Goal: Task Accomplishment & Management: Manage account settings

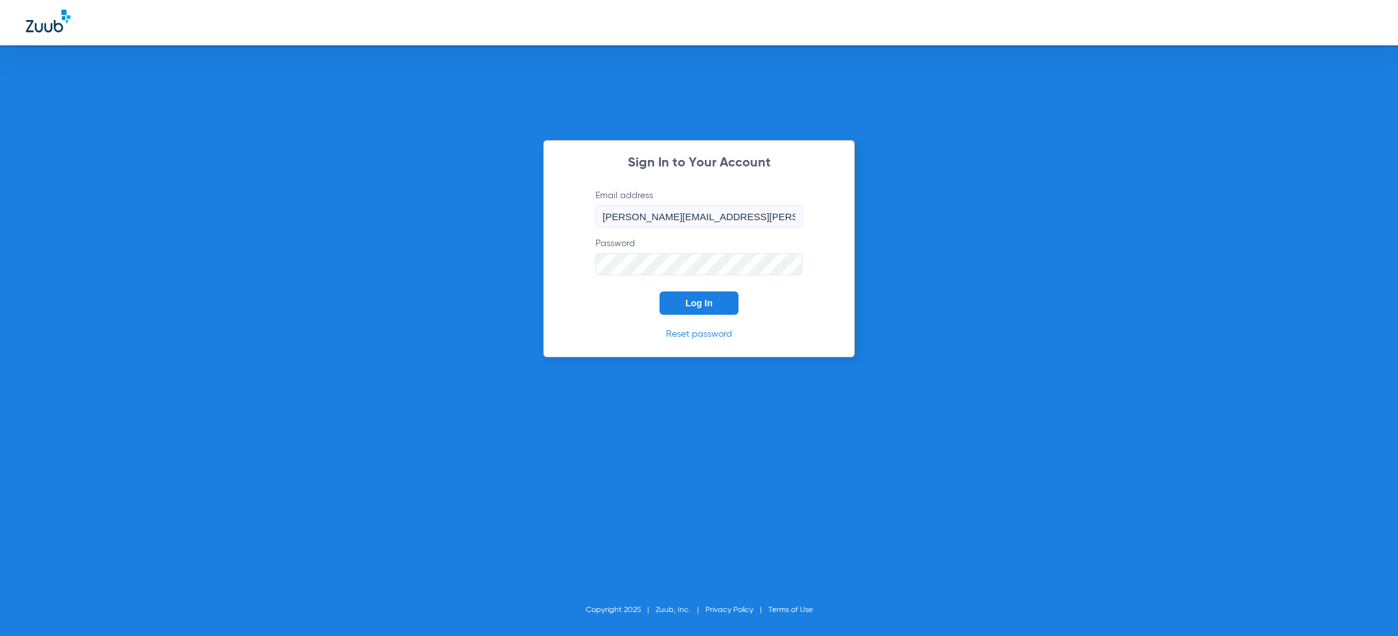
click at [460, 216] on div "Sign In to Your Account Email address [PERSON_NAME][EMAIL_ADDRESS][PERSON_NAME]…" at bounding box center [699, 318] width 1398 height 636
click at [680, 299] on button "Log In" at bounding box center [699, 302] width 79 height 23
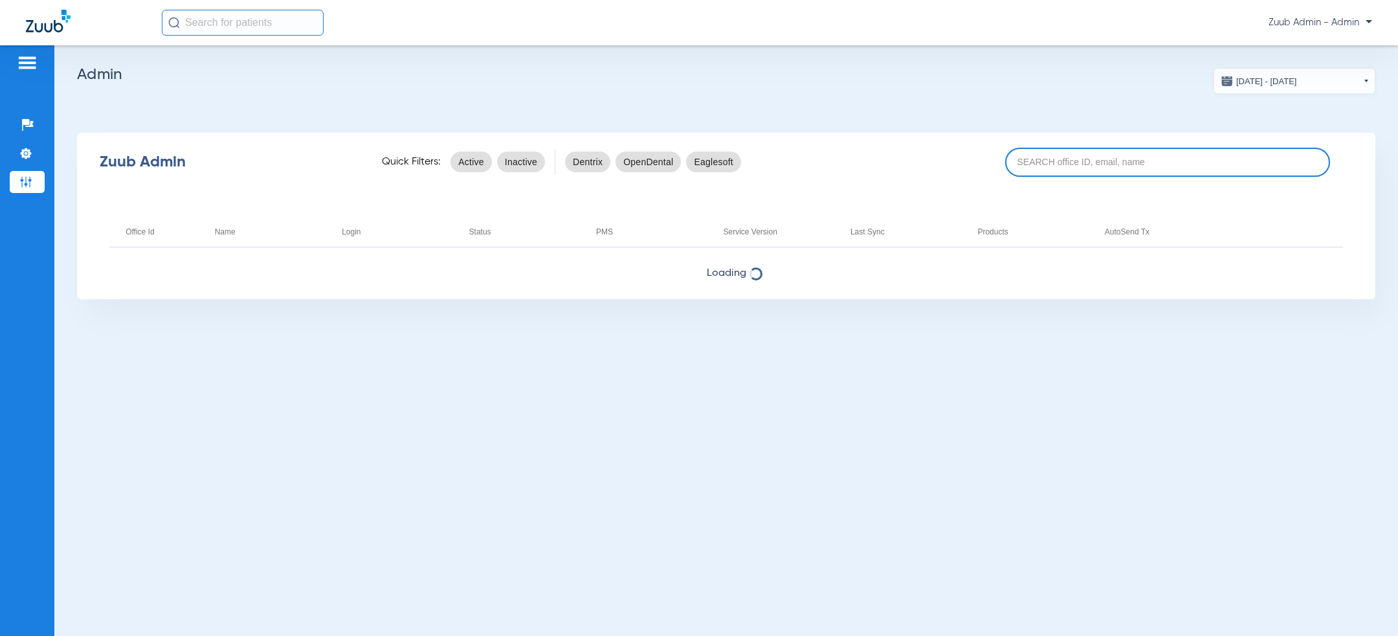
click at [1088, 166] on input at bounding box center [1167, 162] width 325 height 29
paste input "17007239"
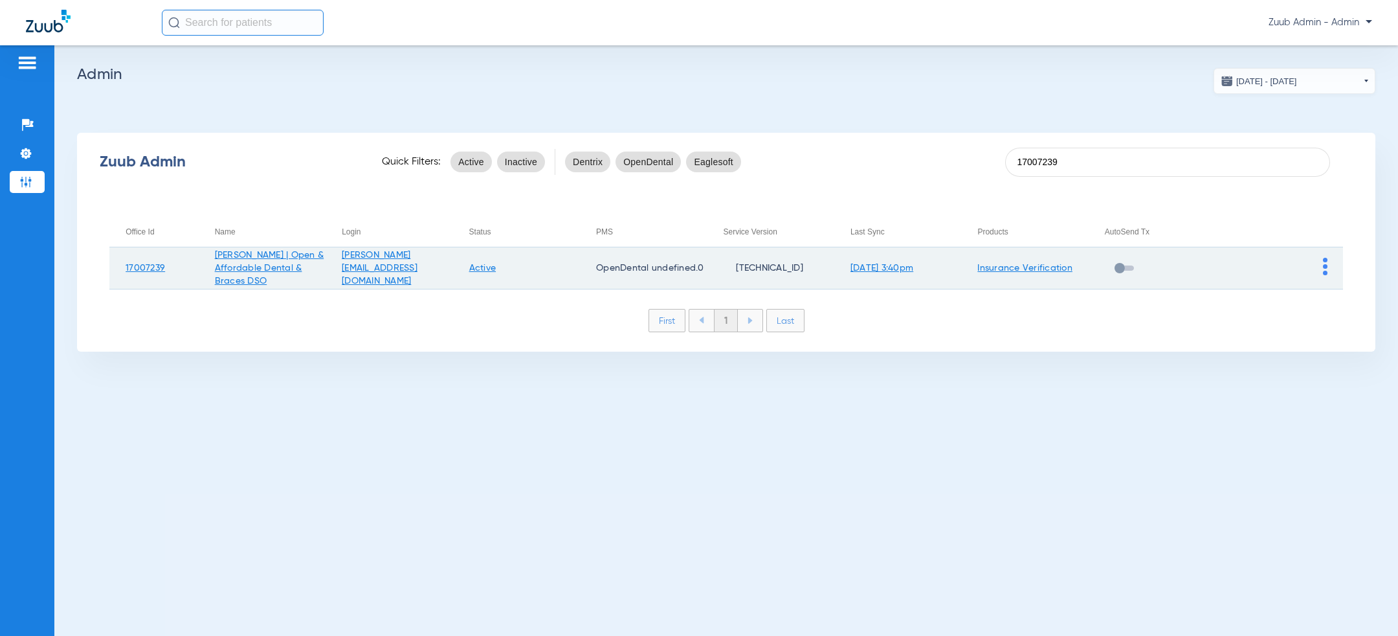
type input "17007239"
click at [1327, 259] on img at bounding box center [1325, 266] width 5 height 17
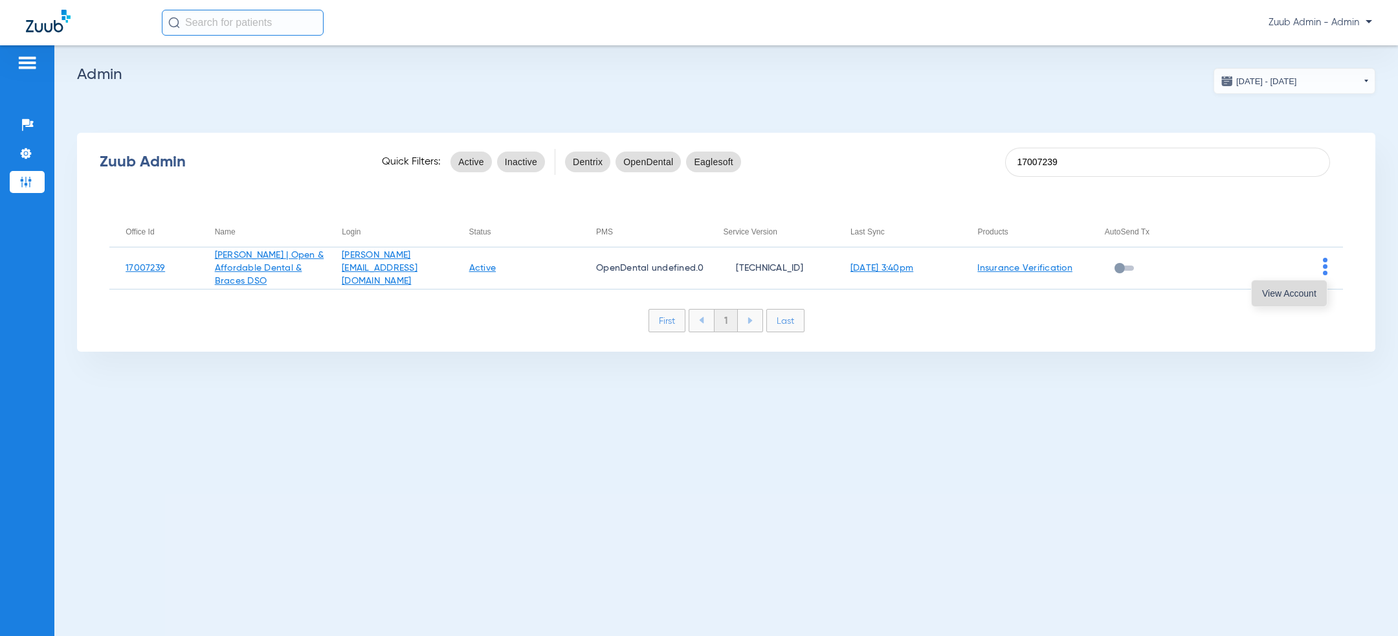
click at [1306, 290] on span "View Account" at bounding box center [1289, 293] width 54 height 9
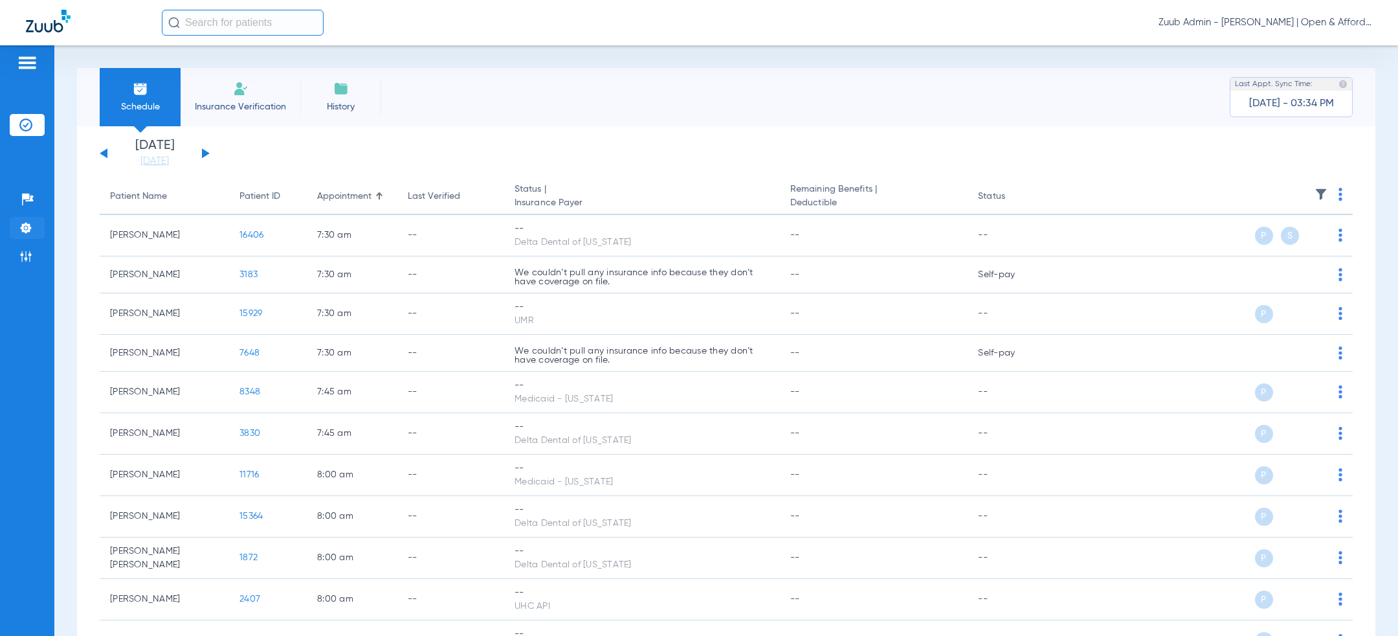
click at [28, 229] on img at bounding box center [25, 227] width 13 height 13
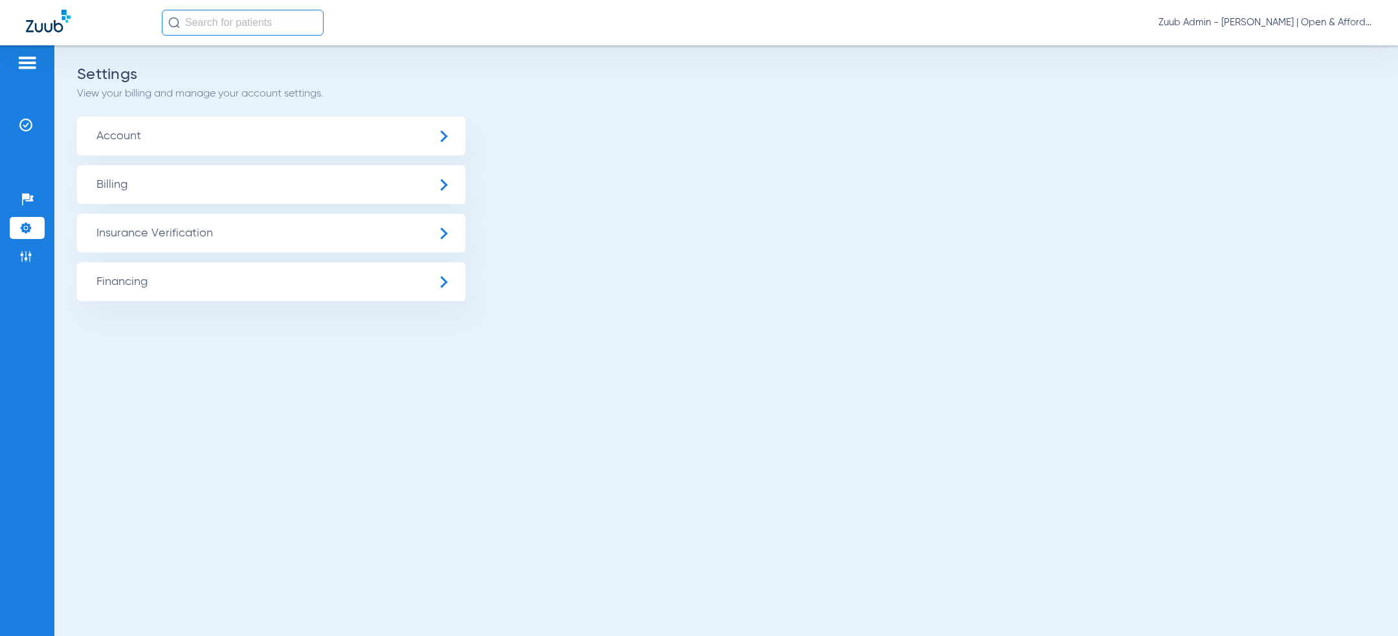
click at [135, 229] on span "Insurance Verification" at bounding box center [271, 233] width 388 height 39
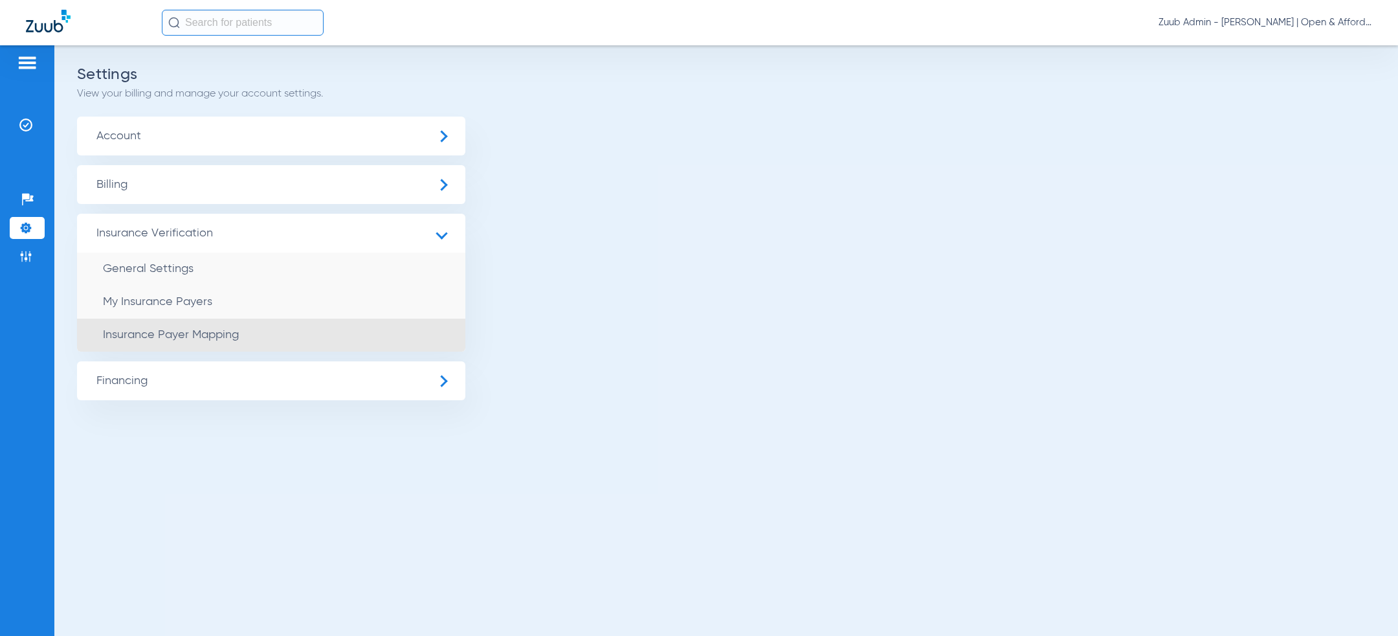
click at [205, 338] on span "Insurance Payer Mapping" at bounding box center [171, 335] width 136 height 12
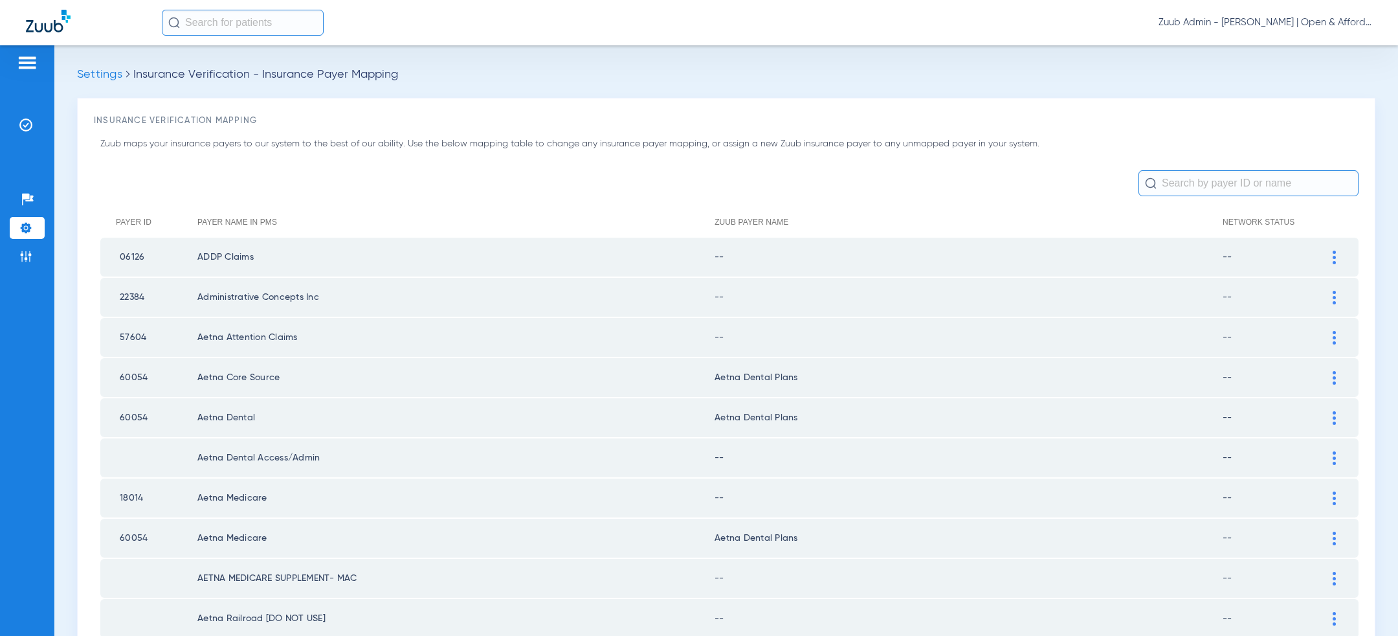
click at [1332, 258] on div at bounding box center [1334, 258] width 23 height 14
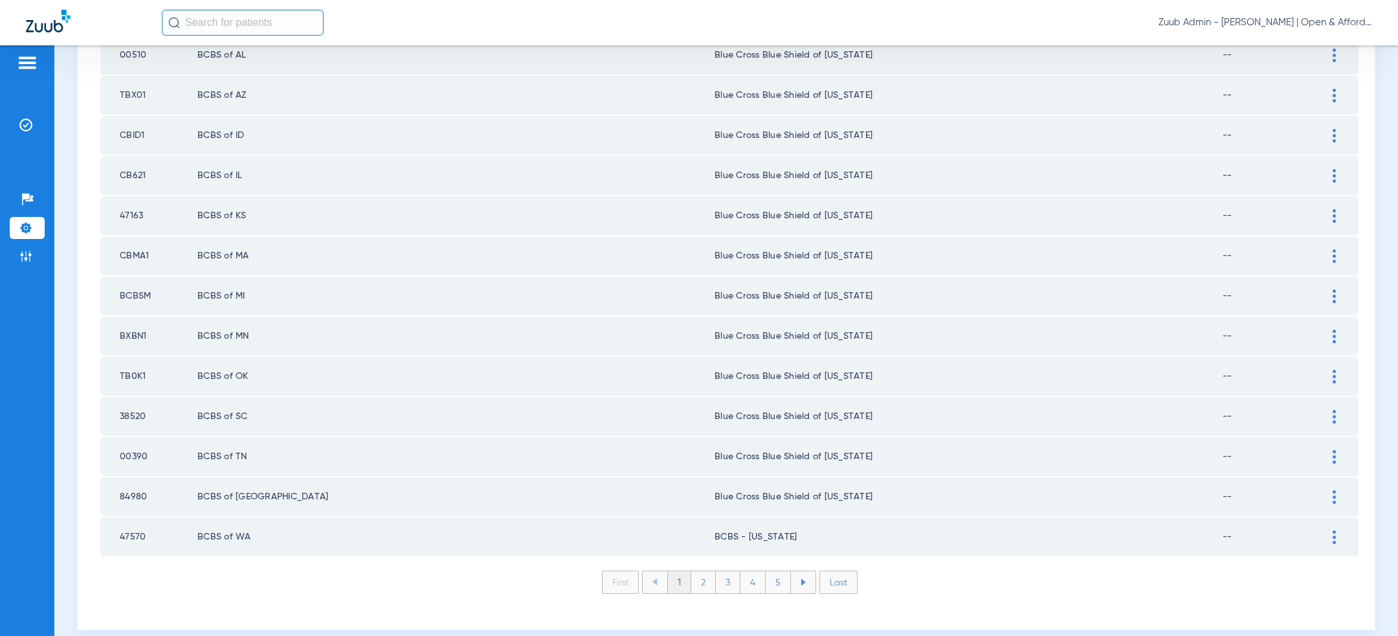
click at [831, 572] on li "Last" at bounding box center [839, 581] width 38 height 23
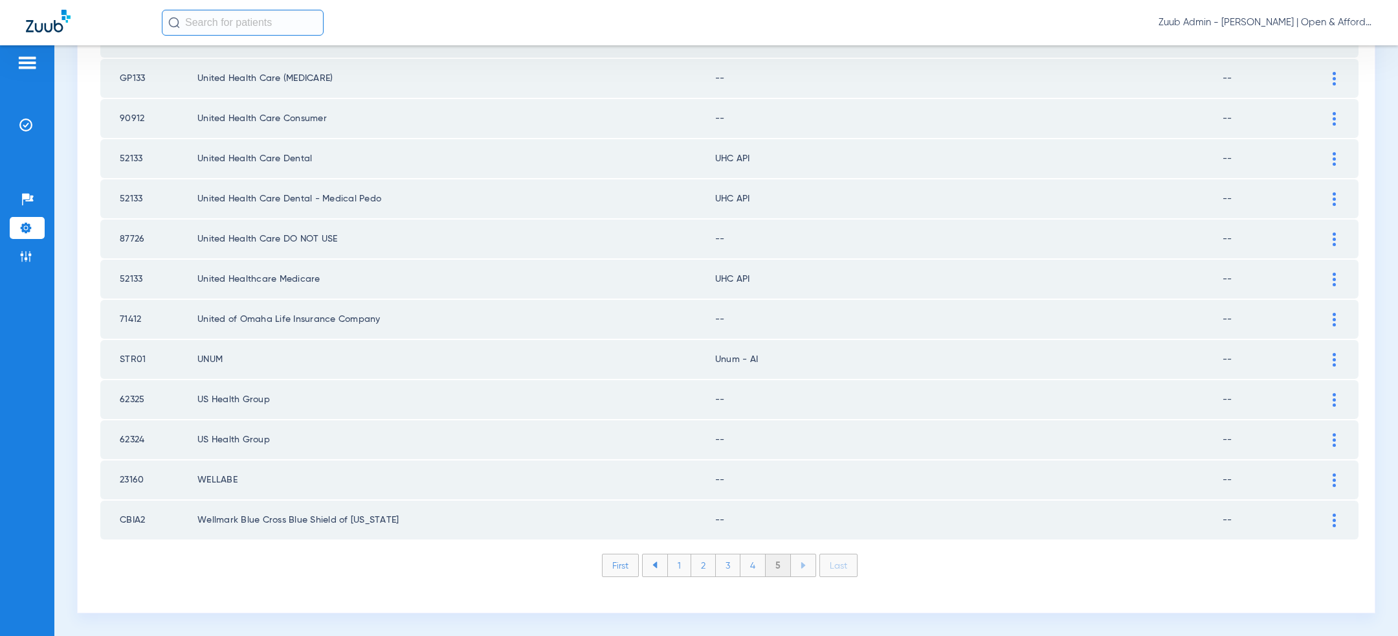
scroll to position [1567, 0]
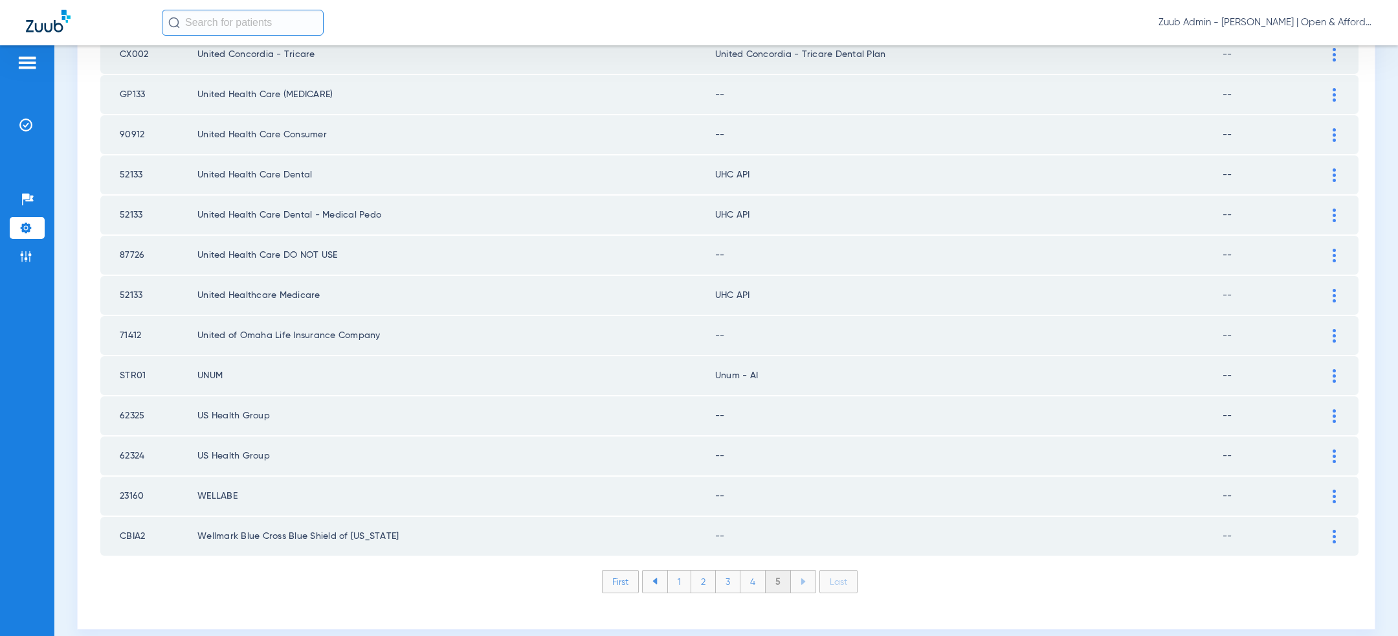
click at [1331, 530] on div at bounding box center [1334, 537] width 23 height 14
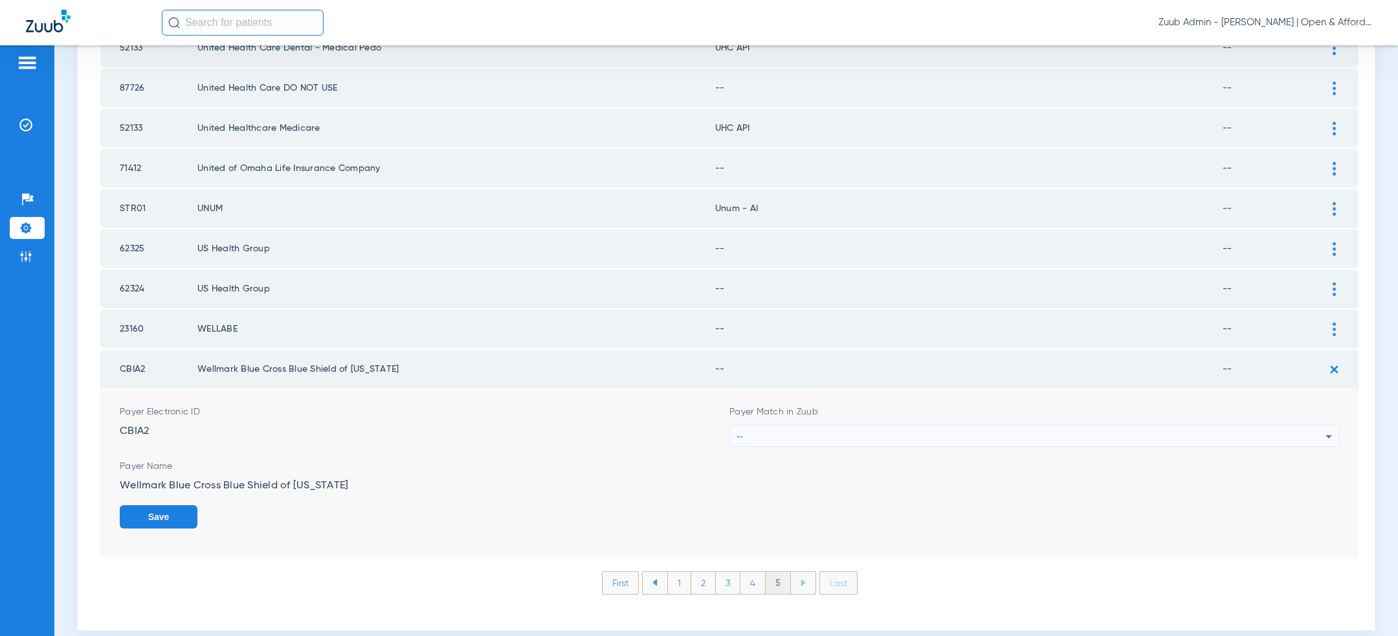
scroll to position [1736, 0]
click at [990, 423] on div "--" at bounding box center [1031, 434] width 589 height 22
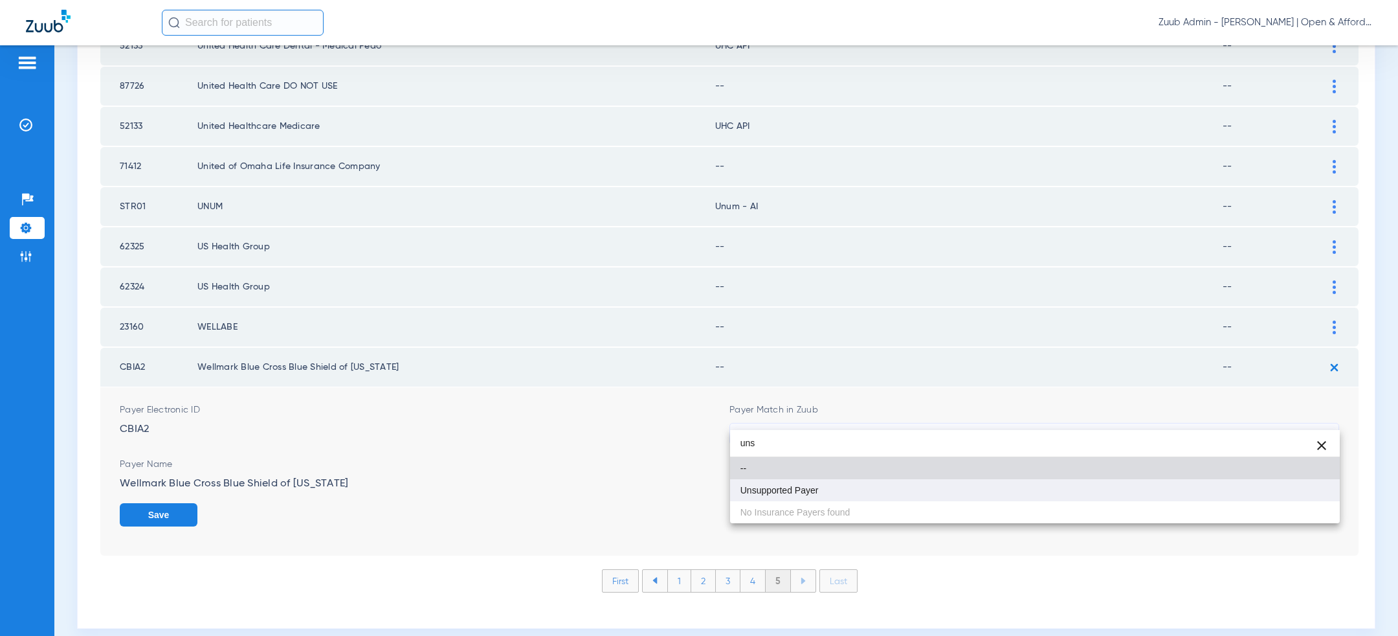
type input "uns"
click at [857, 486] on mat-option "Unsupported Payer" at bounding box center [1035, 490] width 610 height 22
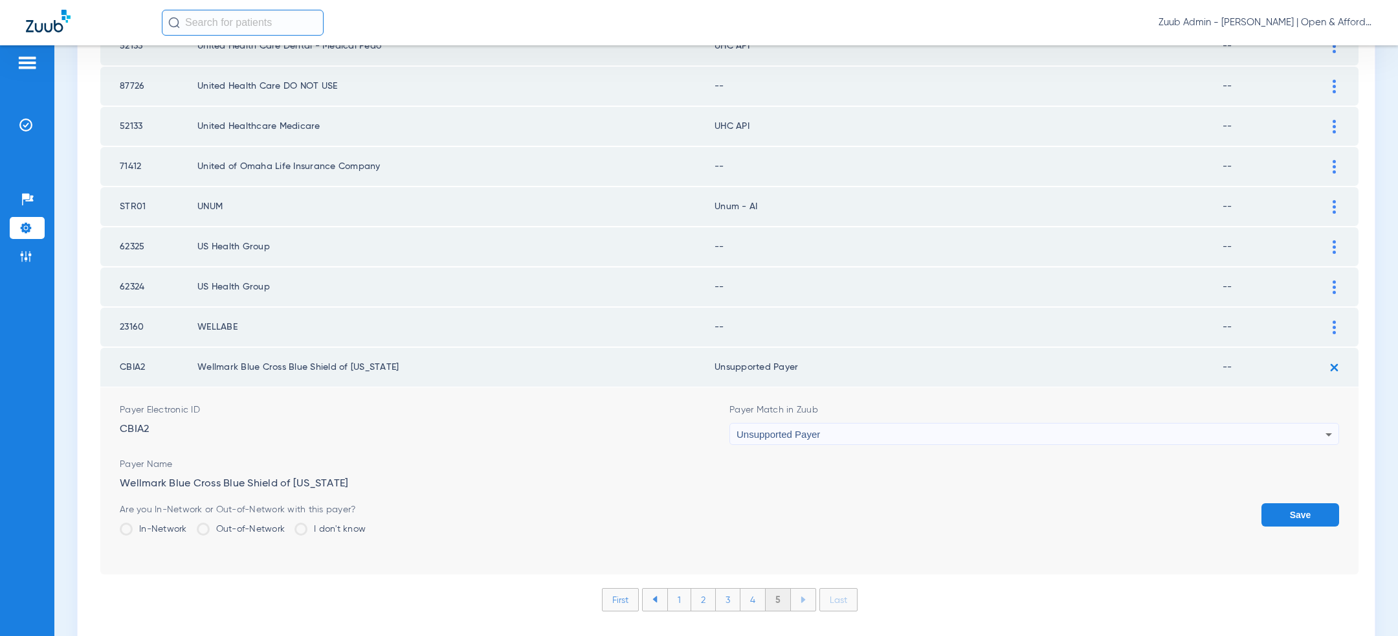
click at [1306, 503] on button "Save" at bounding box center [1301, 514] width 78 height 23
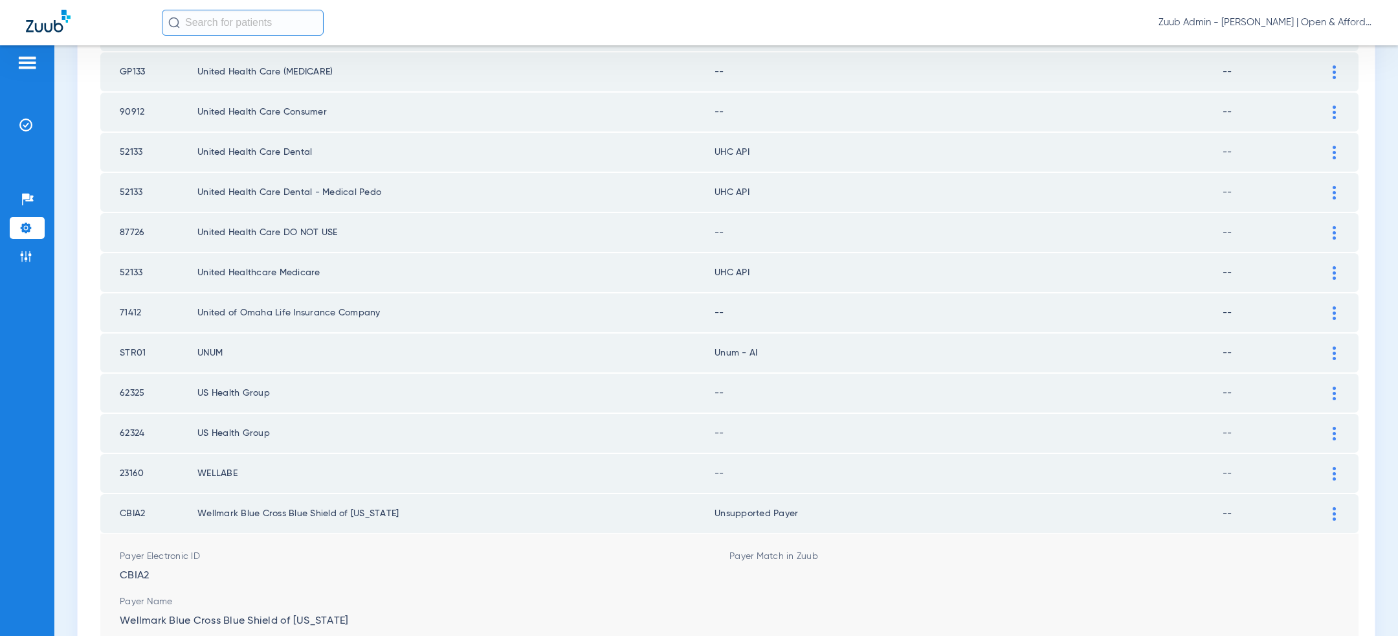
scroll to position [1567, 0]
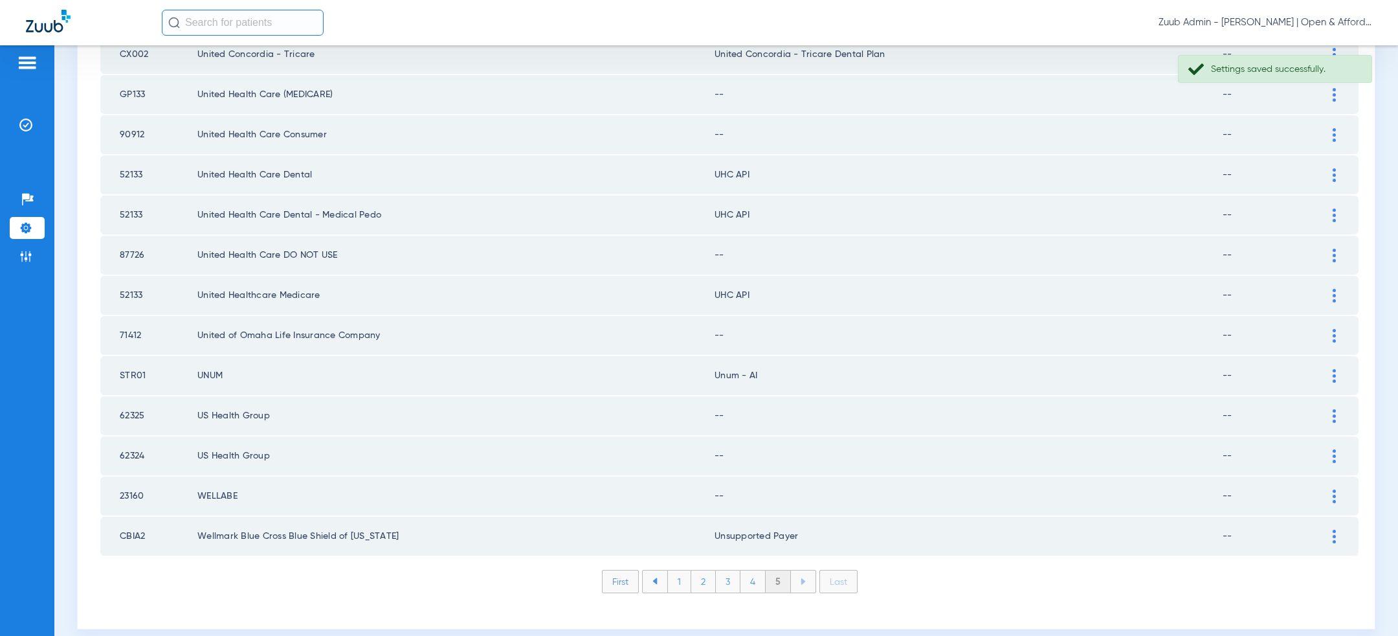
click at [1335, 489] on img at bounding box center [1334, 496] width 3 height 14
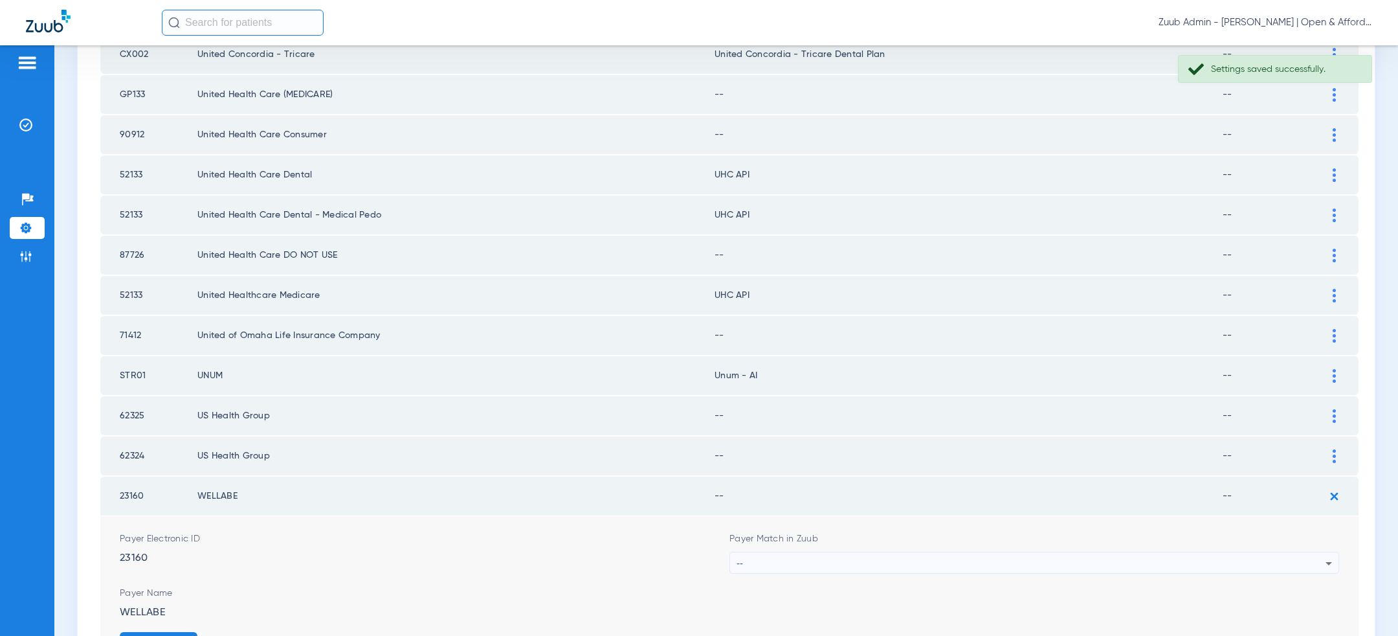
click at [932, 552] on div "--" at bounding box center [1031, 563] width 589 height 22
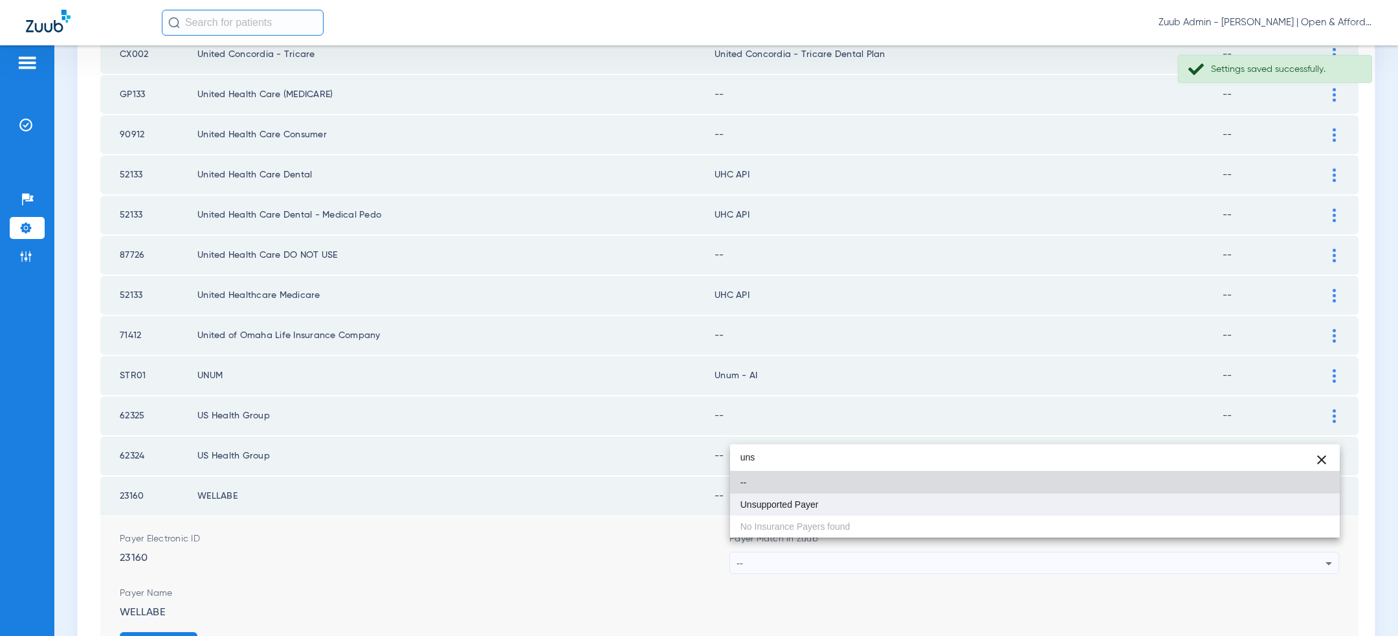
type input "uns"
click at [859, 509] on mat-option "Unsupported Payer" at bounding box center [1035, 504] width 610 height 22
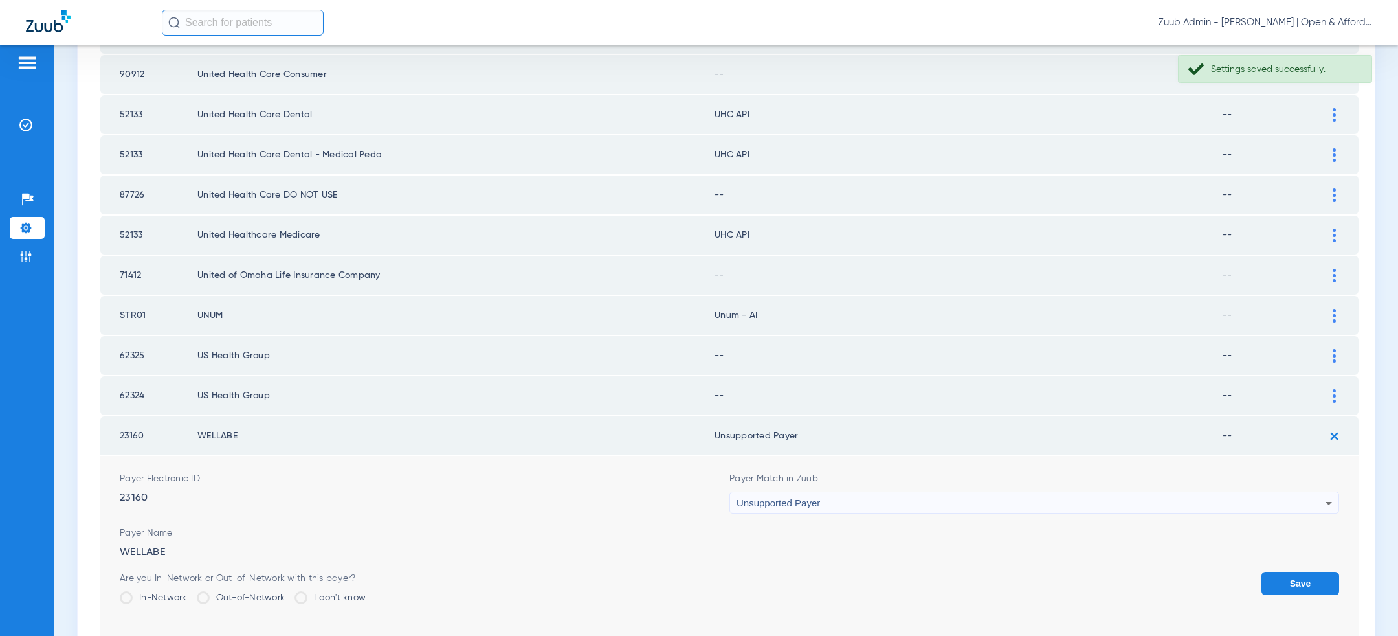
click at [1286, 572] on button "Save" at bounding box center [1301, 583] width 78 height 23
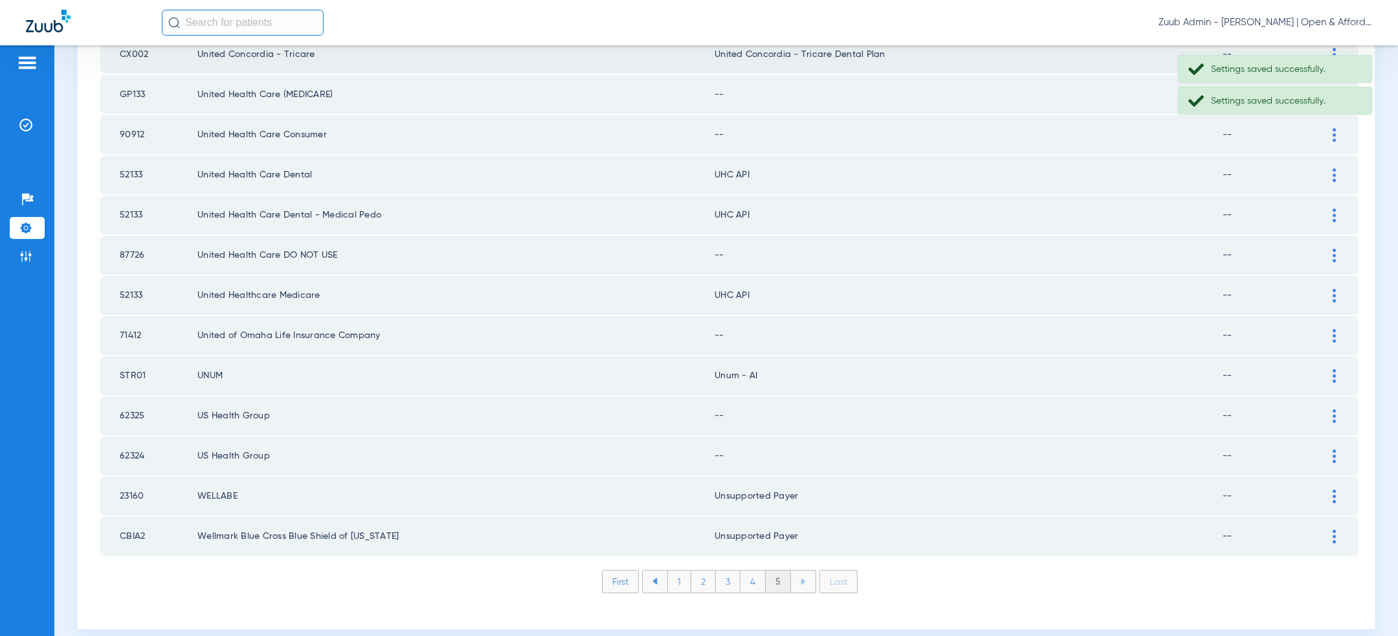
click at [1336, 449] on img at bounding box center [1334, 456] width 3 height 14
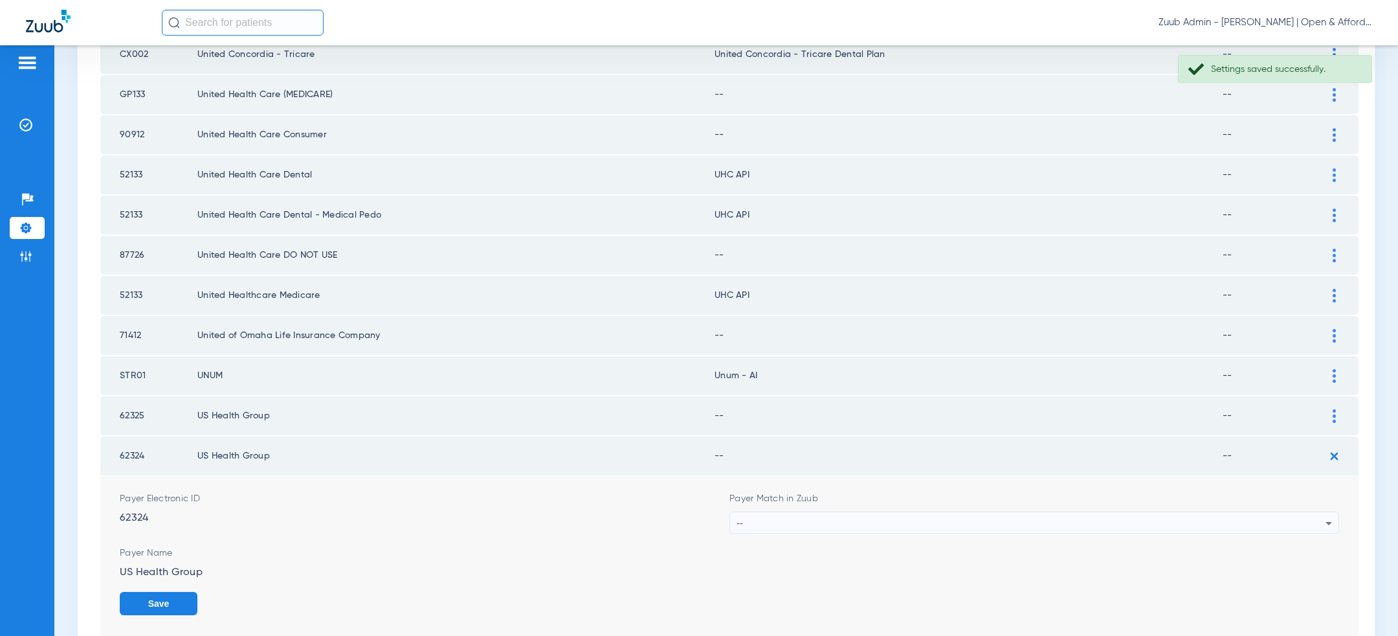
click at [984, 512] on div "--" at bounding box center [1031, 523] width 589 height 22
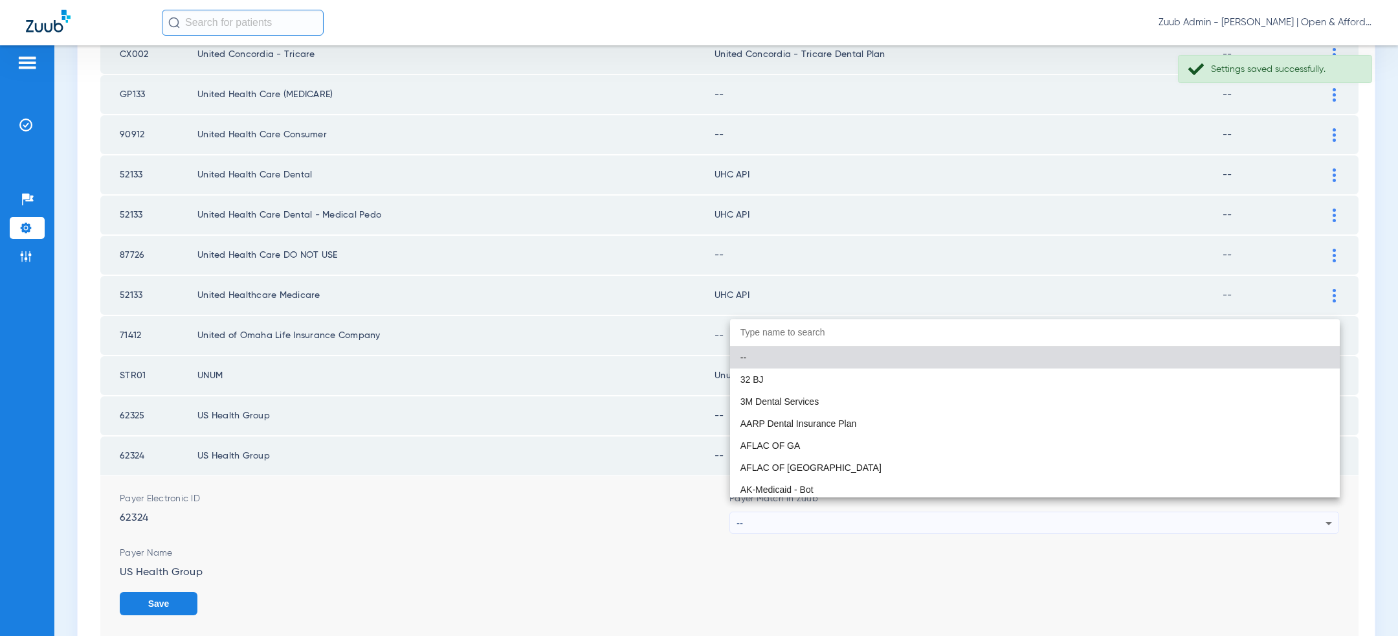
paste input "uns"
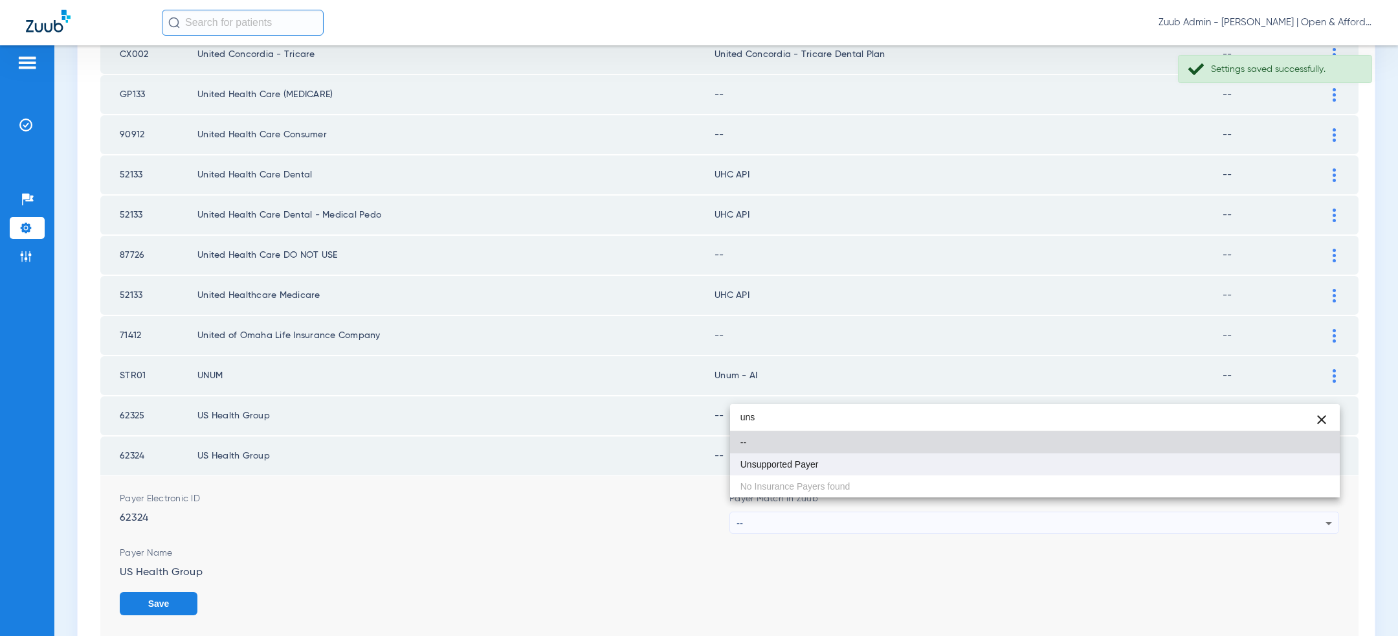
type input "uns"
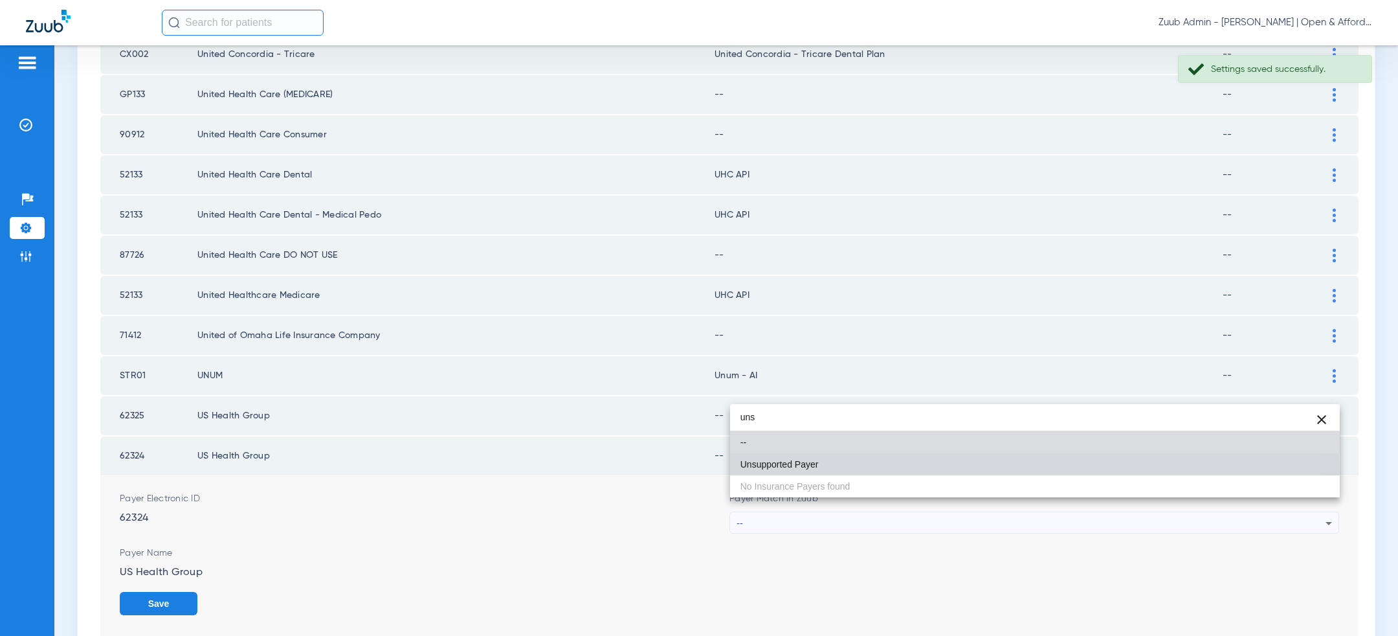
click at [919, 467] on mat-option "Unsupported Payer" at bounding box center [1035, 464] width 610 height 22
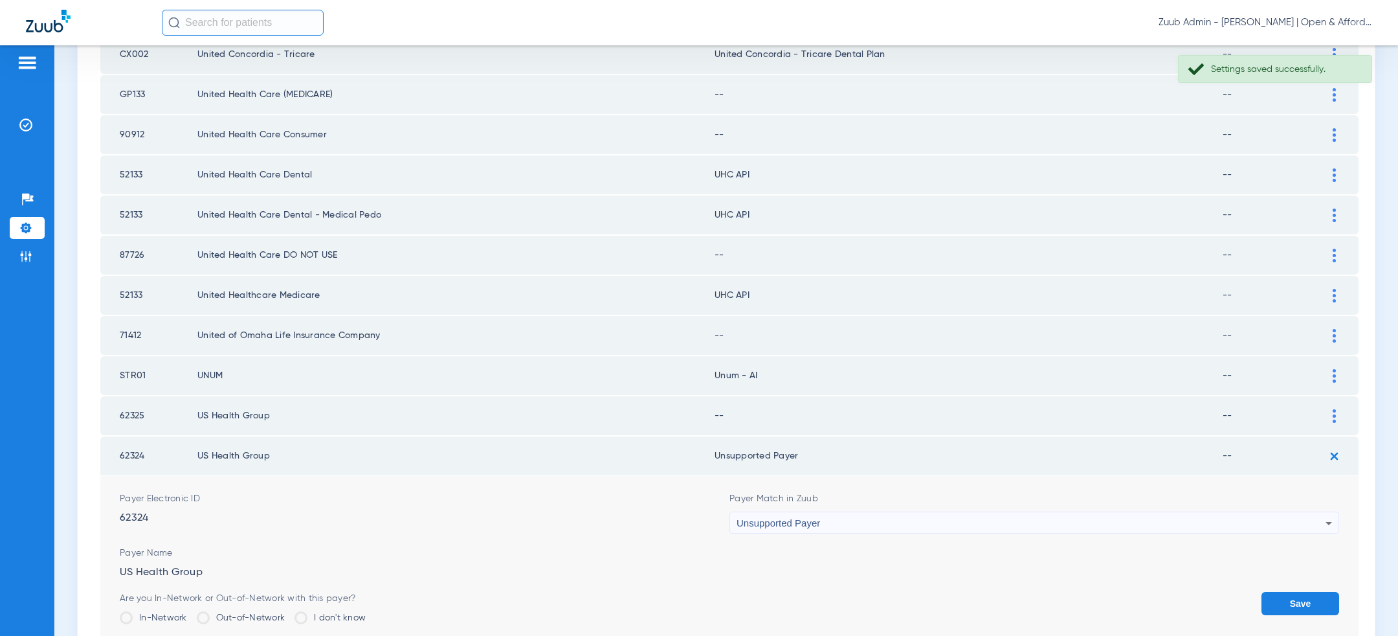
click at [1310, 592] on button "Save" at bounding box center [1301, 603] width 78 height 23
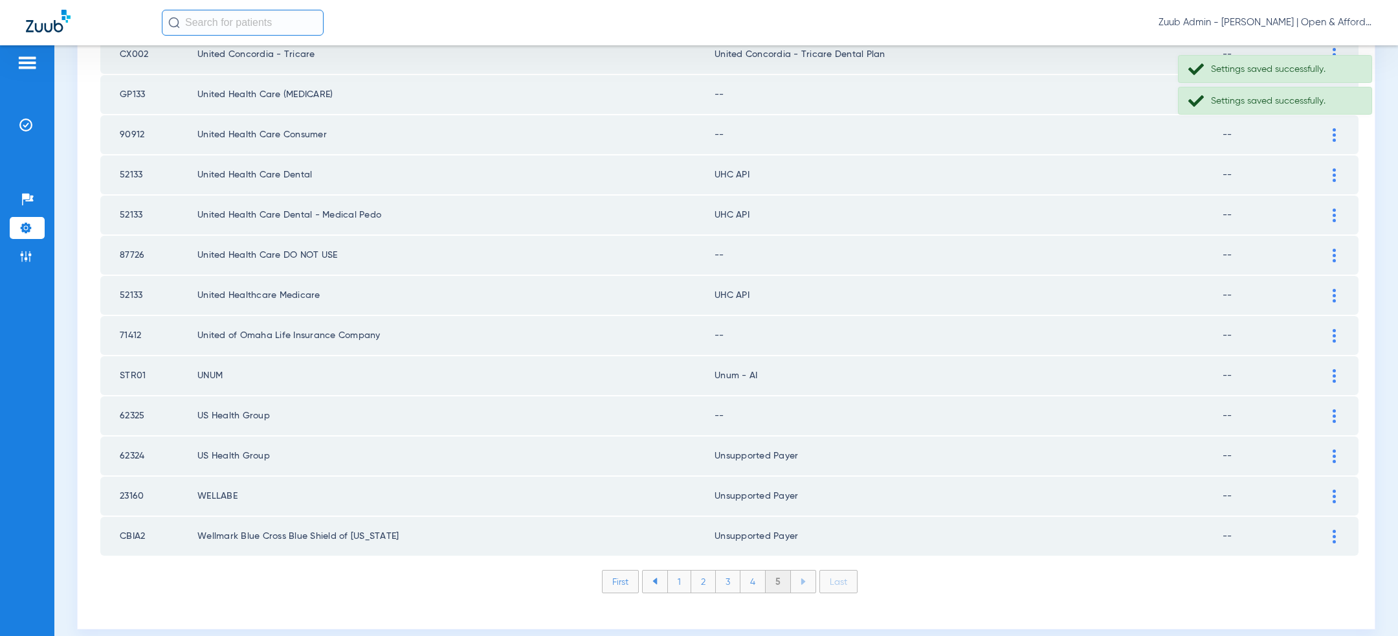
click at [1330, 409] on div at bounding box center [1334, 416] width 23 height 14
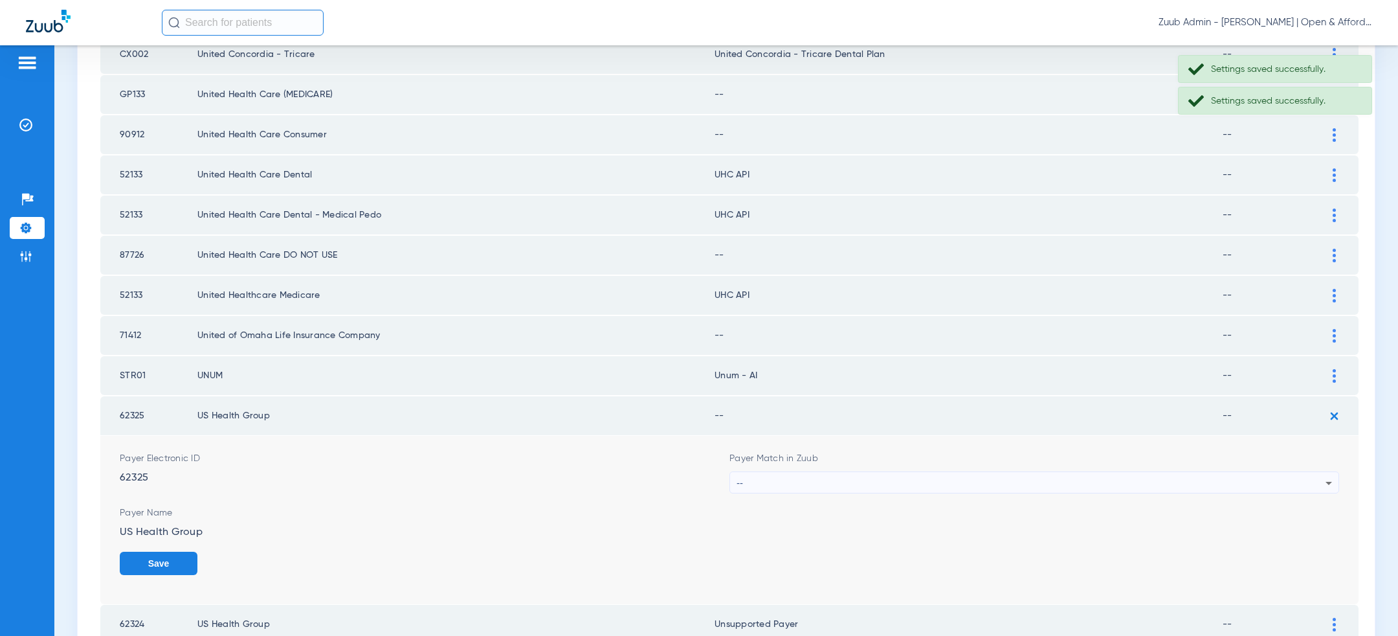
click at [1126, 472] on div "--" at bounding box center [1031, 483] width 589 height 22
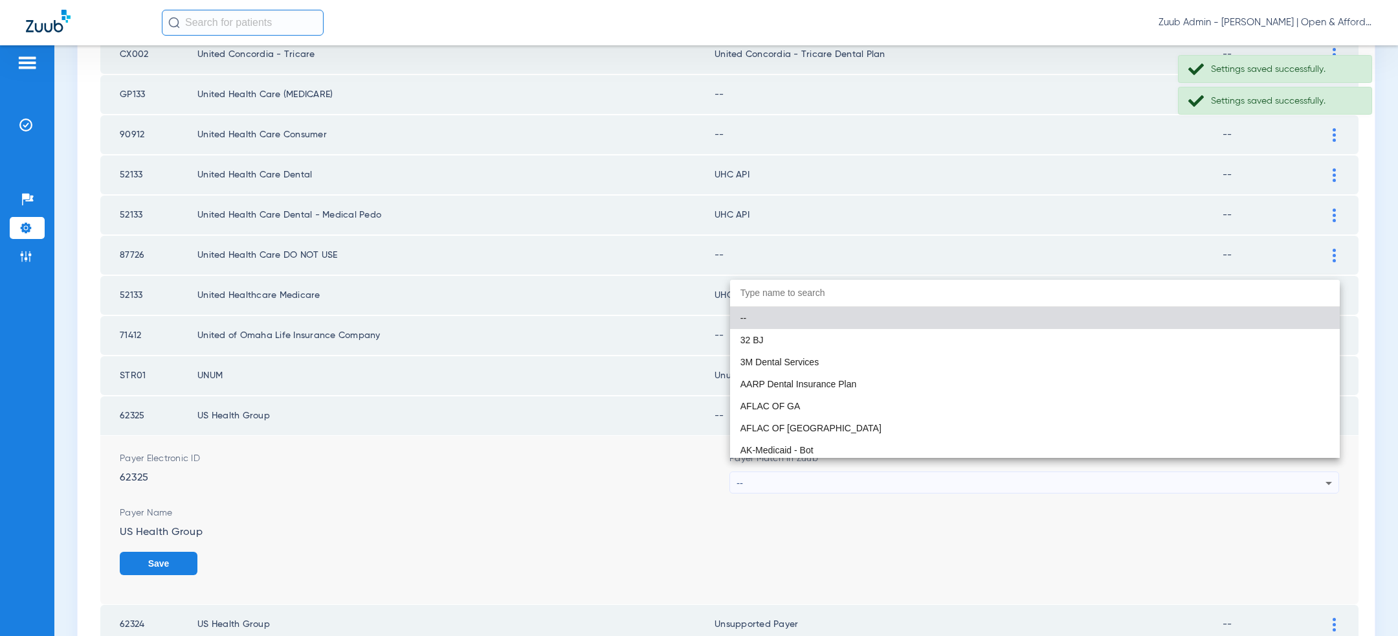
paste input "uns"
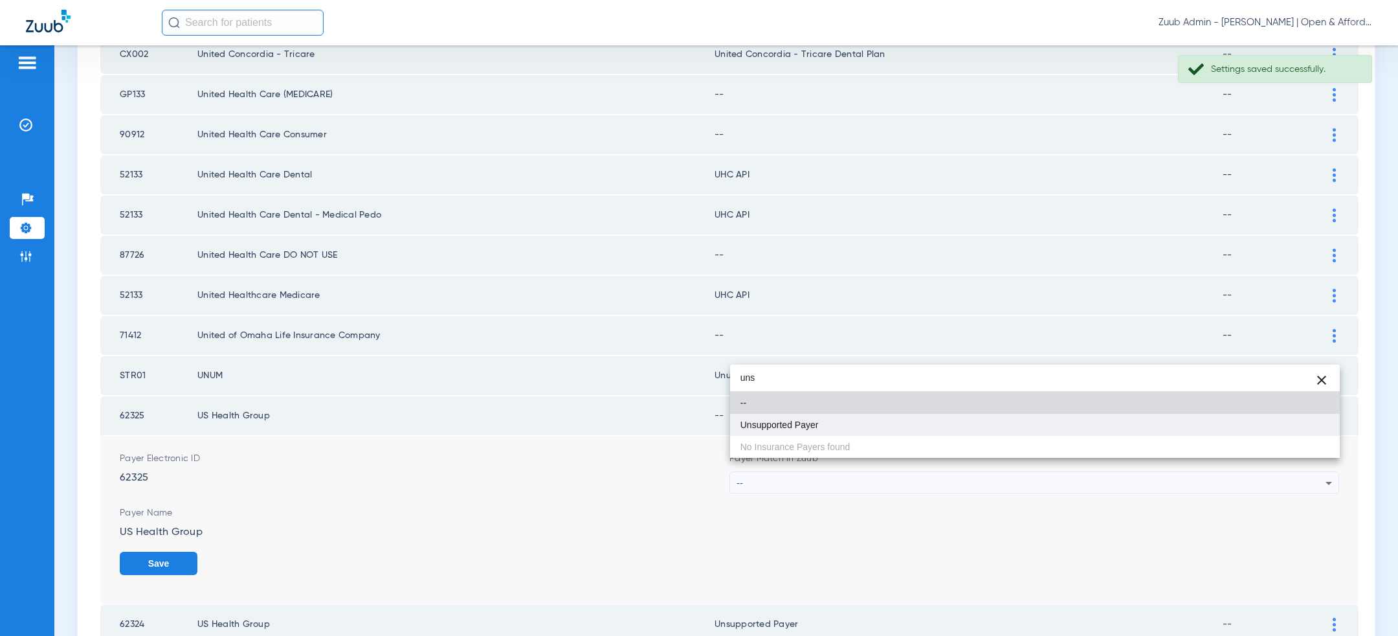
type input "uns"
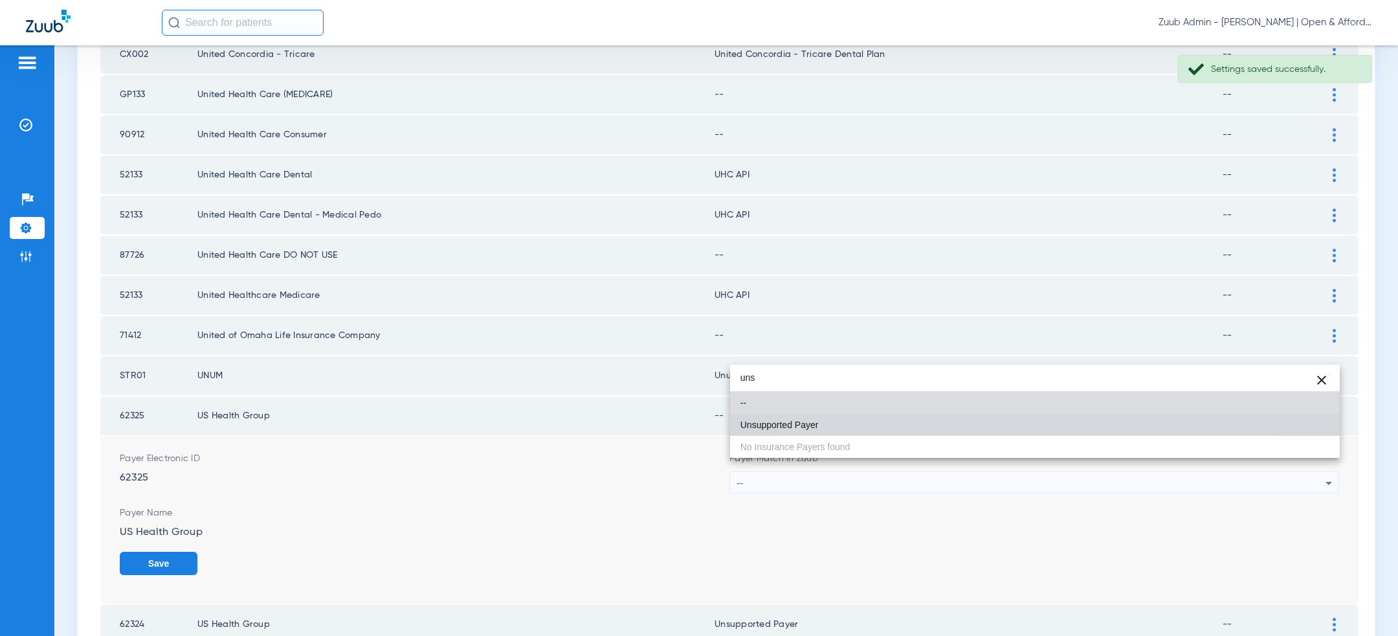
click at [978, 429] on mat-option "Unsupported Payer" at bounding box center [1035, 425] width 610 height 22
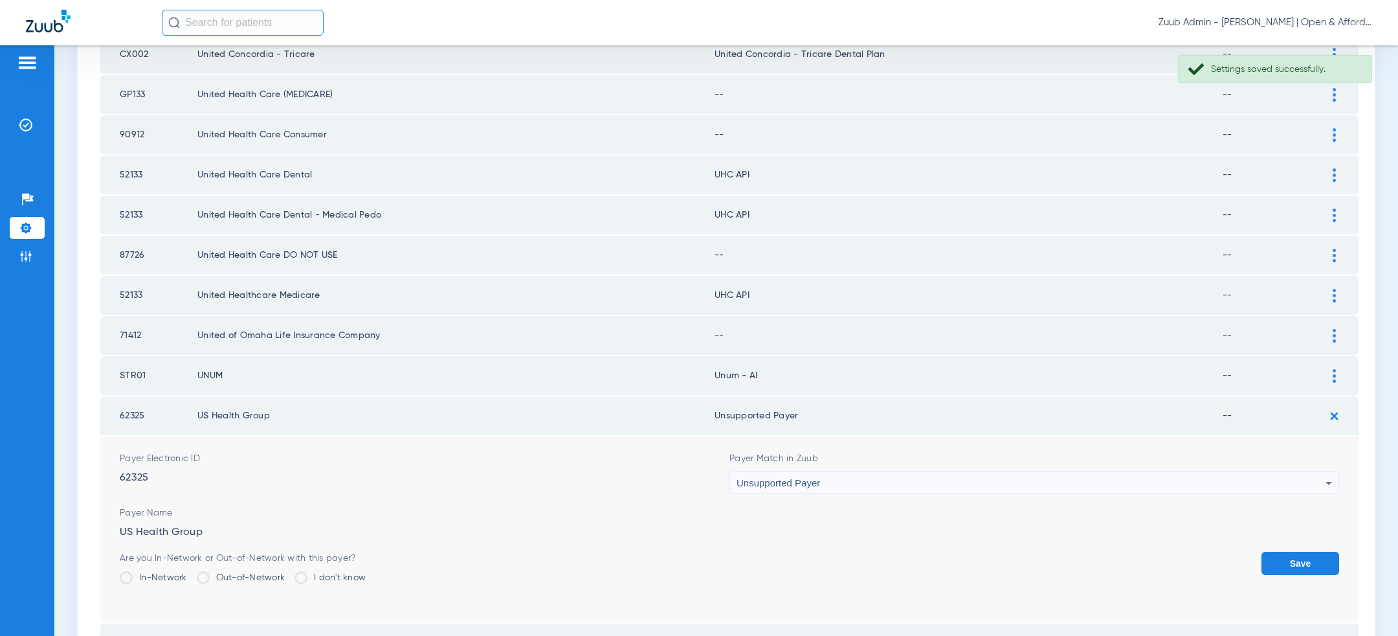
click at [1288, 552] on button "Save" at bounding box center [1301, 563] width 78 height 23
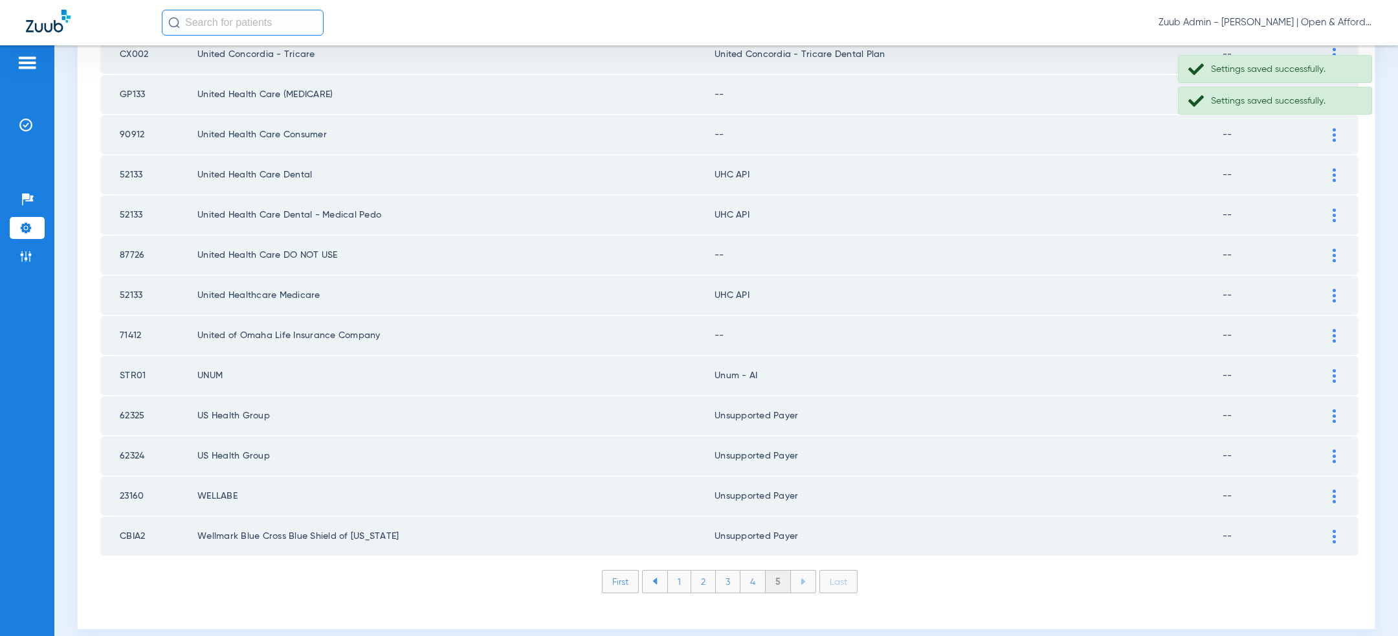
click at [1335, 329] on img at bounding box center [1334, 336] width 3 height 14
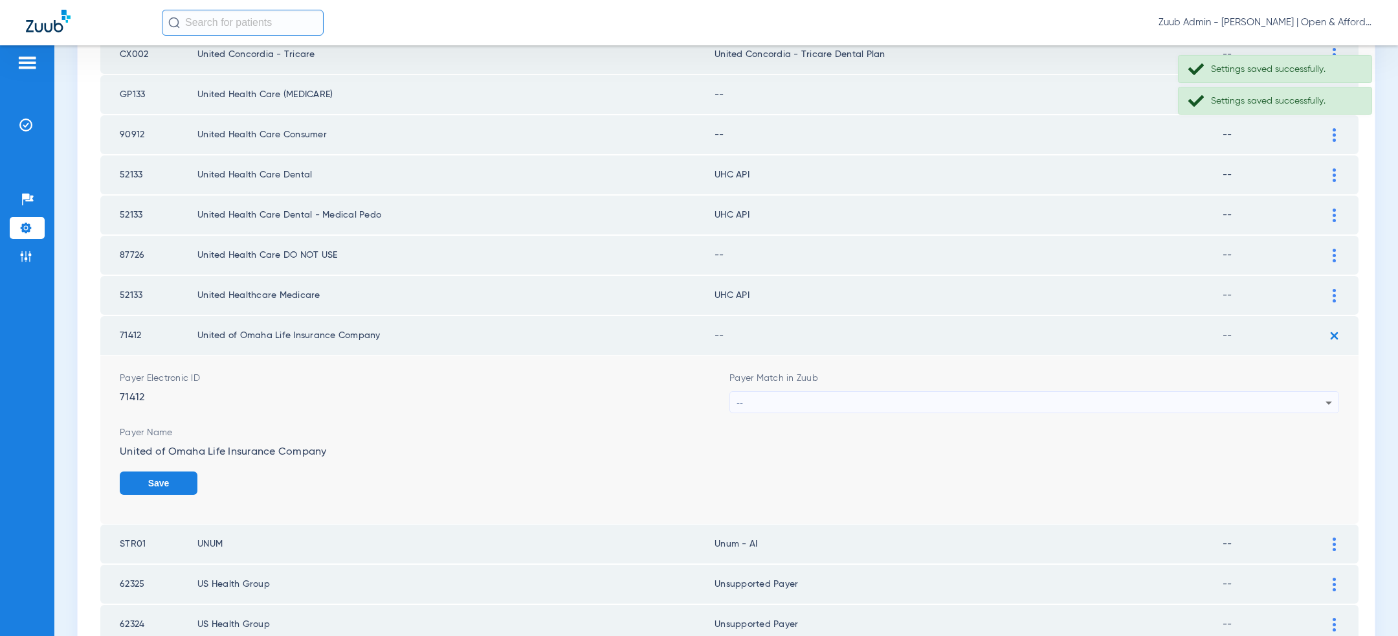
click at [959, 396] on div "--" at bounding box center [1031, 403] width 589 height 22
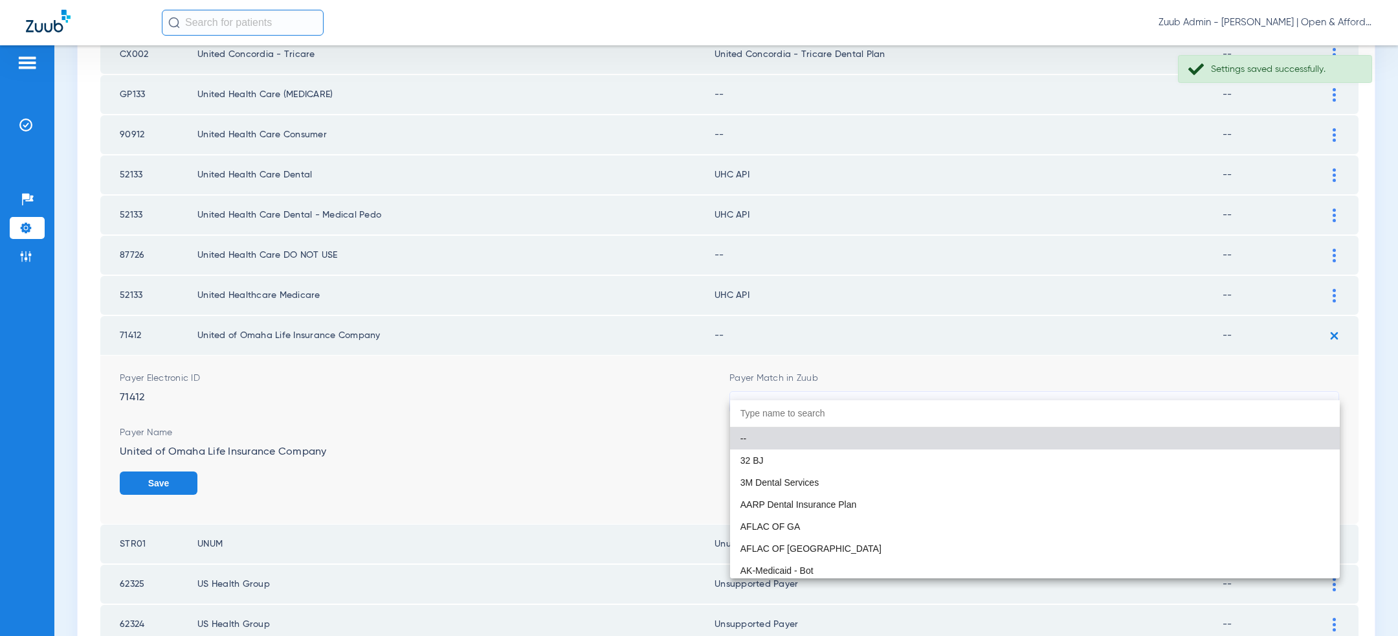
paste input "uns"
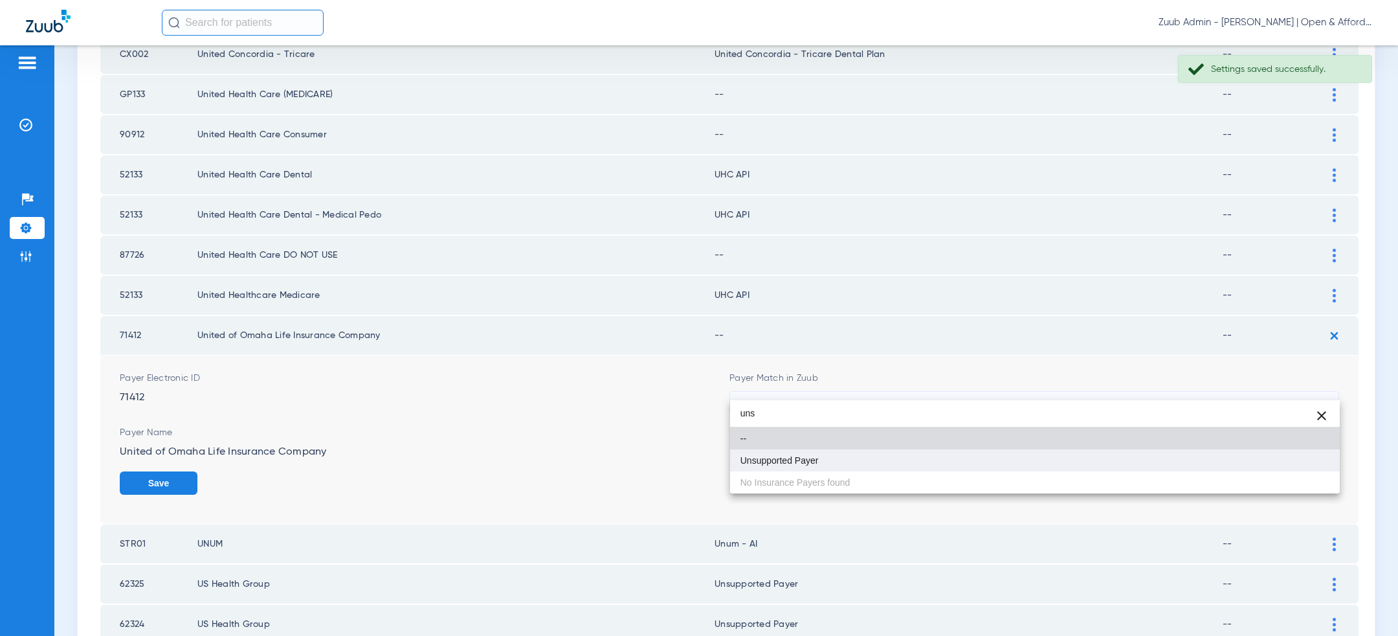
type input "uns"
click at [869, 465] on mat-option "Unsupported Payer" at bounding box center [1035, 460] width 610 height 22
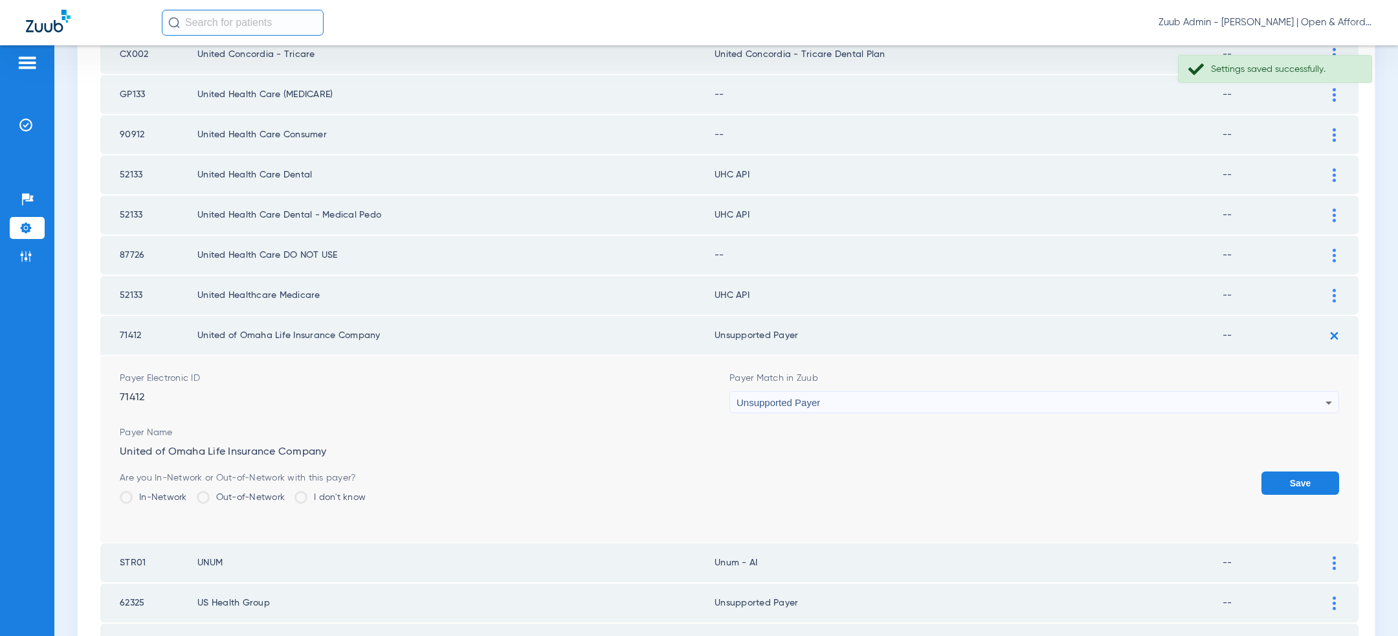
click at [1290, 471] on button "Save" at bounding box center [1301, 482] width 78 height 23
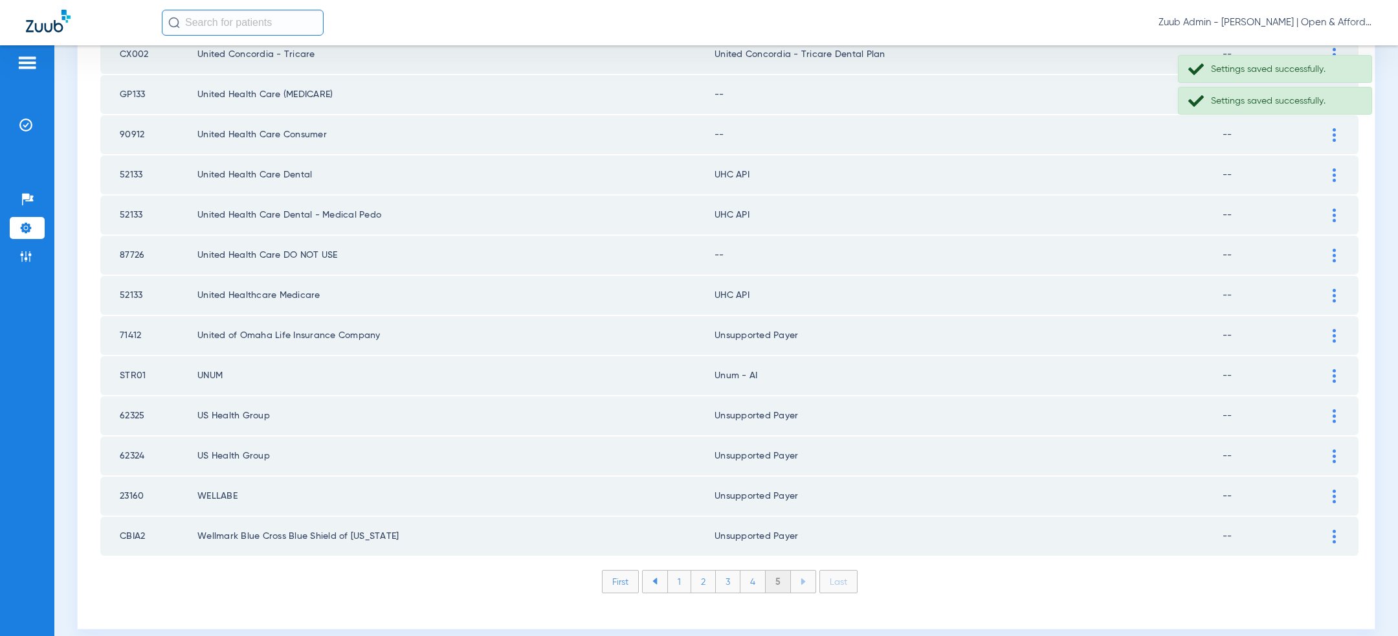
click at [1334, 289] on img at bounding box center [1334, 296] width 3 height 14
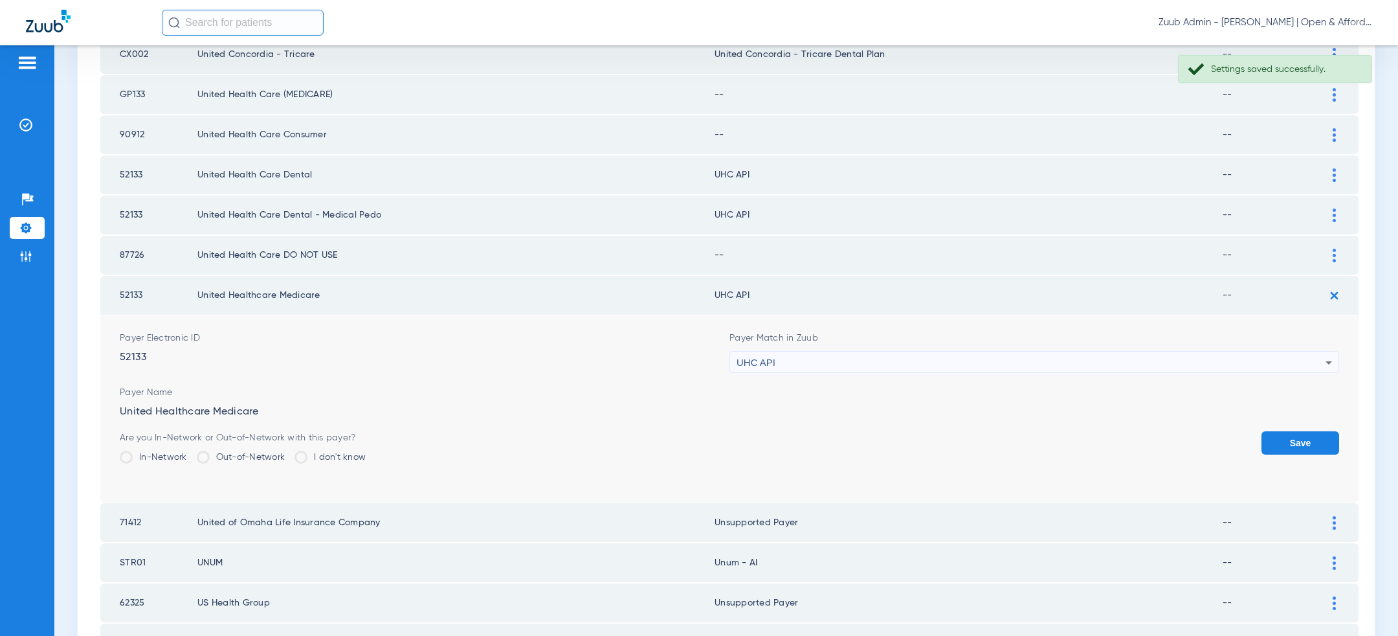
click at [962, 352] on div "UHC API" at bounding box center [1031, 363] width 589 height 22
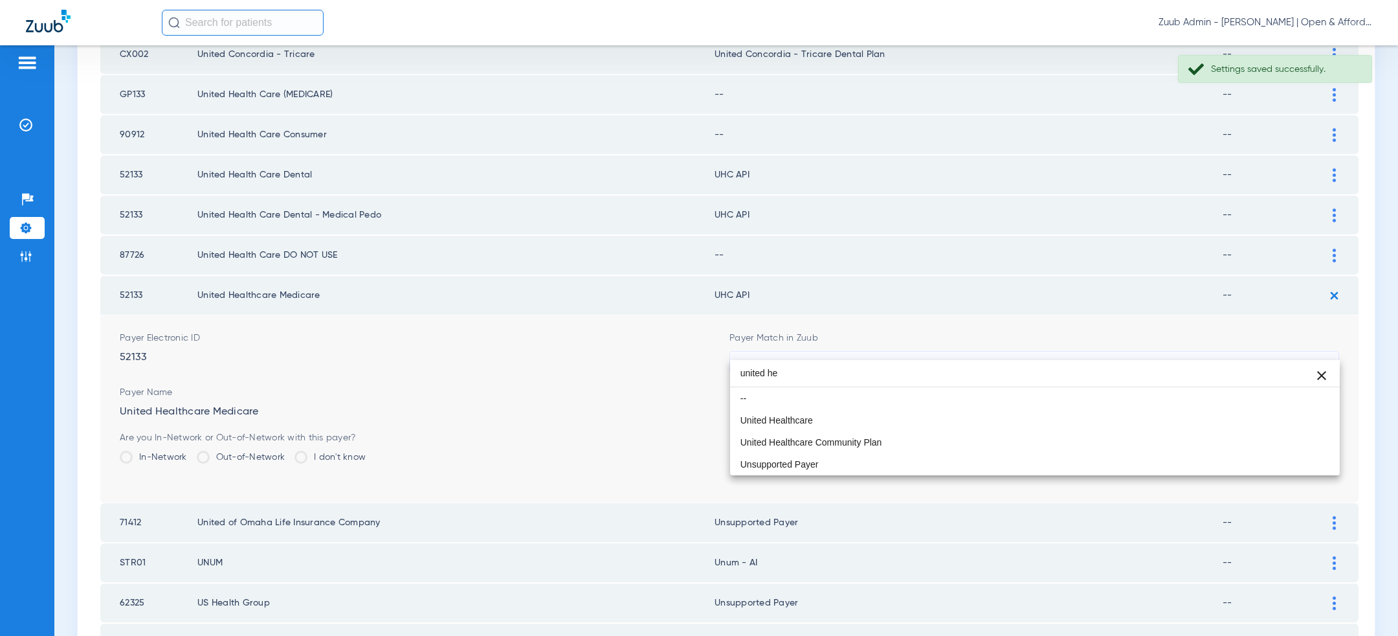
scroll to position [0, 0]
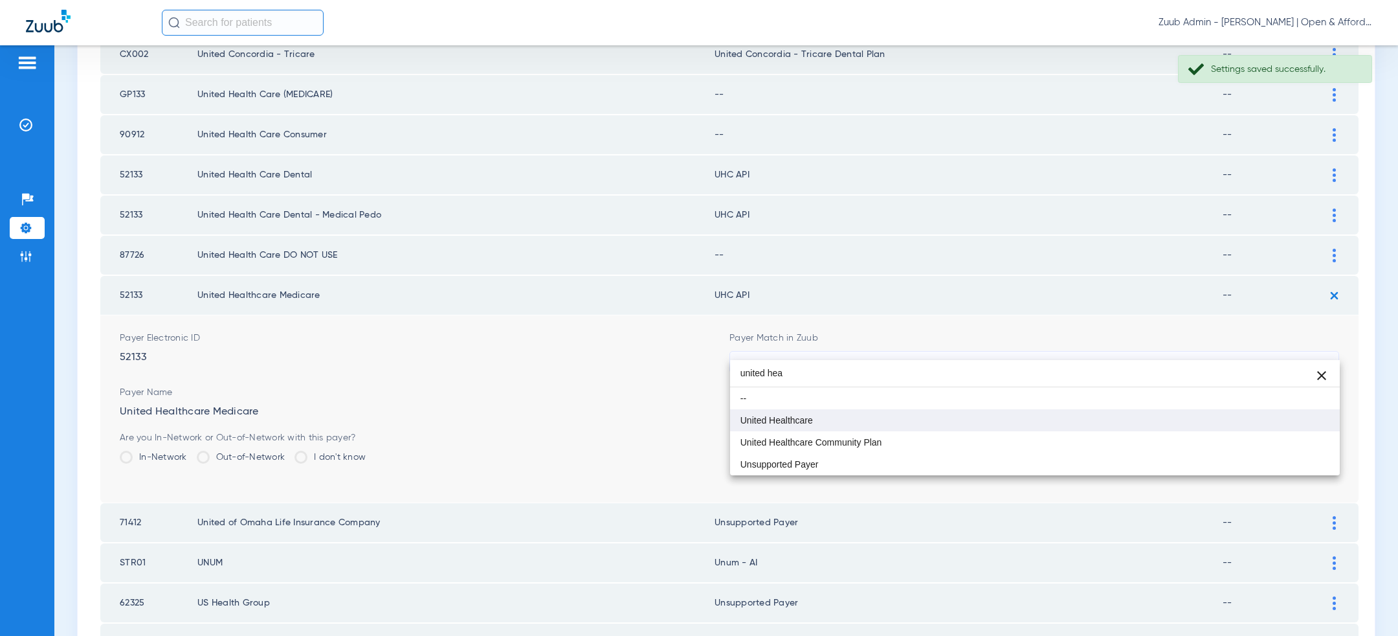
type input "united hea"
click at [811, 429] on mat-option "United Healthcare" at bounding box center [1035, 420] width 610 height 22
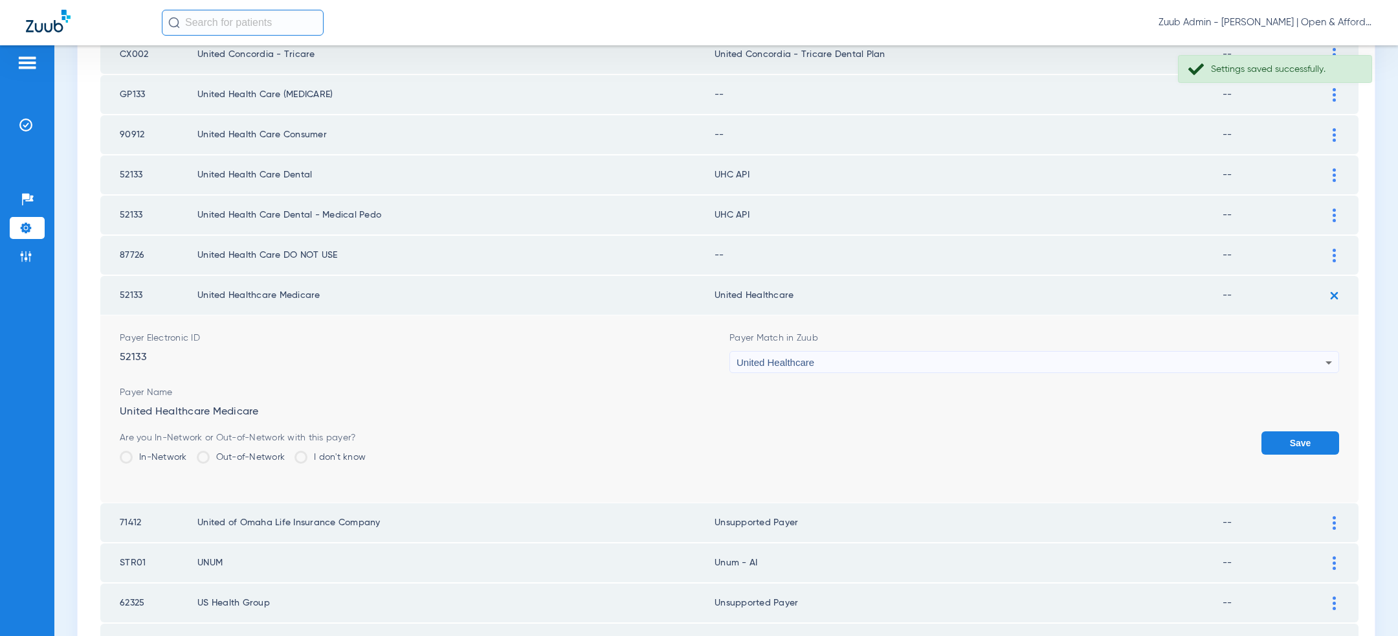
click at [1295, 431] on button "Save" at bounding box center [1301, 442] width 78 height 23
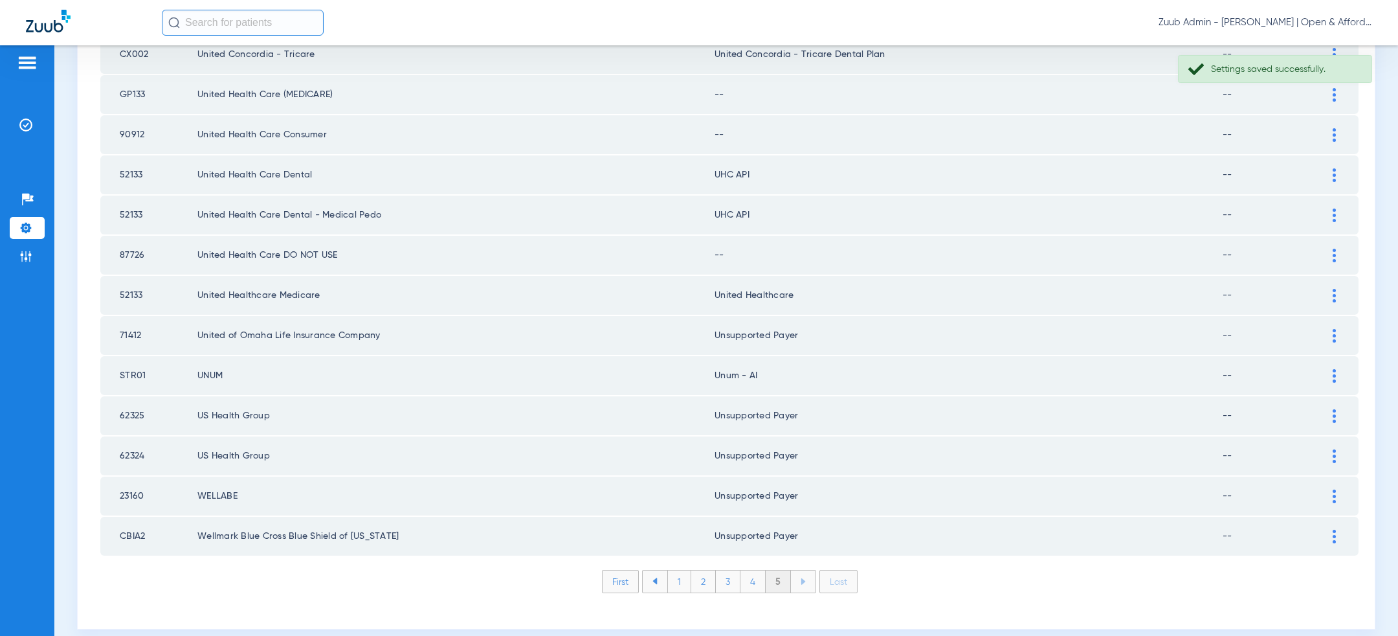
click at [1335, 249] on img at bounding box center [1334, 256] width 3 height 14
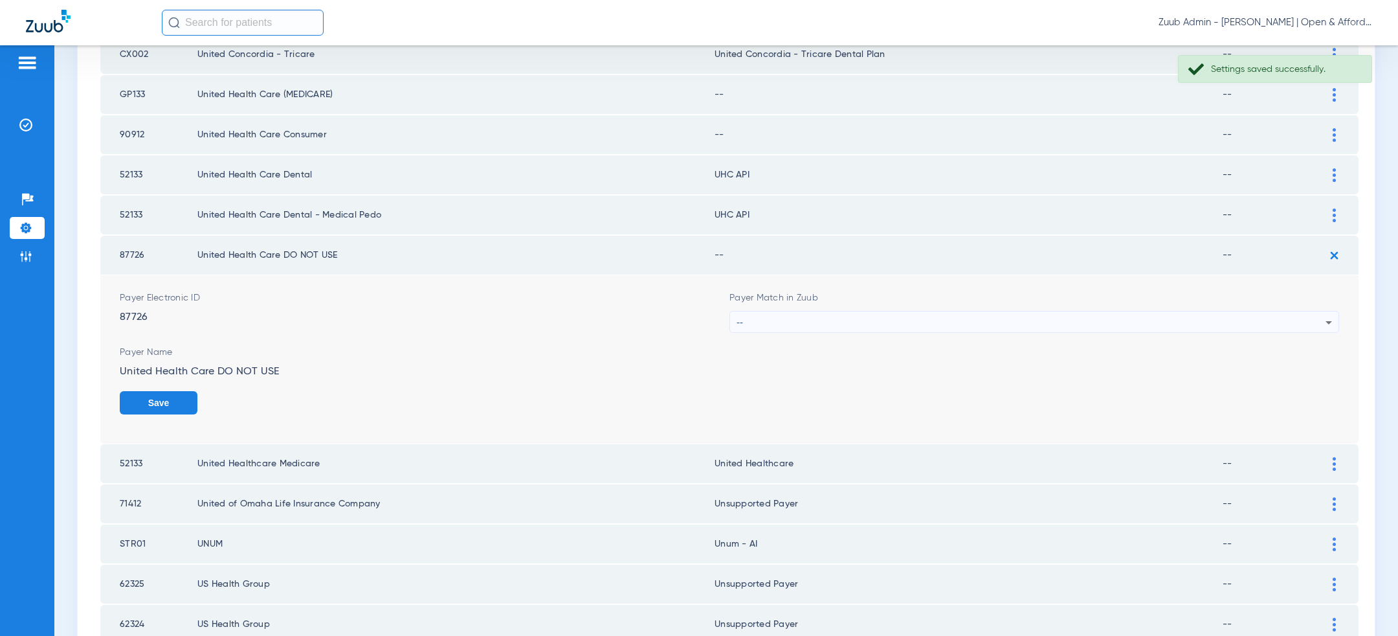
click at [1118, 311] on div "--" at bounding box center [1031, 322] width 589 height 22
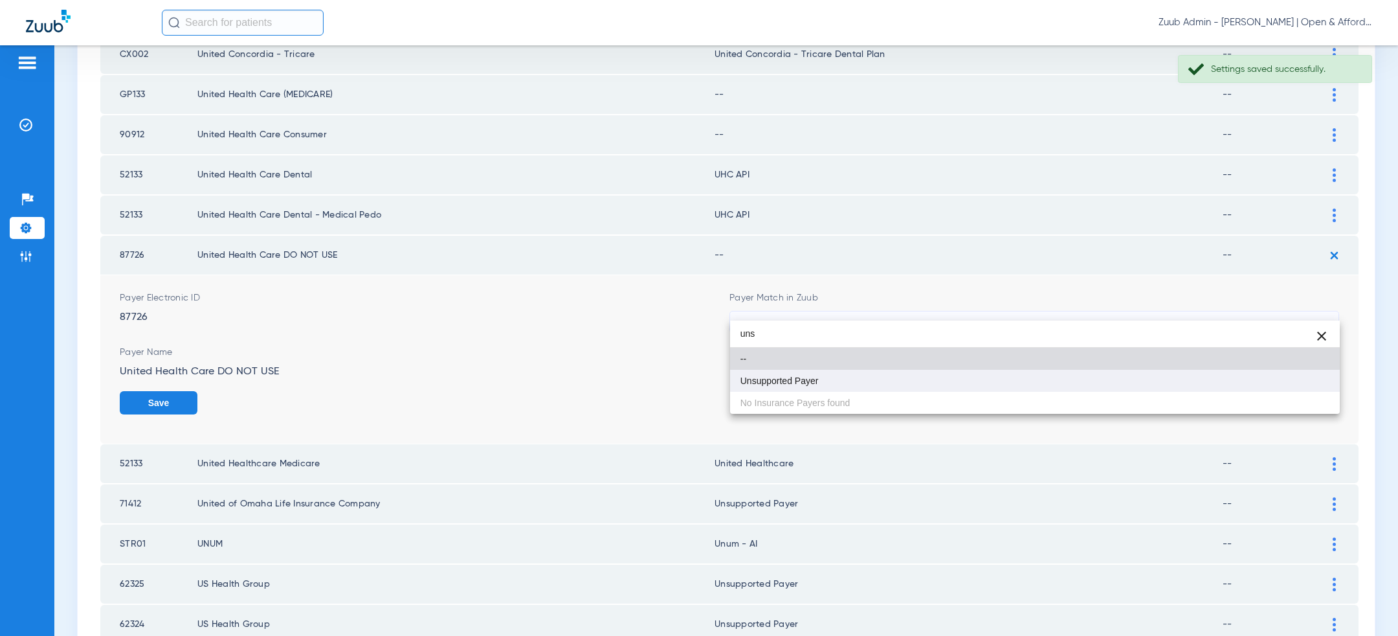
type input "uns"
click at [965, 385] on mat-option "Unsupported Payer" at bounding box center [1035, 381] width 610 height 22
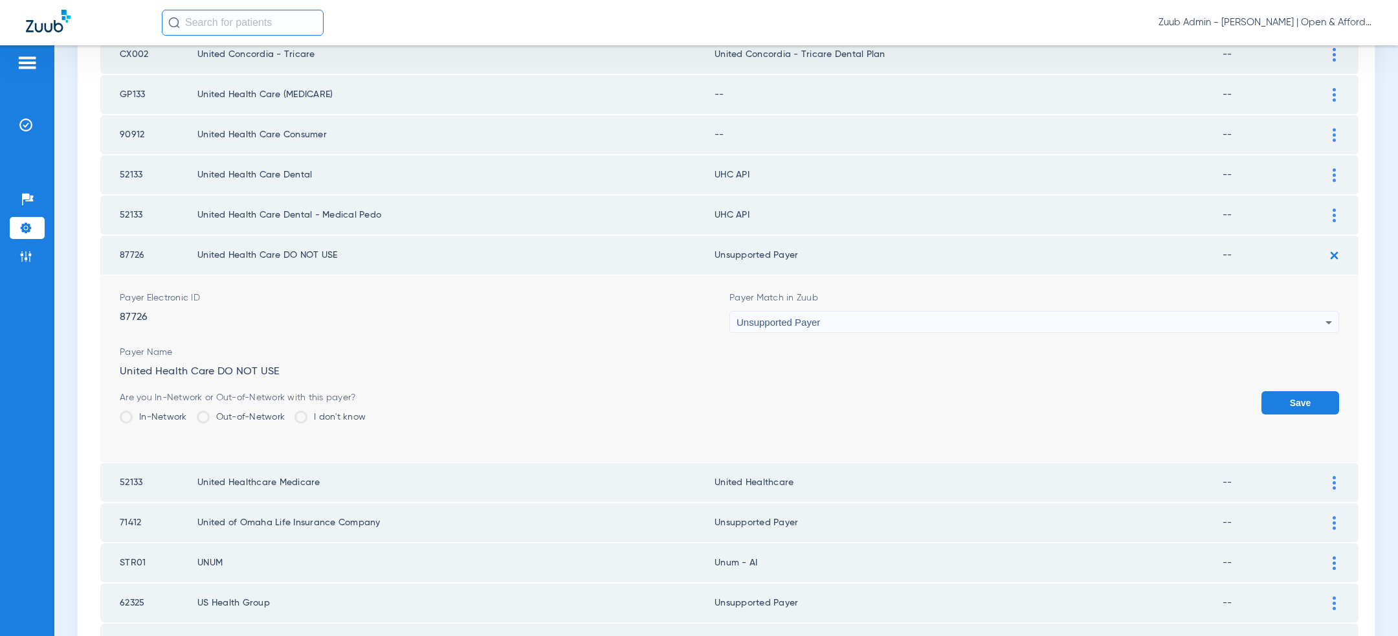
click at [1317, 391] on button "Save" at bounding box center [1301, 402] width 78 height 23
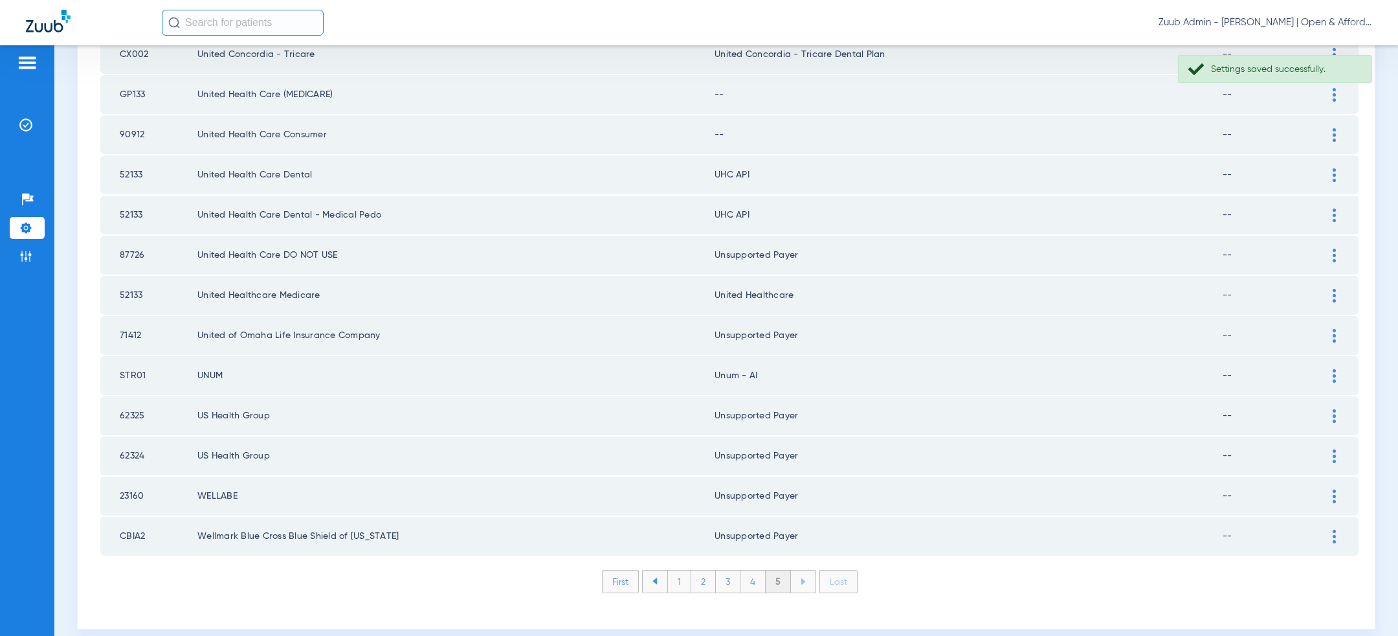
click at [1334, 208] on img at bounding box center [1334, 215] width 3 height 14
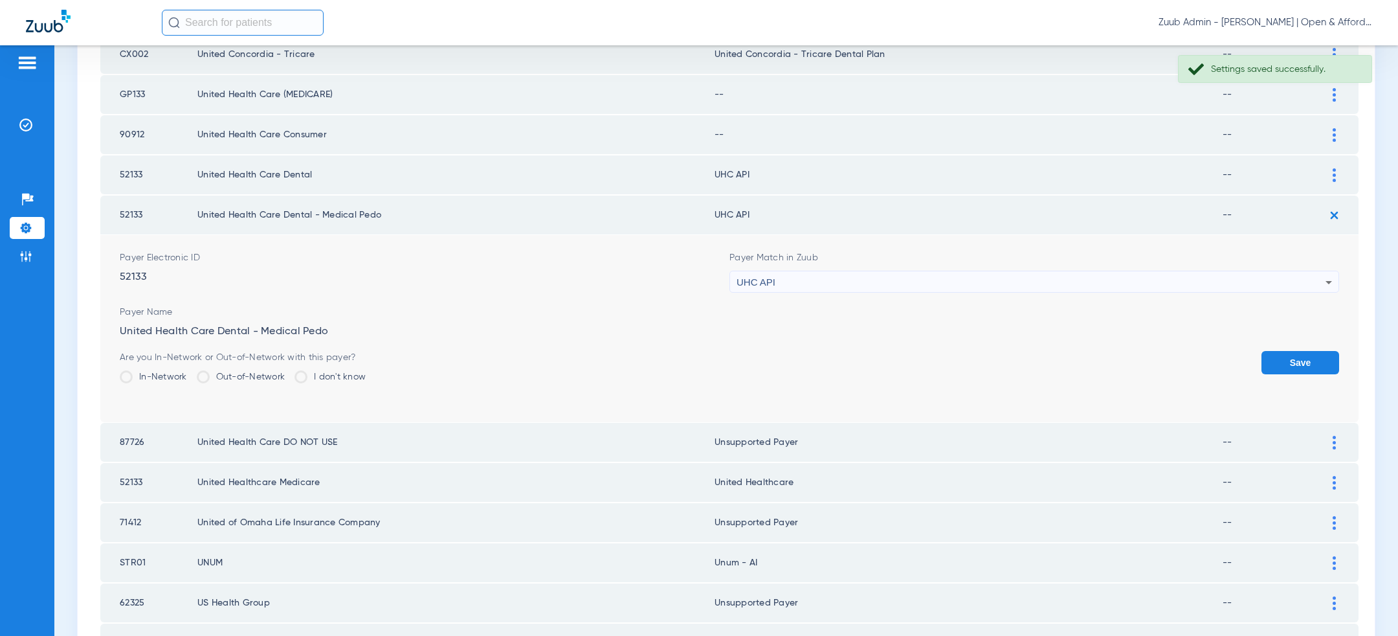
click at [1093, 271] on div "UHC API" at bounding box center [1031, 282] width 589 height 22
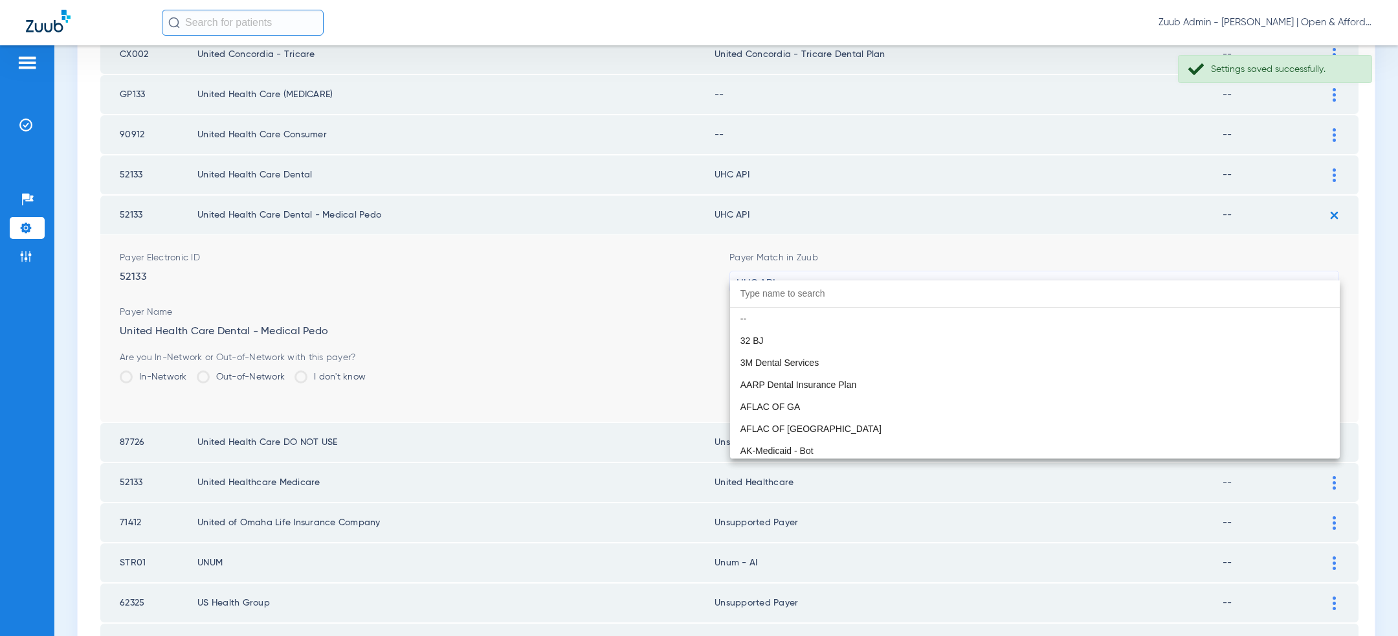
scroll to position [7947, 0]
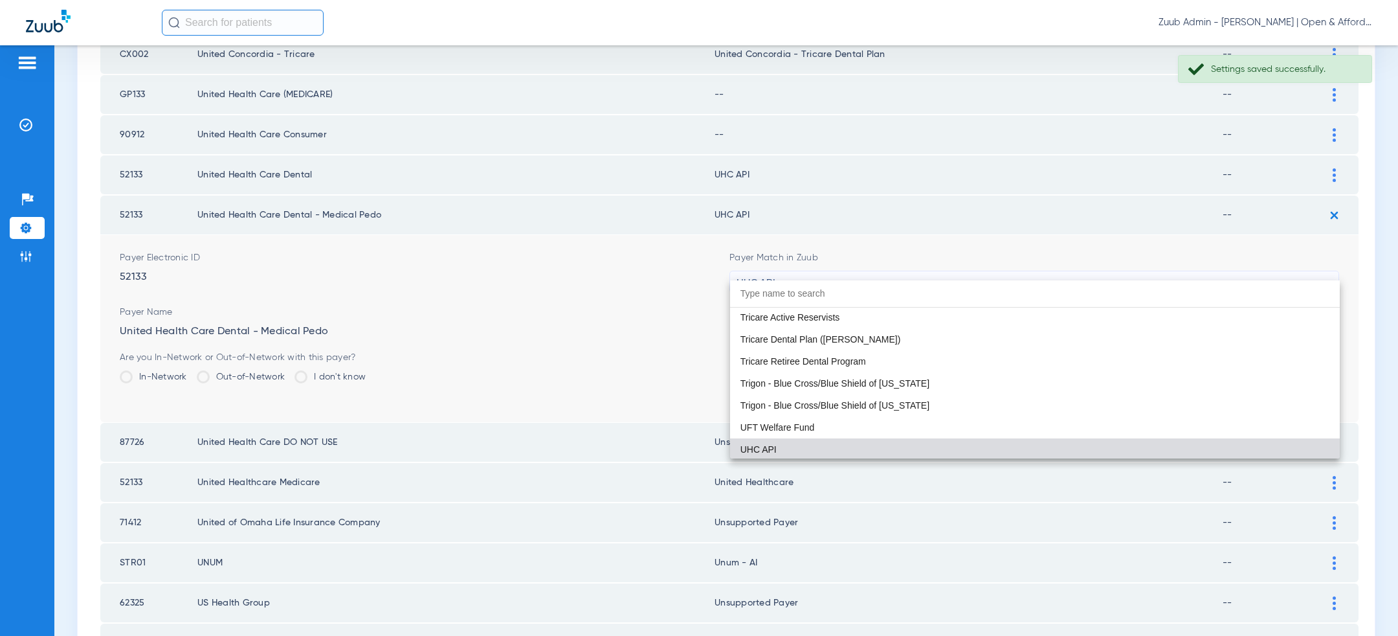
paste input "united hea"
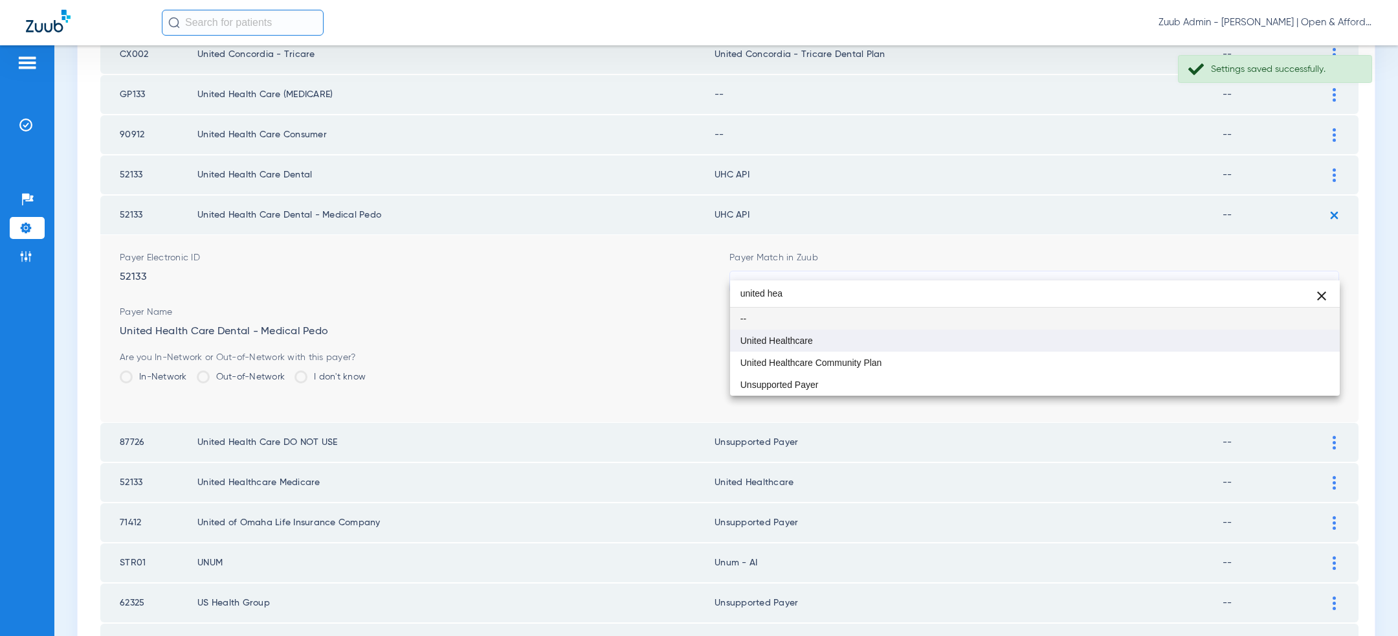
type input "united hea"
click at [938, 342] on mat-option "United Healthcare" at bounding box center [1035, 341] width 610 height 22
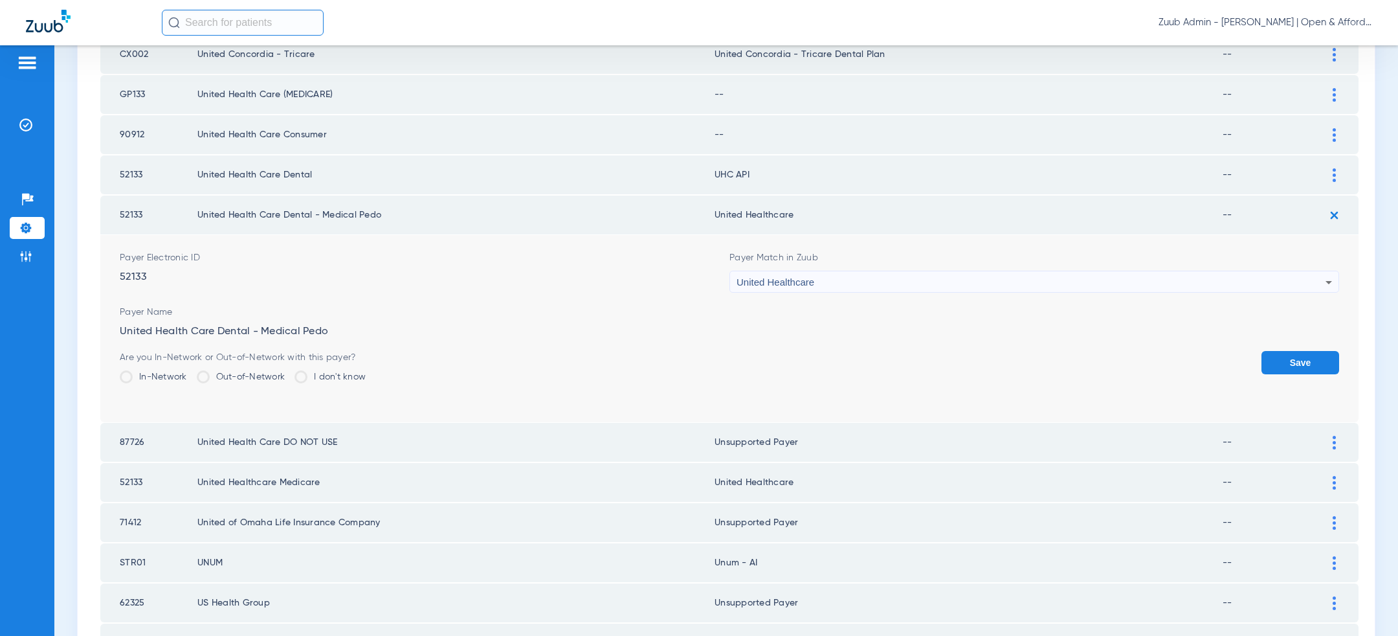
click at [1286, 351] on button "Save" at bounding box center [1301, 362] width 78 height 23
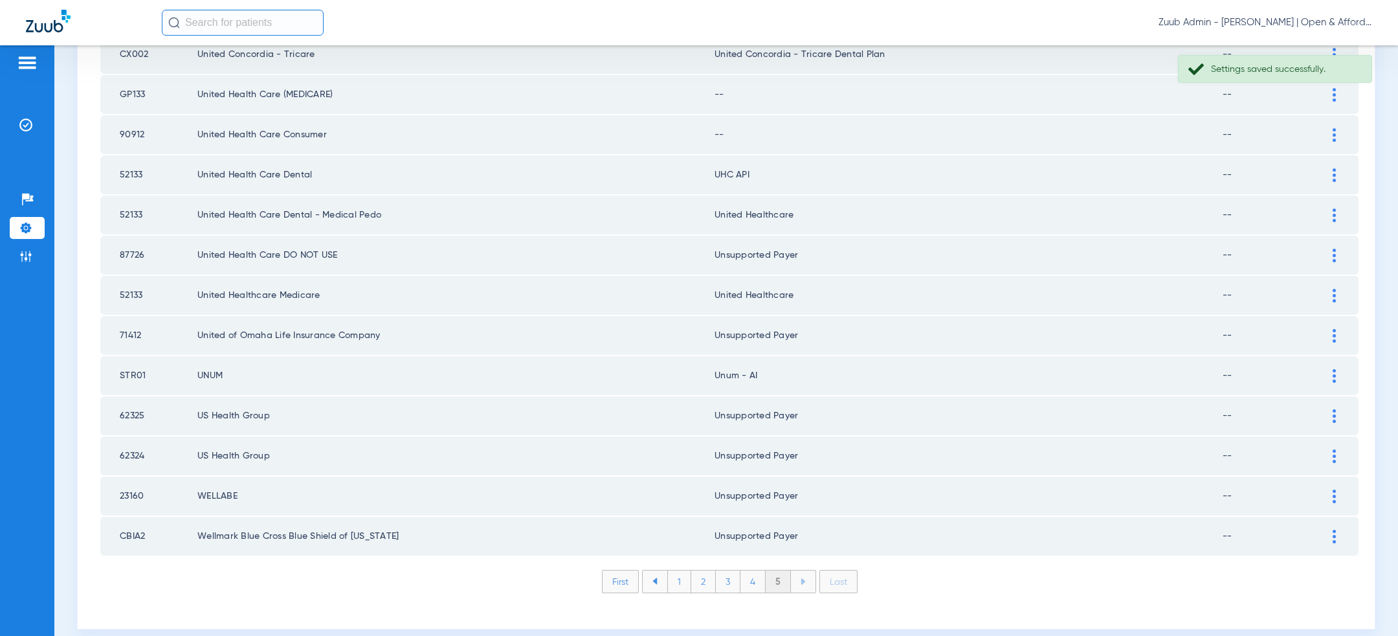
click at [1329, 168] on div at bounding box center [1334, 175] width 23 height 14
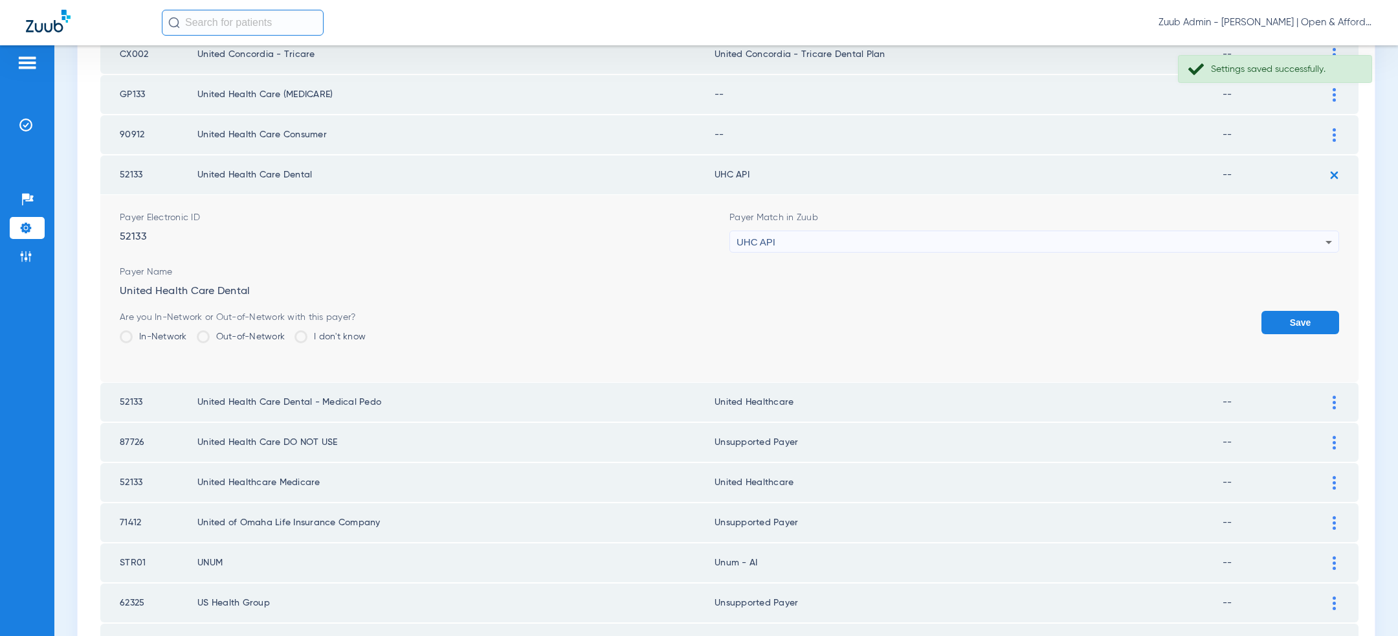
click at [965, 231] on div "UHC API" at bounding box center [1031, 242] width 589 height 22
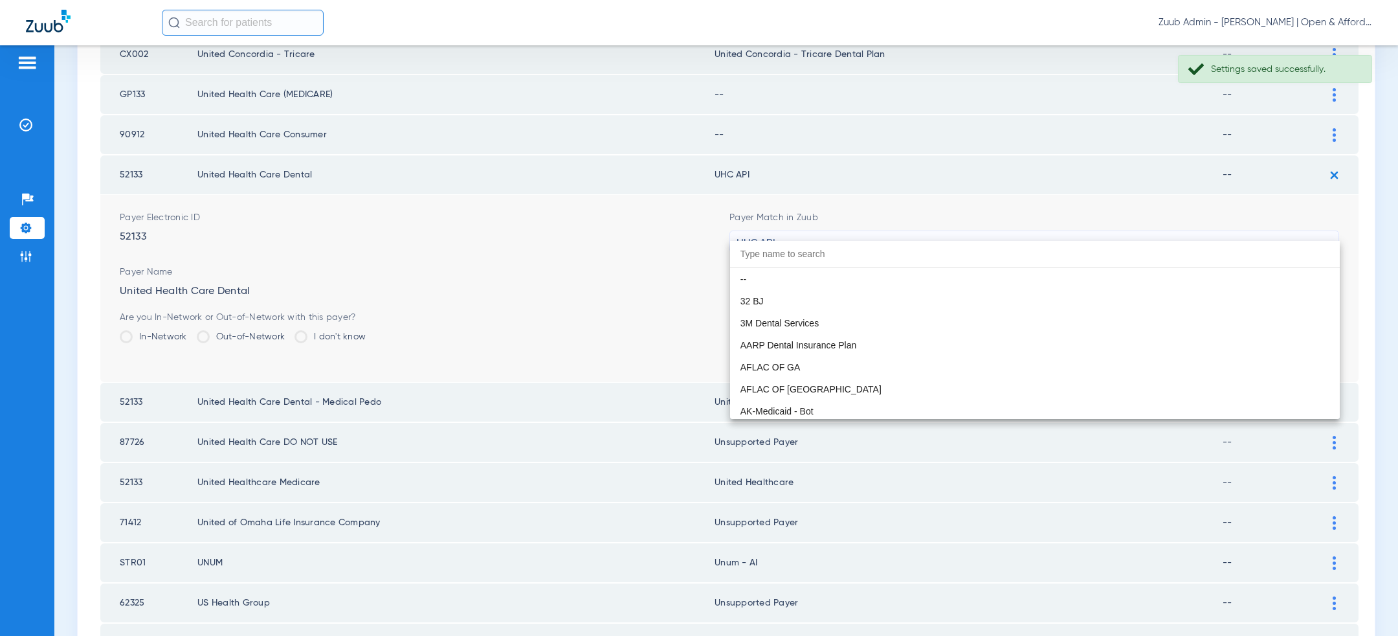
scroll to position [7947, 0]
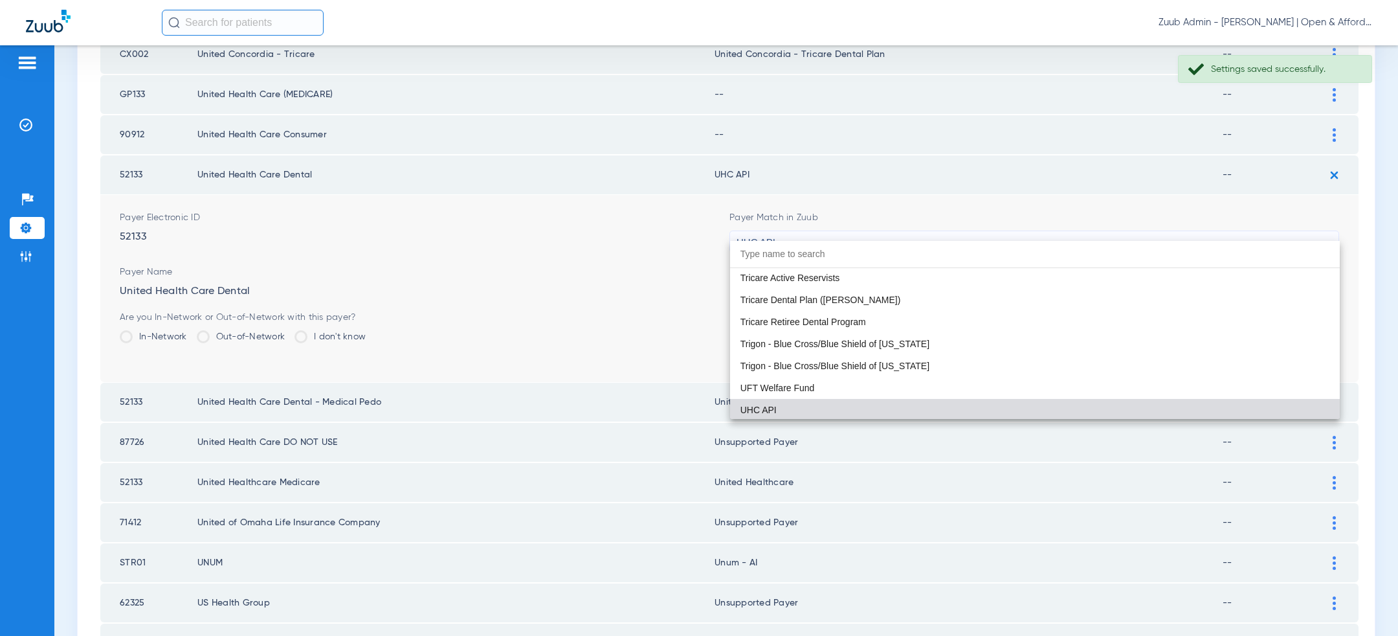
paste input "united hea"
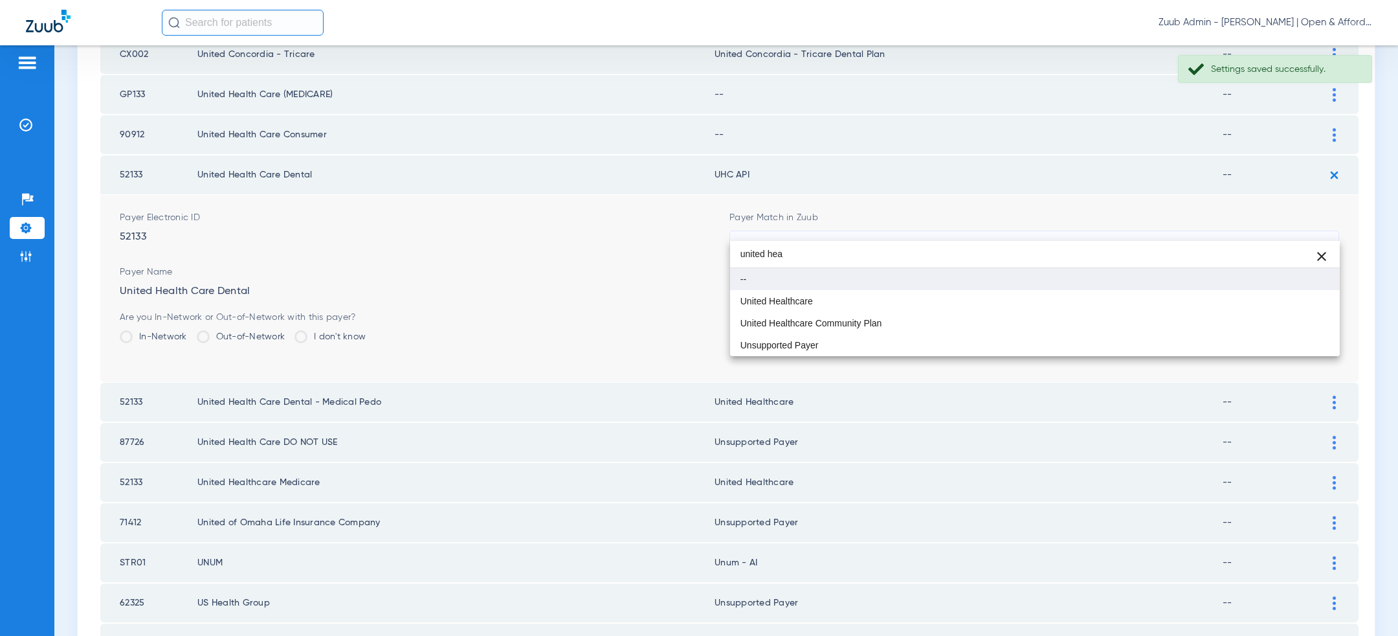
scroll to position [0, 0]
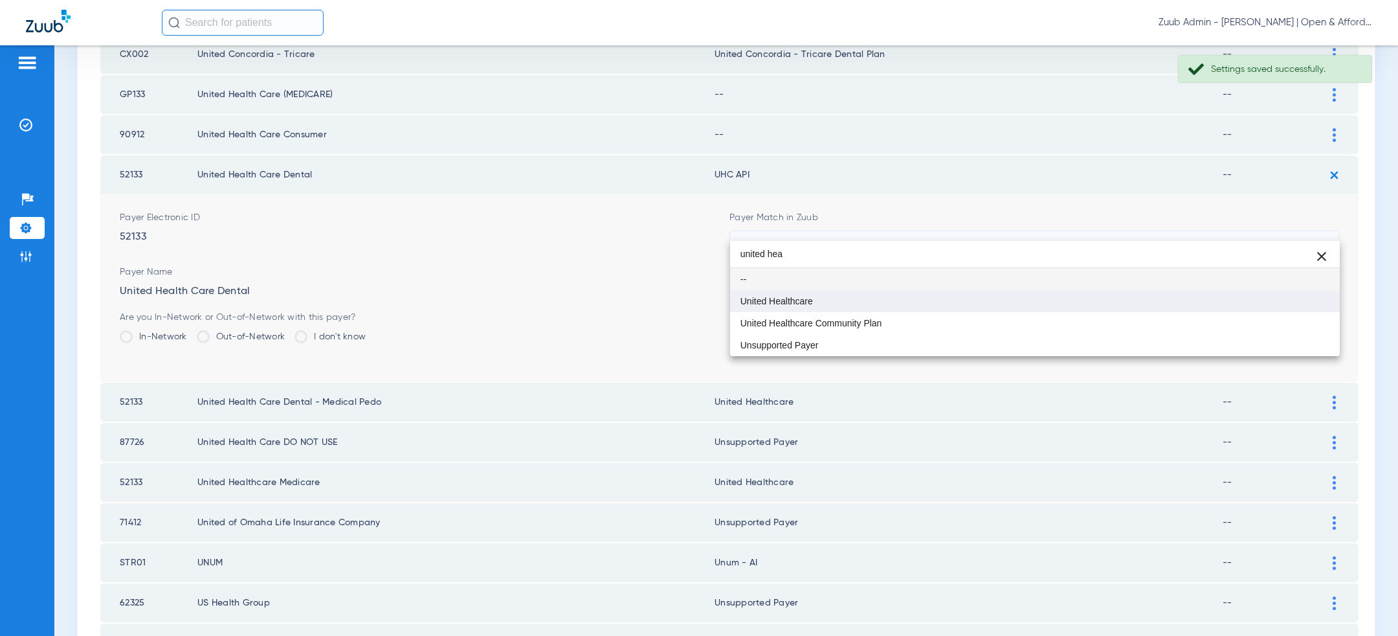
type input "united hea"
click at [867, 300] on mat-option "United Healthcare" at bounding box center [1035, 301] width 610 height 22
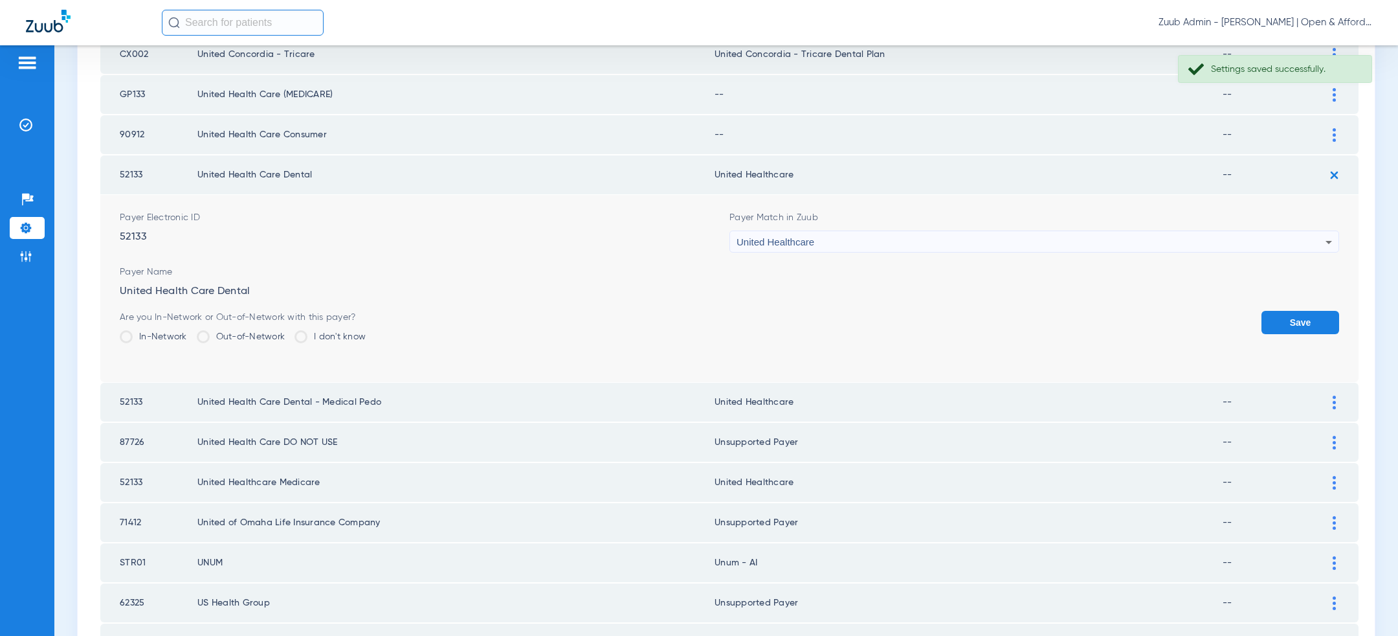
click at [1291, 311] on button "Save" at bounding box center [1301, 322] width 78 height 23
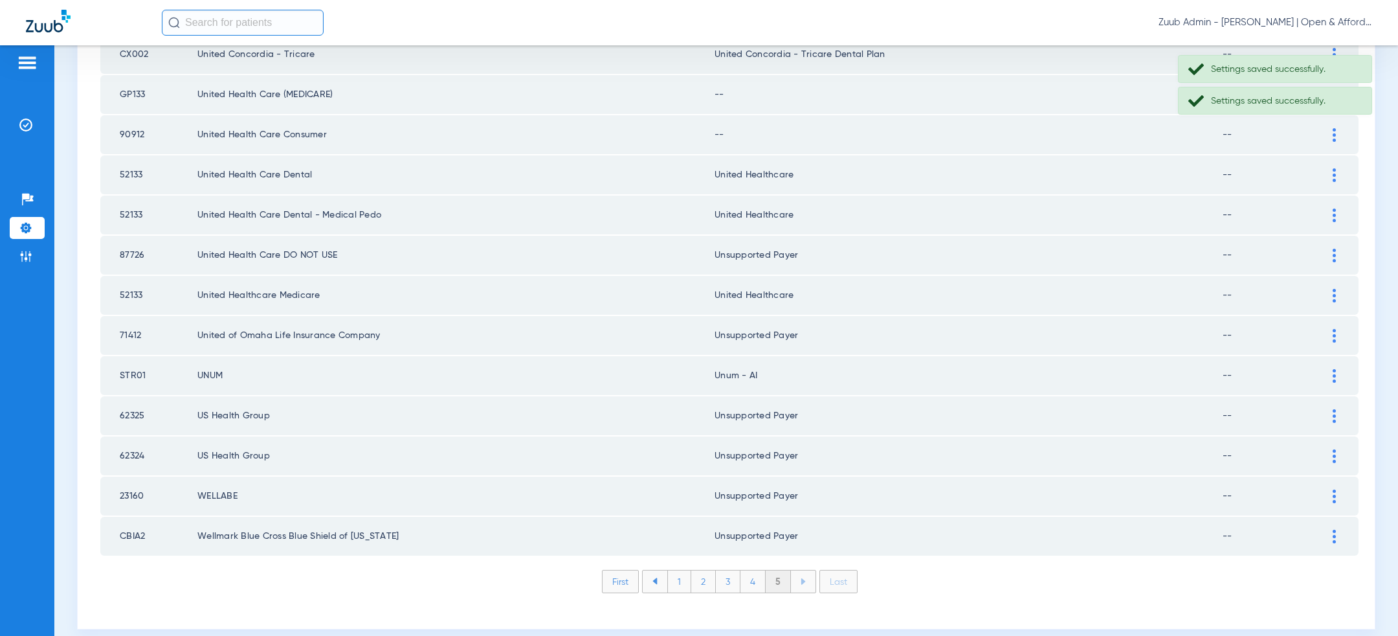
click at [1332, 128] on div at bounding box center [1334, 135] width 23 height 14
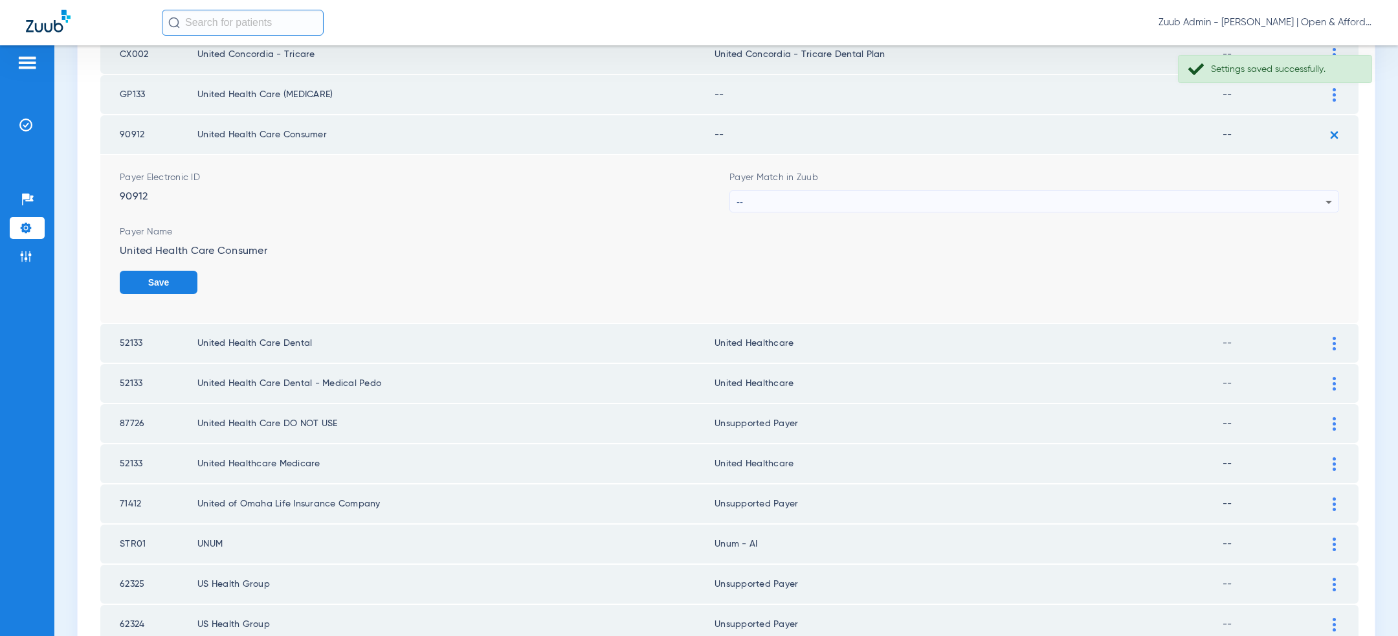
click at [1140, 197] on div "--" at bounding box center [1031, 202] width 589 height 22
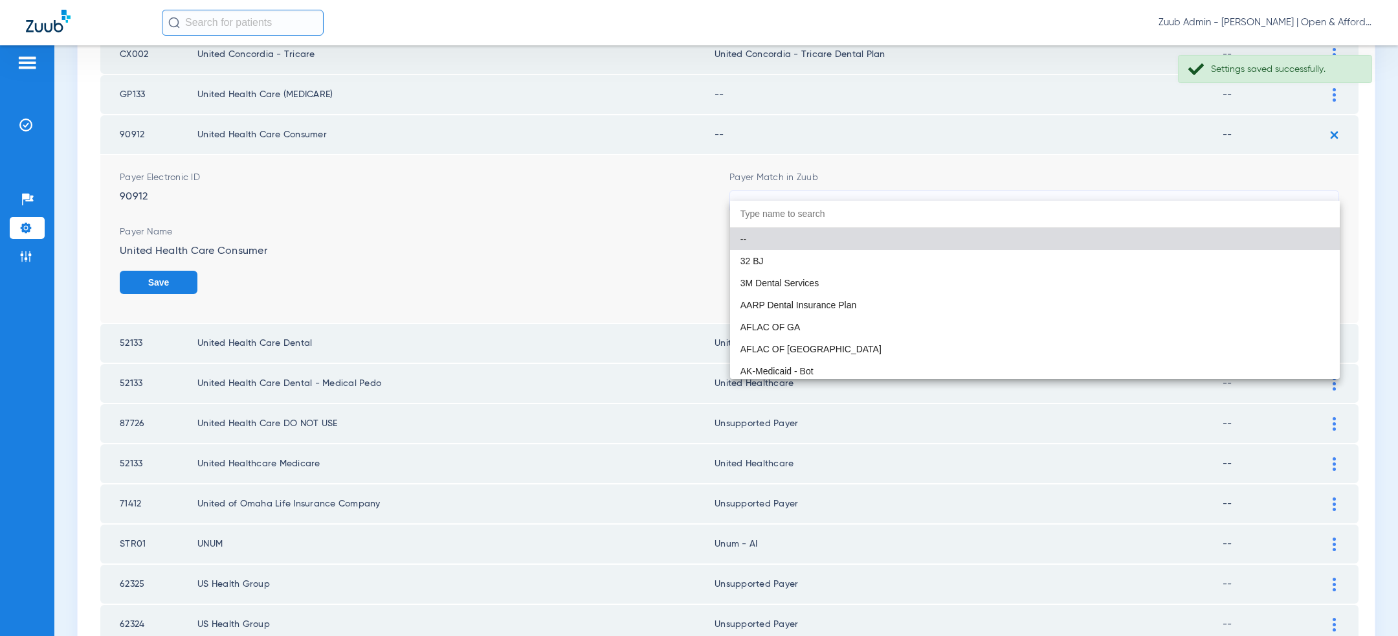
paste input "united hea"
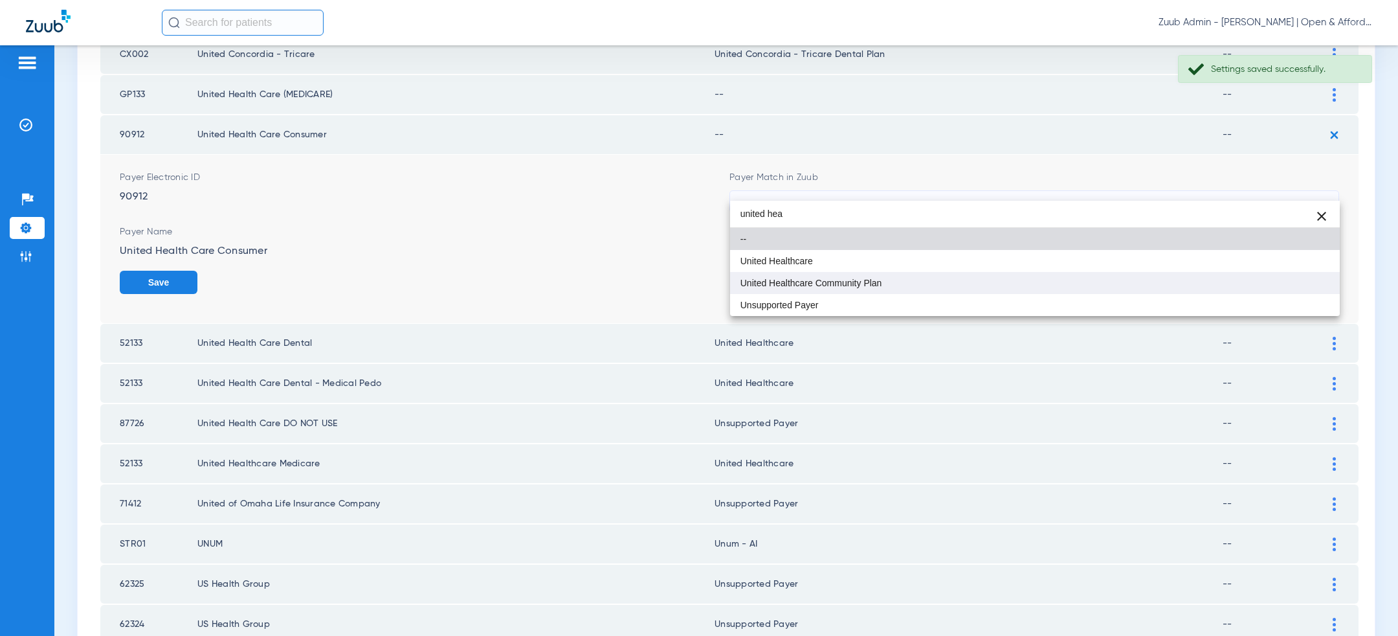
type input "united hea"
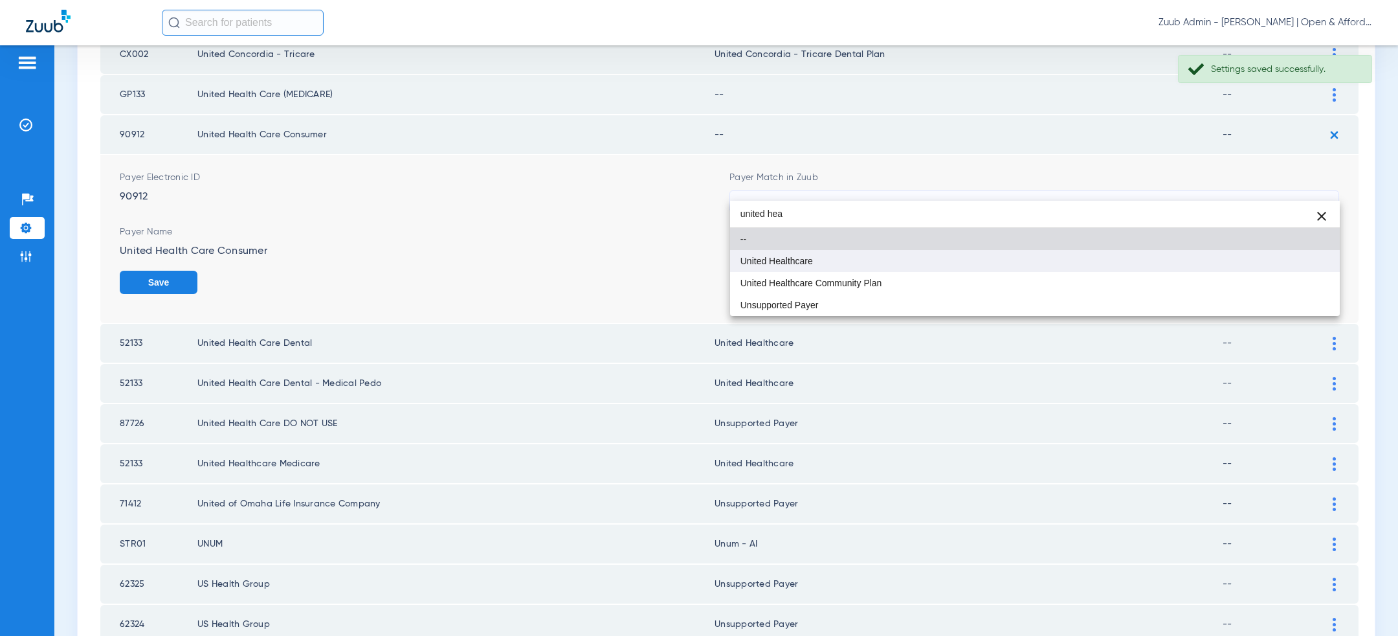
drag, startPoint x: 1012, startPoint y: 274, endPoint x: 1014, endPoint y: 260, distance: 15.0
click at [1014, 260] on div "united hea close -- United Healthcare United Healthcare Community Plan Unsuppor…" at bounding box center [1035, 258] width 610 height 115
click at [1014, 260] on mat-option "United Healthcare" at bounding box center [1035, 261] width 610 height 22
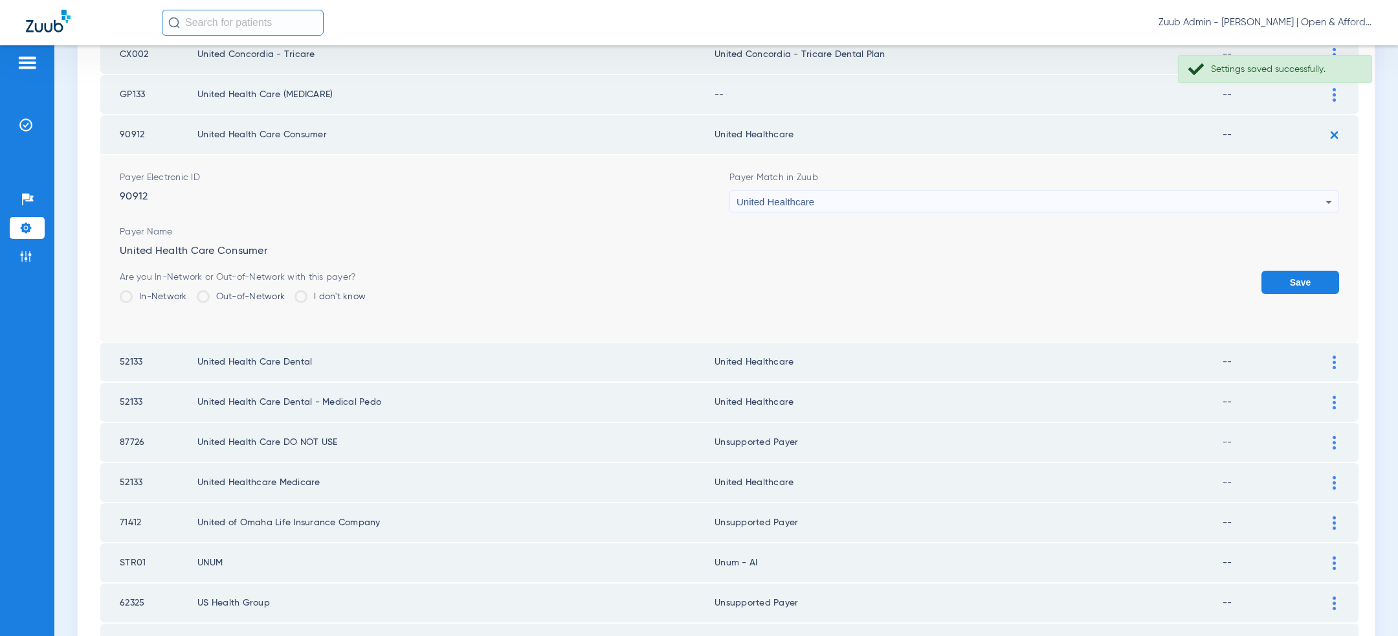
click at [1290, 271] on button "Save" at bounding box center [1301, 282] width 78 height 23
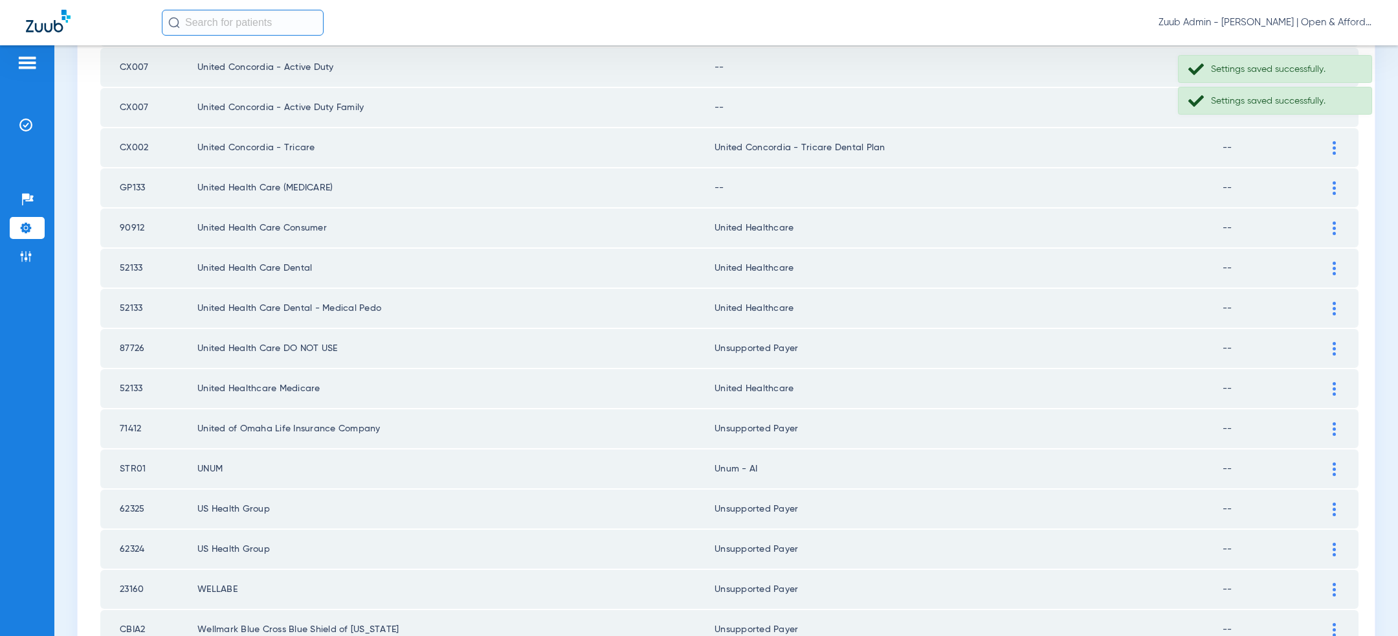
scroll to position [1475, 0]
click at [1334, 181] on img at bounding box center [1334, 188] width 3 height 14
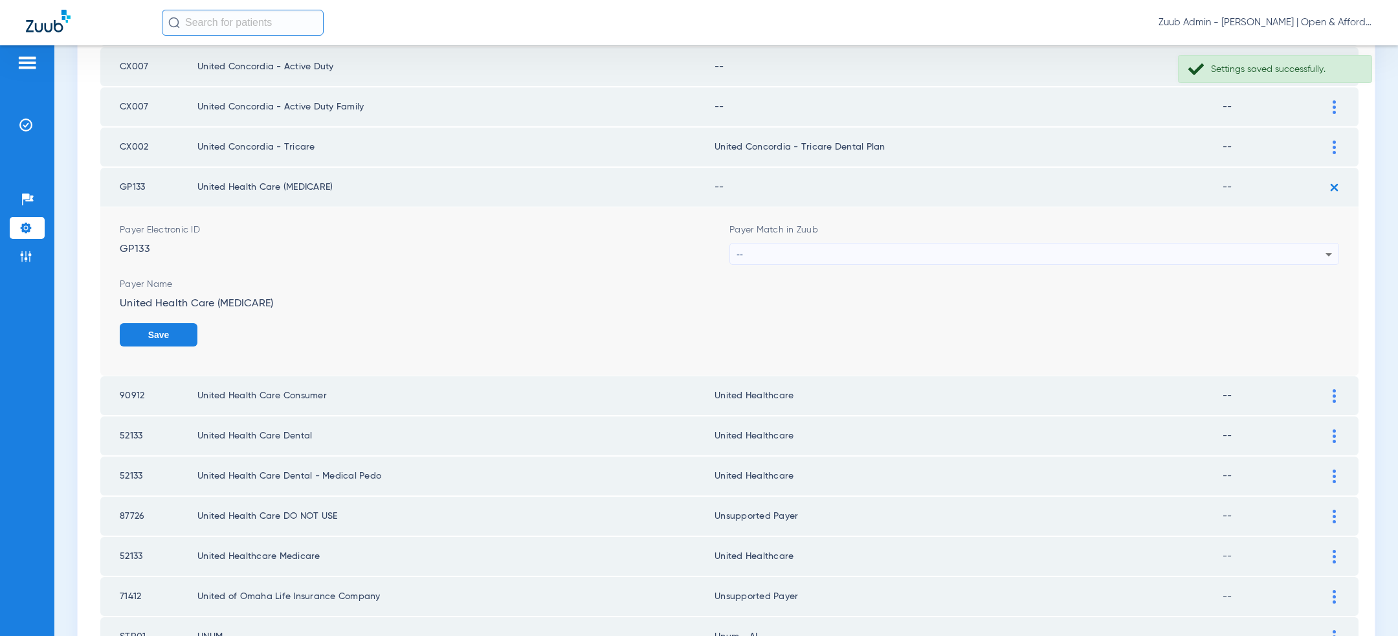
click at [1174, 243] on div "--" at bounding box center [1031, 254] width 589 height 22
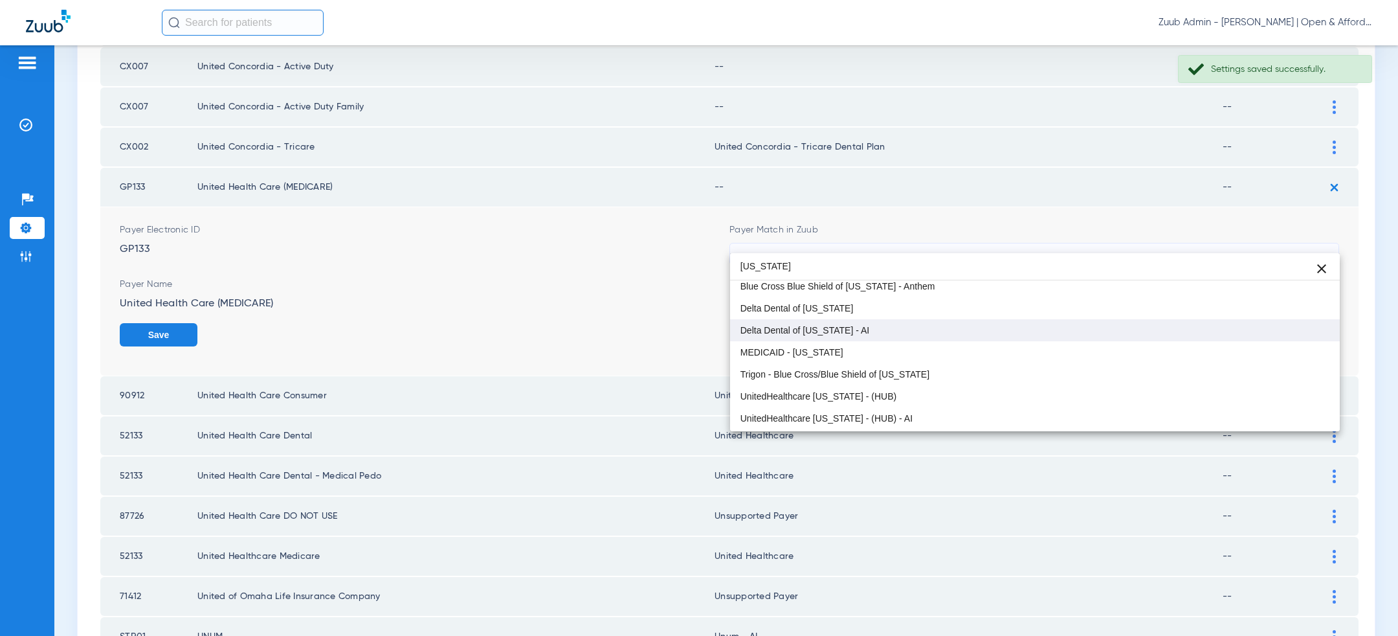
scroll to position [47, 0]
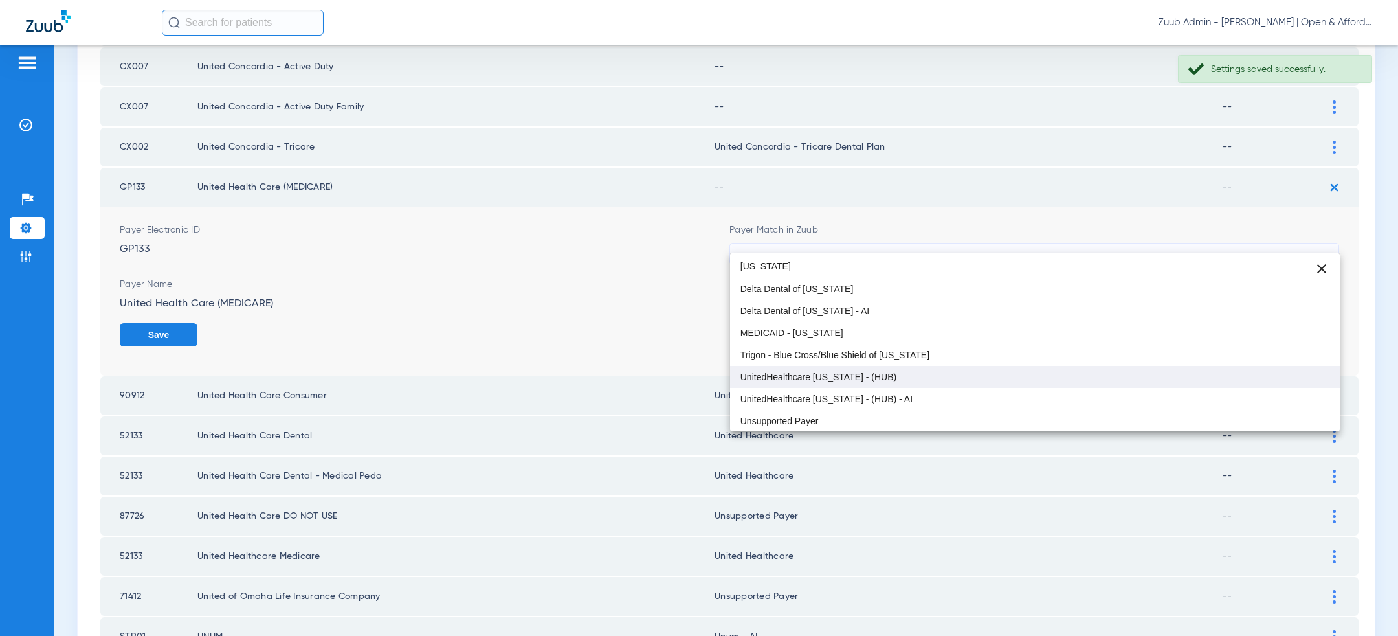
type input "[US_STATE]"
click at [1001, 383] on mat-option "UnitedHealthcare [US_STATE] - (HUB)" at bounding box center [1035, 377] width 610 height 22
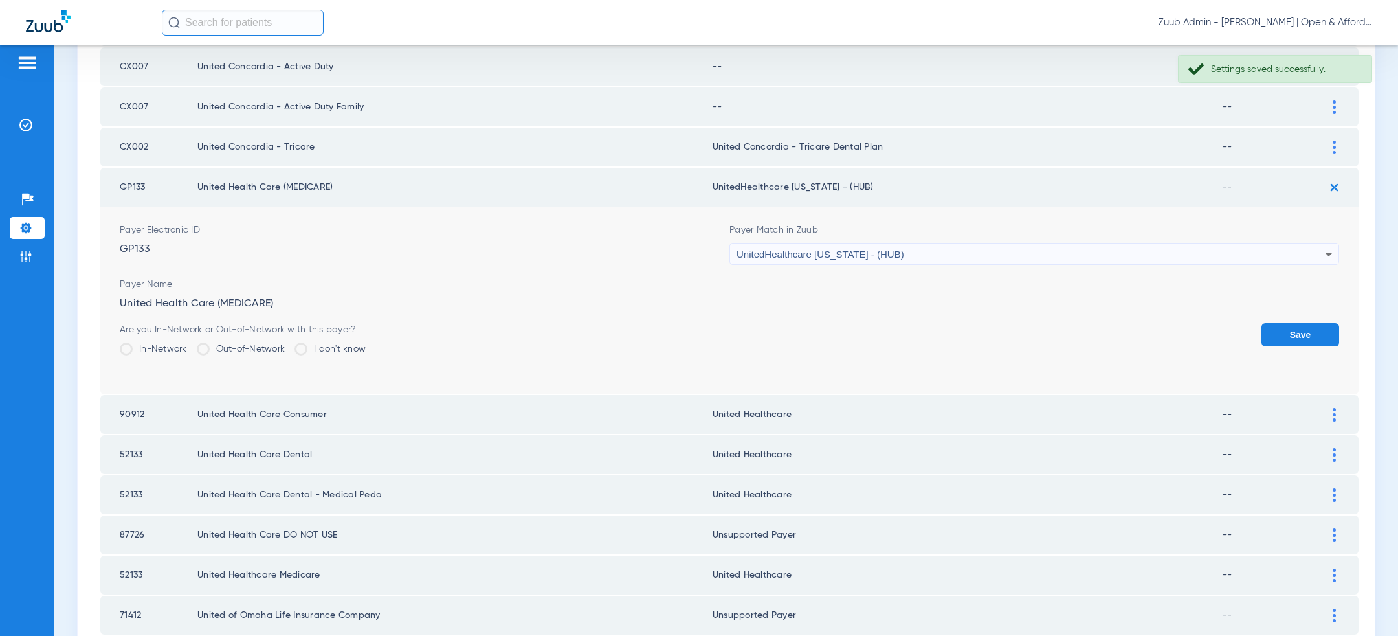
click at [1301, 323] on button "Save" at bounding box center [1301, 334] width 78 height 23
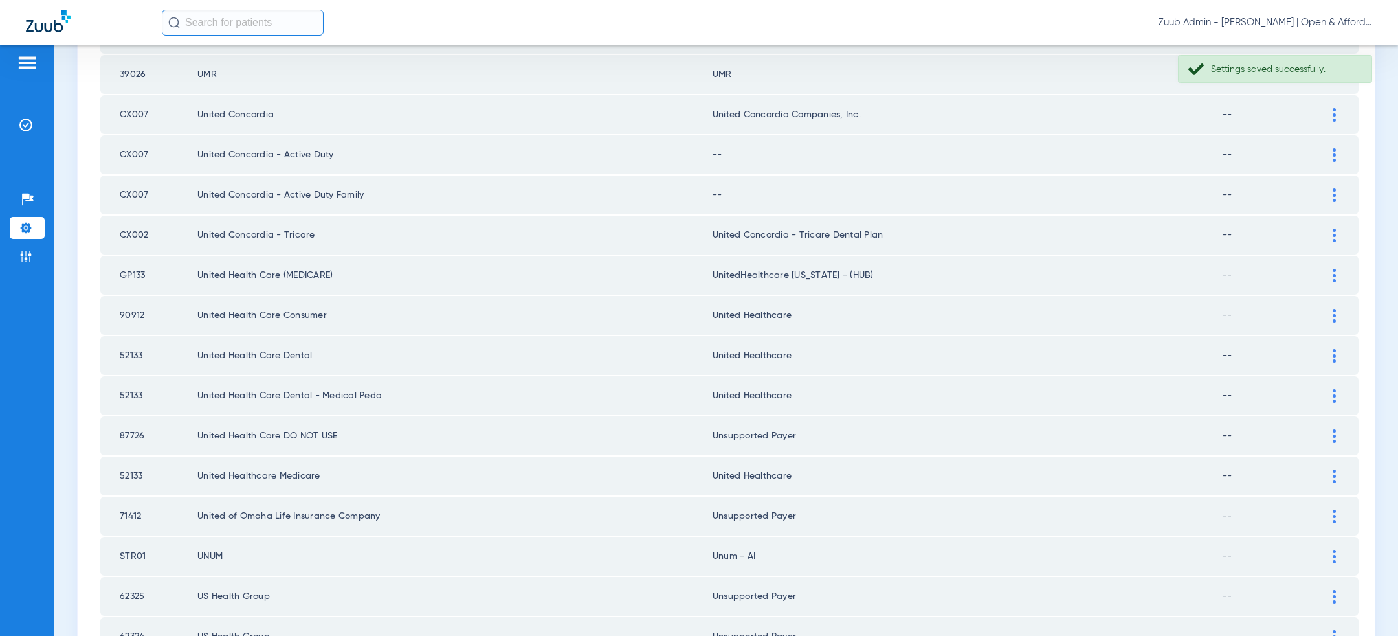
scroll to position [1376, 0]
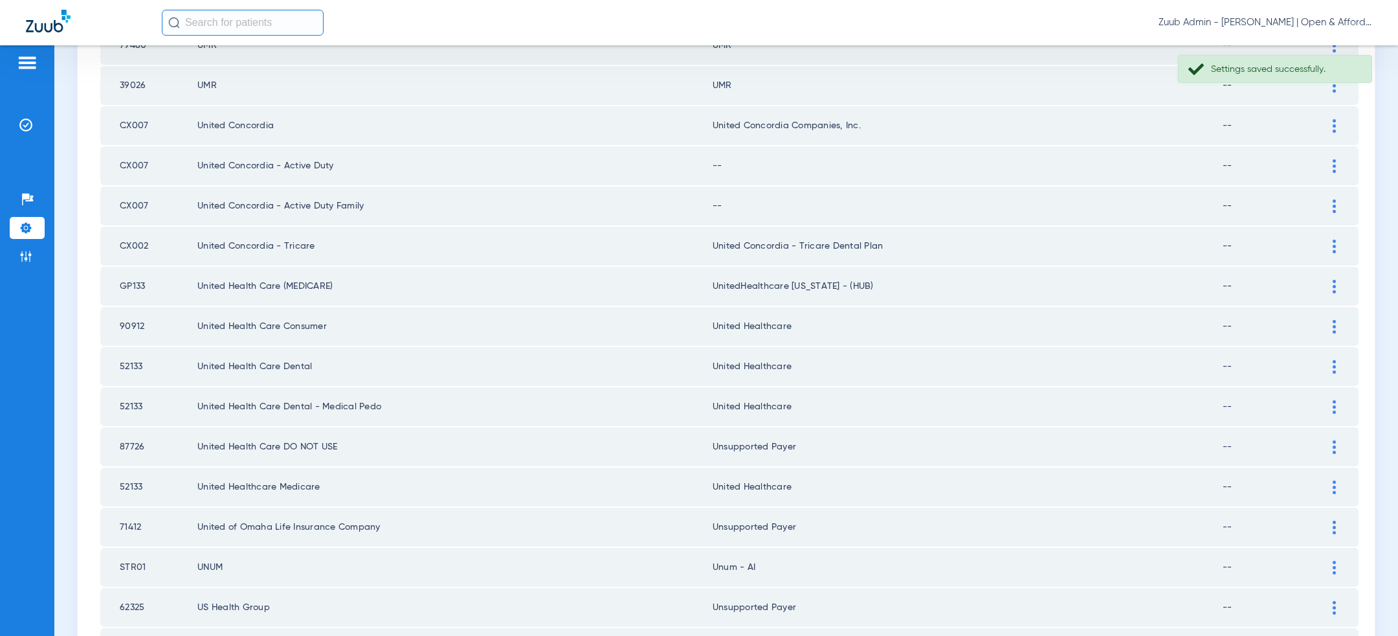
click at [1335, 199] on img at bounding box center [1334, 206] width 3 height 14
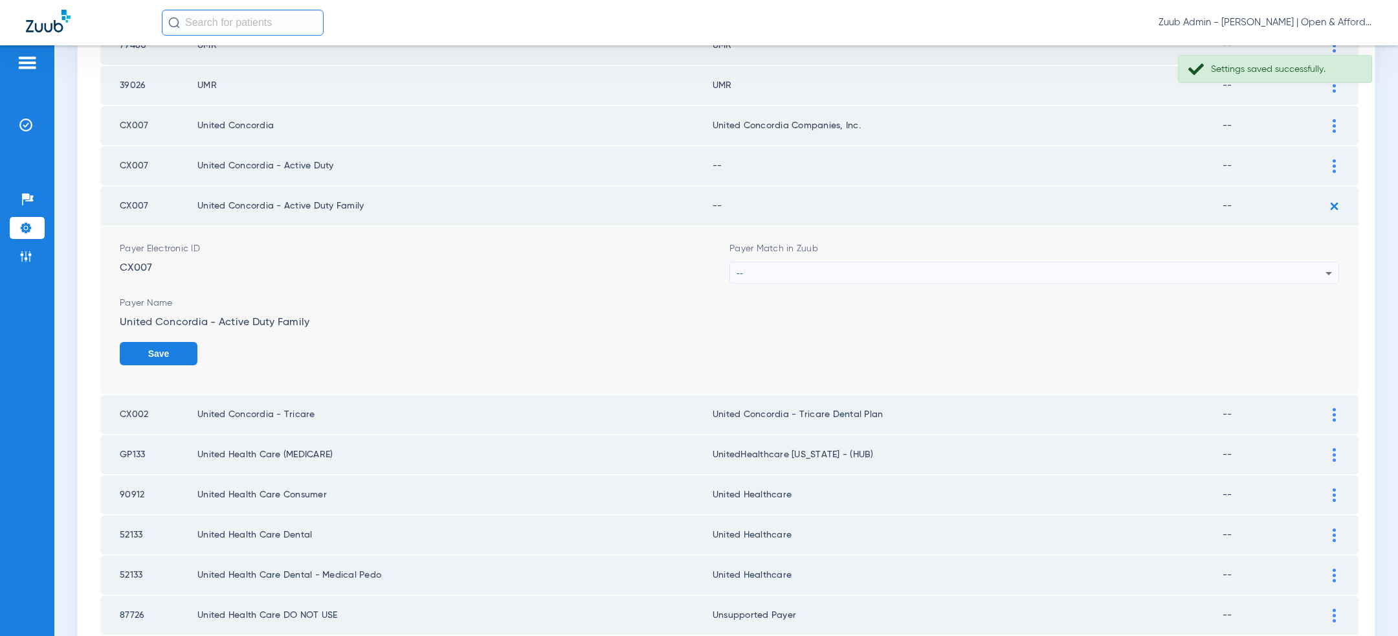
click at [1091, 262] on div "--" at bounding box center [1031, 273] width 589 height 22
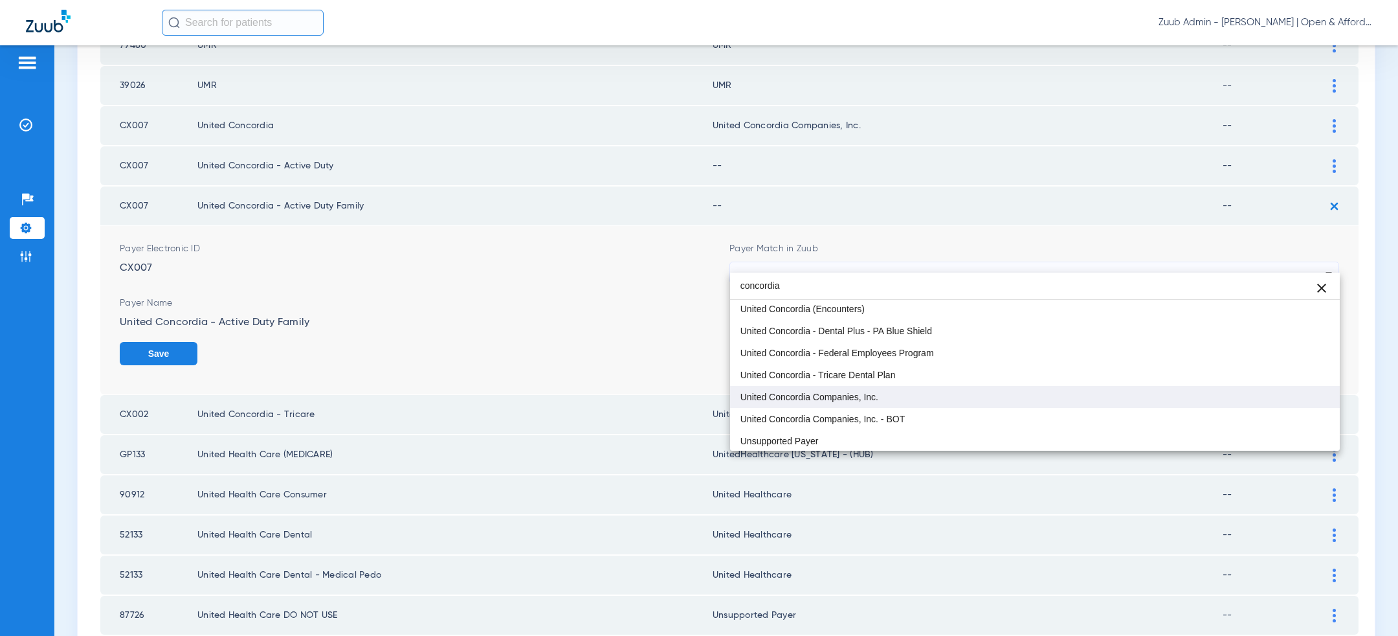
scroll to position [25, 0]
type input "concordia"
click at [1001, 396] on mat-option "United Concordia Companies, Inc." at bounding box center [1035, 396] width 610 height 22
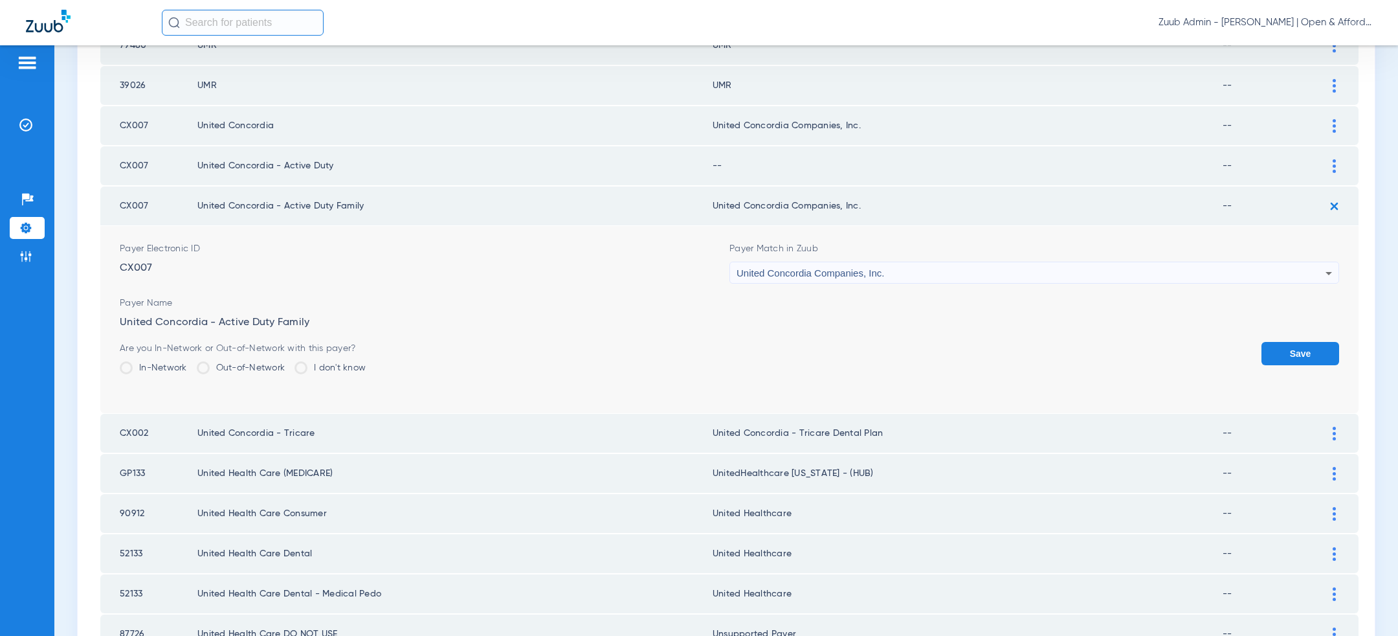
click at [1294, 342] on button "Save" at bounding box center [1301, 353] width 78 height 23
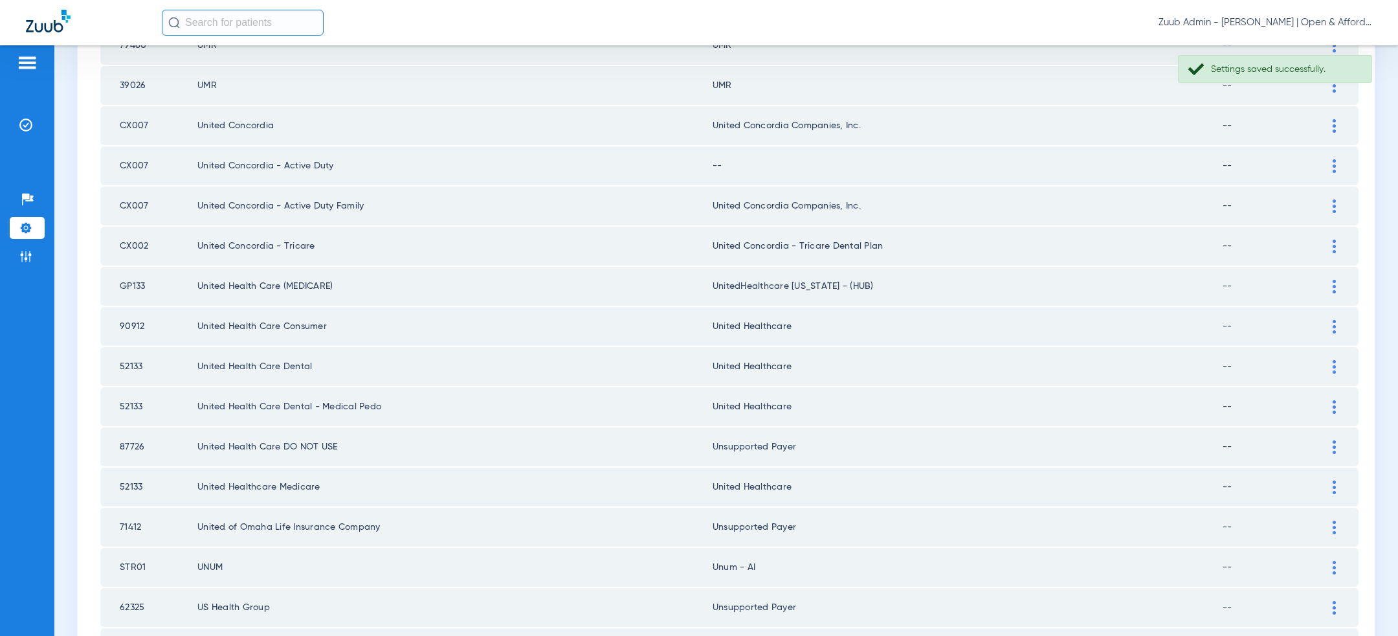
click at [1334, 159] on img at bounding box center [1334, 166] width 3 height 14
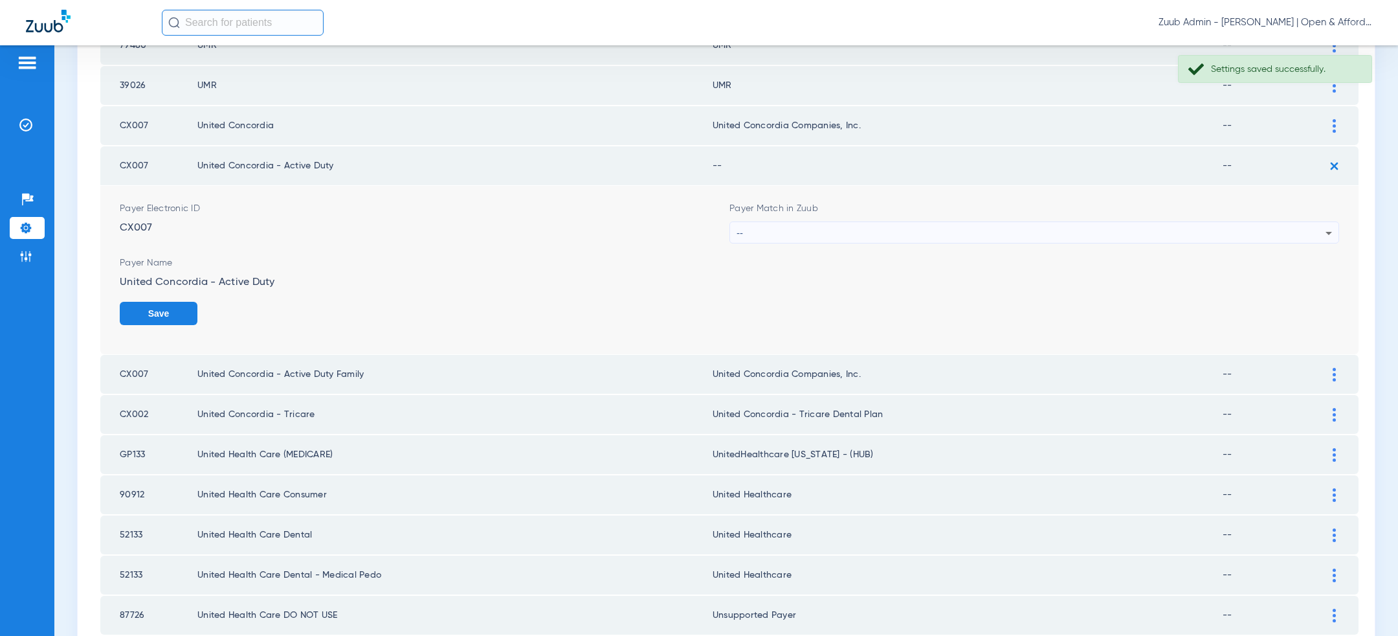
click at [1047, 223] on div "--" at bounding box center [1031, 233] width 589 height 22
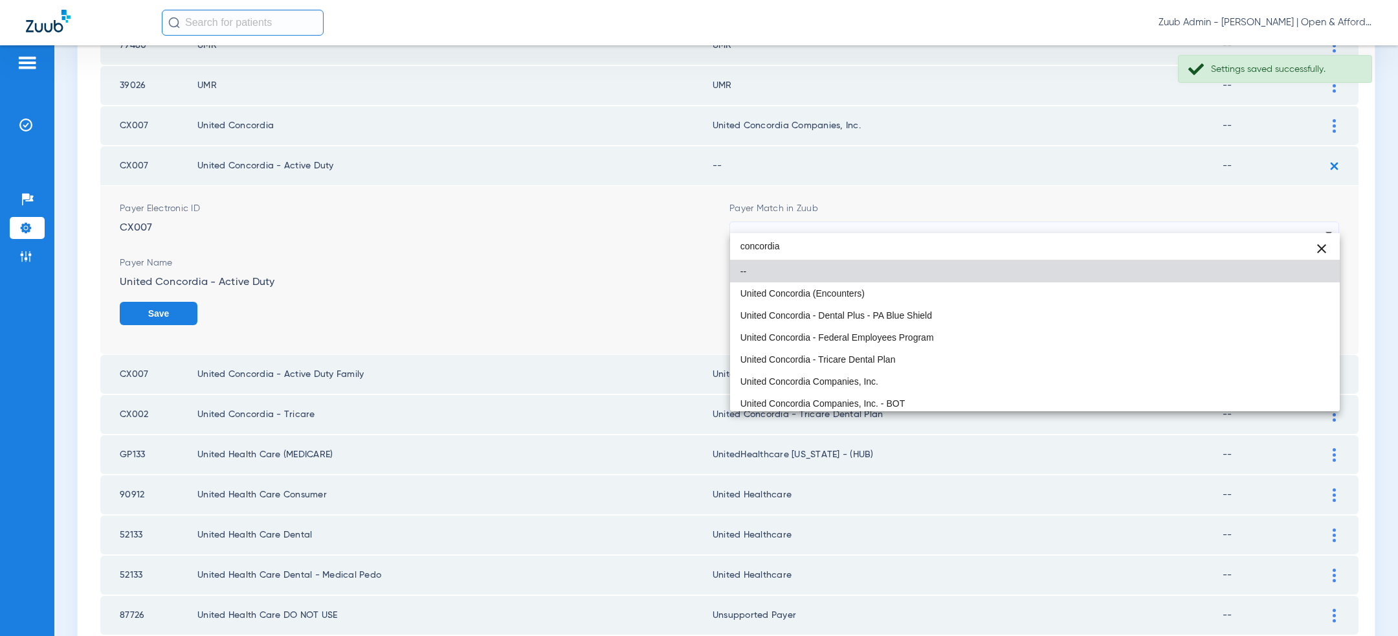
type input "concordia"
click at [986, 382] on mat-option "United Concordia Companies, Inc." at bounding box center [1035, 381] width 610 height 22
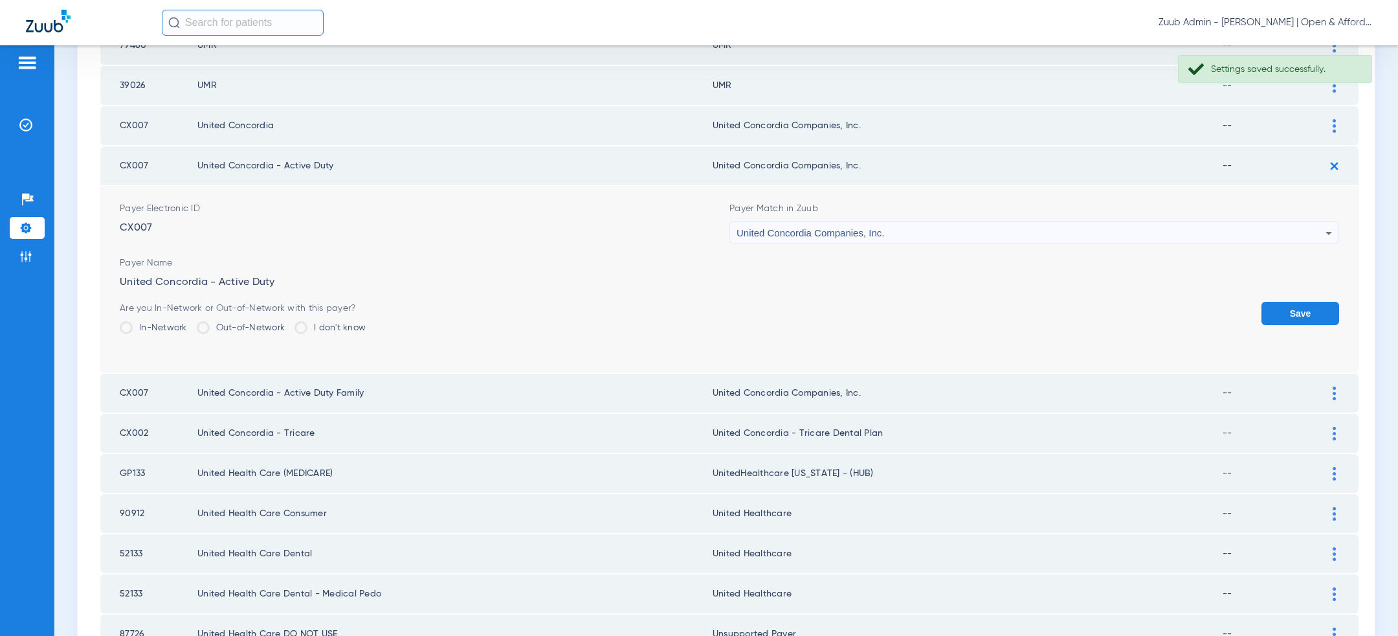
click at [1301, 289] on form "Payer Electronic ID CX007 Payer Match in Zuub United Concordia Companies, Inc. …" at bounding box center [730, 279] width 1220 height 187
click at [1315, 302] on button "Save" at bounding box center [1301, 313] width 78 height 23
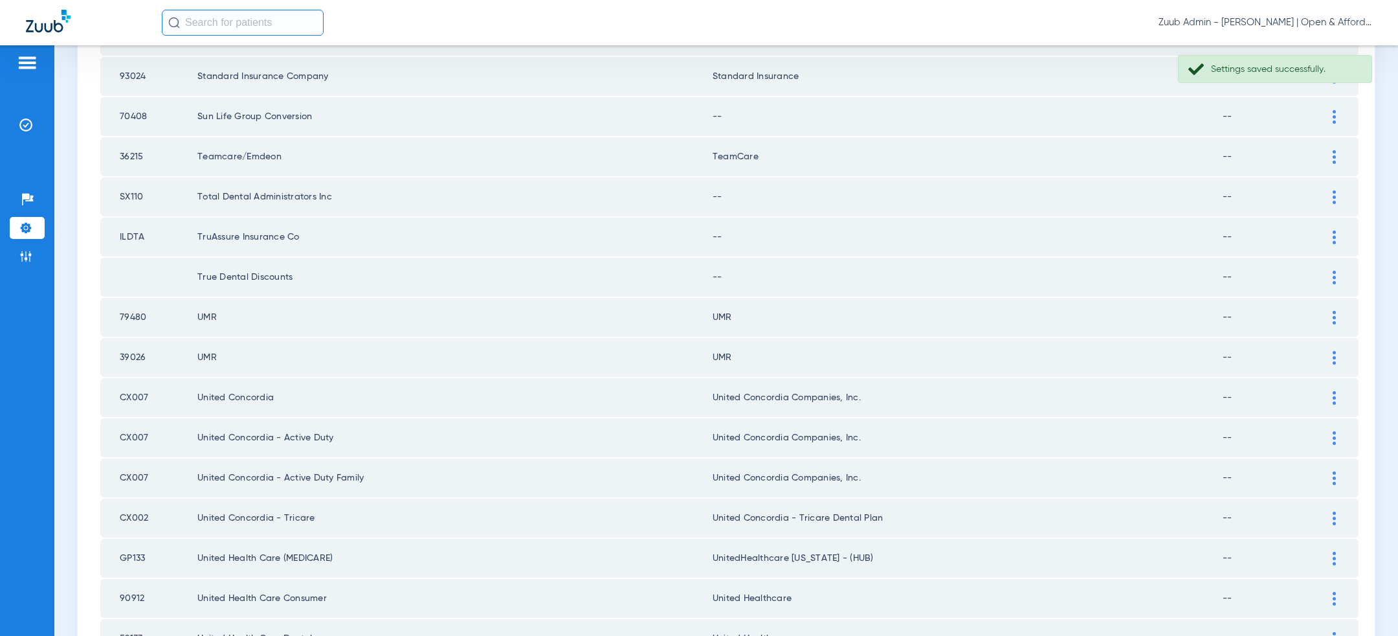
scroll to position [1082, 0]
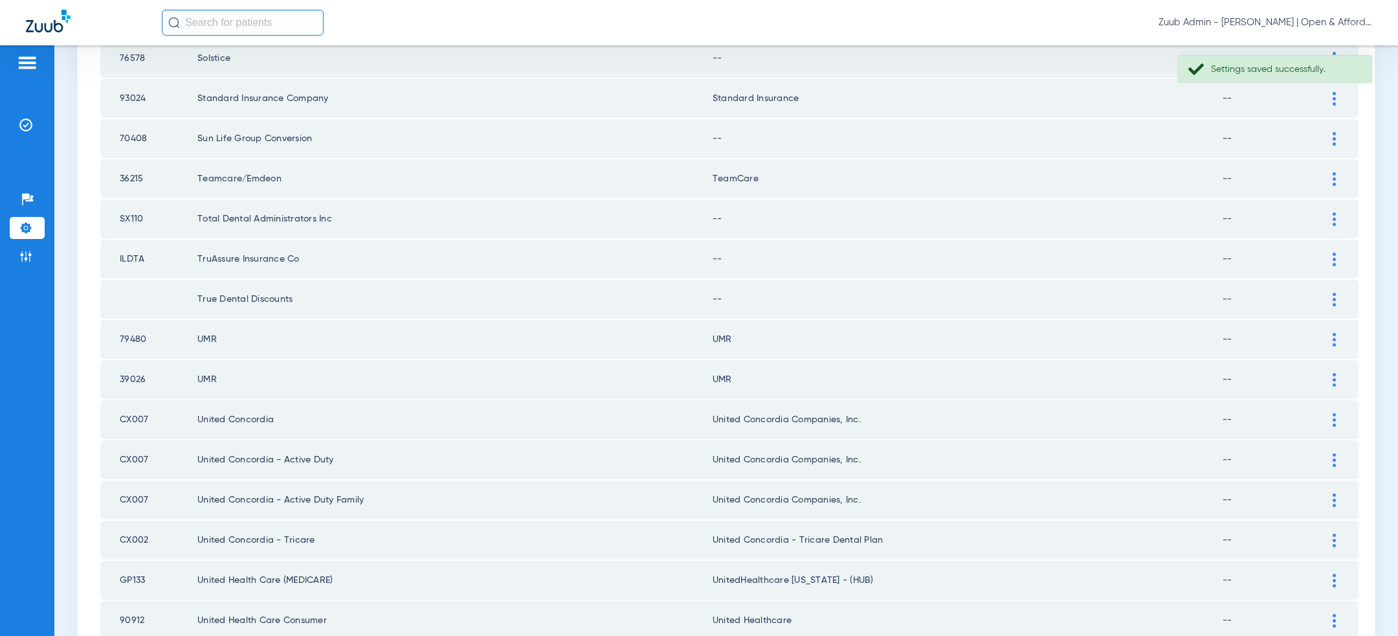
click at [1337, 293] on div at bounding box center [1334, 300] width 23 height 14
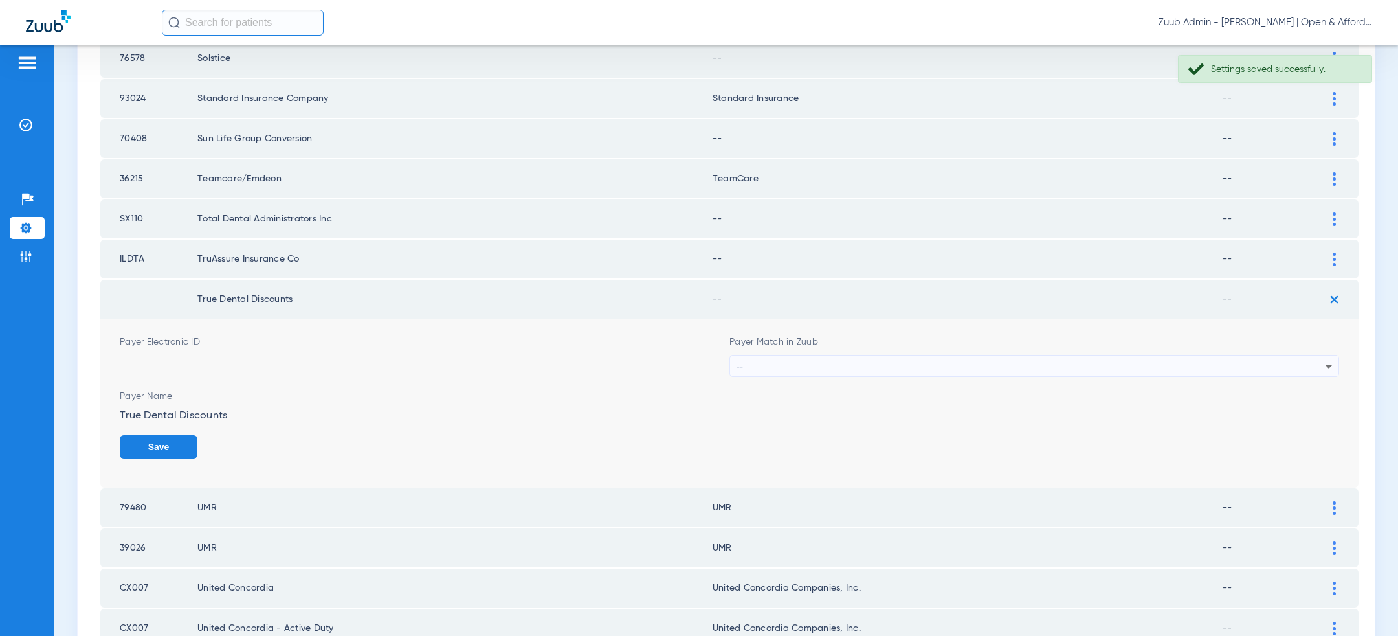
click at [1093, 355] on div "--" at bounding box center [1031, 366] width 589 height 22
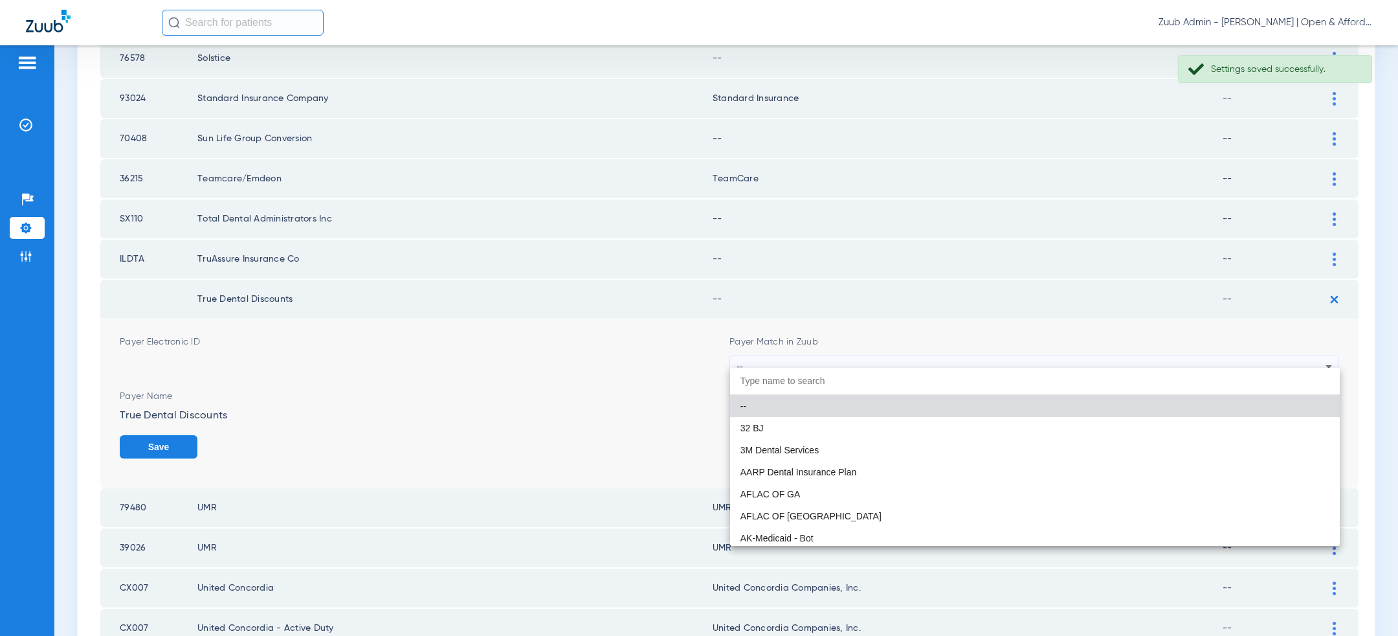
paste input "uns"
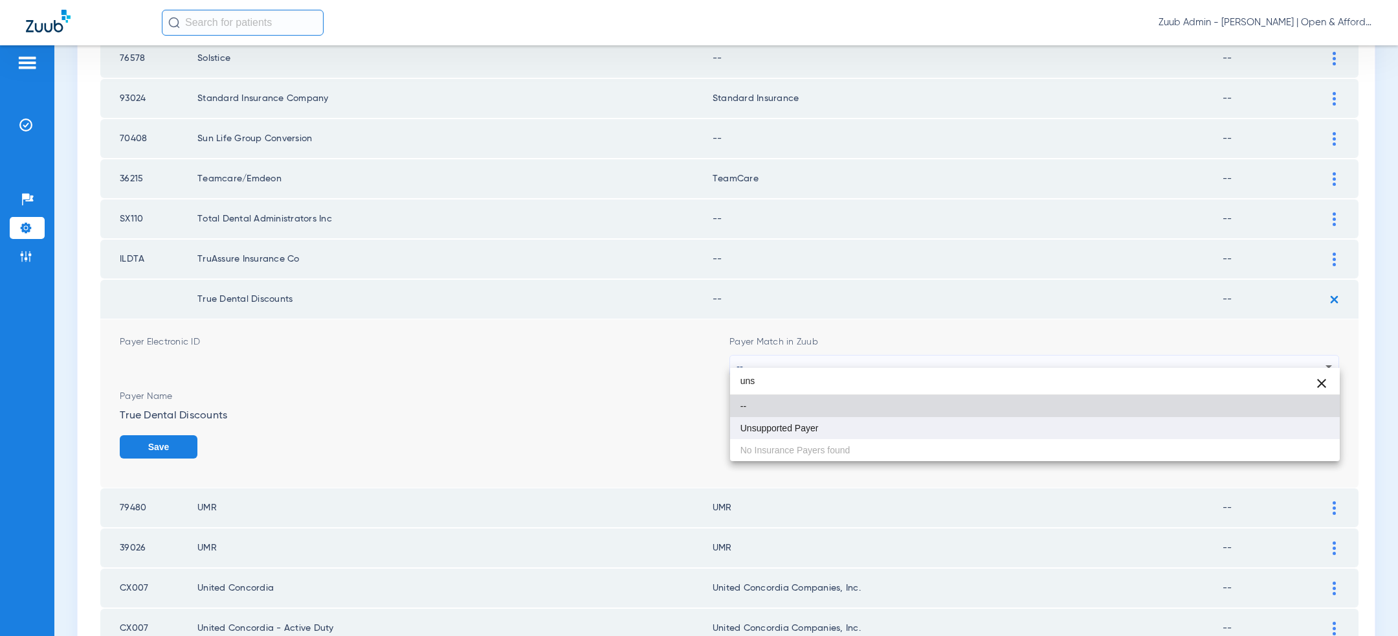
type input "uns"
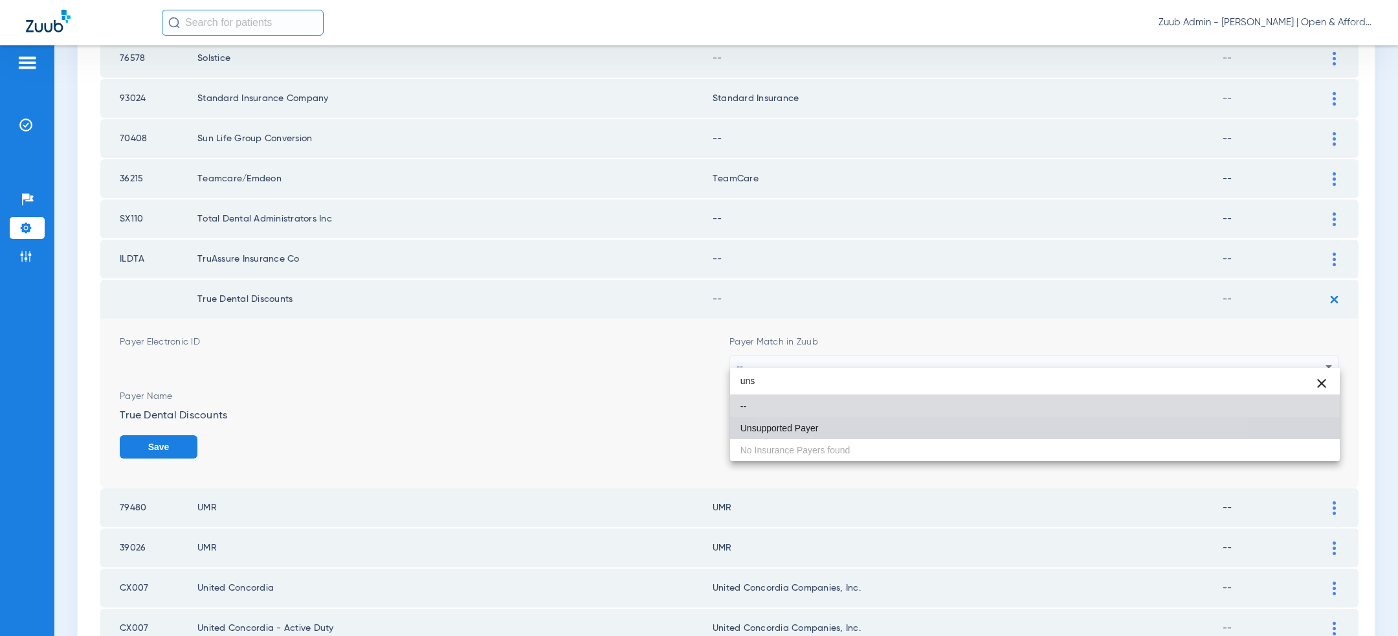
click at [965, 422] on mat-option "Unsupported Payer" at bounding box center [1035, 428] width 610 height 22
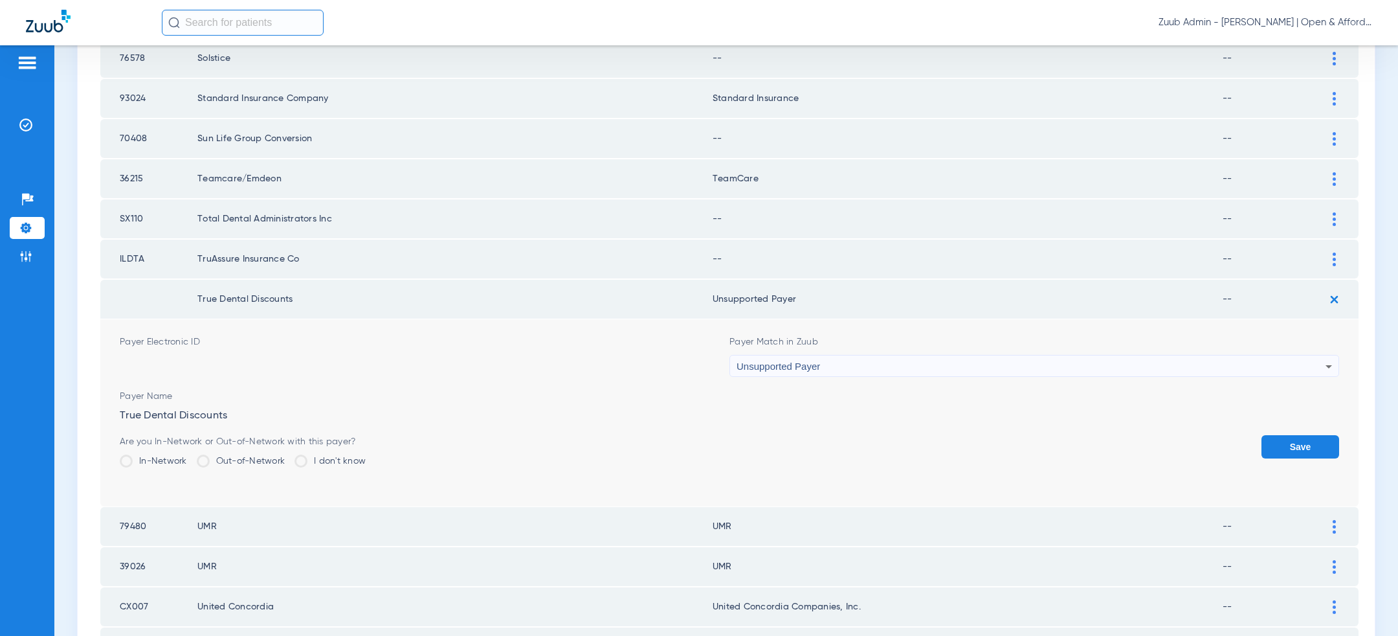
click at [1289, 435] on button "Save" at bounding box center [1301, 446] width 78 height 23
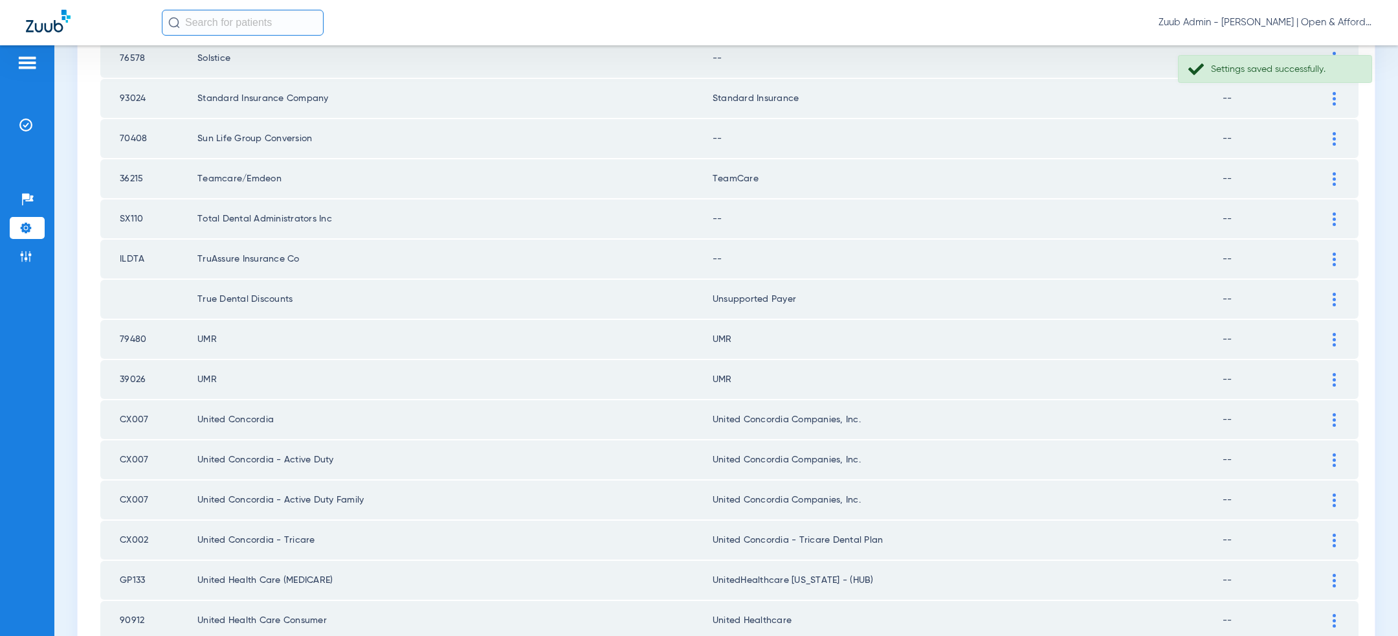
click at [1335, 252] on img at bounding box center [1334, 259] width 3 height 14
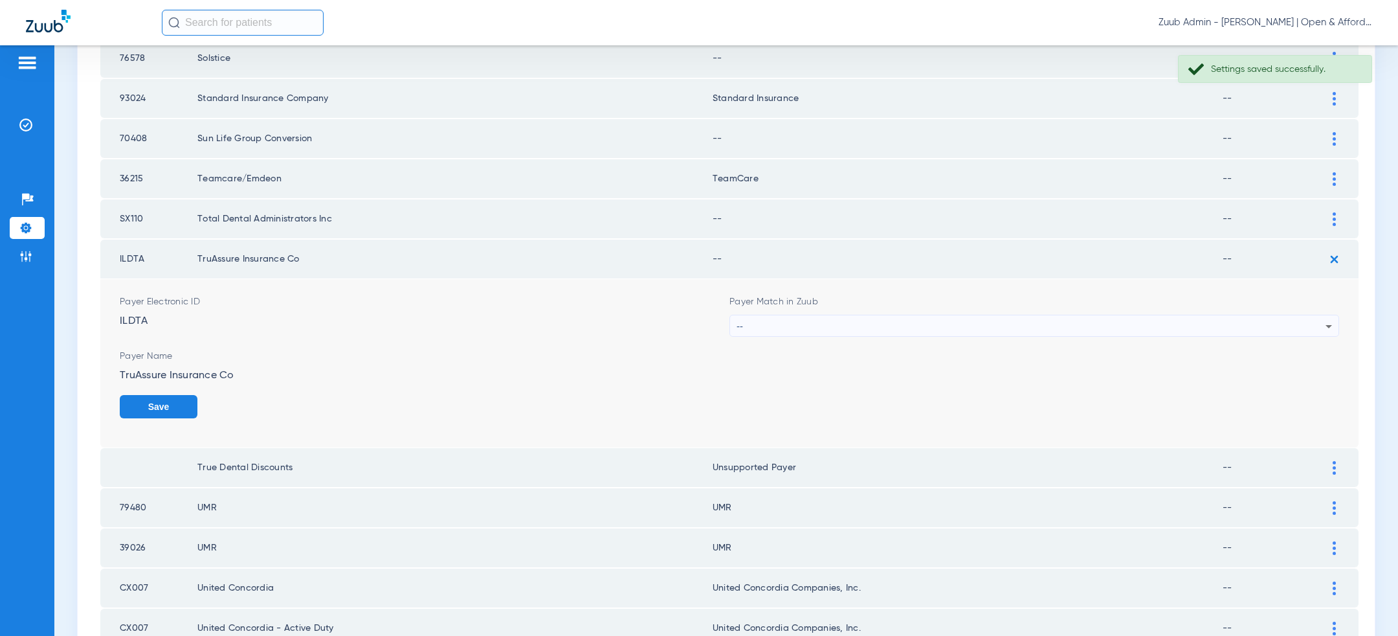
click at [1113, 315] on div "--" at bounding box center [1031, 326] width 589 height 22
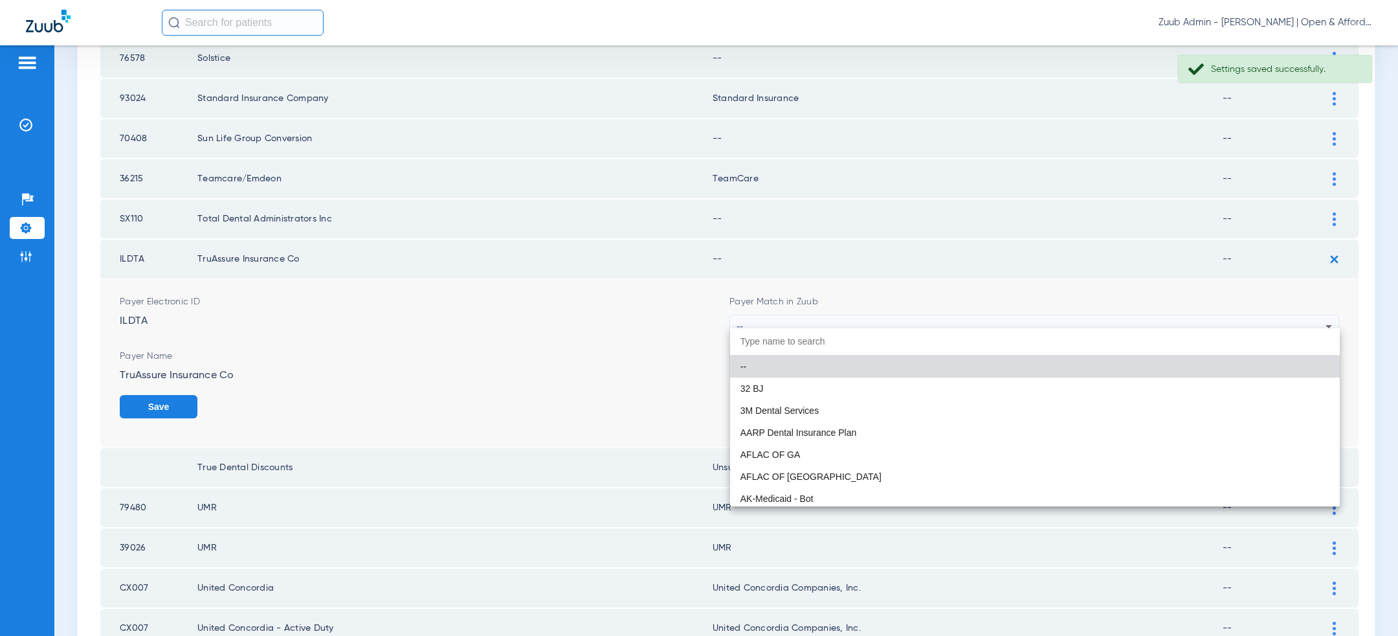
paste input "uns"
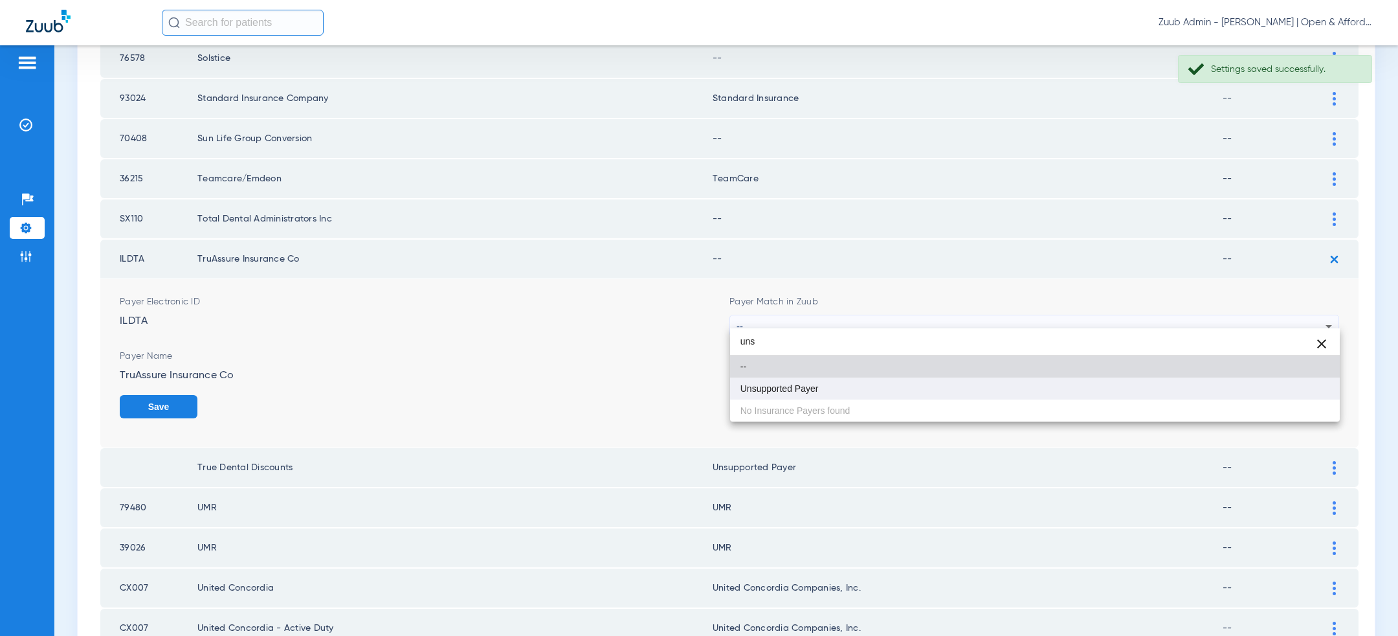
type input "uns"
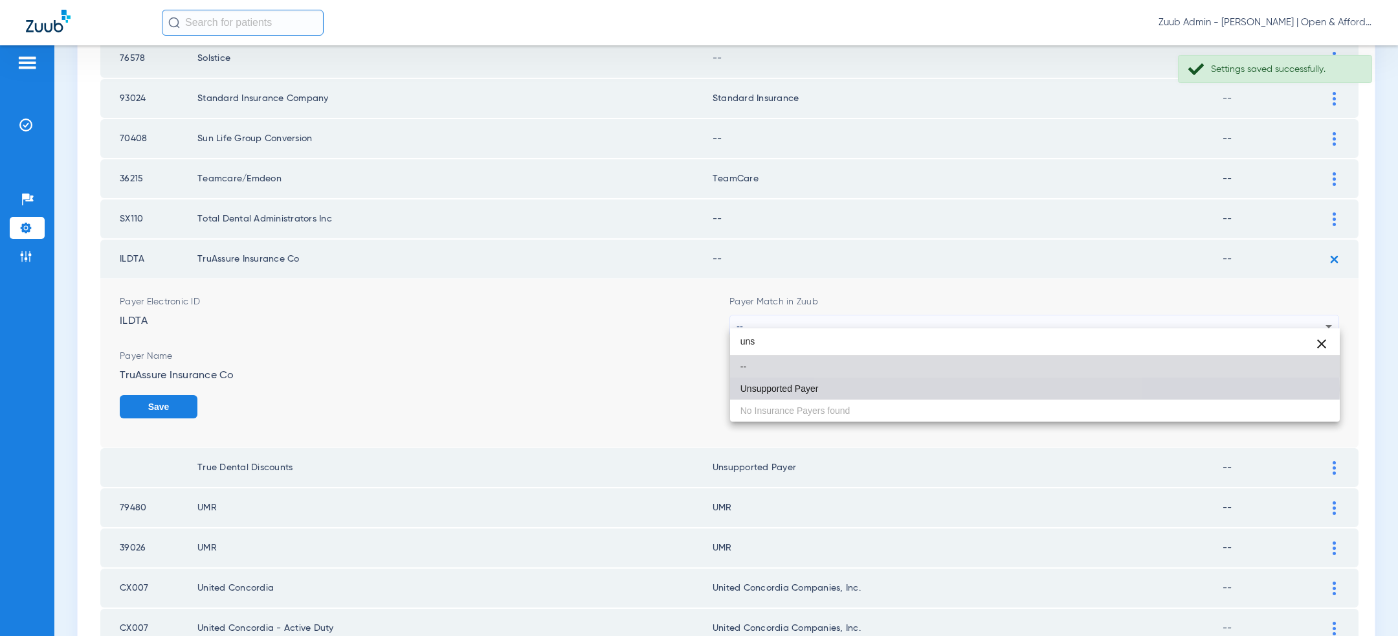
click at [994, 389] on mat-option "Unsupported Payer" at bounding box center [1035, 388] width 610 height 22
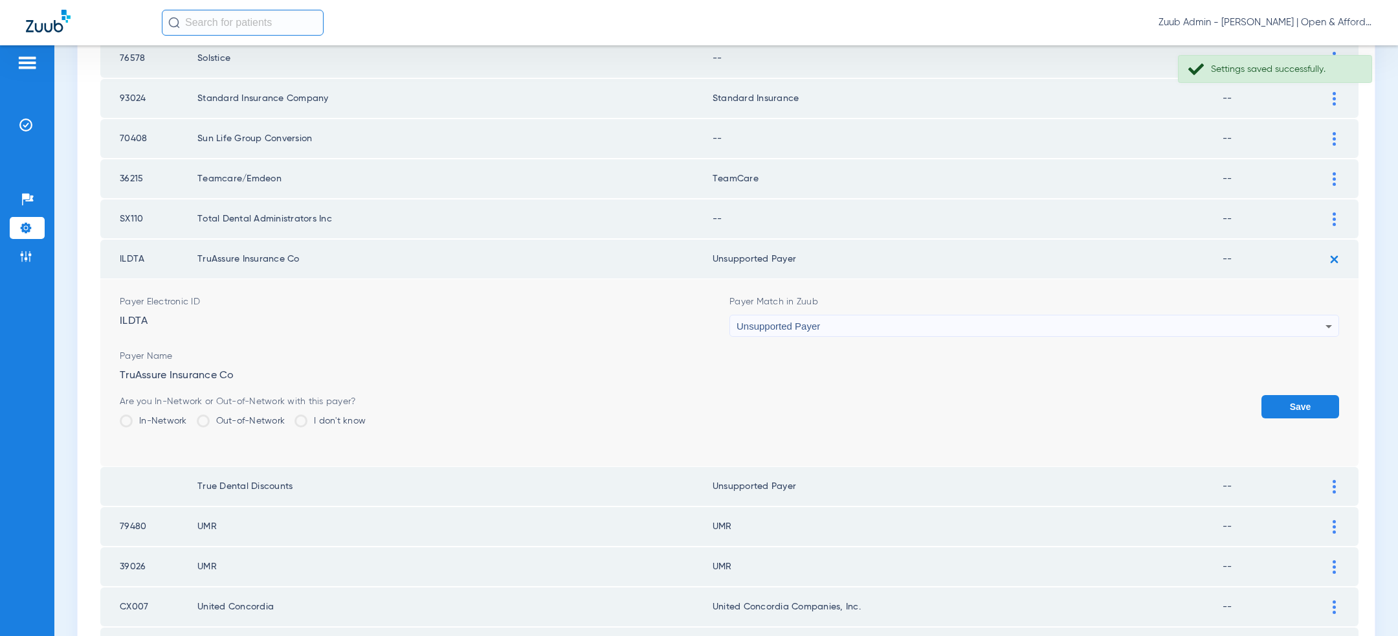
click at [1295, 395] on button "Save" at bounding box center [1301, 406] width 78 height 23
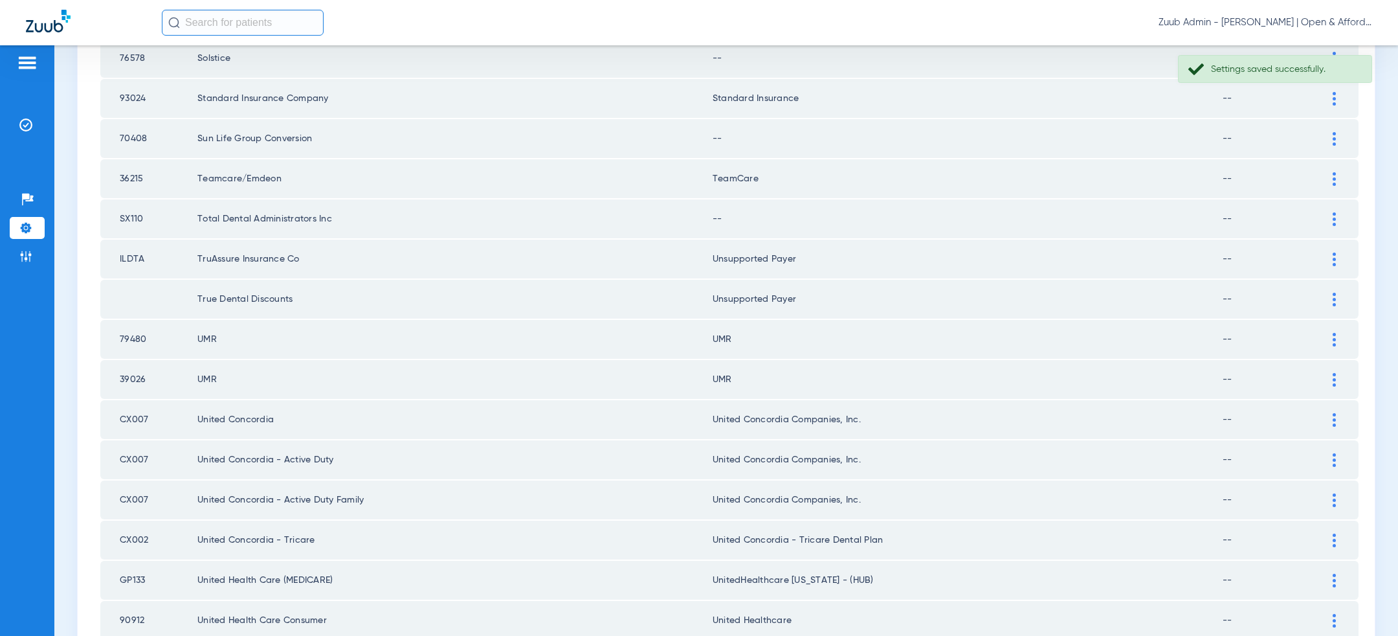
click at [1335, 212] on img at bounding box center [1334, 219] width 3 height 14
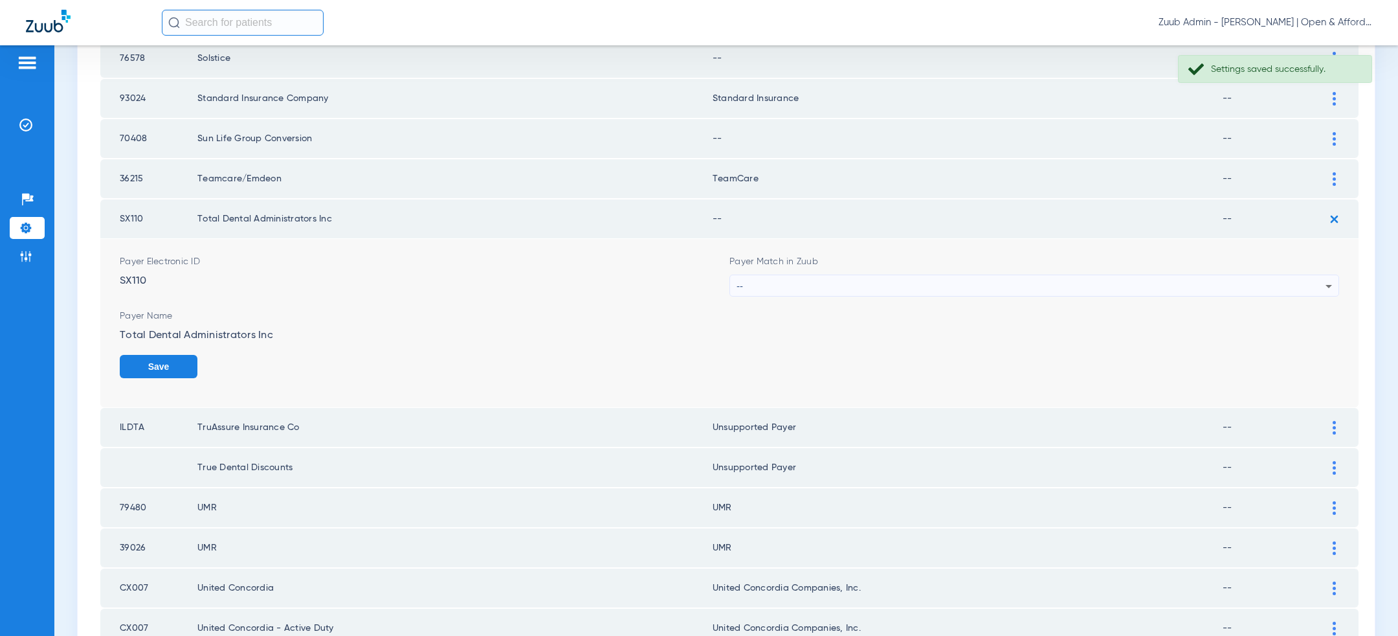
click at [1119, 282] on div "--" at bounding box center [1031, 286] width 589 height 22
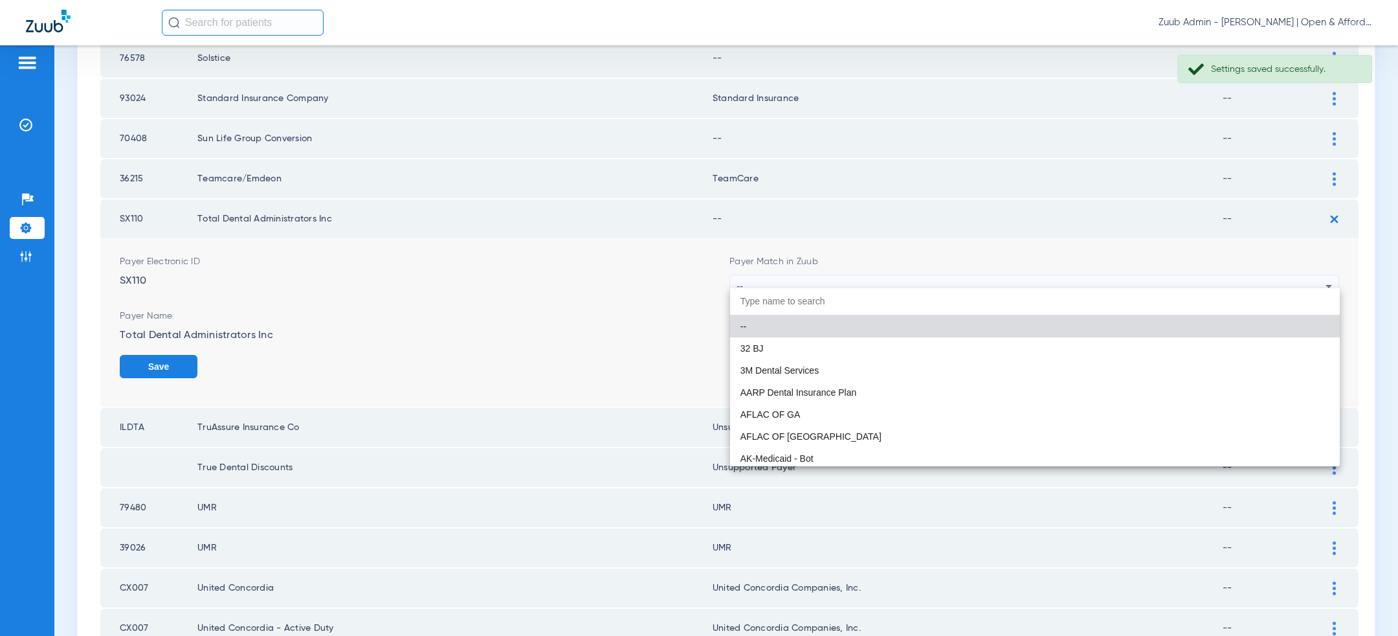
paste input "uns"
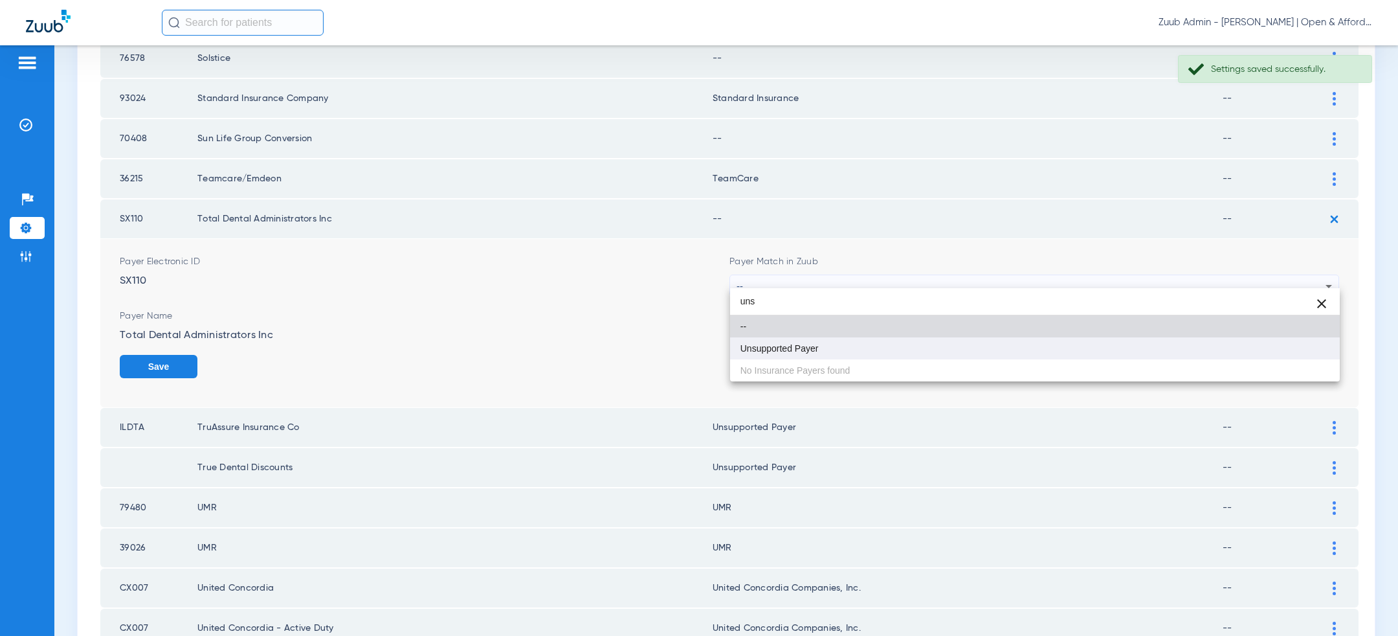
type input "uns"
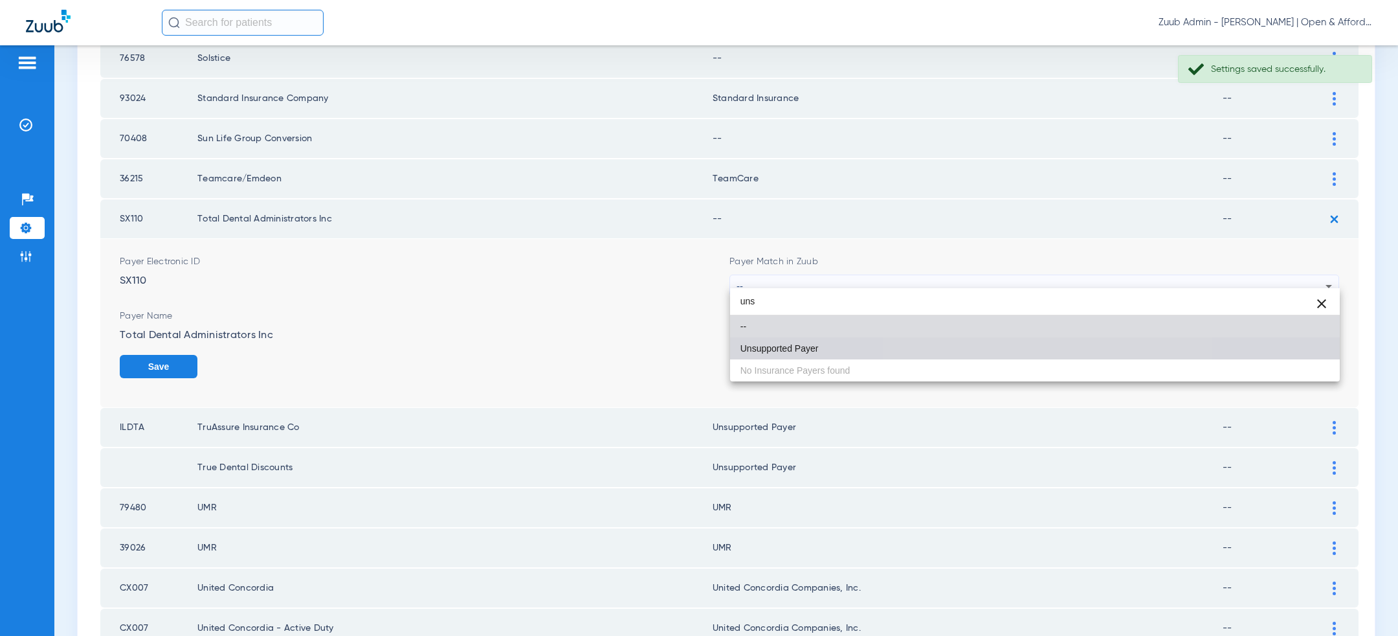
click at [1029, 345] on mat-option "Unsupported Payer" at bounding box center [1035, 348] width 610 height 22
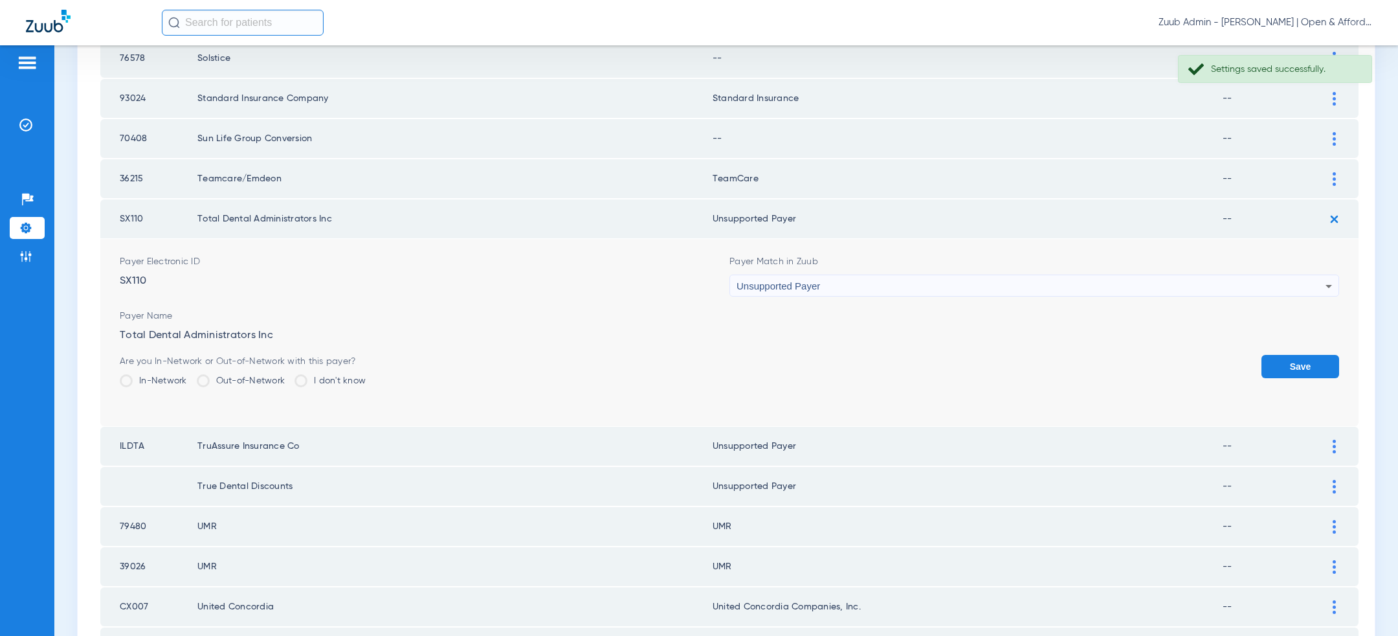
click at [1281, 341] on form "Payer Electronic ID SX110 Payer Match in Zuub Unsupported Payer Payer Name Tota…" at bounding box center [730, 332] width 1220 height 187
click at [1281, 355] on button "Save" at bounding box center [1301, 366] width 78 height 23
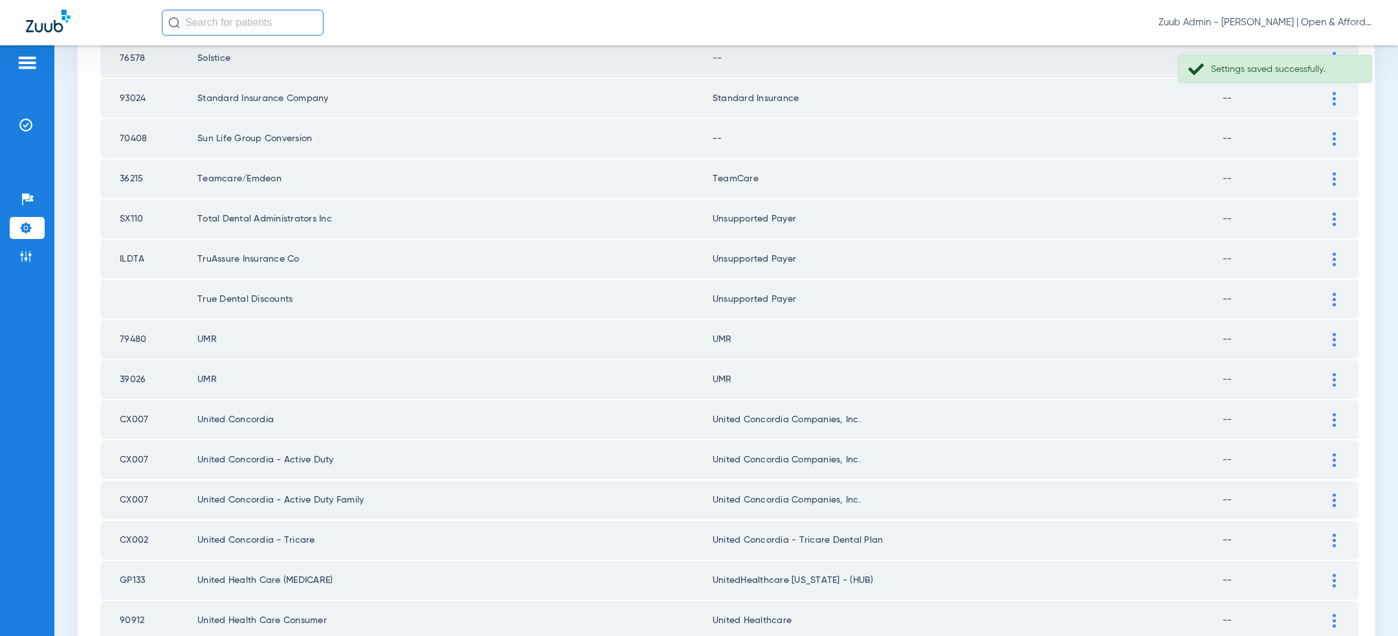
click at [1337, 119] on td at bounding box center [1341, 138] width 36 height 39
click at [1337, 132] on div at bounding box center [1334, 139] width 23 height 14
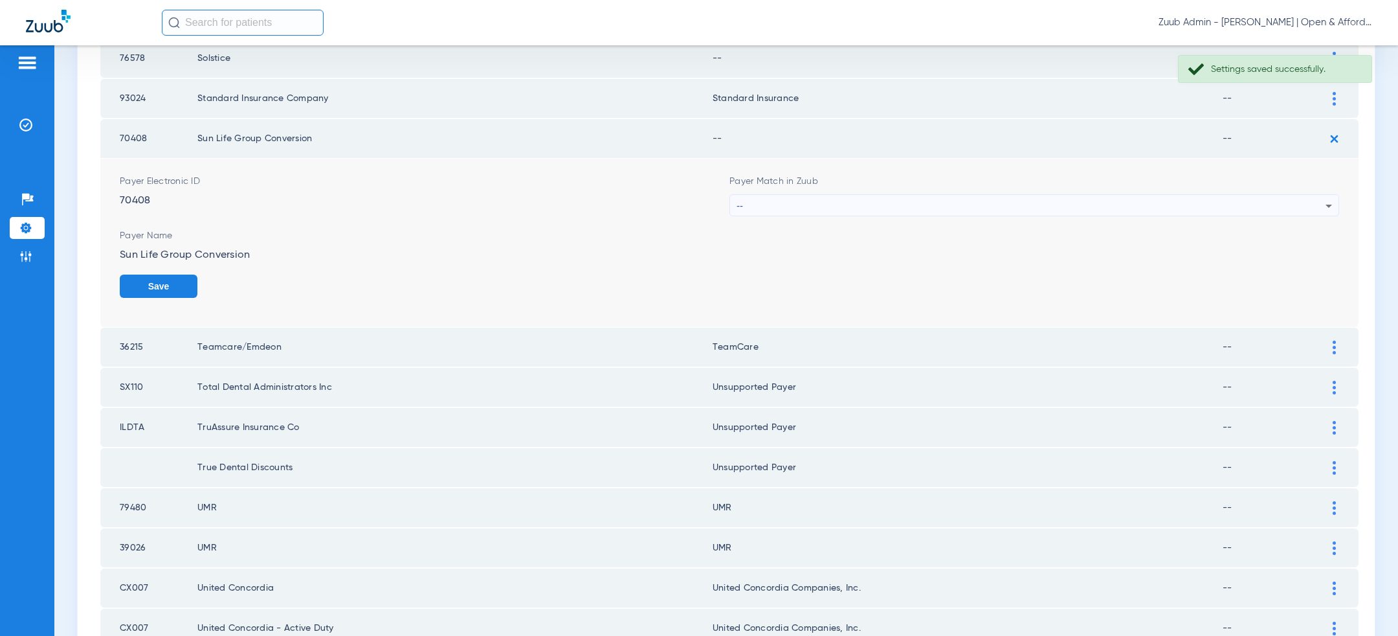
click at [1116, 199] on div "--" at bounding box center [1031, 206] width 589 height 22
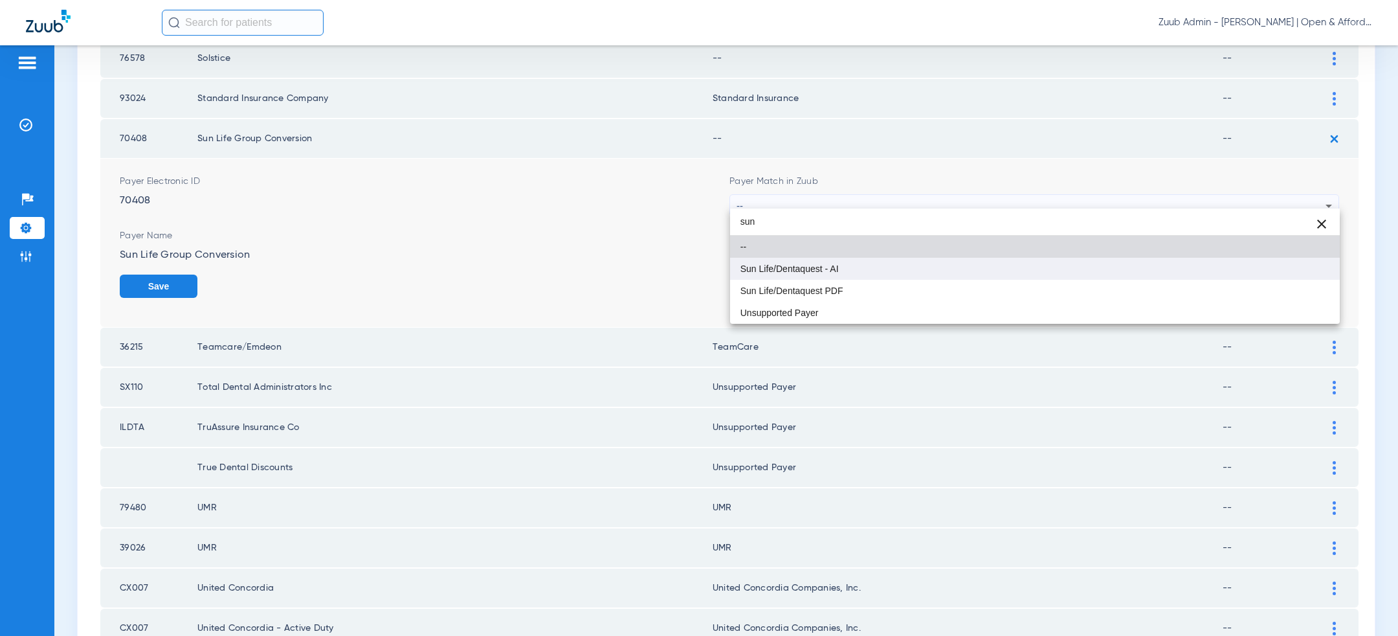
type input "sun"
click at [987, 271] on mat-option "Sun Life/Dentaquest - AI" at bounding box center [1035, 269] width 610 height 22
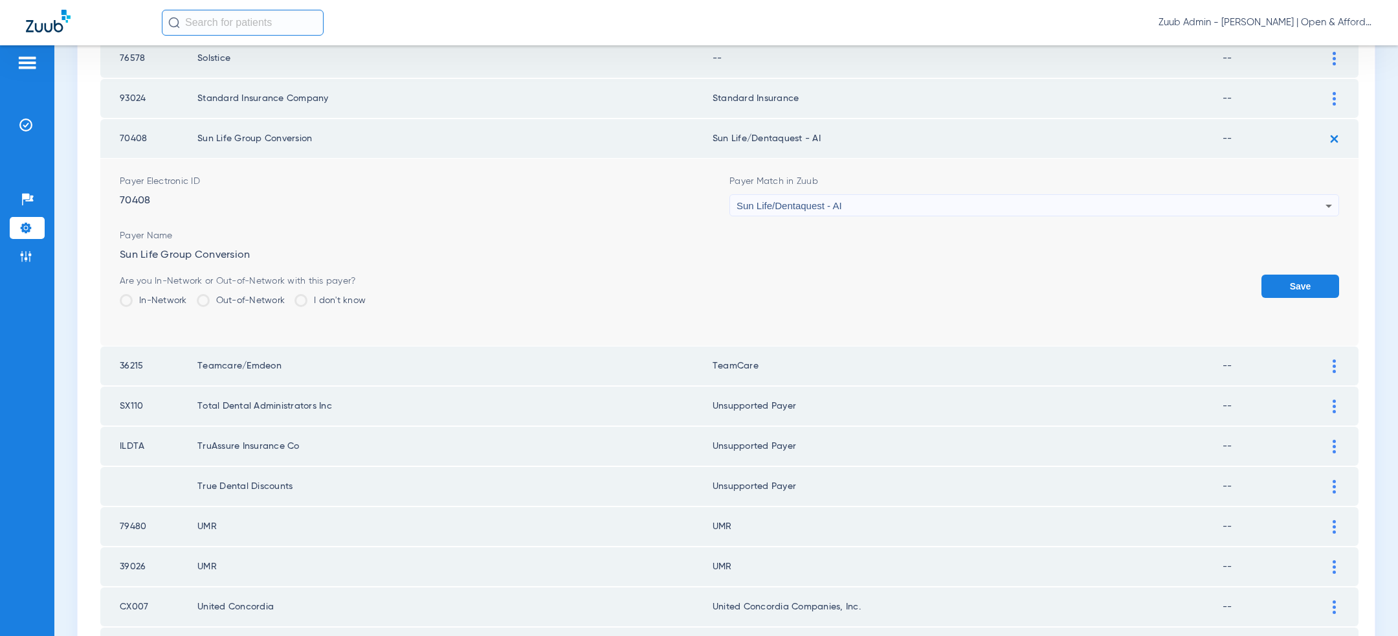
click at [1321, 278] on button "Save" at bounding box center [1301, 285] width 78 height 23
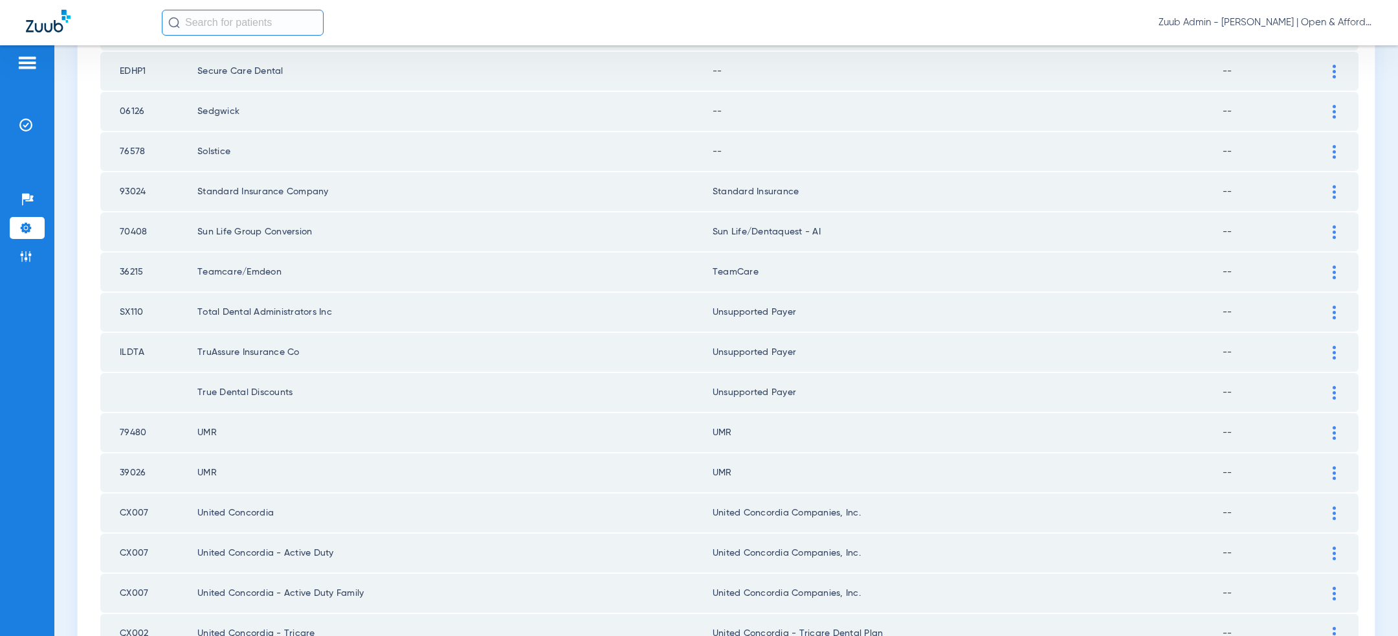
scroll to position [979, 0]
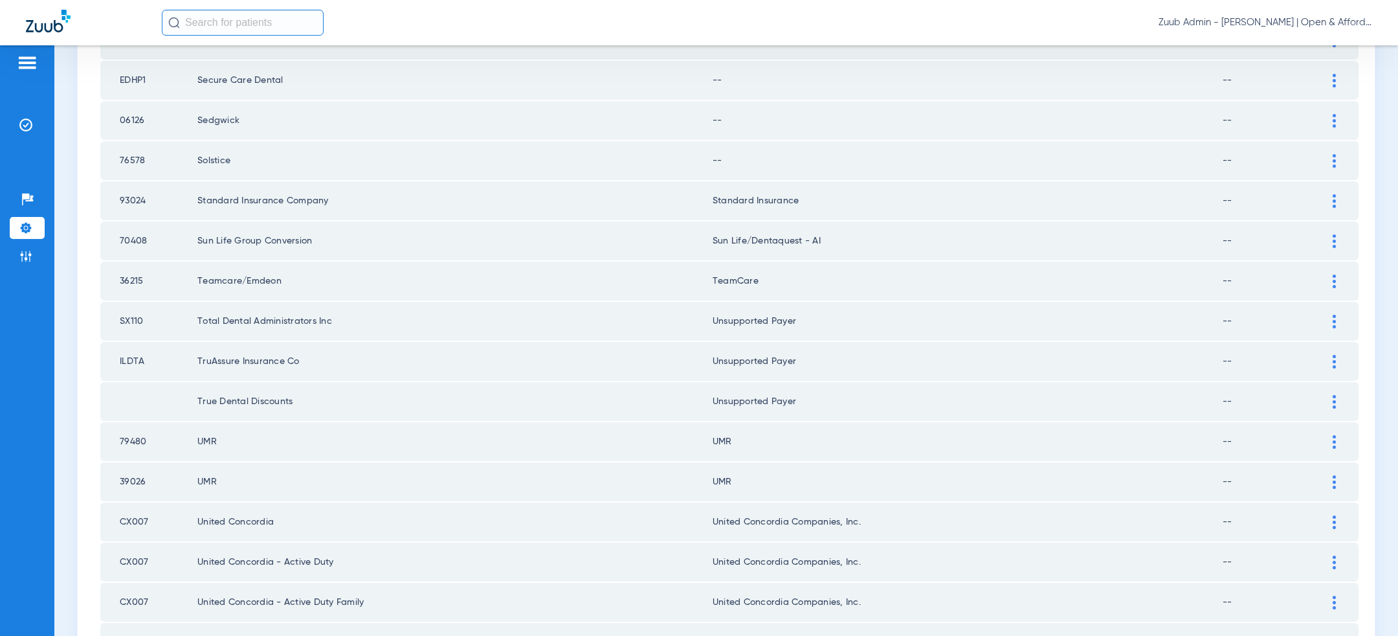
click at [1330, 154] on div at bounding box center [1334, 161] width 23 height 14
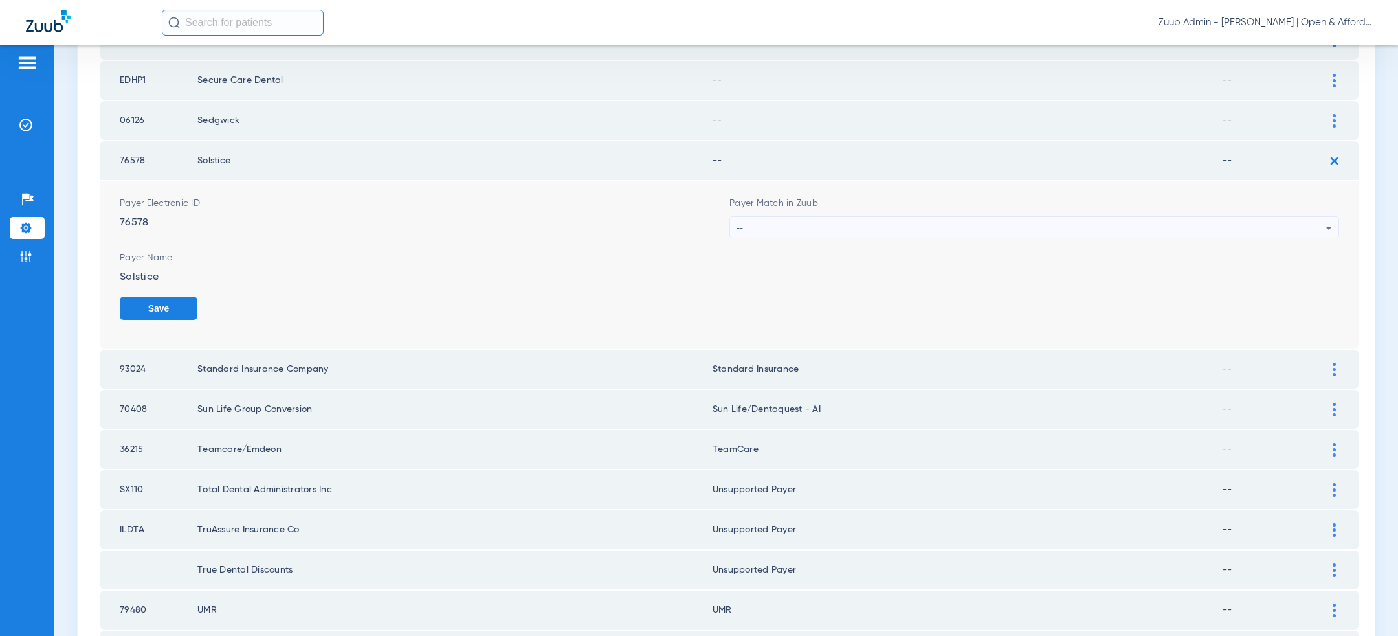
click at [1027, 218] on div "--" at bounding box center [1031, 228] width 589 height 22
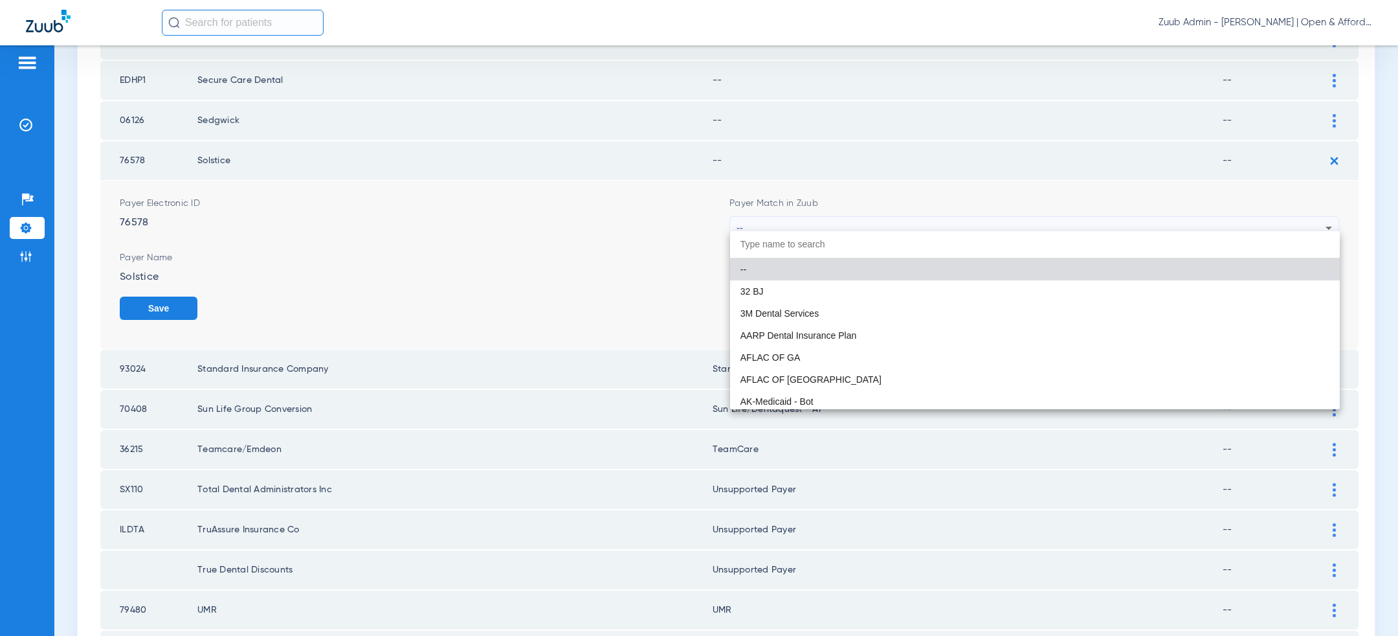
paste input "united hea"
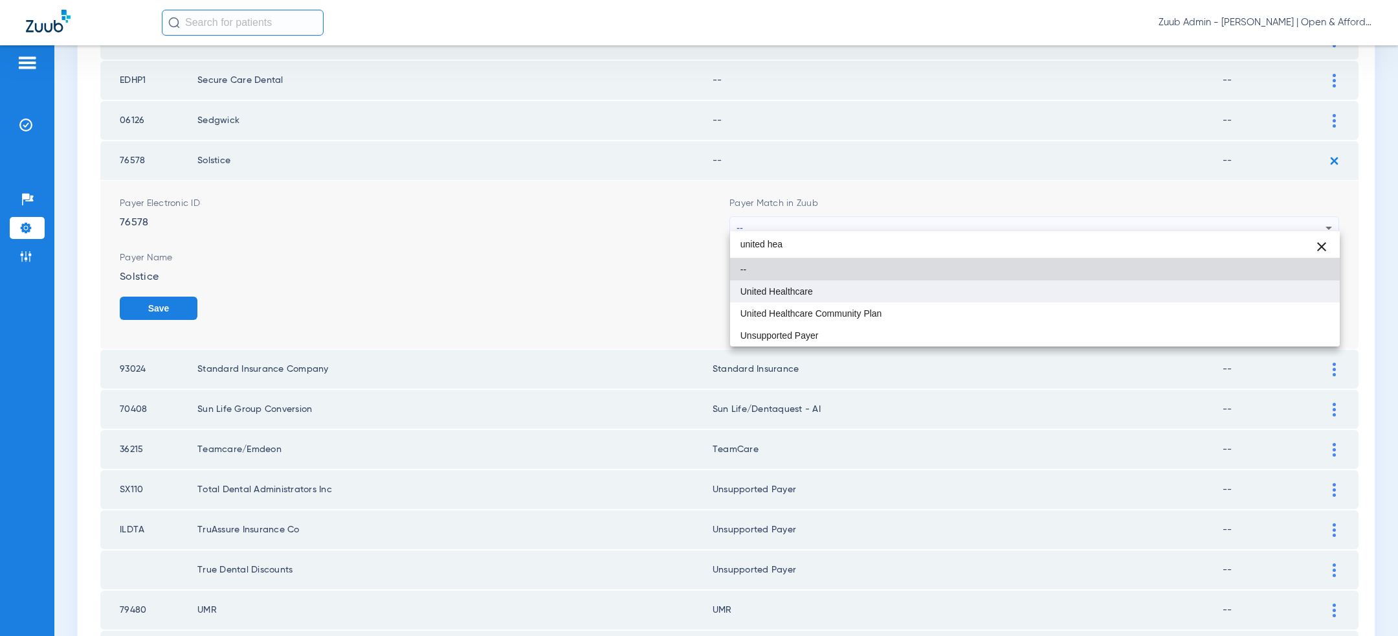
type input "united hea"
click at [913, 291] on mat-option "United Healthcare" at bounding box center [1035, 291] width 610 height 22
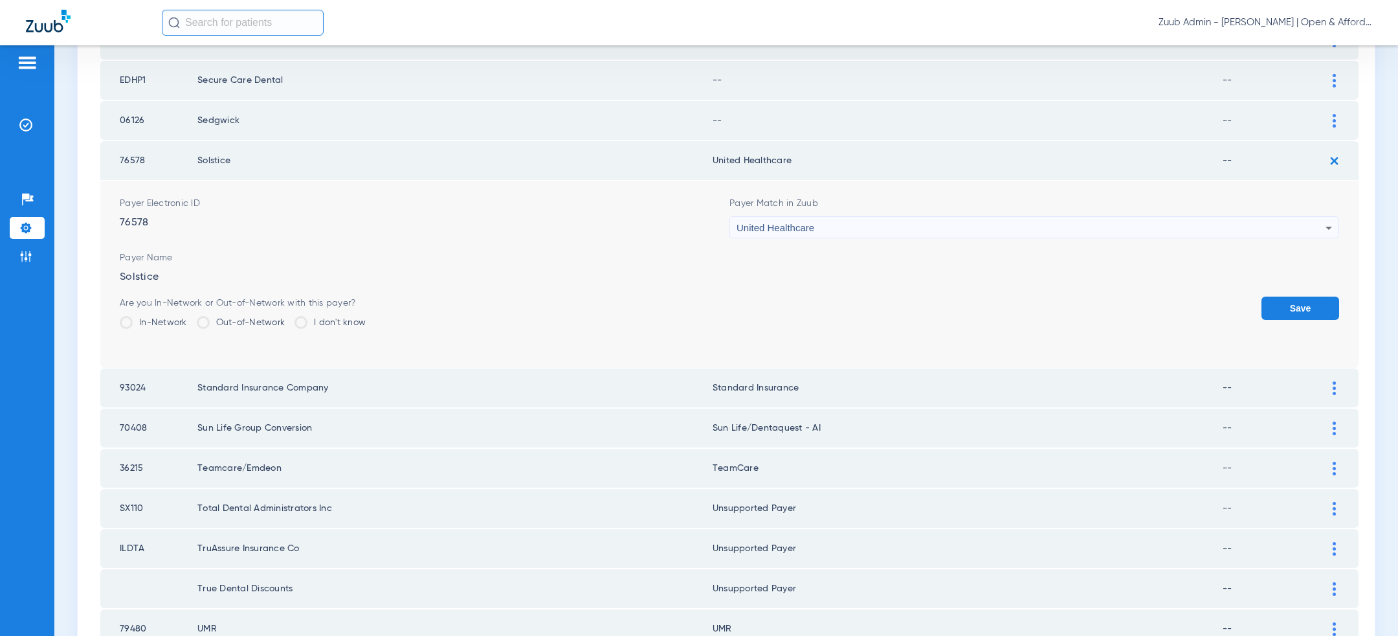
click at [1299, 296] on button "Save" at bounding box center [1301, 307] width 78 height 23
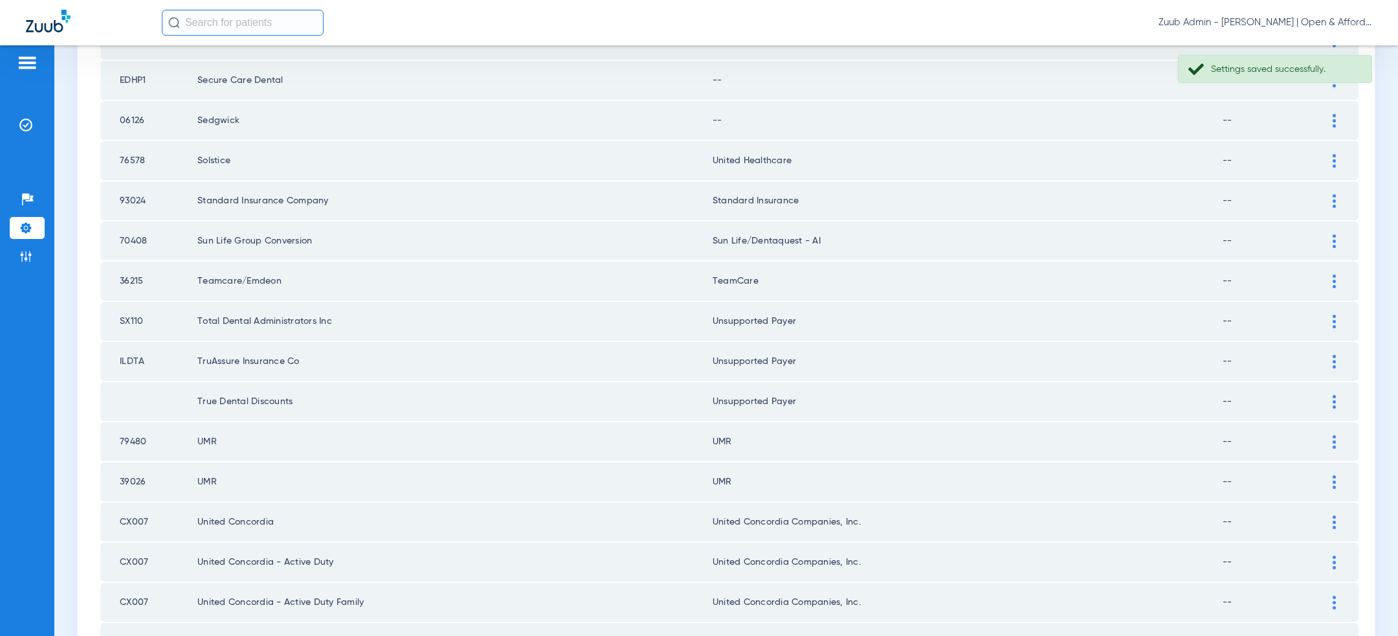
click at [1337, 114] on div at bounding box center [1334, 121] width 23 height 14
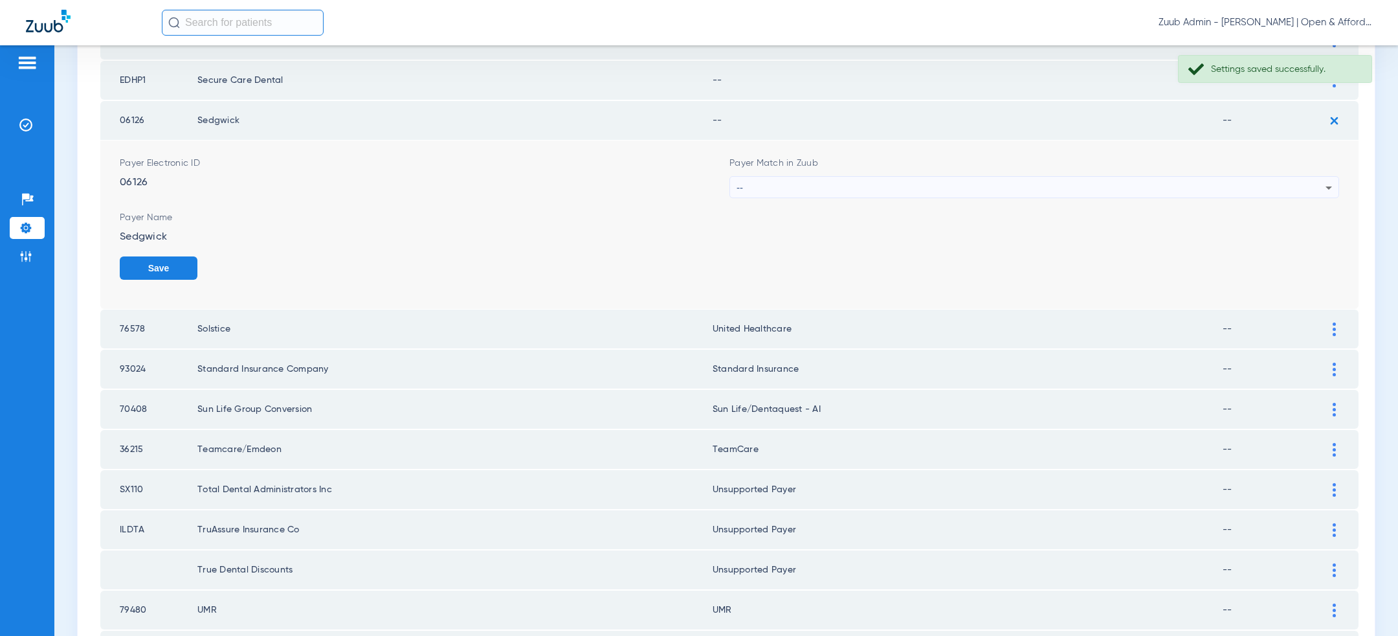
click at [1045, 180] on div "--" at bounding box center [1031, 188] width 589 height 22
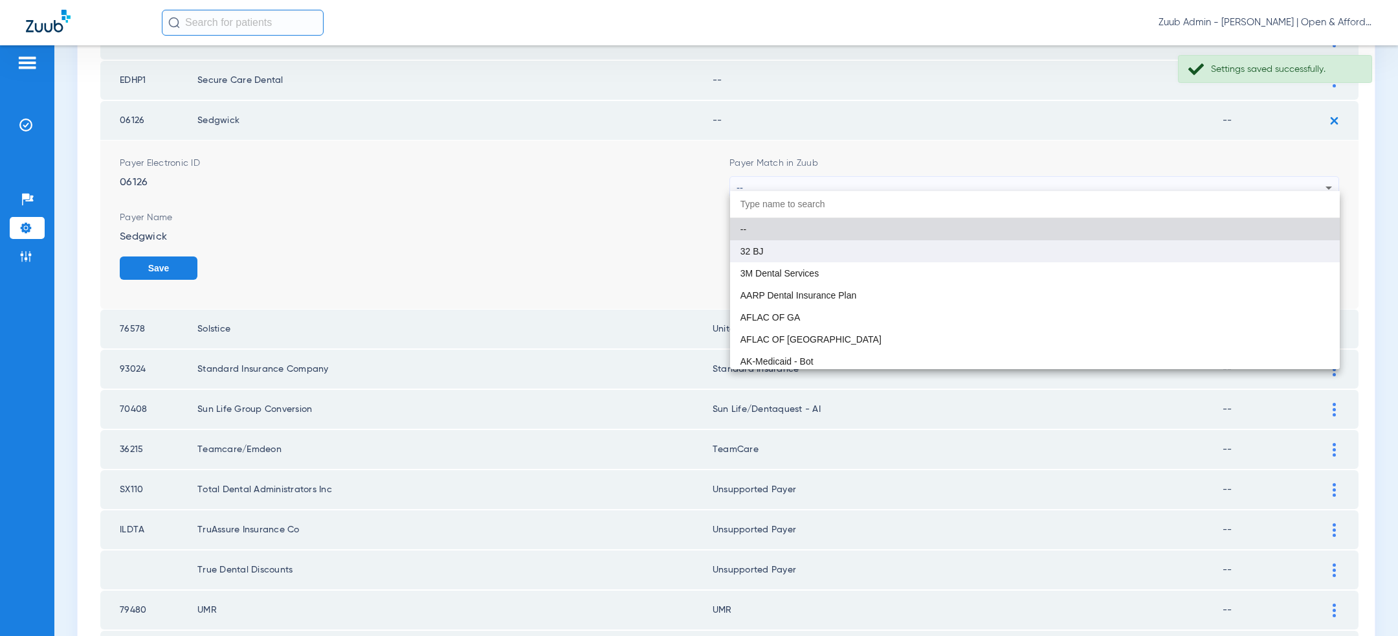
paste input "united hea"
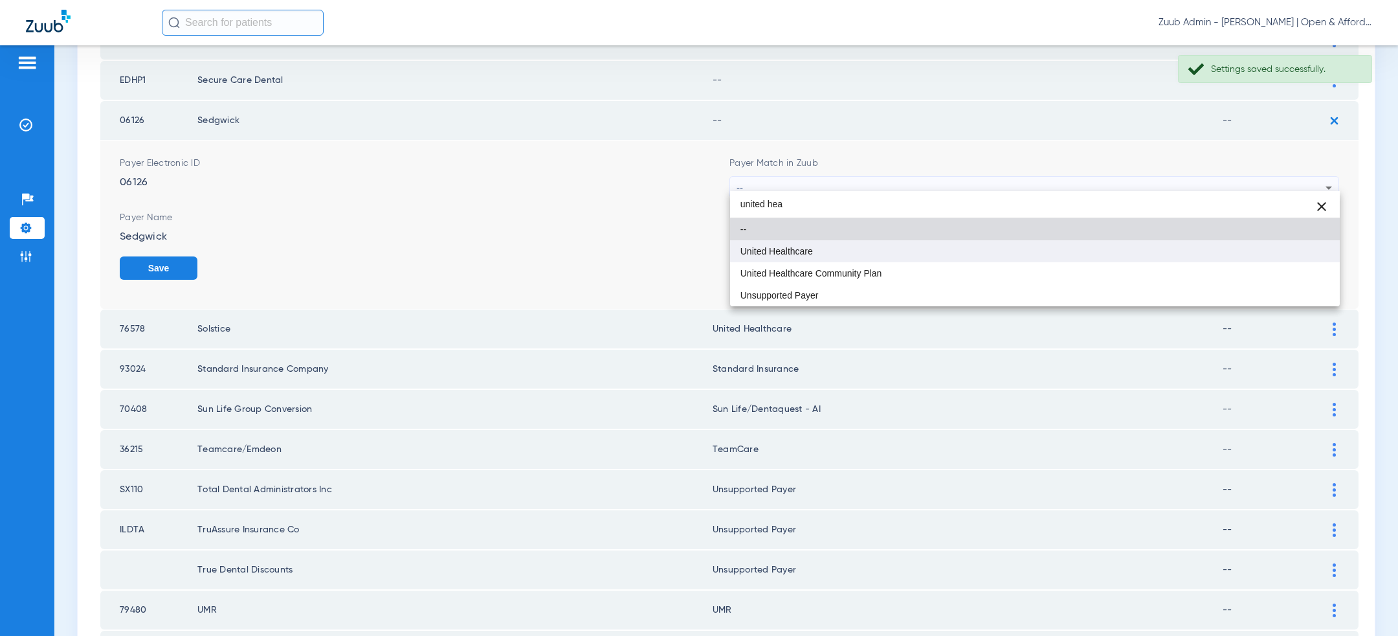
type input "united hea"
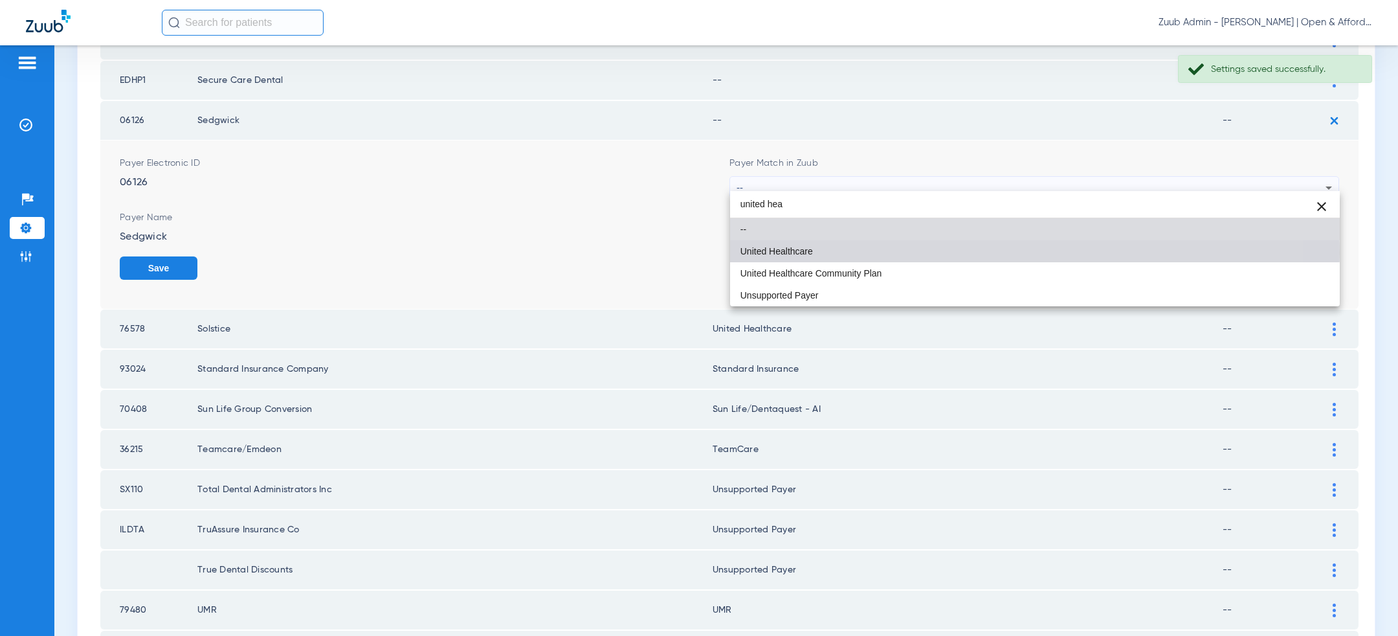
click at [992, 253] on mat-option "United Healthcare" at bounding box center [1035, 251] width 610 height 22
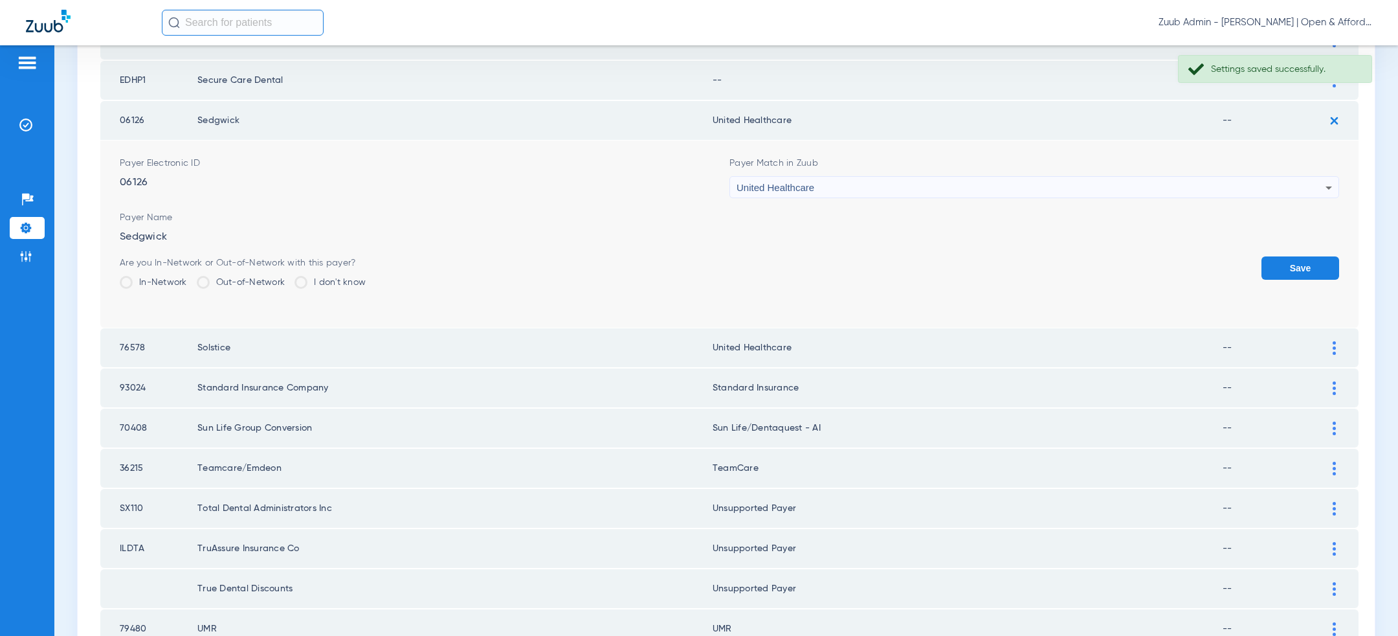
click at [1286, 256] on button "Save" at bounding box center [1301, 267] width 78 height 23
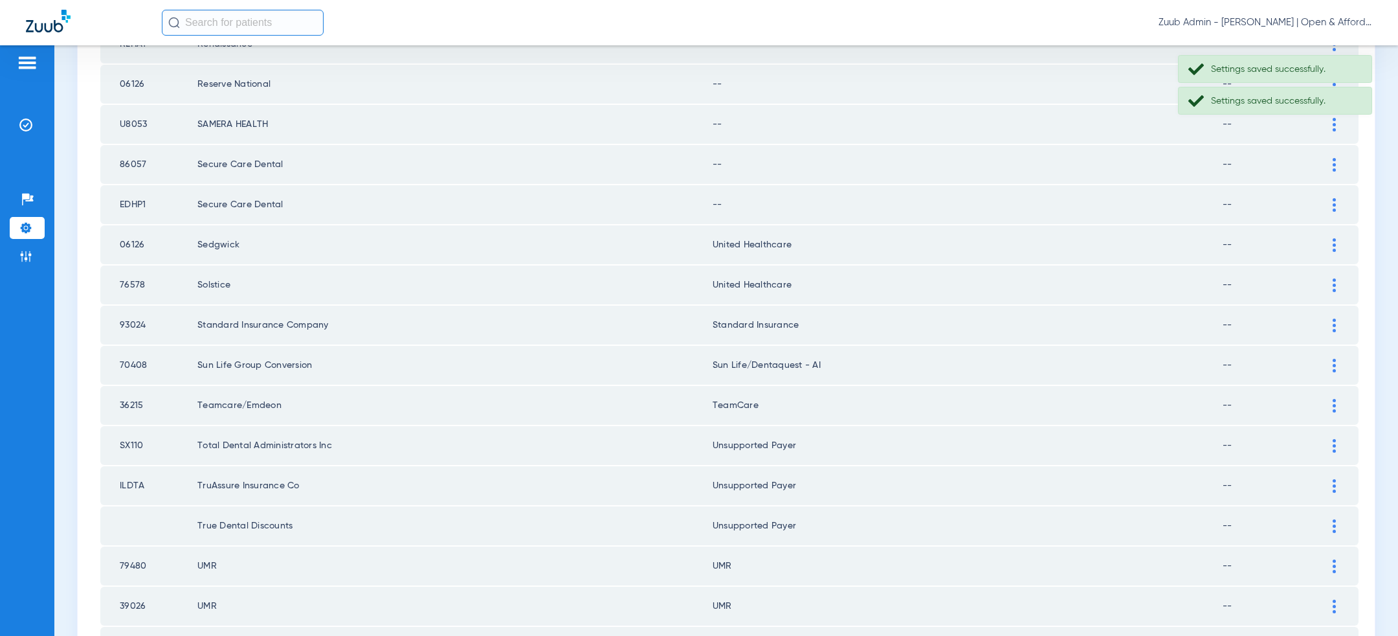
scroll to position [845, 0]
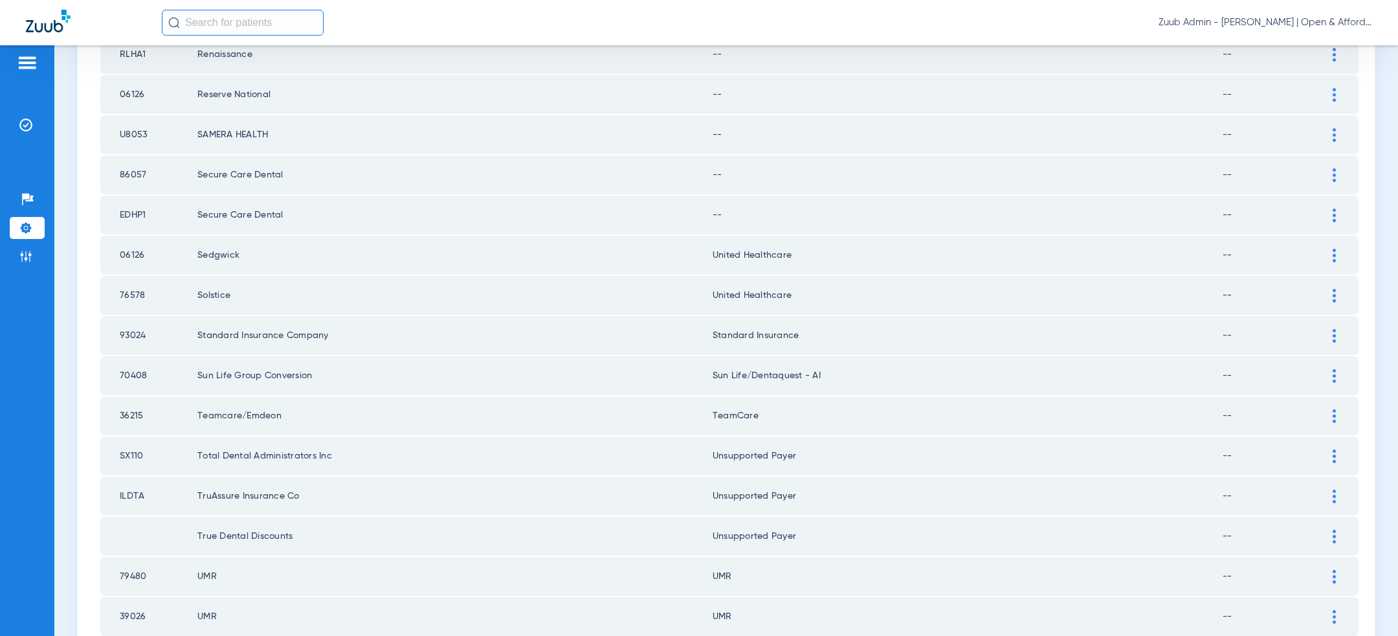
click at [1327, 199] on td at bounding box center [1341, 215] width 36 height 39
click at [1332, 208] on div at bounding box center [1334, 215] width 23 height 14
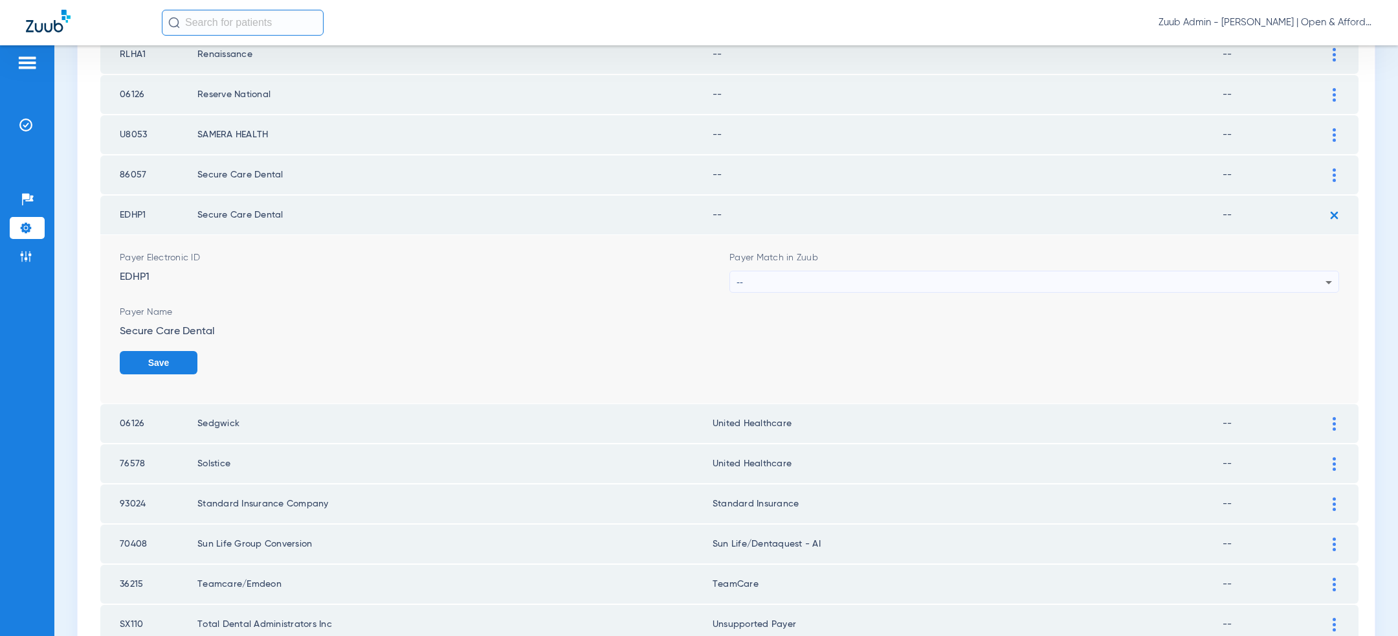
click at [1178, 271] on div "--" at bounding box center [1031, 282] width 589 height 22
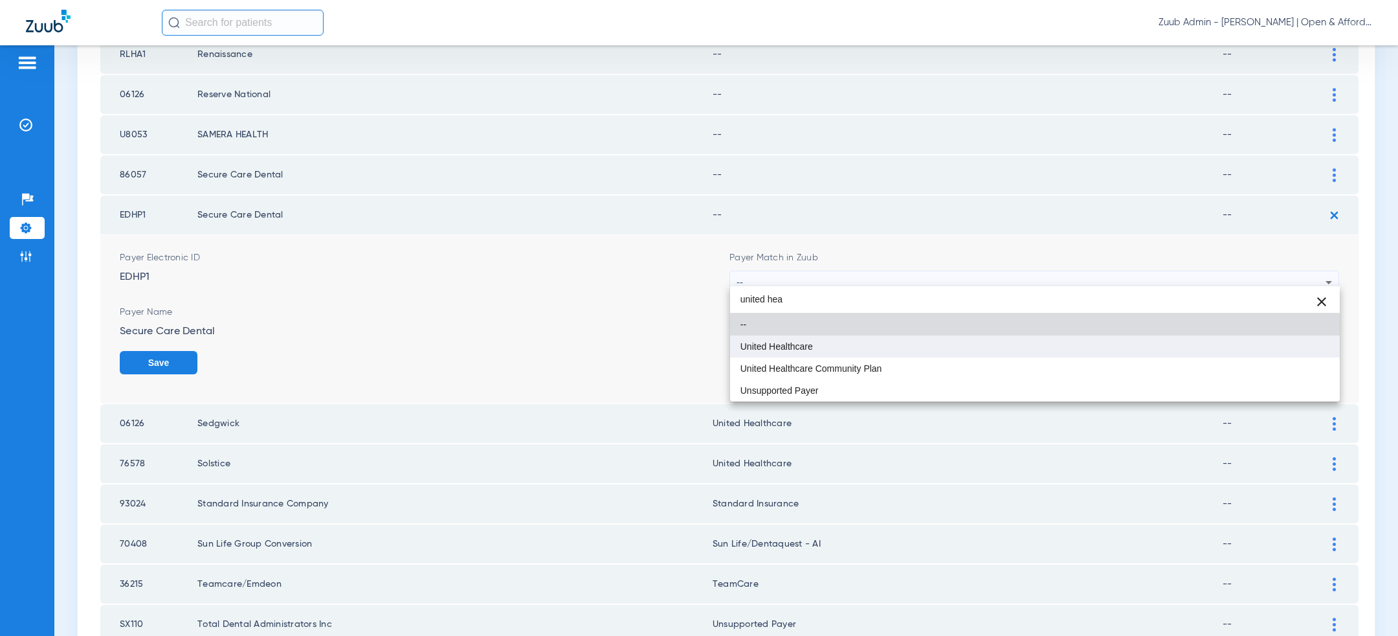
type input "united hea"
click at [1033, 349] on mat-option "United Healthcare" at bounding box center [1035, 346] width 610 height 22
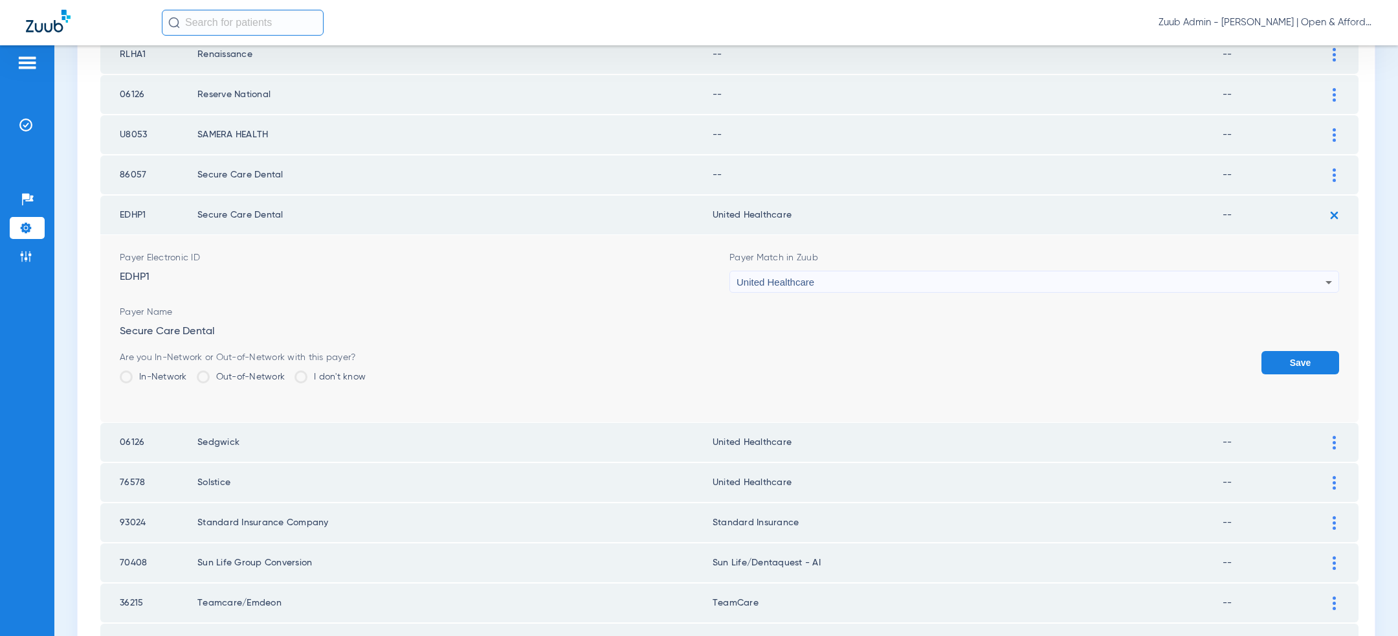
click at [1315, 356] on button "Save" at bounding box center [1301, 362] width 78 height 23
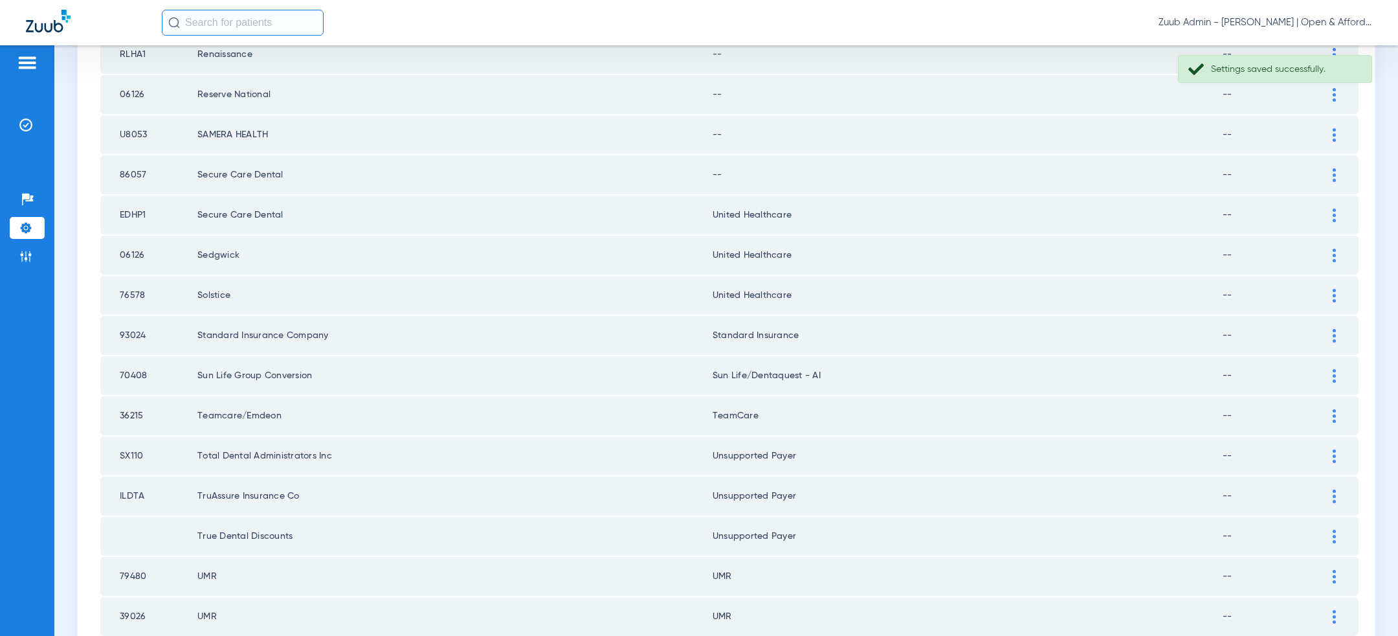
click at [1336, 170] on div at bounding box center [1334, 175] width 23 height 14
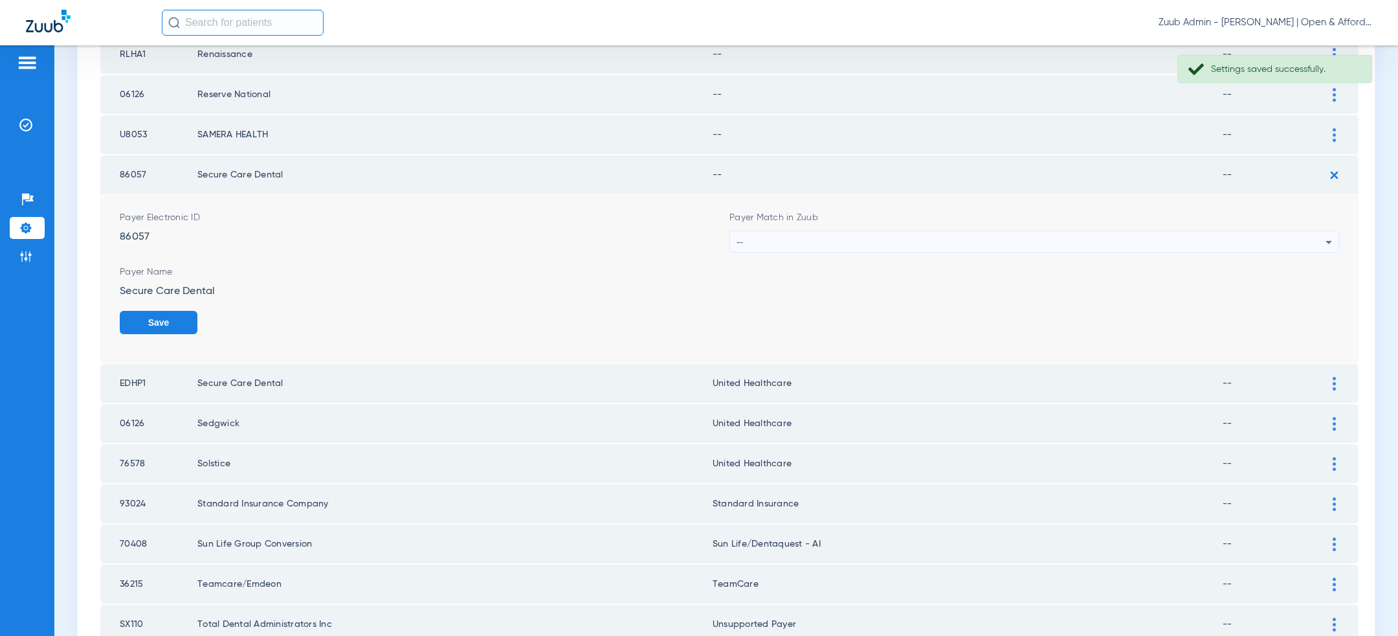
click at [1146, 237] on div "--" at bounding box center [1031, 242] width 589 height 22
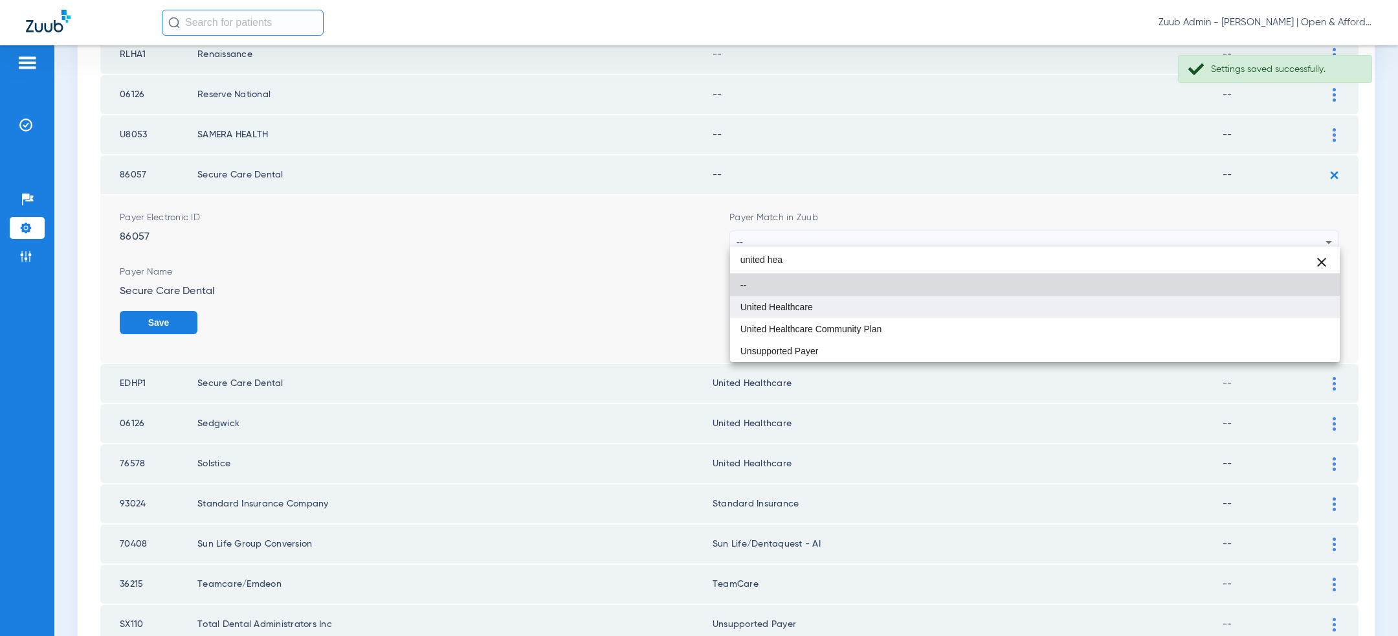
type input "united hea"
click at [1036, 301] on mat-option "United Healthcare" at bounding box center [1035, 307] width 610 height 22
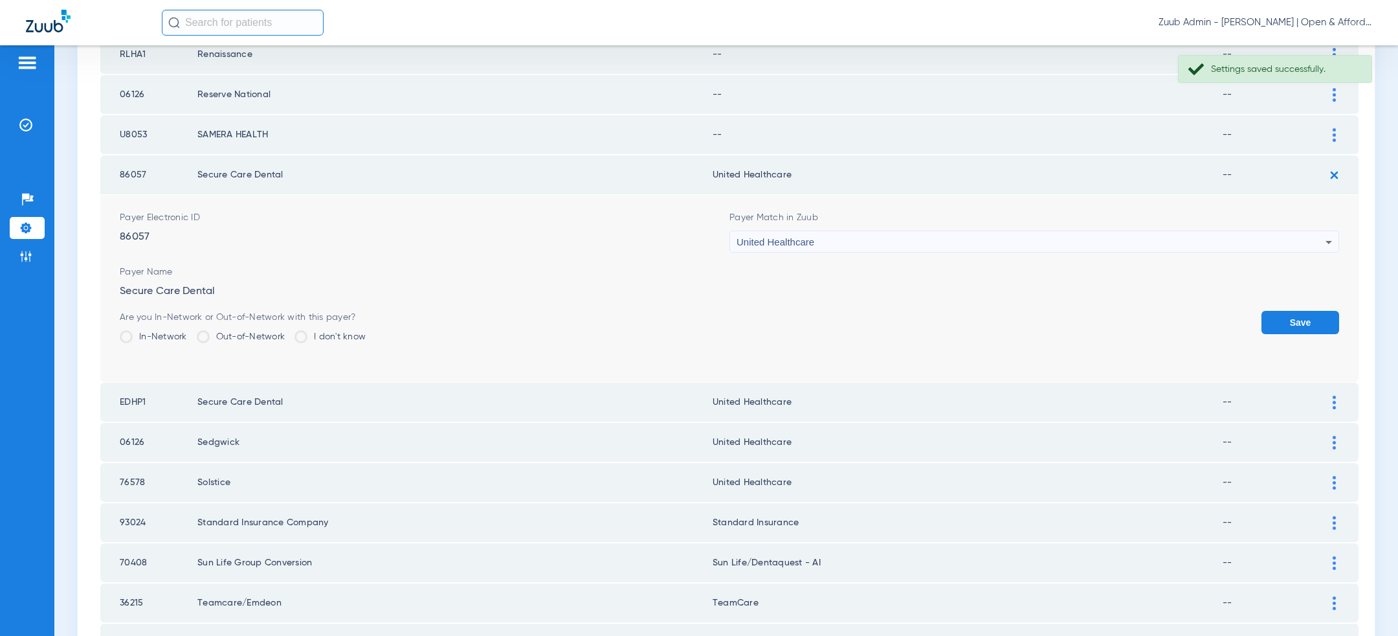
click at [1286, 311] on button "Save" at bounding box center [1301, 322] width 78 height 23
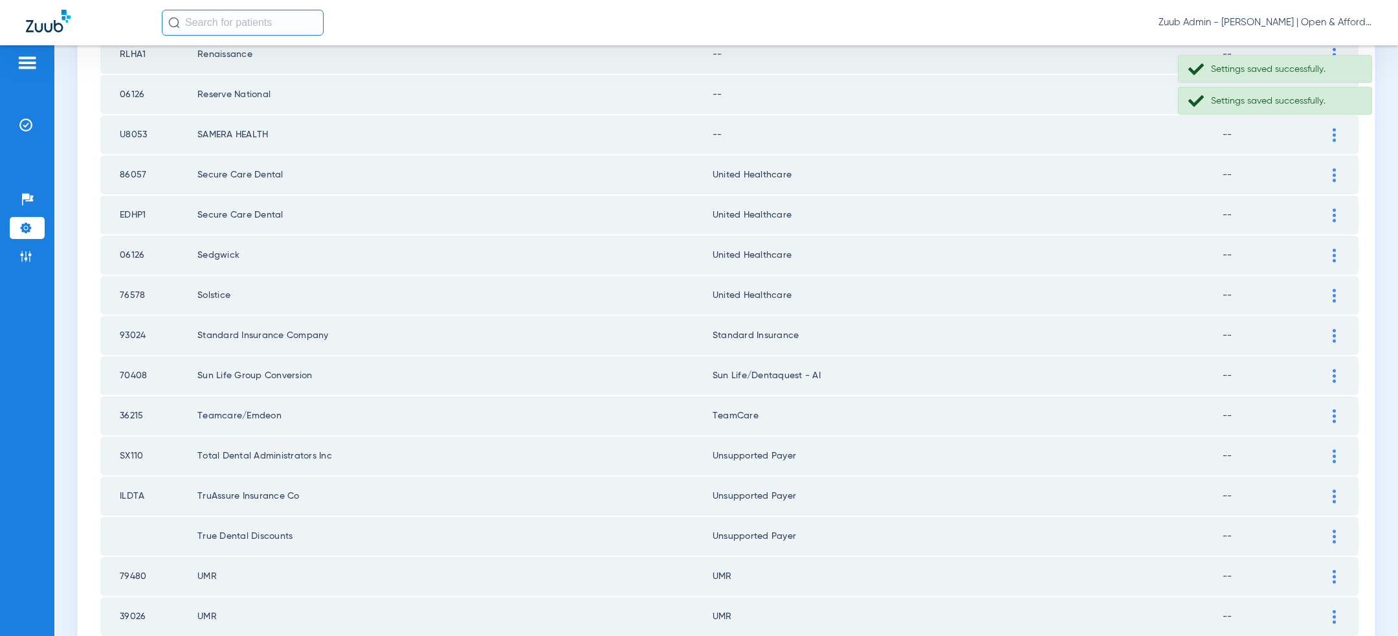
click at [1331, 129] on div at bounding box center [1334, 135] width 23 height 14
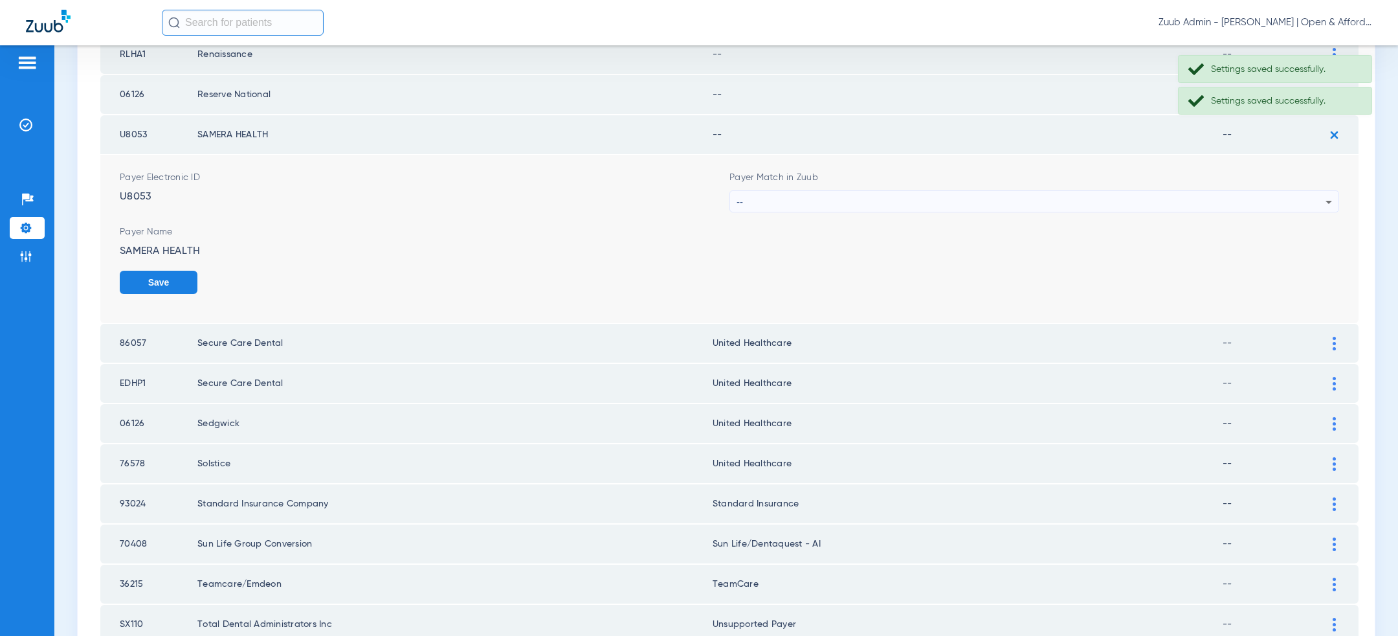
click at [1152, 200] on div "--" at bounding box center [1031, 202] width 589 height 22
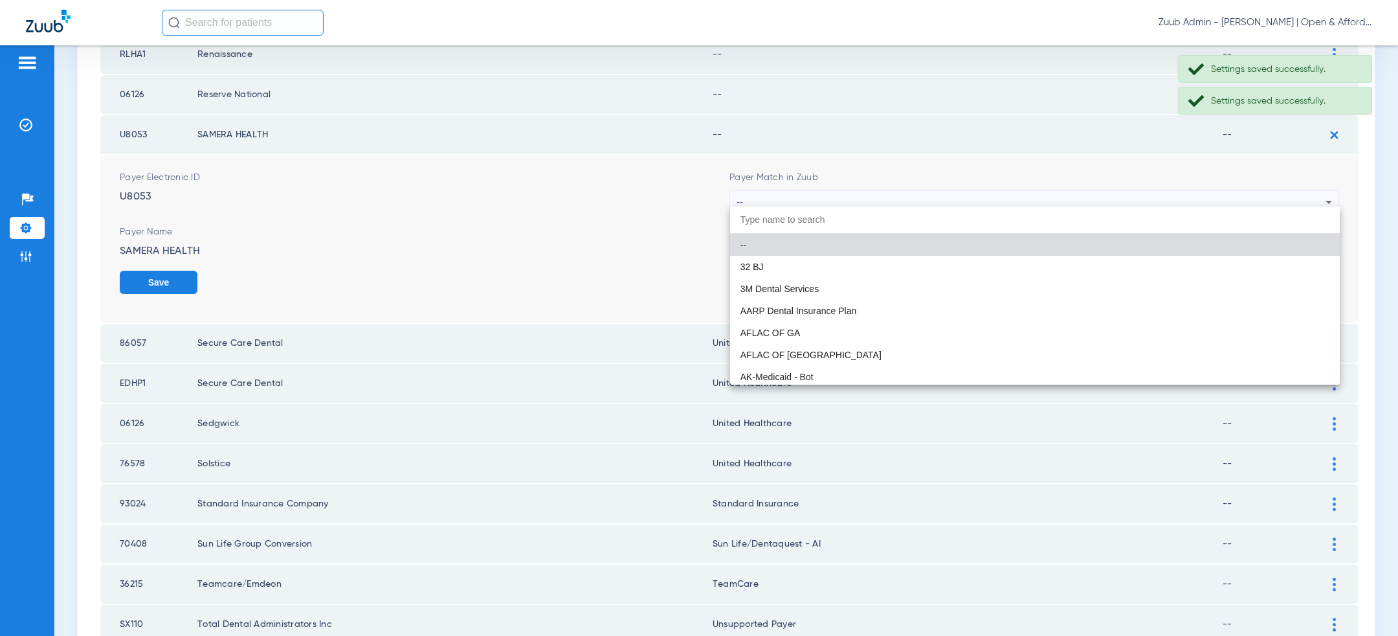
paste input "united hea"
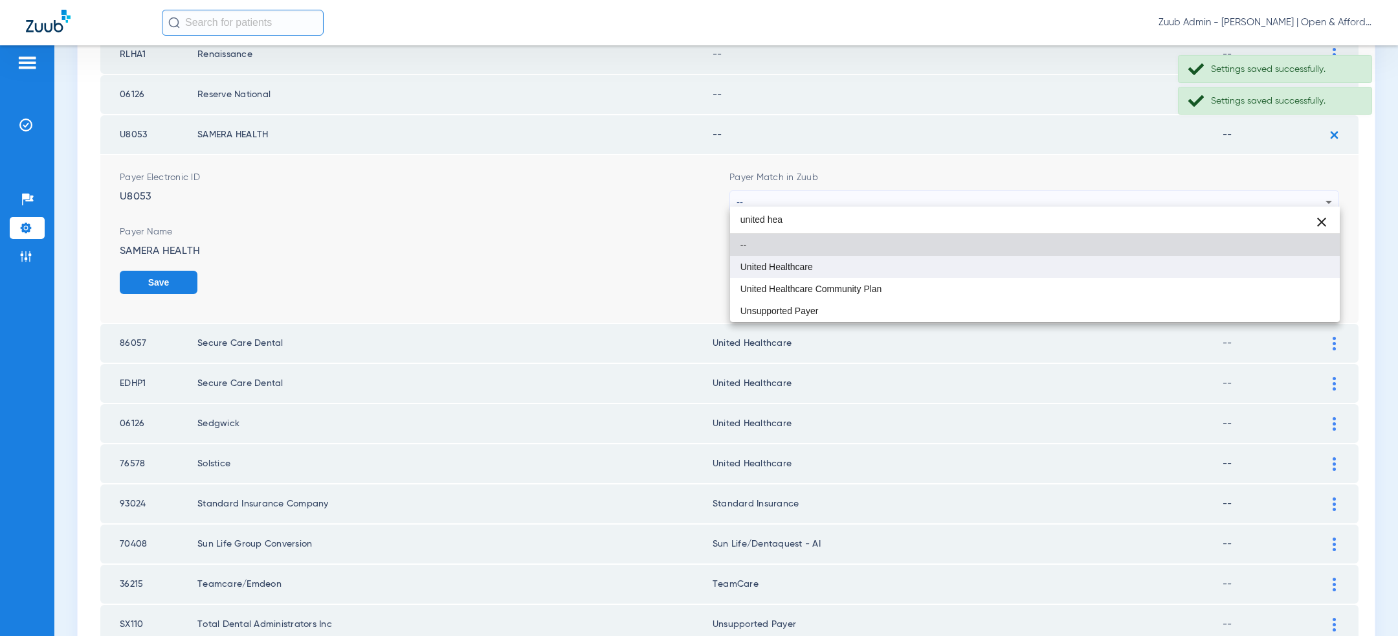
type input "united hea"
click at [1044, 266] on mat-option "United Healthcare" at bounding box center [1035, 267] width 610 height 22
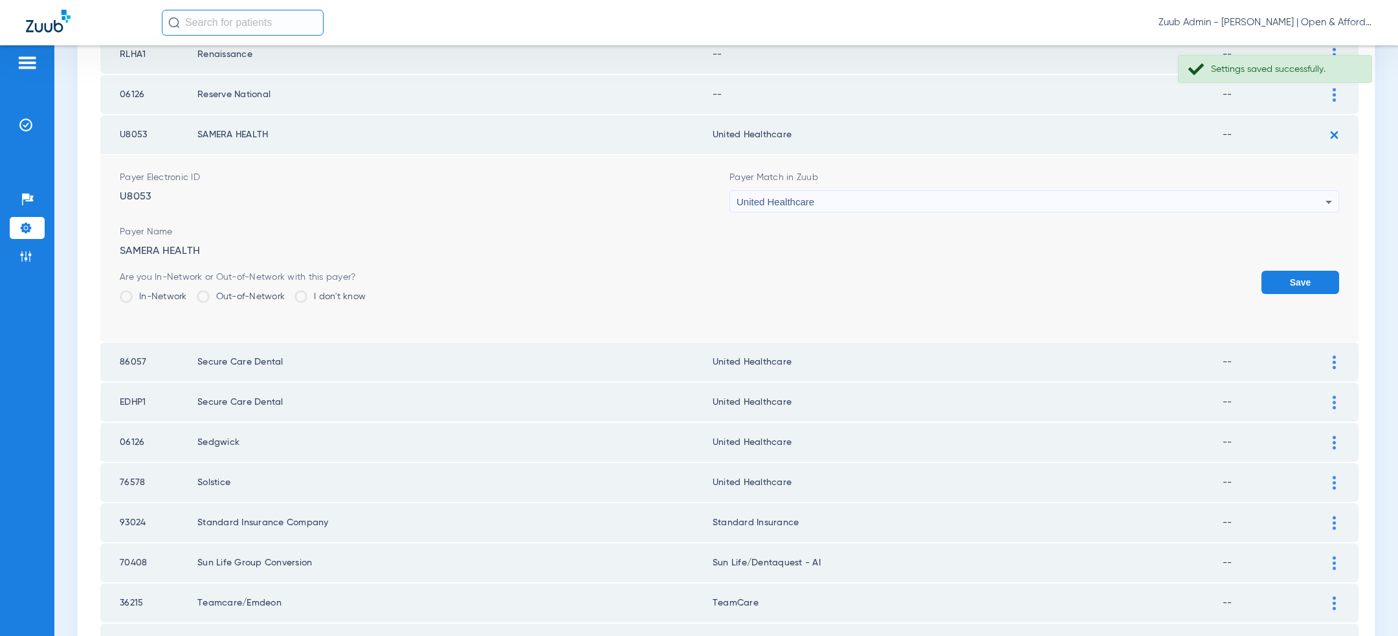
click at [1298, 271] on button "Save" at bounding box center [1301, 282] width 78 height 23
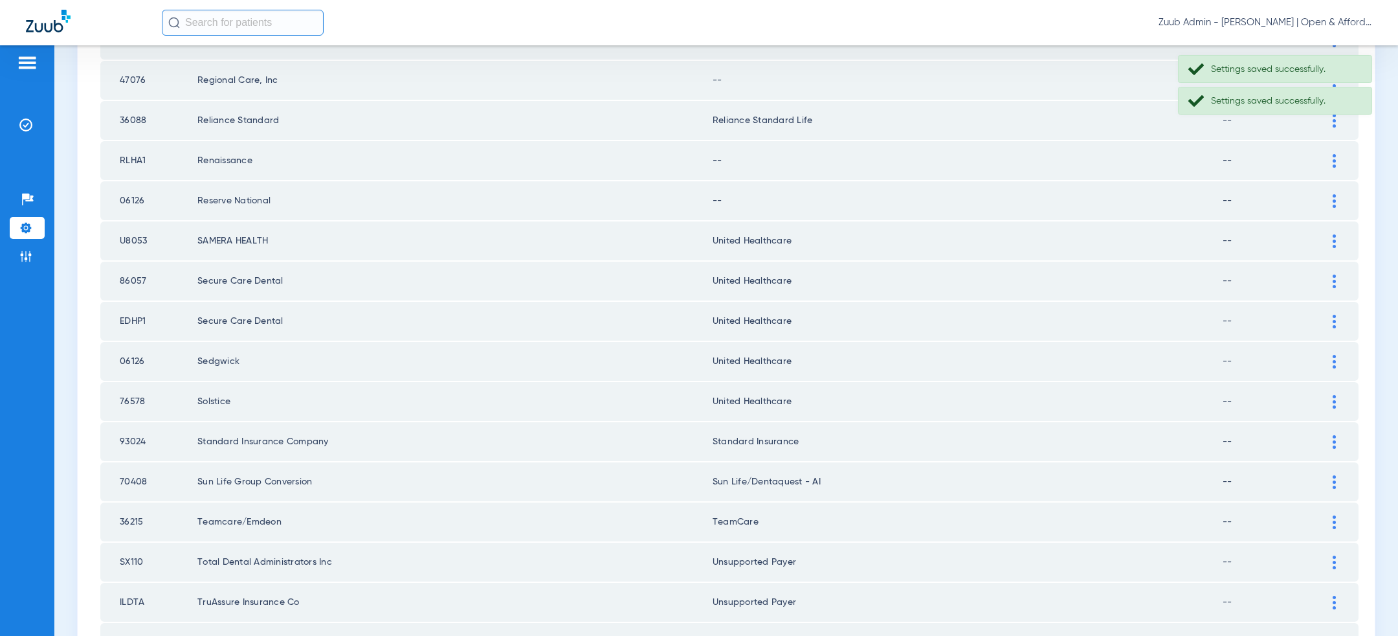
scroll to position [715, 0]
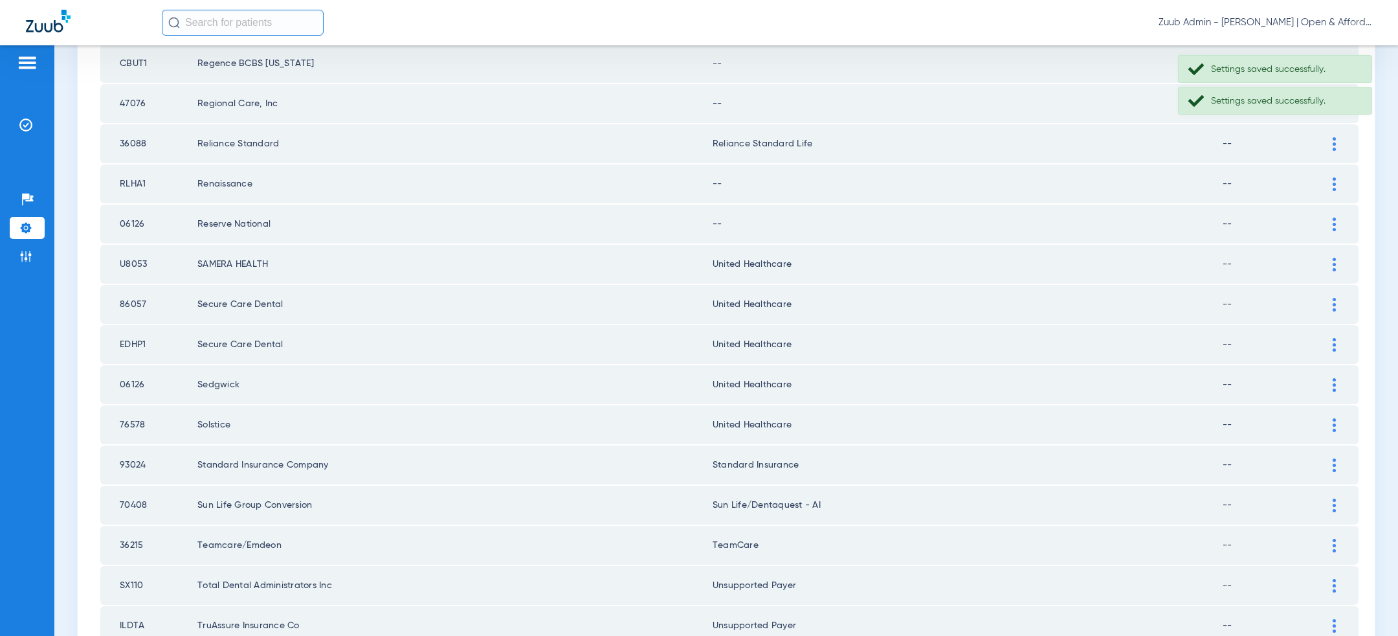
click at [1334, 218] on img at bounding box center [1334, 225] width 3 height 14
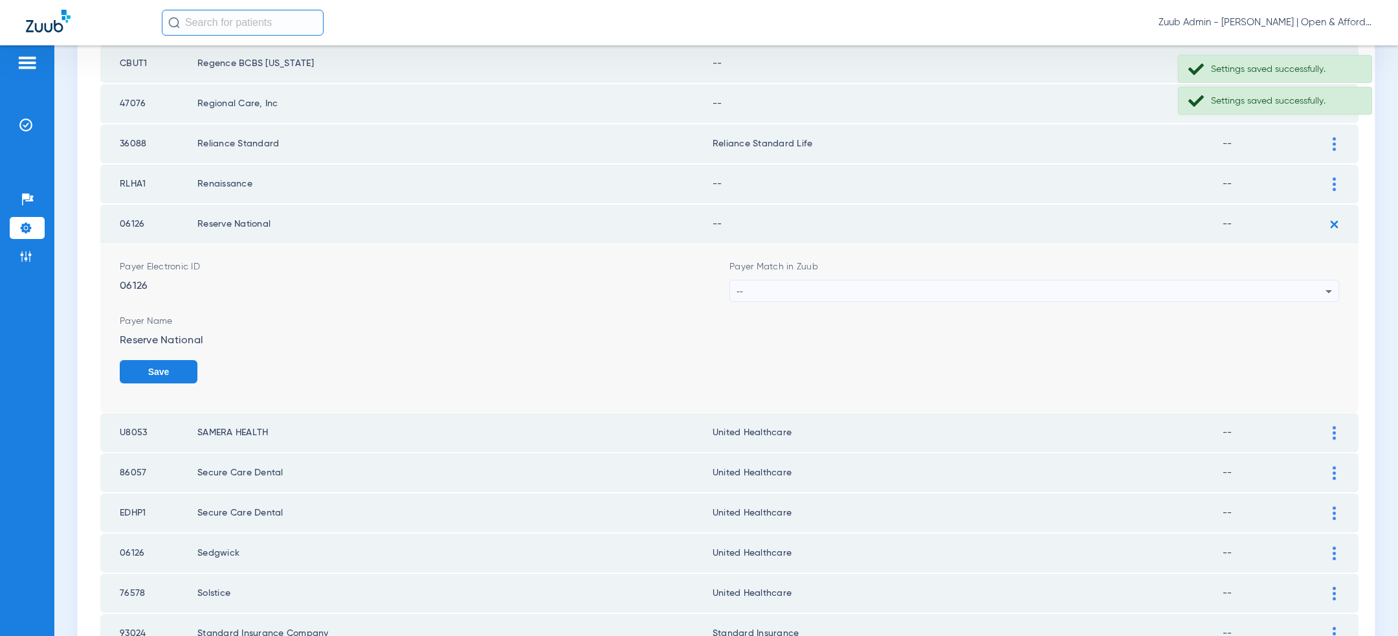
click at [993, 284] on div "--" at bounding box center [1031, 291] width 589 height 22
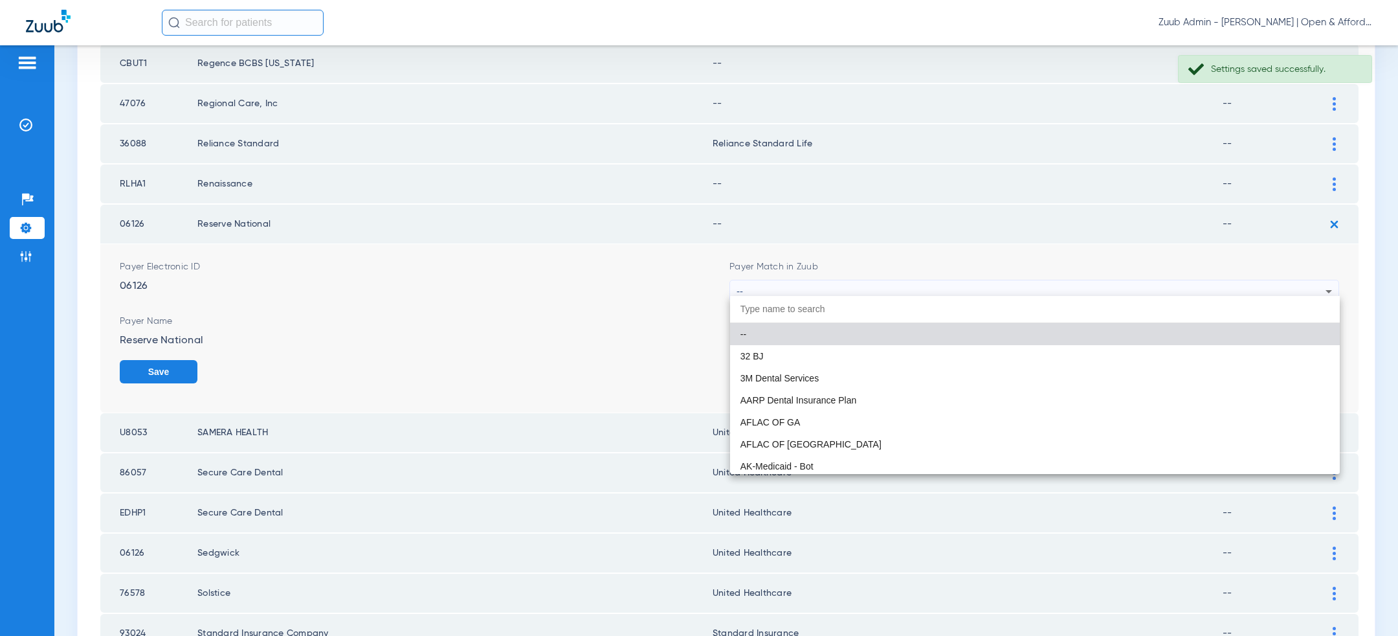
paste input "united hea"
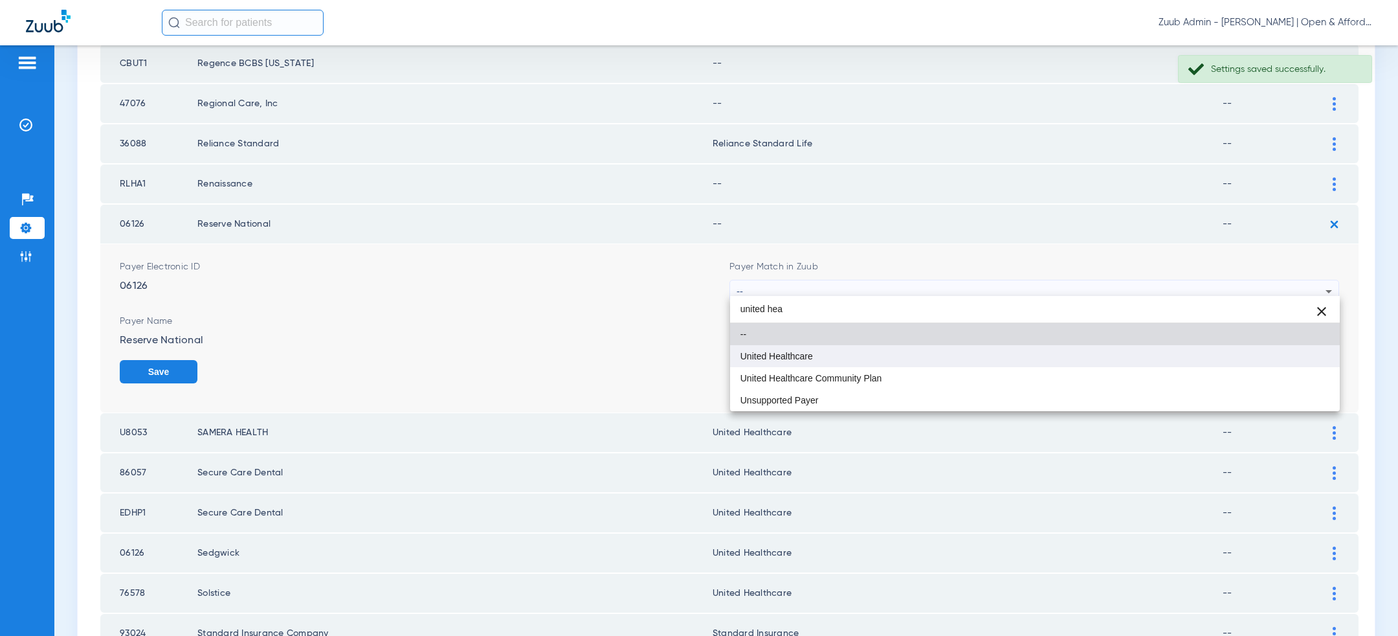
type input "united hea"
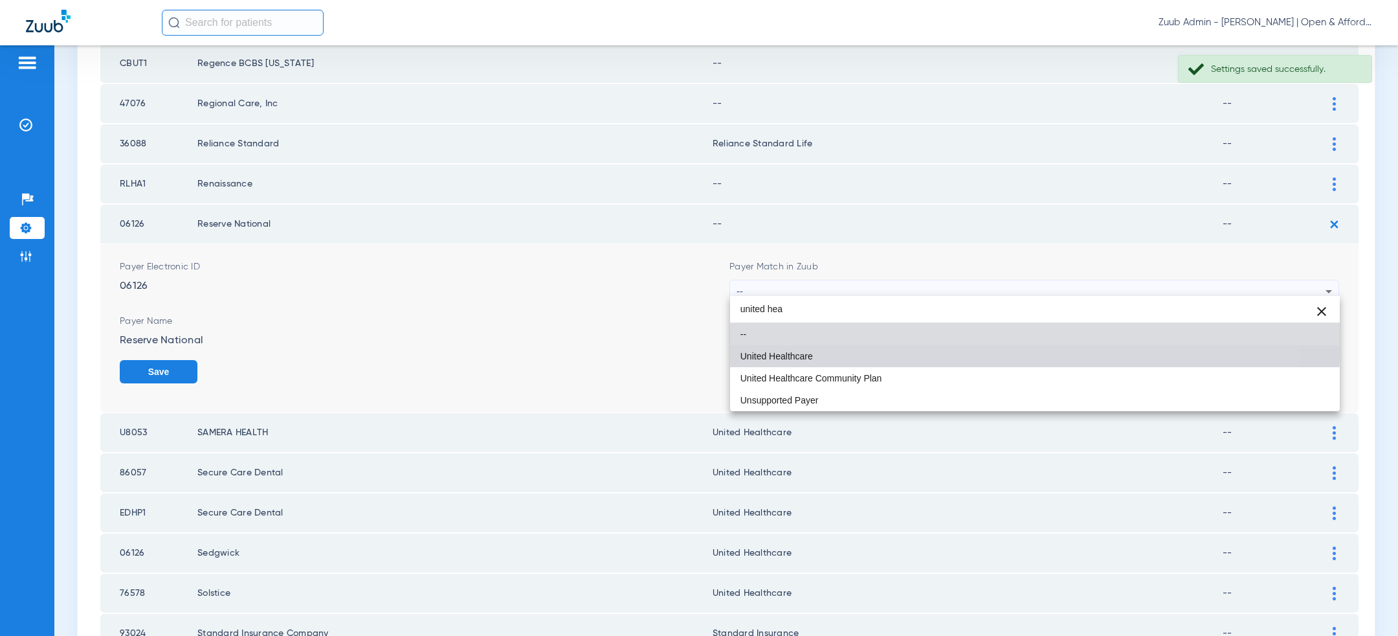
click at [908, 352] on mat-option "United Healthcare" at bounding box center [1035, 356] width 610 height 22
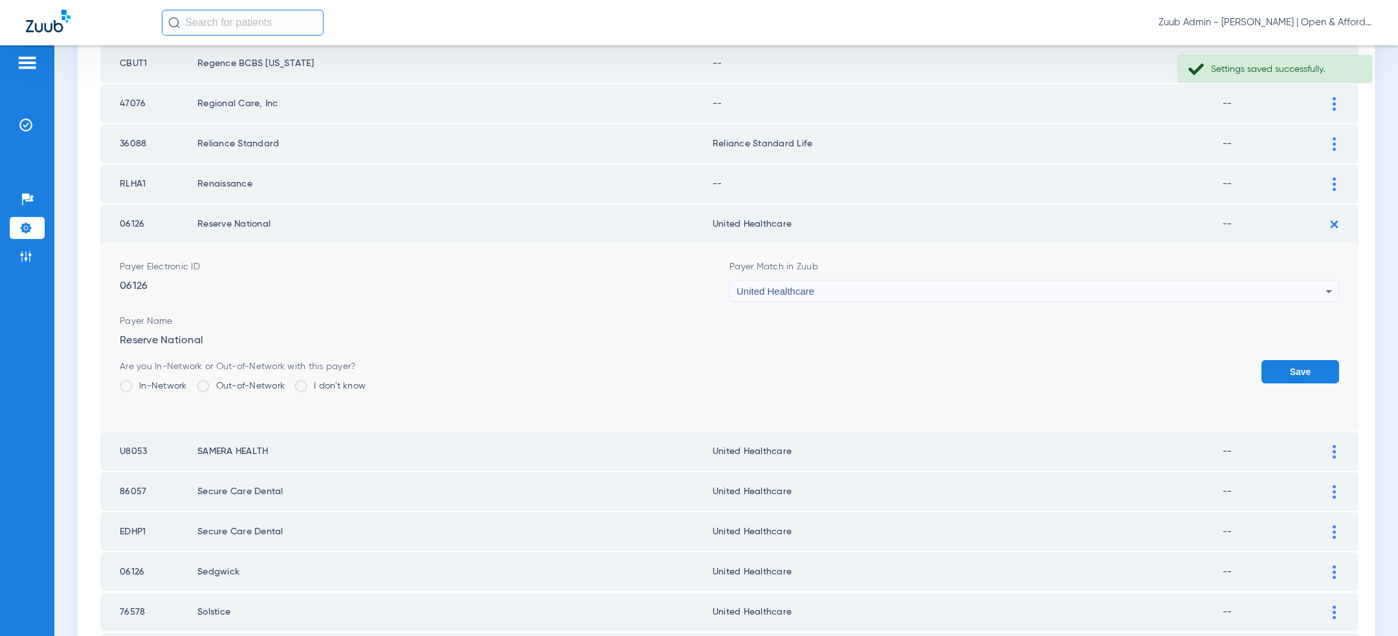
click at [1287, 366] on button "Save" at bounding box center [1301, 371] width 78 height 23
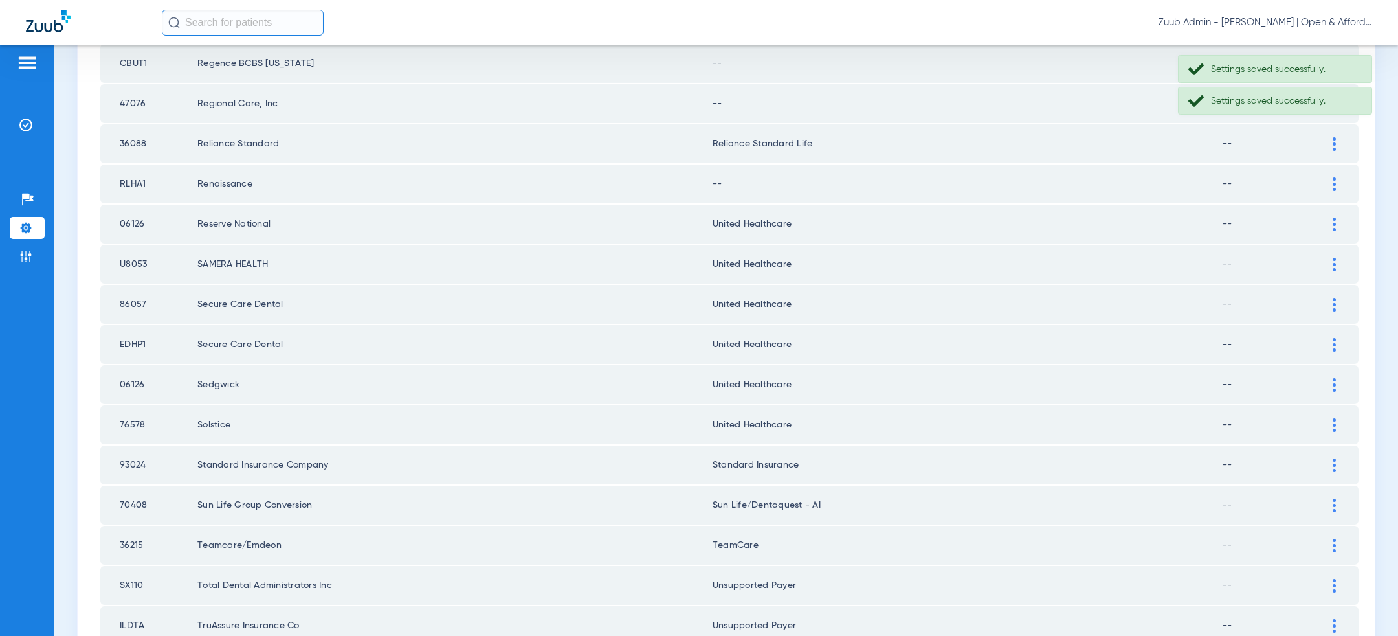
click at [1336, 177] on img at bounding box center [1334, 184] width 3 height 14
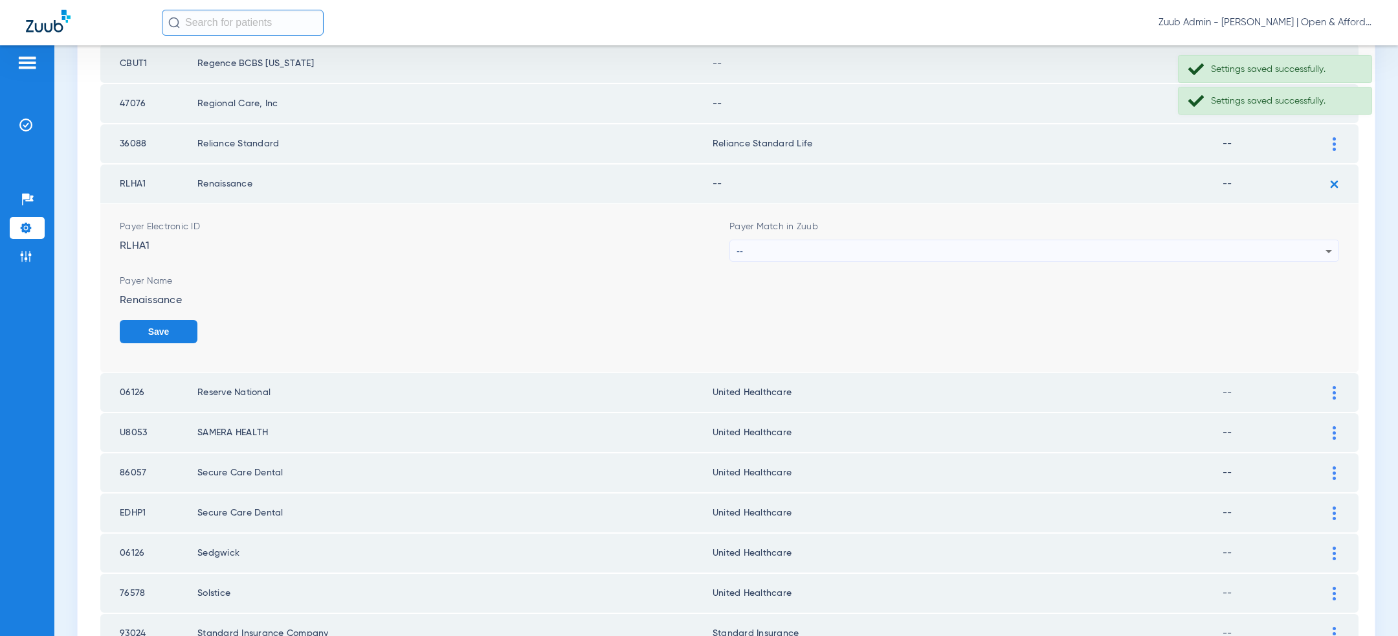
click at [1132, 251] on div "--" at bounding box center [1031, 251] width 589 height 22
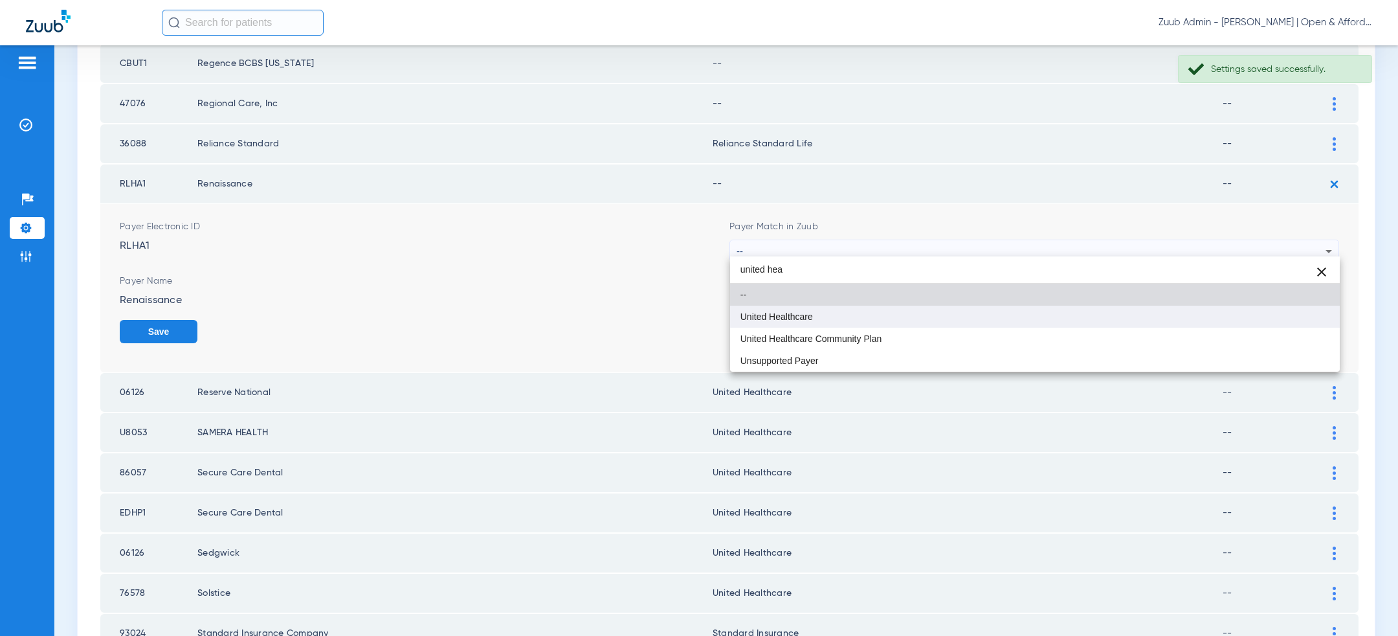
type input "united hea"
click at [1053, 311] on mat-option "United Healthcare" at bounding box center [1035, 317] width 610 height 22
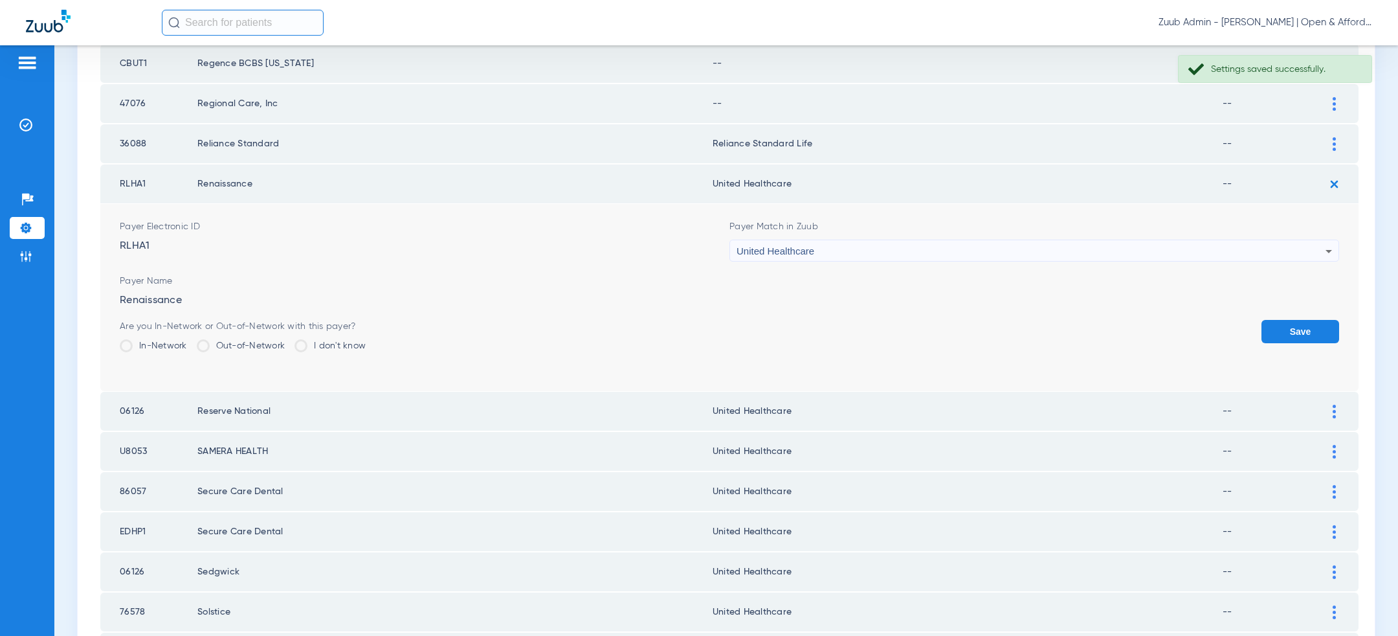
click at [1294, 322] on button "Save" at bounding box center [1301, 331] width 78 height 23
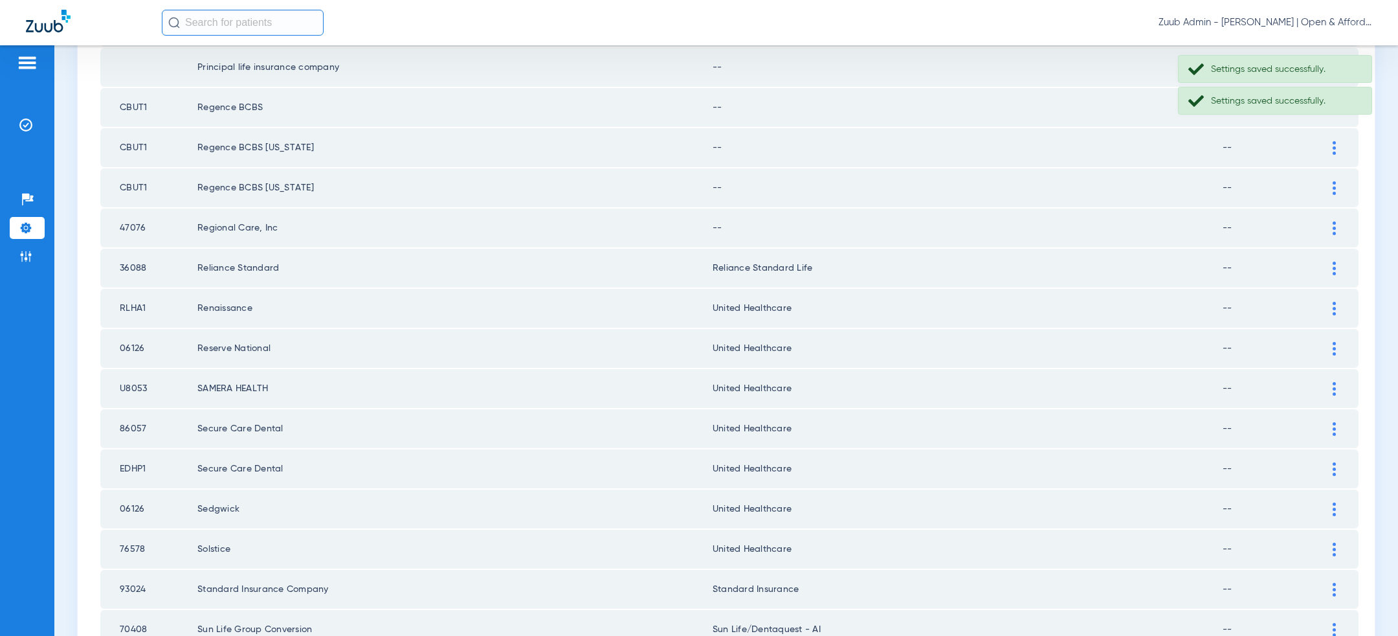
scroll to position [588, 0]
click at [1334, 230] on img at bounding box center [1334, 231] width 3 height 14
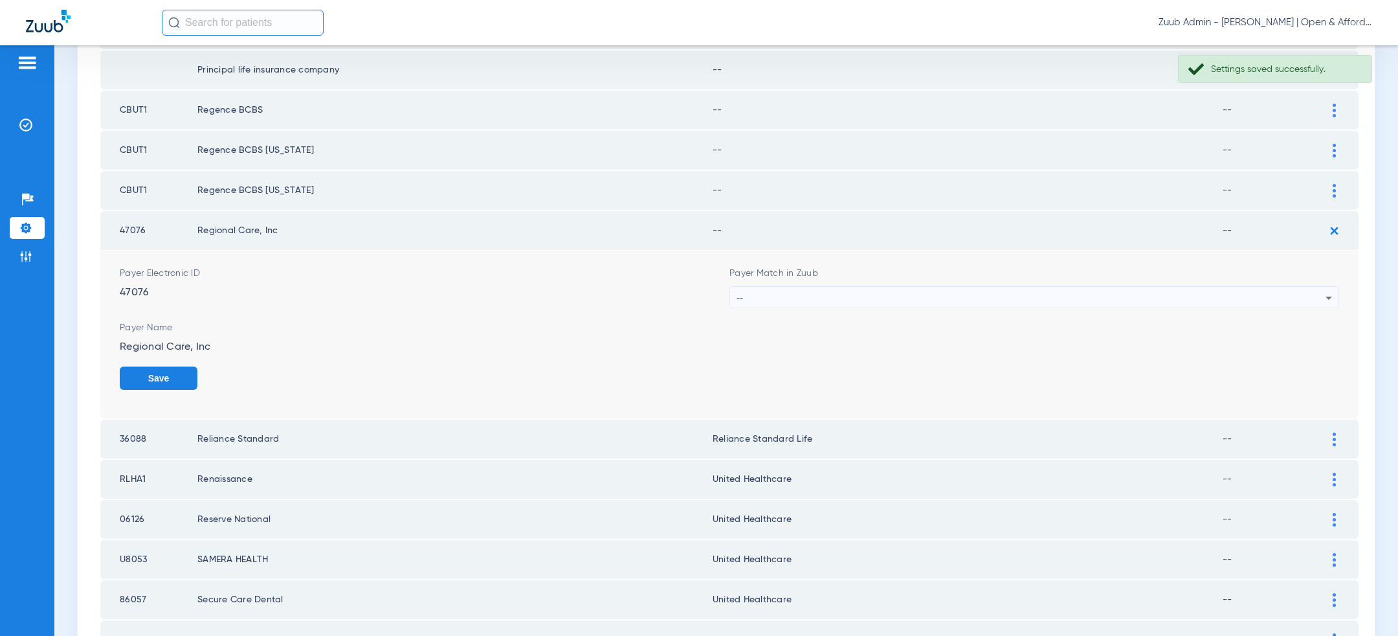
click at [1070, 297] on div "--" at bounding box center [1031, 298] width 589 height 22
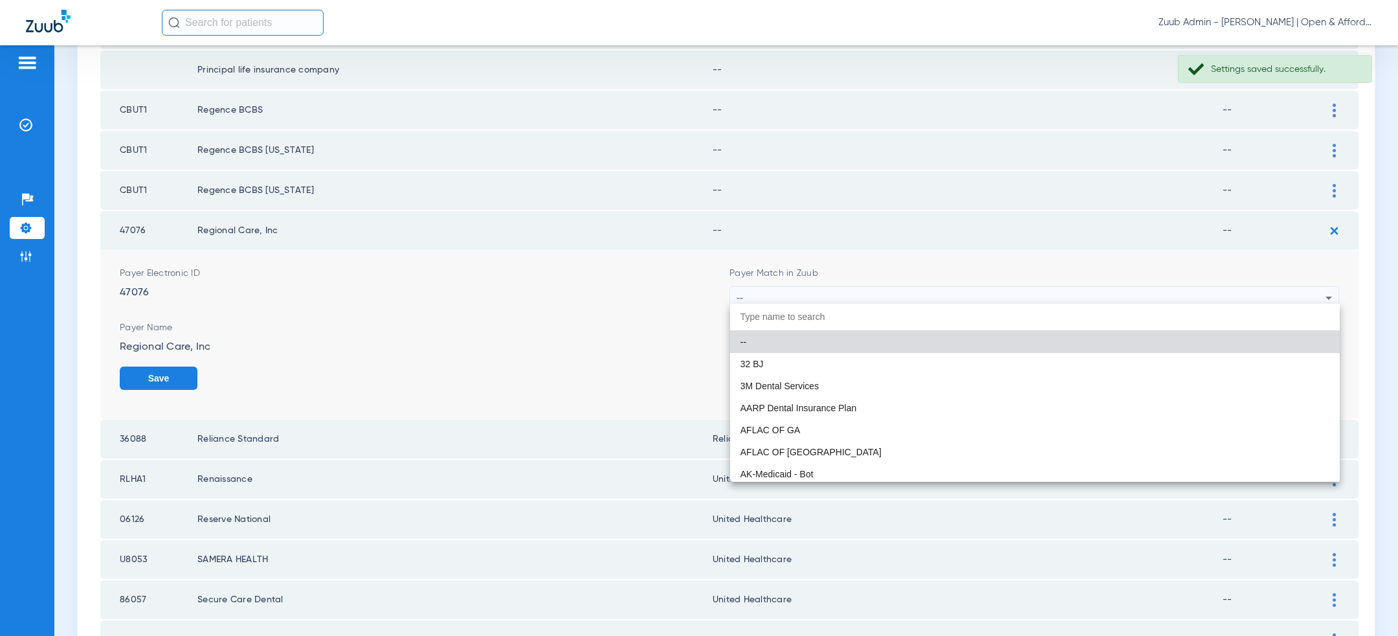
paste input "united hea"
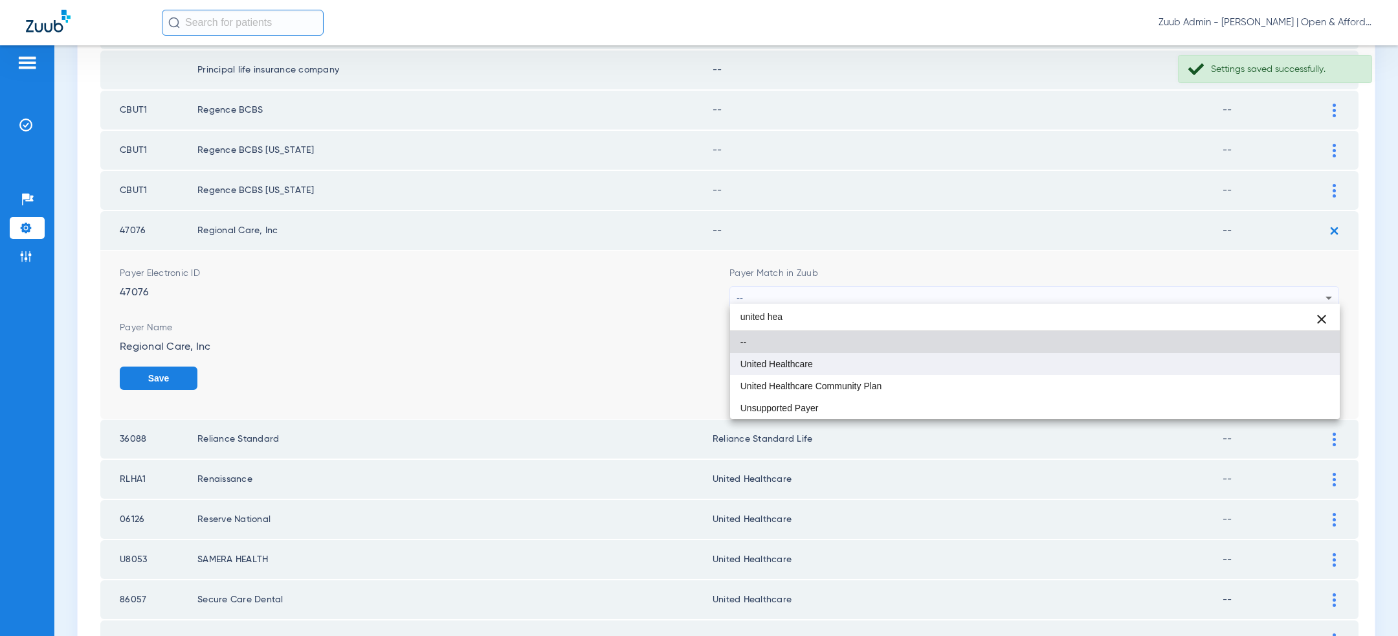
type input "united hea"
click at [965, 366] on mat-option "United Healthcare" at bounding box center [1035, 364] width 610 height 22
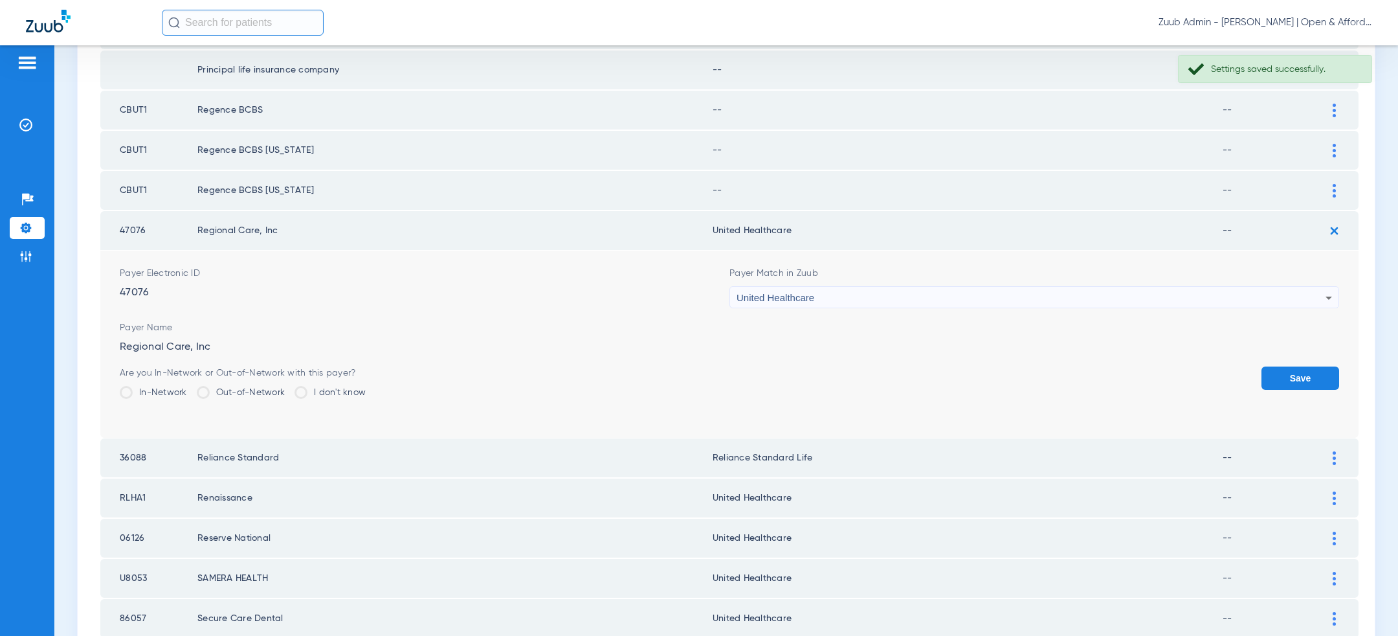
click at [1279, 373] on button "Save" at bounding box center [1301, 377] width 78 height 23
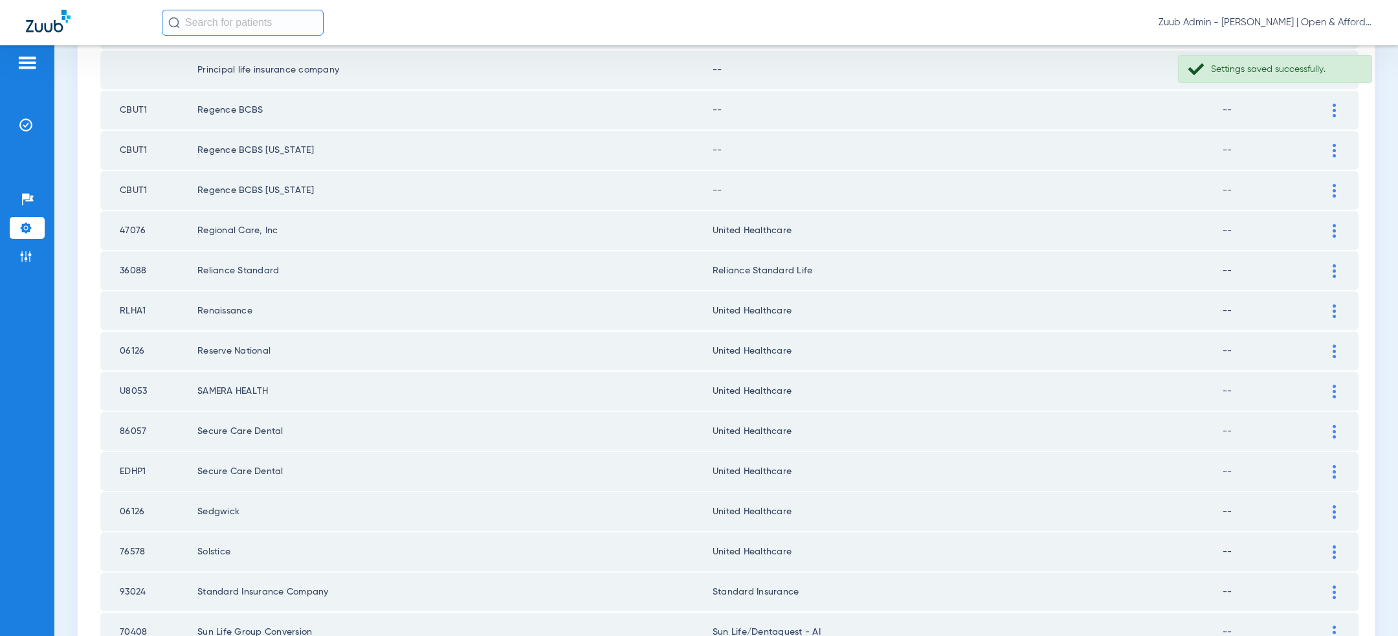
click at [1337, 184] on div at bounding box center [1334, 191] width 23 height 14
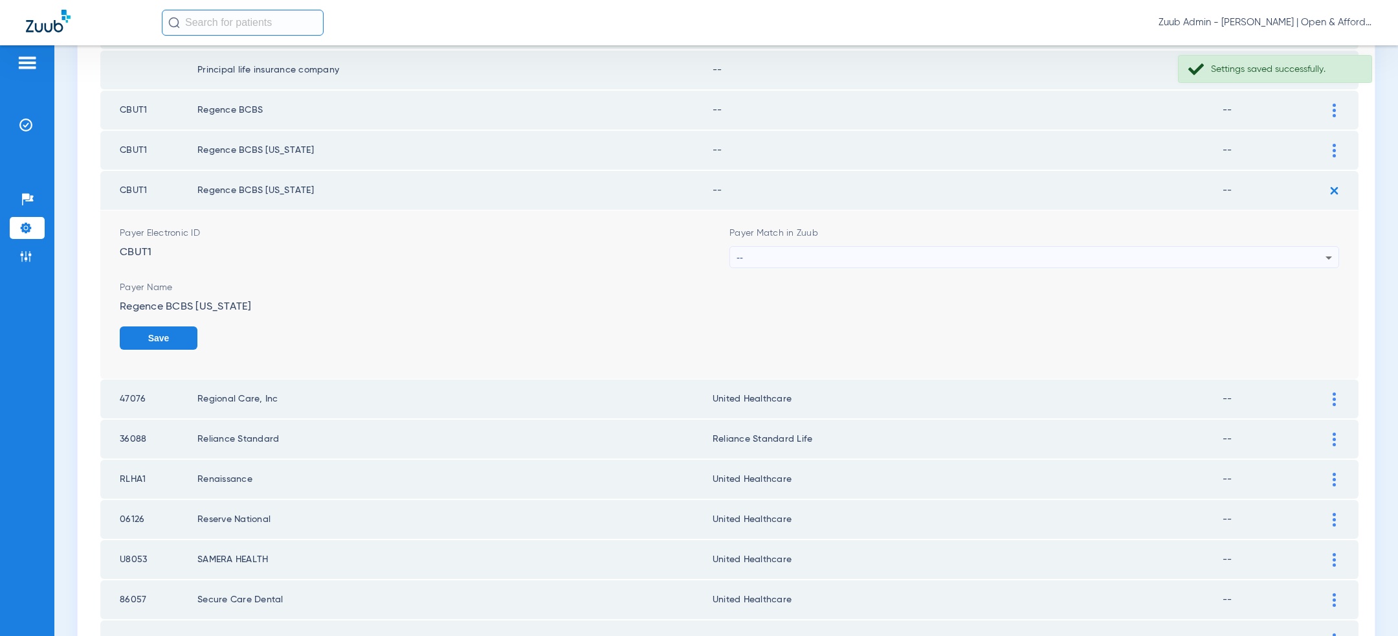
click at [1034, 247] on div "--" at bounding box center [1031, 258] width 589 height 22
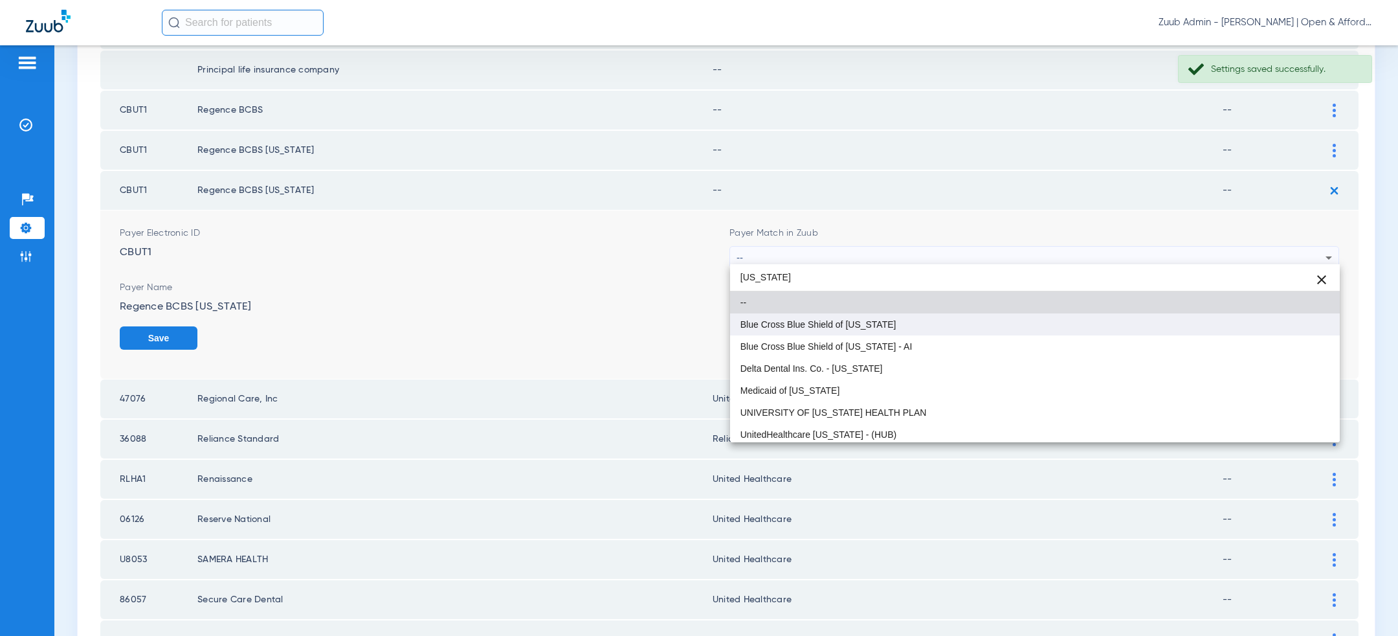
type input "[US_STATE]"
click at [950, 324] on mat-option "Blue Cross Blue Shield of [US_STATE]" at bounding box center [1035, 324] width 610 height 22
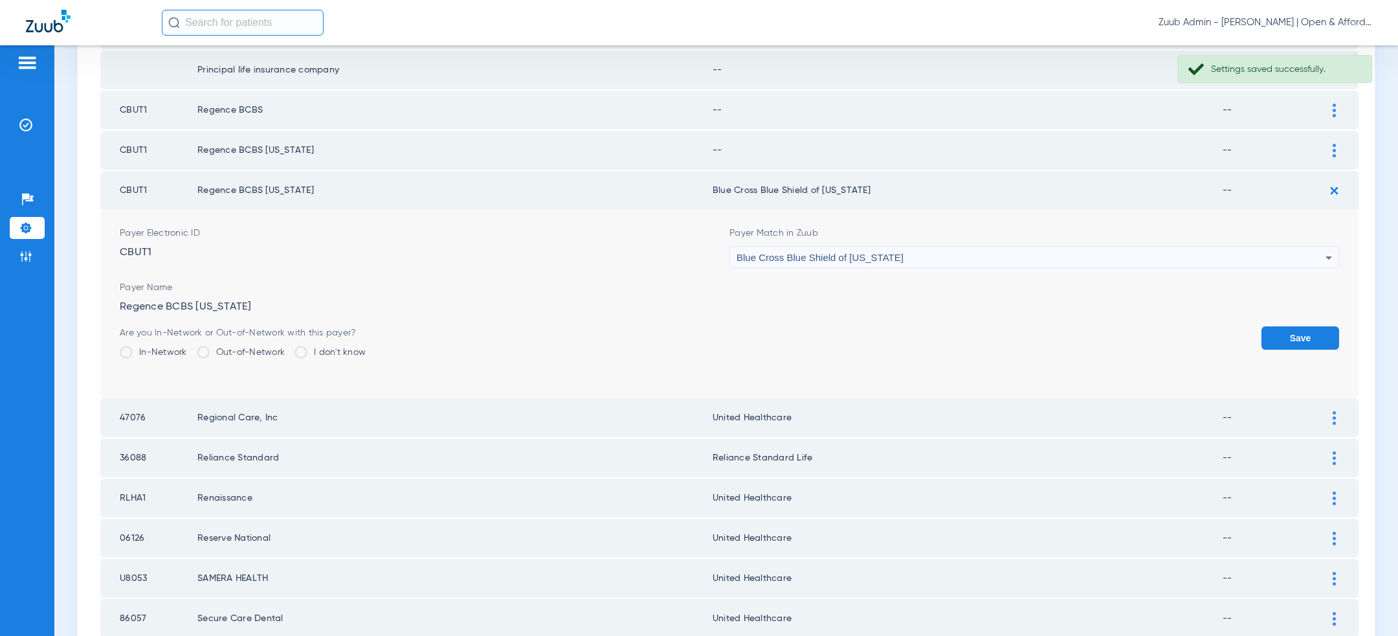
click at [1319, 327] on button "Save" at bounding box center [1301, 337] width 78 height 23
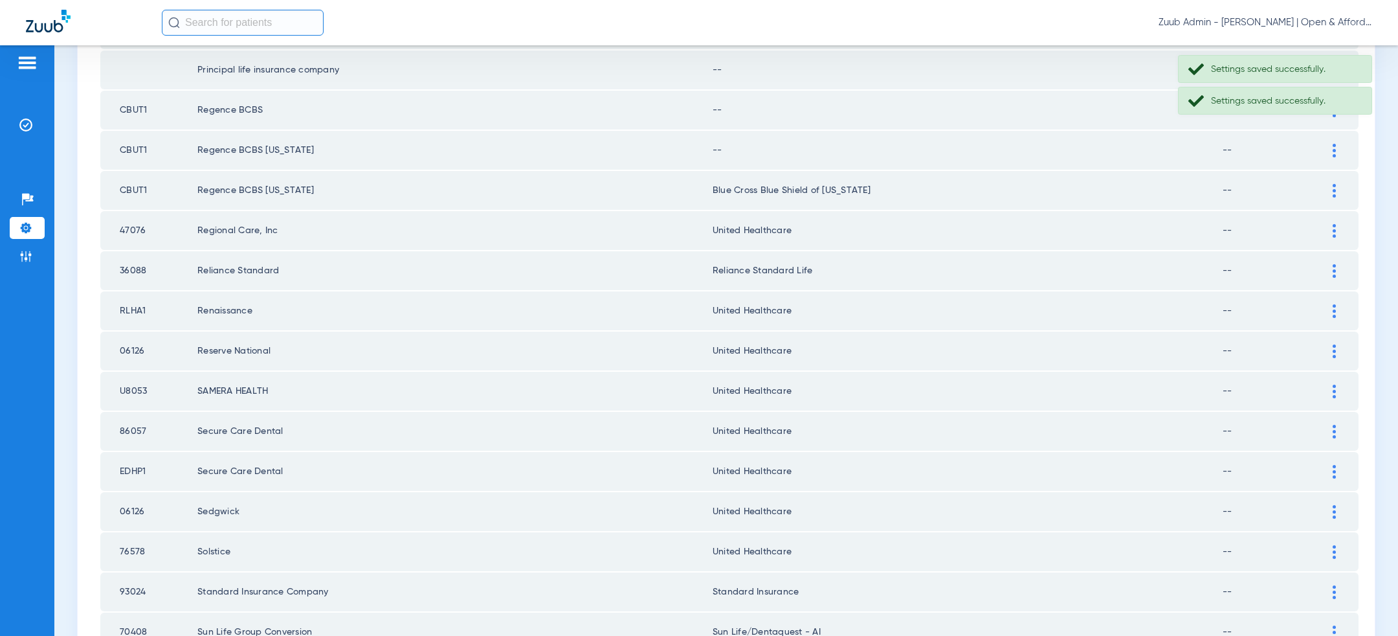
click at [1332, 144] on div at bounding box center [1334, 151] width 23 height 14
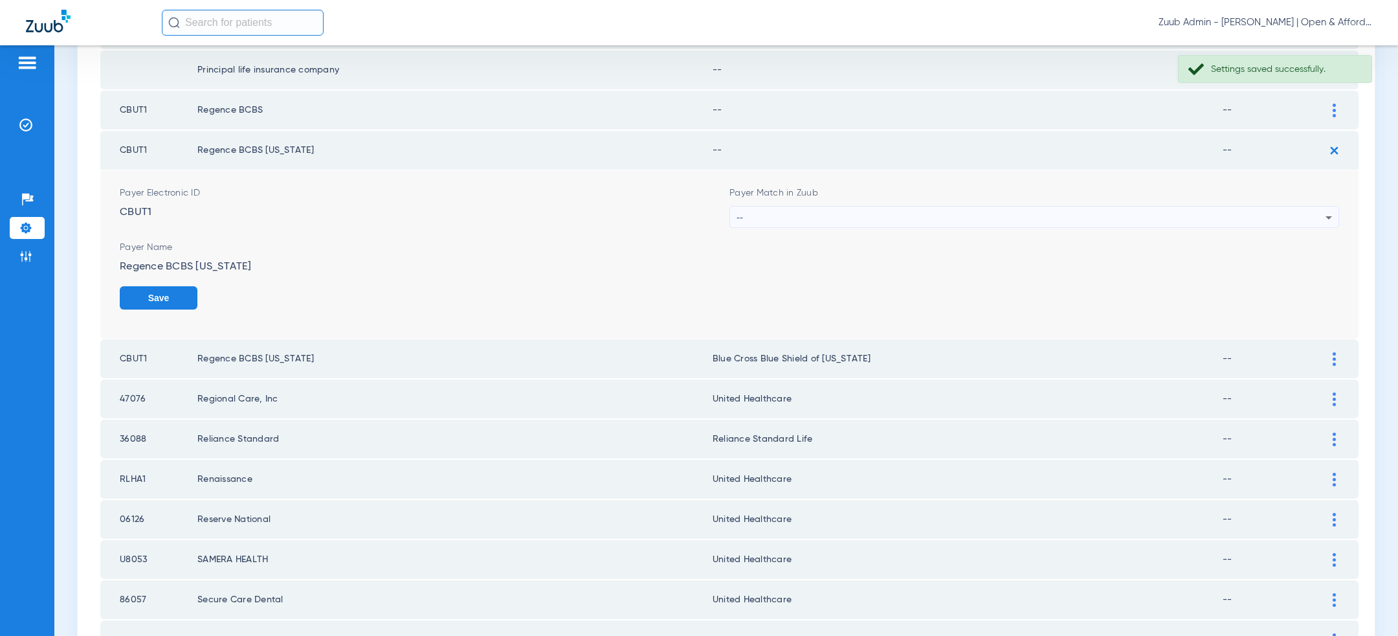
click at [1136, 218] on div "--" at bounding box center [1031, 218] width 589 height 22
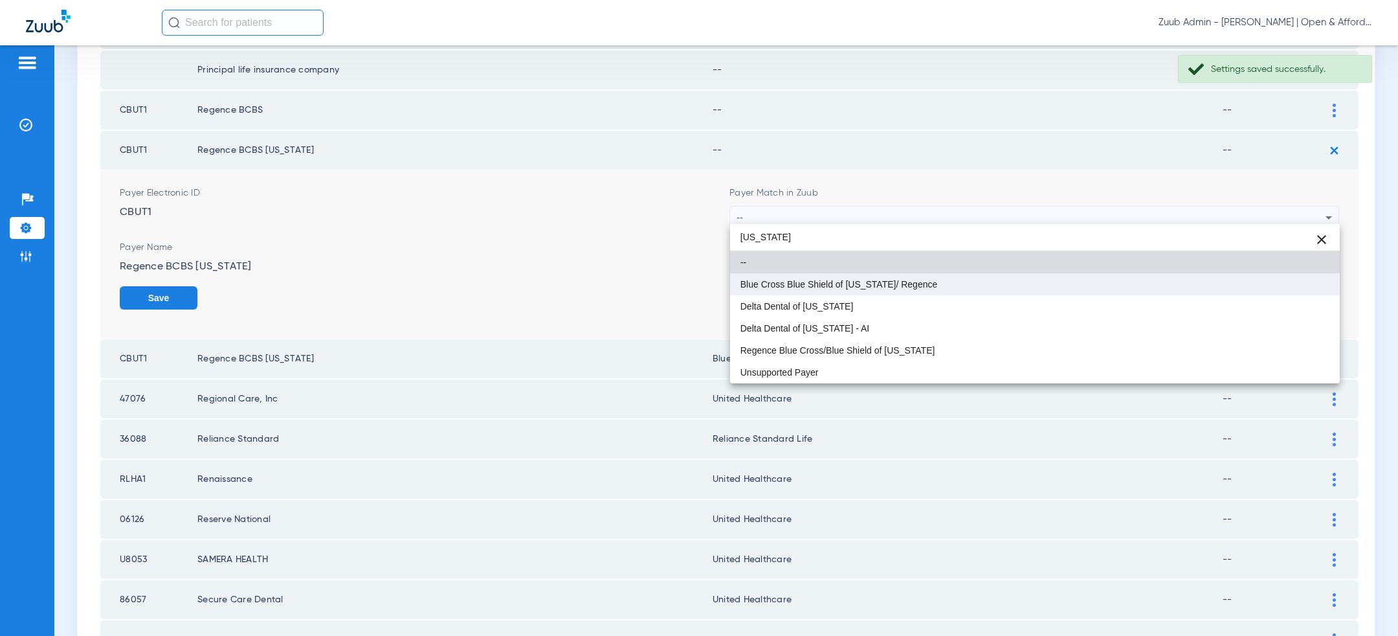
type input "[US_STATE]"
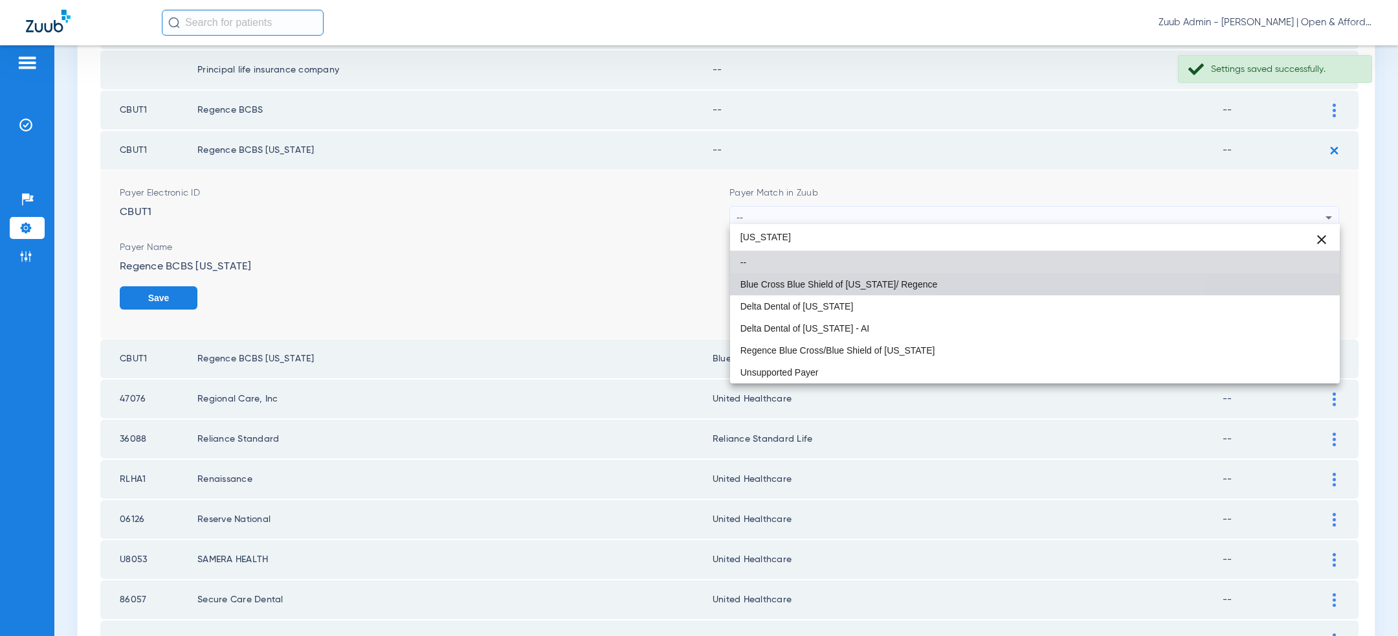
click at [944, 290] on mat-option "Blue Cross Blue Shield of [US_STATE]/ Regence" at bounding box center [1035, 284] width 610 height 22
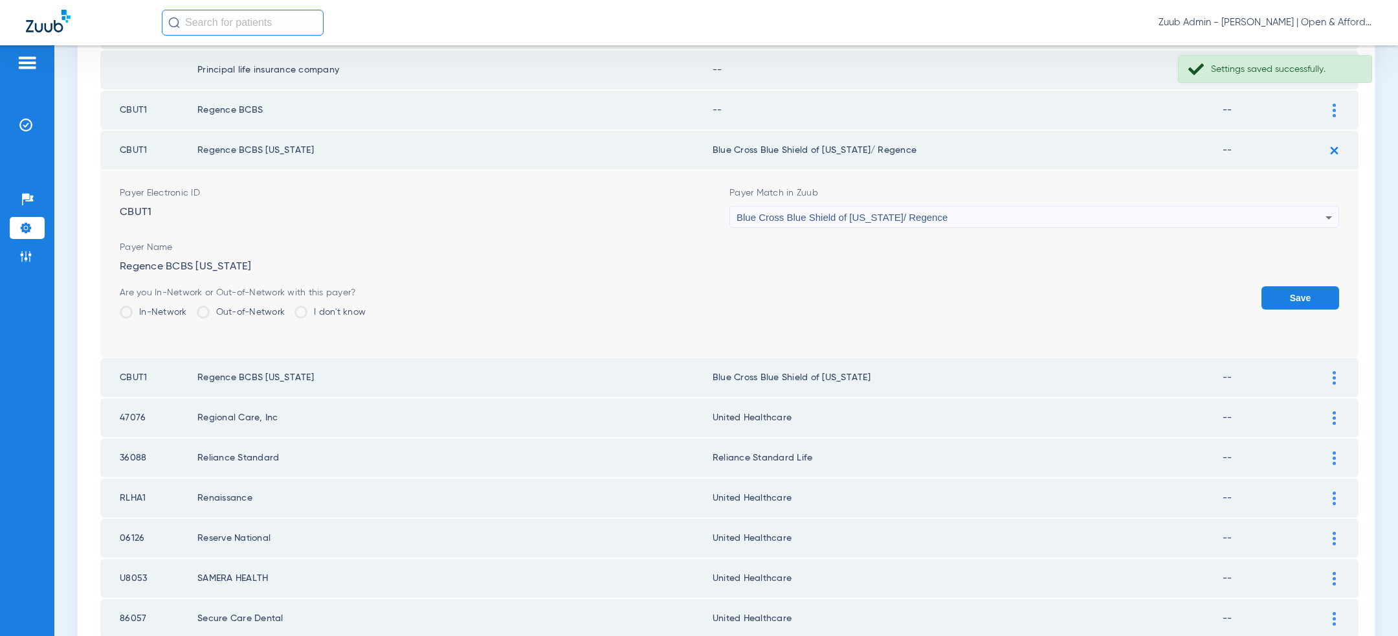
click at [1316, 287] on button "Save" at bounding box center [1301, 297] width 78 height 23
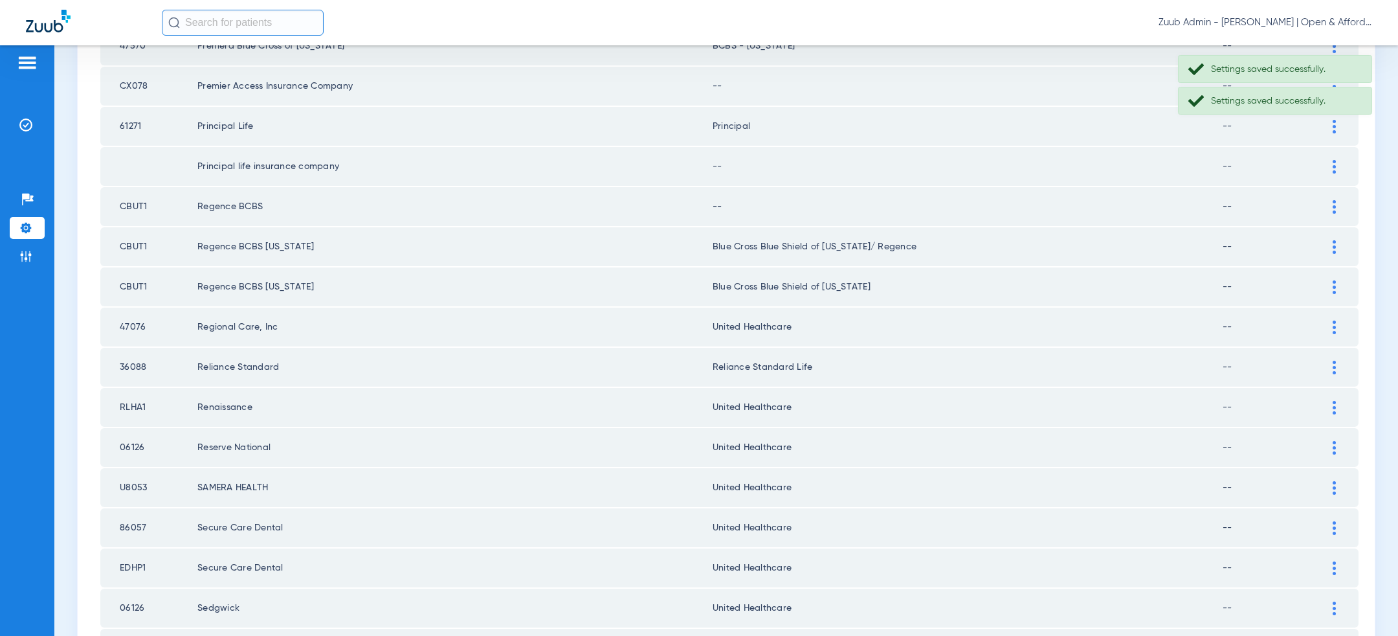
scroll to position [482, 0]
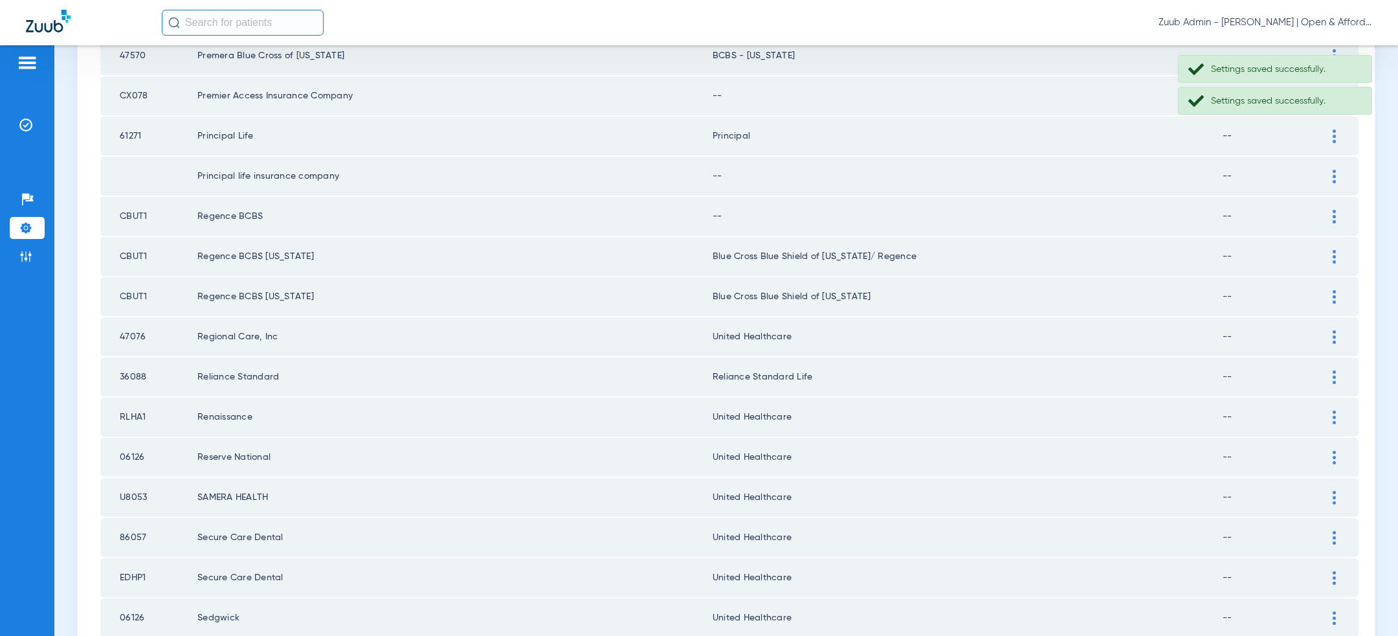
click at [1334, 214] on img at bounding box center [1334, 217] width 3 height 14
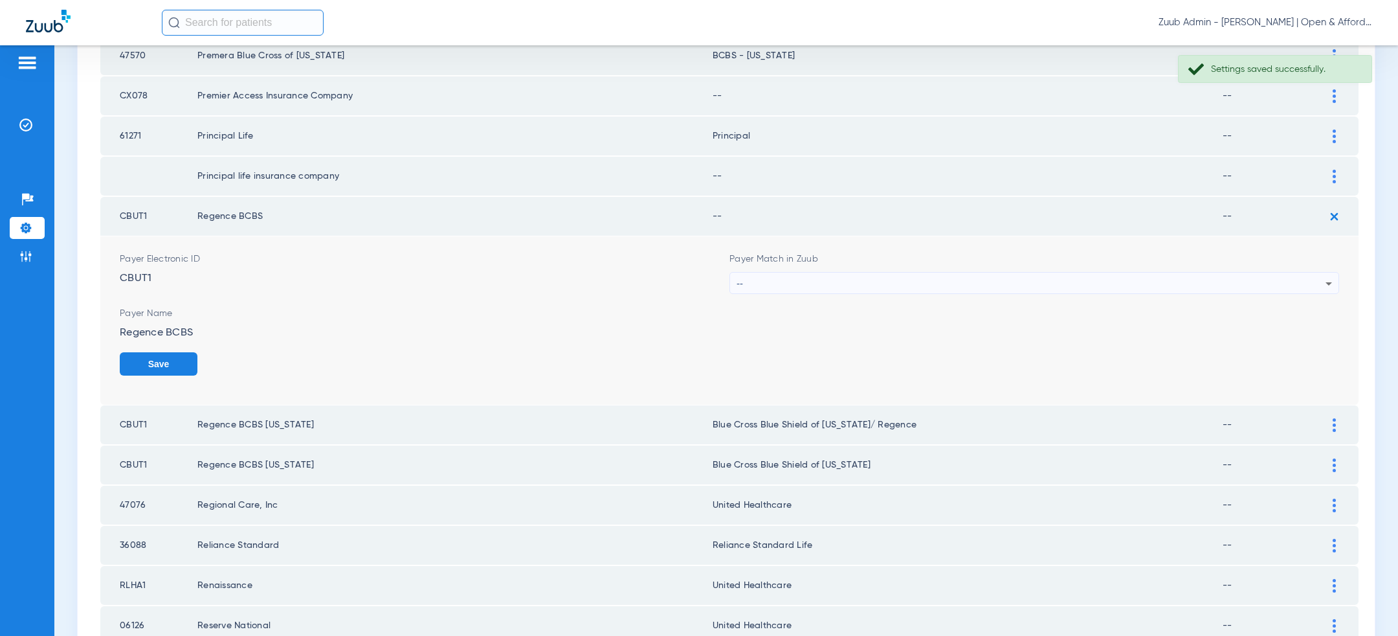
click at [961, 274] on div "--" at bounding box center [1031, 284] width 589 height 22
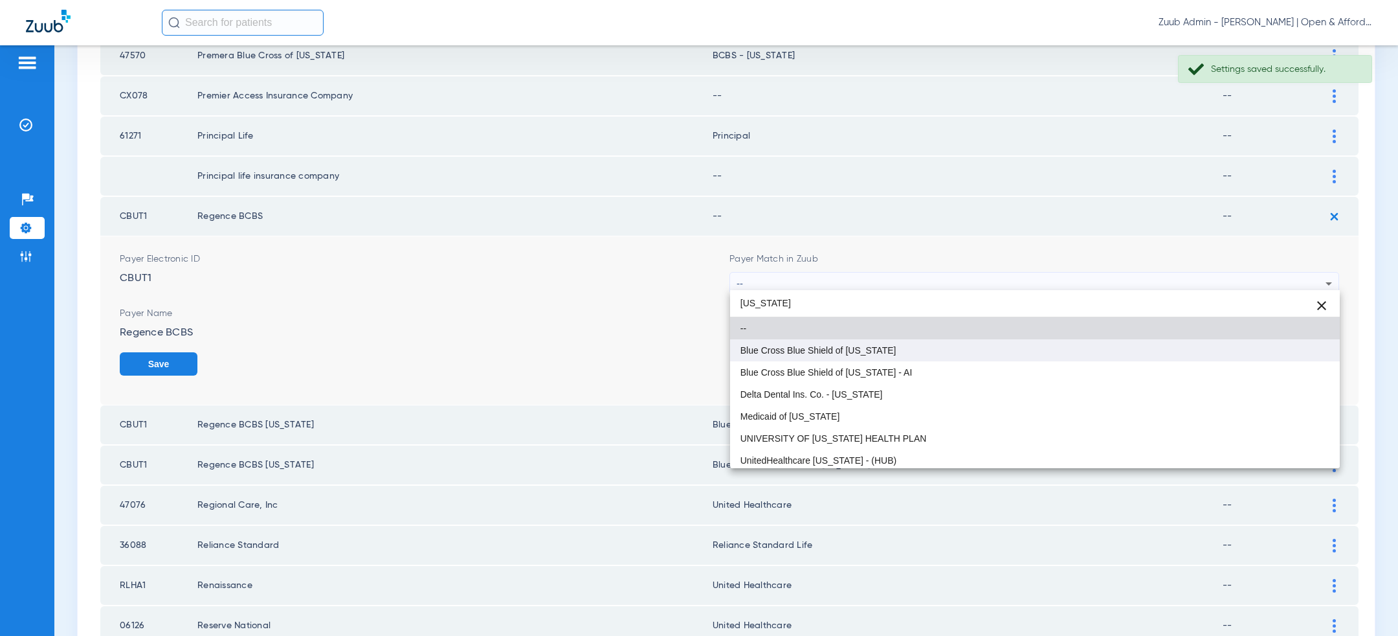
type input "[US_STATE]"
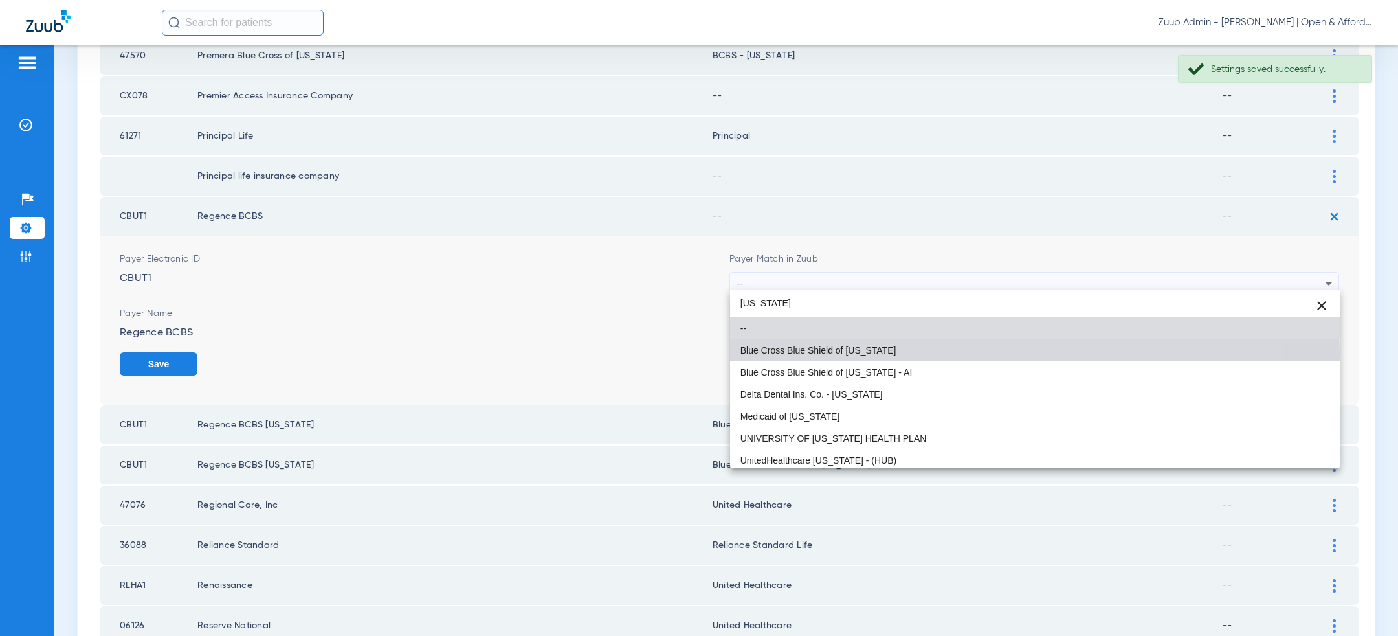
click at [900, 353] on mat-option "Blue Cross Blue Shield of [US_STATE]" at bounding box center [1035, 350] width 610 height 22
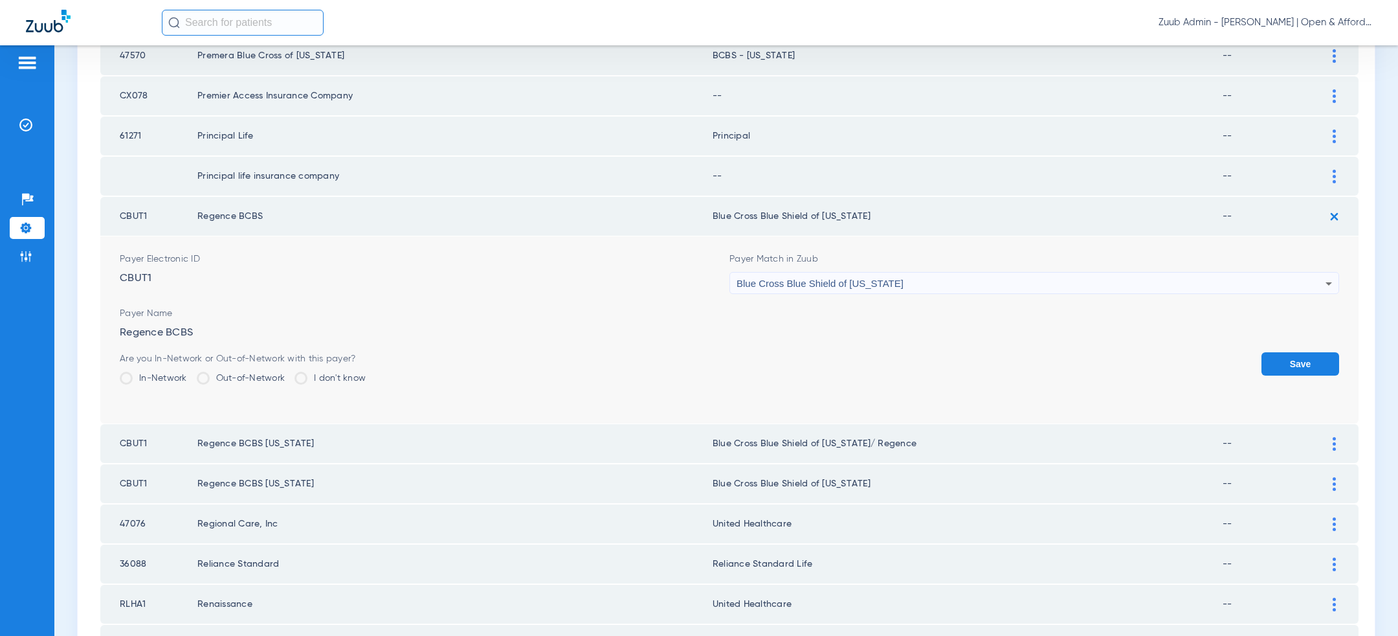
click at [1303, 353] on button "Save" at bounding box center [1301, 363] width 78 height 23
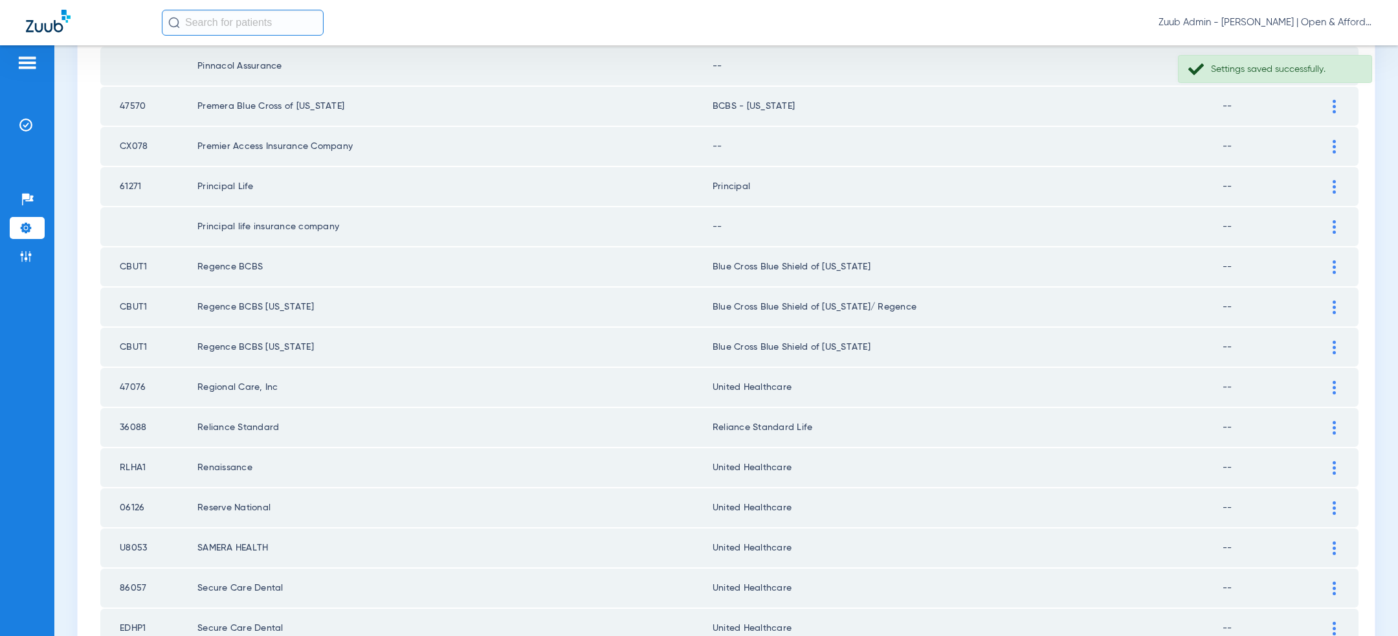
scroll to position [427, 0]
click at [1326, 229] on div at bounding box center [1334, 232] width 23 height 14
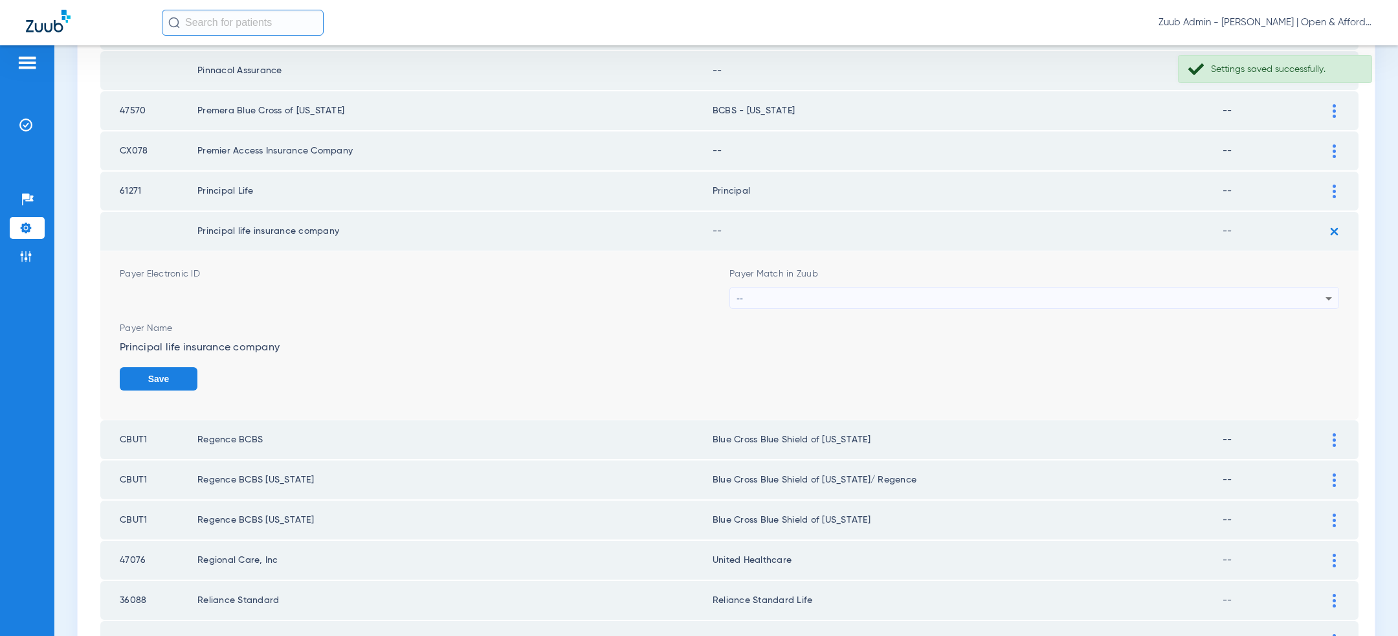
click at [988, 292] on div "--" at bounding box center [1031, 298] width 589 height 22
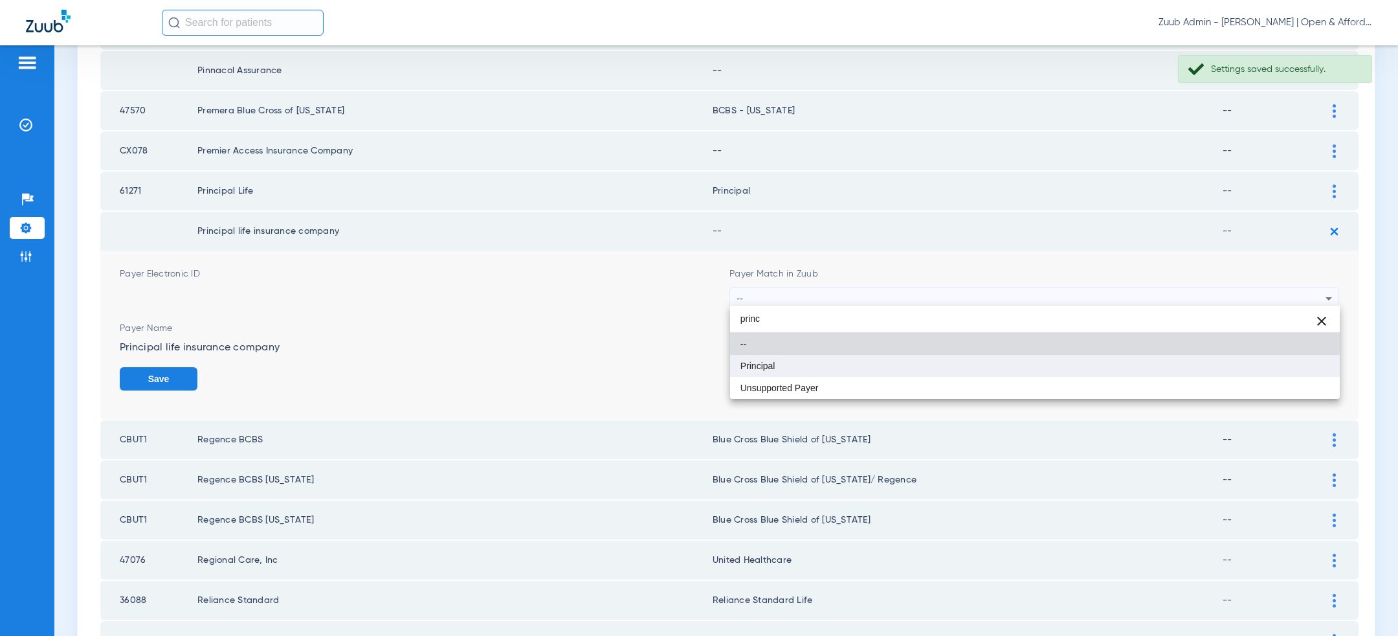
type input "princ"
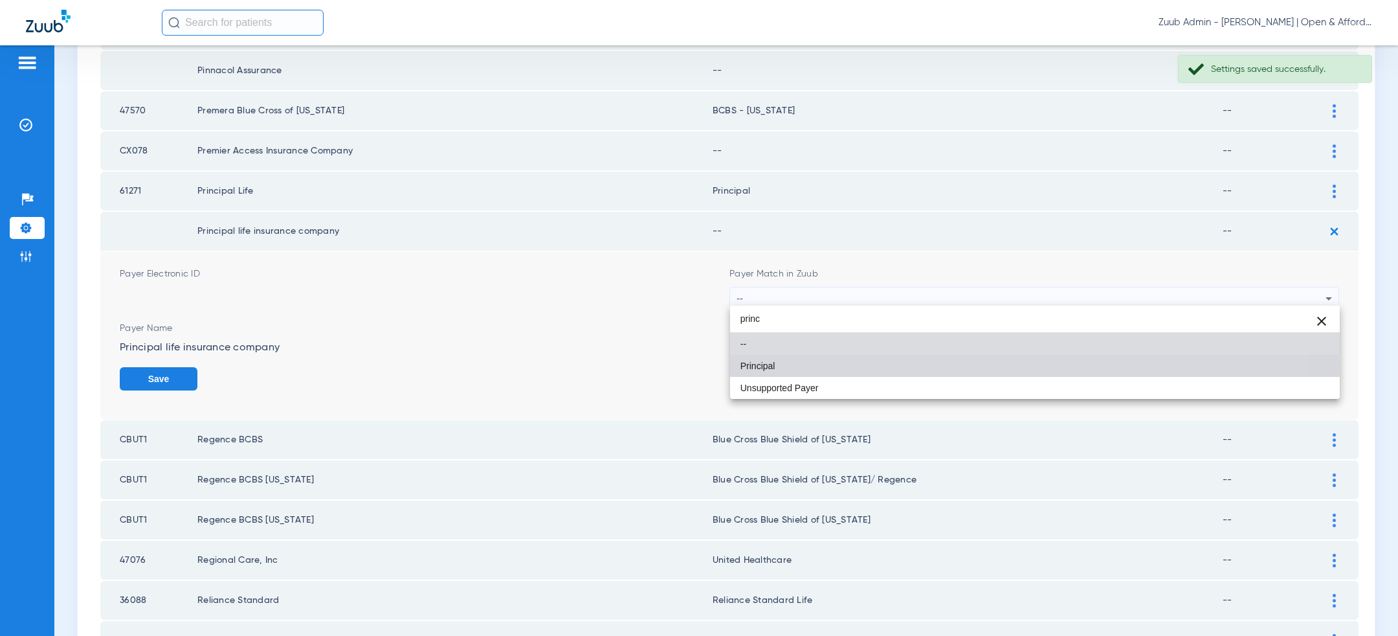
click at [913, 366] on mat-option "Principal" at bounding box center [1035, 366] width 610 height 22
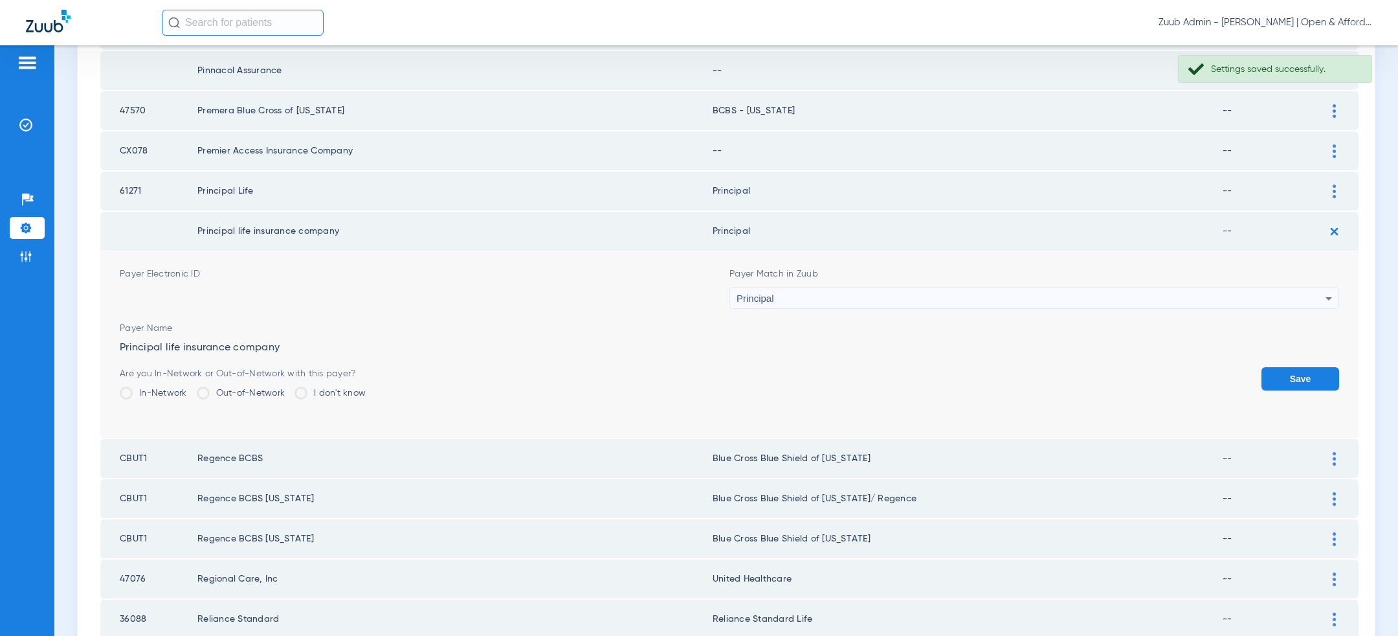
click at [1324, 377] on button "Save" at bounding box center [1301, 378] width 78 height 23
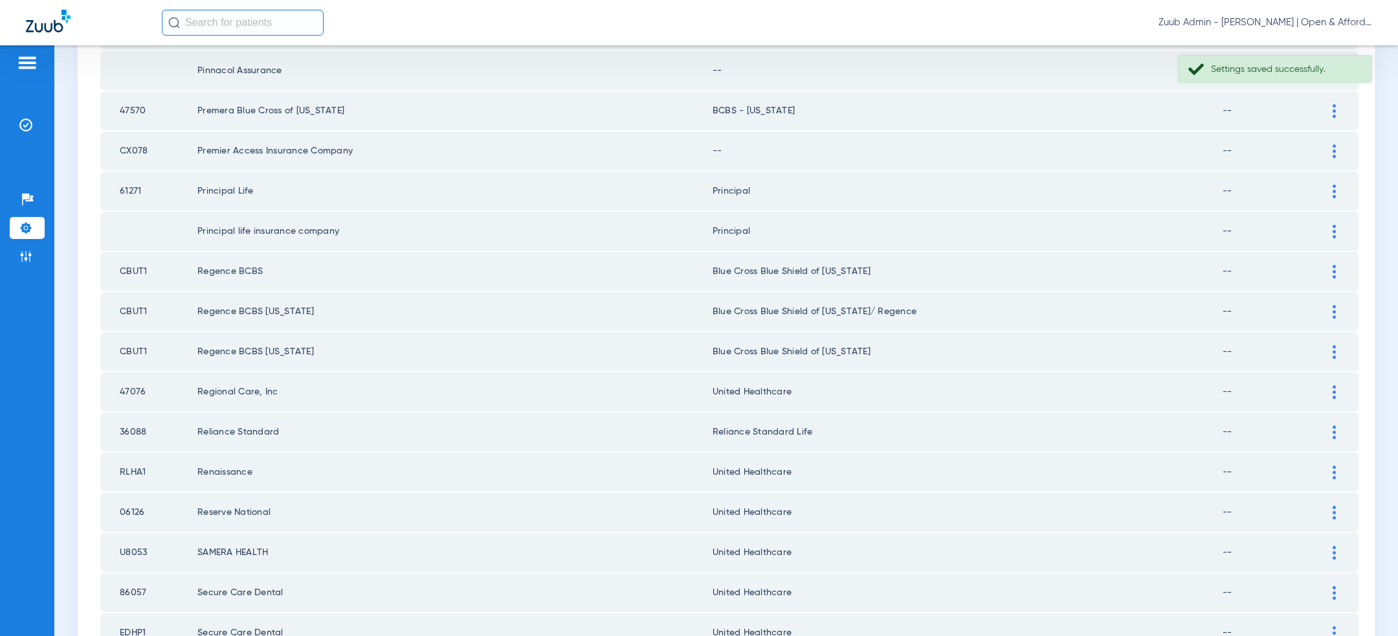
click at [1337, 144] on div at bounding box center [1334, 151] width 23 height 14
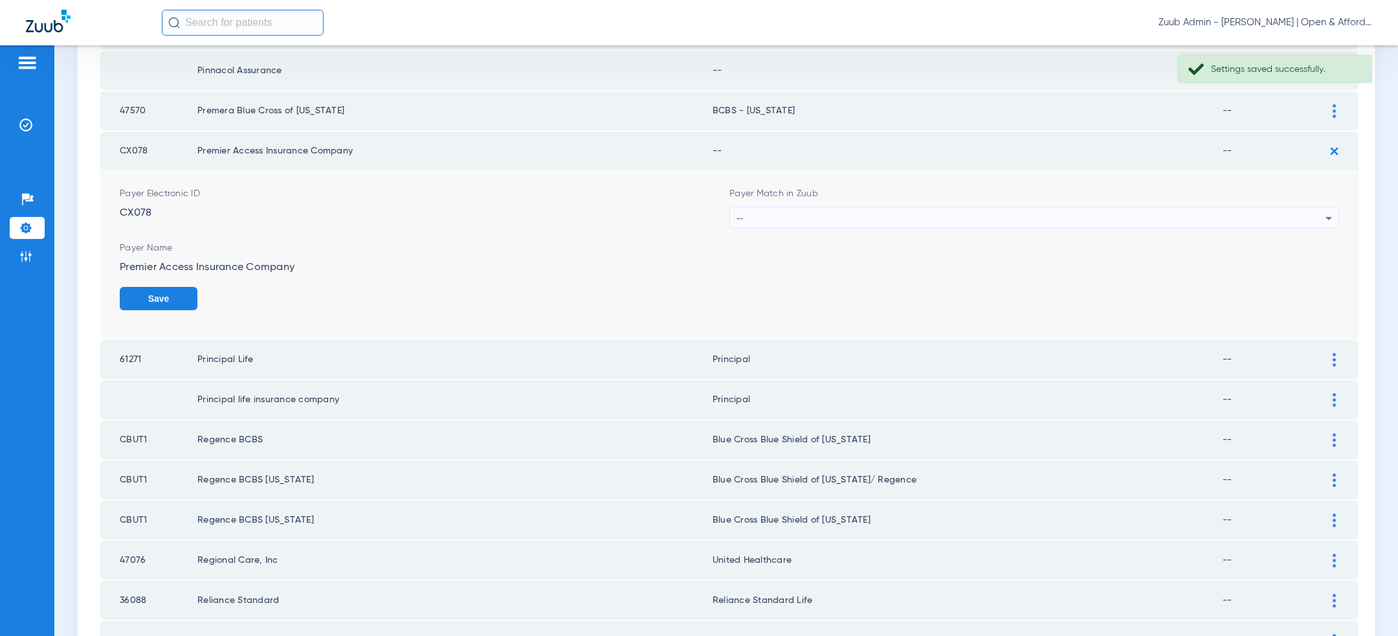
click at [1090, 216] on div "--" at bounding box center [1031, 218] width 589 height 22
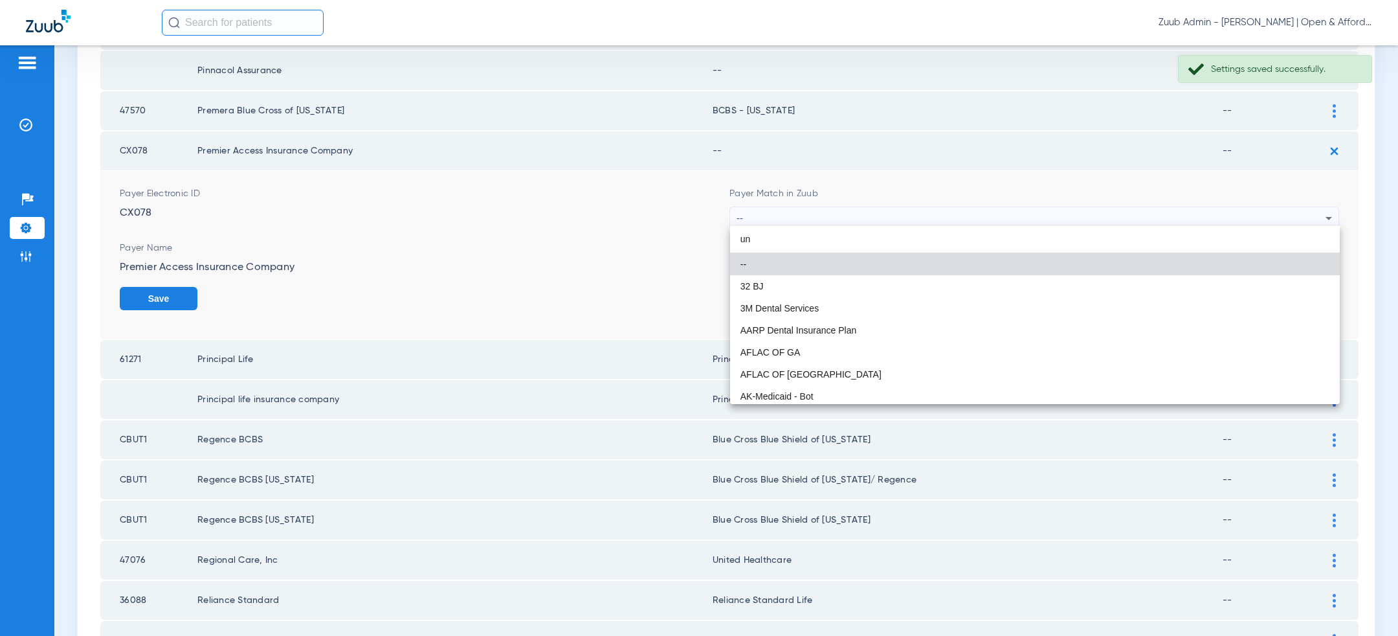
type input "uns"
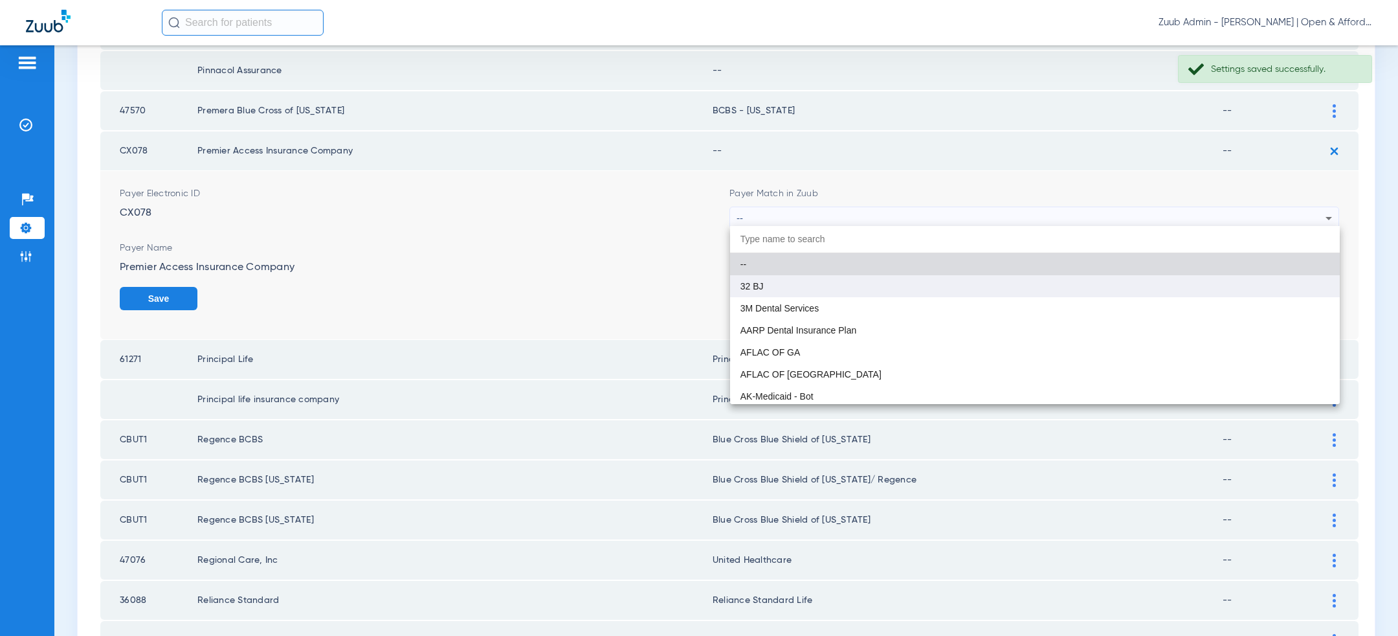
click at [954, 293] on mat-option "32 BJ" at bounding box center [1035, 286] width 610 height 22
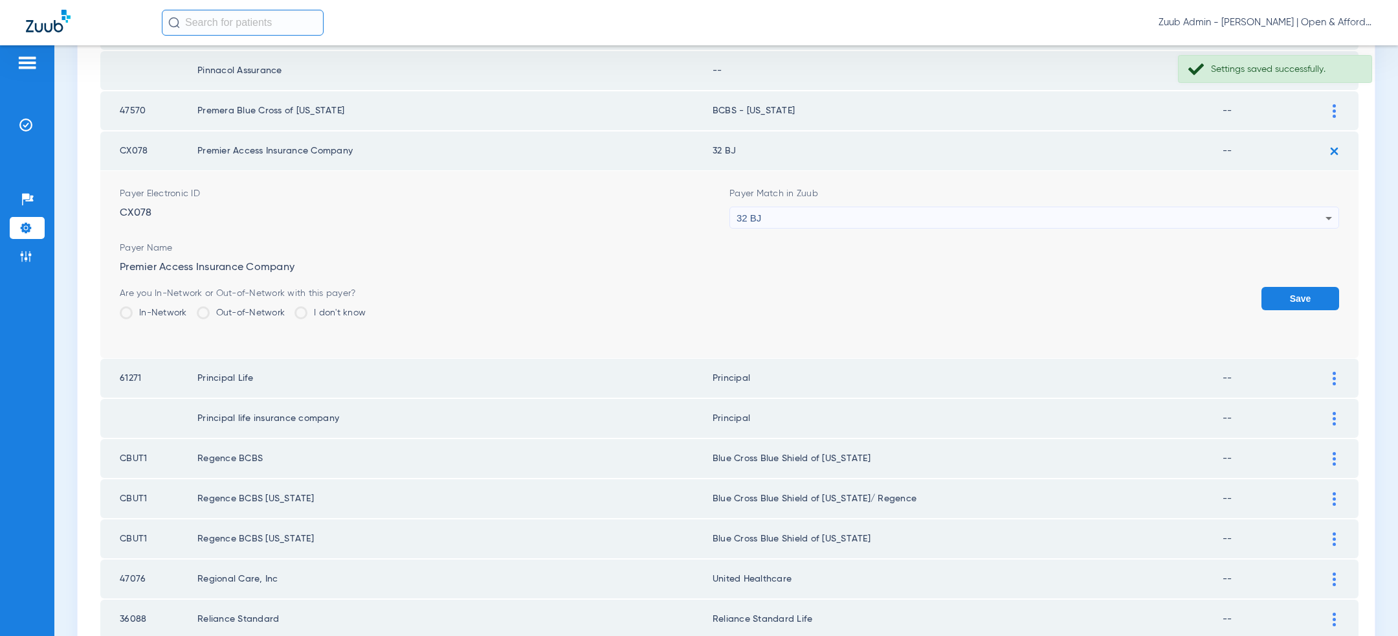
click at [942, 218] on div "32 BJ" at bounding box center [1031, 218] width 589 height 22
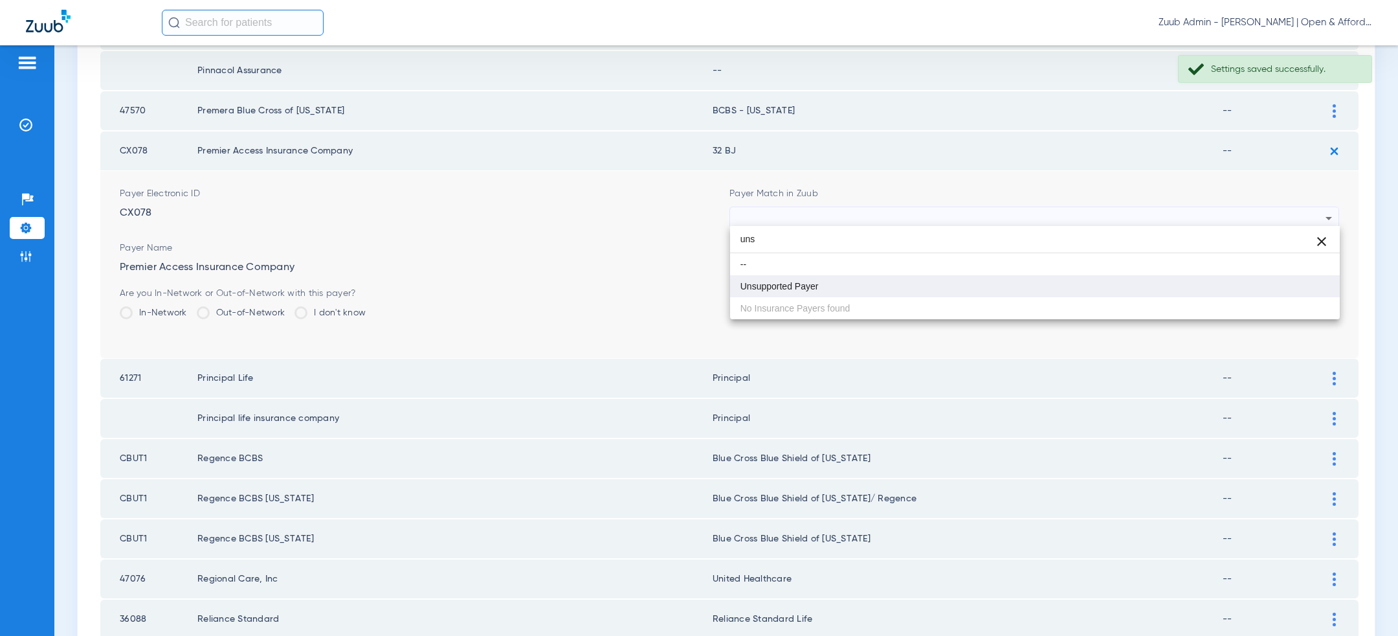
type input "uns"
click at [866, 287] on mat-option "Unsupported Payer" at bounding box center [1035, 286] width 610 height 22
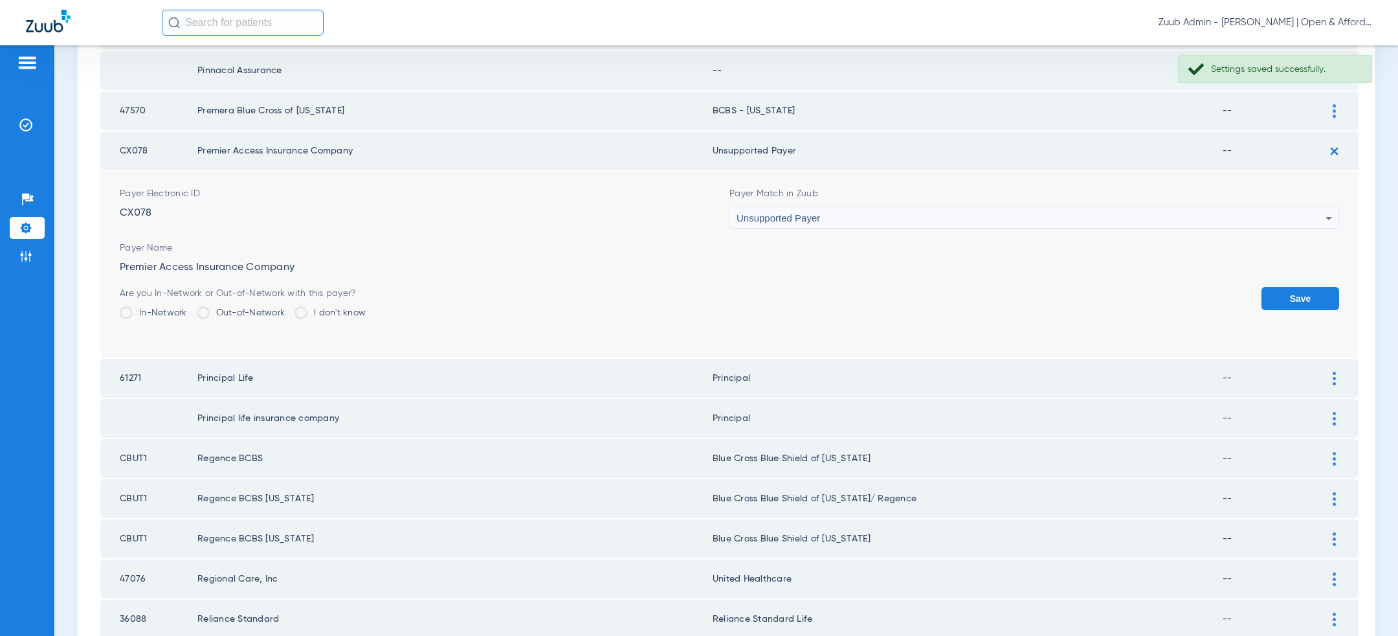
click at [1279, 293] on button "Save" at bounding box center [1301, 298] width 78 height 23
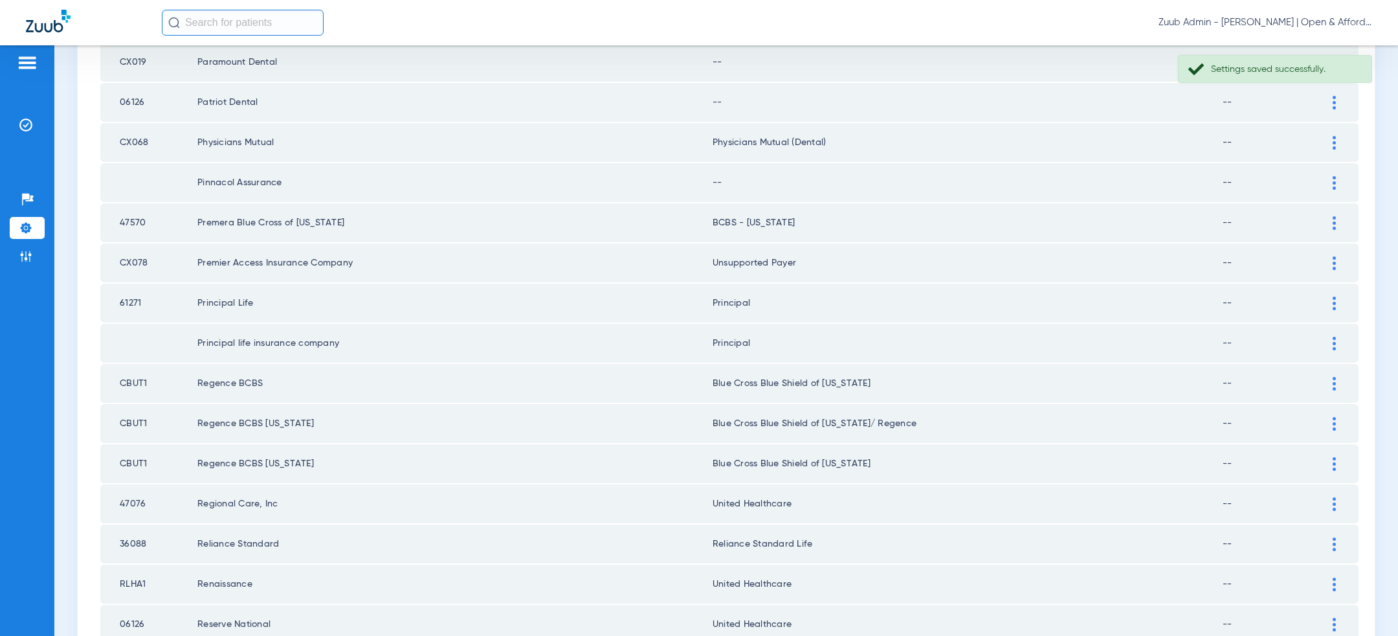
scroll to position [304, 0]
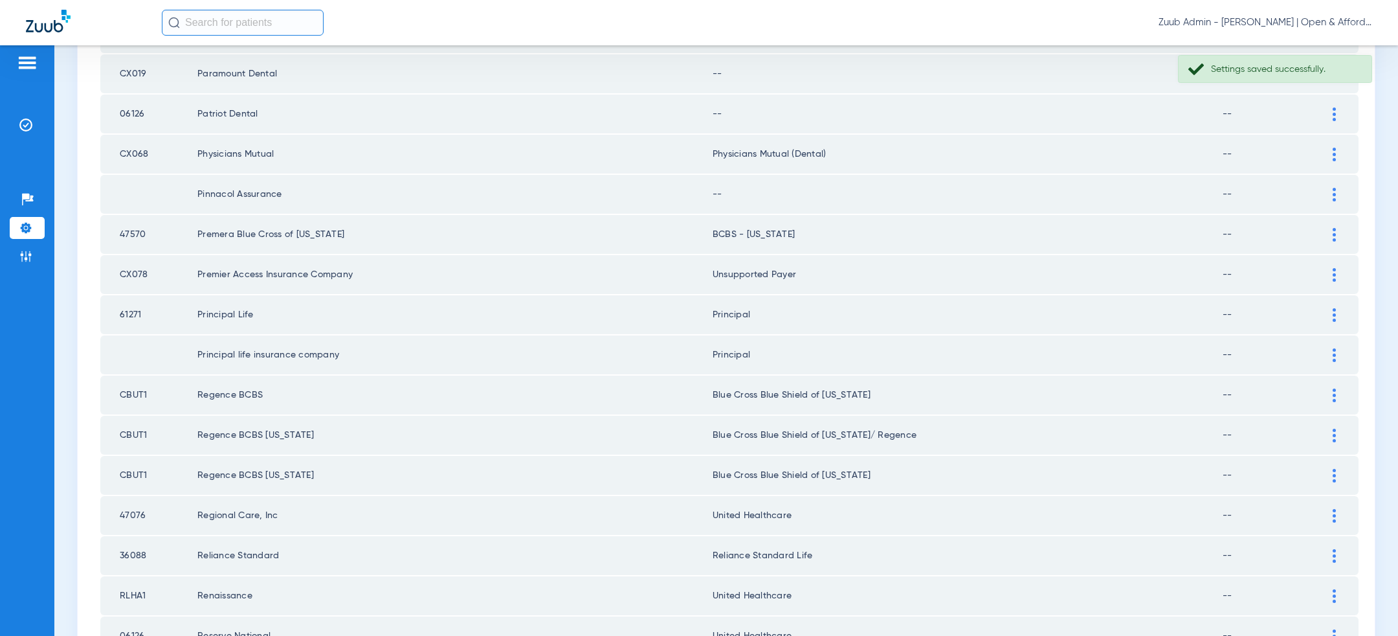
click at [1337, 231] on div at bounding box center [1334, 235] width 23 height 14
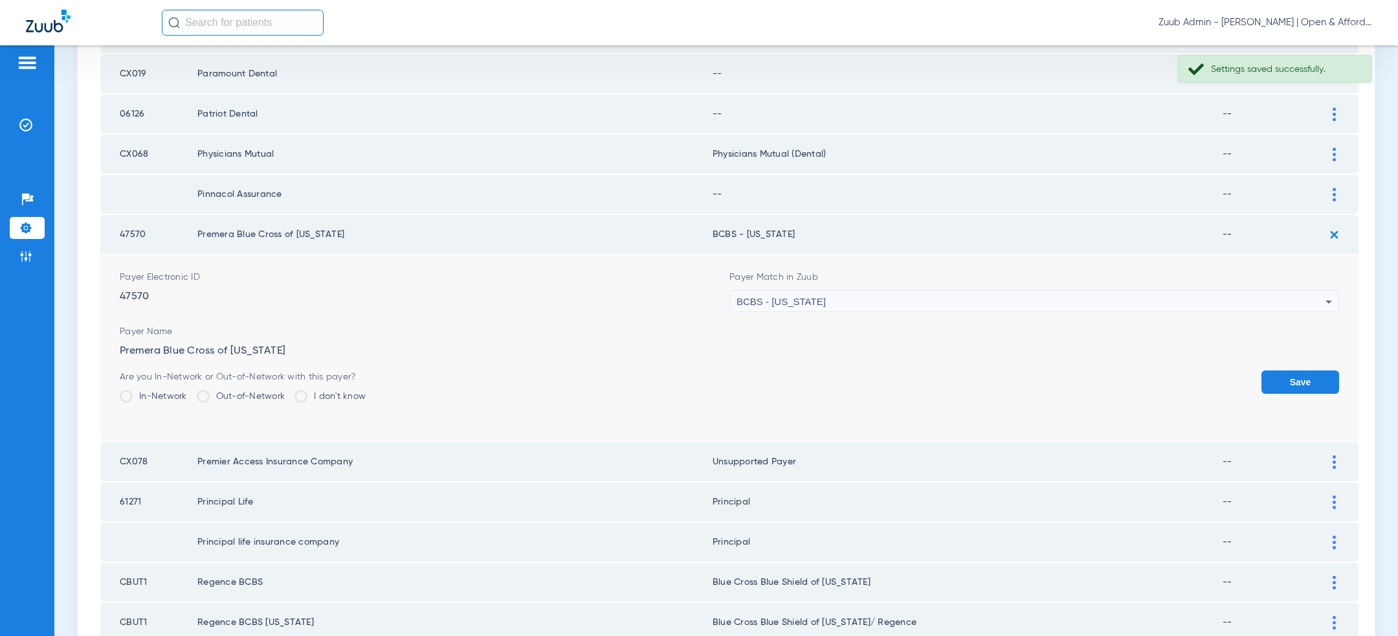
click at [1147, 293] on div "BCBS - [US_STATE]" at bounding box center [1031, 302] width 589 height 22
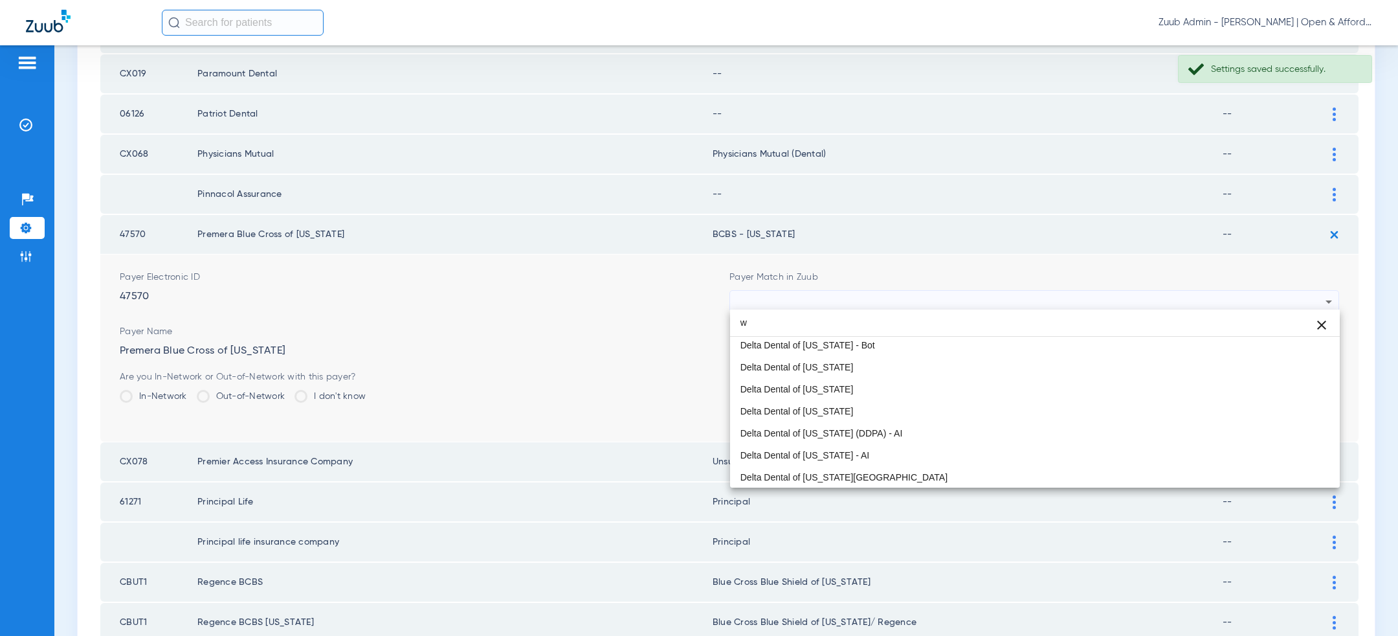
scroll to position [27, 0]
type input "wash"
click at [970, 355] on mat-option "BCBS - [US_STATE][GEOGRAPHIC_DATA]" at bounding box center [1035, 364] width 610 height 22
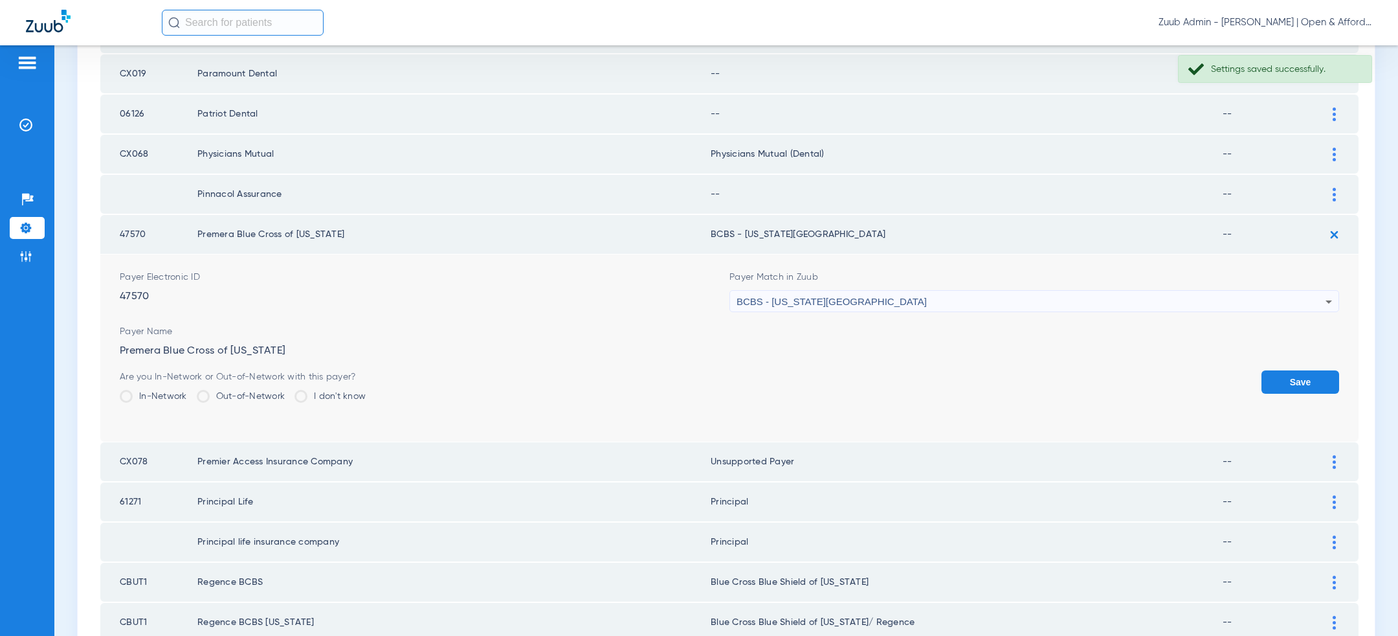
click at [1136, 304] on div "BCBS - [US_STATE][GEOGRAPHIC_DATA]" at bounding box center [1031, 302] width 589 height 22
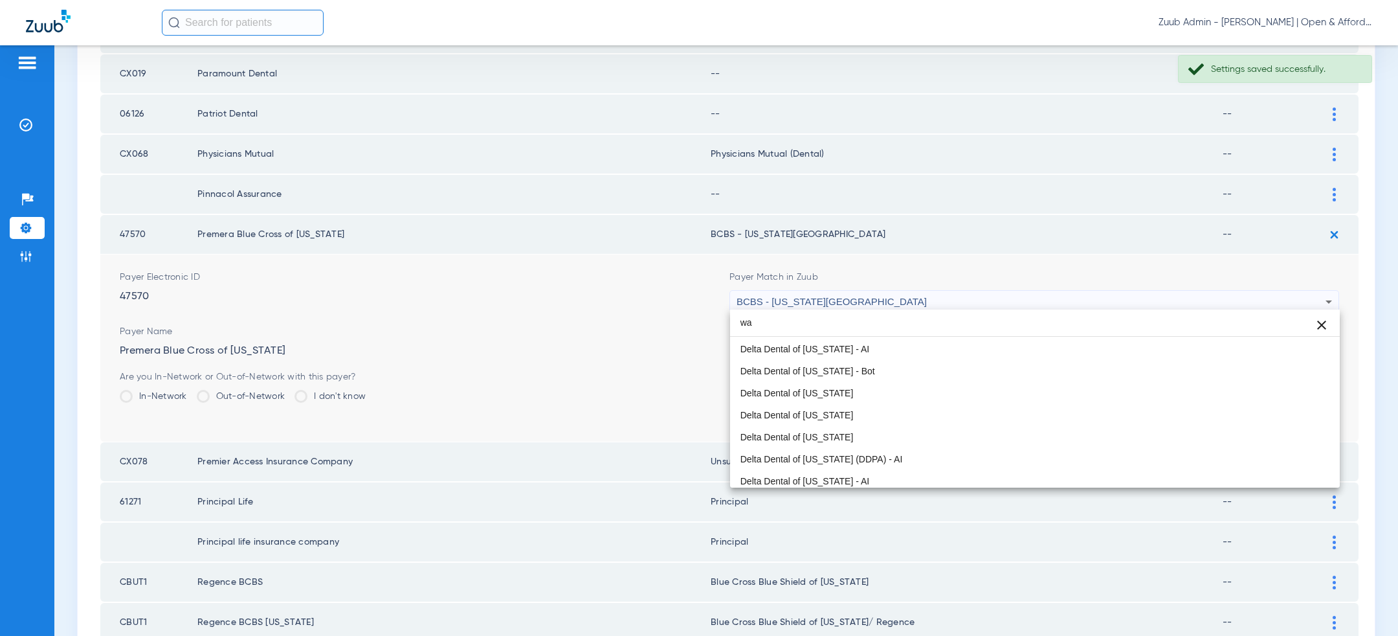
scroll to position [21, 0]
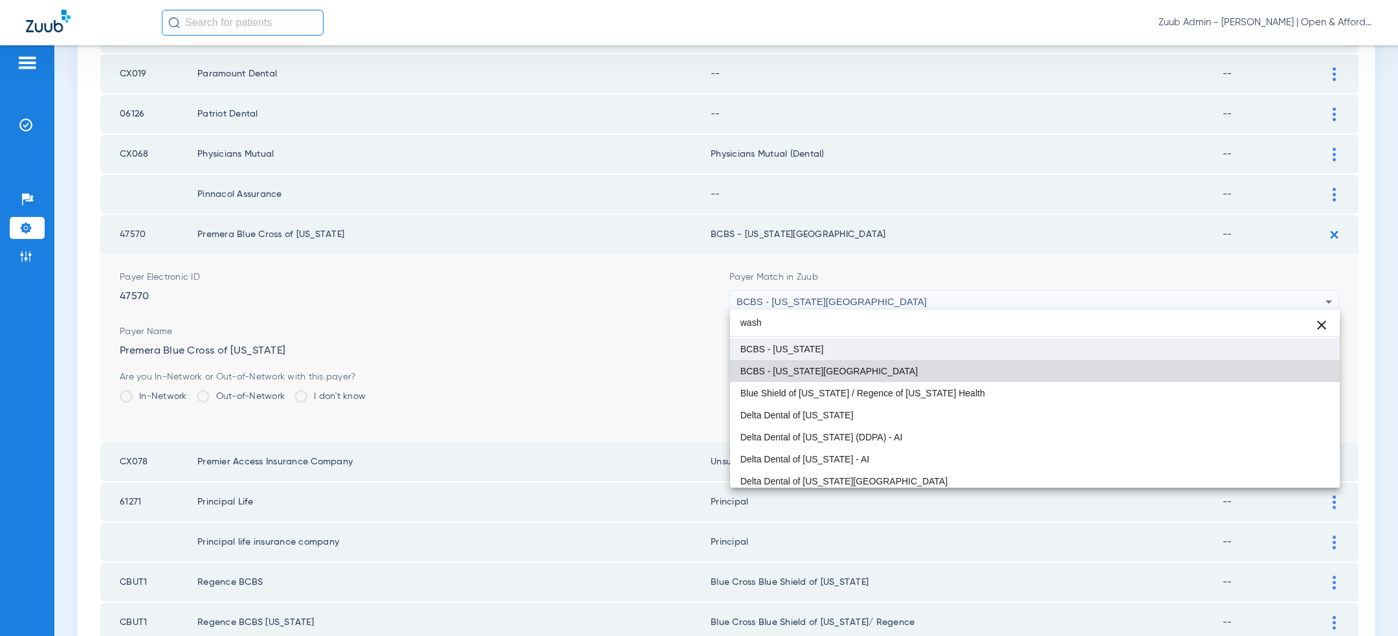
type input "wash"
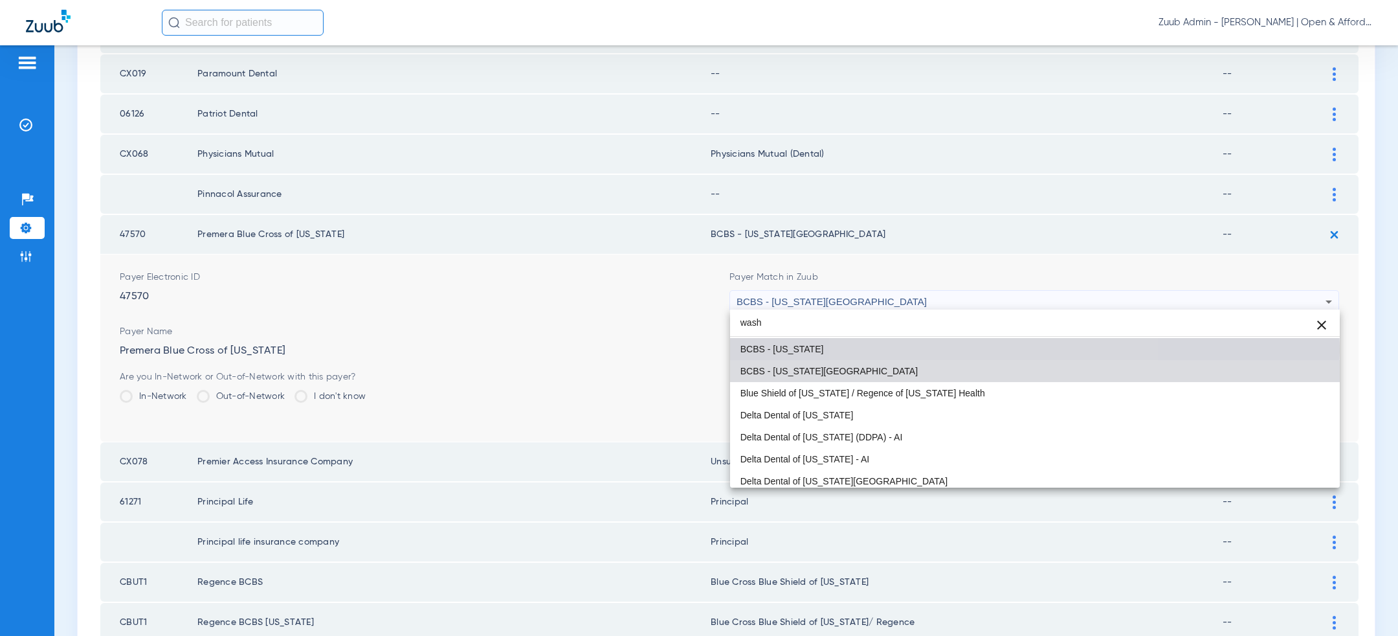
click at [1002, 351] on mat-option "BCBS - [US_STATE]" at bounding box center [1035, 349] width 610 height 22
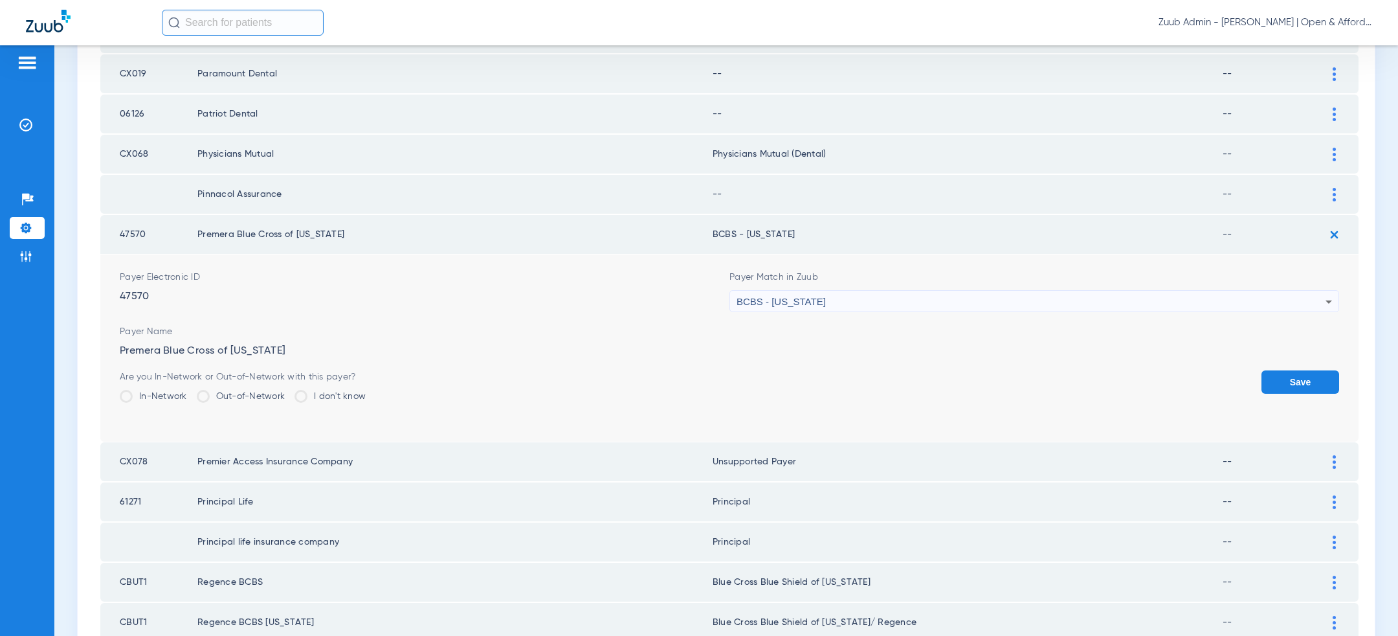
click at [1301, 375] on button "Save" at bounding box center [1301, 381] width 78 height 23
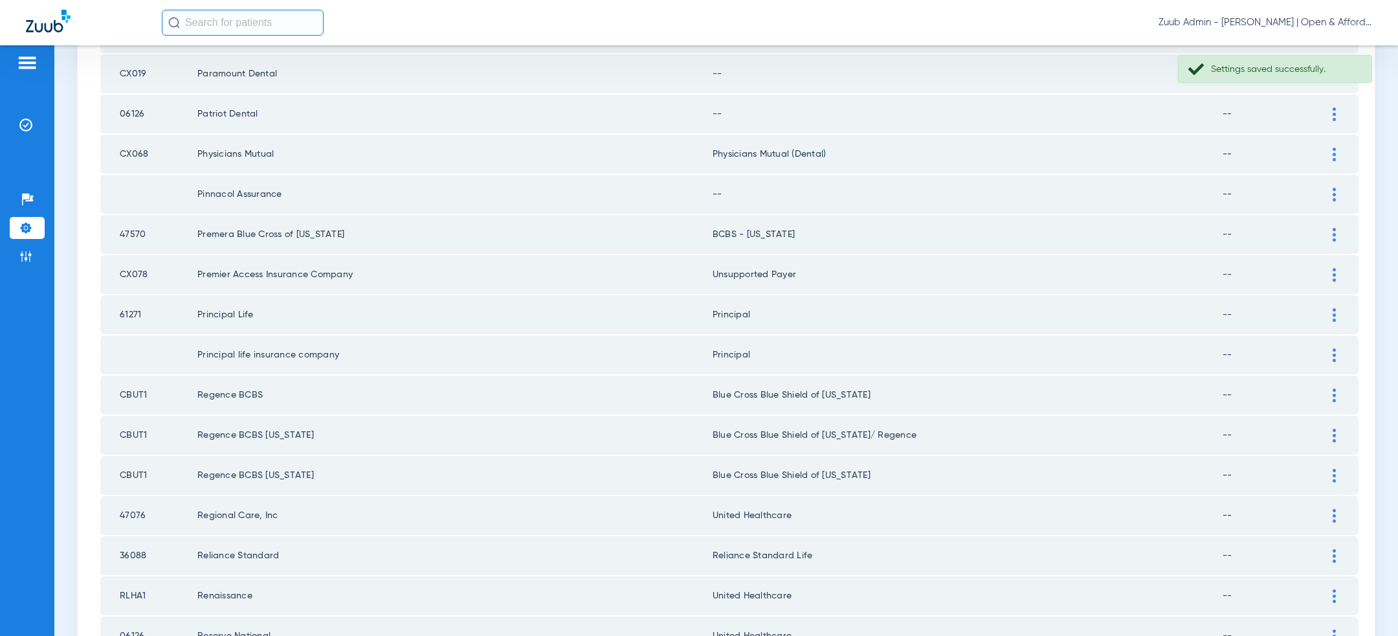
click at [1331, 196] on div at bounding box center [1334, 195] width 23 height 14
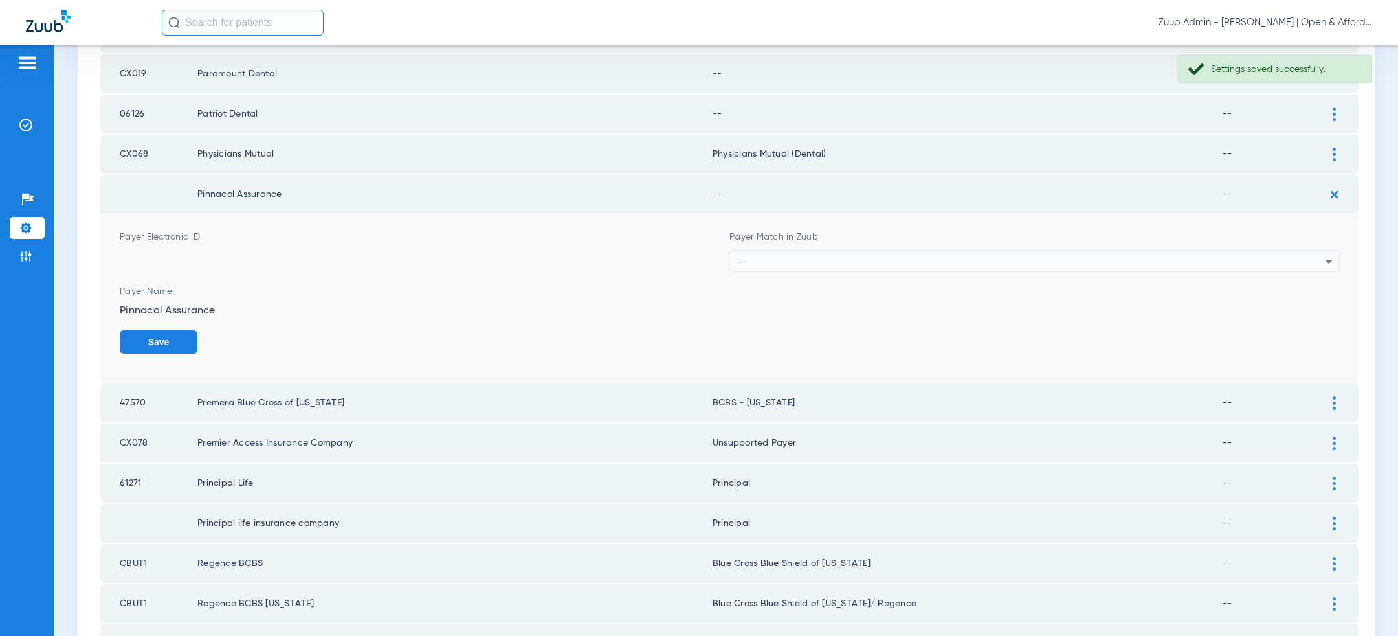
click at [993, 245] on div "Payer Match in Zuub --" at bounding box center [1035, 250] width 610 height 41
click at [993, 256] on div "--" at bounding box center [1031, 262] width 589 height 22
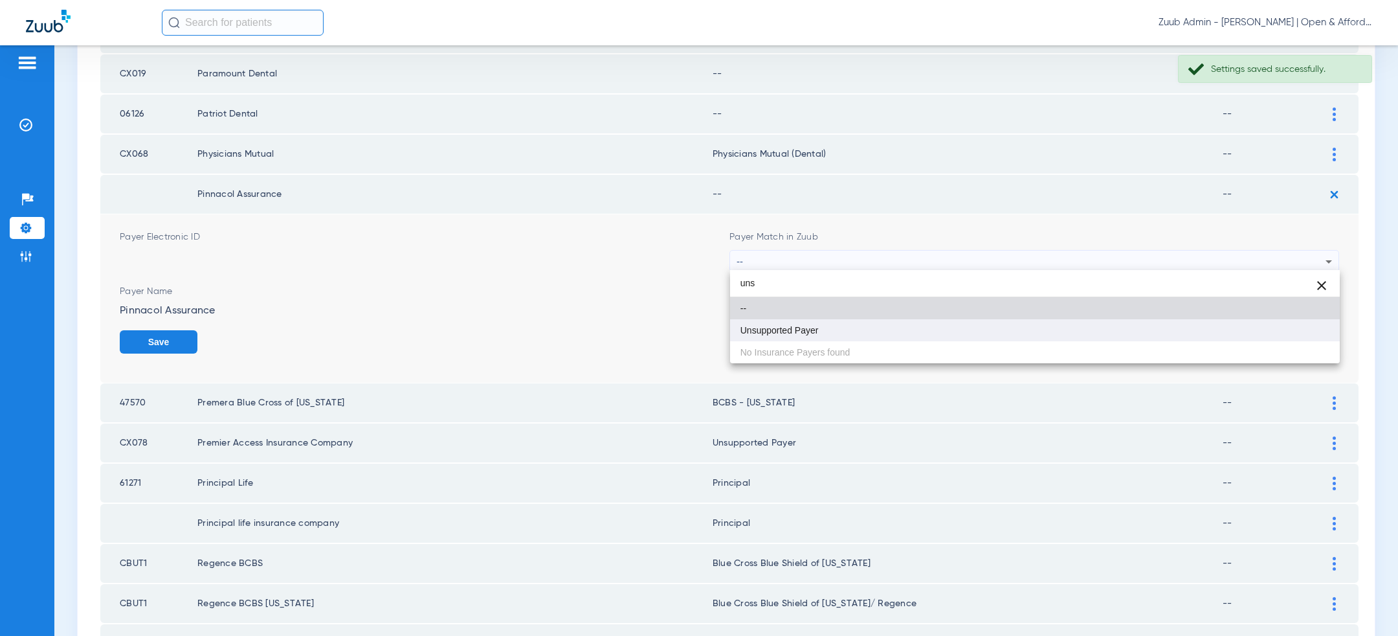
type input "uns"
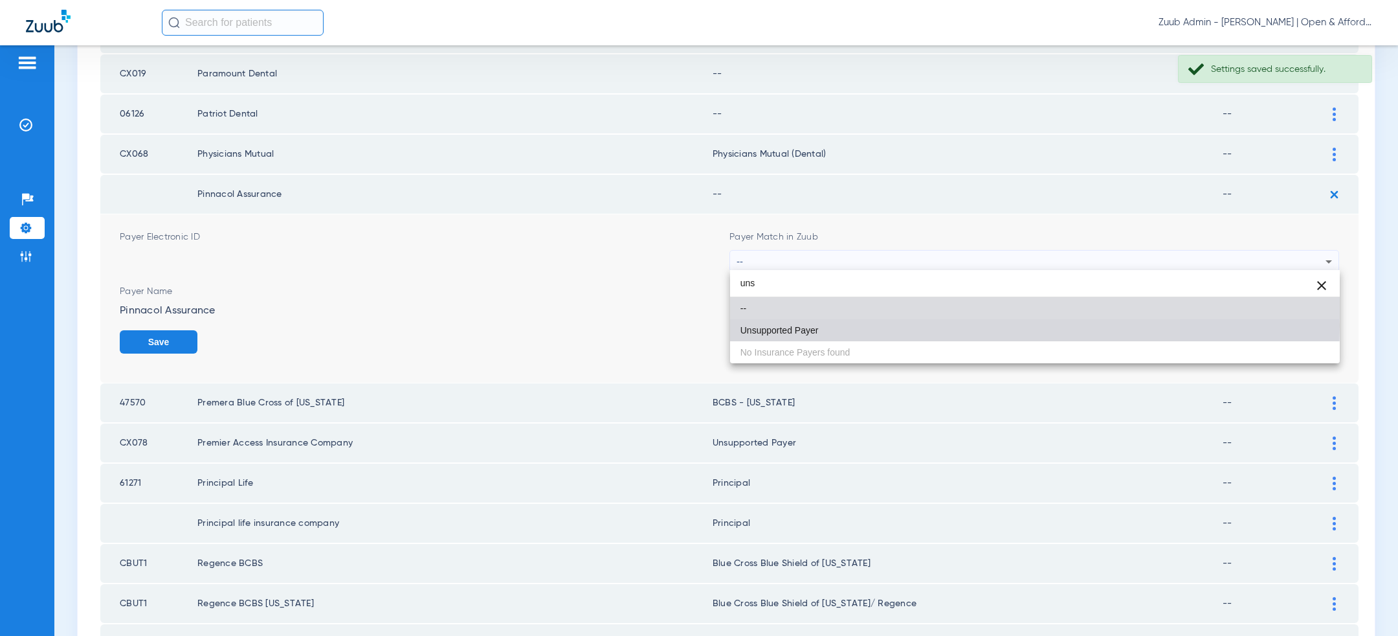
click at [931, 325] on mat-option "Unsupported Payer" at bounding box center [1035, 330] width 610 height 22
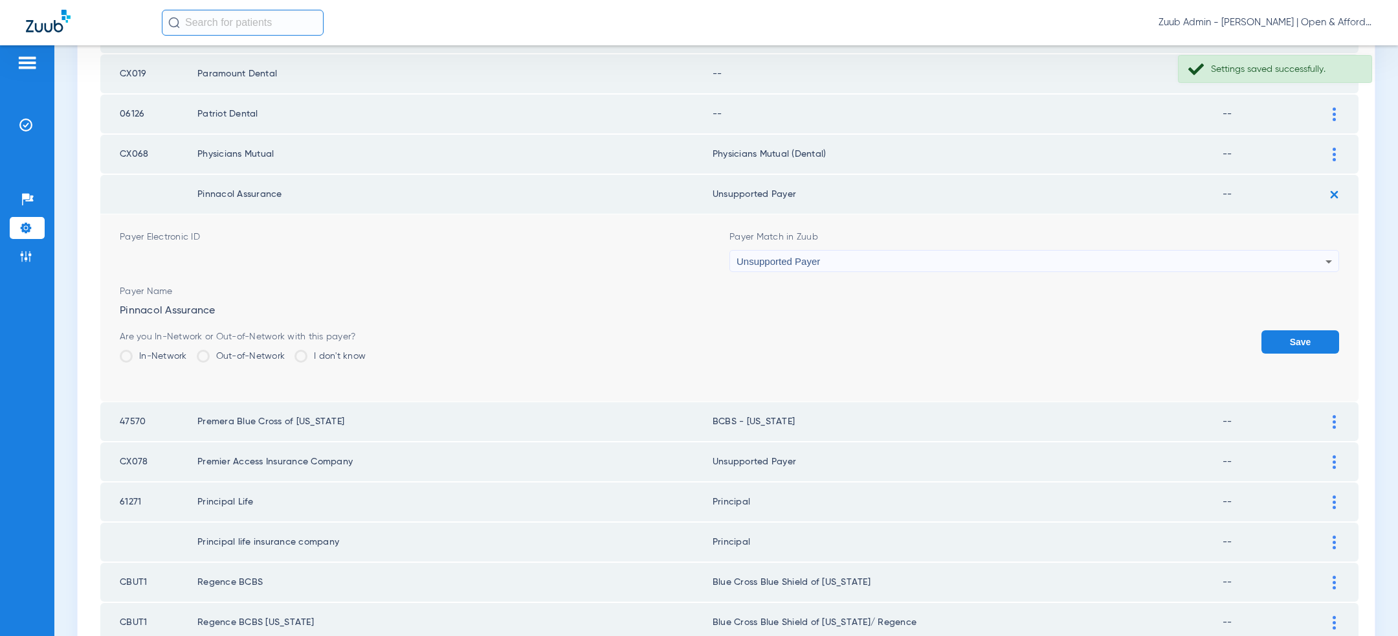
click at [1291, 337] on button "Save" at bounding box center [1301, 341] width 78 height 23
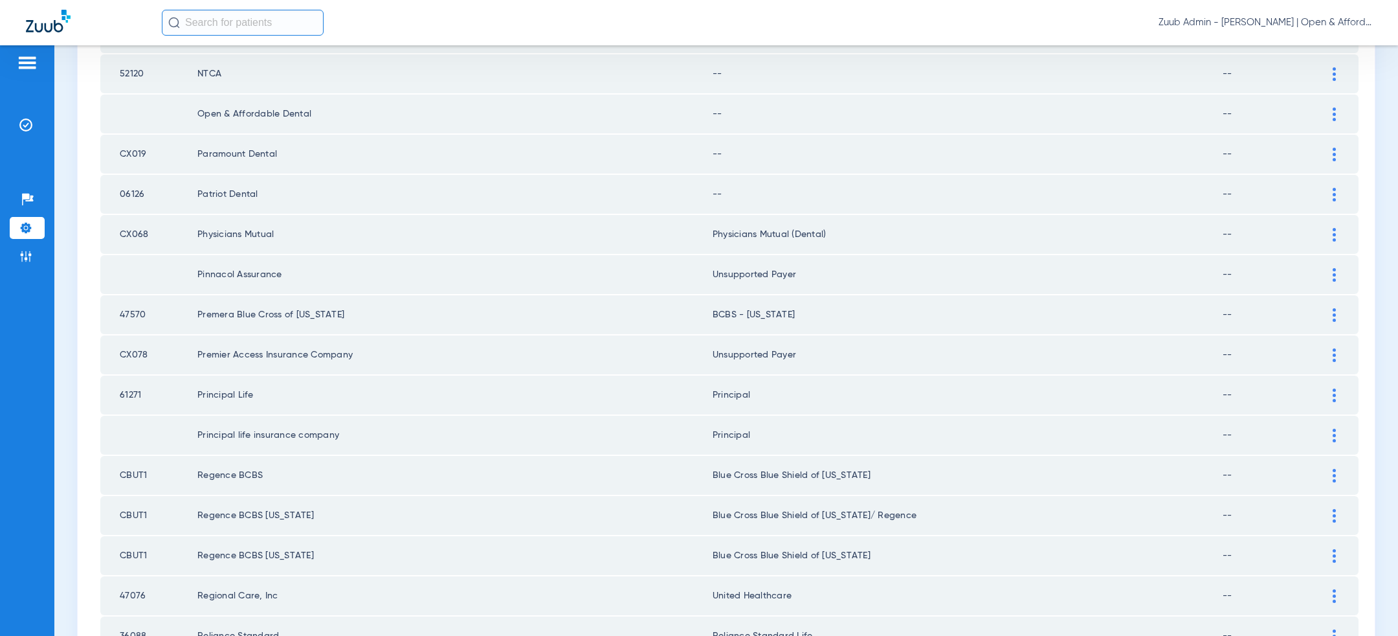
scroll to position [206, 0]
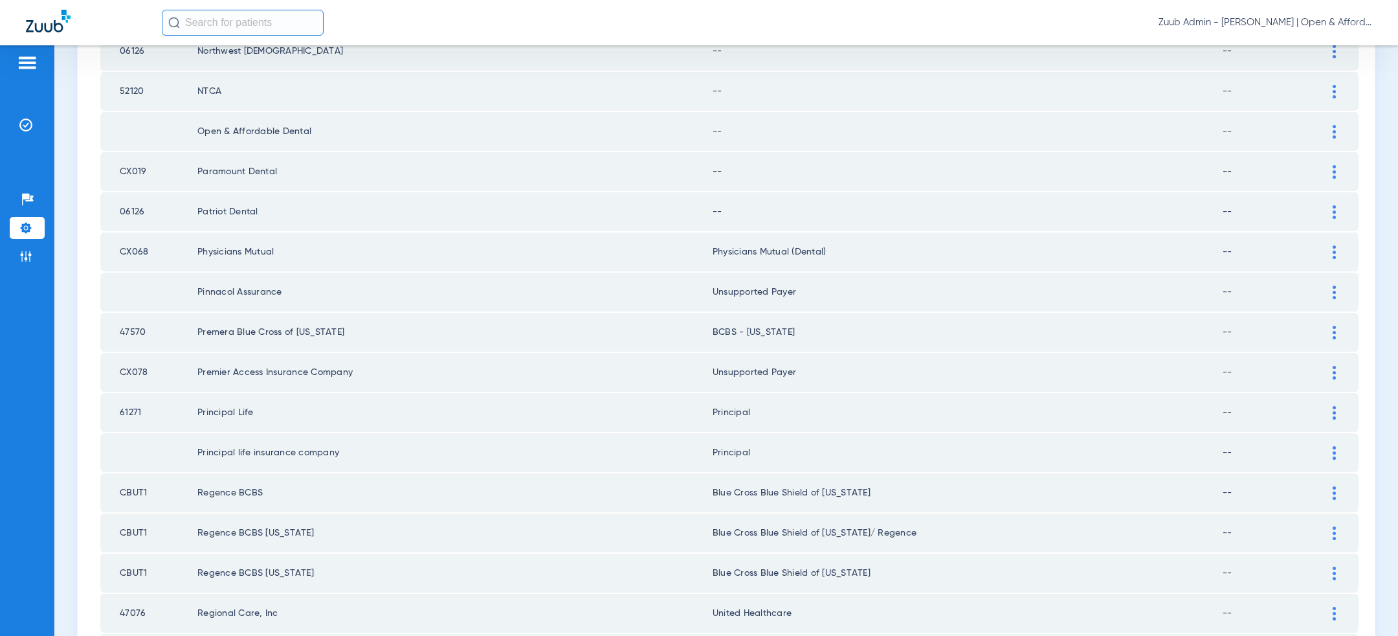
click at [1336, 208] on div at bounding box center [1334, 212] width 23 height 14
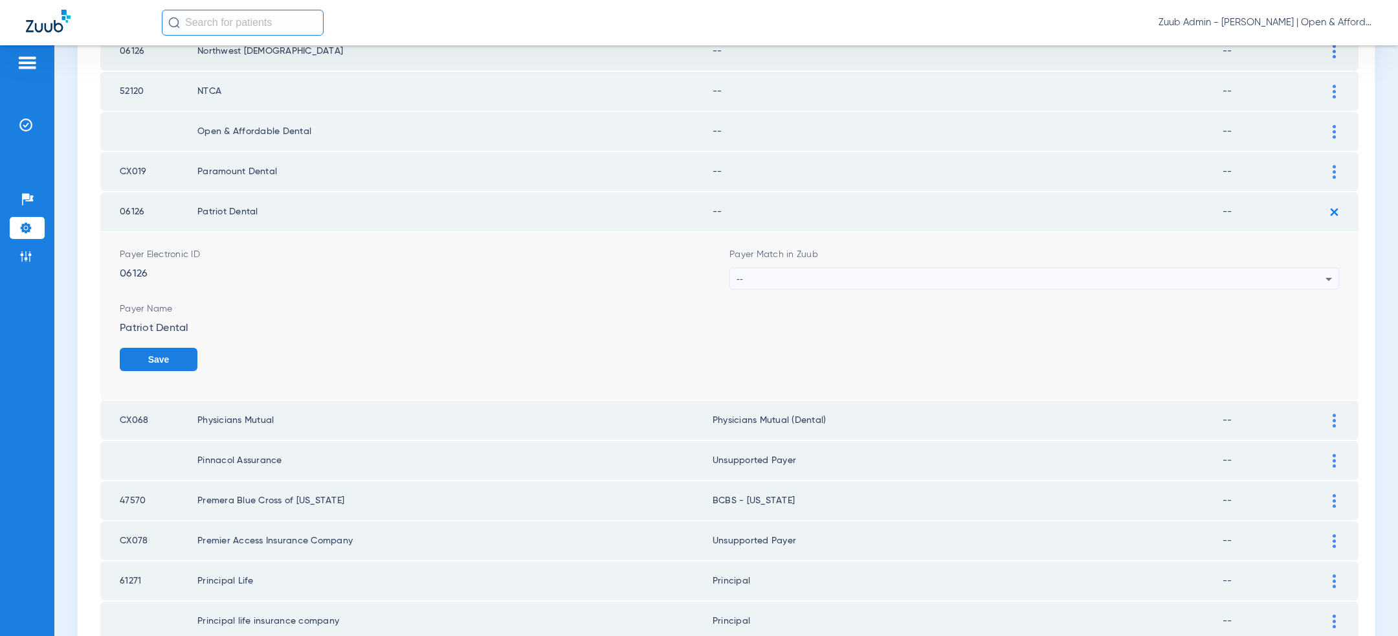
click at [1000, 274] on div "--" at bounding box center [1031, 279] width 589 height 22
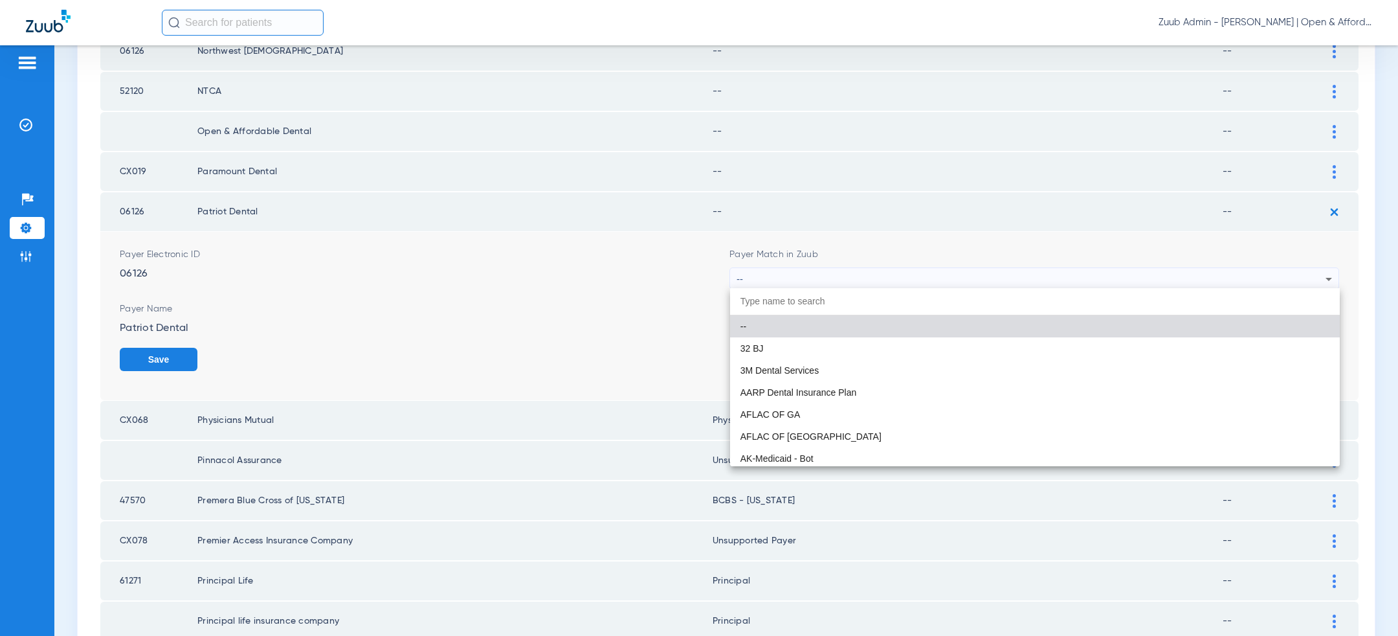
paste input "uns"
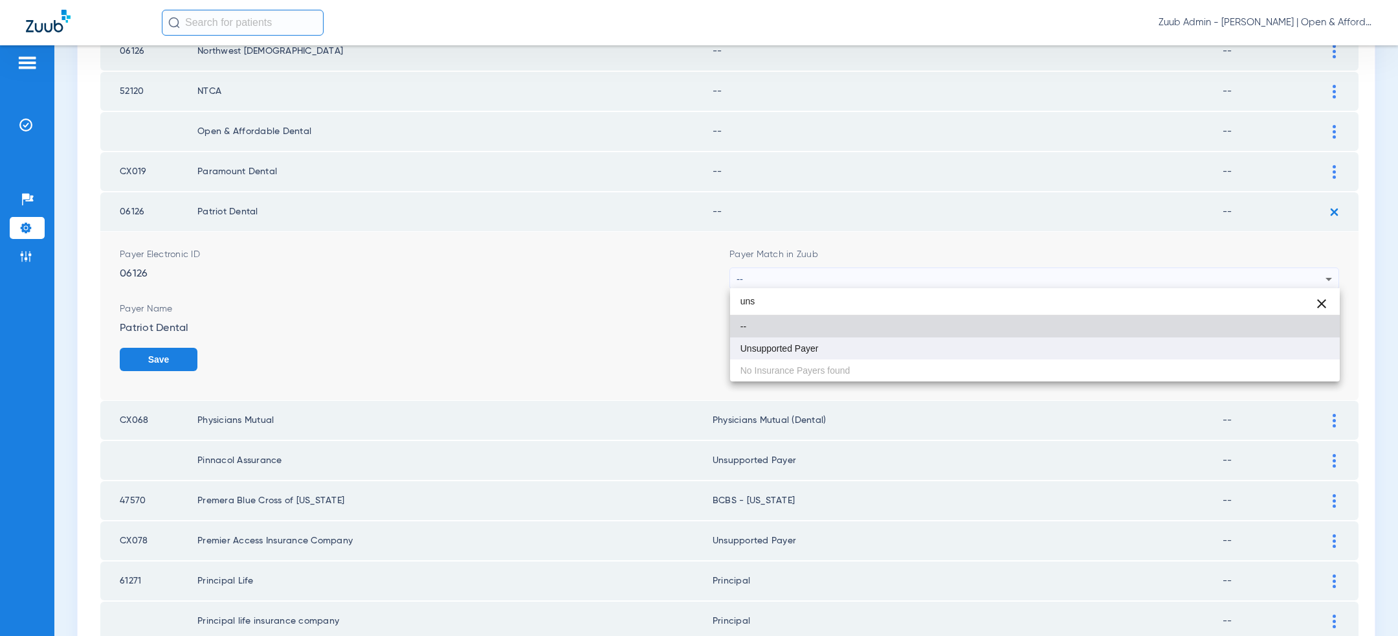
type input "uns"
click at [864, 348] on mat-option "Unsupported Payer" at bounding box center [1035, 348] width 610 height 22
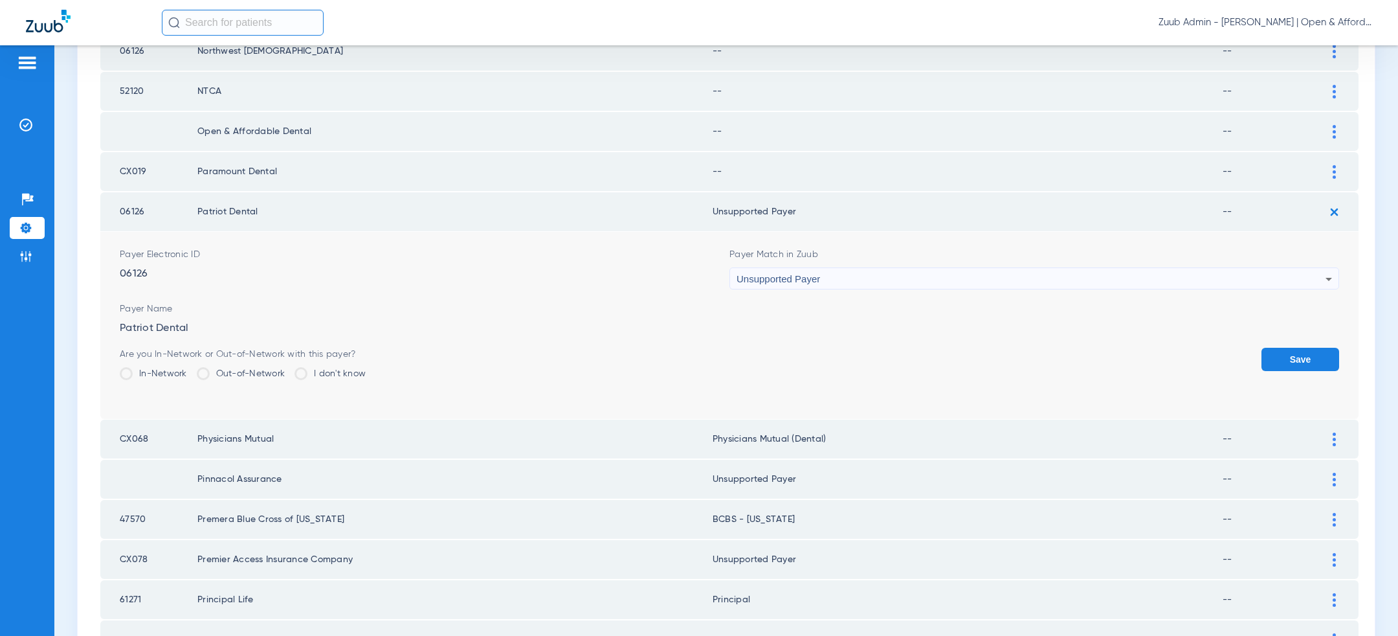
click at [1284, 357] on button "Save" at bounding box center [1301, 359] width 78 height 23
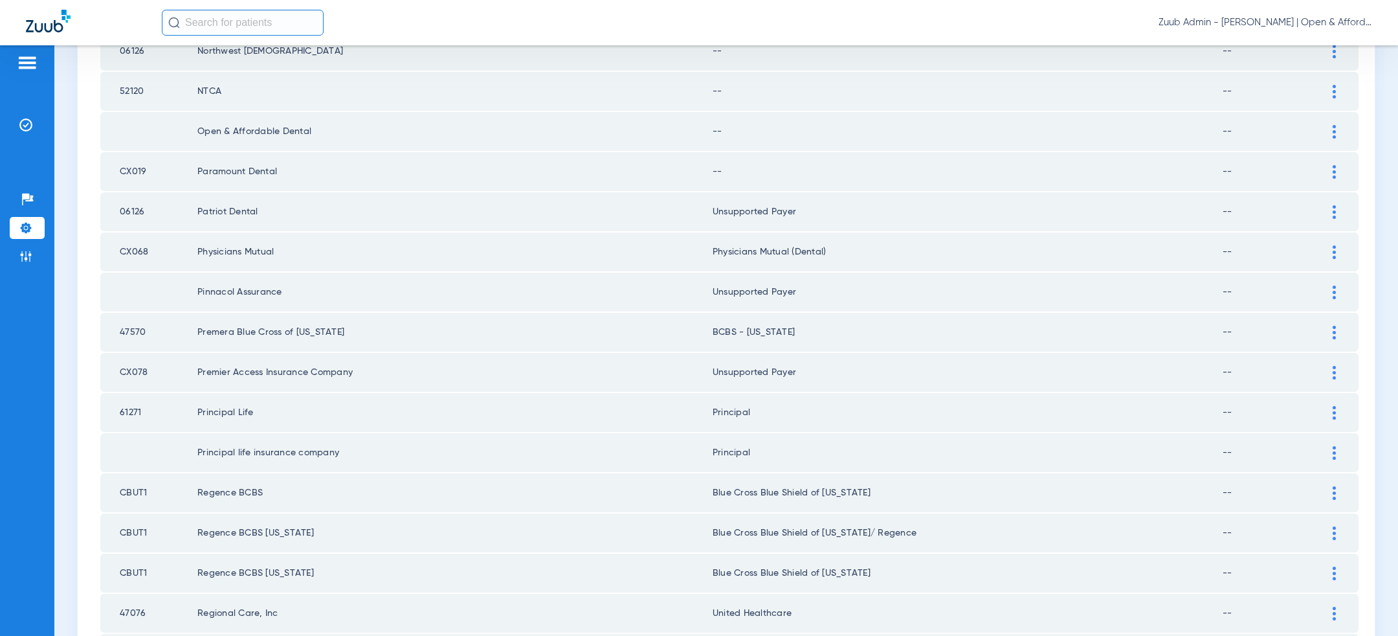
click at [1339, 171] on div at bounding box center [1334, 172] width 23 height 14
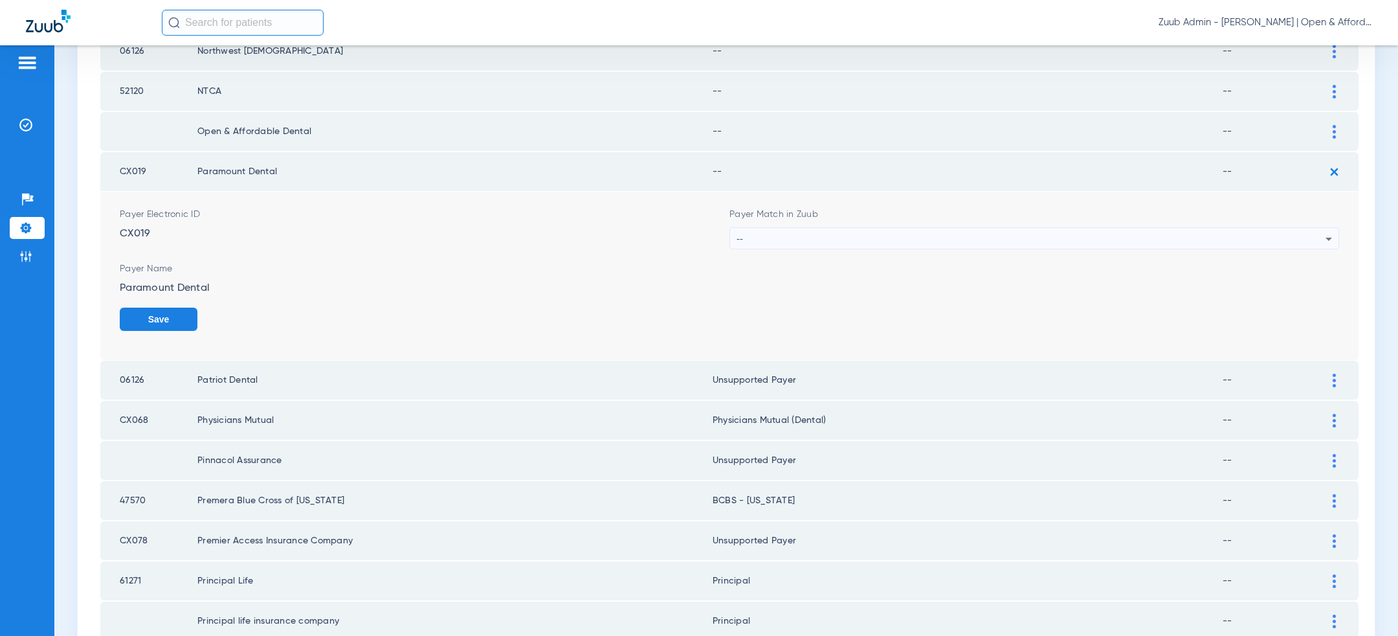
click at [1060, 241] on div "--" at bounding box center [1031, 239] width 589 height 22
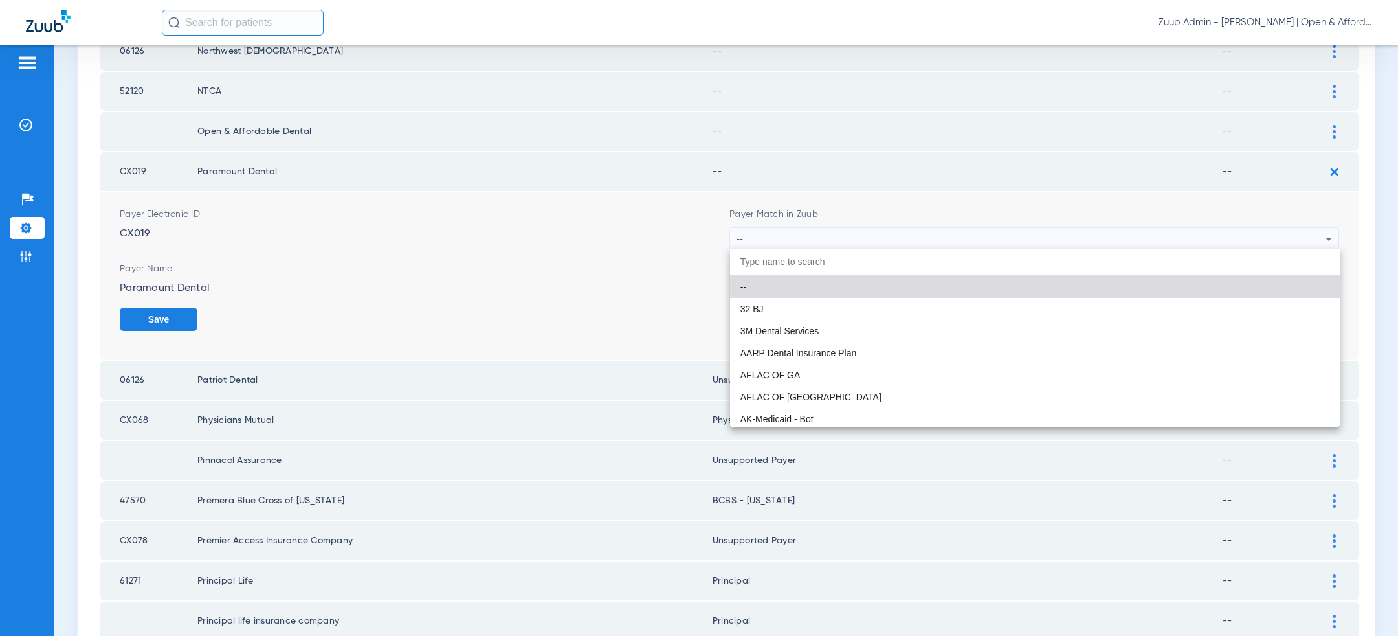
paste input "uns"
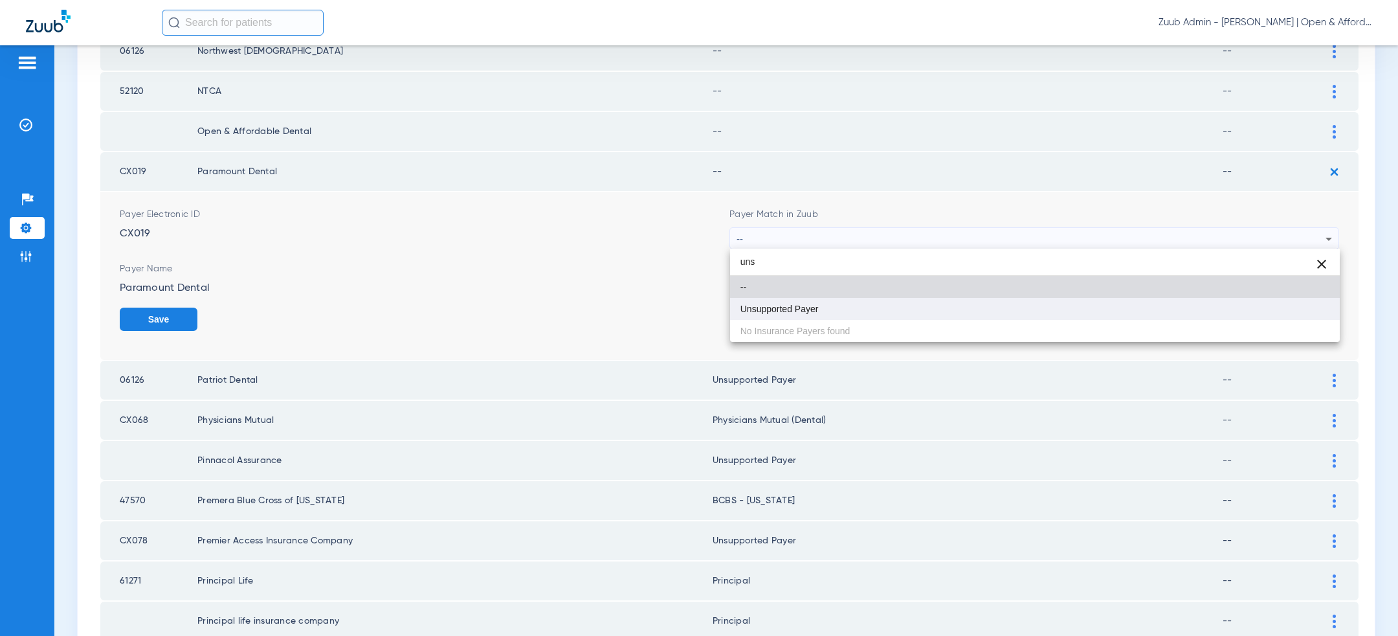
type input "uns"
click at [914, 314] on mat-option "Unsupported Payer" at bounding box center [1035, 309] width 610 height 22
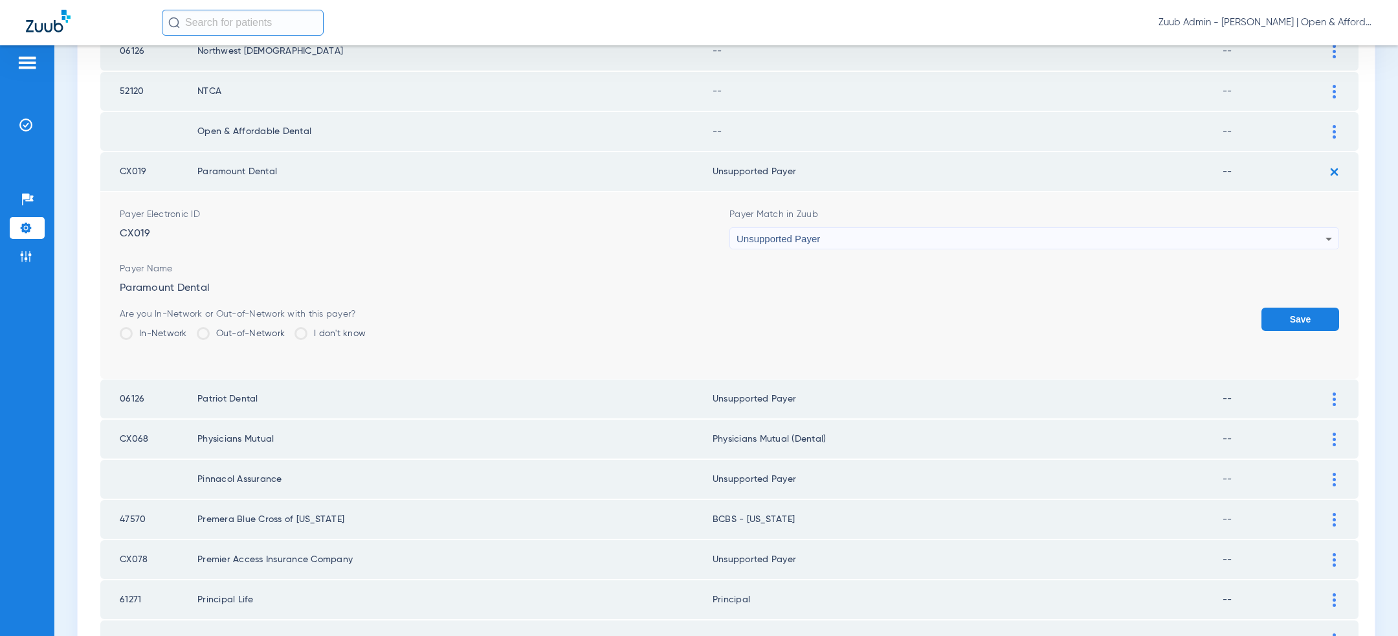
click at [1276, 321] on button "Save" at bounding box center [1301, 318] width 78 height 23
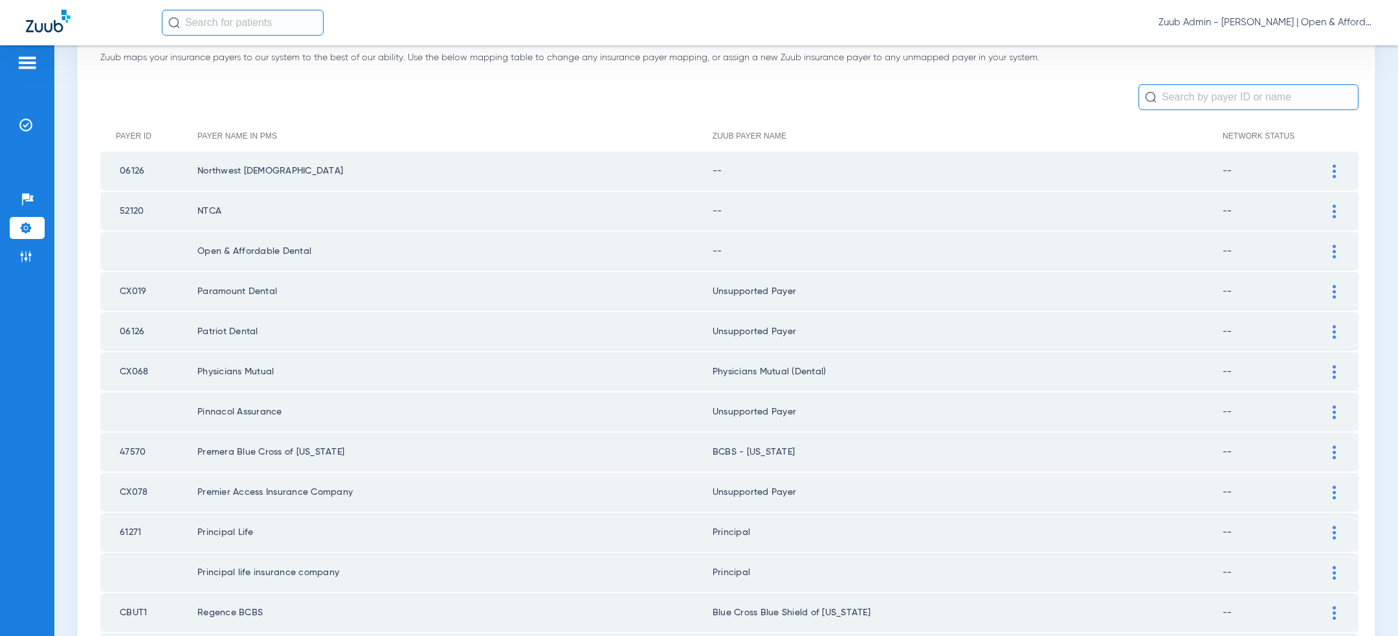
scroll to position [85, 0]
click at [1341, 254] on div at bounding box center [1334, 252] width 23 height 14
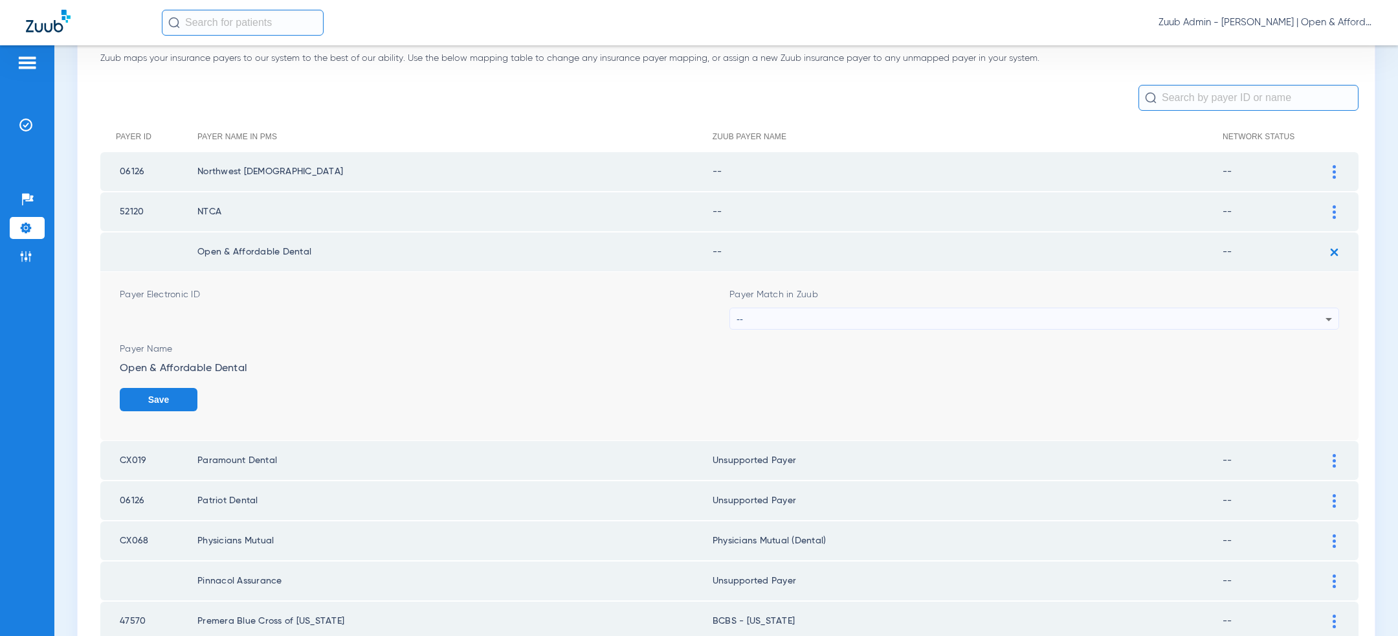
click at [1055, 315] on div "--" at bounding box center [1031, 319] width 589 height 22
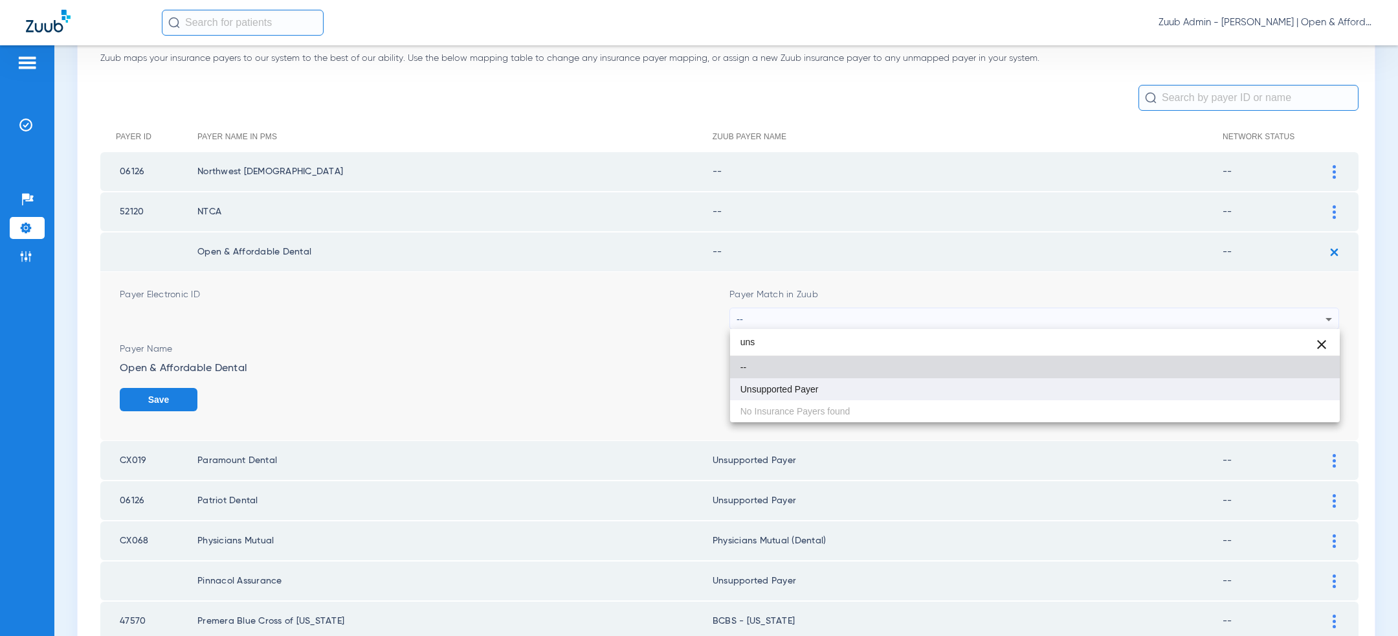
type input "uns"
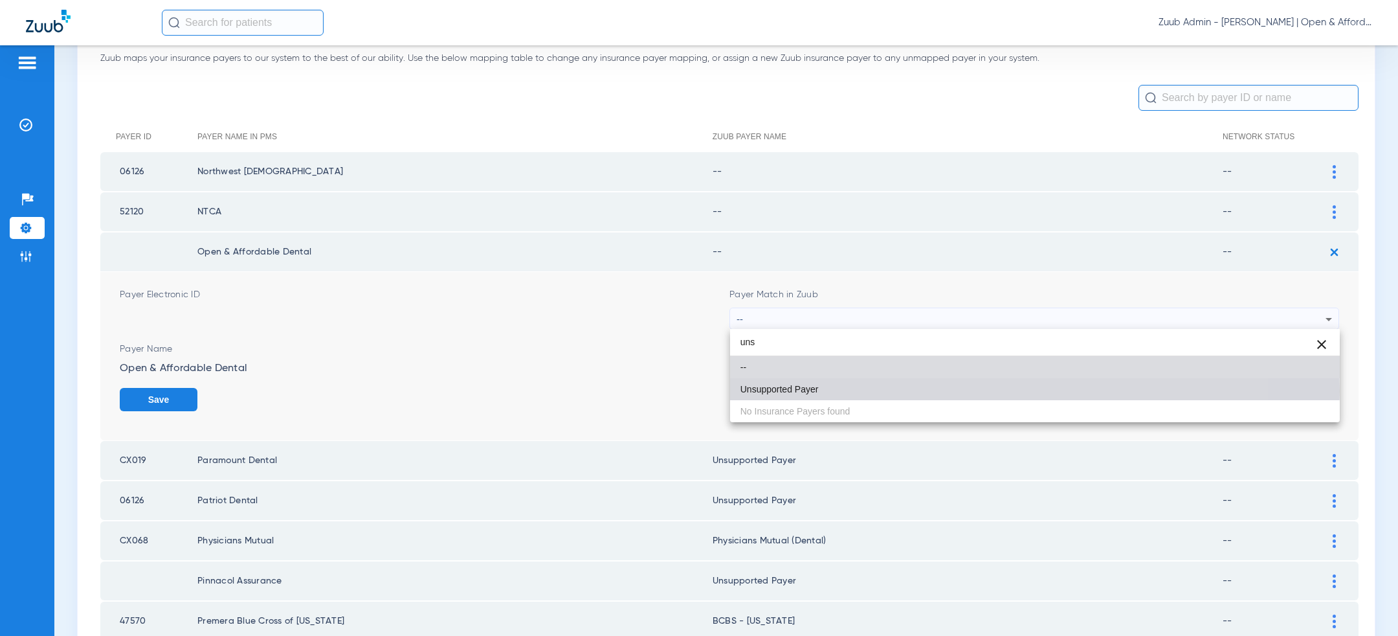
click at [893, 390] on mat-option "Unsupported Payer" at bounding box center [1035, 389] width 610 height 22
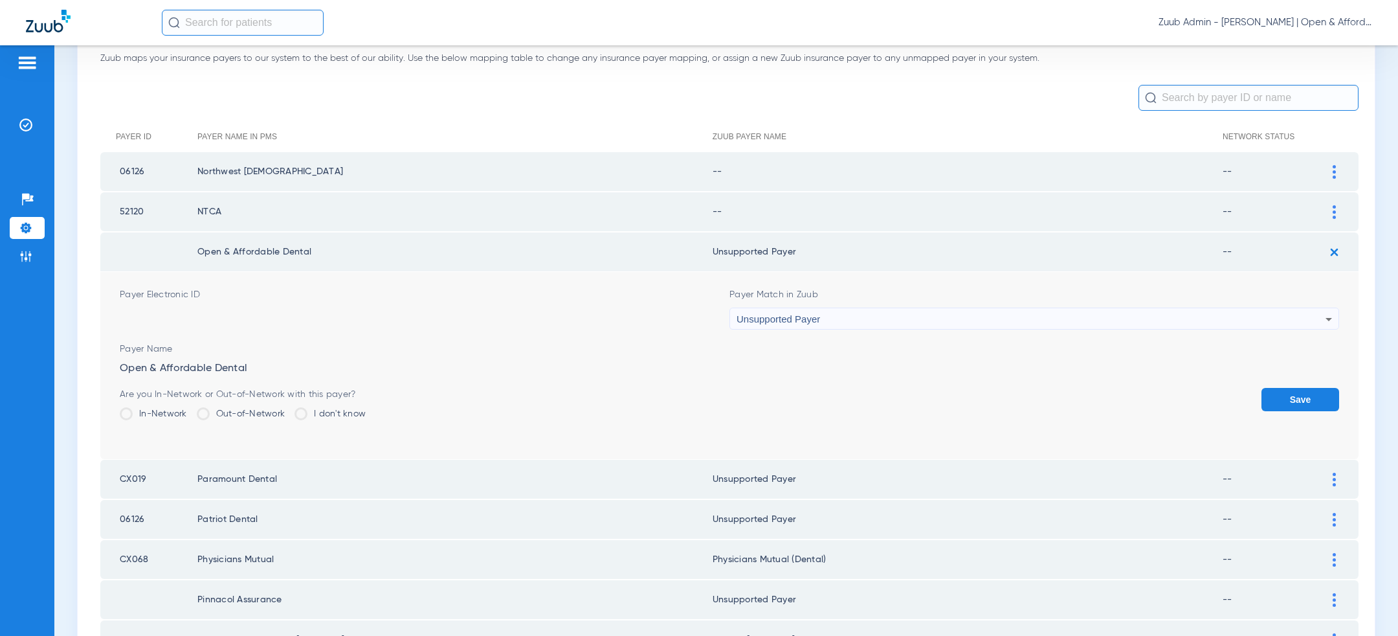
click at [1315, 401] on button "Save" at bounding box center [1301, 399] width 78 height 23
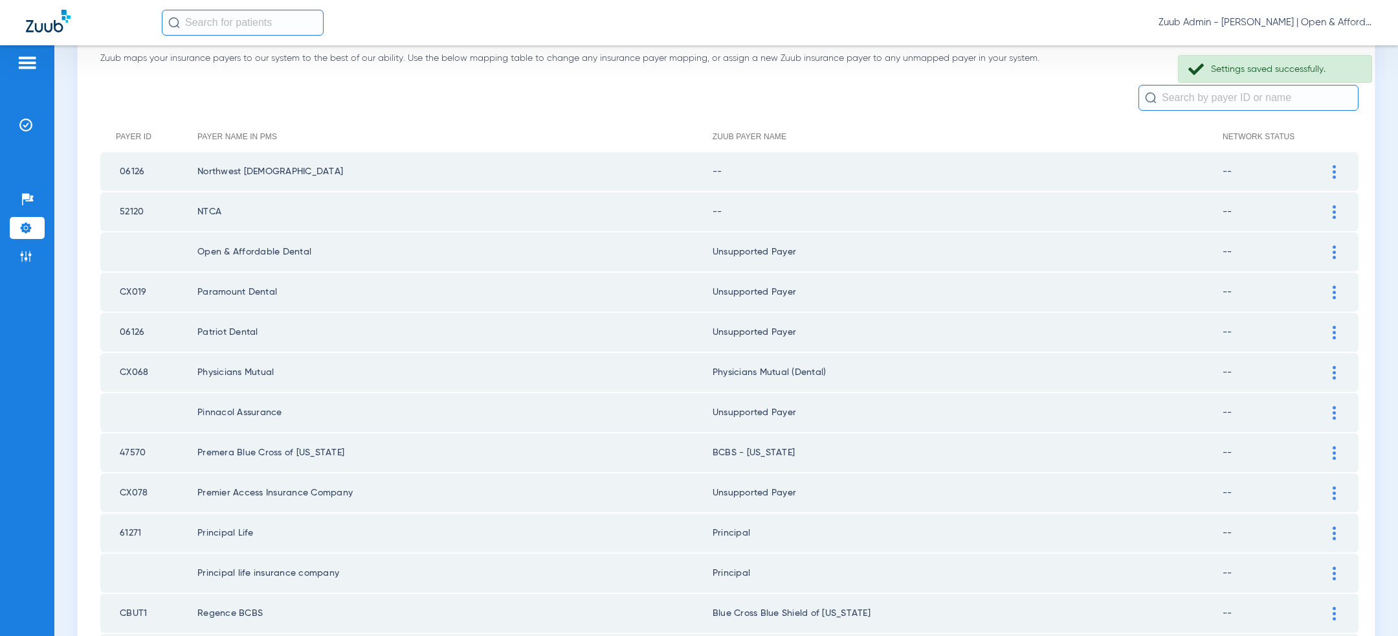
click at [1334, 214] on img at bounding box center [1334, 212] width 3 height 14
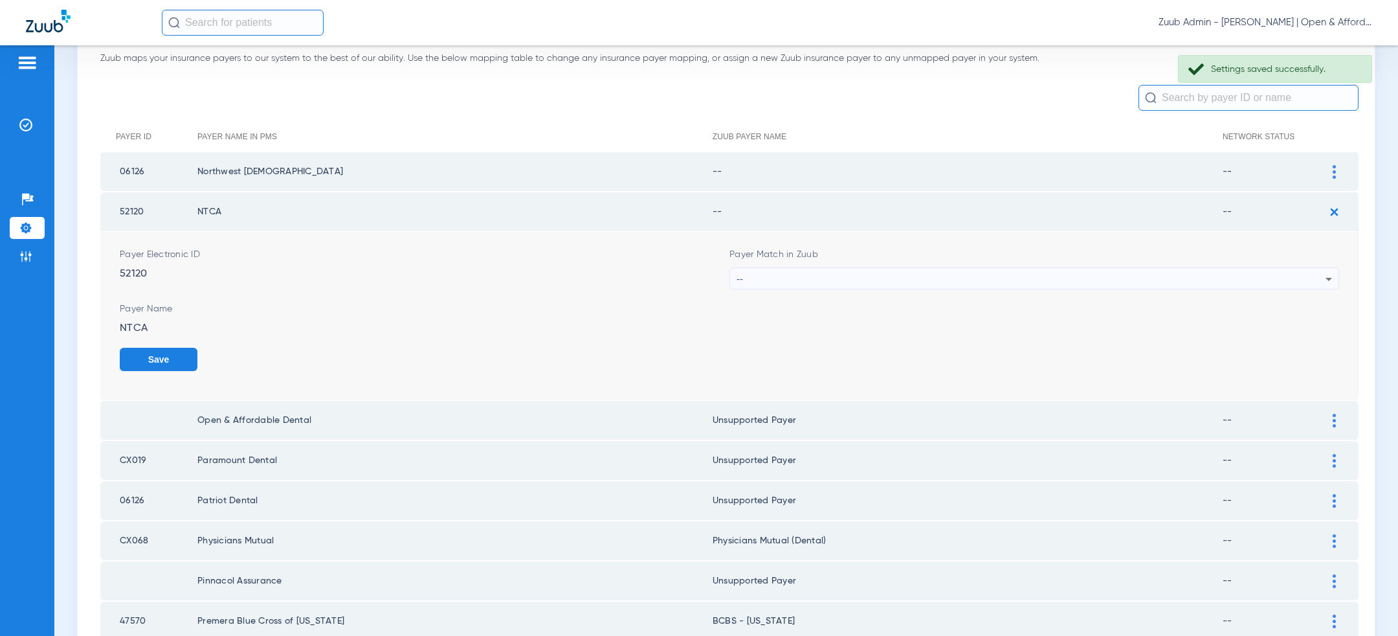
click at [1016, 274] on div "--" at bounding box center [1031, 279] width 589 height 22
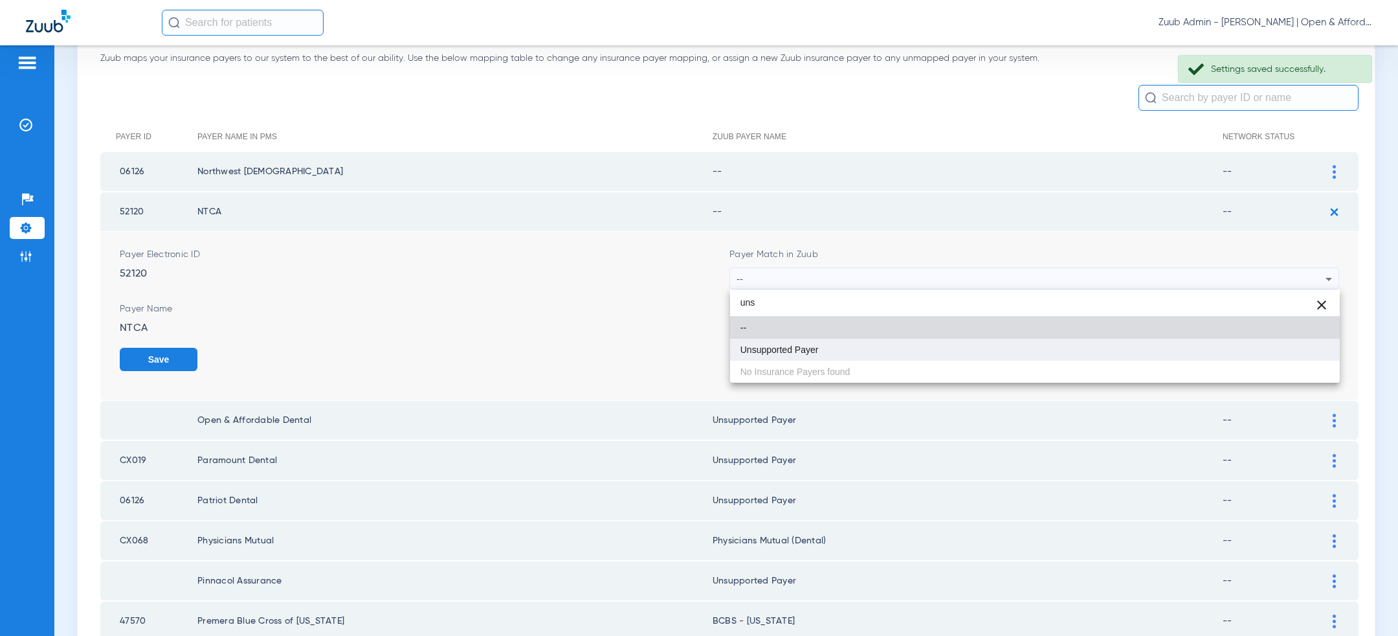
type input "uns"
click at [923, 348] on mat-option "Unsupported Payer" at bounding box center [1035, 350] width 610 height 22
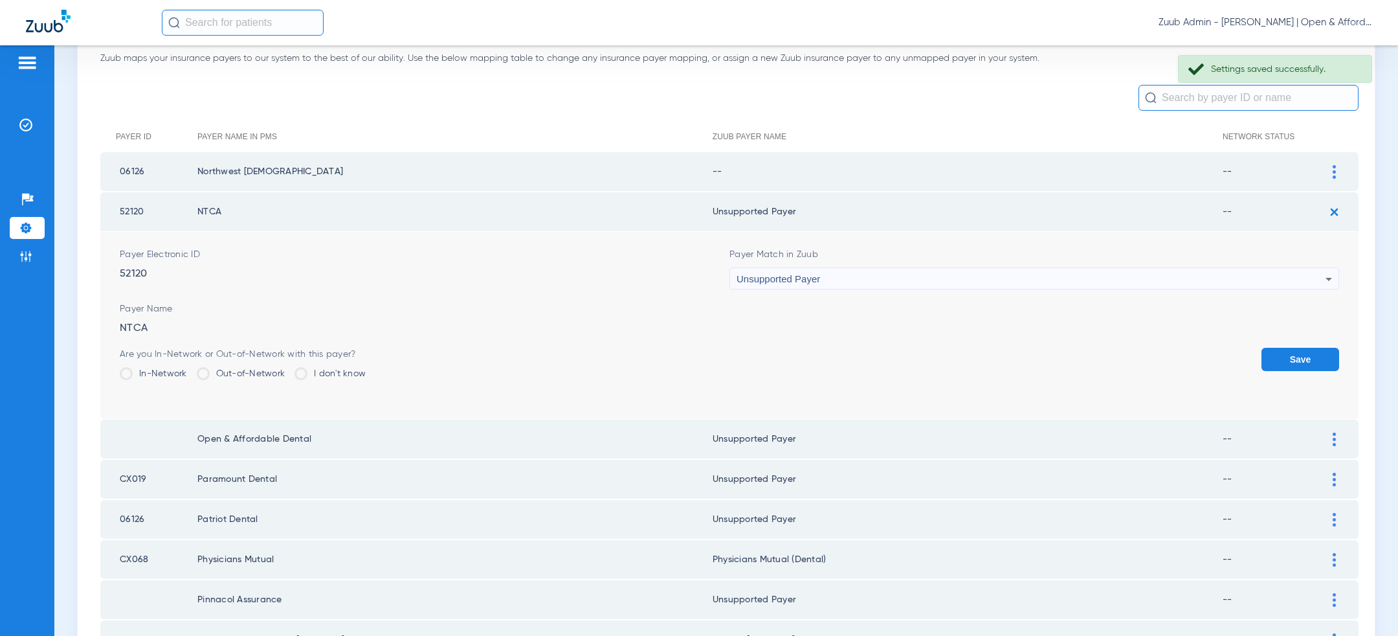
click at [1299, 367] on button "Save" at bounding box center [1301, 359] width 78 height 23
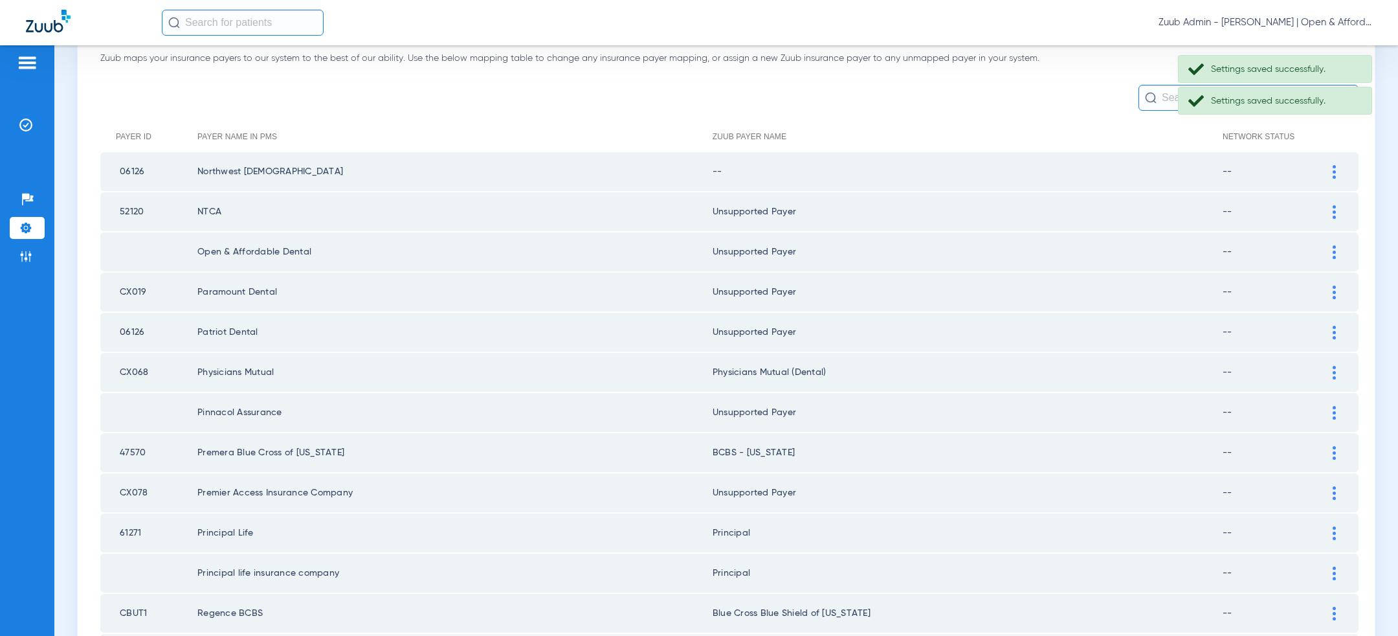
click at [1333, 172] on img at bounding box center [1334, 172] width 3 height 14
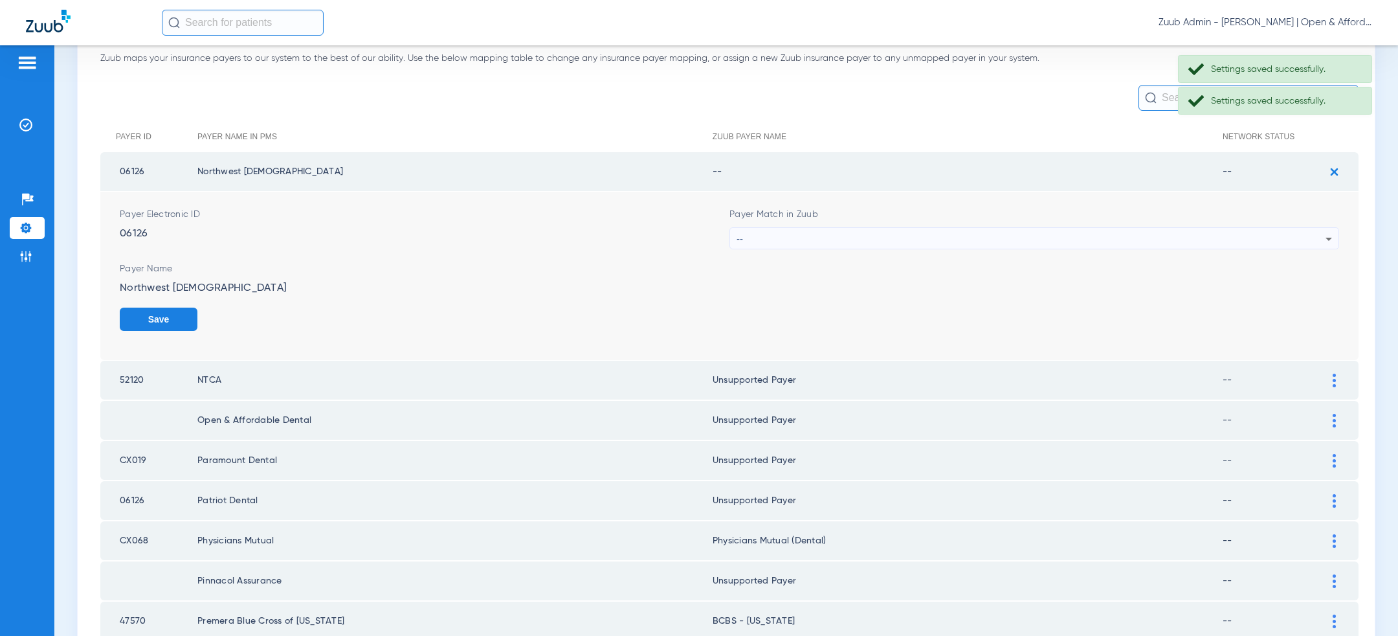
click at [1124, 239] on div "--" at bounding box center [1031, 239] width 589 height 22
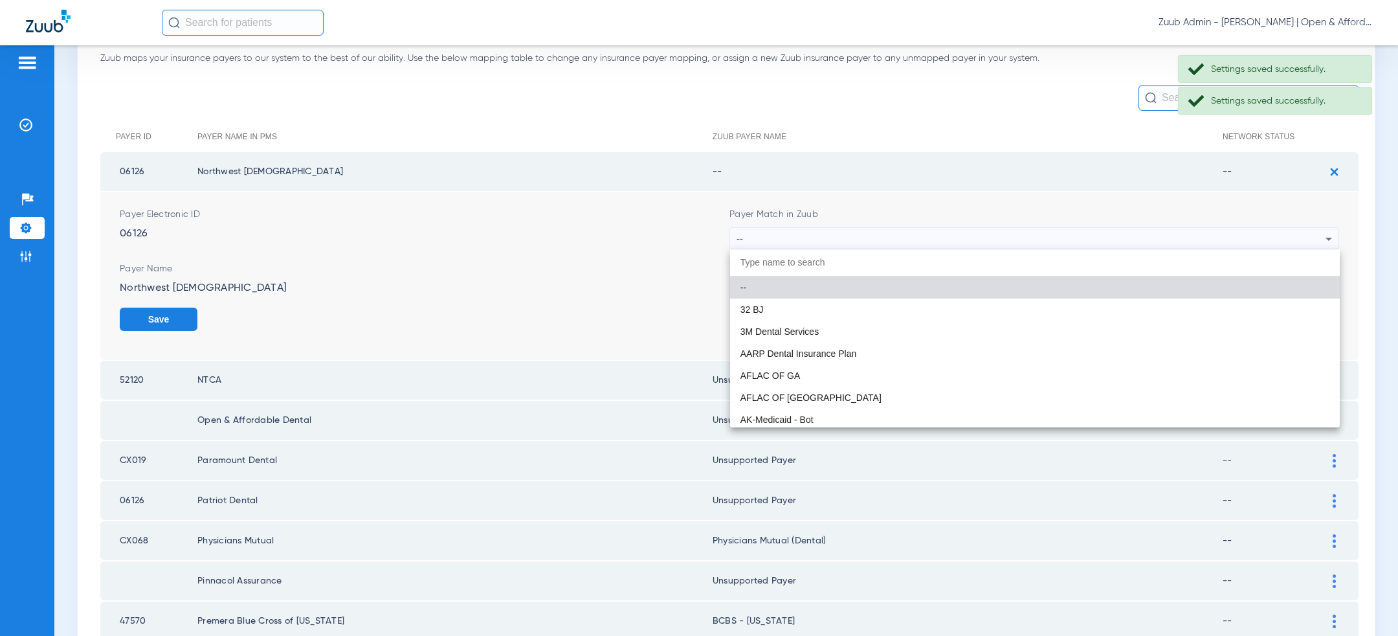
paste input "uns"
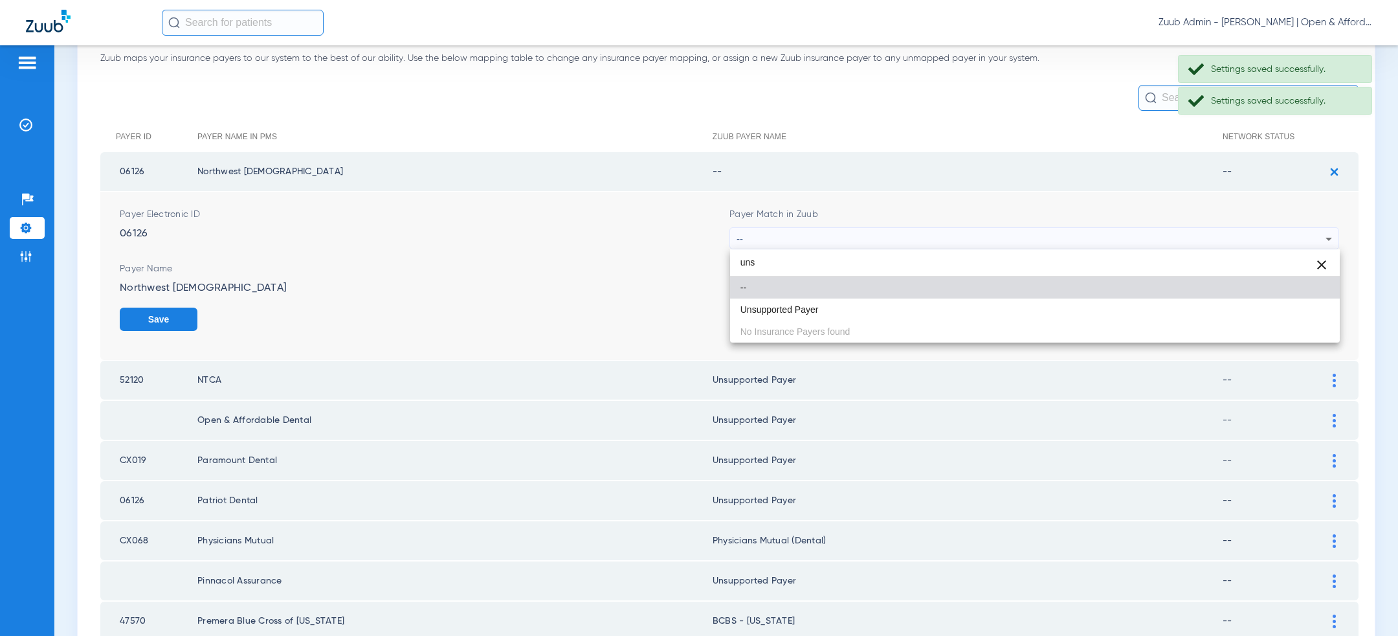
type input "uns"
click at [972, 316] on mat-option "Unsupported Payer" at bounding box center [1035, 309] width 610 height 22
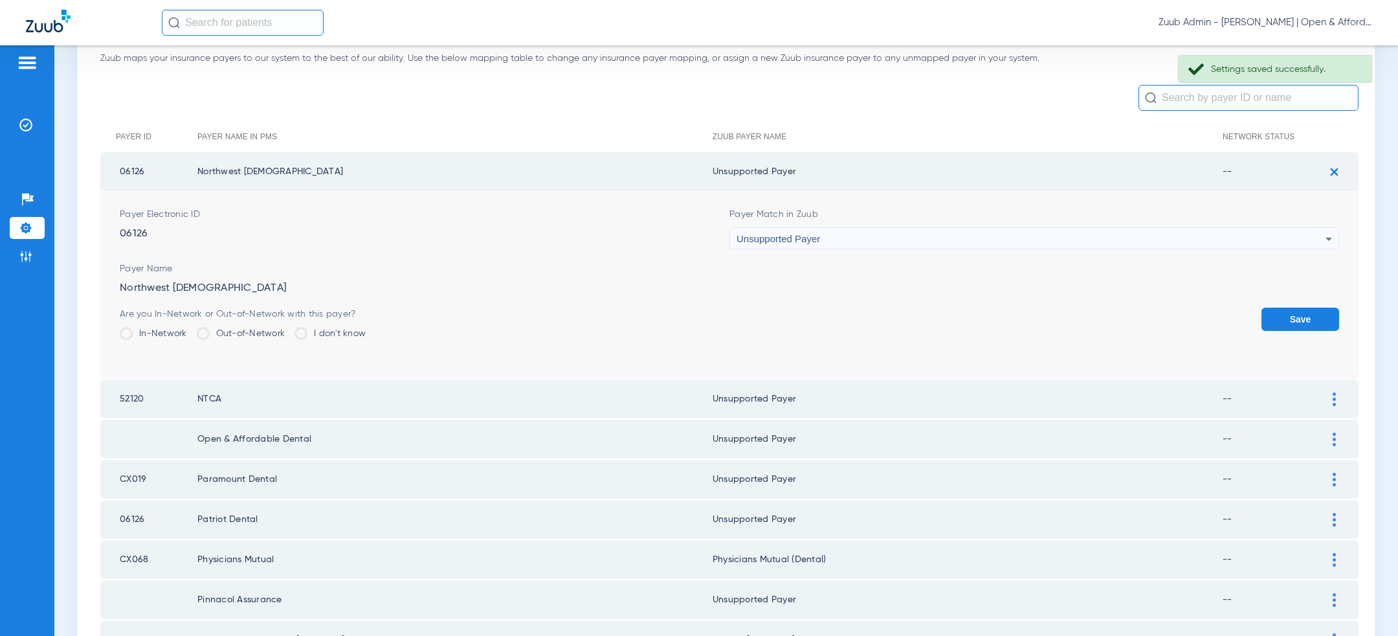
click at [1290, 320] on button "Save" at bounding box center [1301, 318] width 78 height 23
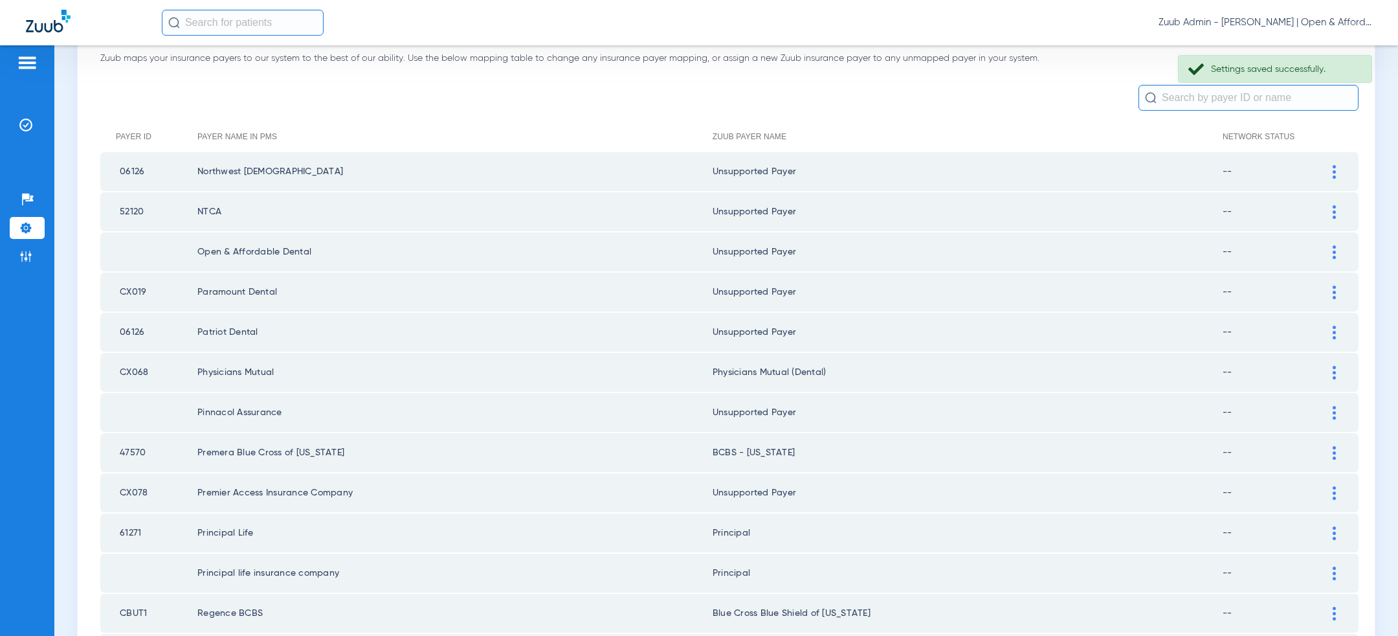
scroll to position [1567, 0]
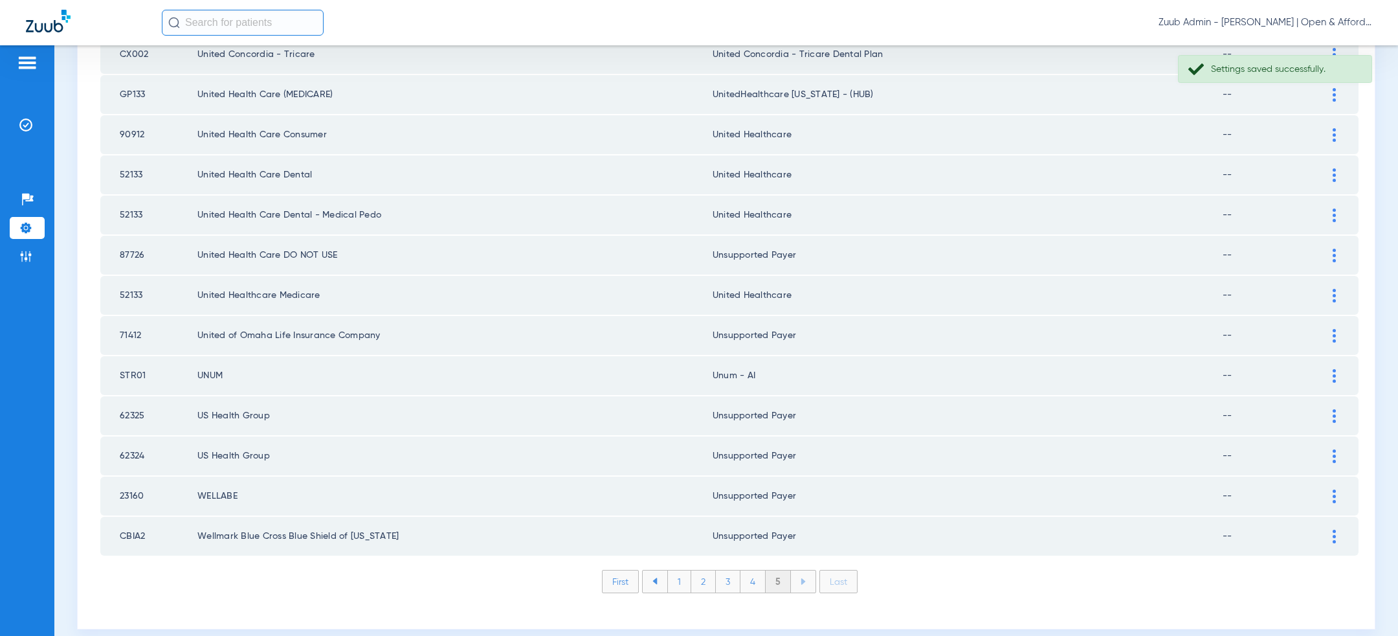
click at [752, 570] on li "4" at bounding box center [753, 581] width 25 height 22
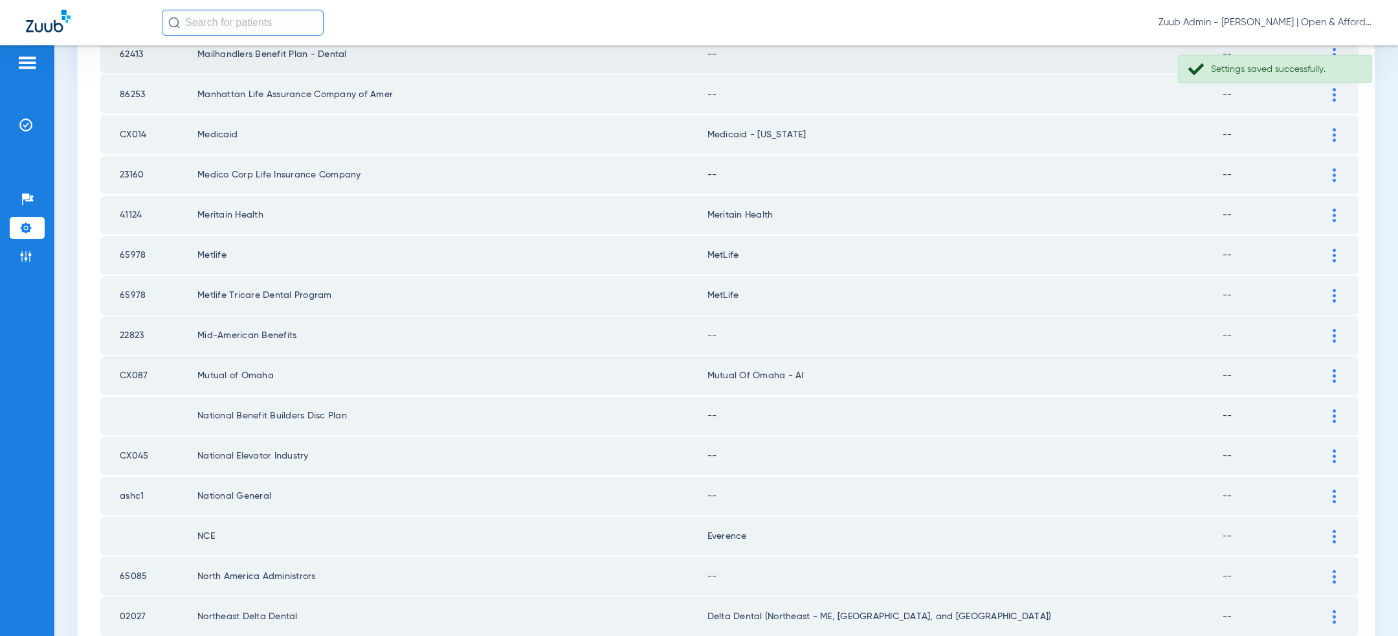
scroll to position [1686, 0]
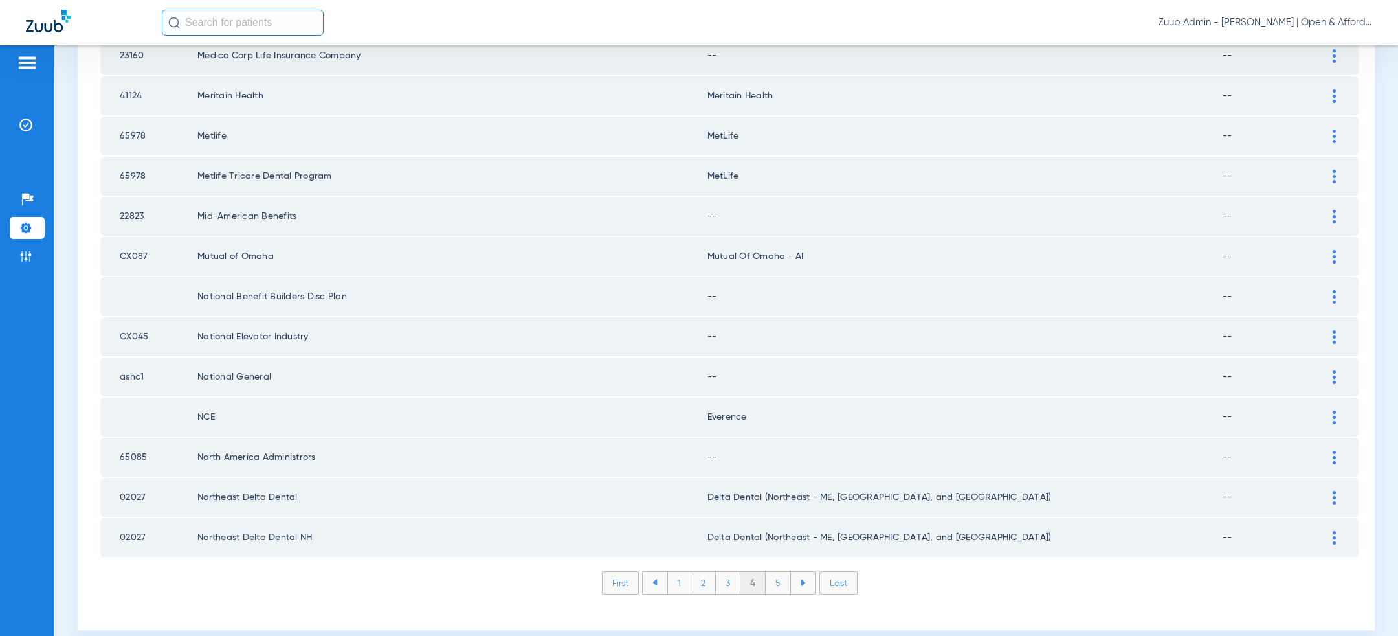
click at [1334, 451] on img at bounding box center [1334, 458] width 3 height 14
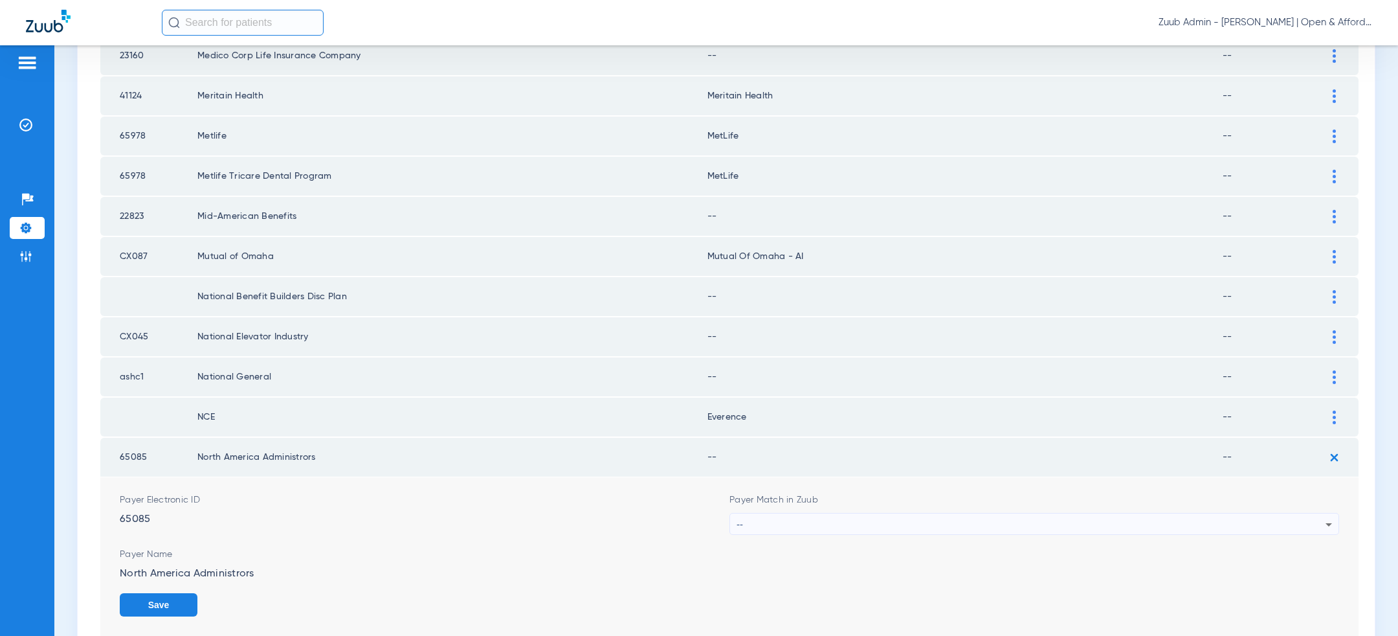
click at [924, 513] on div "--" at bounding box center [1031, 524] width 589 height 22
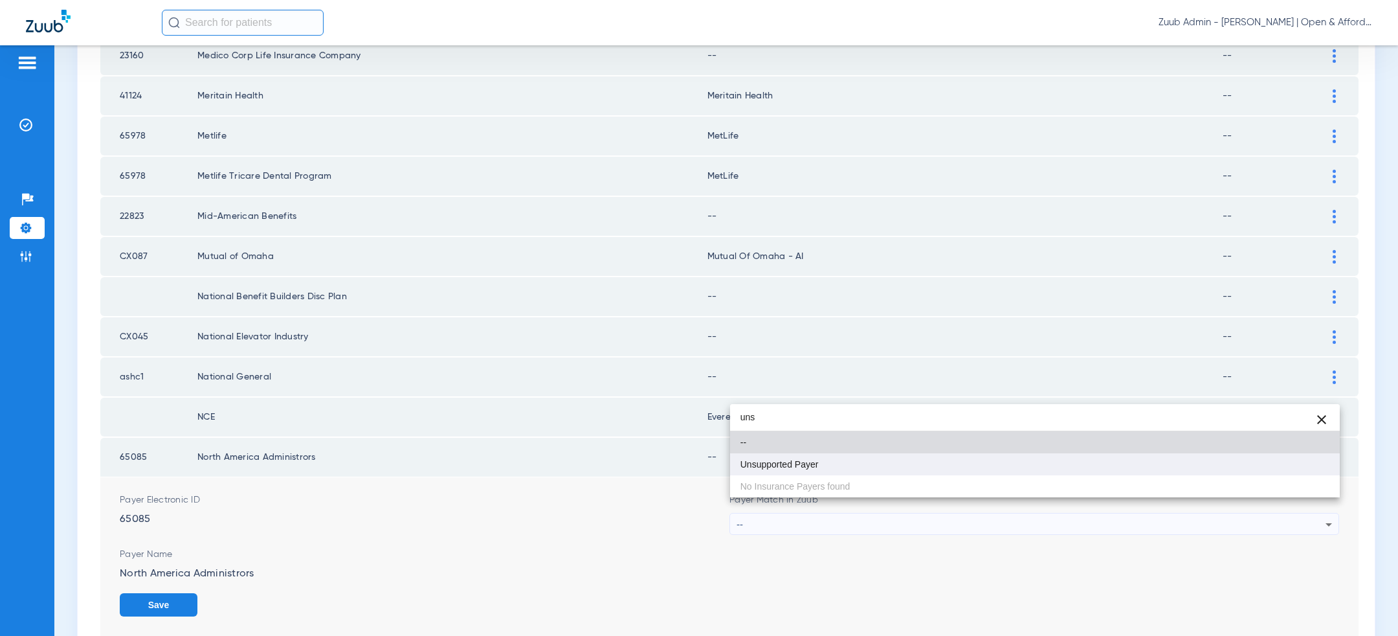
type input "uns"
click at [873, 460] on mat-option "Unsupported Payer" at bounding box center [1035, 464] width 610 height 22
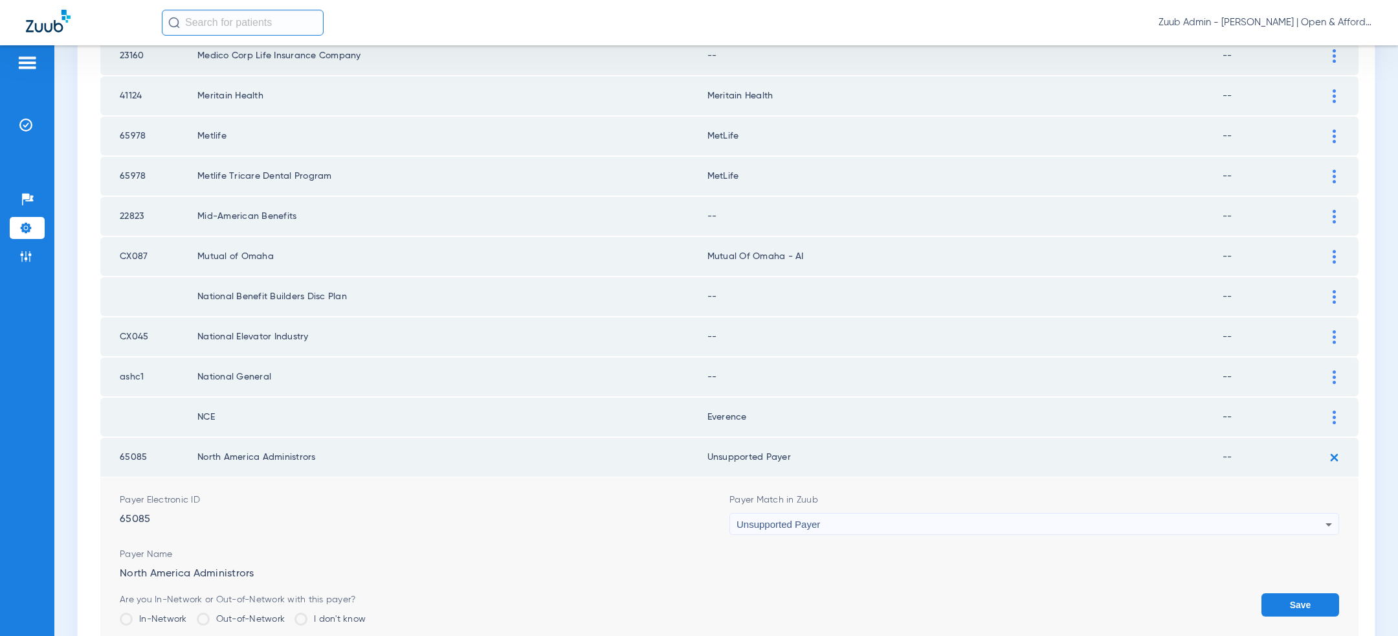
click at [1277, 593] on button "Save" at bounding box center [1301, 604] width 78 height 23
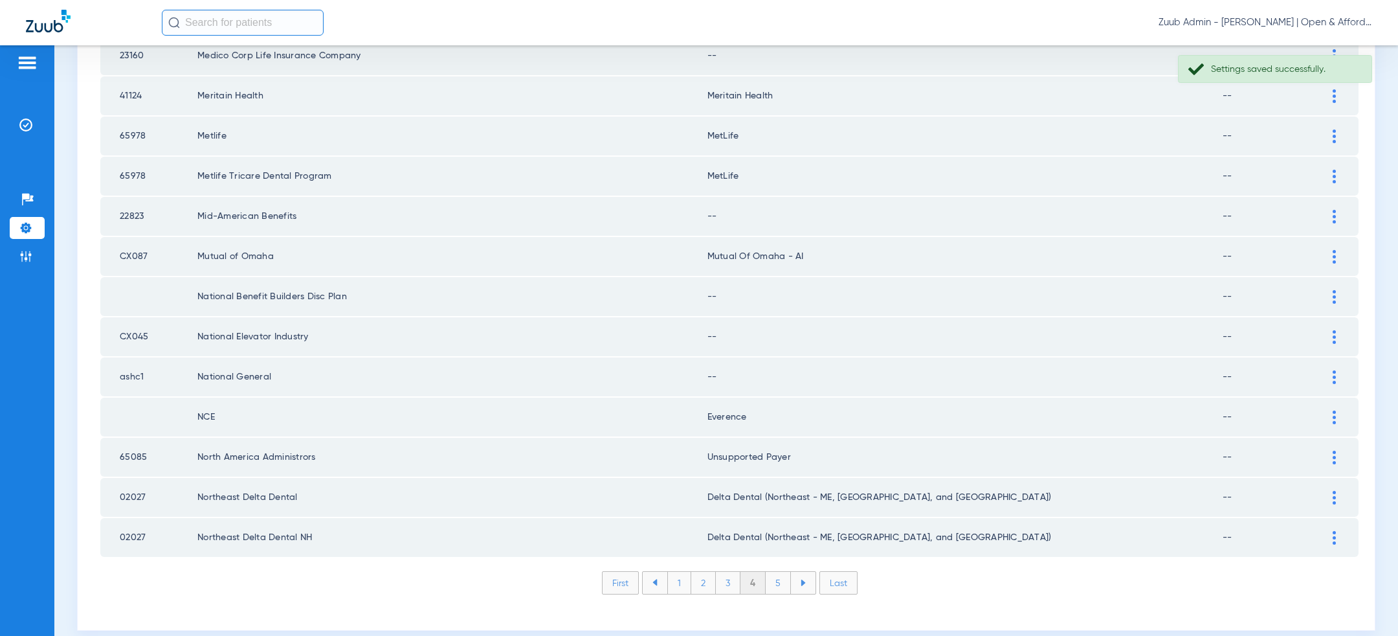
click at [1334, 410] on img at bounding box center [1334, 417] width 3 height 14
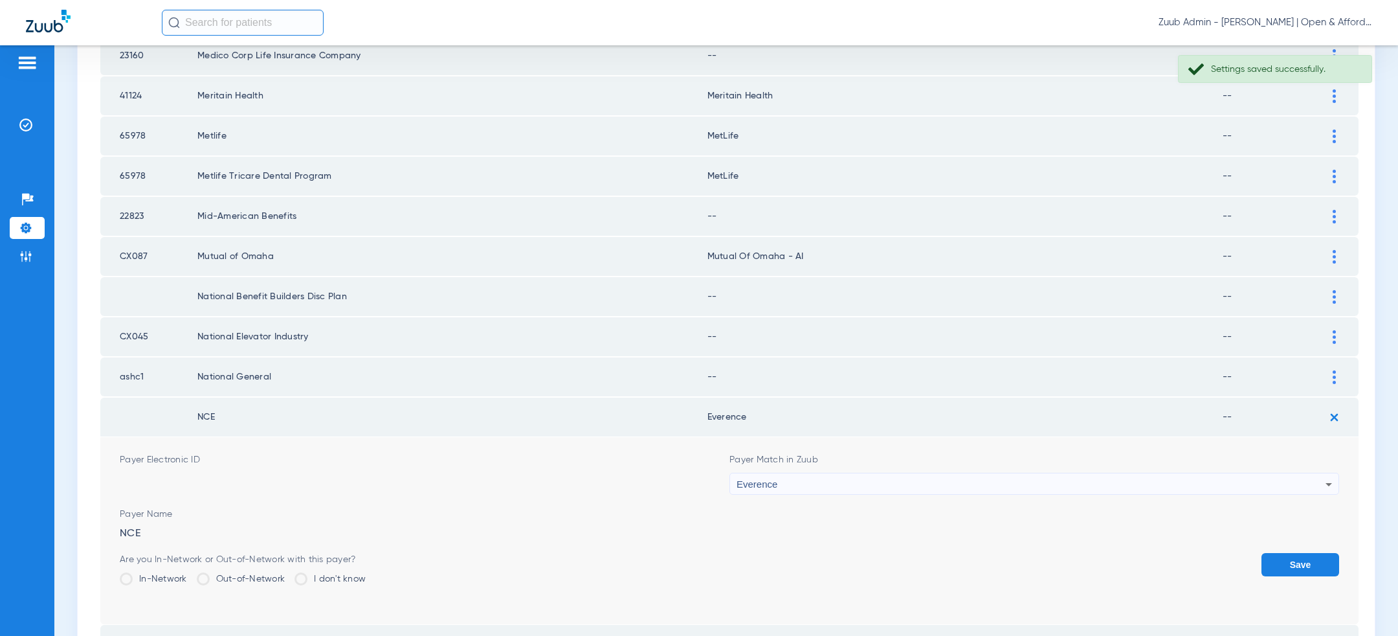
click at [1060, 473] on div "Everence" at bounding box center [1031, 484] width 589 height 22
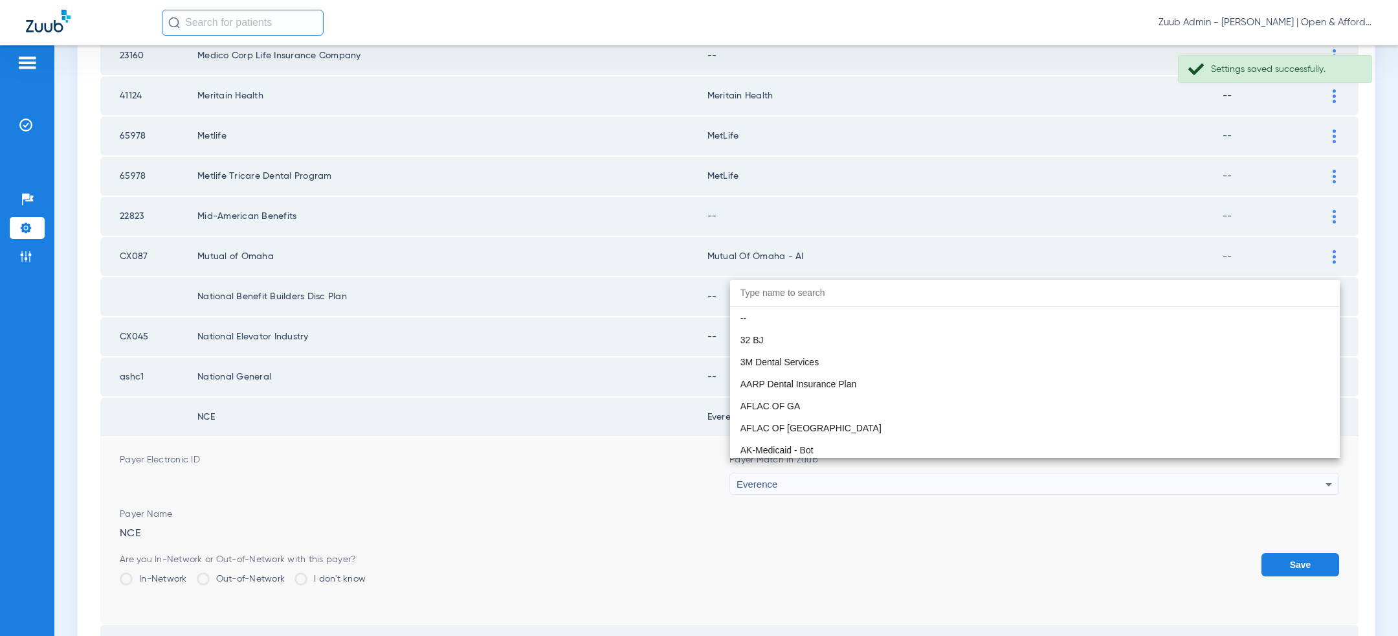
paste input "uns"
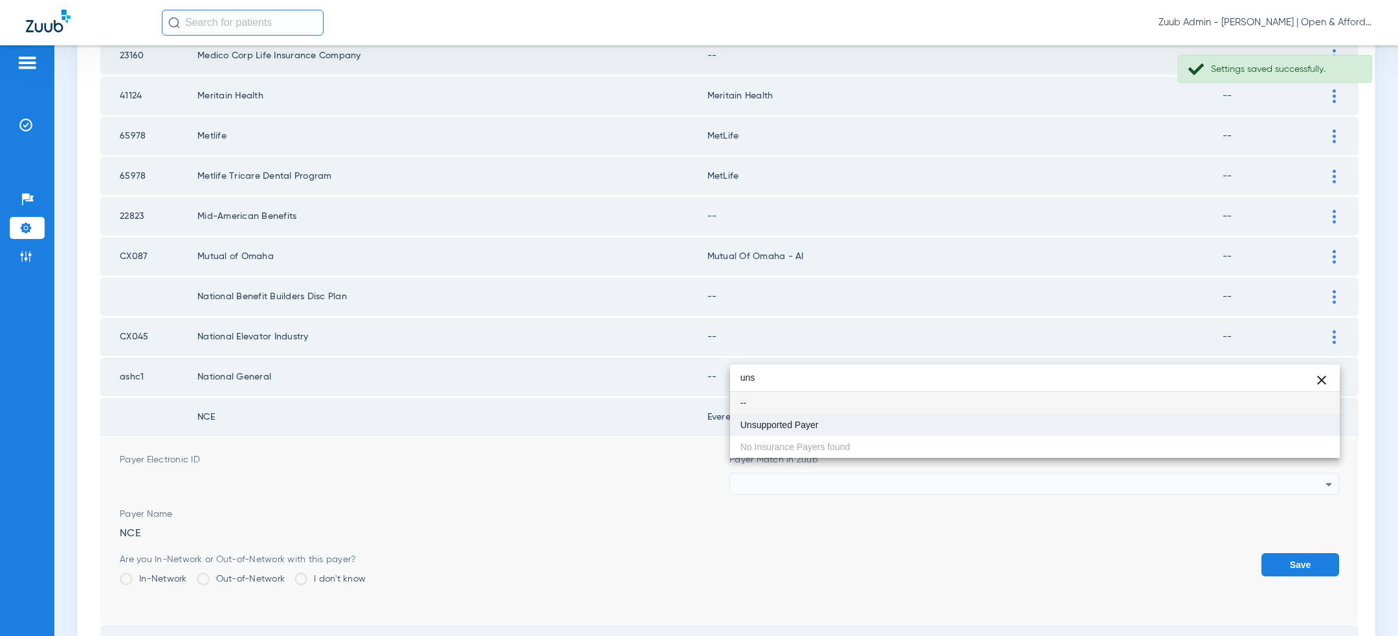
type input "uns"
click at [904, 432] on mat-option "Unsupported Payer" at bounding box center [1035, 425] width 610 height 22
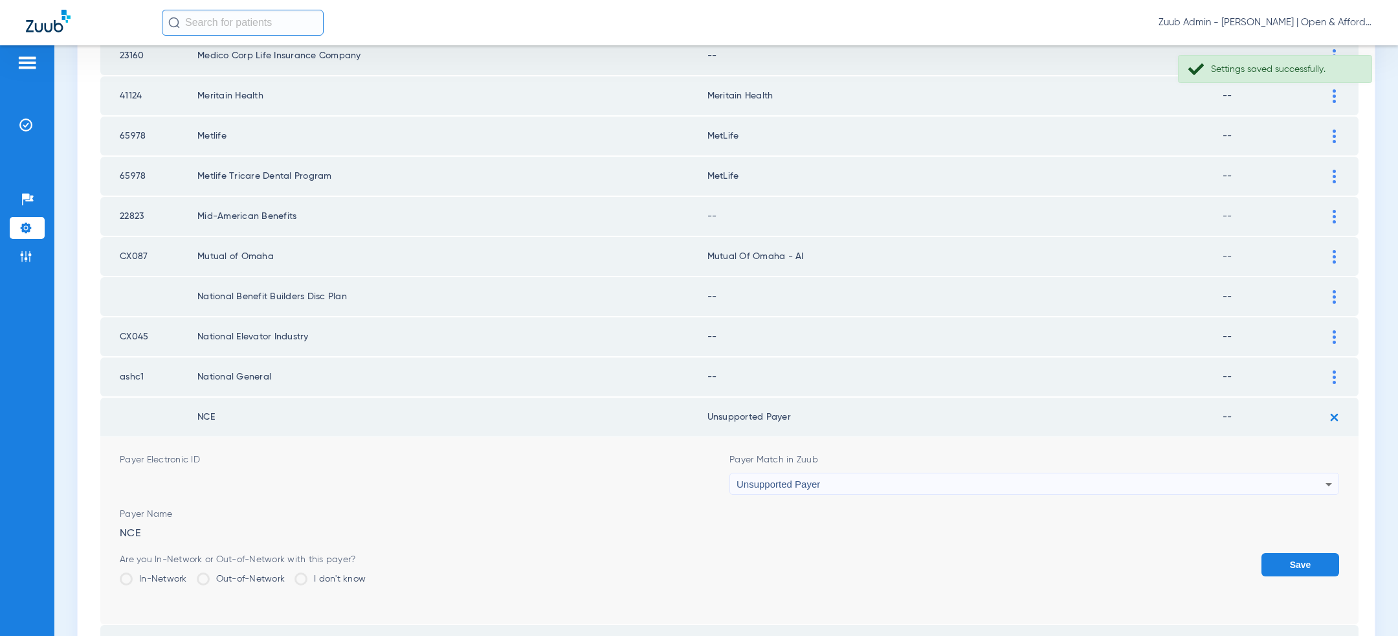
click at [1279, 532] on form "Payer Electronic ID Payer Match in Zuub Unsupported Payer Payer Name NCE Are yo…" at bounding box center [730, 530] width 1220 height 187
click at [1280, 553] on button "Save" at bounding box center [1301, 564] width 78 height 23
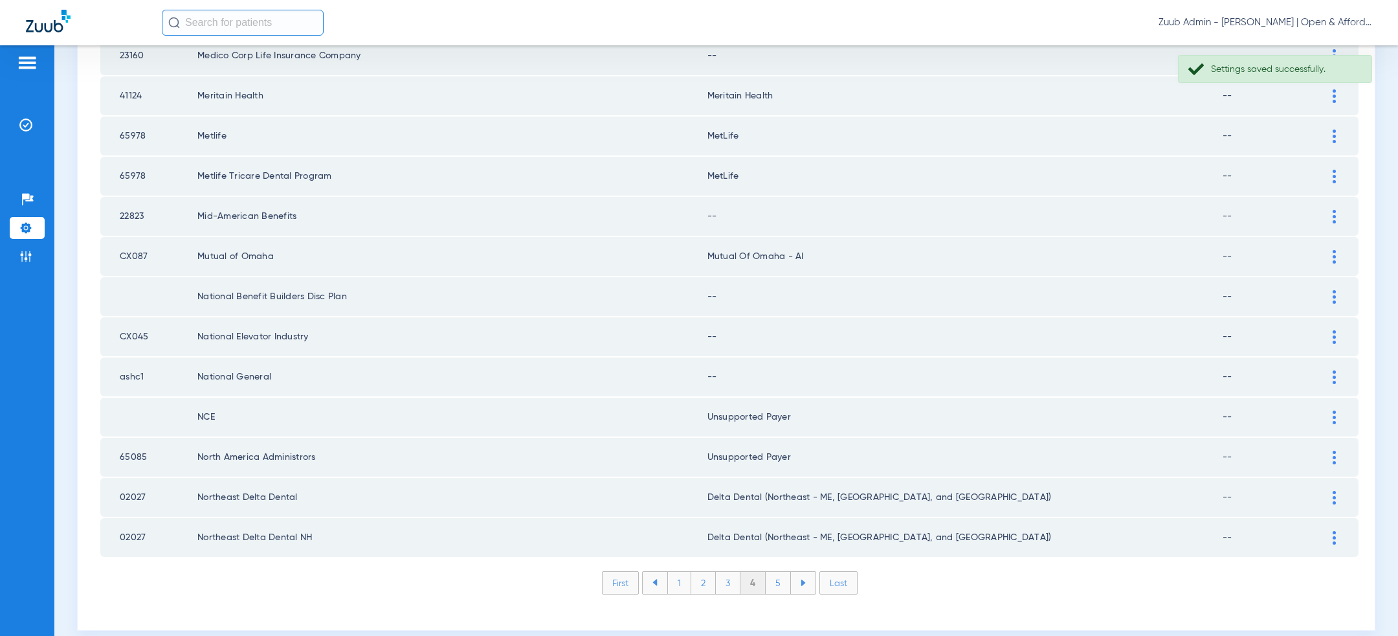
click at [1335, 370] on img at bounding box center [1334, 377] width 3 height 14
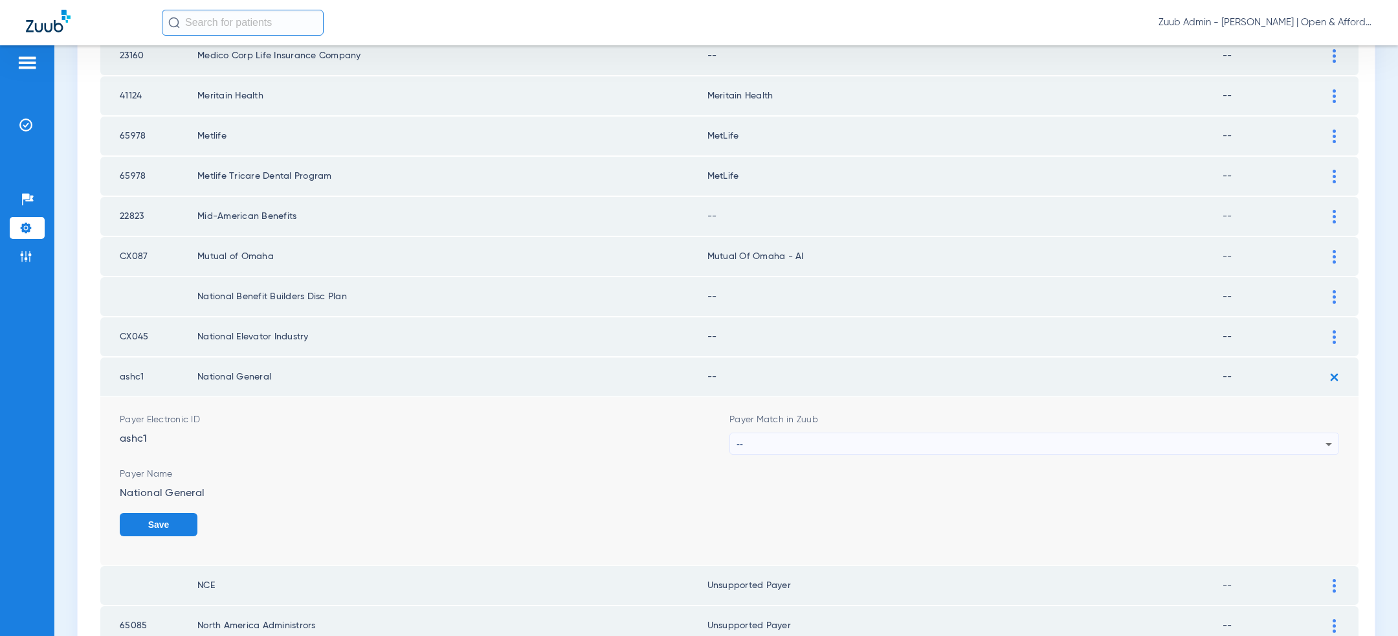
click at [1005, 433] on div "--" at bounding box center [1031, 444] width 589 height 22
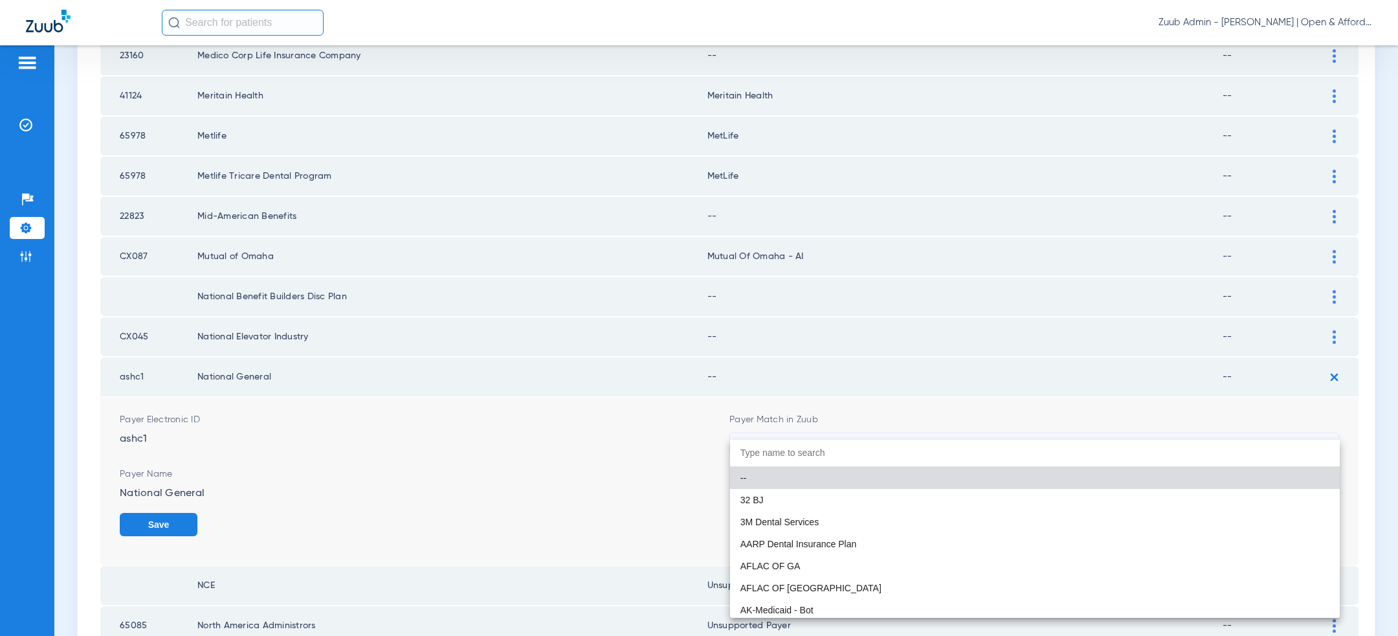
paste input "uns"
type input "uns"
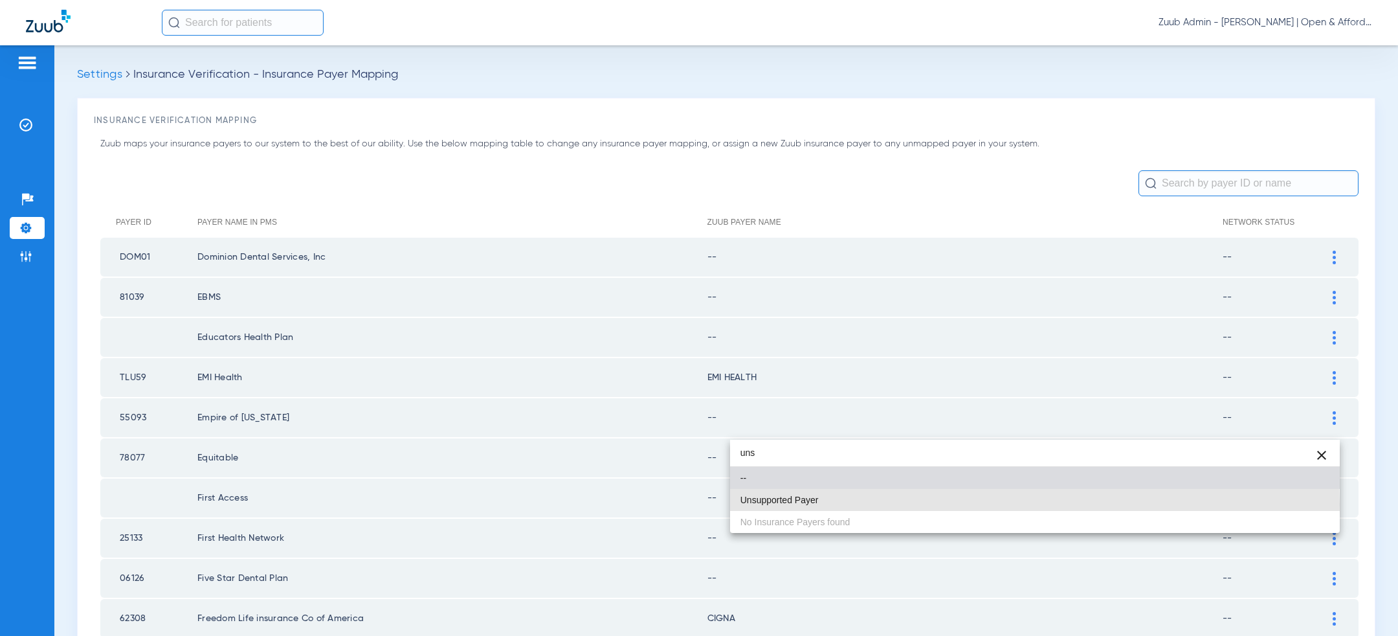
click at [862, 504] on mat-option "Unsupported Payer" at bounding box center [1035, 500] width 610 height 22
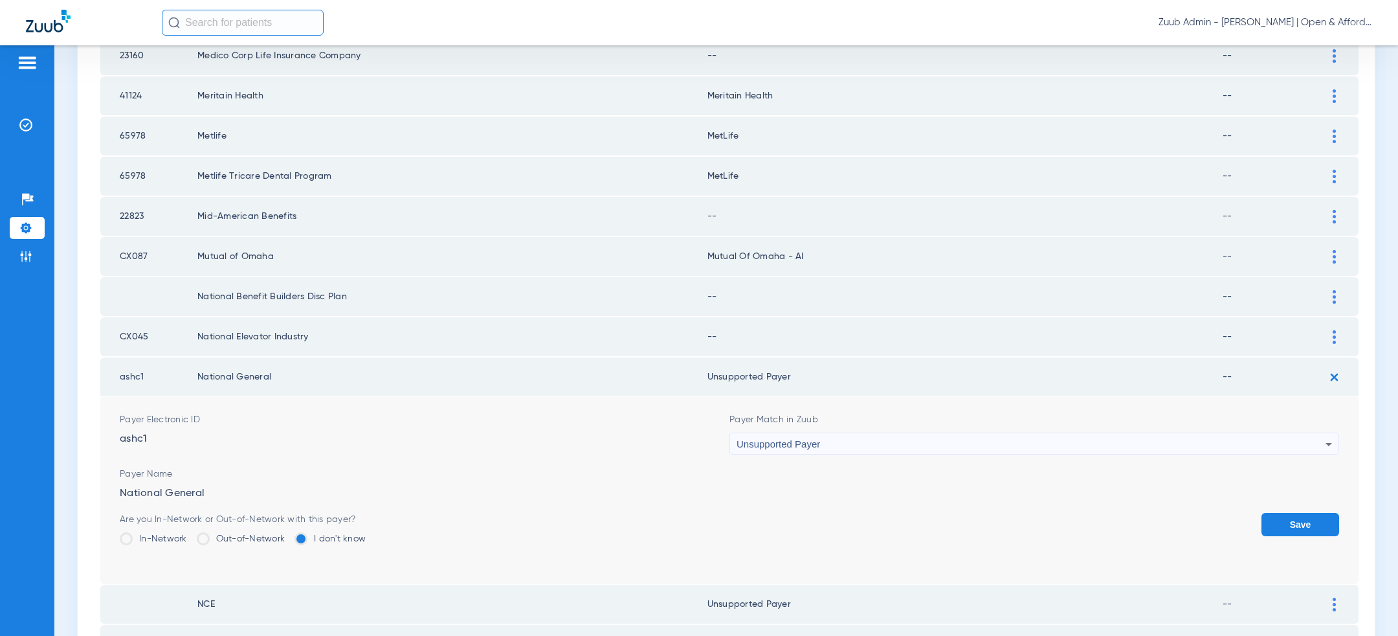
click at [1281, 513] on button "Save" at bounding box center [1301, 524] width 78 height 23
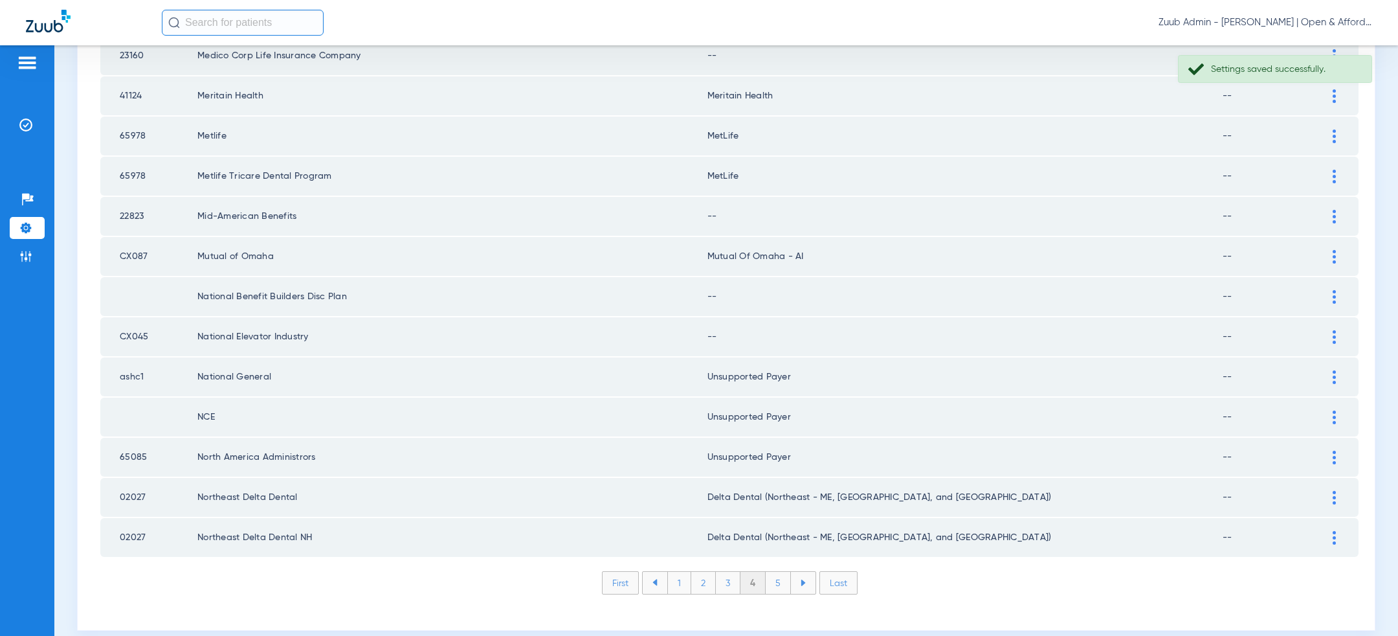
click at [1344, 330] on div at bounding box center [1334, 337] width 23 height 14
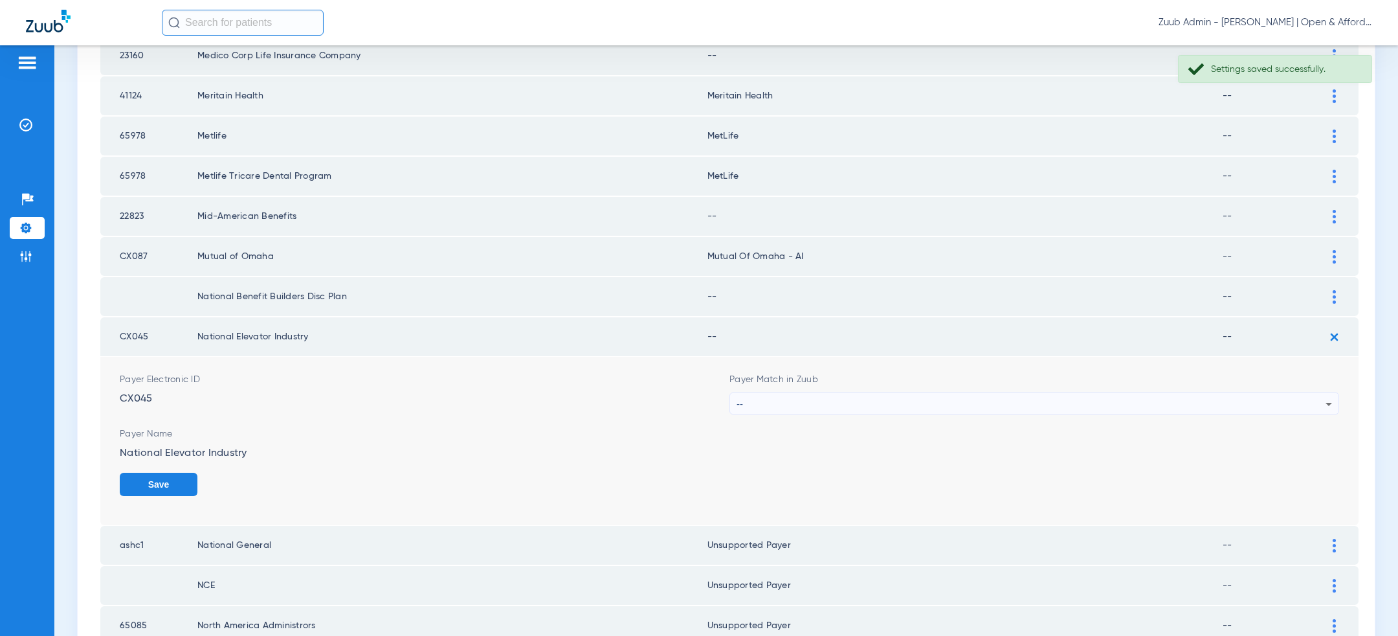
click at [963, 393] on div "--" at bounding box center [1031, 404] width 589 height 22
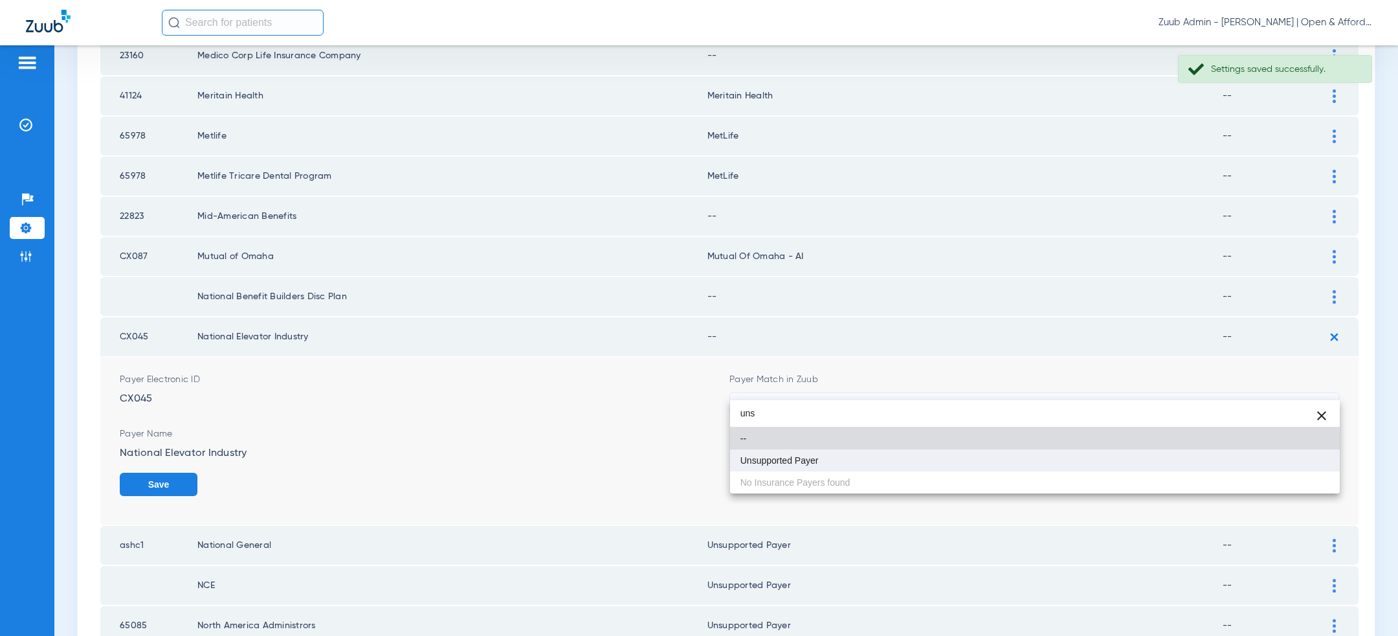
type input "uns"
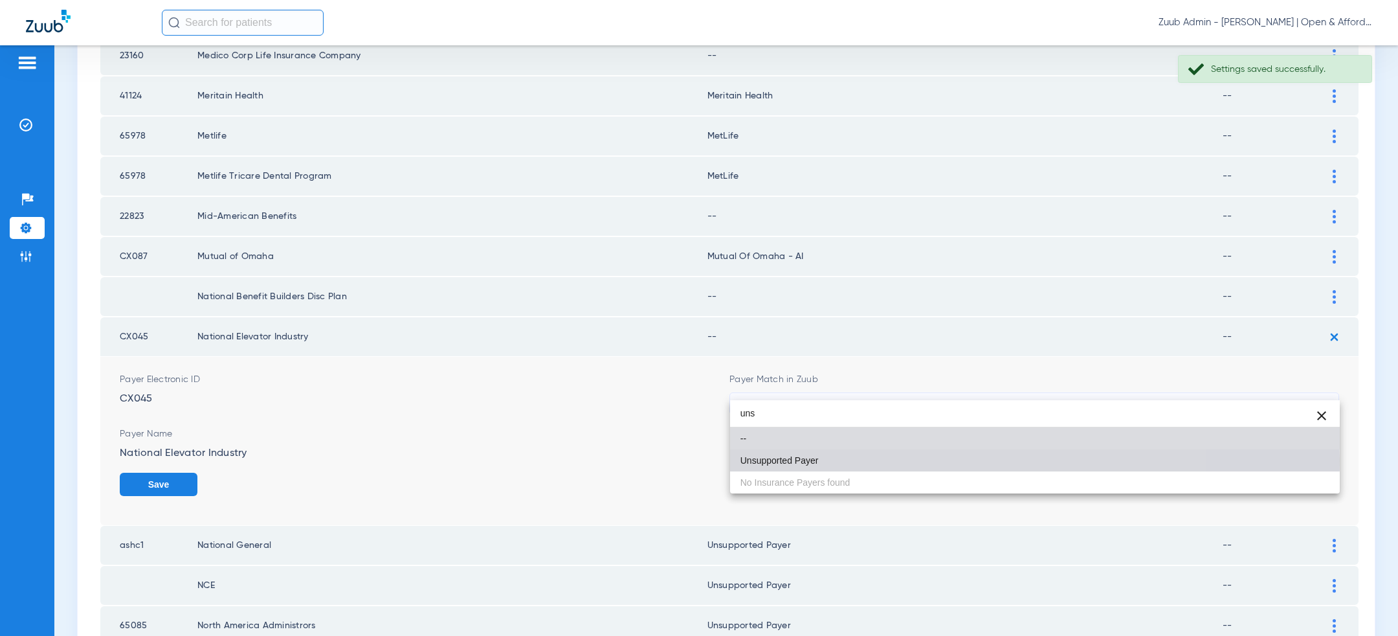
click at [862, 459] on mat-option "Unsupported Payer" at bounding box center [1035, 460] width 610 height 22
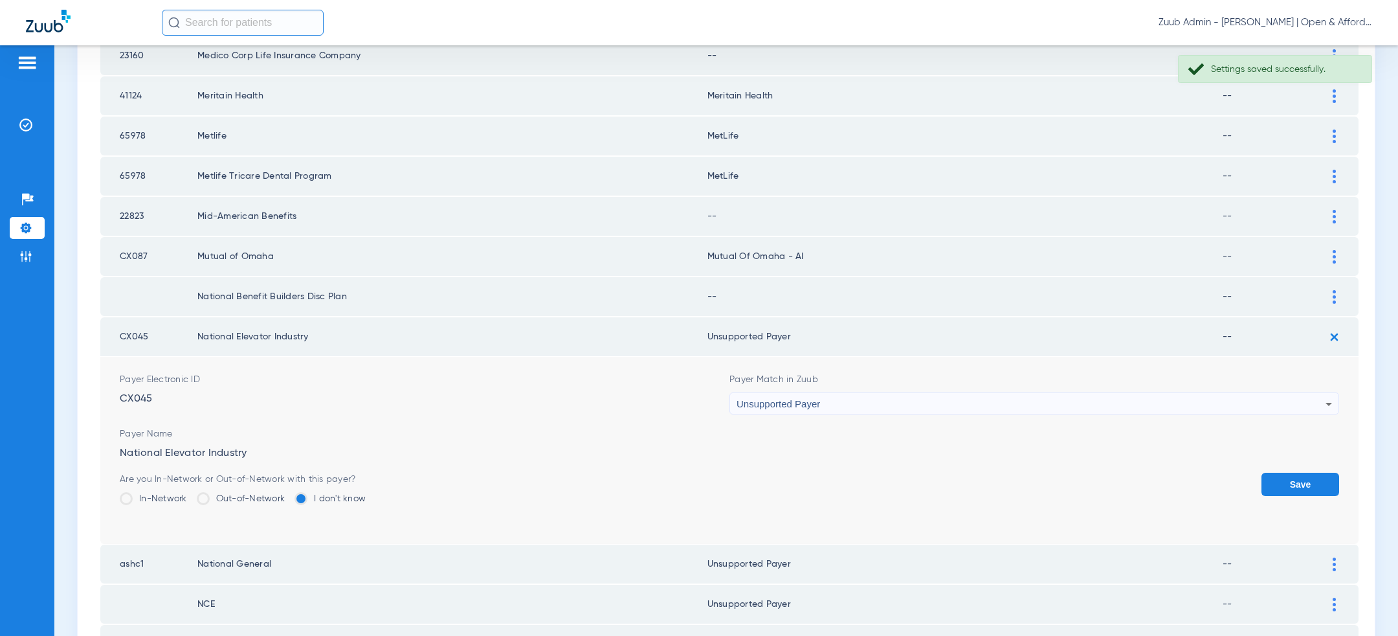
click at [1306, 478] on button "Save" at bounding box center [1301, 484] width 78 height 23
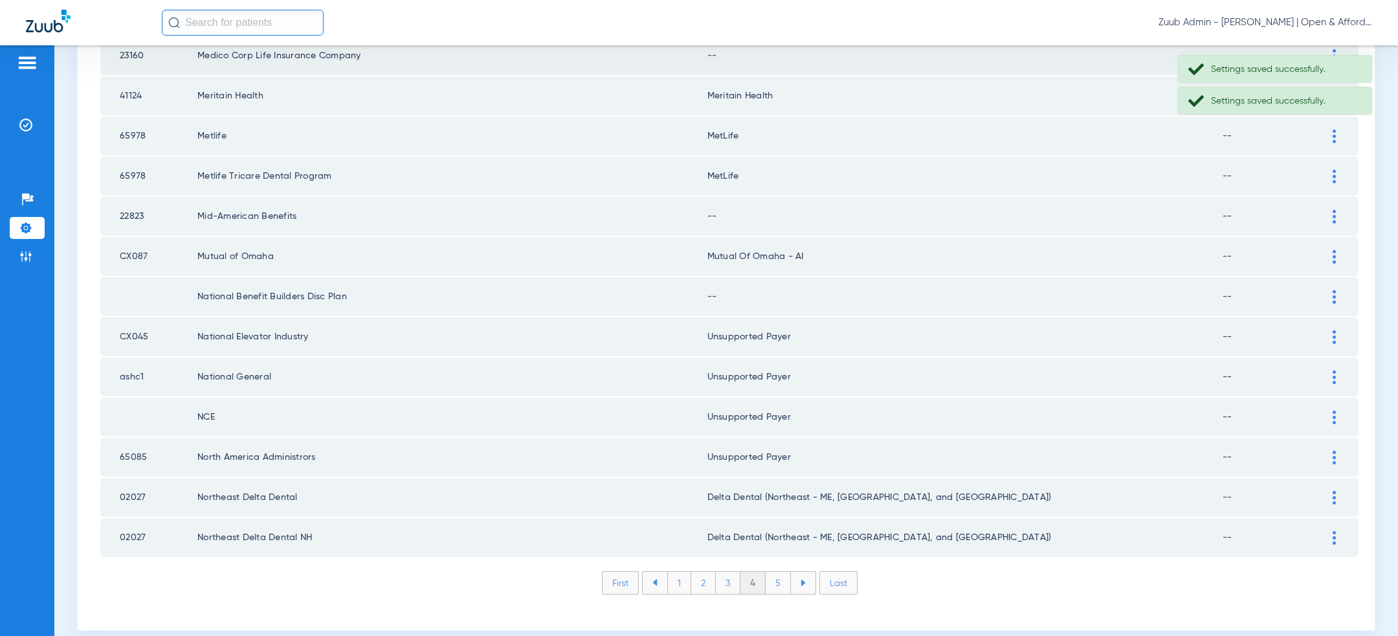
click at [1329, 290] on div at bounding box center [1334, 297] width 23 height 14
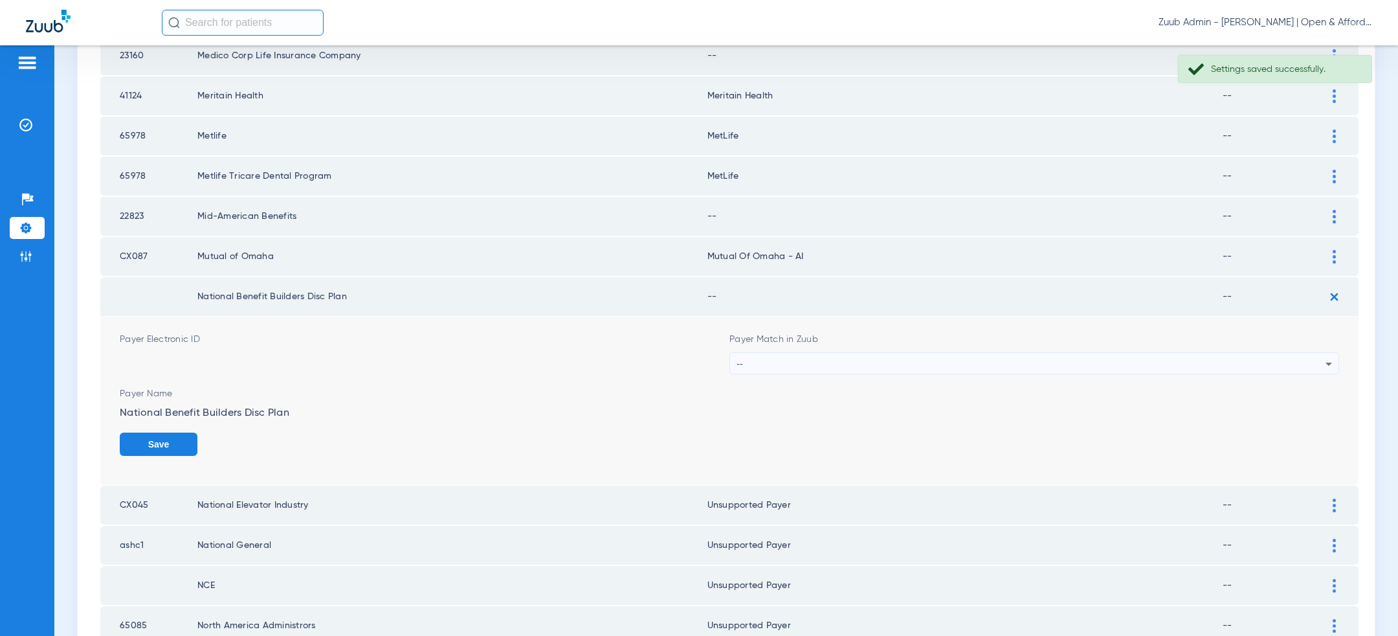
click at [948, 353] on div "--" at bounding box center [1031, 364] width 589 height 22
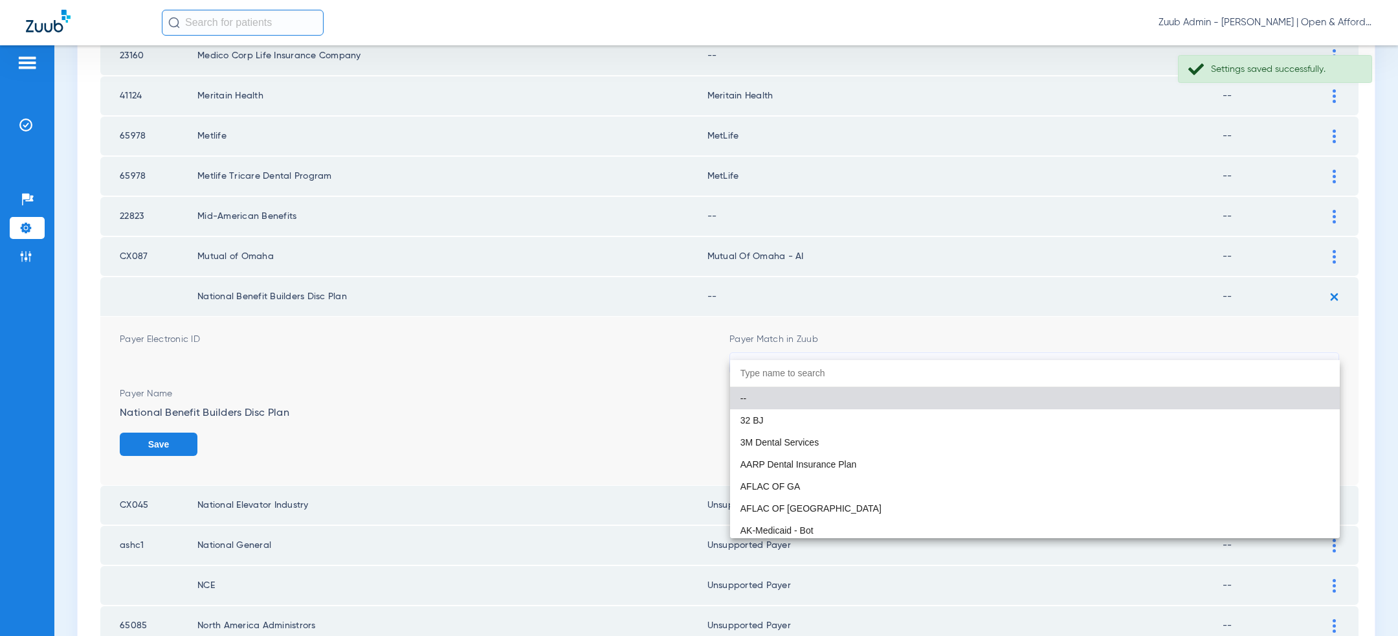
paste input "uns"
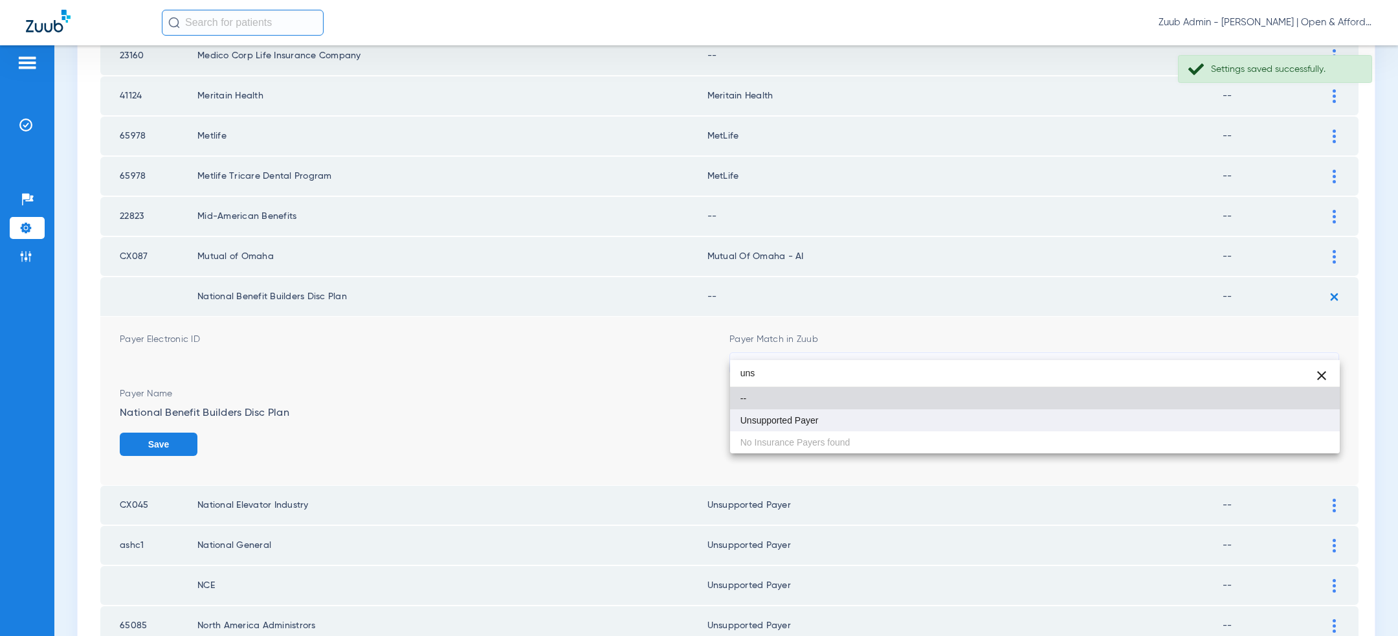
type input "uns"
click at [884, 417] on mat-option "Unsupported Payer" at bounding box center [1035, 420] width 610 height 22
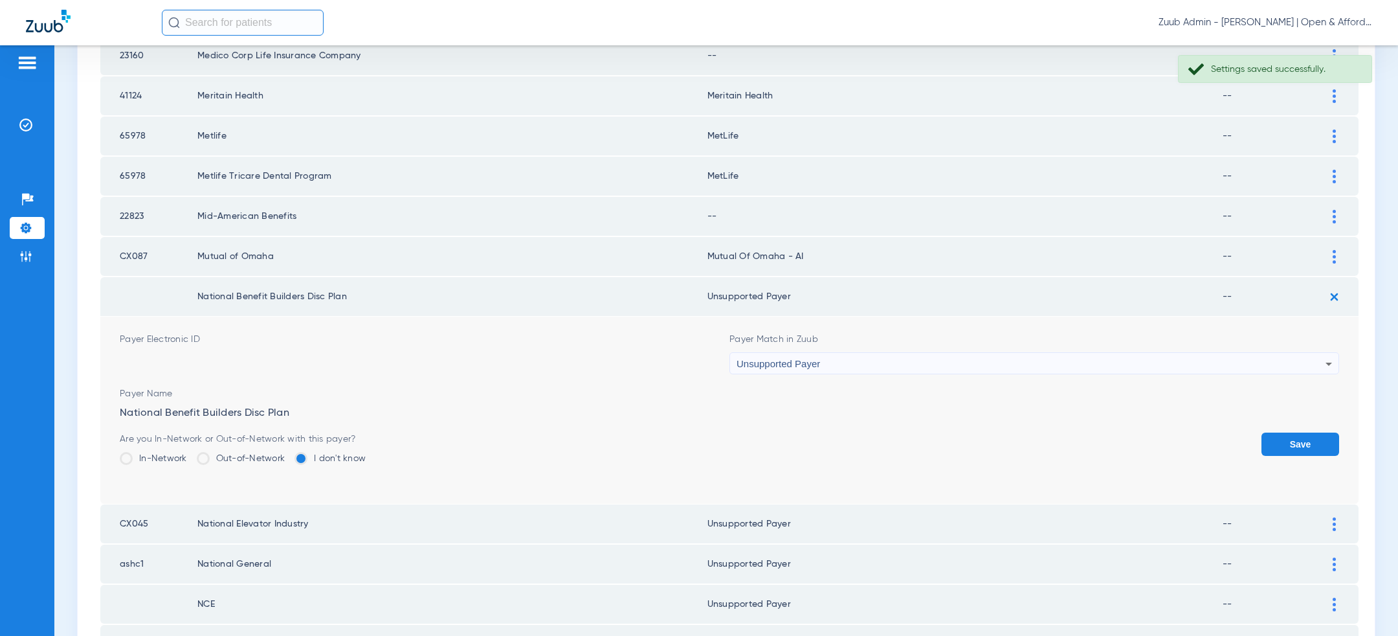
click at [1293, 432] on button "Save" at bounding box center [1301, 443] width 78 height 23
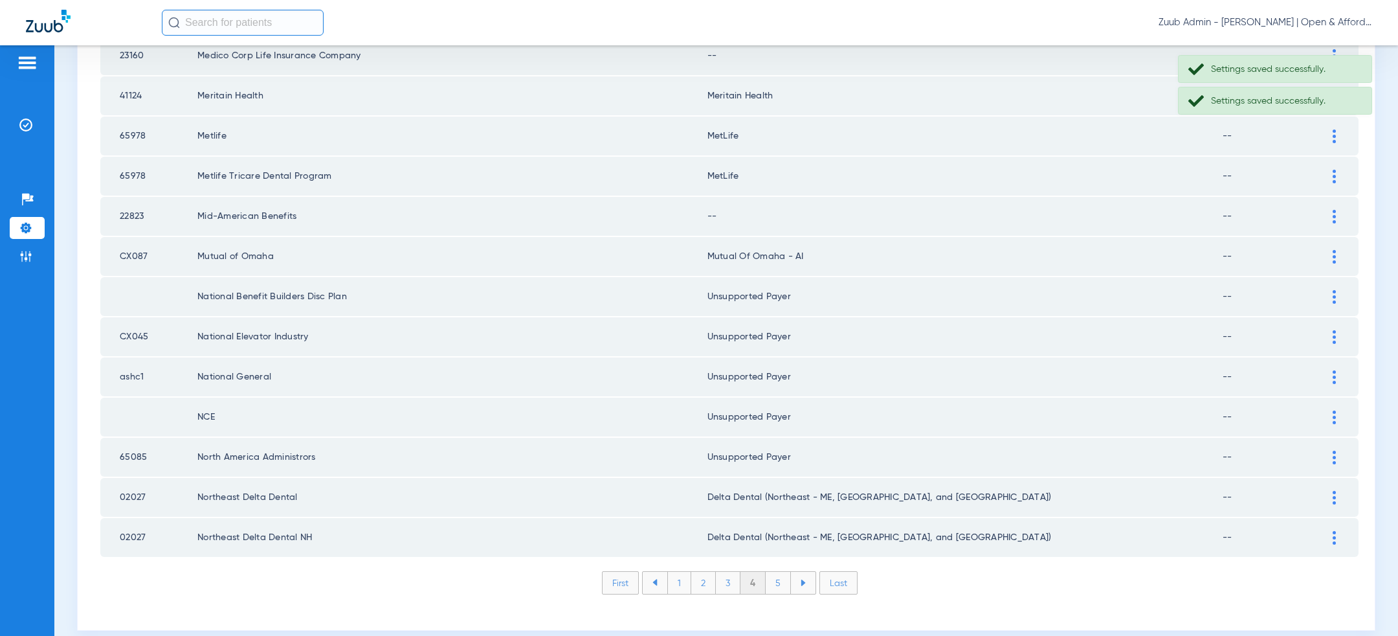
click at [1333, 210] on img at bounding box center [1334, 217] width 3 height 14
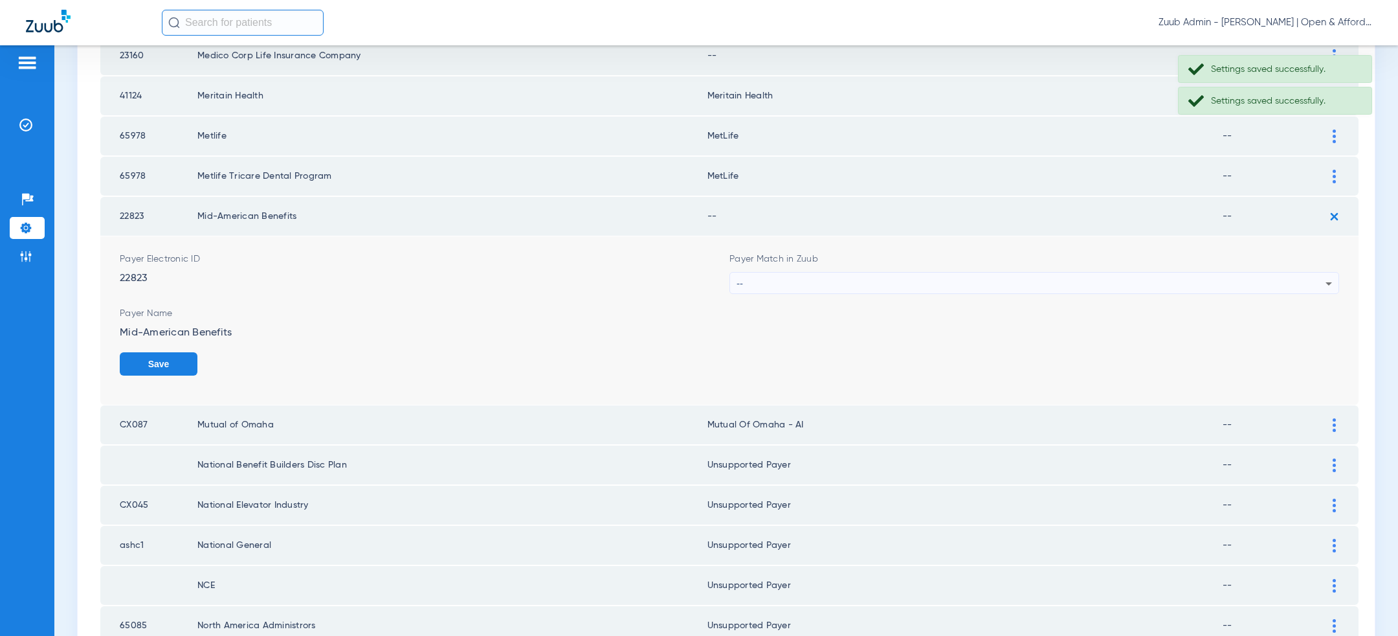
click at [979, 273] on div "--" at bounding box center [1031, 284] width 589 height 22
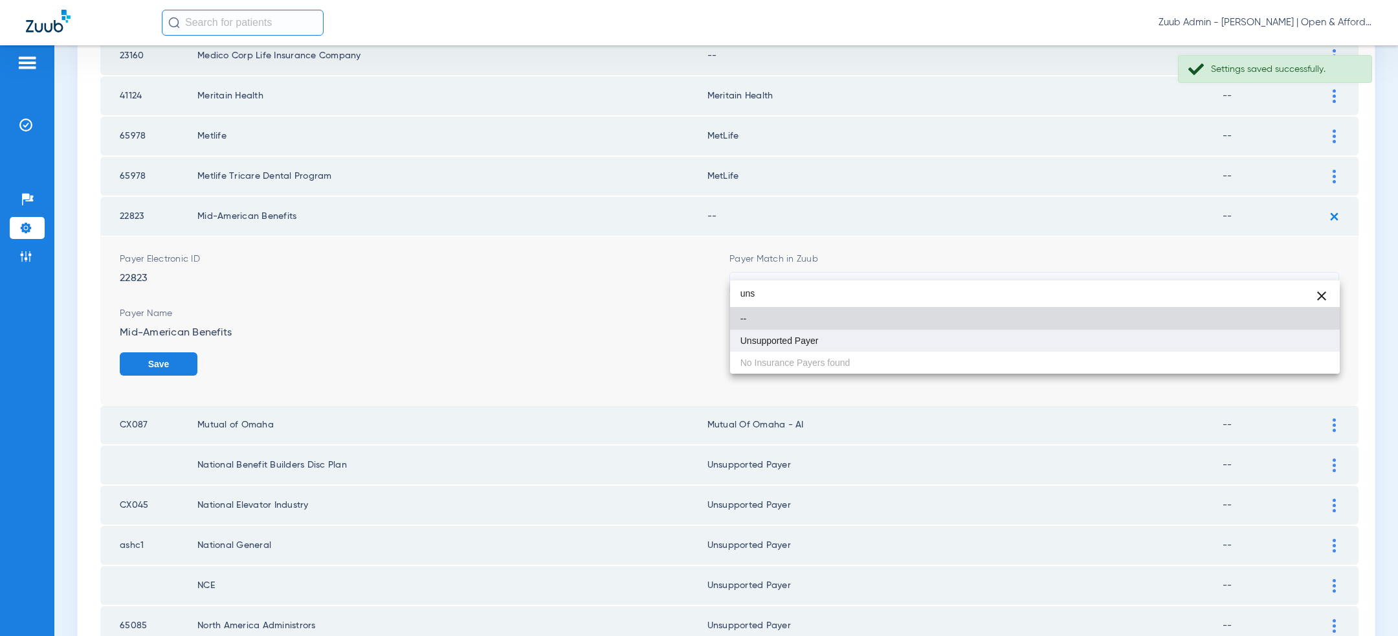
type input "uns"
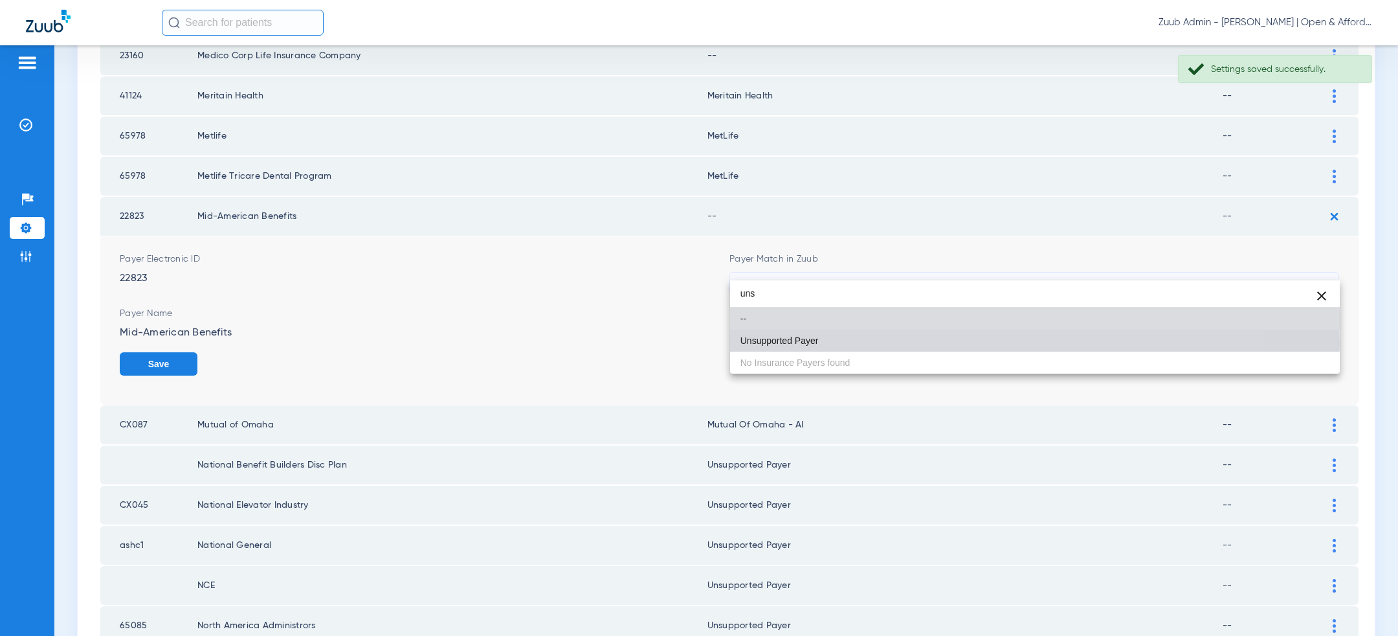
click at [891, 344] on mat-option "Unsupported Payer" at bounding box center [1035, 341] width 610 height 22
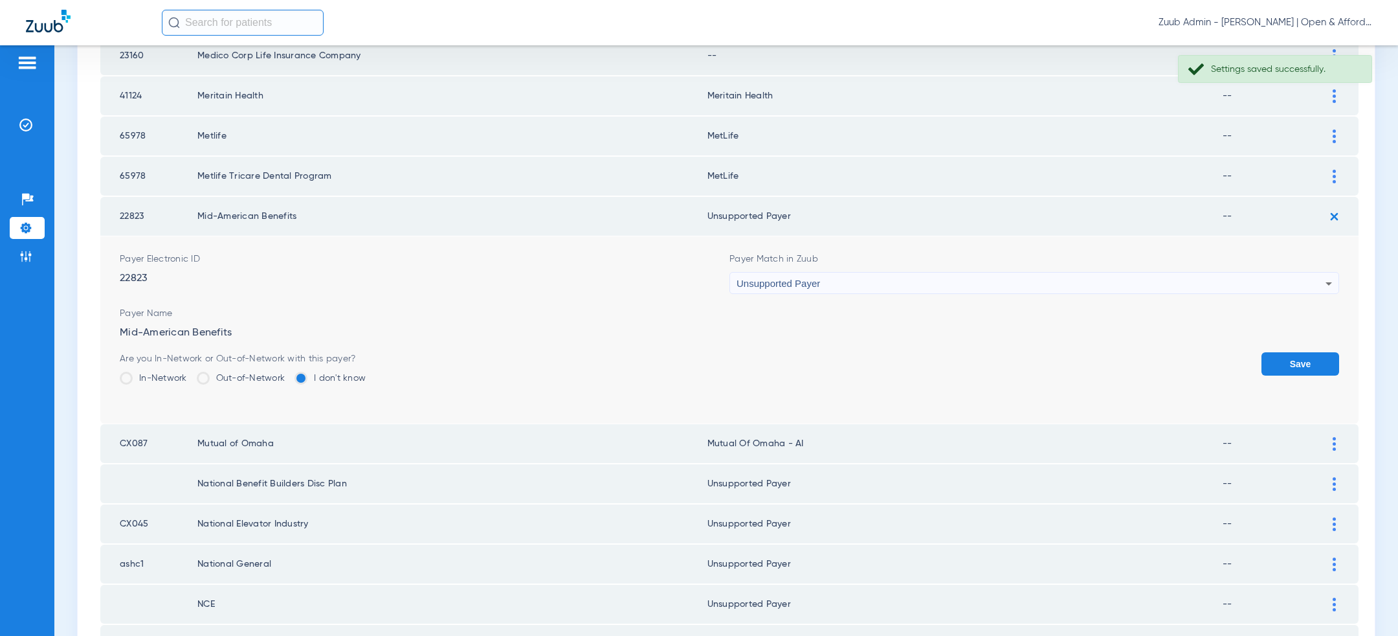
click at [1303, 353] on button "Save" at bounding box center [1301, 363] width 78 height 23
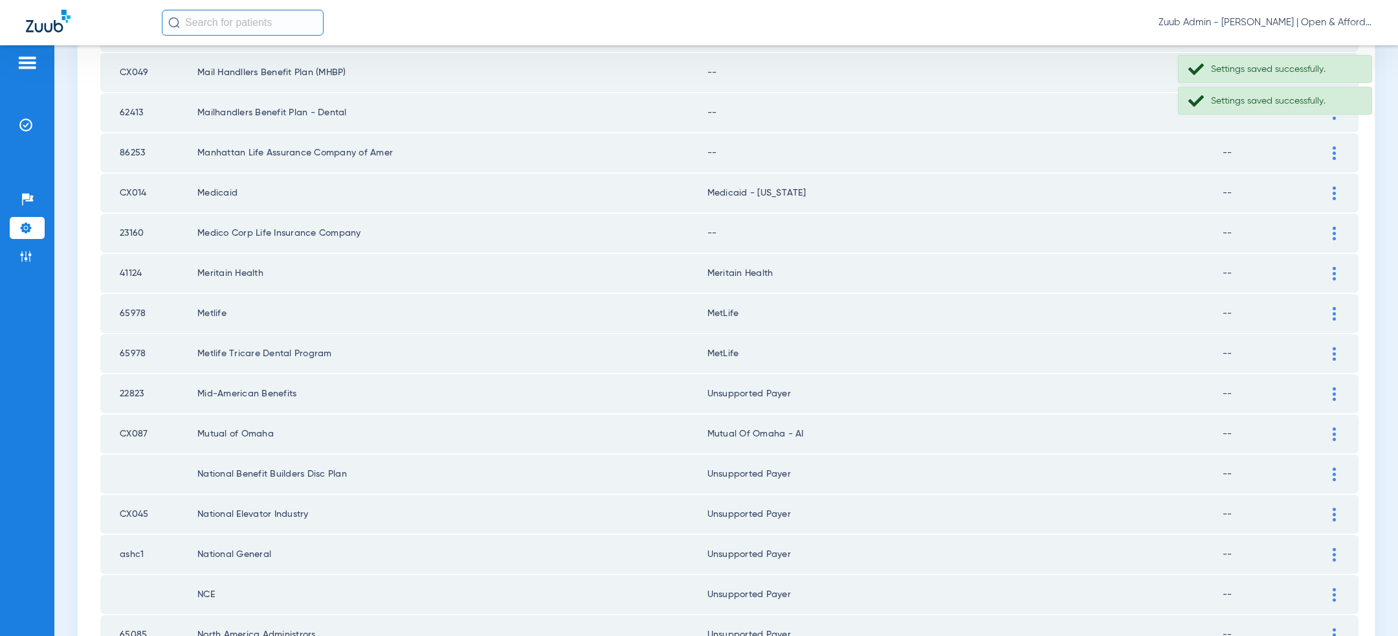
scroll to position [1502, 0]
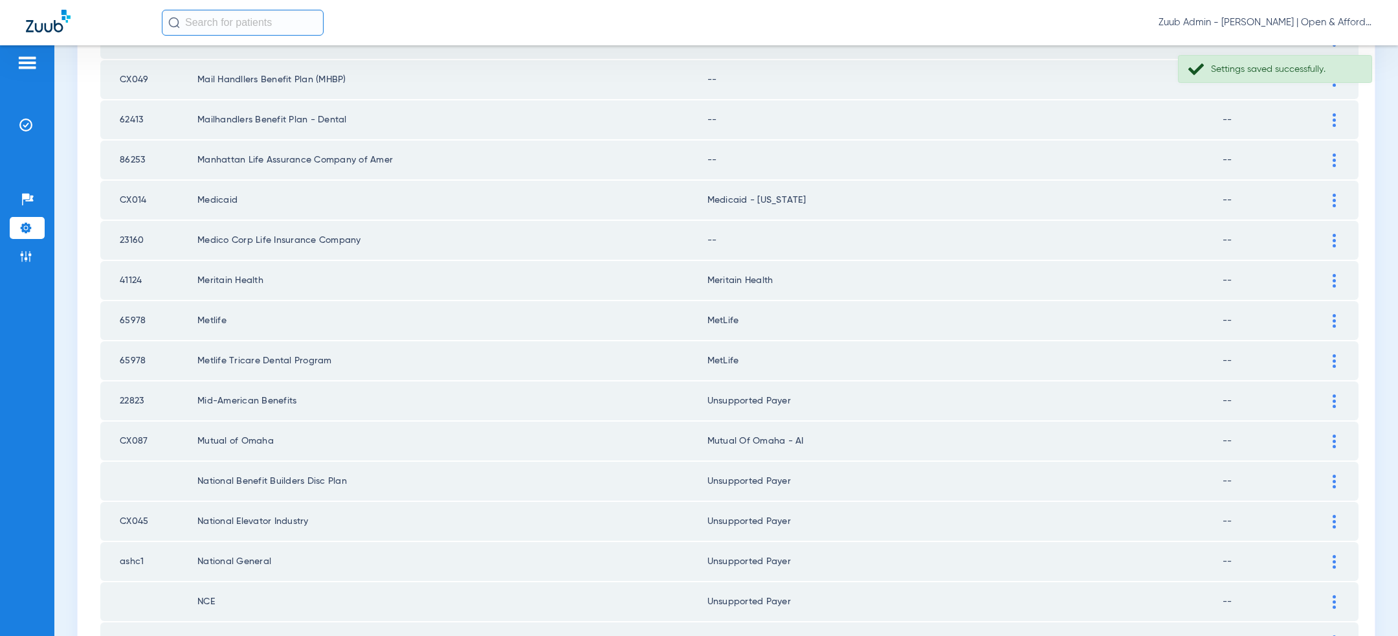
click at [1343, 234] on div at bounding box center [1334, 241] width 23 height 14
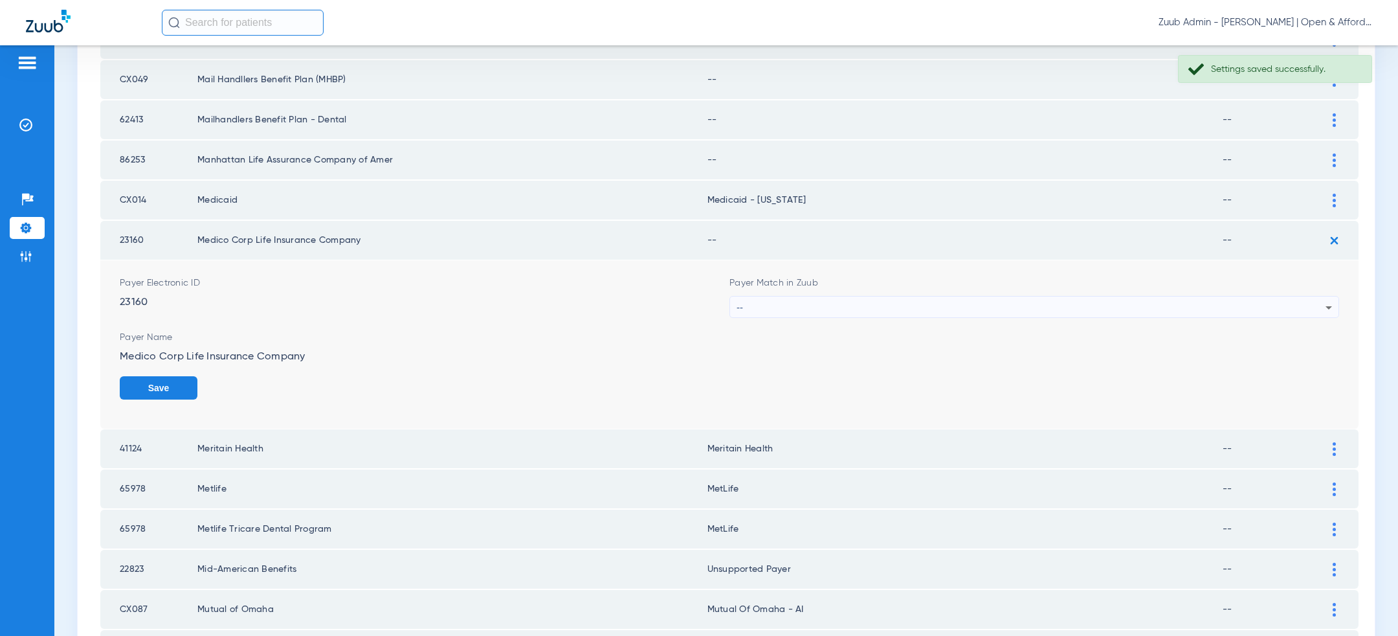
click at [1078, 298] on div "--" at bounding box center [1031, 307] width 589 height 22
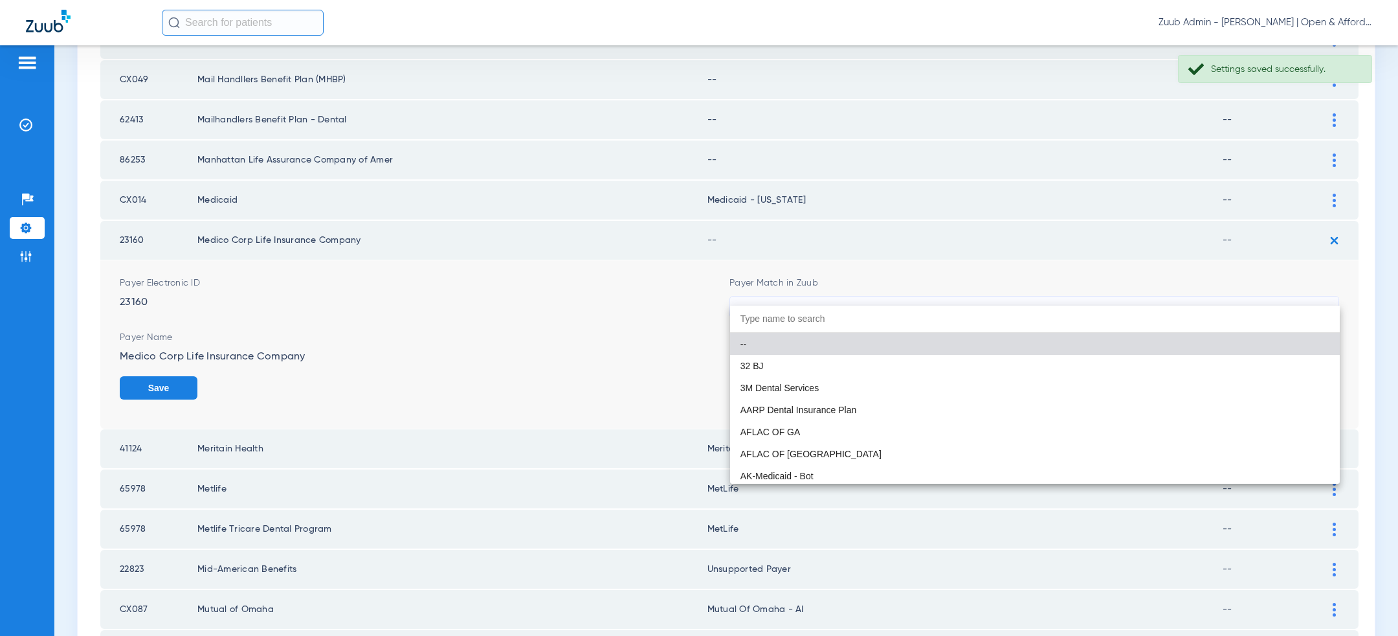
paste input "uns"
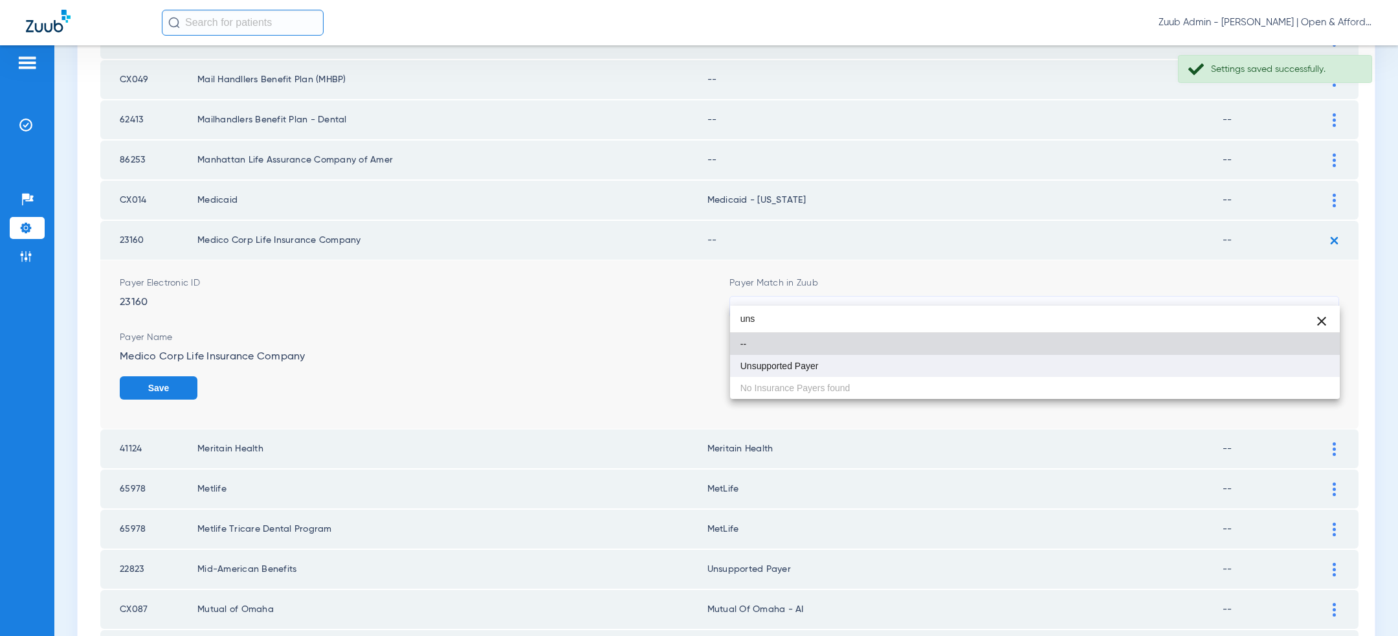
type input "uns"
click at [970, 366] on mat-option "Unsupported Payer" at bounding box center [1035, 366] width 610 height 22
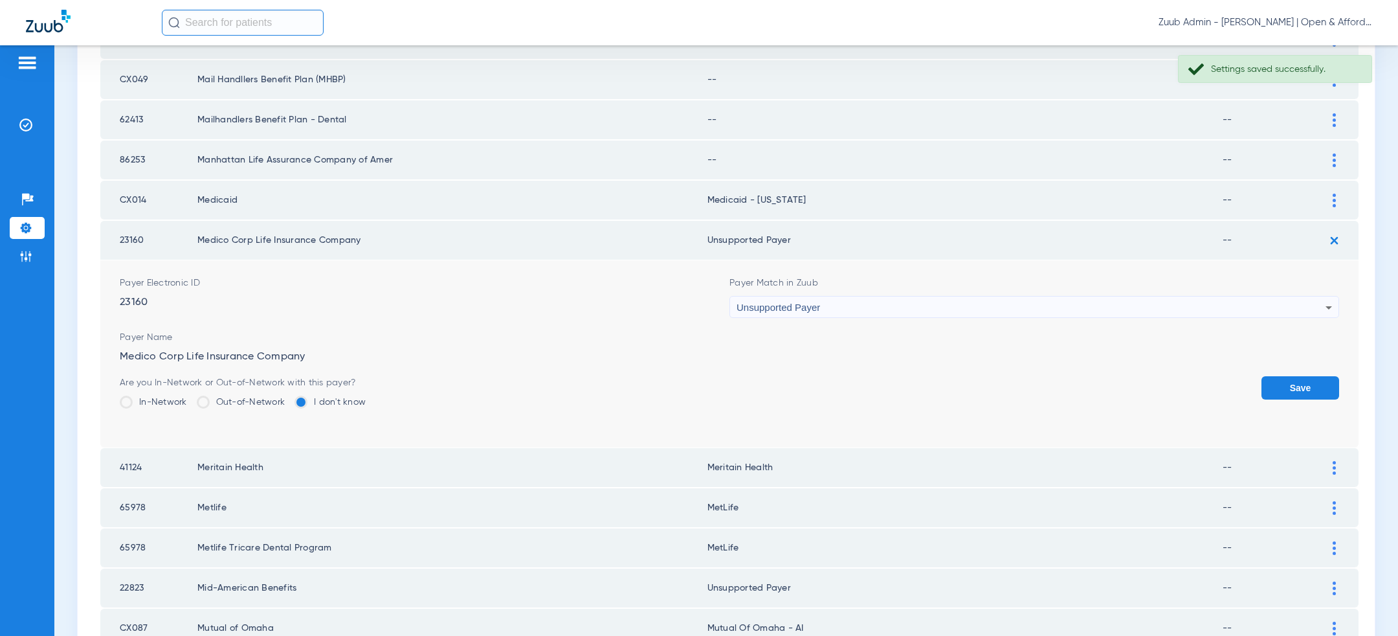
click at [1304, 376] on button "Save" at bounding box center [1301, 387] width 78 height 23
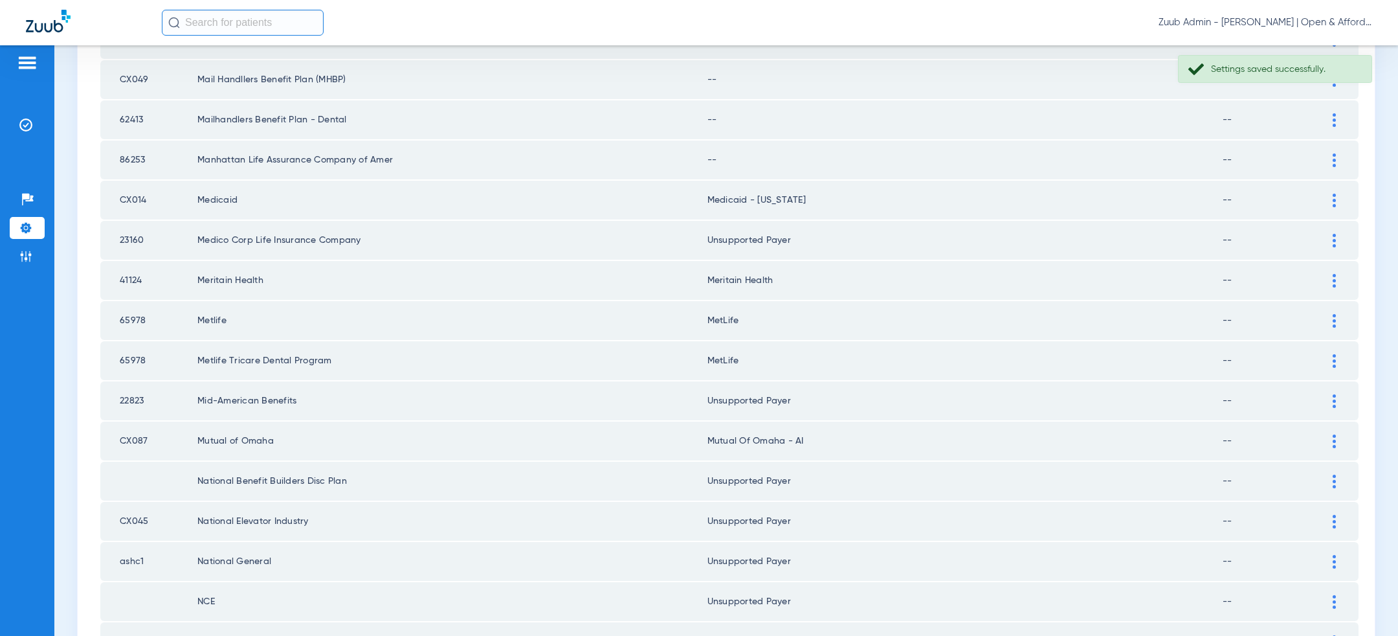
click at [128, 184] on td "CX014" at bounding box center [148, 200] width 97 height 39
copy td "CX014"
click at [908, 262] on td "Meritain Health" at bounding box center [965, 280] width 515 height 39
click at [1331, 194] on div at bounding box center [1334, 201] width 23 height 14
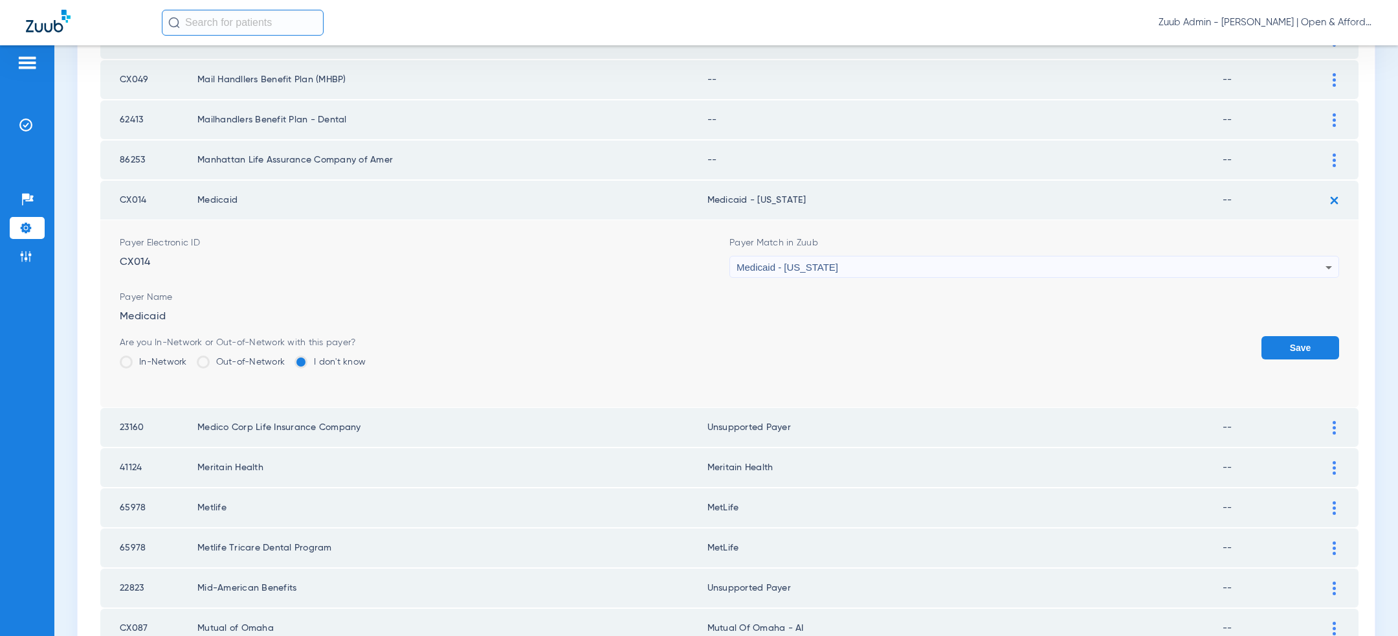
click at [1145, 256] on div "Medicaid - [US_STATE]" at bounding box center [1031, 267] width 589 height 22
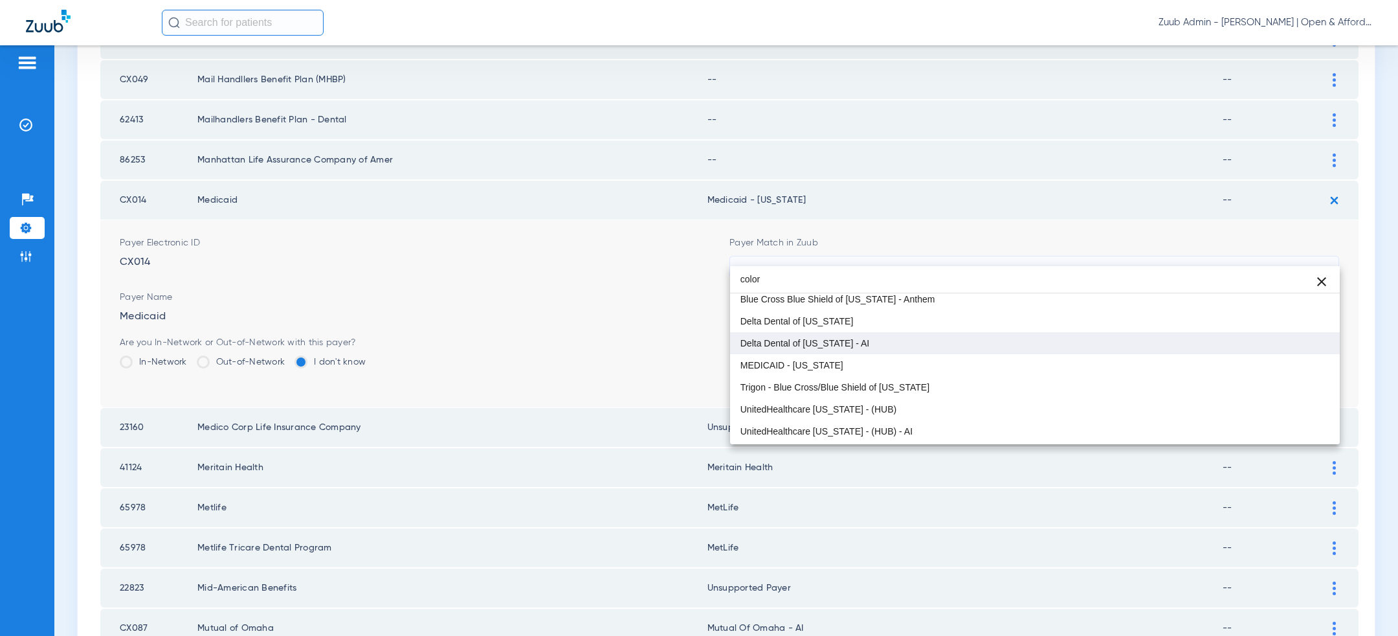
scroll to position [19, 0]
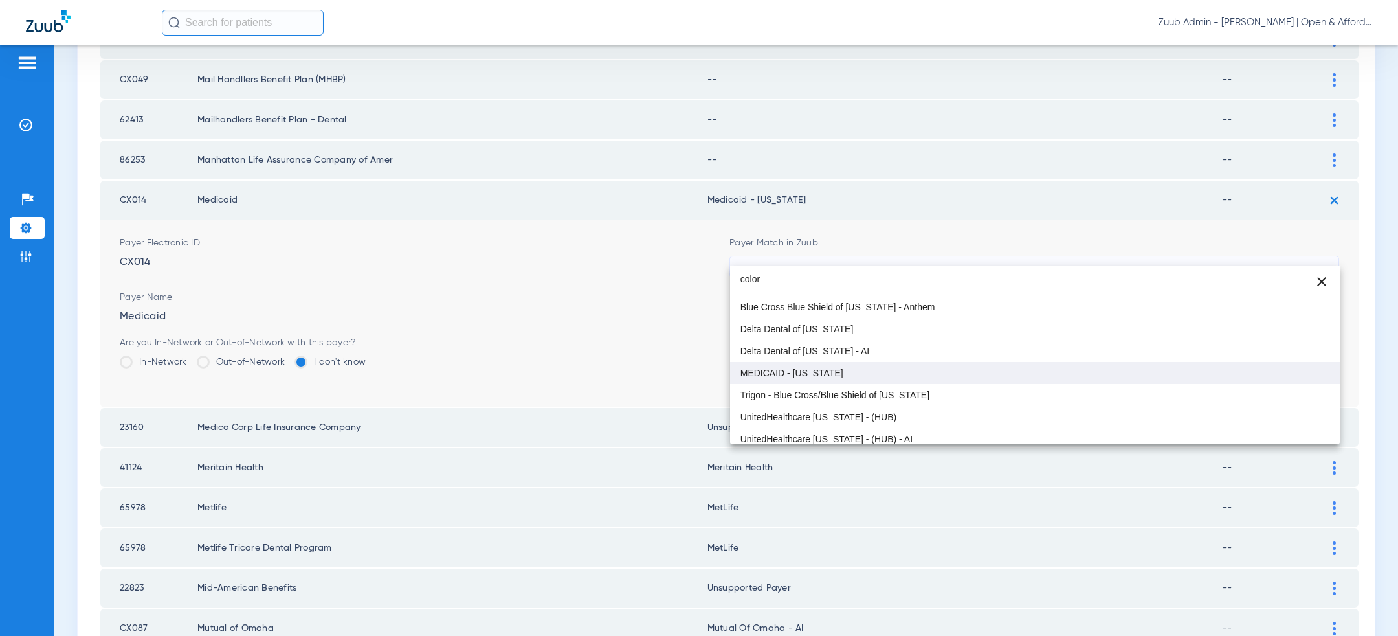
type input "color"
click at [968, 363] on mat-option "MEDICAID - [US_STATE]" at bounding box center [1035, 373] width 610 height 22
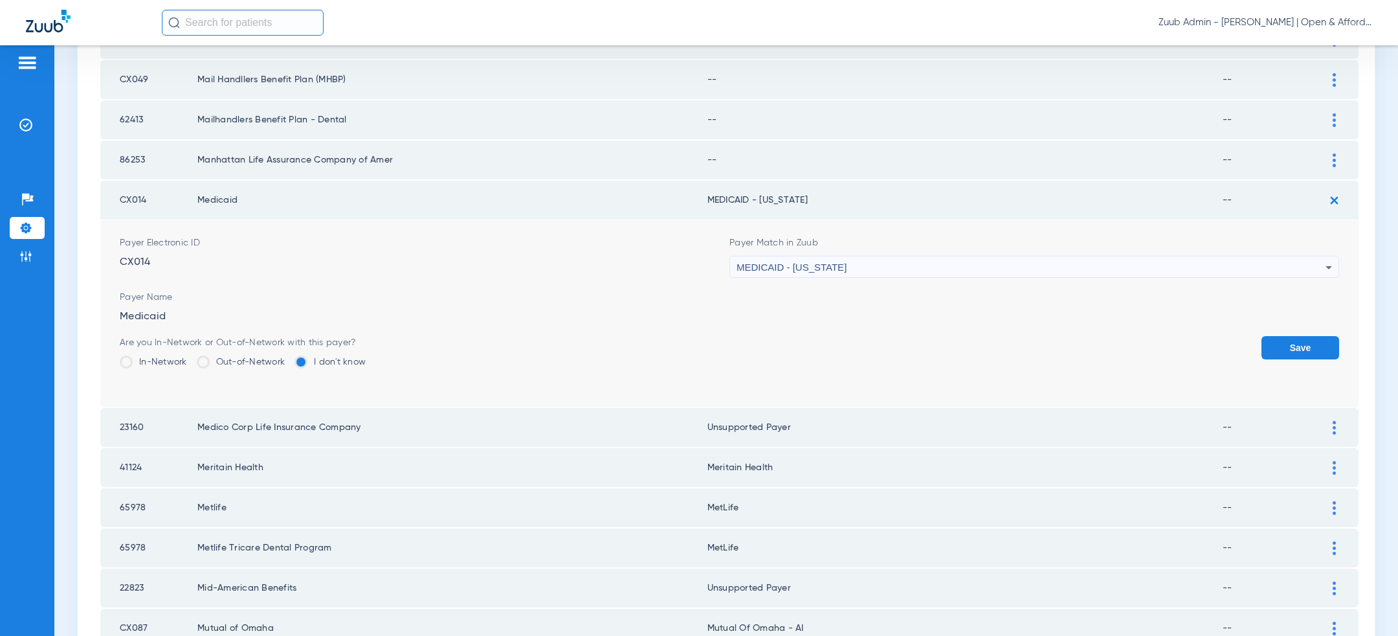
click at [1302, 336] on button "Save" at bounding box center [1301, 347] width 78 height 23
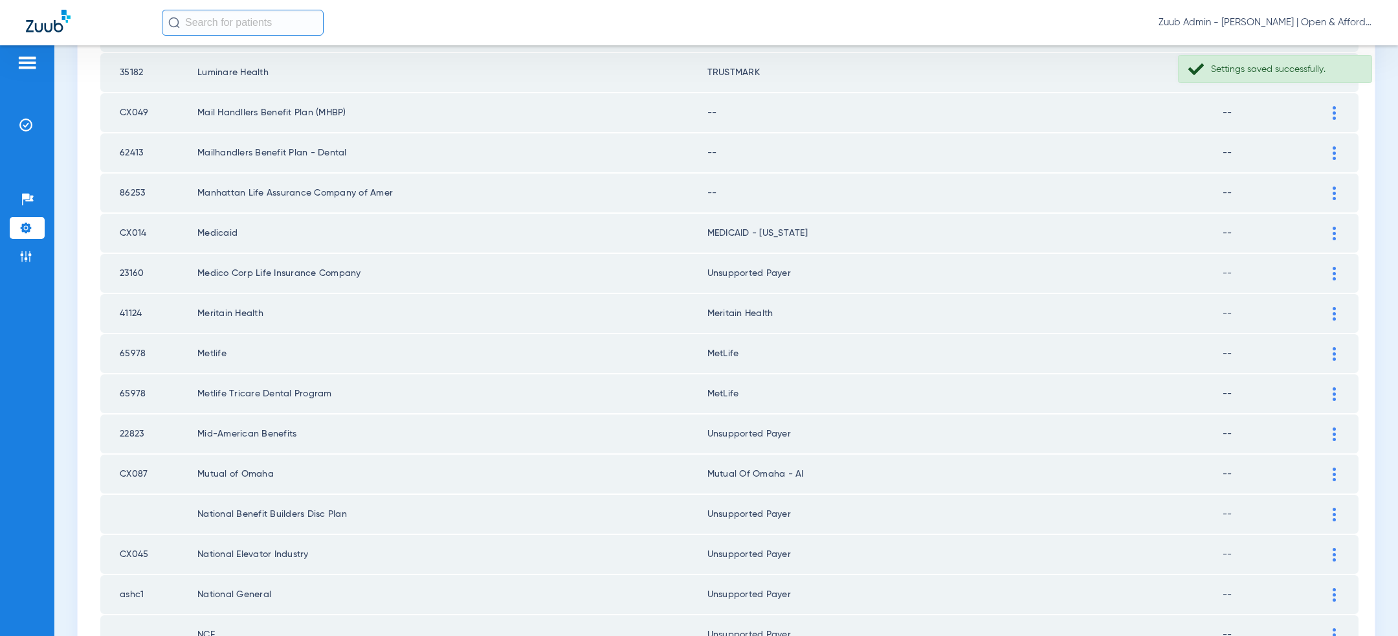
scroll to position [1463, 0]
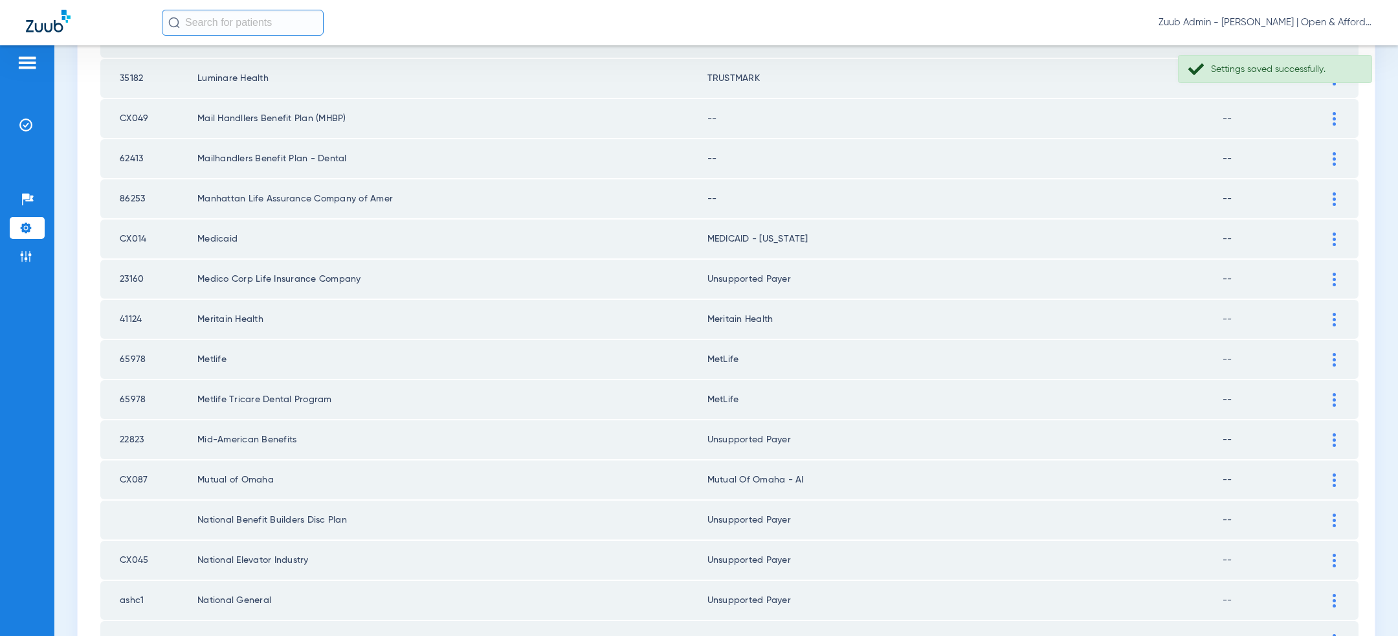
click at [1333, 192] on img at bounding box center [1334, 199] width 3 height 14
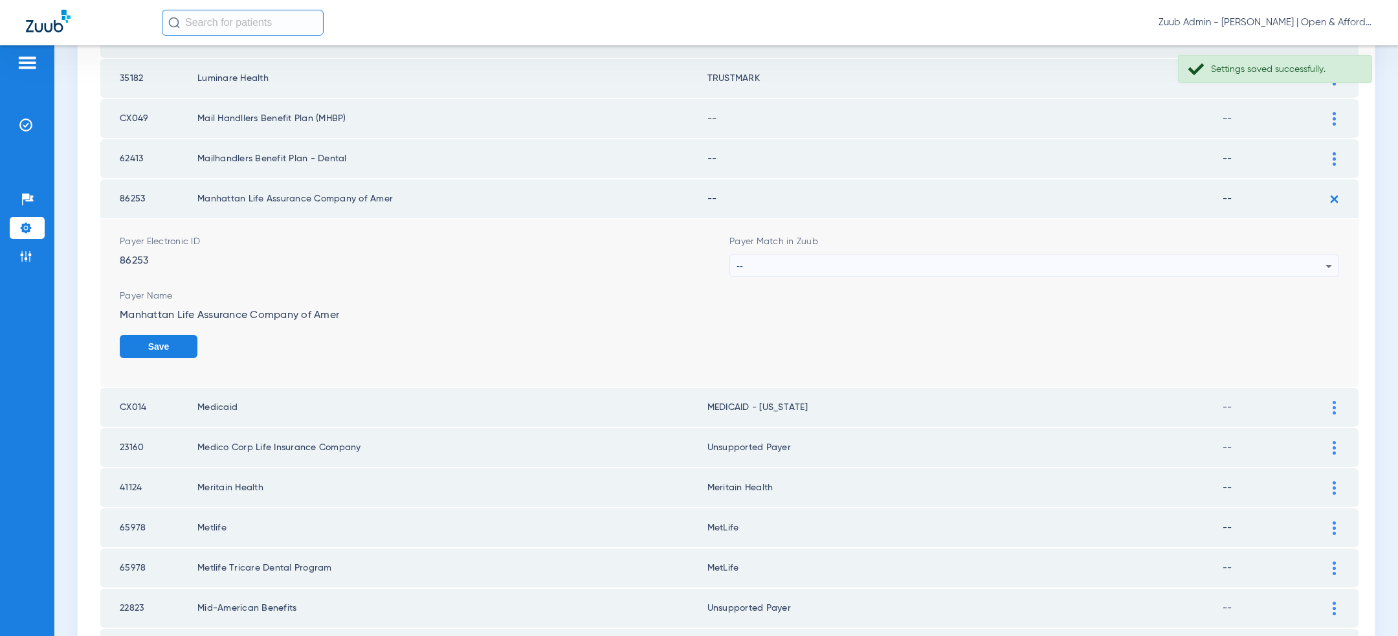
click at [1095, 258] on div "--" at bounding box center [1031, 266] width 589 height 22
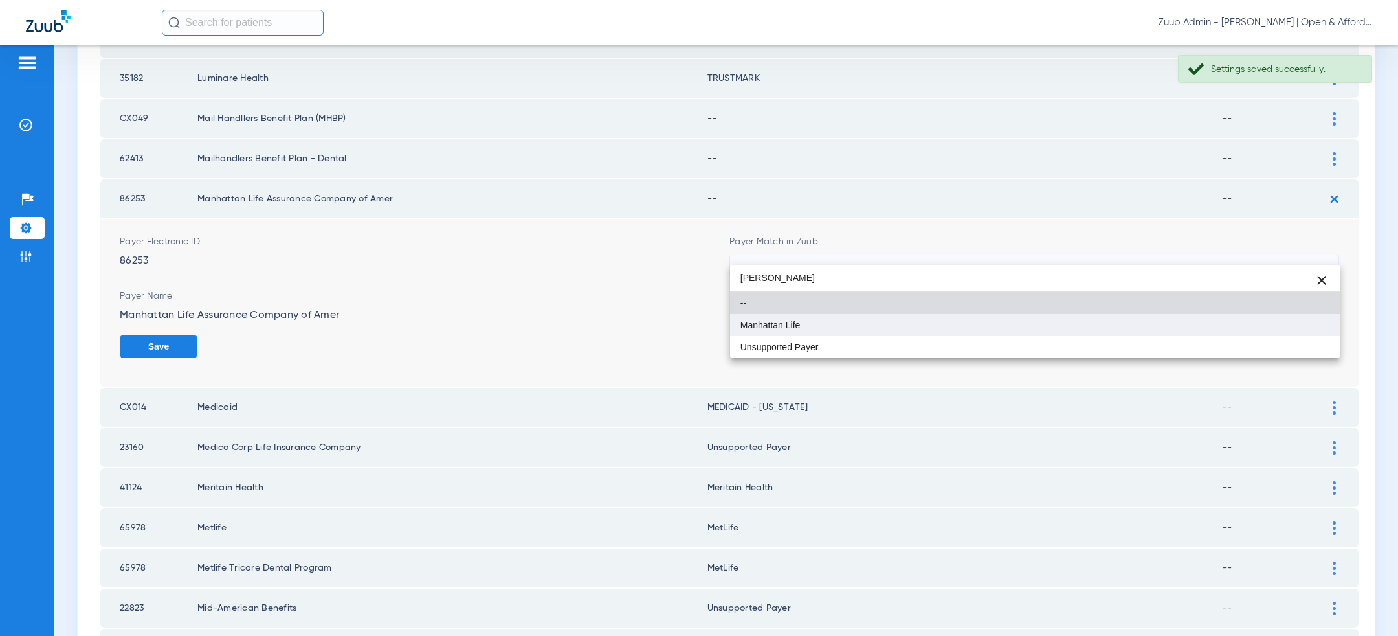
type input "anh"
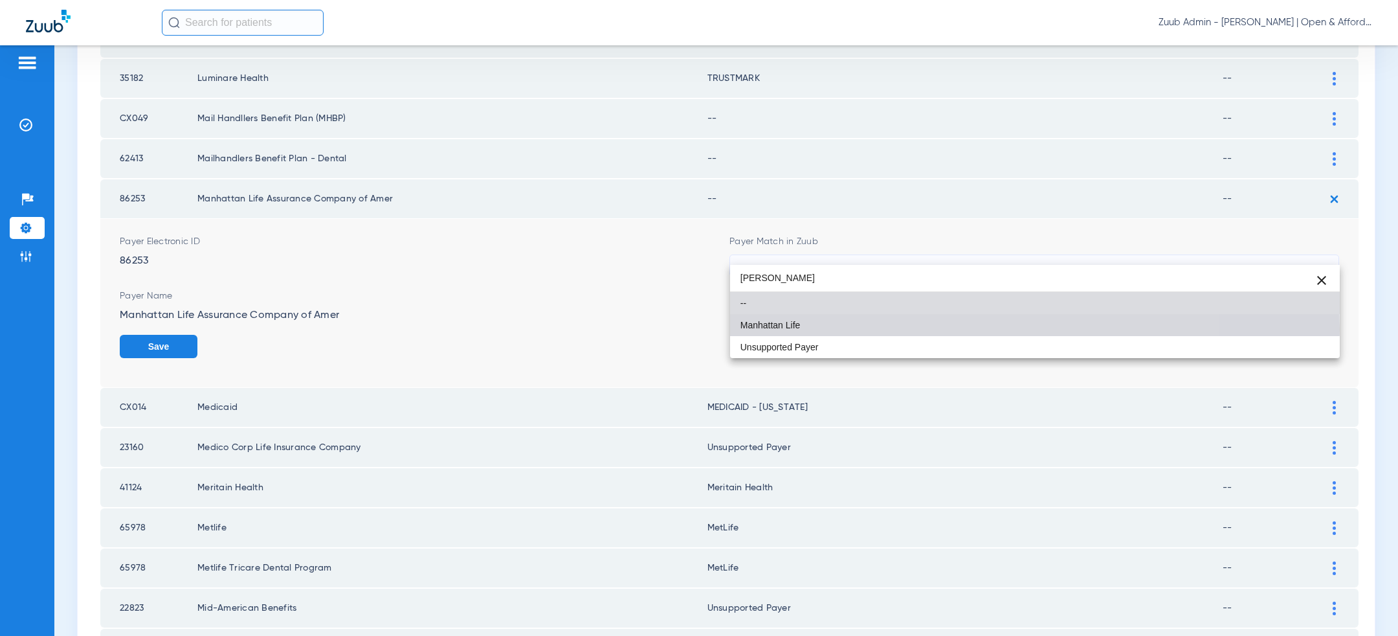
click at [950, 329] on mat-option "Manhattan Life" at bounding box center [1035, 325] width 610 height 22
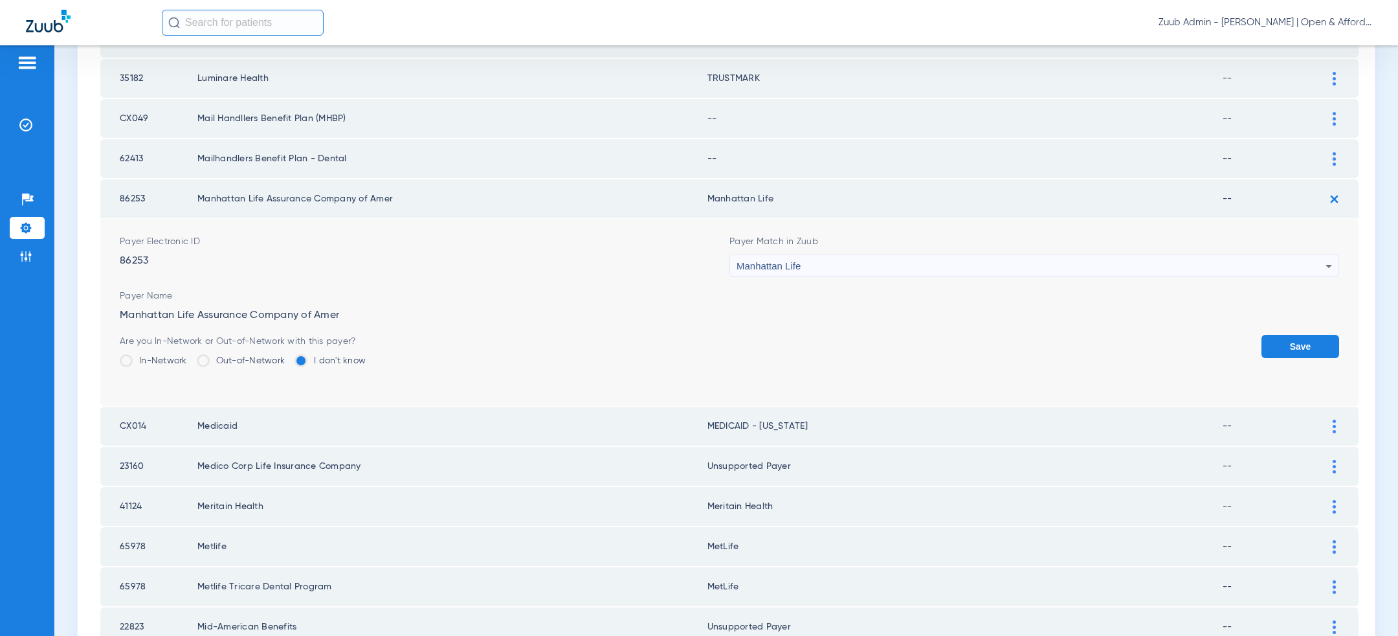
click at [1310, 335] on button "Save" at bounding box center [1301, 346] width 78 height 23
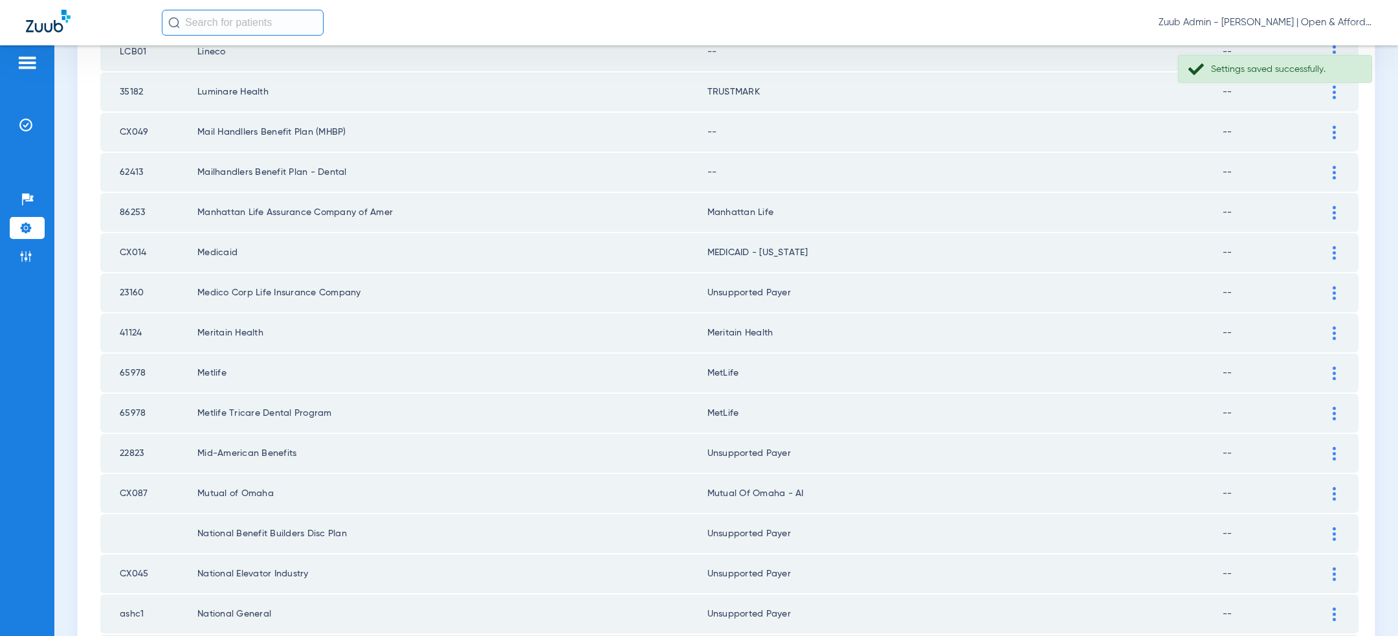
scroll to position [1445, 0]
click at [1337, 170] on div at bounding box center [1334, 177] width 23 height 14
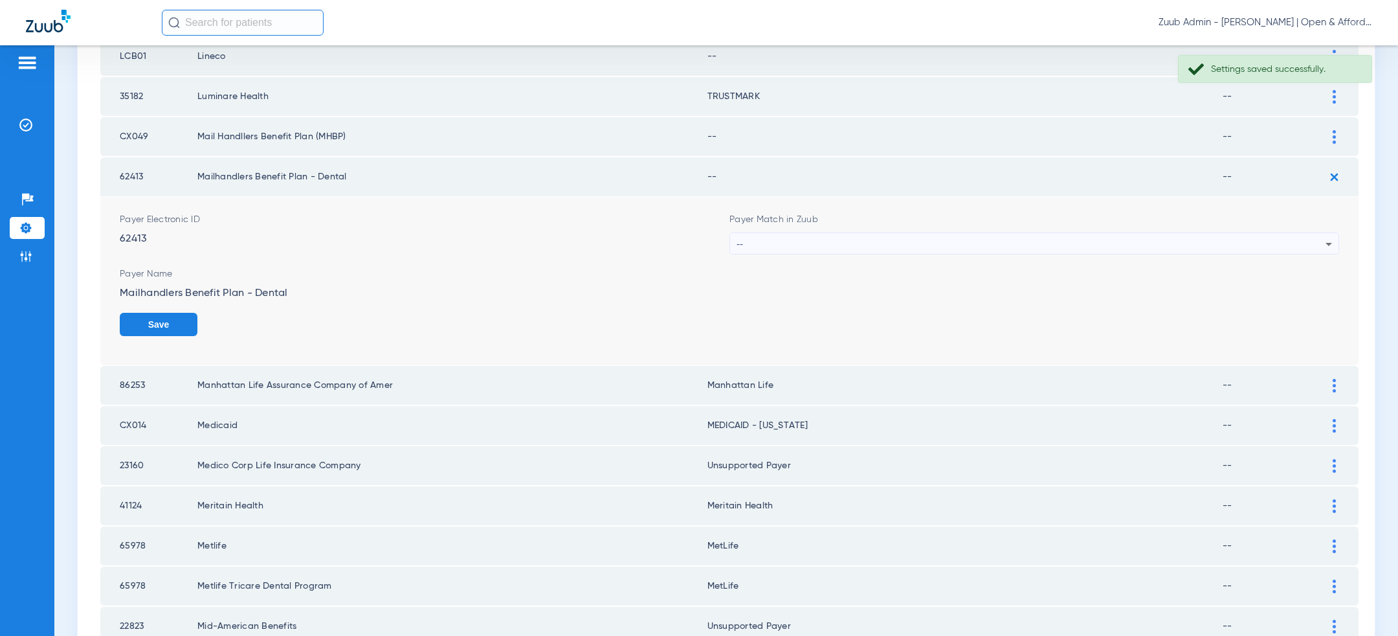
click at [1178, 233] on div "--" at bounding box center [1031, 244] width 589 height 22
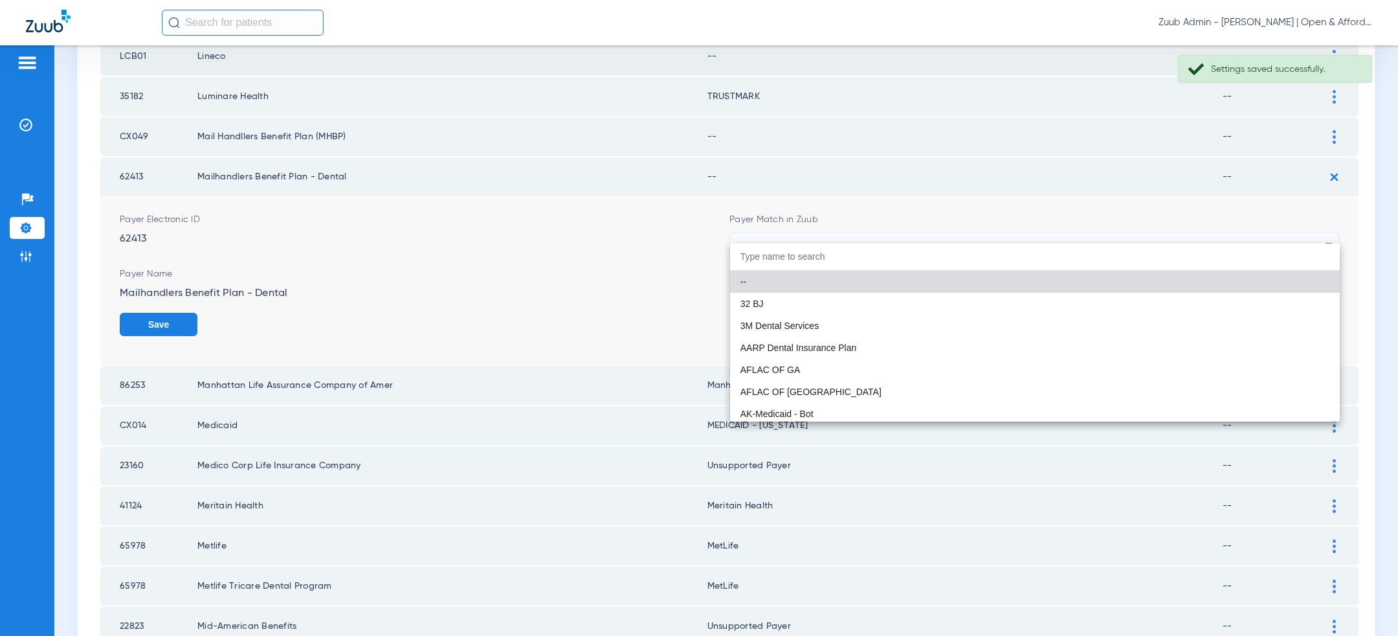
paste input "united hea"
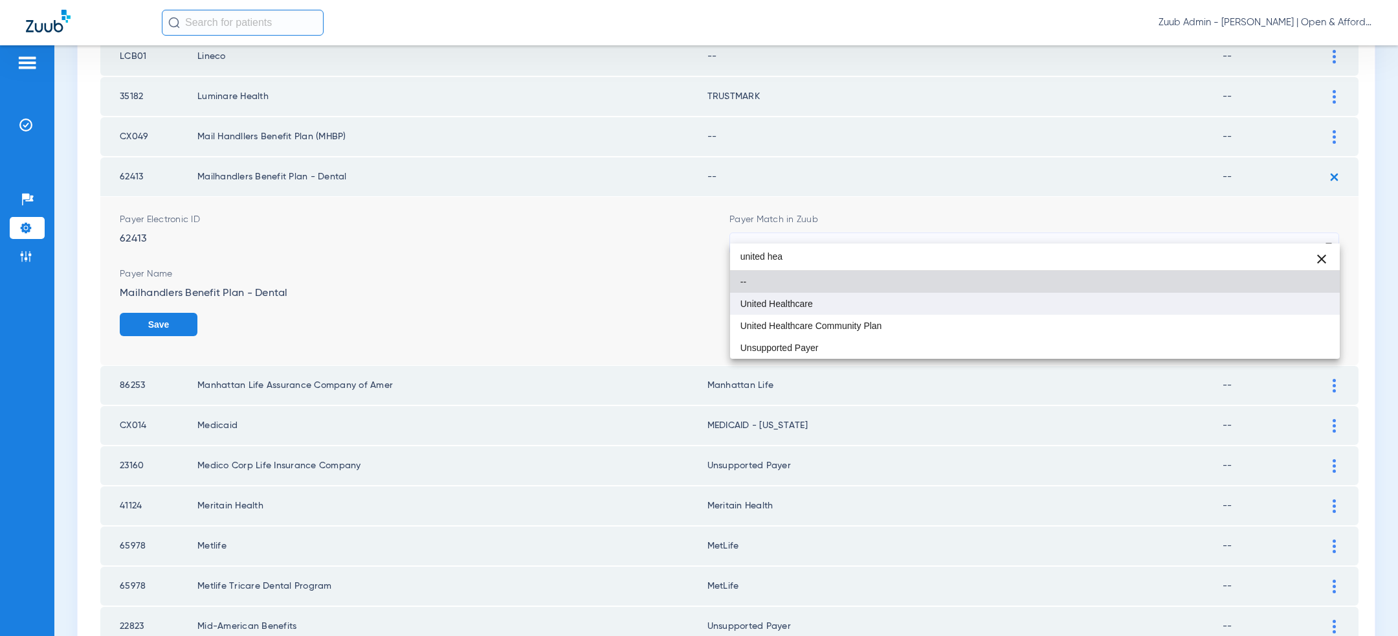
type input "united hea"
click at [946, 305] on mat-option "United Healthcare" at bounding box center [1035, 304] width 610 height 22
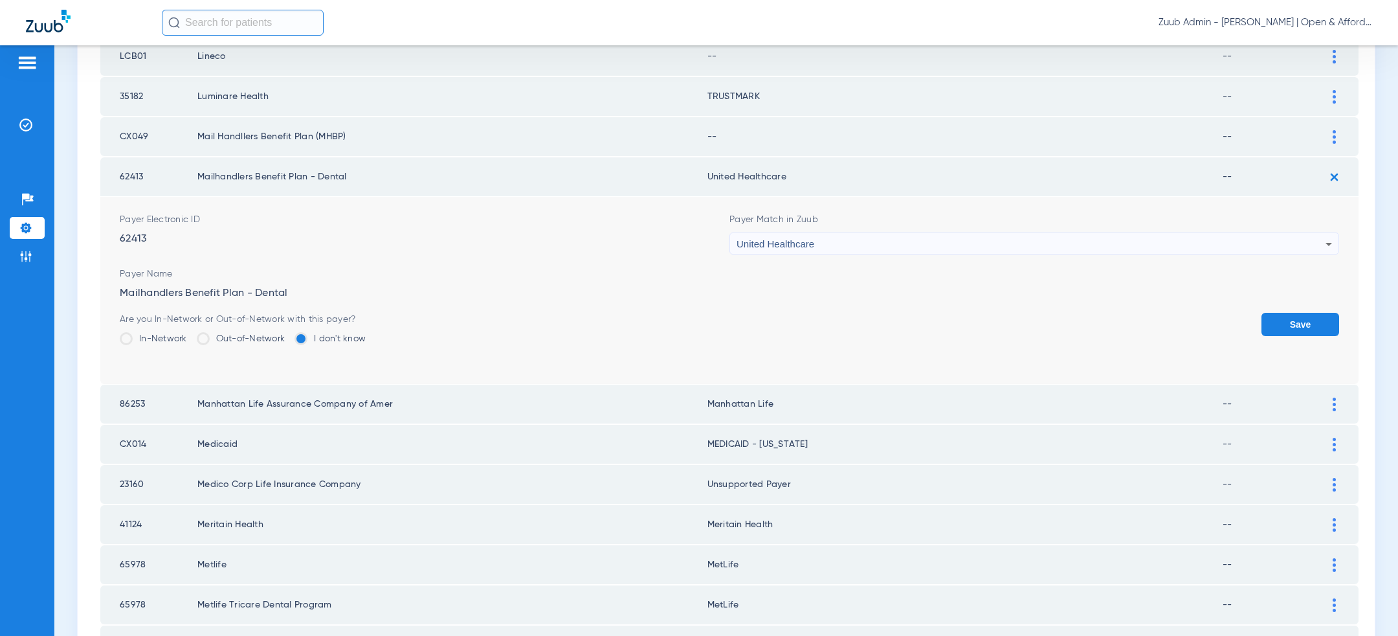
click at [1287, 313] on button "Save" at bounding box center [1301, 324] width 78 height 23
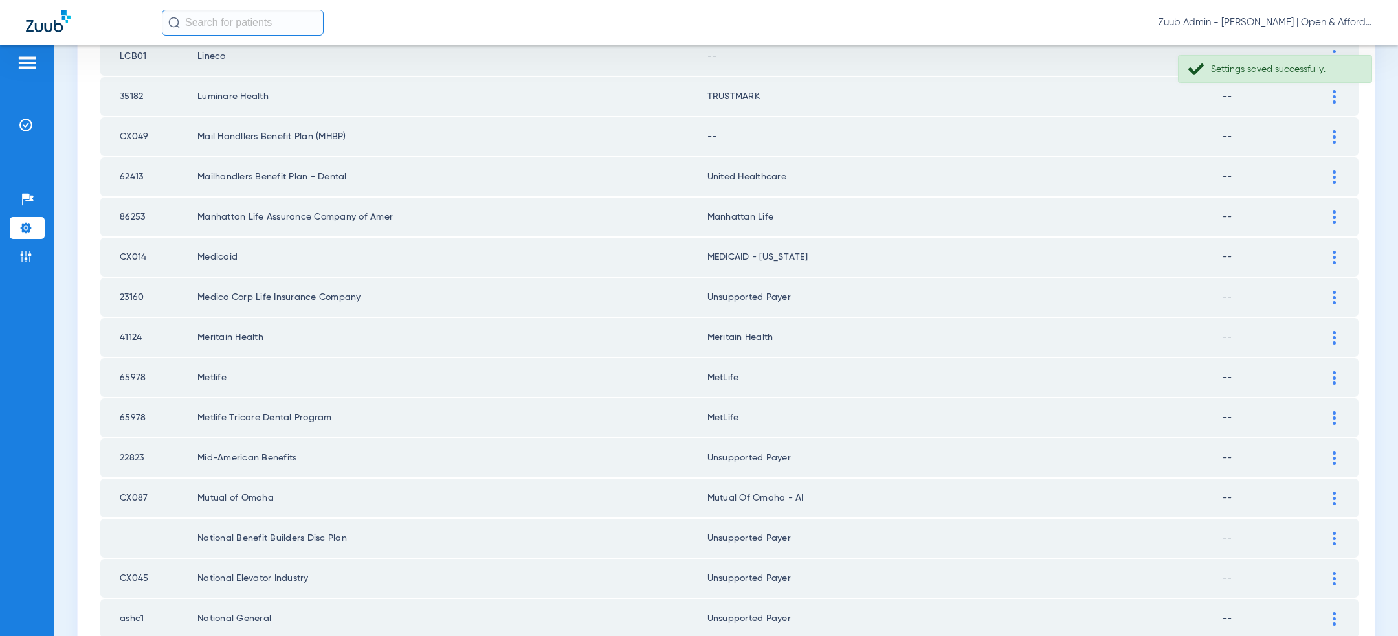
click at [1331, 130] on div at bounding box center [1334, 137] width 23 height 14
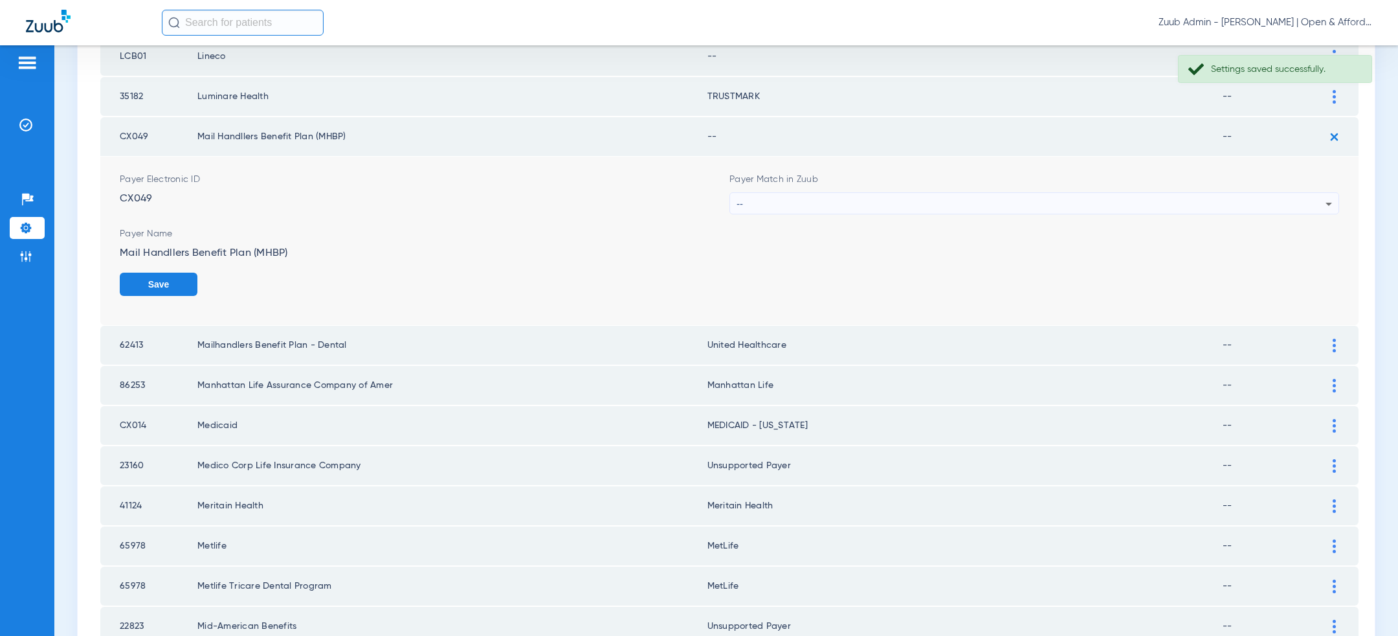
click at [1130, 194] on div "--" at bounding box center [1031, 204] width 589 height 22
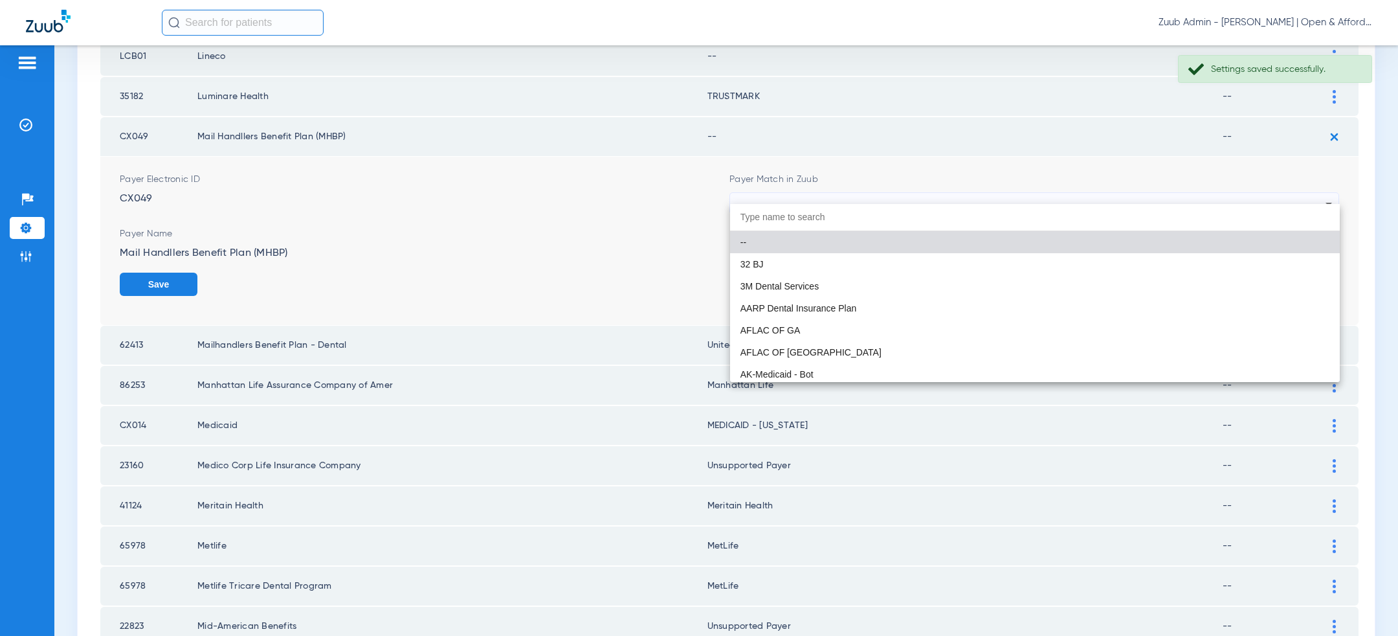
paste input "united hea"
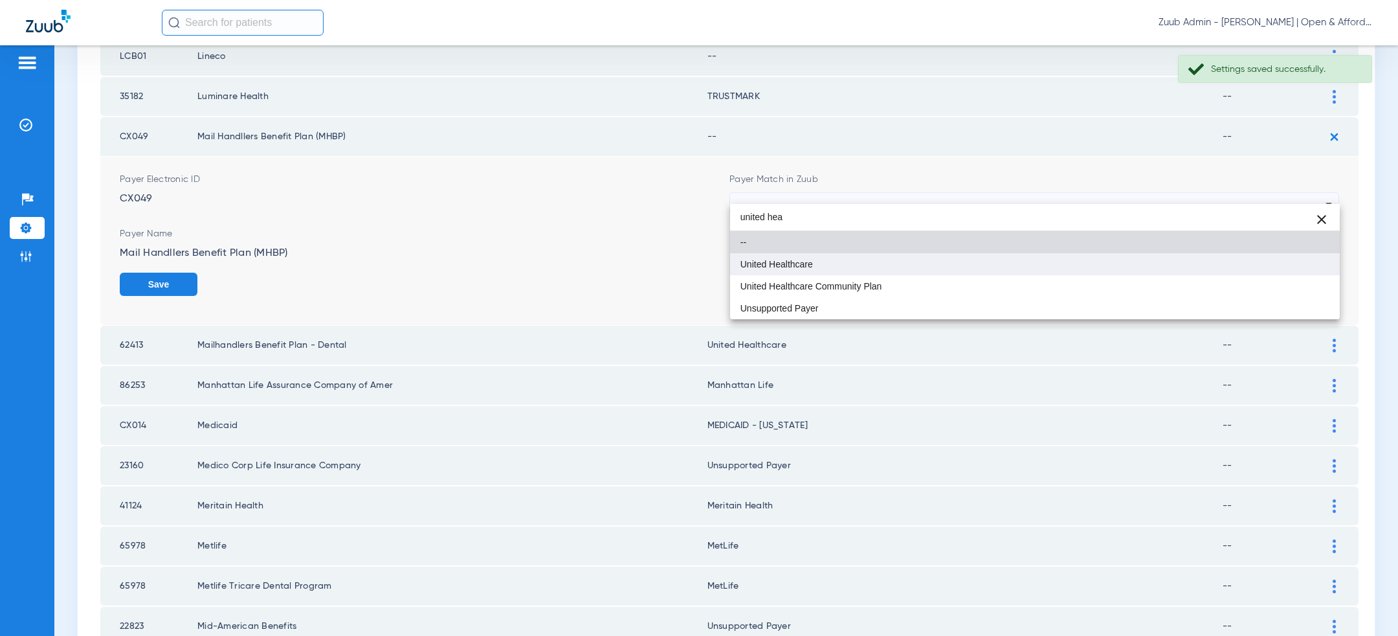
type input "united hea"
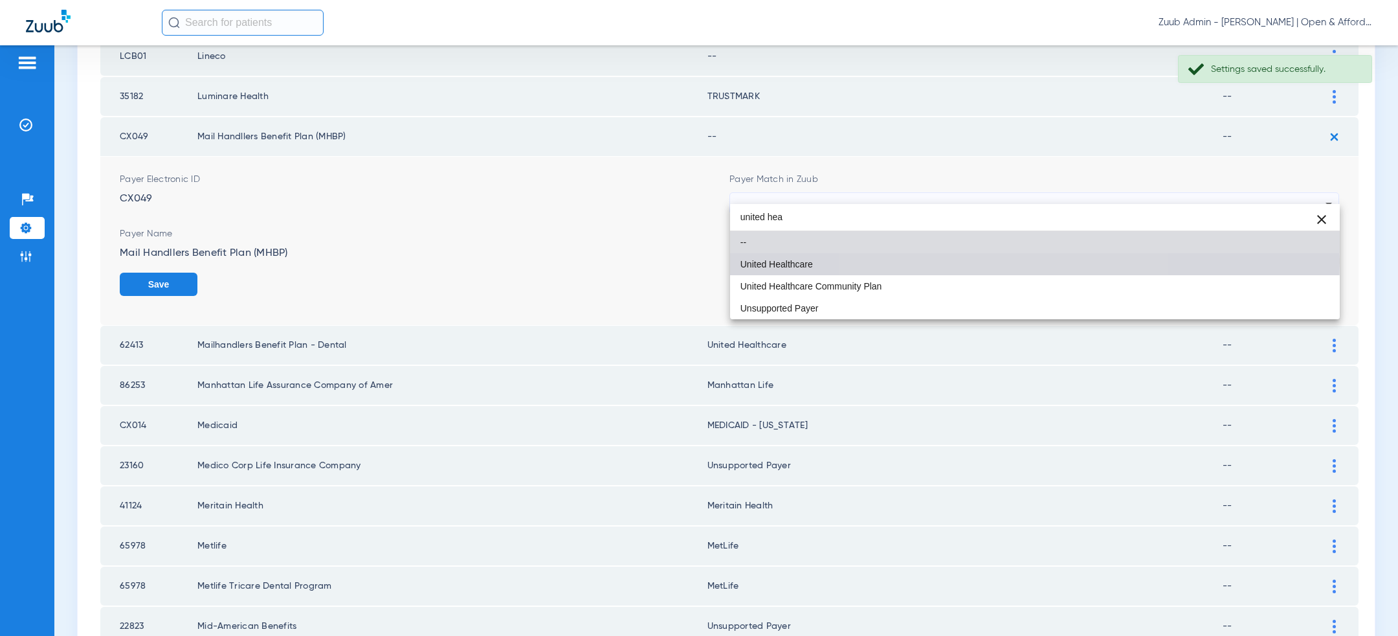
click at [1007, 262] on mat-option "United Healthcare" at bounding box center [1035, 264] width 610 height 22
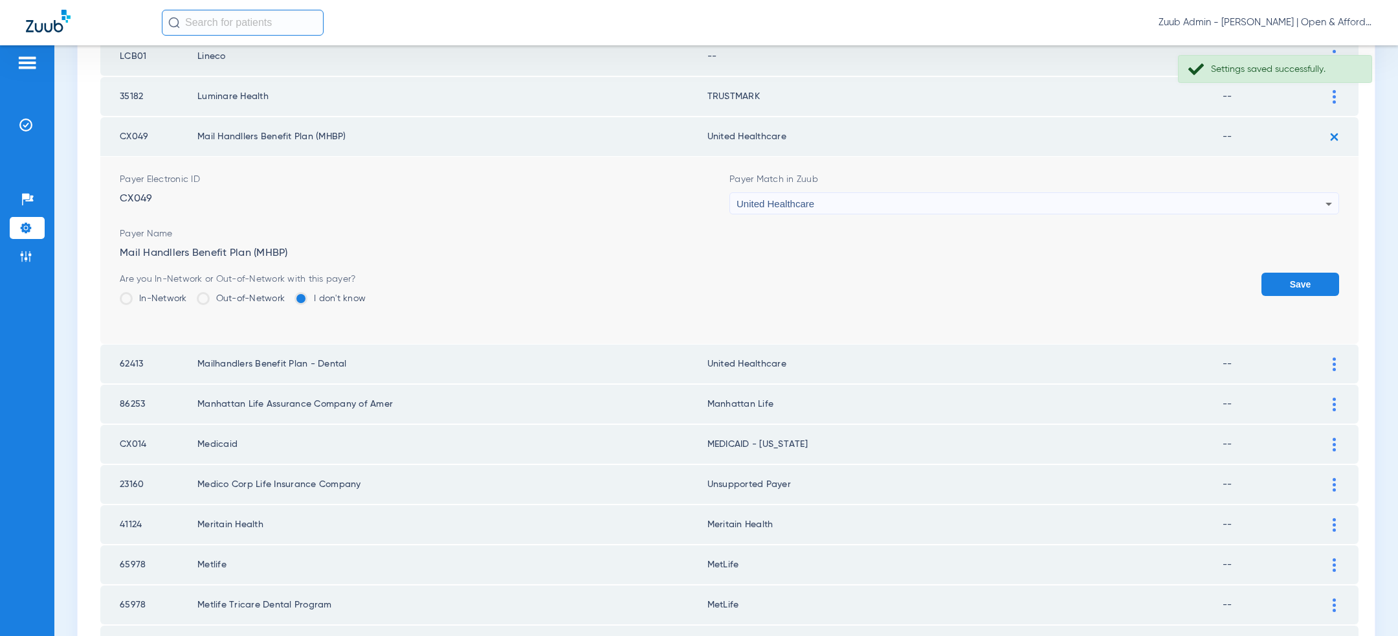
click at [1260, 273] on div "Are you In-Network or Out-of-Network with this payer? In-Network Out-of-Network…" at bounding box center [730, 294] width 1220 height 42
click at [1292, 273] on button "Save" at bounding box center [1301, 284] width 78 height 23
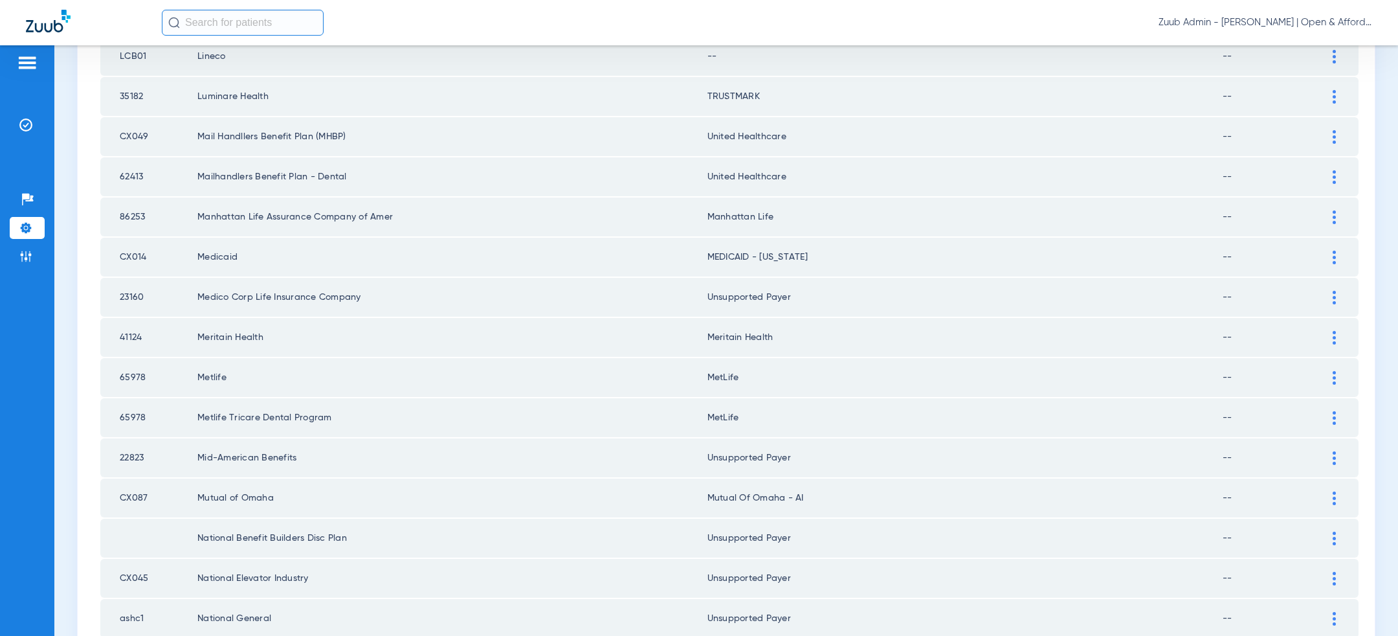
scroll to position [1216, 0]
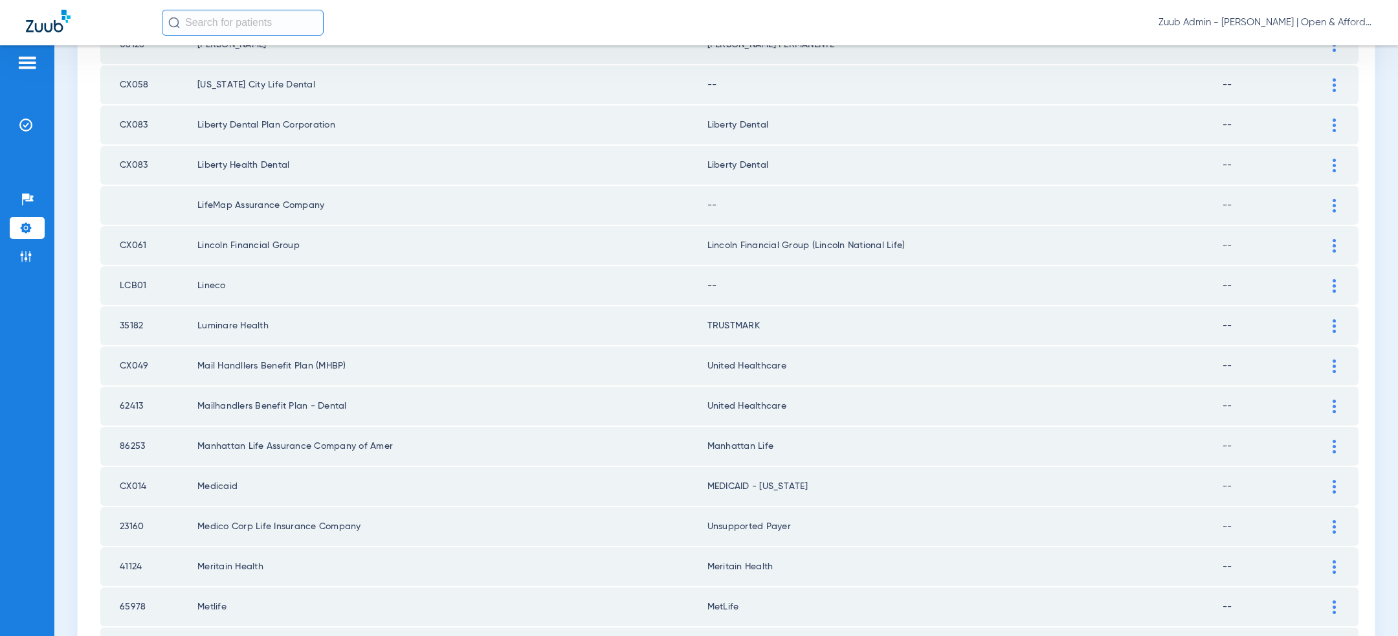
click at [1337, 319] on div at bounding box center [1334, 326] width 23 height 14
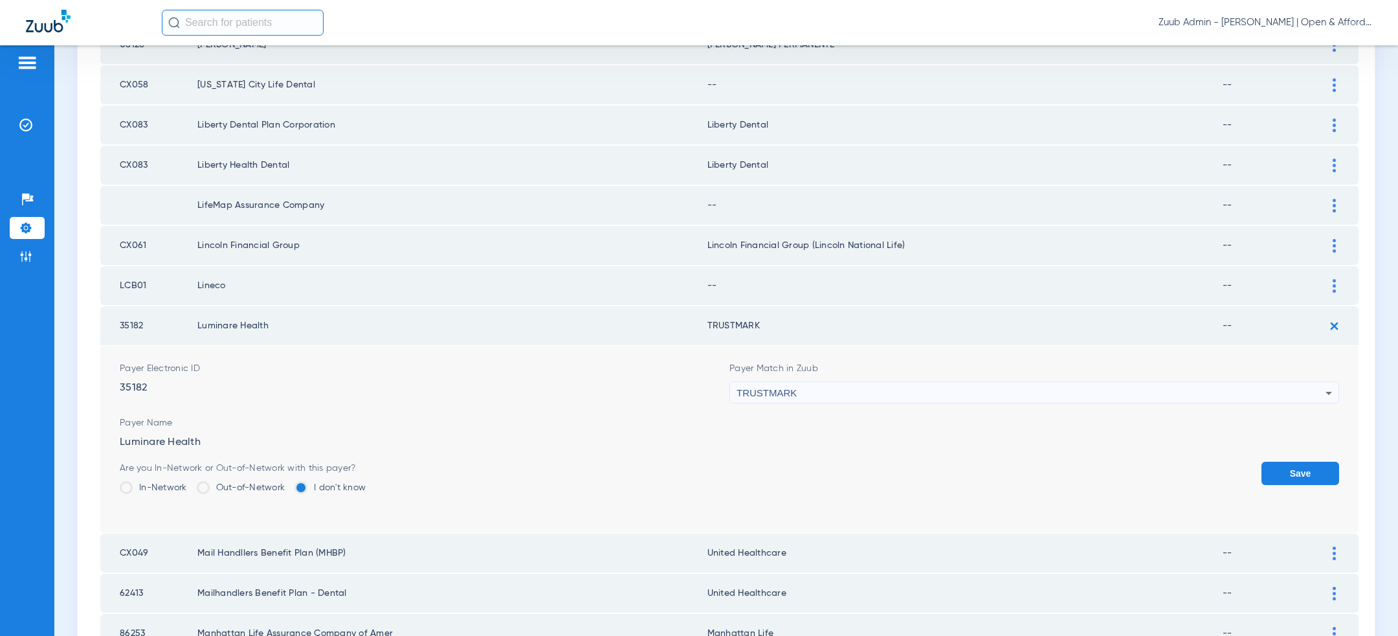
click at [982, 382] on div "TRUSTMARK" at bounding box center [1031, 393] width 589 height 22
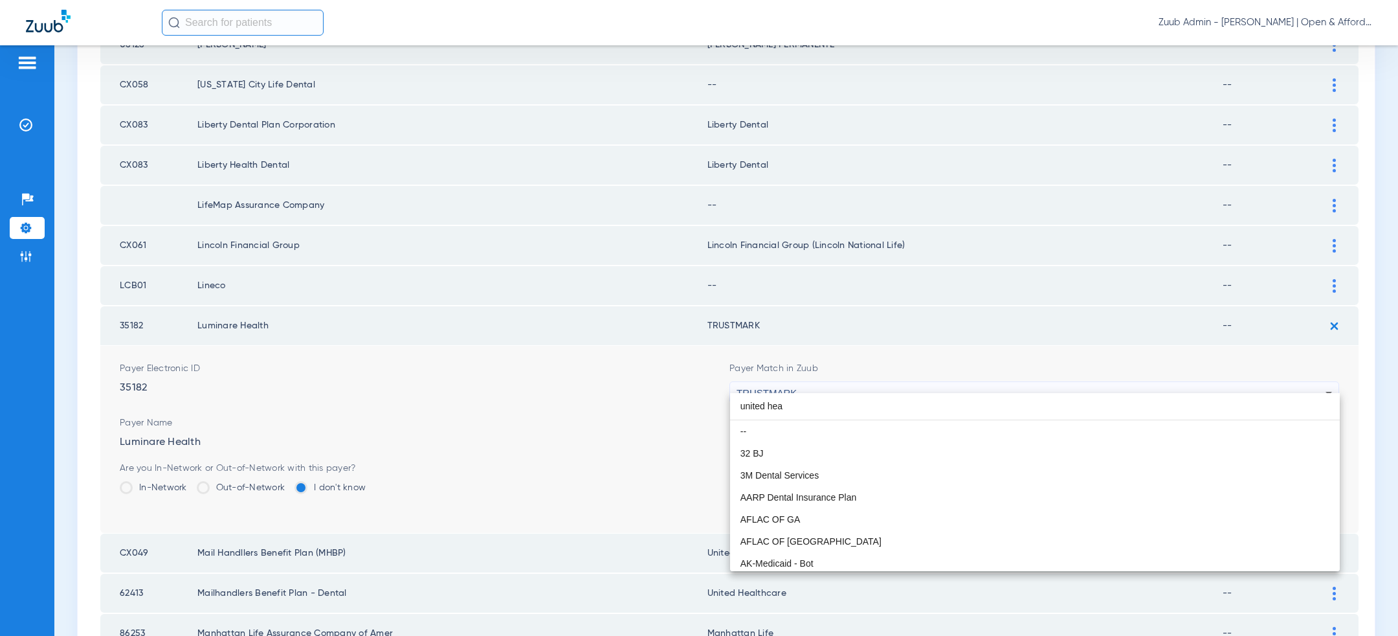
scroll to position [0, 0]
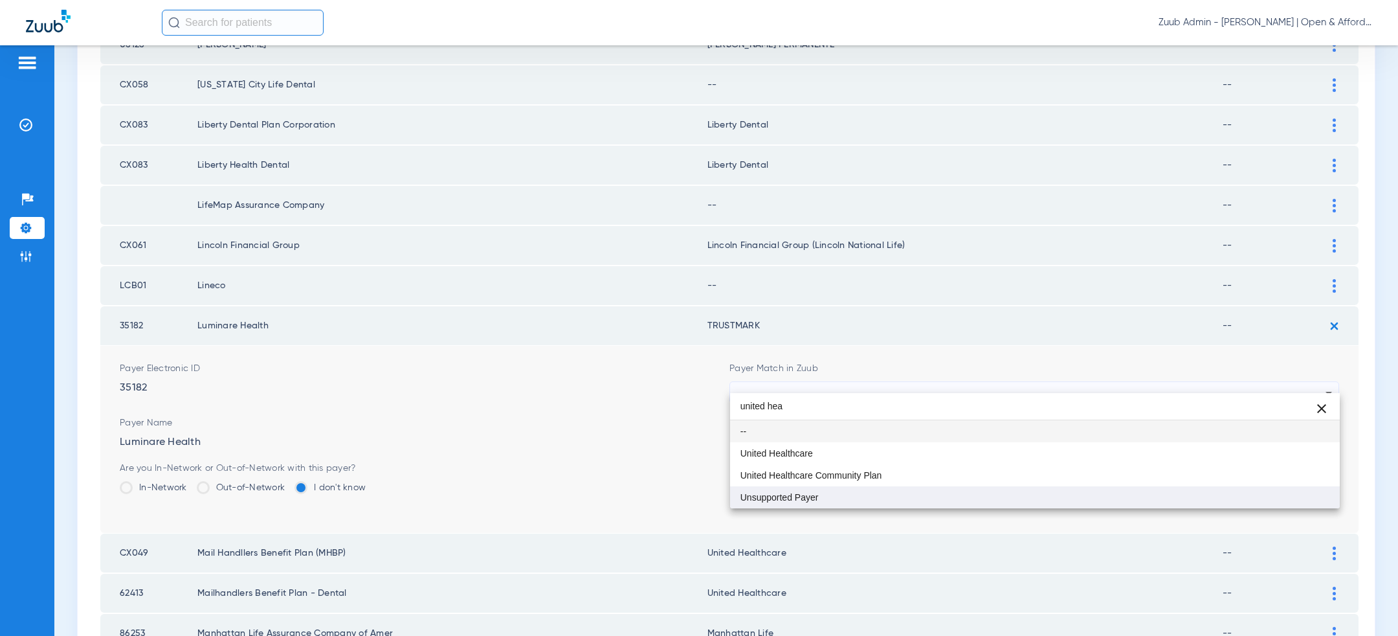
type input "united hea"
click at [859, 504] on mat-option "Unsupported Payer" at bounding box center [1035, 497] width 610 height 22
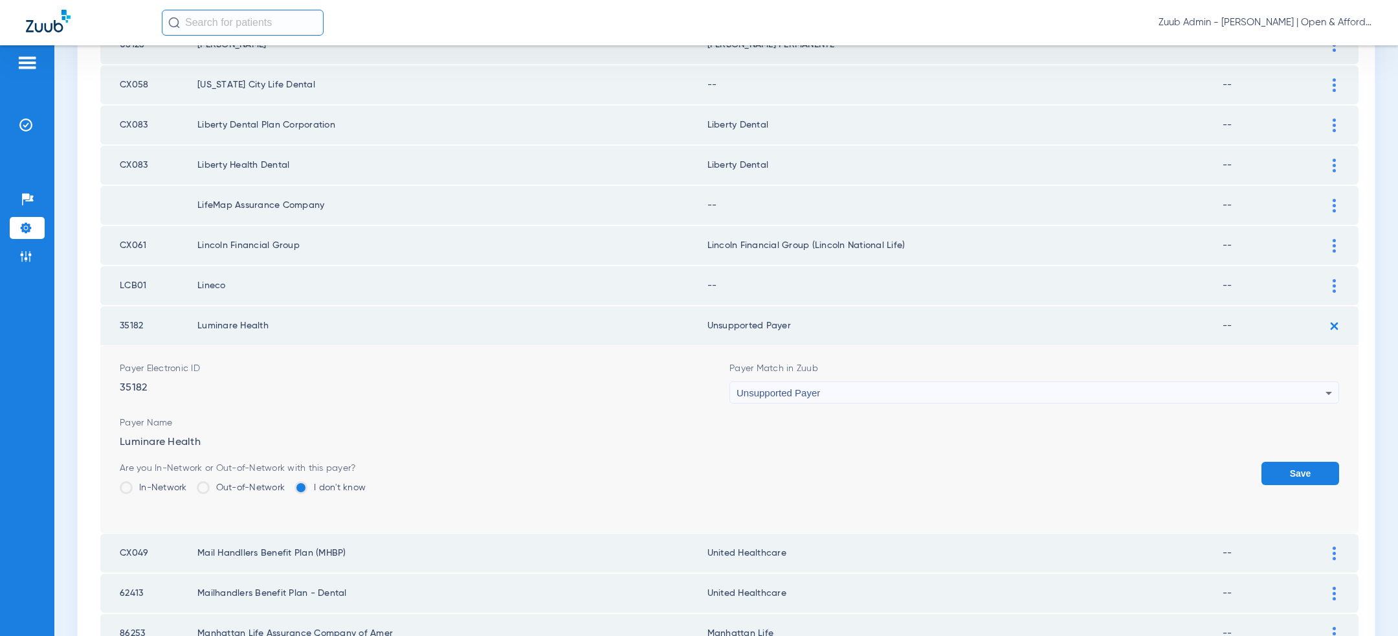
click at [1270, 462] on button "Save" at bounding box center [1301, 473] width 78 height 23
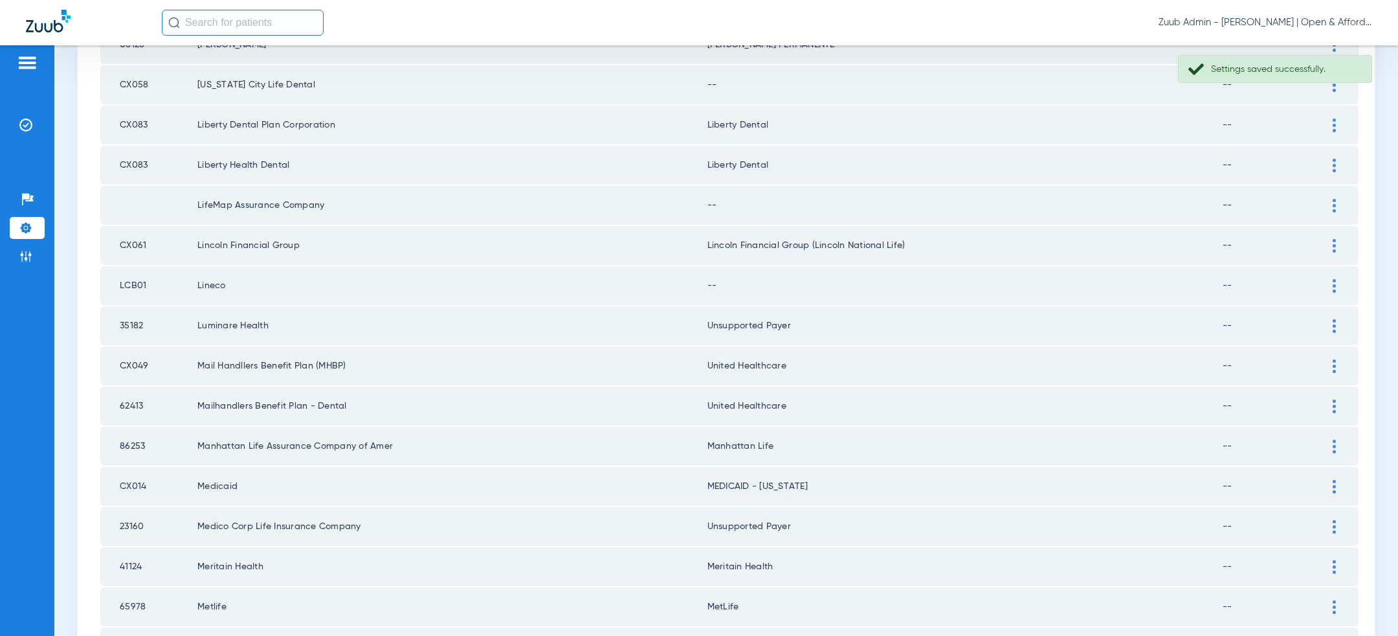
click at [1339, 279] on div at bounding box center [1334, 286] width 23 height 14
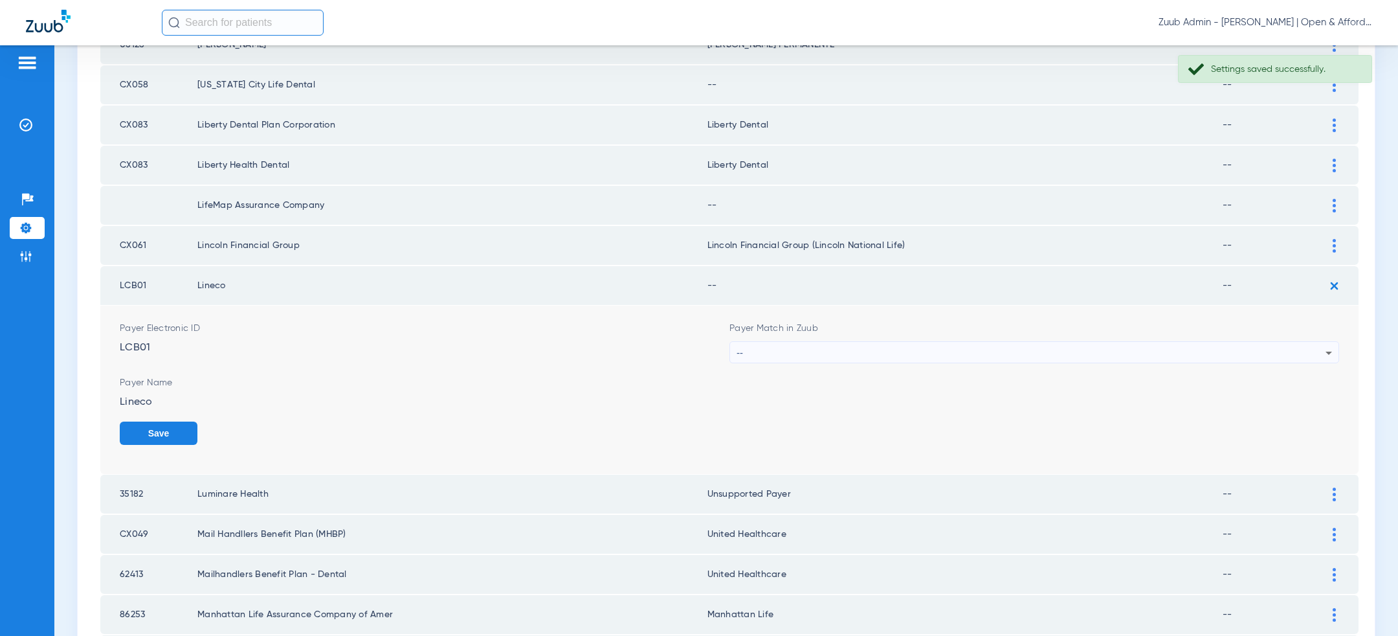
click at [1022, 342] on div "--" at bounding box center [1031, 353] width 589 height 22
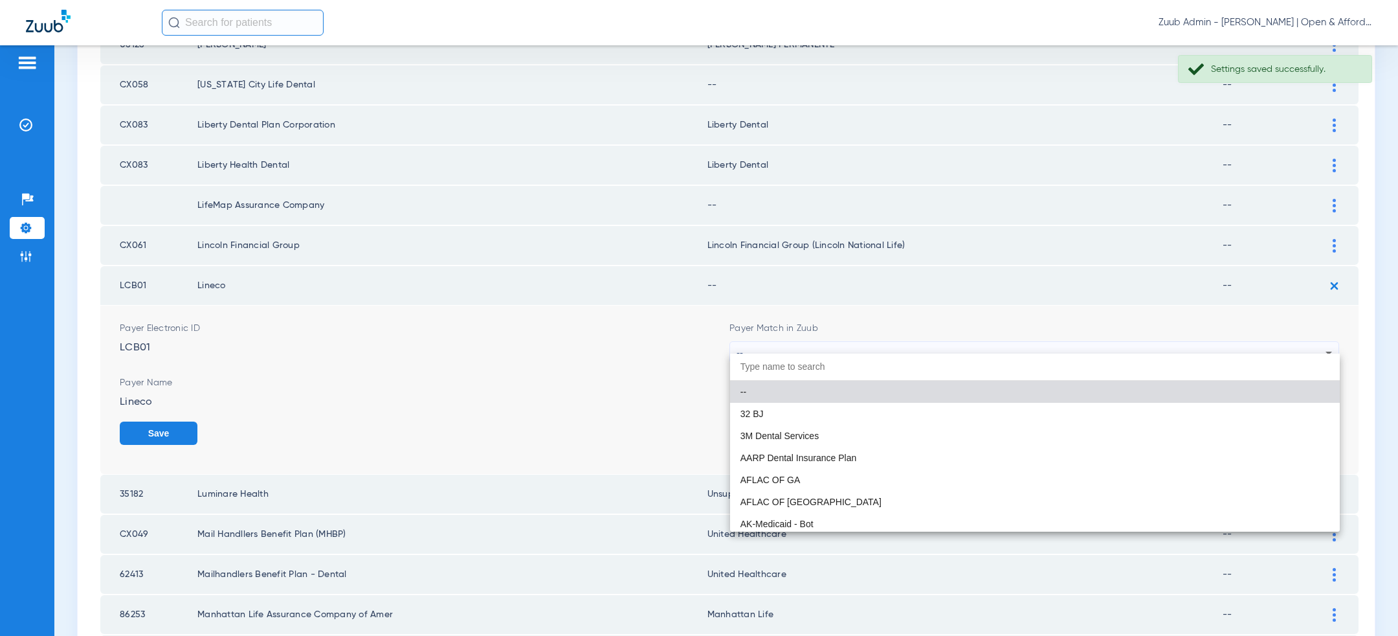
paste input "united hea"
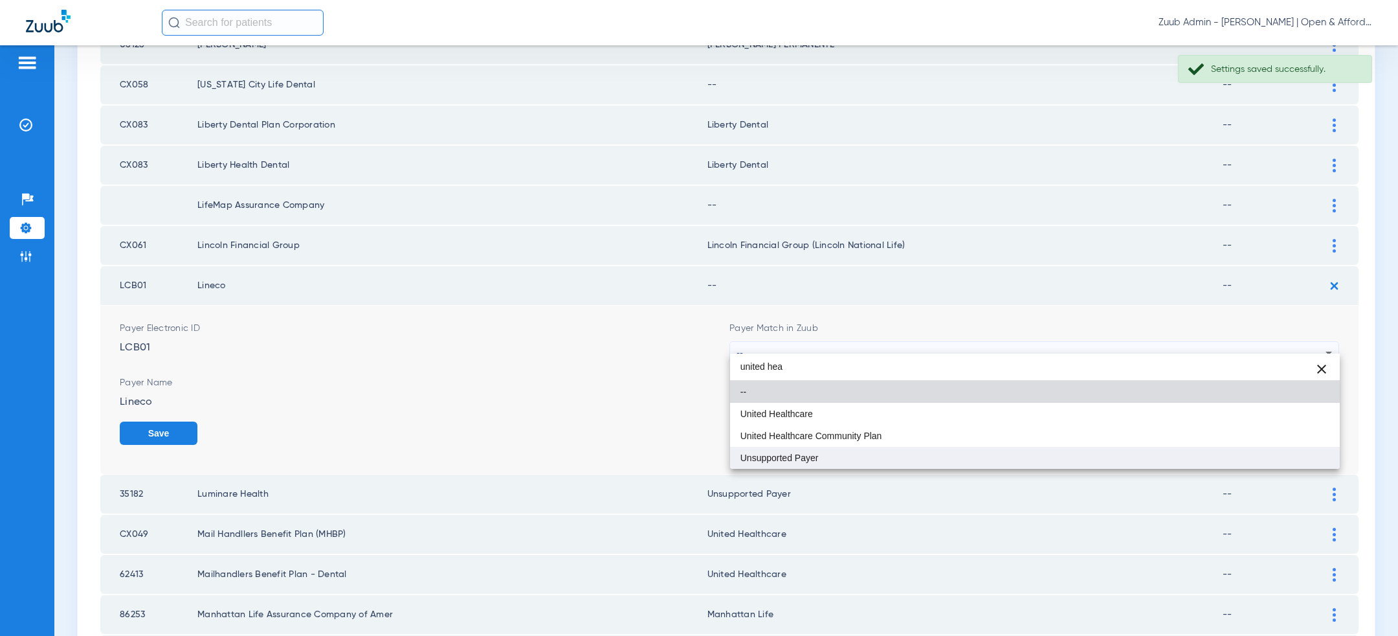
type input "united hea"
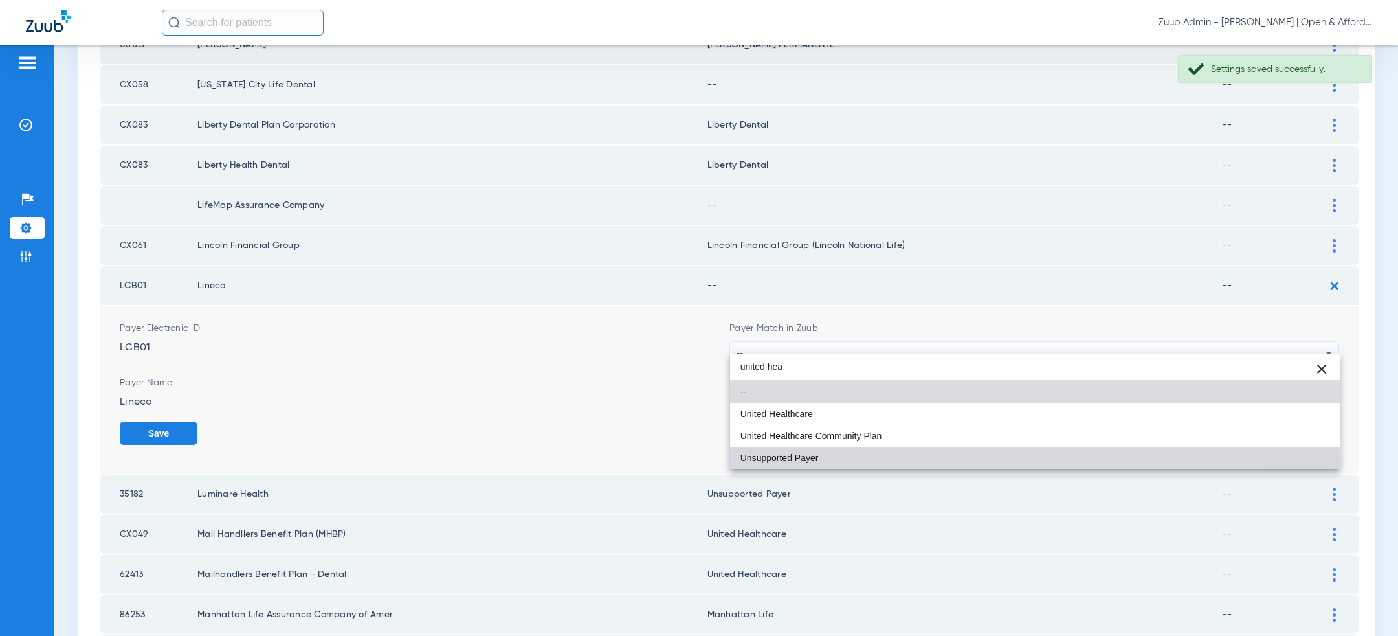
click at [891, 459] on mat-option "Unsupported Payer" at bounding box center [1035, 458] width 610 height 22
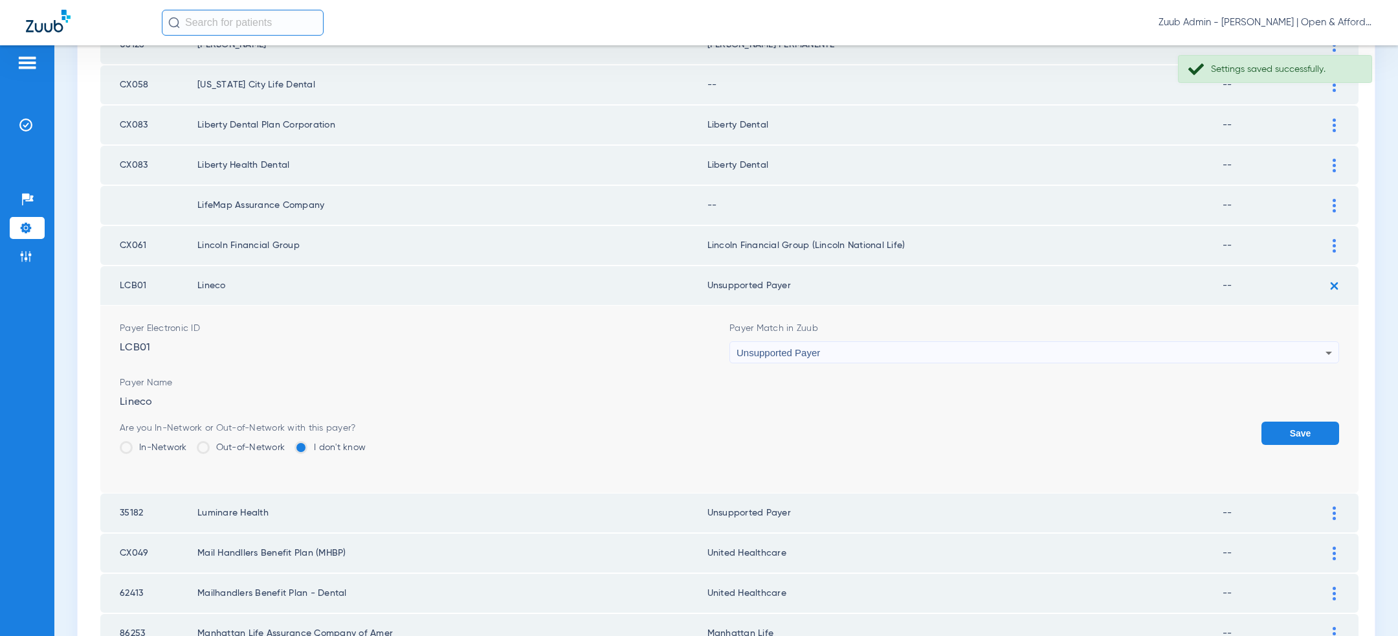
click at [1283, 421] on button "Save" at bounding box center [1301, 432] width 78 height 23
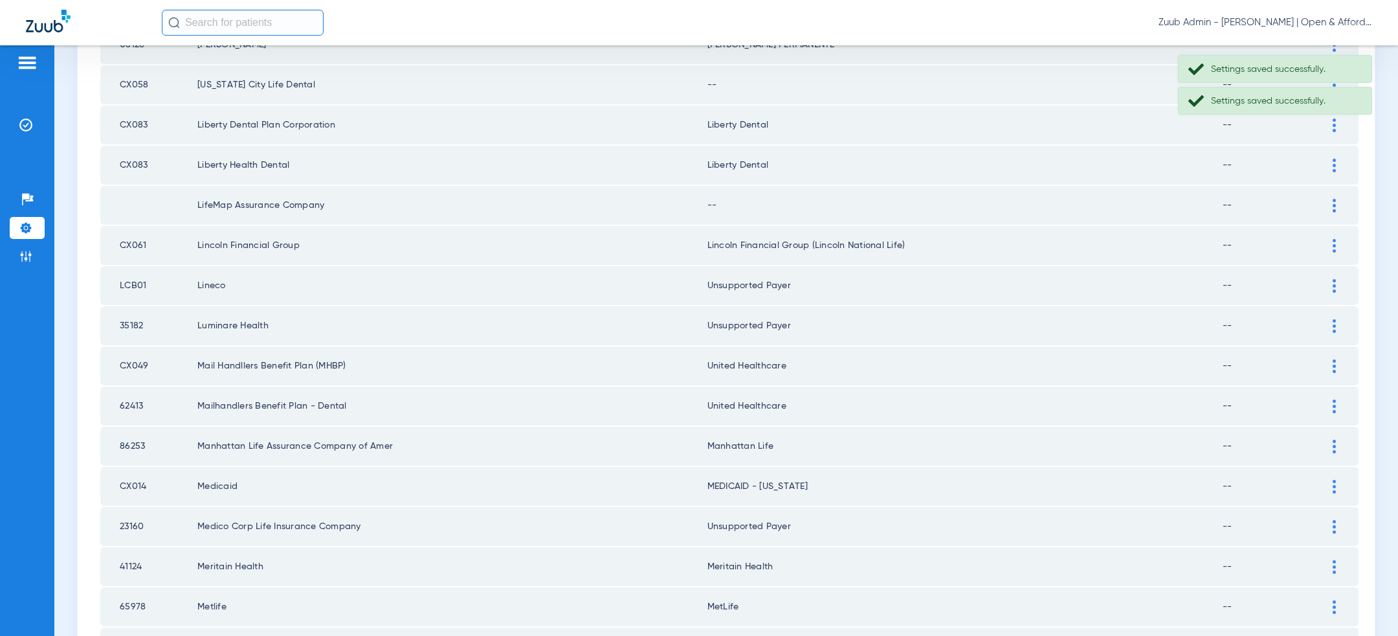
click at [1336, 188] on td at bounding box center [1341, 205] width 36 height 39
click at [1341, 201] on div at bounding box center [1334, 206] width 23 height 14
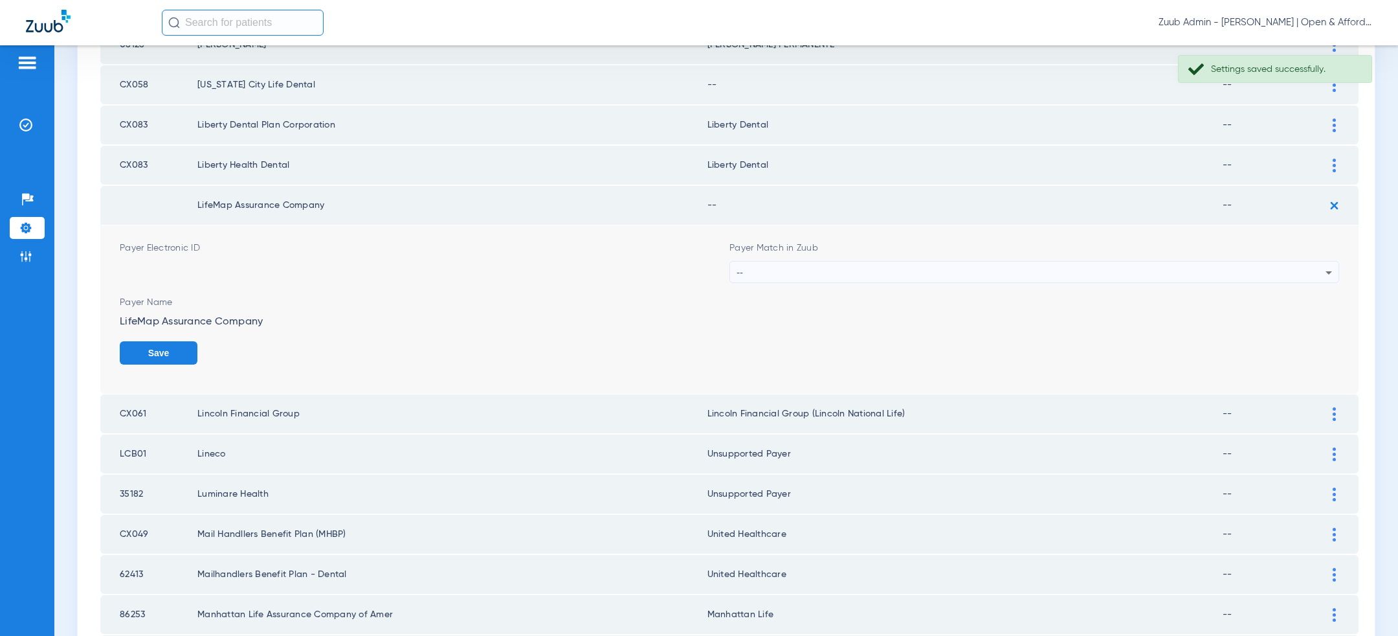
click at [1093, 264] on div "--" at bounding box center [1031, 273] width 589 height 22
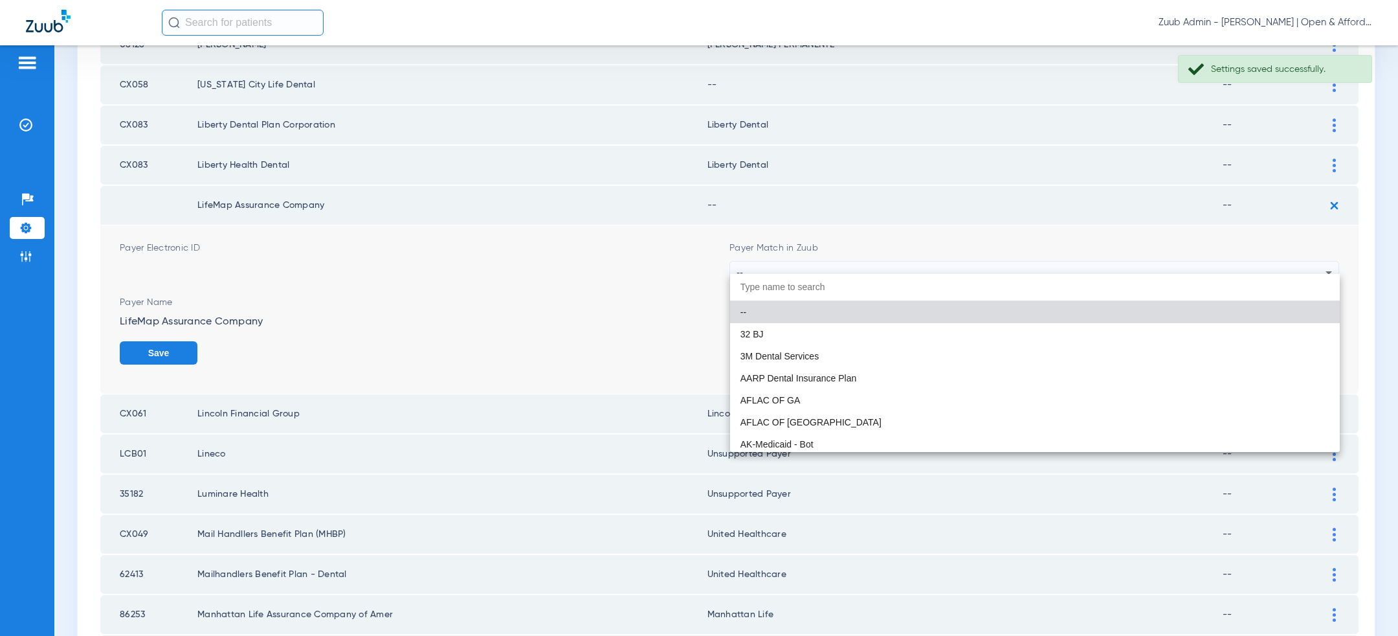
paste input "united hea"
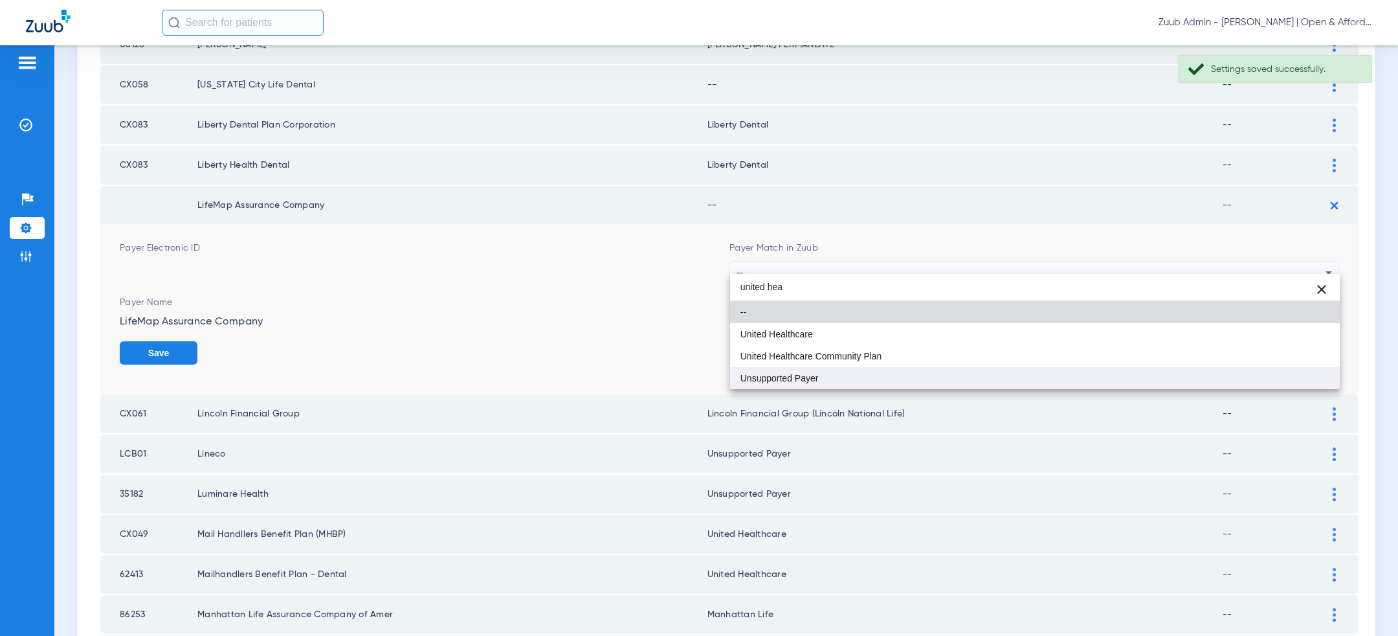
type input "united hea"
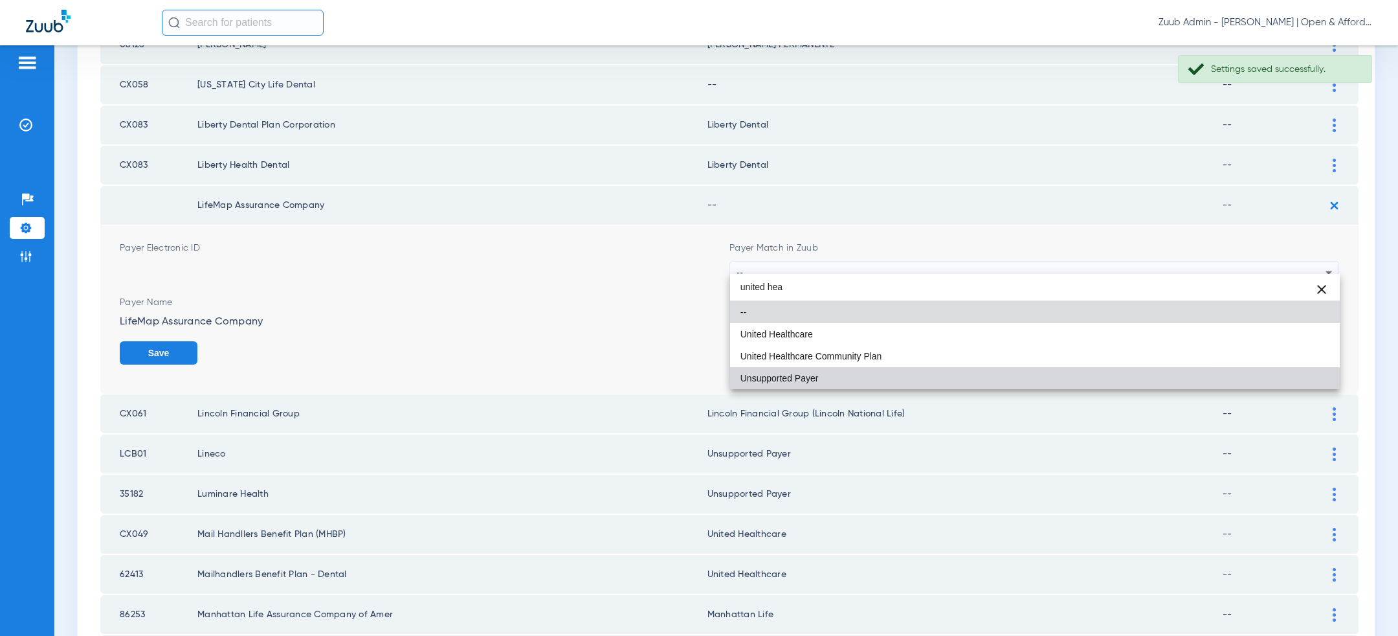
click at [947, 371] on mat-option "Unsupported Payer" at bounding box center [1035, 378] width 610 height 22
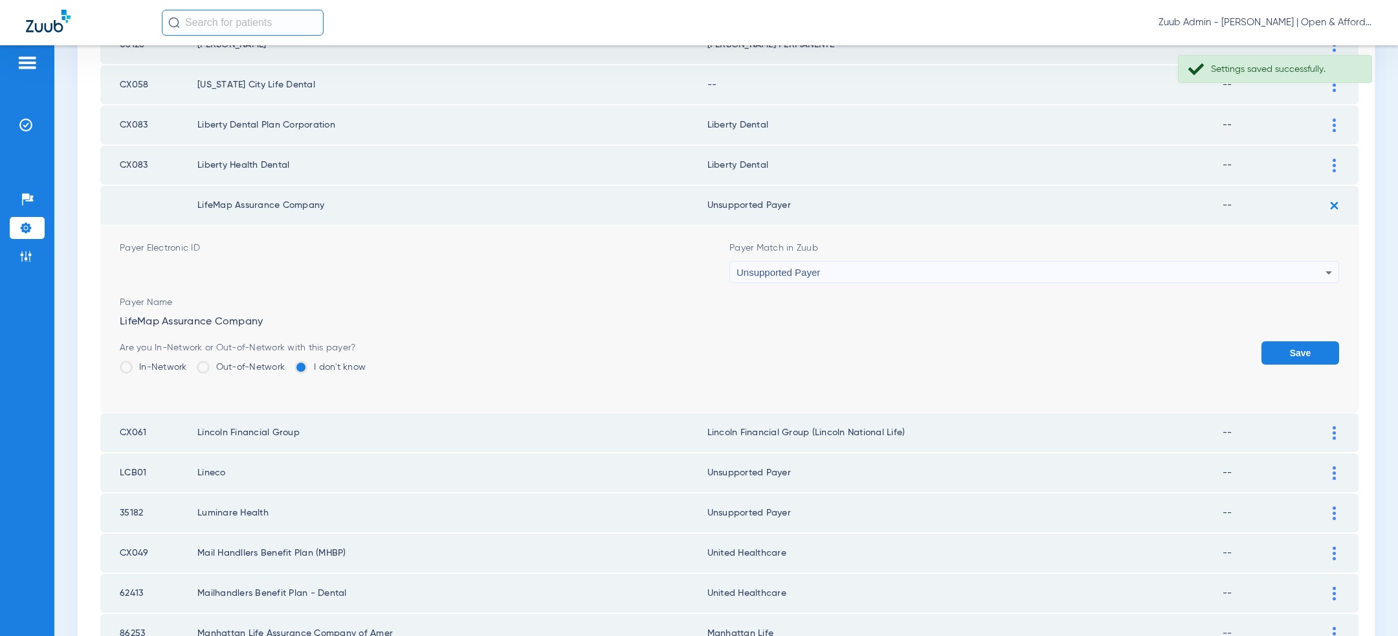
click at [1318, 341] on button "Save" at bounding box center [1301, 352] width 78 height 23
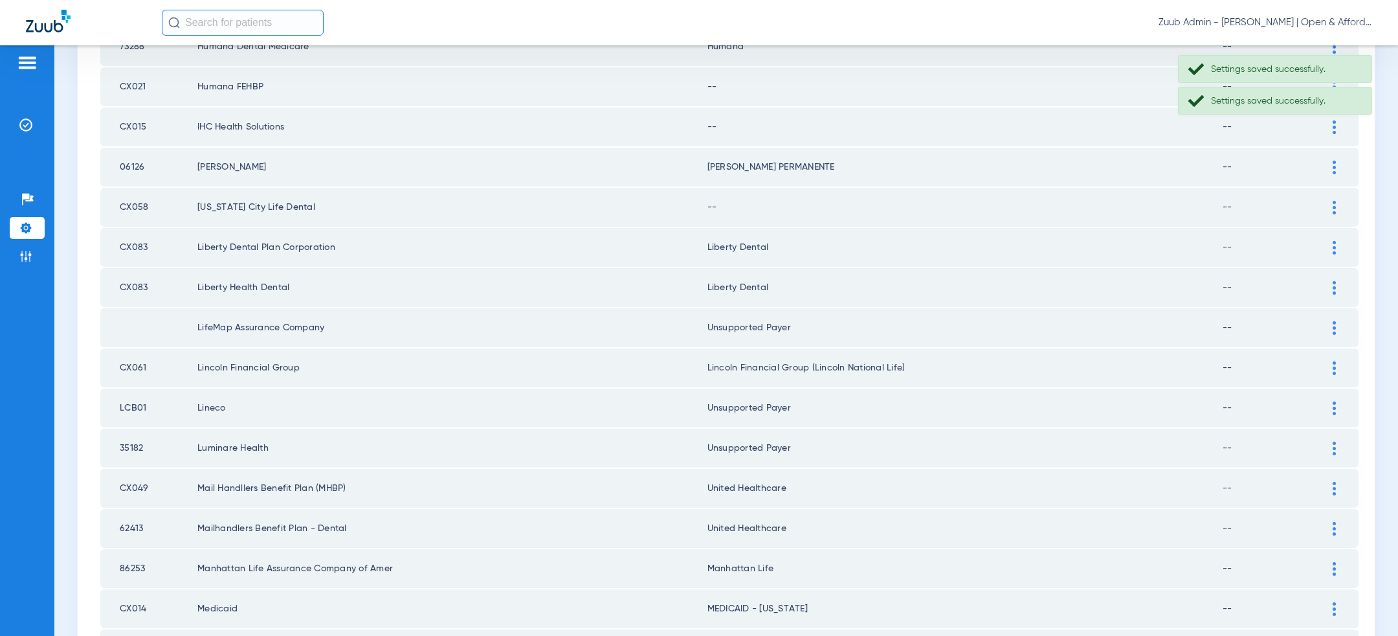
scroll to position [1043, 0]
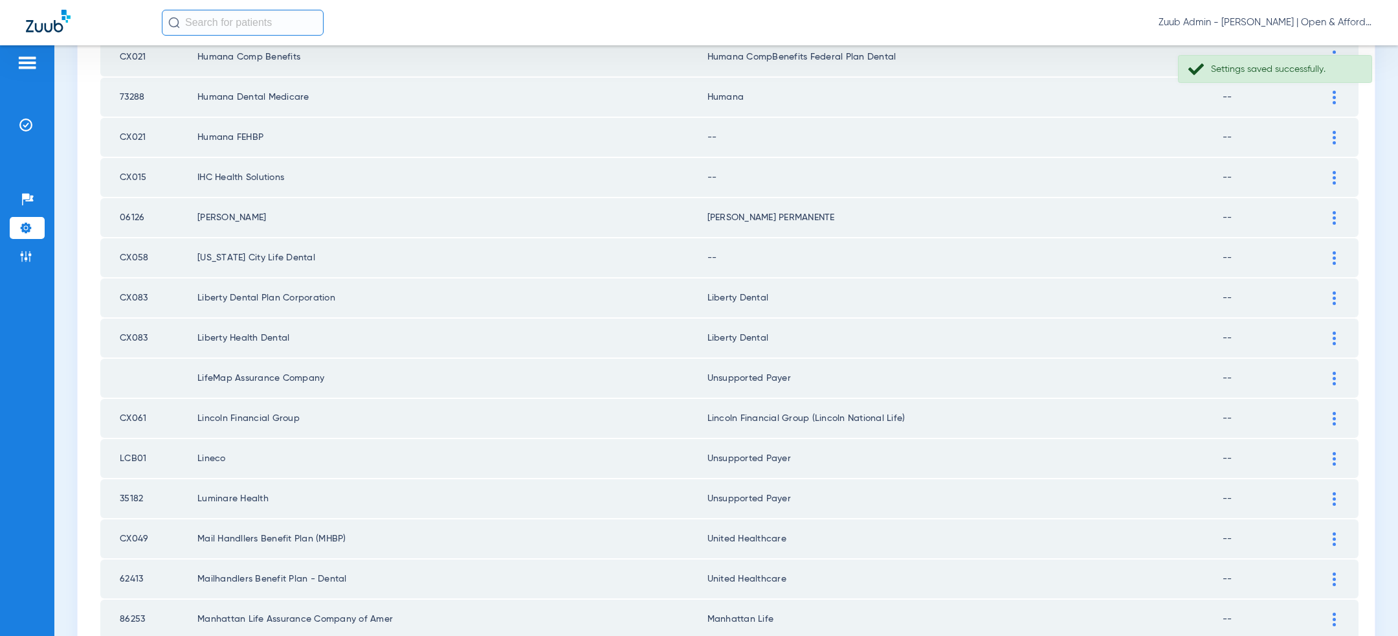
click at [1332, 251] on div at bounding box center [1334, 258] width 23 height 14
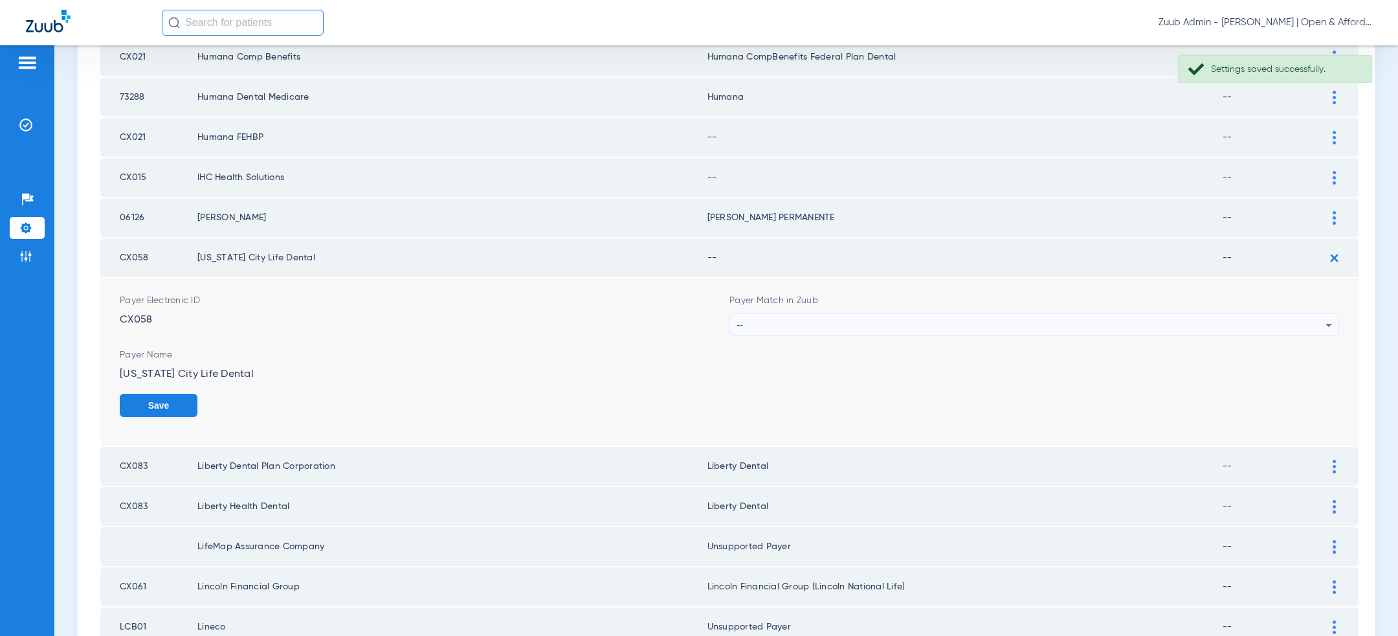
click at [1096, 314] on div "--" at bounding box center [1031, 325] width 589 height 22
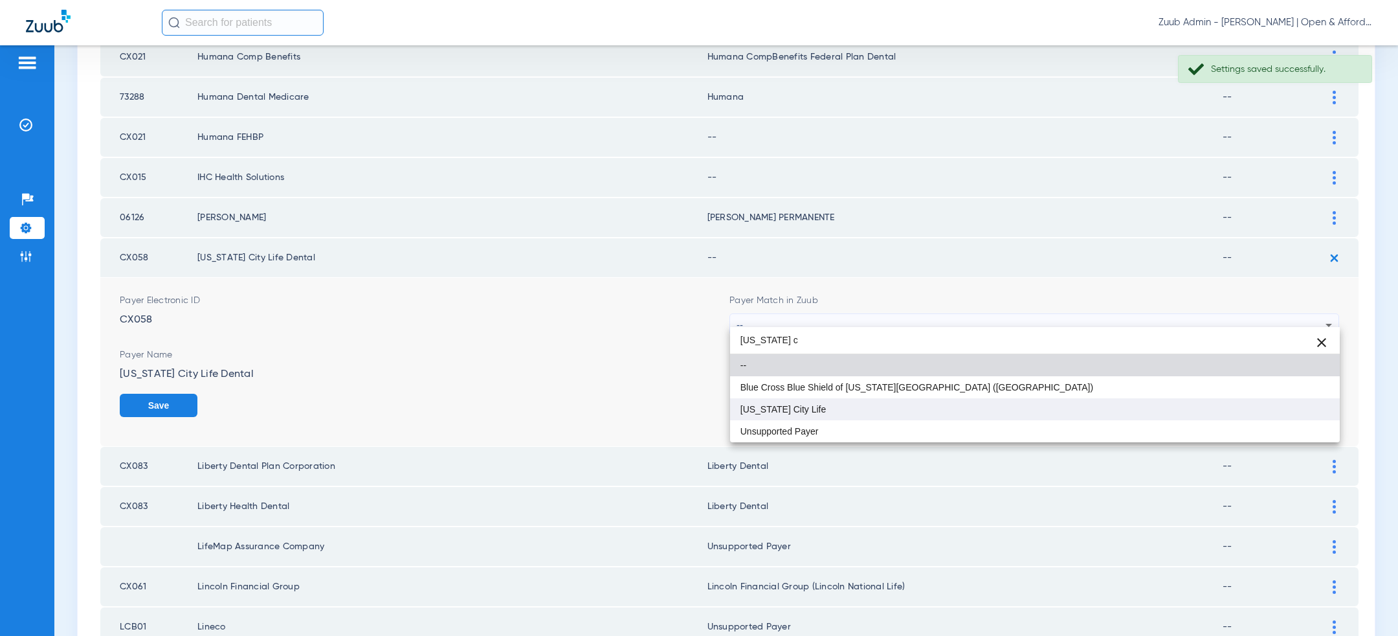
type input "kansas c"
click at [956, 410] on mat-option "[US_STATE] City Life" at bounding box center [1035, 409] width 610 height 22
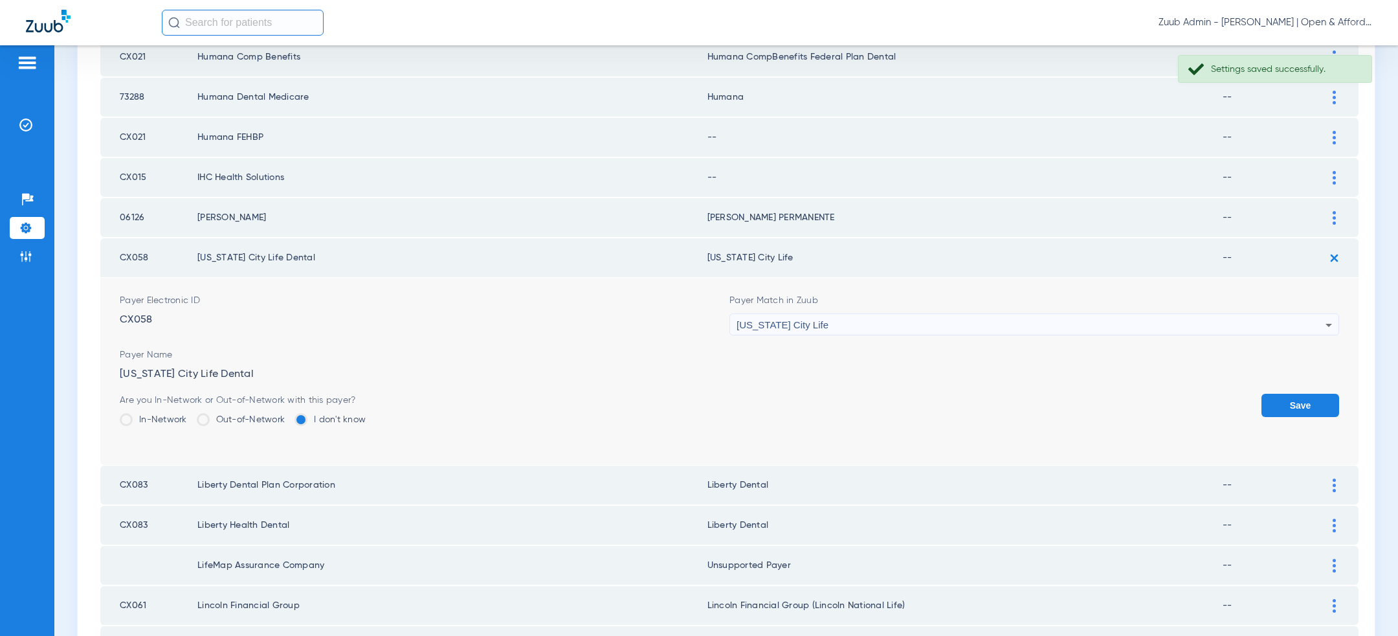
click at [1294, 394] on button "Save" at bounding box center [1301, 405] width 78 height 23
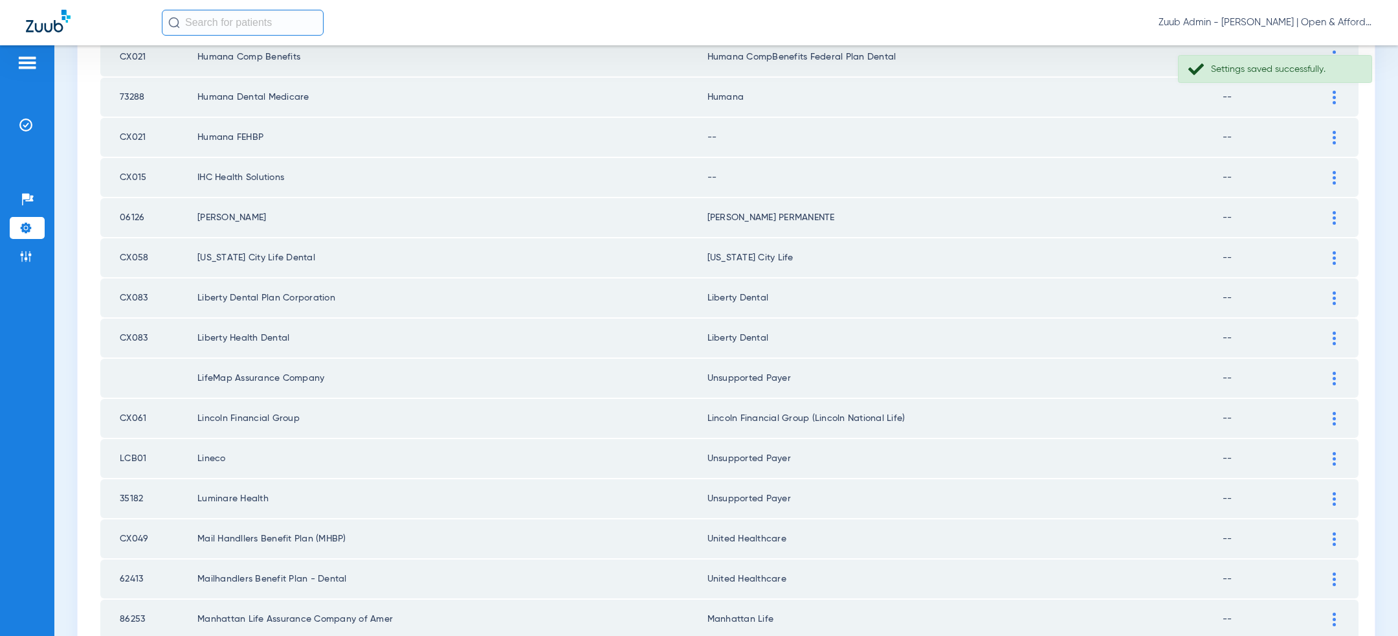
click at [1339, 171] on div at bounding box center [1334, 178] width 23 height 14
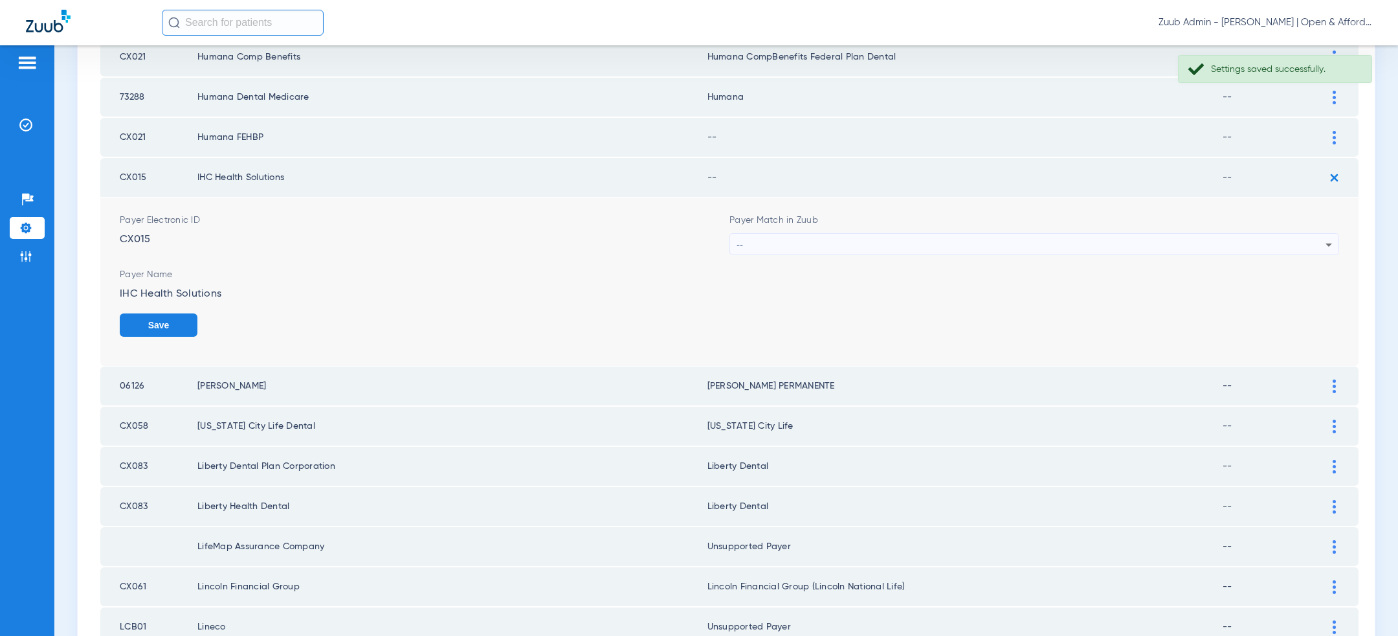
click at [1079, 236] on div "--" at bounding box center [1031, 245] width 589 height 22
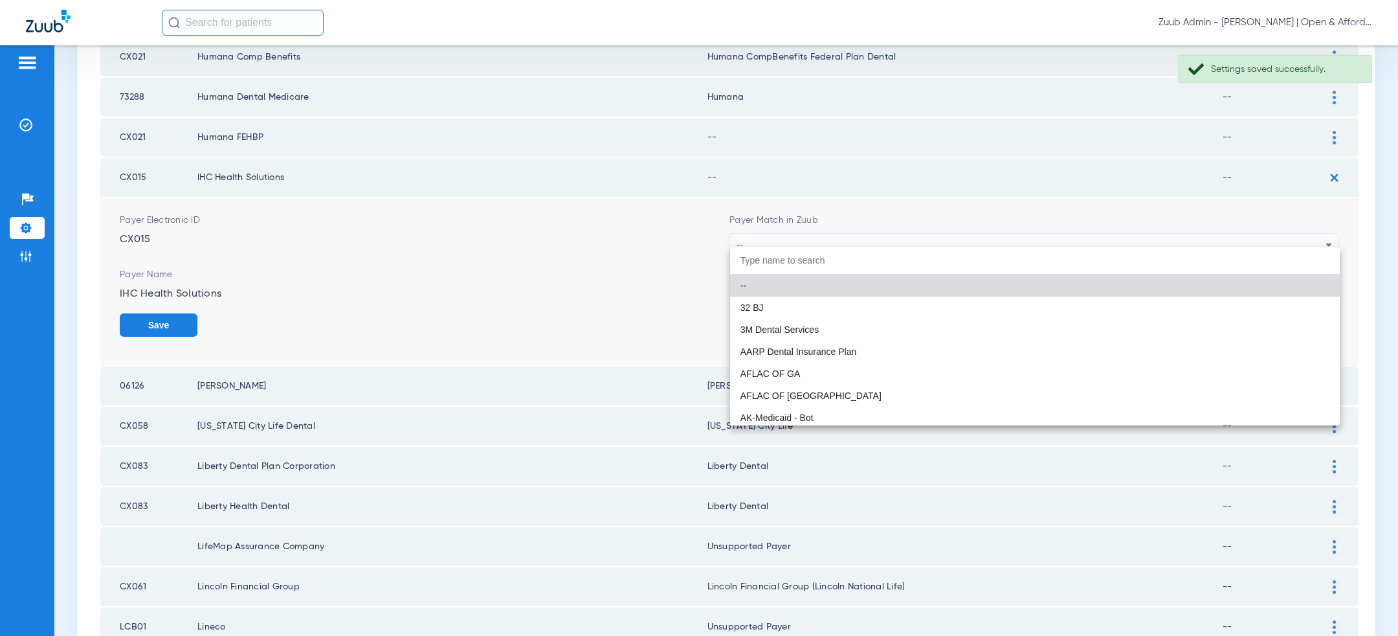
paste input "united hea"
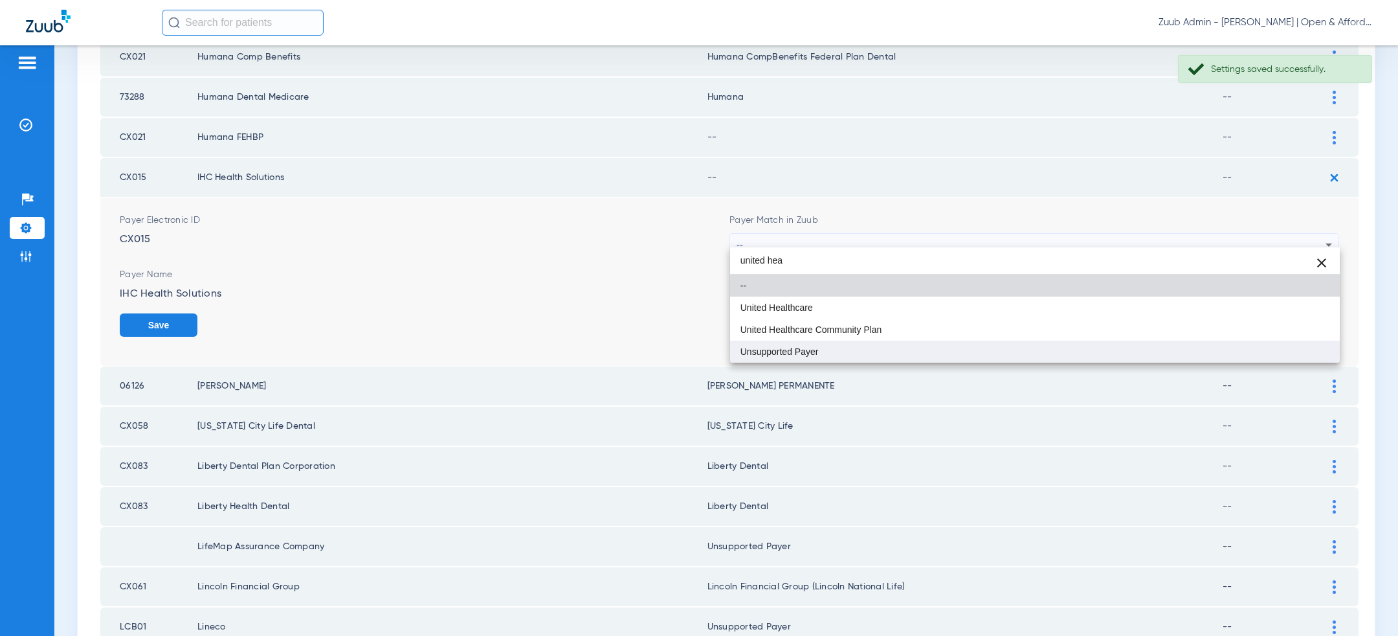
type input "united hea"
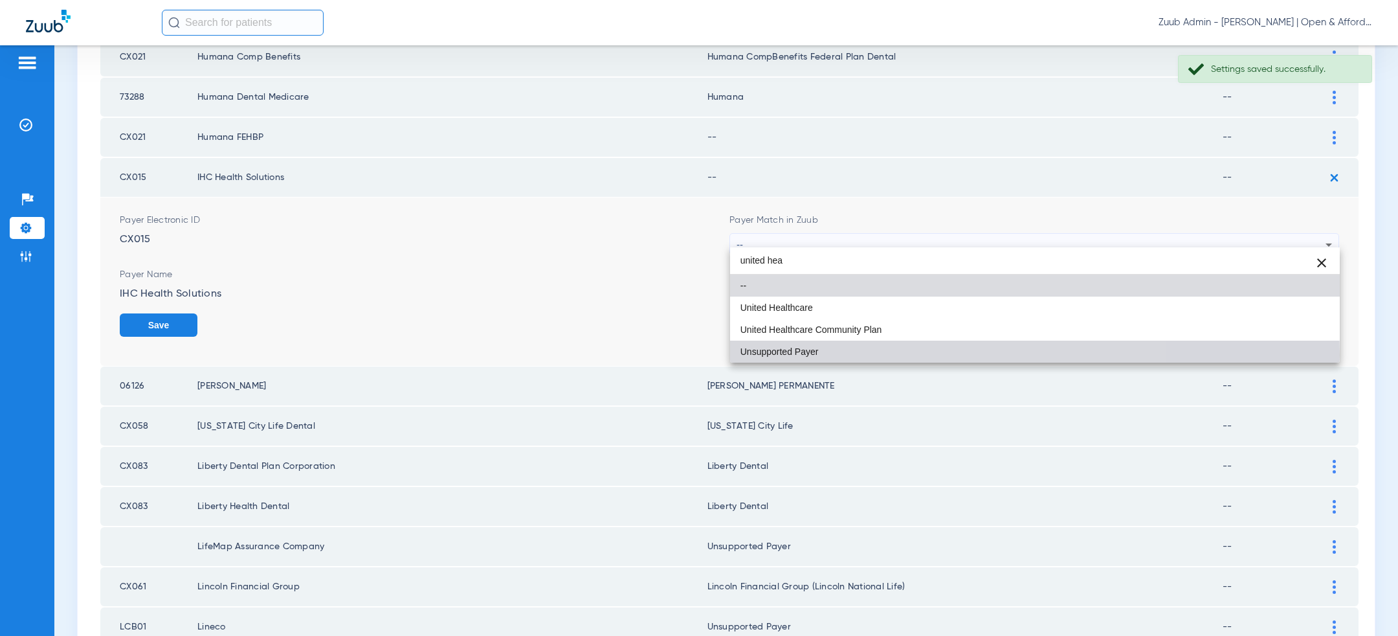
click at [924, 355] on mat-option "Unsupported Payer" at bounding box center [1035, 352] width 610 height 22
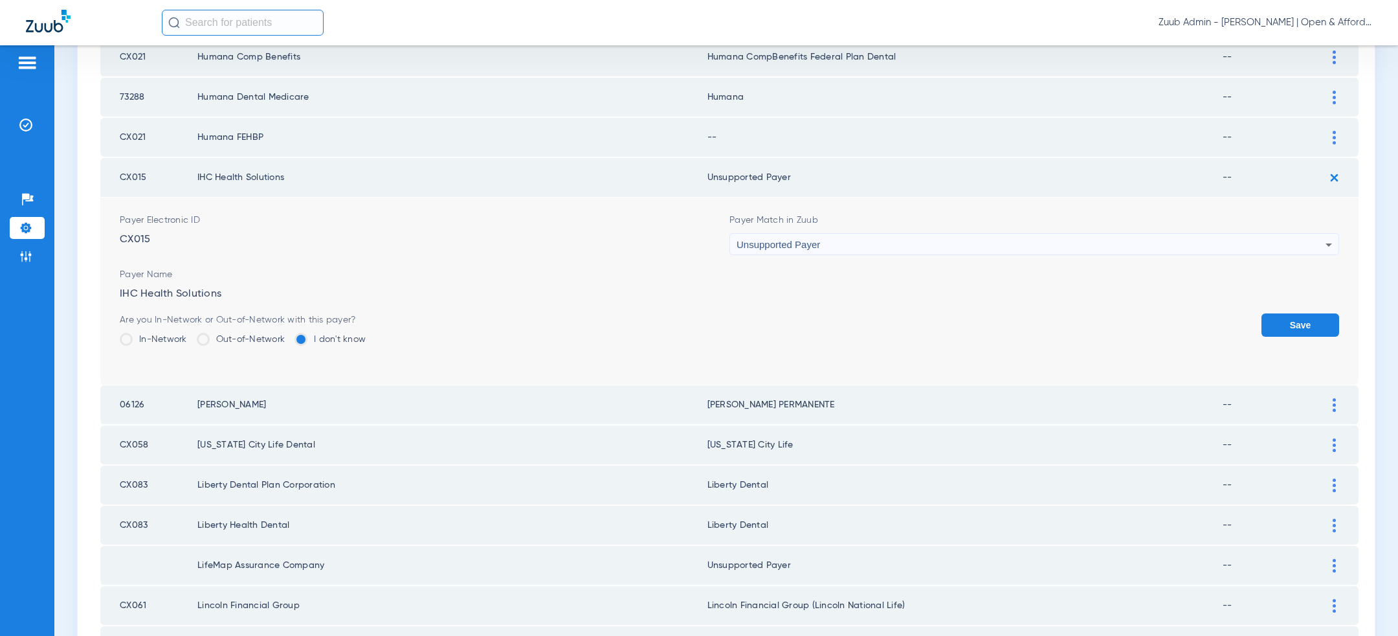
click at [1307, 320] on button "Save" at bounding box center [1301, 324] width 78 height 23
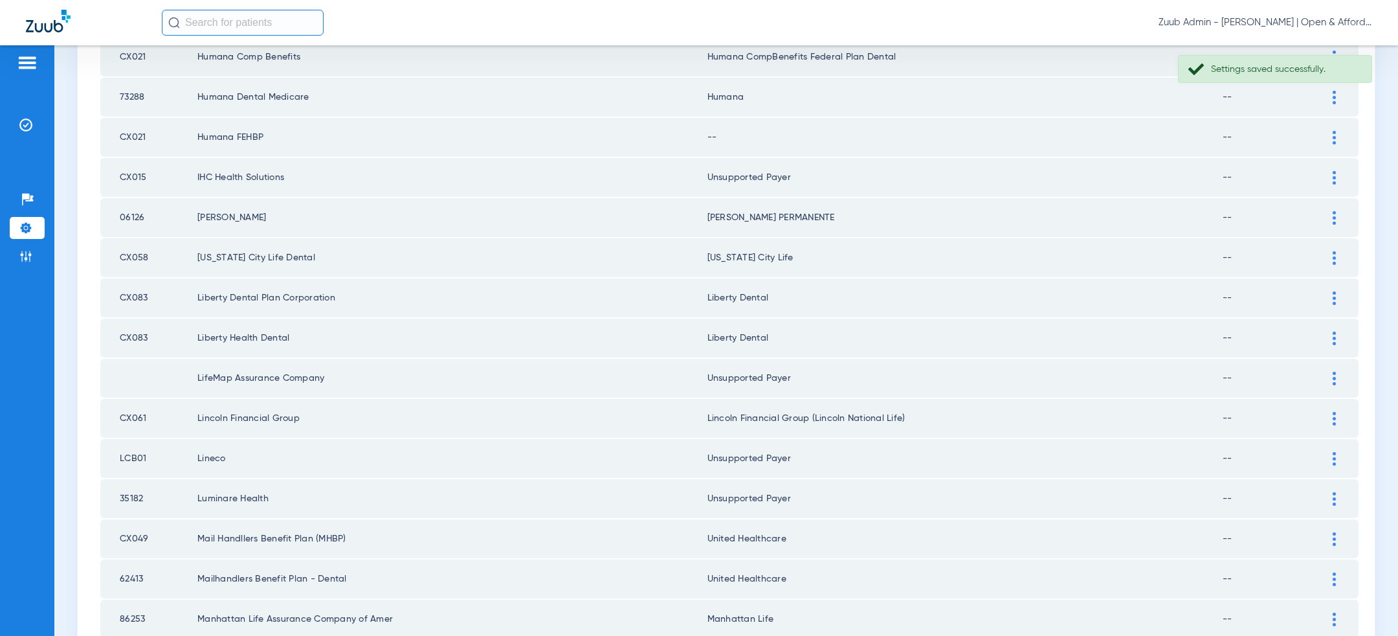
click at [1334, 131] on img at bounding box center [1334, 138] width 3 height 14
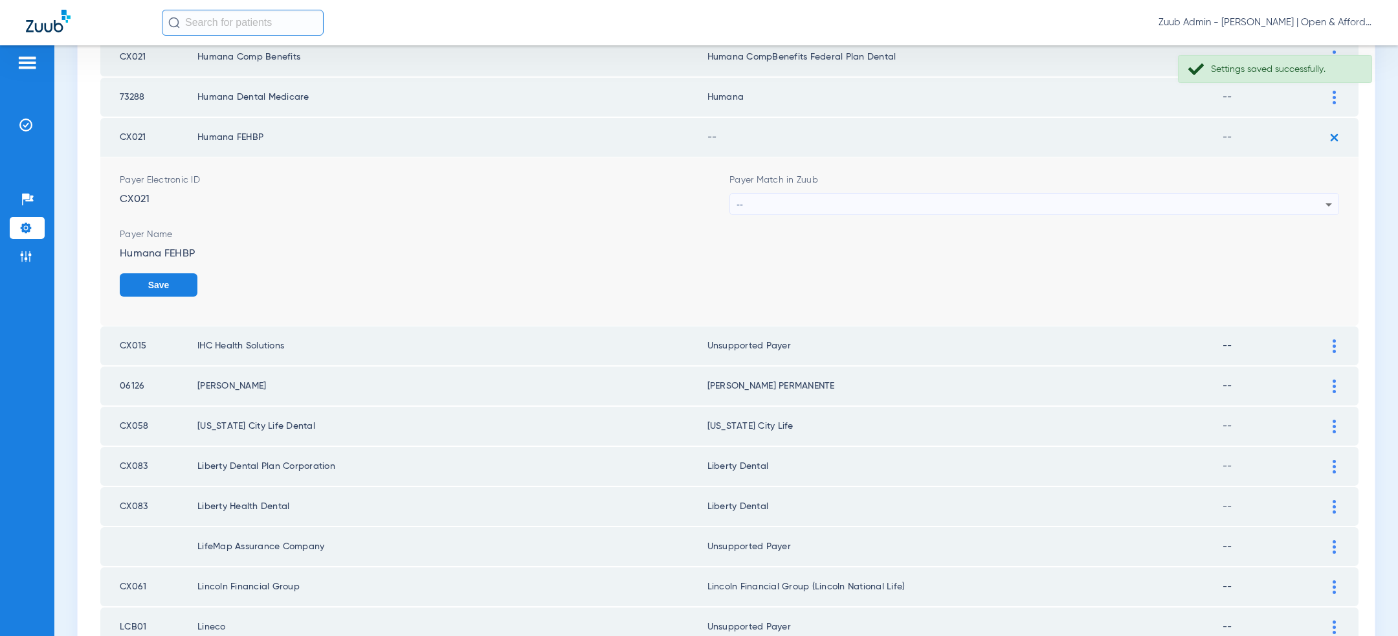
click at [1099, 204] on div "--" at bounding box center [1031, 205] width 589 height 22
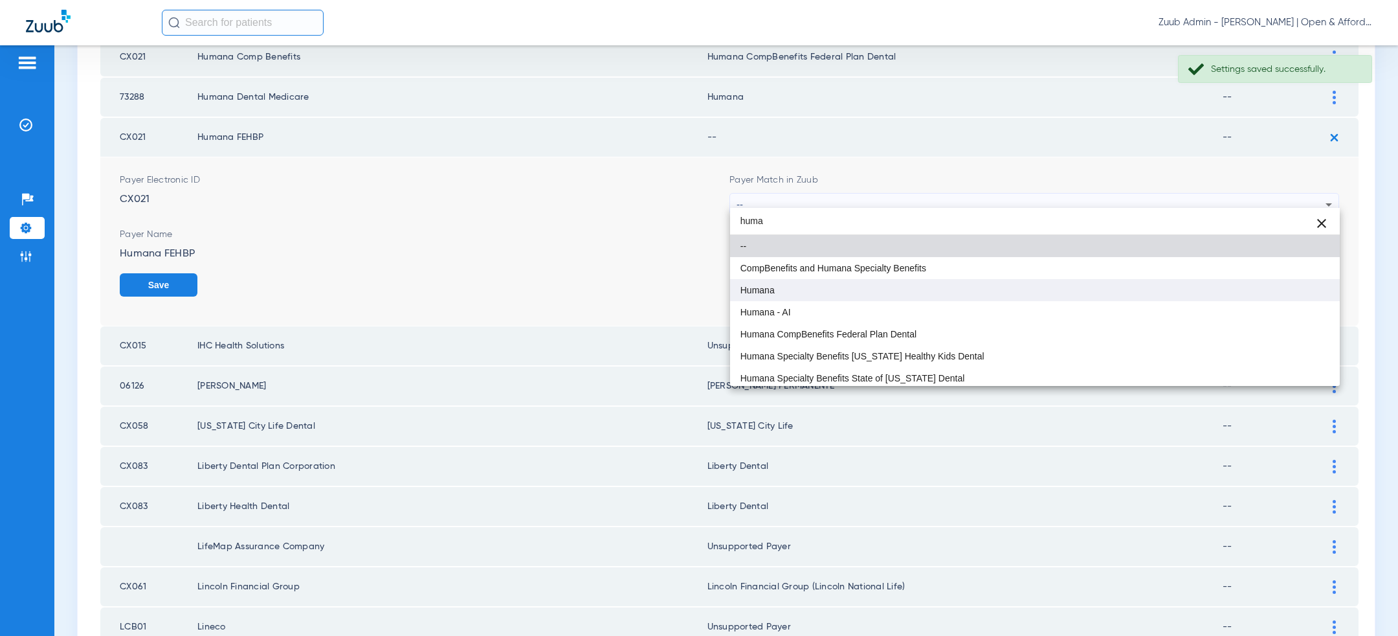
type input "huma"
click at [932, 295] on mat-option "Humana" at bounding box center [1035, 290] width 610 height 22
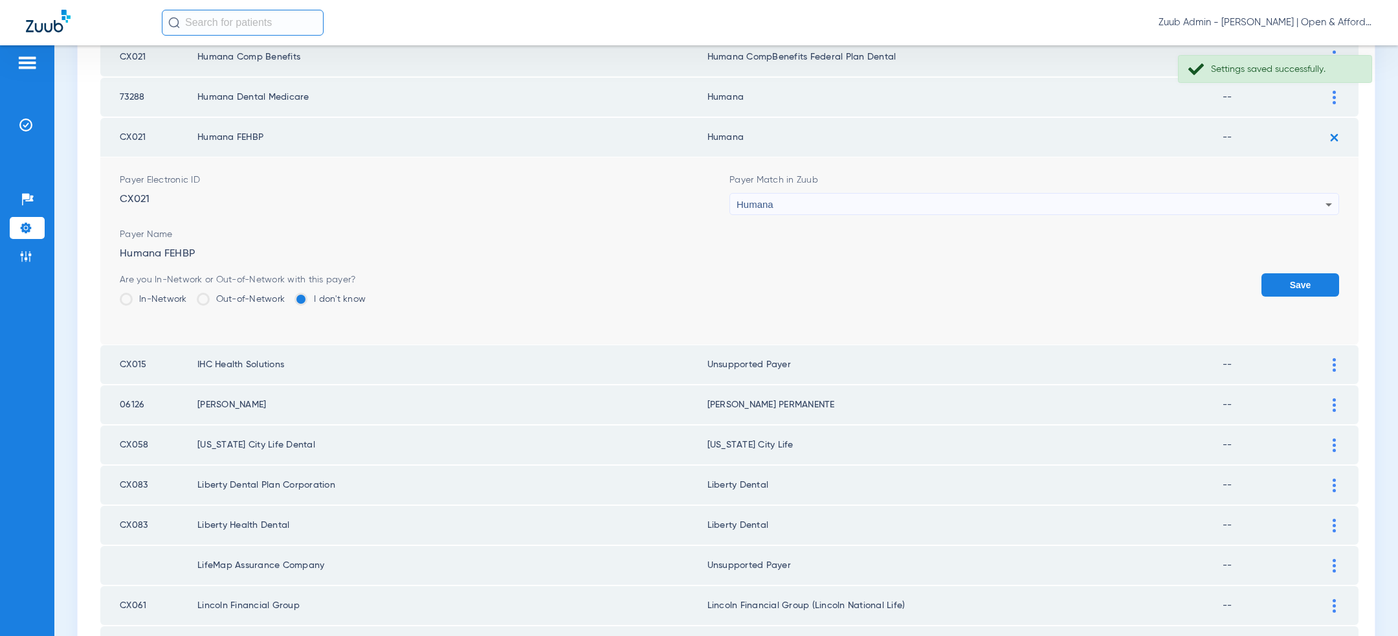
click at [1302, 280] on button "Save" at bounding box center [1301, 284] width 78 height 23
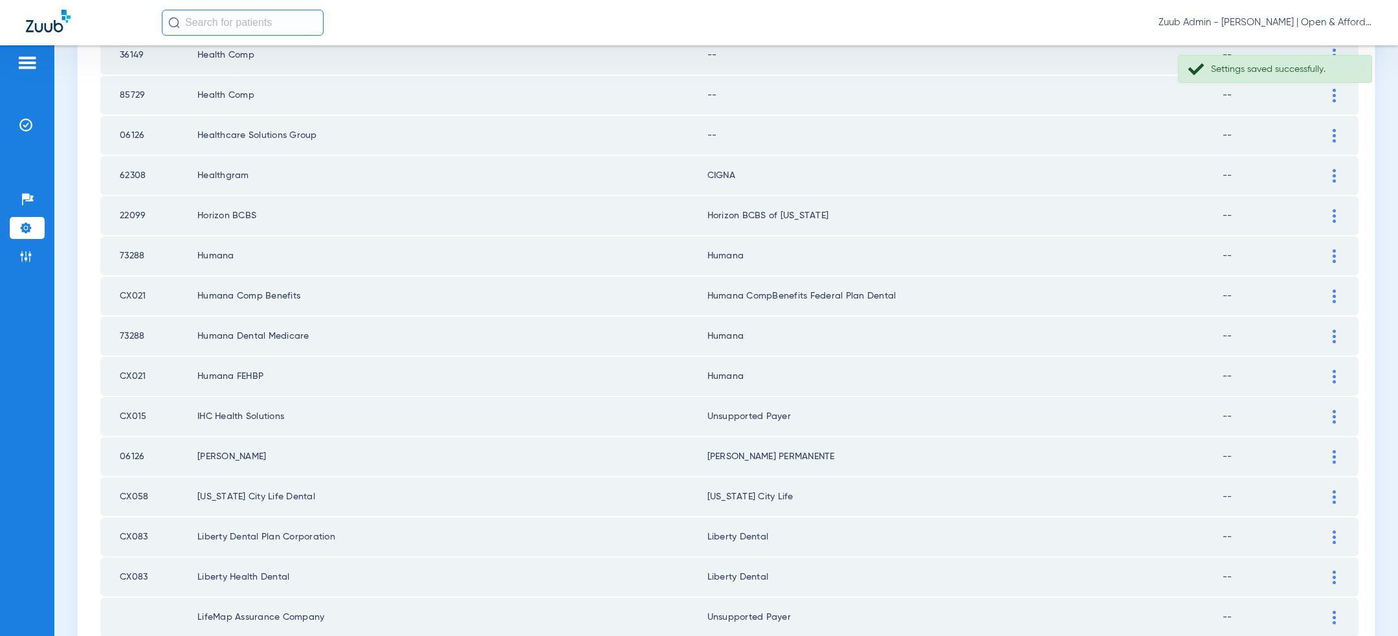
scroll to position [789, 0]
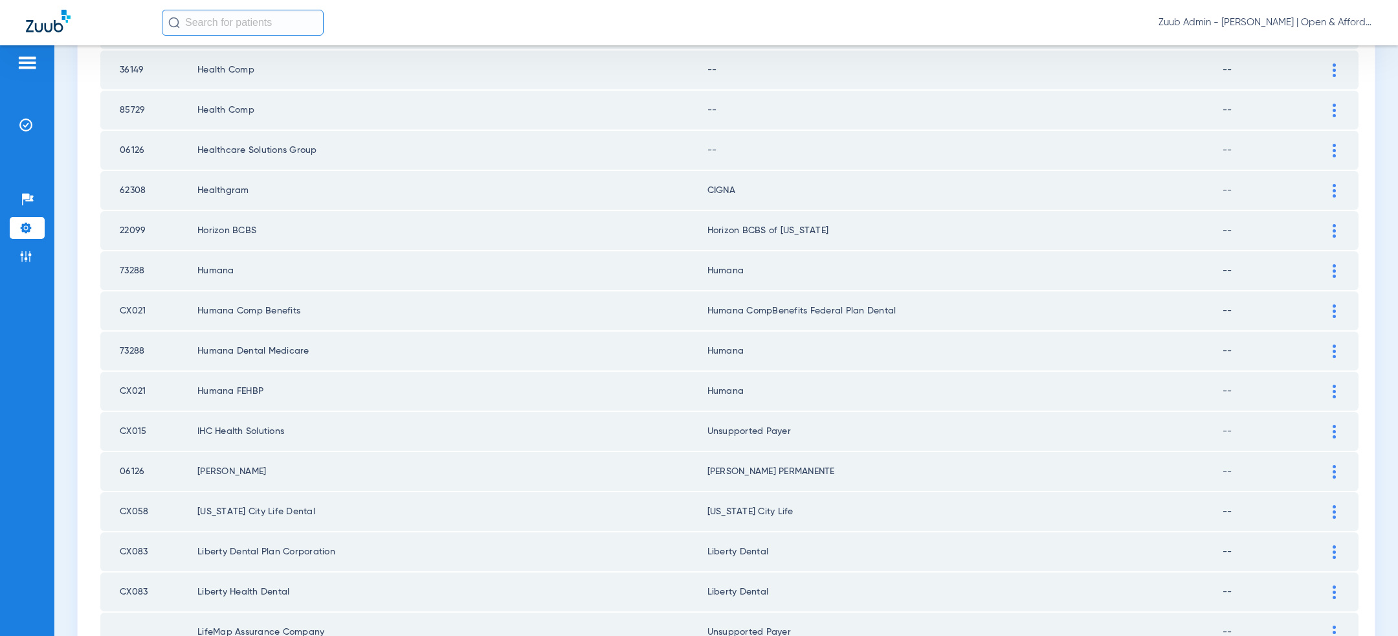
click at [933, 173] on td "CIGNA" at bounding box center [965, 190] width 515 height 39
click at [1340, 190] on div at bounding box center [1334, 191] width 23 height 14
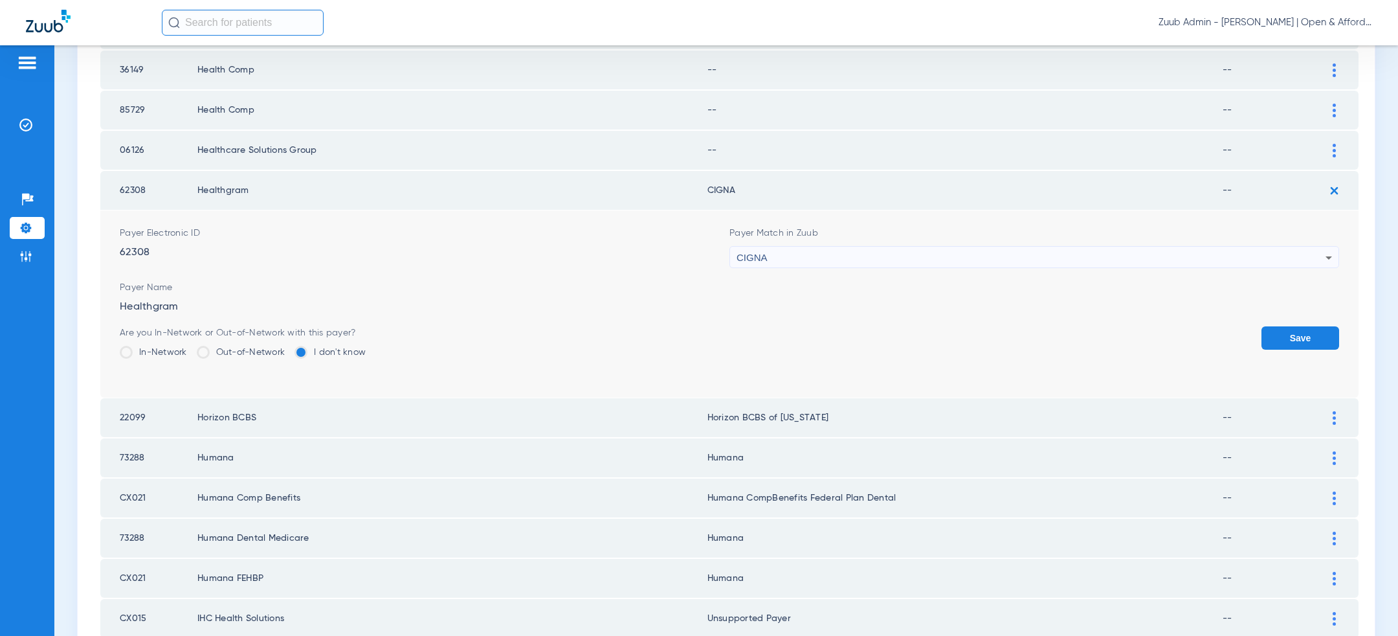
click at [1157, 247] on div "CIGNA" at bounding box center [1031, 258] width 589 height 22
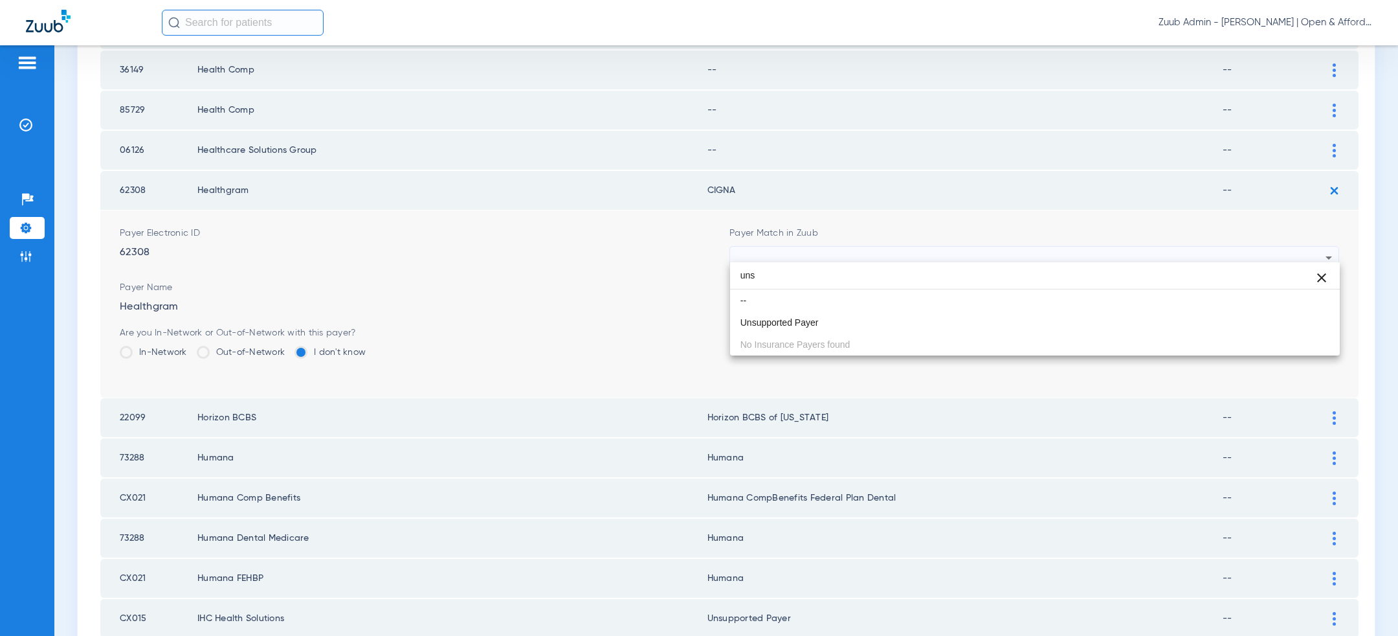
scroll to position [0, 0]
type input "uns"
click at [947, 324] on mat-option "Unsupported Payer" at bounding box center [1035, 322] width 610 height 22
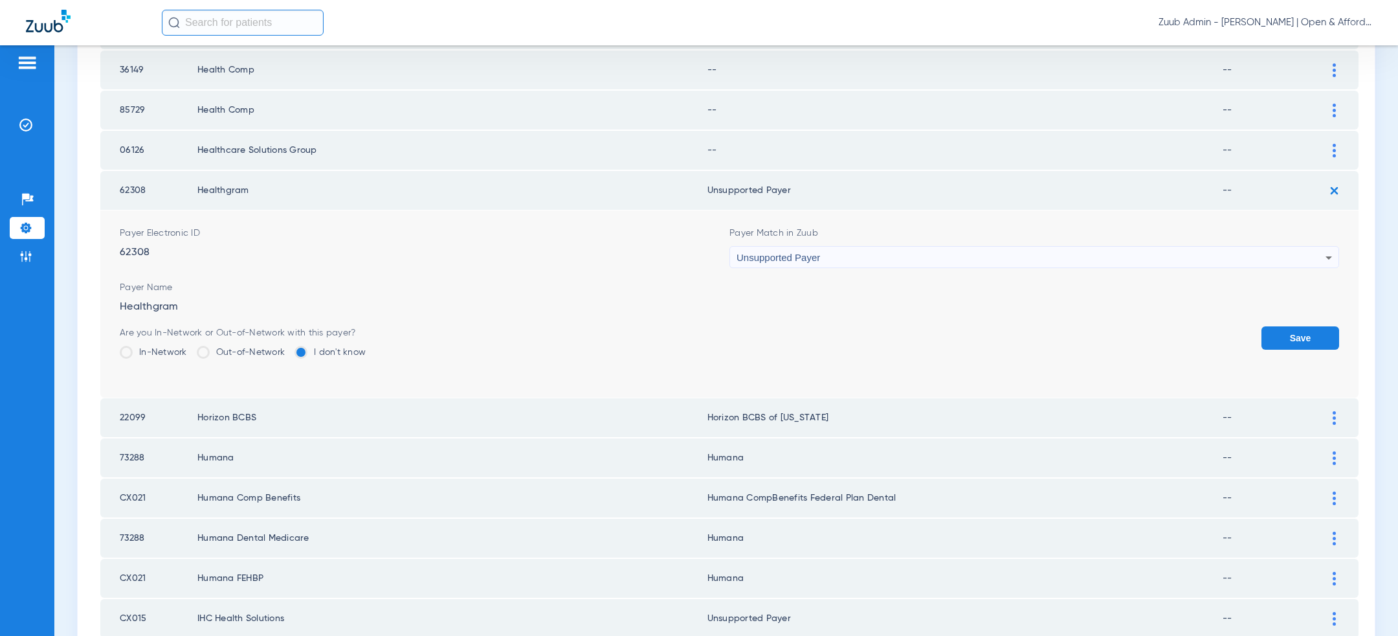
click at [1293, 331] on button "Save" at bounding box center [1301, 337] width 78 height 23
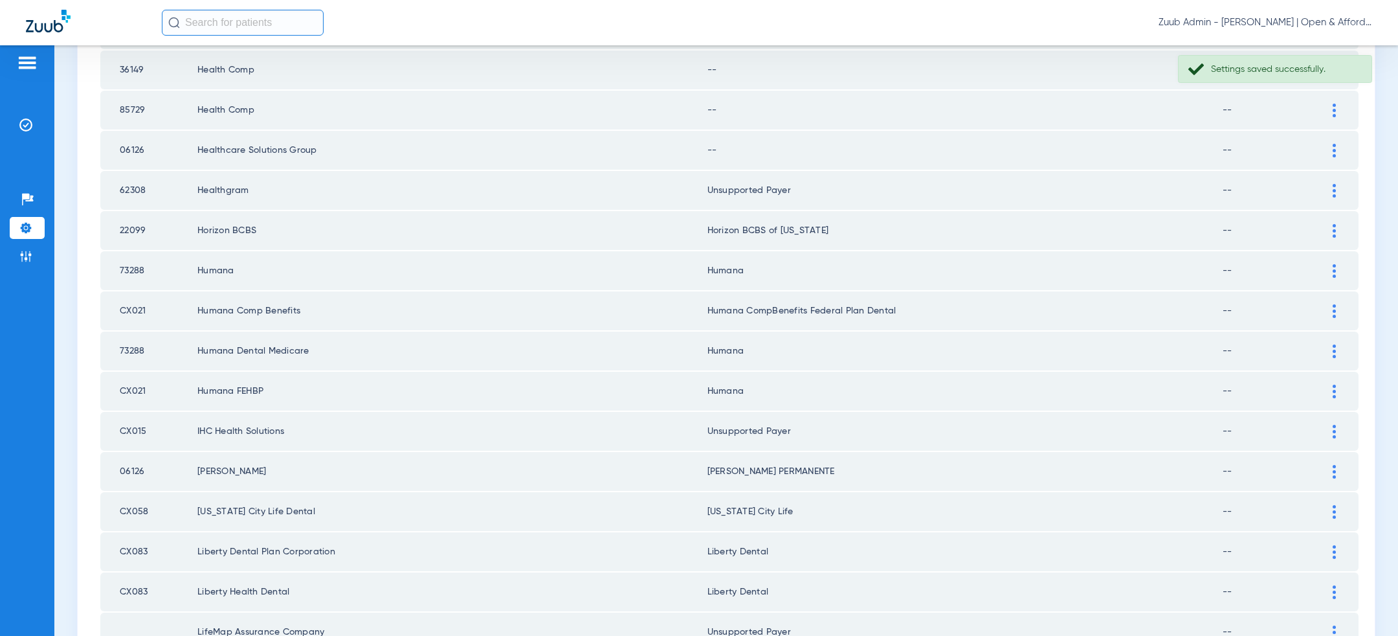
click at [1334, 144] on img at bounding box center [1334, 151] width 3 height 14
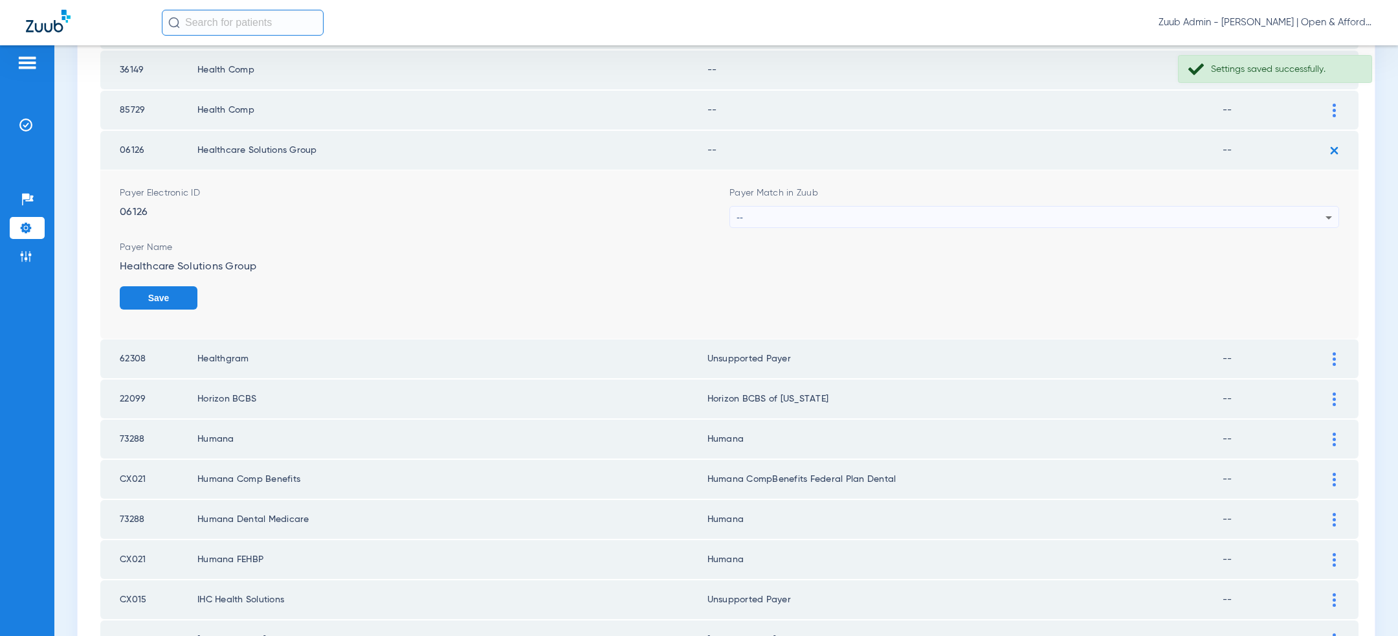
click at [993, 209] on div "--" at bounding box center [1031, 218] width 589 height 22
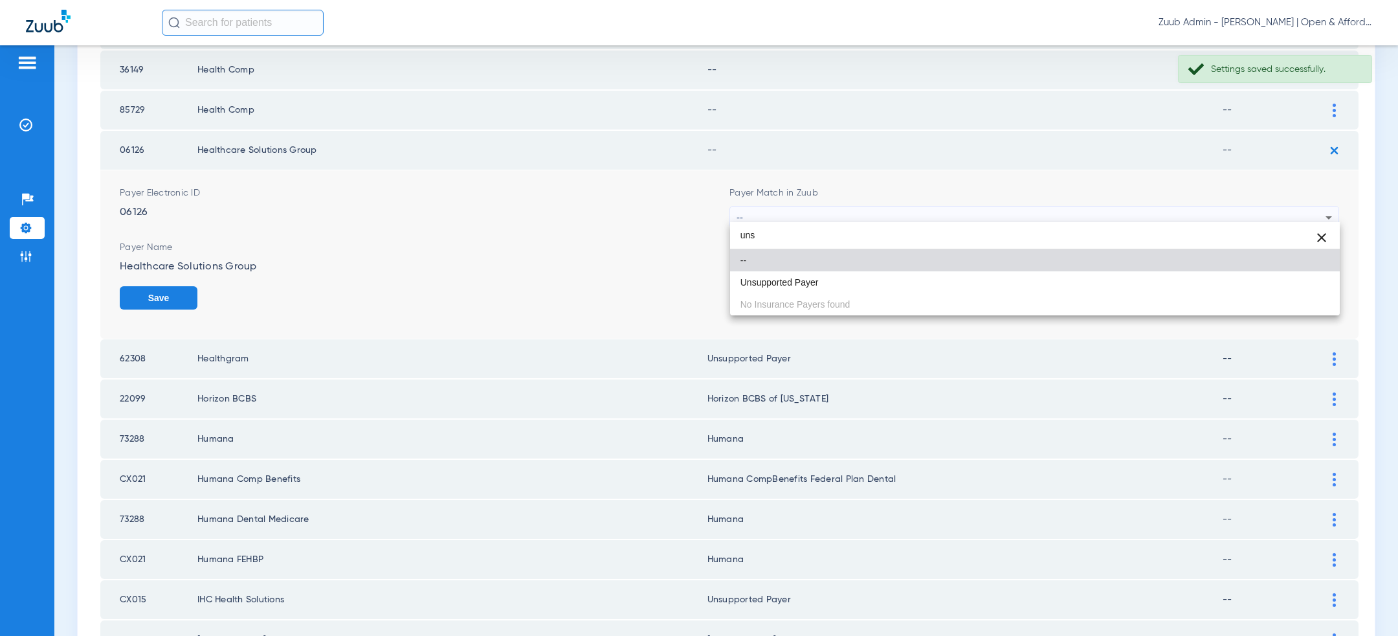
type input "uns"
click at [923, 270] on mat-option "--" at bounding box center [1035, 260] width 610 height 22
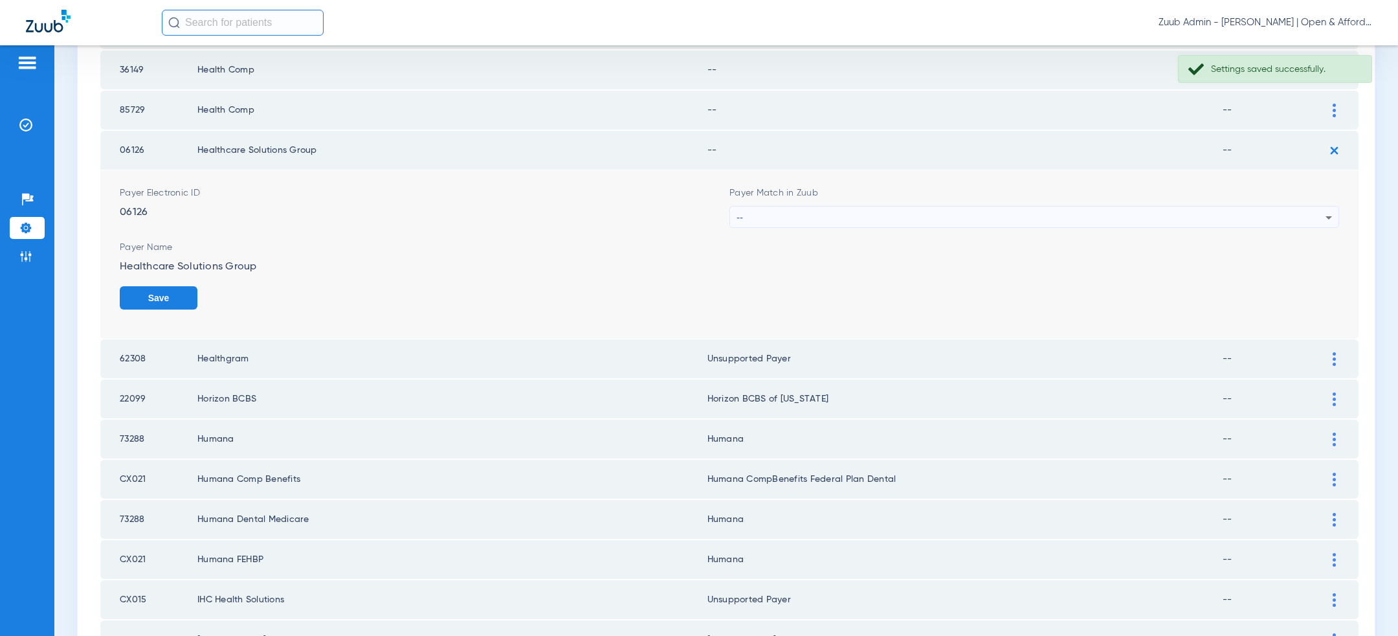
click at [924, 218] on div "--" at bounding box center [1031, 218] width 589 height 22
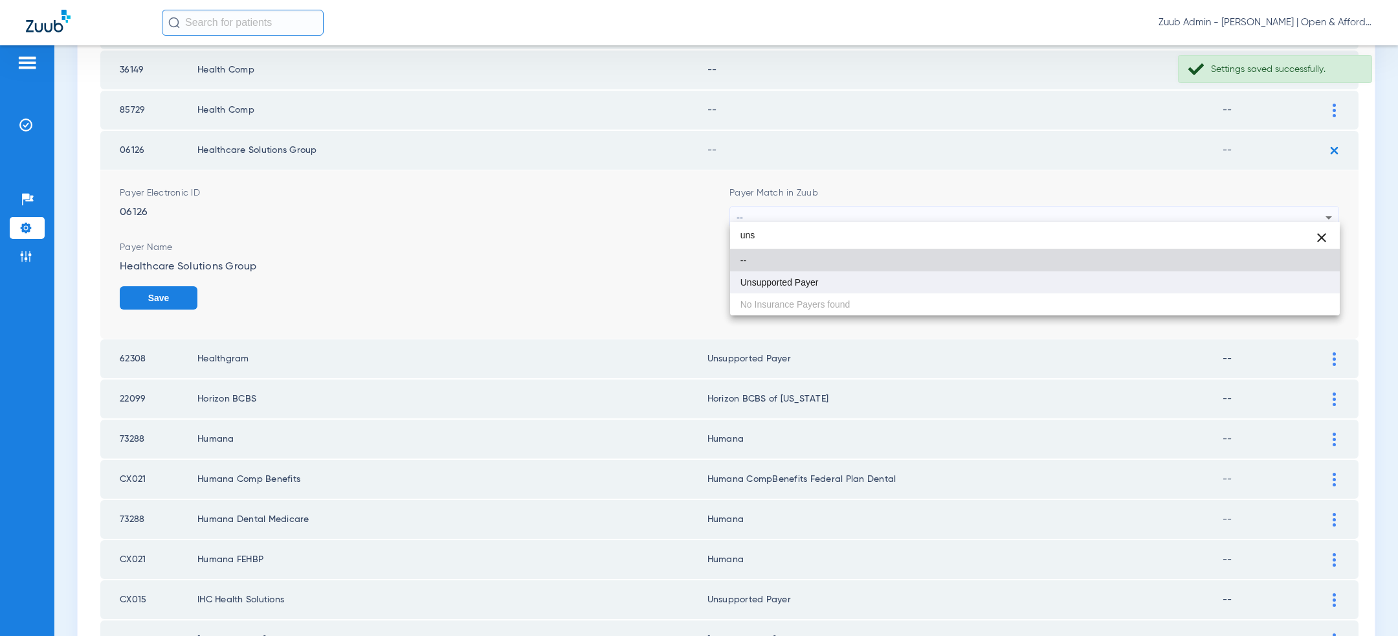
type input "uns"
click at [915, 282] on mat-option "Unsupported Payer" at bounding box center [1035, 282] width 610 height 22
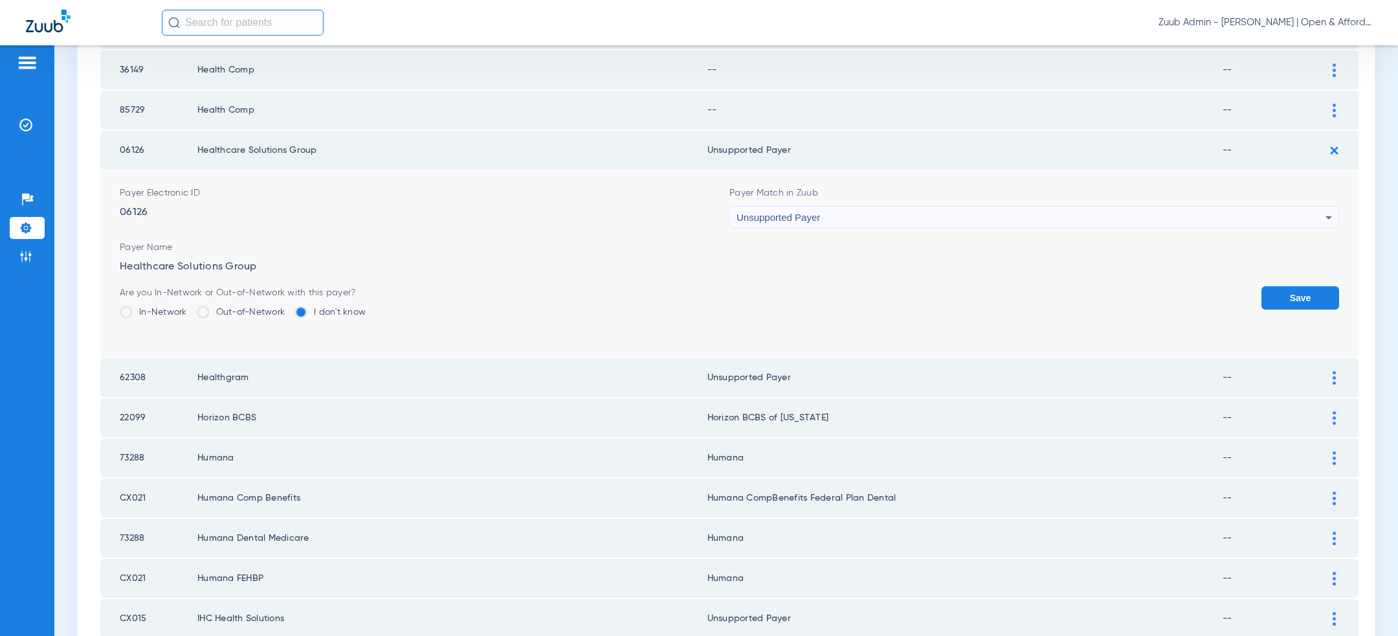
click at [1312, 287] on button "Save" at bounding box center [1301, 297] width 78 height 23
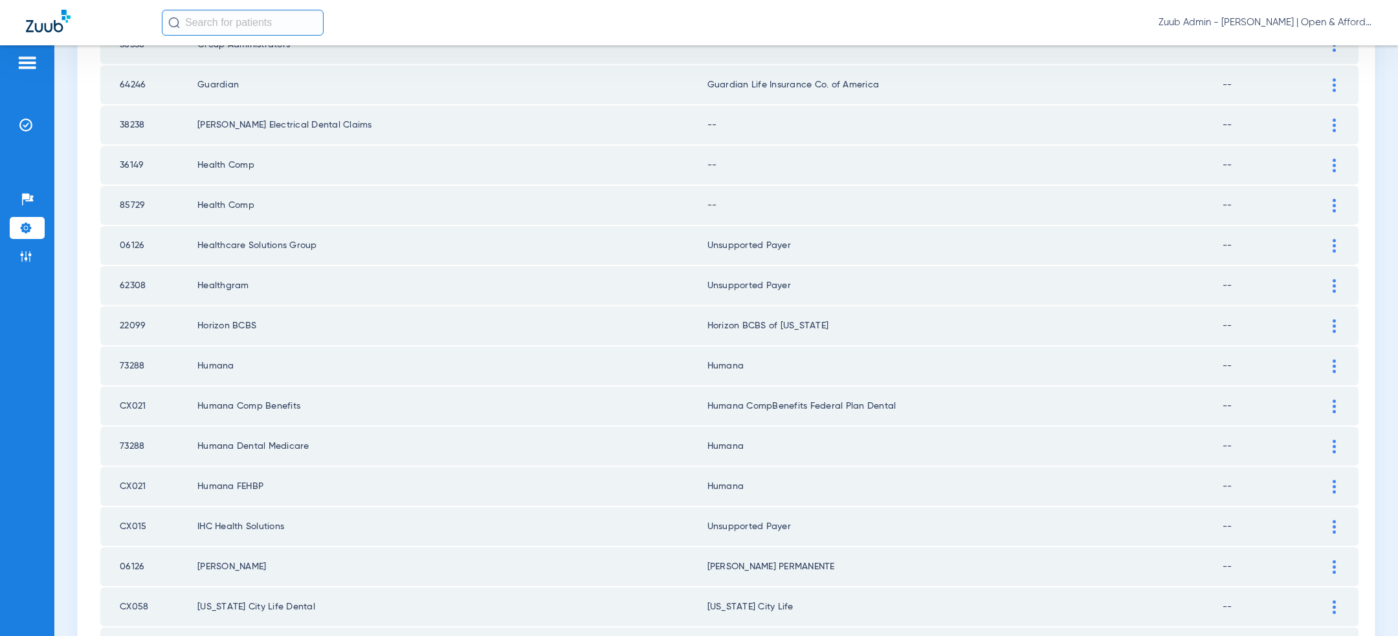
scroll to position [670, 0]
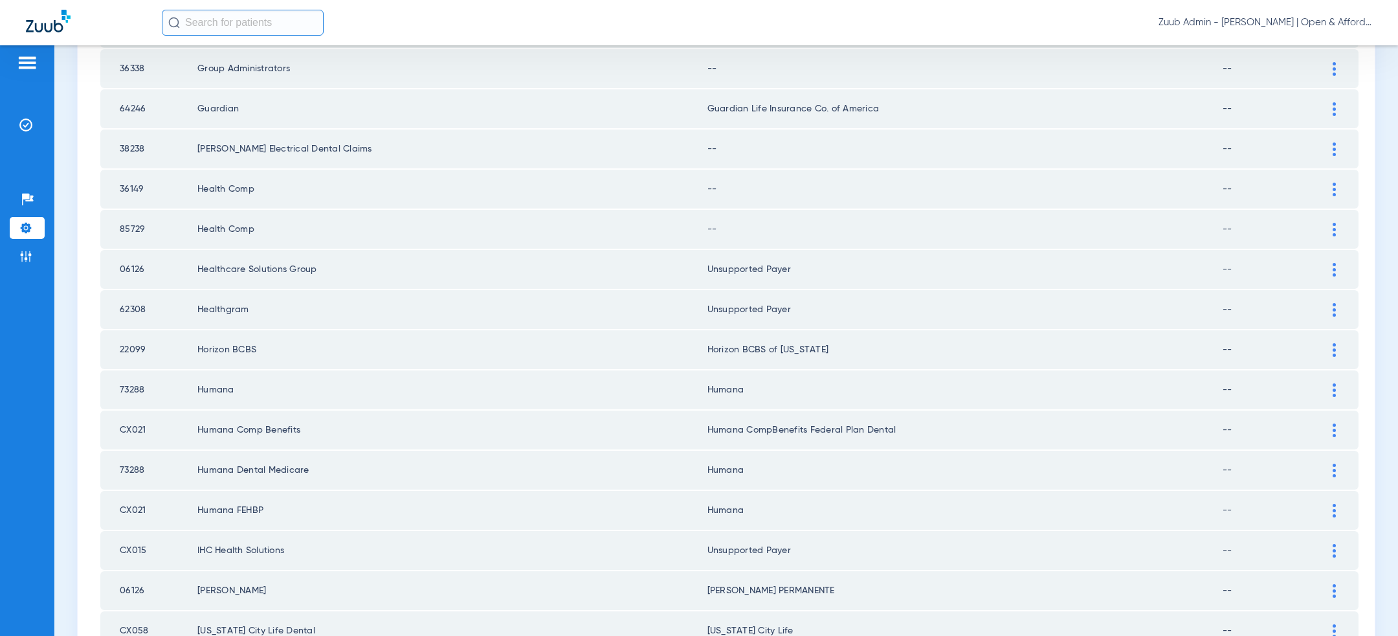
click at [1339, 183] on div at bounding box center [1334, 190] width 23 height 14
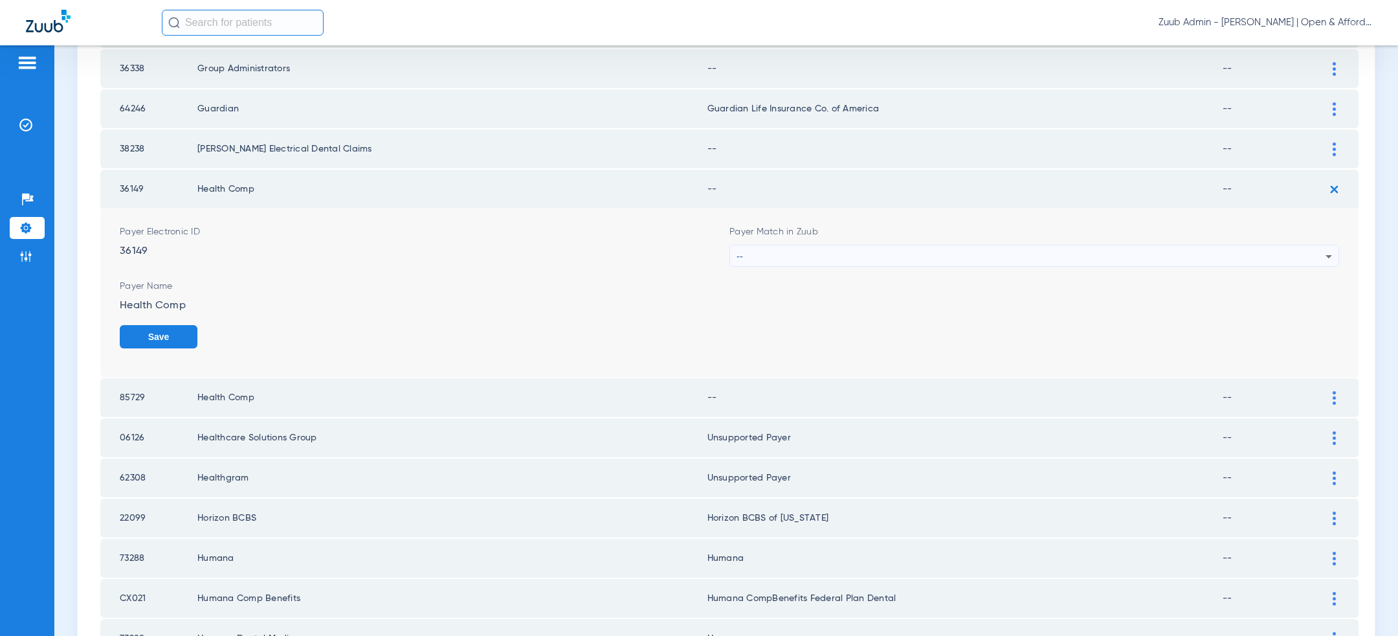
click at [932, 247] on div "--" at bounding box center [1031, 256] width 589 height 22
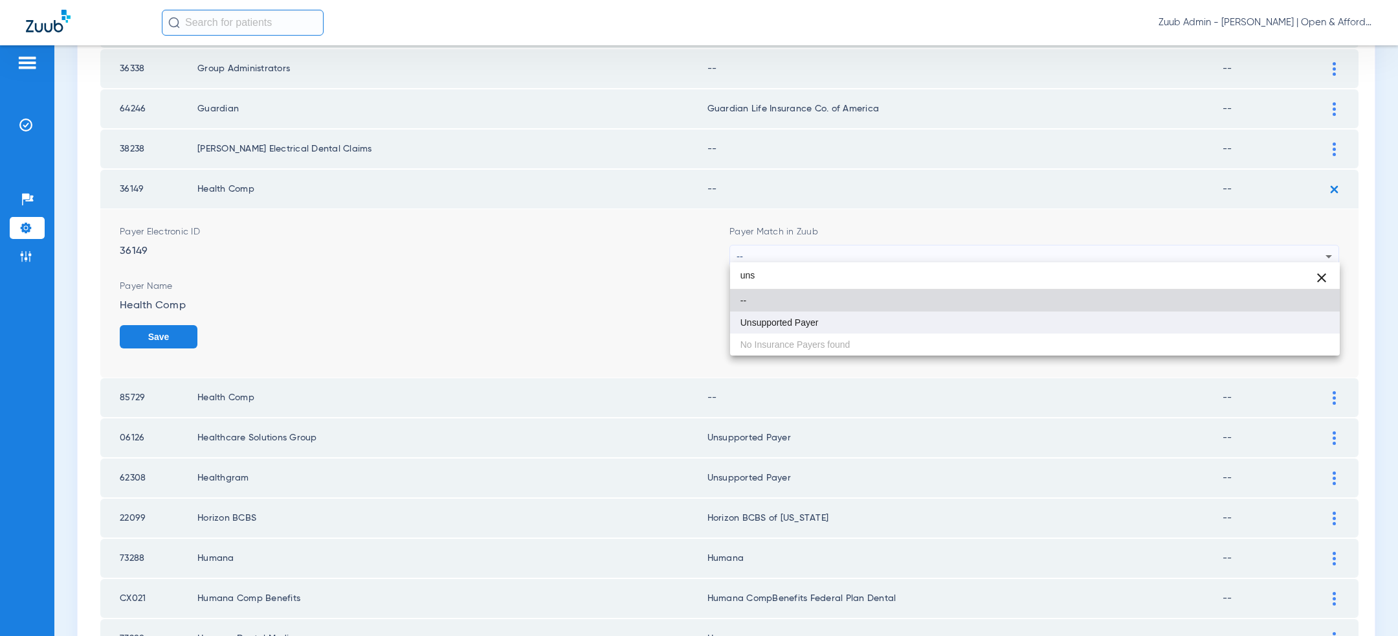
type input "uns"
click at [863, 322] on mat-option "Unsupported Payer" at bounding box center [1035, 322] width 610 height 22
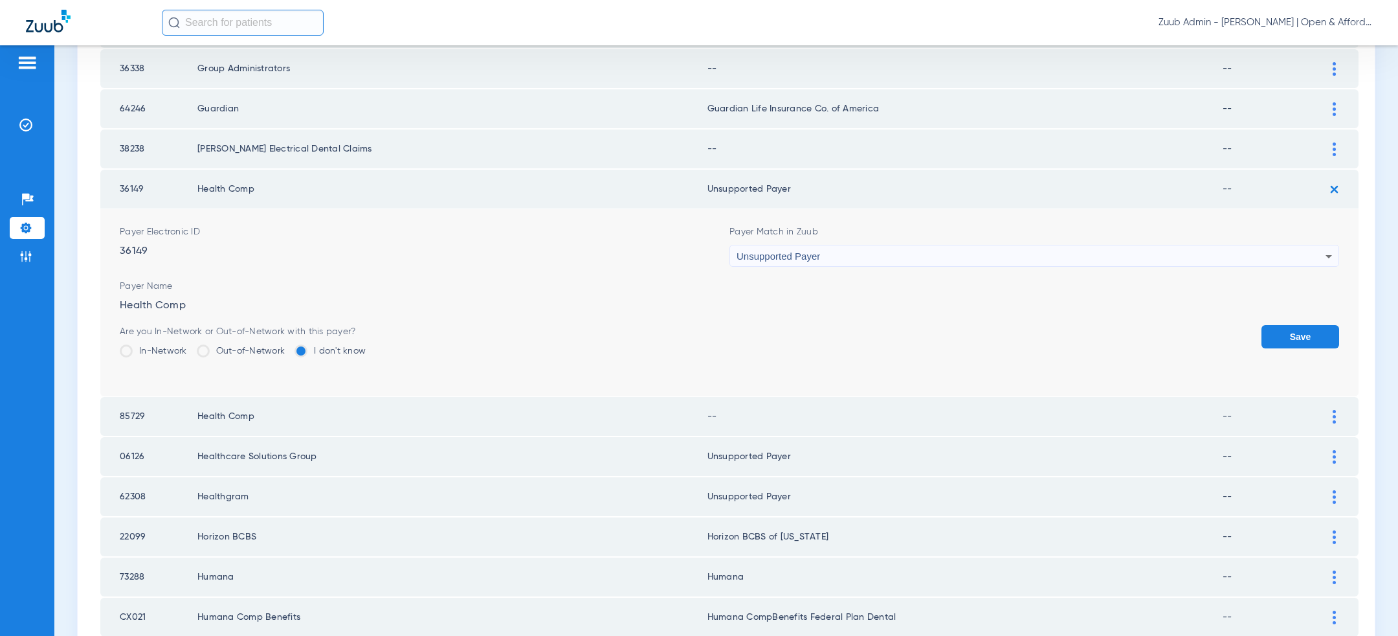
click at [1300, 327] on button "Save" at bounding box center [1301, 336] width 78 height 23
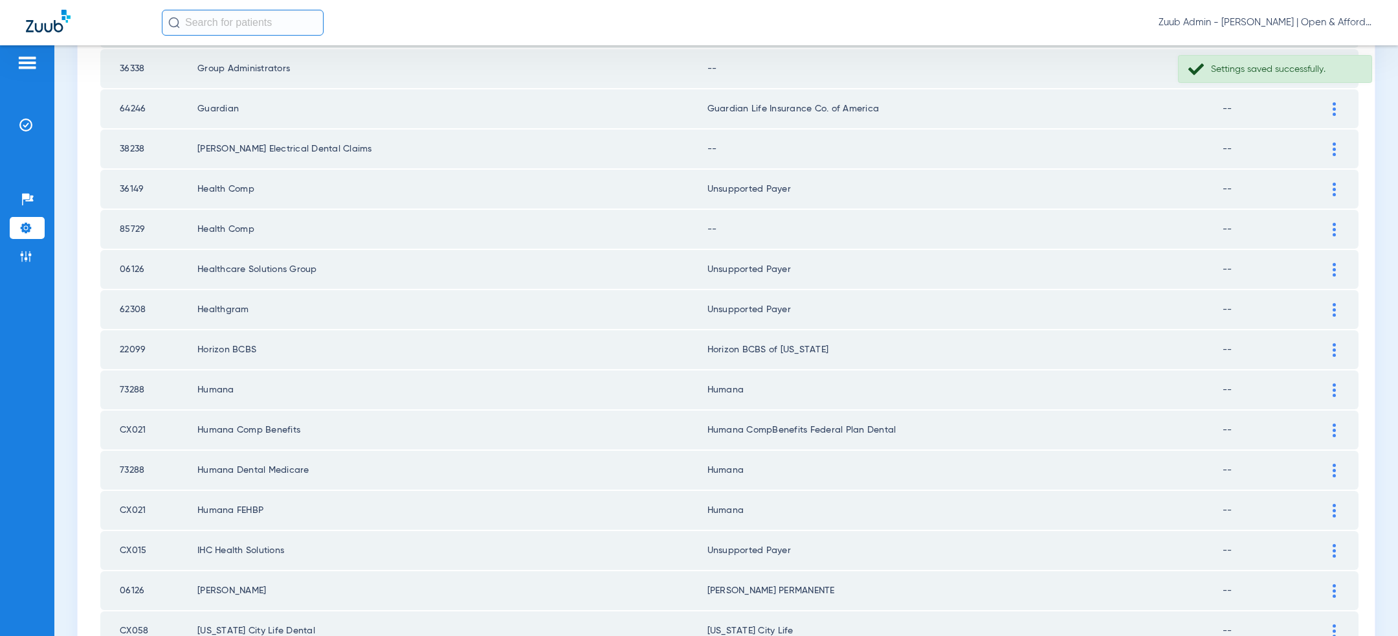
click at [1334, 137] on td at bounding box center [1341, 148] width 36 height 39
click at [1335, 142] on img at bounding box center [1334, 149] width 3 height 14
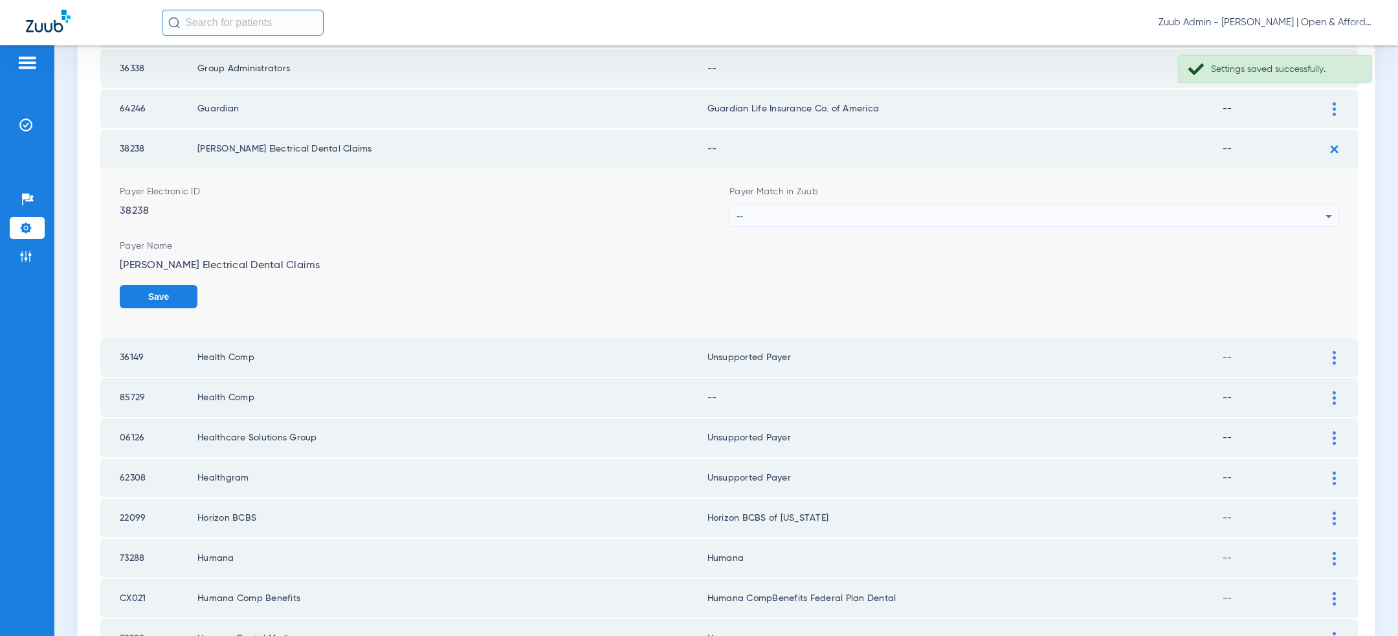
click at [1072, 208] on div "--" at bounding box center [1031, 216] width 589 height 22
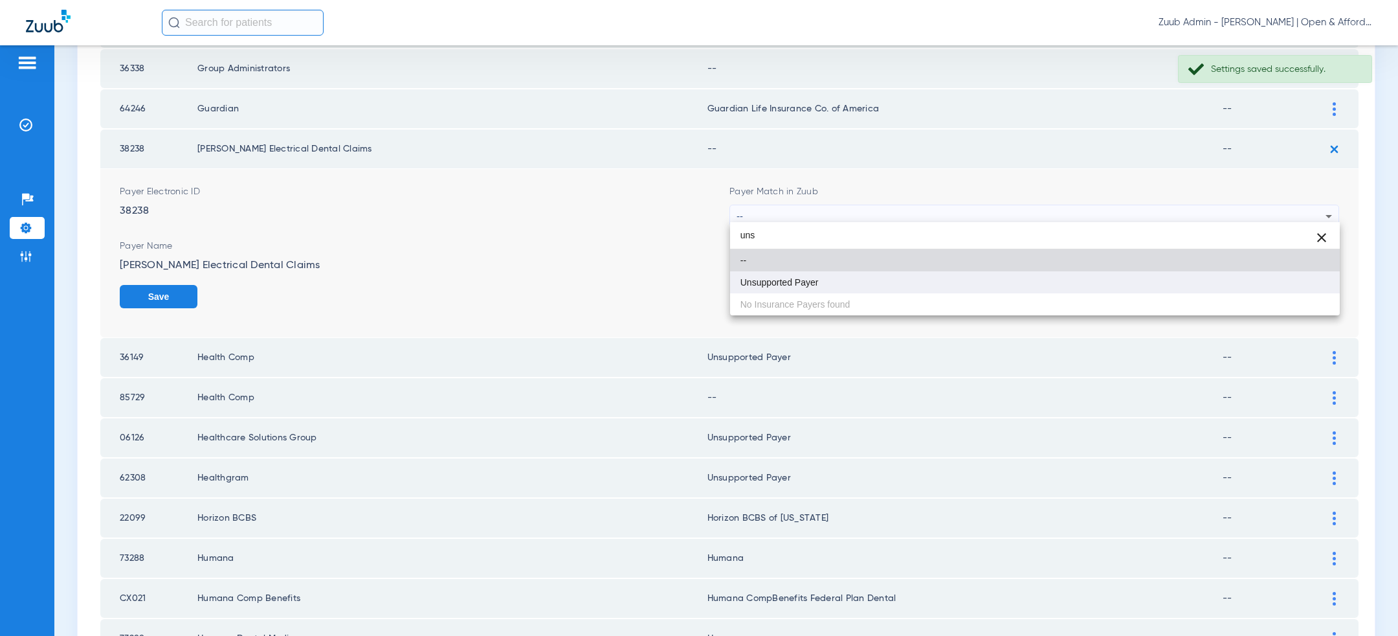
type input "uns"
click at [952, 274] on mat-option "Unsupported Payer" at bounding box center [1035, 282] width 610 height 22
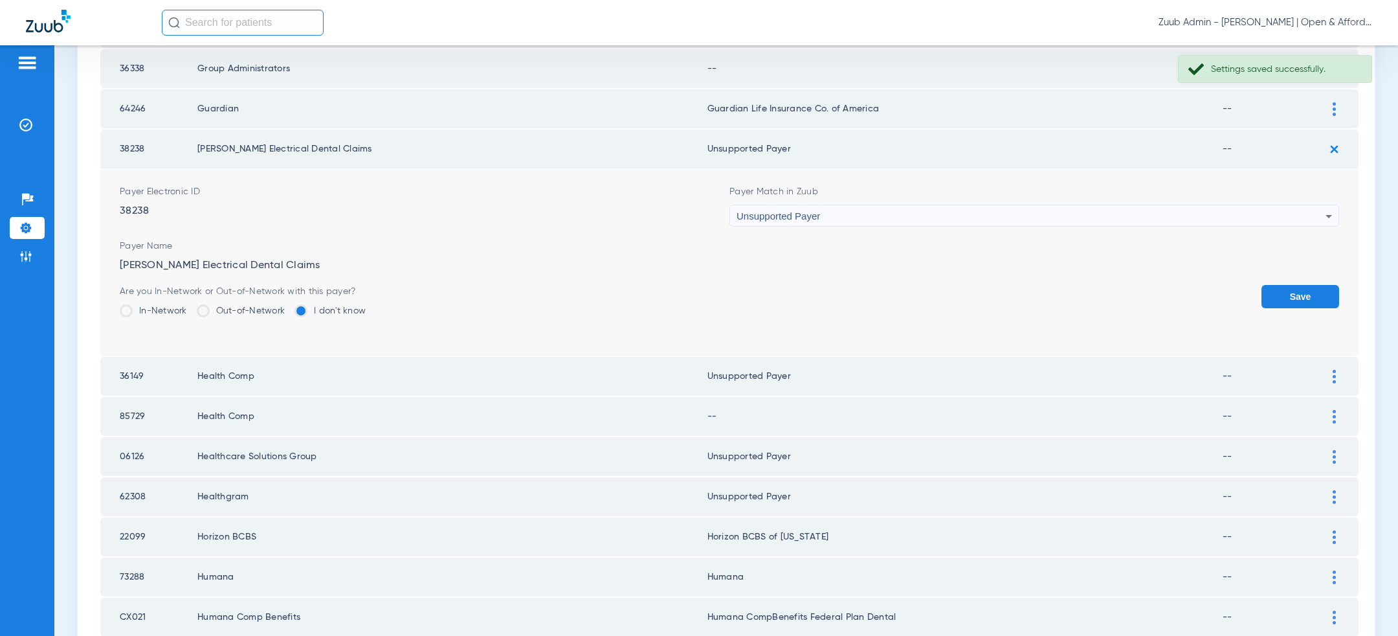
click at [1297, 295] on button "Save" at bounding box center [1301, 296] width 78 height 23
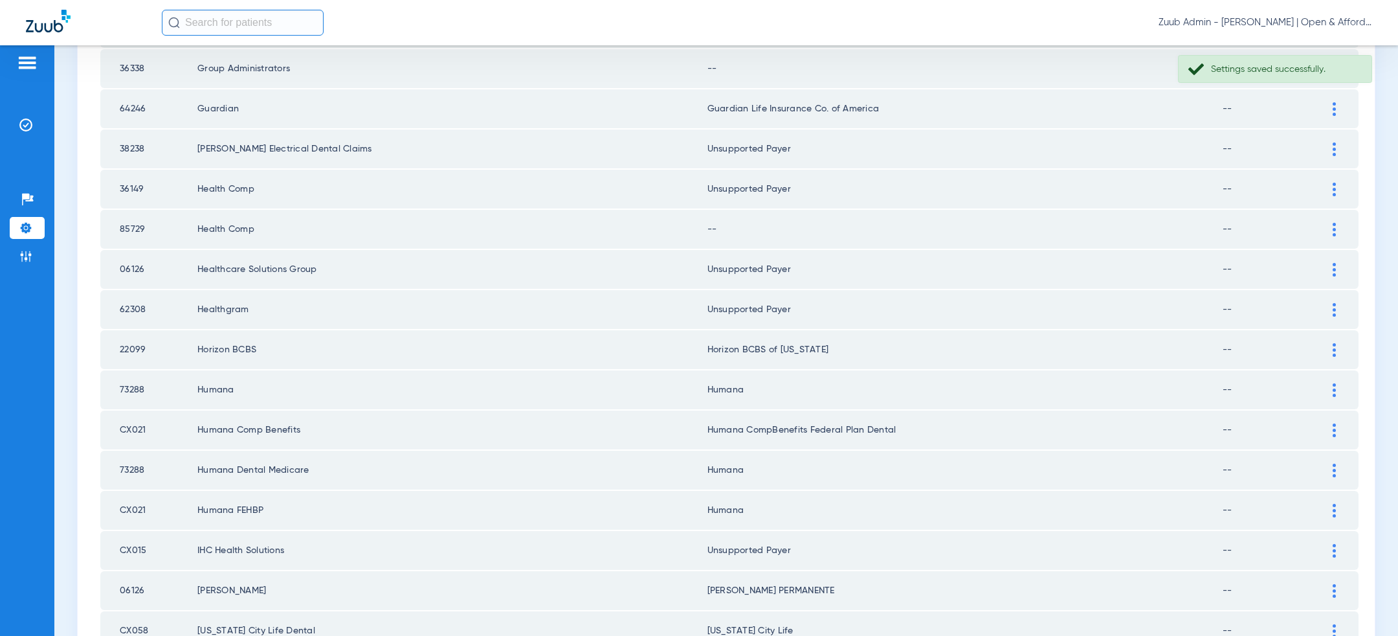
click at [1335, 223] on img at bounding box center [1334, 230] width 3 height 14
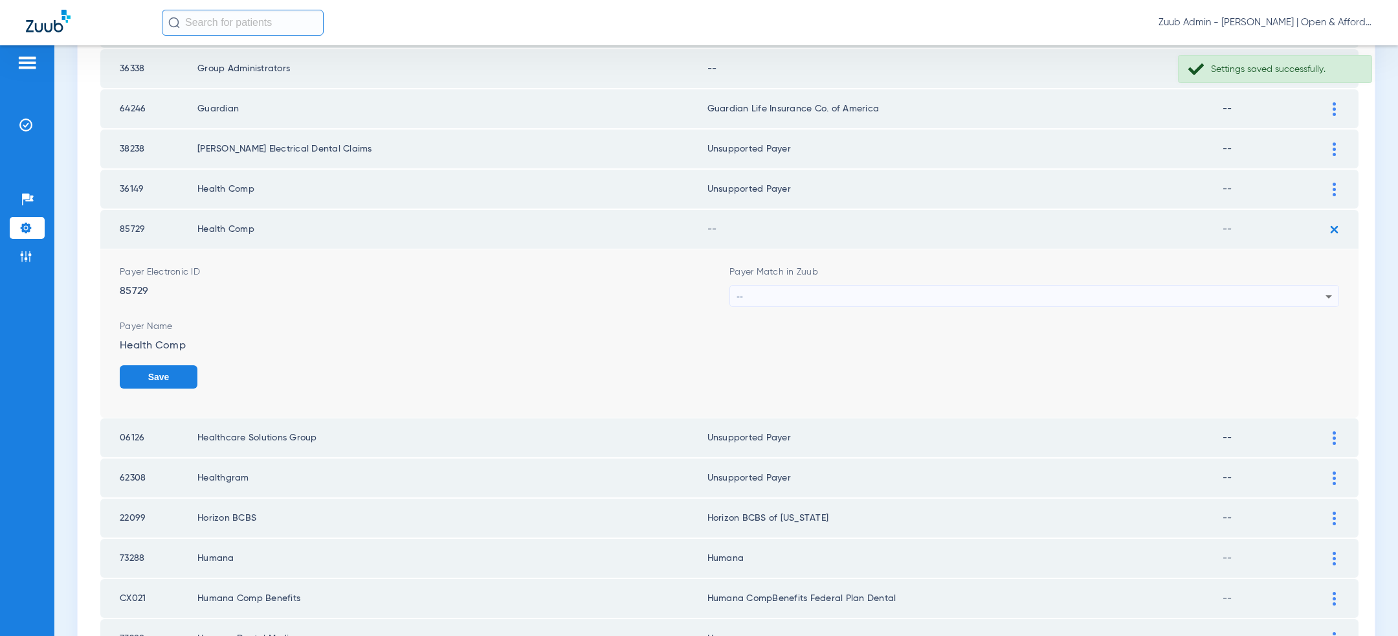
click at [948, 289] on div "--" at bounding box center [1031, 296] width 589 height 22
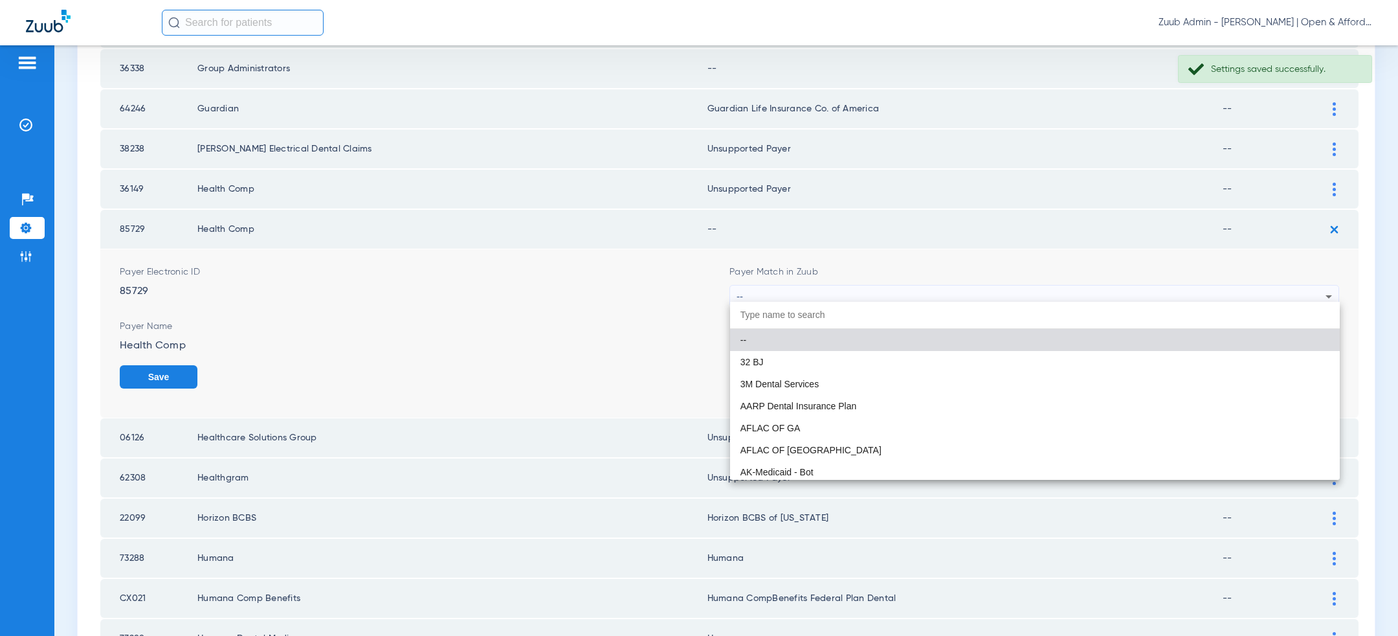
paste input "uns"
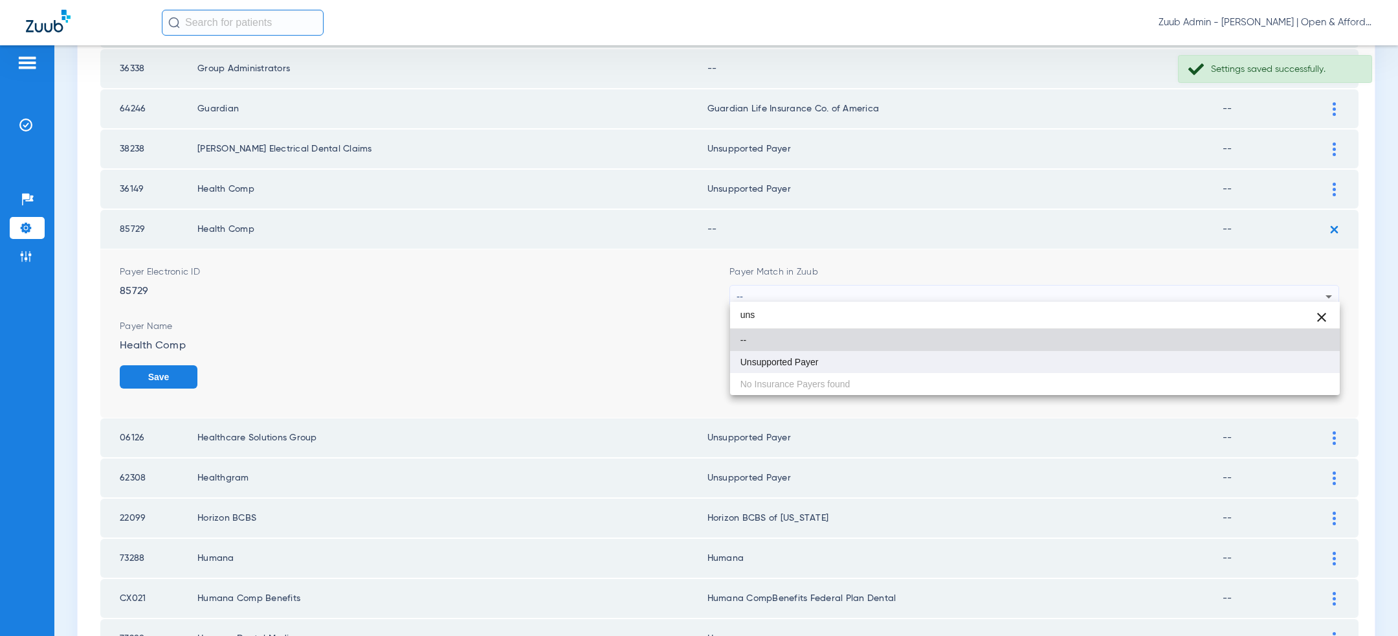
type input "uns"
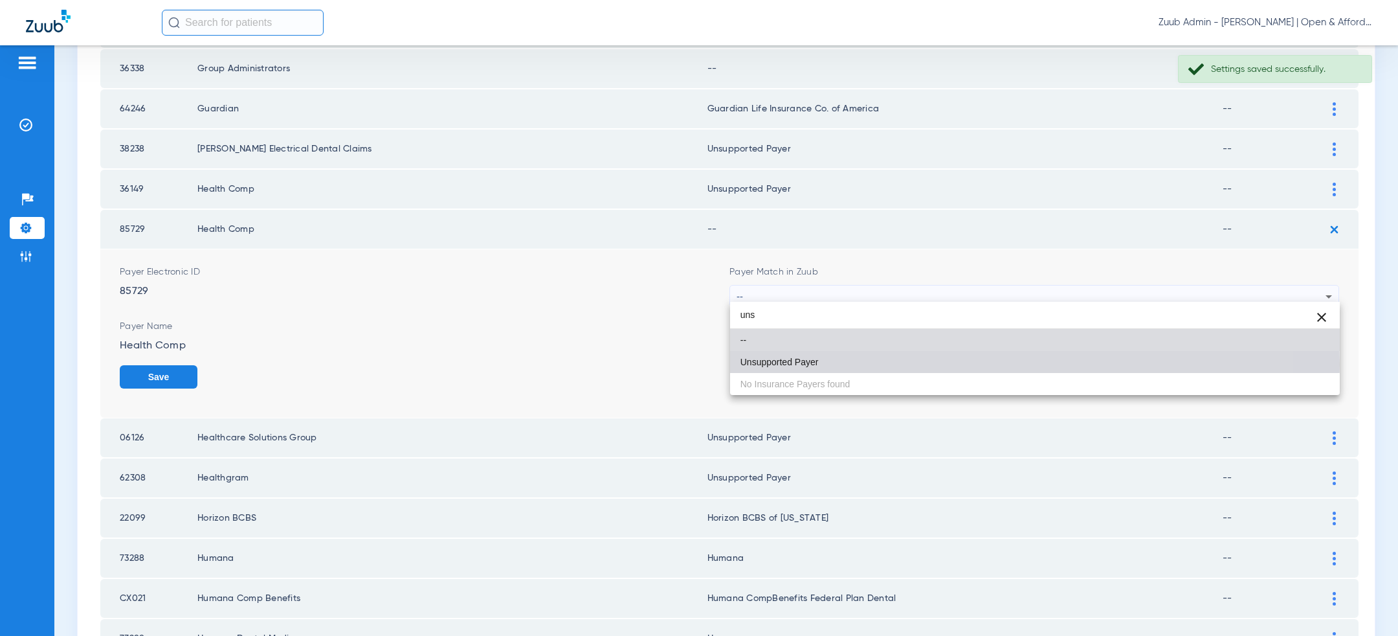
click at [905, 364] on mat-option "Unsupported Payer" at bounding box center [1035, 362] width 610 height 22
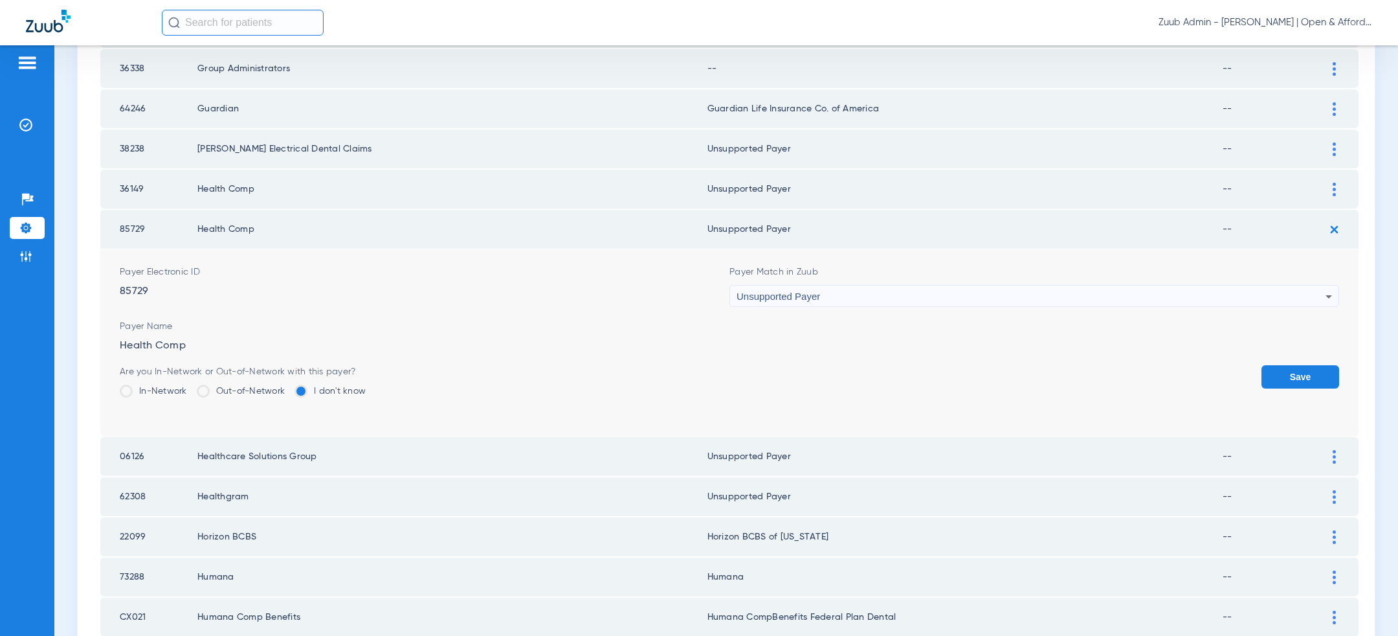
click at [1299, 375] on button "Save" at bounding box center [1301, 376] width 78 height 23
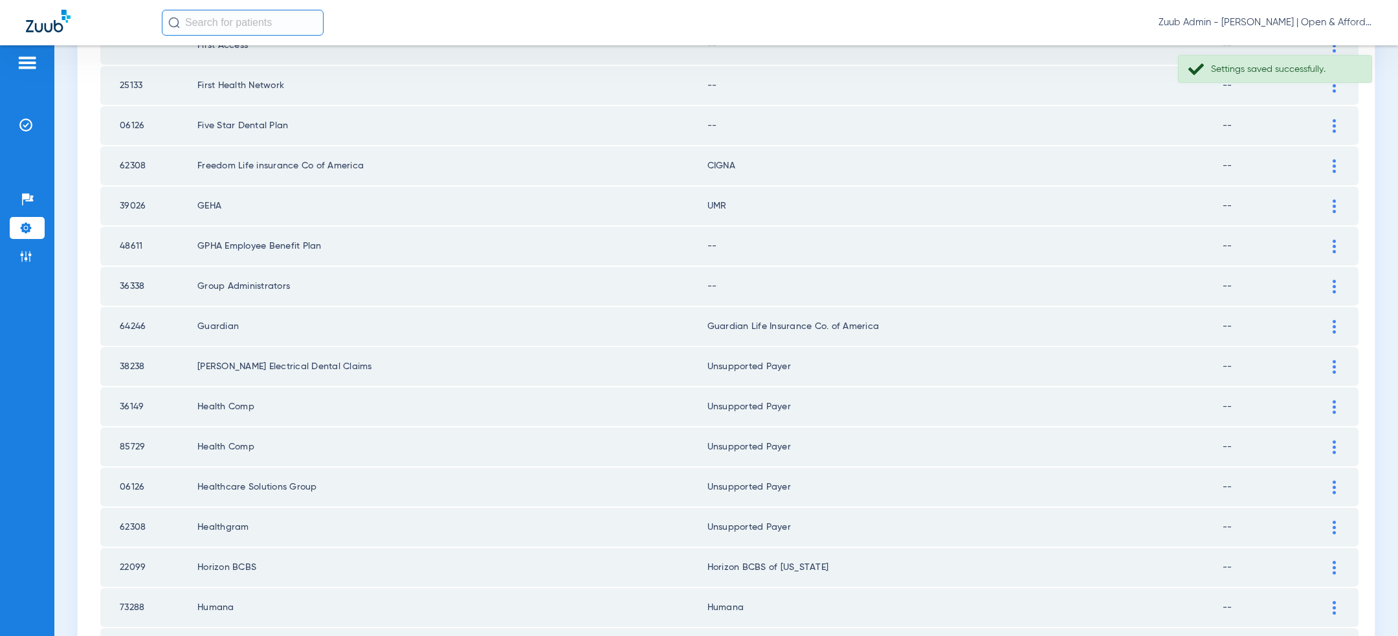
scroll to position [416, 0]
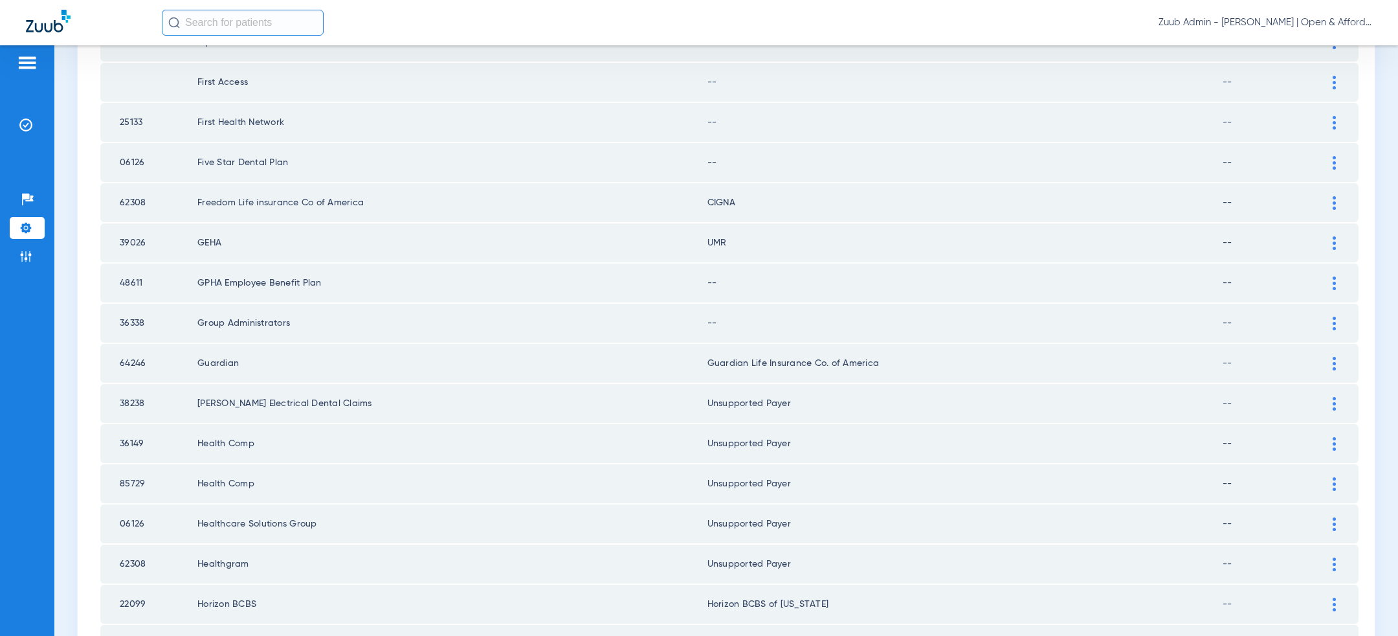
click at [1334, 281] on img at bounding box center [1334, 283] width 3 height 14
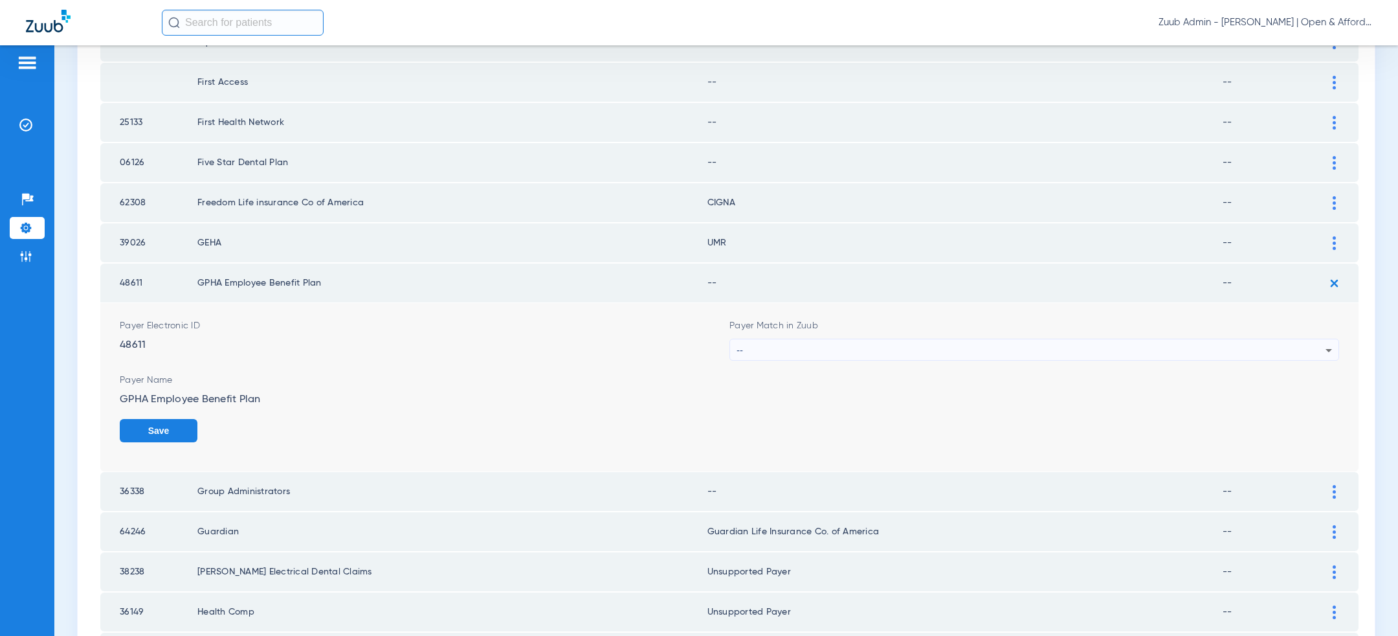
click at [899, 353] on div "--" at bounding box center [1031, 350] width 589 height 22
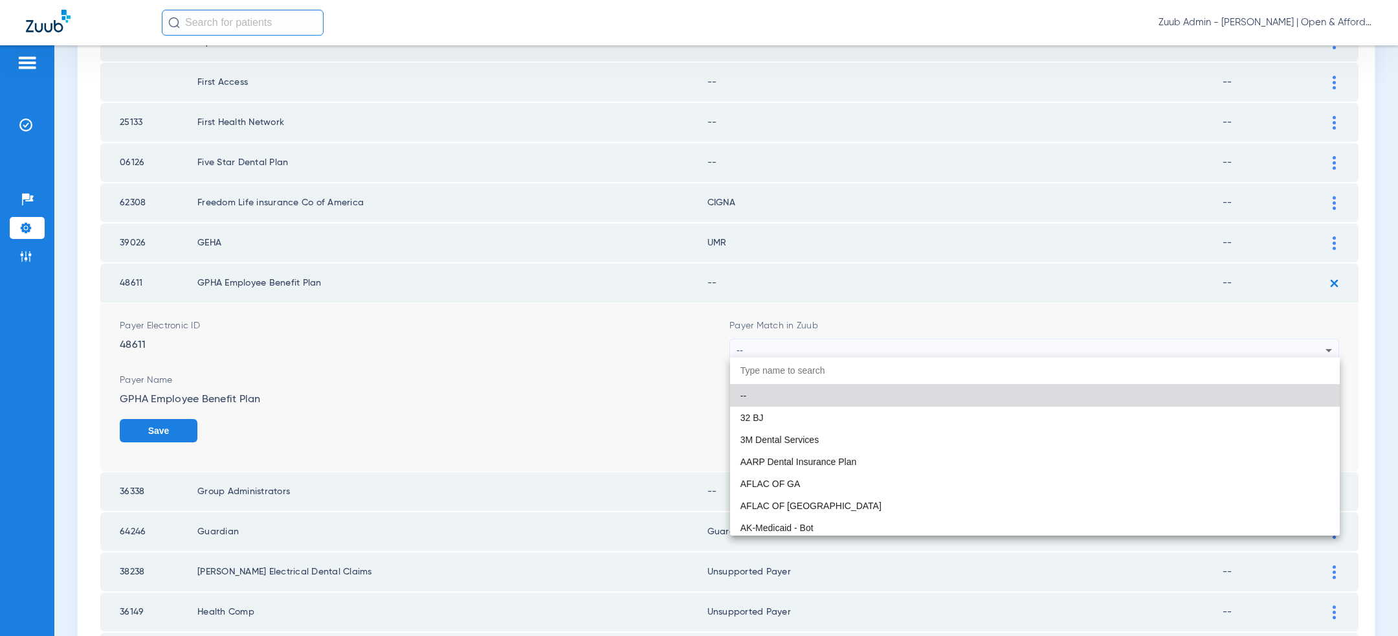
paste input "uns"
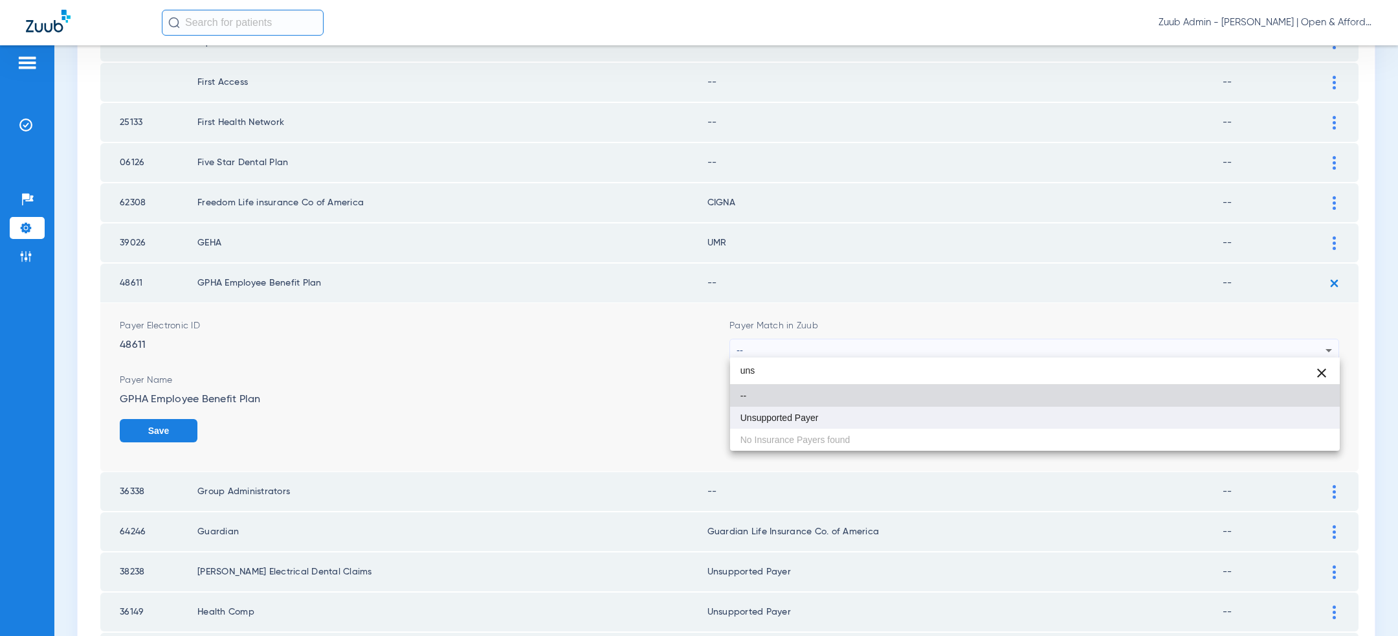
type input "uns"
click at [817, 409] on mat-option "Unsupported Payer" at bounding box center [1035, 418] width 610 height 22
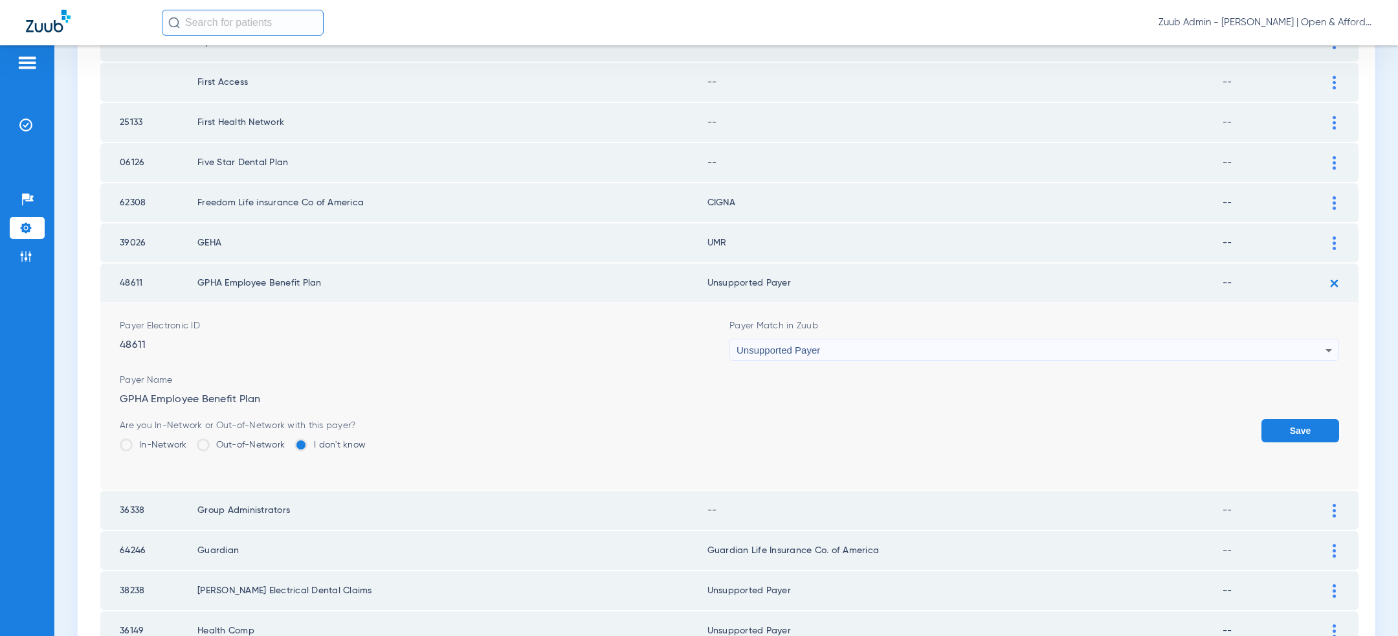
click at [1291, 423] on button "Save" at bounding box center [1301, 430] width 78 height 23
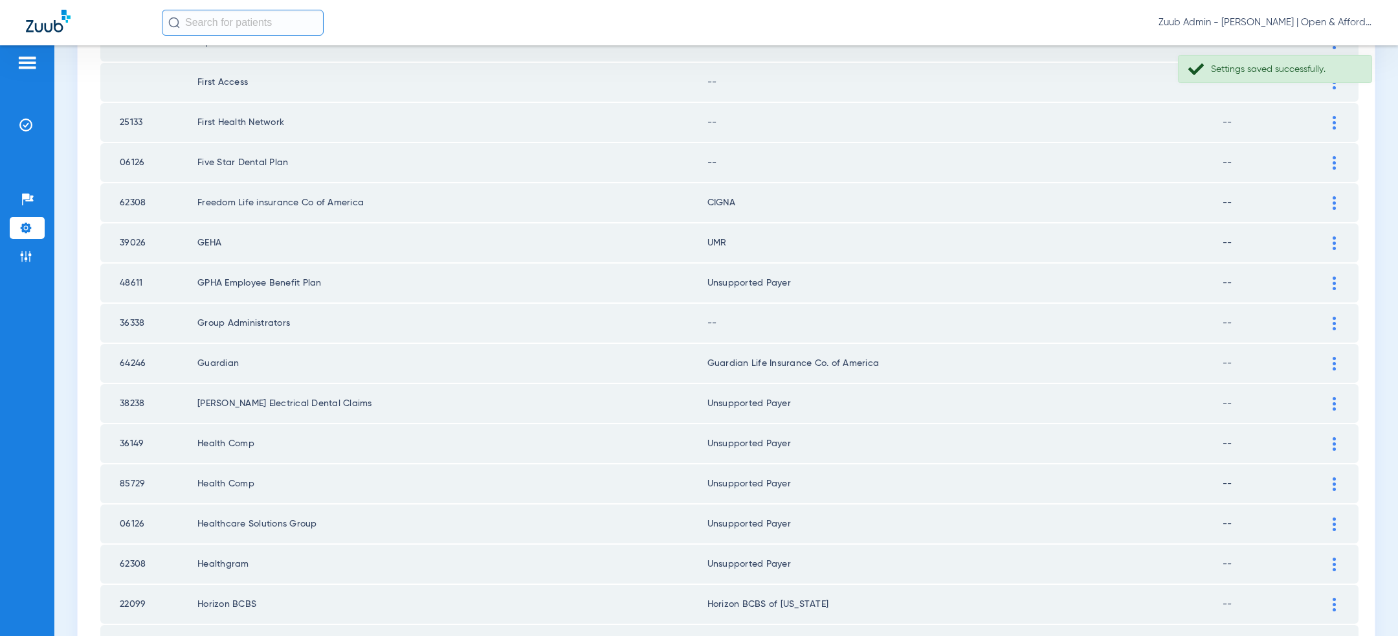
click at [1339, 318] on div at bounding box center [1334, 324] width 23 height 14
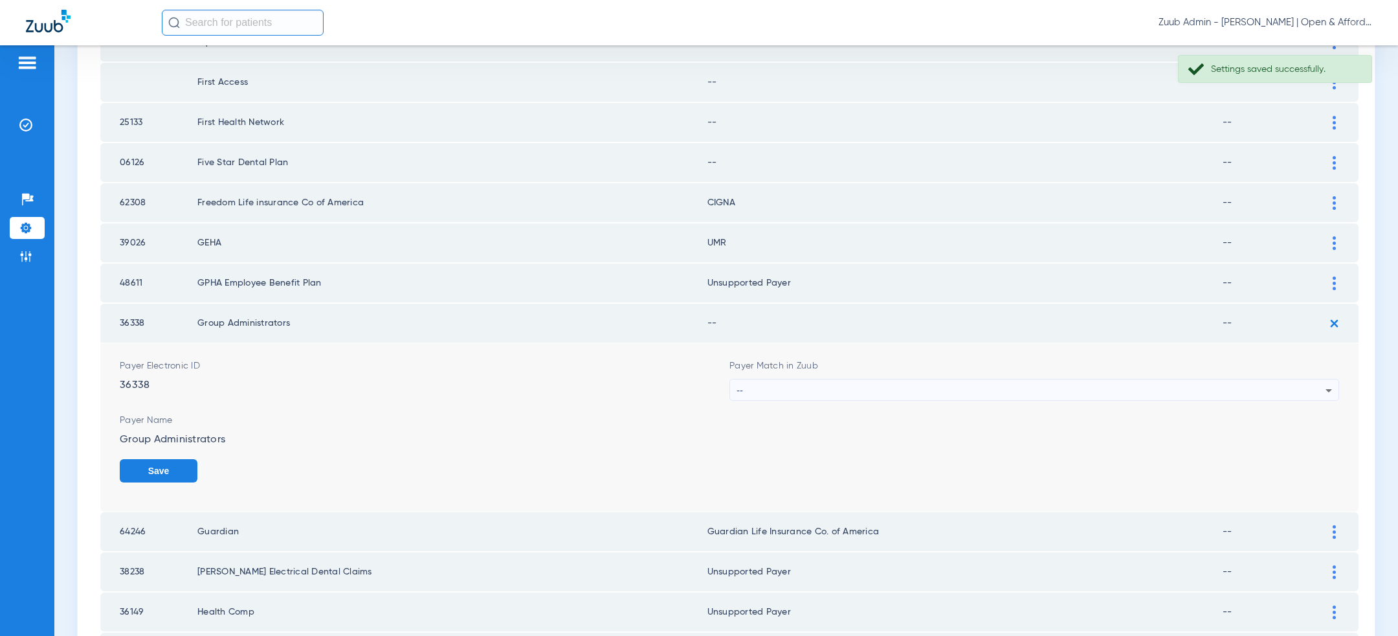
click at [938, 385] on div "--" at bounding box center [1031, 390] width 589 height 22
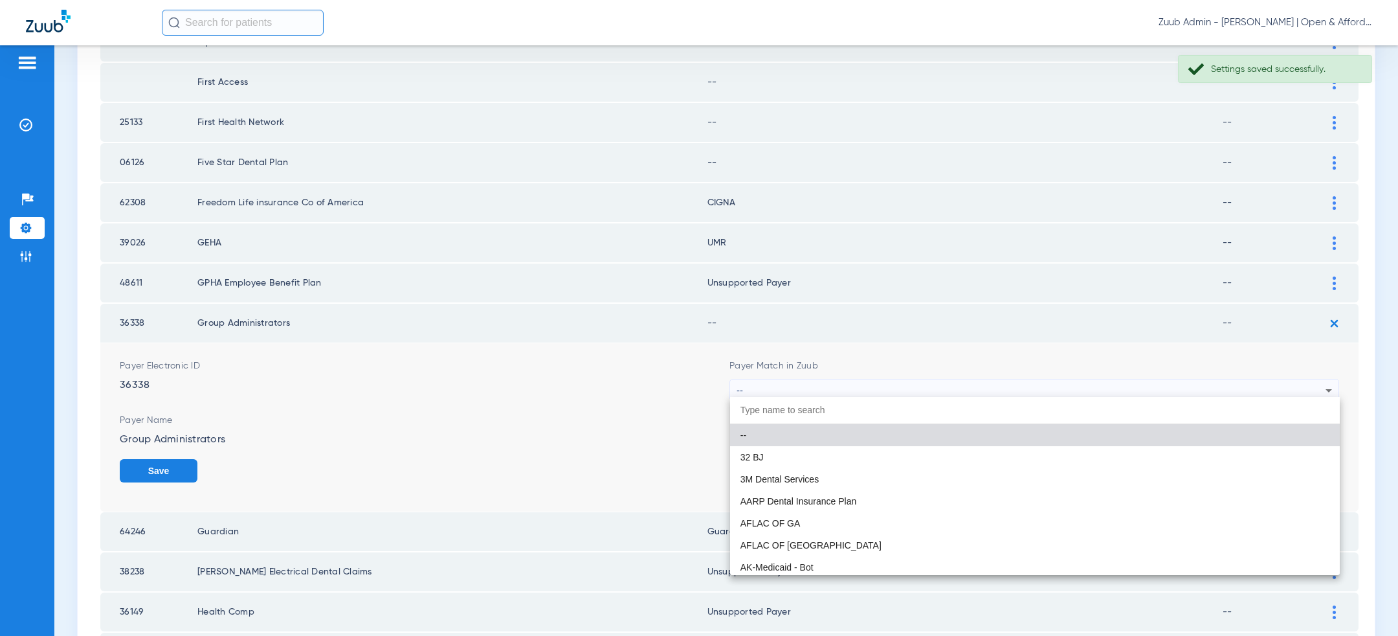
paste input "uns"
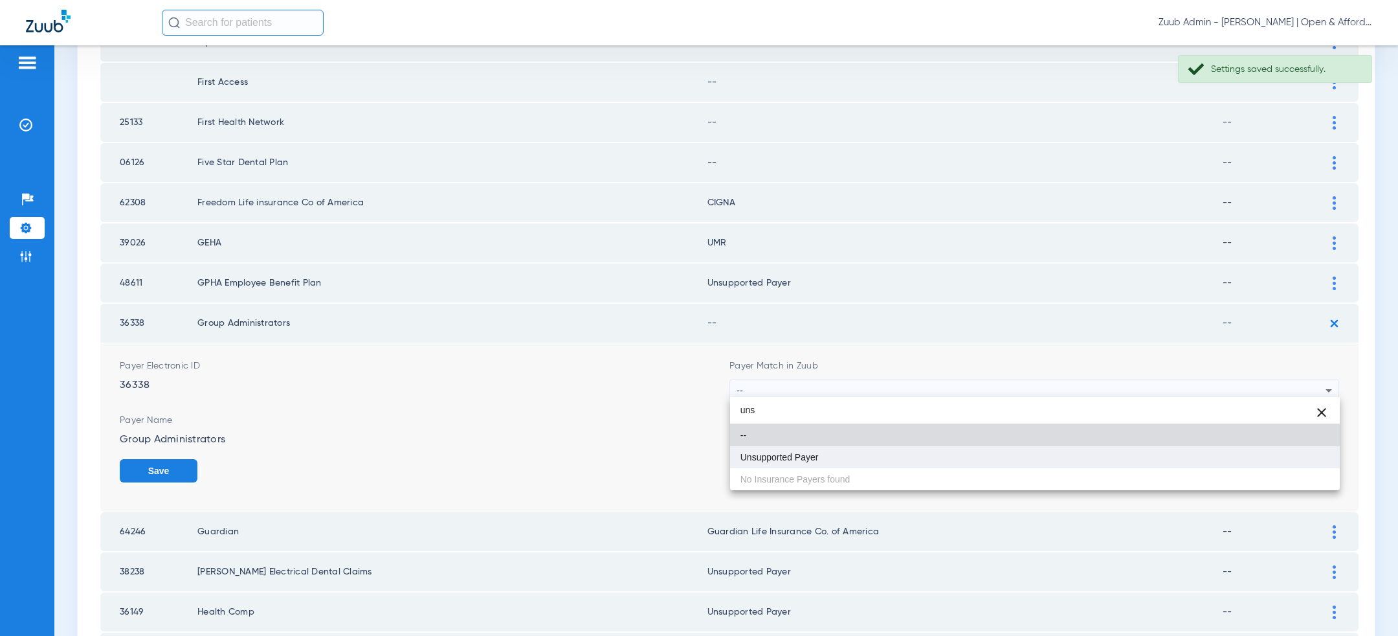
type input "uns"
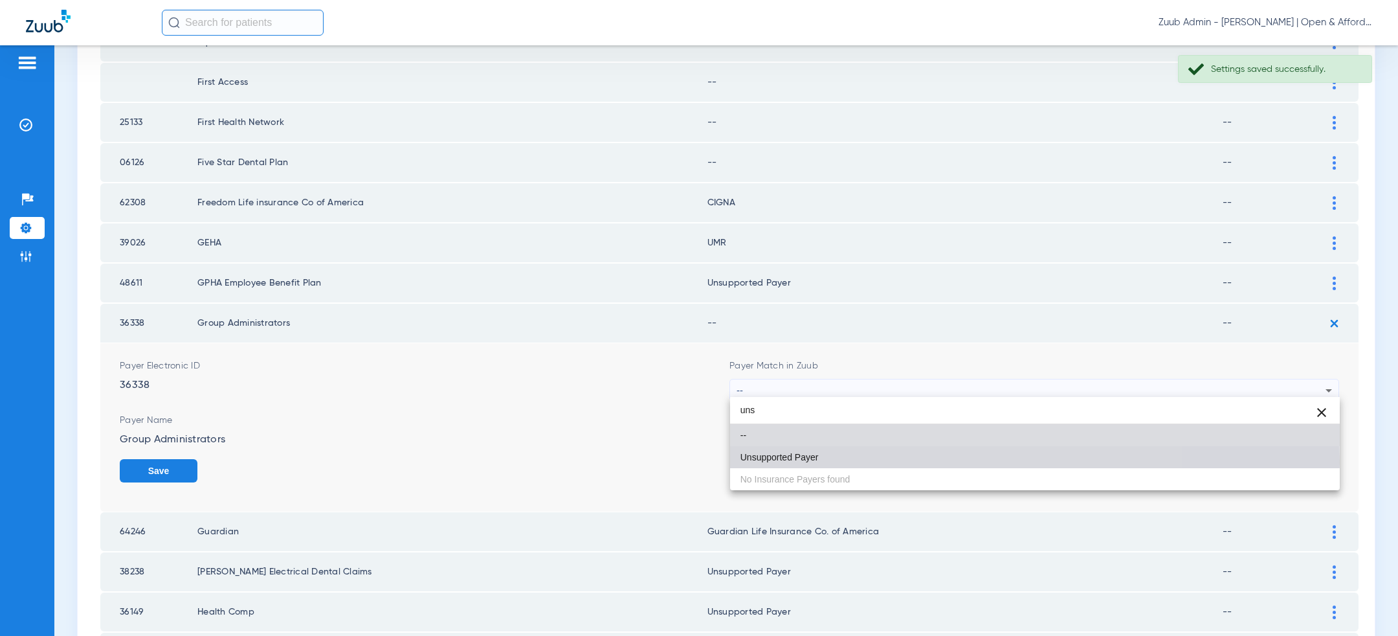
click at [850, 460] on mat-option "Unsupported Payer" at bounding box center [1035, 457] width 610 height 22
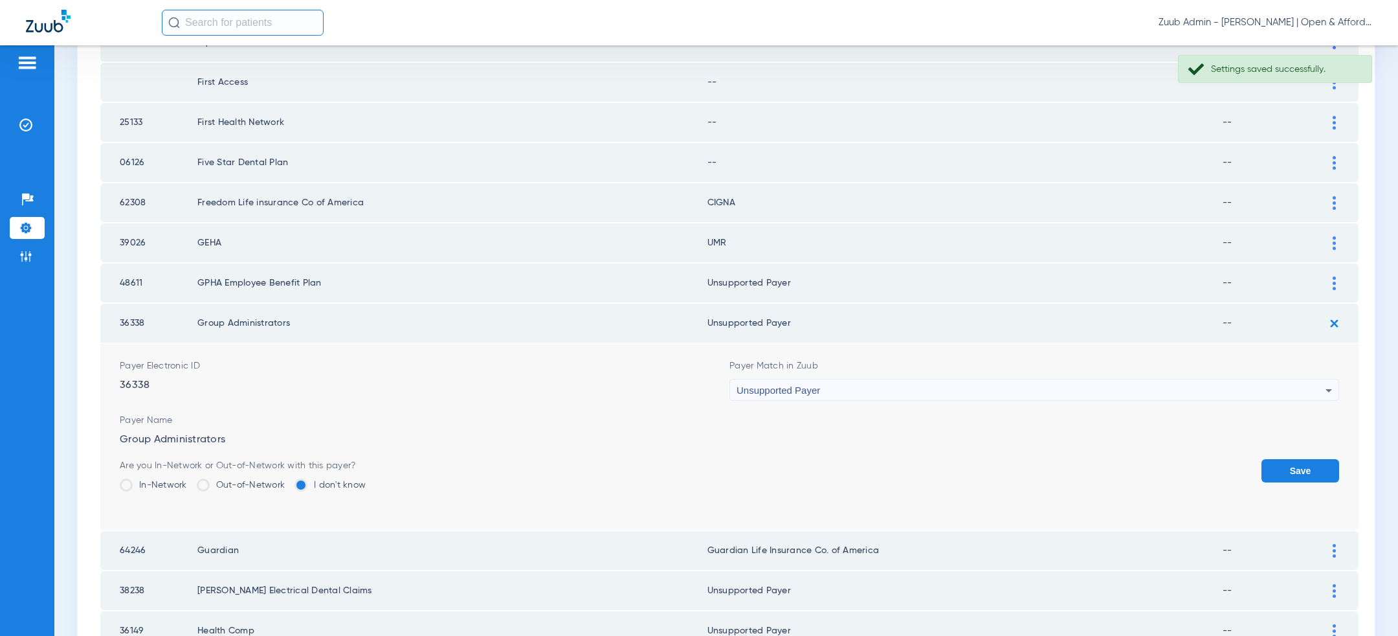
click at [1310, 454] on form "Payer Electronic ID 36338 Payer Match in Zuub Unsupported Payer Payer Name Grou…" at bounding box center [730, 436] width 1220 height 187
click at [1281, 476] on button "Save" at bounding box center [1301, 470] width 78 height 23
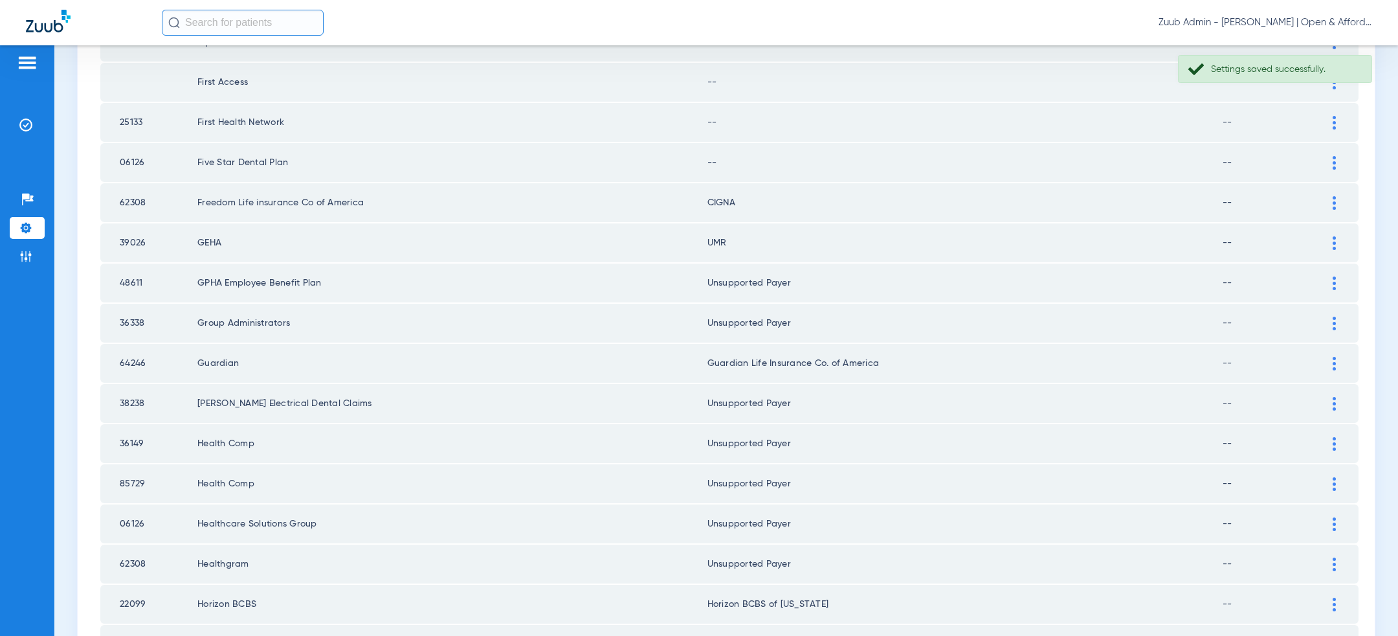
click at [1329, 200] on div at bounding box center [1334, 203] width 23 height 14
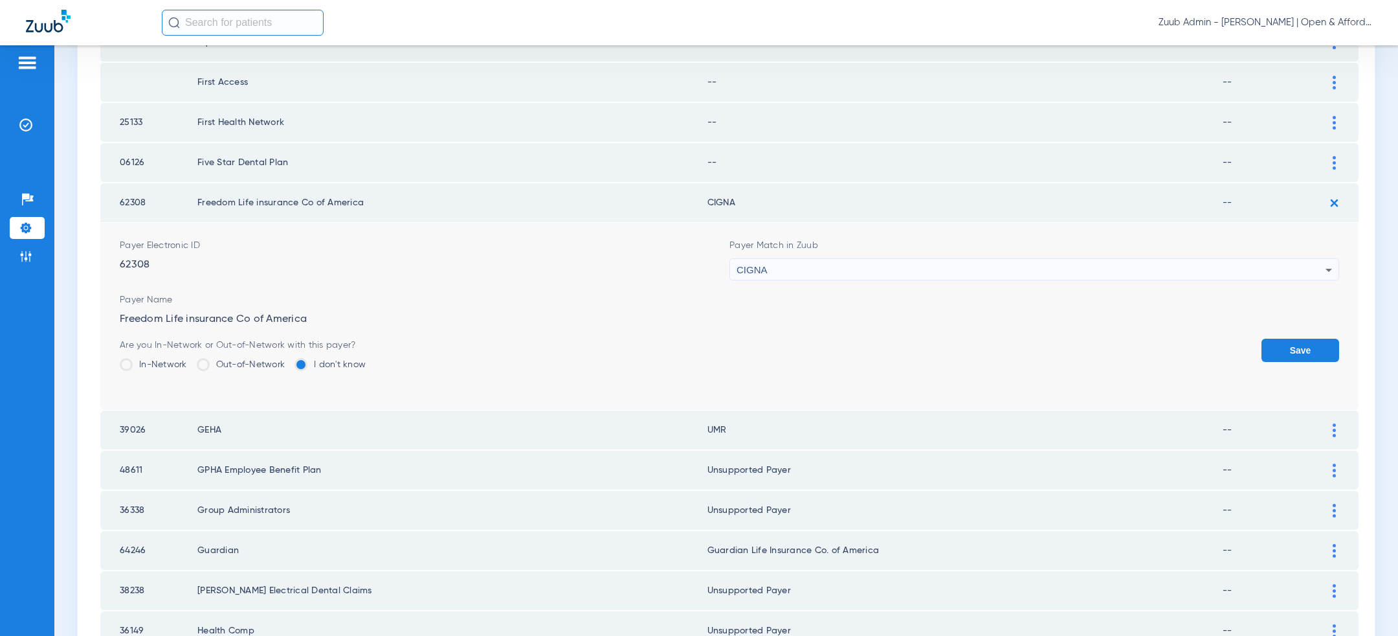
click at [1075, 267] on div "CIGNA" at bounding box center [1031, 270] width 589 height 22
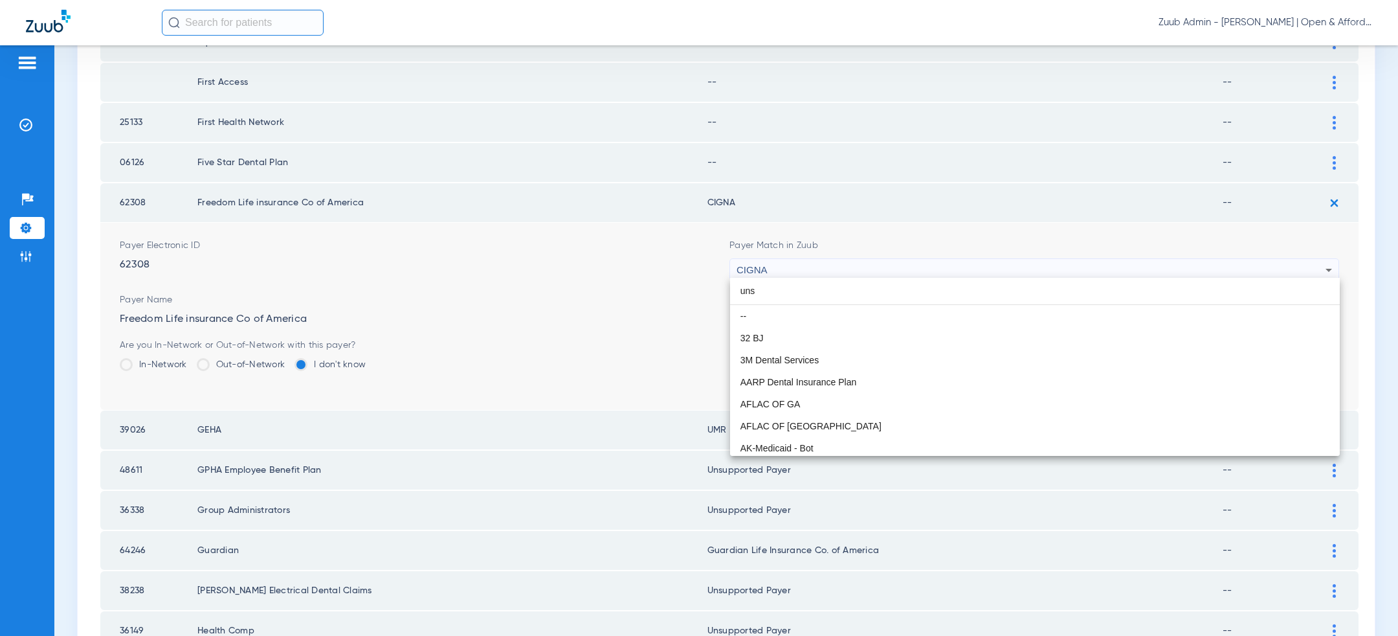
scroll to position [0, 0]
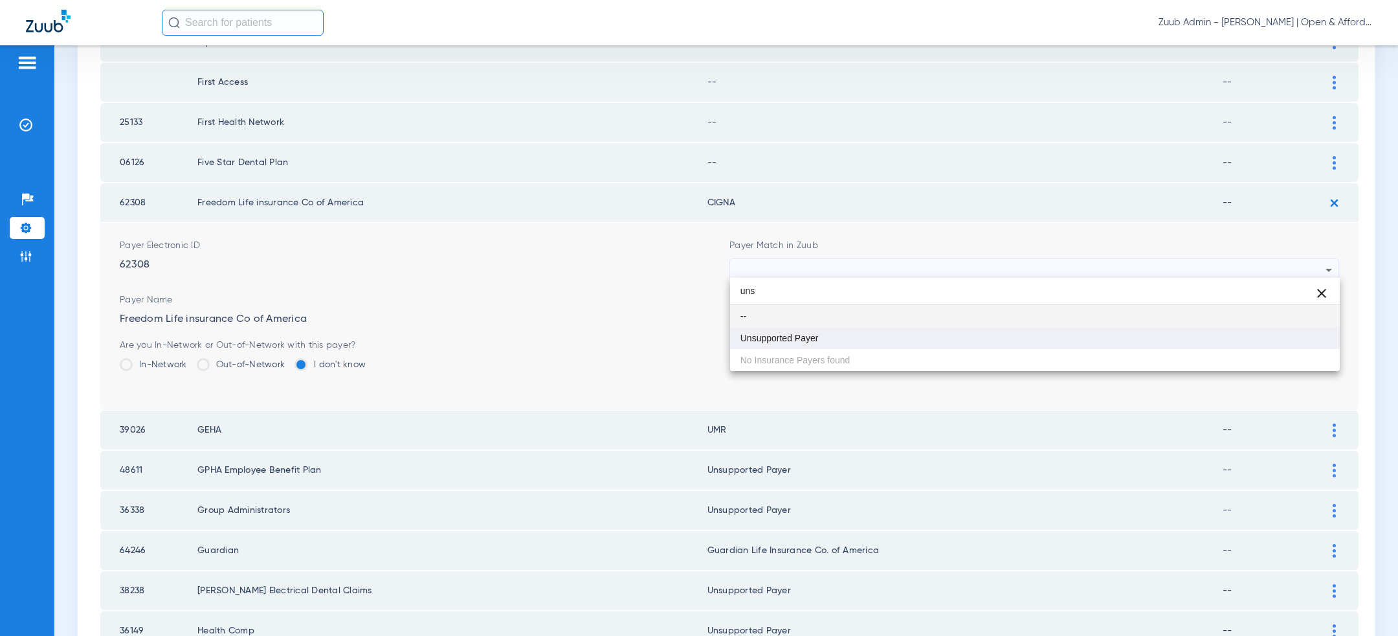
type input "uns"
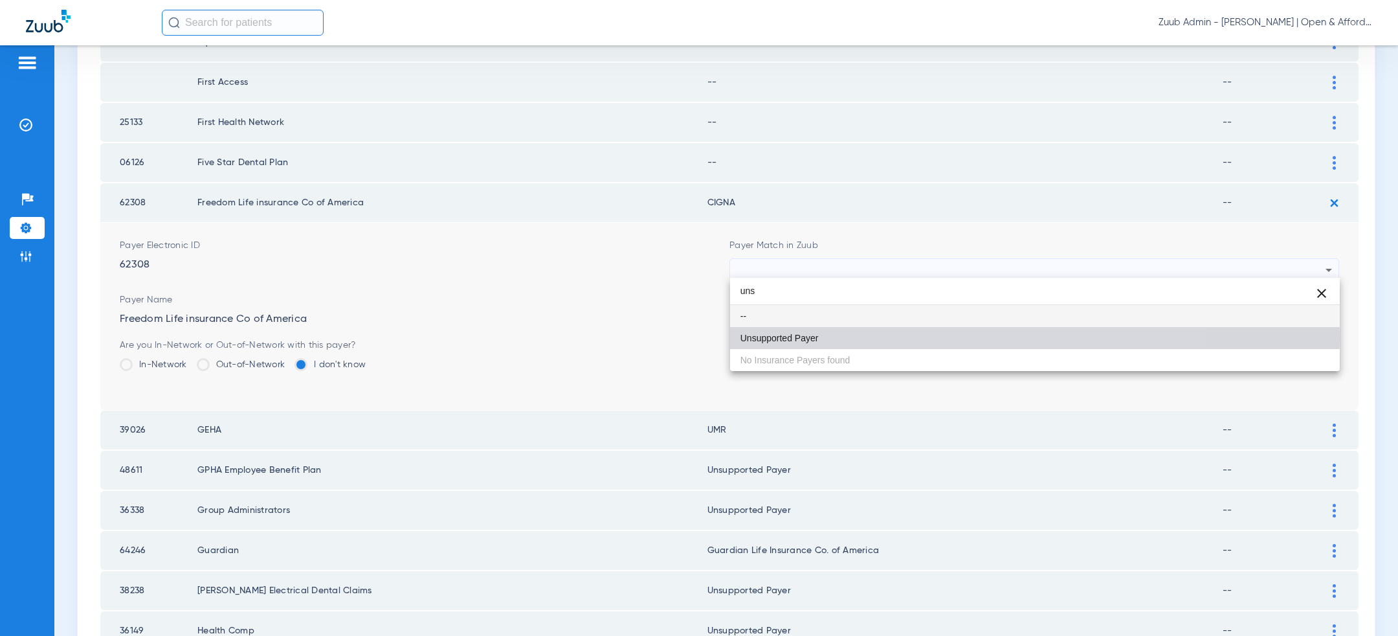
click at [944, 337] on mat-option "Unsupported Payer" at bounding box center [1035, 338] width 610 height 22
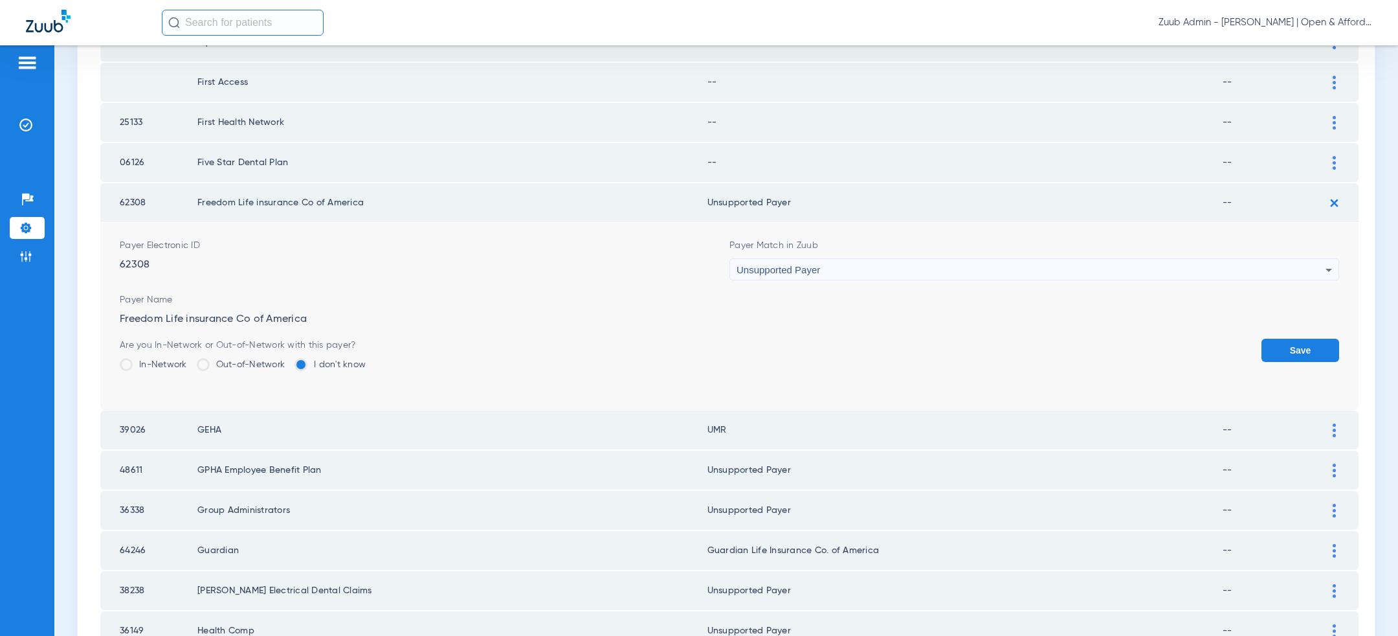
click at [1303, 345] on button "Save" at bounding box center [1301, 350] width 78 height 23
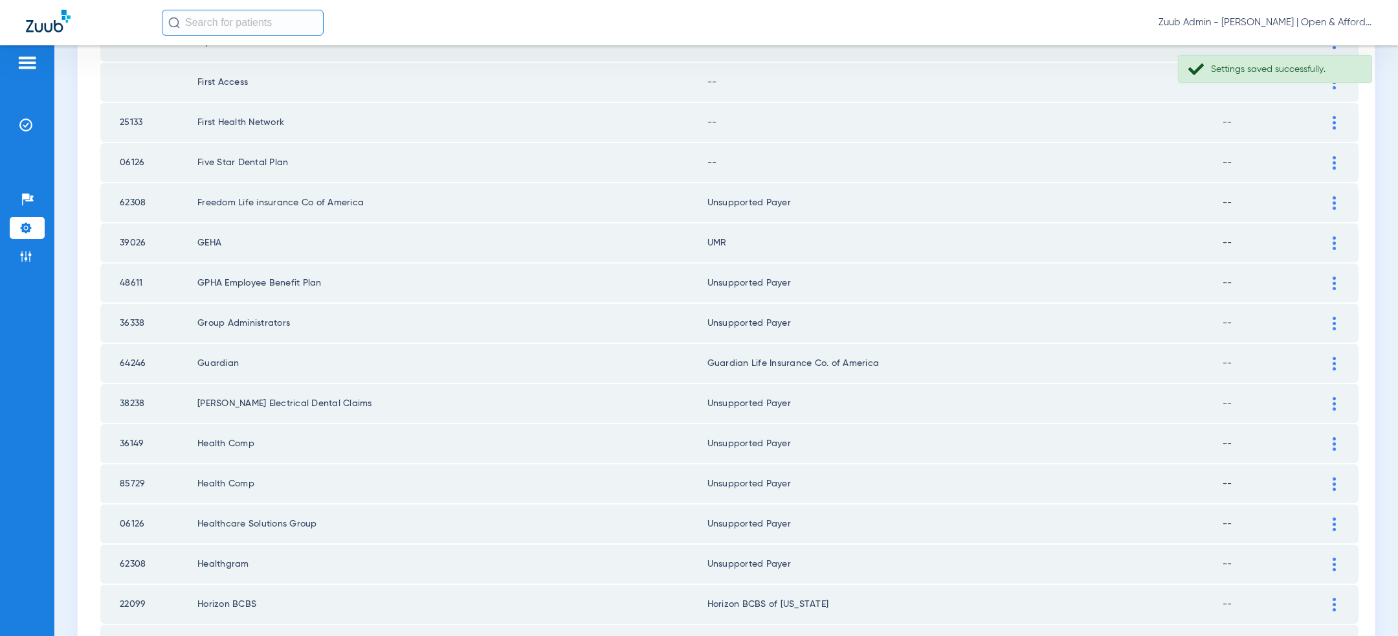
click at [1341, 156] on div at bounding box center [1334, 163] width 23 height 14
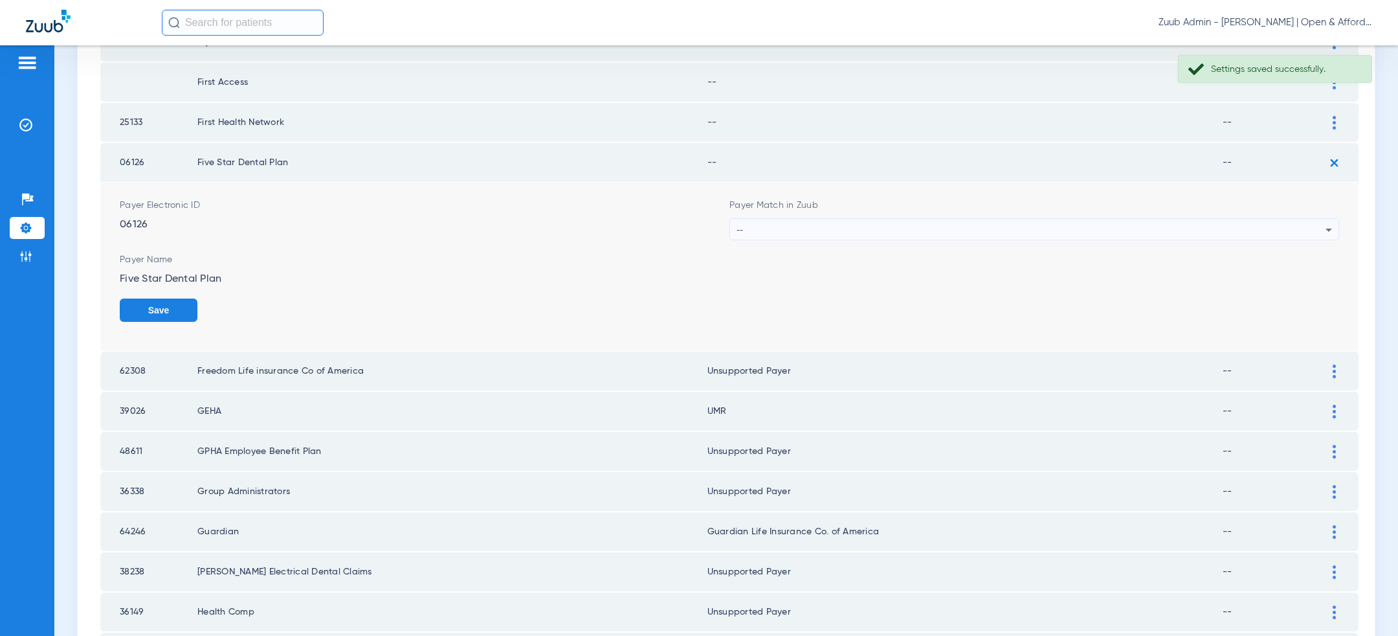
click at [978, 229] on div "--" at bounding box center [1031, 230] width 589 height 22
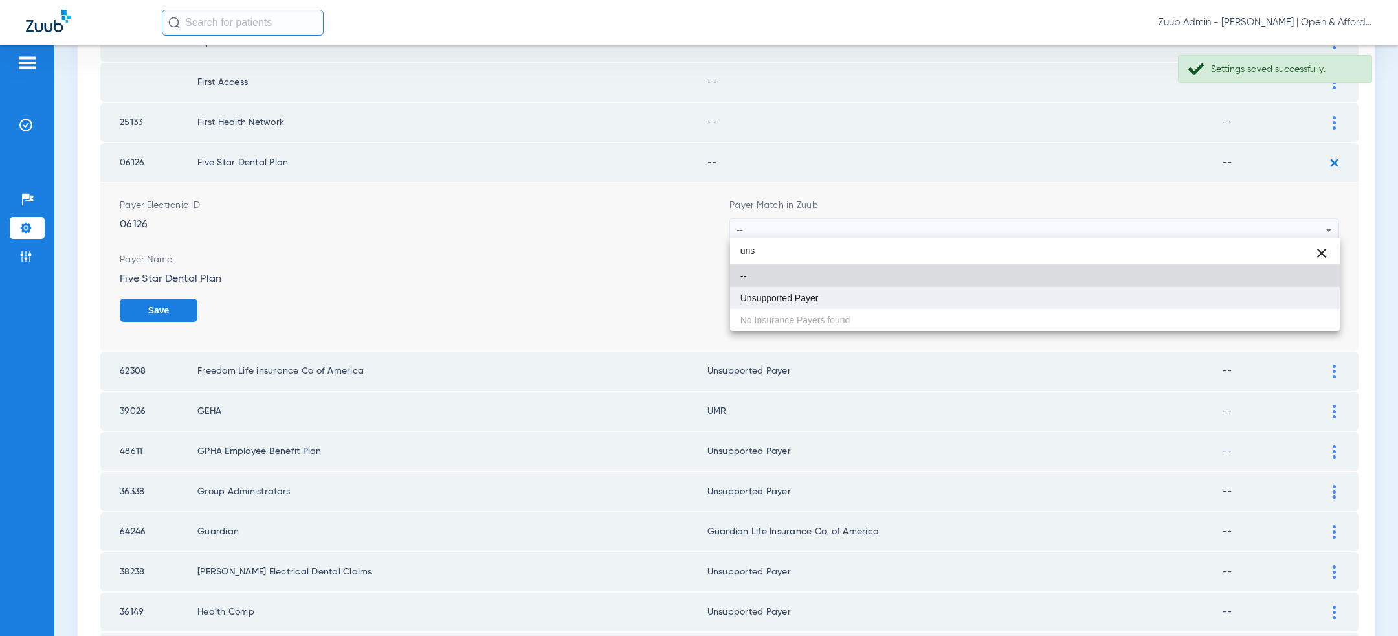
type input "uns"
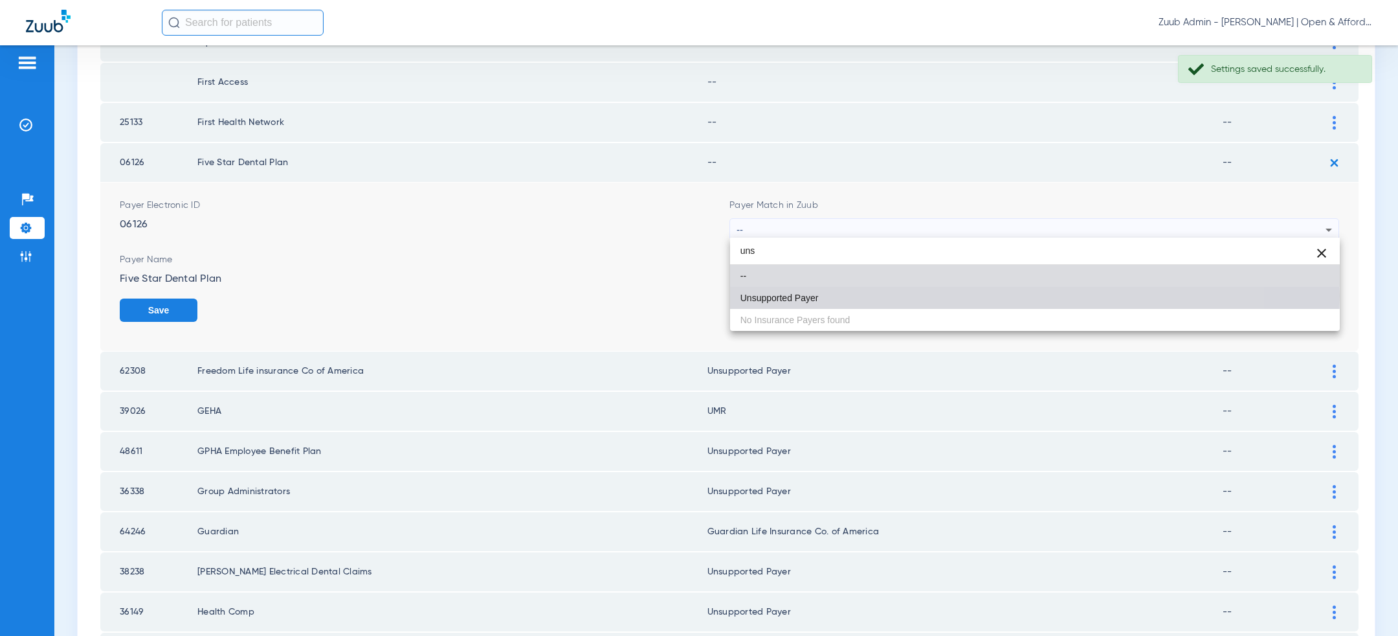
click at [891, 295] on mat-option "Unsupported Payer" at bounding box center [1035, 298] width 610 height 22
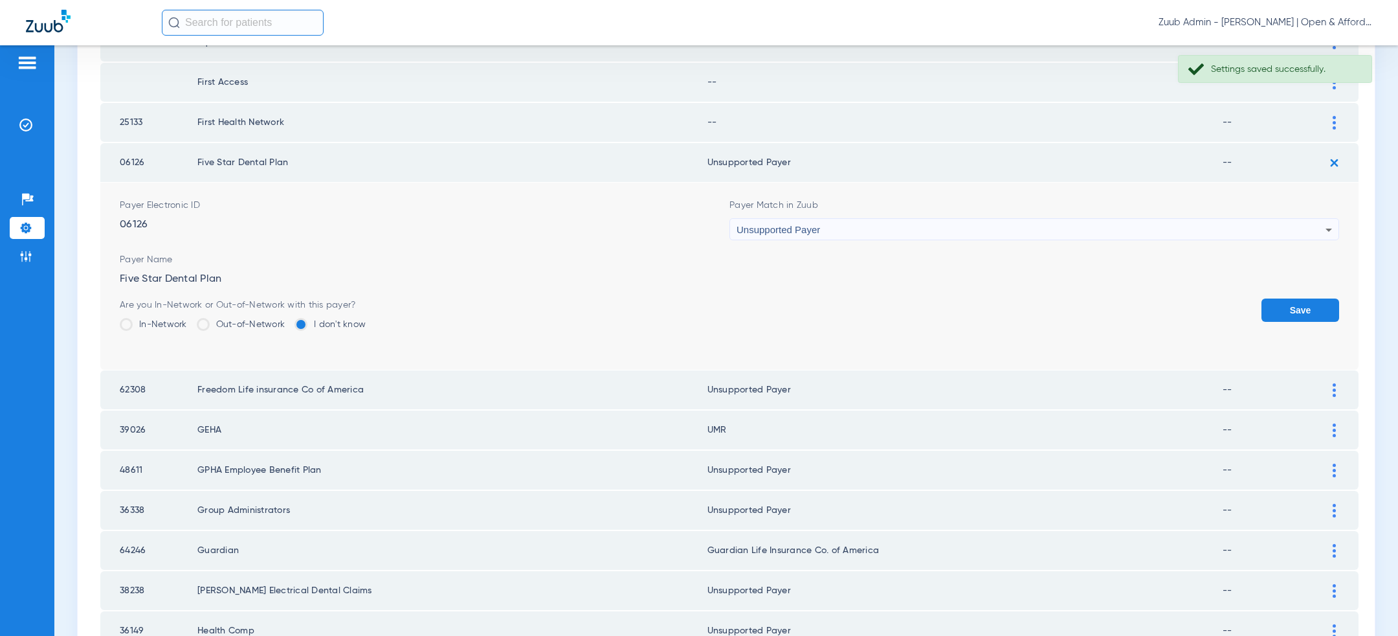
click at [1312, 302] on button "Save" at bounding box center [1301, 309] width 78 height 23
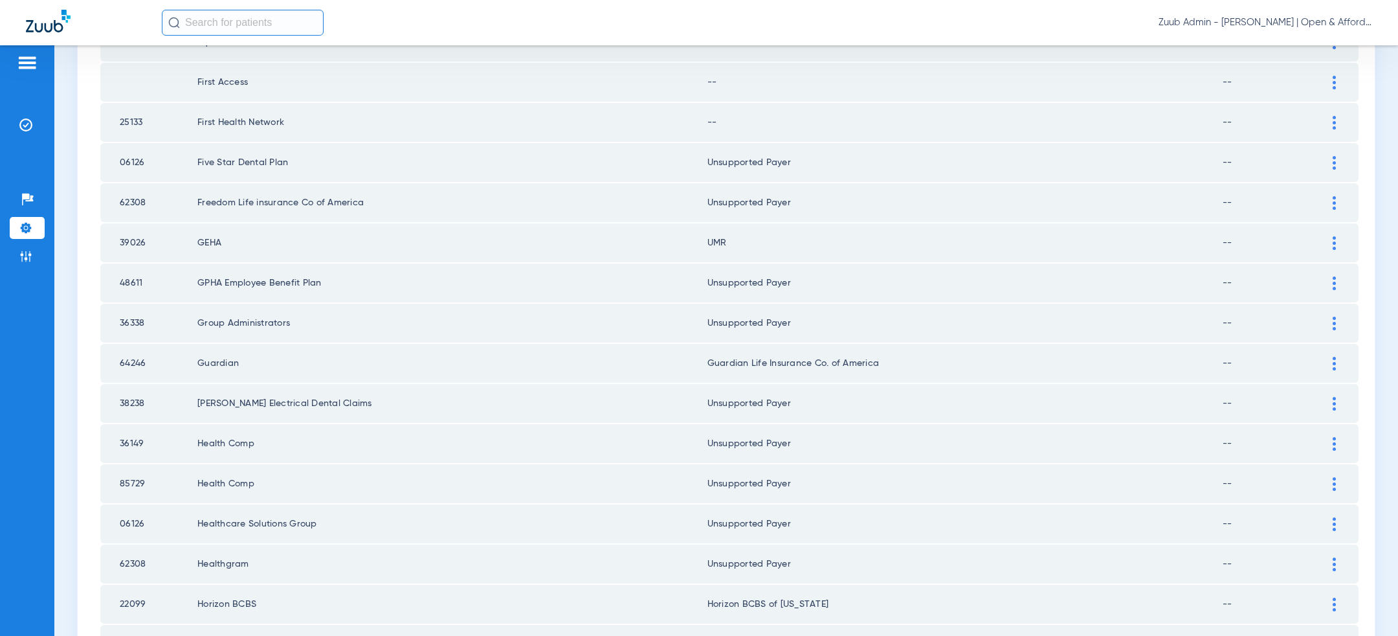
click at [1335, 119] on img at bounding box center [1334, 123] width 3 height 14
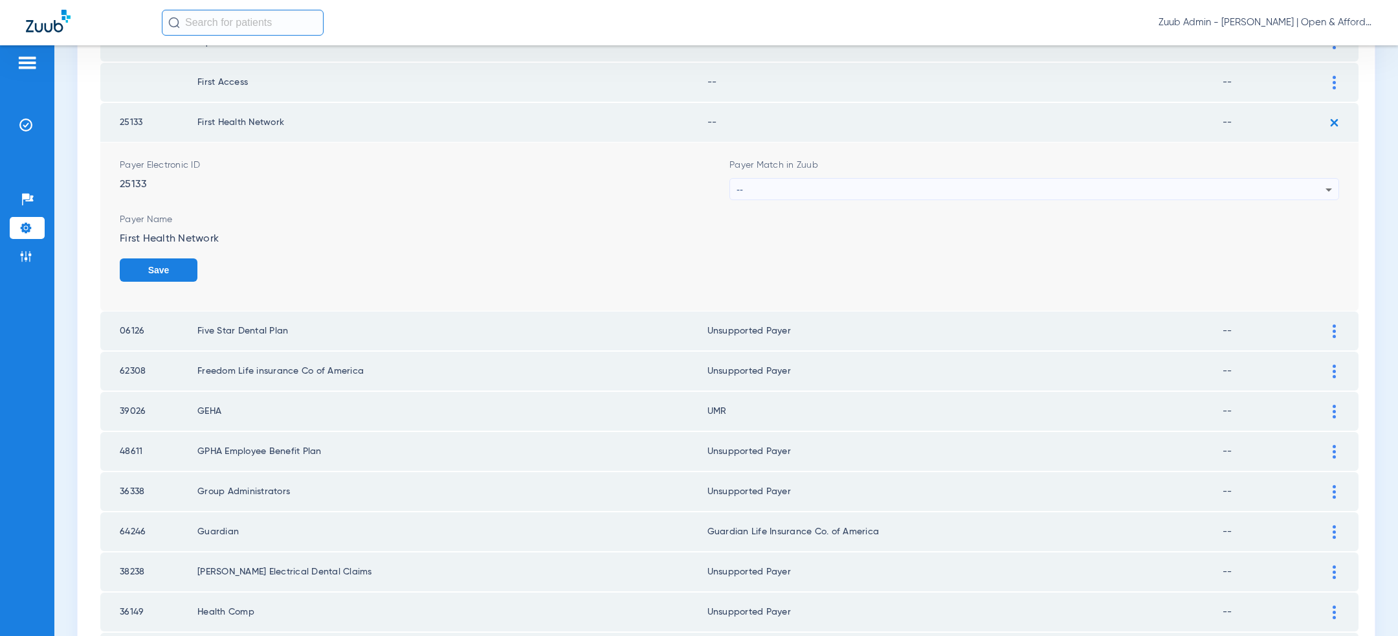
click at [995, 187] on div "--" at bounding box center [1031, 190] width 589 height 22
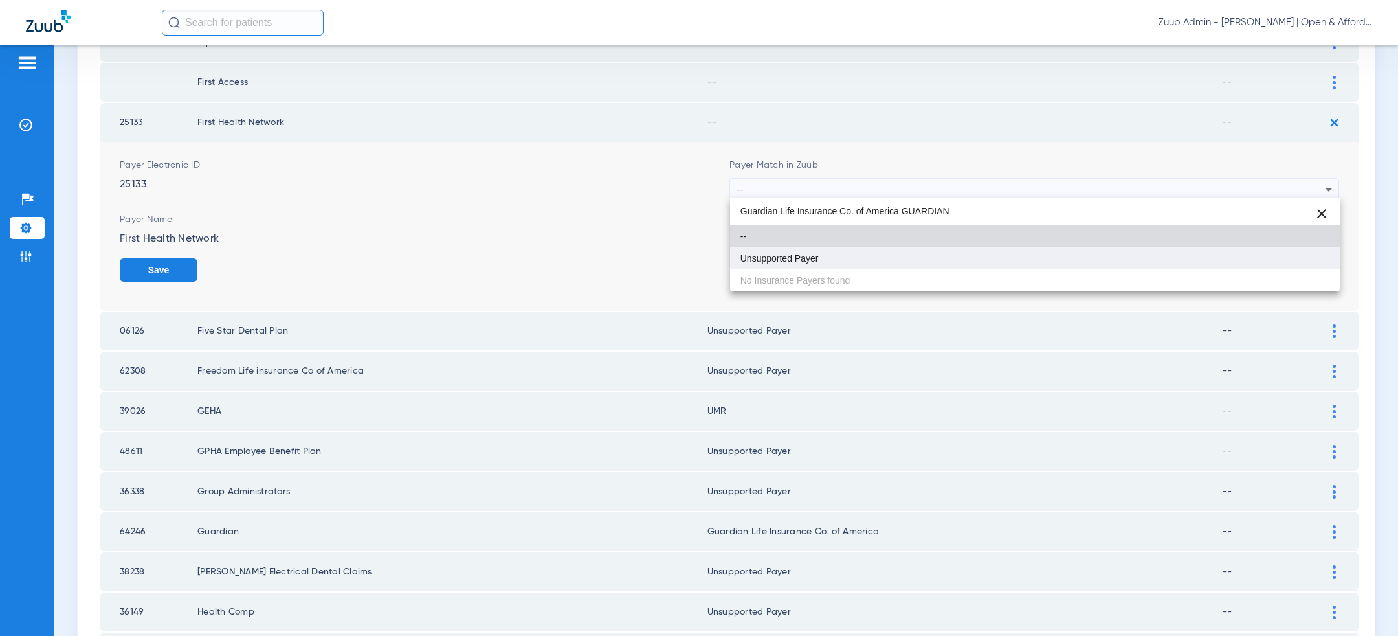
type input "Guardian Life Insurance Co. of America GUARDIAN"
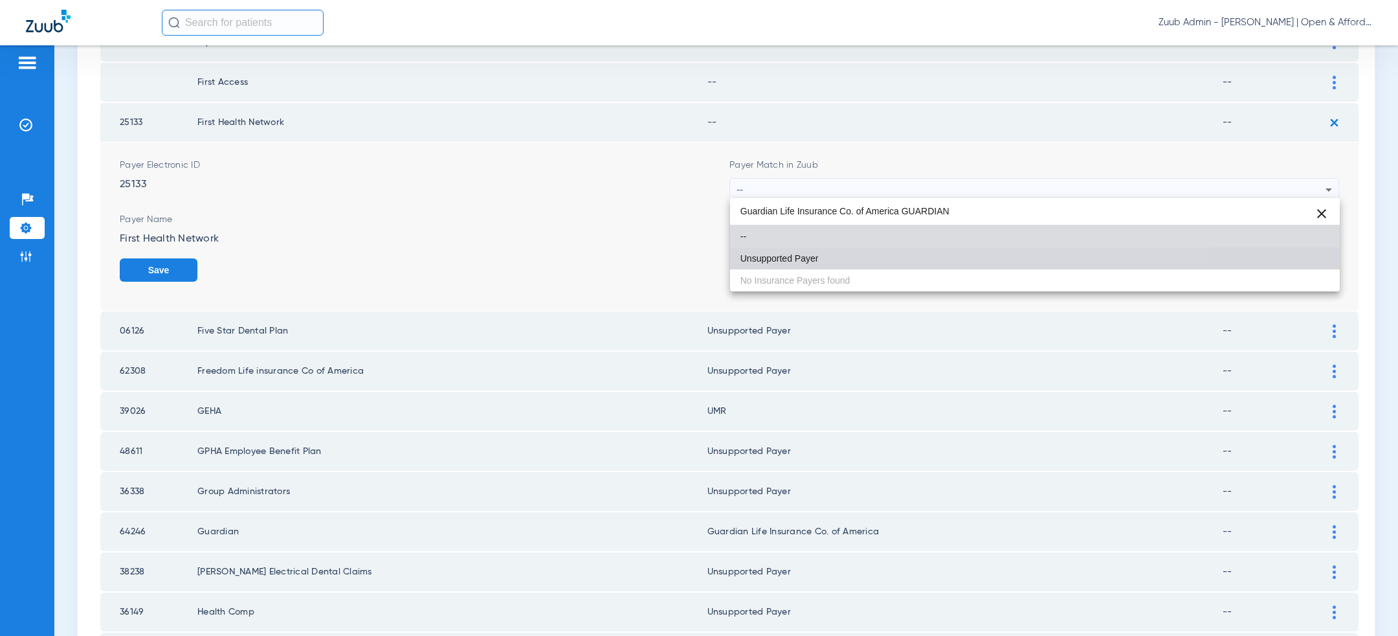
click at [946, 251] on mat-option "Unsupported Payer" at bounding box center [1035, 258] width 610 height 22
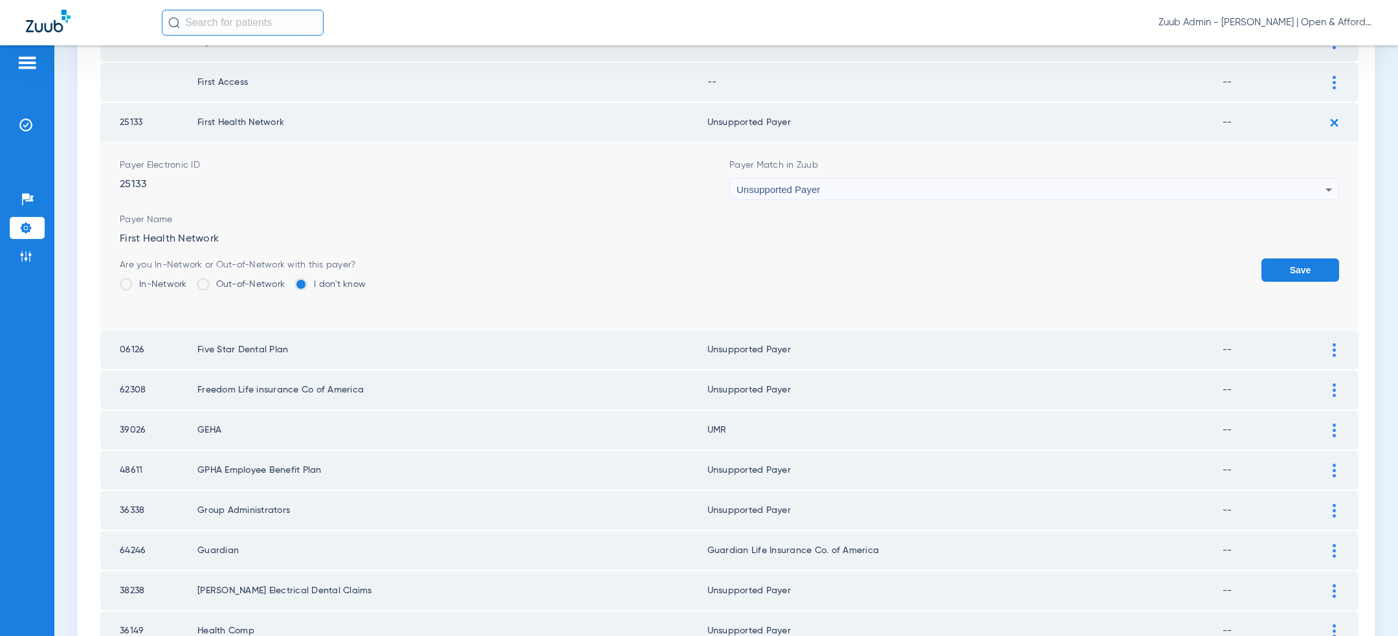
click at [1040, 186] on div "Unsupported Payer" at bounding box center [1031, 190] width 589 height 22
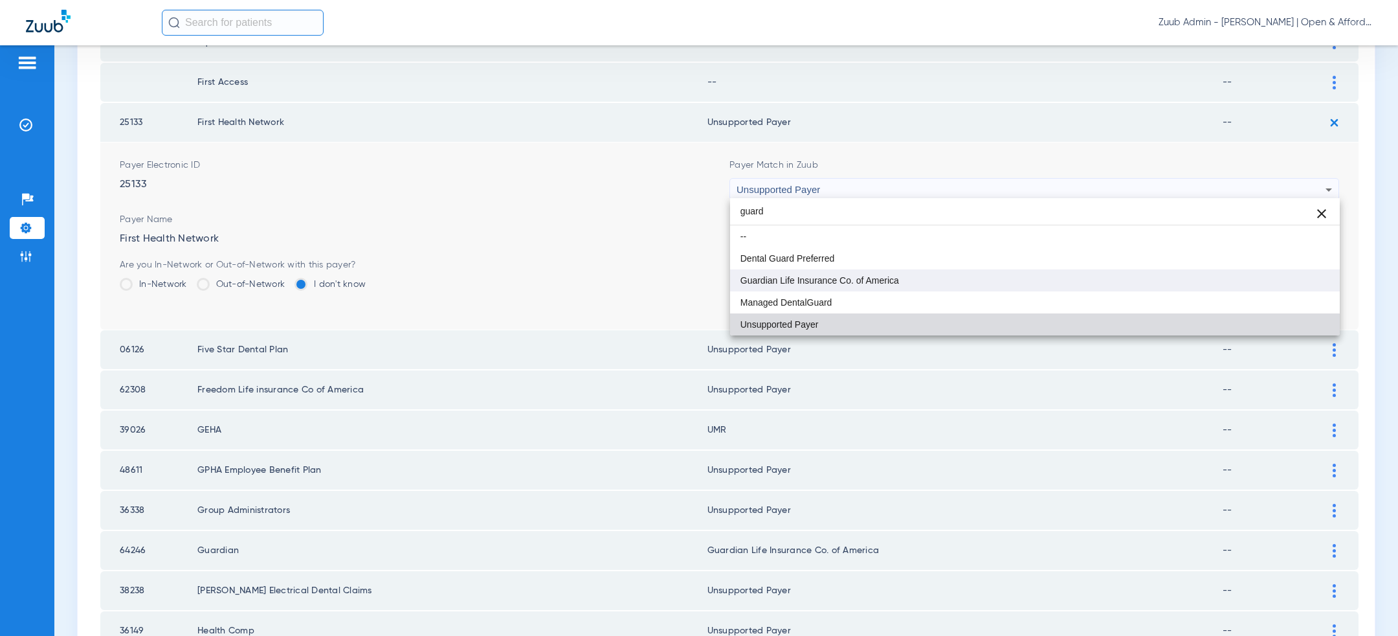
type input "guard"
click at [951, 279] on mat-option "Guardian Life Insurance Co. of America" at bounding box center [1035, 280] width 610 height 22
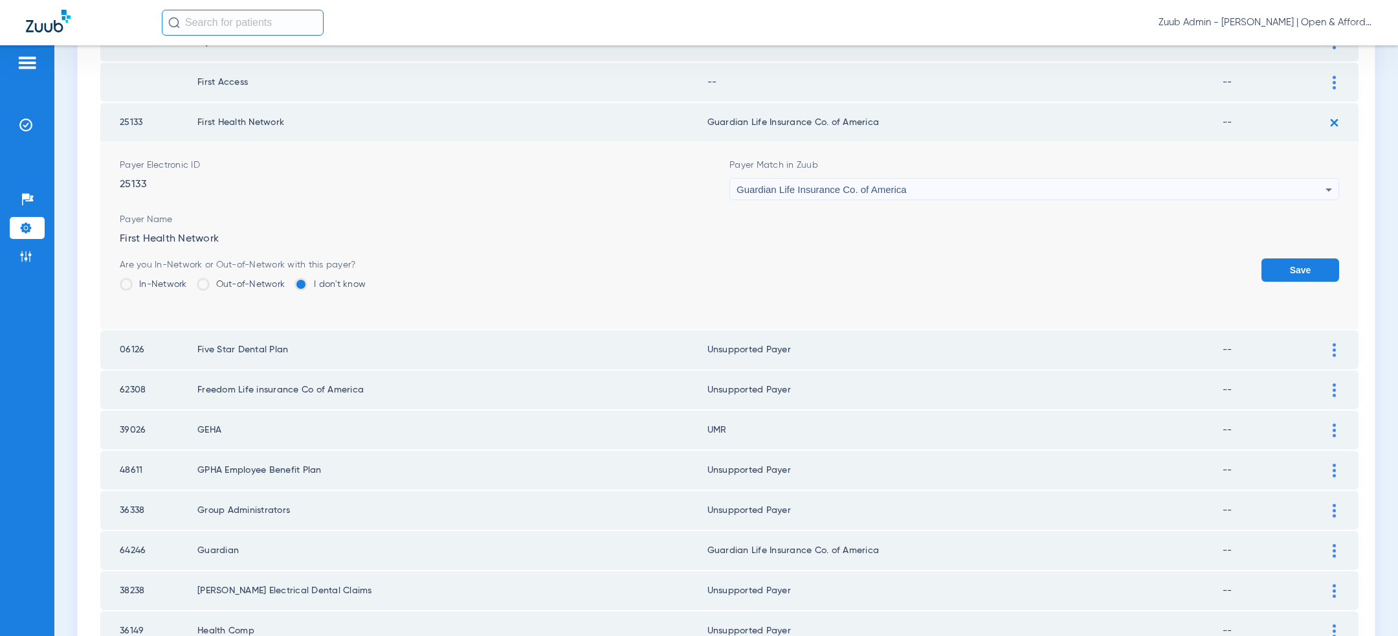
click at [1307, 274] on button "Save" at bounding box center [1301, 269] width 78 height 23
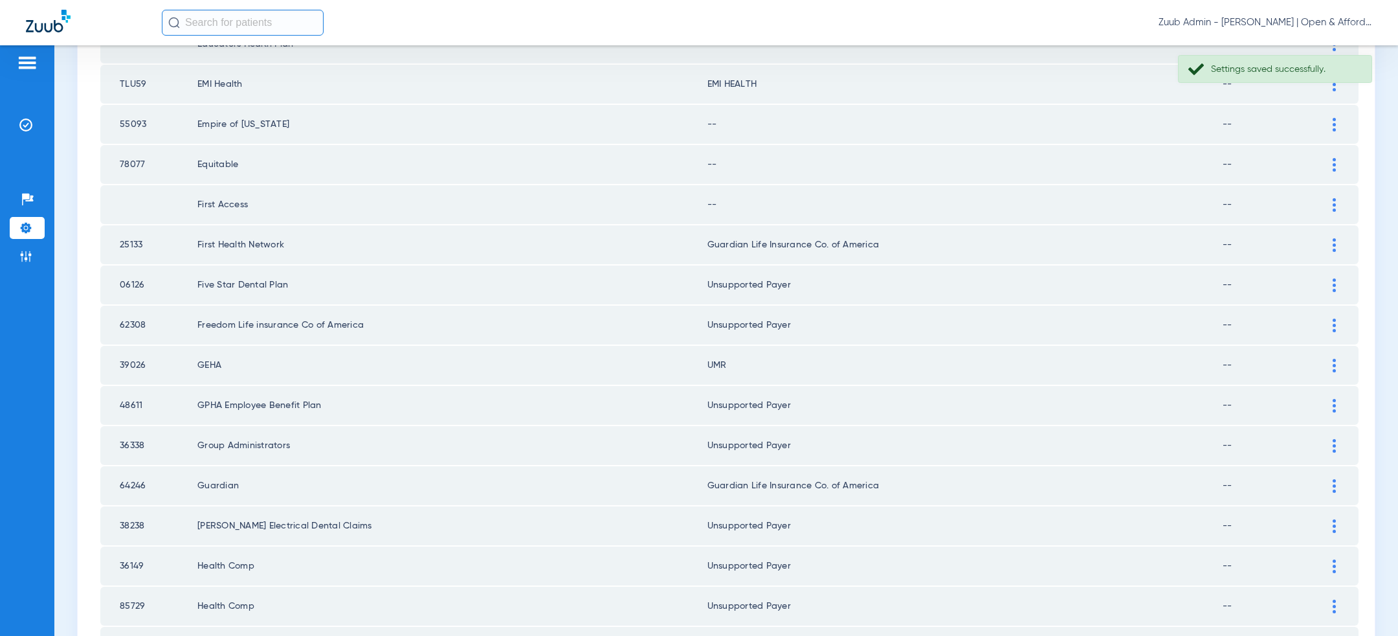
scroll to position [247, 0]
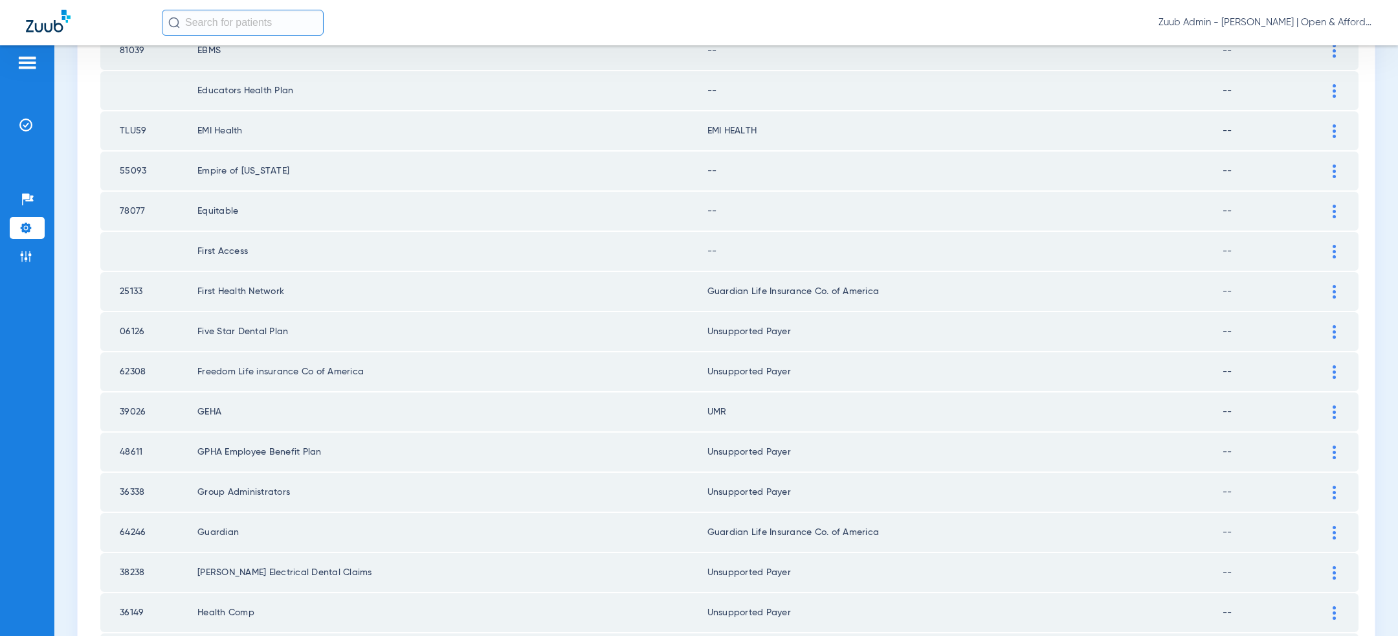
click at [1332, 252] on div at bounding box center [1334, 252] width 23 height 14
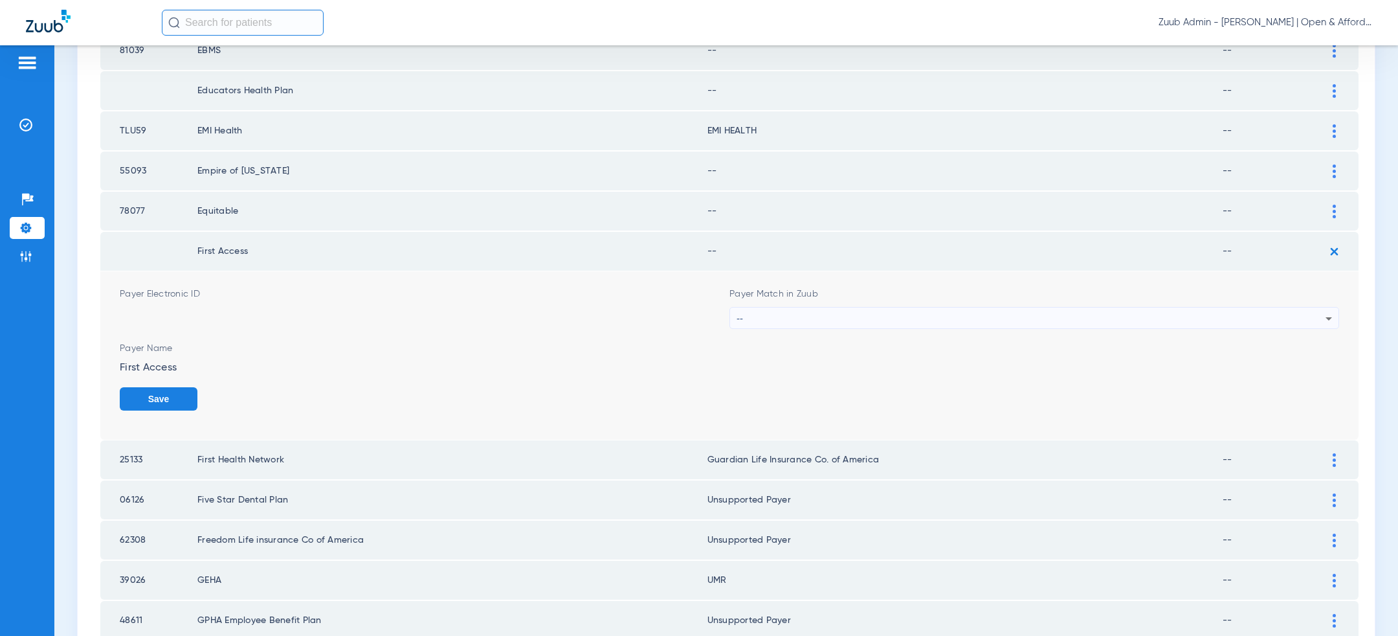
click at [1097, 317] on div "--" at bounding box center [1031, 318] width 589 height 22
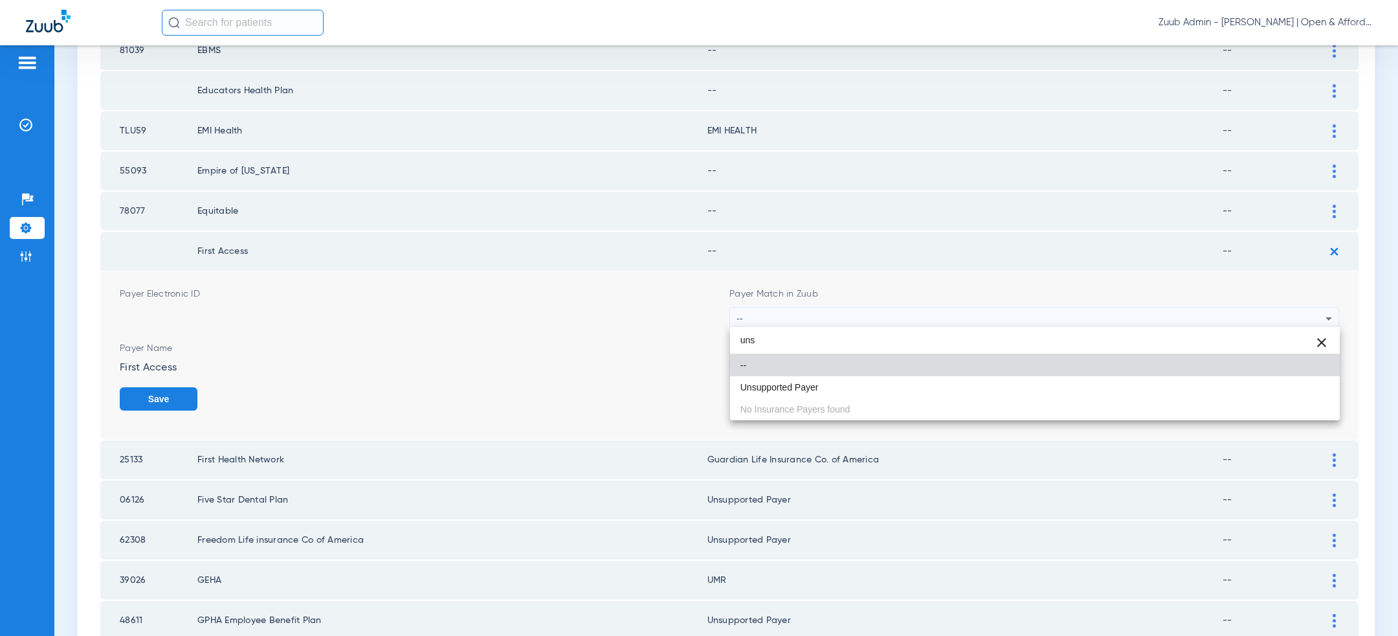
type input "uns"
click at [908, 398] on div "uns close -- Unsupported Payer No Insurance Payers found" at bounding box center [1035, 373] width 610 height 93
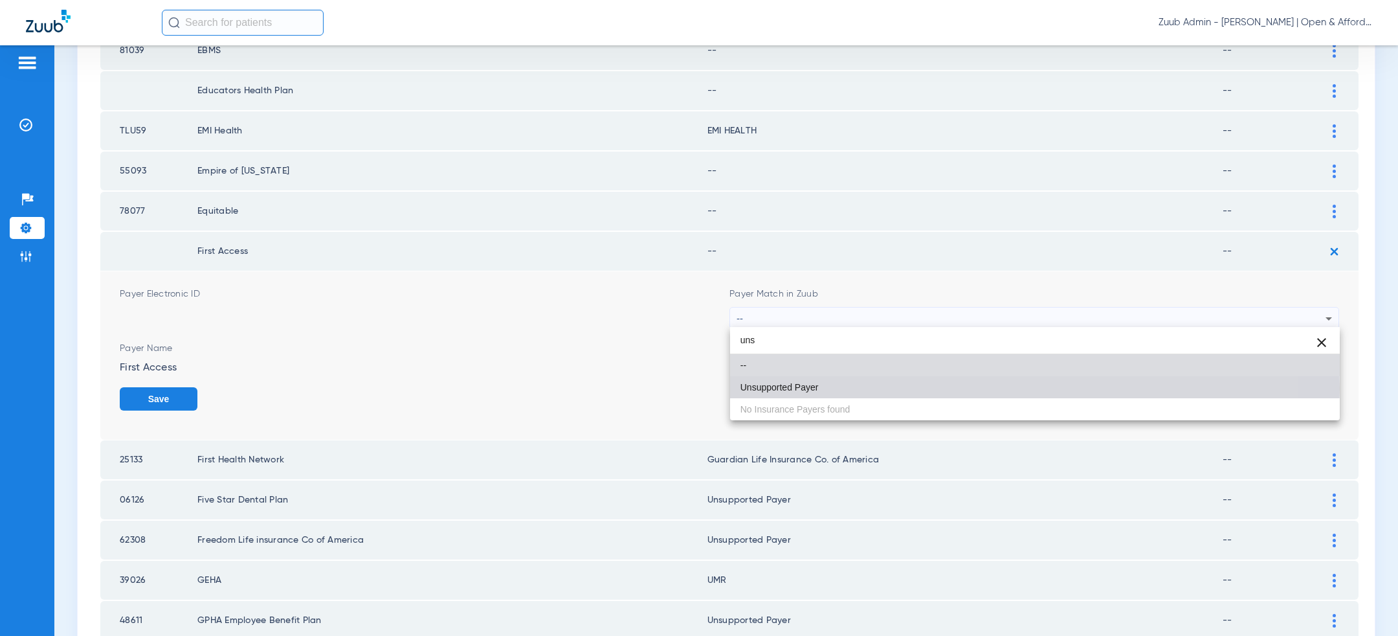
click at [908, 388] on mat-option "Unsupported Payer" at bounding box center [1035, 387] width 610 height 22
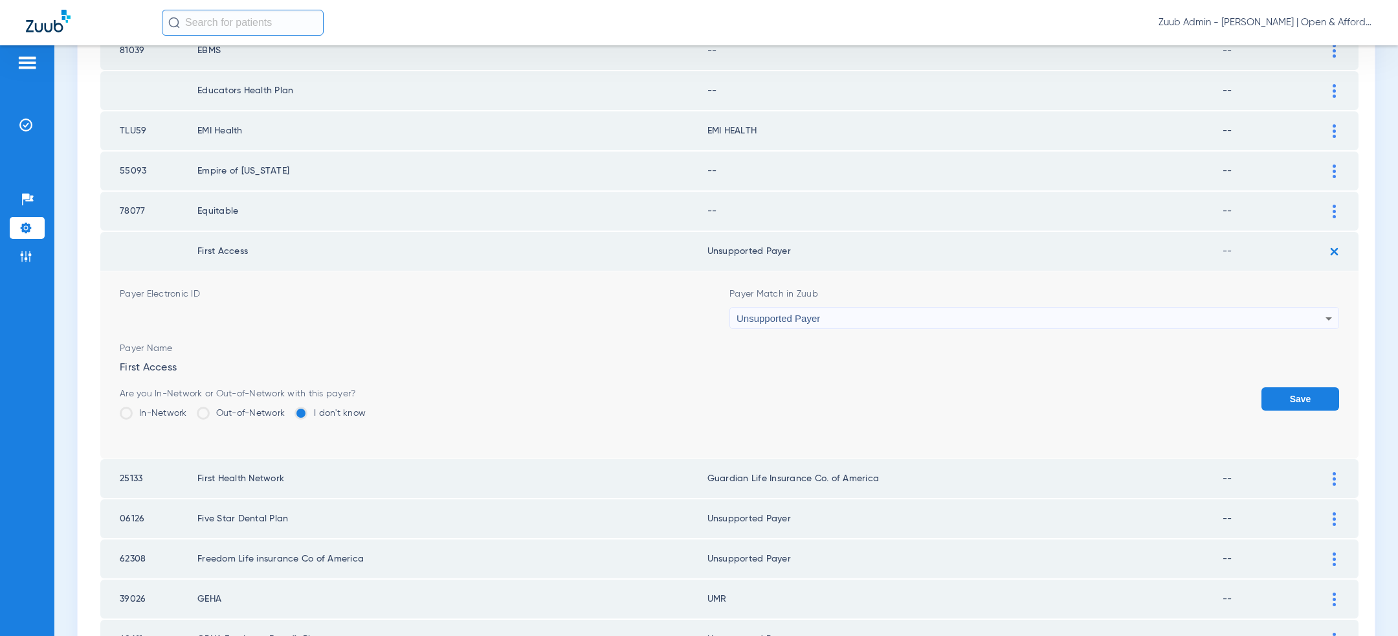
click at [1302, 399] on button "Save" at bounding box center [1301, 398] width 78 height 23
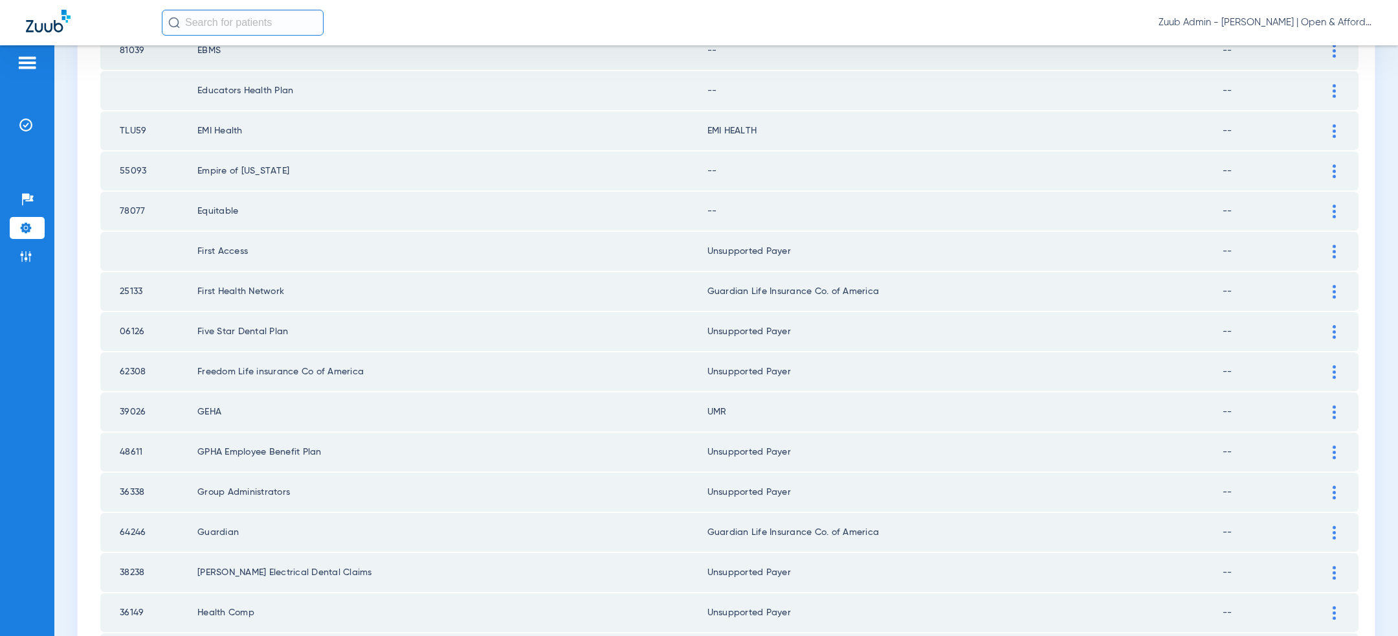
click at [1331, 208] on div at bounding box center [1334, 212] width 23 height 14
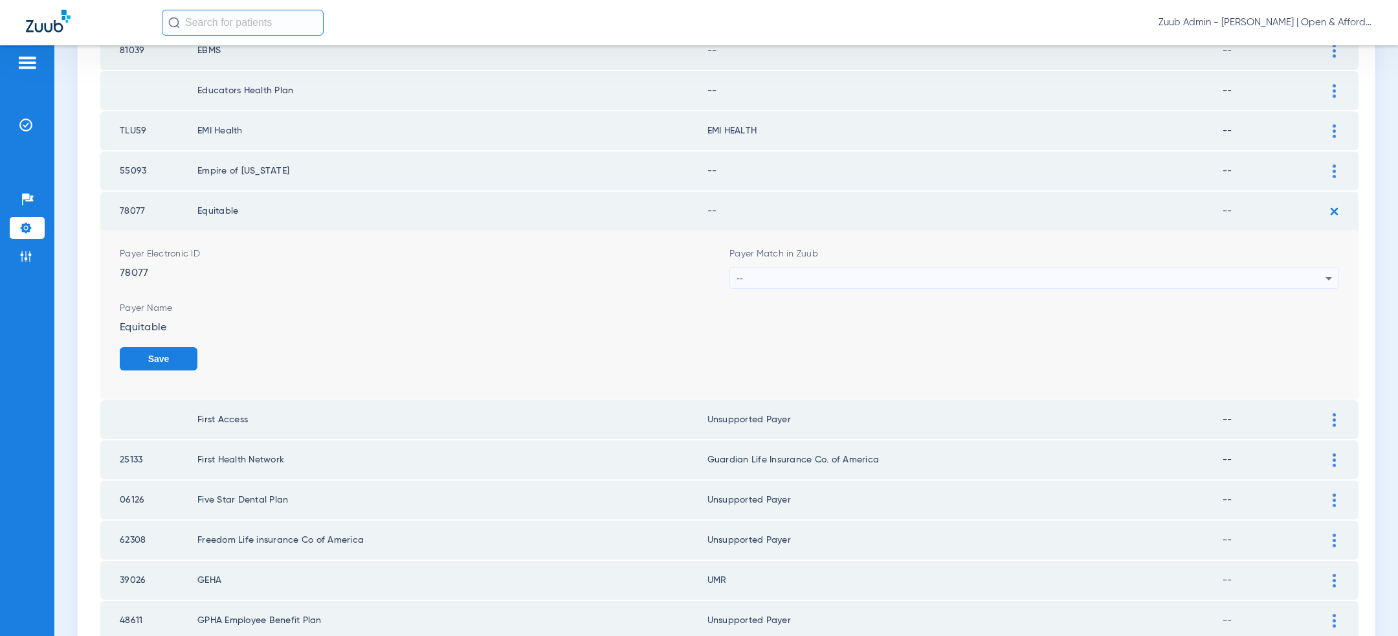
click at [1044, 278] on div "--" at bounding box center [1031, 278] width 589 height 22
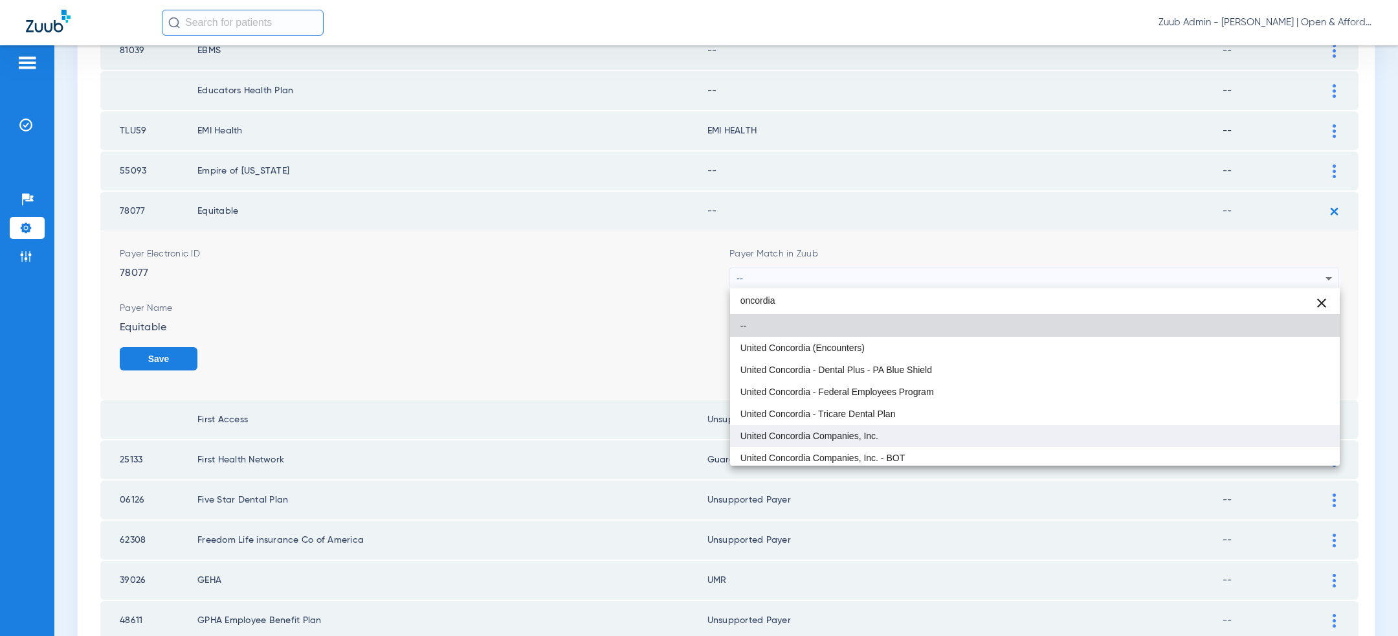
type input "oncordia"
click at [972, 435] on mat-option "United Concordia Companies, Inc." at bounding box center [1035, 436] width 610 height 22
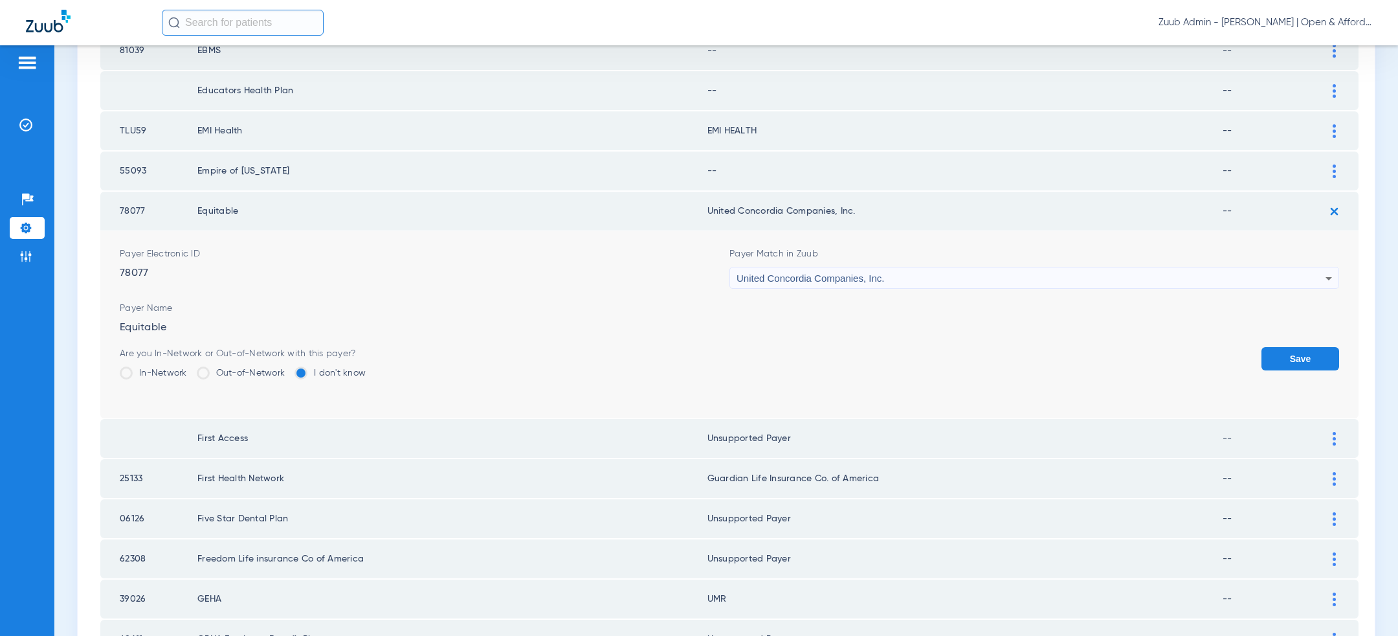
click at [1299, 359] on button "Save" at bounding box center [1301, 358] width 78 height 23
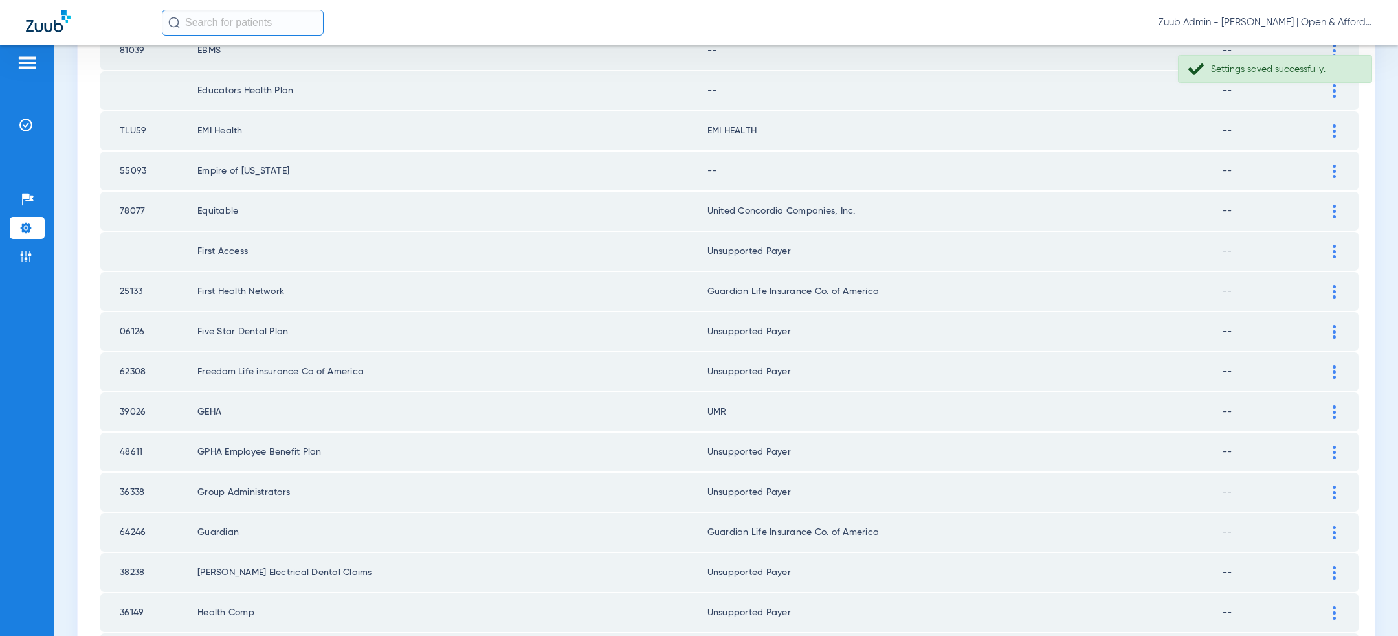
click at [1338, 165] on div at bounding box center [1334, 171] width 23 height 14
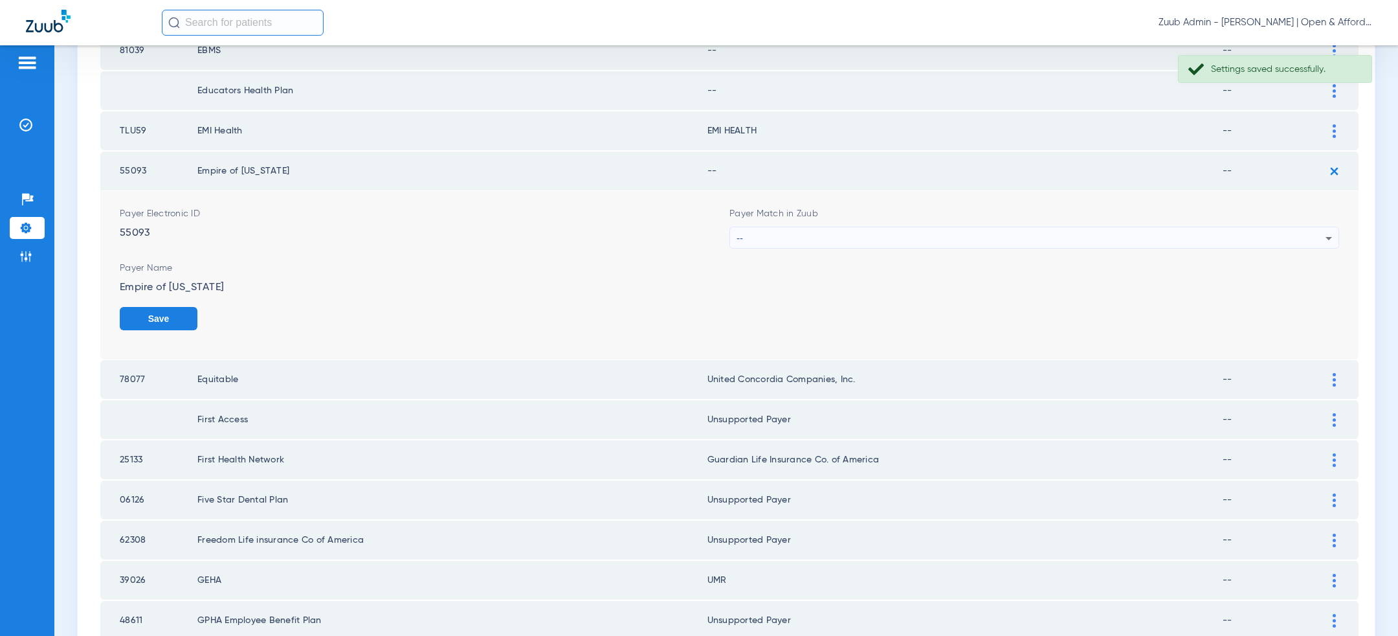
click at [1073, 240] on div "--" at bounding box center [1031, 238] width 589 height 22
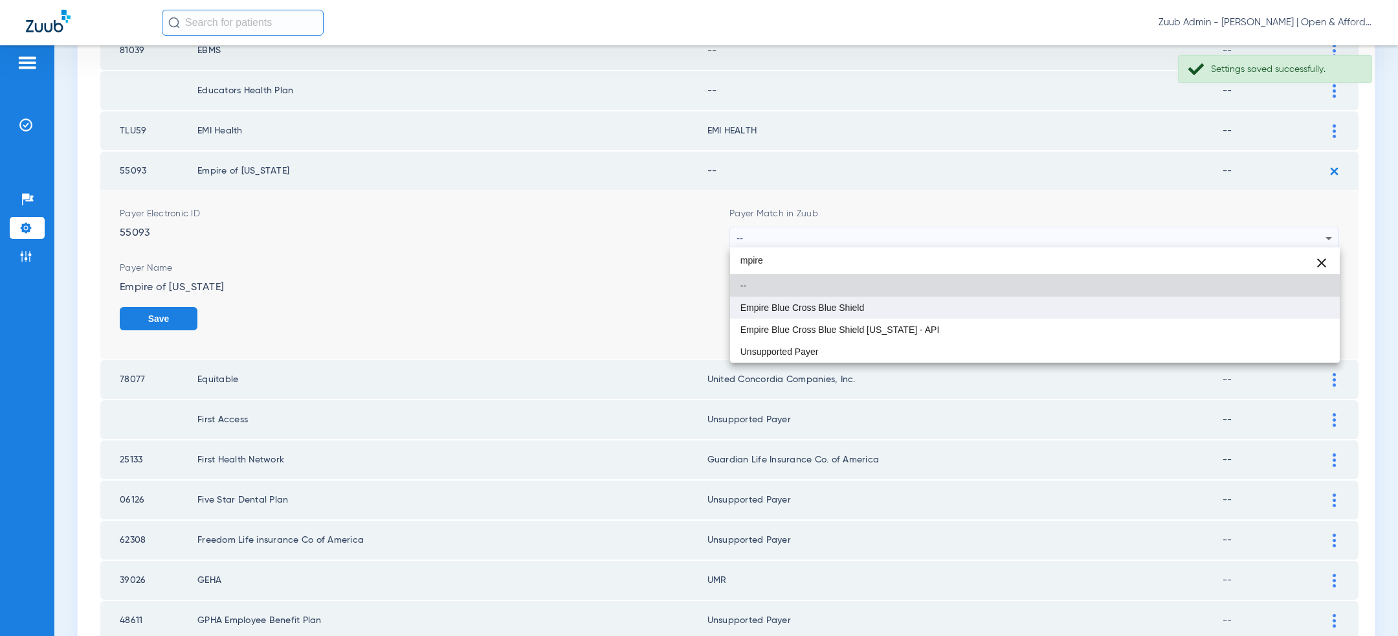
type input "mpire"
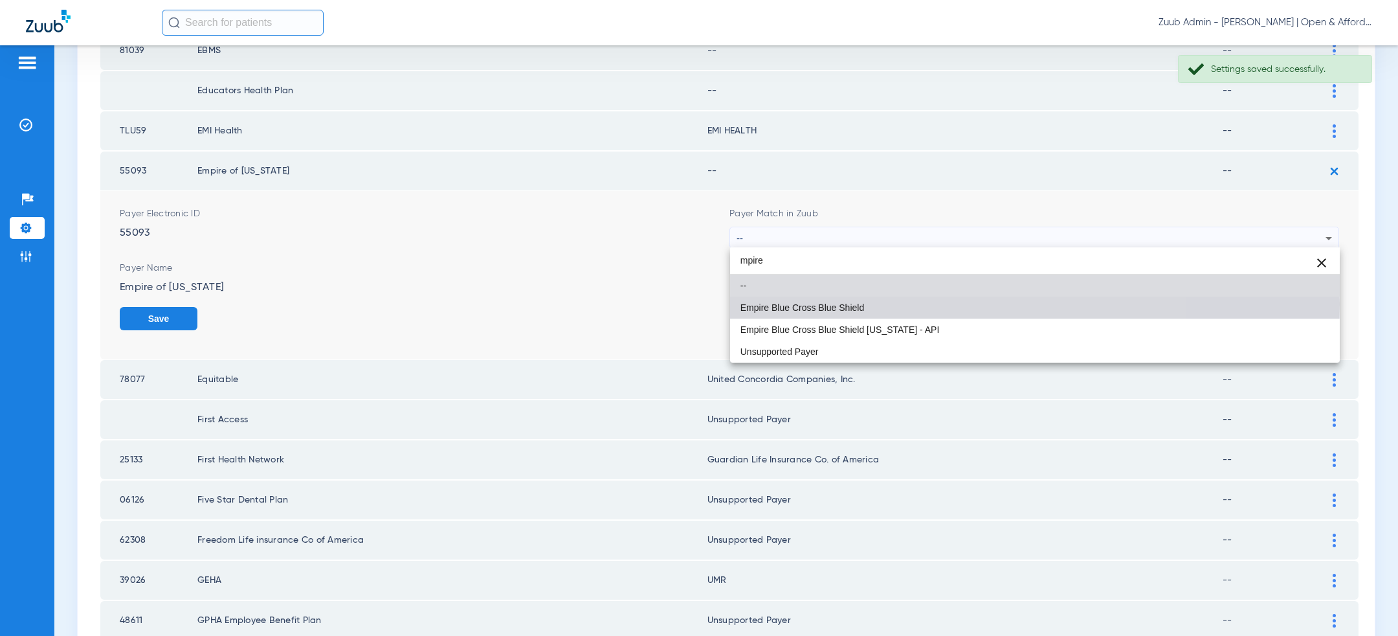
click at [934, 304] on mat-option "Empire Blue Cross Blue Shield" at bounding box center [1035, 307] width 610 height 22
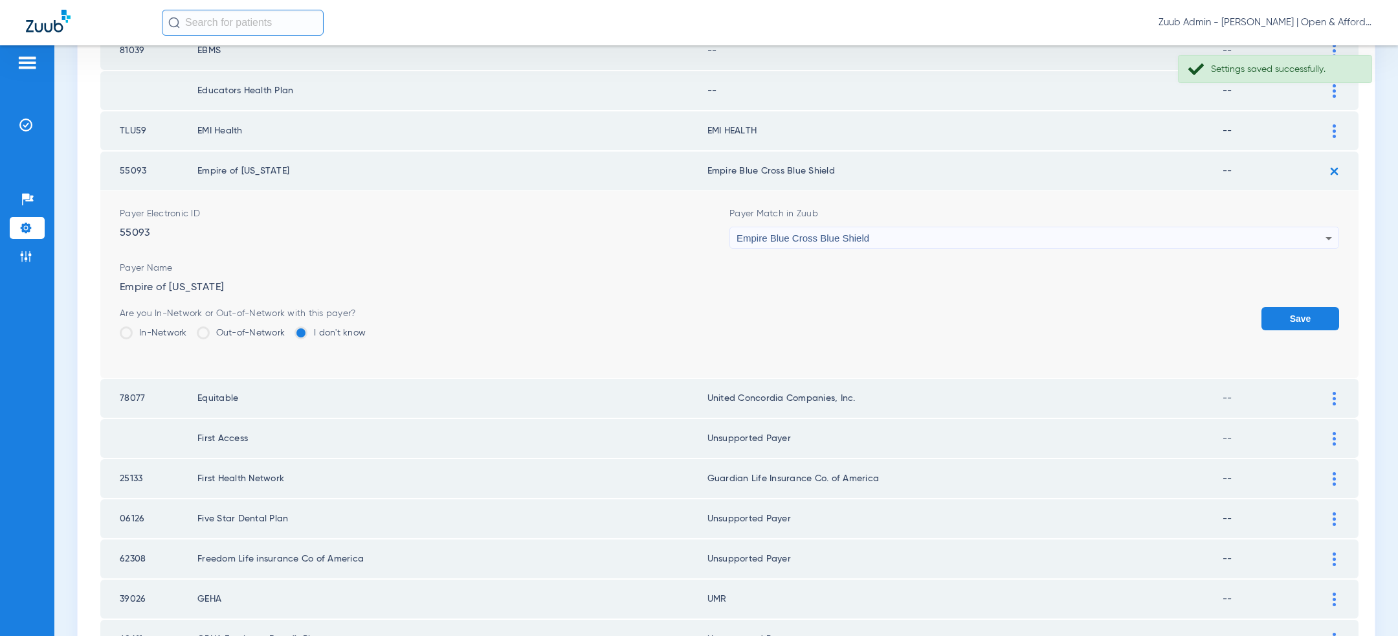
click at [1287, 313] on button "Save" at bounding box center [1301, 318] width 78 height 23
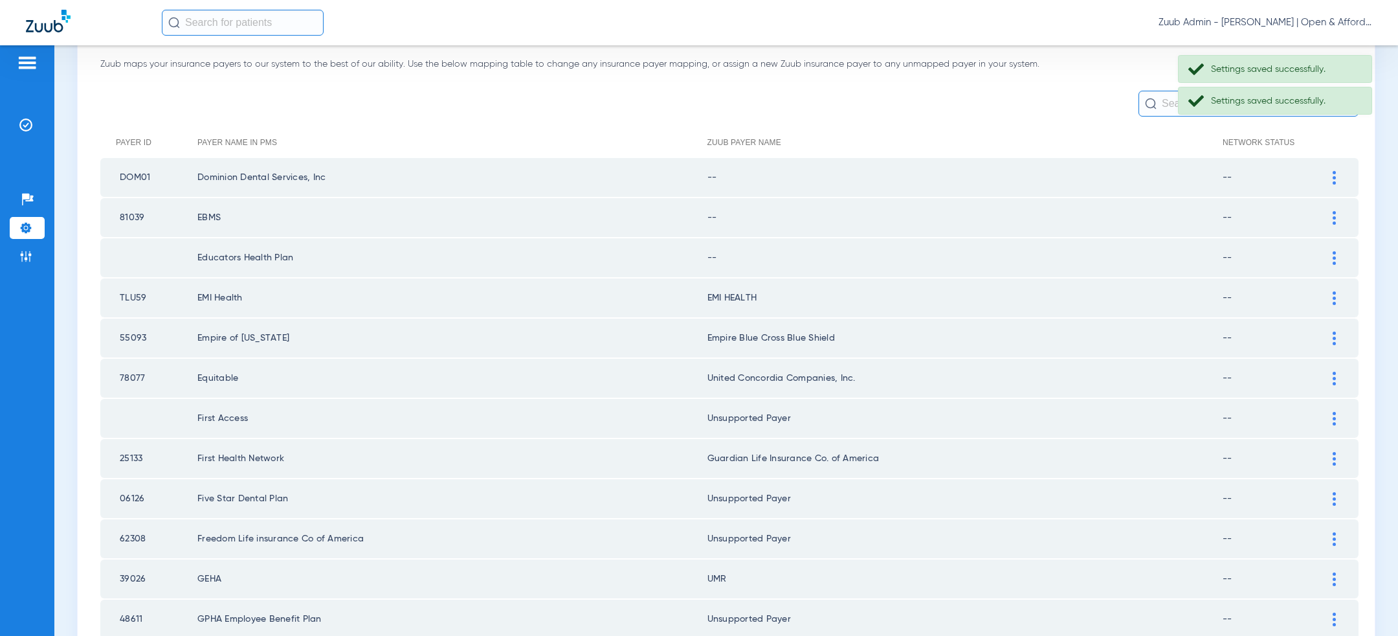
scroll to position [70, 0]
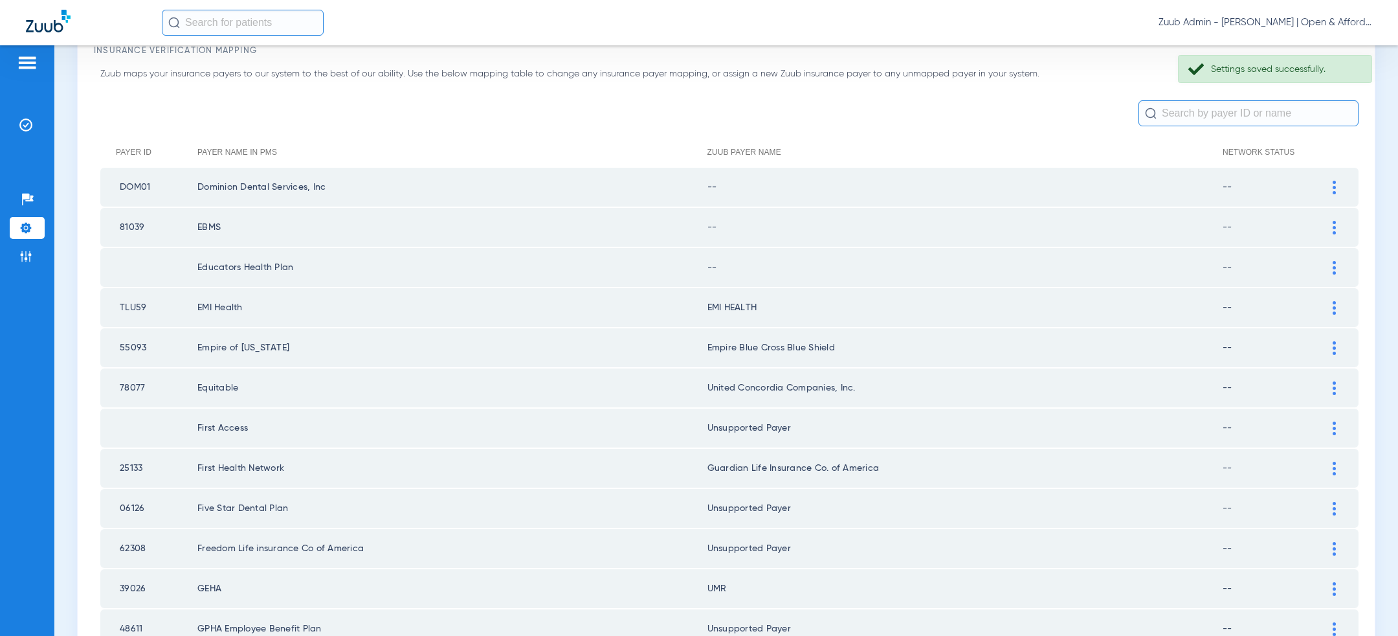
click at [1325, 263] on div at bounding box center [1334, 268] width 23 height 14
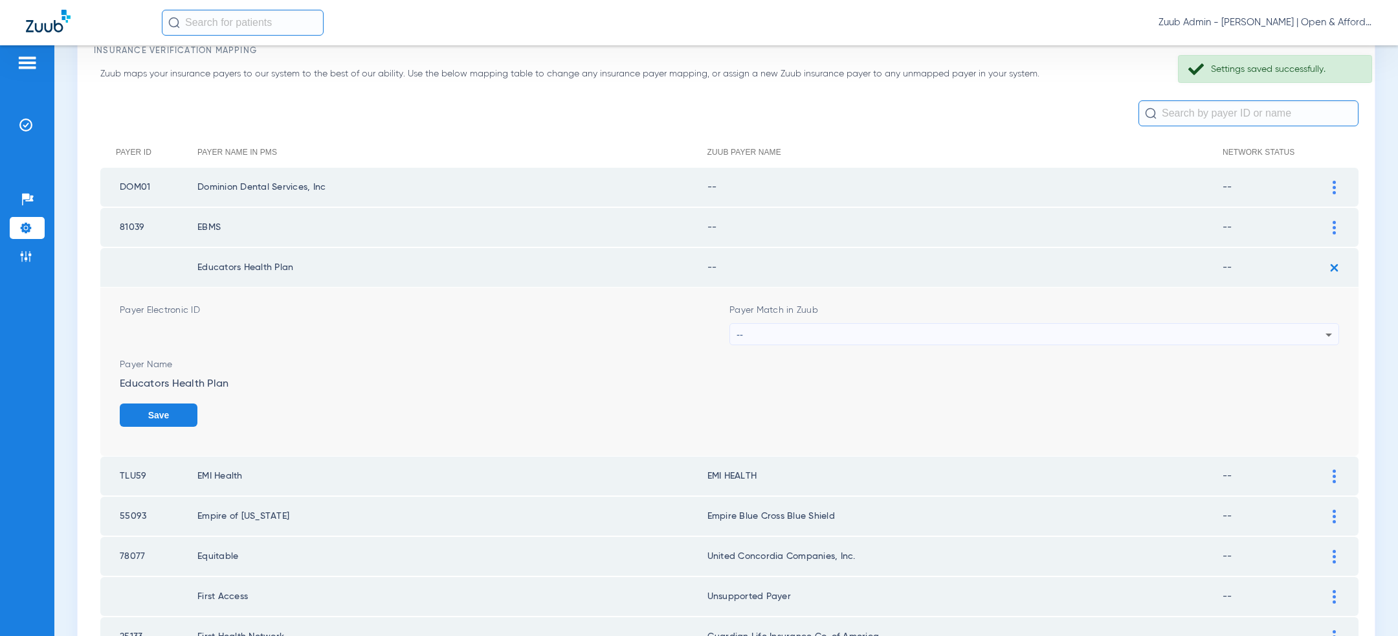
click at [1087, 330] on div "--" at bounding box center [1031, 335] width 589 height 22
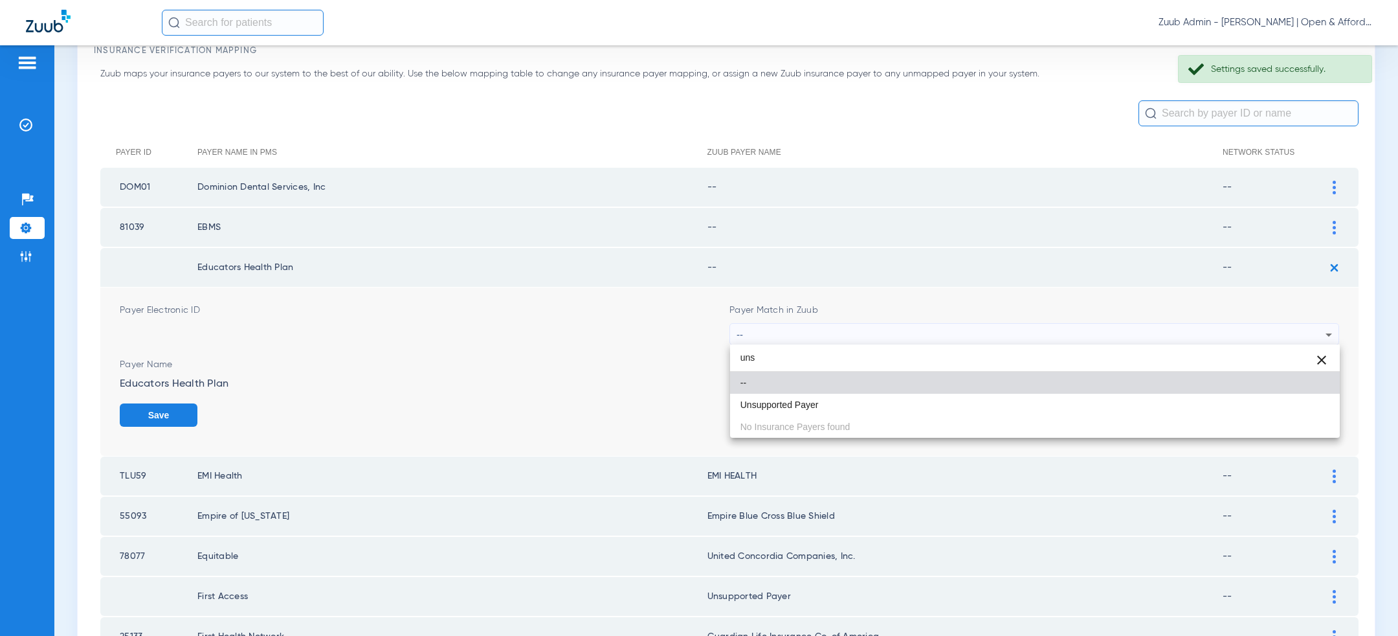
type input "uns"
click at [969, 392] on mat-option "--" at bounding box center [1035, 383] width 610 height 22
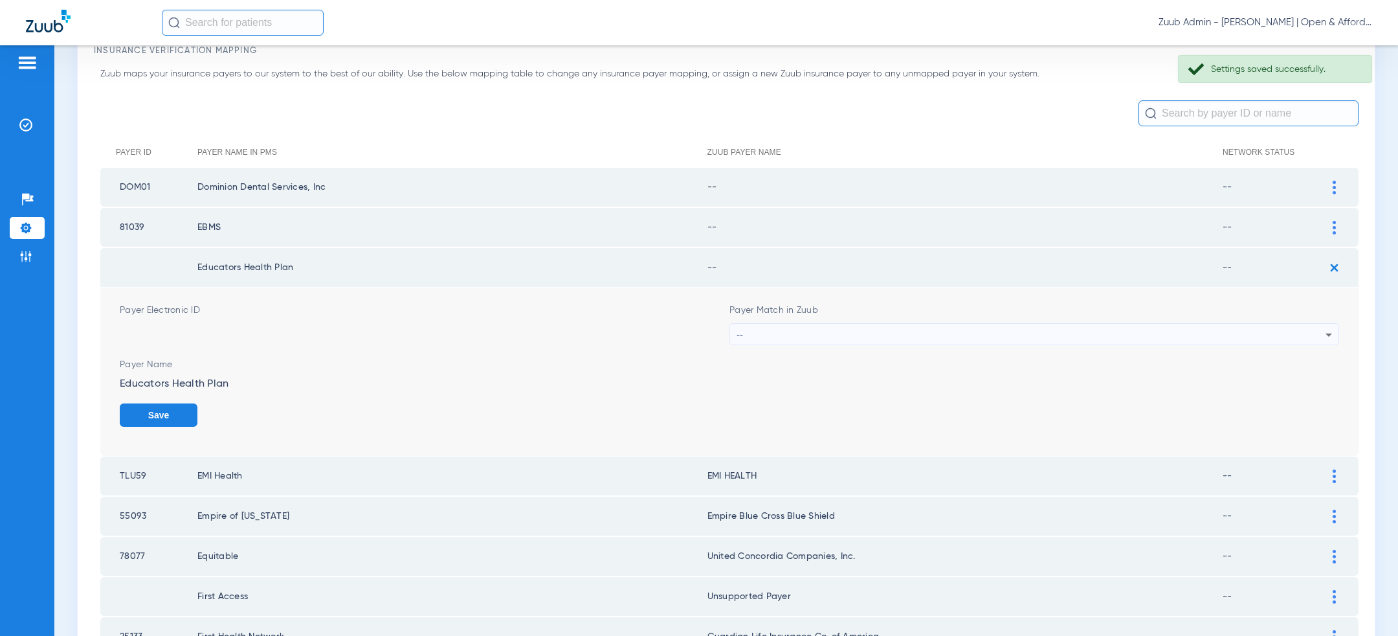
click at [967, 329] on div "--" at bounding box center [1031, 335] width 589 height 22
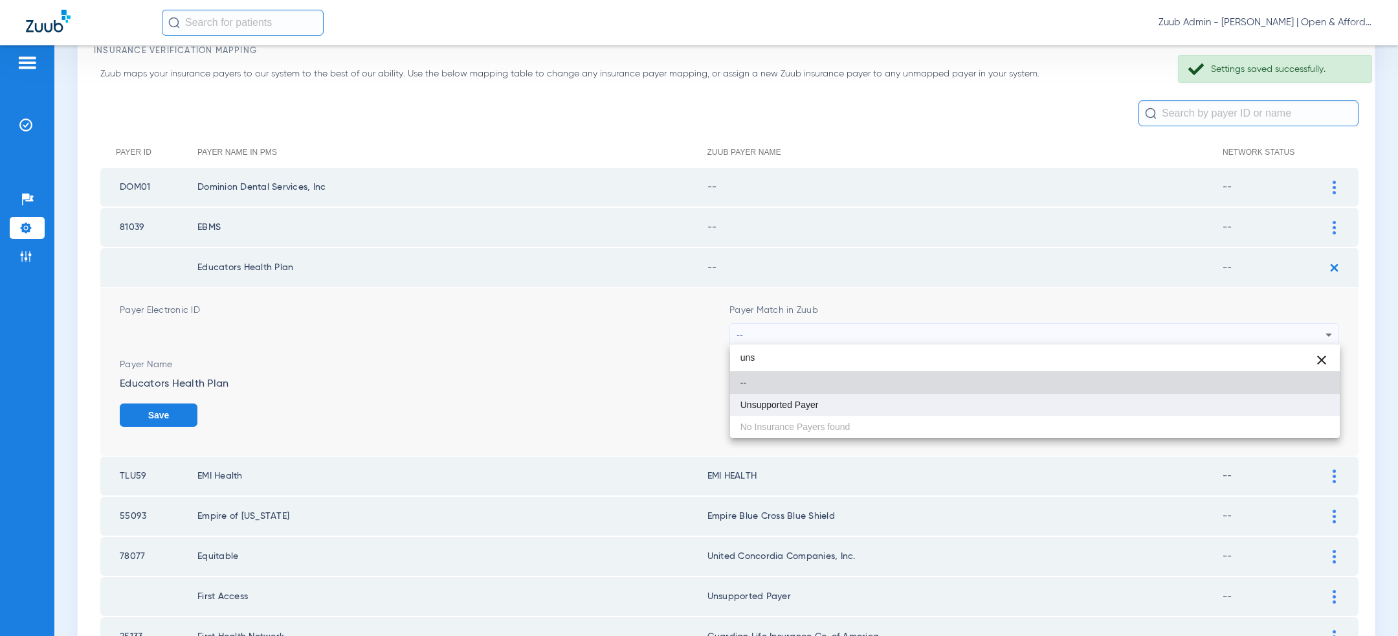
type input "uns"
click at [910, 405] on mat-option "Unsupported Payer" at bounding box center [1035, 405] width 610 height 22
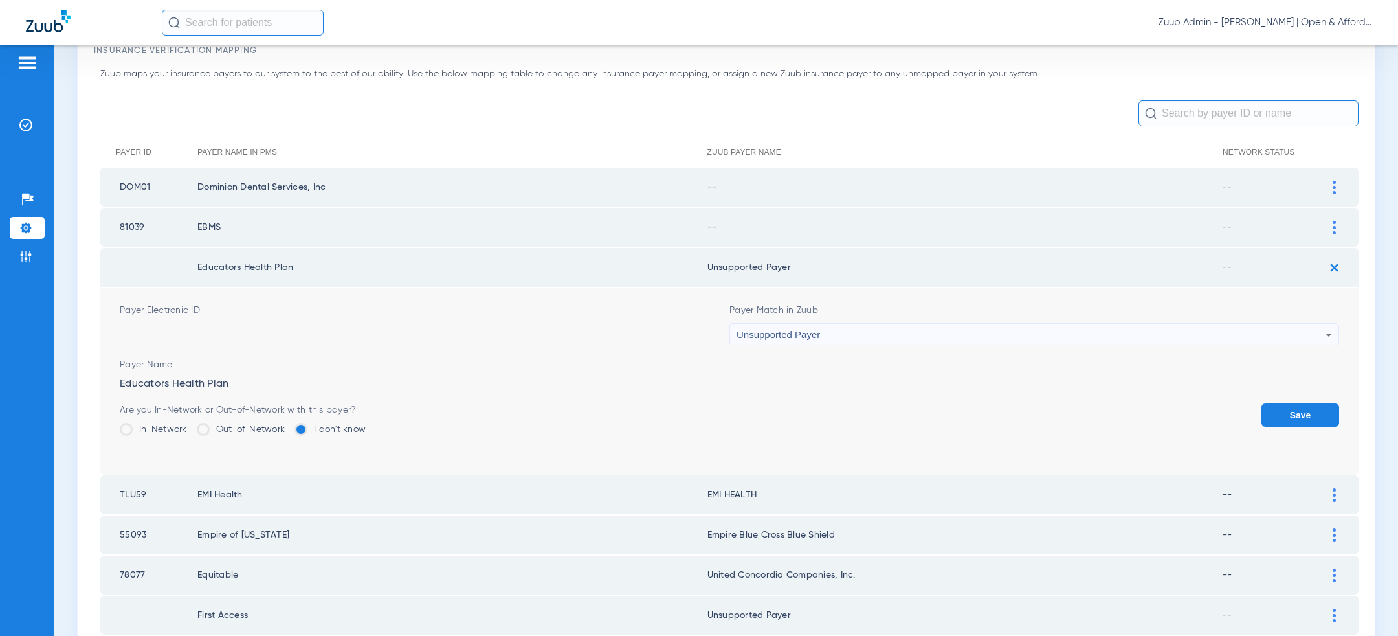
click at [1284, 408] on button "Save" at bounding box center [1301, 414] width 78 height 23
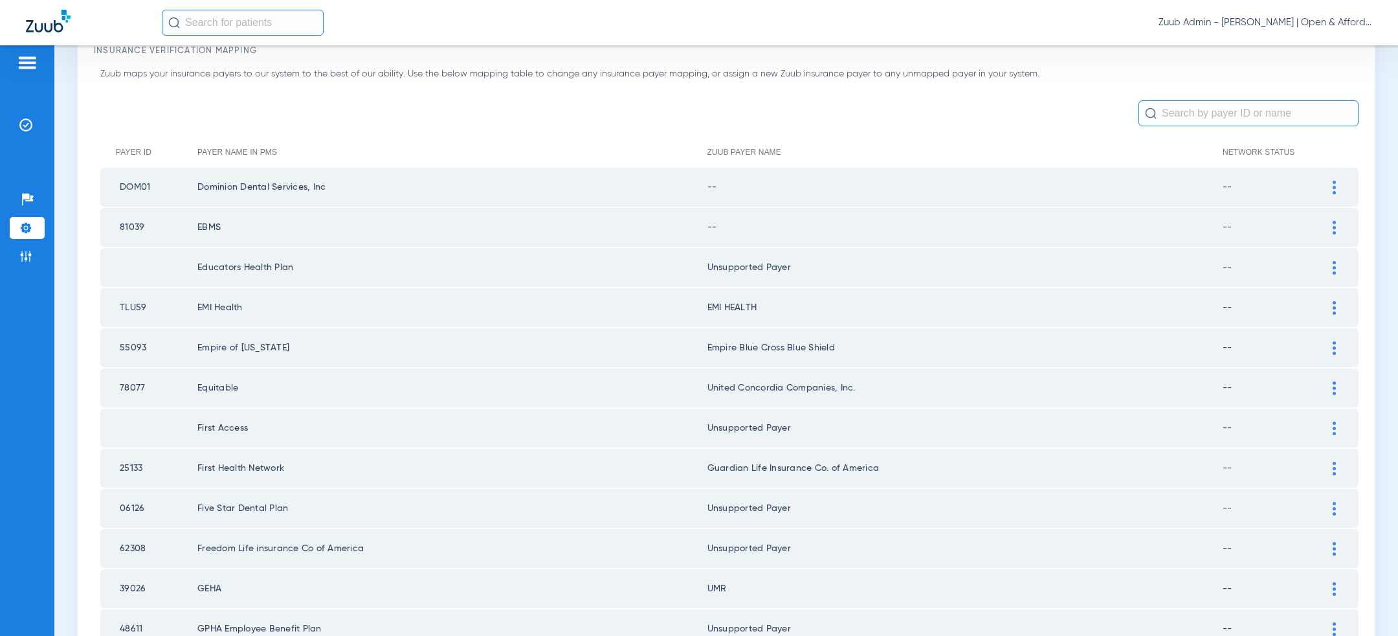
click at [1338, 192] on div at bounding box center [1334, 188] width 23 height 14
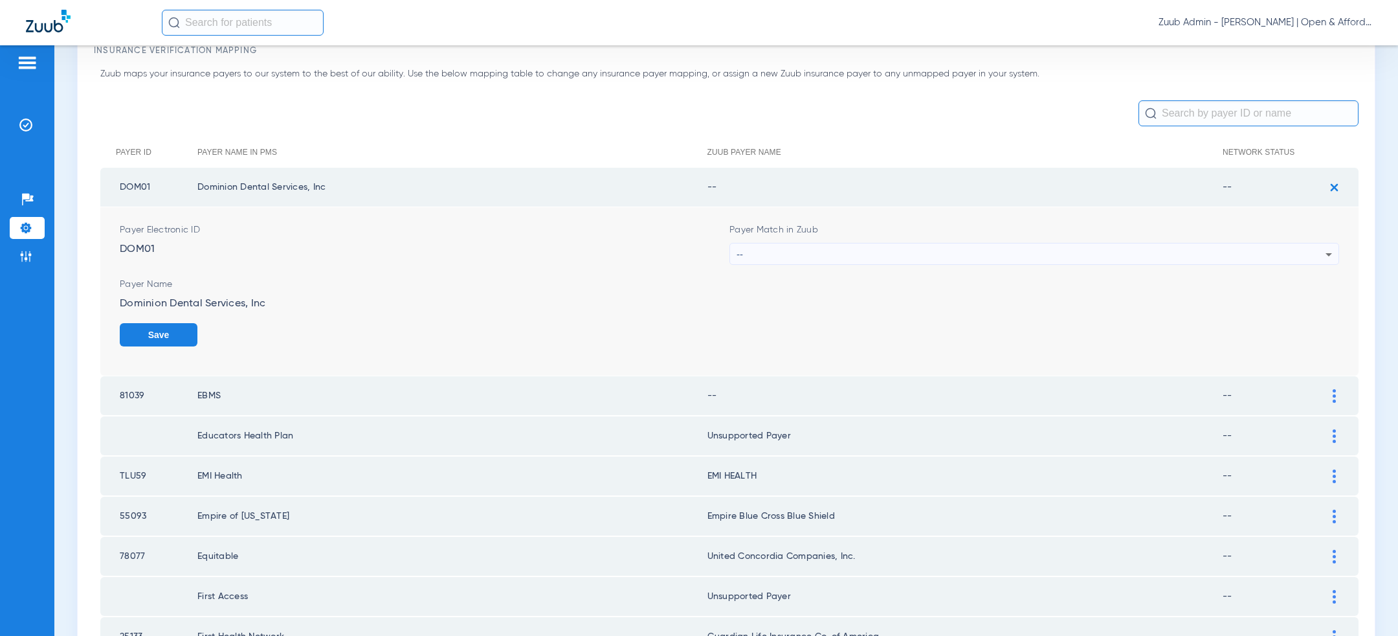
click at [1020, 252] on div "--" at bounding box center [1031, 254] width 589 height 22
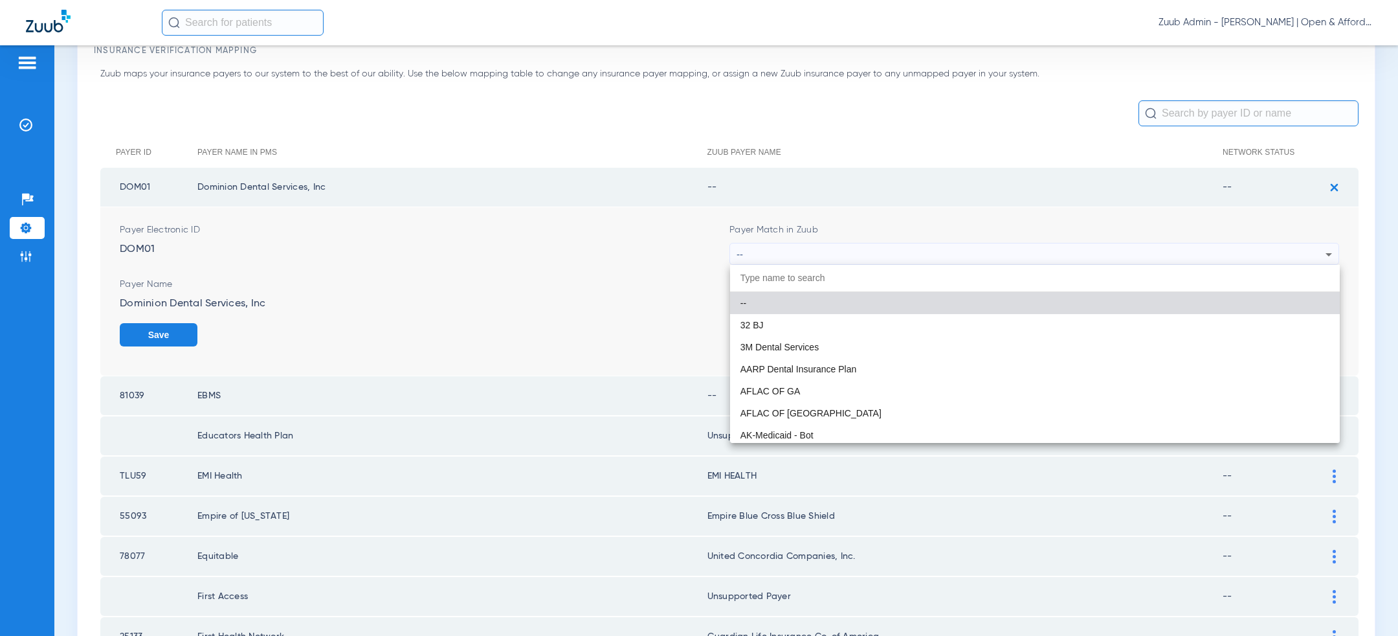
paste input "uns"
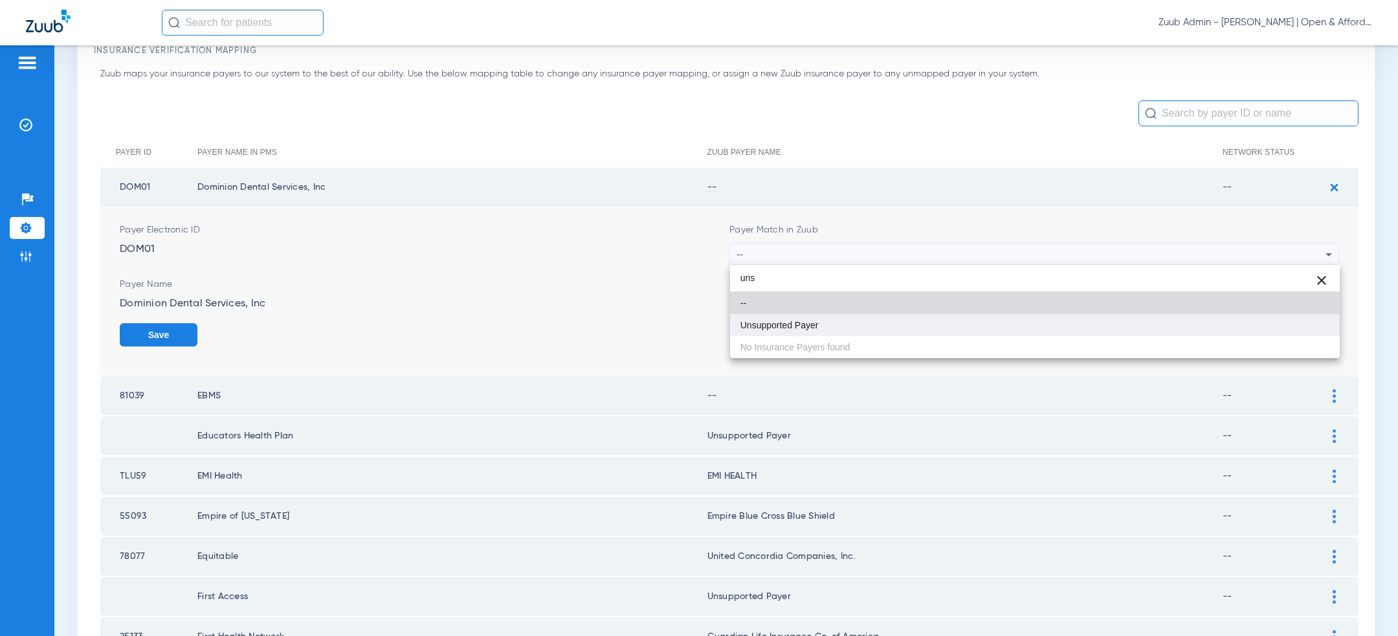
type input "uns"
click at [948, 315] on mat-option "Unsupported Payer" at bounding box center [1035, 325] width 610 height 22
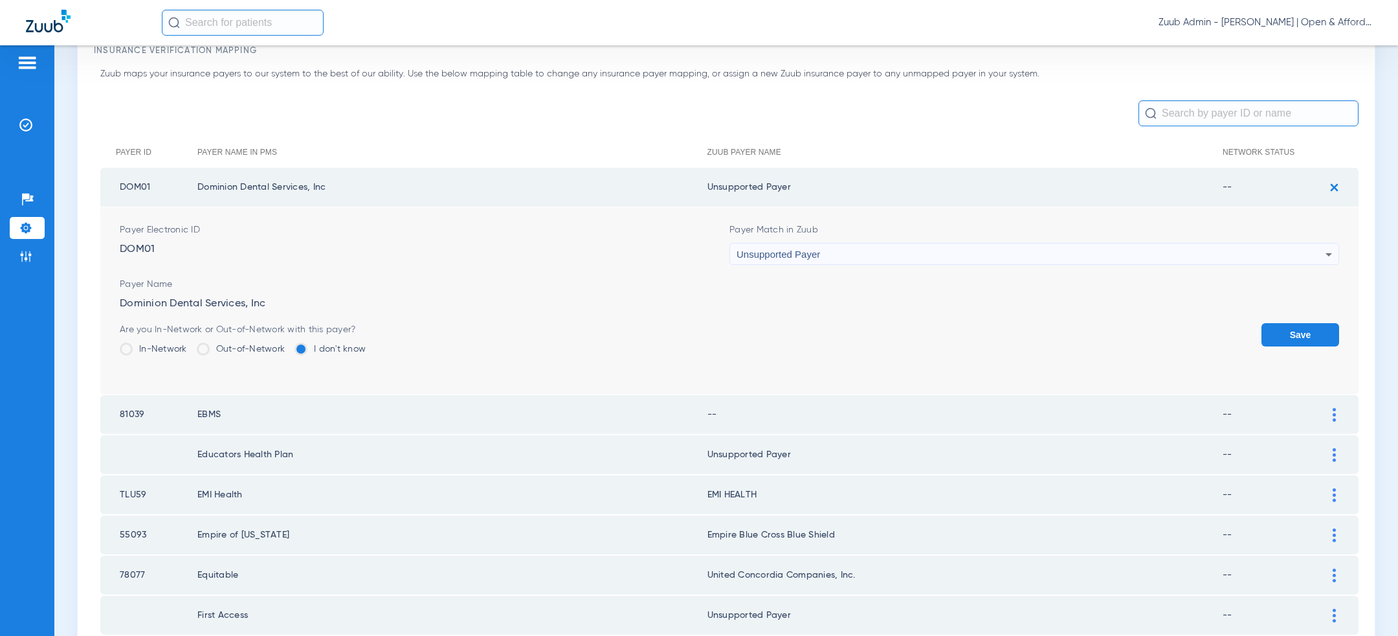
click at [1296, 343] on button "Save" at bounding box center [1301, 334] width 78 height 23
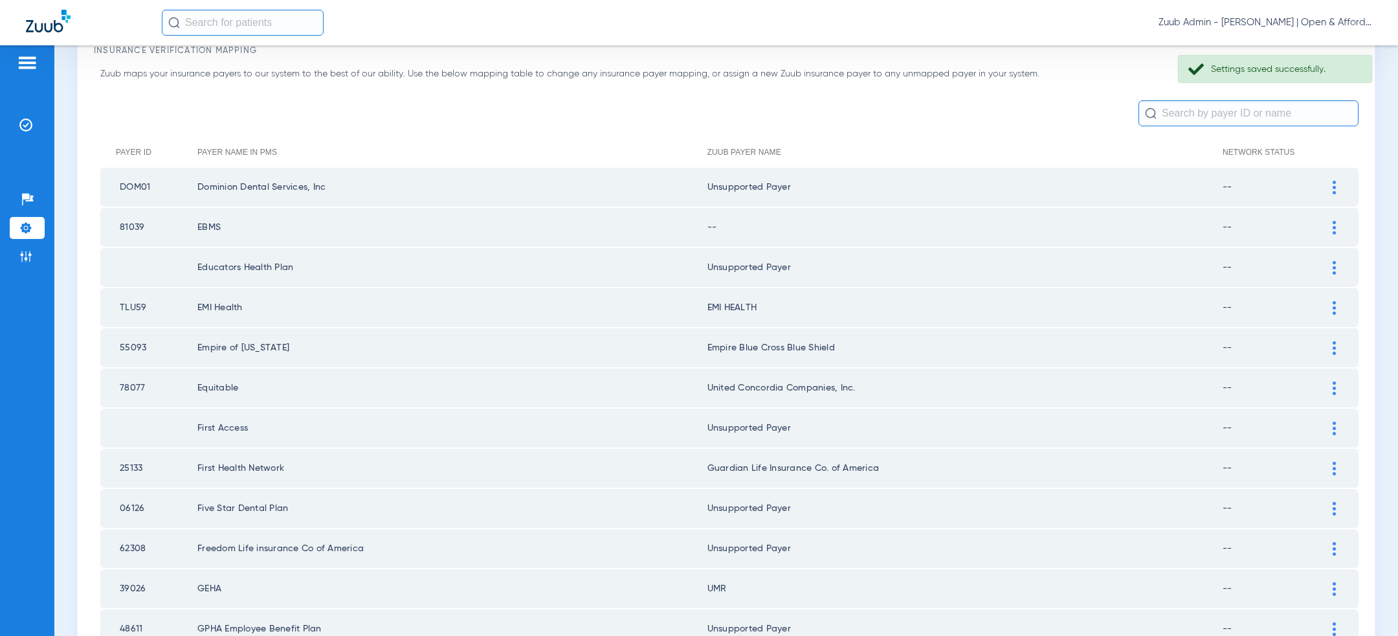
click at [1334, 223] on img at bounding box center [1334, 228] width 3 height 14
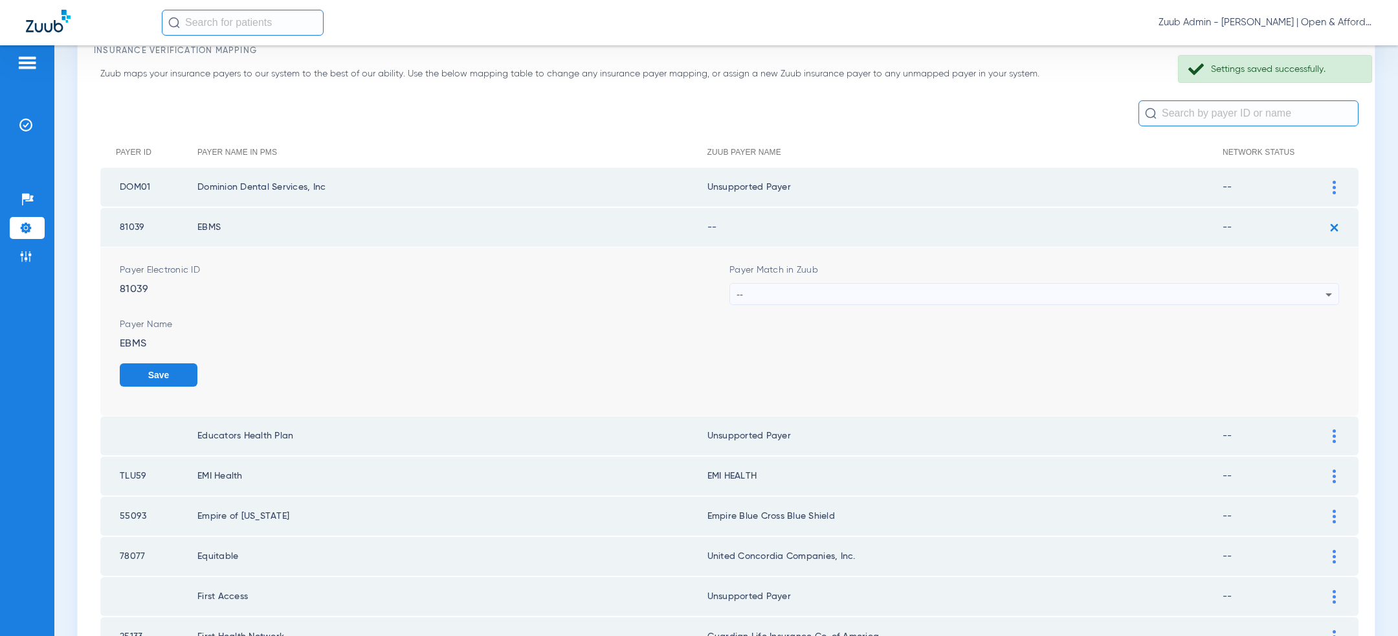
click at [1117, 292] on div "--" at bounding box center [1031, 295] width 589 height 22
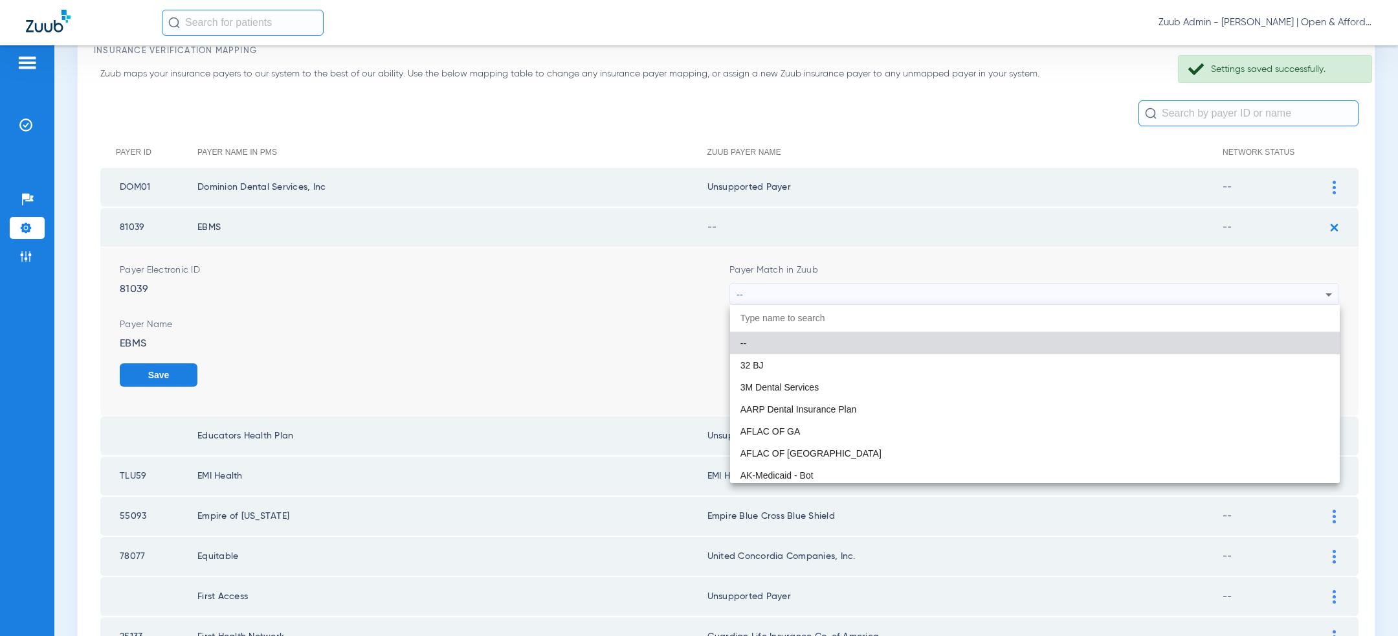
paste input "uns"
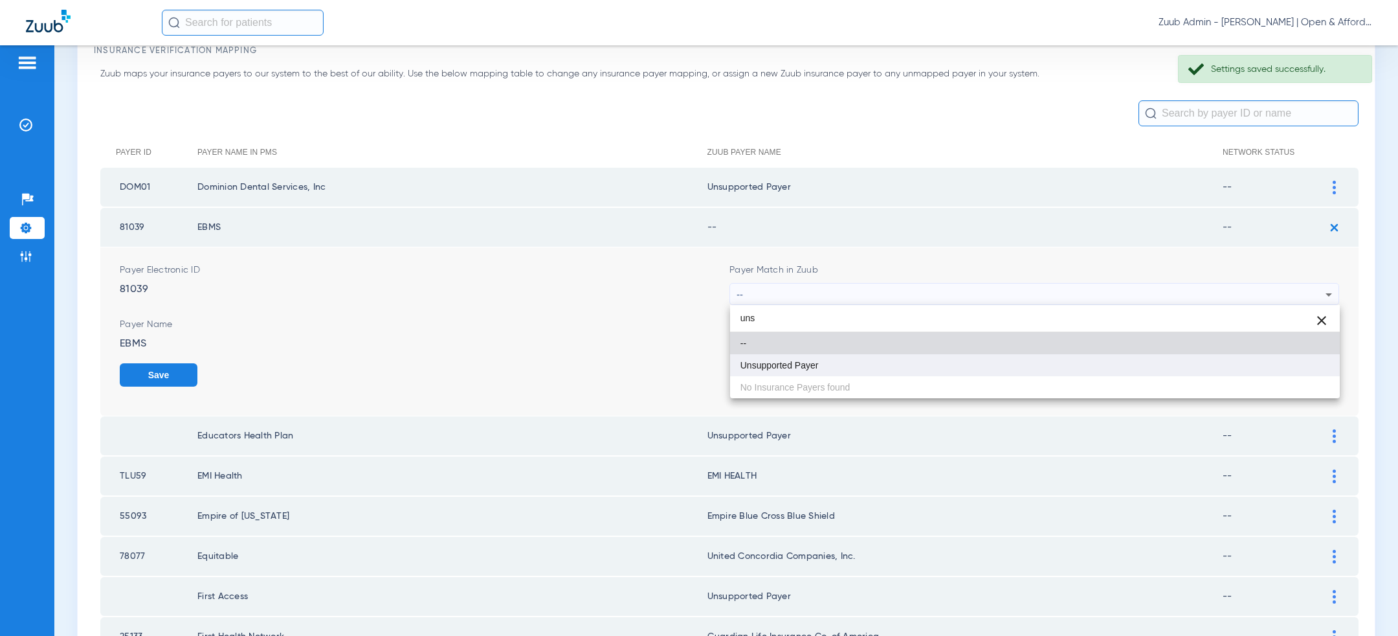
type input "uns"
click at [1012, 357] on mat-option "Unsupported Payer" at bounding box center [1035, 365] width 610 height 22
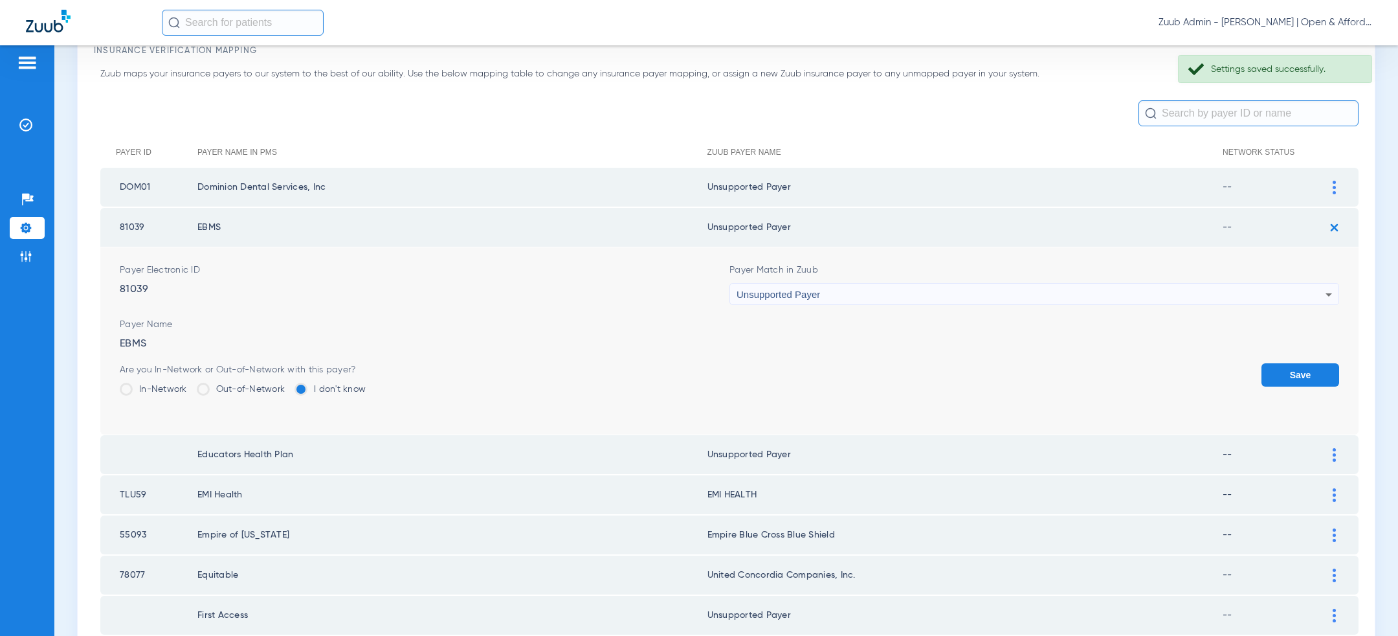
click at [1295, 377] on button "Save" at bounding box center [1301, 374] width 78 height 23
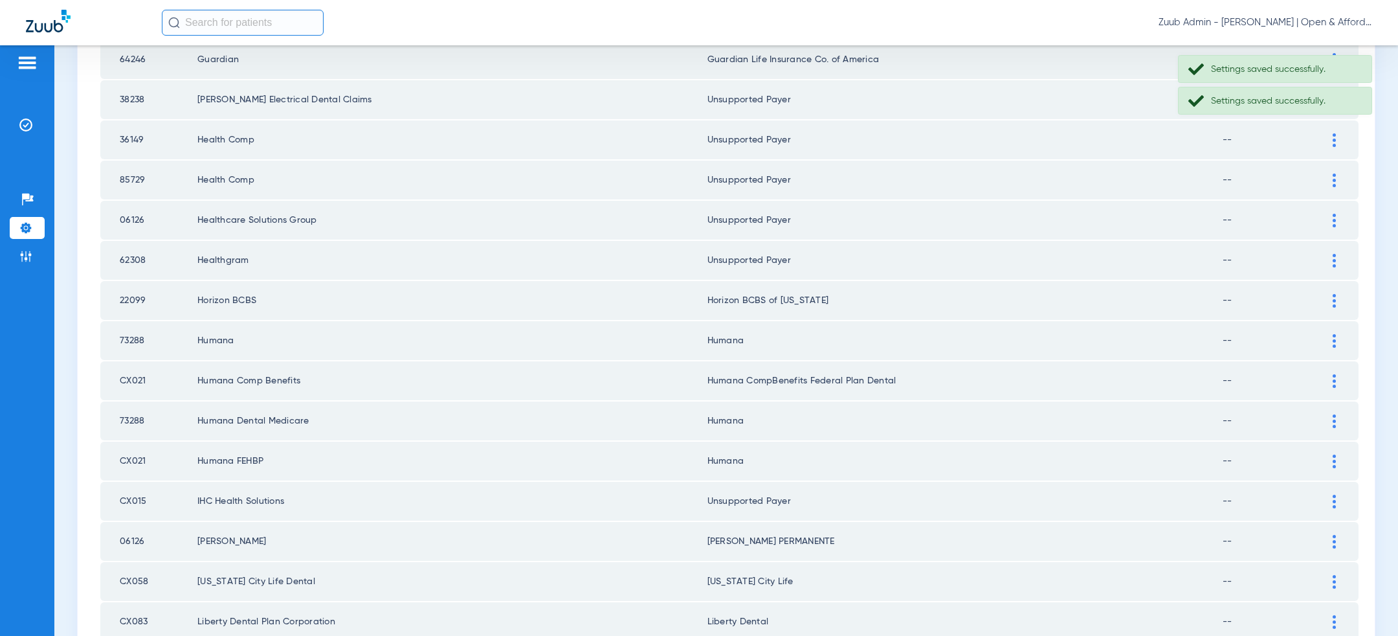
scroll to position [1686, 0]
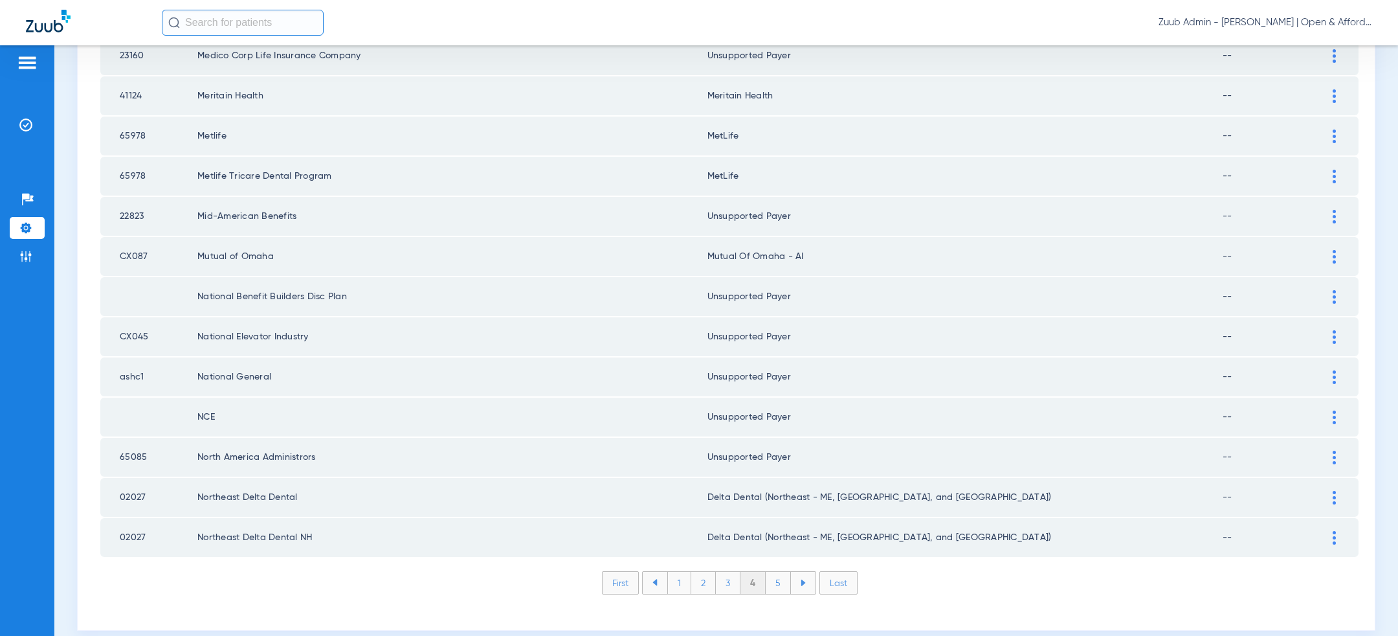
click at [727, 572] on li "3" at bounding box center [728, 583] width 25 height 22
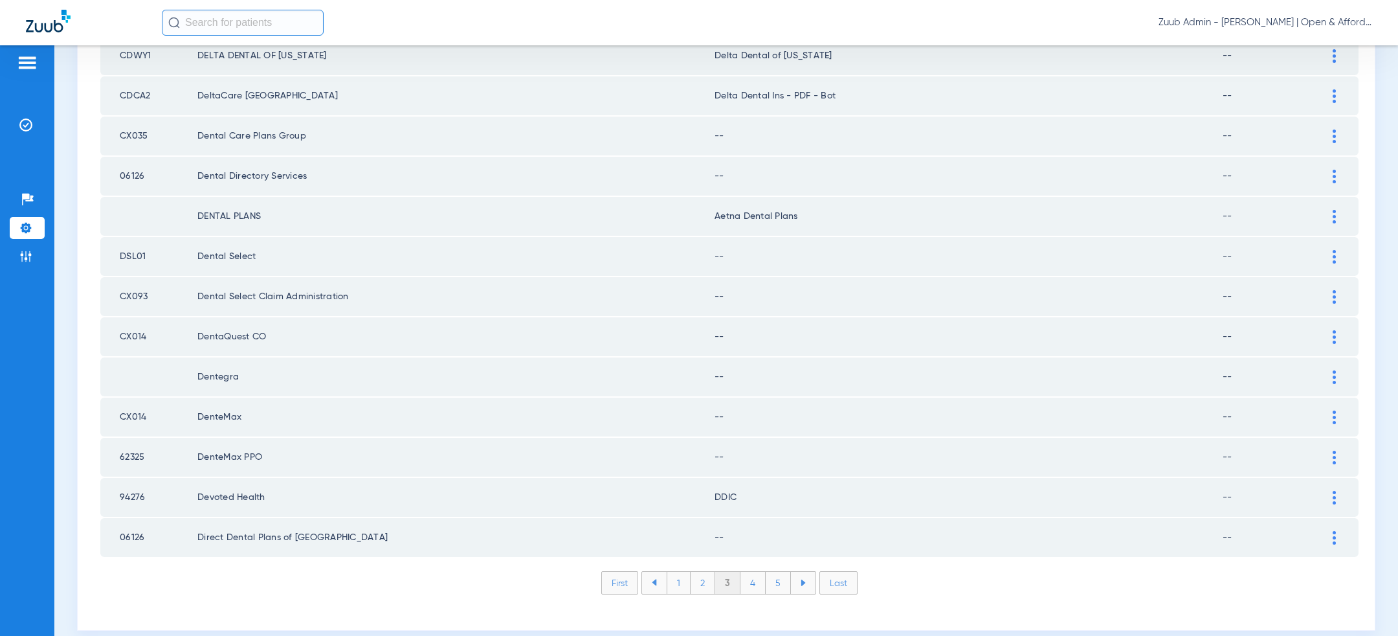
click at [1328, 531] on div at bounding box center [1334, 538] width 23 height 14
click at [989, 594] on div "--" at bounding box center [1031, 605] width 589 height 22
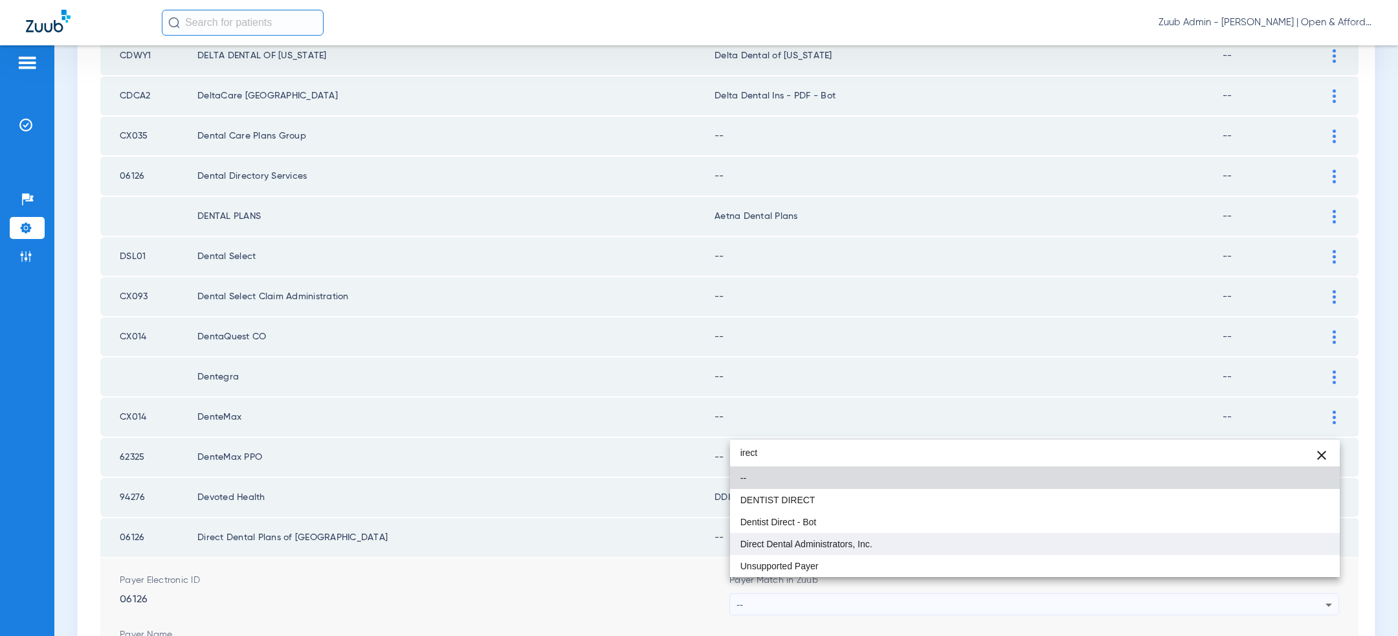
type input "irect"
click at [899, 539] on mat-option "Direct Dental Administrators, Inc." at bounding box center [1035, 544] width 610 height 22
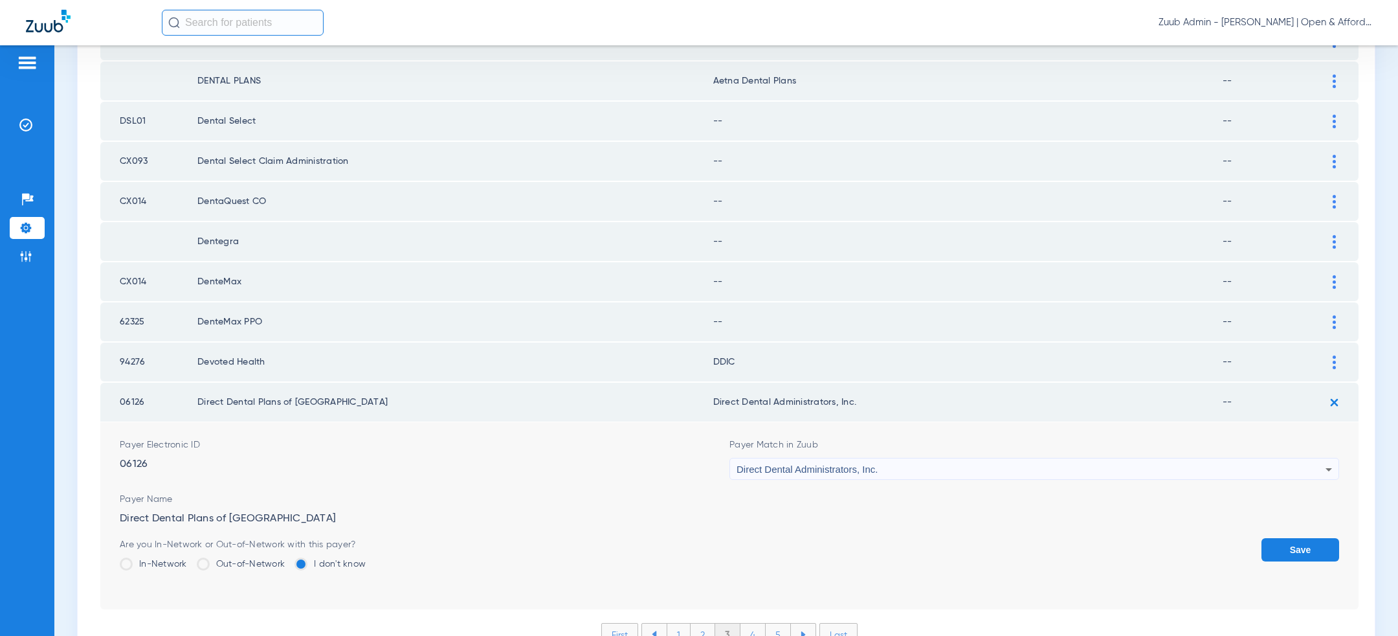
click at [1306, 542] on button "Save" at bounding box center [1301, 549] width 78 height 23
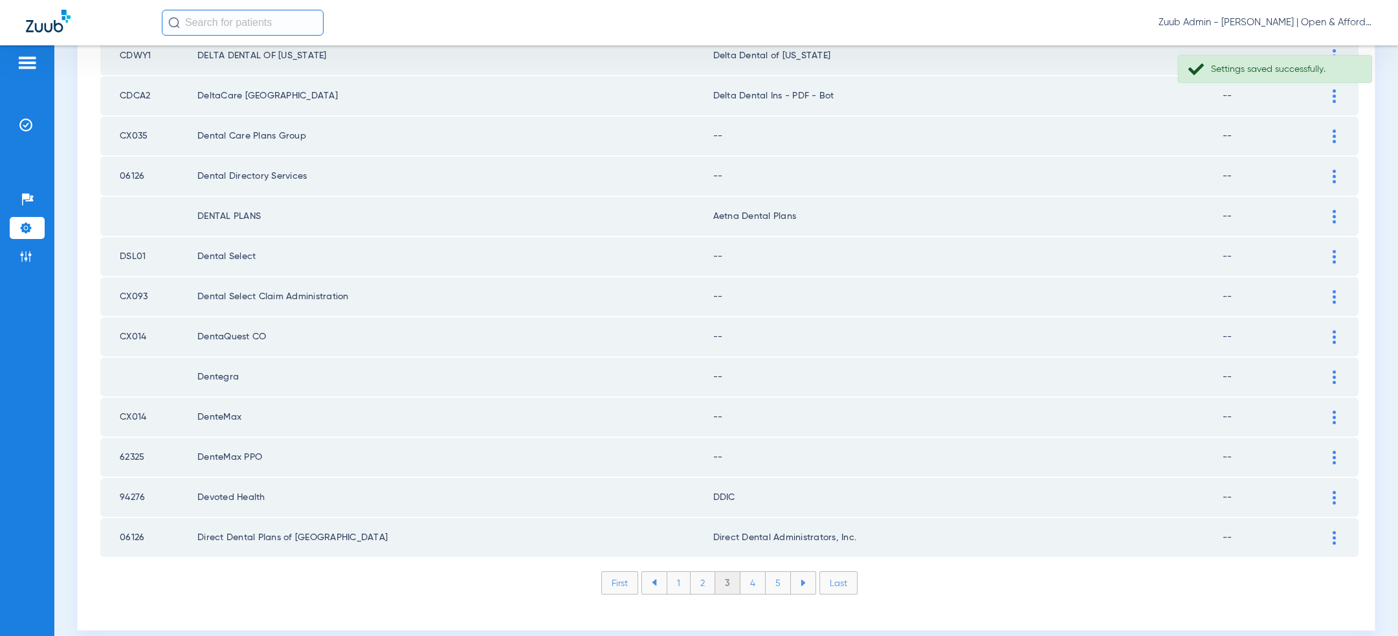
click at [1335, 491] on img at bounding box center [1334, 498] width 3 height 14
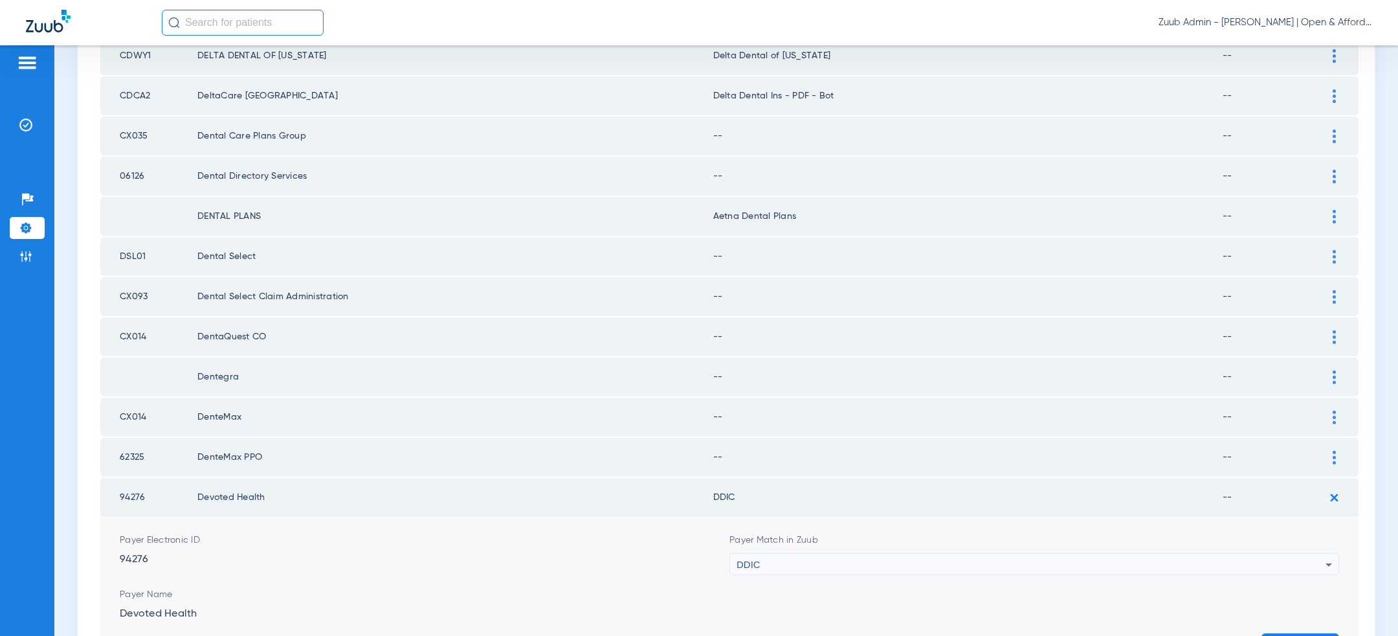
click at [816, 454] on td "--" at bounding box center [968, 457] width 510 height 39
click at [1337, 487] on img at bounding box center [1334, 497] width 21 height 21
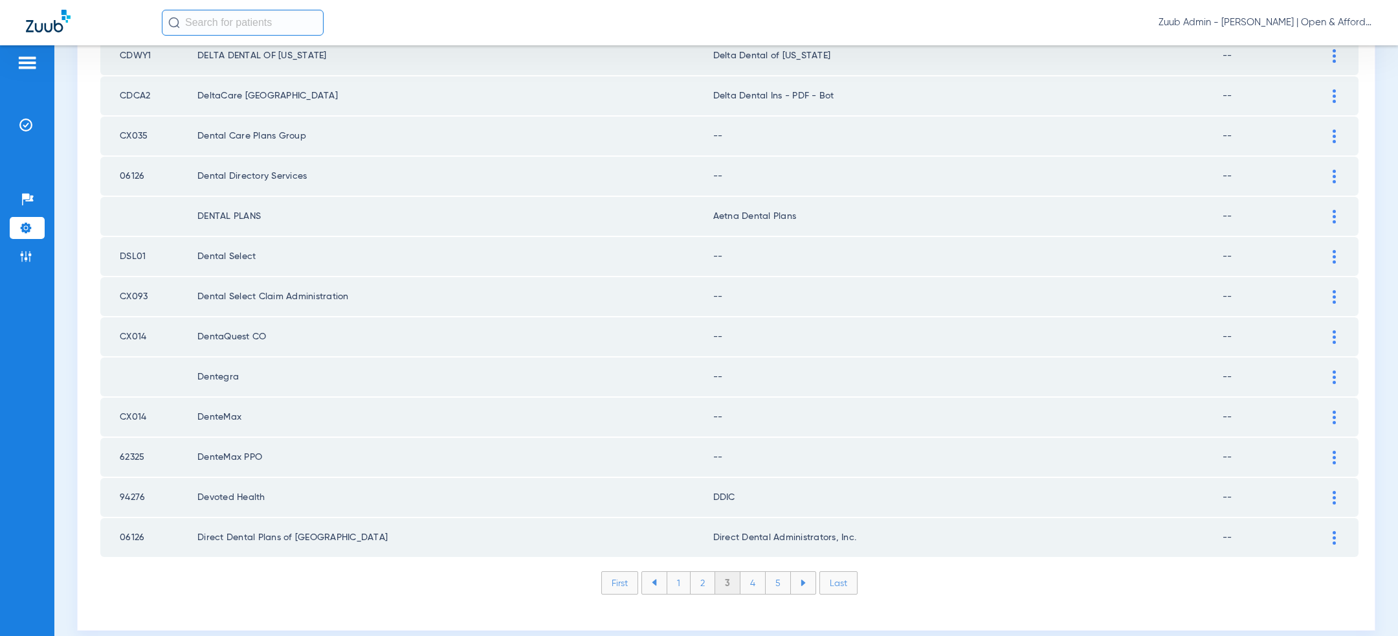
click at [1334, 370] on img at bounding box center [1334, 377] width 3 height 14
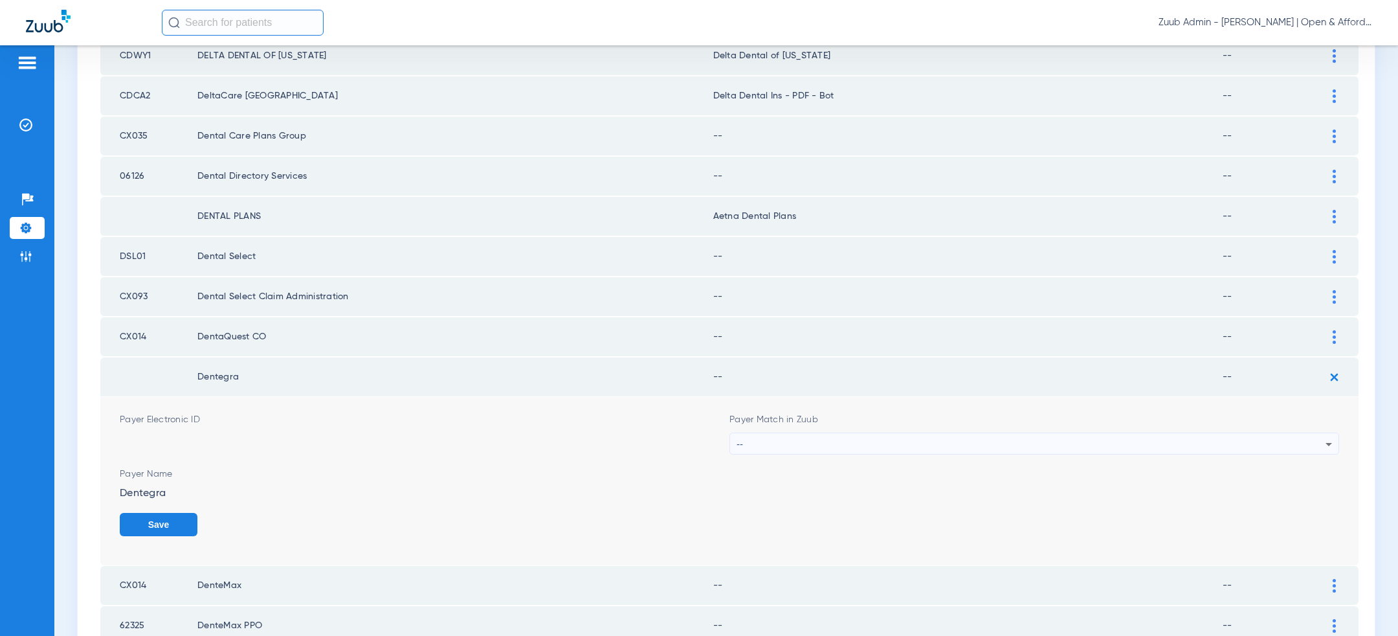
click at [989, 433] on div "--" at bounding box center [1031, 444] width 589 height 22
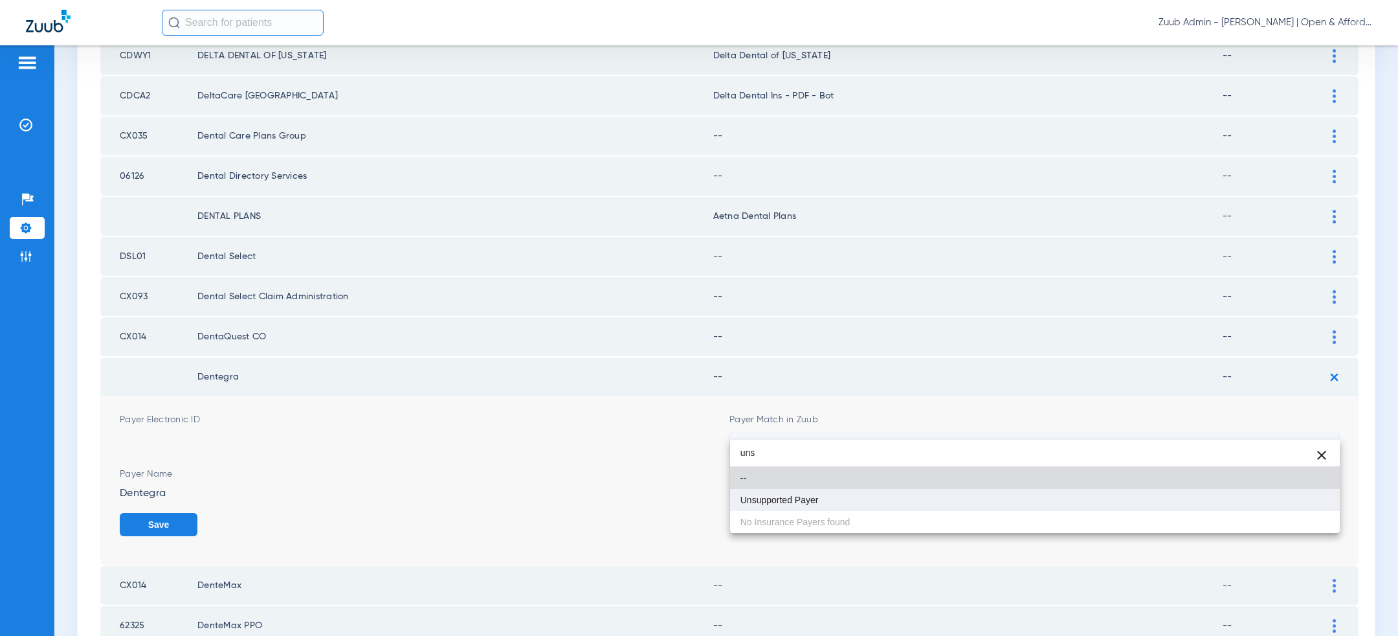
type input "uns"
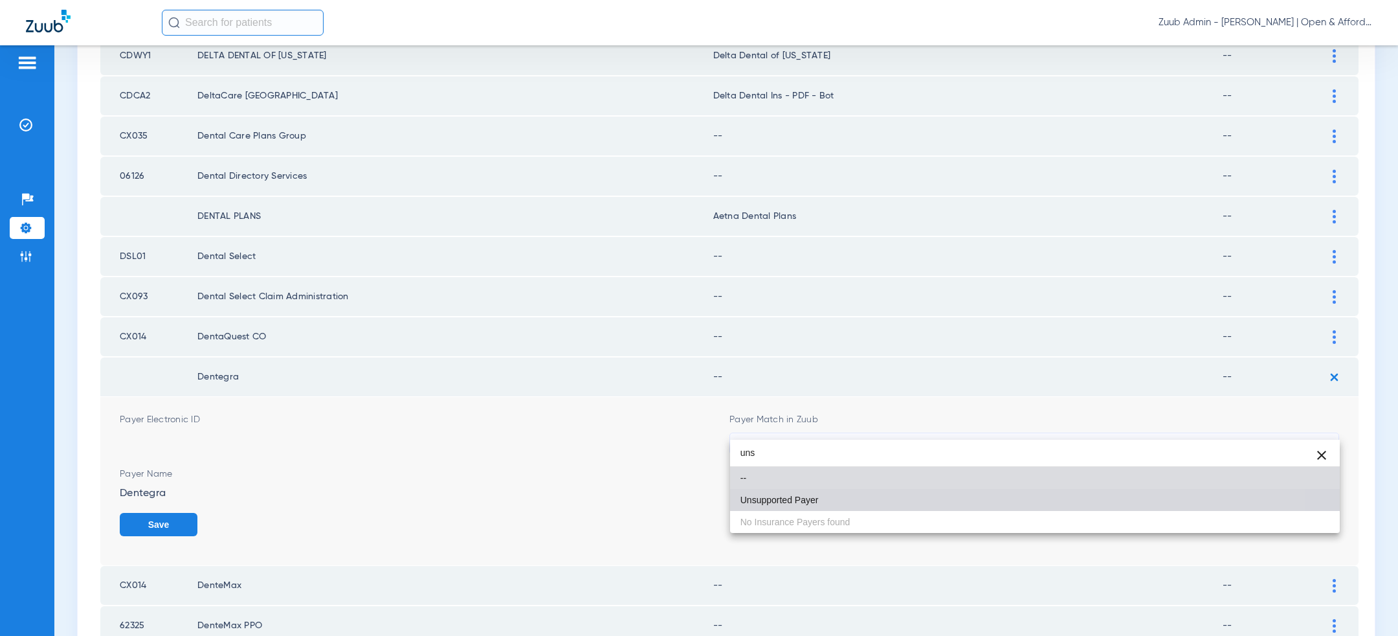
click at [911, 491] on mat-option "Unsupported Payer" at bounding box center [1035, 500] width 610 height 22
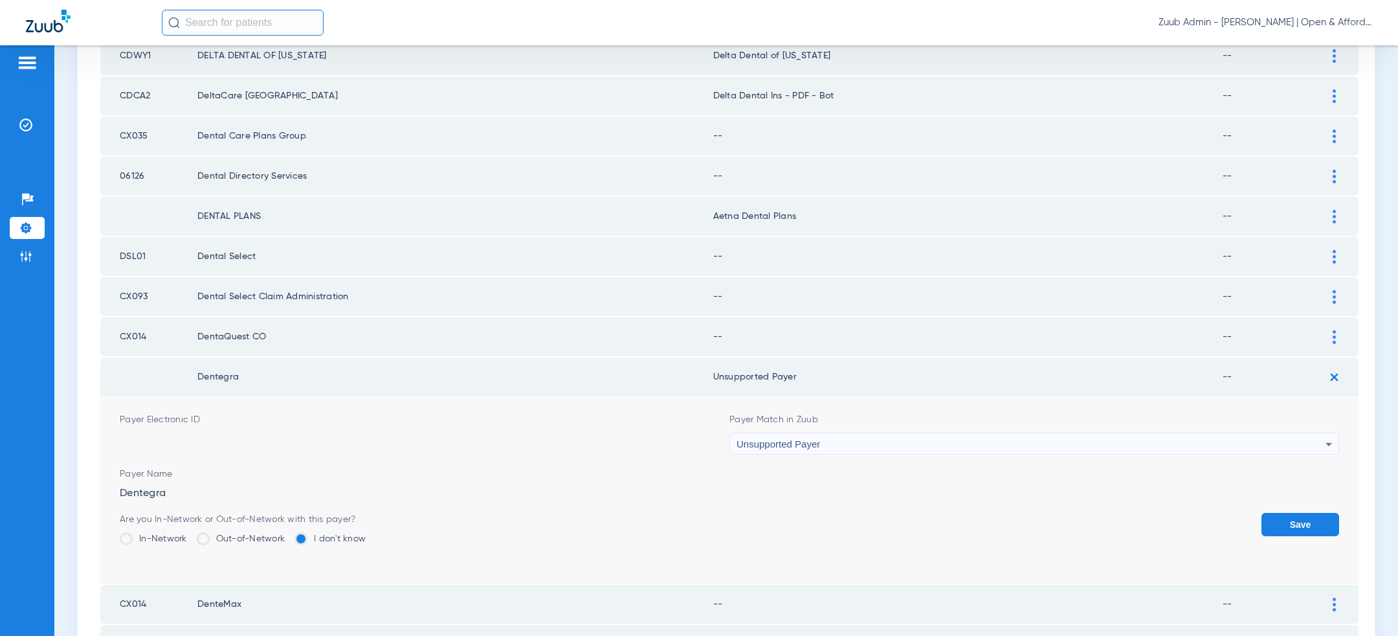
click at [1301, 513] on button "Save" at bounding box center [1301, 524] width 78 height 23
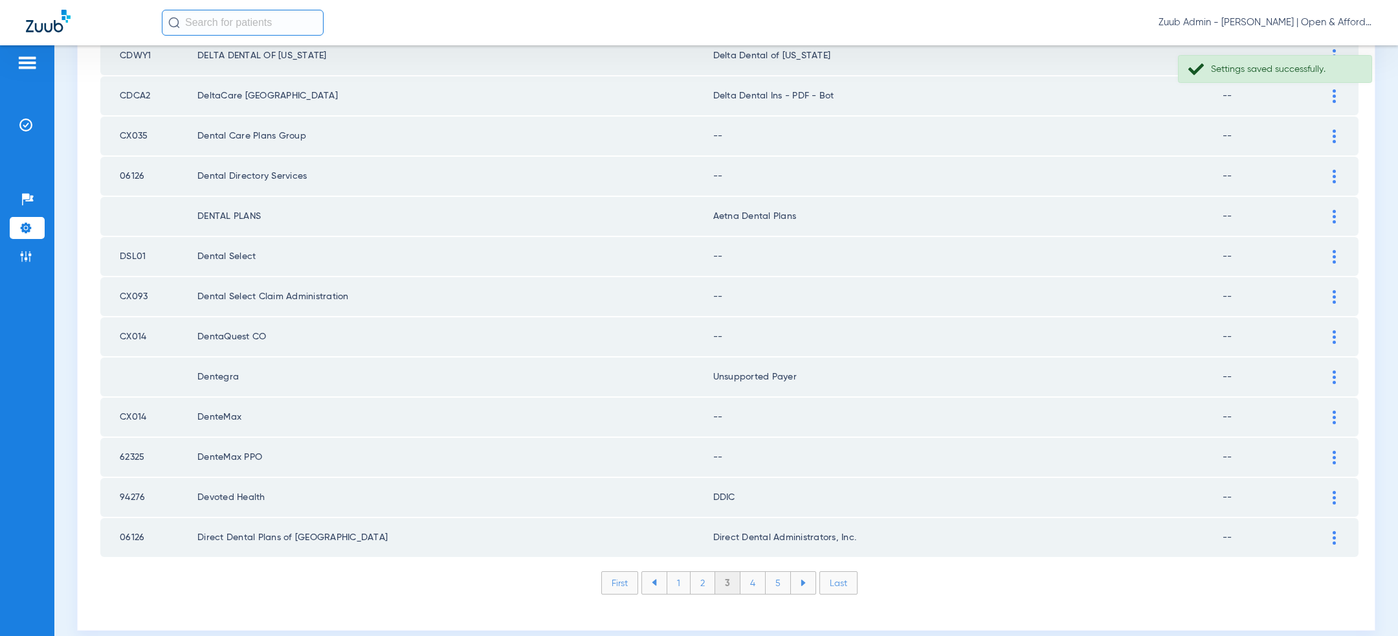
click at [1335, 410] on img at bounding box center [1334, 417] width 3 height 14
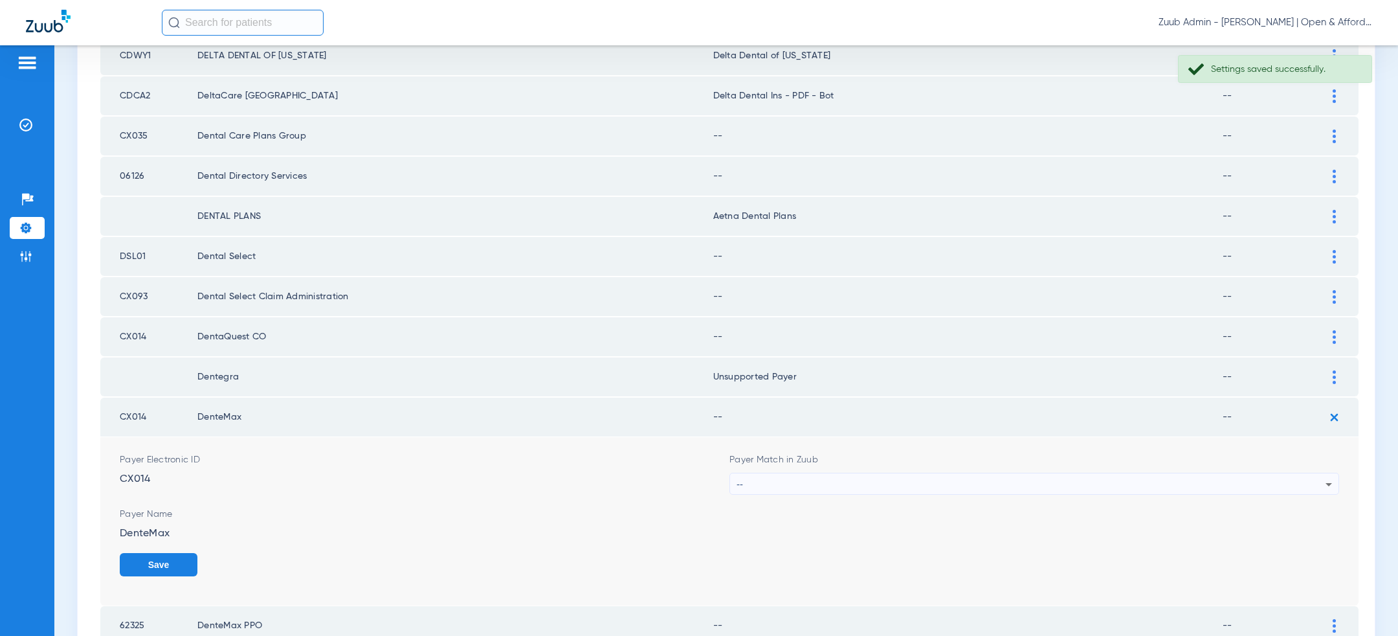
click at [900, 473] on div "--" at bounding box center [1031, 484] width 589 height 22
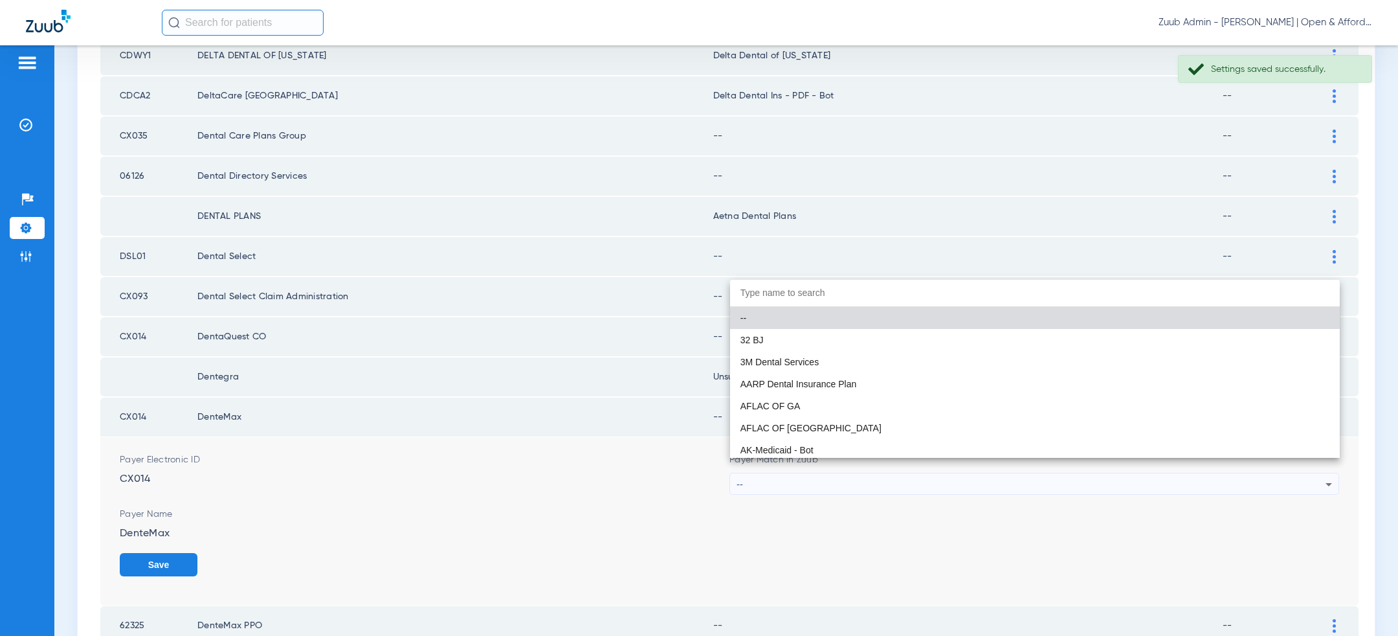
paste input "uns"
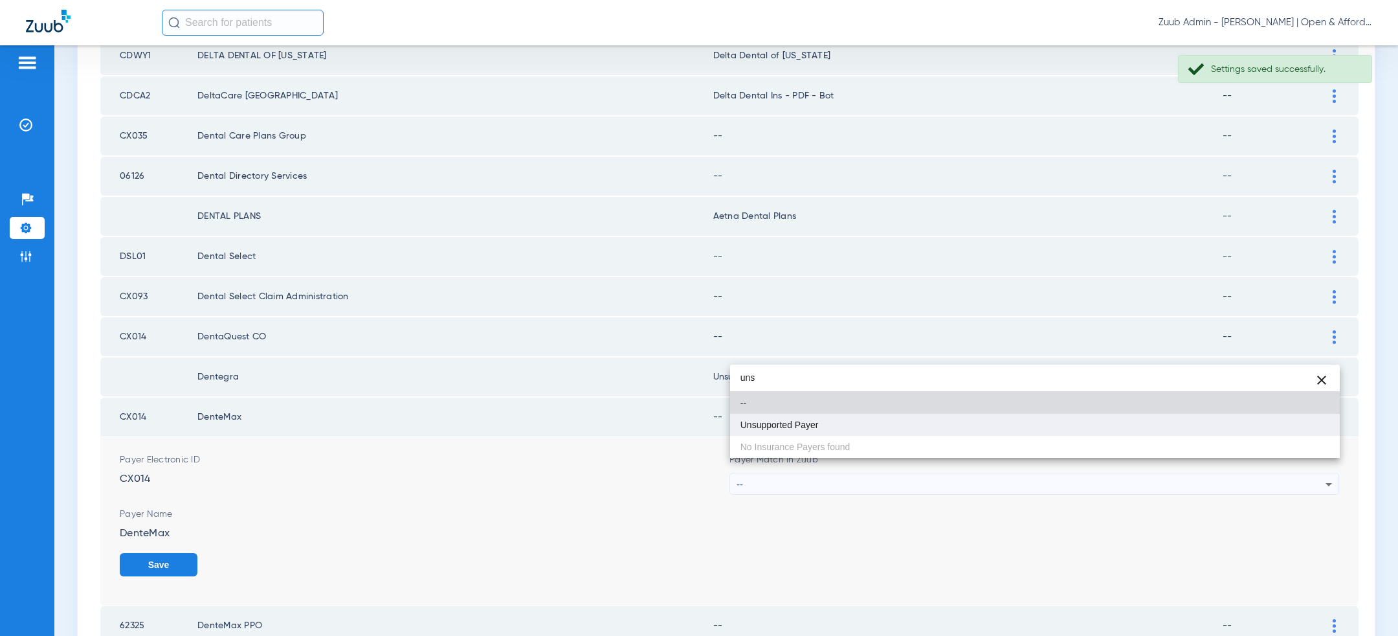
type input "uns"
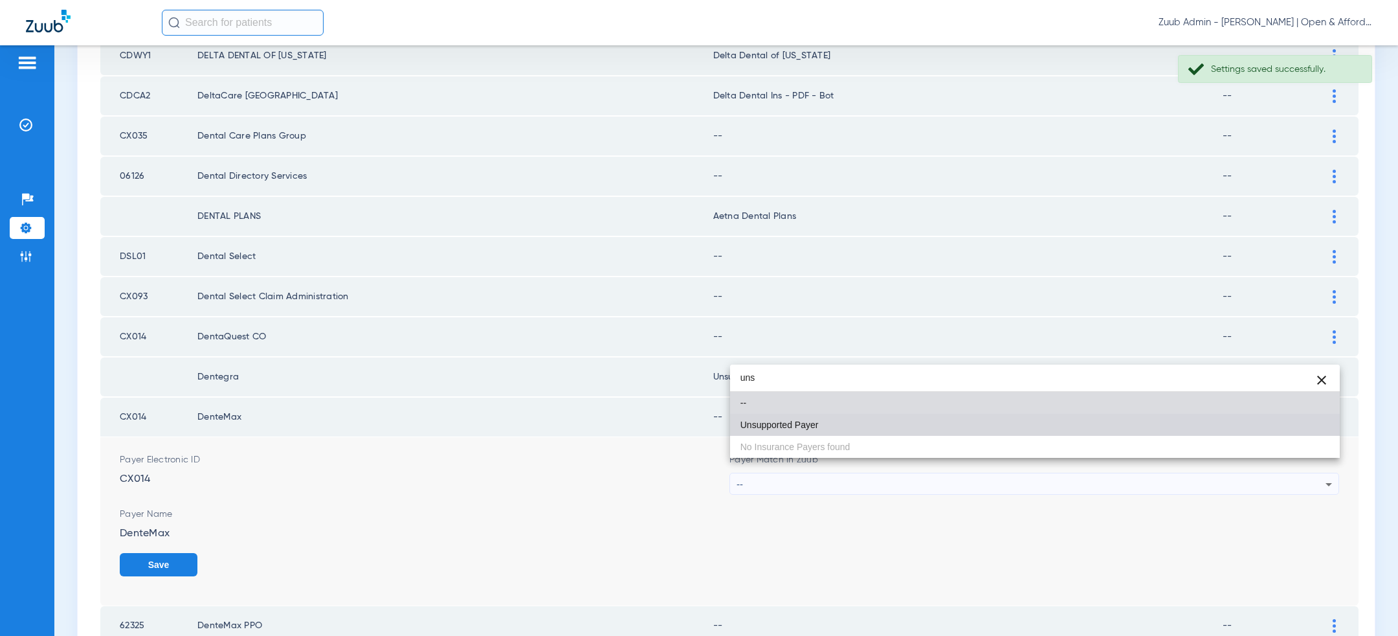
click at [839, 416] on mat-option "Unsupported Payer" at bounding box center [1035, 425] width 610 height 22
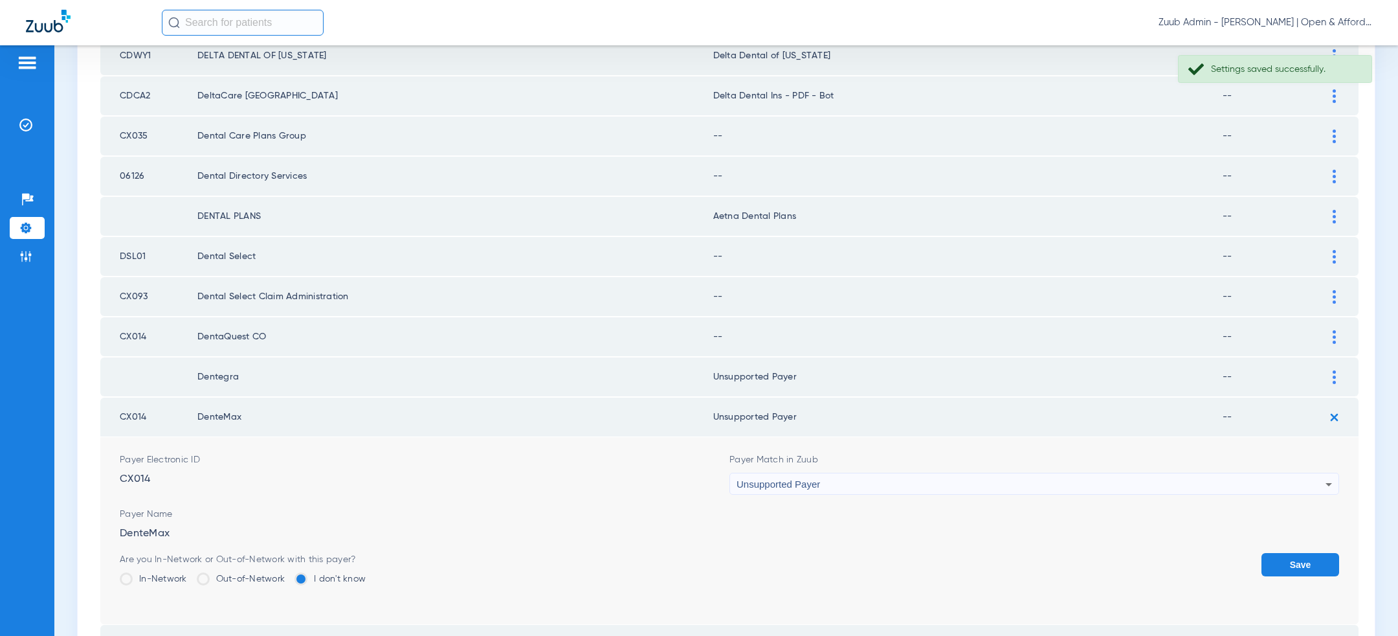
click at [1280, 553] on button "Save" at bounding box center [1301, 564] width 78 height 23
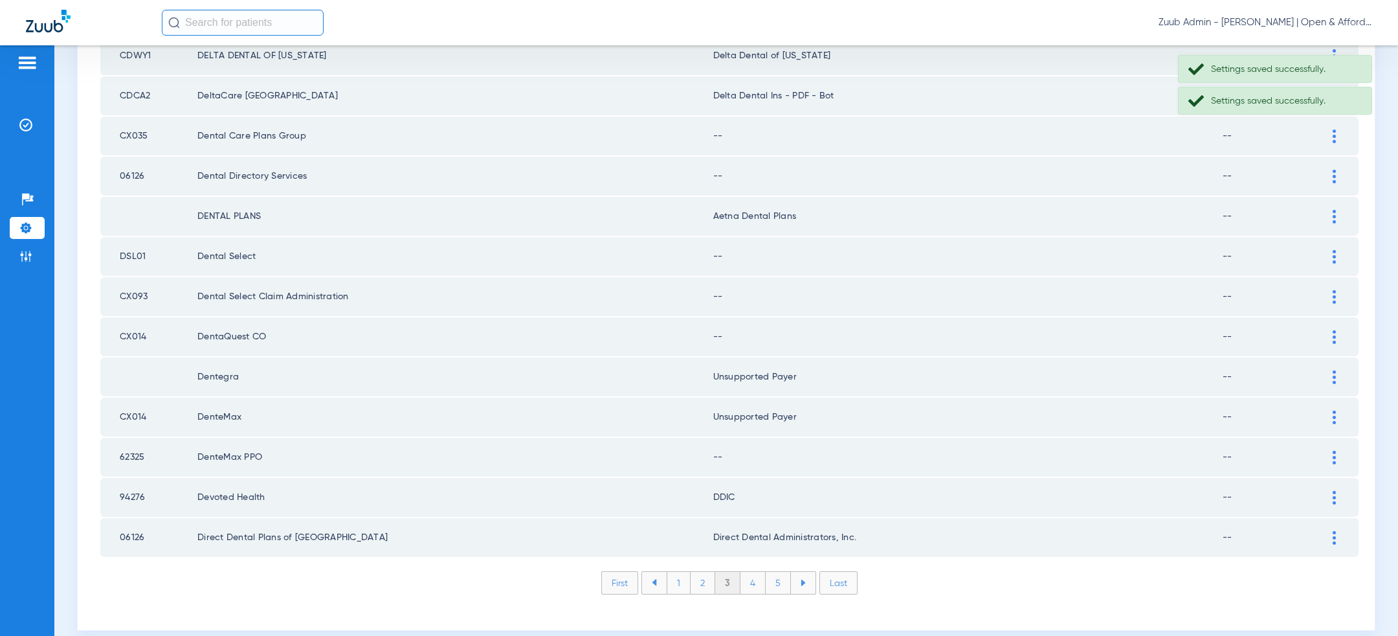
click at [1339, 438] on td at bounding box center [1341, 457] width 36 height 39
click at [1339, 451] on div at bounding box center [1334, 458] width 23 height 14
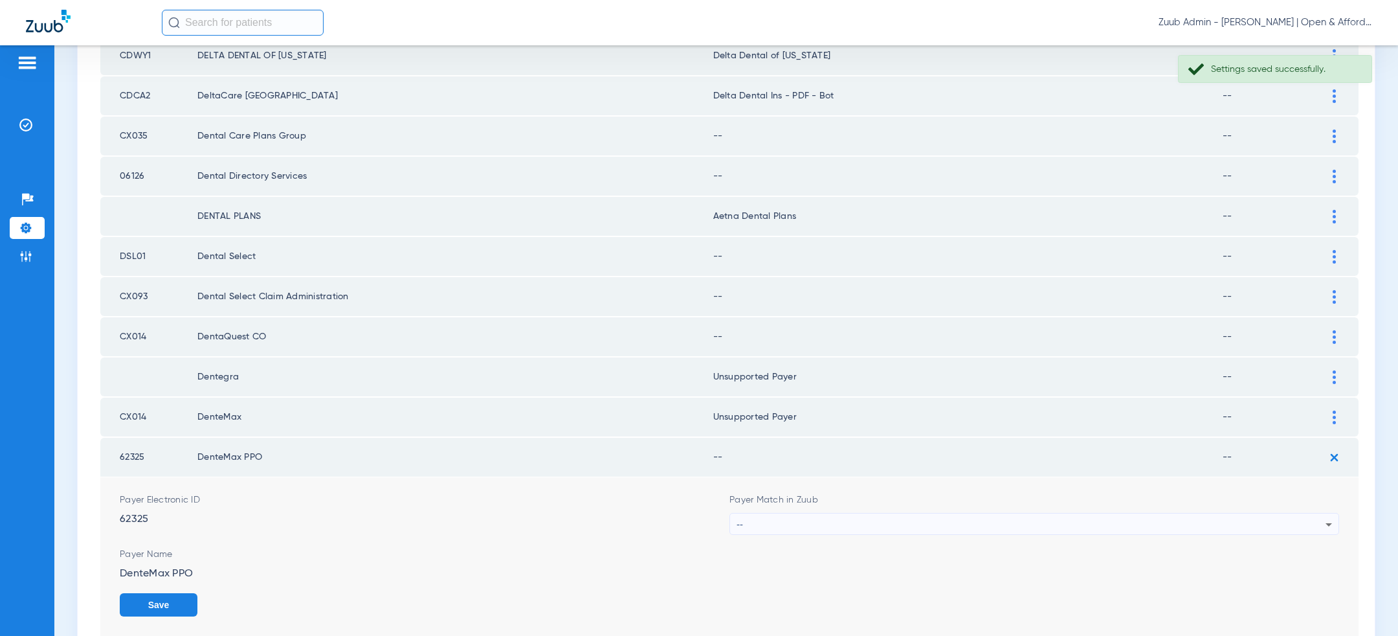
click at [1003, 517] on div "--" at bounding box center [1031, 524] width 589 height 22
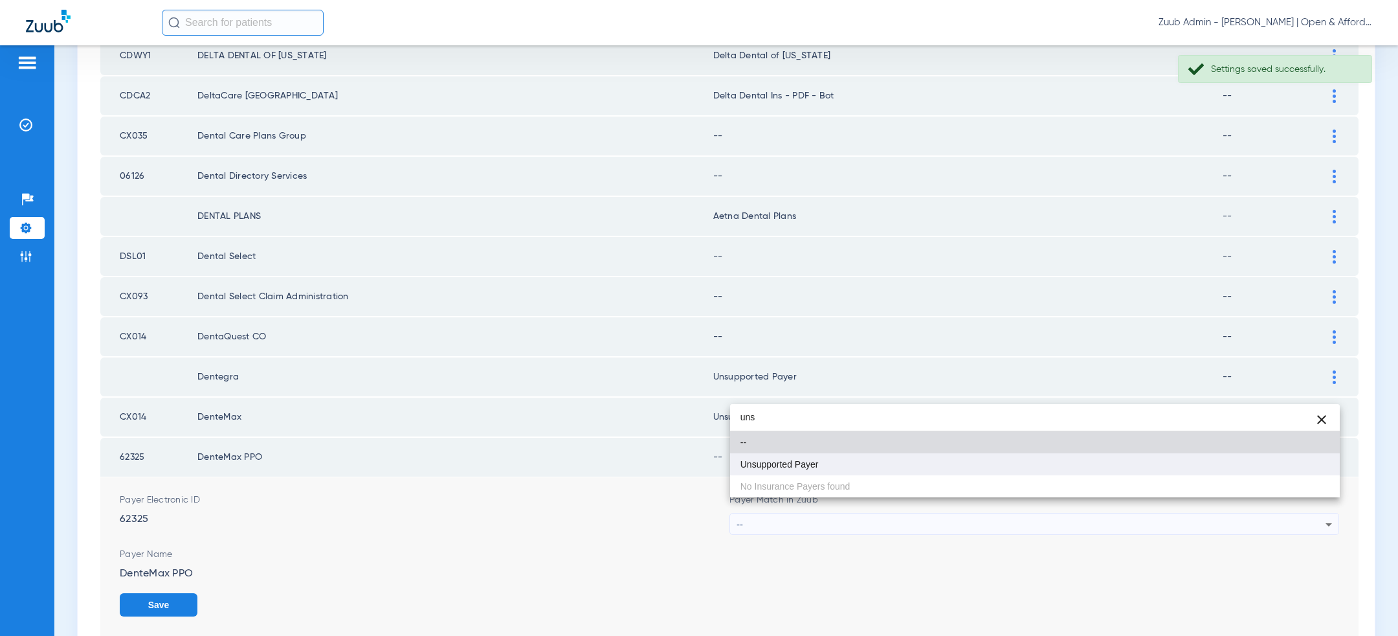
type input "uns"
click at [987, 454] on mat-option "Unsupported Payer" at bounding box center [1035, 464] width 610 height 22
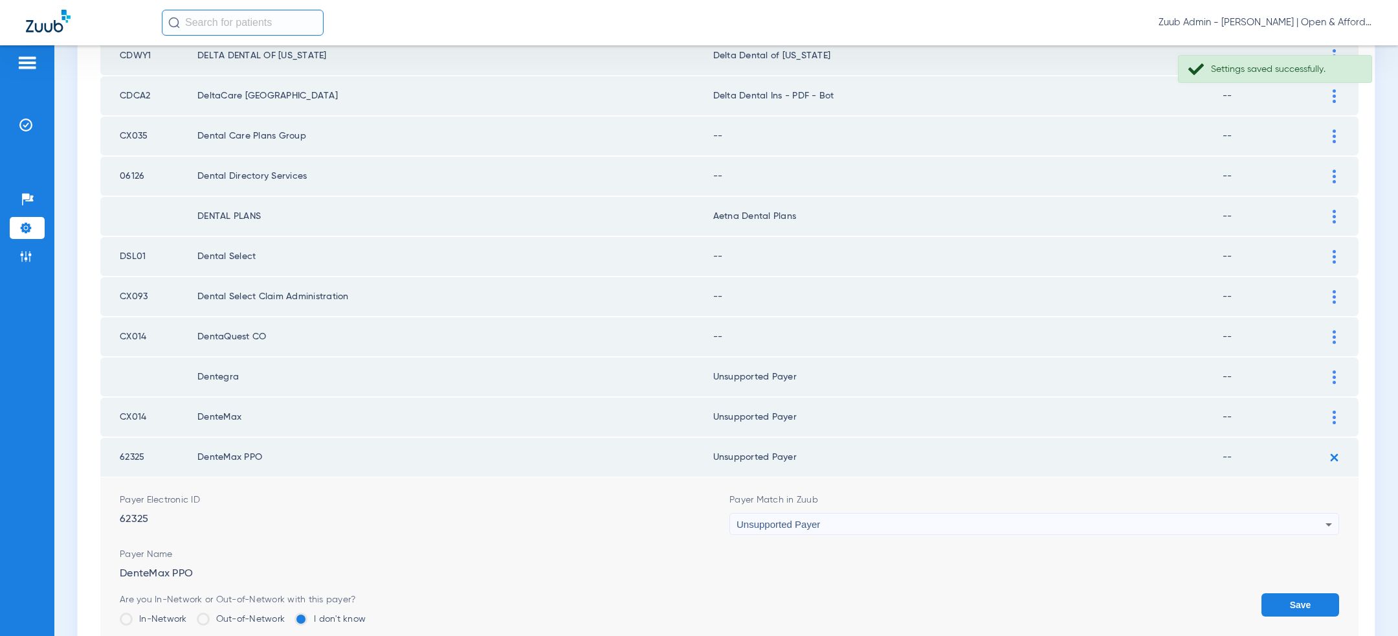
click at [1280, 593] on button "Save" at bounding box center [1301, 604] width 78 height 23
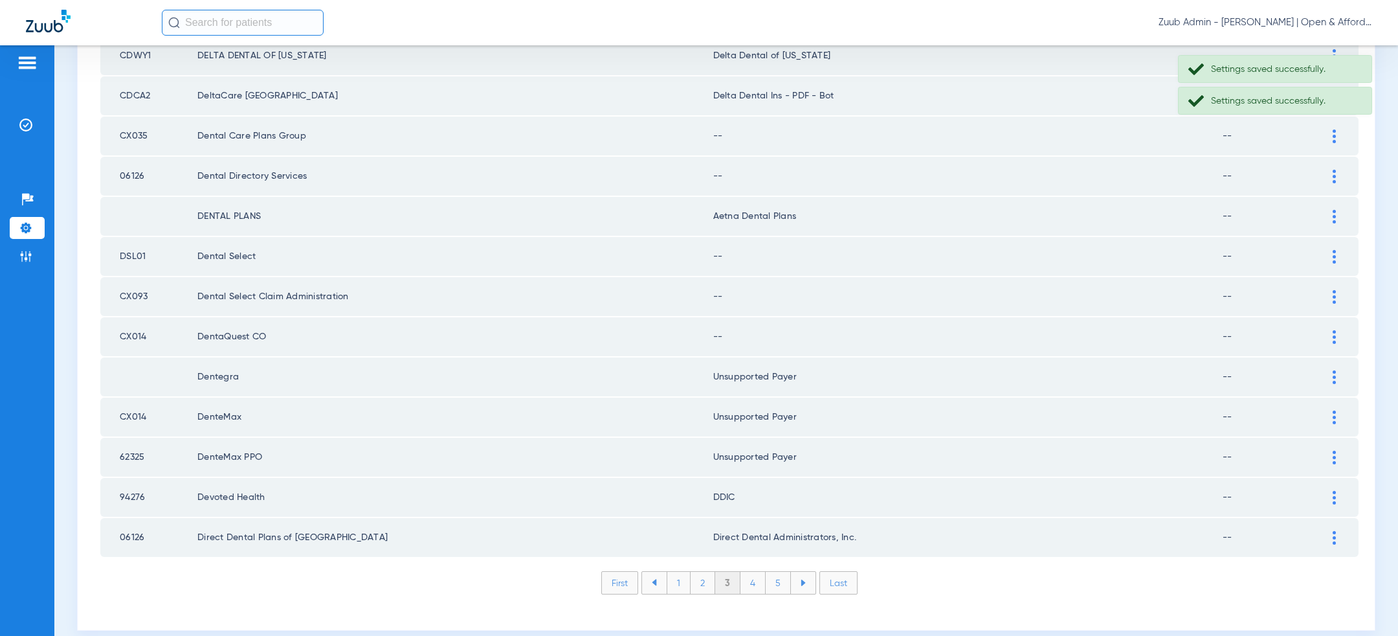
click at [1330, 330] on div at bounding box center [1334, 337] width 23 height 14
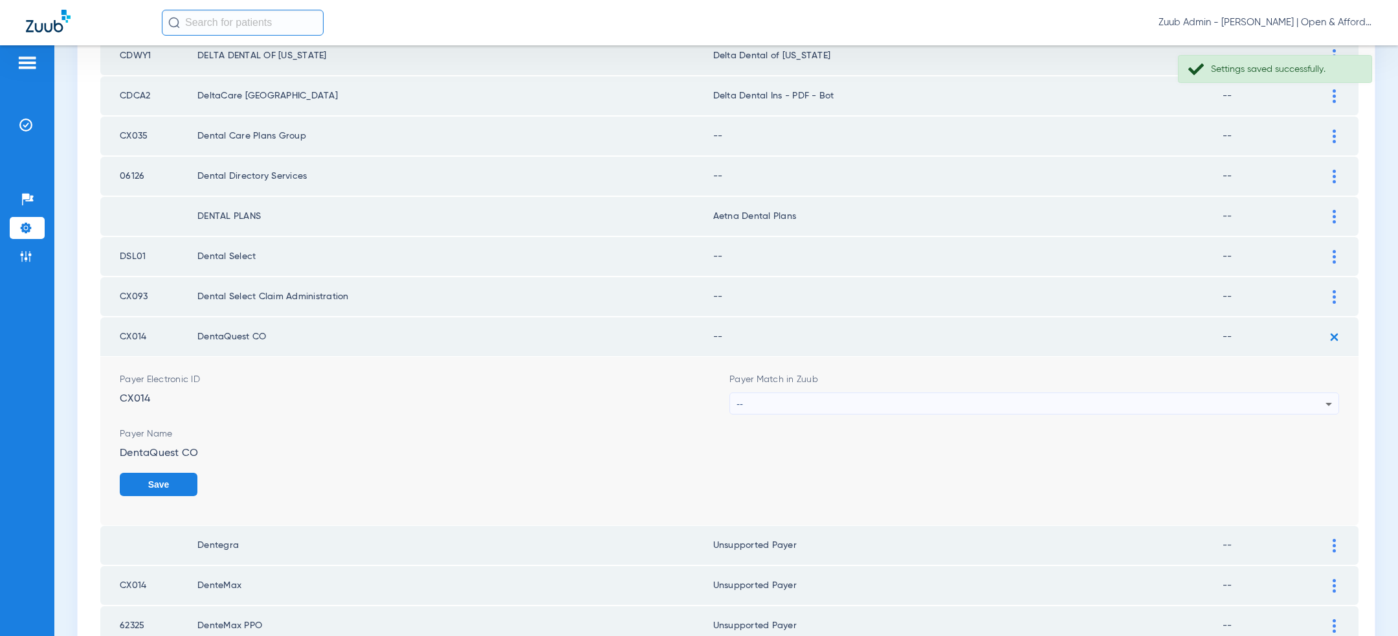
click at [1079, 394] on div "--" at bounding box center [1031, 404] width 589 height 22
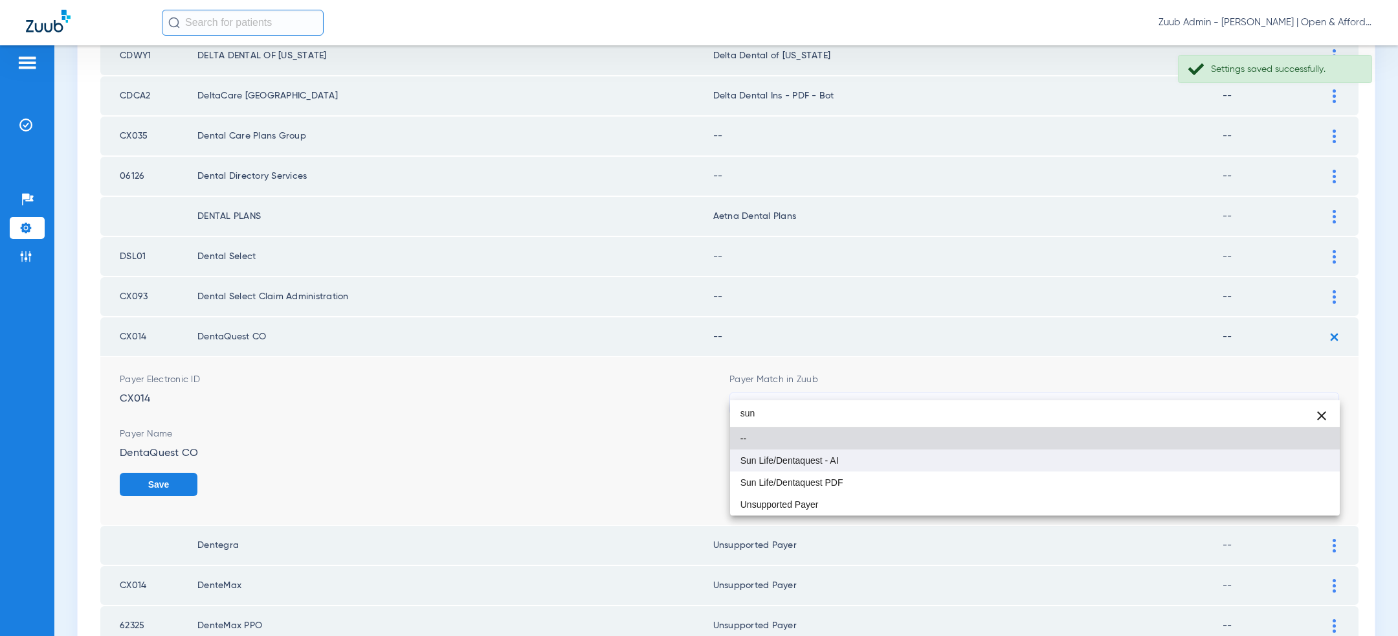
type input "sun"
click at [943, 465] on mat-option "Sun Life/Dentaquest - AI" at bounding box center [1035, 460] width 610 height 22
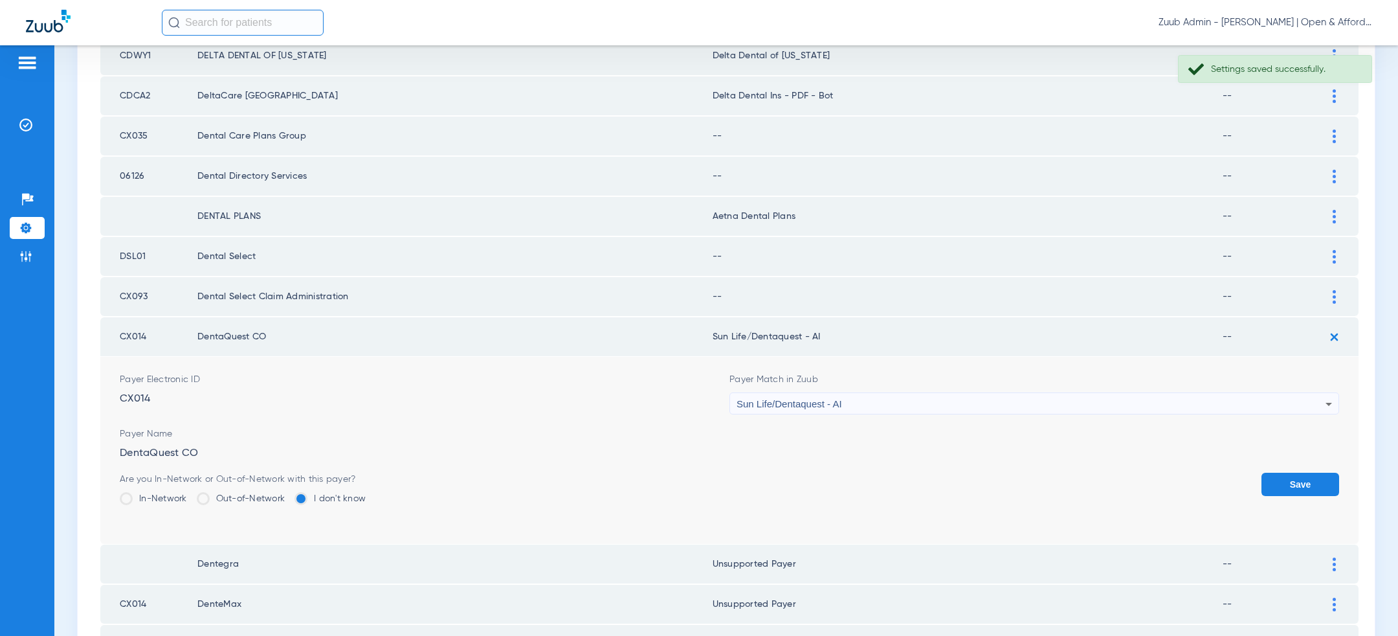
click at [1321, 473] on button "Save" at bounding box center [1301, 484] width 78 height 23
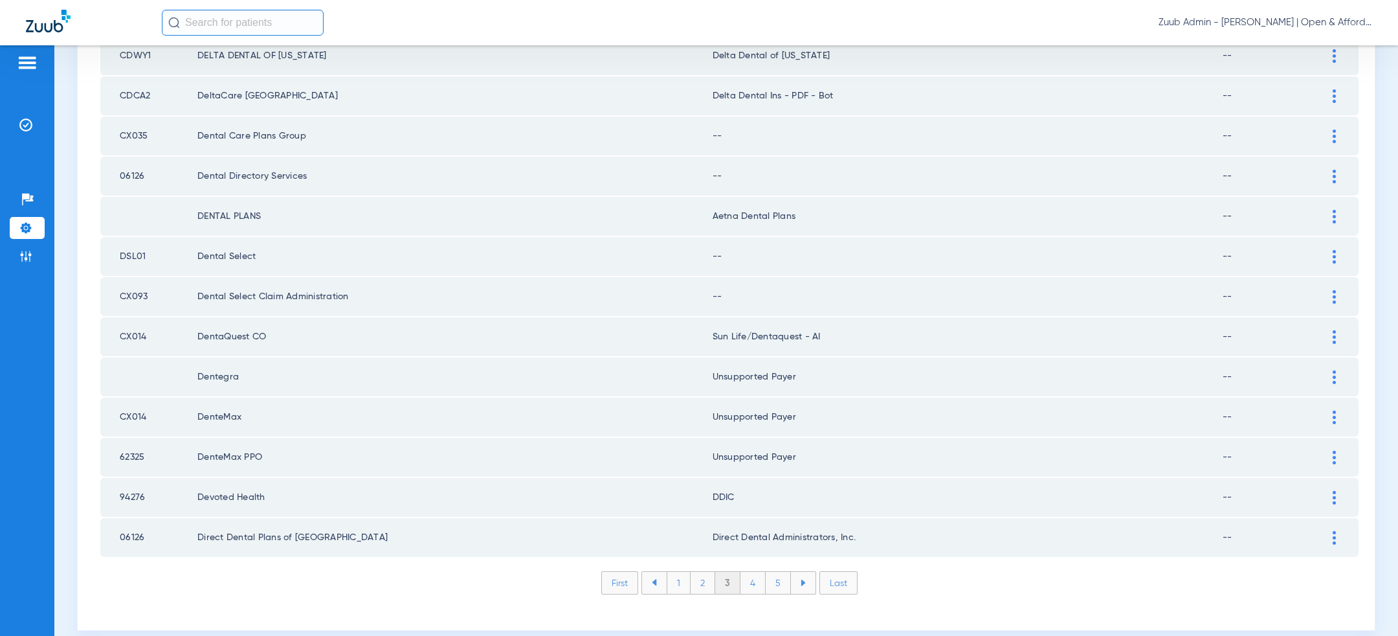
click at [1332, 290] on div at bounding box center [1334, 297] width 23 height 14
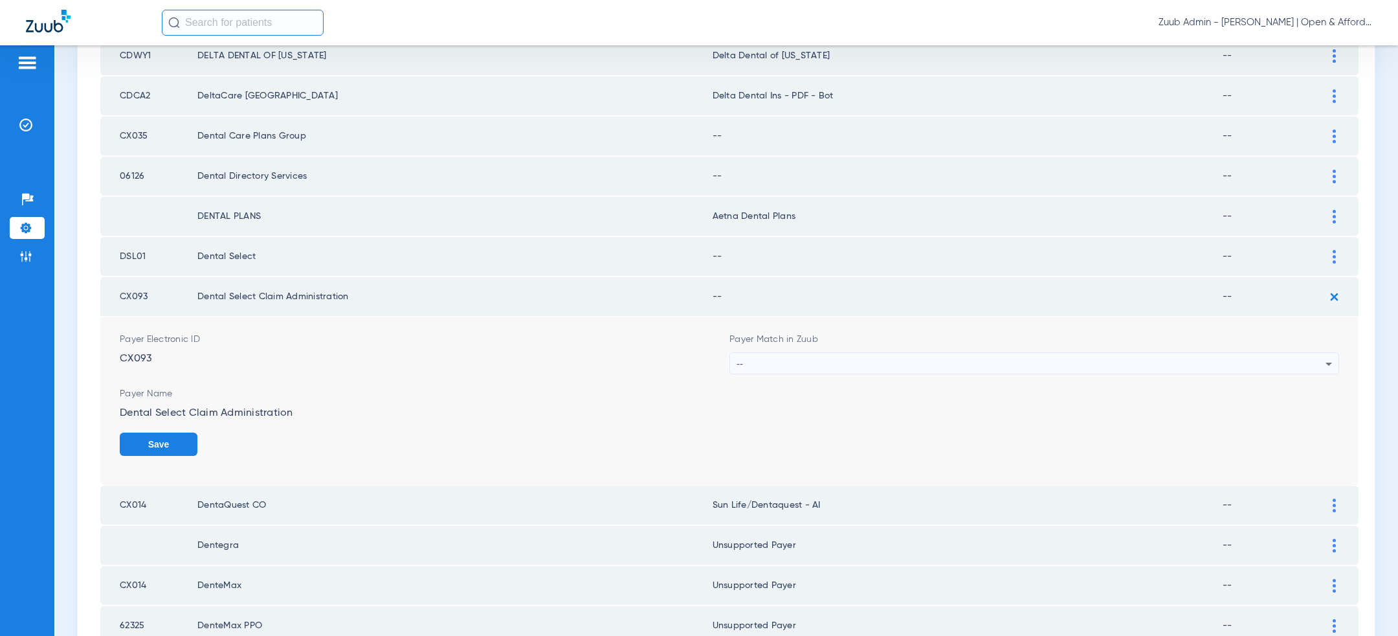
click at [918, 353] on div "--" at bounding box center [1031, 364] width 589 height 22
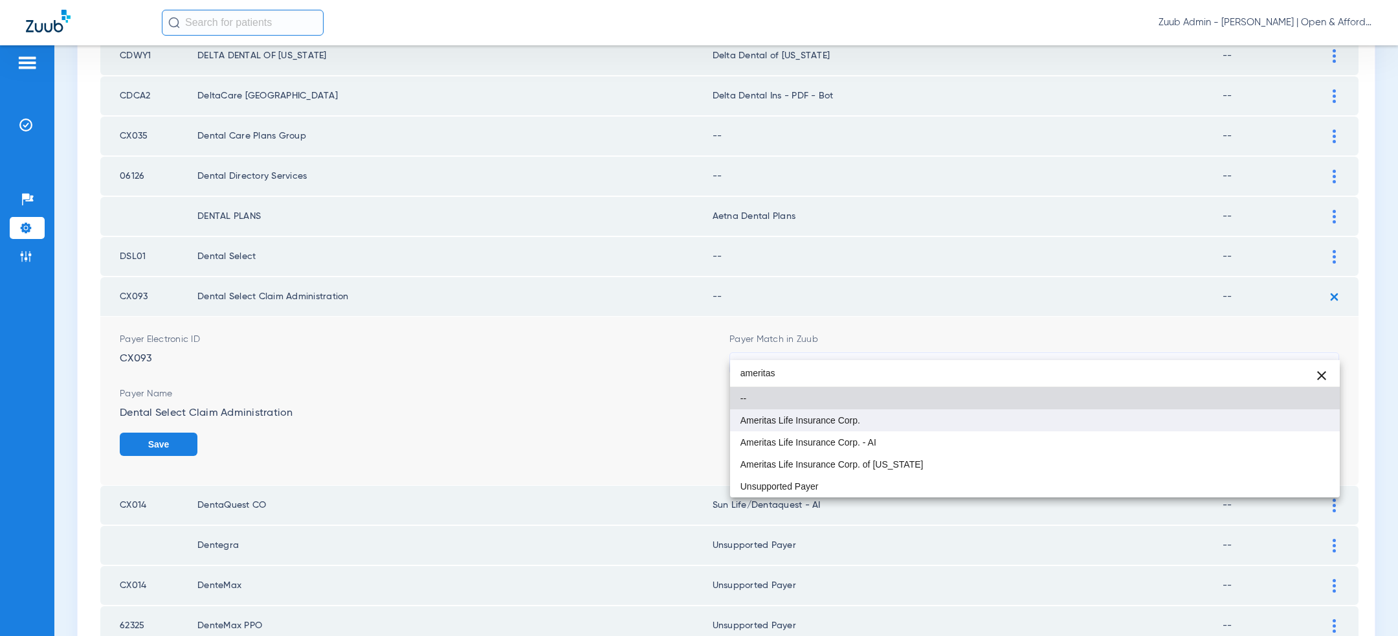
type input "ameritas"
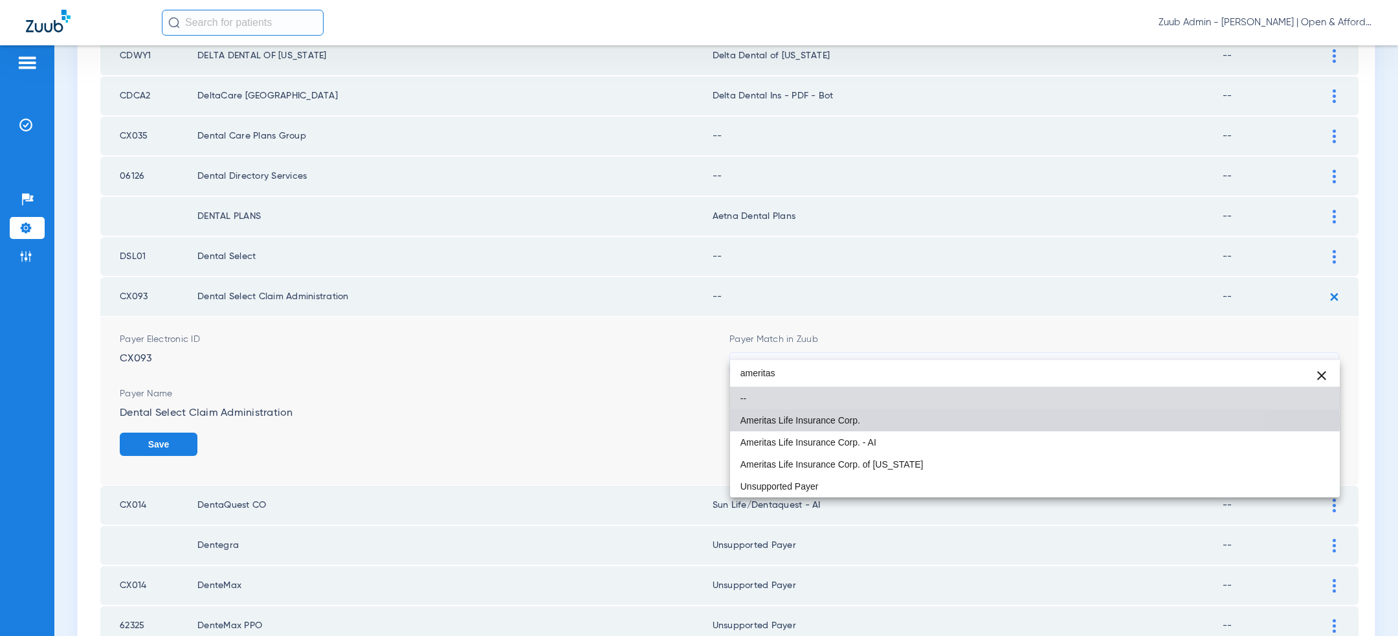
click at [891, 421] on mat-option "Ameritas Life Insurance Corp." at bounding box center [1035, 420] width 610 height 22
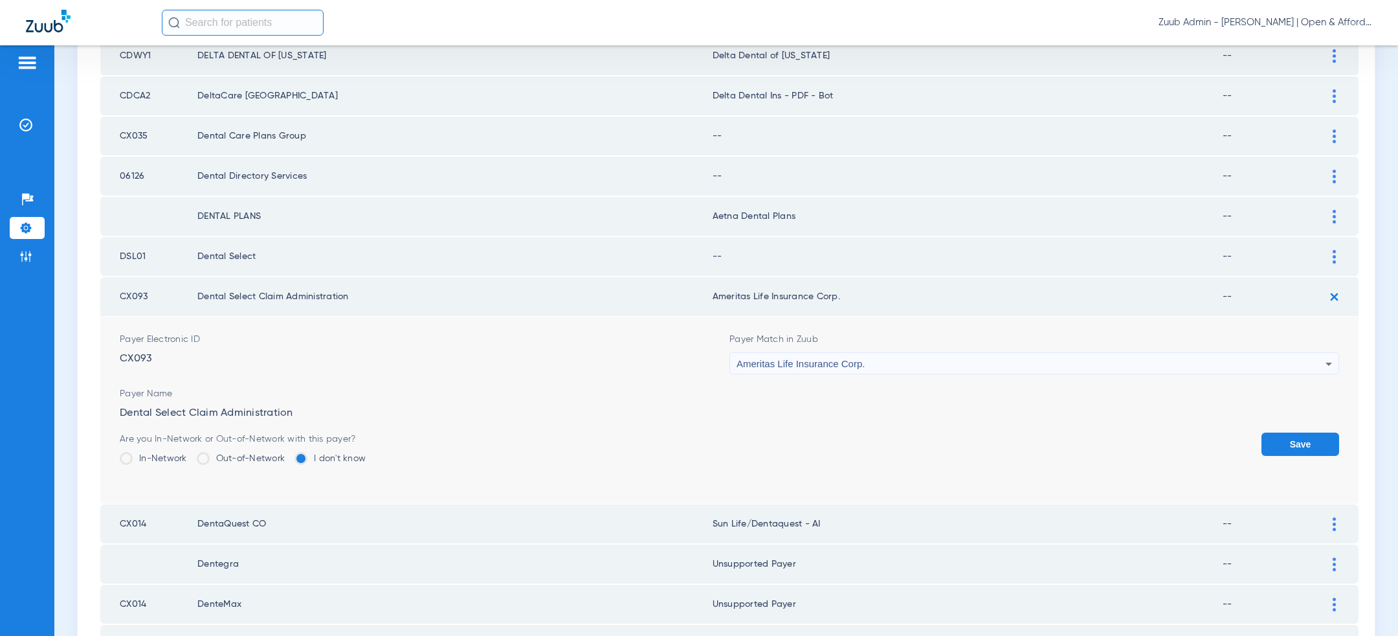
click at [1318, 432] on button "Save" at bounding box center [1301, 443] width 78 height 23
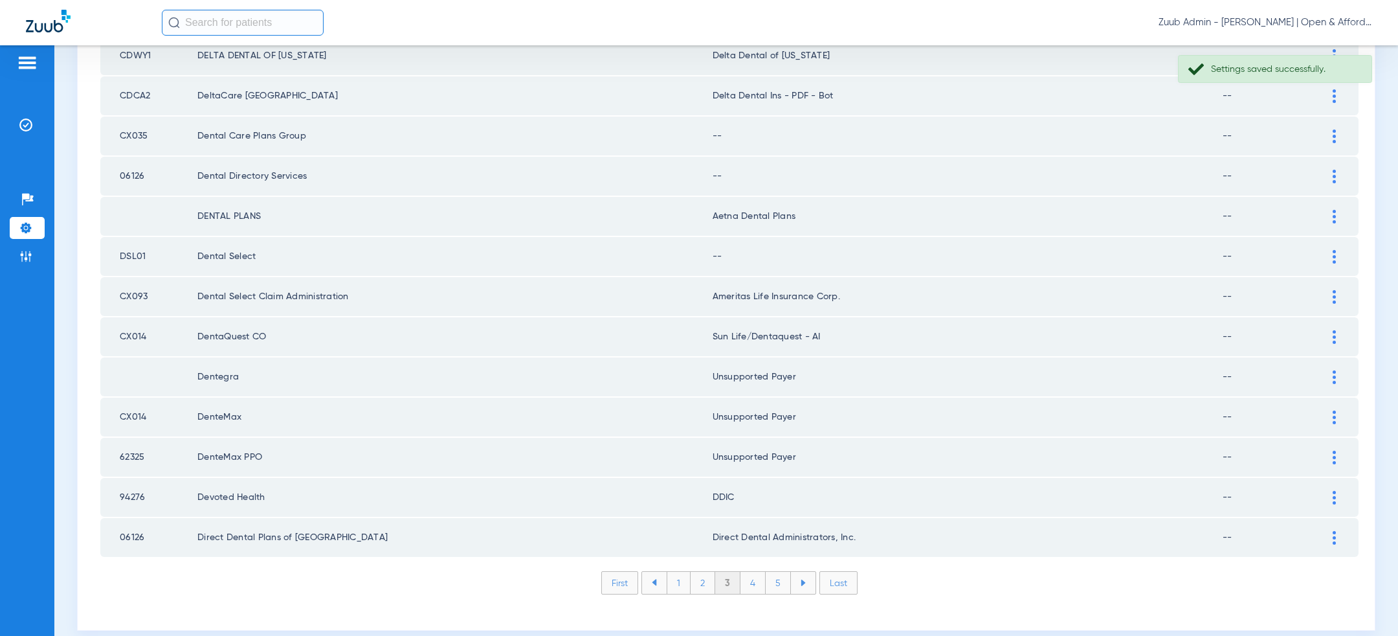
click at [1336, 250] on div at bounding box center [1334, 257] width 23 height 14
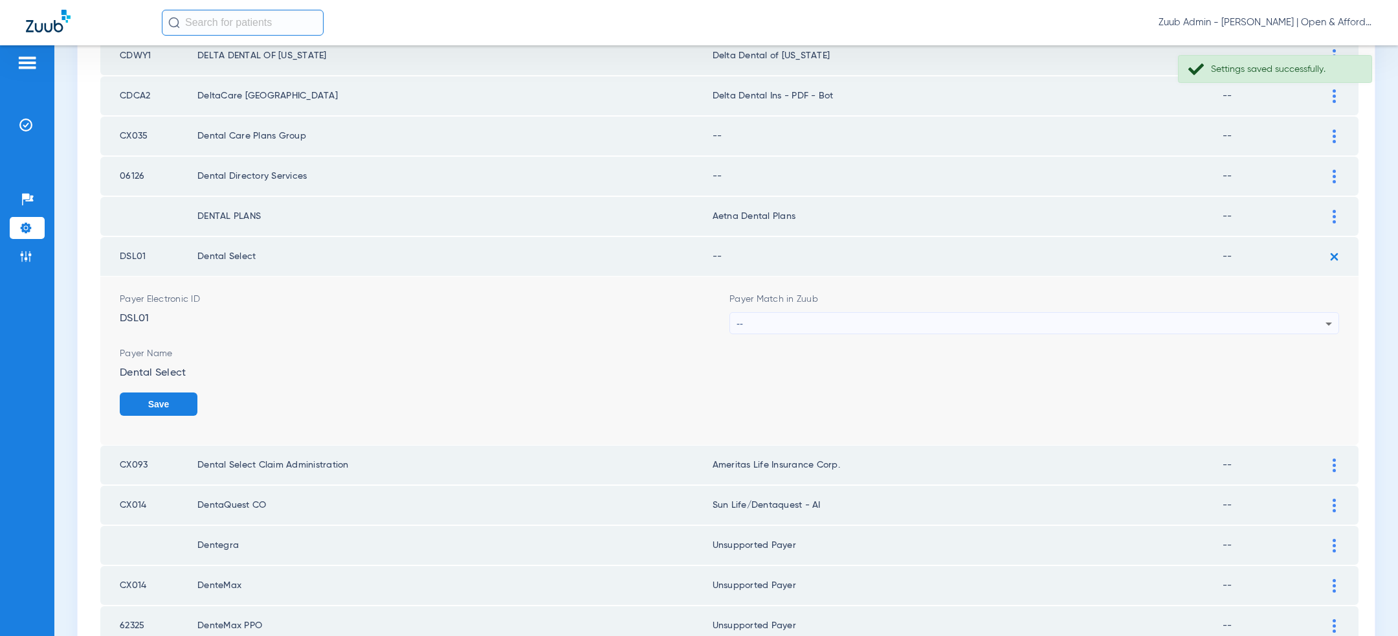
click at [1069, 313] on div "--" at bounding box center [1031, 324] width 589 height 22
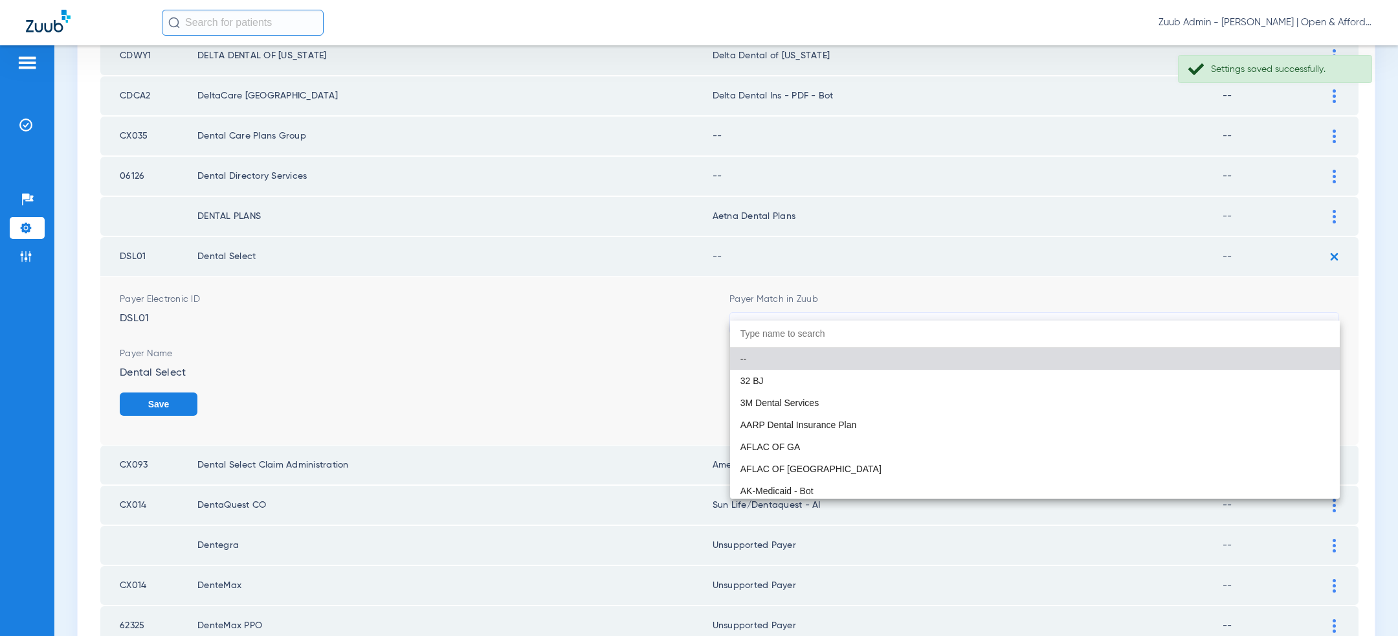
paste input "ameritas"
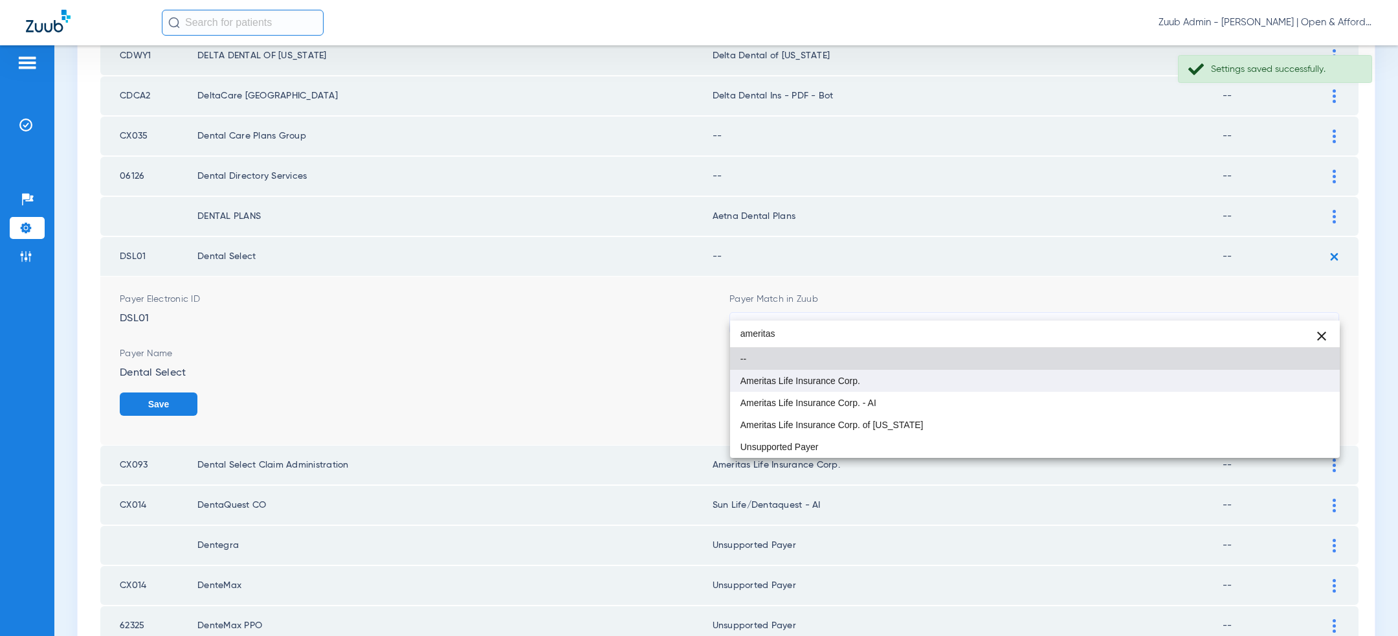
type input "ameritas"
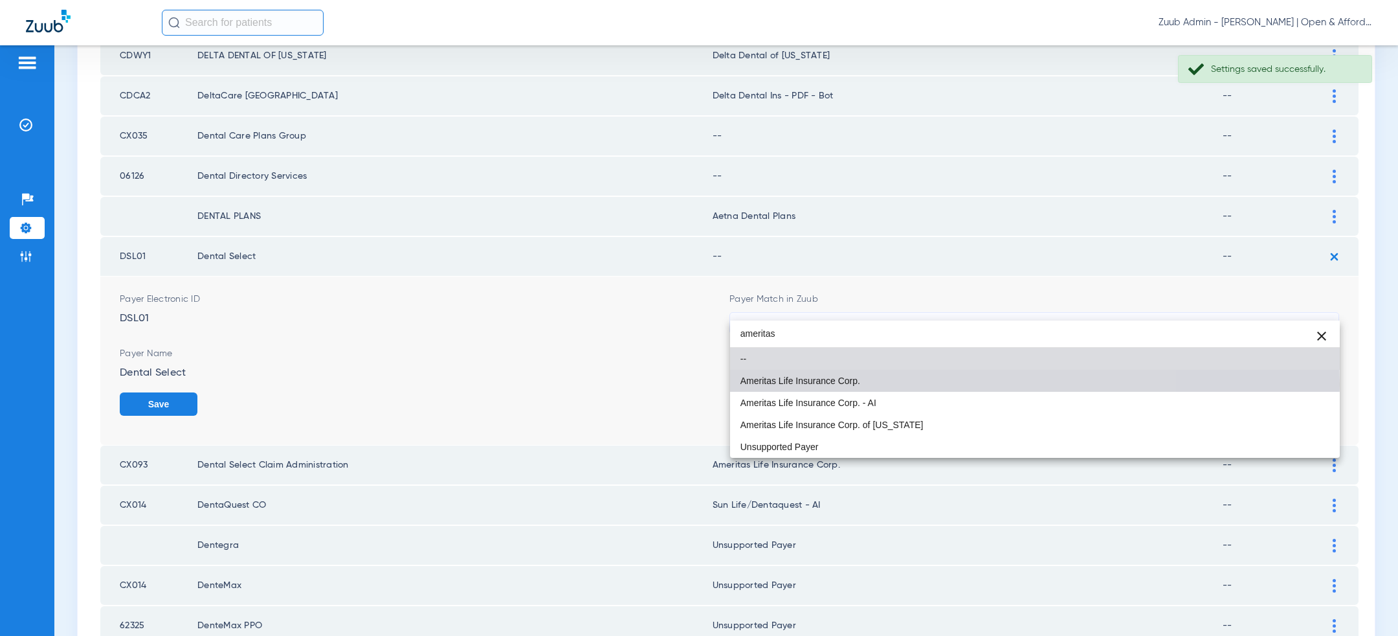
click at [929, 384] on mat-option "Ameritas Life Insurance Corp." at bounding box center [1035, 381] width 610 height 22
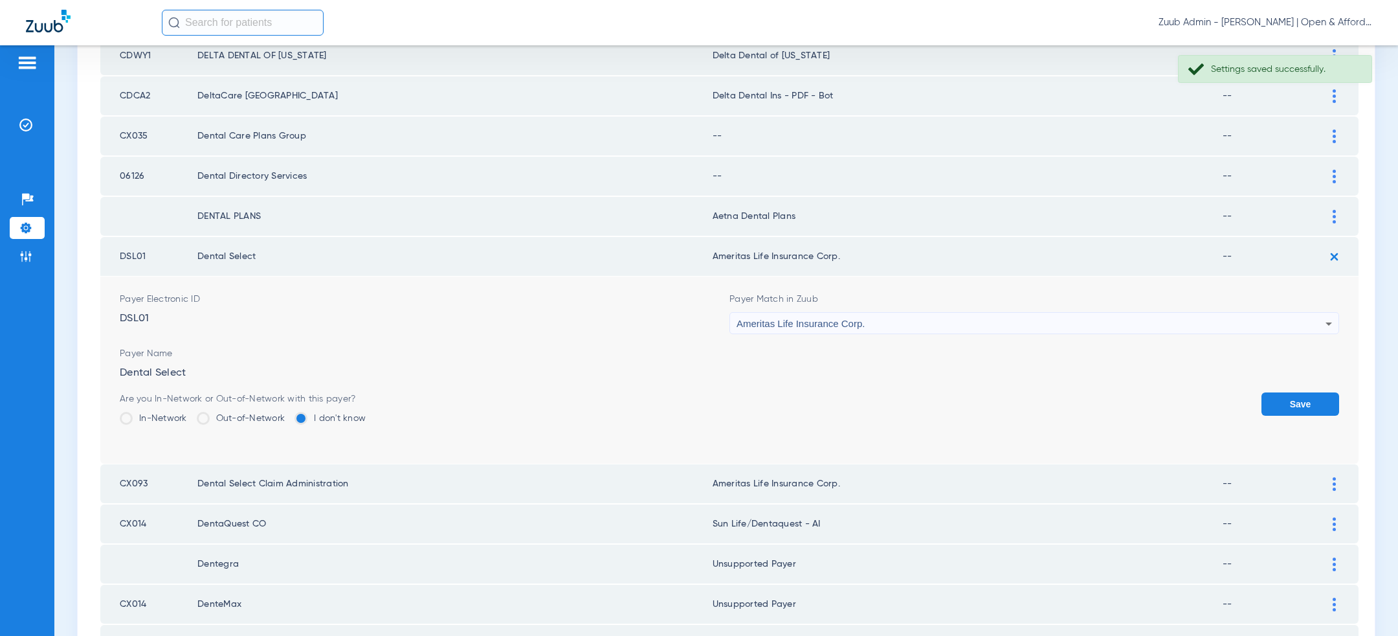
click at [1291, 392] on button "Save" at bounding box center [1301, 403] width 78 height 23
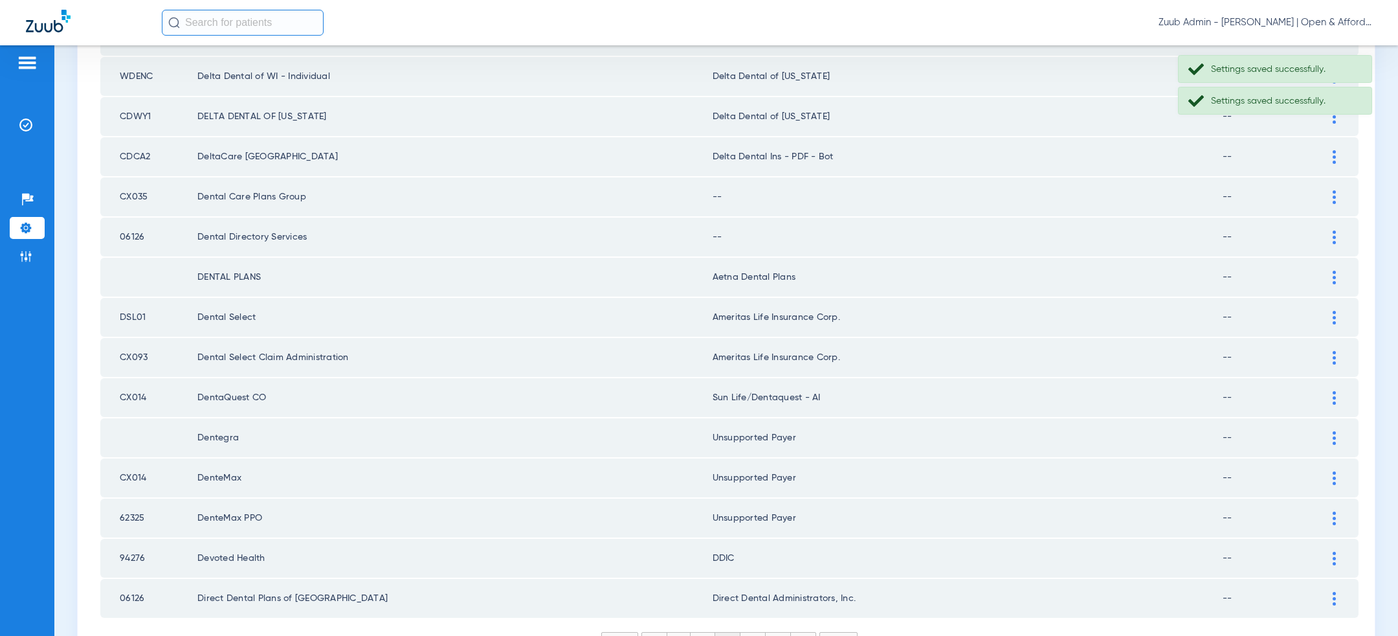
scroll to position [1611, 0]
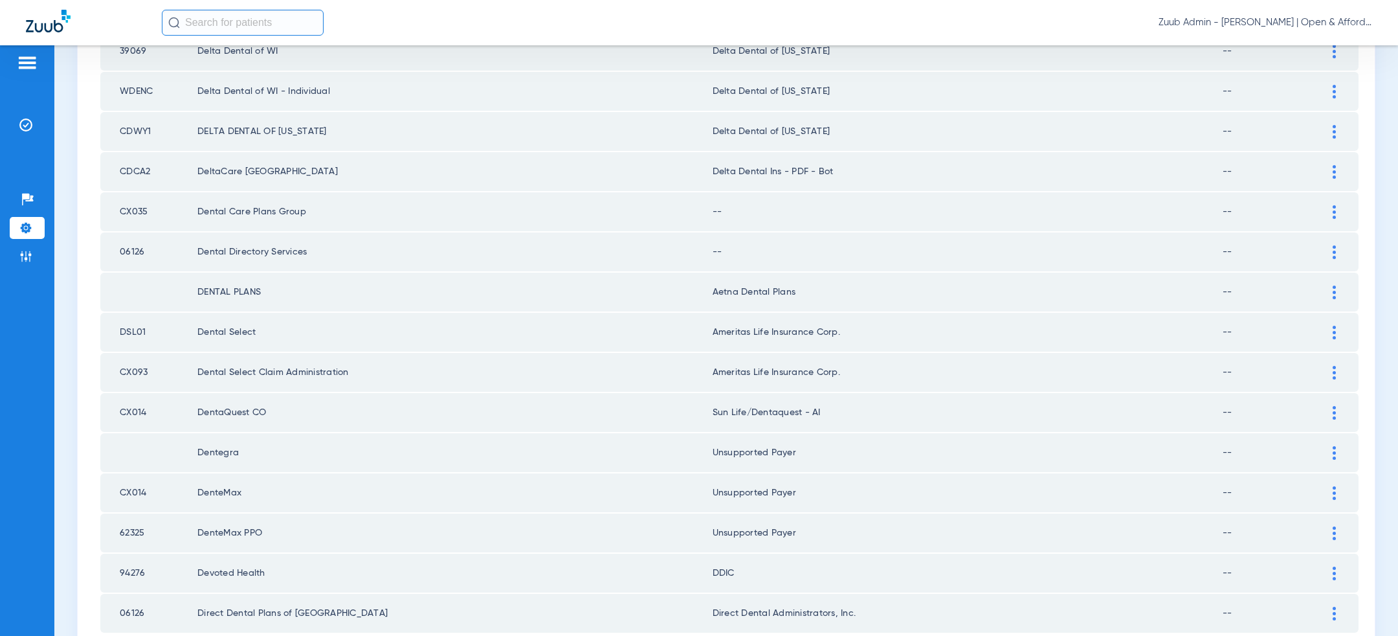
click at [1332, 245] on div at bounding box center [1334, 252] width 23 height 14
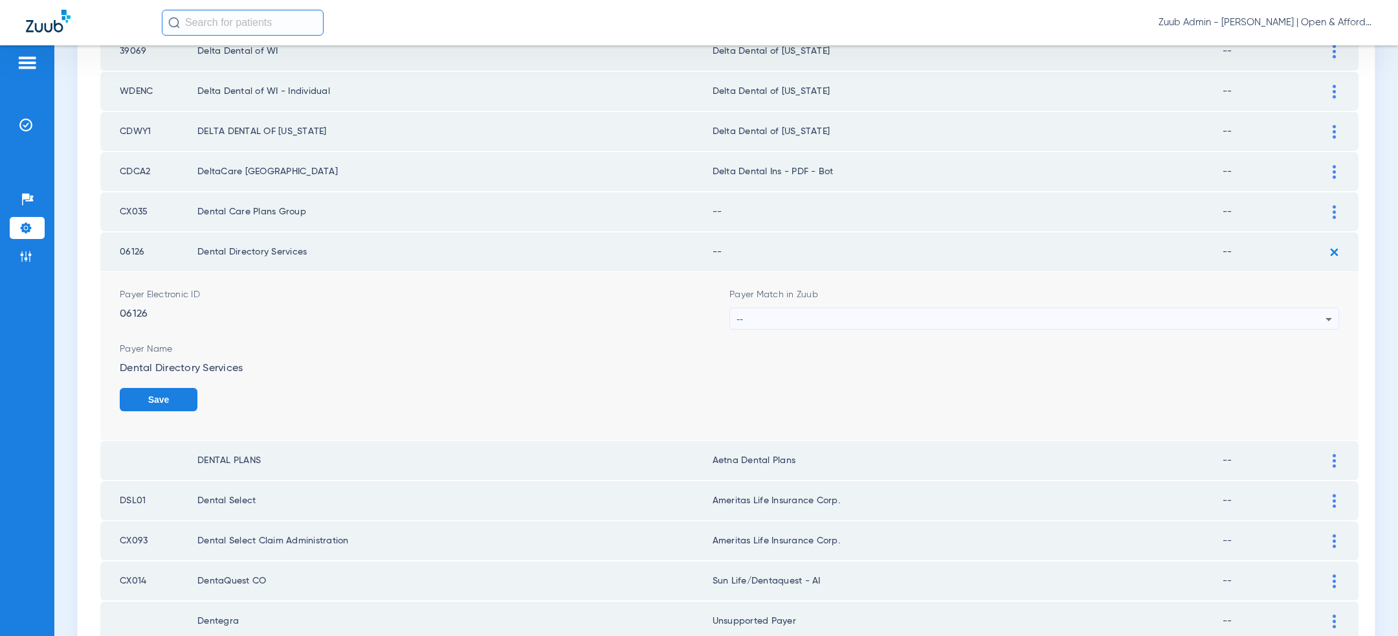
click at [903, 308] on div "--" at bounding box center [1031, 319] width 589 height 22
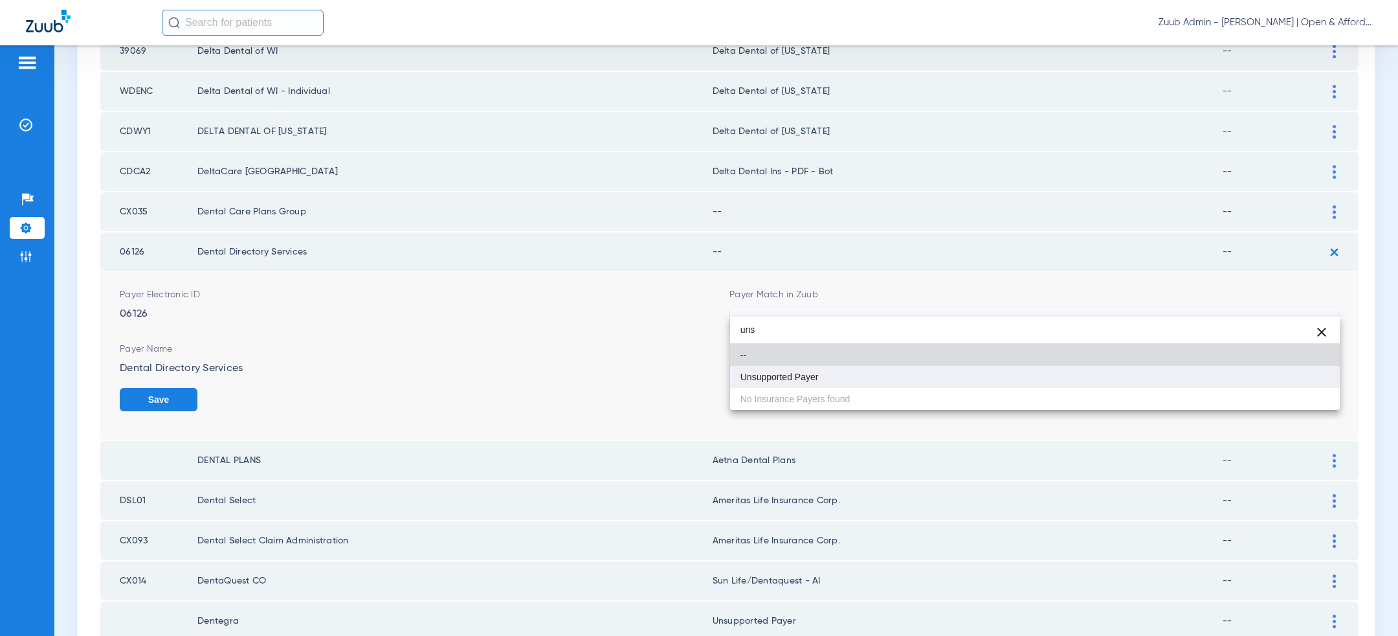
type input "uns"
click at [867, 376] on mat-option "Unsupported Payer" at bounding box center [1035, 377] width 610 height 22
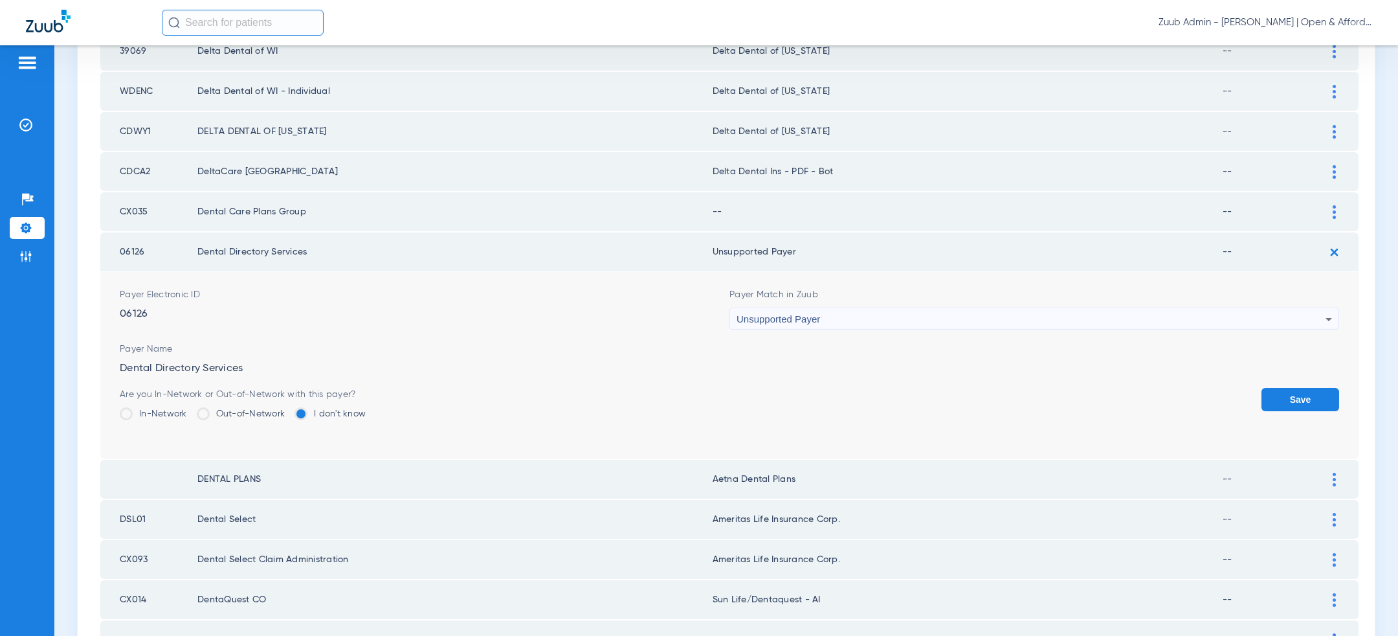
click at [1277, 388] on button "Save" at bounding box center [1301, 399] width 78 height 23
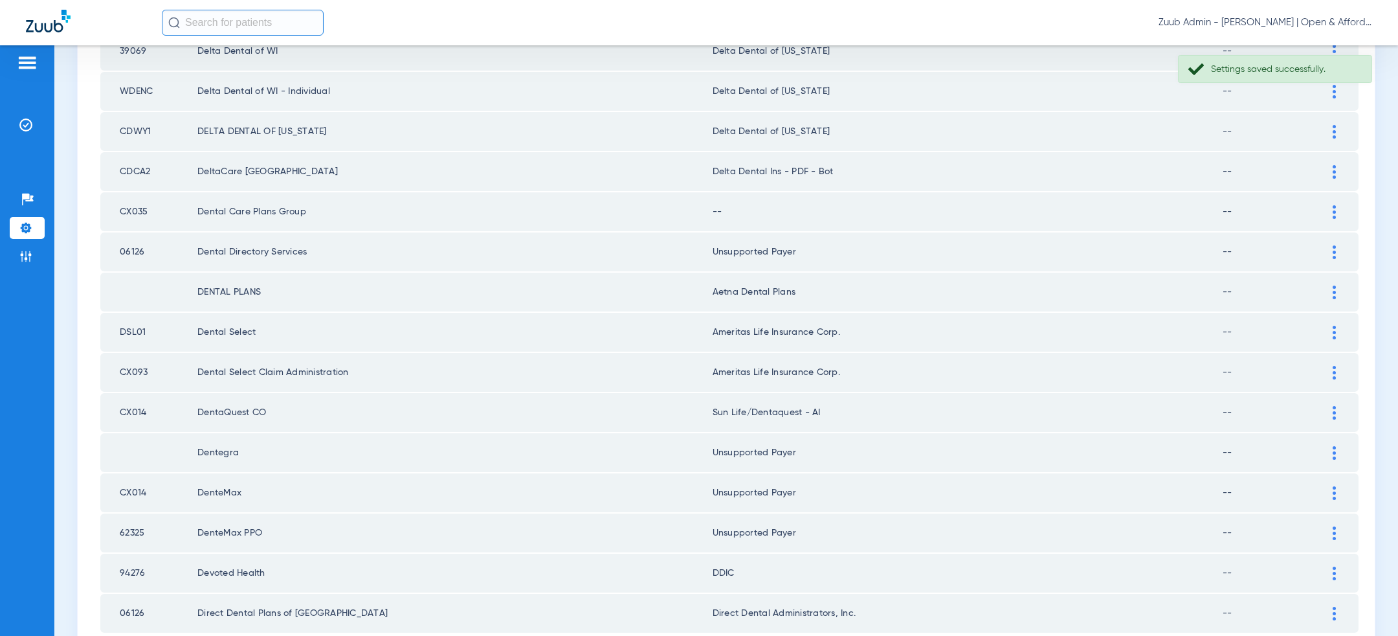
click at [1331, 205] on div at bounding box center [1334, 212] width 23 height 14
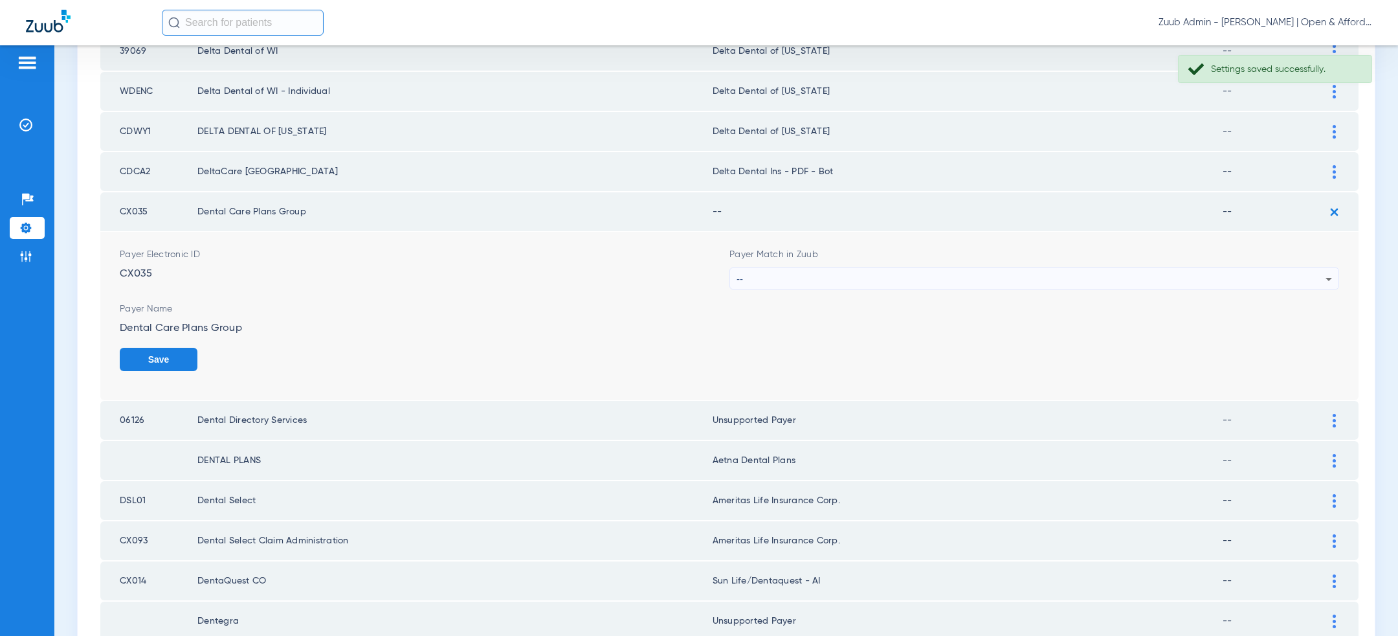
click at [1088, 268] on div "--" at bounding box center [1031, 279] width 589 height 22
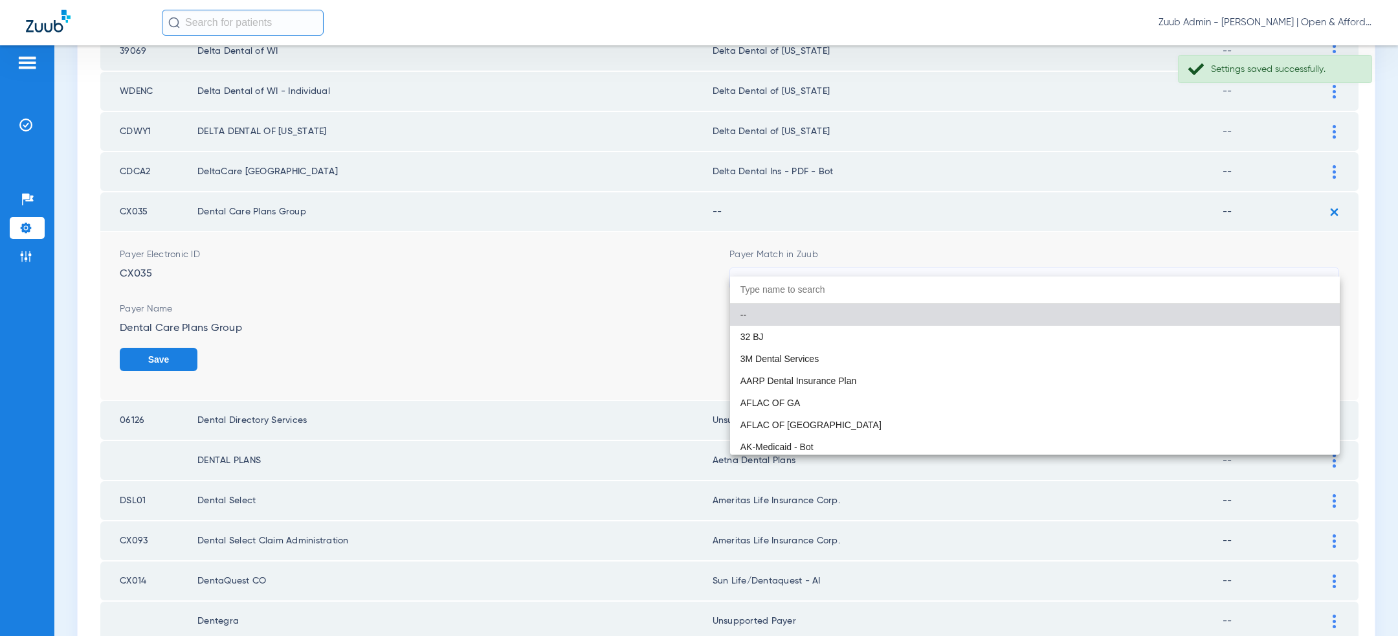
paste input "uns"
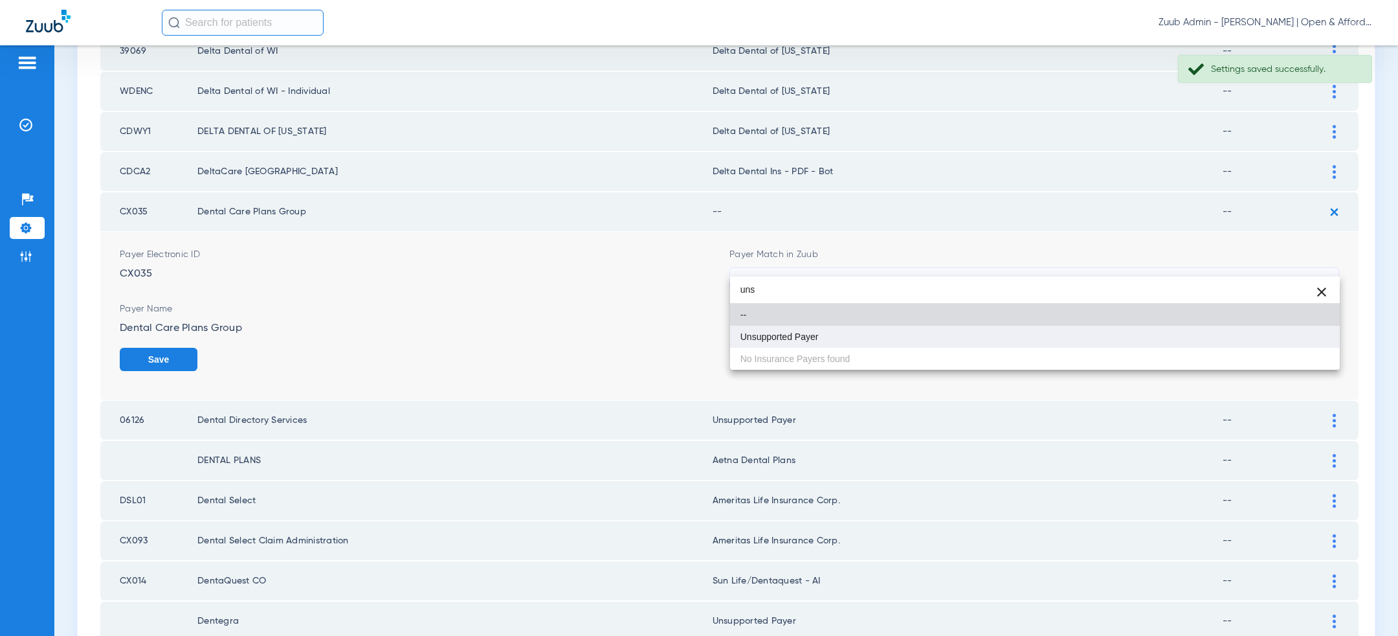
type input "uns"
click at [944, 343] on mat-option "Unsupported Payer" at bounding box center [1035, 337] width 610 height 22
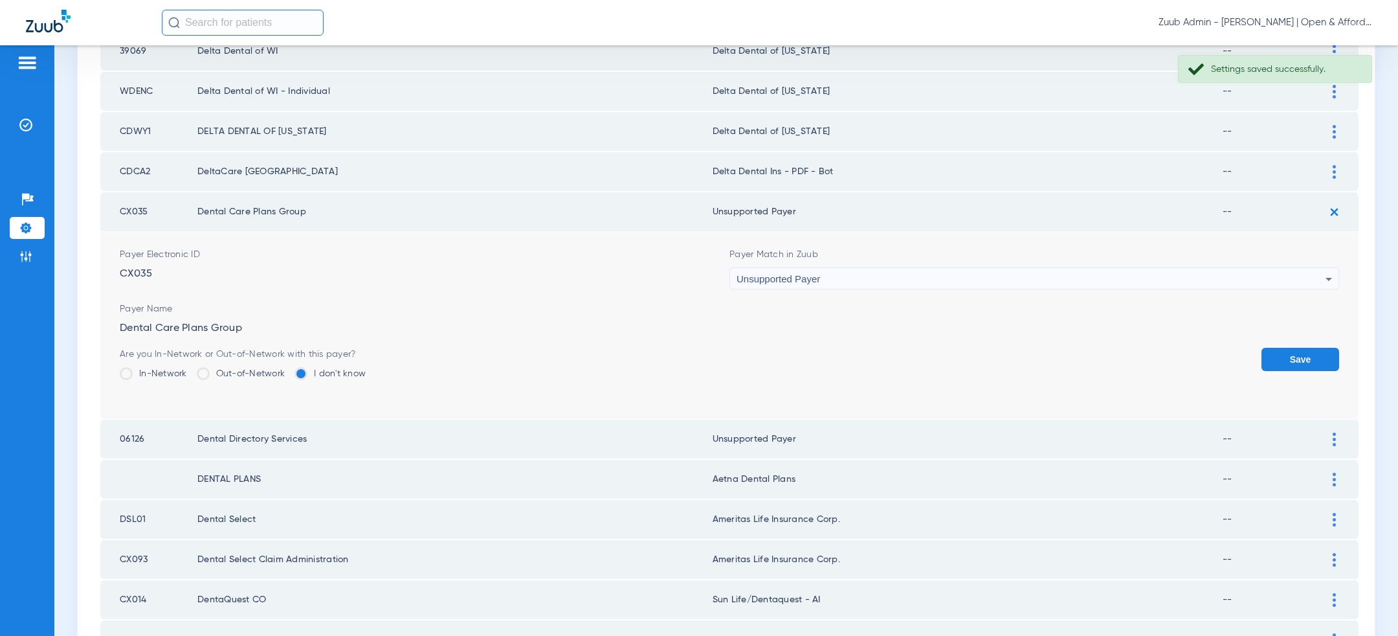
click at [1301, 348] on button "Save" at bounding box center [1301, 359] width 78 height 23
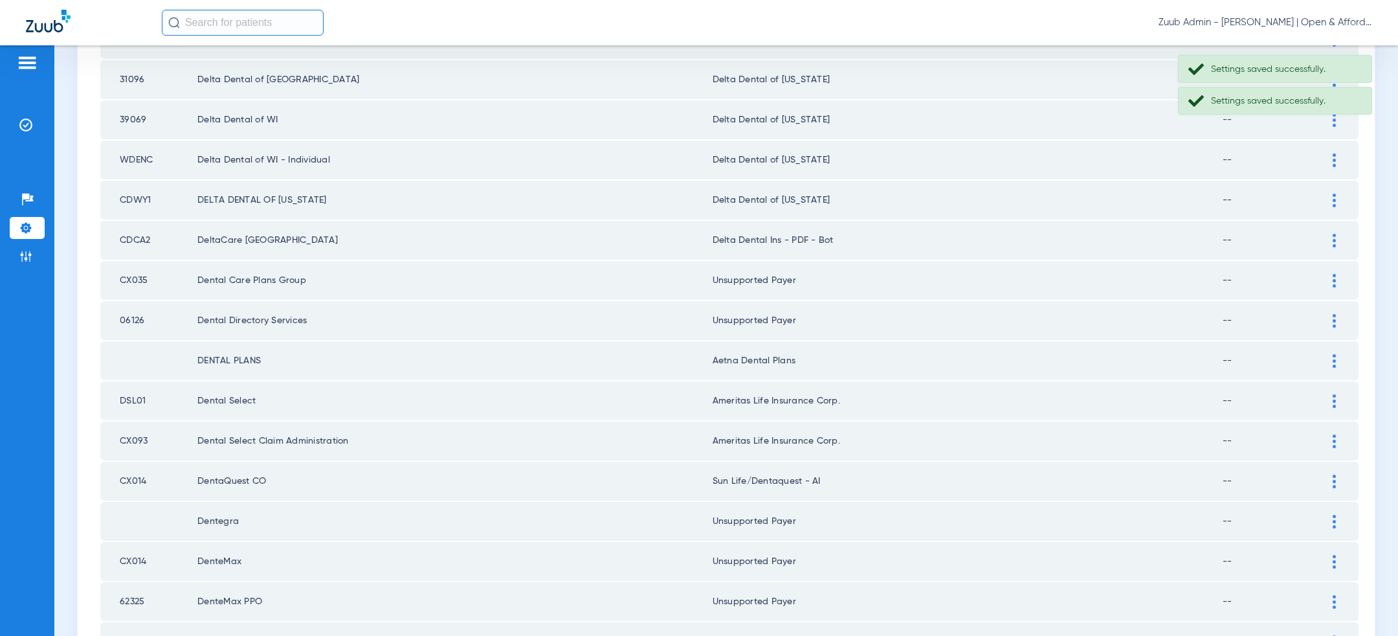
scroll to position [1540, 0]
click at [1329, 236] on div at bounding box center [1334, 243] width 23 height 14
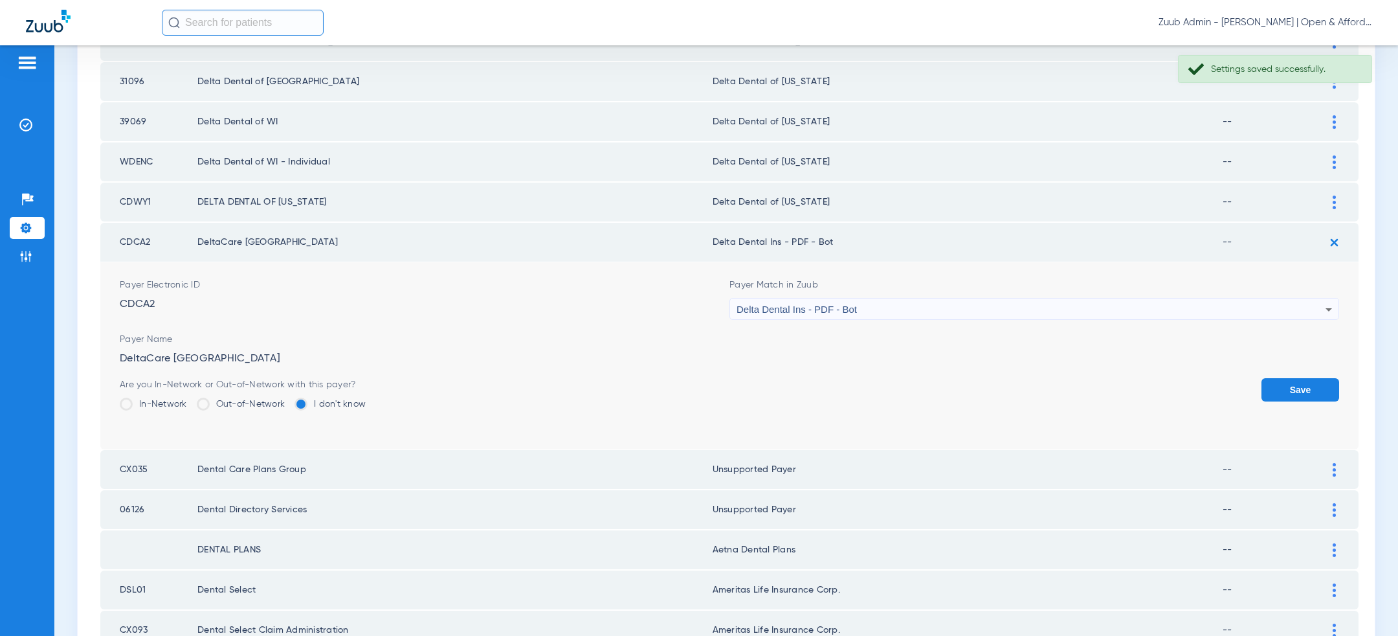
click at [955, 302] on div "Delta Dental Ins - PDF - Bot" at bounding box center [1031, 309] width 589 height 22
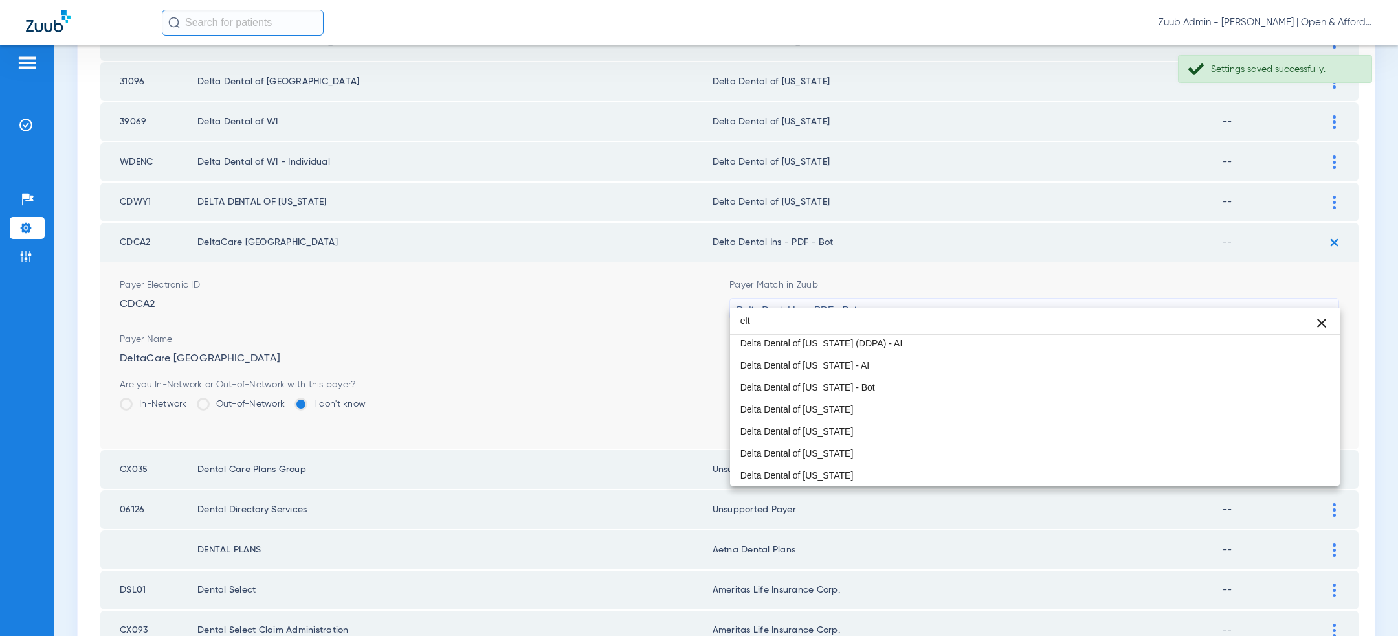
scroll to position [0, 0]
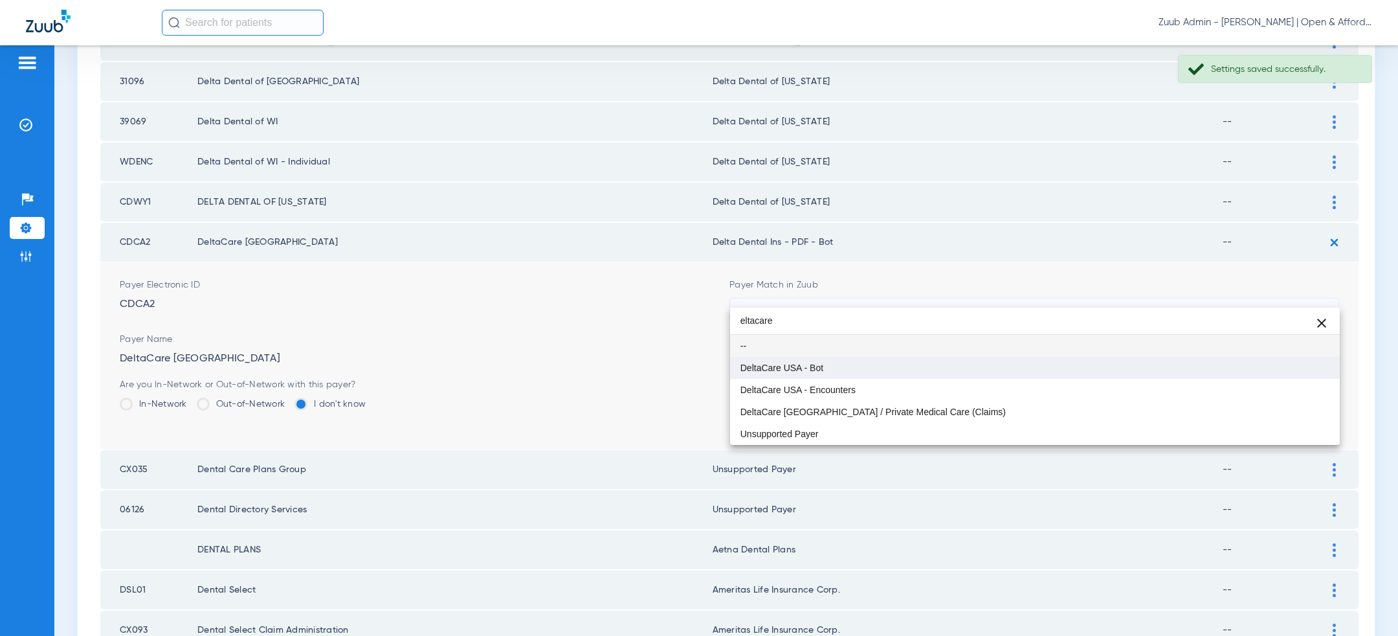
type input "eltacare"
click at [888, 361] on mat-option "DeltaCare USA - Bot" at bounding box center [1035, 368] width 610 height 22
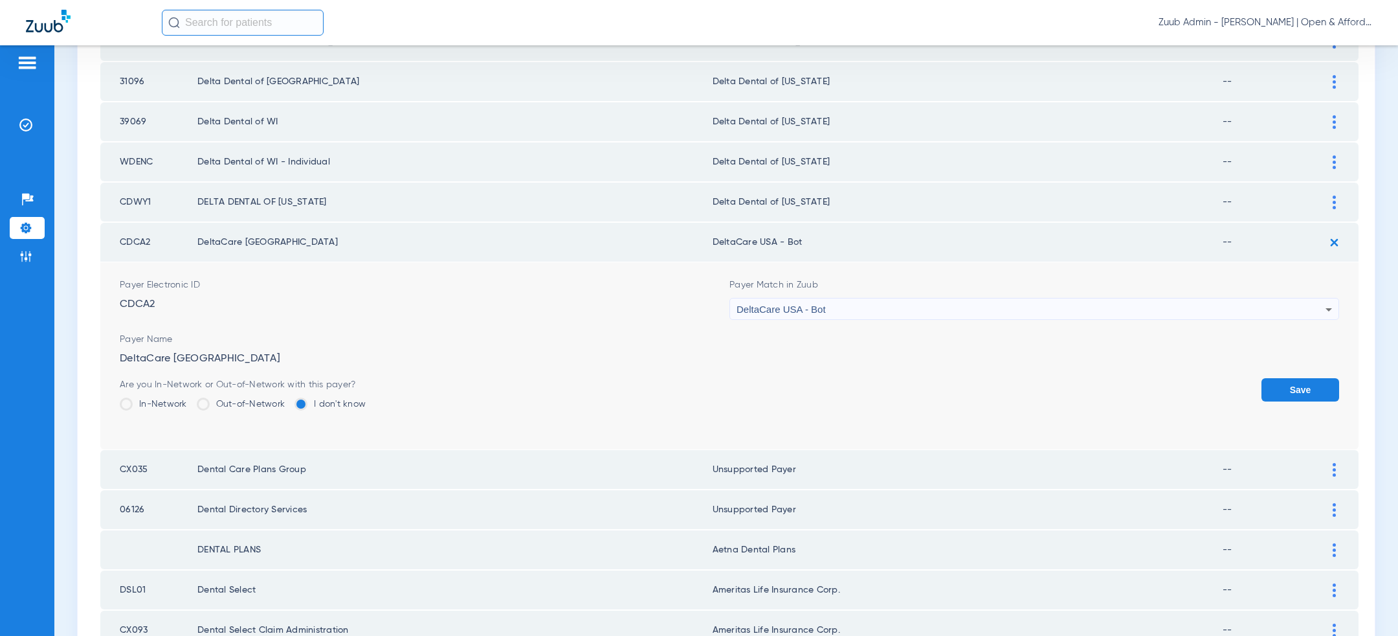
click at [1302, 379] on button "Save" at bounding box center [1301, 389] width 78 height 23
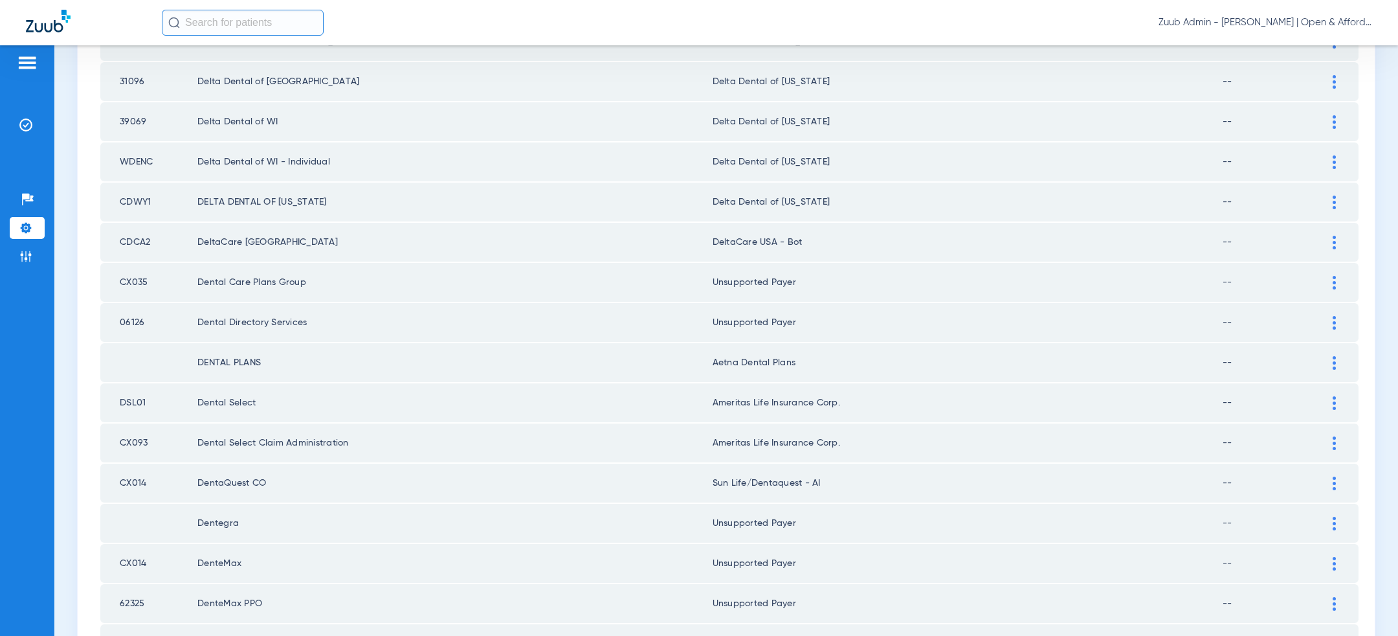
click at [800, 227] on td "DeltaCare USA - Bot" at bounding box center [968, 242] width 510 height 39
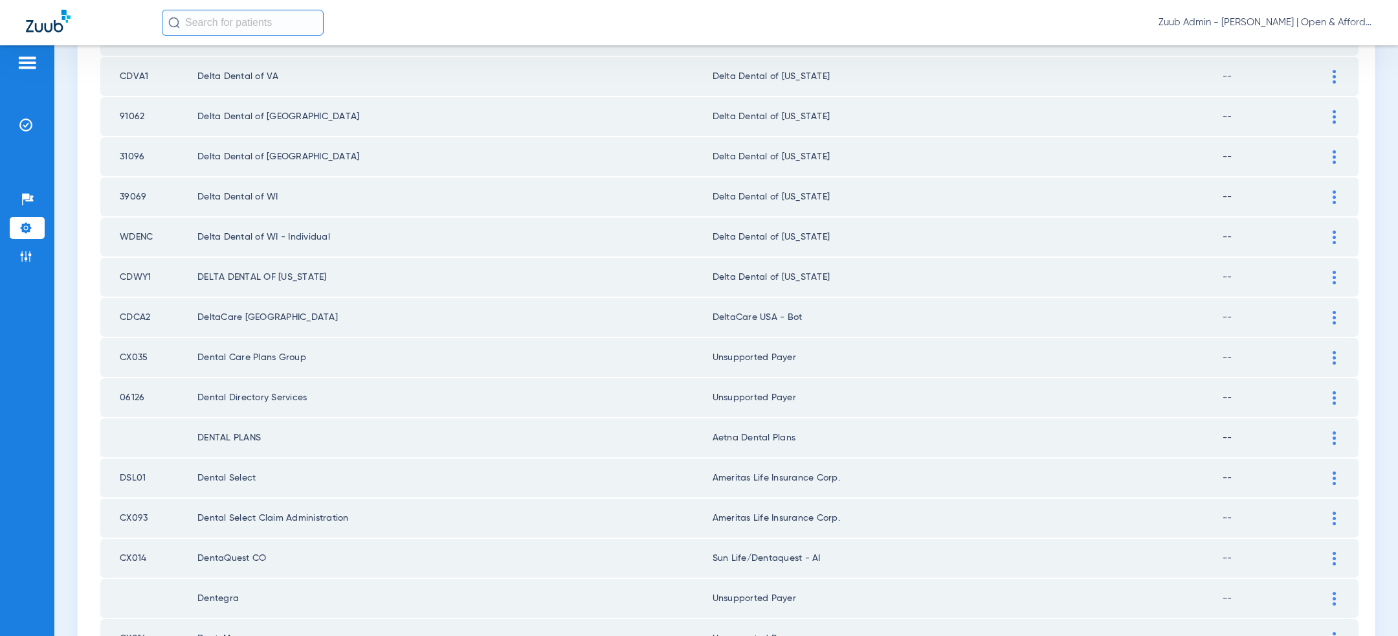
scroll to position [1458, 0]
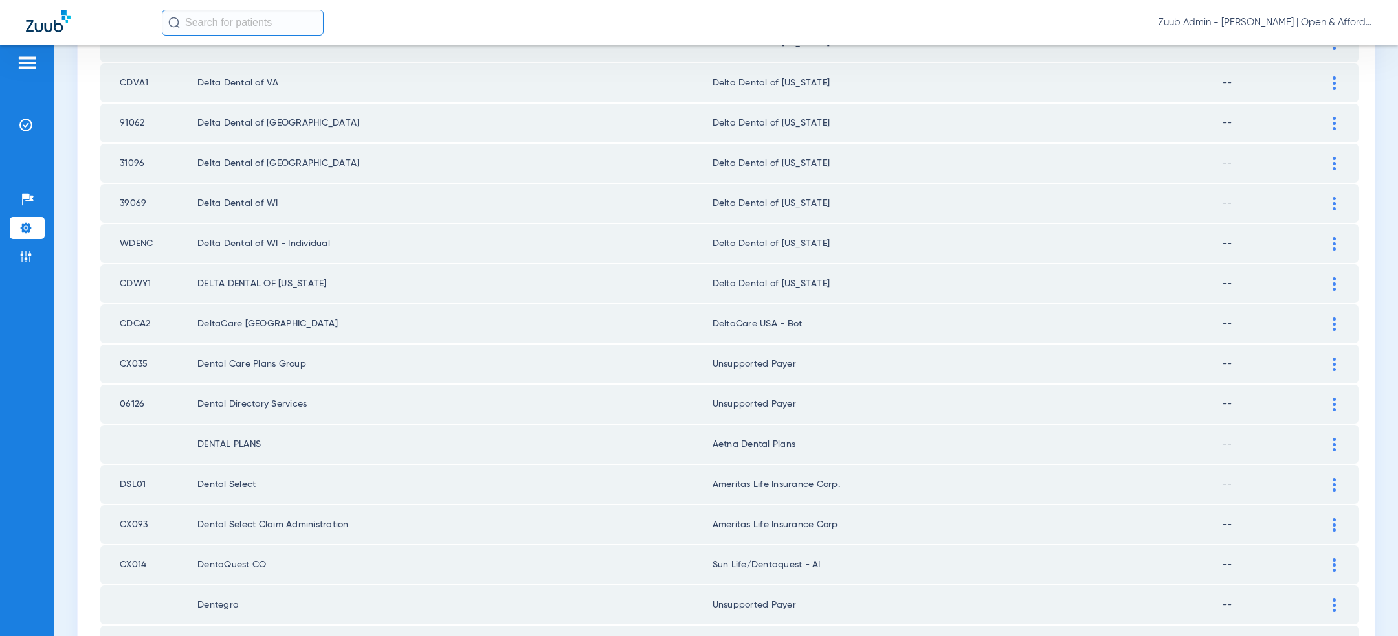
click at [1336, 237] on img at bounding box center [1334, 244] width 3 height 14
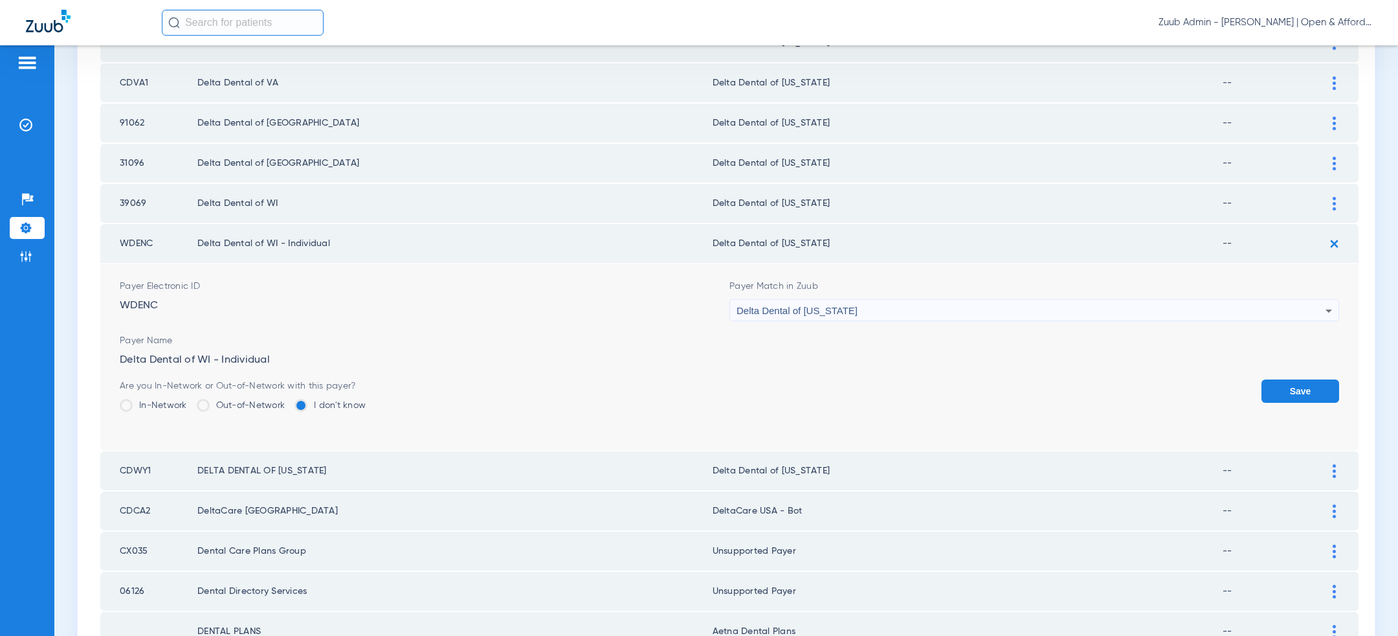
click at [926, 300] on div "Delta Dental of [US_STATE]" at bounding box center [1031, 311] width 589 height 22
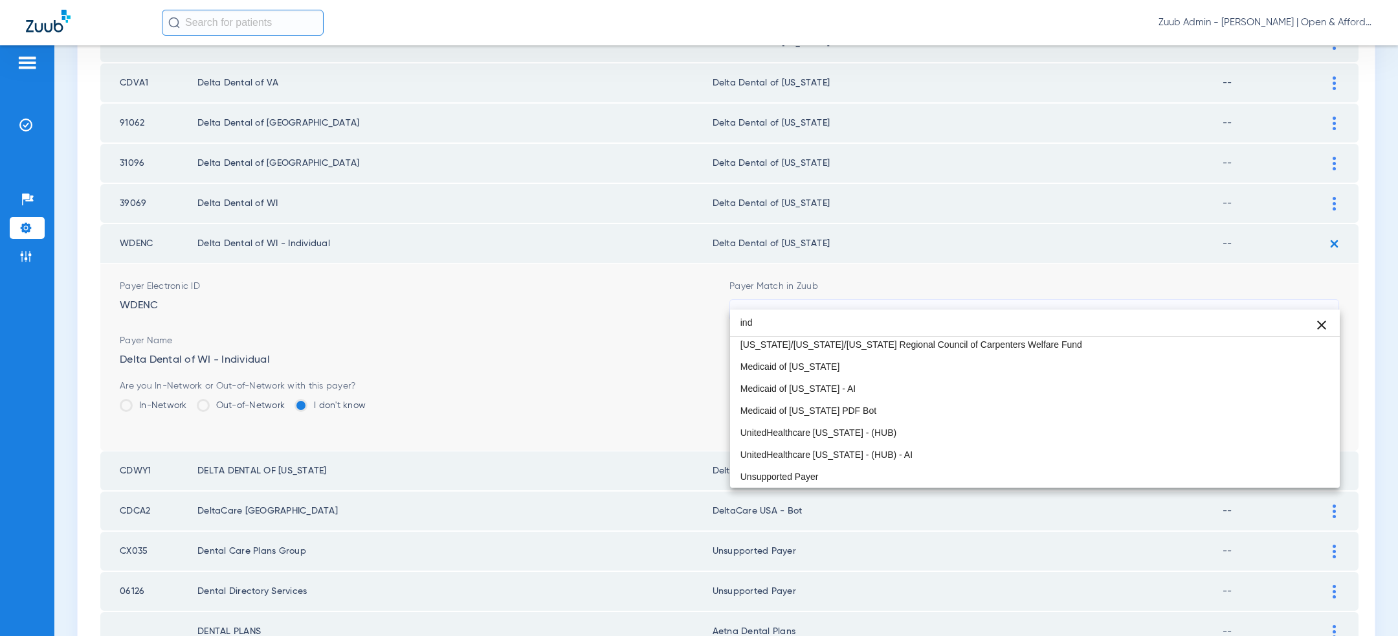
scroll to position [0, 0]
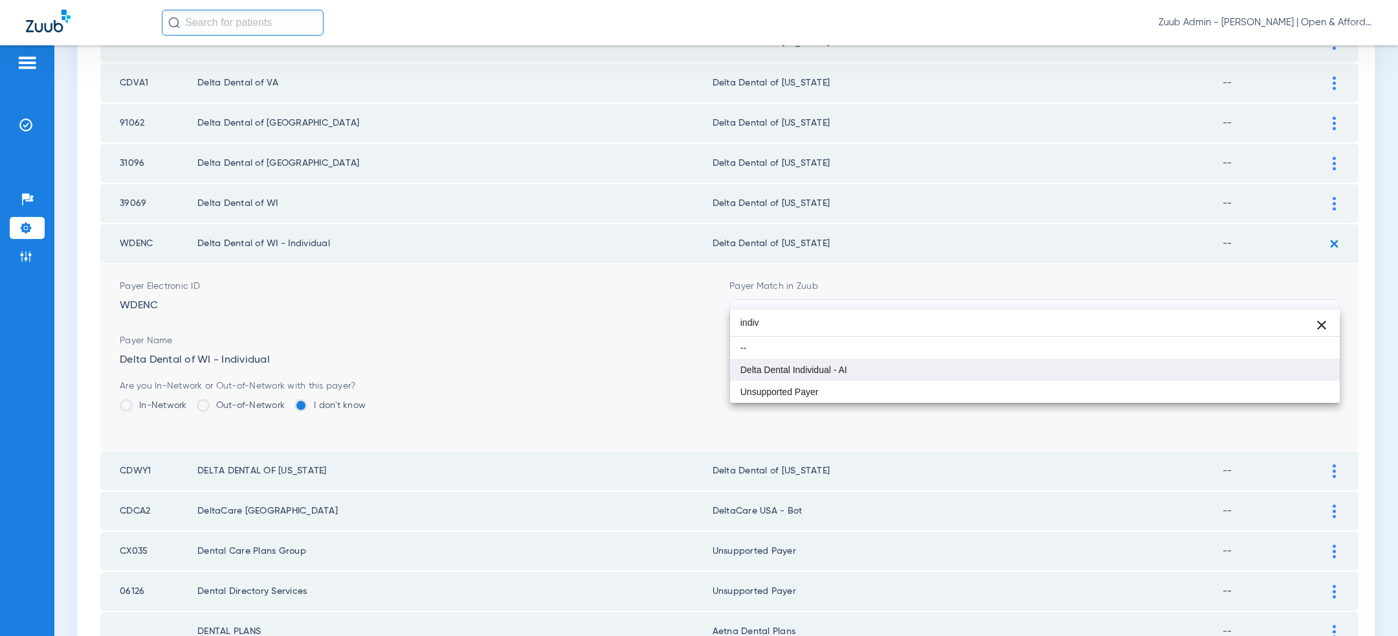
type input "indiv"
click at [925, 369] on mat-option "Delta Dental Individual - AI" at bounding box center [1035, 370] width 610 height 22
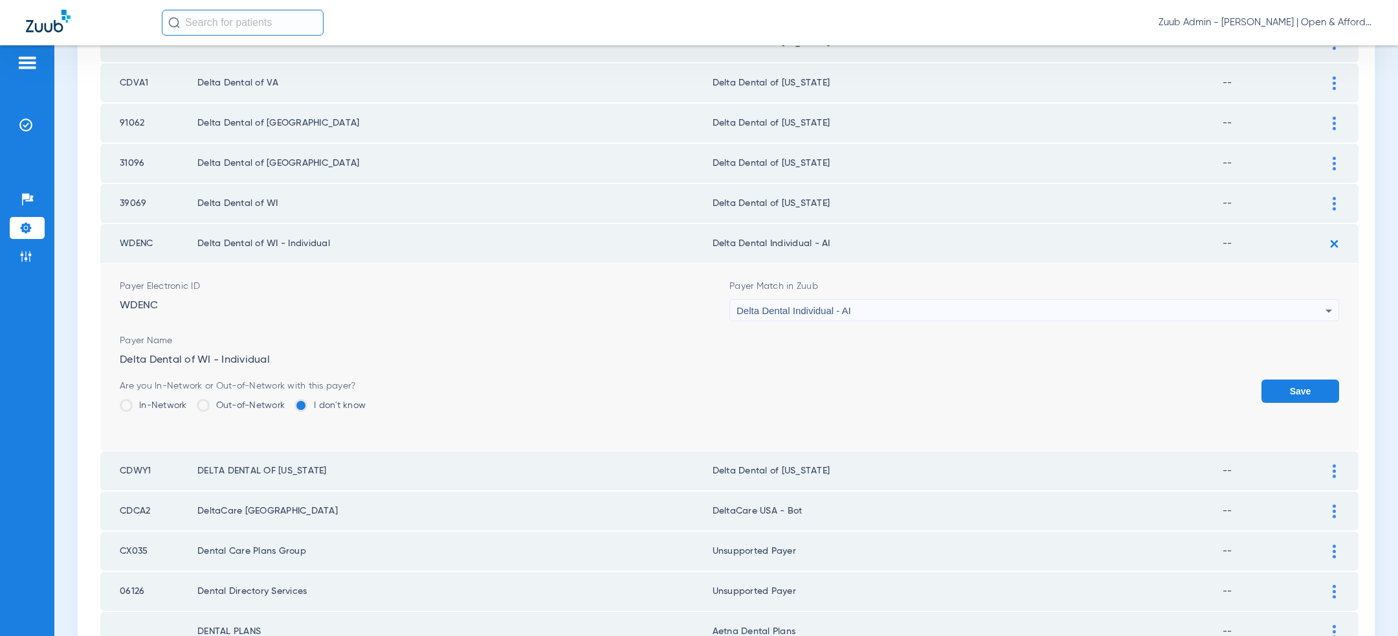
click at [1308, 379] on button "Save" at bounding box center [1301, 390] width 78 height 23
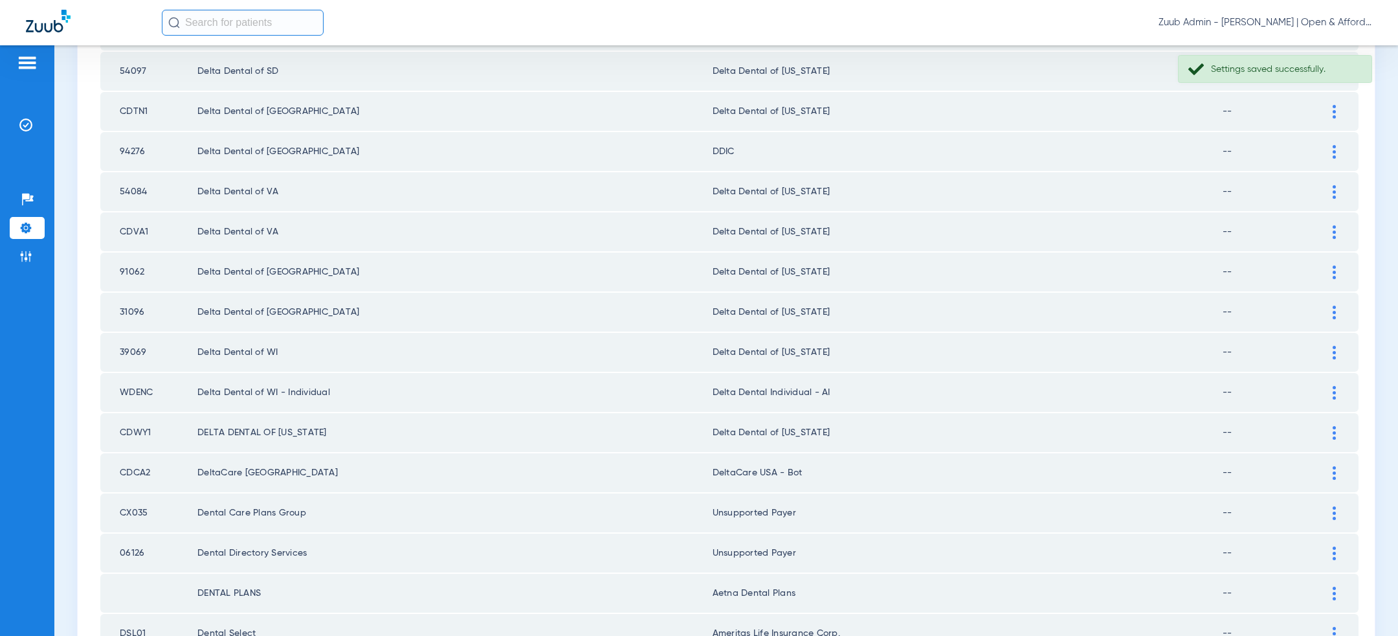
scroll to position [1257, 0]
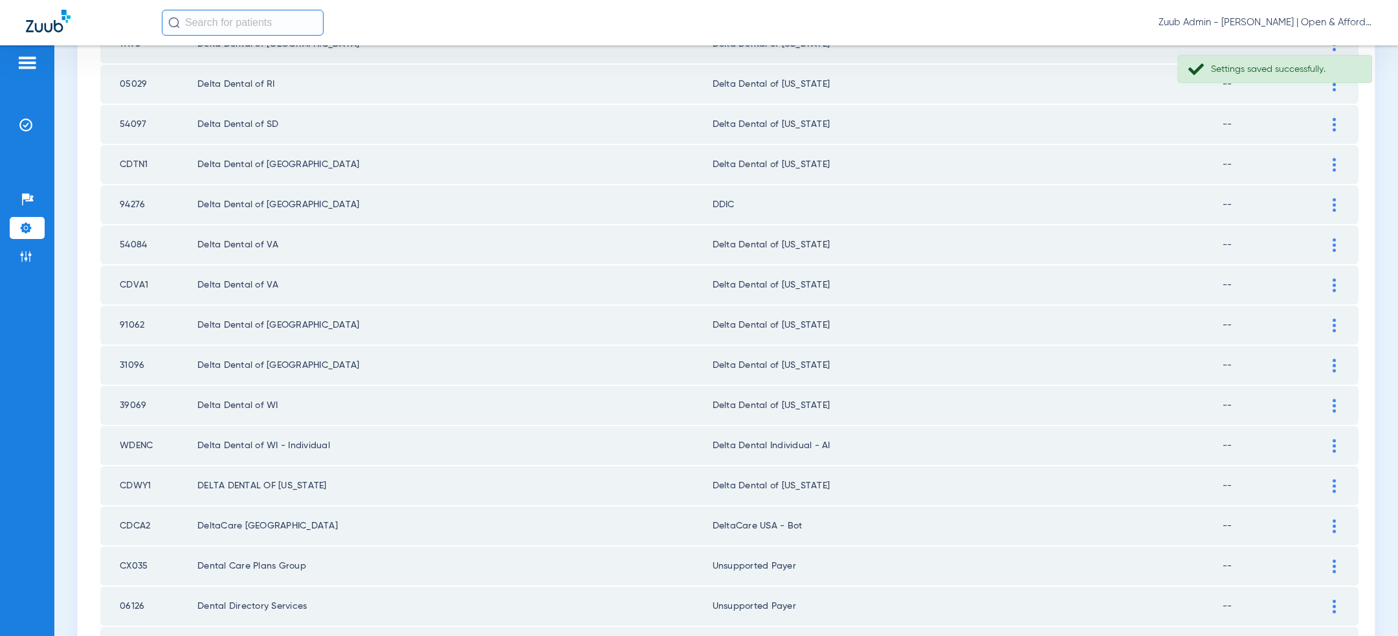
click at [1343, 198] on div at bounding box center [1334, 205] width 23 height 14
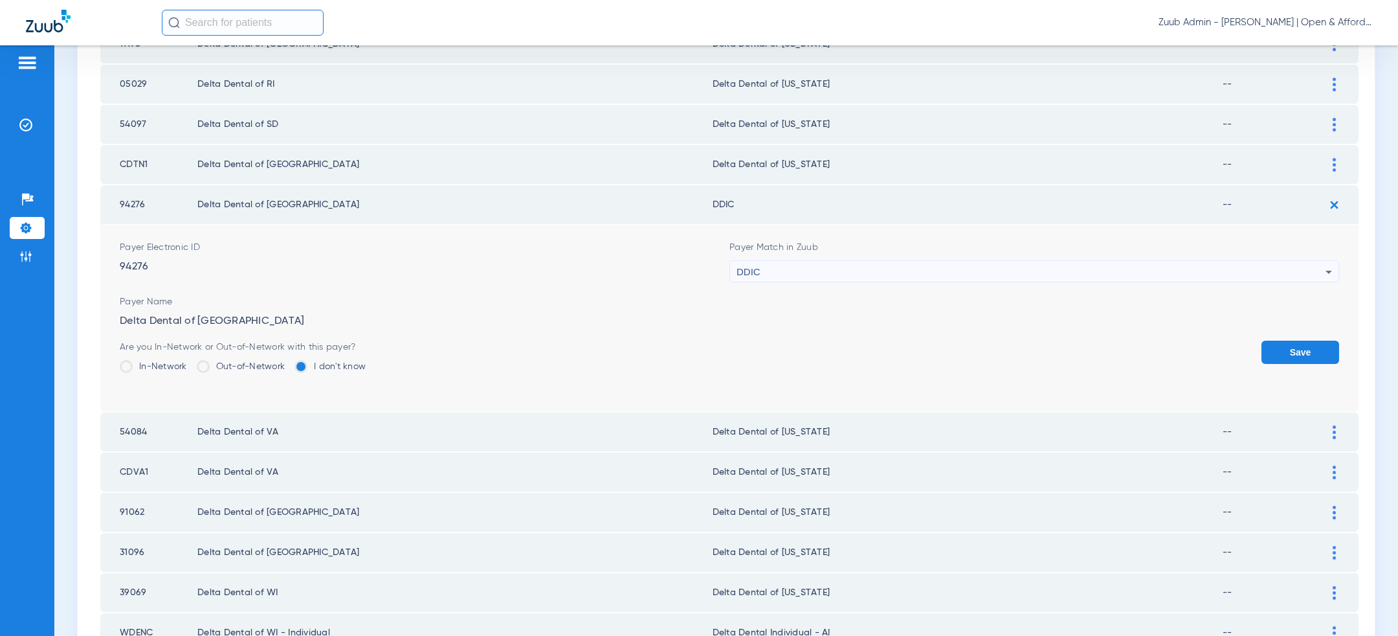
click at [1086, 264] on div "DDIC" at bounding box center [1031, 272] width 589 height 22
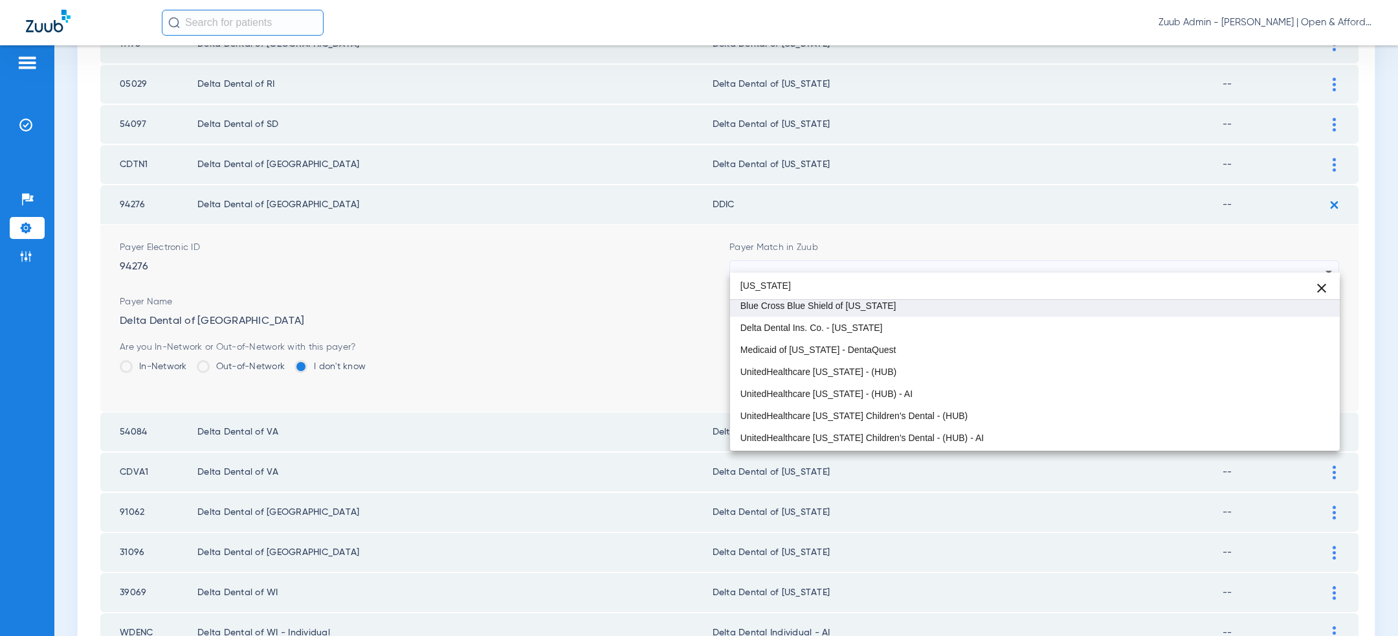
scroll to position [0, 0]
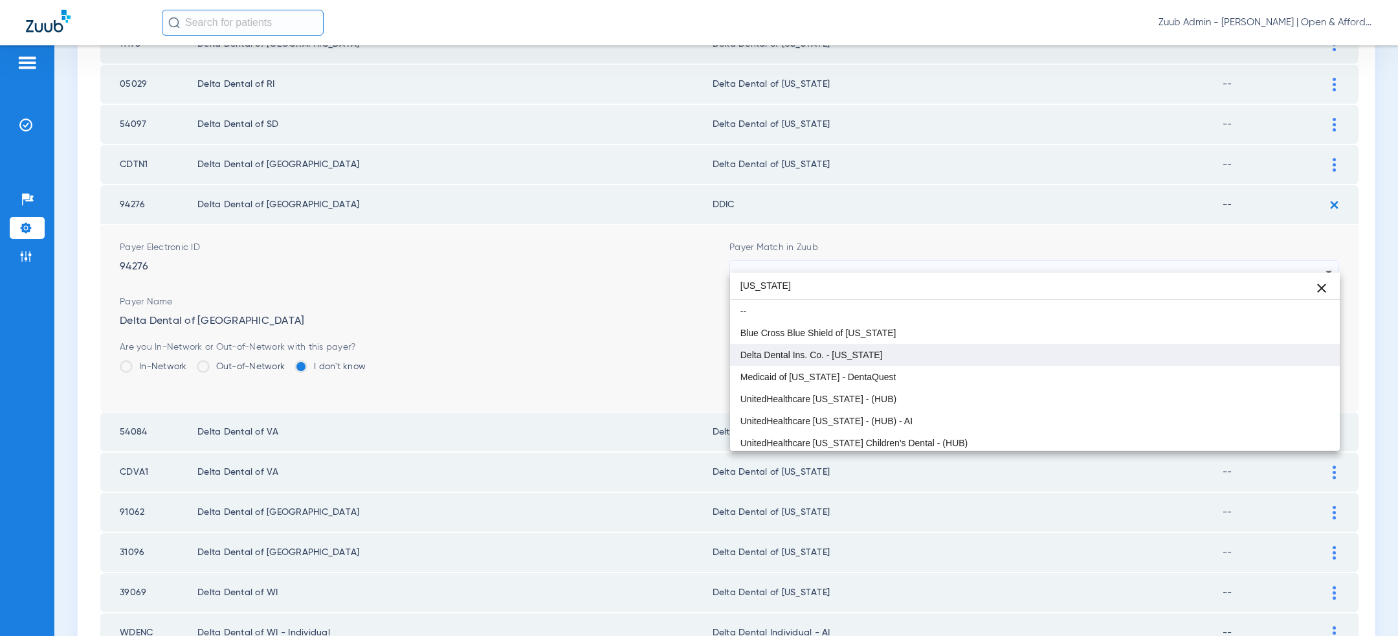
type input "texas"
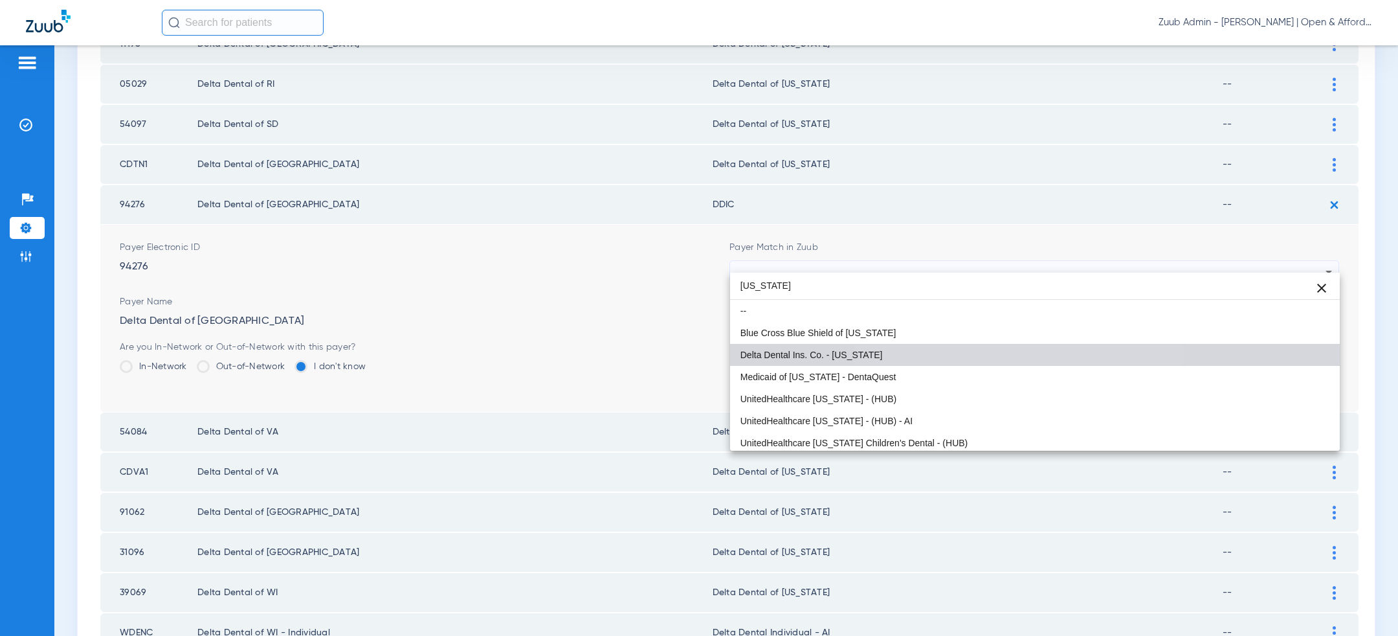
click at [1015, 360] on mat-option "Delta Dental Ins. Co. - [US_STATE]" at bounding box center [1035, 355] width 610 height 22
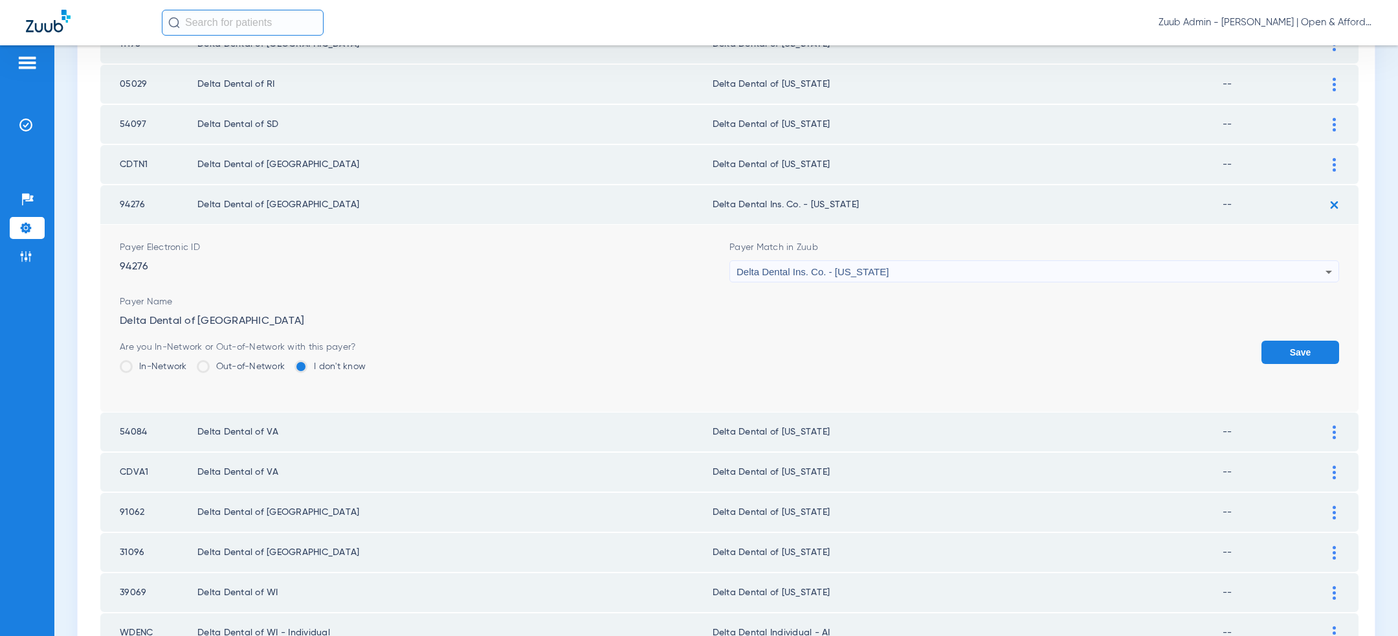
click at [1318, 346] on button "Save" at bounding box center [1301, 352] width 78 height 23
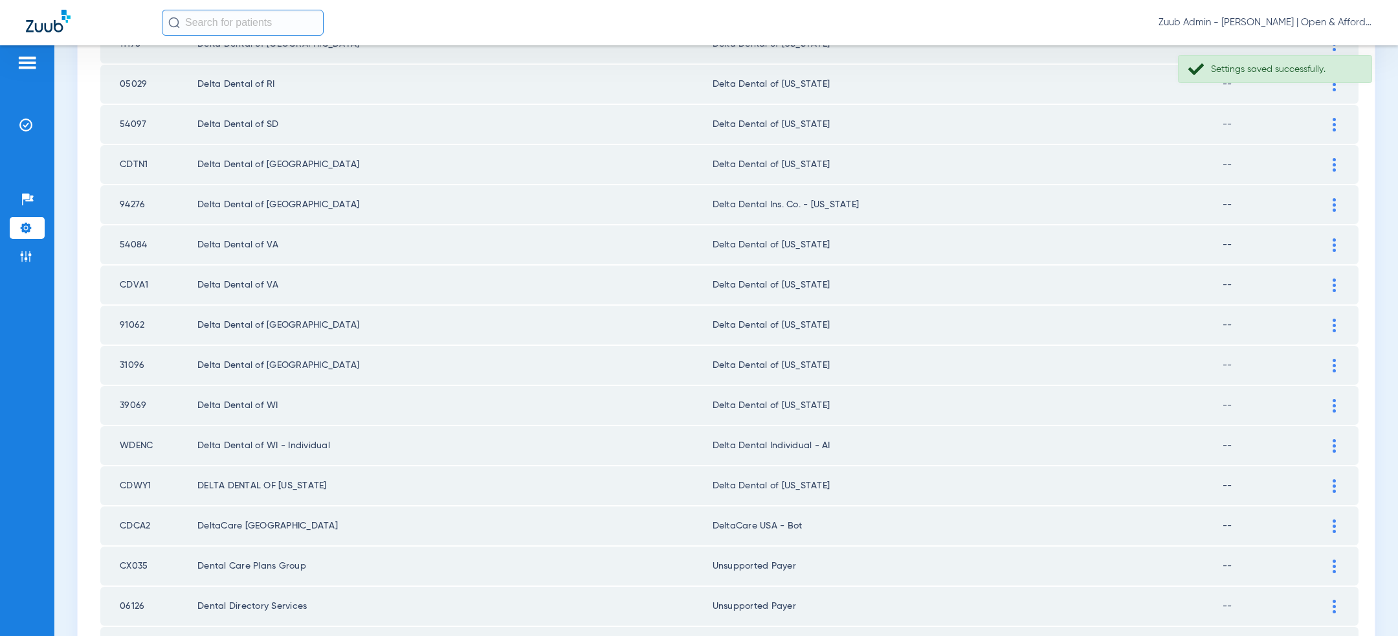
scroll to position [1212, 0]
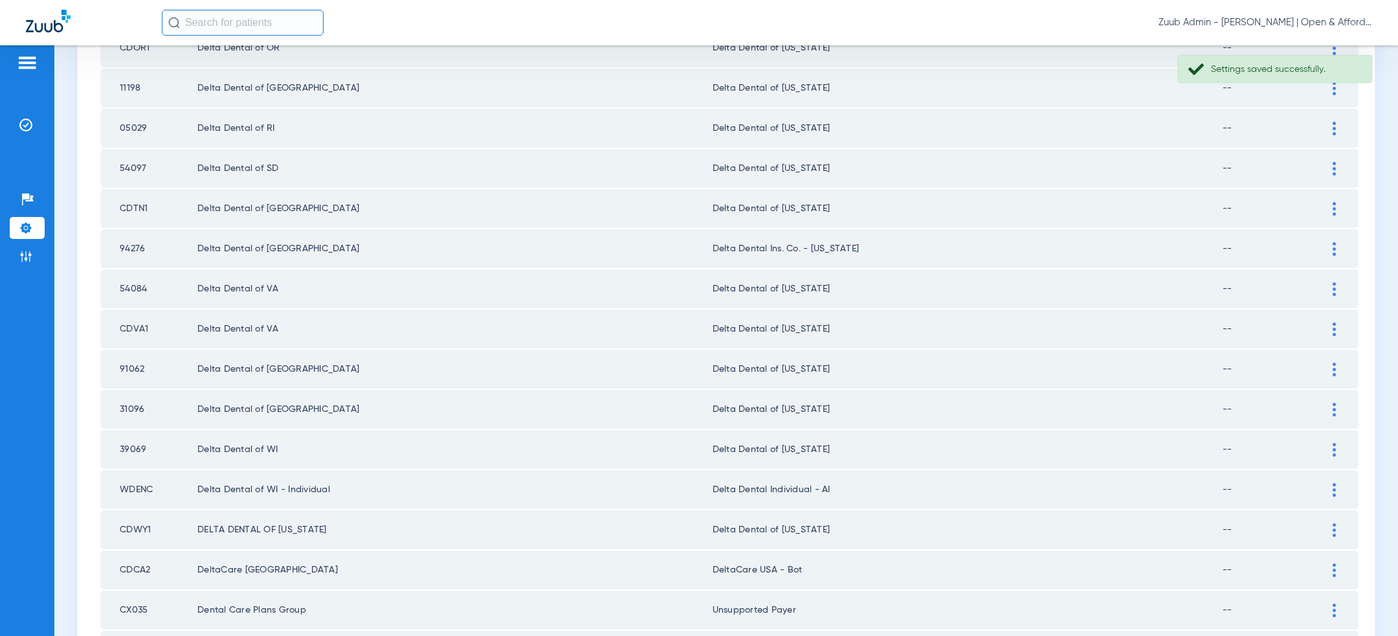
click at [1339, 162] on div at bounding box center [1334, 169] width 23 height 14
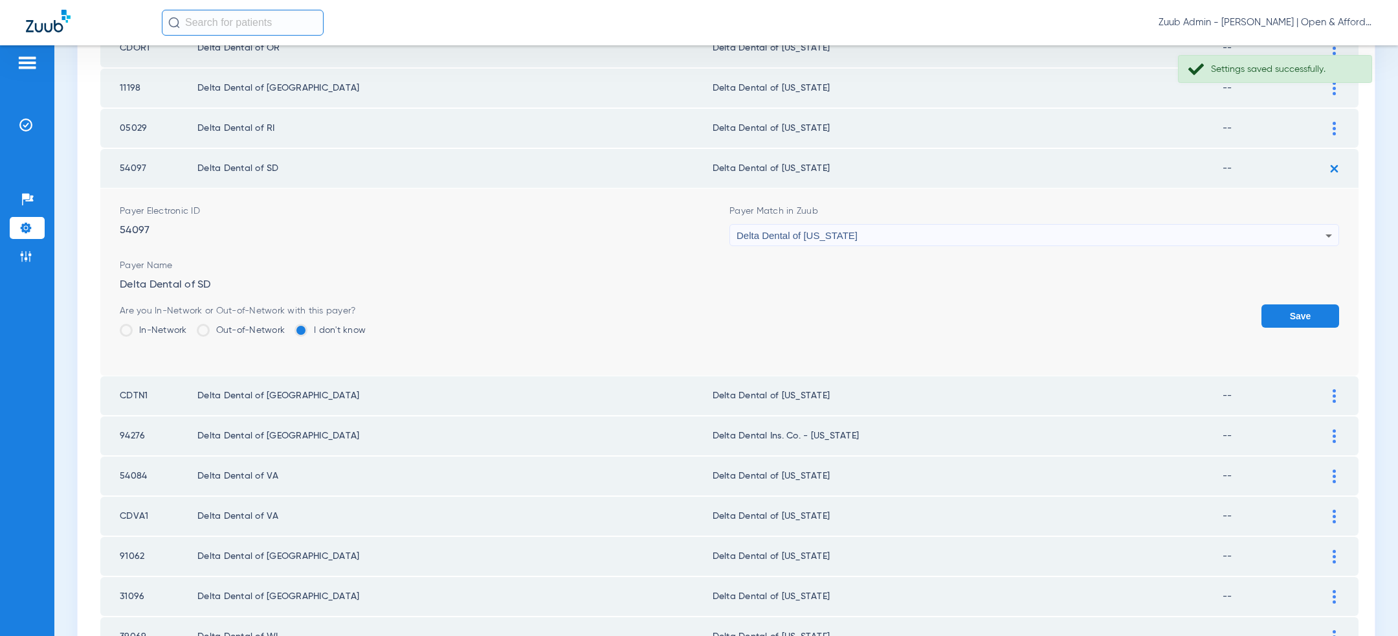
click at [1014, 225] on div "Delta Dental of [US_STATE]" at bounding box center [1031, 236] width 589 height 22
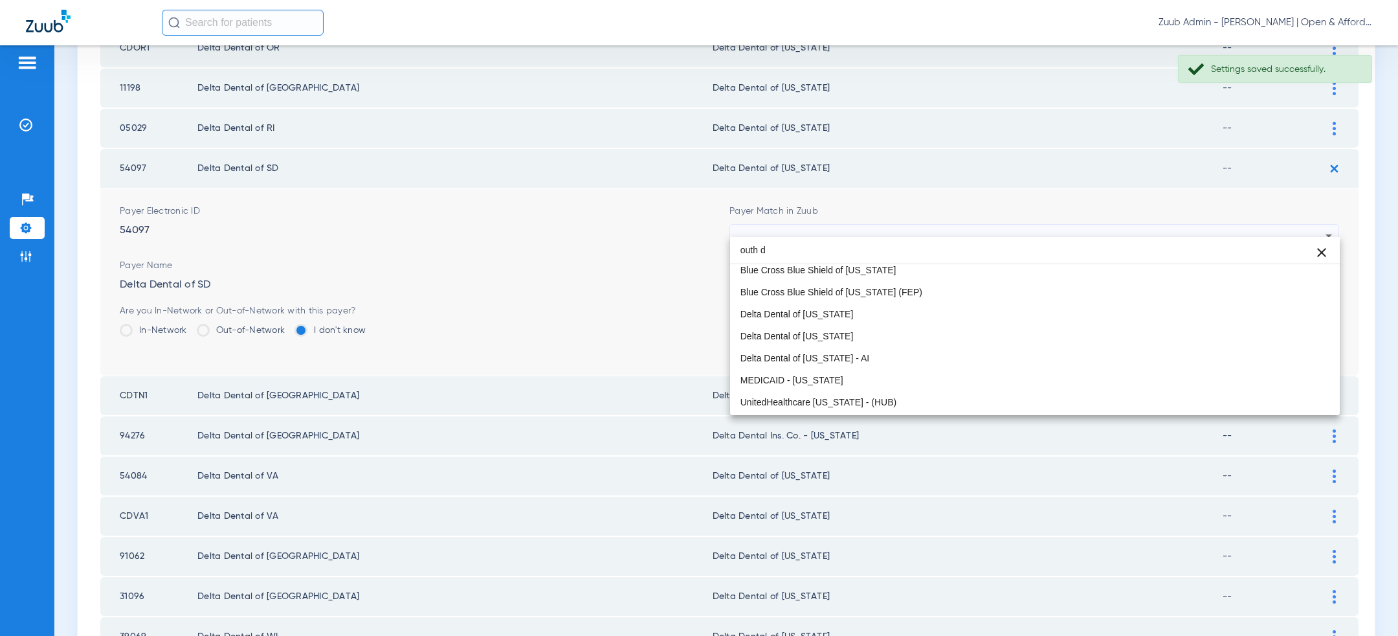
scroll to position [0, 0]
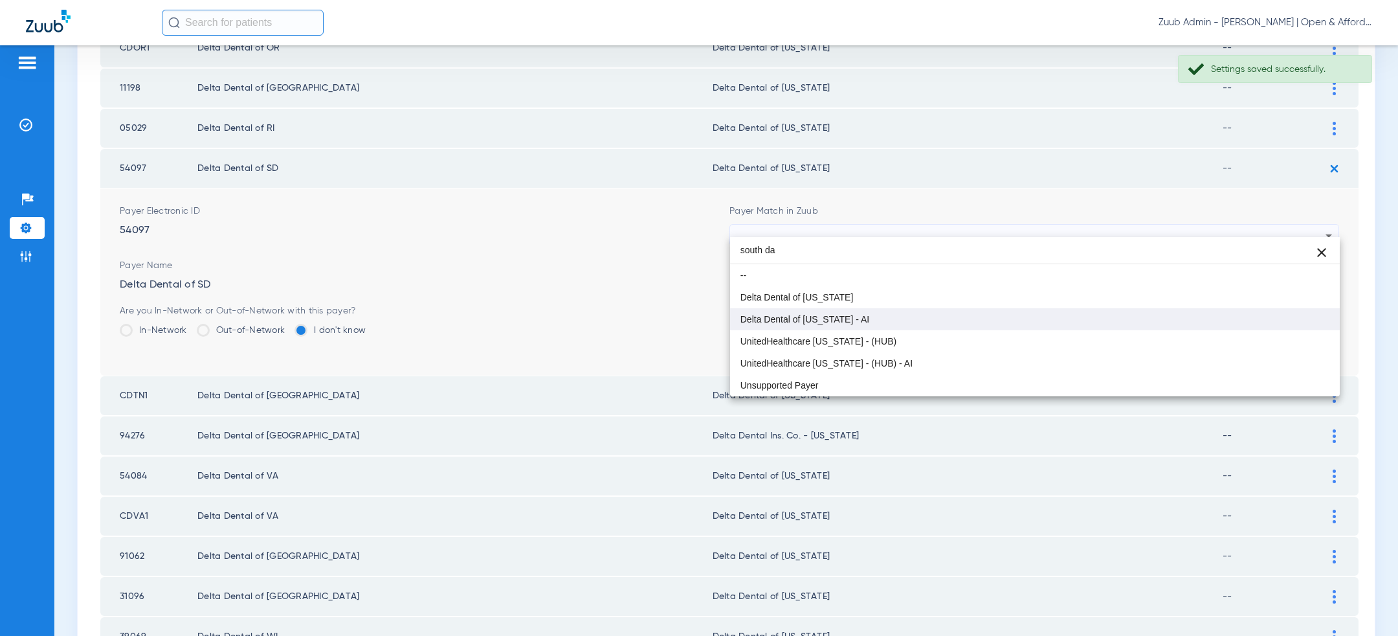
type input "south da"
click at [899, 308] on mat-option "Delta Dental of [US_STATE] - AI" at bounding box center [1035, 319] width 610 height 22
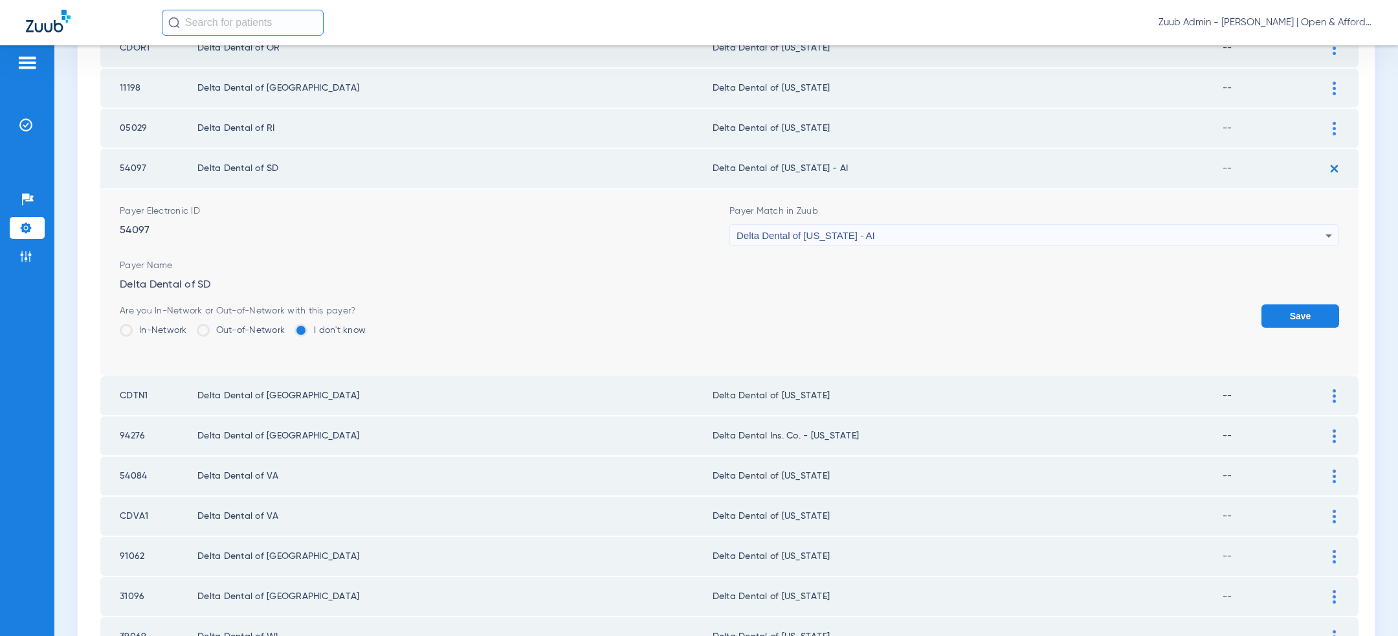
click at [911, 227] on div "Delta Dental of [US_STATE] - AI" at bounding box center [1031, 236] width 589 height 22
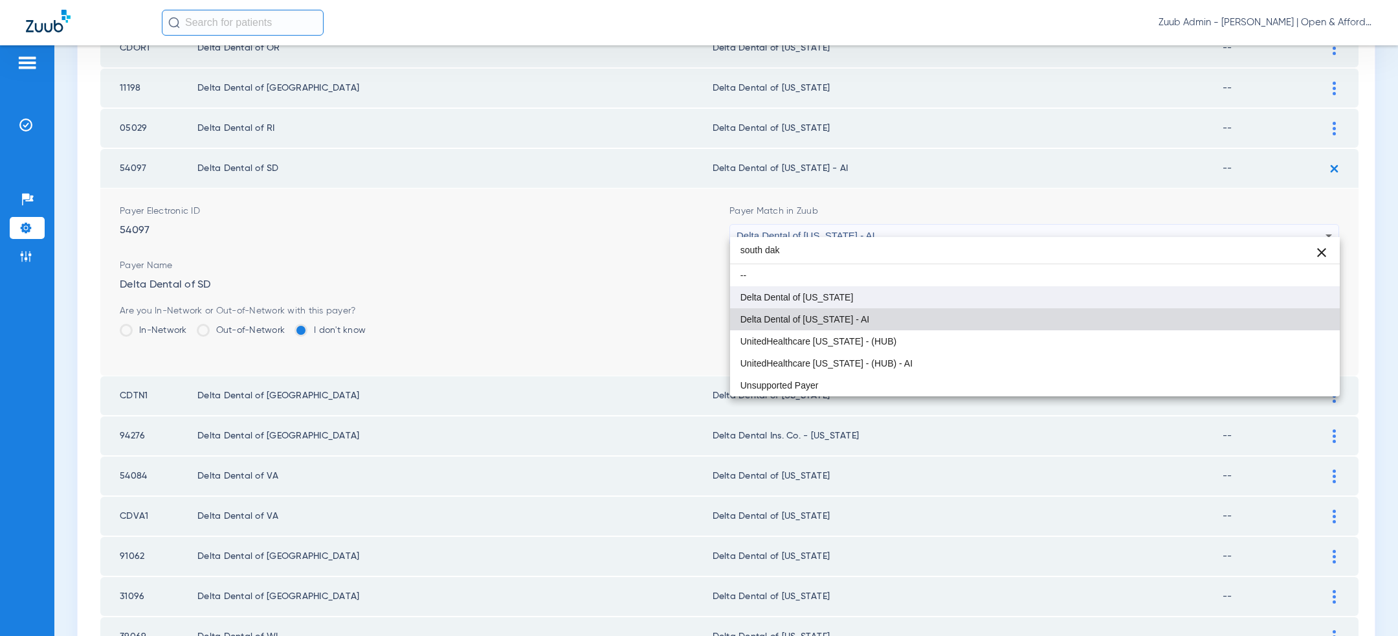
type input "south dak"
click at [915, 298] on mat-option "Delta Dental of [US_STATE]" at bounding box center [1035, 297] width 610 height 22
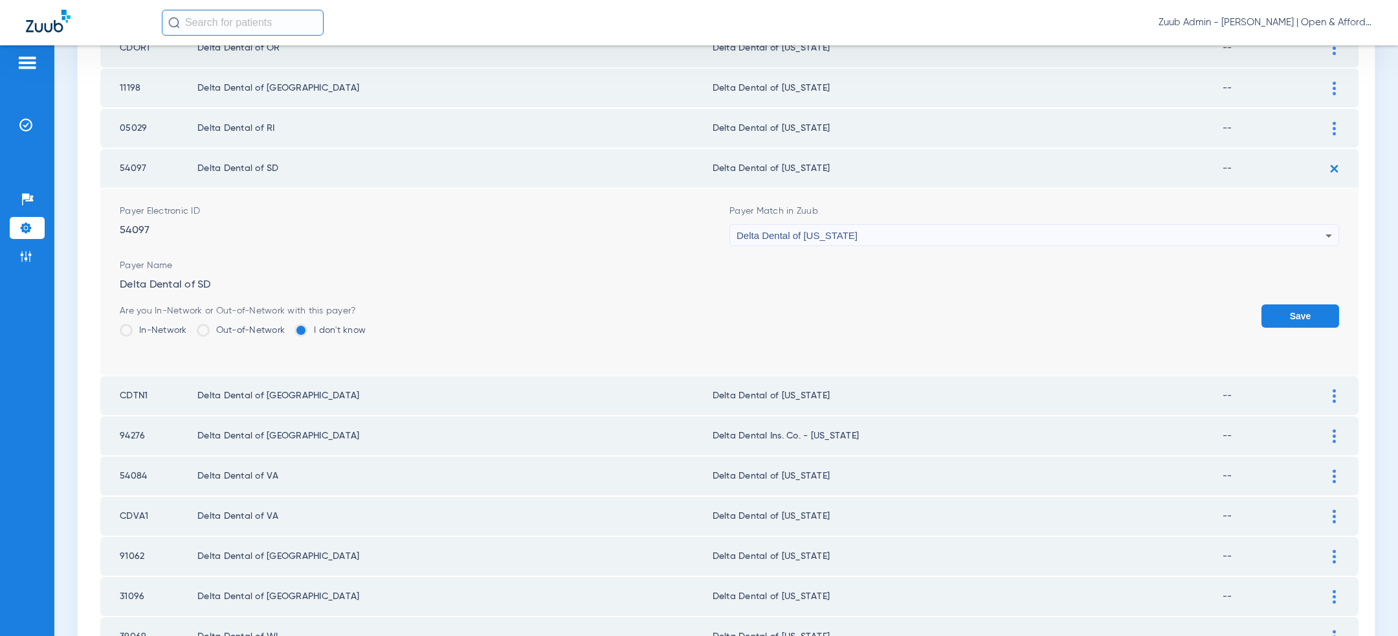
click at [1302, 310] on button "Save" at bounding box center [1301, 315] width 78 height 23
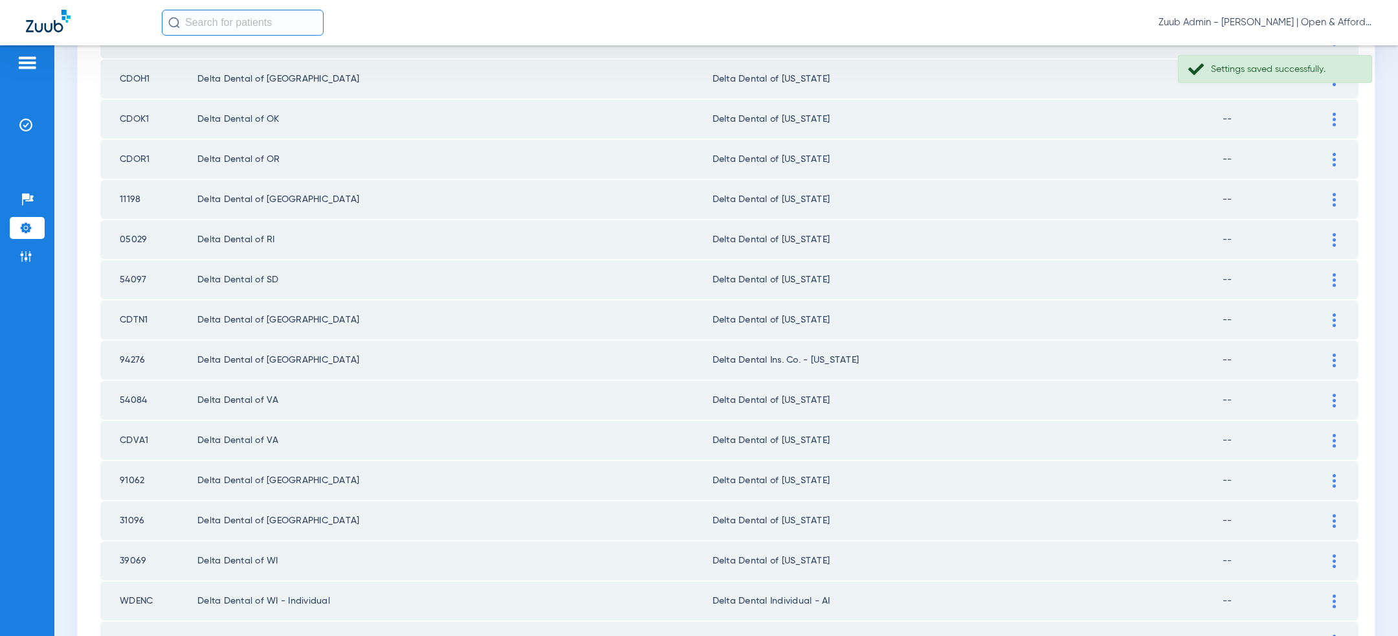
scroll to position [1099, 0]
click at [1346, 194] on td at bounding box center [1341, 201] width 36 height 39
click at [1340, 195] on div at bounding box center [1334, 202] width 23 height 14
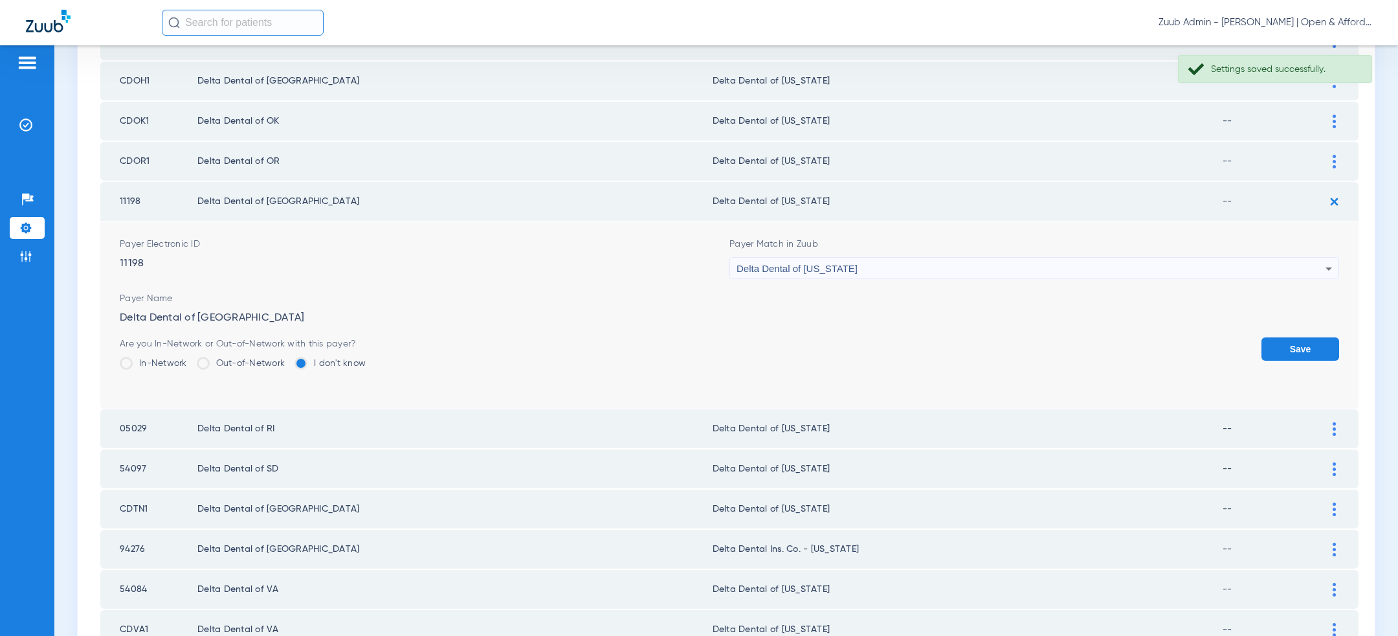
click at [1119, 258] on div "Delta Dental of [US_STATE]" at bounding box center [1031, 269] width 589 height 22
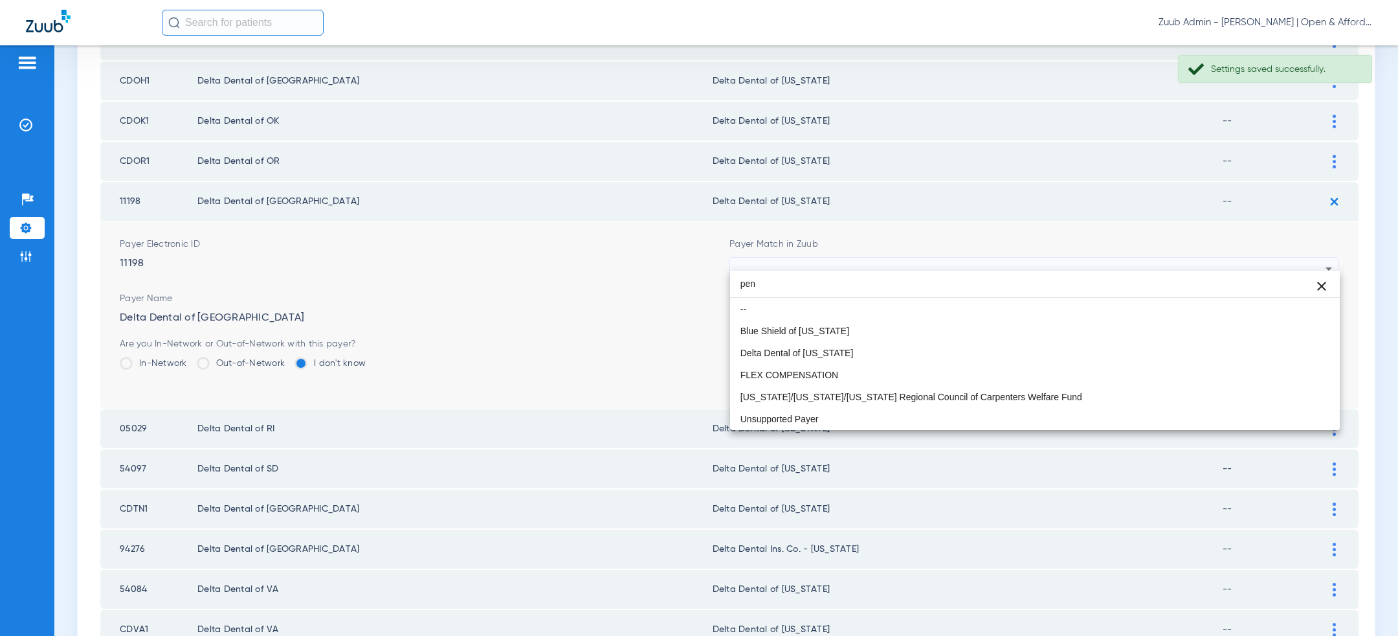
scroll to position [0, 0]
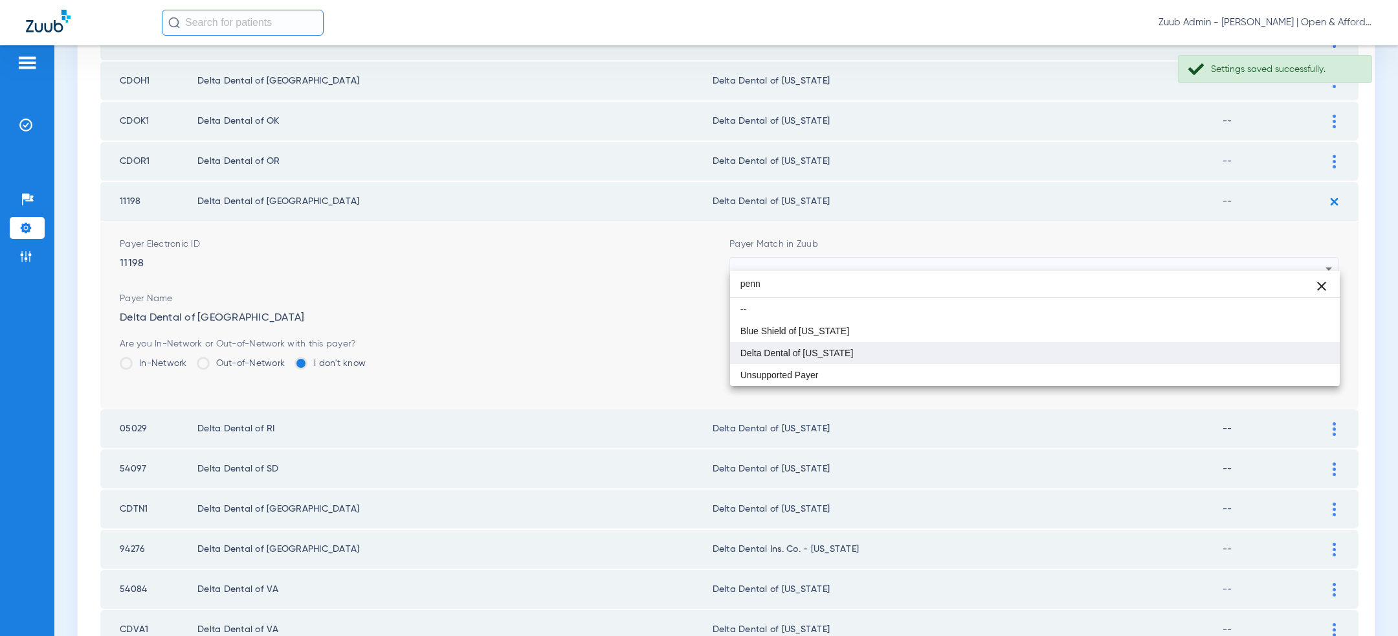
type input "penn"
click at [978, 350] on mat-option "Delta Dental of [US_STATE]" at bounding box center [1035, 353] width 610 height 22
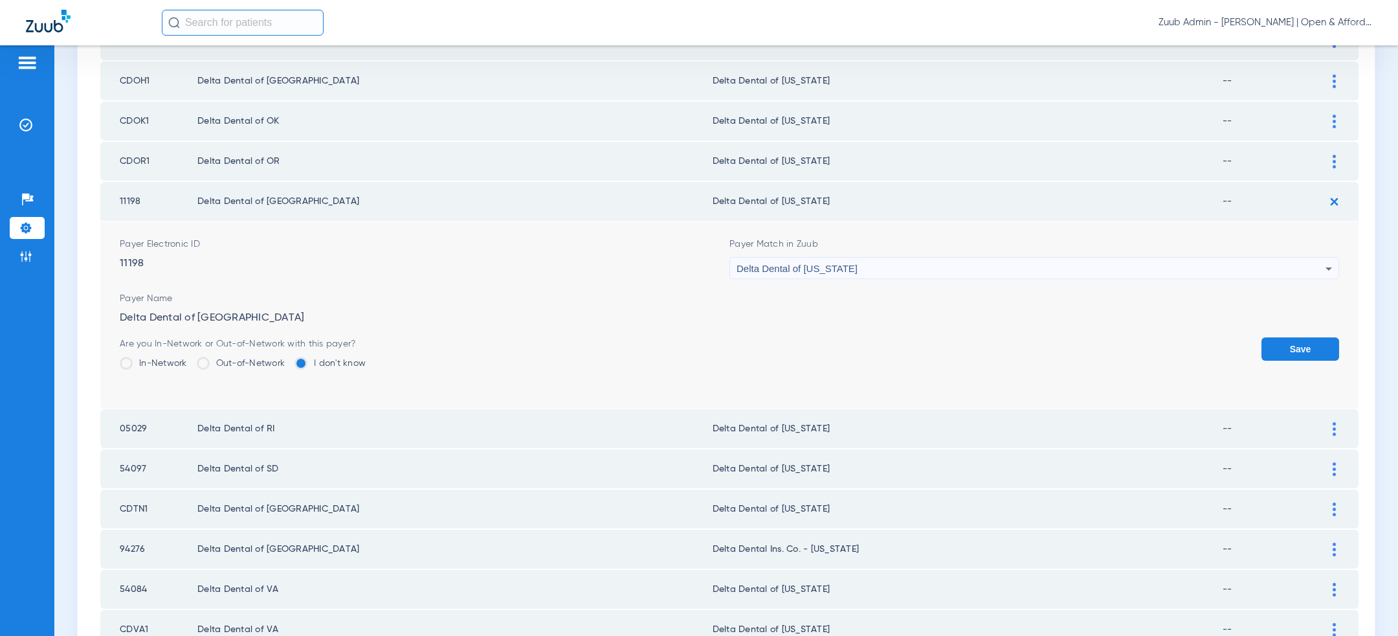
click at [1310, 342] on button "Save" at bounding box center [1301, 348] width 78 height 23
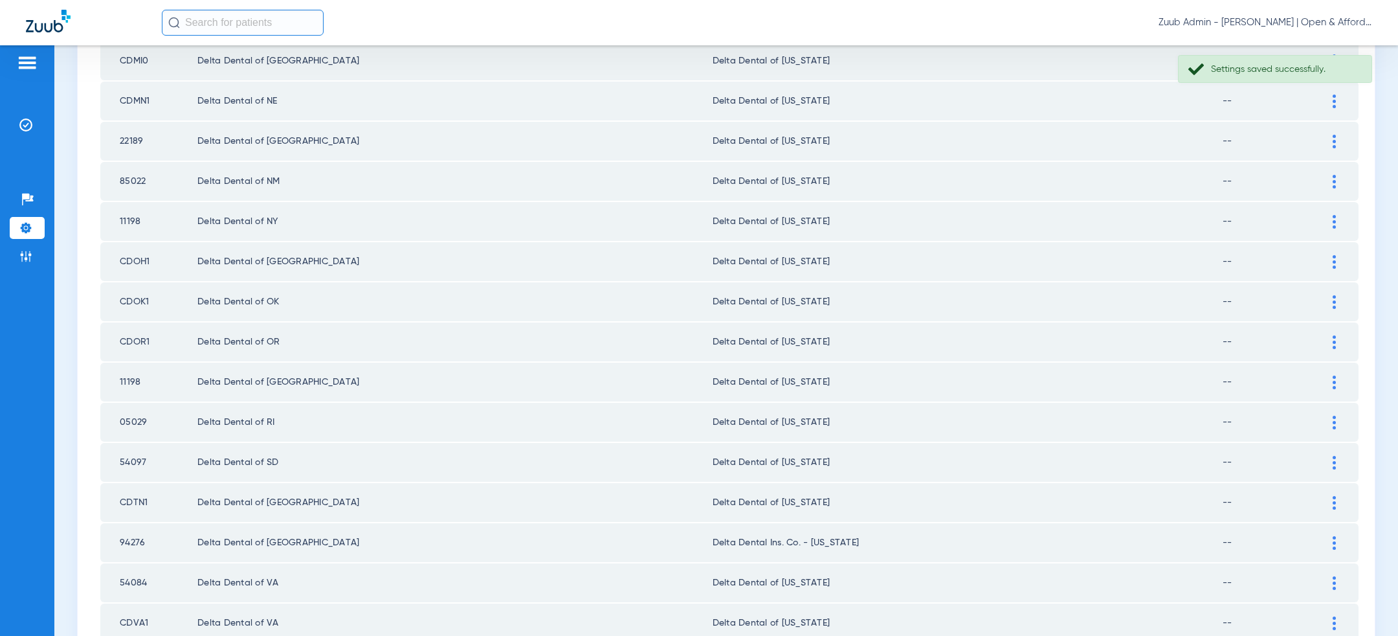
scroll to position [909, 0]
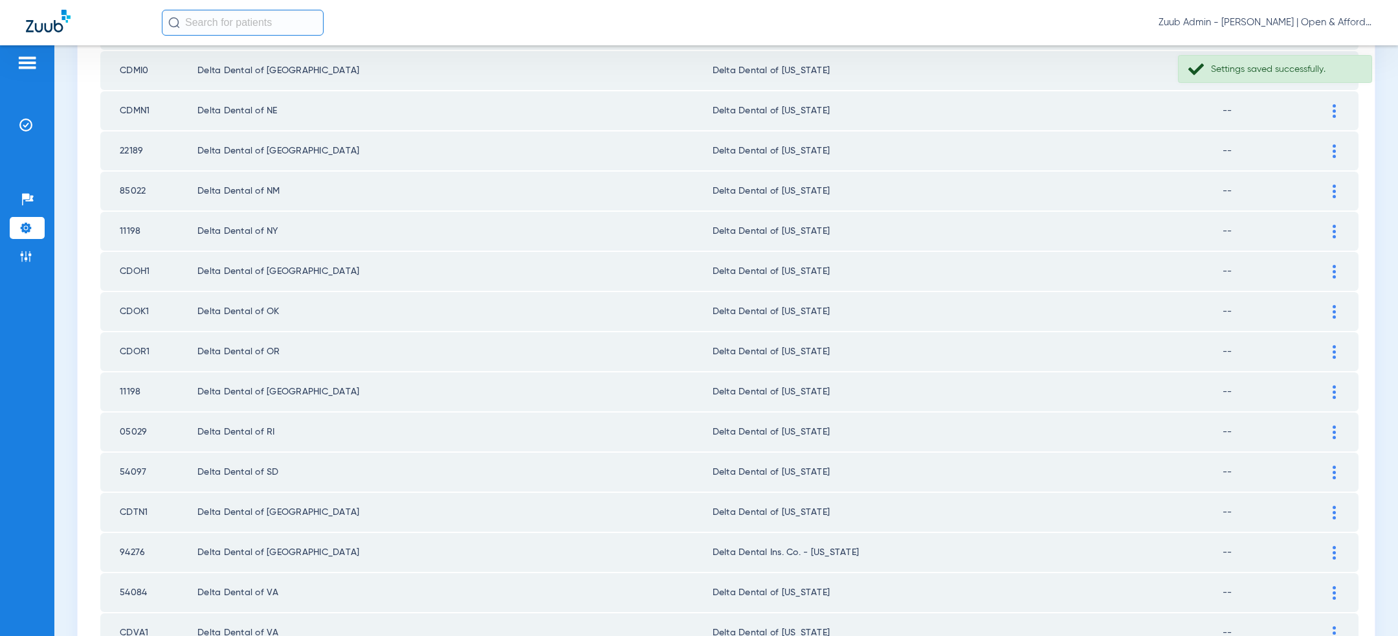
click at [1325, 188] on div at bounding box center [1334, 191] width 23 height 14
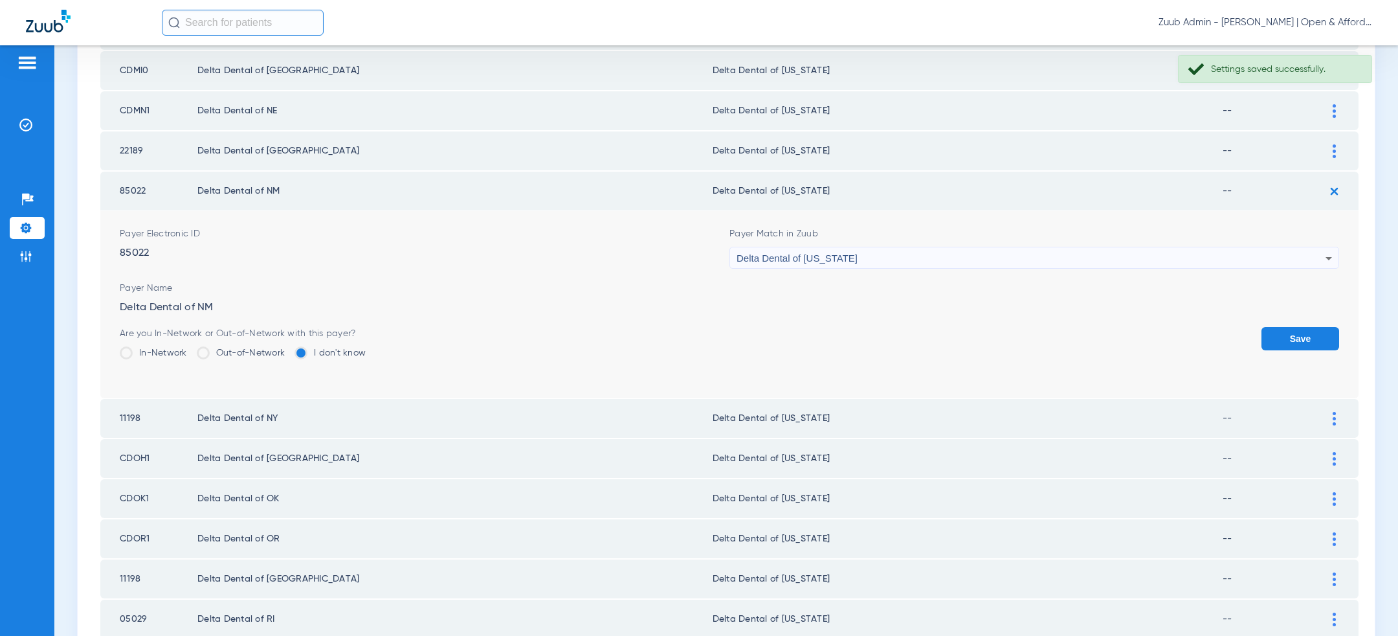
click at [1142, 251] on div "Delta Dental of [US_STATE]" at bounding box center [1031, 258] width 589 height 22
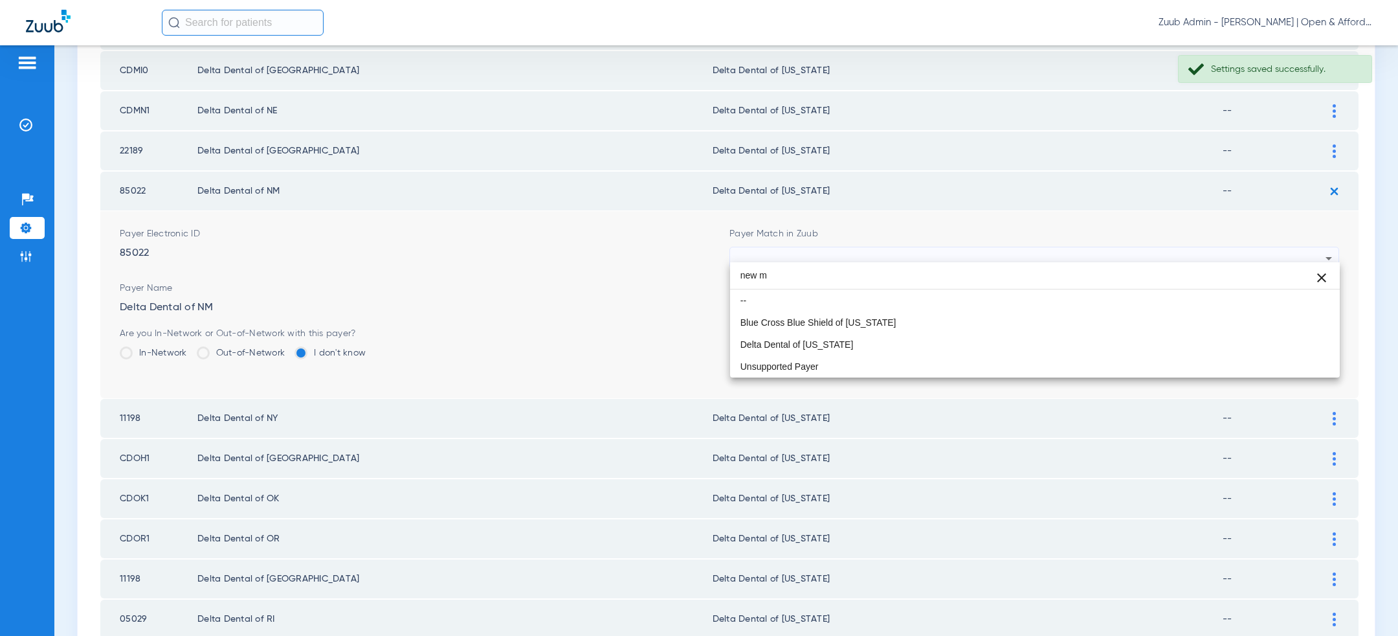
scroll to position [0, 0]
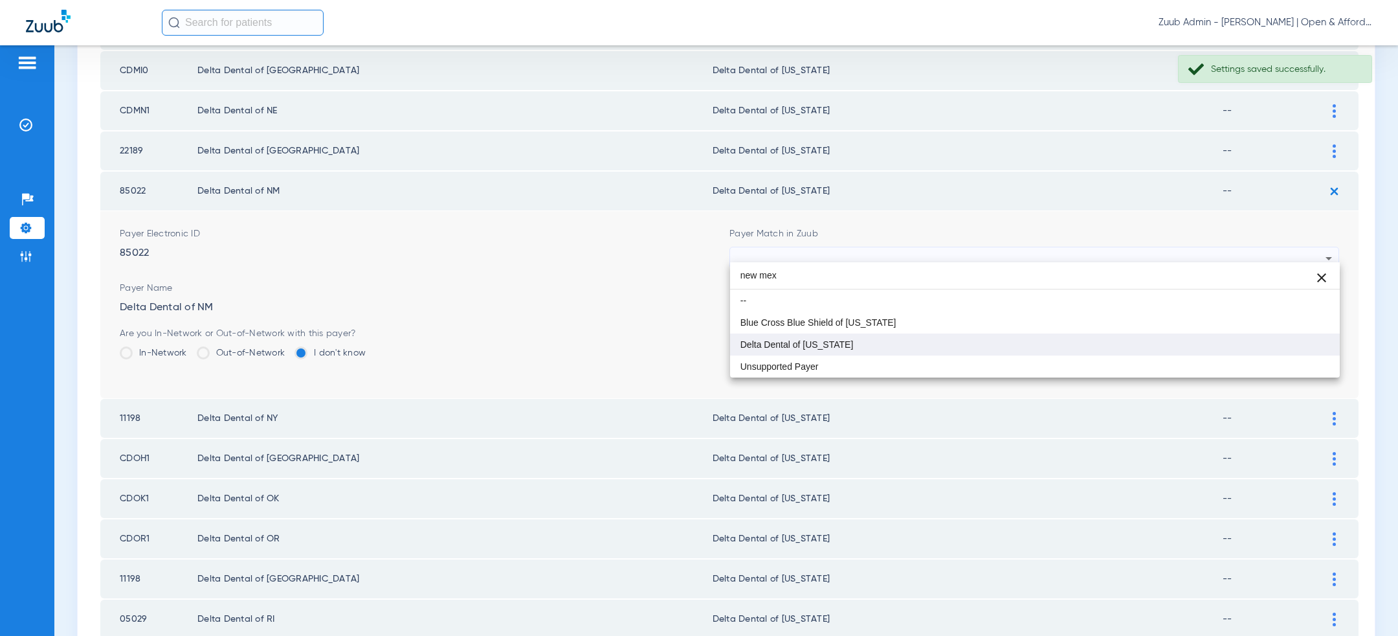
type input "new mex"
click at [959, 348] on mat-option "Delta Dental of [US_STATE]" at bounding box center [1035, 344] width 610 height 22
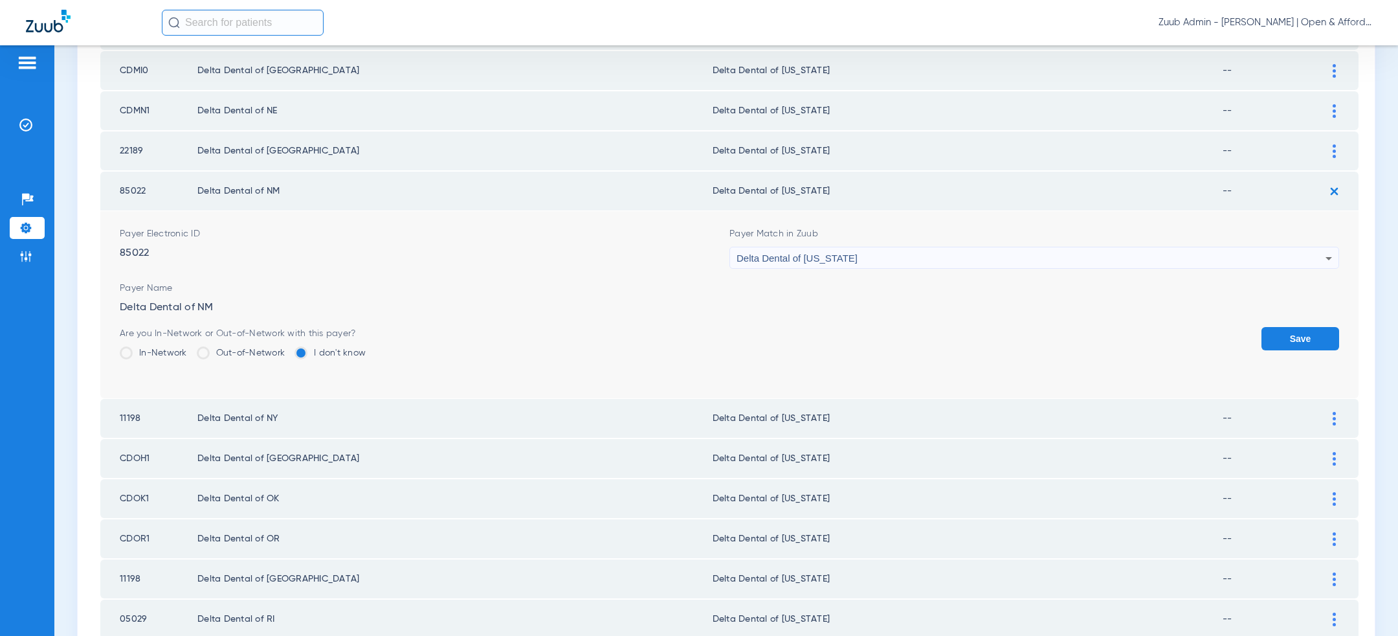
click at [1325, 327] on button "Save" at bounding box center [1301, 338] width 78 height 23
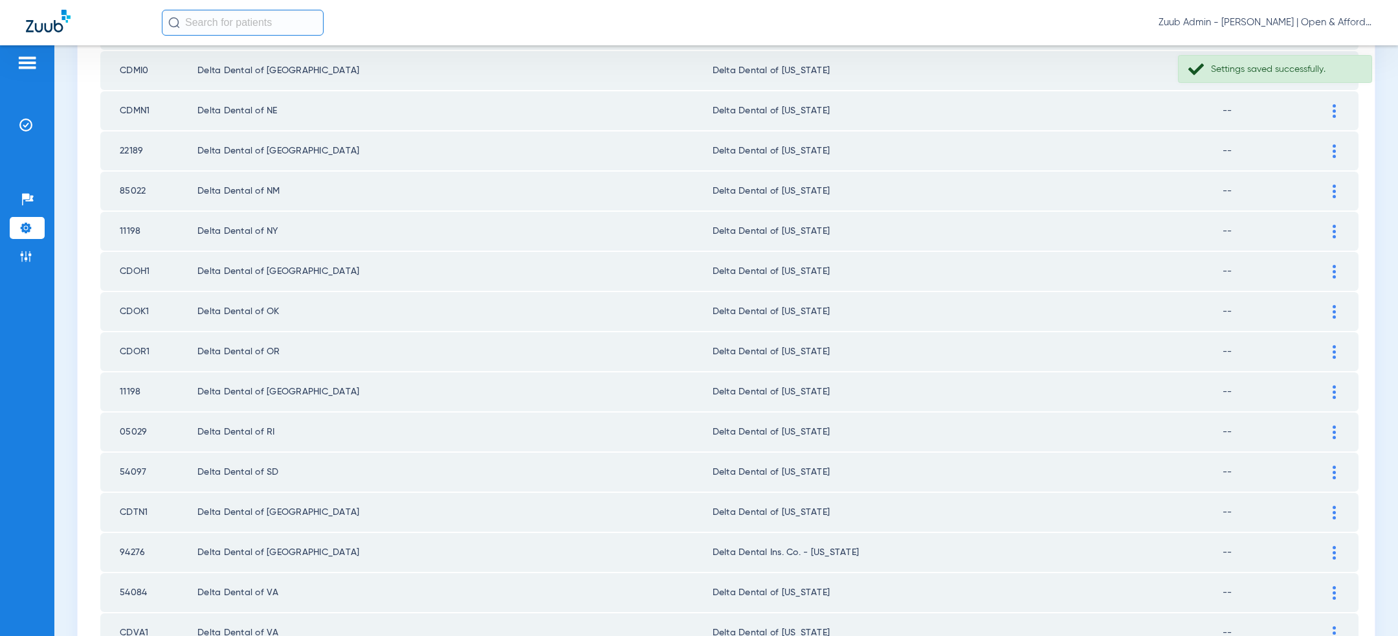
click at [1341, 149] on div at bounding box center [1334, 151] width 23 height 14
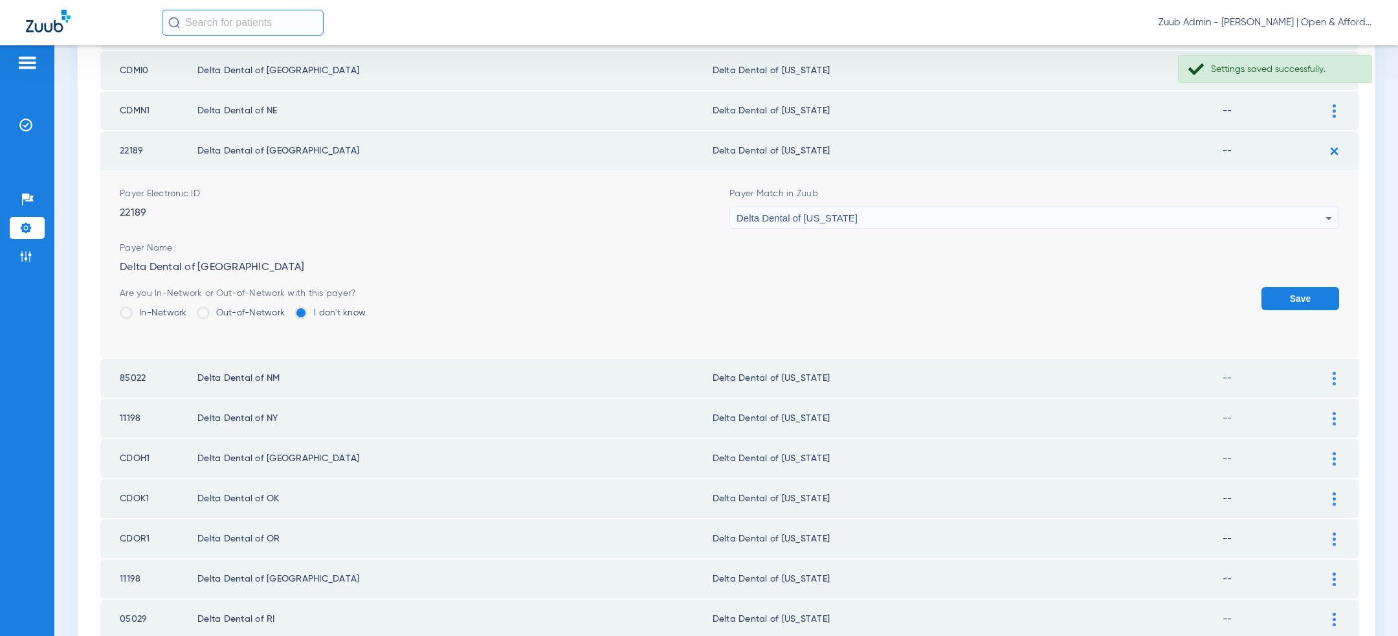
click at [1097, 216] on div "Delta Dental of [US_STATE]" at bounding box center [1031, 218] width 589 height 22
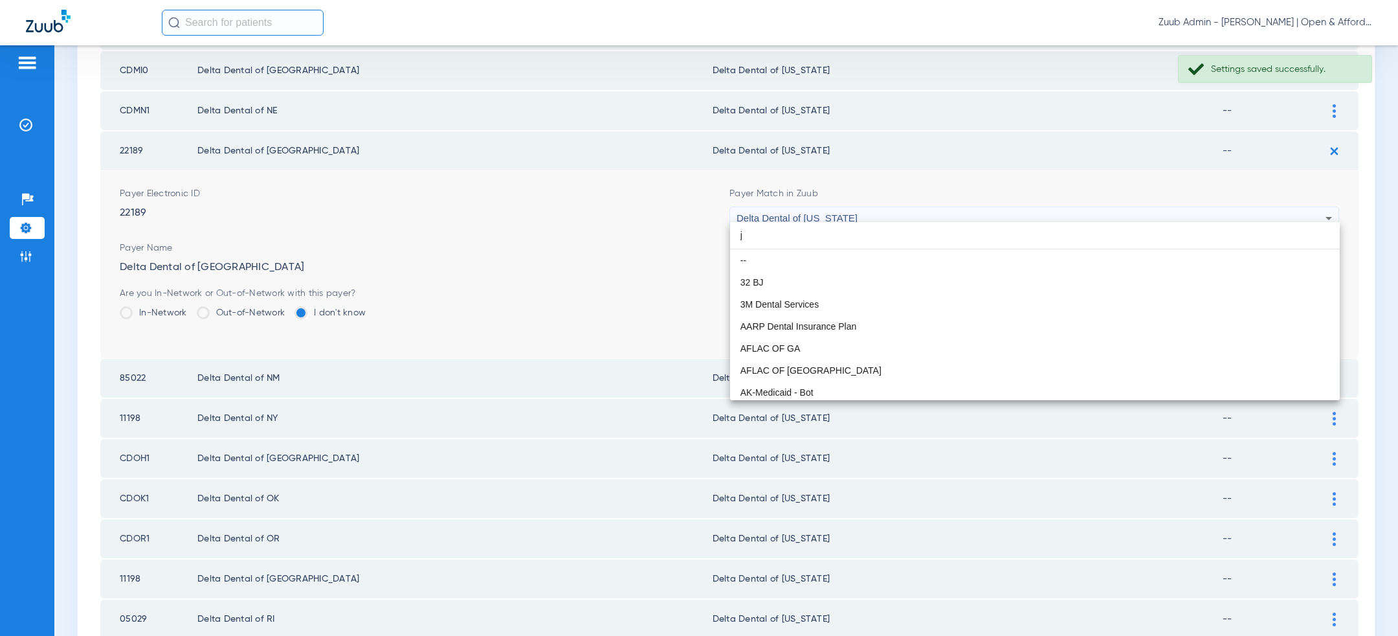
scroll to position [25, 0]
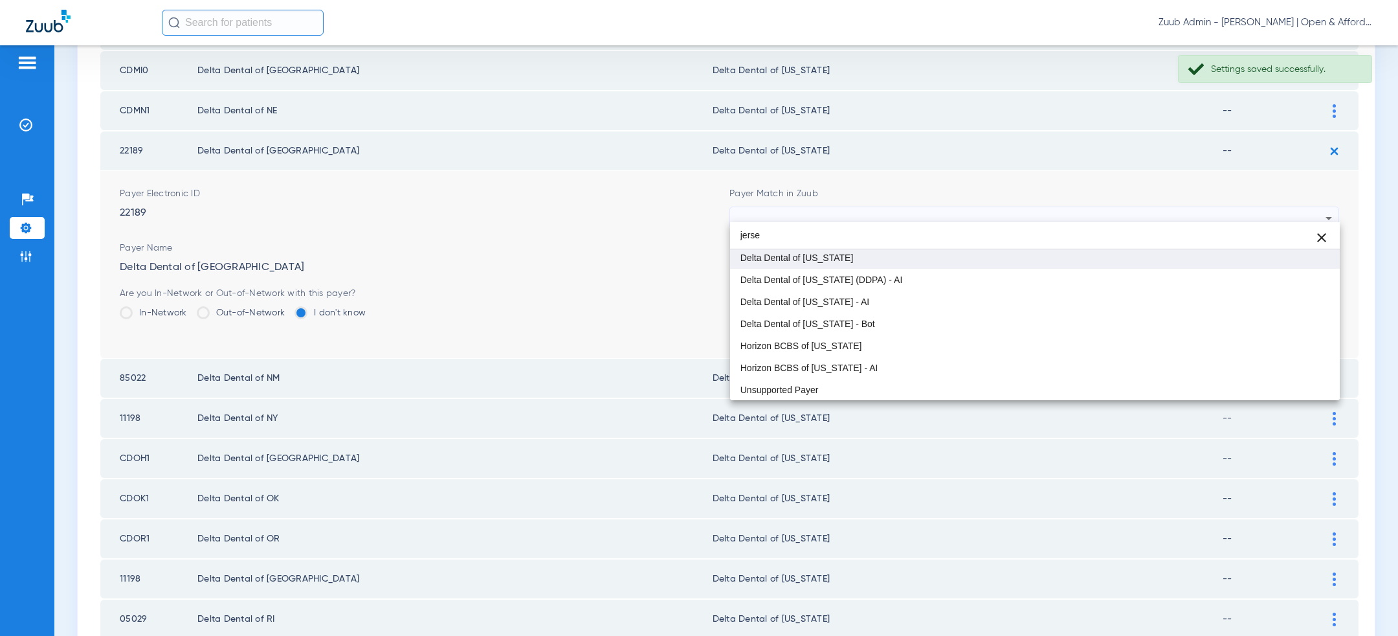
type input "jerse"
click at [967, 260] on mat-option "Delta Dental of [US_STATE]" at bounding box center [1035, 258] width 610 height 22
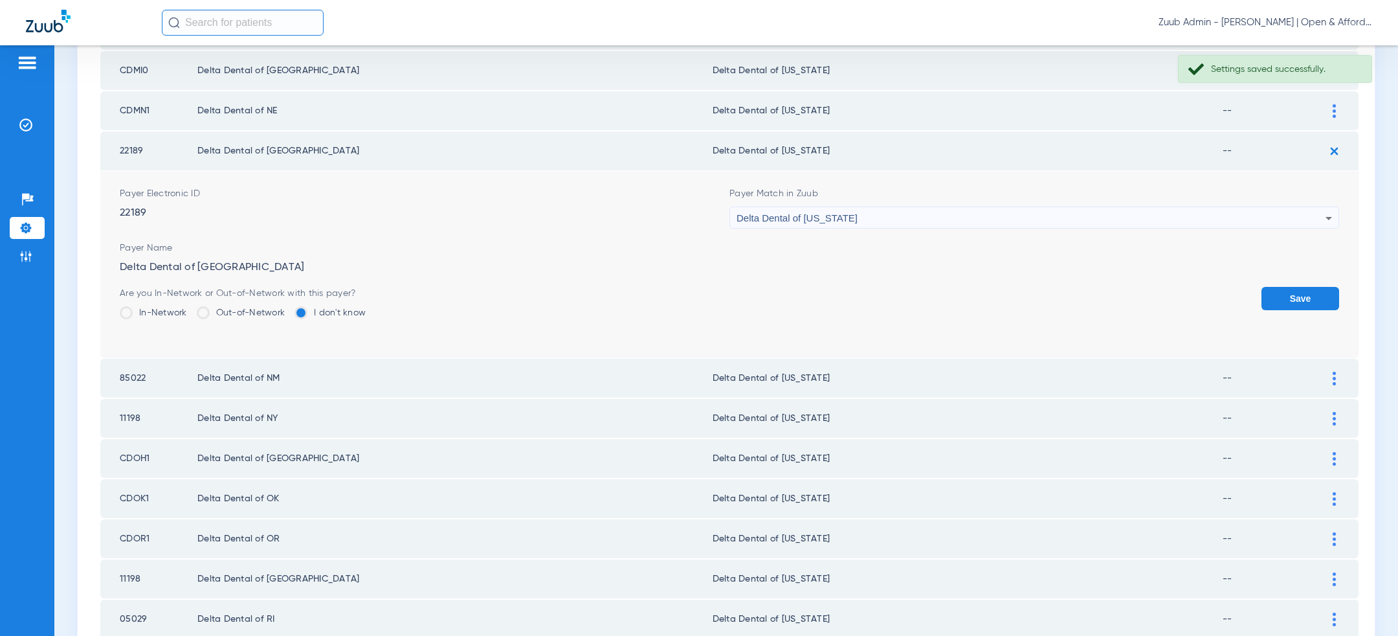
click at [1310, 290] on button "Save" at bounding box center [1301, 298] width 78 height 23
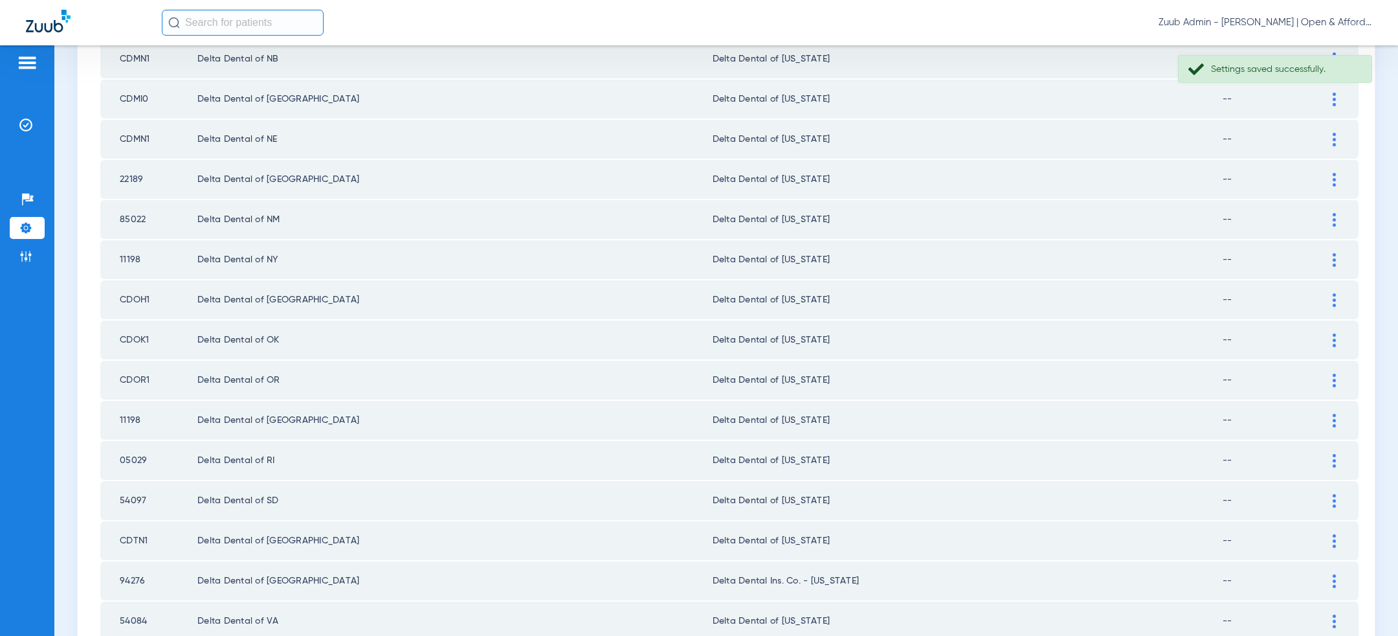
scroll to position [858, 0]
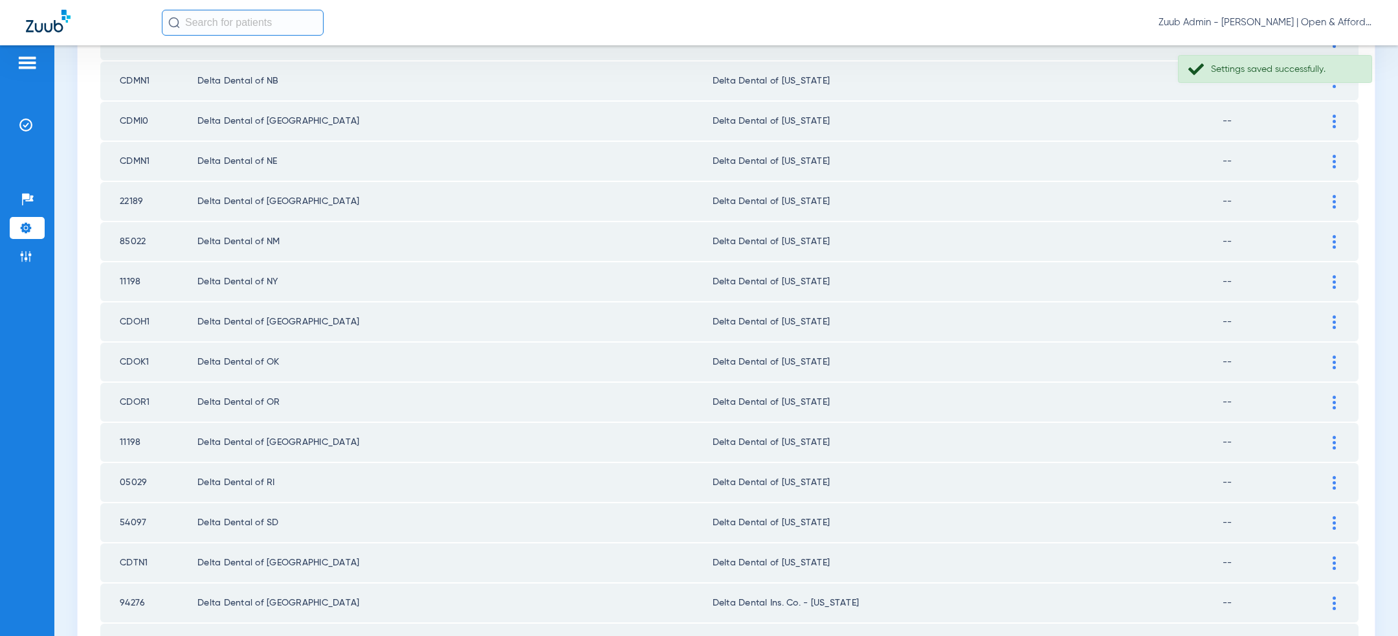
click at [1336, 155] on div at bounding box center [1334, 162] width 23 height 14
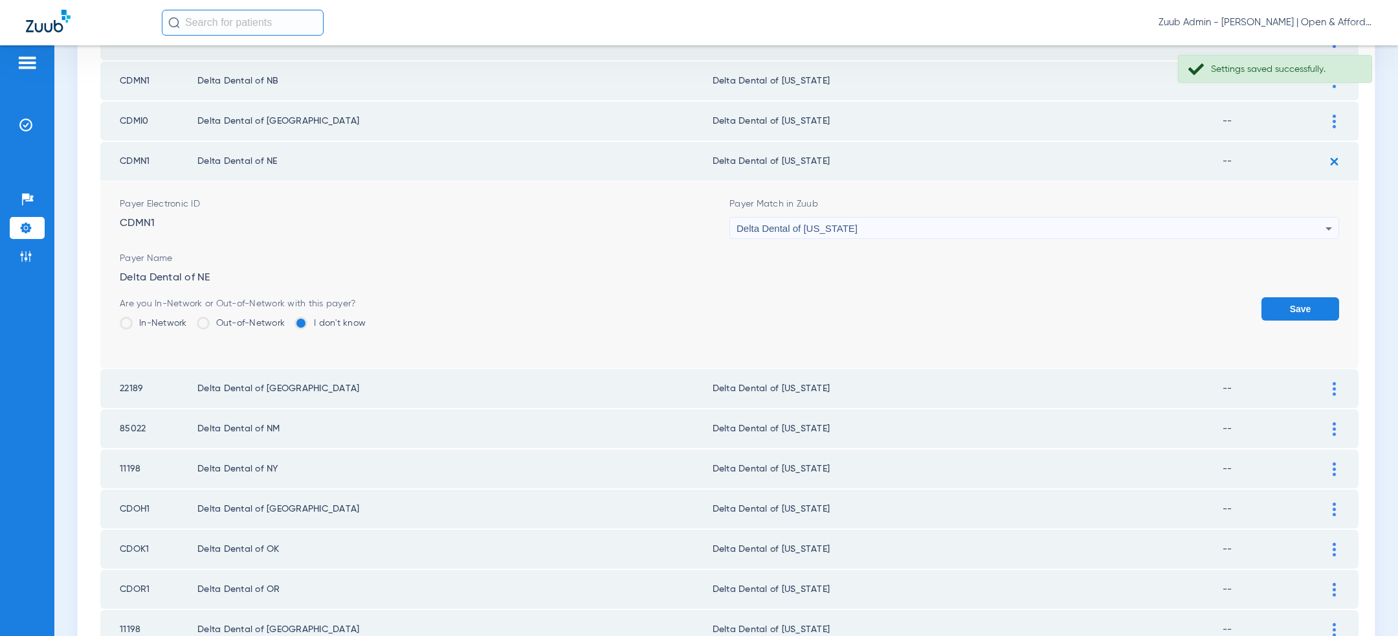
click at [1029, 218] on div "Delta Dental of [US_STATE]" at bounding box center [1031, 229] width 589 height 22
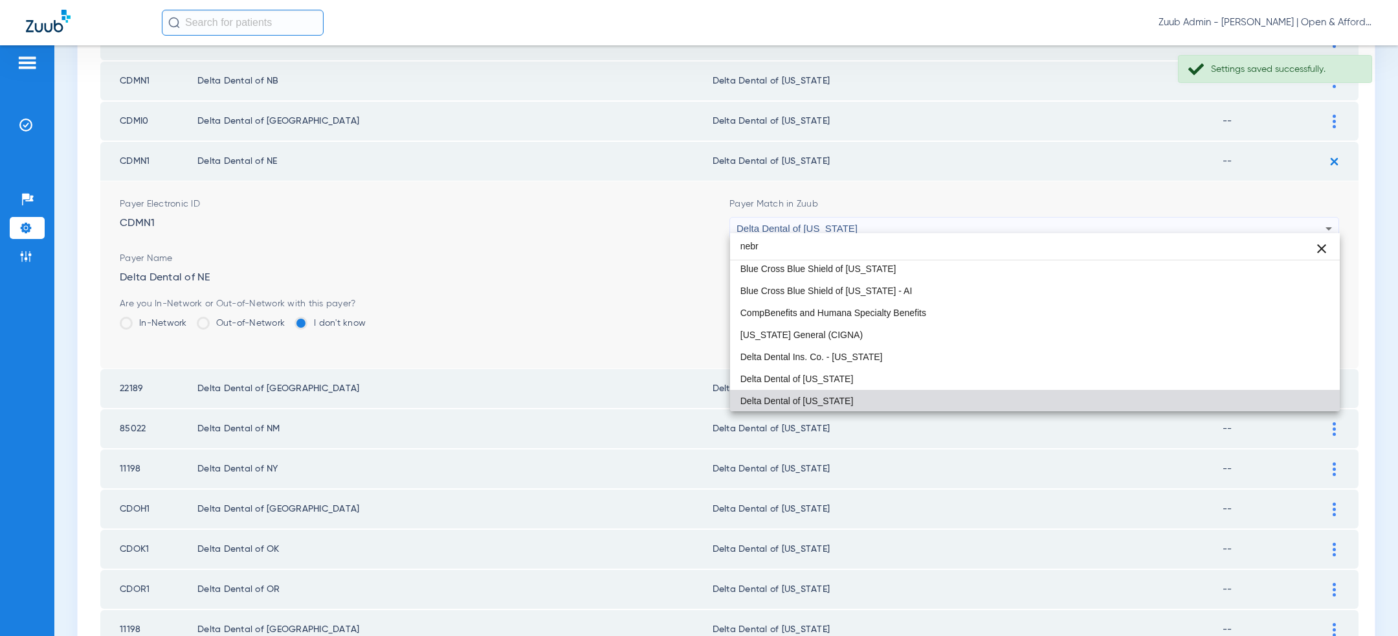
scroll to position [3, 0]
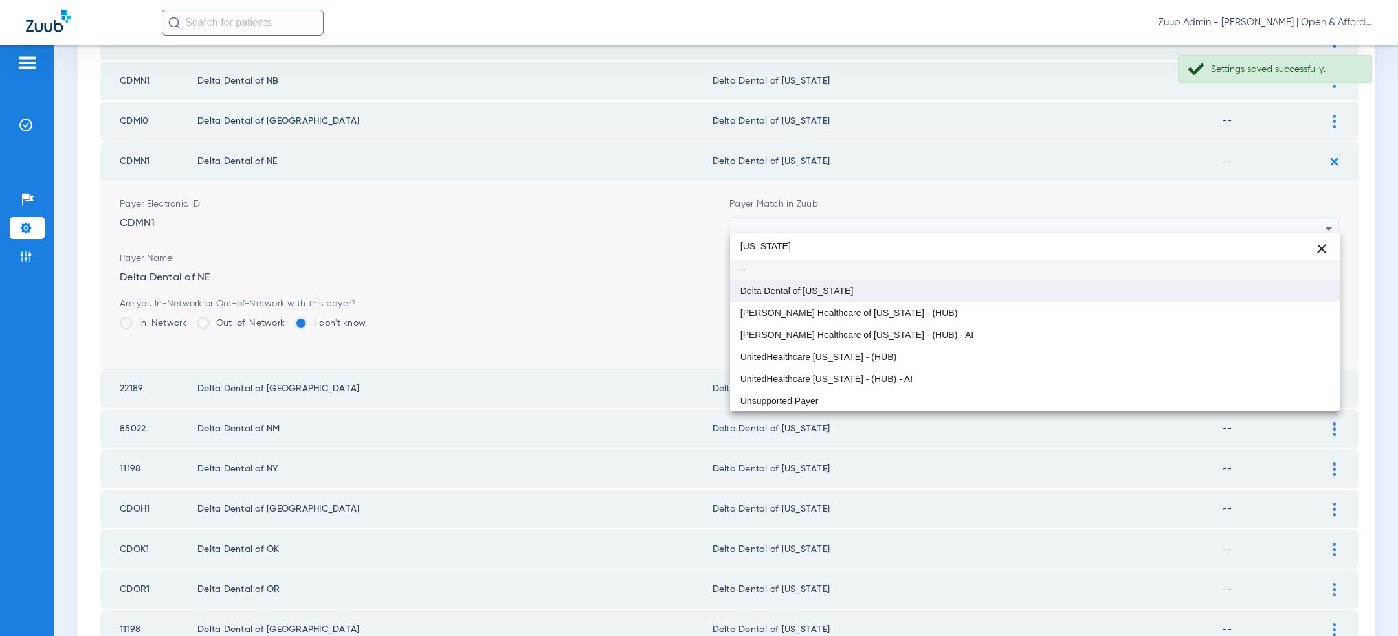
type input "nebraska"
click at [935, 295] on mat-option "Delta Dental of [US_STATE]" at bounding box center [1035, 291] width 610 height 22
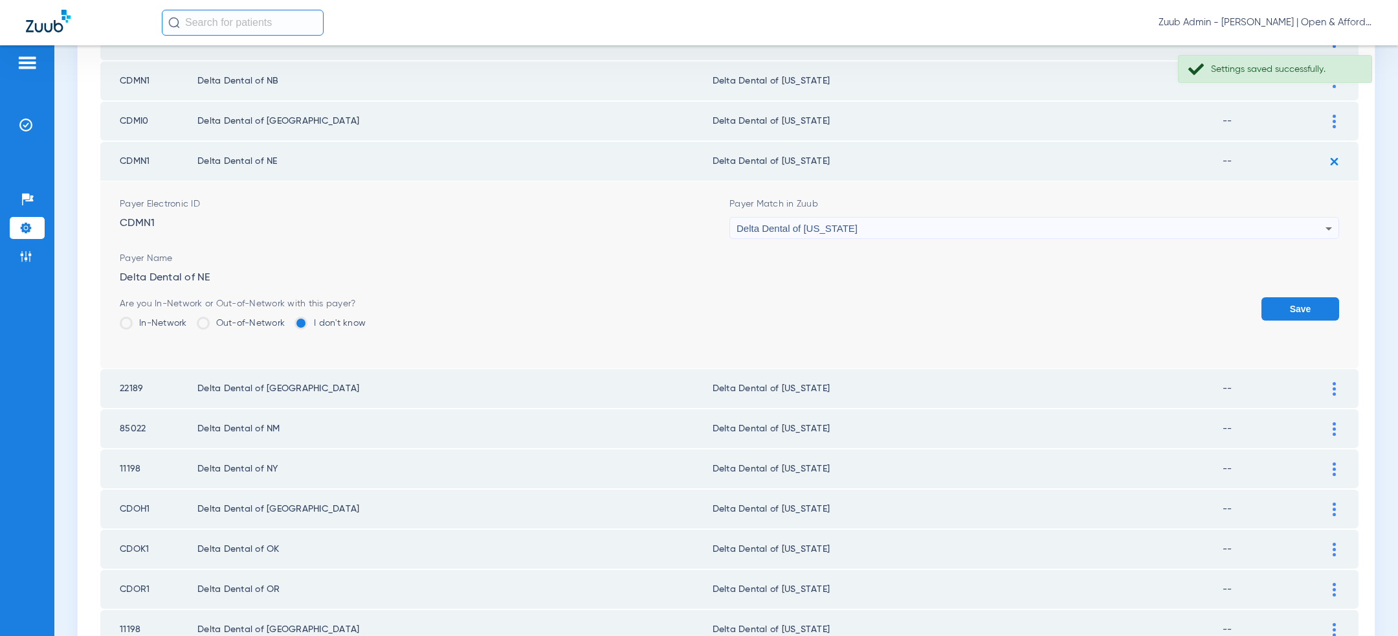
click at [1306, 302] on button "Save" at bounding box center [1301, 308] width 78 height 23
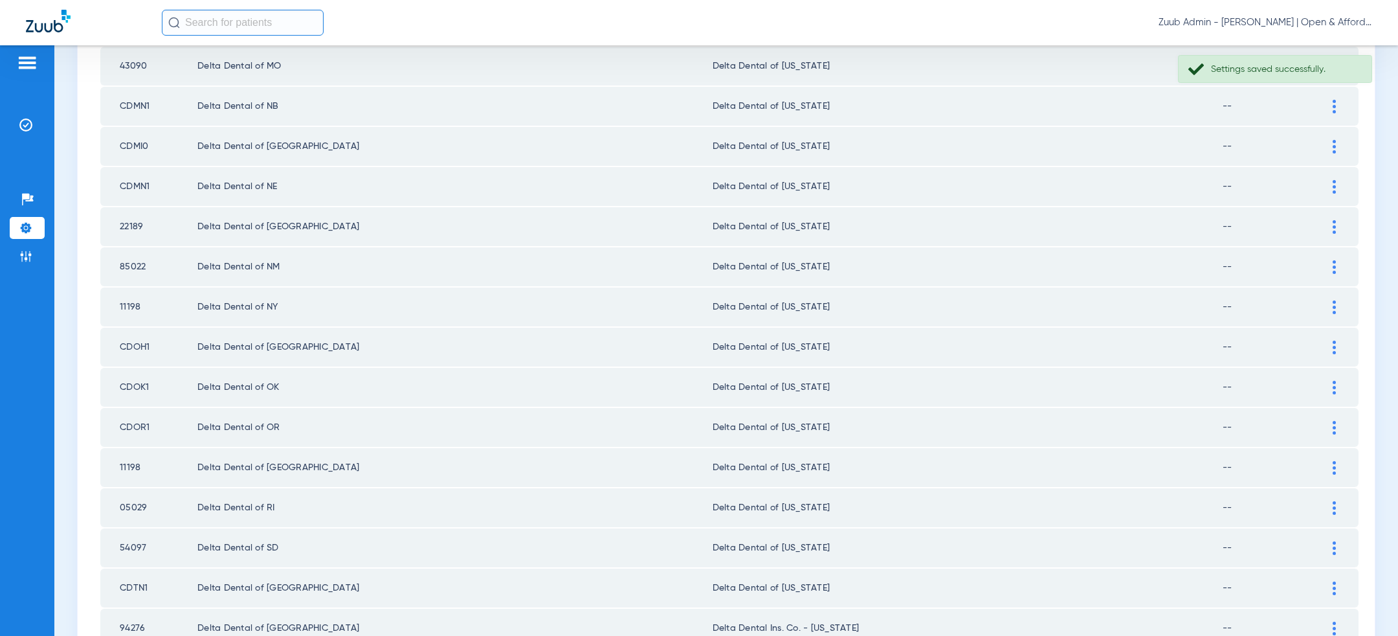
scroll to position [810, 0]
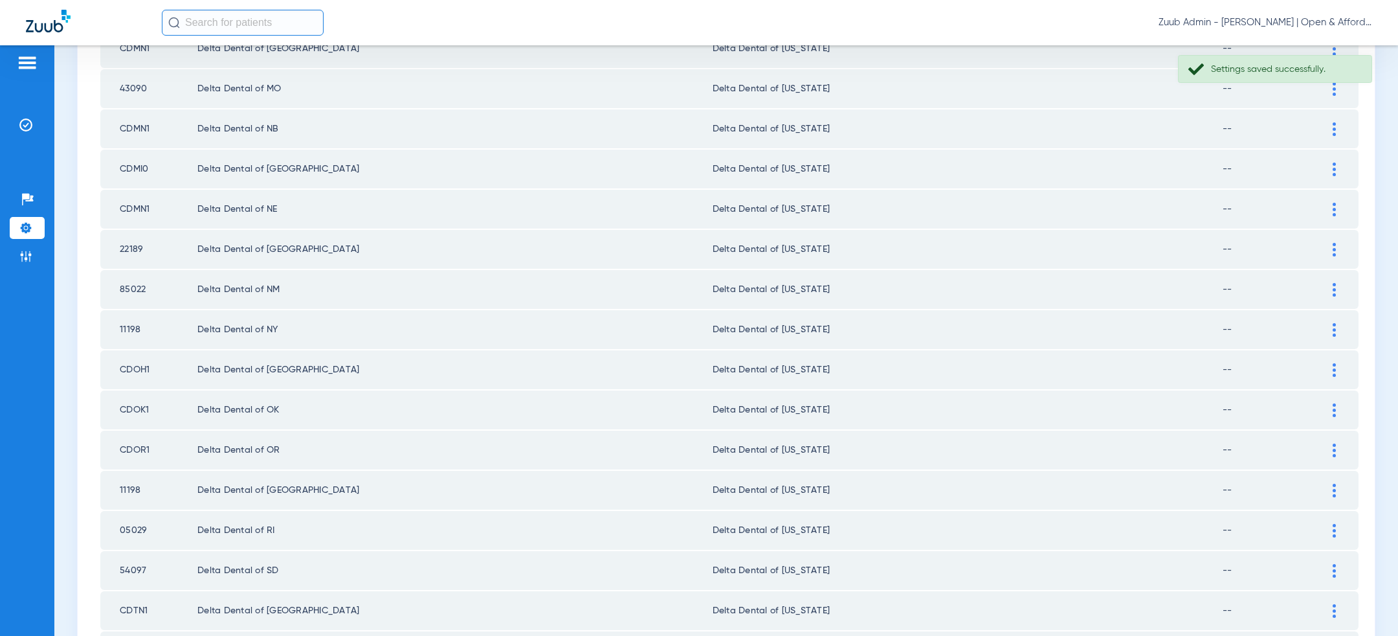
click at [1340, 162] on div at bounding box center [1334, 169] width 23 height 14
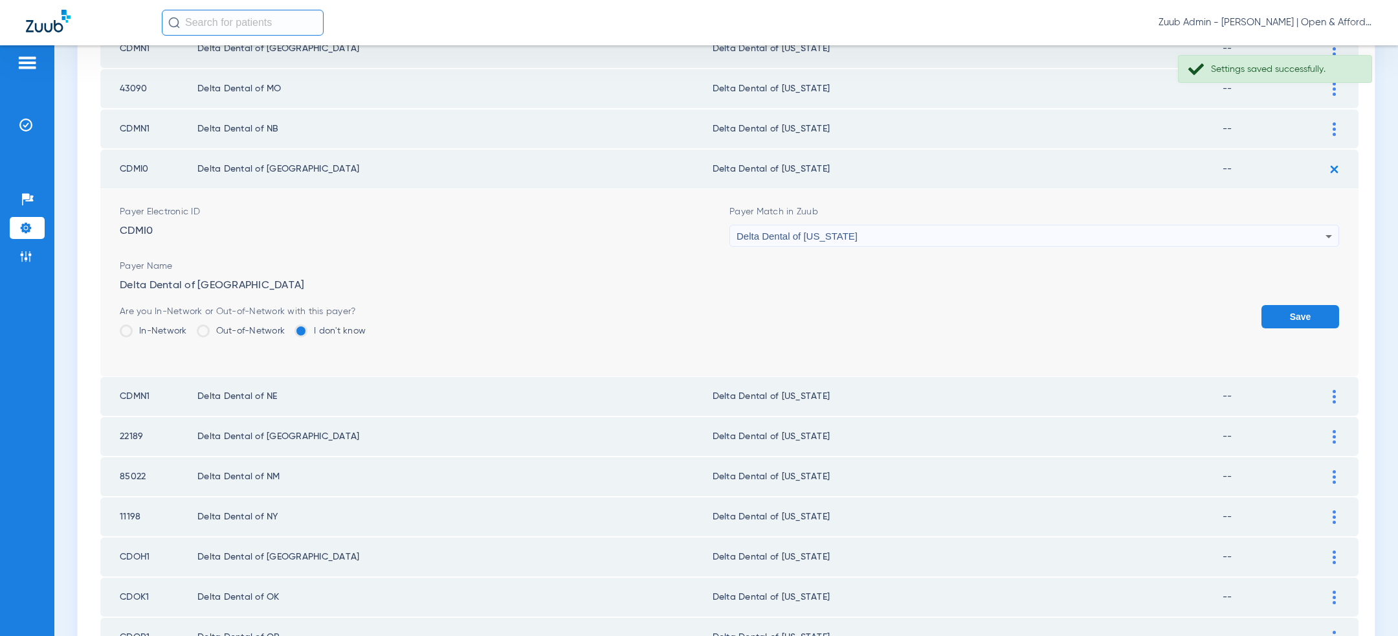
click at [990, 236] on div "Delta Dental of [US_STATE]" at bounding box center [1031, 236] width 589 height 22
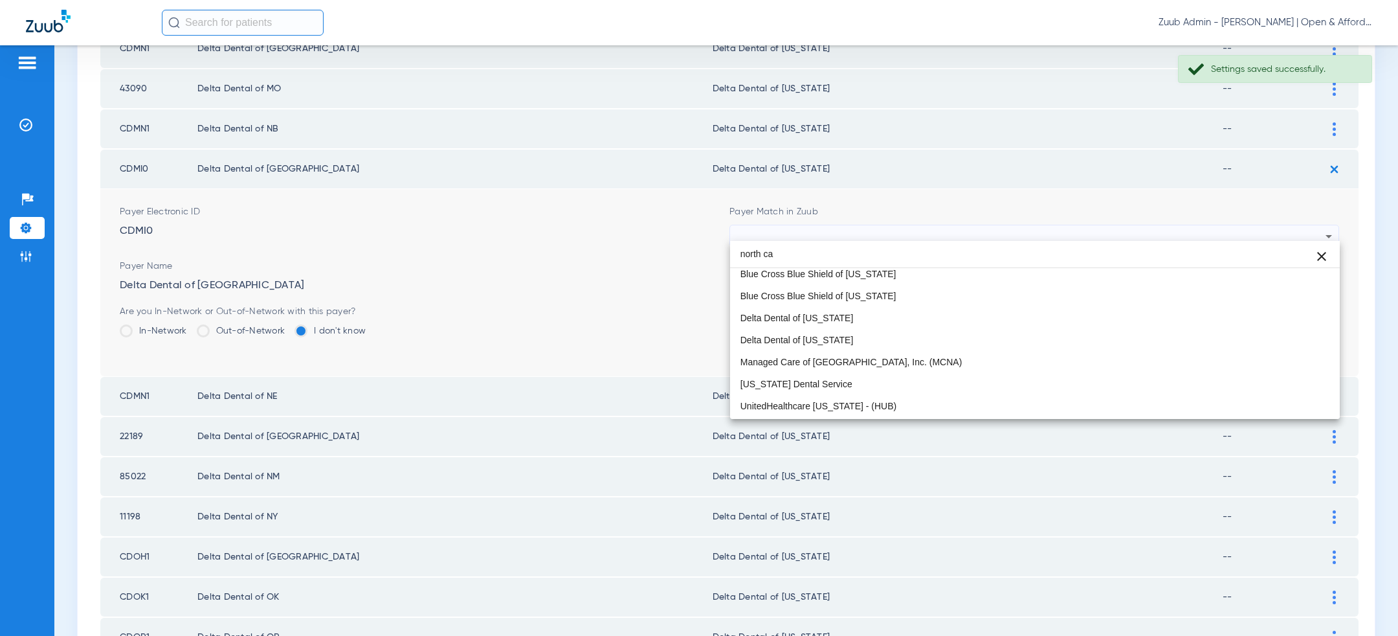
scroll to position [0, 0]
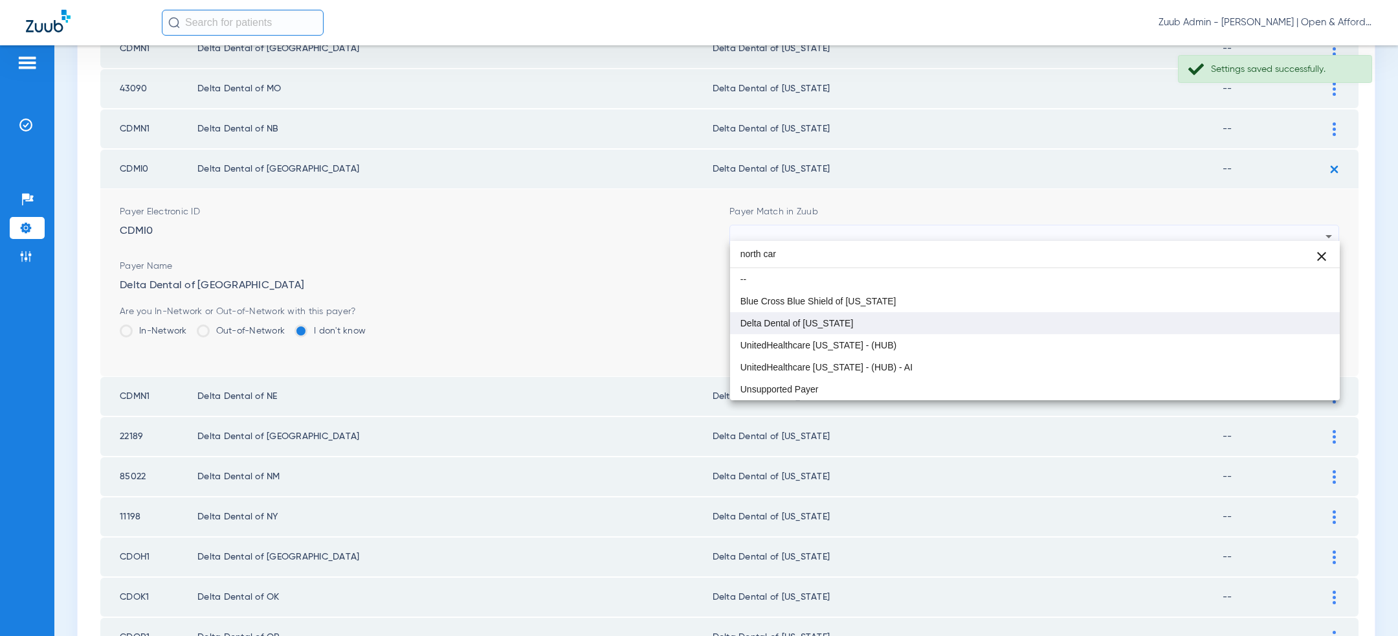
type input "north car"
click at [919, 320] on mat-option "Delta Dental of [US_STATE]" at bounding box center [1035, 323] width 610 height 22
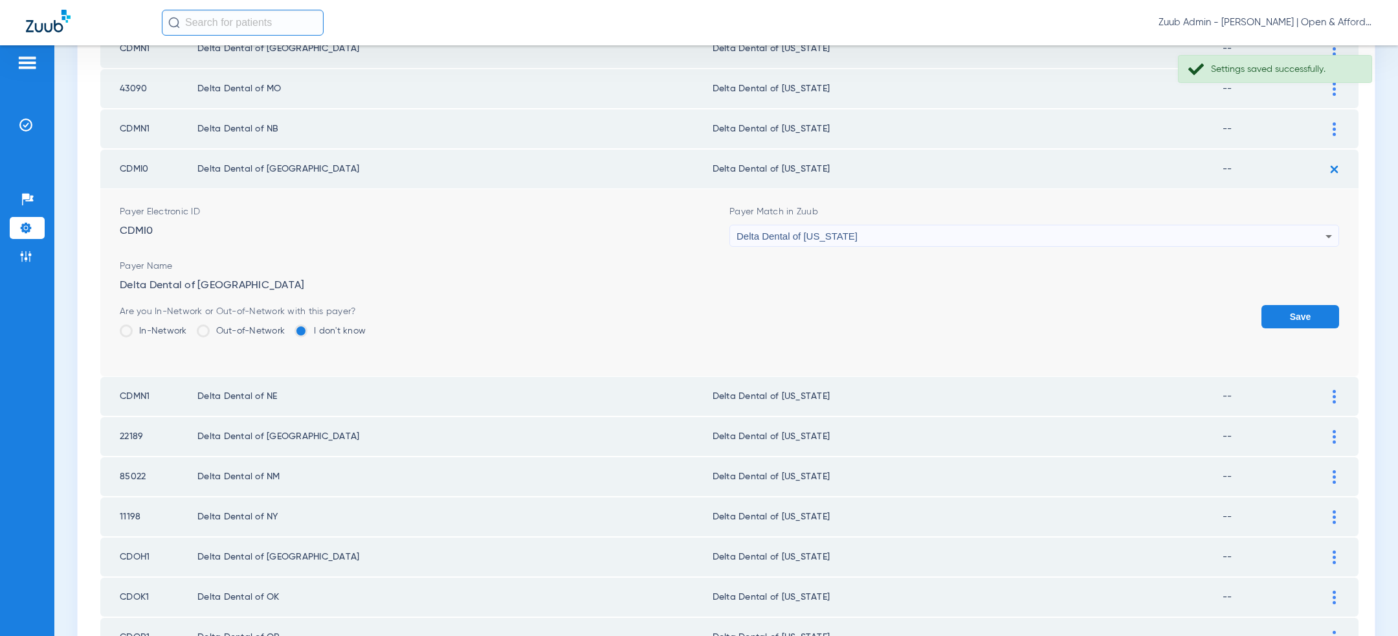
click at [1282, 307] on button "Save" at bounding box center [1301, 316] width 78 height 23
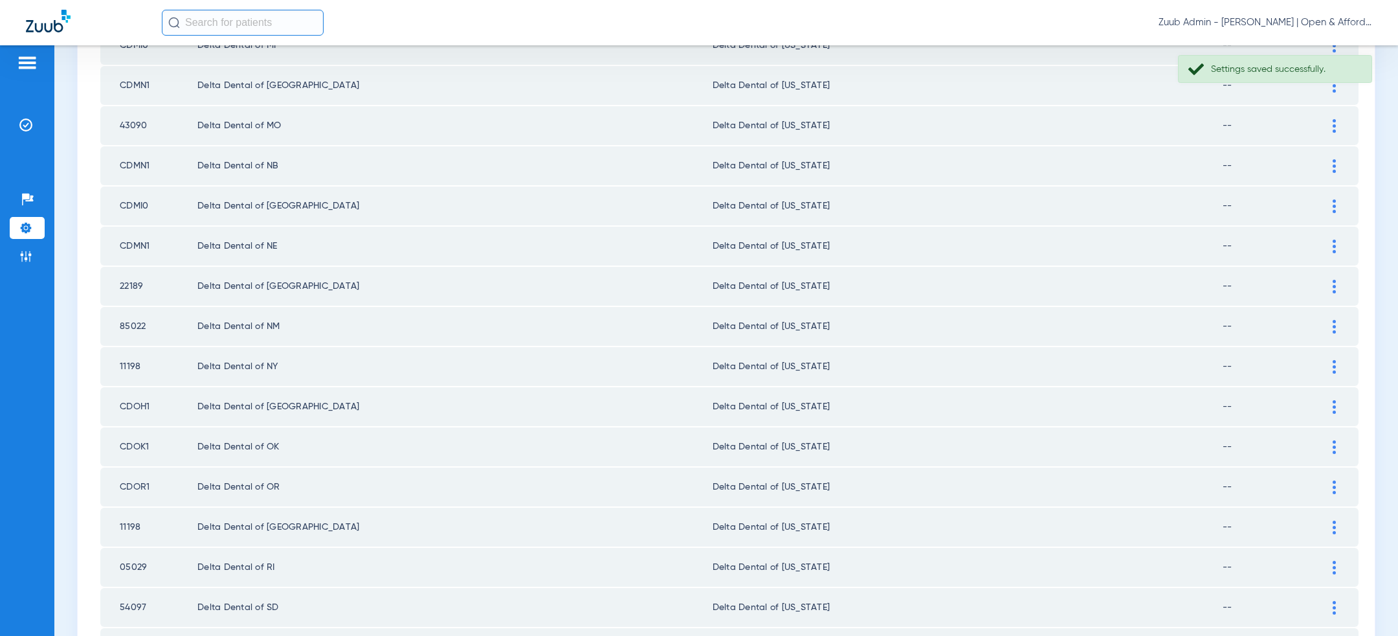
scroll to position [748, 0]
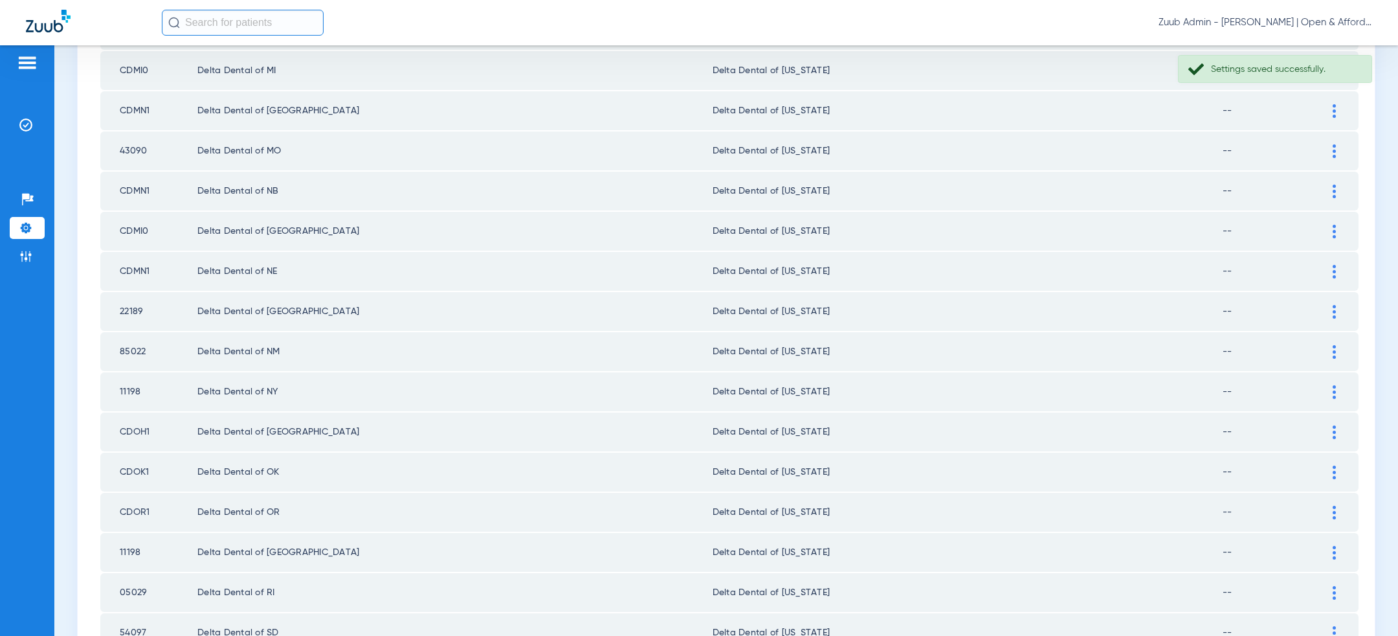
click at [1334, 184] on img at bounding box center [1334, 191] width 3 height 14
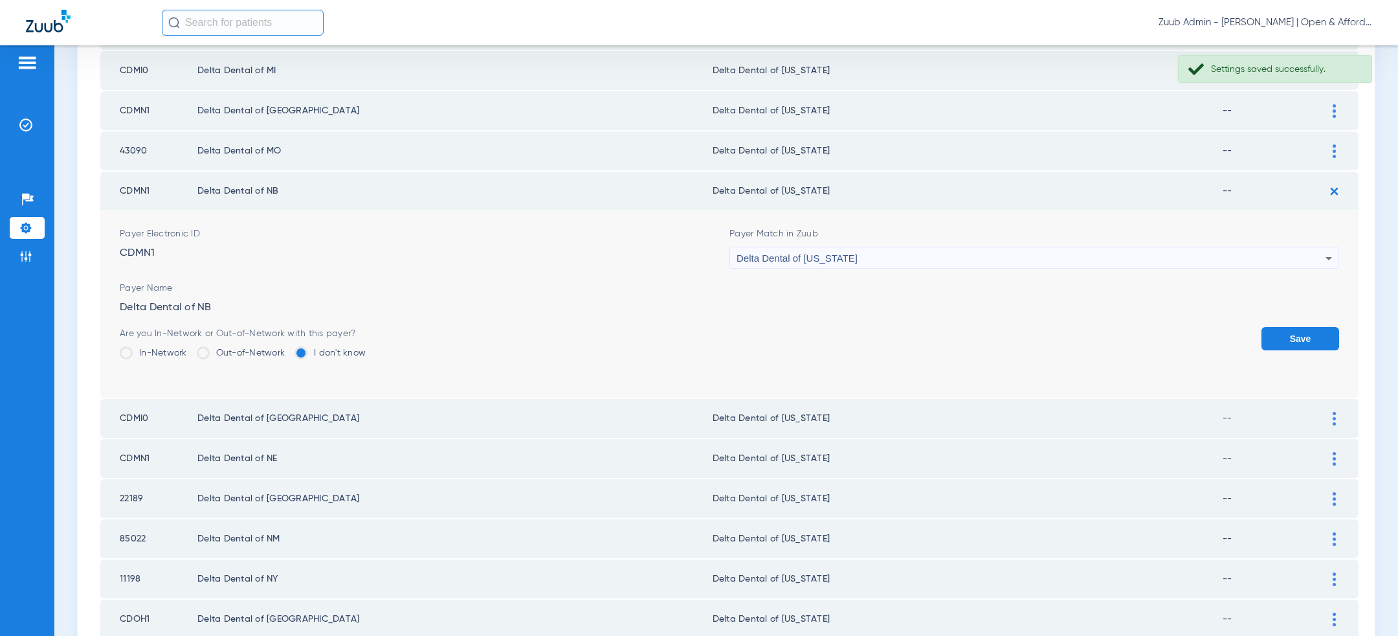
click at [1165, 250] on div "Delta Dental of [US_STATE]" at bounding box center [1031, 258] width 589 height 22
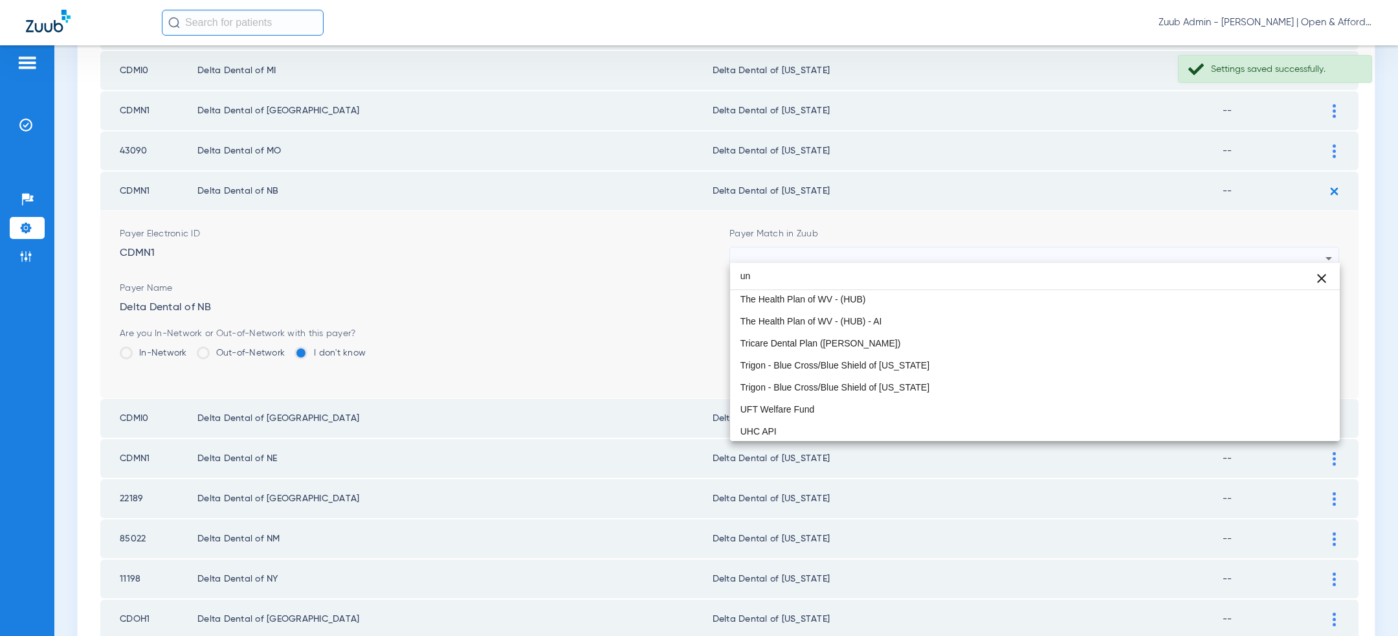
scroll to position [0, 0]
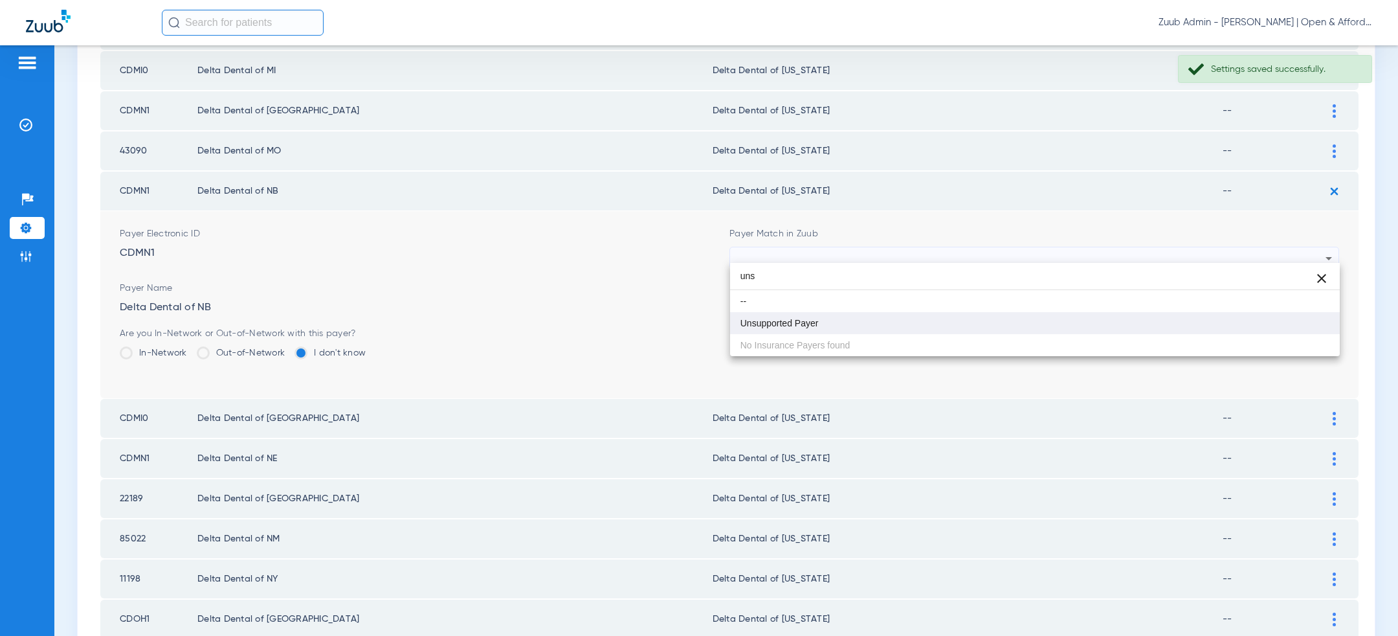
type input "uns"
click at [1049, 317] on mat-option "Unsupported Payer" at bounding box center [1035, 323] width 610 height 22
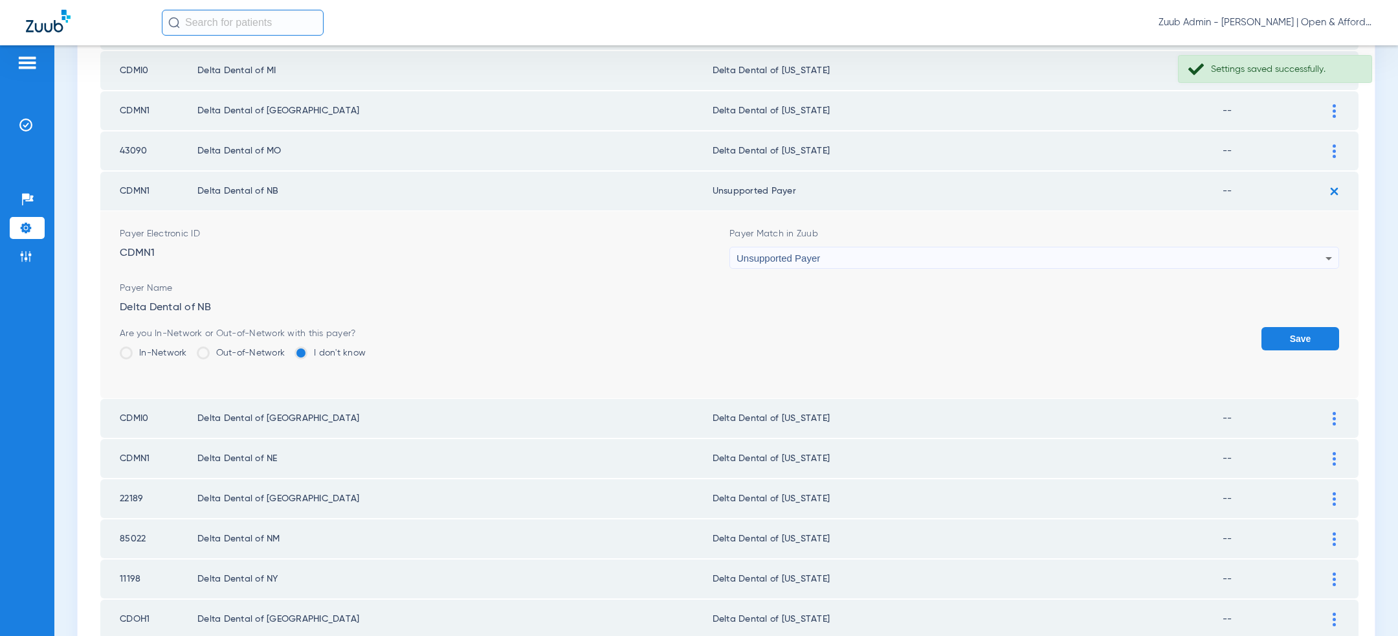
click at [1325, 331] on button "Save" at bounding box center [1301, 338] width 78 height 23
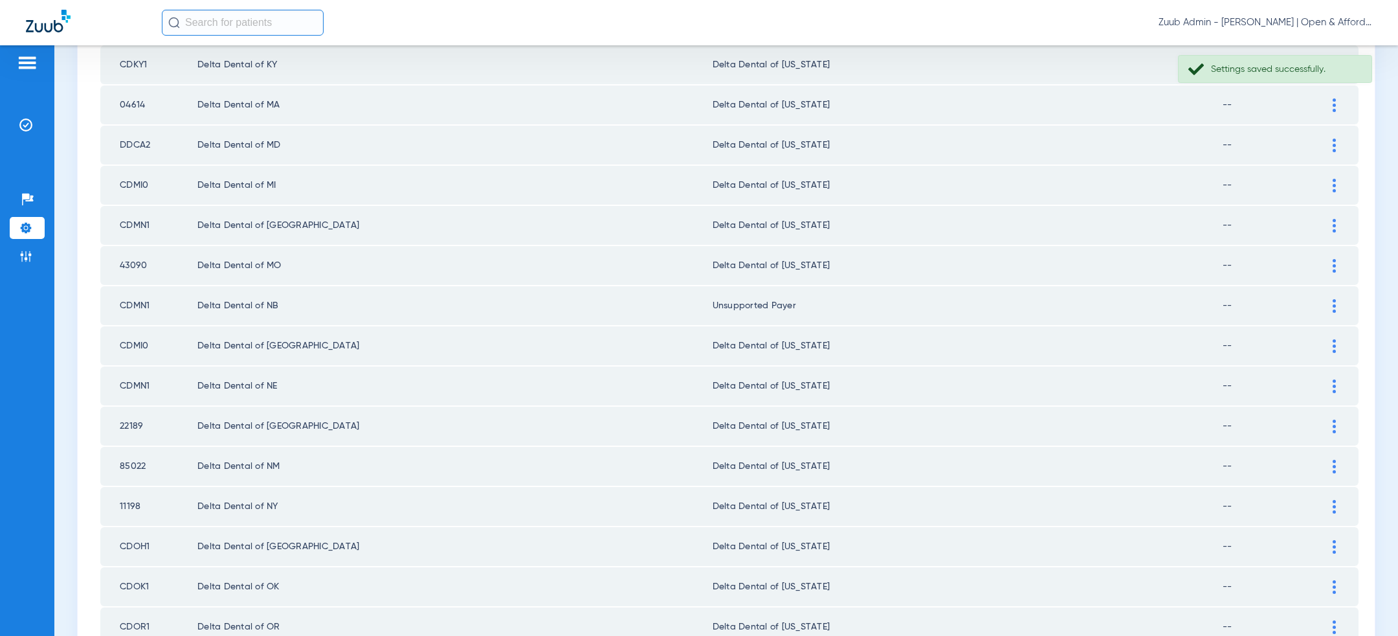
scroll to position [623, 0]
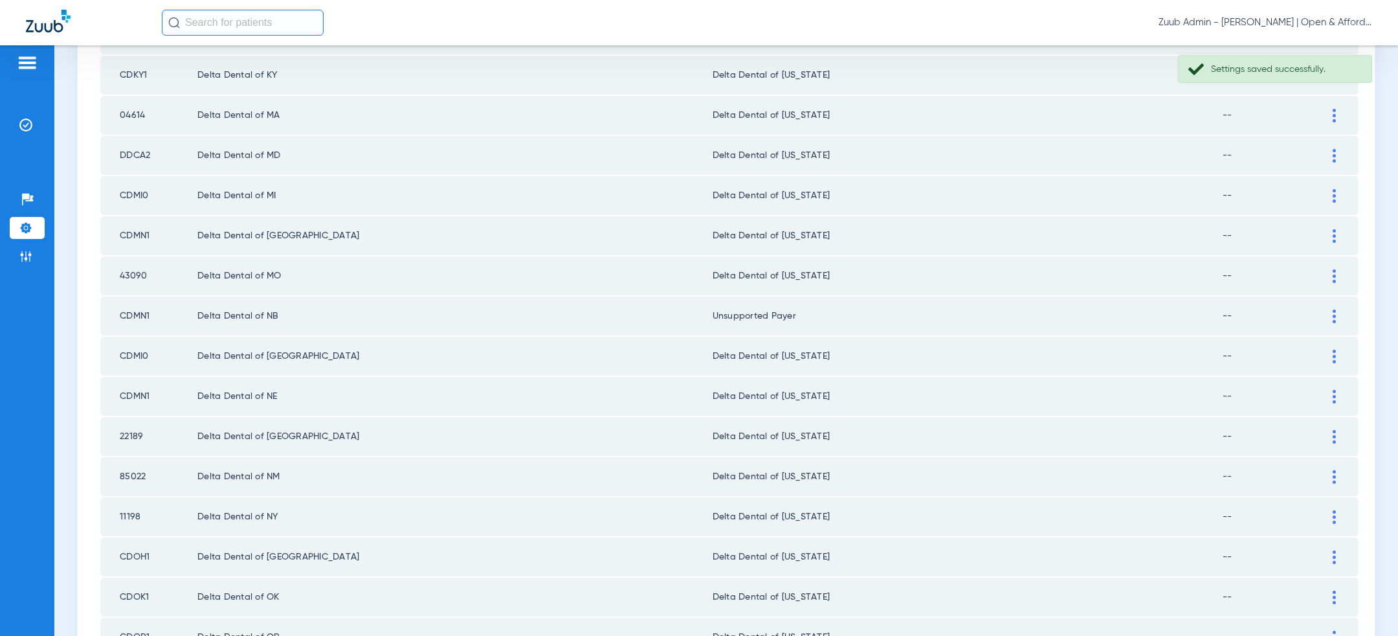
click at [1339, 151] on div at bounding box center [1334, 156] width 23 height 14
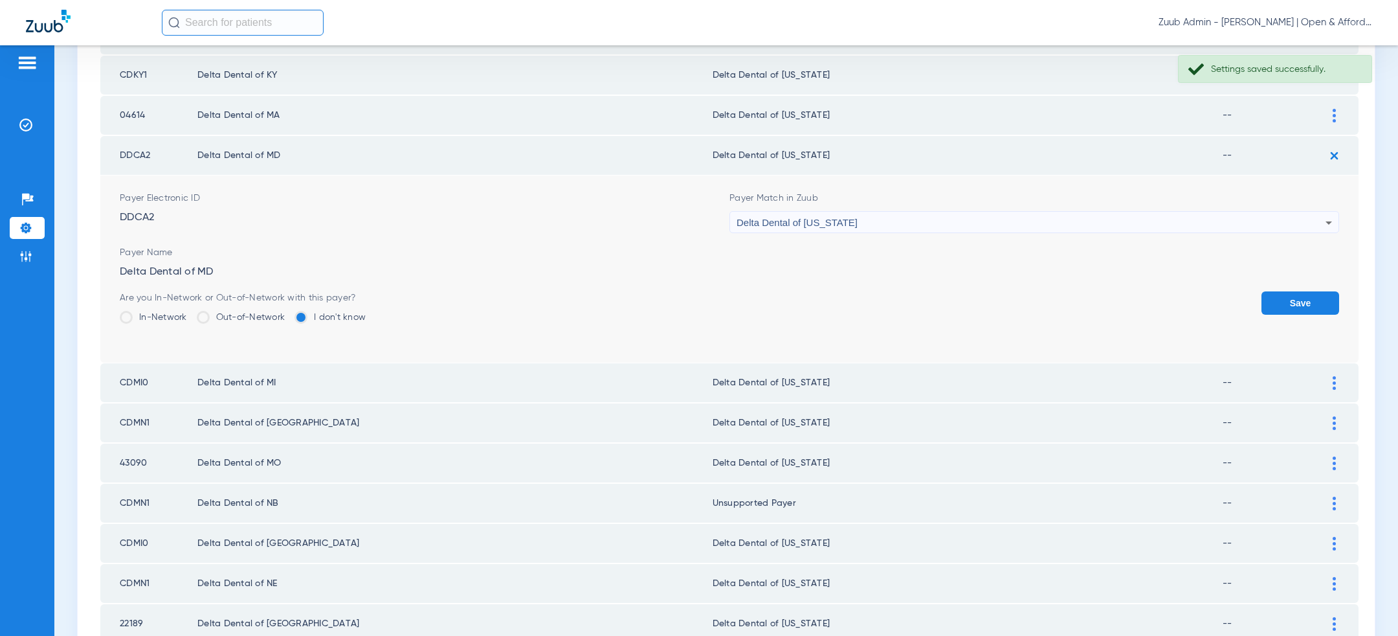
click at [1106, 218] on div "Delta Dental of [US_STATE]" at bounding box center [1031, 223] width 589 height 22
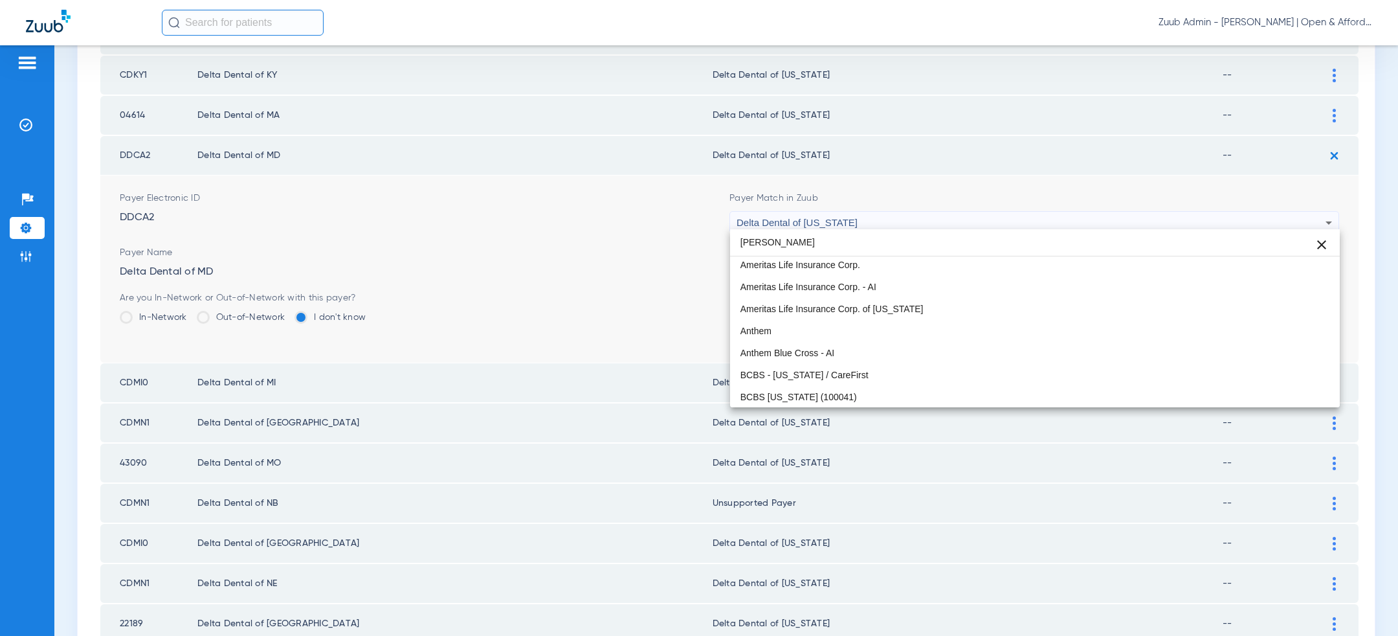
scroll to position [25, 0]
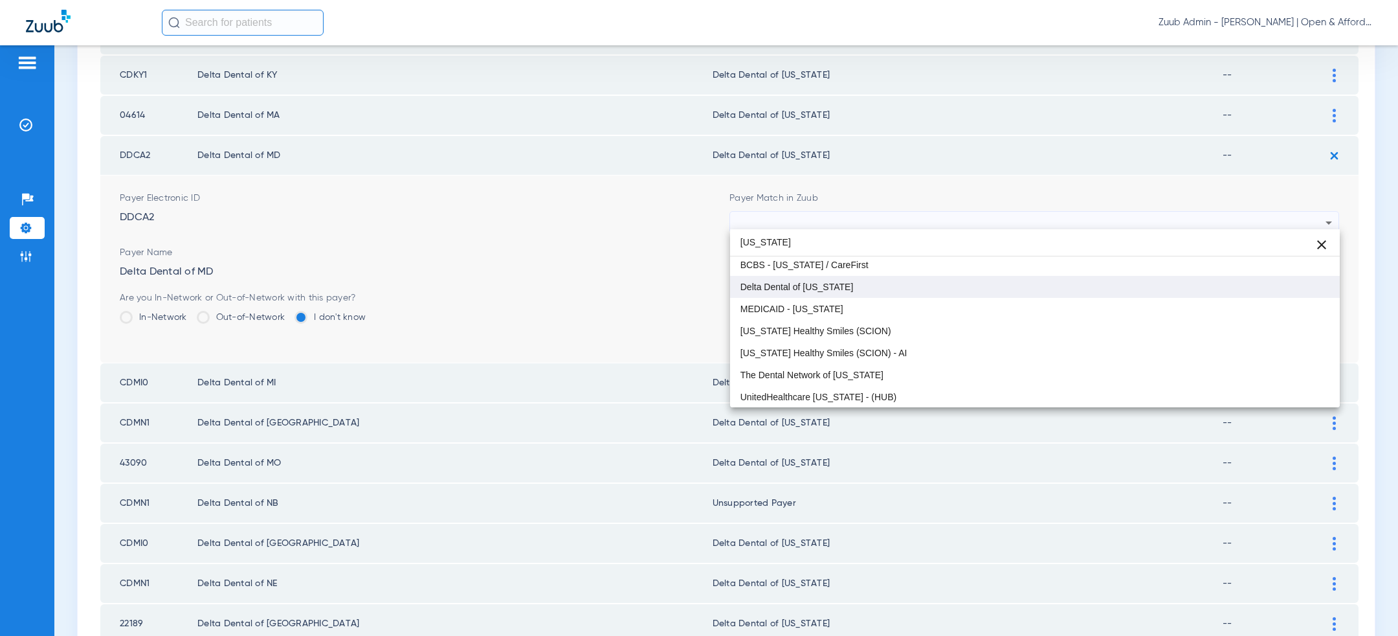
type input "maryland"
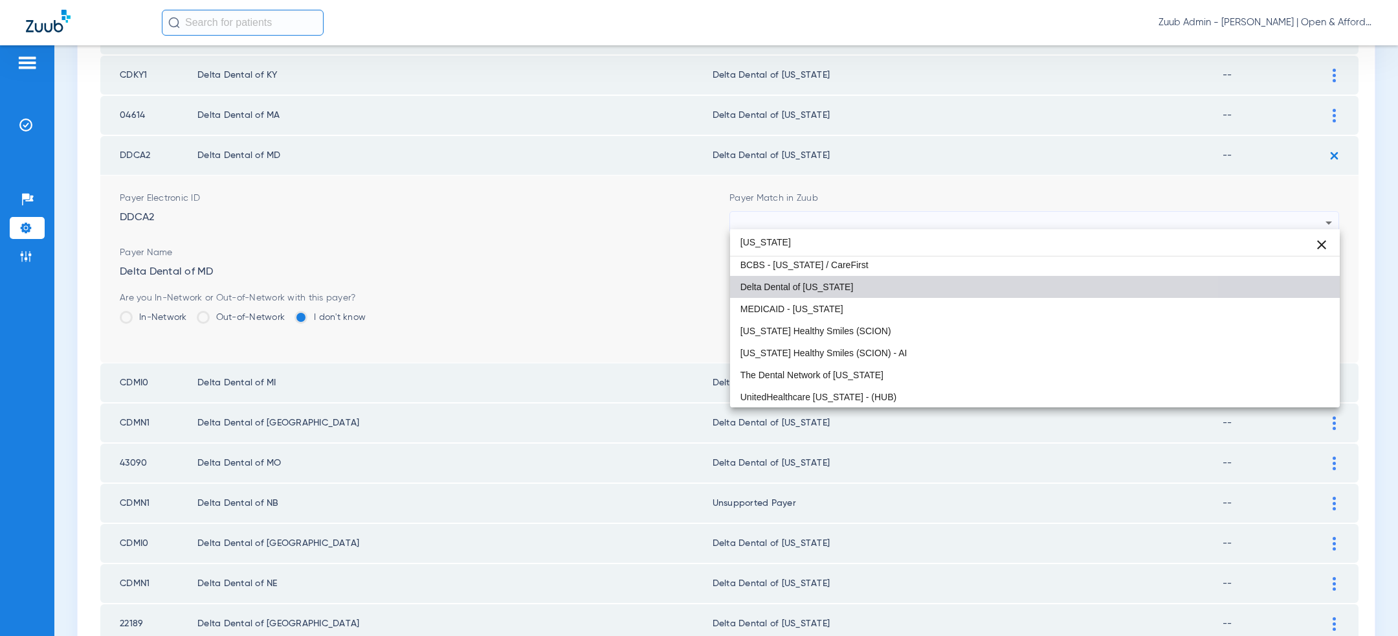
click at [950, 294] on mat-option "Delta Dental of [US_STATE]" at bounding box center [1035, 287] width 610 height 22
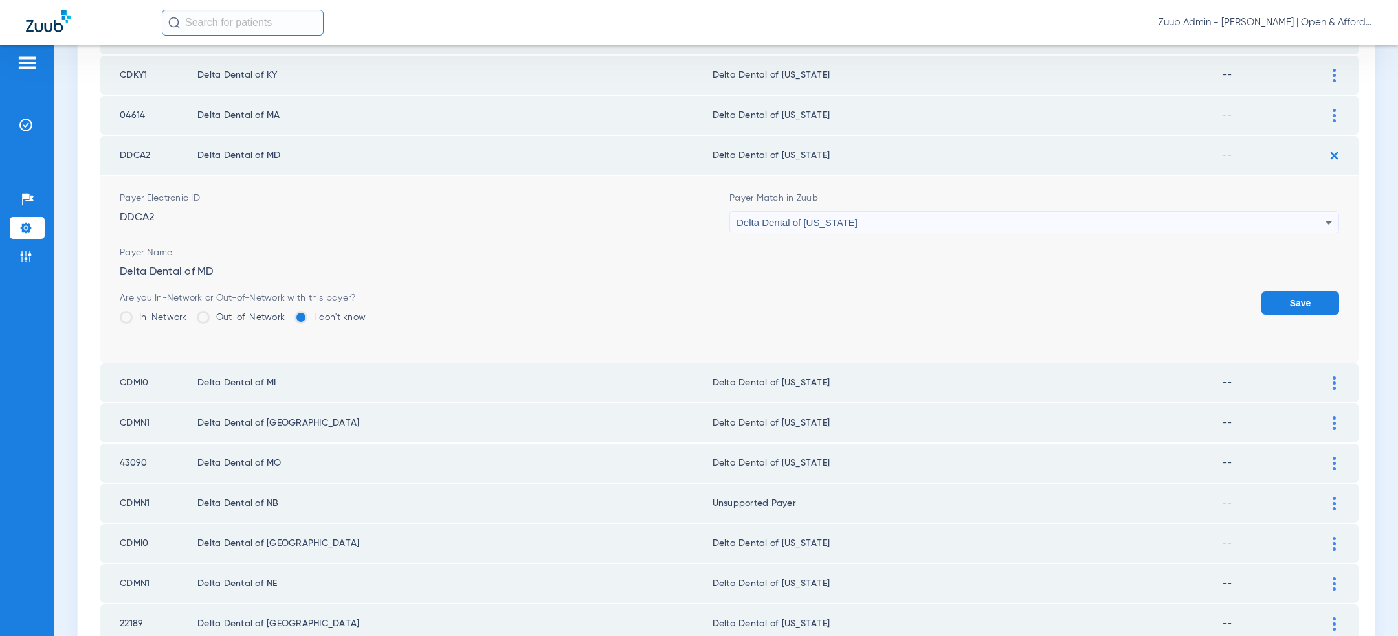
click at [1317, 296] on button "Save" at bounding box center [1301, 302] width 78 height 23
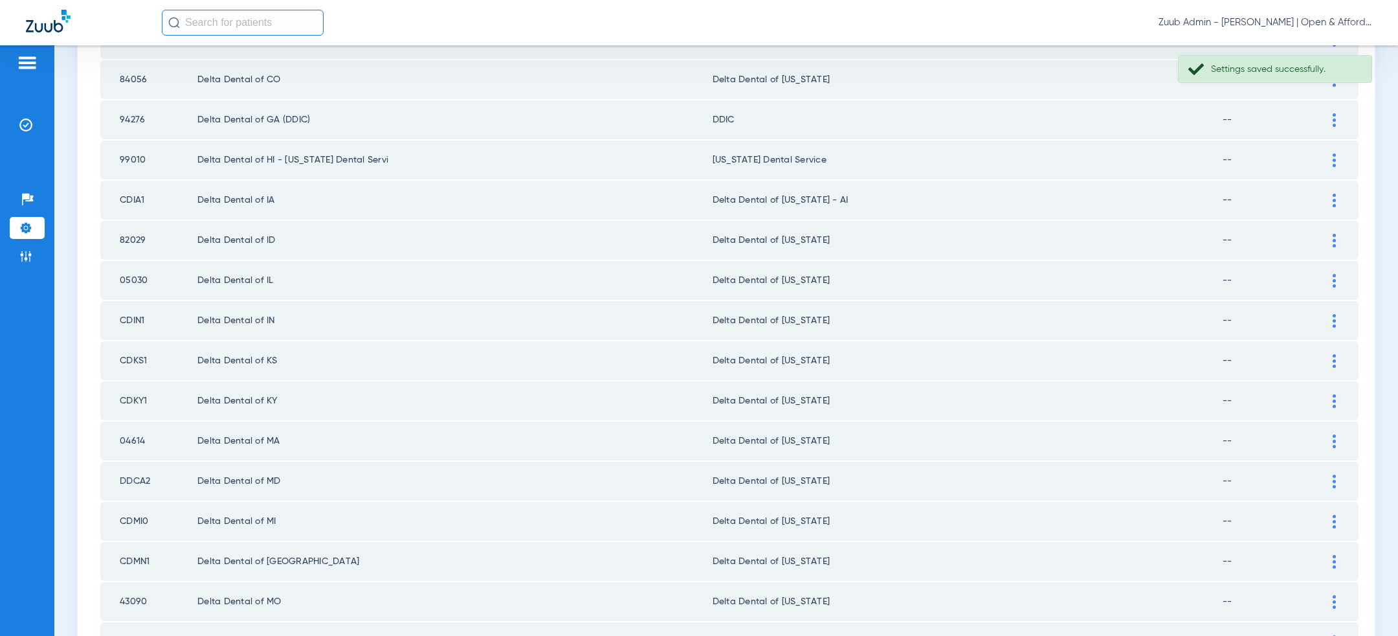
scroll to position [289, 0]
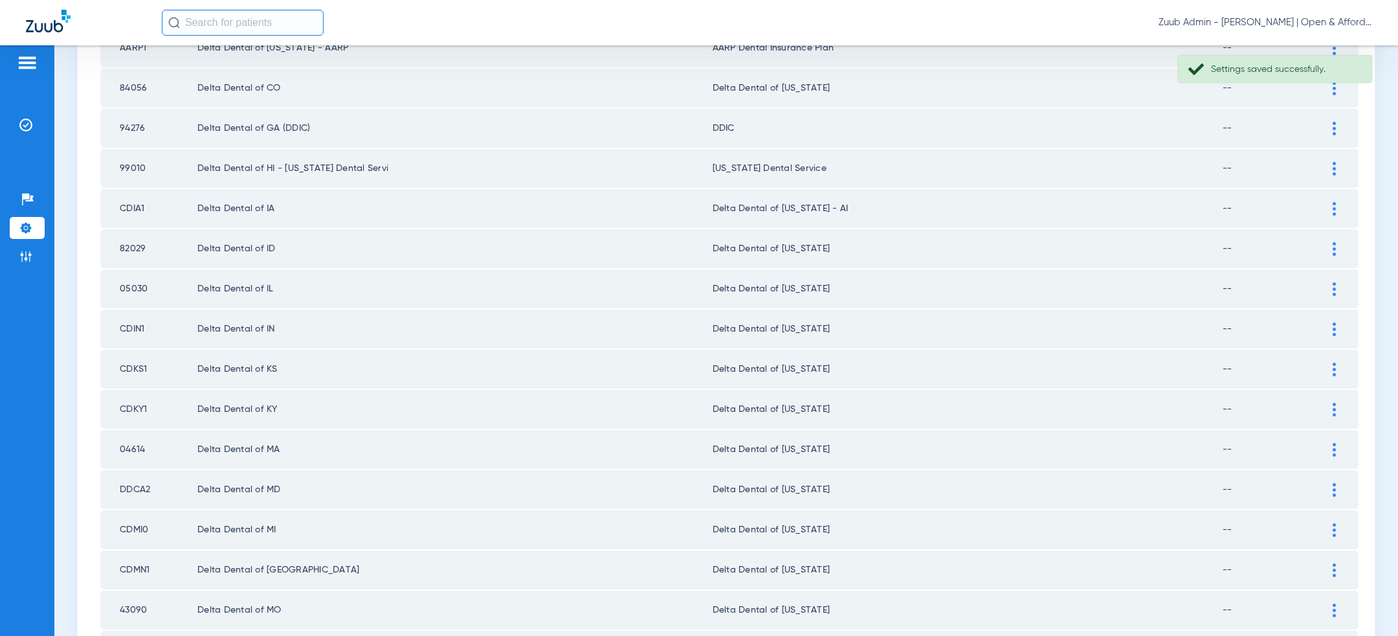
click at [1335, 205] on img at bounding box center [1334, 209] width 3 height 14
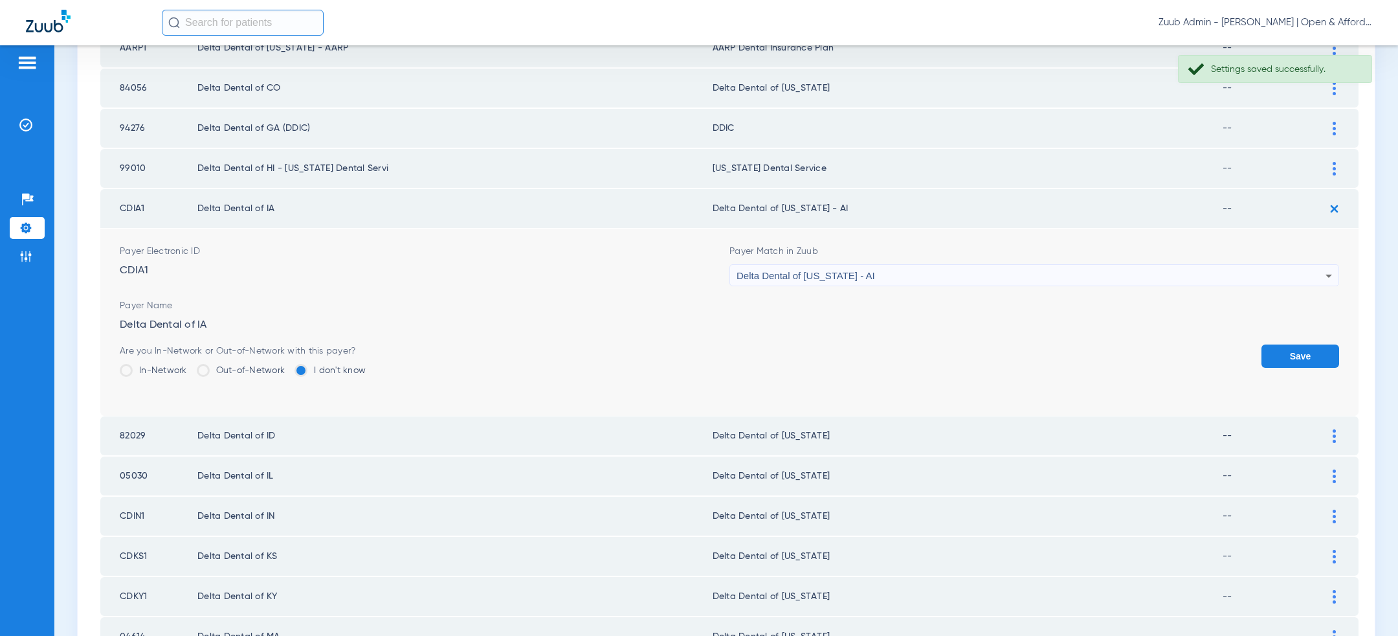
click at [1066, 269] on div "Delta Dental of [US_STATE] - AI" at bounding box center [1031, 276] width 589 height 22
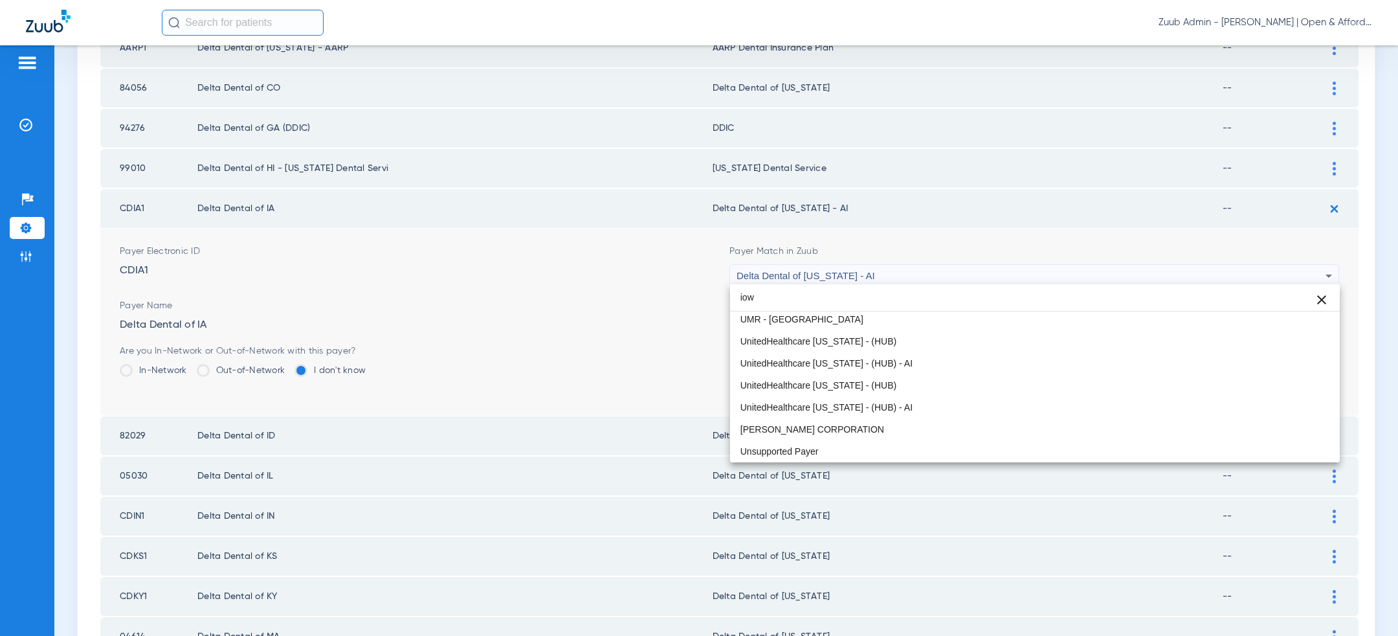
scroll to position [0, 0]
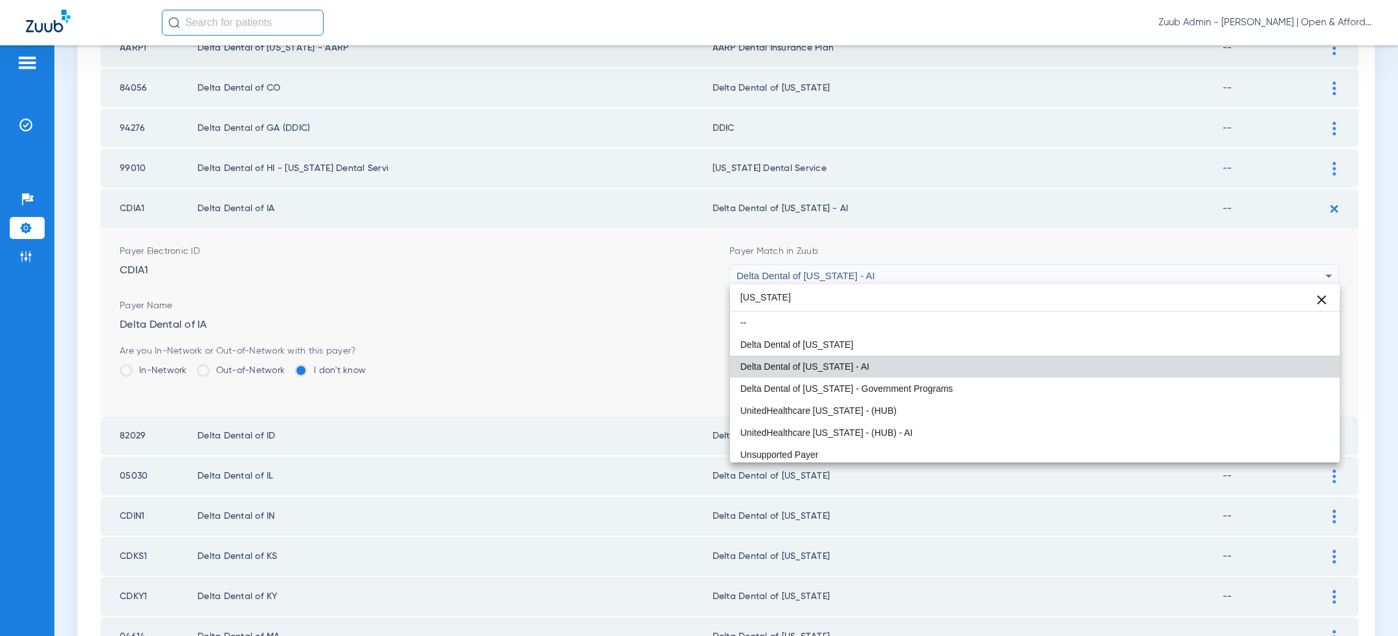
type input "iowa"
click at [980, 344] on mat-option "Delta Dental of [US_STATE]" at bounding box center [1035, 344] width 610 height 22
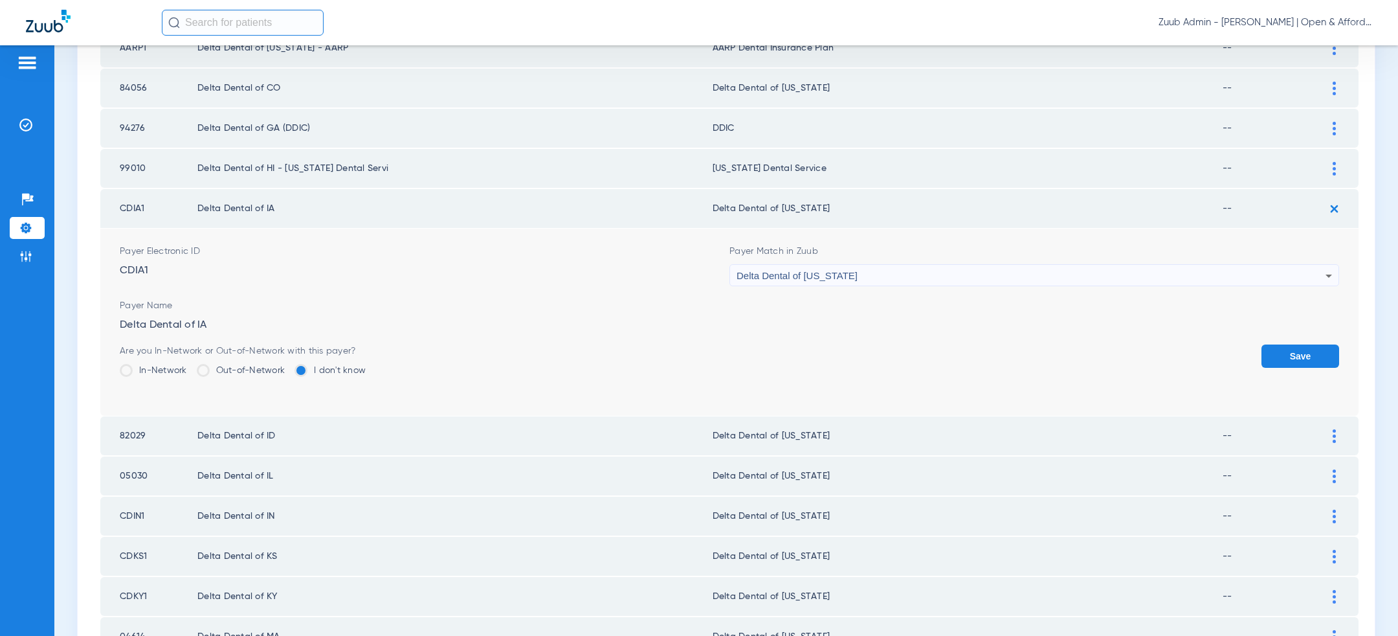
click at [1302, 348] on button "Save" at bounding box center [1301, 355] width 78 height 23
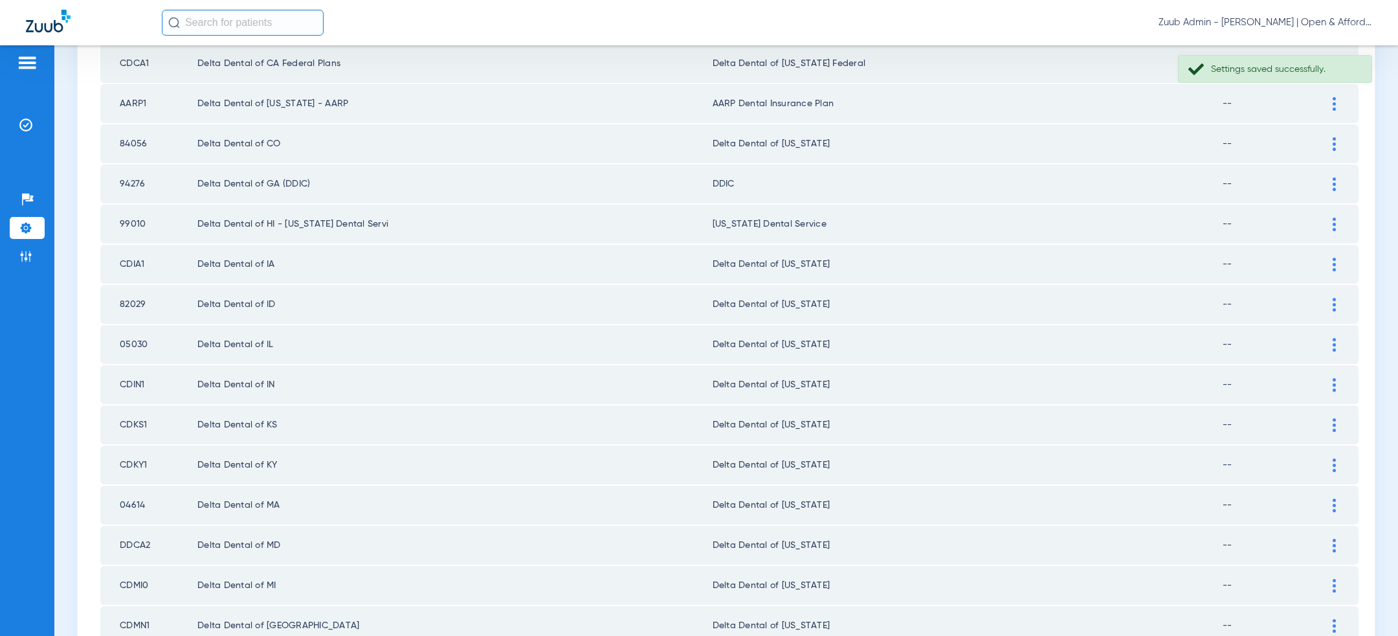
scroll to position [233, 0]
click at [1335, 181] on img at bounding box center [1334, 185] width 3 height 14
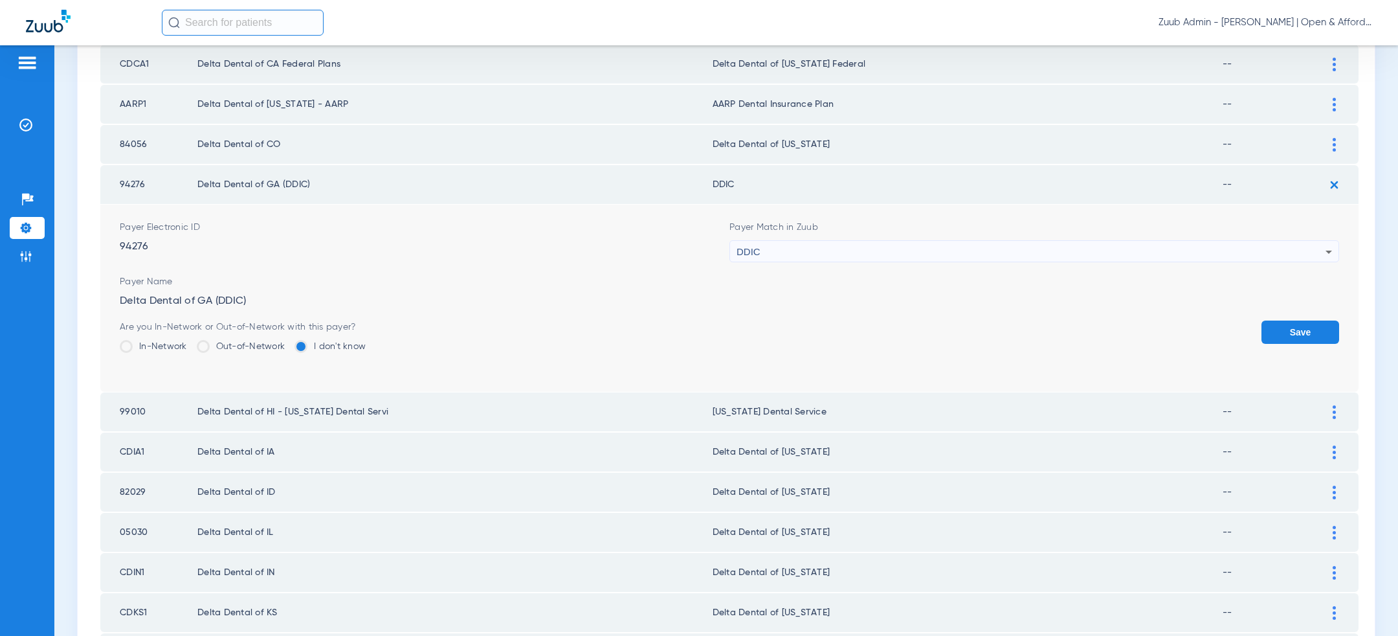
click at [994, 259] on div "DDIC" at bounding box center [1031, 252] width 589 height 22
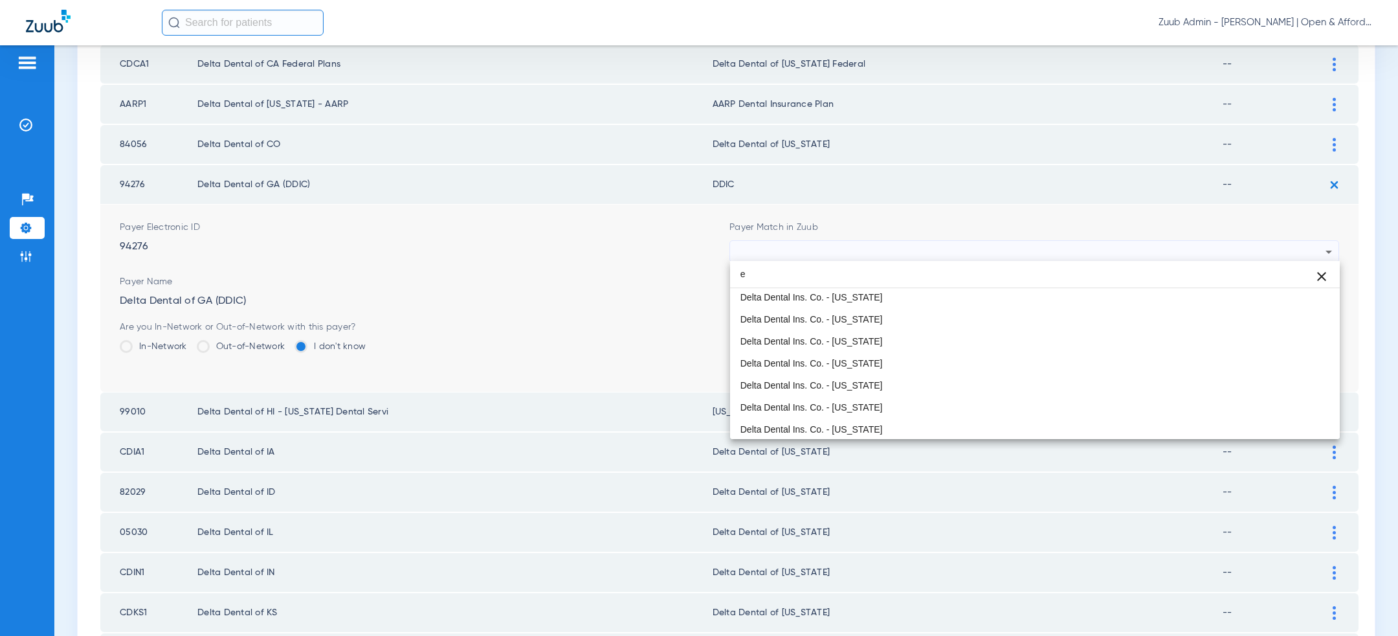
scroll to position [25, 0]
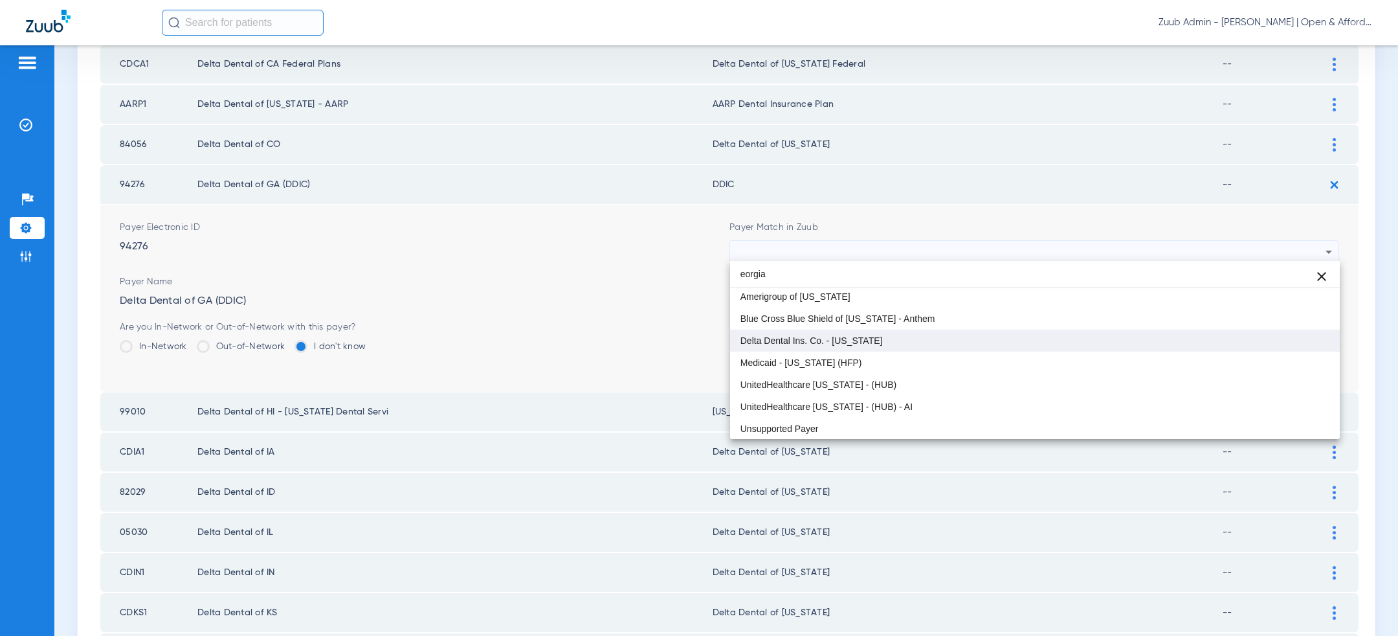
type input "eorgia"
click at [895, 348] on mat-option "Delta Dental Ins. Co. - [US_STATE]" at bounding box center [1035, 341] width 610 height 22
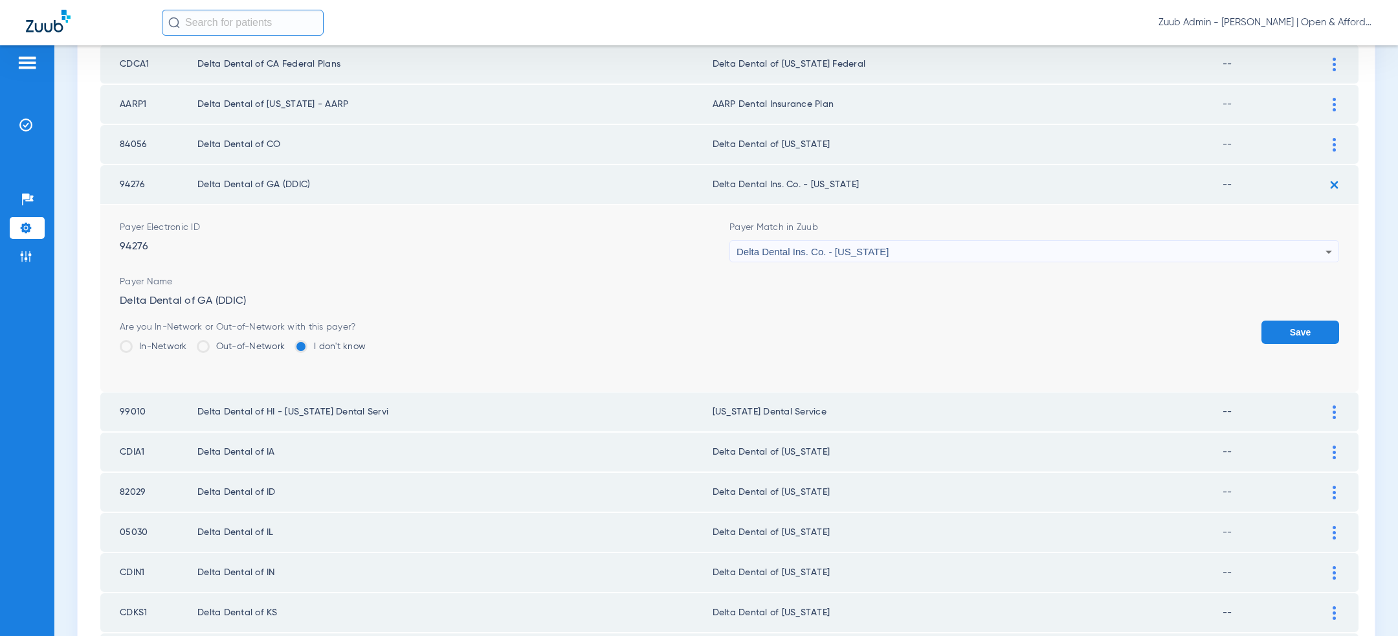
click at [1297, 324] on button "Save" at bounding box center [1301, 331] width 78 height 23
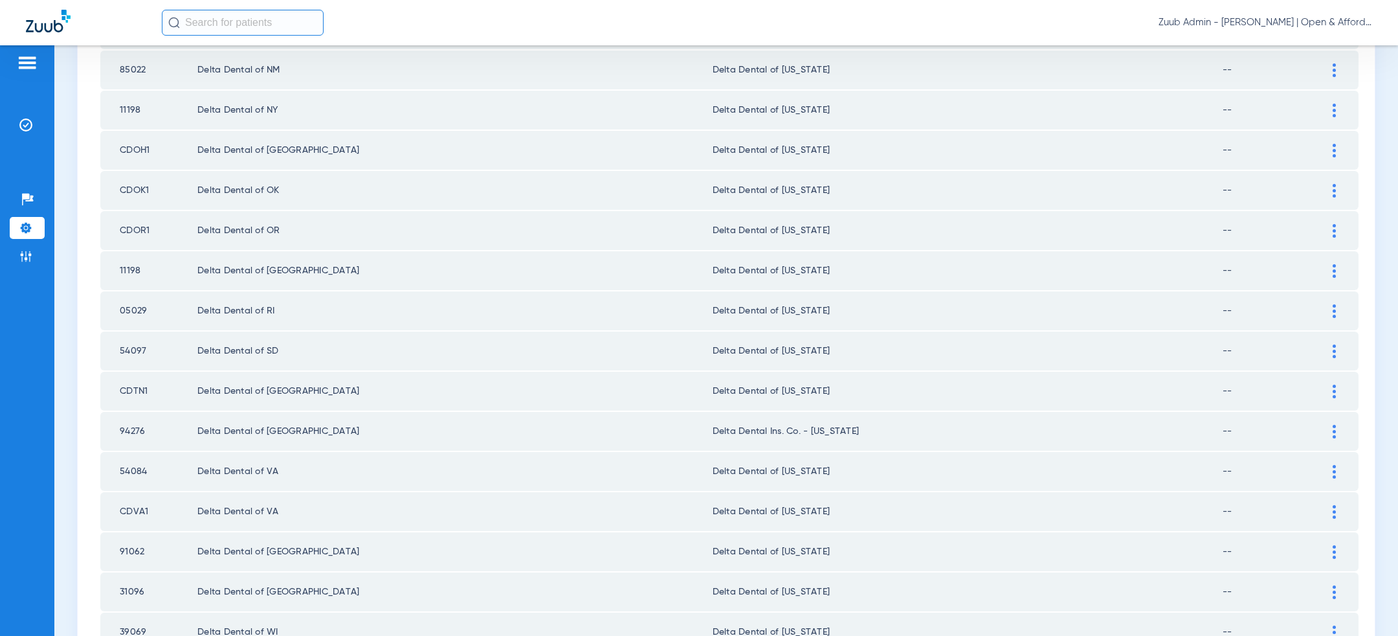
scroll to position [1686, 0]
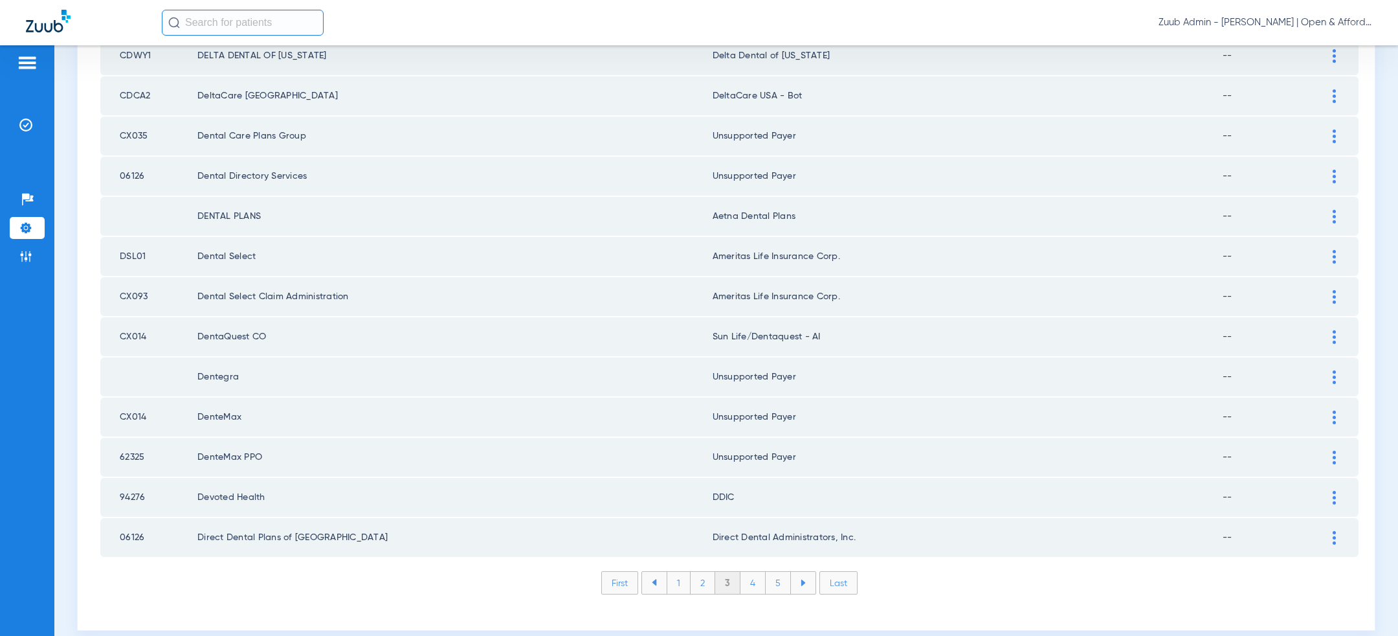
click at [706, 572] on li "2" at bounding box center [703, 583] width 25 height 22
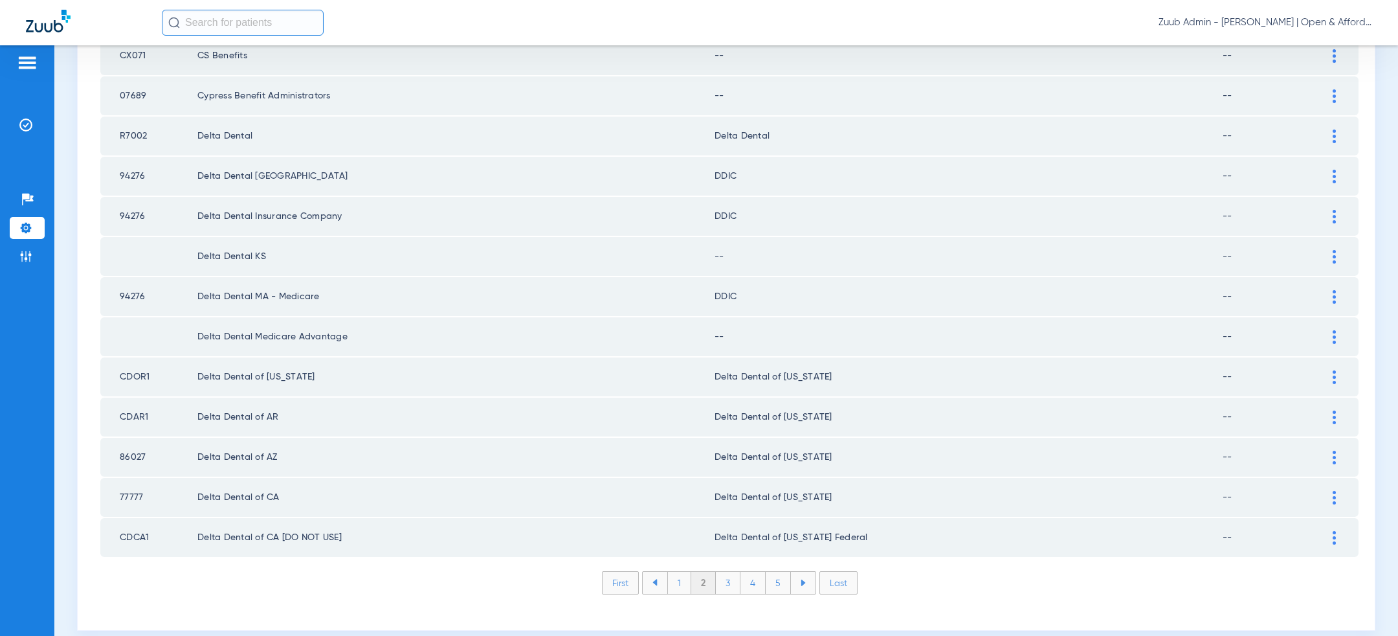
click at [1335, 531] on img at bounding box center [1334, 538] width 3 height 14
click at [1101, 594] on div "Delta Dental of [US_STATE] Federal" at bounding box center [1031, 605] width 589 height 22
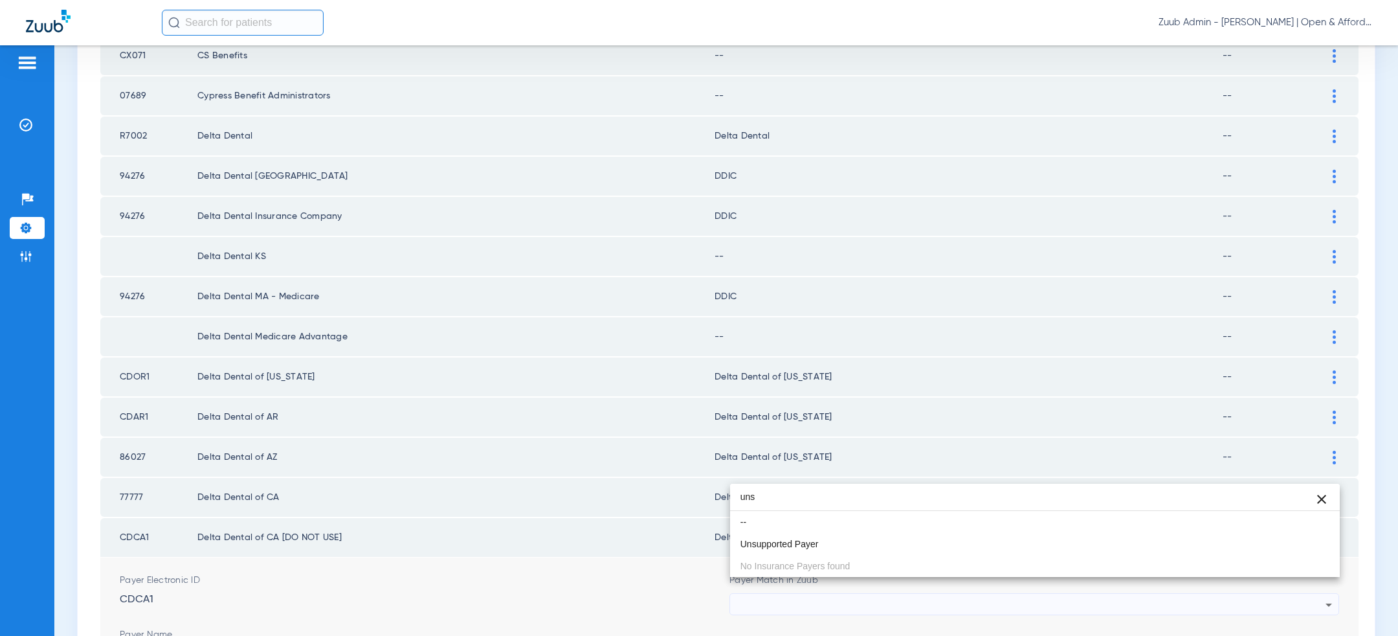
scroll to position [0, 0]
type input "uns"
click at [994, 539] on mat-option "Unsupported Payer" at bounding box center [1035, 544] width 610 height 22
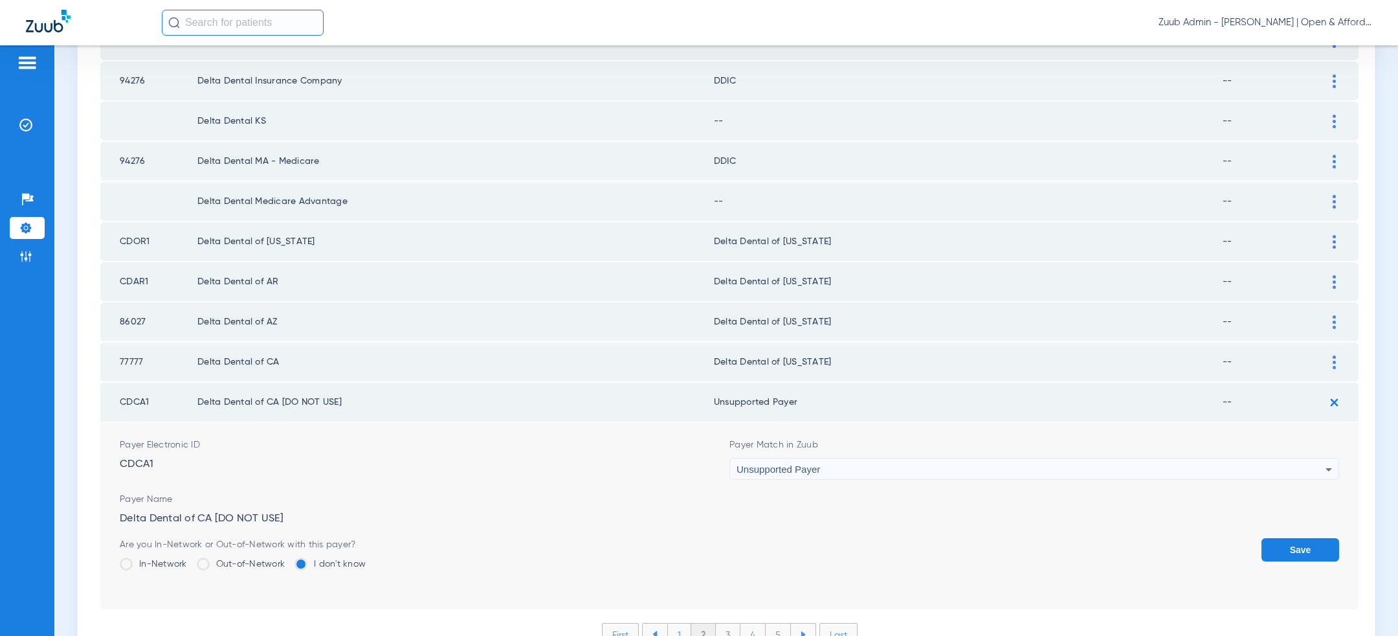
click at [1328, 538] on button "Save" at bounding box center [1301, 549] width 78 height 23
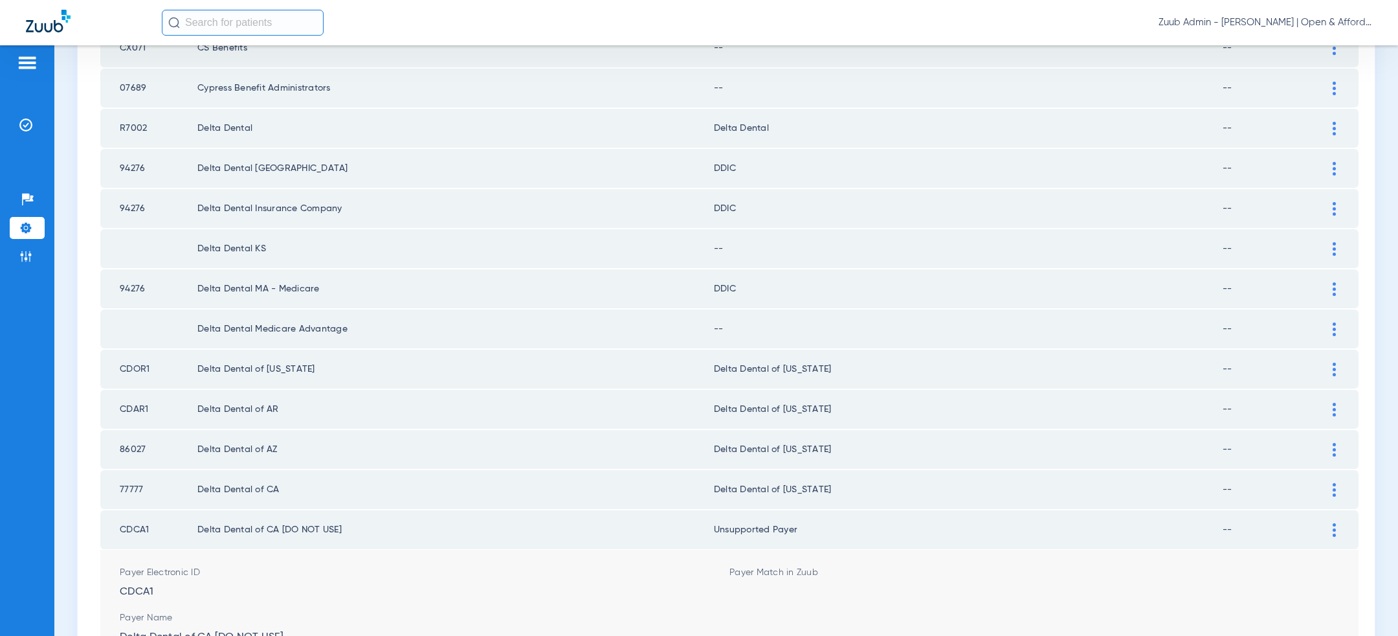
scroll to position [1686, 0]
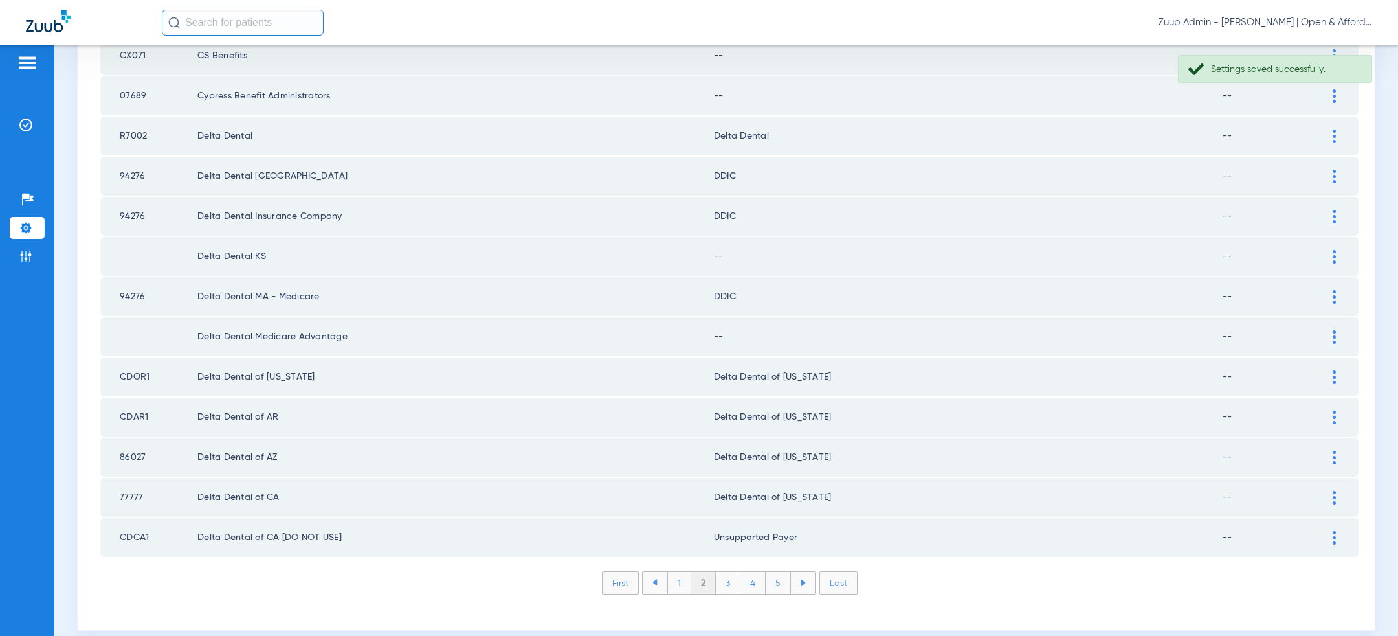
click at [1337, 370] on div at bounding box center [1334, 377] width 23 height 14
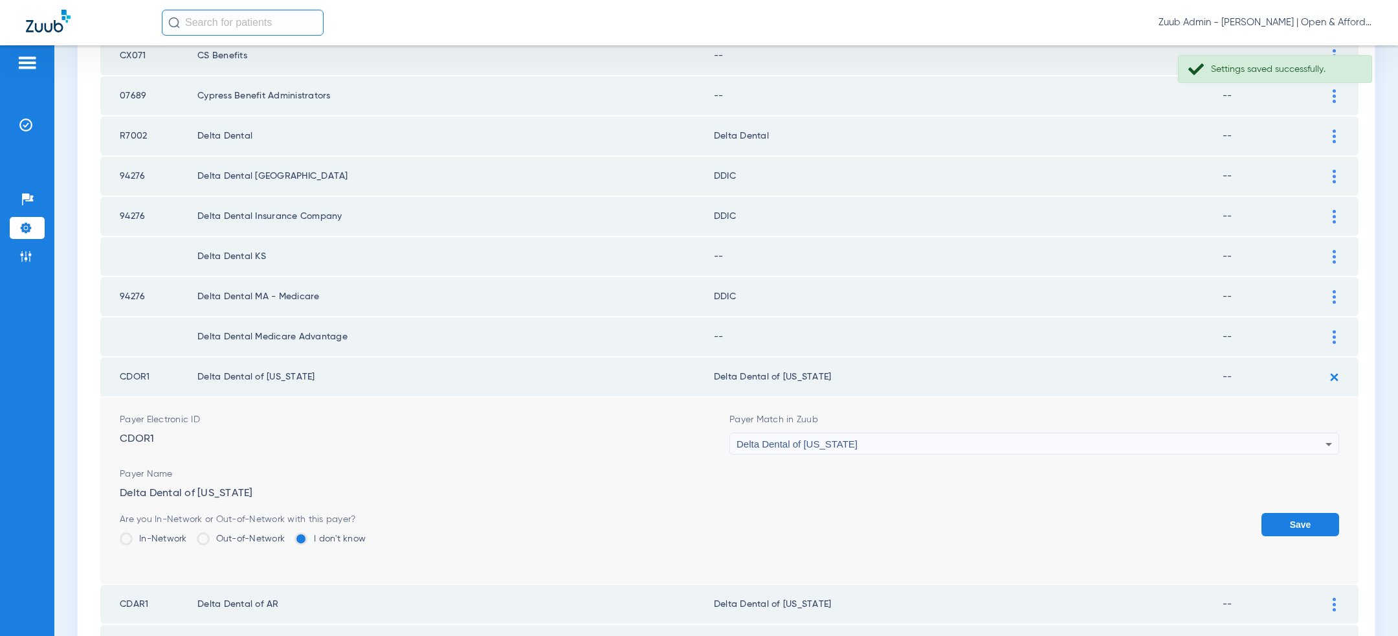
click at [1130, 433] on div "Delta Dental of [US_STATE]" at bounding box center [1031, 444] width 589 height 22
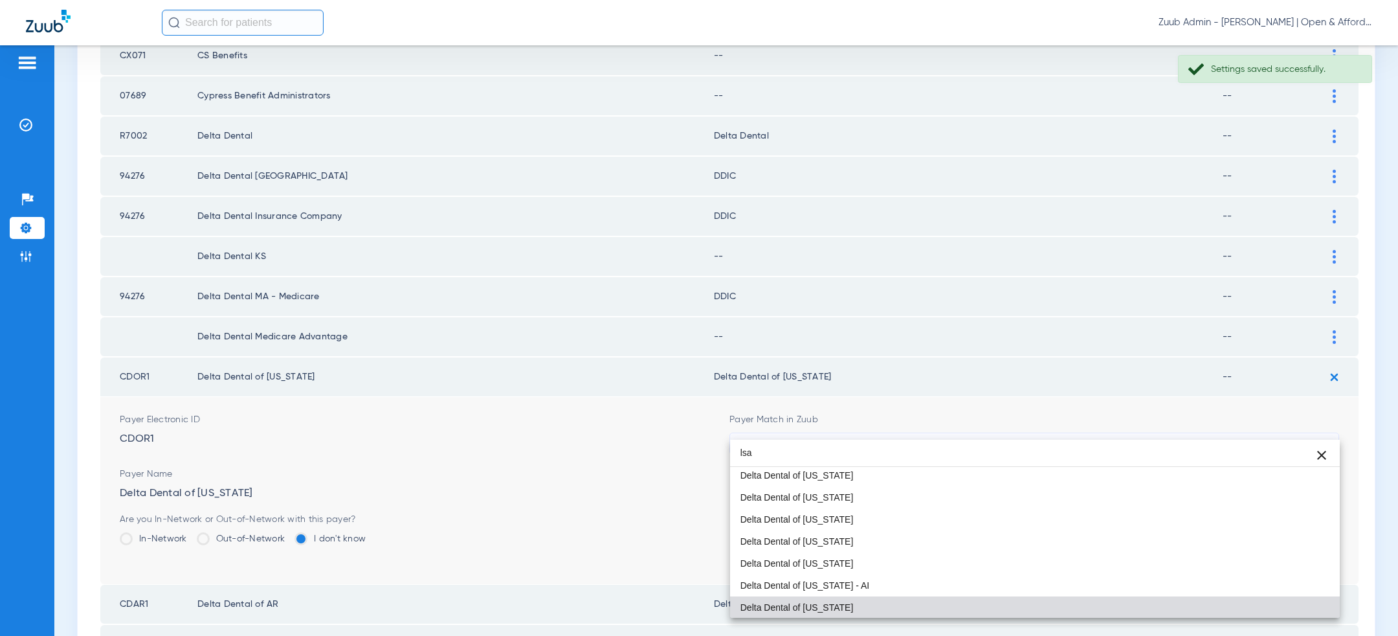
scroll to position [0, 0]
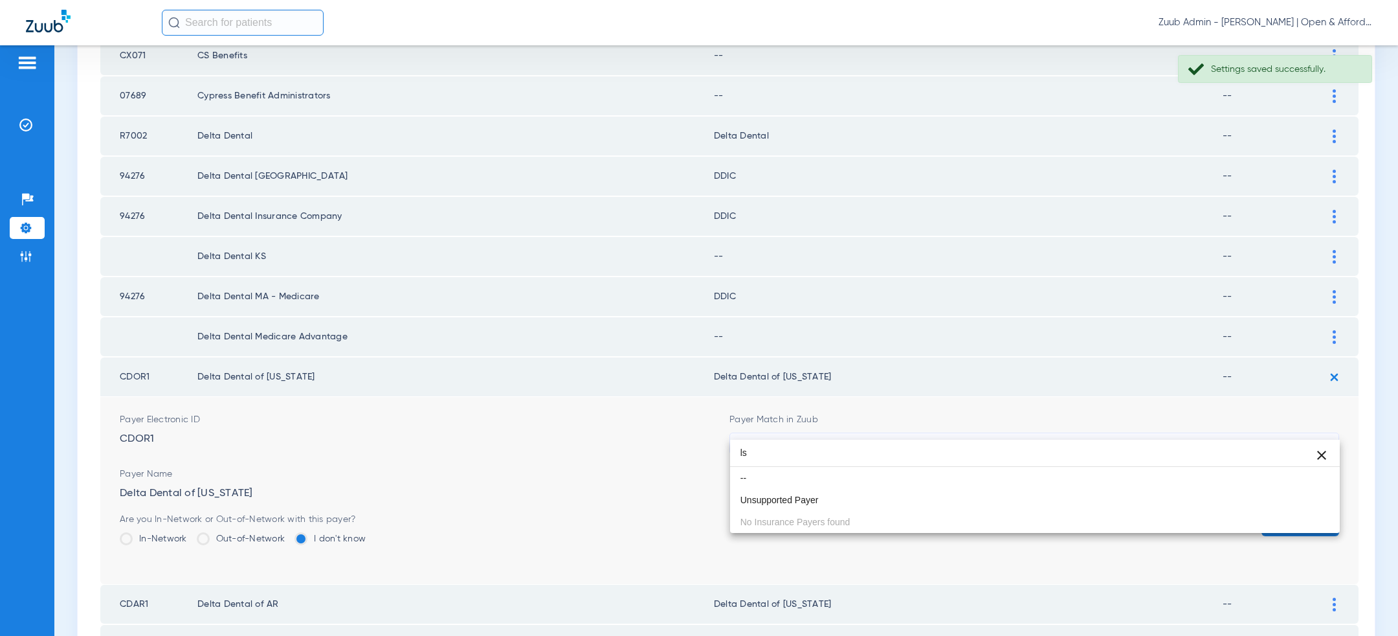
type input "l"
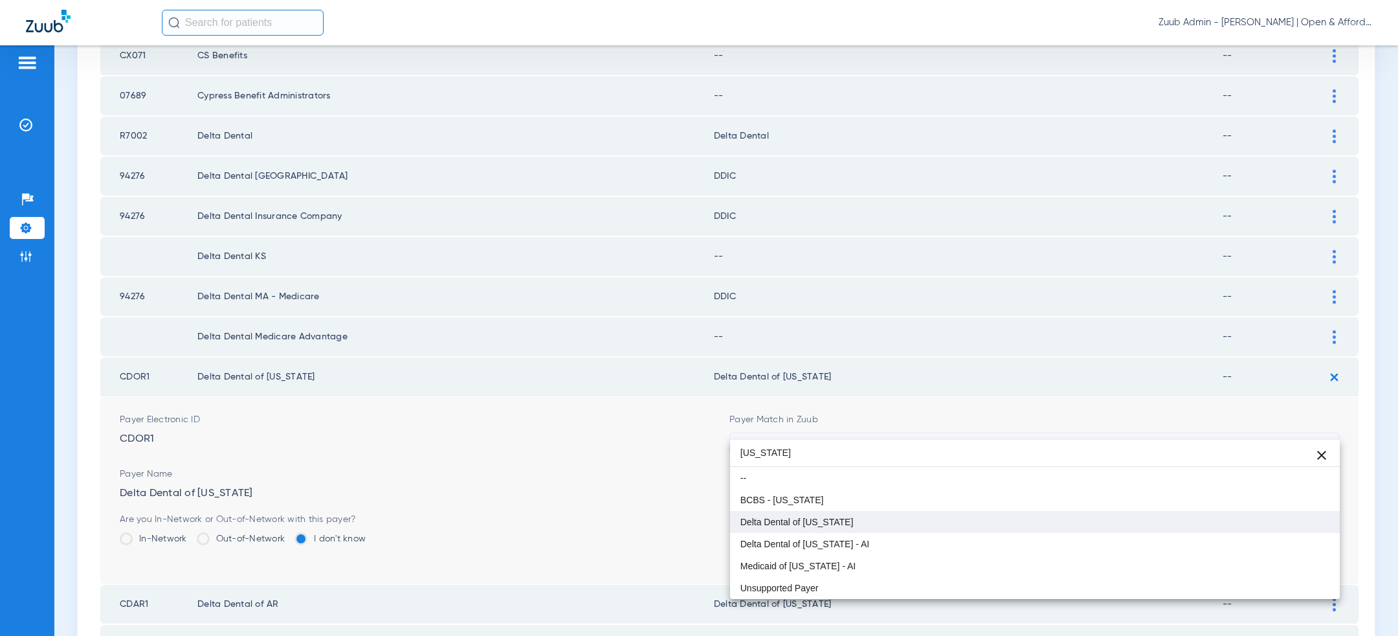
type input "alaska"
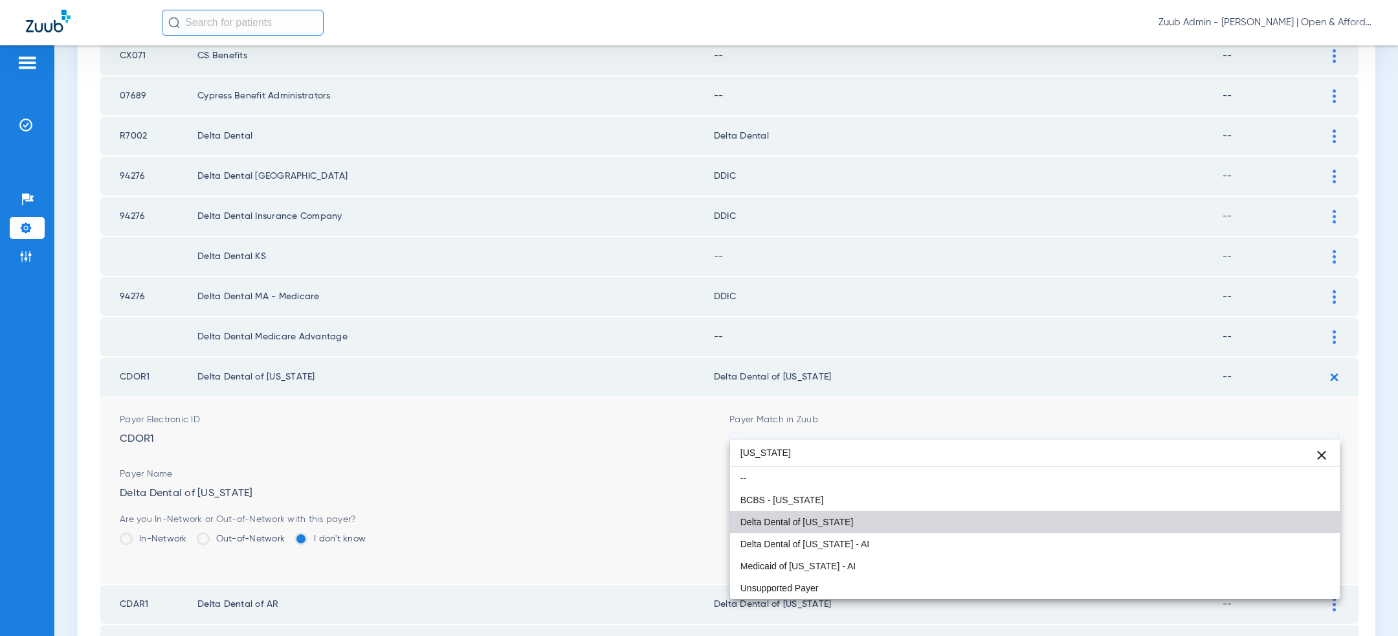
click at [981, 521] on mat-option "Delta Dental of [US_STATE]" at bounding box center [1035, 522] width 610 height 22
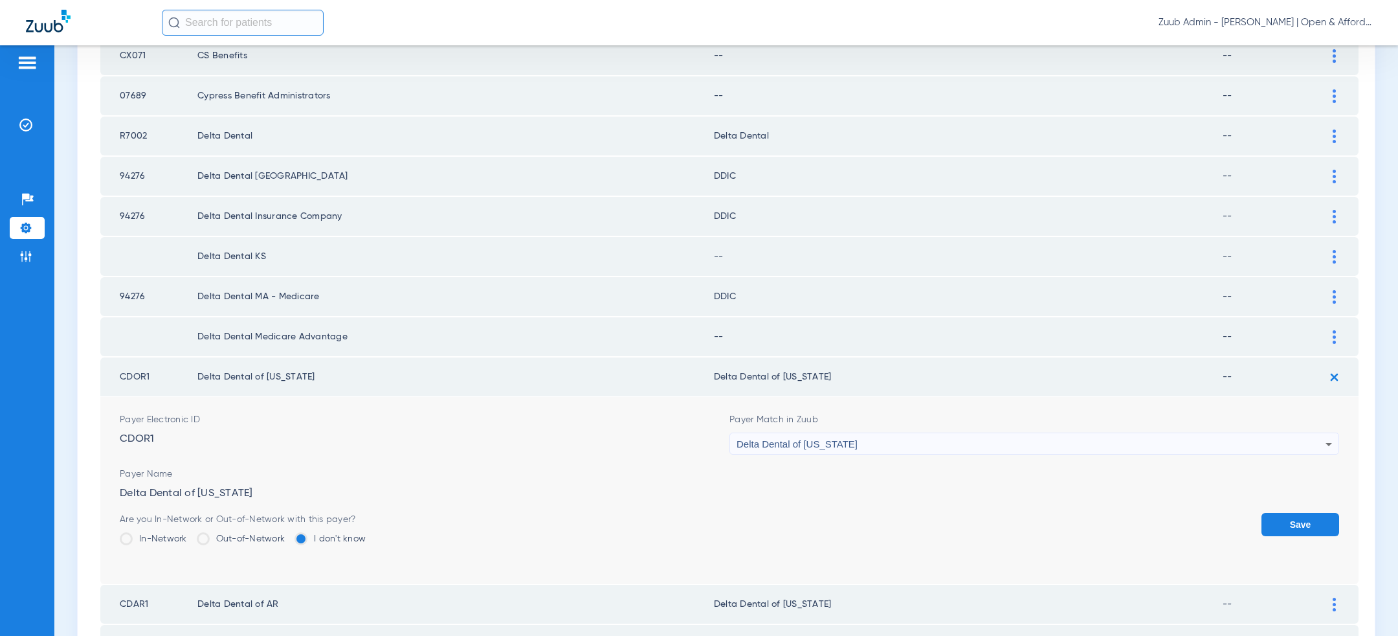
click at [1317, 513] on button "Save" at bounding box center [1301, 524] width 78 height 23
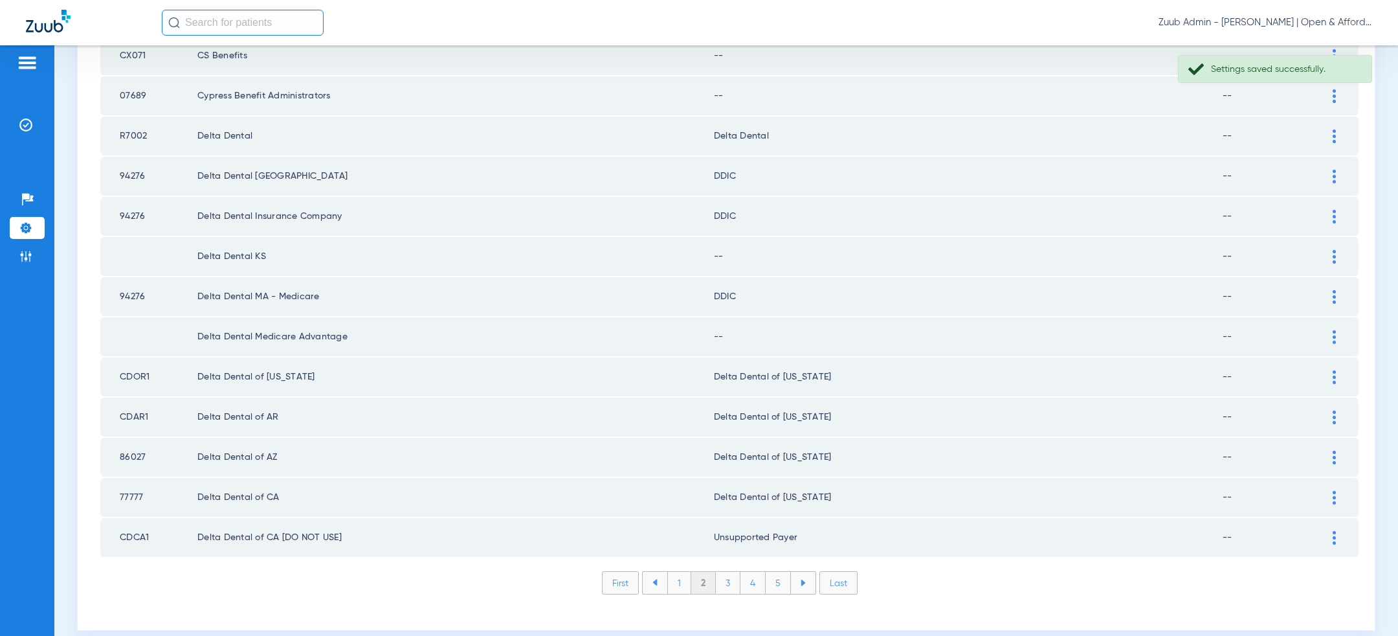
click at [1346, 321] on td at bounding box center [1341, 336] width 36 height 39
click at [1331, 330] on div at bounding box center [1334, 337] width 23 height 14
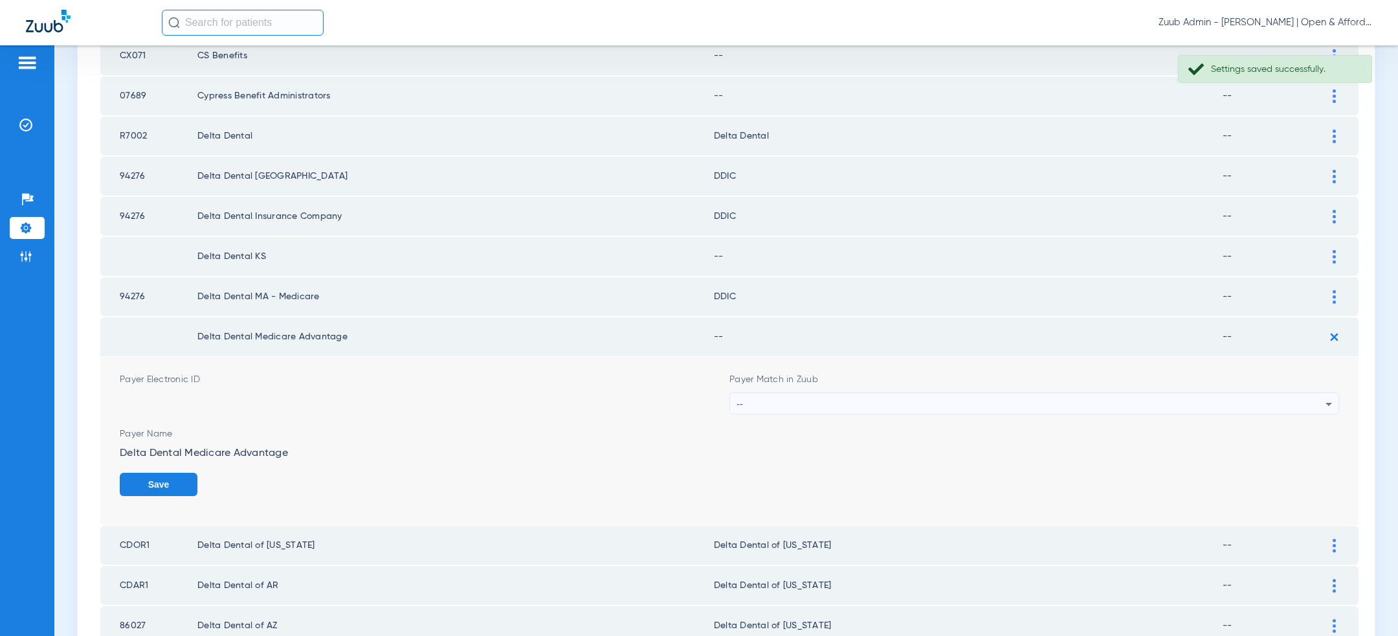
click at [1125, 394] on div "--" at bounding box center [1031, 404] width 589 height 22
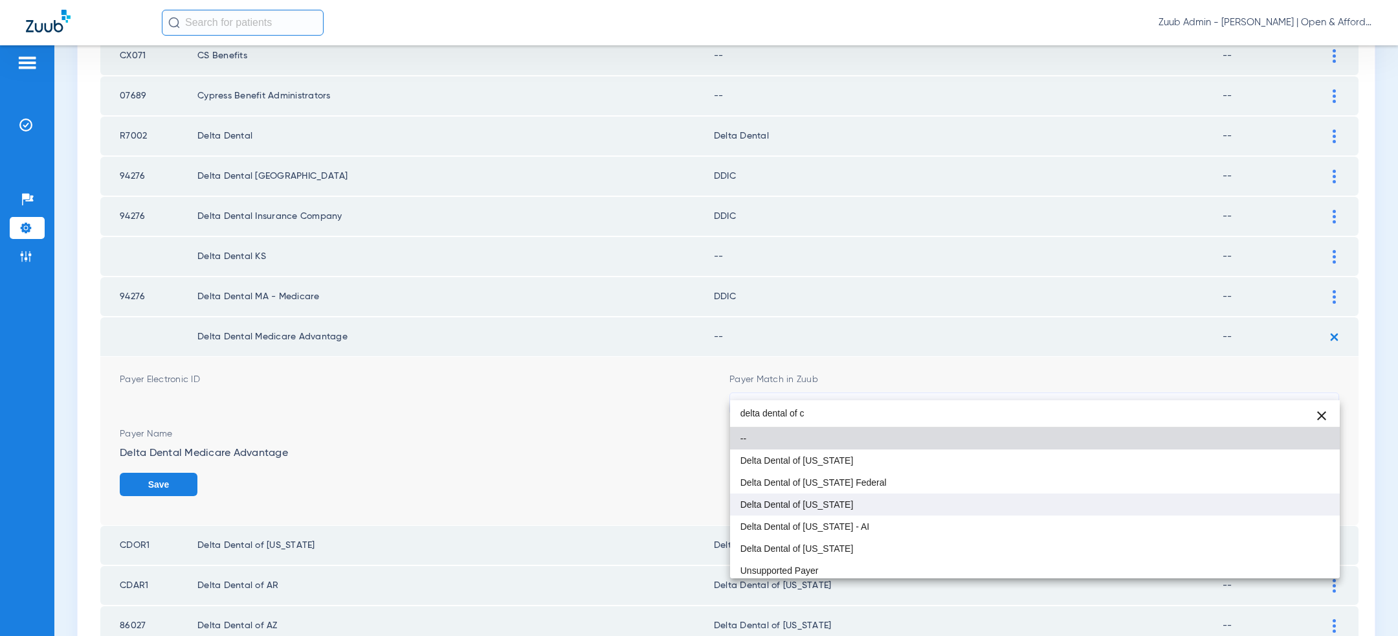
type input "delta dental of c"
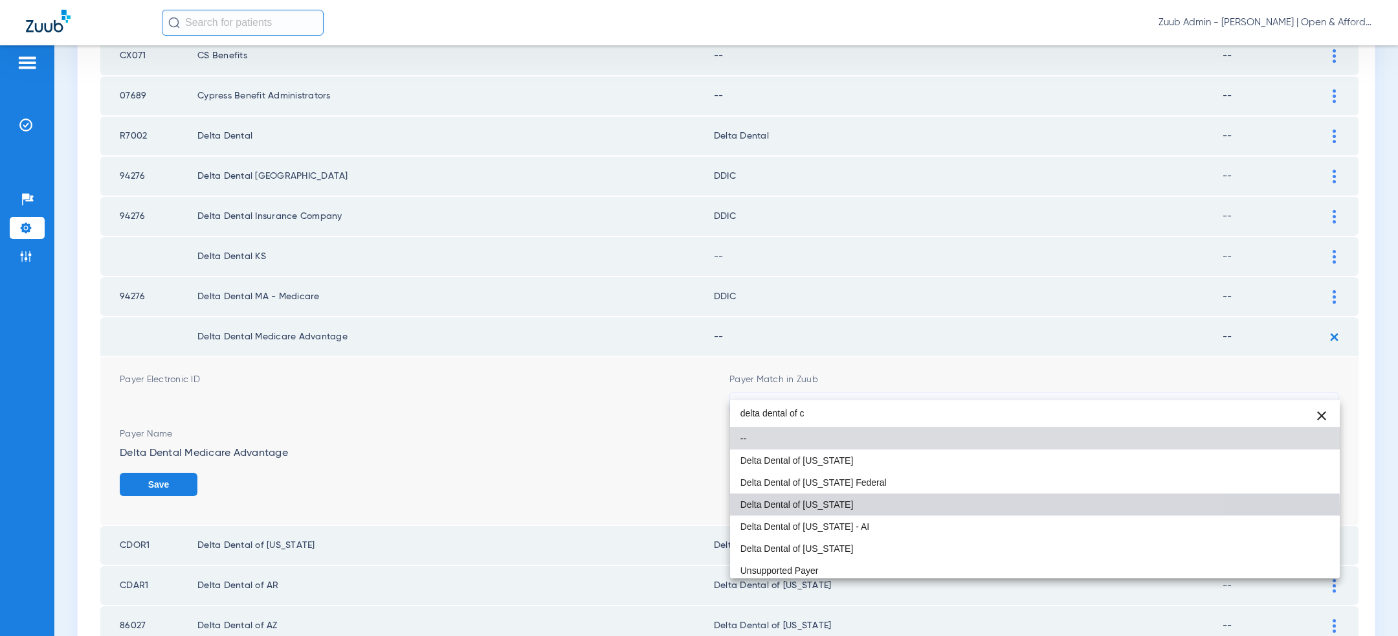
click at [871, 508] on mat-option "Delta Dental of [US_STATE]" at bounding box center [1035, 504] width 610 height 22
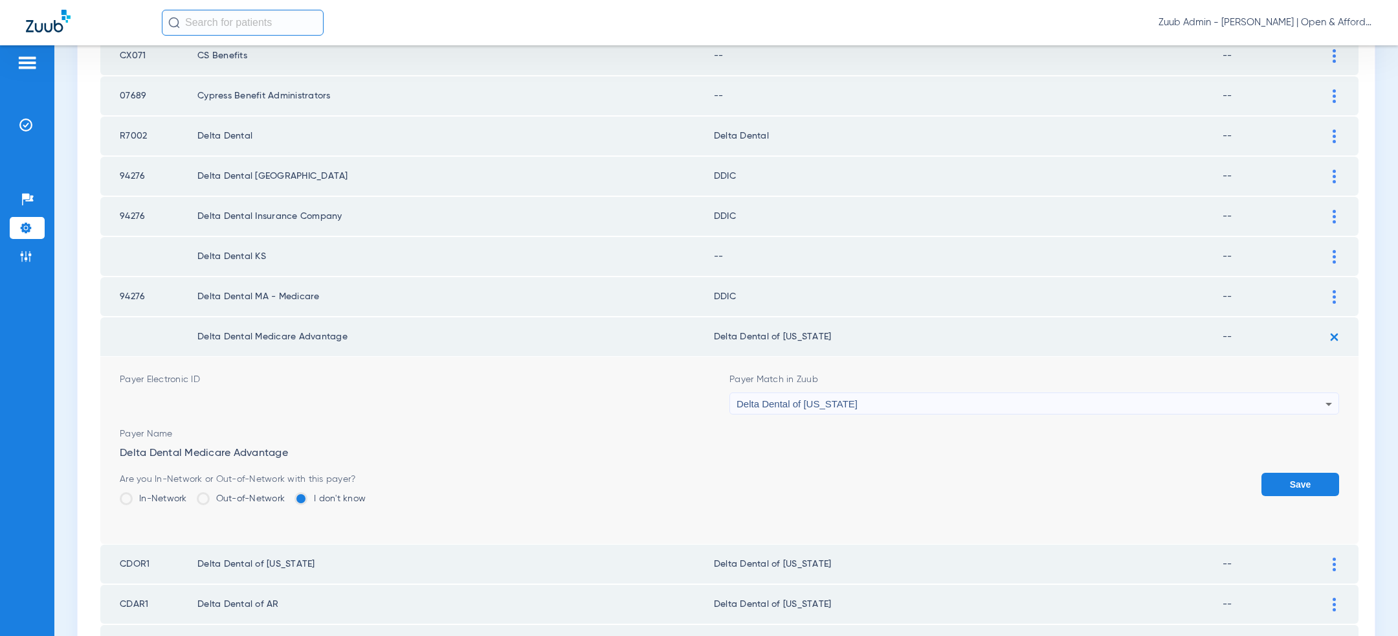
click at [1299, 473] on button "Save" at bounding box center [1301, 484] width 78 height 23
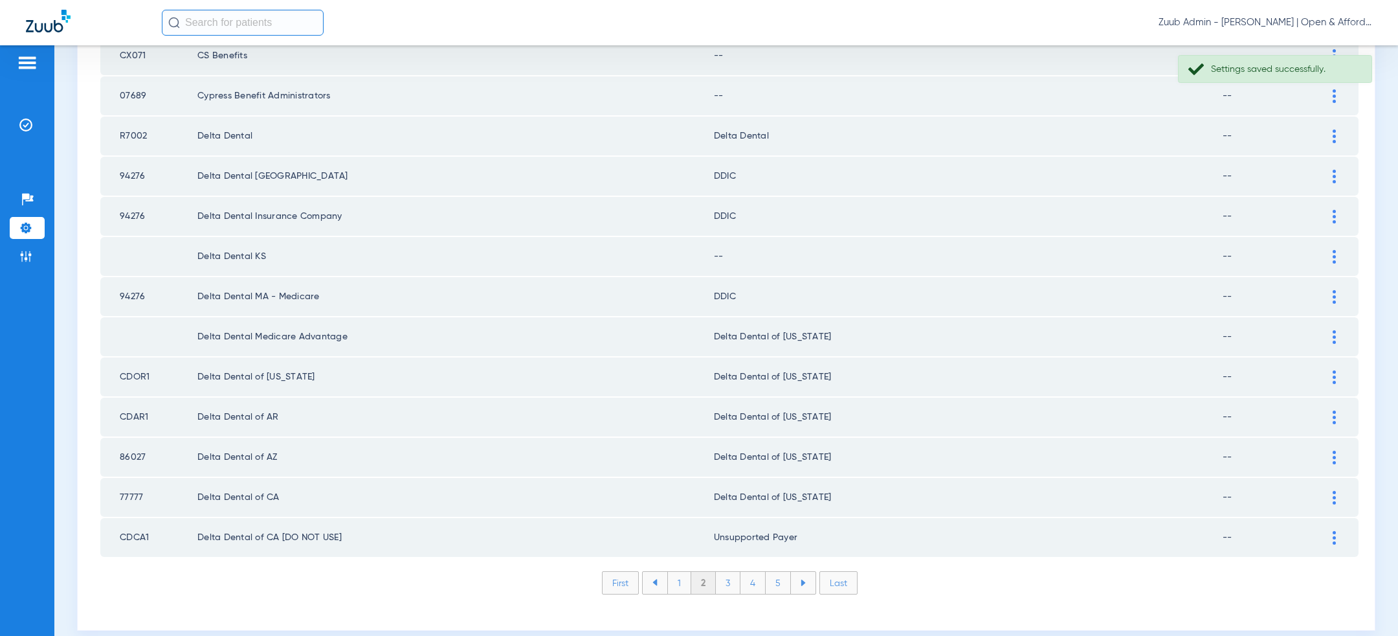
click at [1330, 290] on div at bounding box center [1334, 297] width 23 height 14
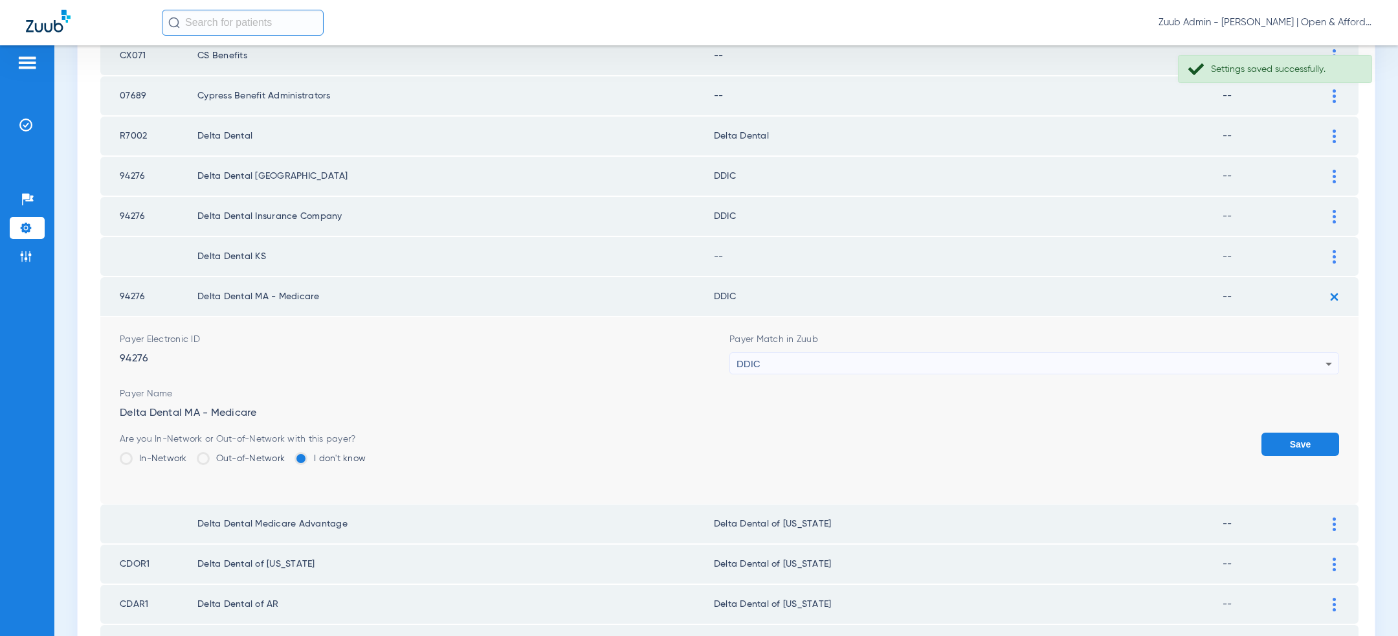
click at [1206, 353] on div "DDIC" at bounding box center [1031, 364] width 589 height 22
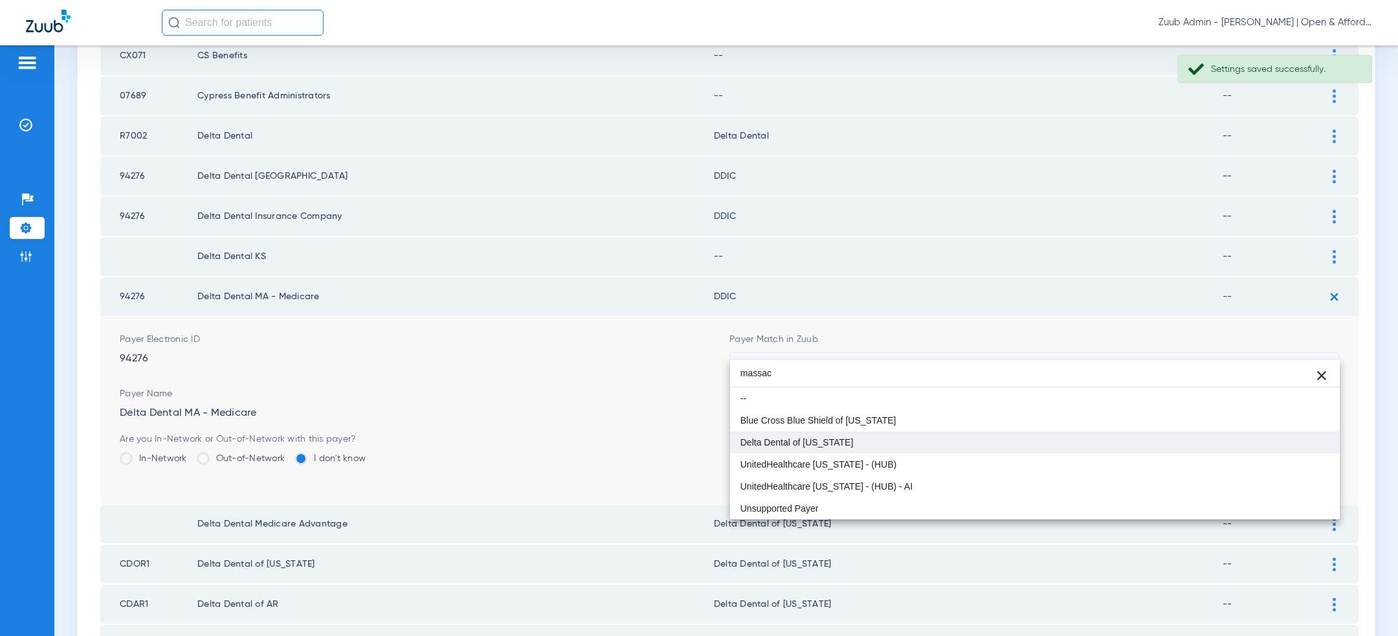
type input "massac"
click at [1038, 438] on mat-option "Delta Dental of [US_STATE]" at bounding box center [1035, 442] width 610 height 22
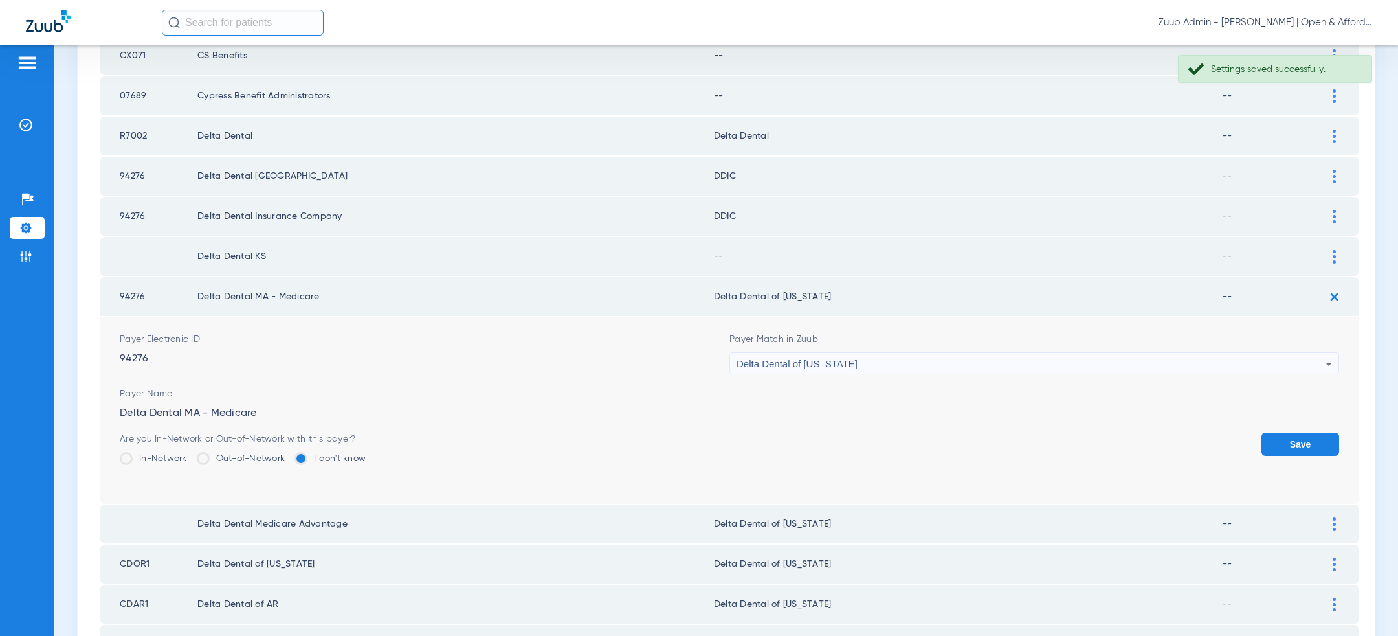
click at [1333, 416] on form "Payer Electronic ID 94276 Payer Match in Zuub Delta Dental of Massachusetts Pay…" at bounding box center [730, 410] width 1220 height 187
click at [1313, 432] on button "Save" at bounding box center [1301, 443] width 78 height 23
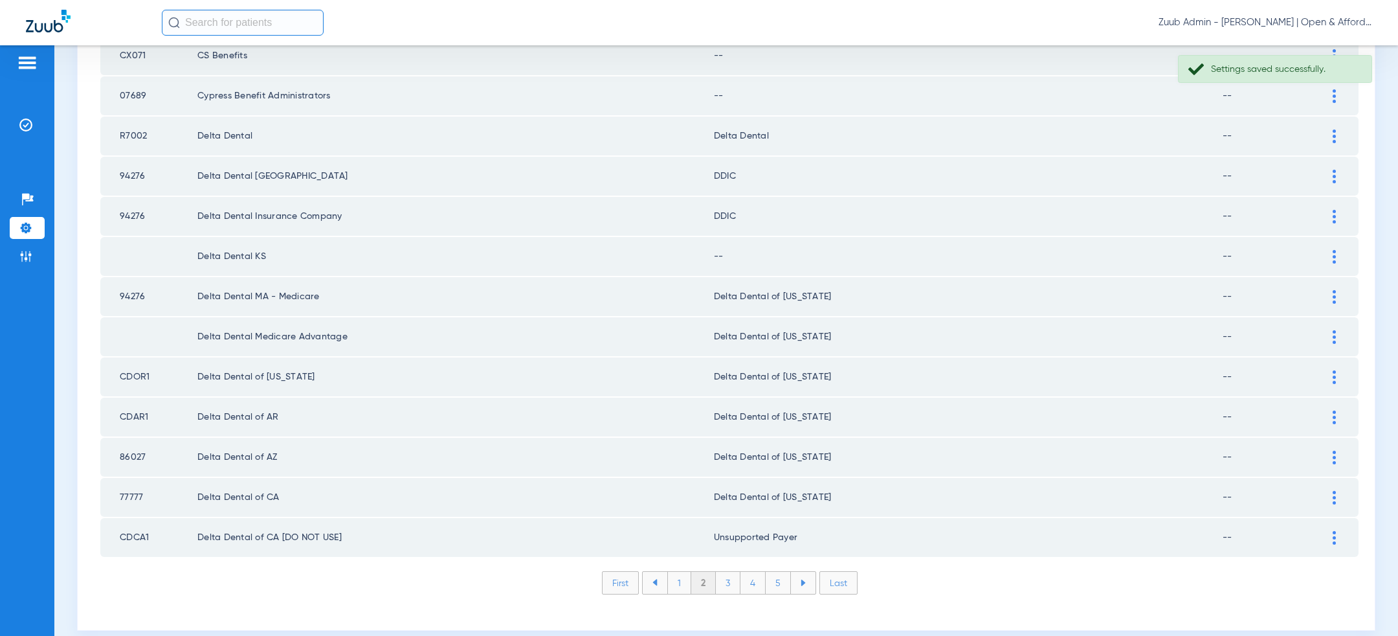
click at [1332, 250] on div at bounding box center [1334, 257] width 23 height 14
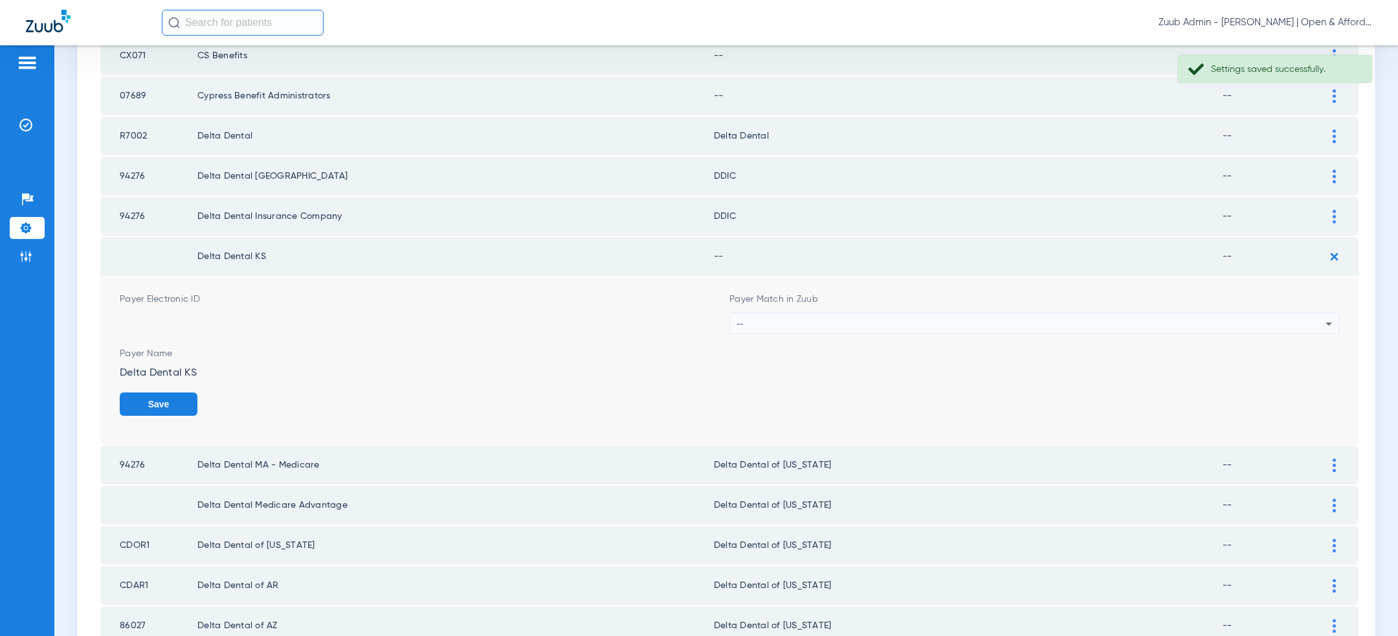
click at [1152, 313] on div "--" at bounding box center [1031, 324] width 589 height 22
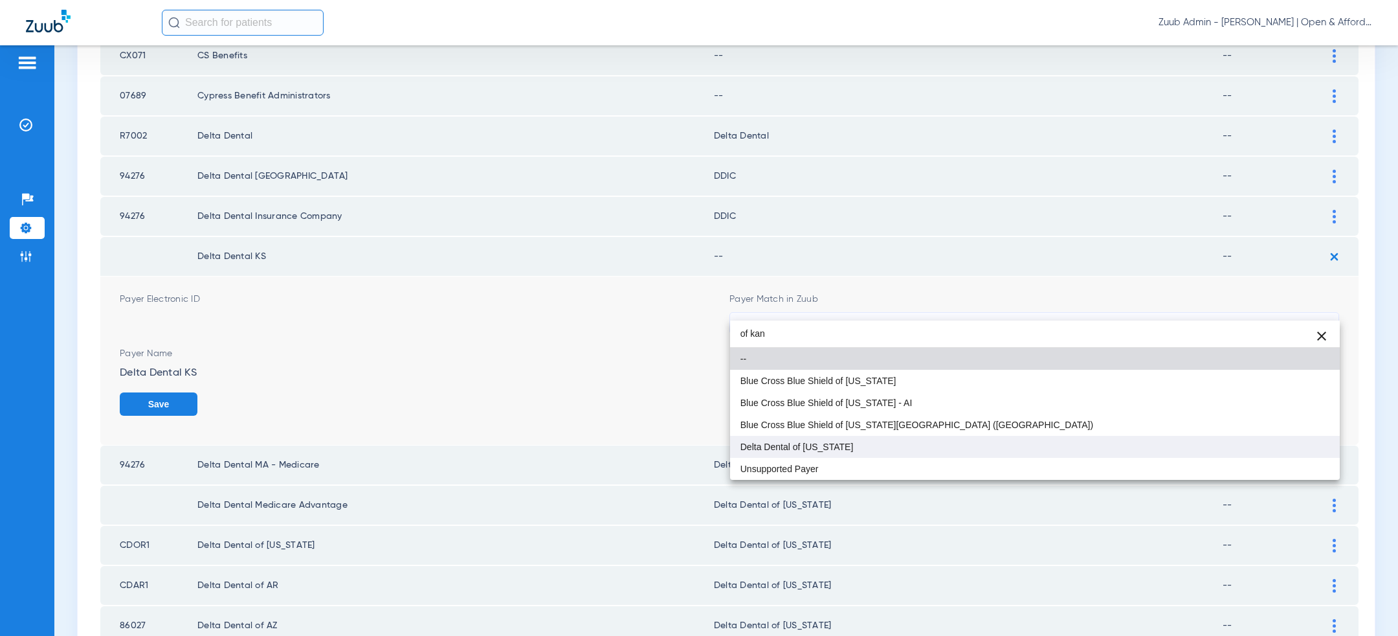
type input "of kan"
click at [939, 449] on mat-option "Delta Dental of [US_STATE]" at bounding box center [1035, 447] width 610 height 22
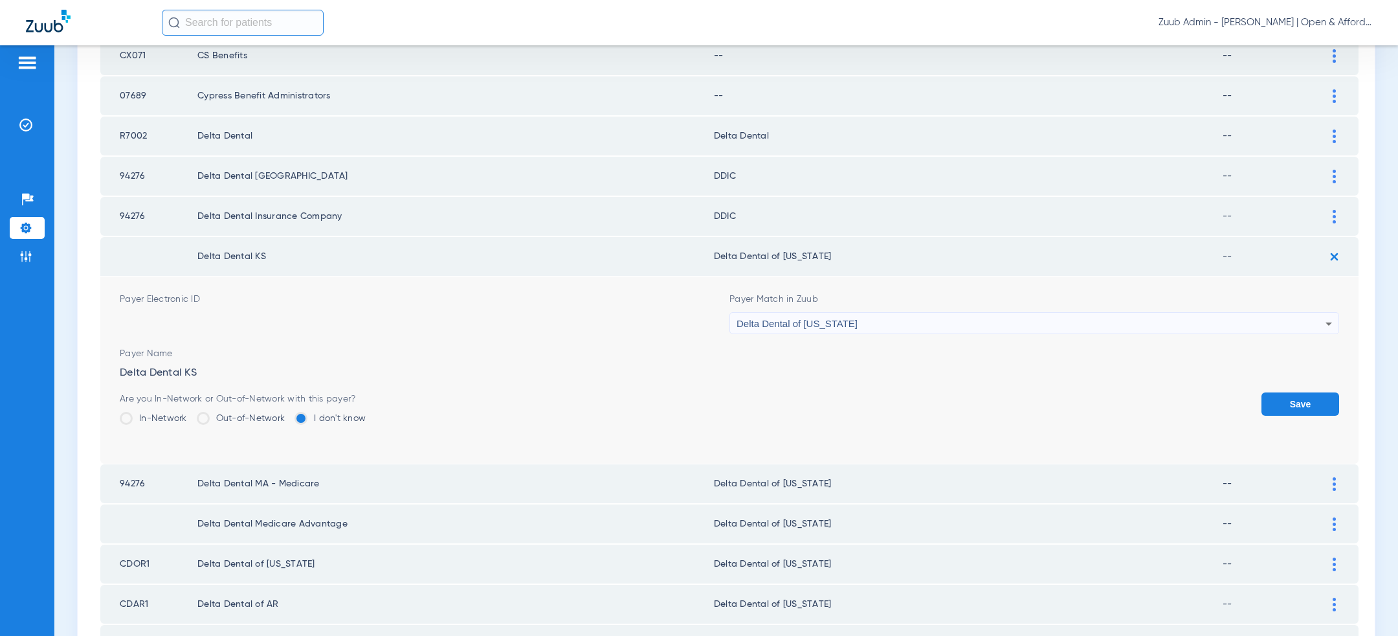
click at [1308, 392] on button "Save" at bounding box center [1301, 403] width 78 height 23
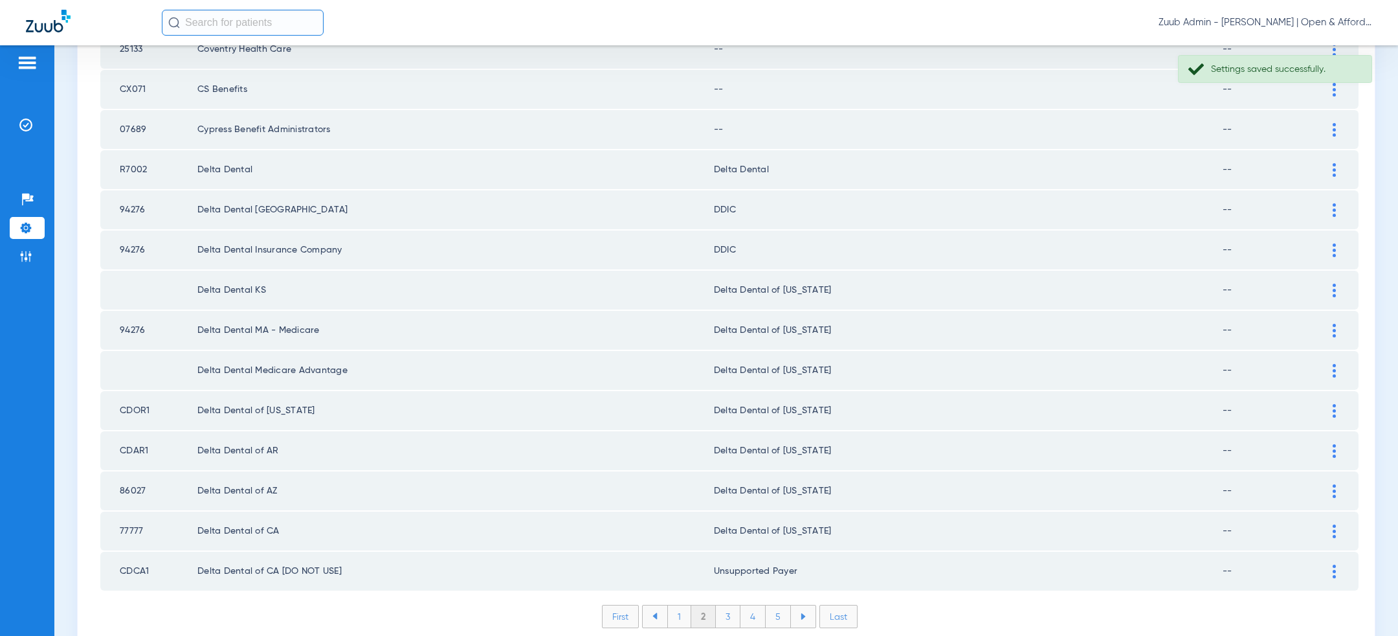
scroll to position [1649, 0]
click at [1339, 207] on div at bounding box center [1334, 214] width 23 height 14
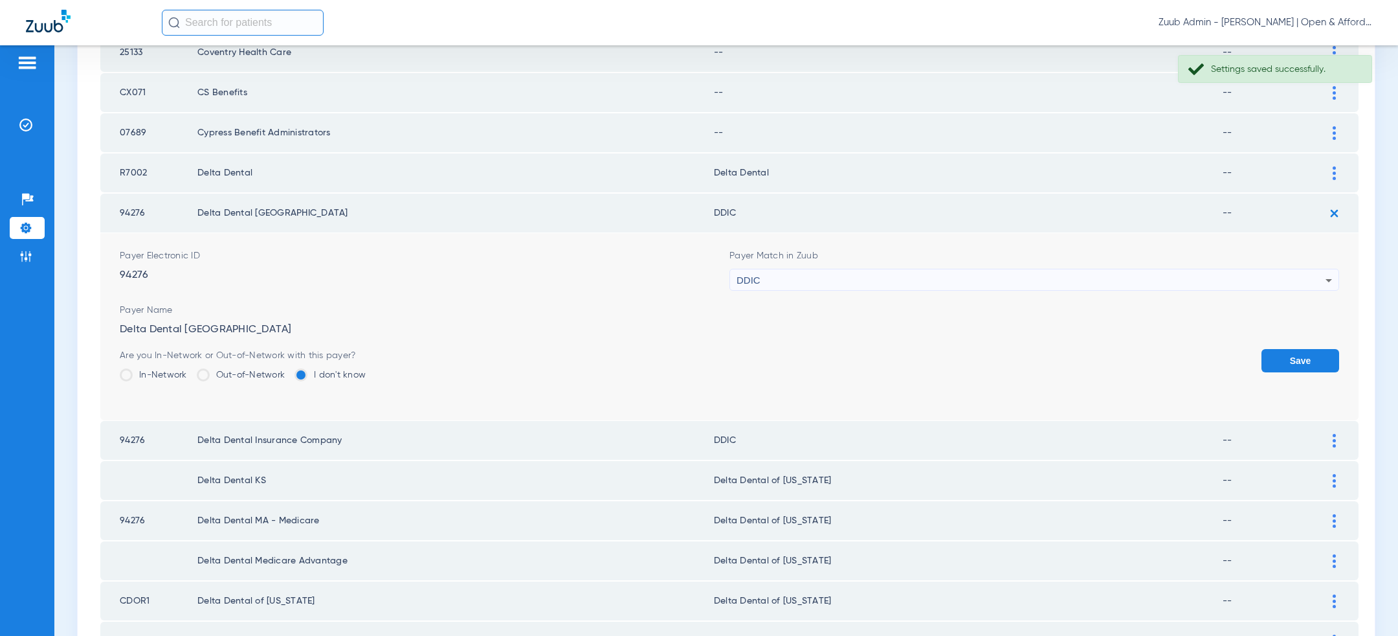
click at [1137, 269] on div "DDIC" at bounding box center [1031, 280] width 589 height 22
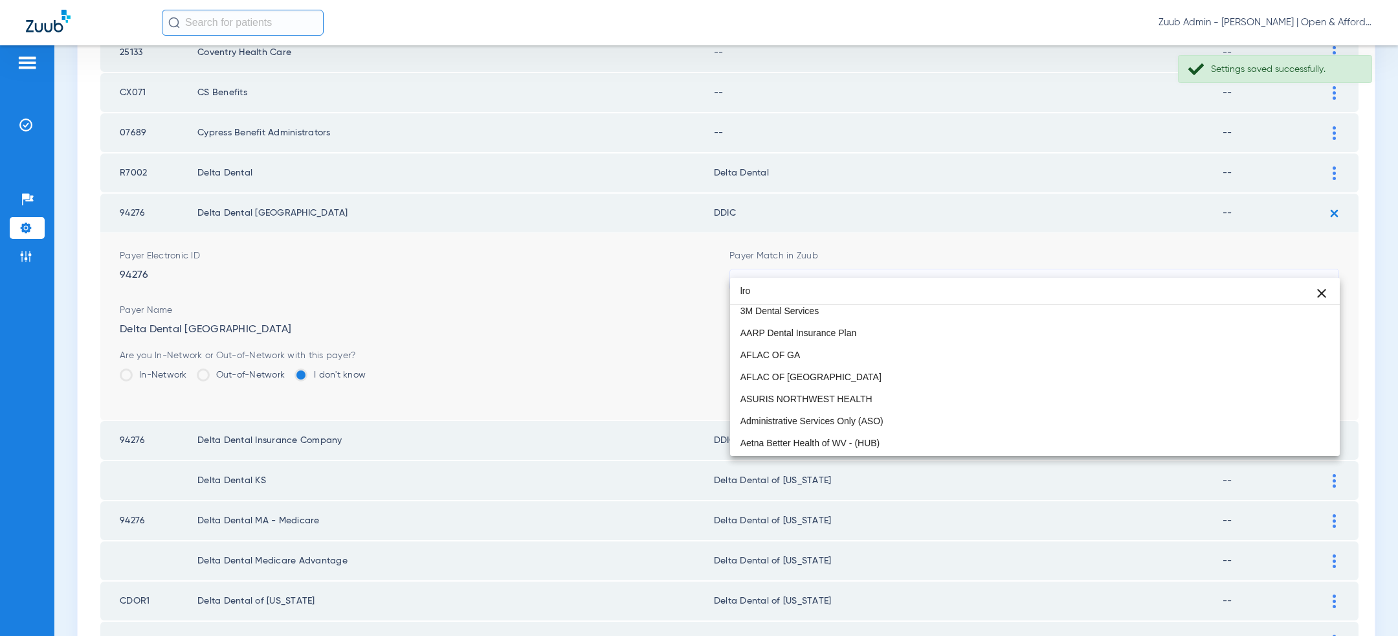
scroll to position [0, 0]
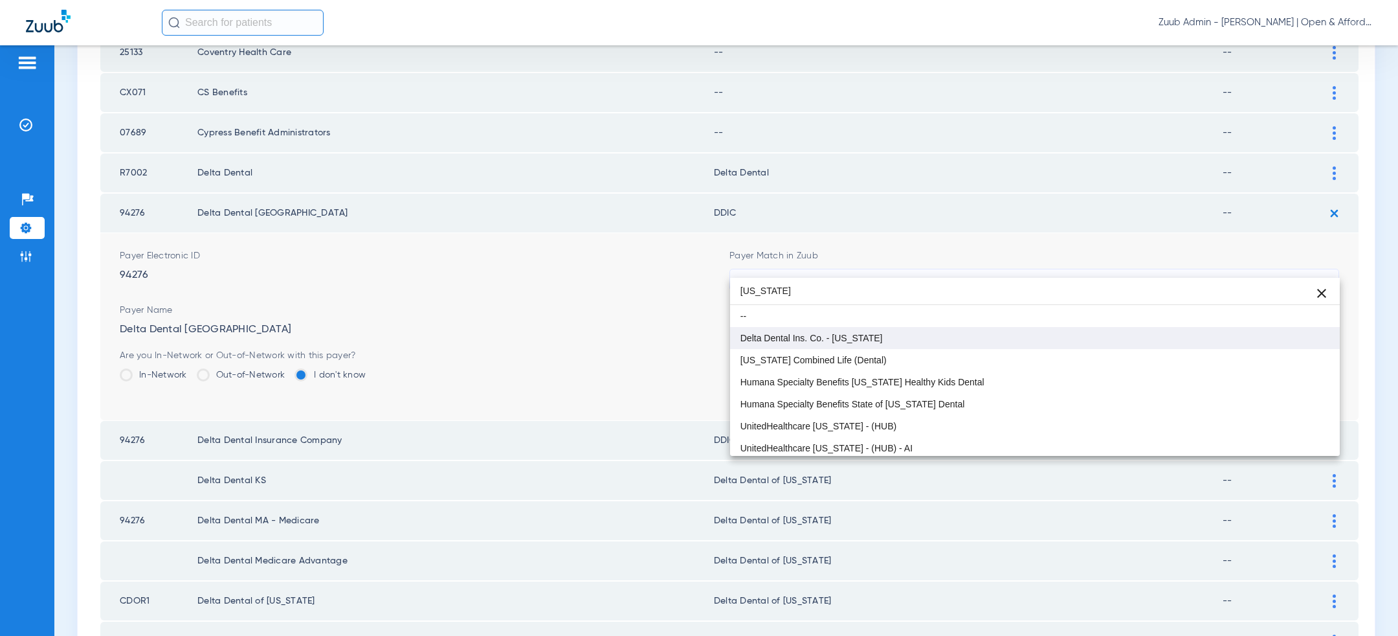
type input "florida"
click at [981, 342] on mat-option "Delta Dental Ins. Co. - [US_STATE]" at bounding box center [1035, 338] width 610 height 22
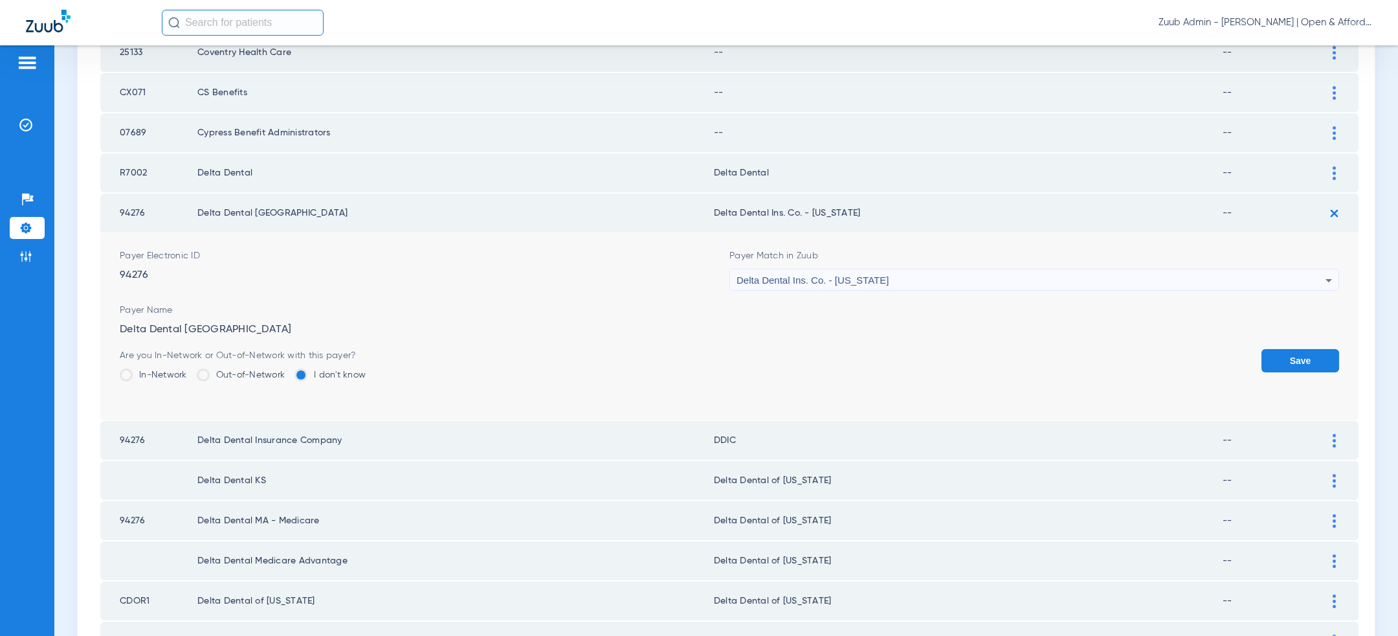
click at [1283, 335] on form "Payer Electronic ID 94276 Payer Match in Zuub Delta Dental Ins. Co. - Florida P…" at bounding box center [730, 326] width 1220 height 187
click at [1313, 350] on button "Save" at bounding box center [1301, 360] width 78 height 23
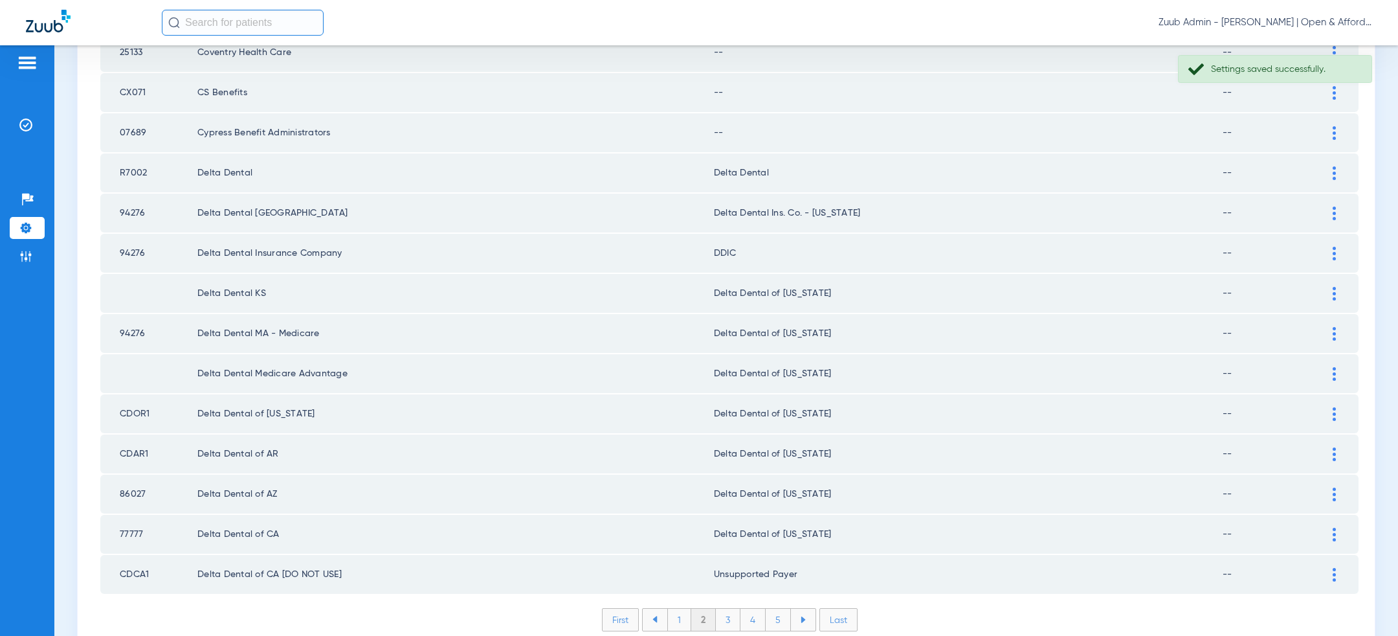
click at [190, 196] on td "94276" at bounding box center [148, 213] width 97 height 39
click at [136, 155] on td "R7002" at bounding box center [148, 172] width 97 height 39
copy td "R7002"
click at [1352, 157] on td at bounding box center [1341, 172] width 36 height 39
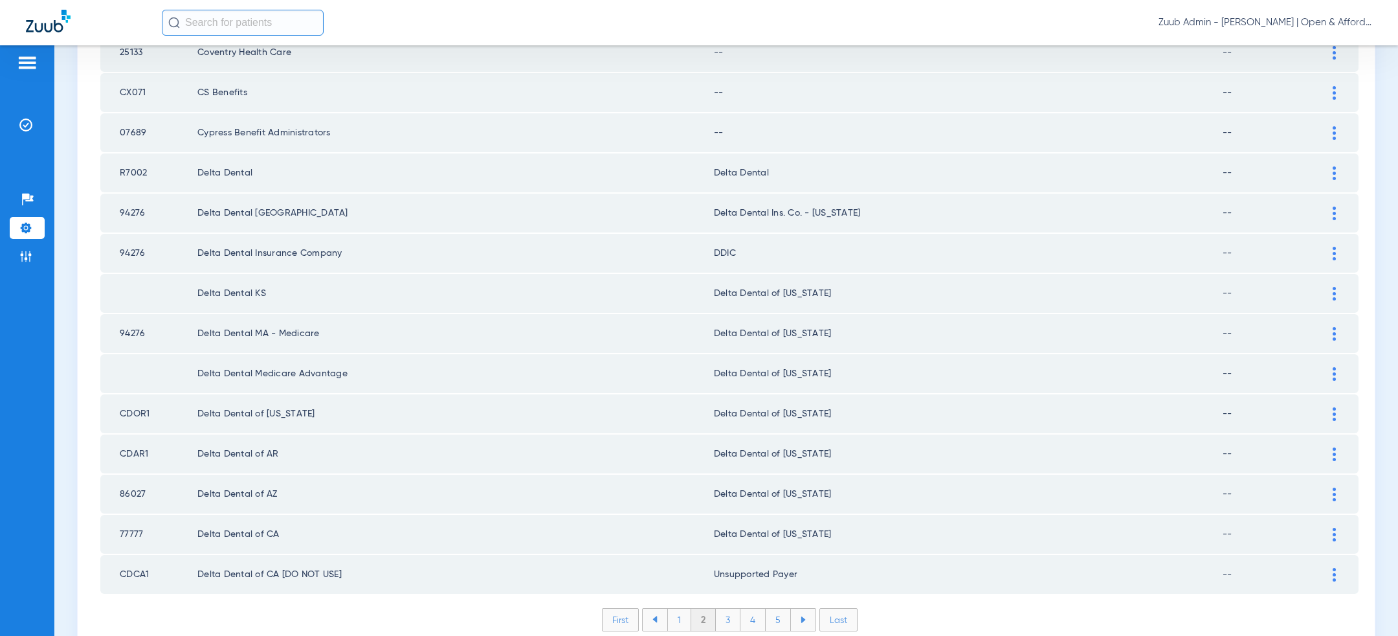
click at [1334, 166] on img at bounding box center [1334, 173] width 3 height 14
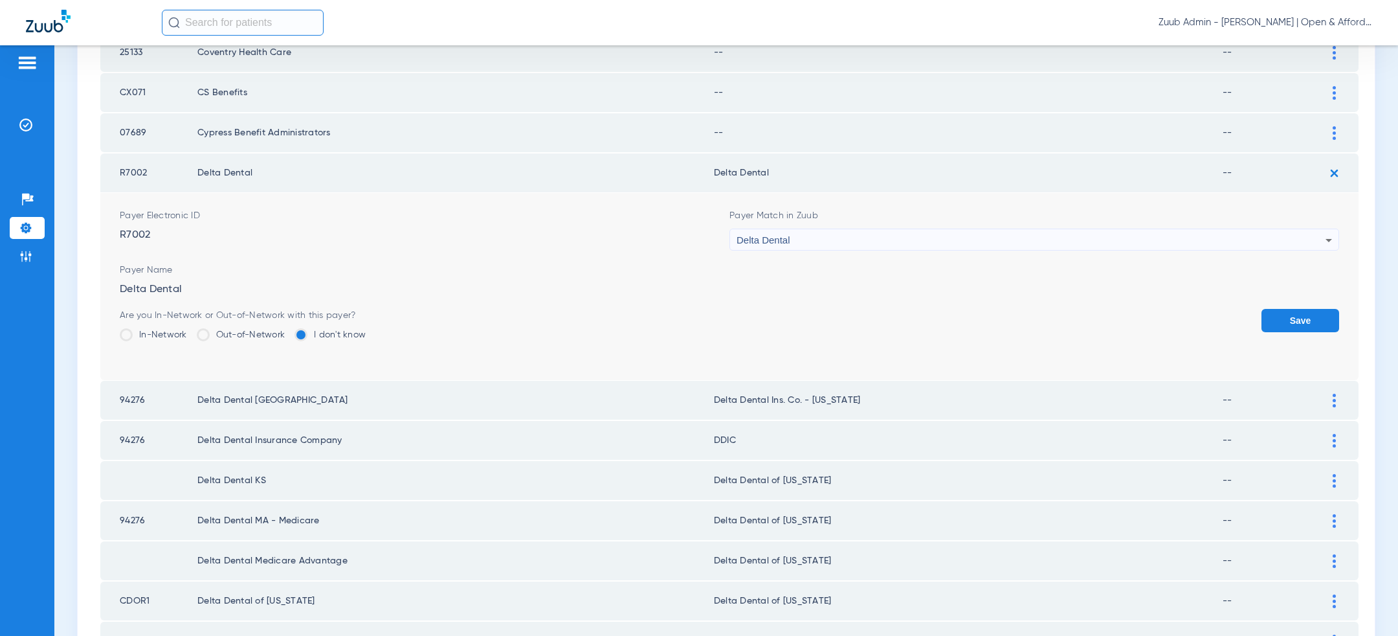
click at [1077, 232] on div "Delta Dental" at bounding box center [1031, 240] width 589 height 22
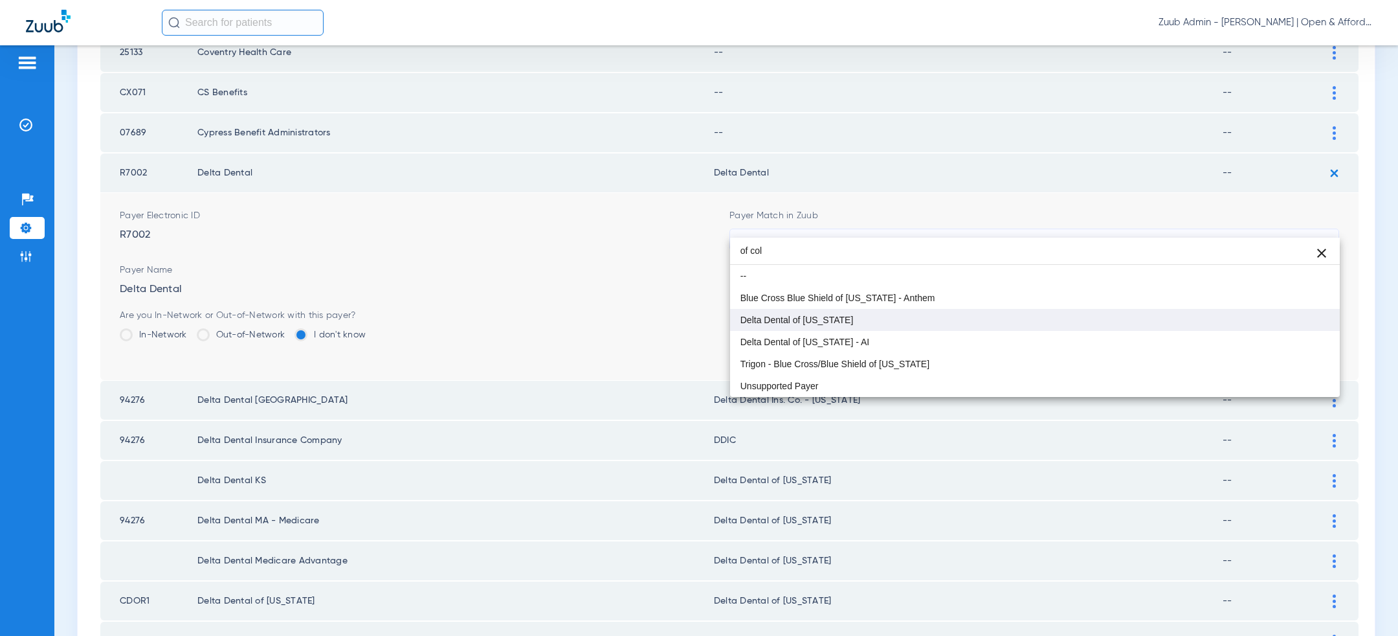
type input "of col"
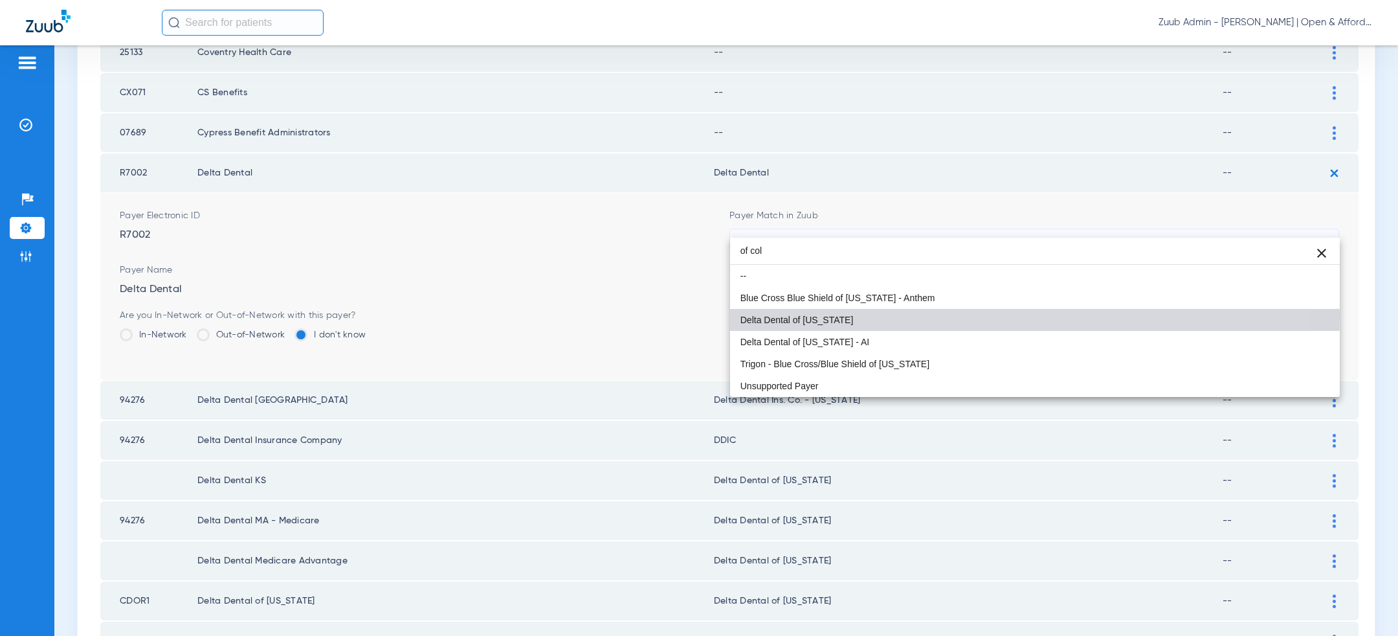
click at [913, 315] on mat-option "Delta Dental of [US_STATE]" at bounding box center [1035, 320] width 610 height 22
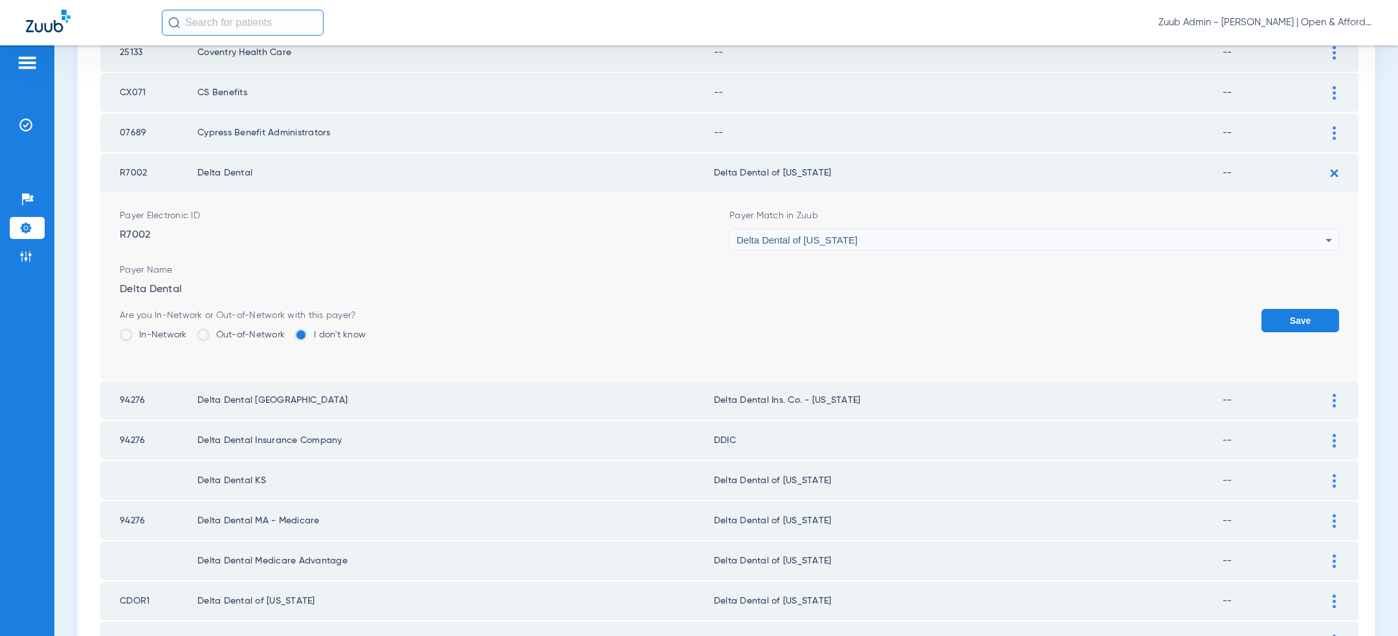
click at [1311, 309] on button "Save" at bounding box center [1301, 320] width 78 height 23
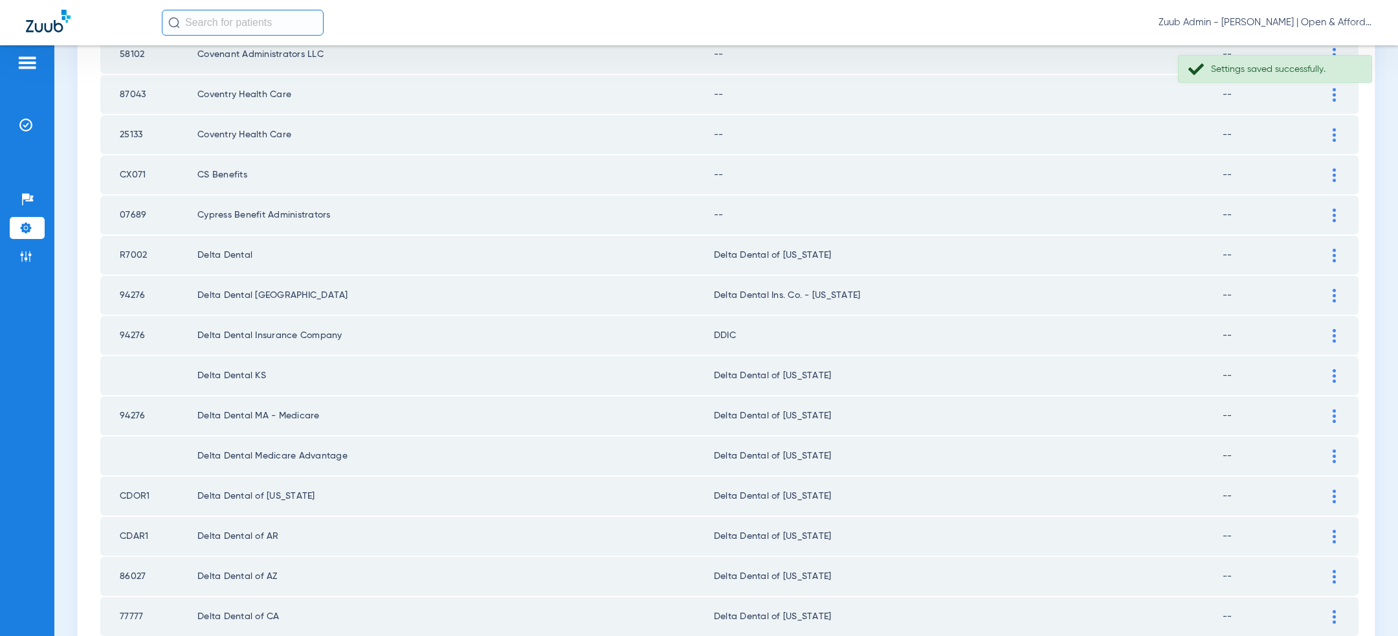
scroll to position [1561, 0]
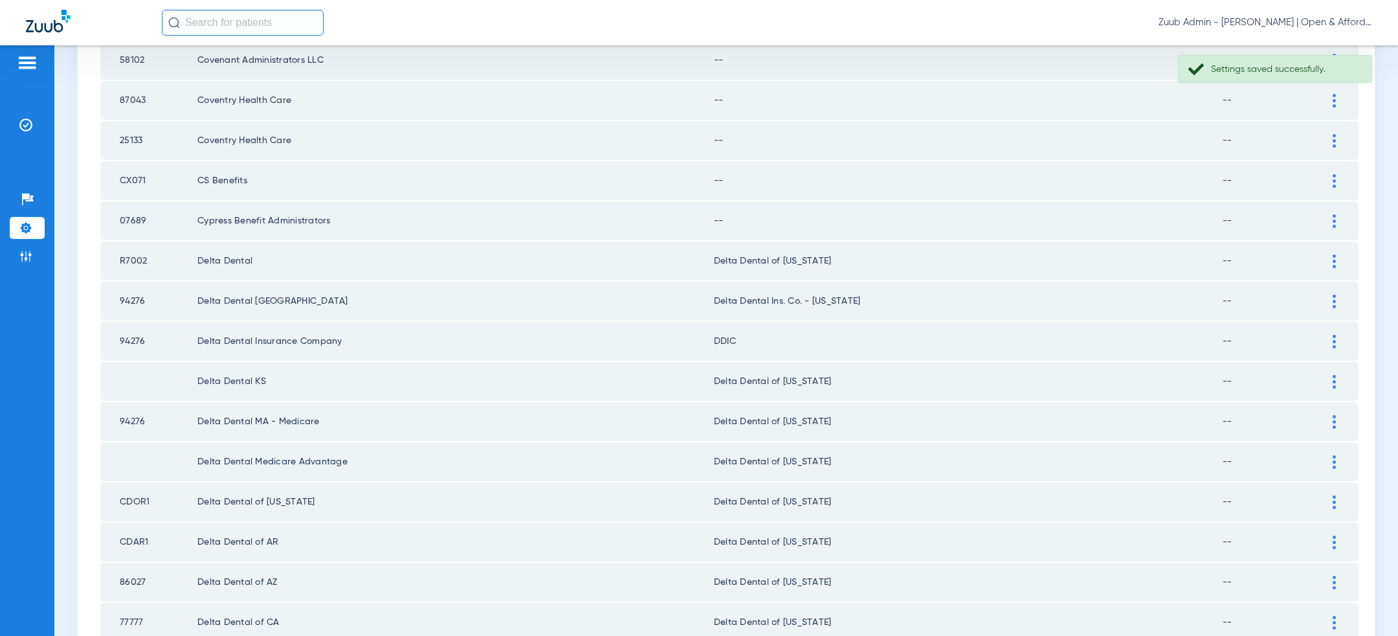
click at [1342, 214] on div at bounding box center [1334, 221] width 23 height 14
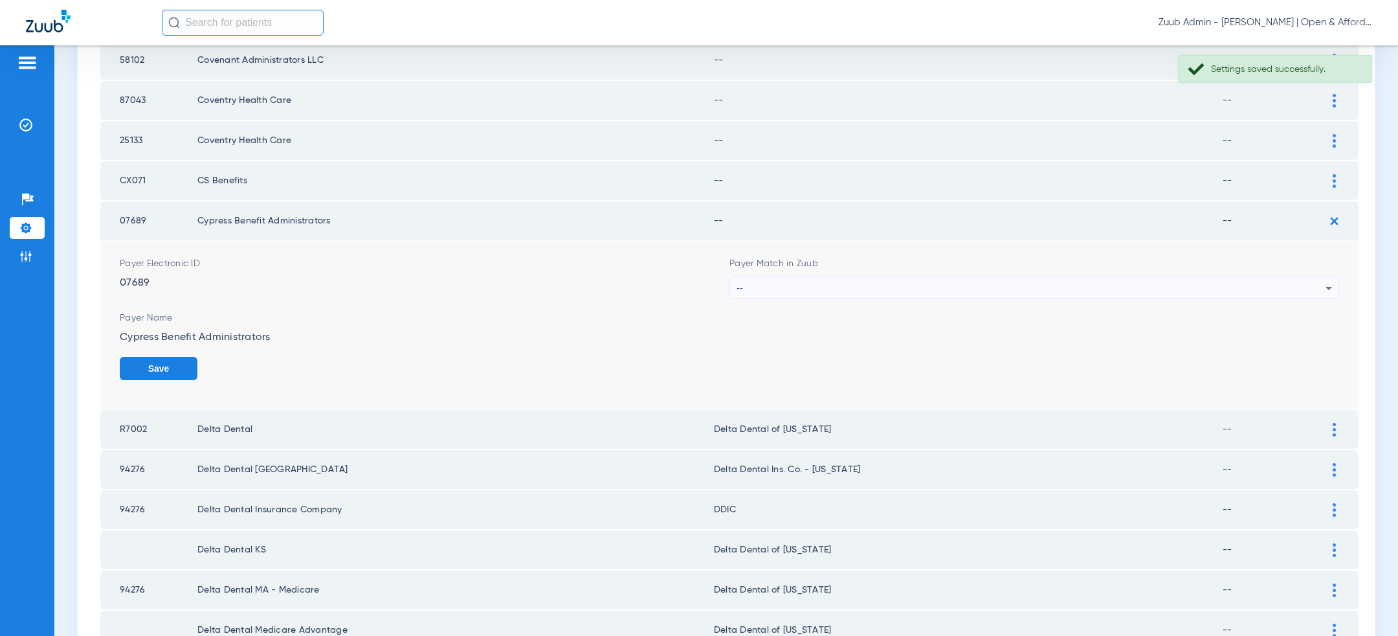
click at [1092, 277] on div "--" at bounding box center [1031, 288] width 589 height 22
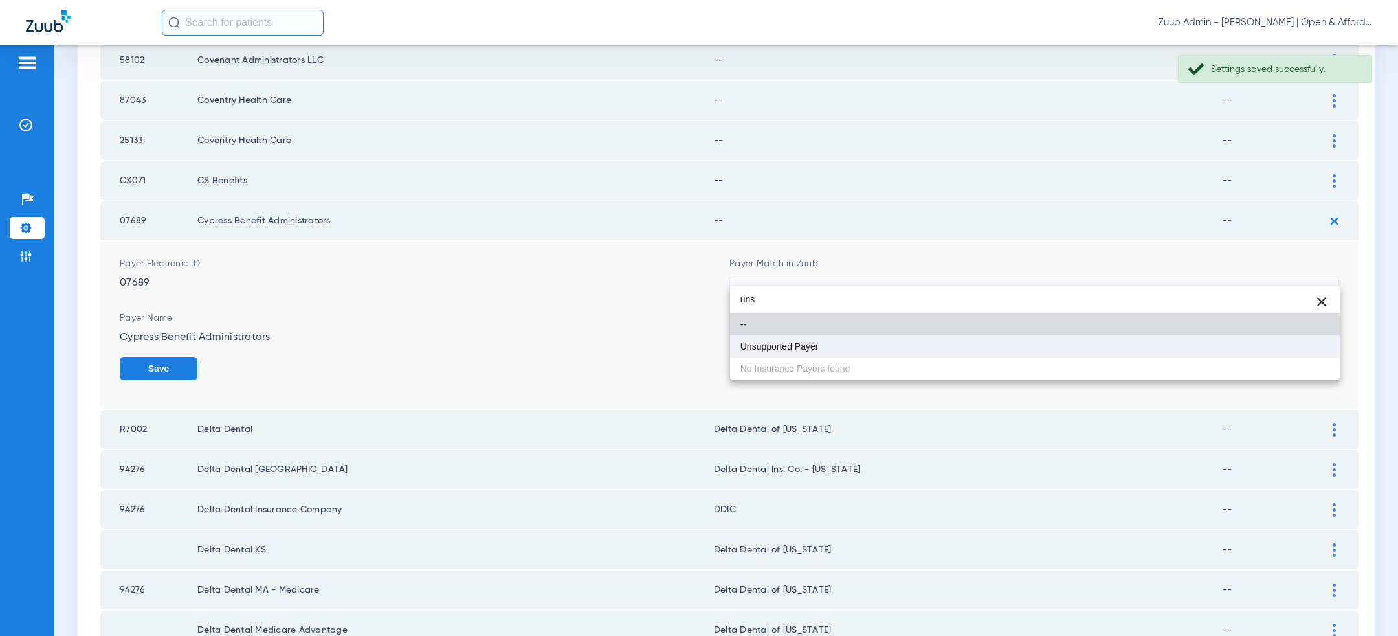
type input "uns"
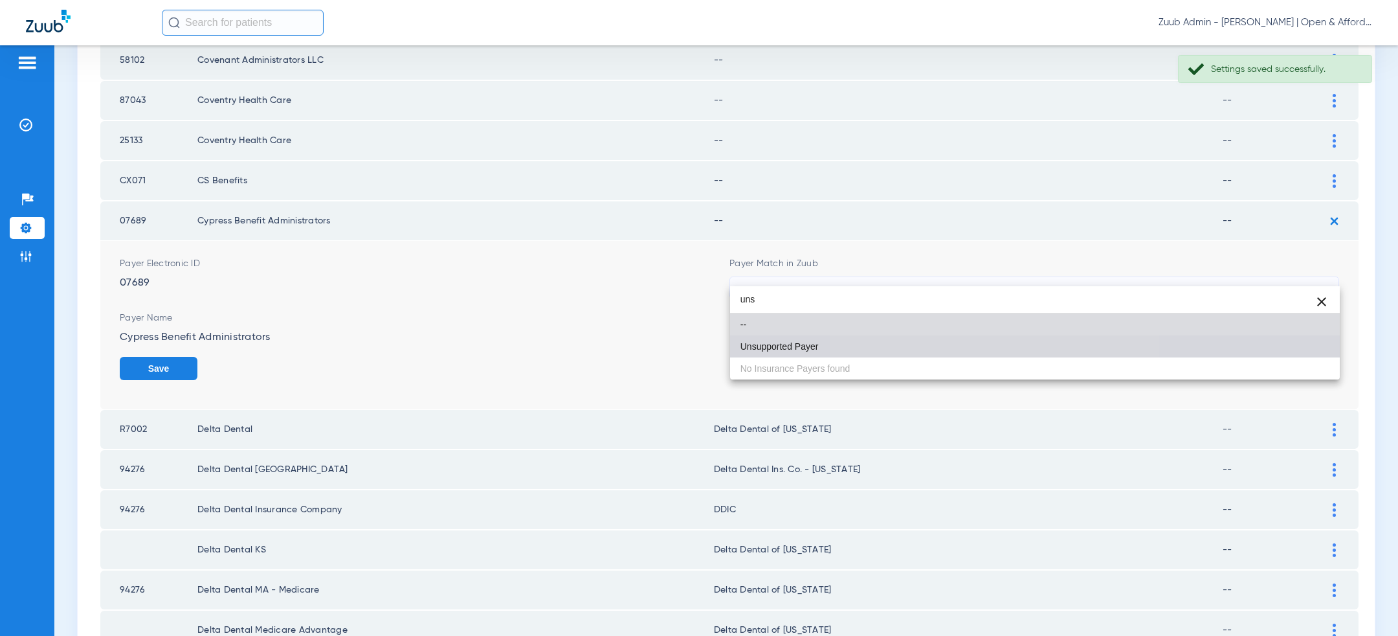
click at [1003, 352] on mat-option "Unsupported Payer" at bounding box center [1035, 346] width 610 height 22
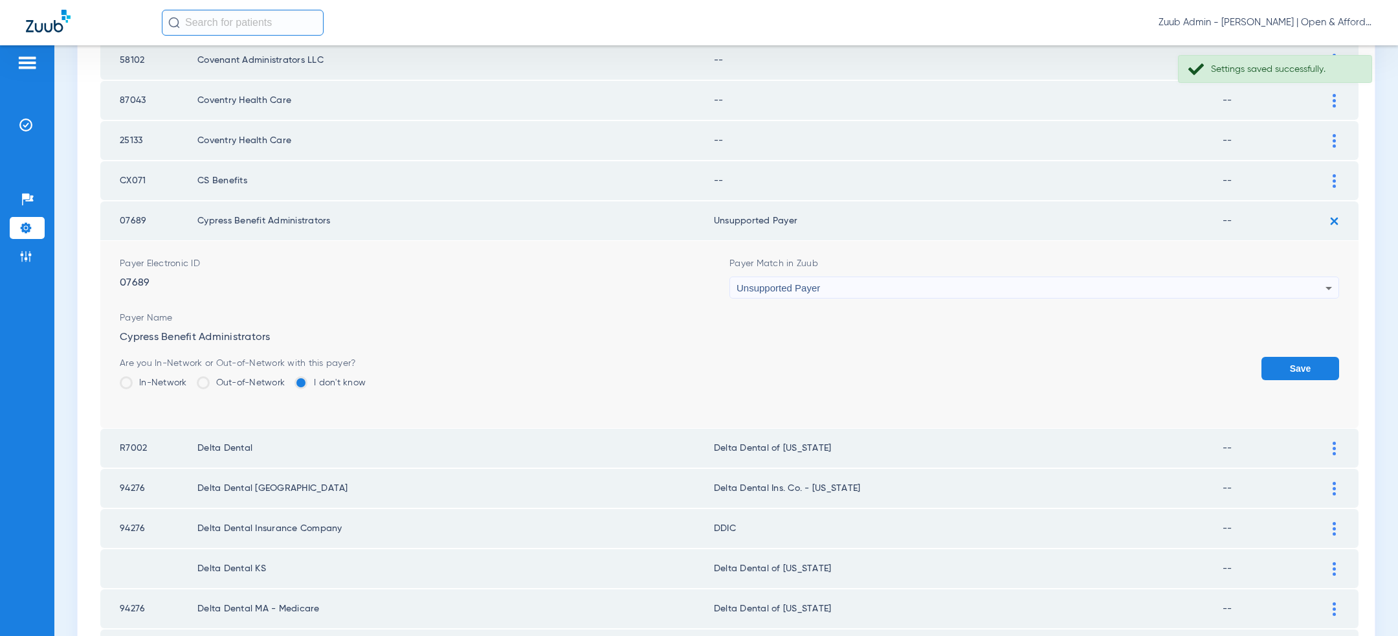
click at [1302, 357] on button "Save" at bounding box center [1301, 368] width 78 height 23
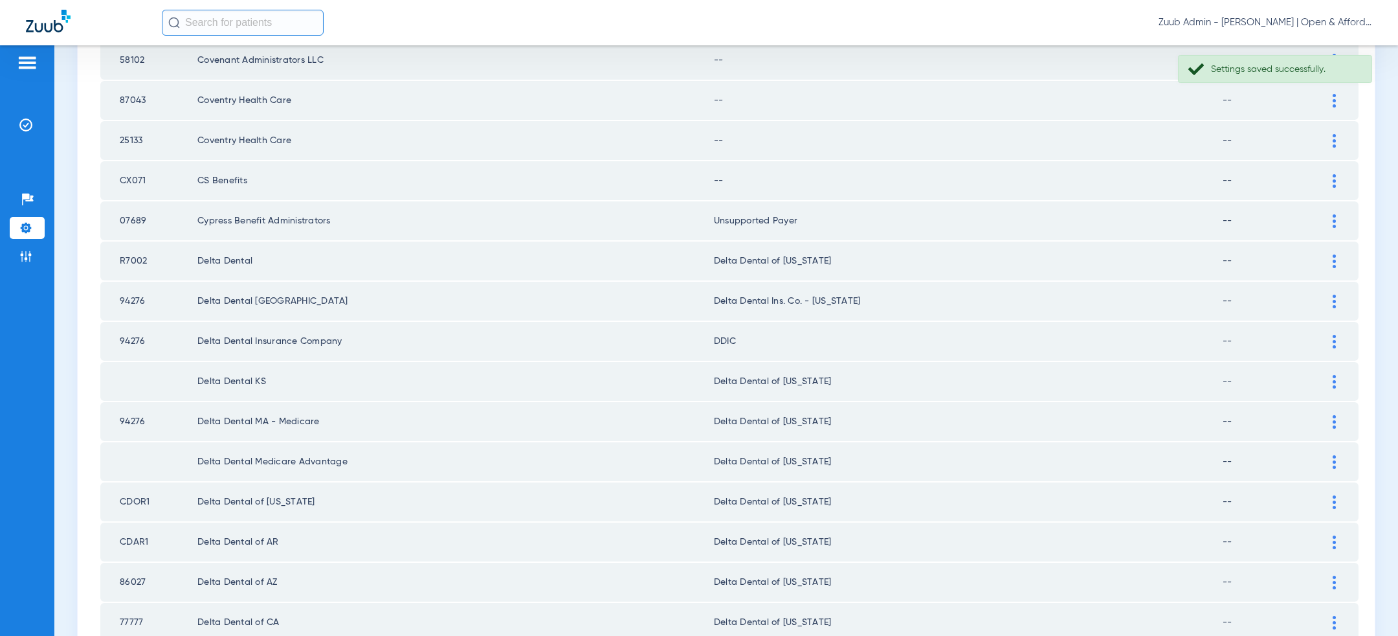
scroll to position [1540, 0]
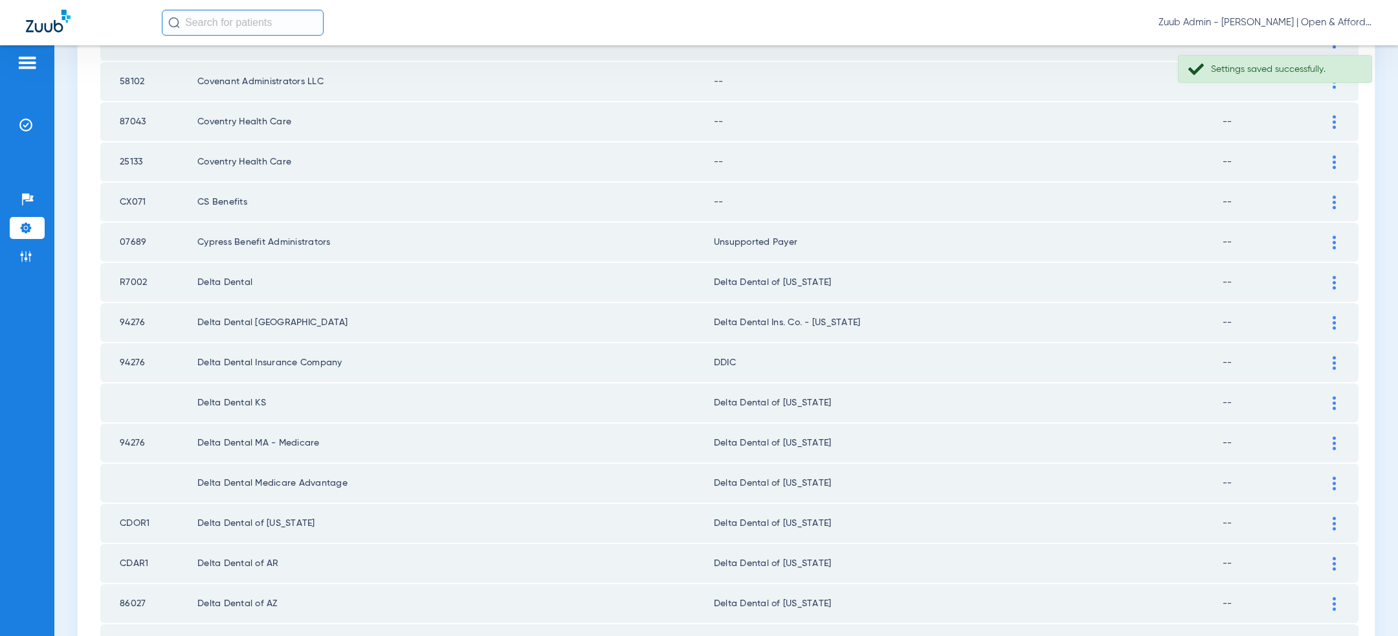
click at [1332, 196] on div at bounding box center [1334, 203] width 23 height 14
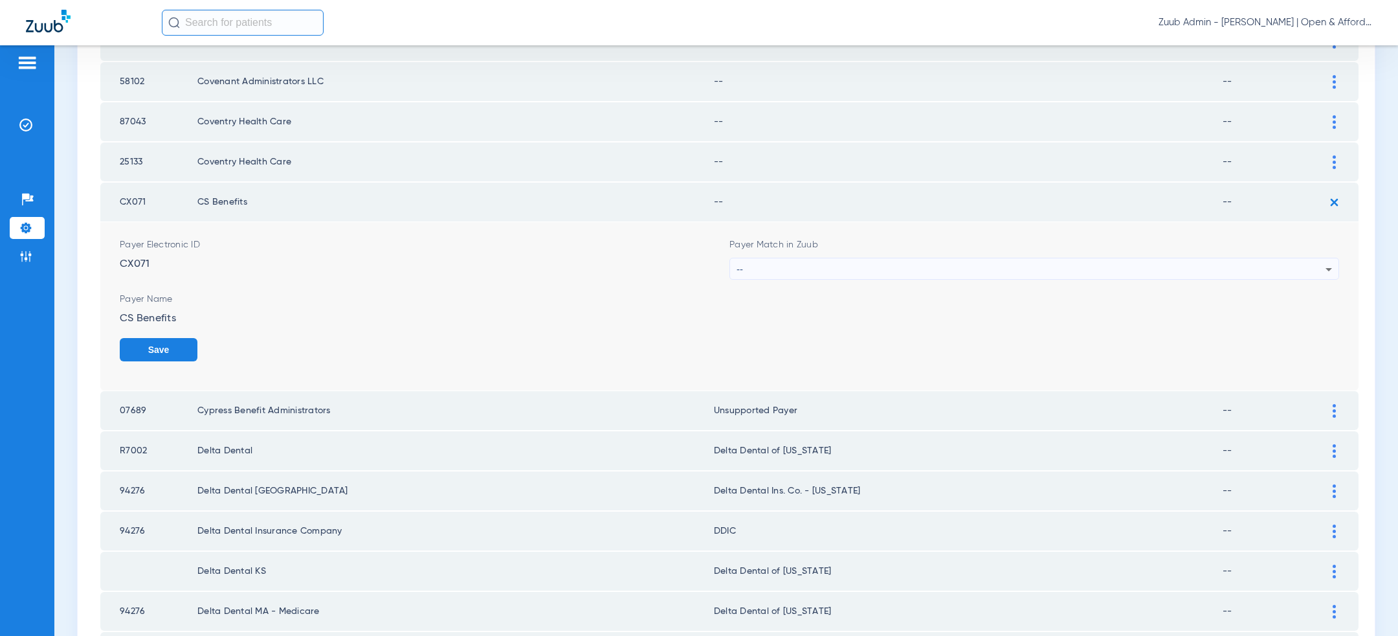
click at [946, 262] on div "--" at bounding box center [1031, 269] width 589 height 22
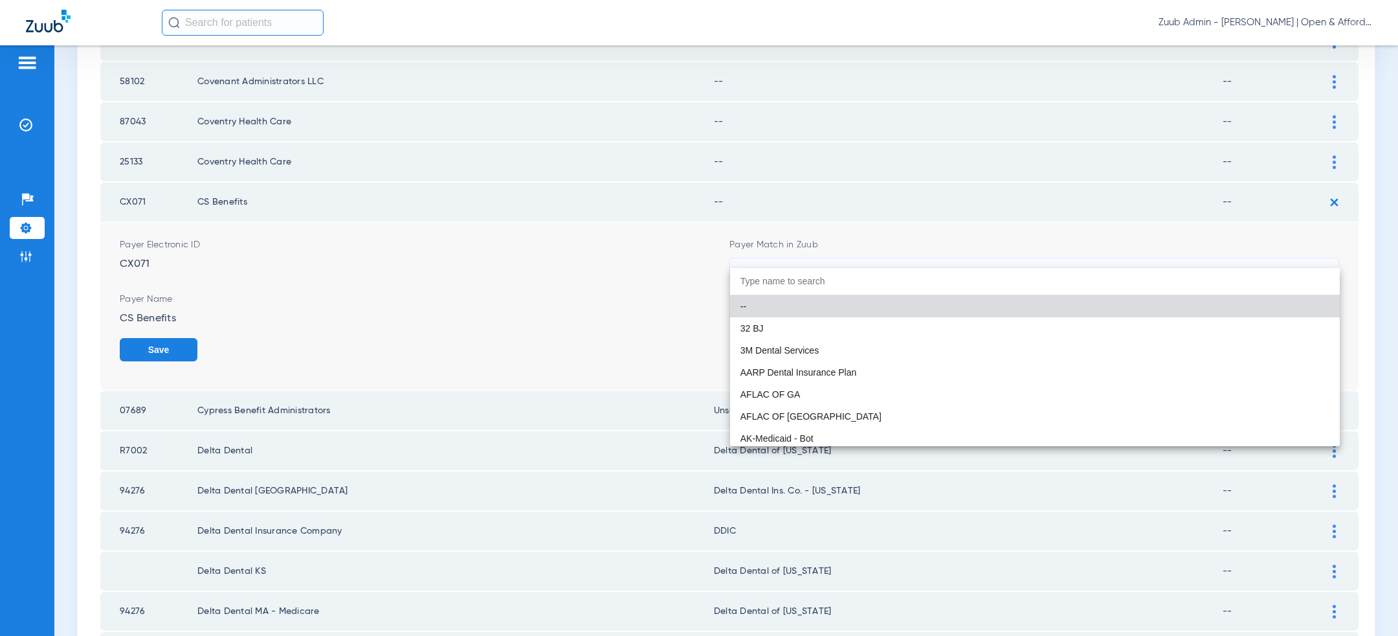
paste input "uns"
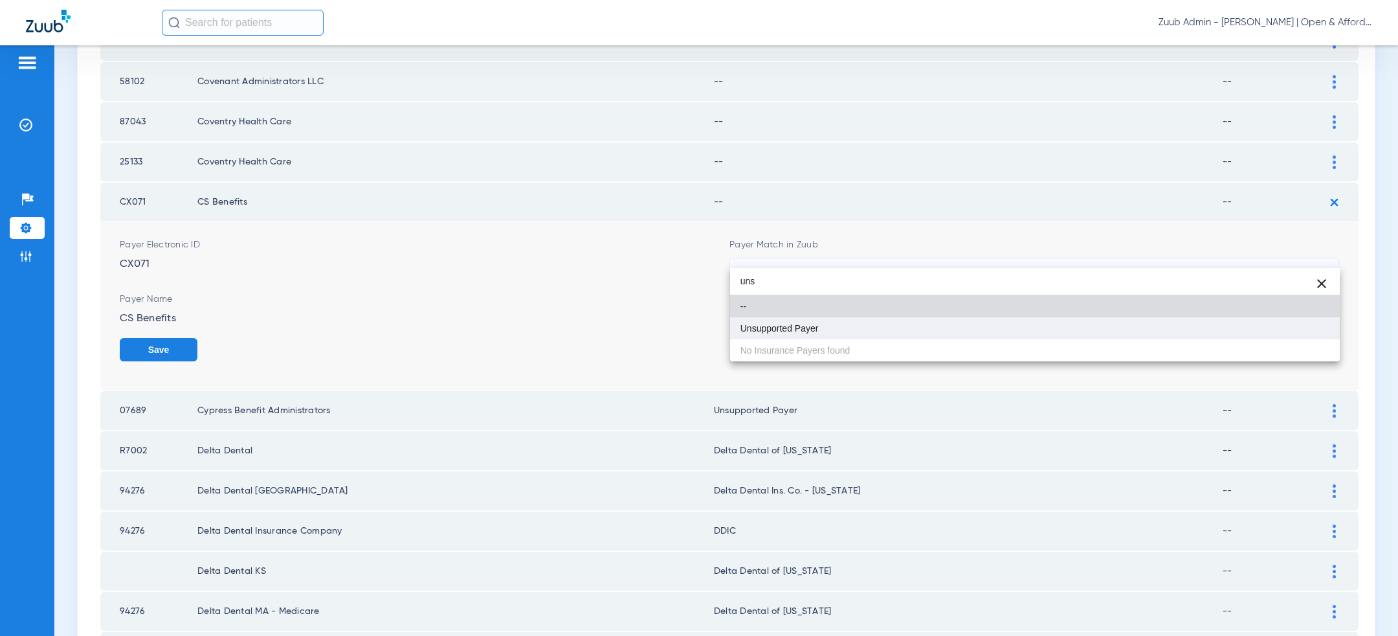
type input "uns"
click at [890, 326] on mat-option "Unsupported Payer" at bounding box center [1035, 328] width 610 height 22
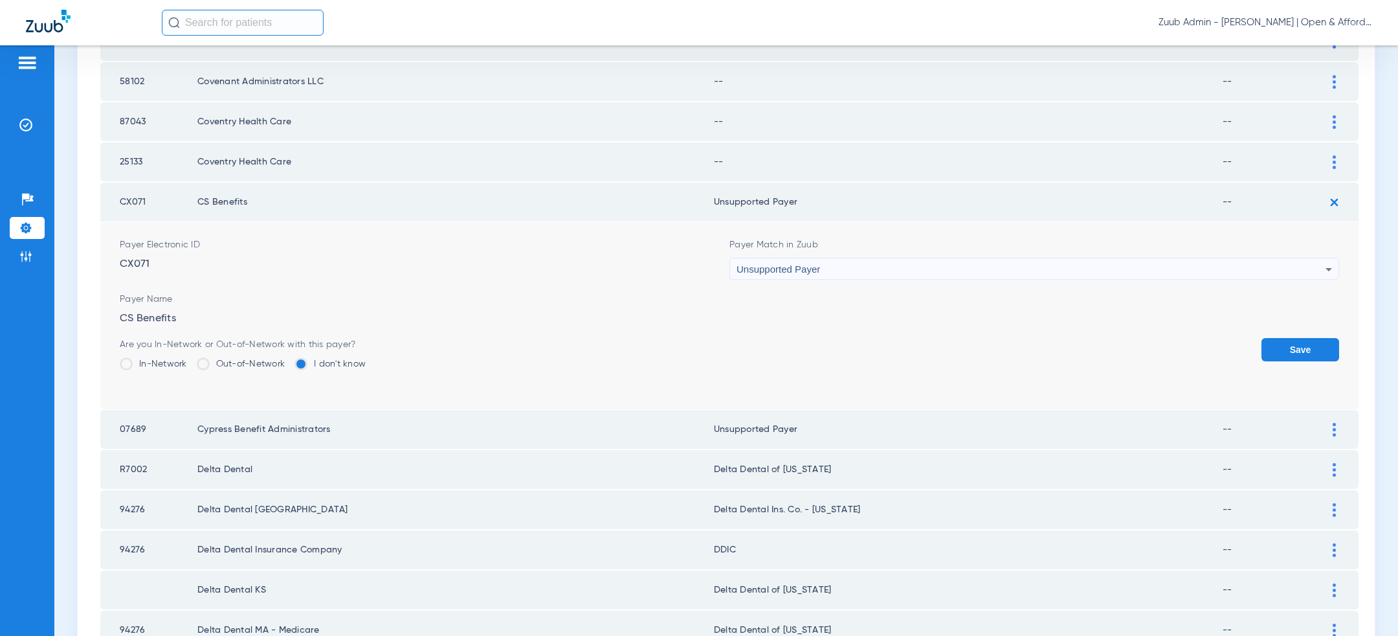
click at [1291, 338] on button "Save" at bounding box center [1301, 349] width 78 height 23
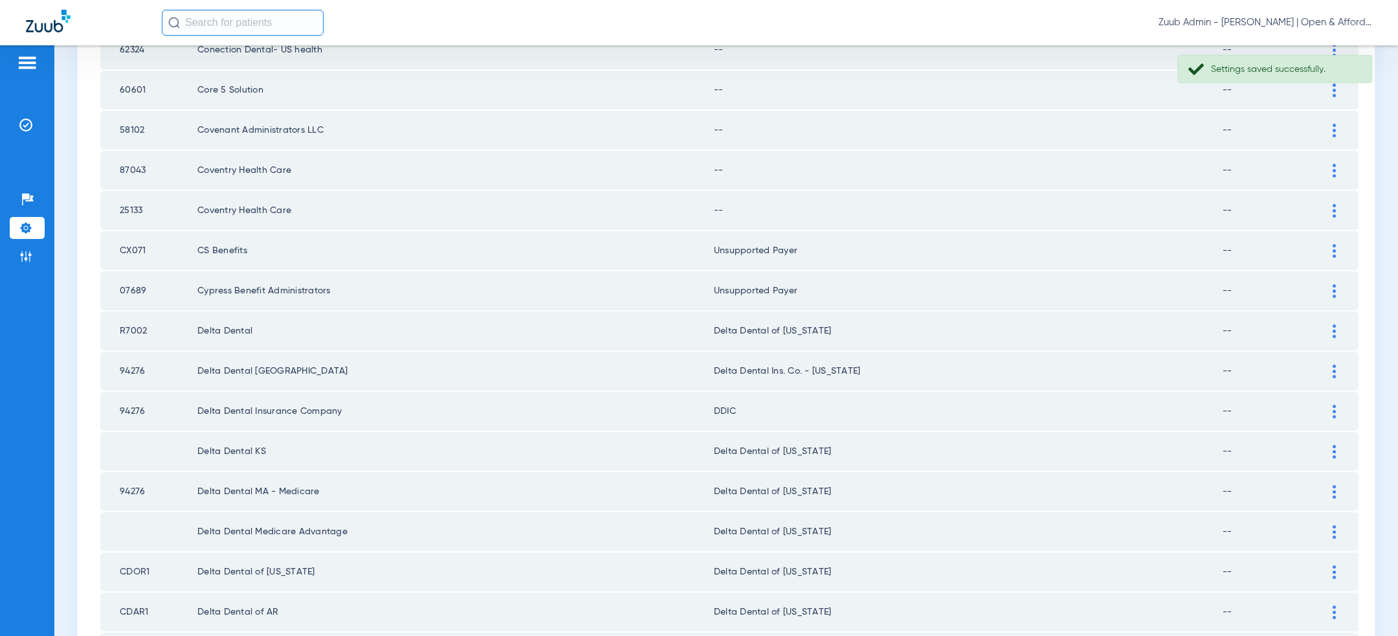
scroll to position [1488, 0]
click at [1330, 168] on div at bounding box center [1334, 175] width 23 height 14
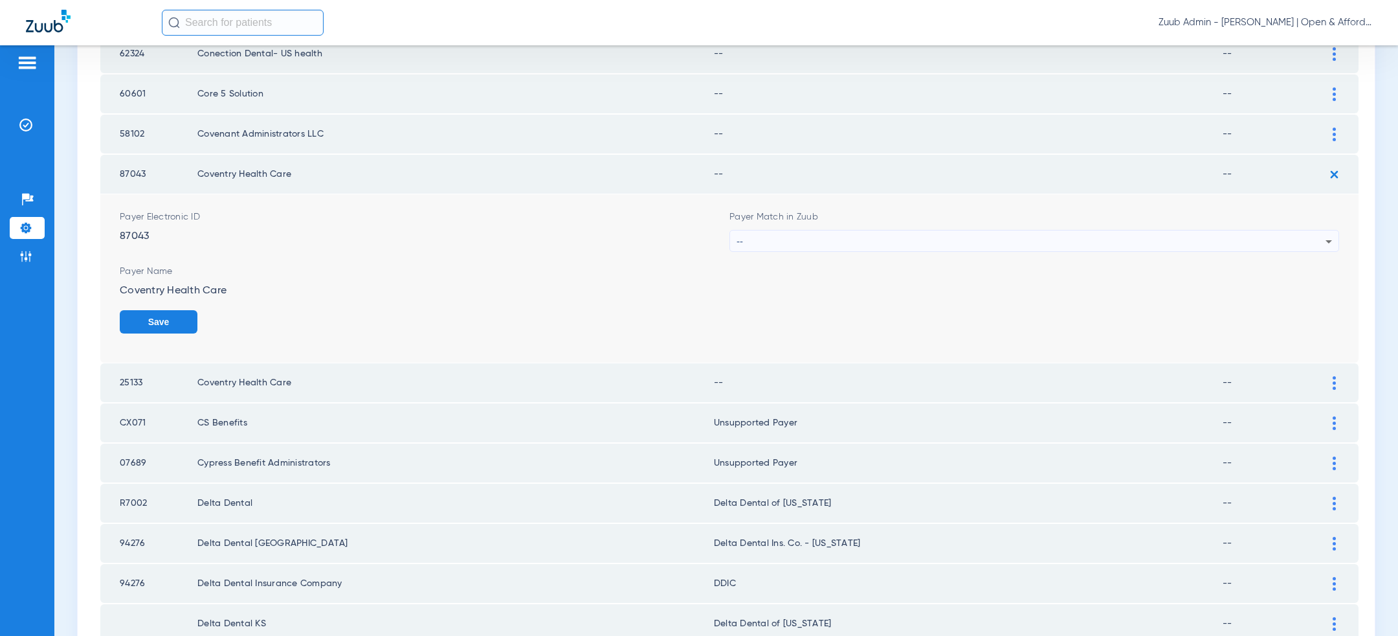
click at [921, 232] on div "--" at bounding box center [1031, 241] width 589 height 22
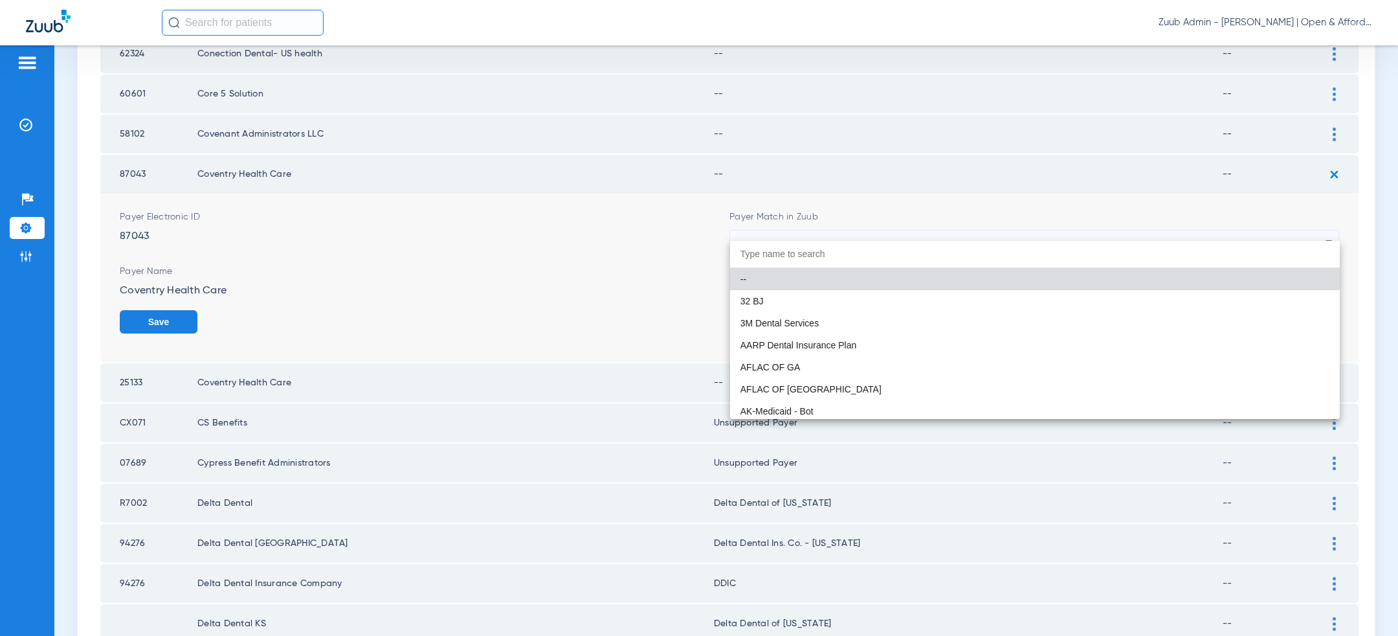
paste input "uns"
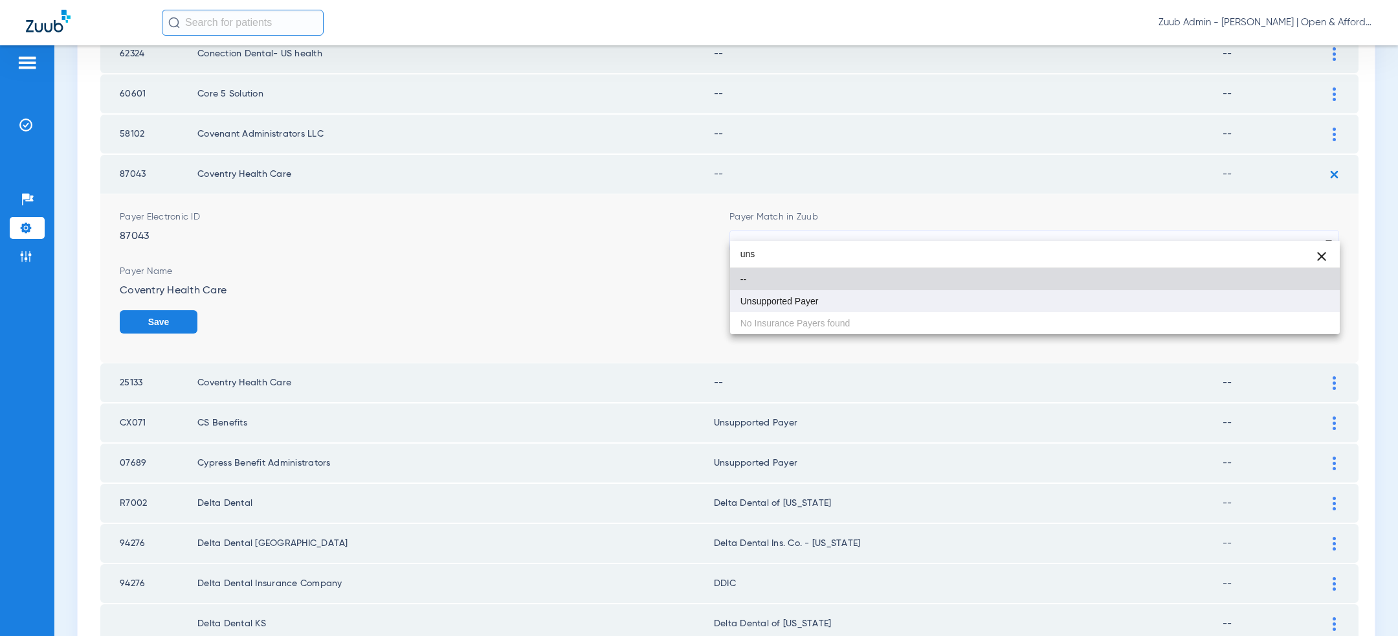
type input "uns"
click at [881, 291] on mat-option "Unsupported Payer" at bounding box center [1035, 301] width 610 height 22
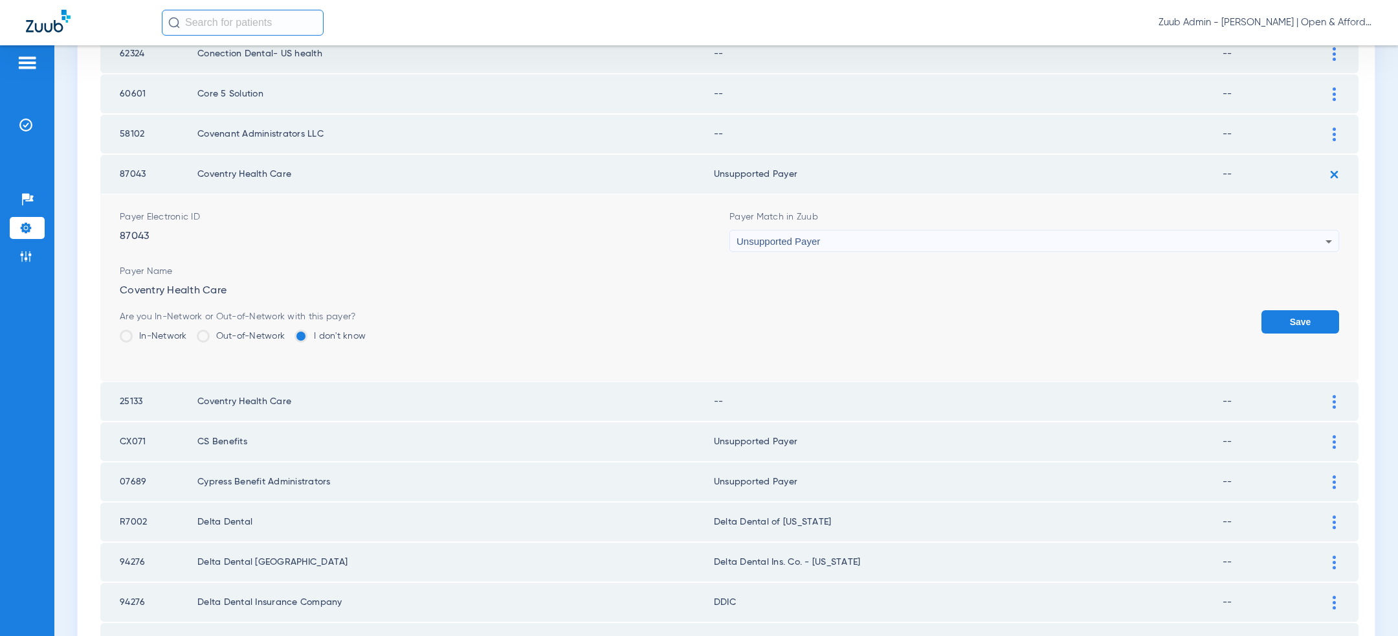
click at [1298, 310] on button "Save" at bounding box center [1301, 321] width 78 height 23
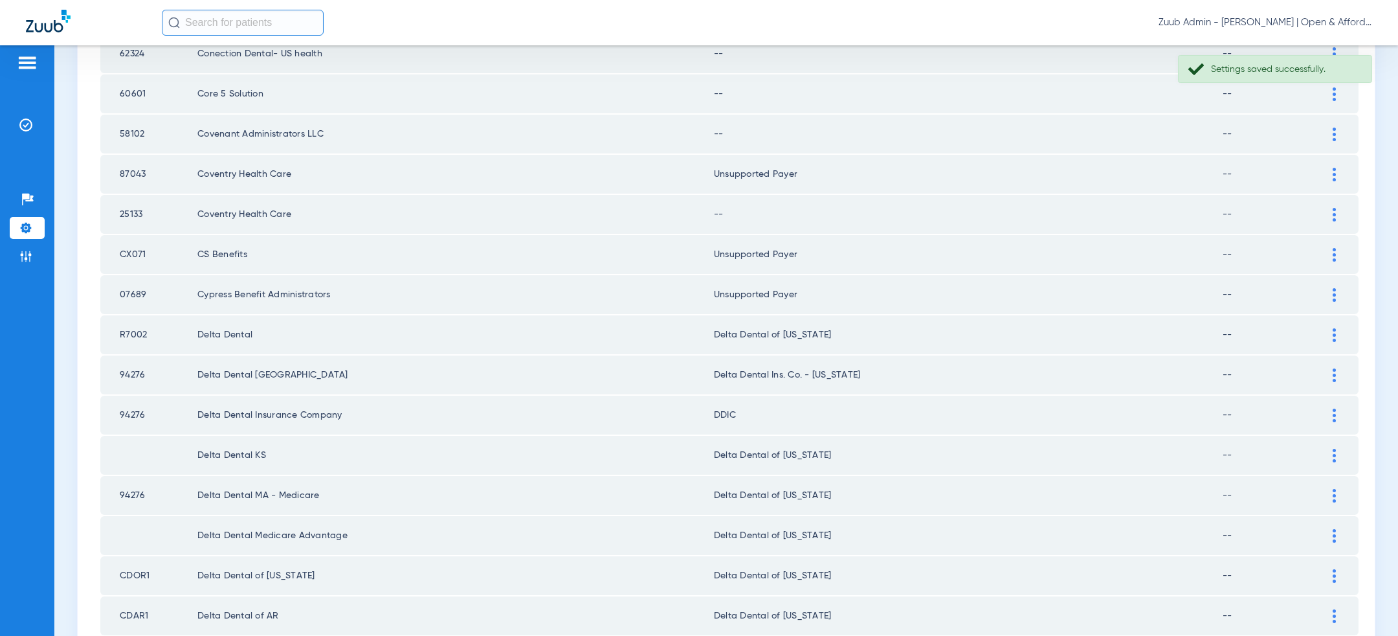
click at [1333, 208] on img at bounding box center [1334, 215] width 3 height 14
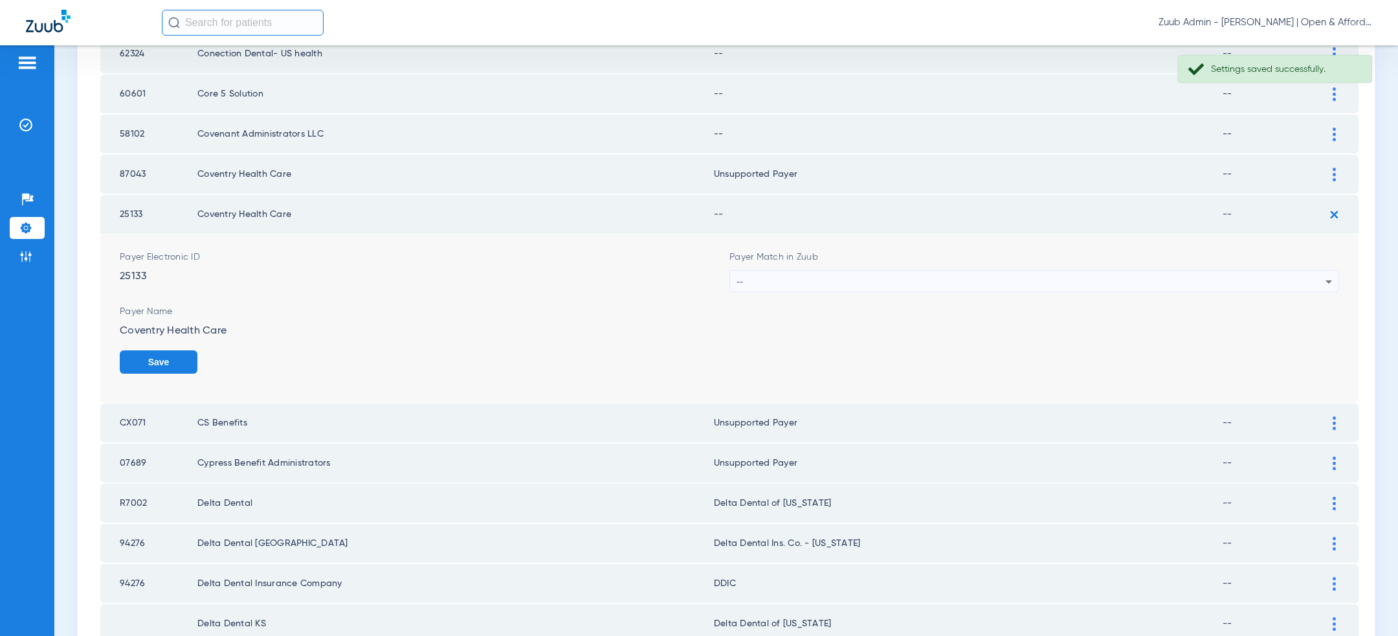
click at [992, 271] on div "--" at bounding box center [1031, 282] width 589 height 22
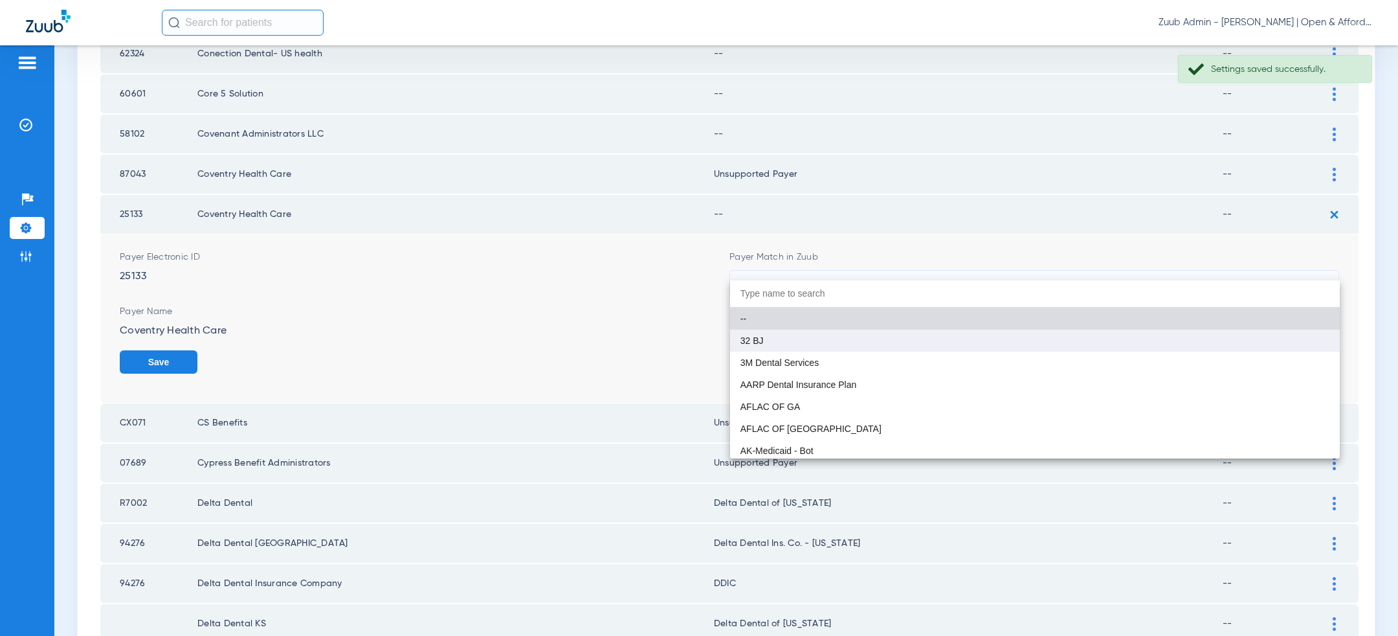
paste input "uns"
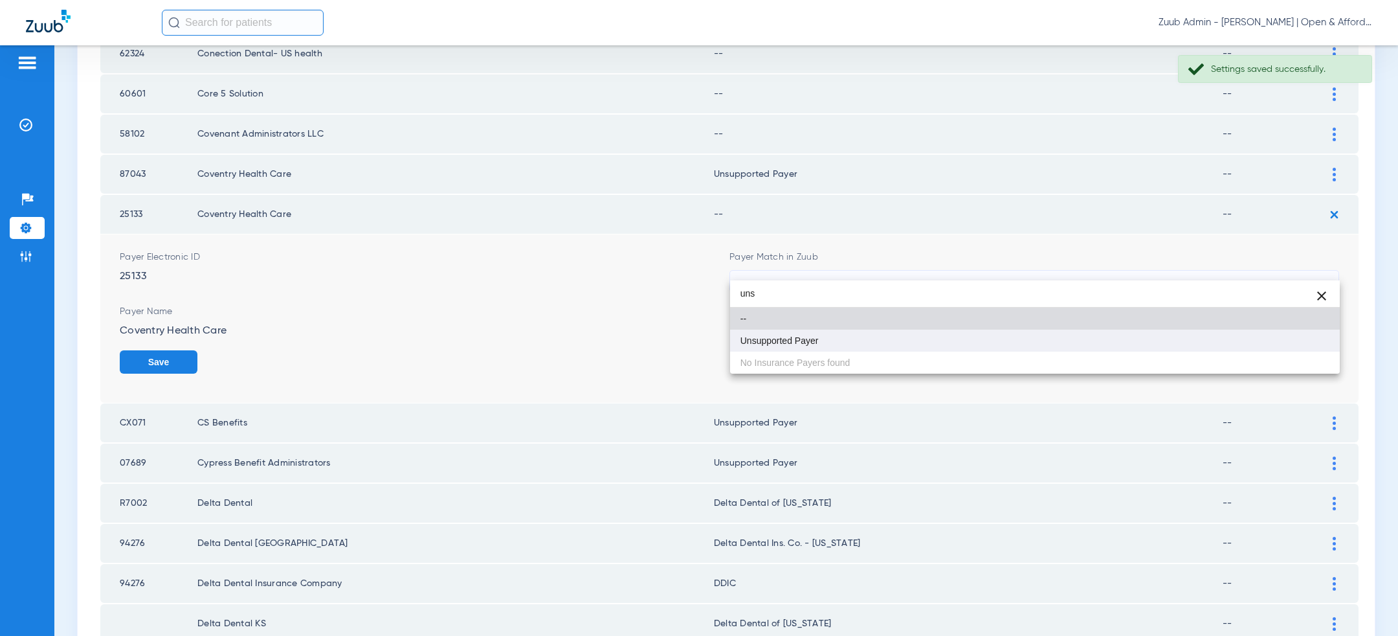
type input "uns"
click at [933, 341] on mat-option "Unsupported Payer" at bounding box center [1035, 341] width 610 height 22
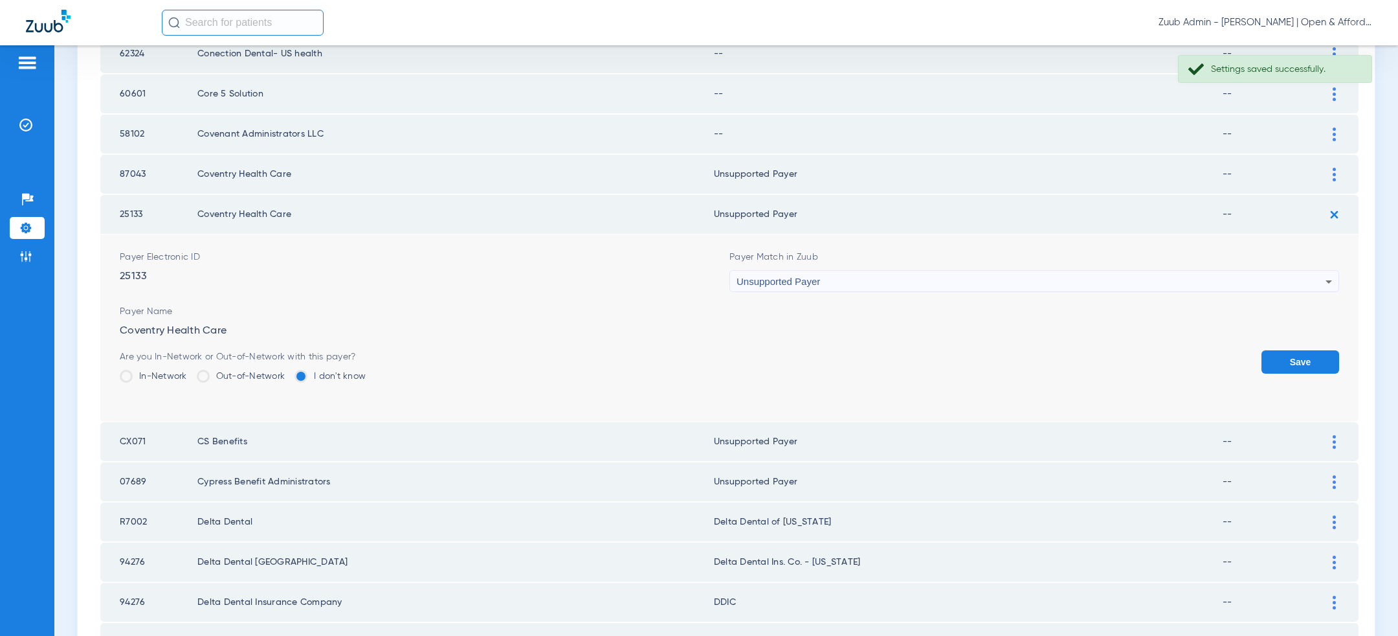
click at [1296, 350] on button "Save" at bounding box center [1301, 361] width 78 height 23
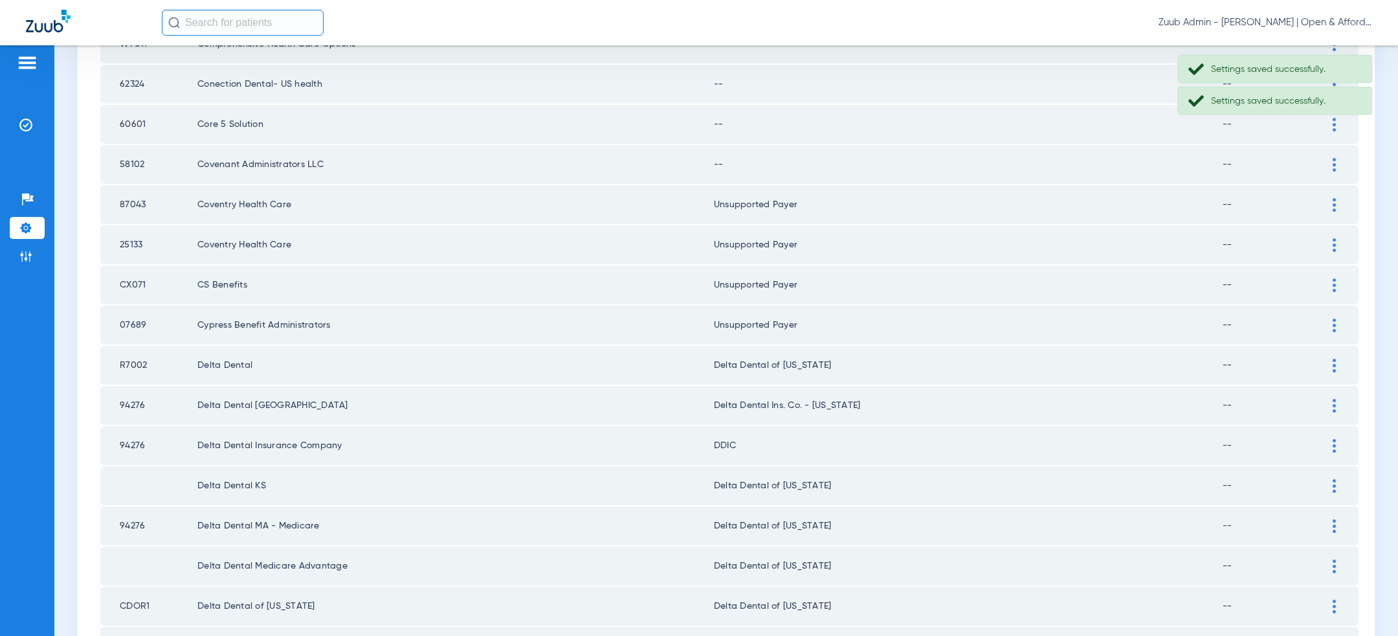
scroll to position [1422, 0]
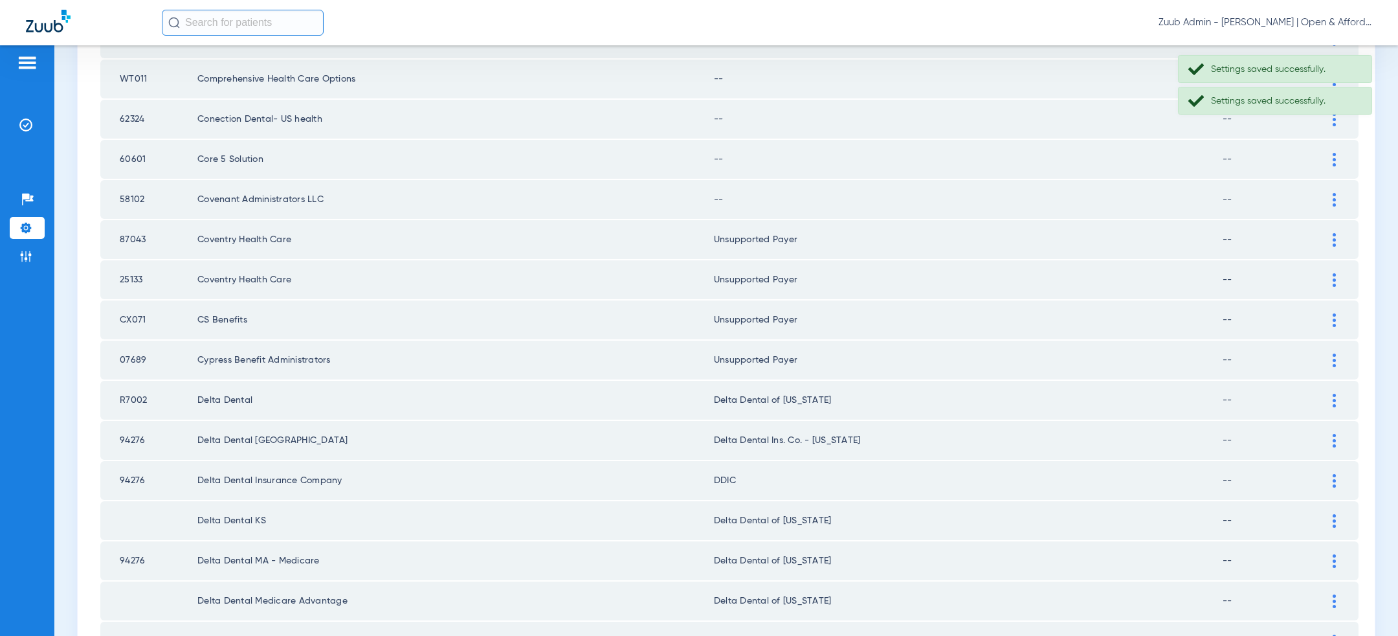
click at [1337, 180] on td at bounding box center [1341, 199] width 36 height 39
click at [1337, 193] on div at bounding box center [1334, 200] width 23 height 14
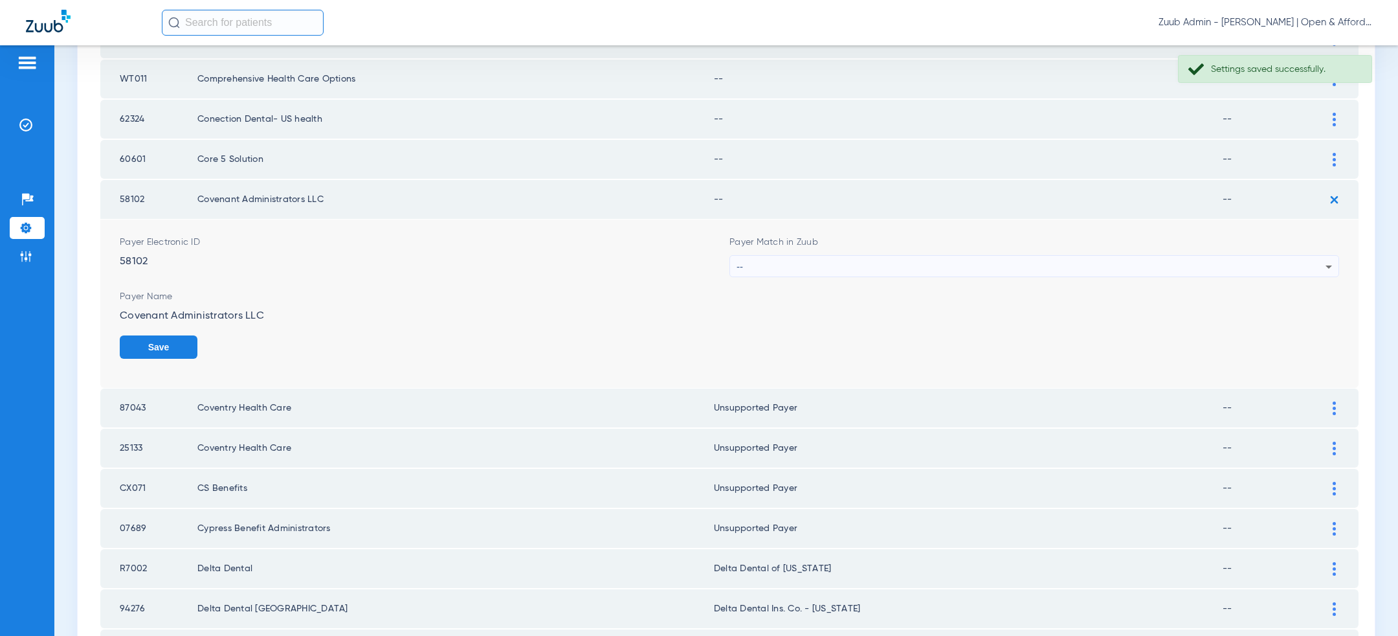
click at [1134, 264] on div "--" at bounding box center [1031, 267] width 589 height 22
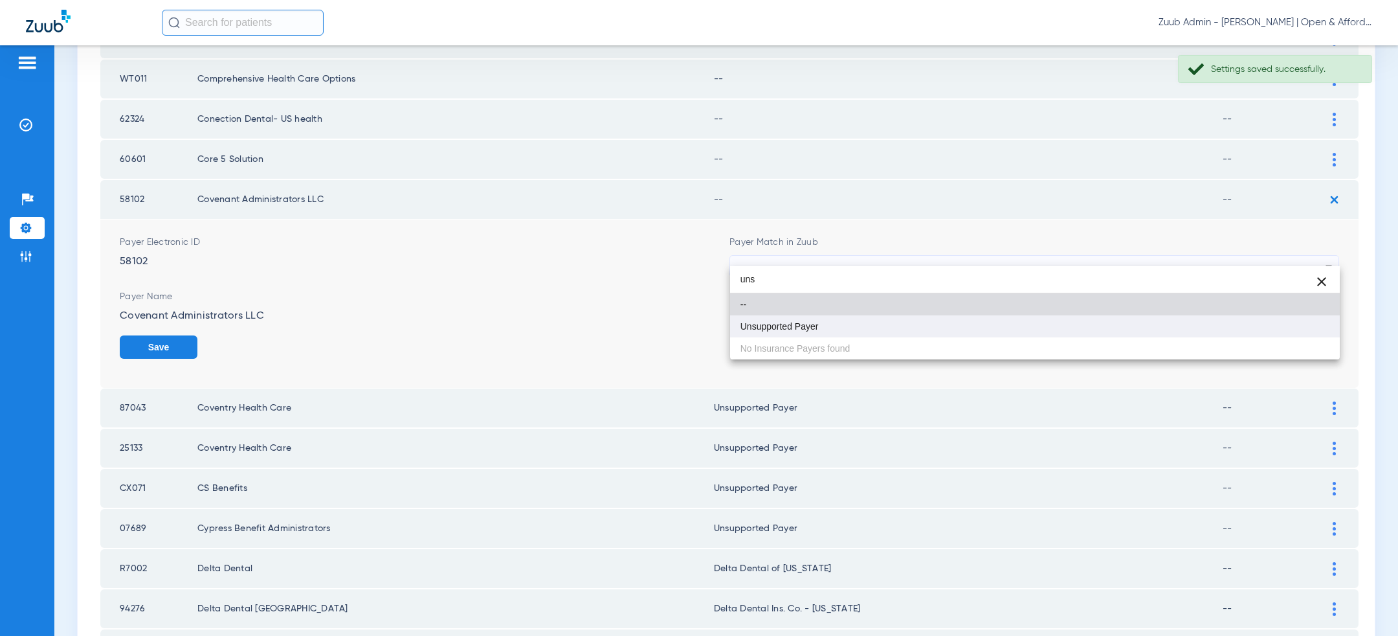
type input "uns"
click at [1093, 315] on mat-option "Unsupported Payer" at bounding box center [1035, 326] width 610 height 22
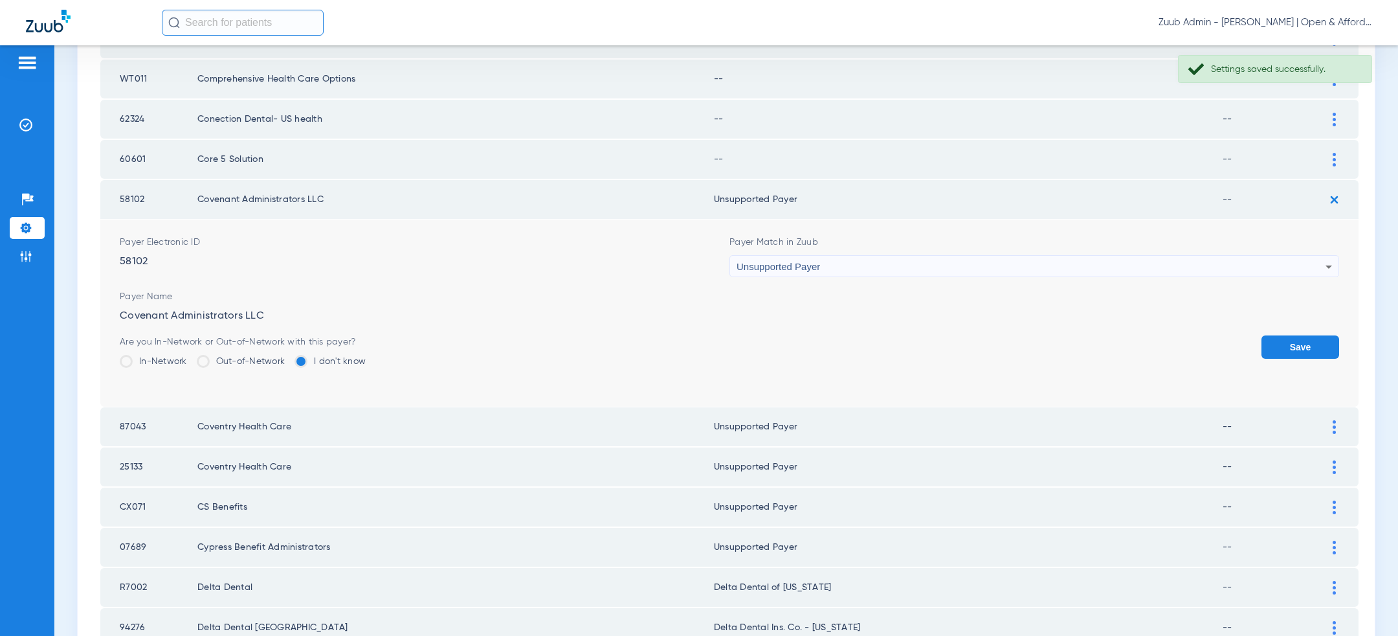
click at [1320, 335] on button "Save" at bounding box center [1301, 346] width 78 height 23
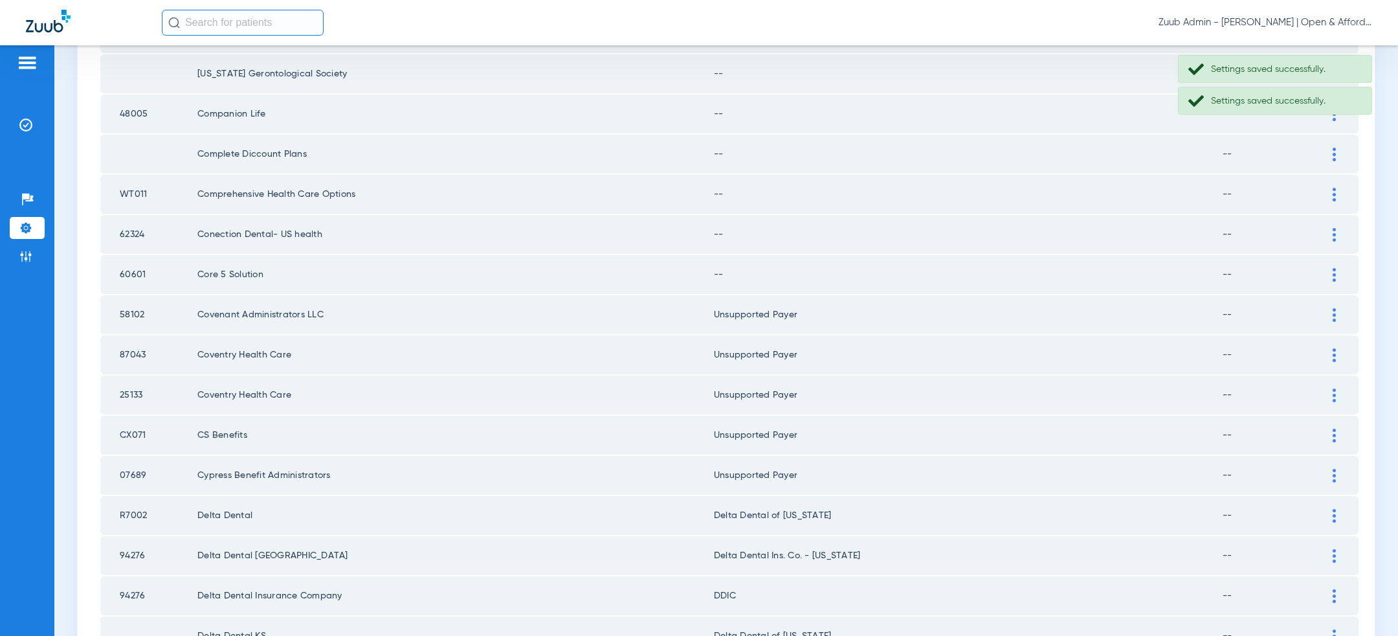
scroll to position [1295, 0]
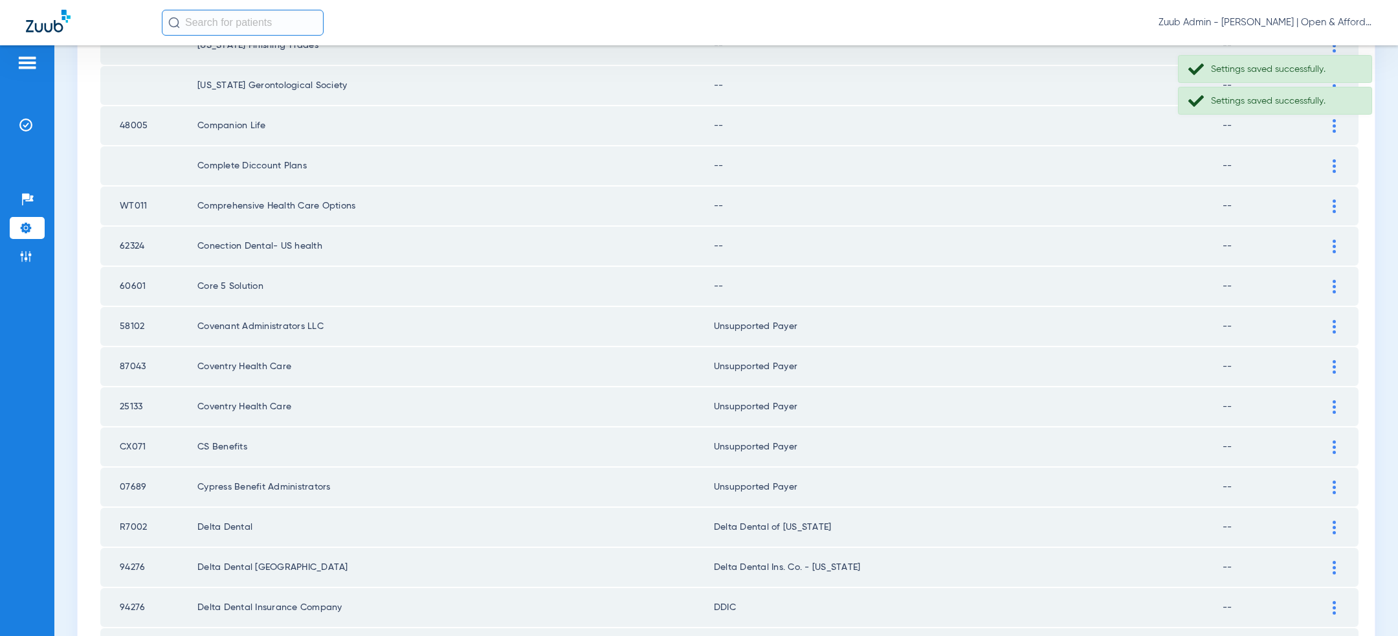
click at [1334, 280] on img at bounding box center [1334, 287] width 3 height 14
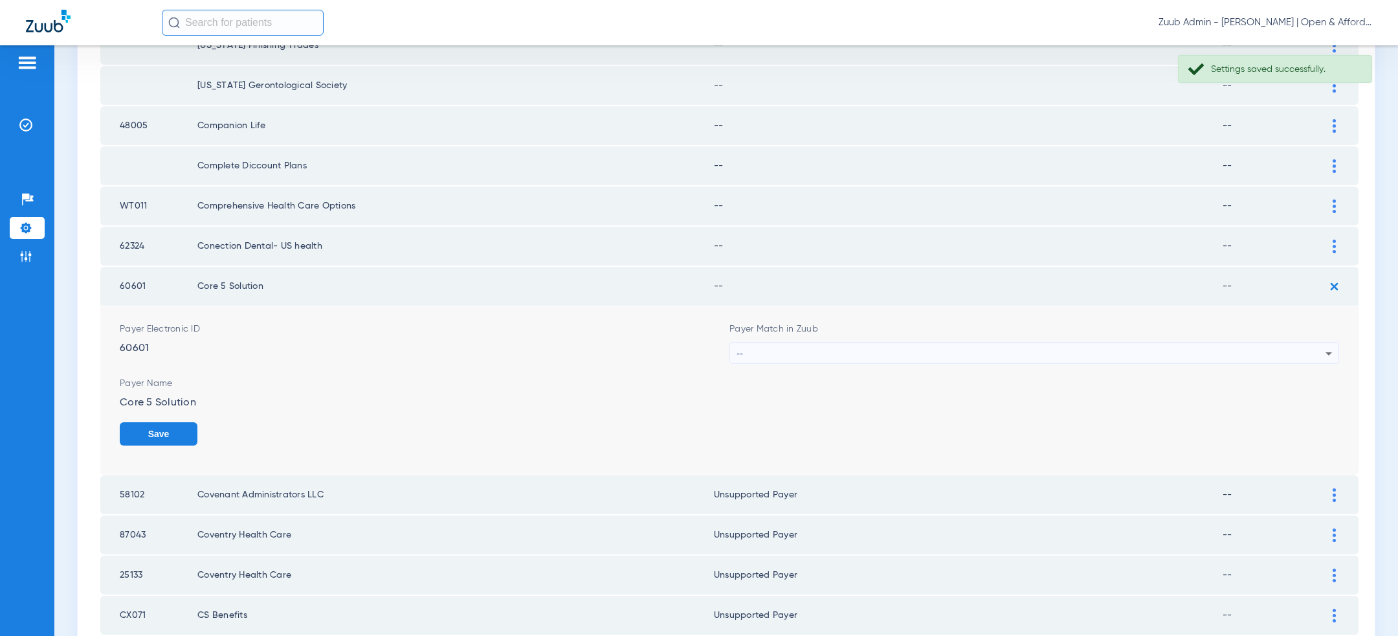
click at [928, 342] on div "--" at bounding box center [1031, 353] width 589 height 22
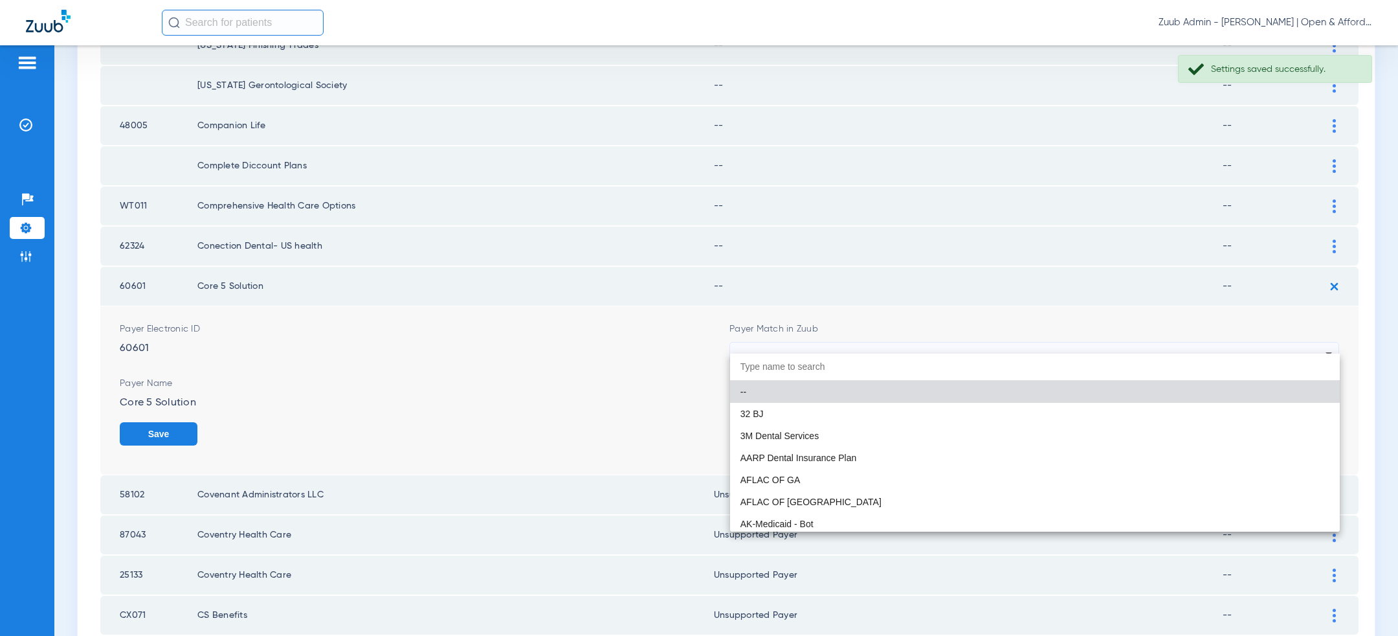
paste input "uns"
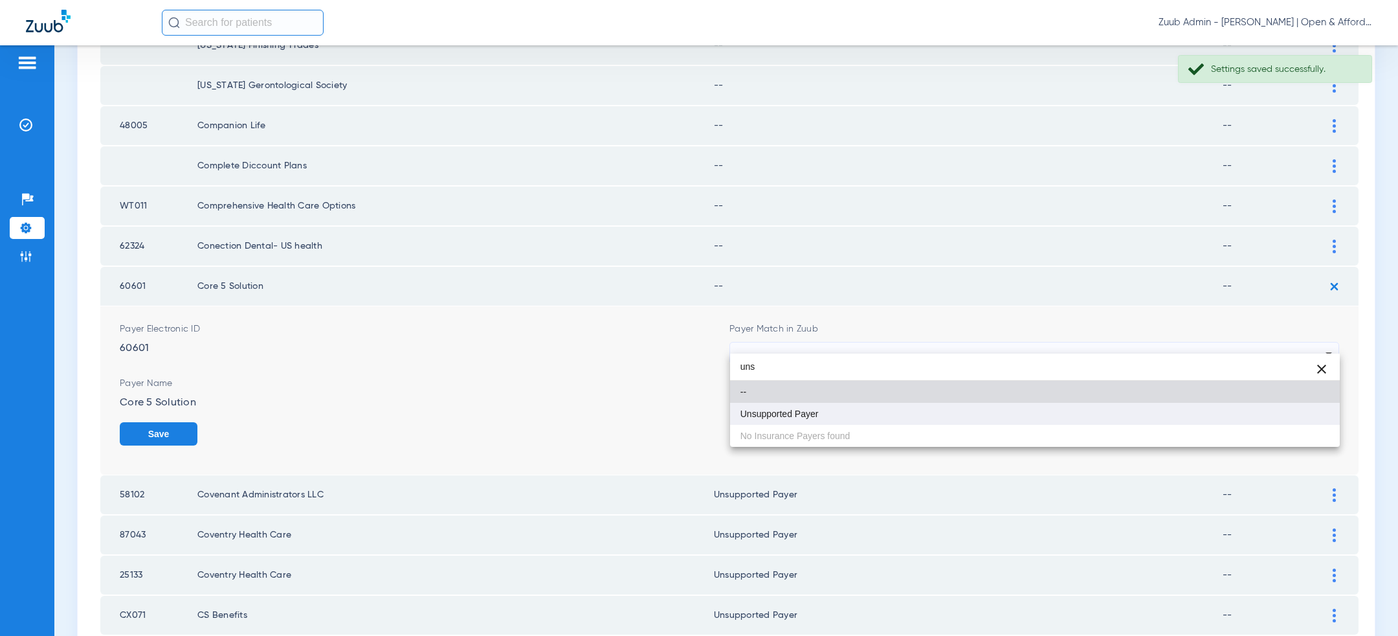
type input "uns"
click at [861, 418] on mat-option "Unsupported Payer" at bounding box center [1035, 414] width 610 height 22
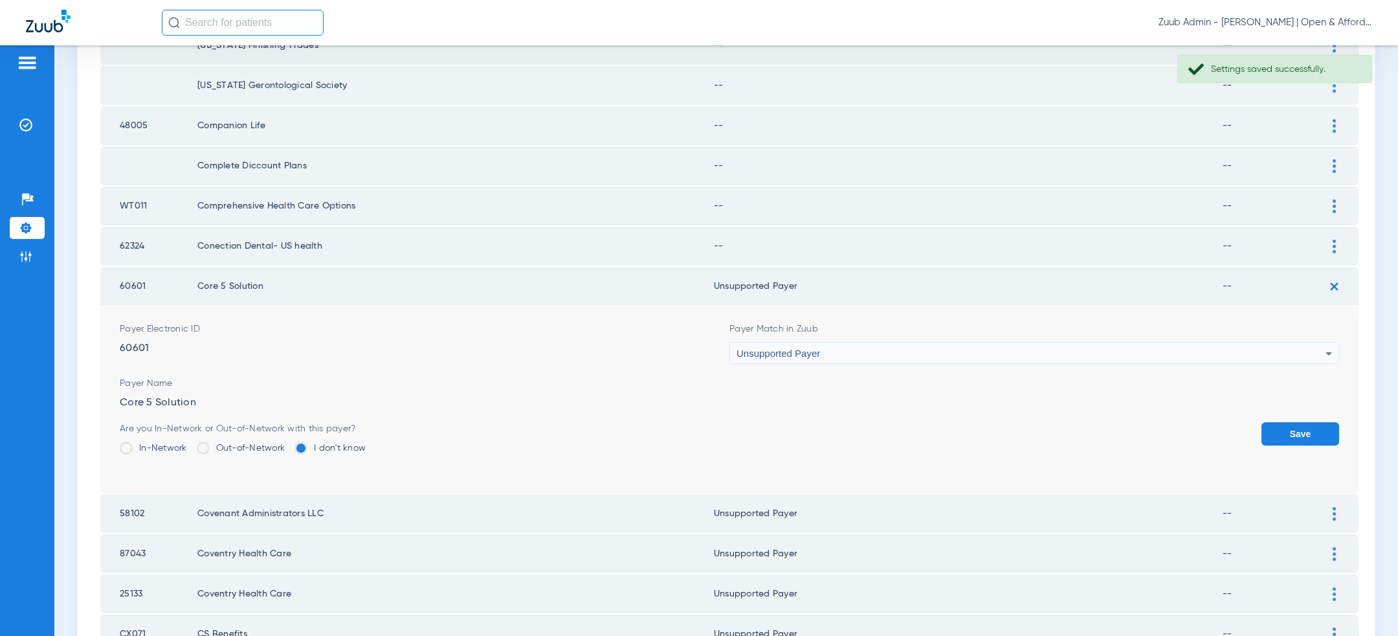
click at [1280, 422] on button "Save" at bounding box center [1301, 433] width 78 height 23
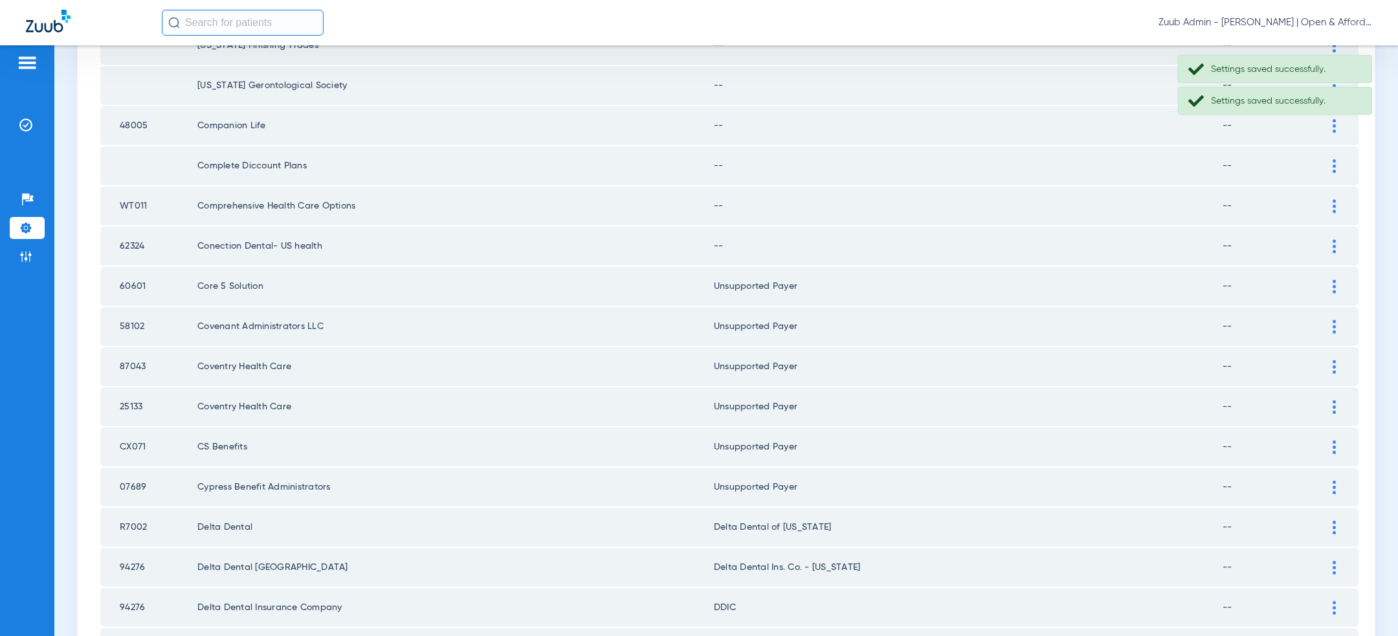
click at [1331, 227] on td at bounding box center [1341, 246] width 36 height 39
click at [1331, 240] on div at bounding box center [1334, 247] width 23 height 14
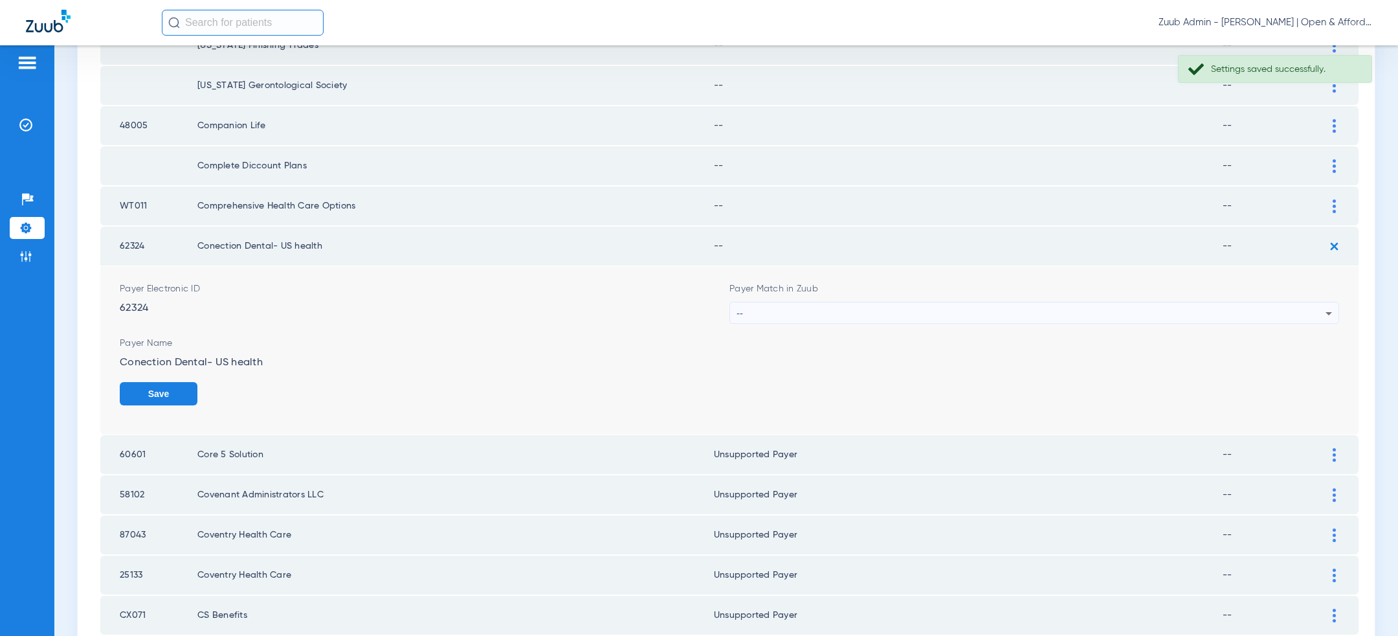
click at [947, 316] on form "Payer Electronic ID 62324 Payer Match in Zuub -- Payer Name Conection Dental- U…" at bounding box center [730, 350] width 1220 height 168
click at [947, 311] on div "--" at bounding box center [1031, 313] width 589 height 22
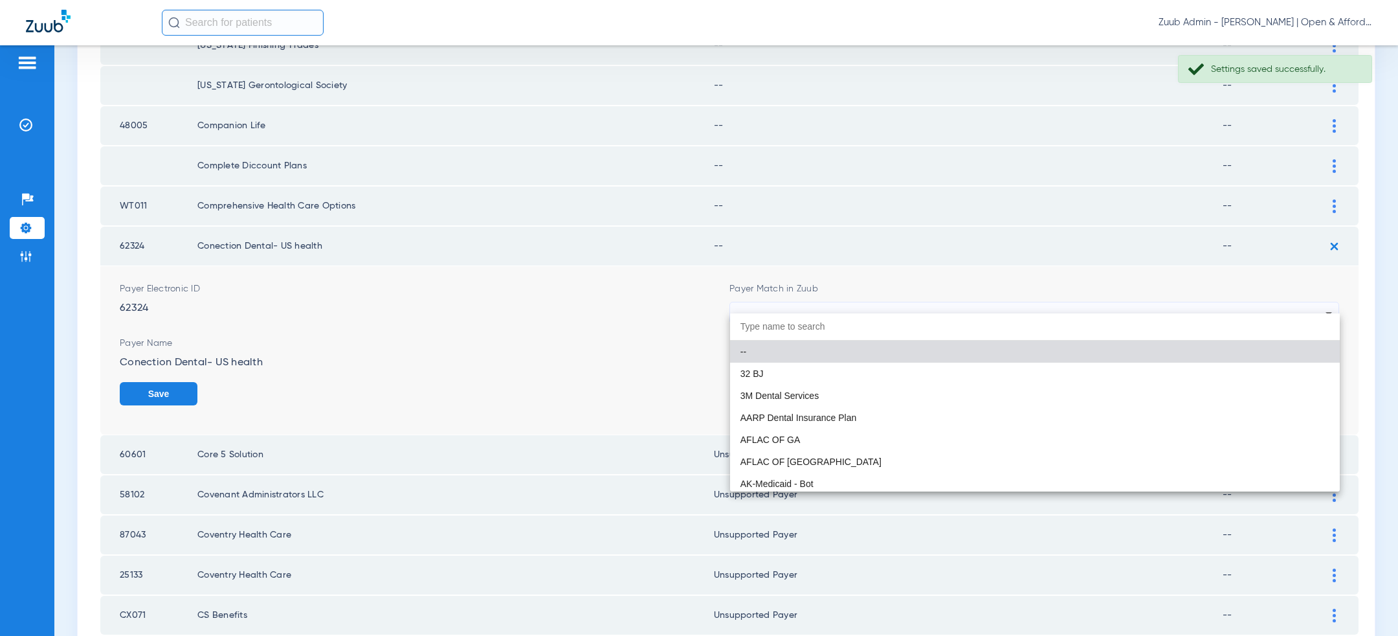
paste input "uns"
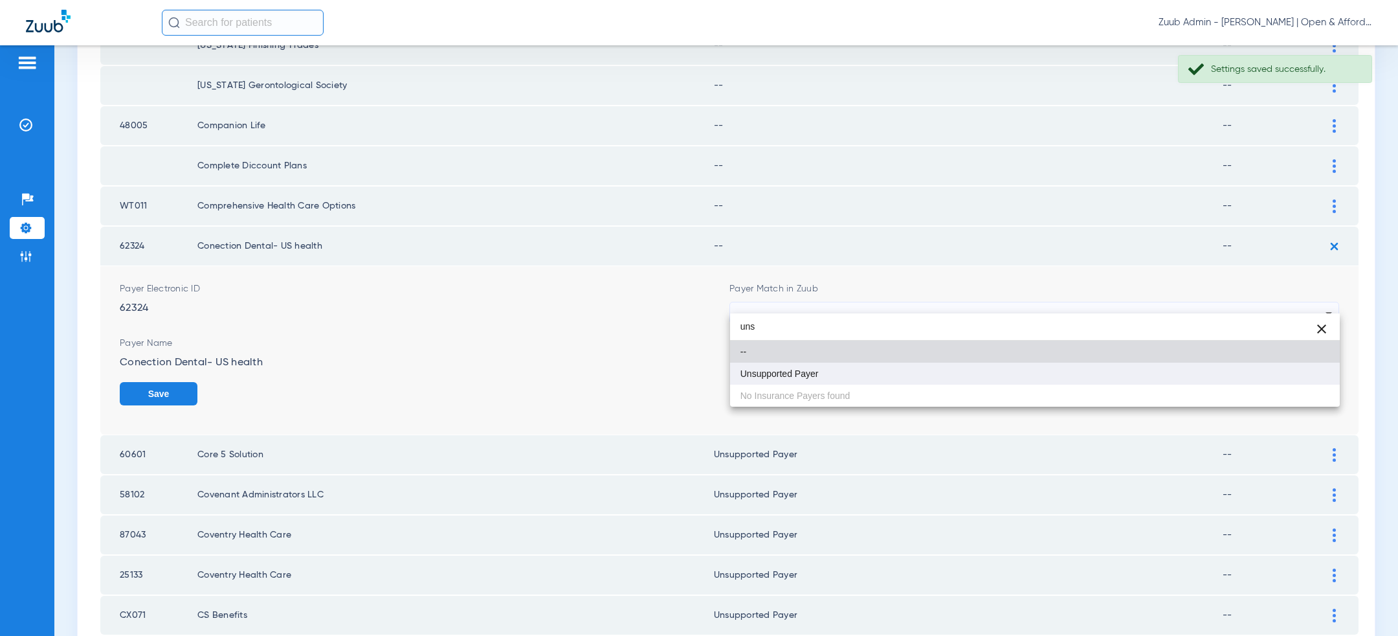
type input "uns"
click at [912, 377] on mat-option "Unsupported Payer" at bounding box center [1035, 374] width 610 height 22
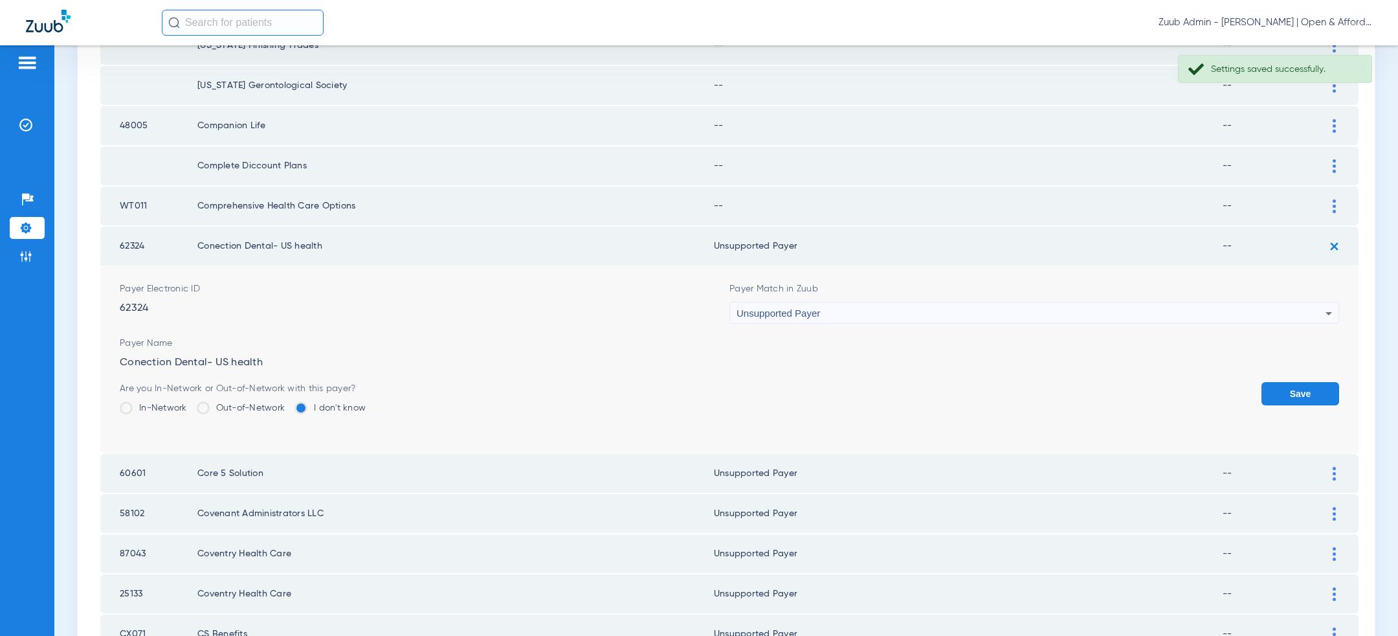
click at [1305, 382] on button "Save" at bounding box center [1301, 393] width 78 height 23
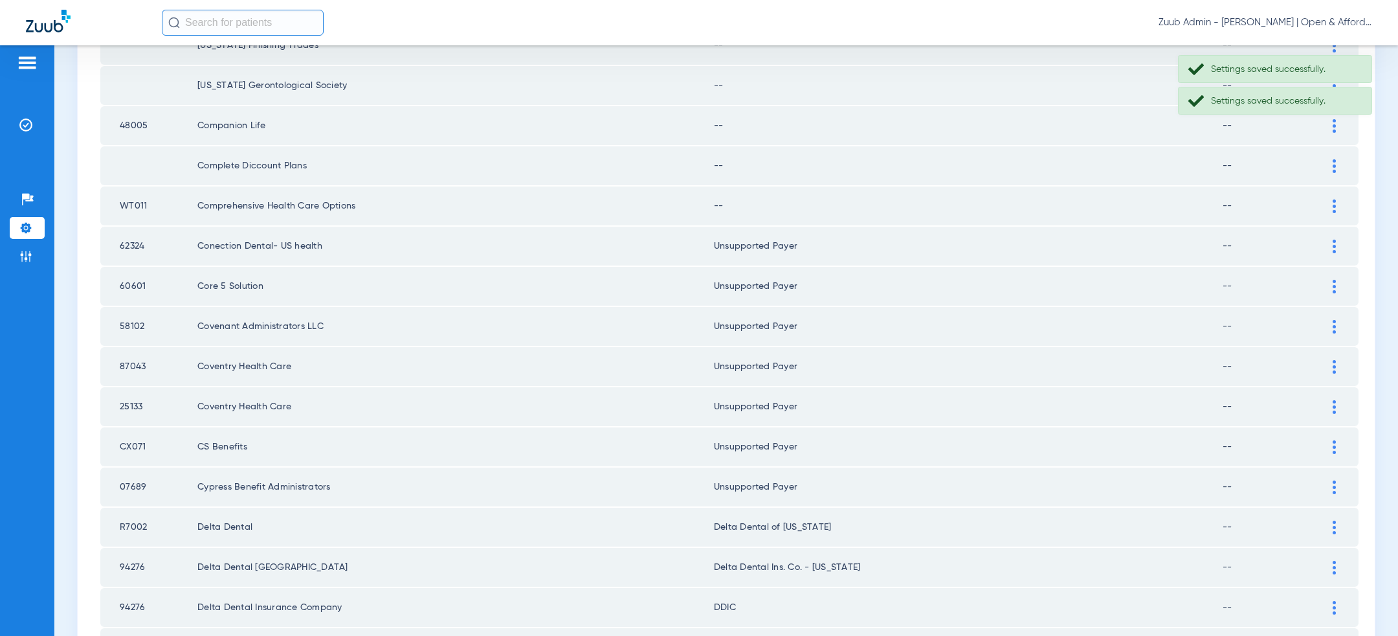
click at [1339, 199] on div at bounding box center [1334, 206] width 23 height 14
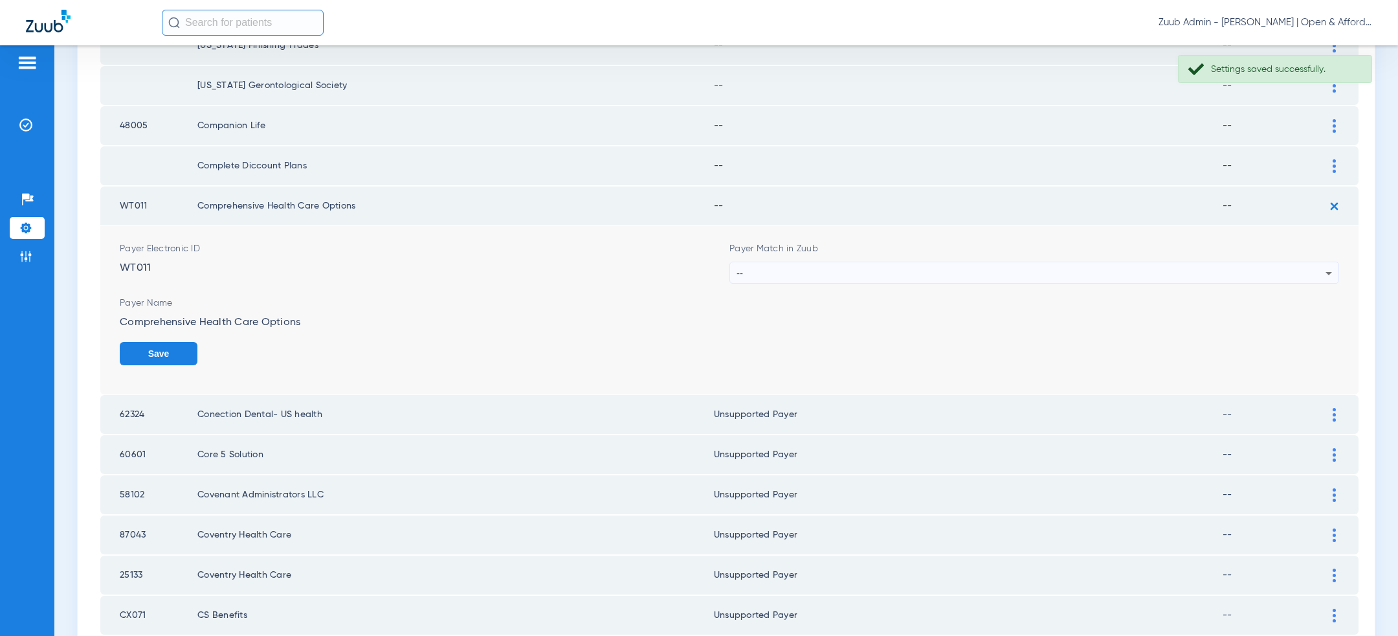
click at [989, 262] on div "--" at bounding box center [1031, 273] width 589 height 22
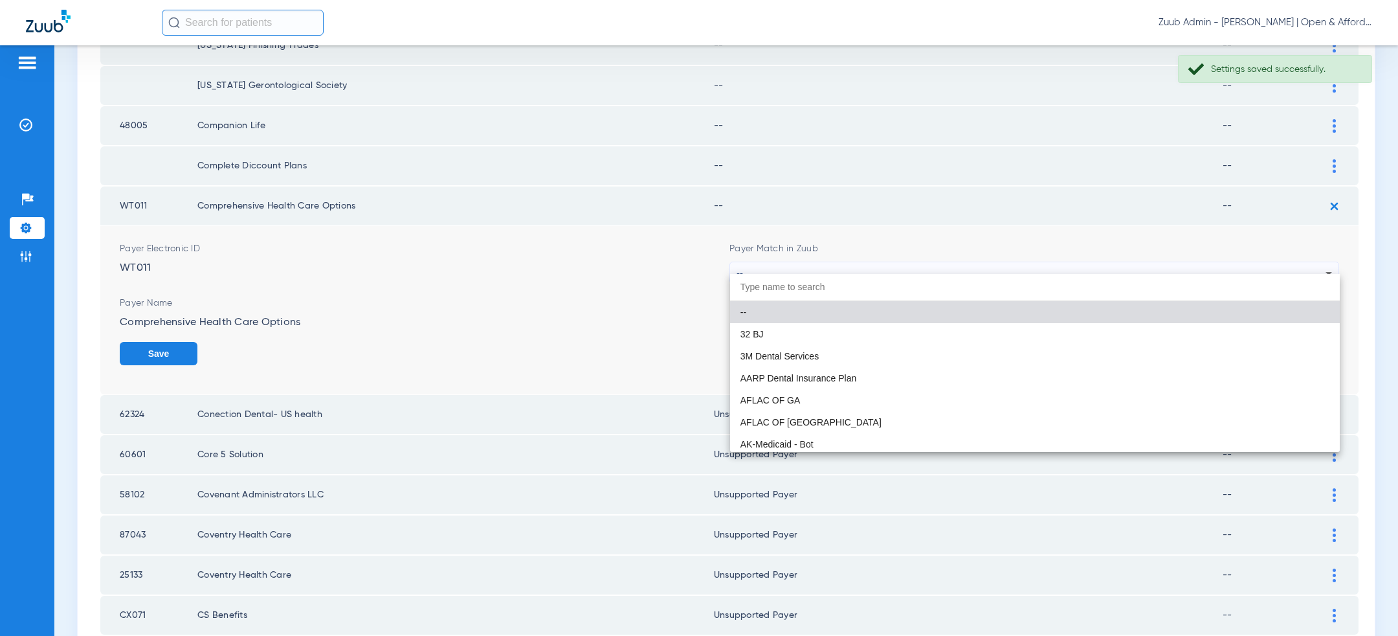
paste input "uns"
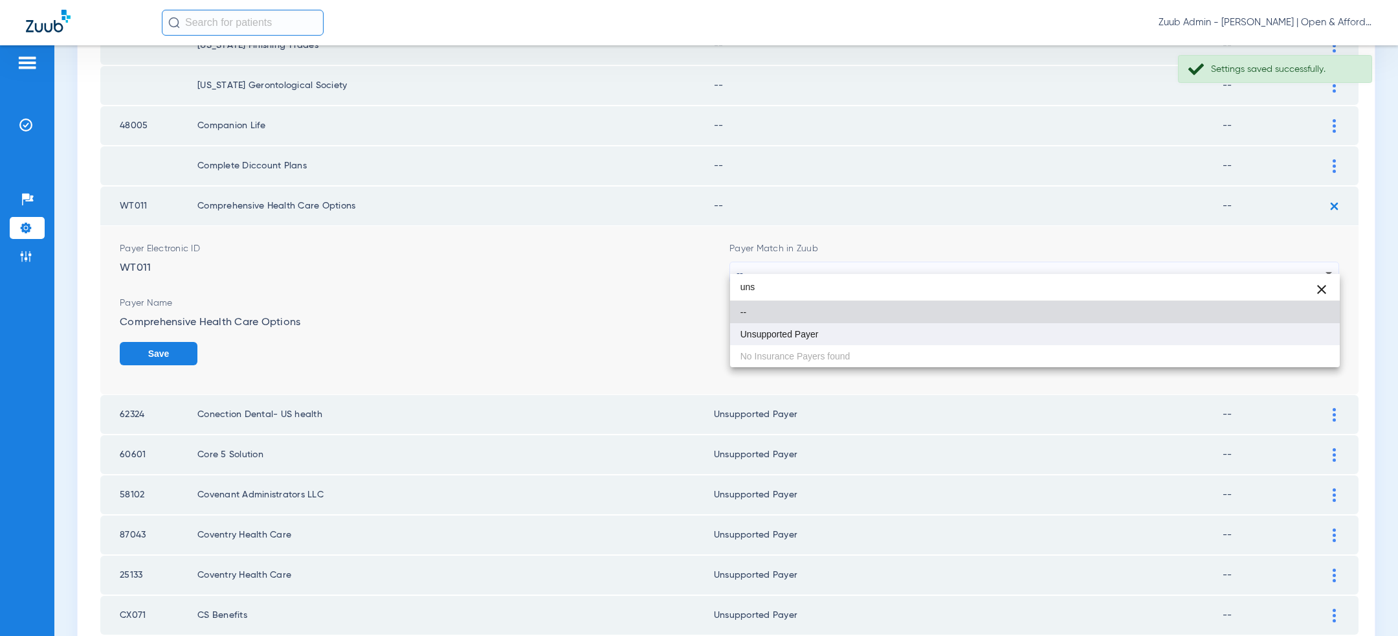
type input "uns"
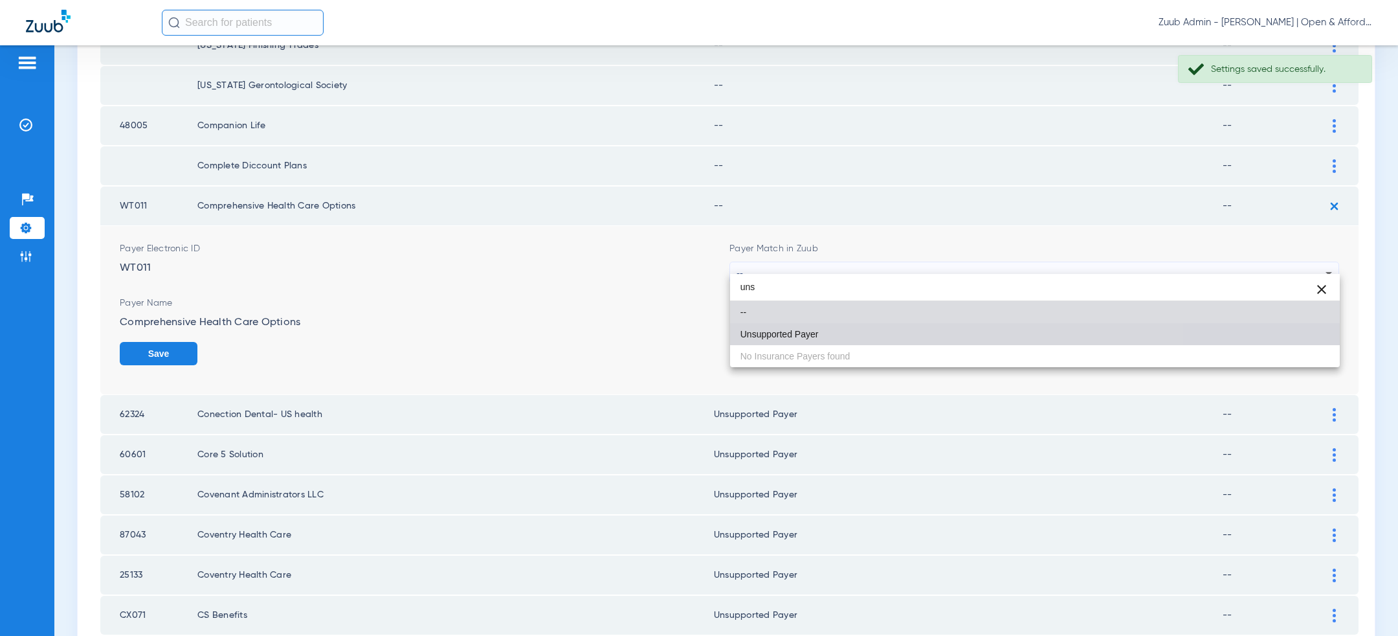
click at [933, 326] on mat-option "Unsupported Payer" at bounding box center [1035, 334] width 610 height 22
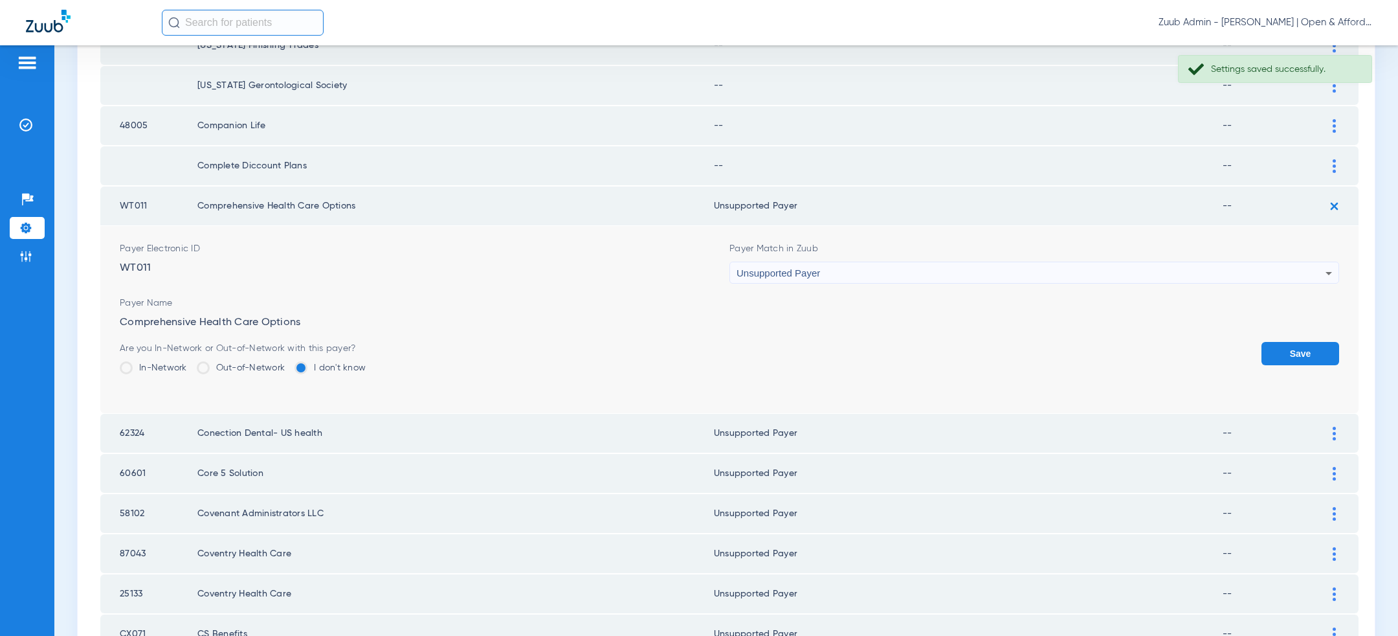
click at [1301, 342] on button "Save" at bounding box center [1301, 353] width 78 height 23
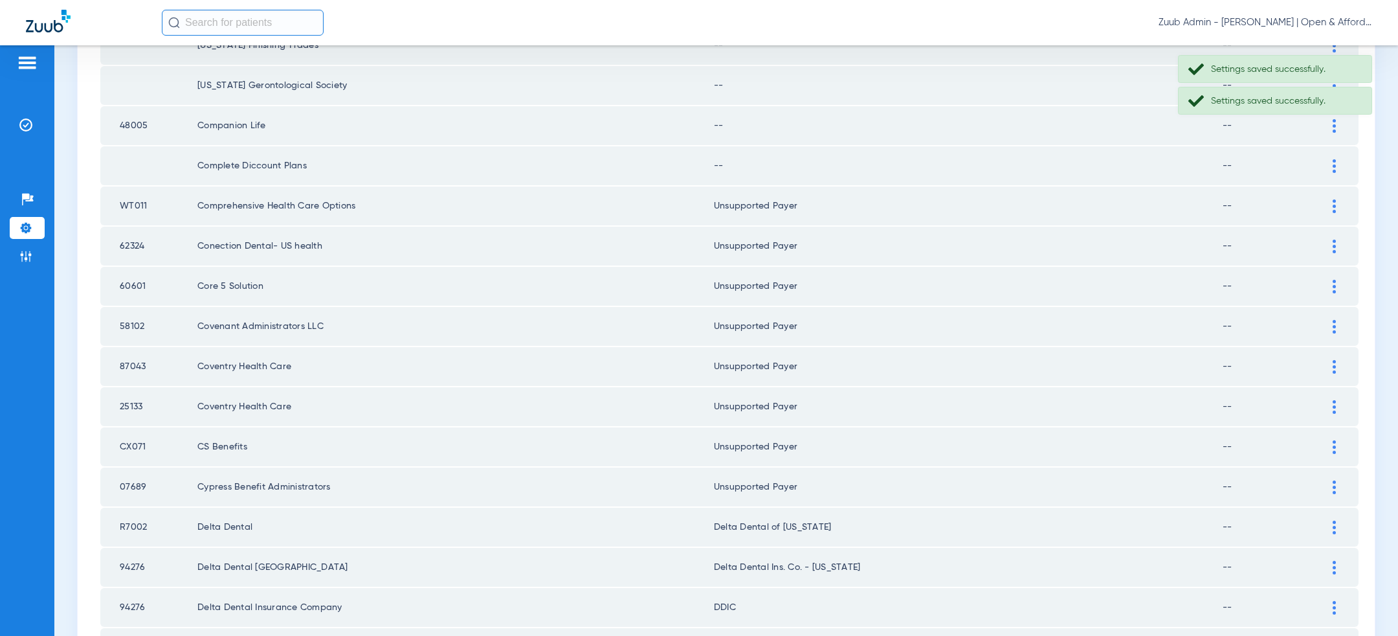
click at [1334, 159] on img at bounding box center [1334, 166] width 3 height 14
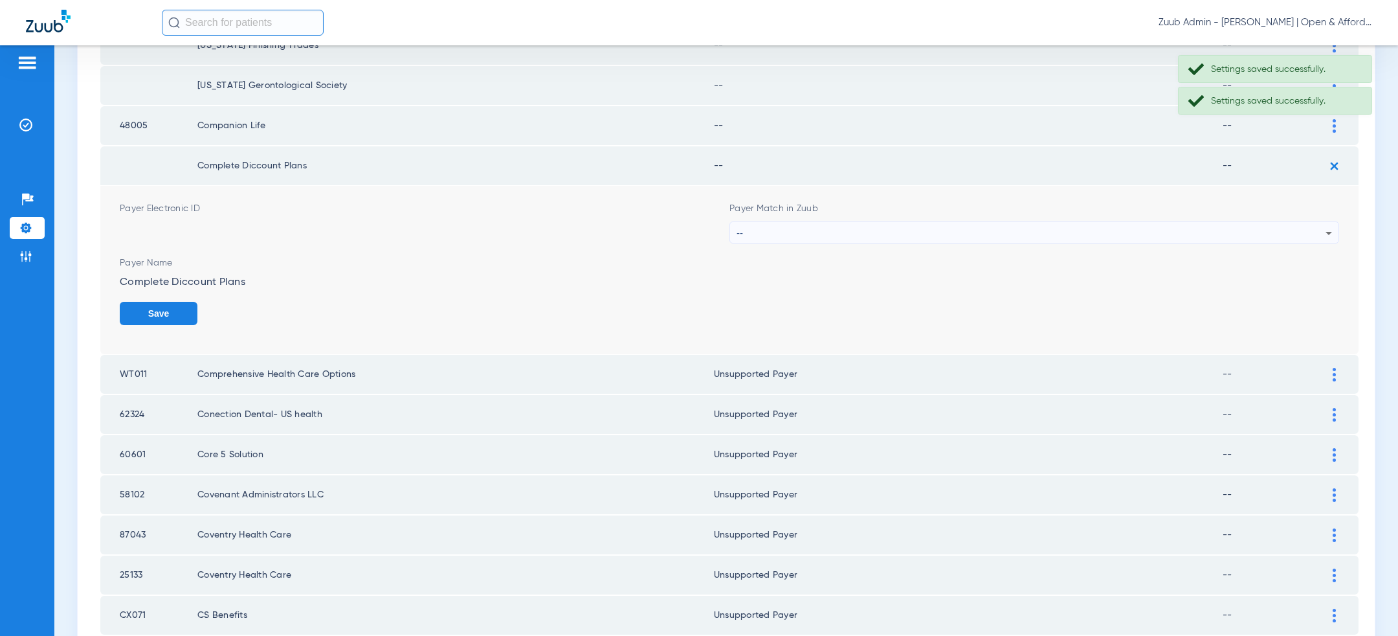
click at [1128, 222] on div "--" at bounding box center [1031, 233] width 589 height 22
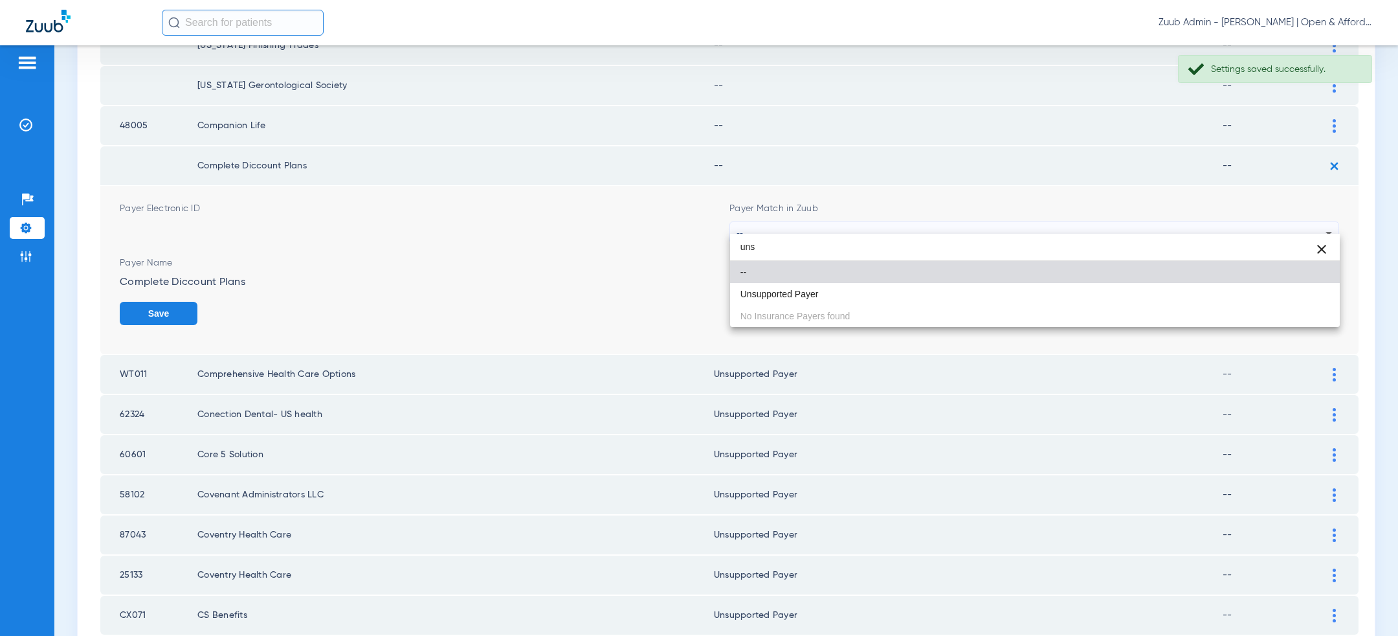
type input "uns"
click at [1042, 295] on mat-option "Unsupported Payer" at bounding box center [1035, 294] width 610 height 22
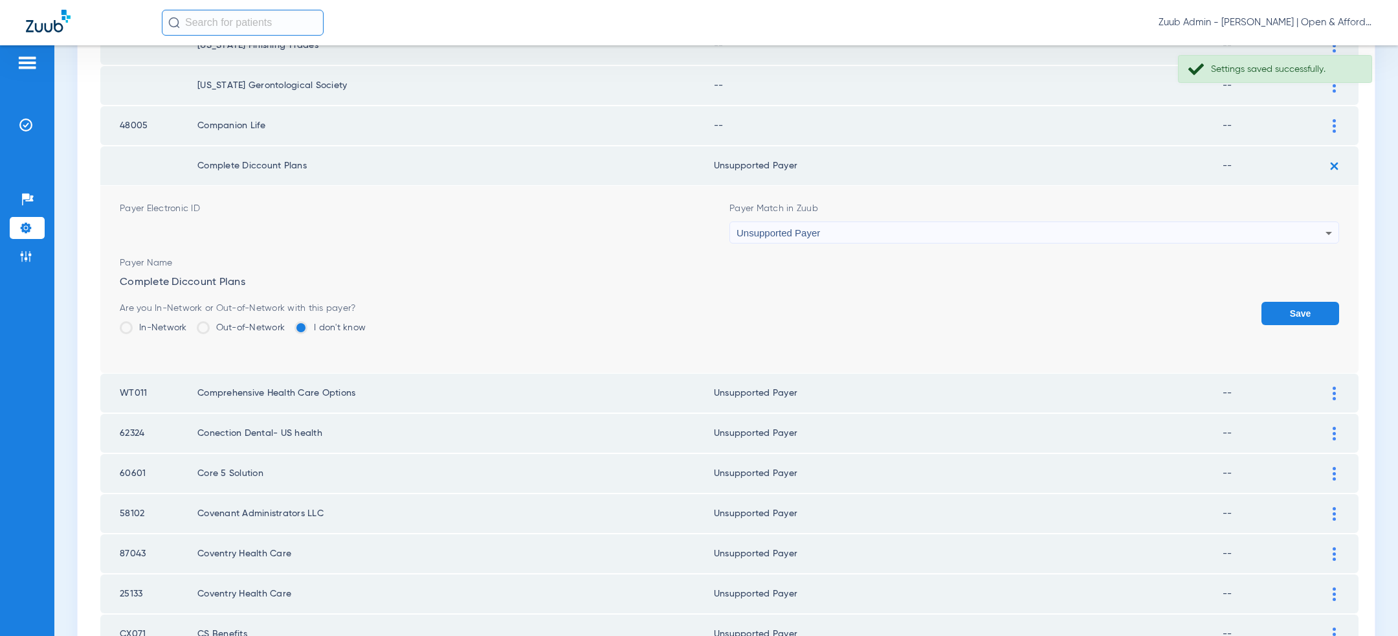
click at [1345, 298] on td "Payer Electronic ID Payer Match in Zuub Unsupported Payer Payer Name Complete D…" at bounding box center [729, 279] width 1258 height 187
click at [1321, 302] on button "Save" at bounding box center [1301, 313] width 78 height 23
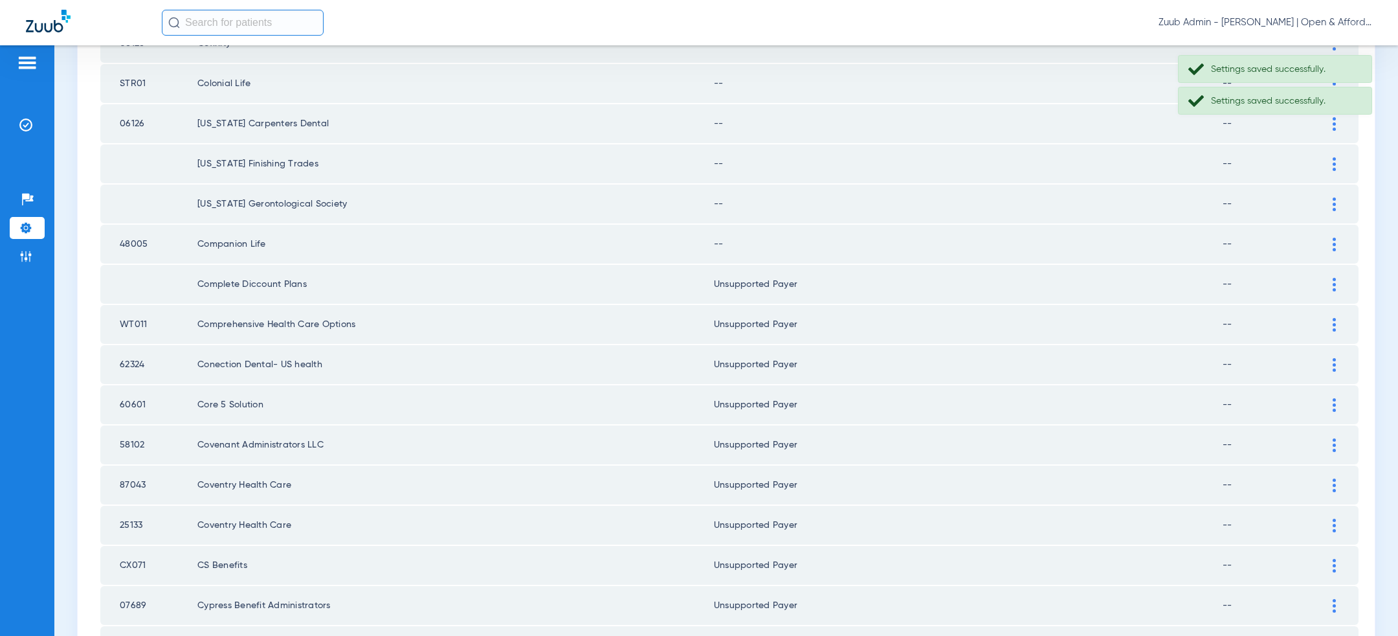
scroll to position [1157, 0]
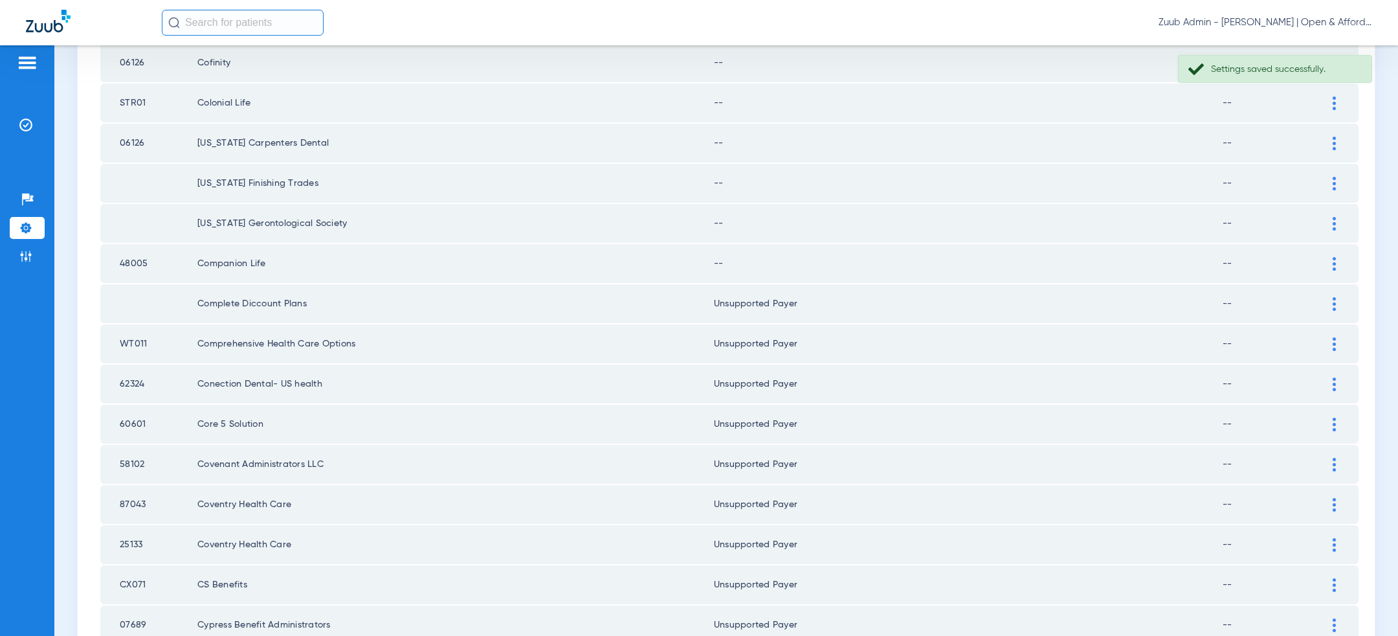
click at [1335, 257] on img at bounding box center [1334, 264] width 3 height 14
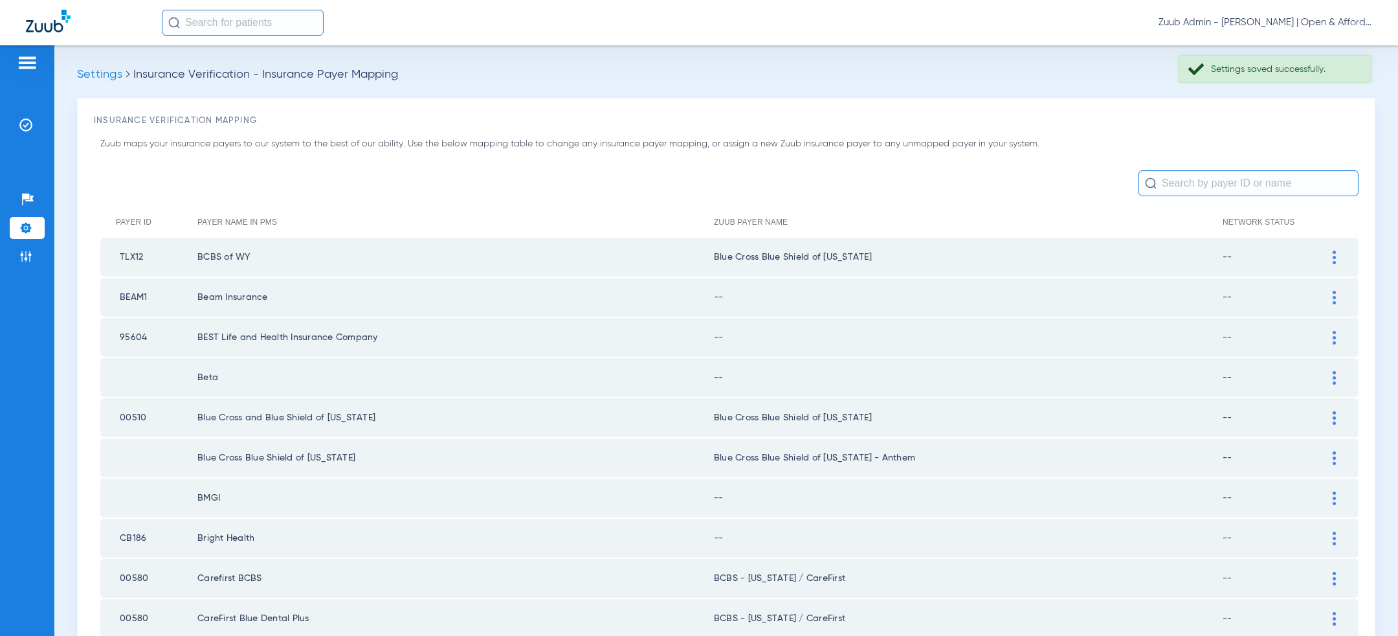
scroll to position [1157, 0]
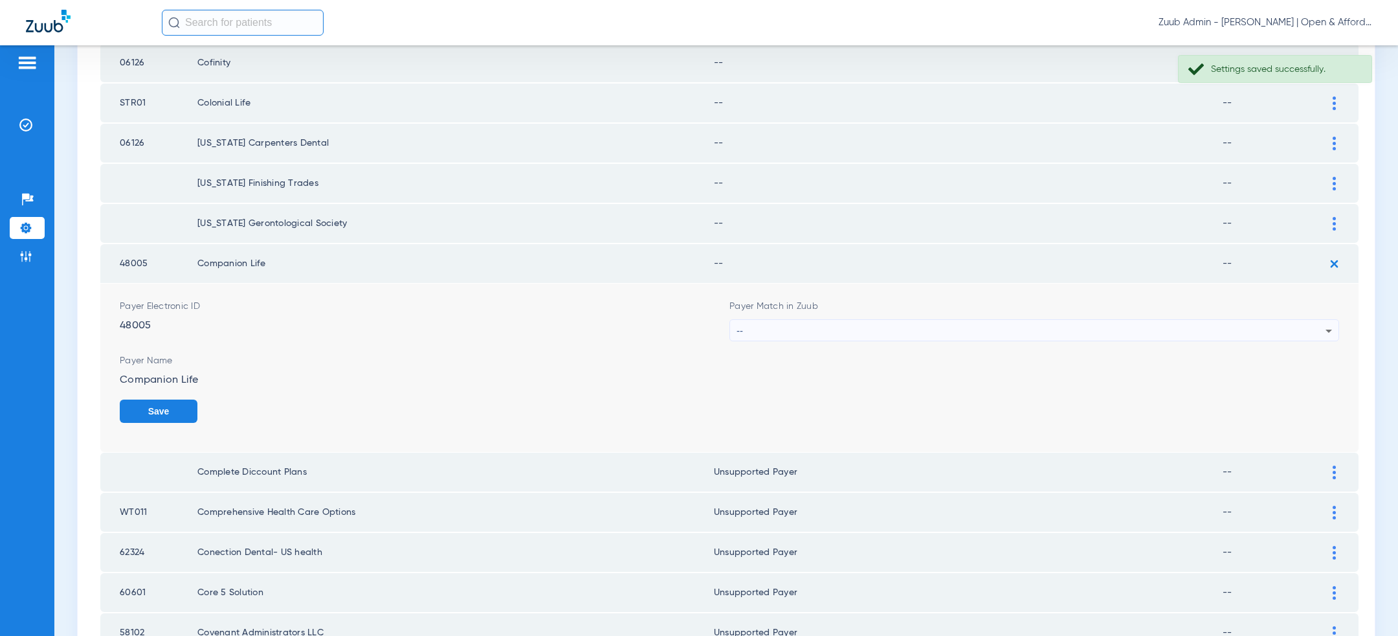
click at [1098, 326] on div "--" at bounding box center [1031, 331] width 589 height 22
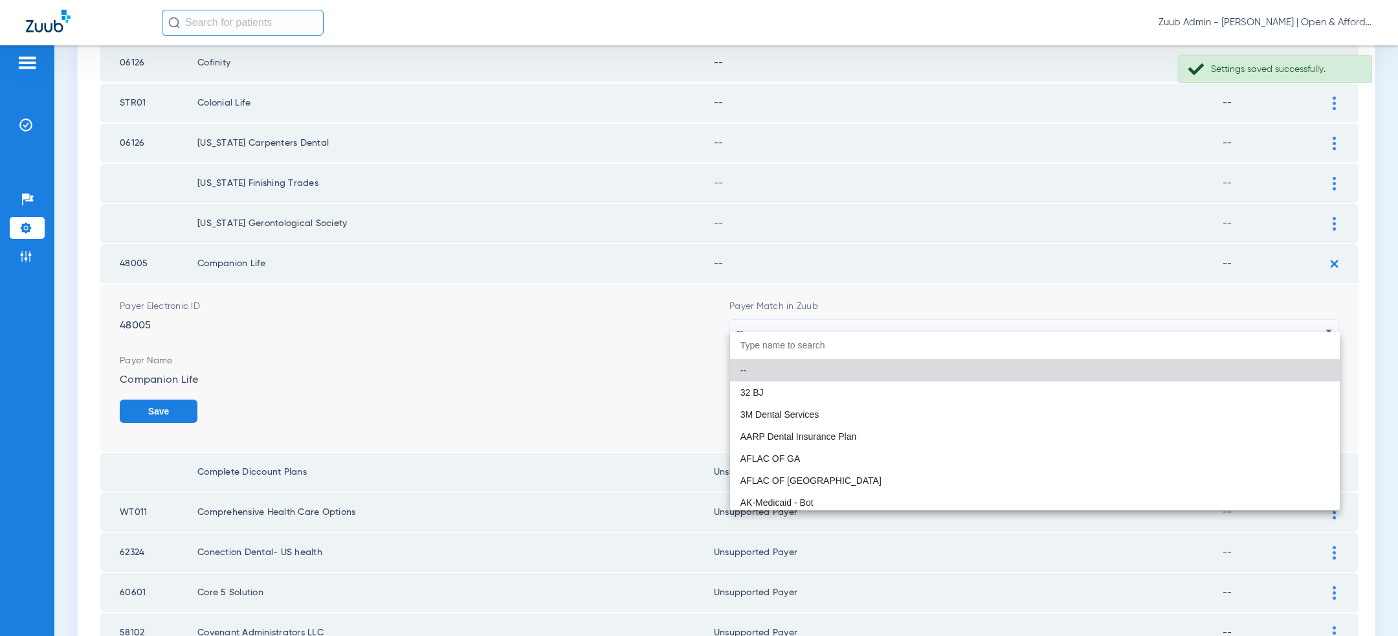
paste input "uns"
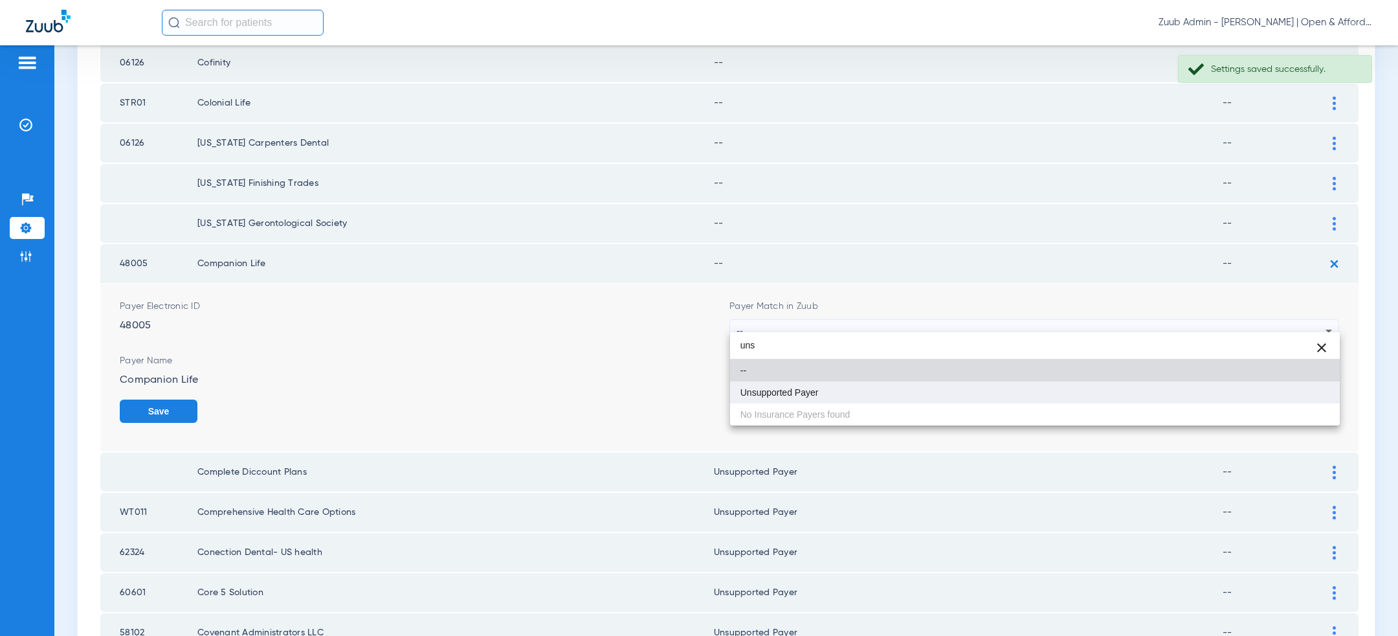
type input "uns"
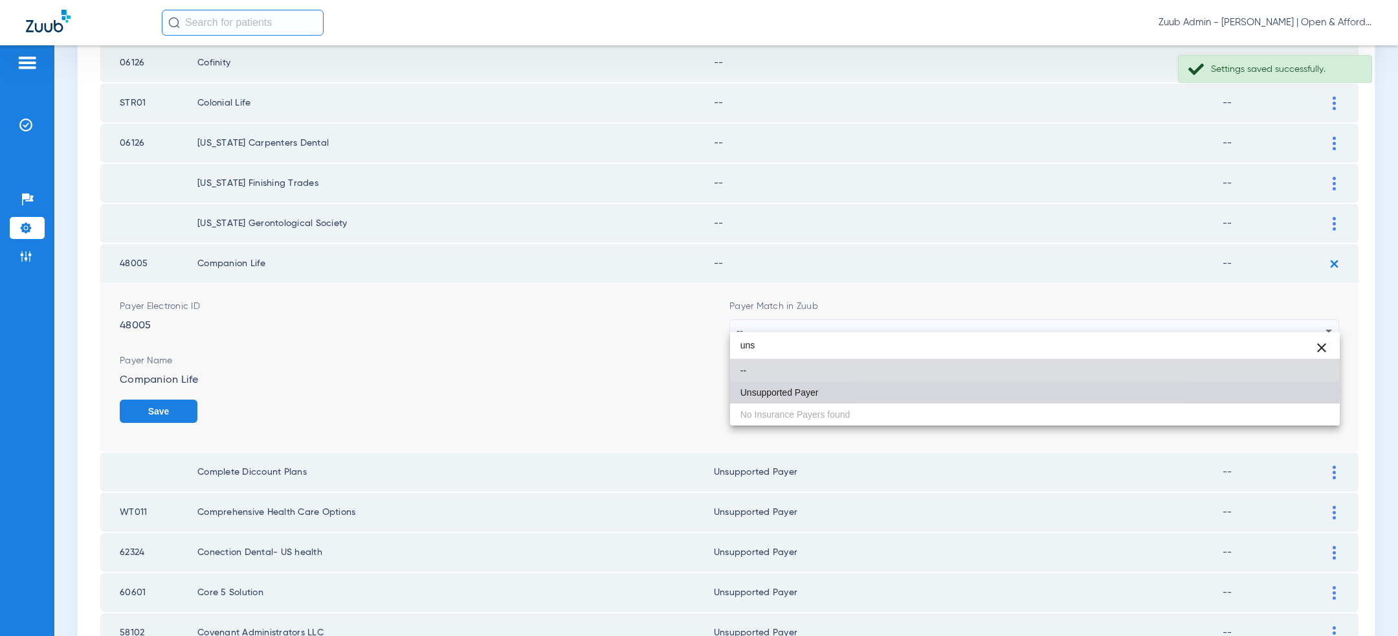
click at [1016, 390] on mat-option "Unsupported Payer" at bounding box center [1035, 392] width 610 height 22
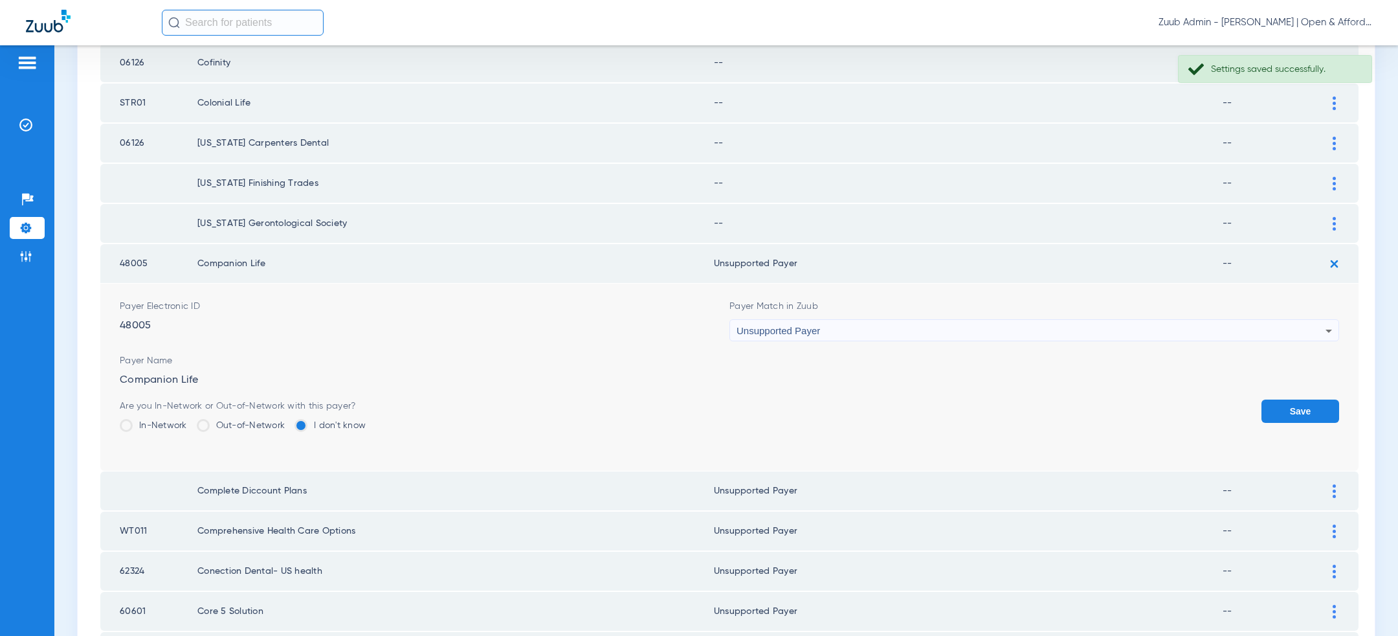
click at [1312, 399] on button "Save" at bounding box center [1301, 410] width 78 height 23
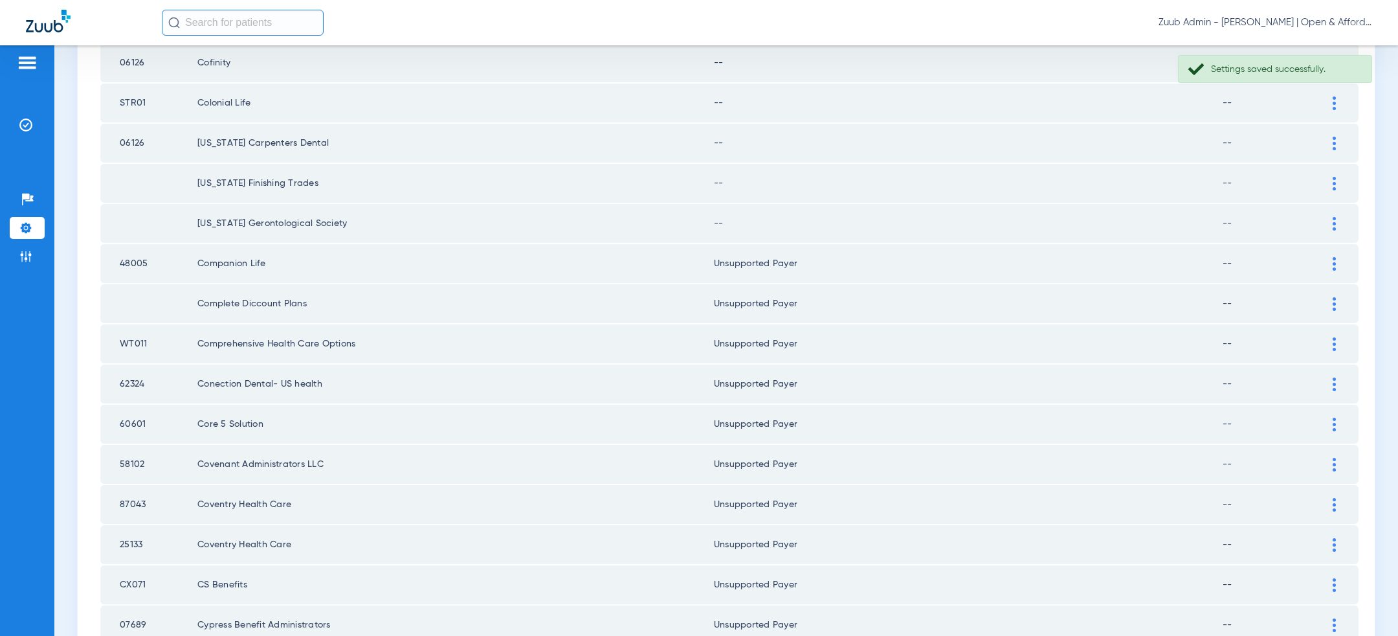
click at [1335, 217] on img at bounding box center [1334, 224] width 3 height 14
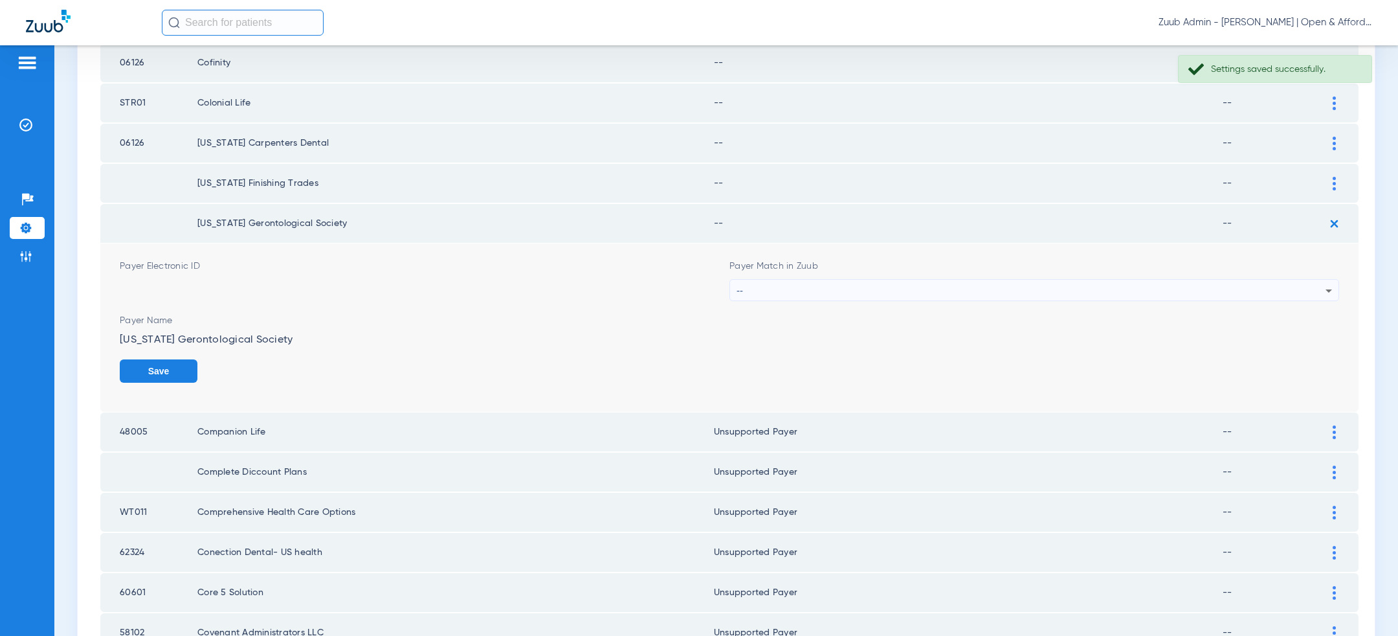
click at [1154, 280] on div "--" at bounding box center [1031, 291] width 589 height 22
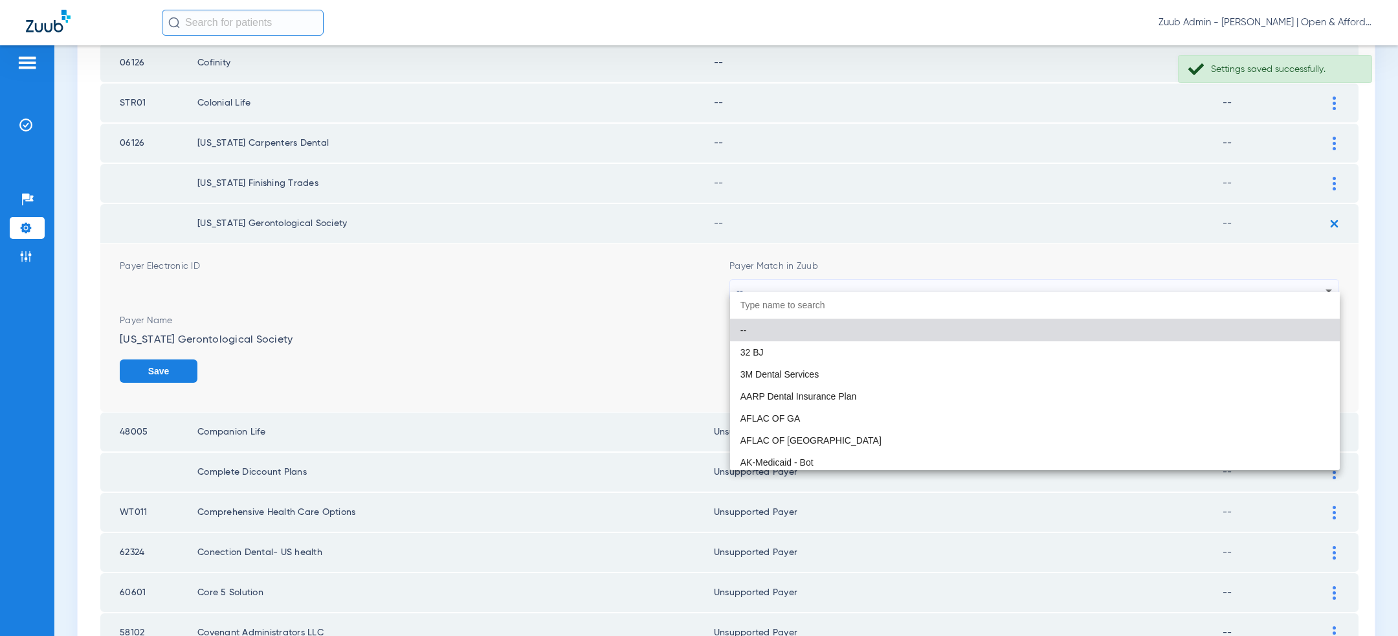
paste input "uns"
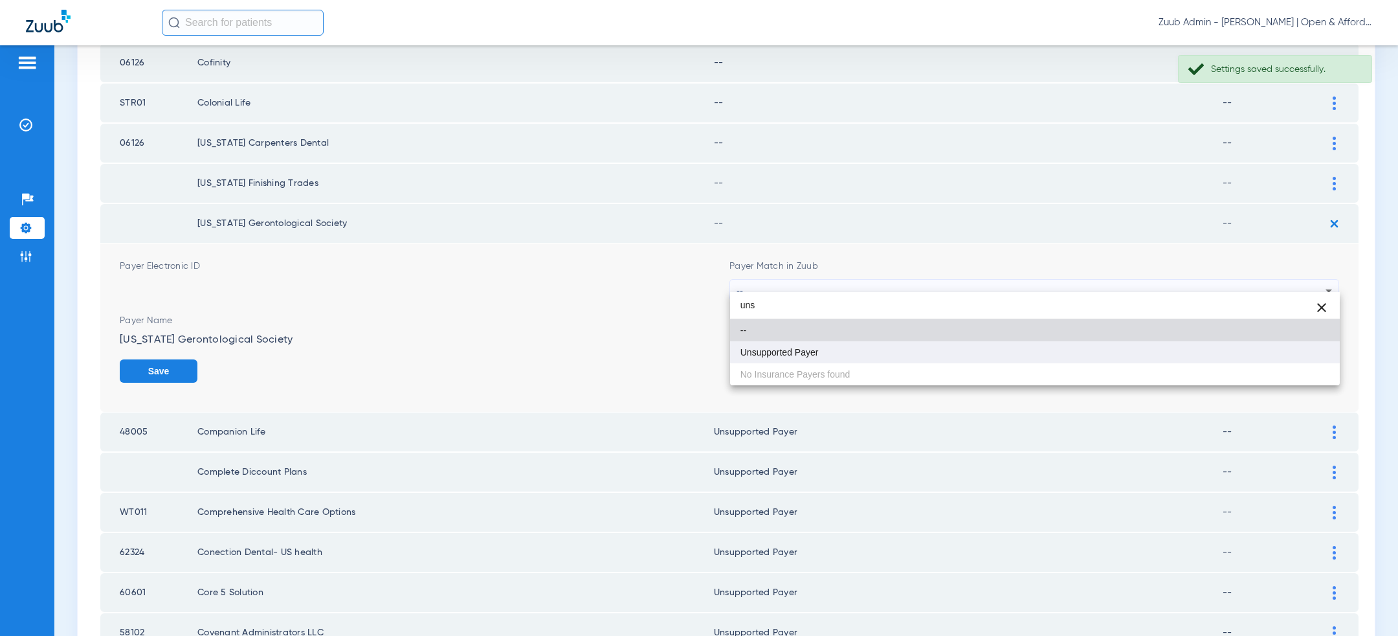
type input "uns"
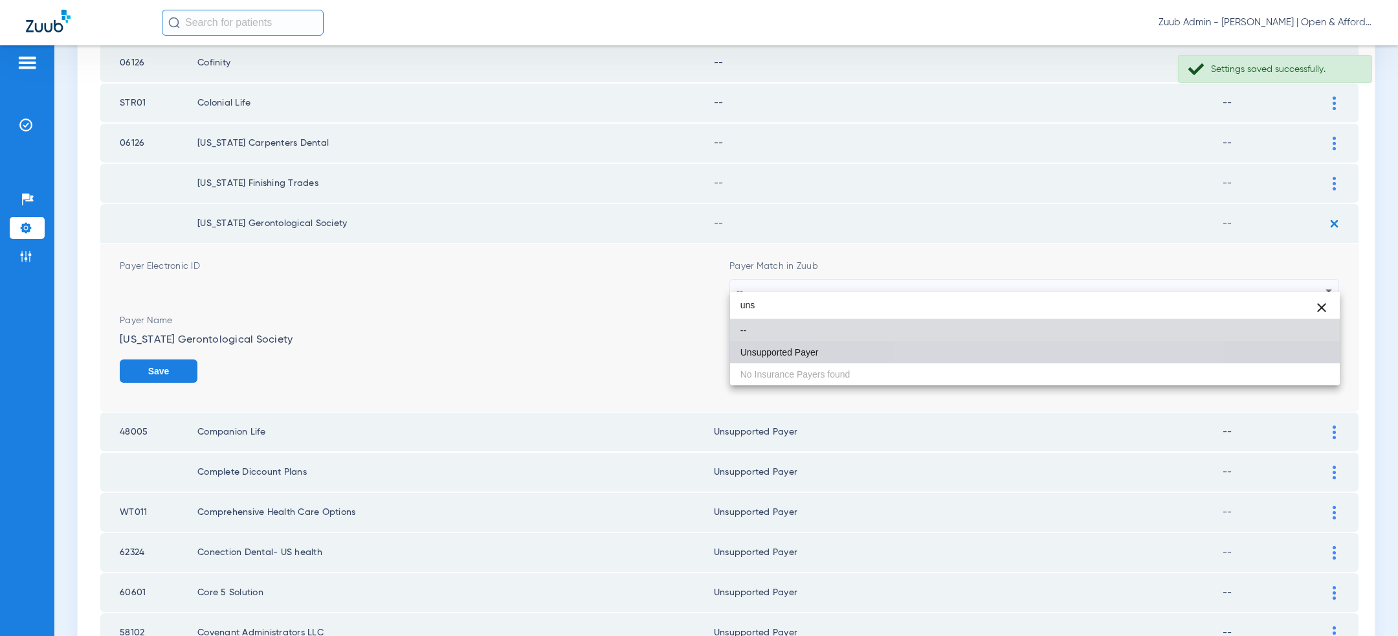
click at [1037, 352] on mat-option "Unsupported Payer" at bounding box center [1035, 352] width 610 height 22
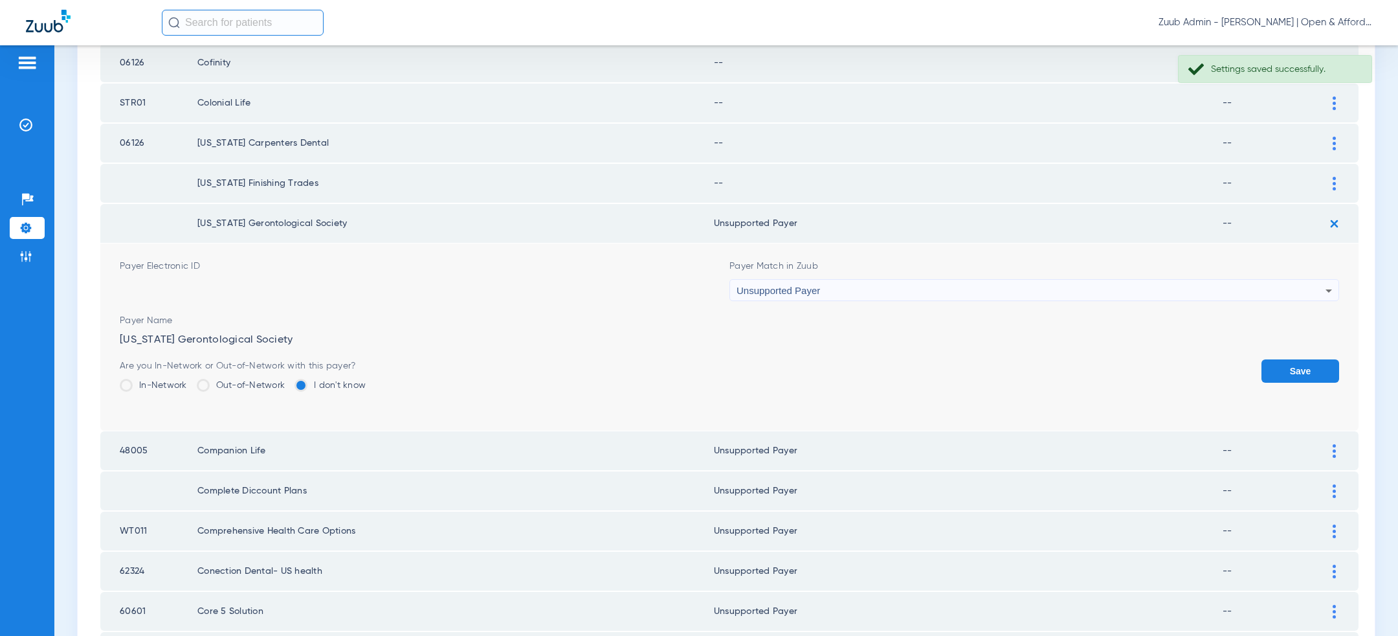
click at [1270, 359] on button "Save" at bounding box center [1301, 370] width 78 height 23
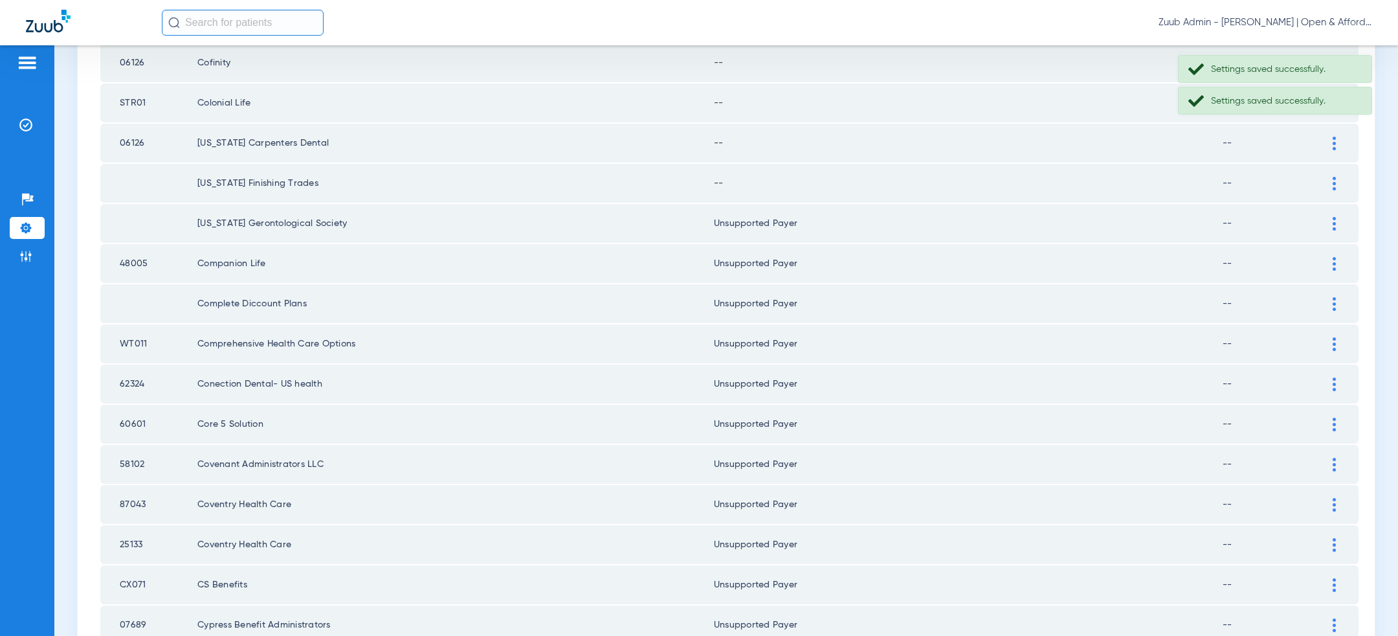
click at [1335, 177] on img at bounding box center [1334, 184] width 3 height 14
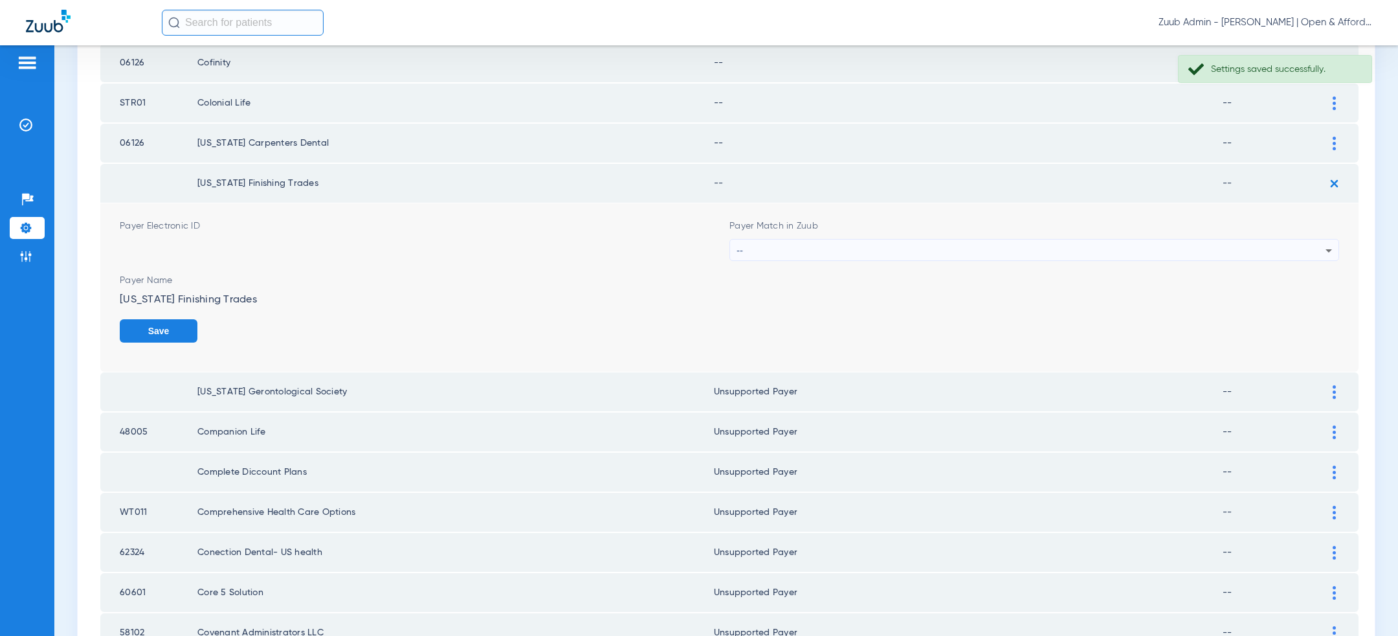
click at [1135, 241] on div "--" at bounding box center [1031, 251] width 589 height 22
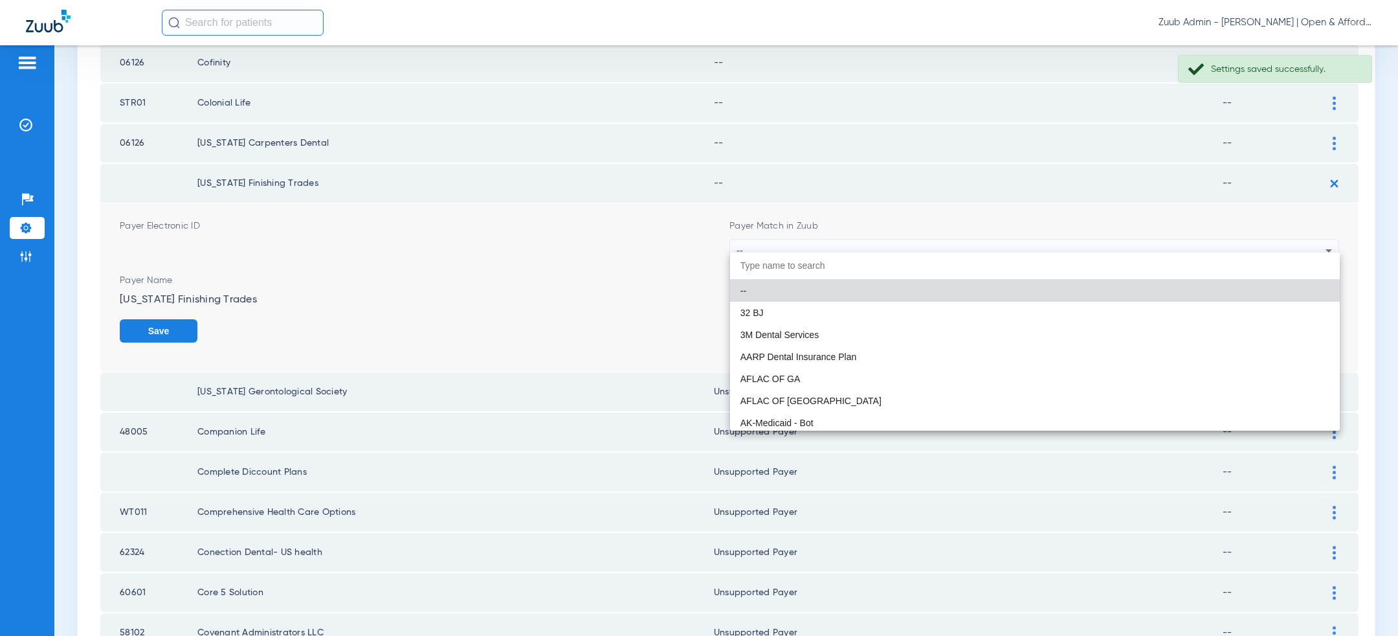
paste input "uns"
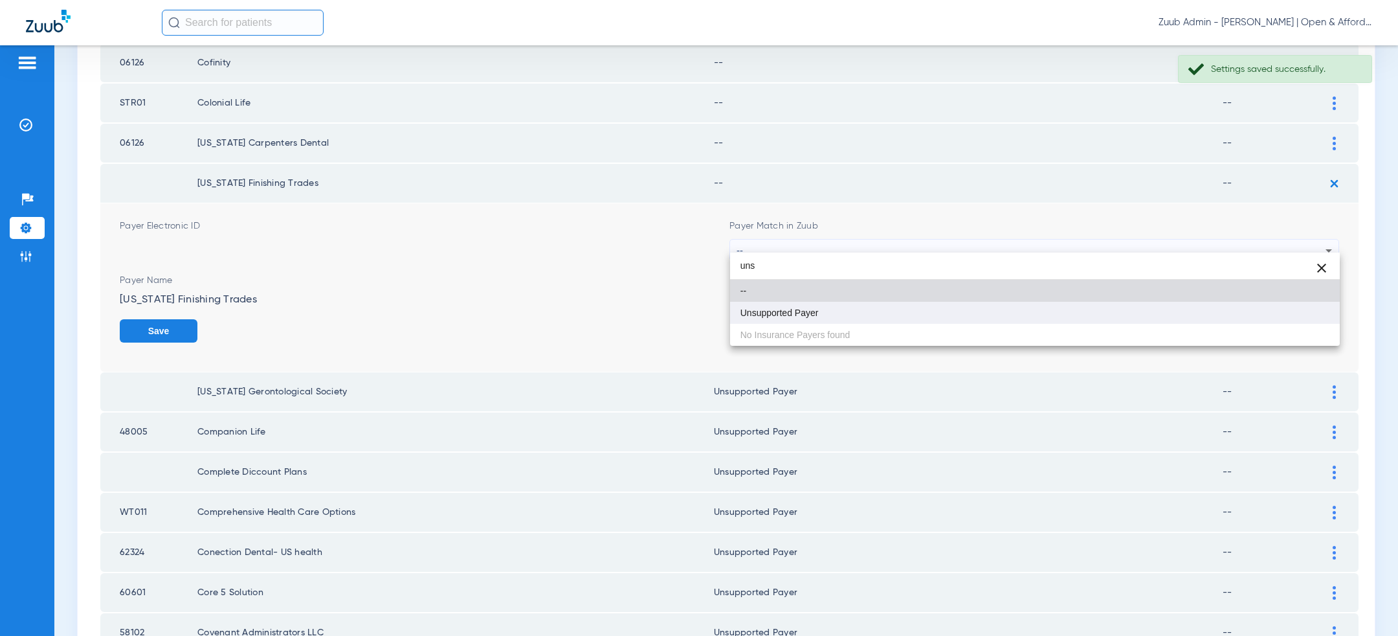
type input "uns"
click at [1044, 316] on mat-option "Unsupported Payer" at bounding box center [1035, 313] width 610 height 22
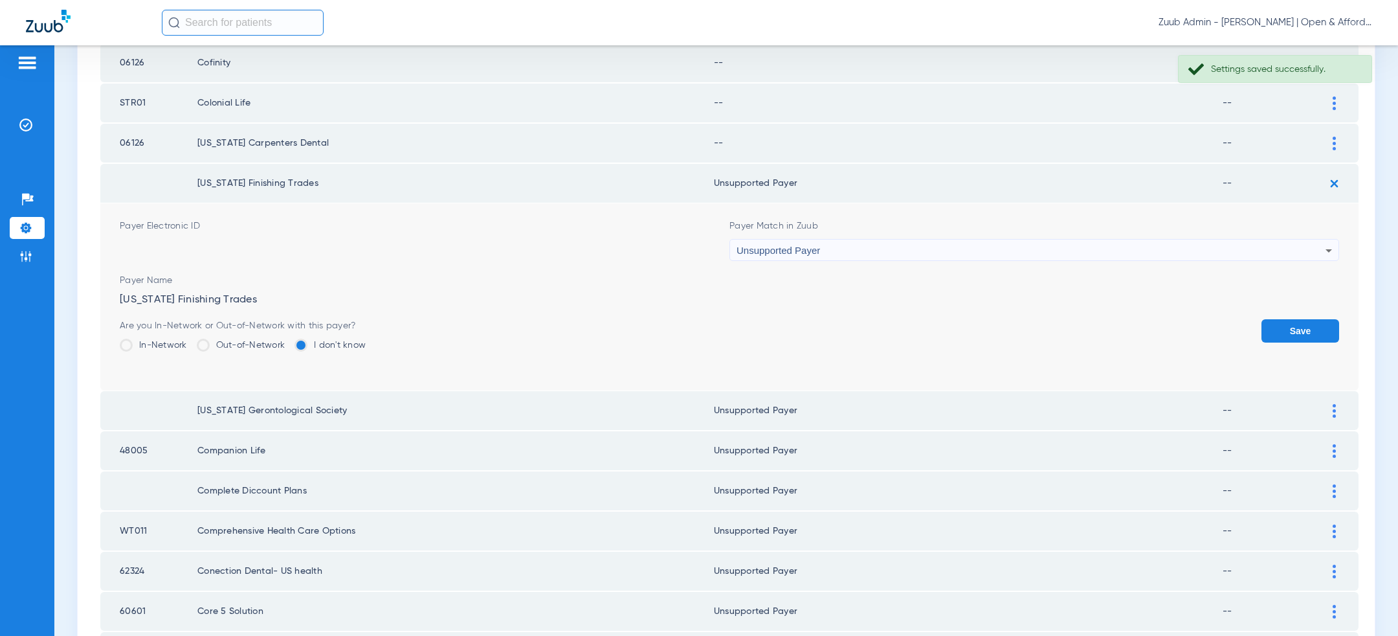
click at [1303, 321] on button "Save" at bounding box center [1301, 330] width 78 height 23
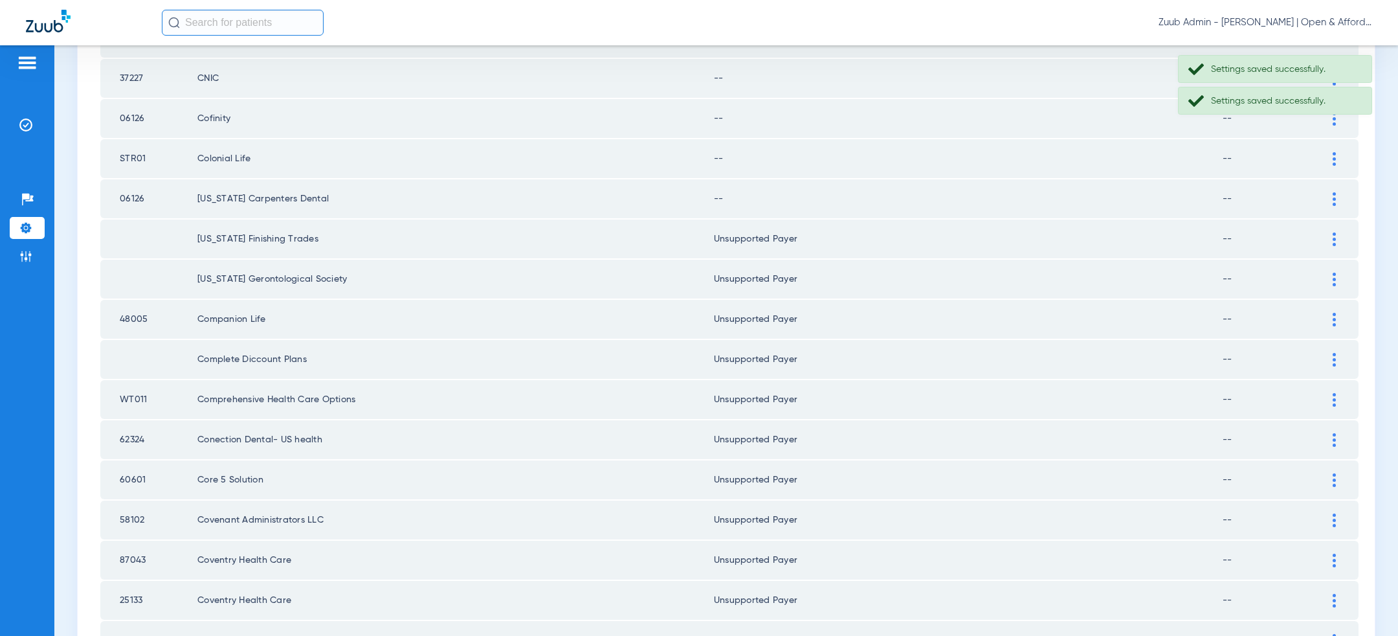
scroll to position [1098, 0]
click at [1332, 197] on div at bounding box center [1334, 203] width 23 height 14
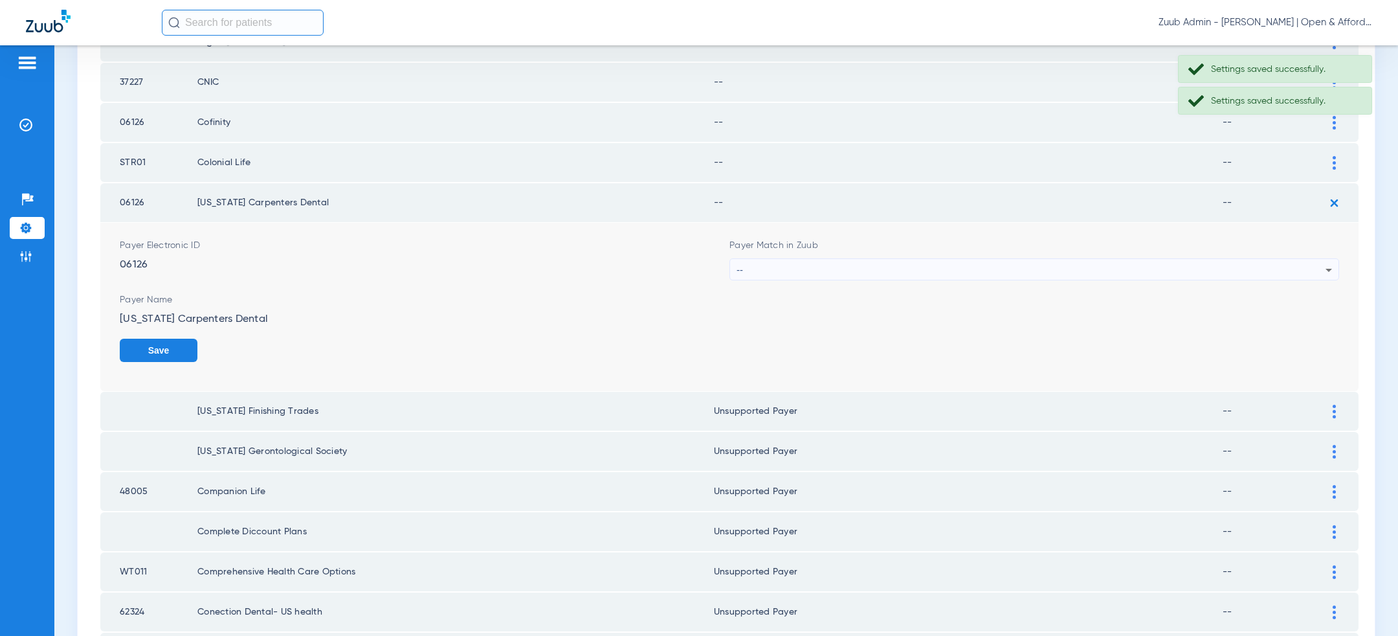
click at [1190, 260] on div "--" at bounding box center [1031, 270] width 589 height 22
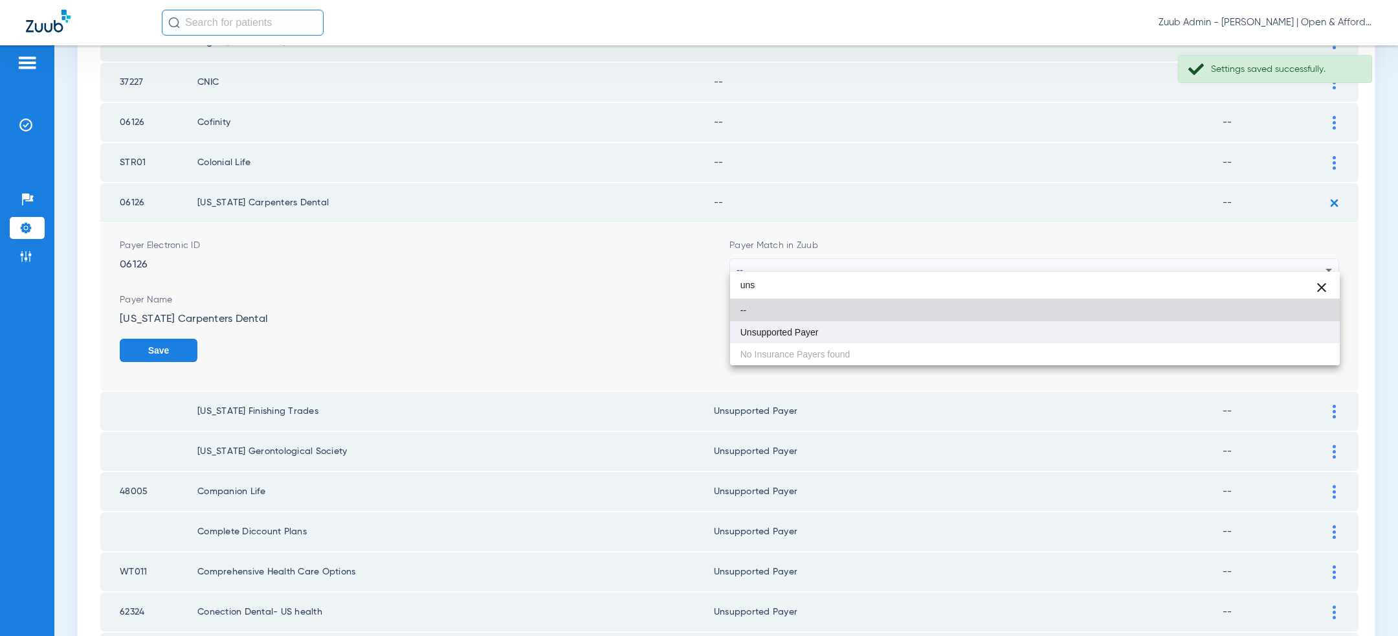
type input "uns"
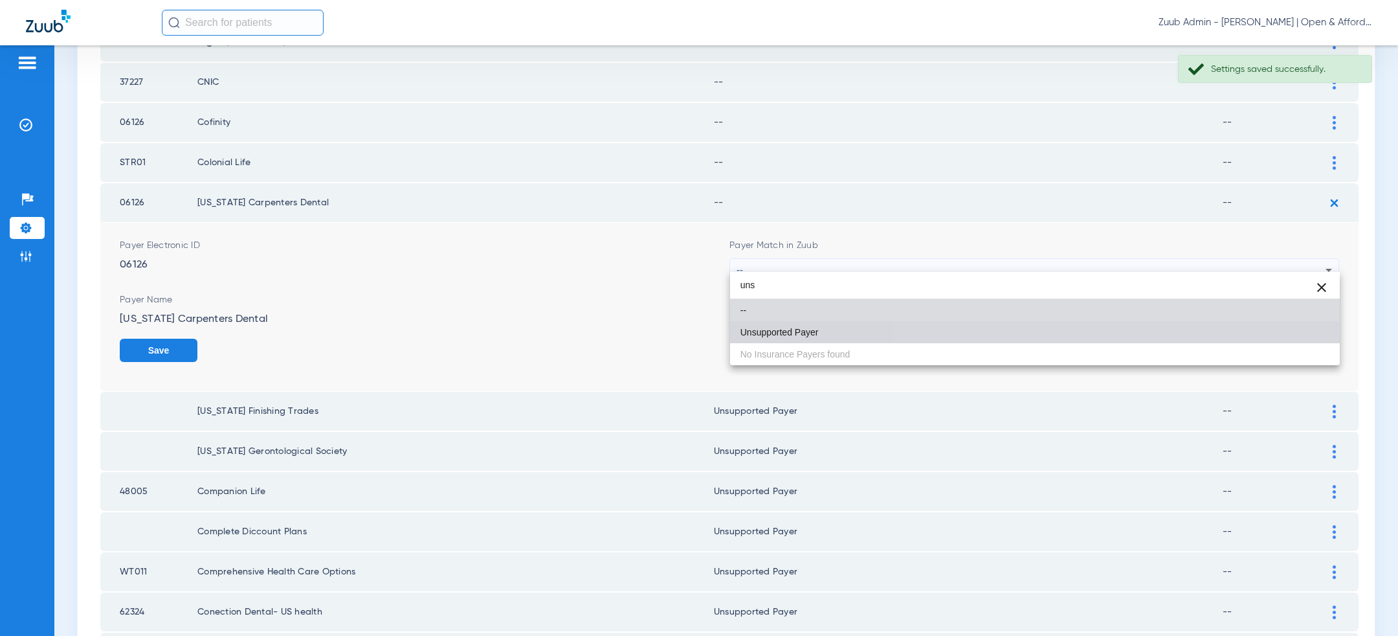
click at [1089, 333] on mat-option "Unsupported Payer" at bounding box center [1035, 332] width 610 height 22
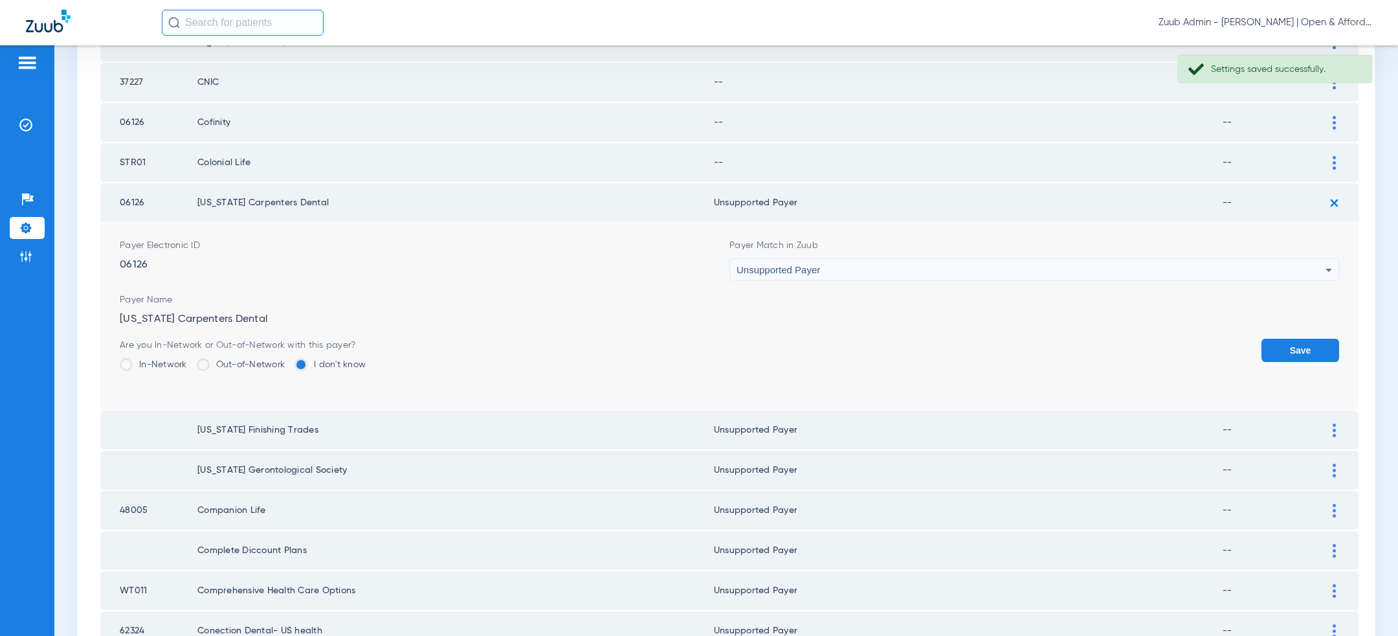
click at [1318, 339] on button "Save" at bounding box center [1301, 350] width 78 height 23
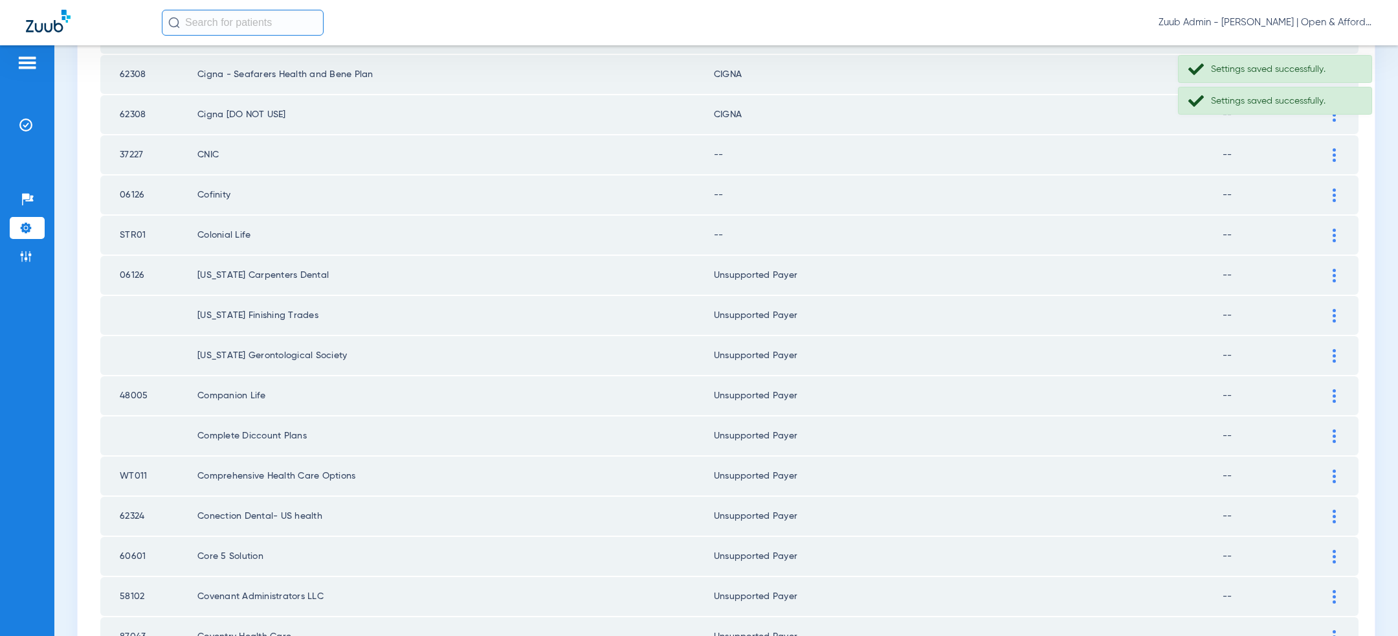
scroll to position [1023, 0]
click at [1330, 230] on div at bounding box center [1334, 237] width 23 height 14
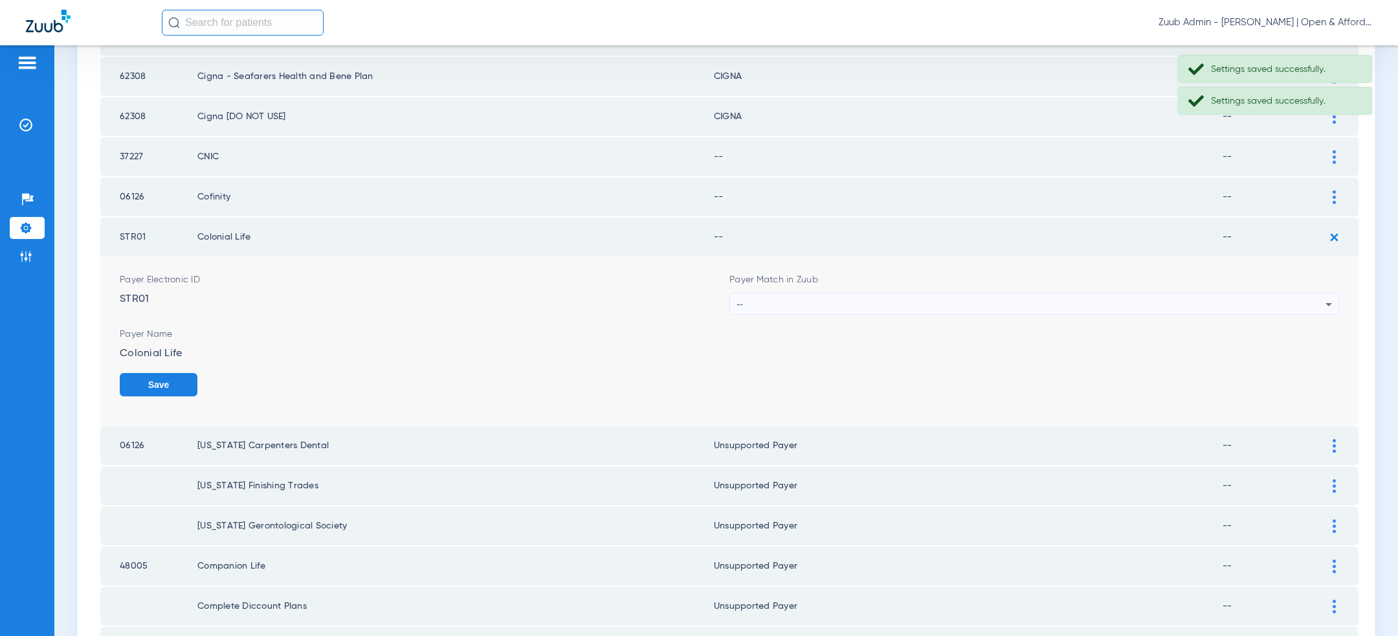
click at [1126, 297] on div "--" at bounding box center [1031, 304] width 589 height 22
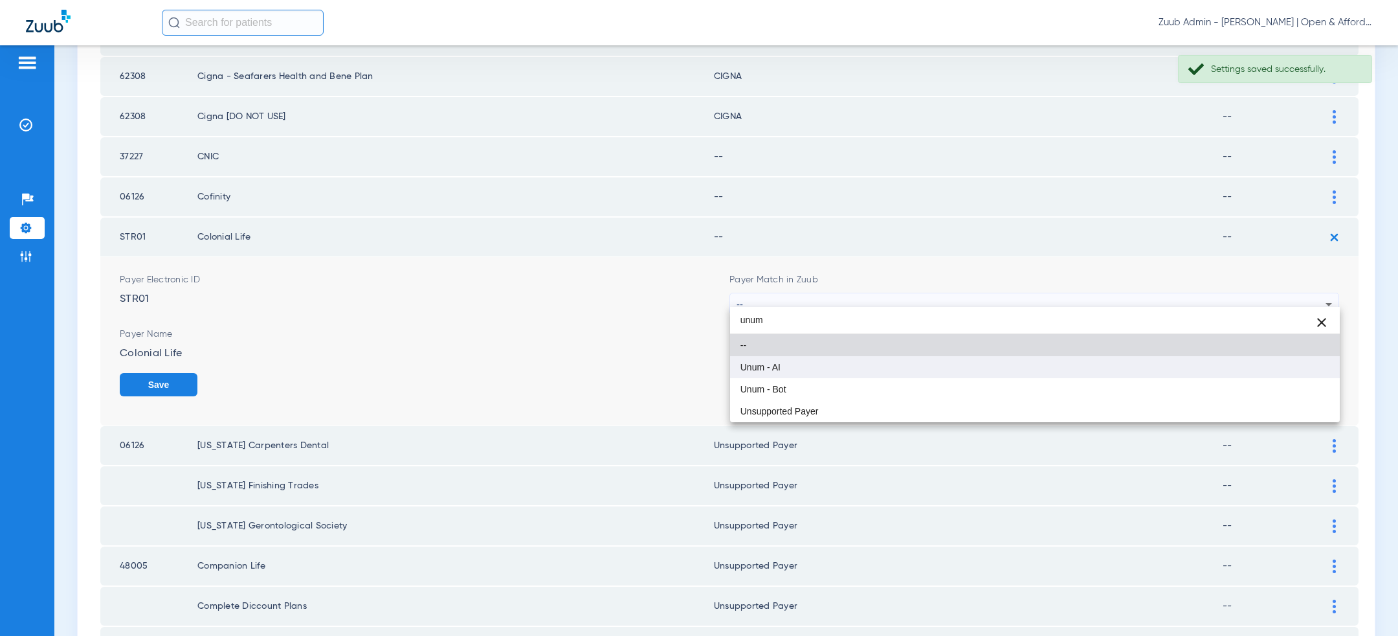
type input "unum"
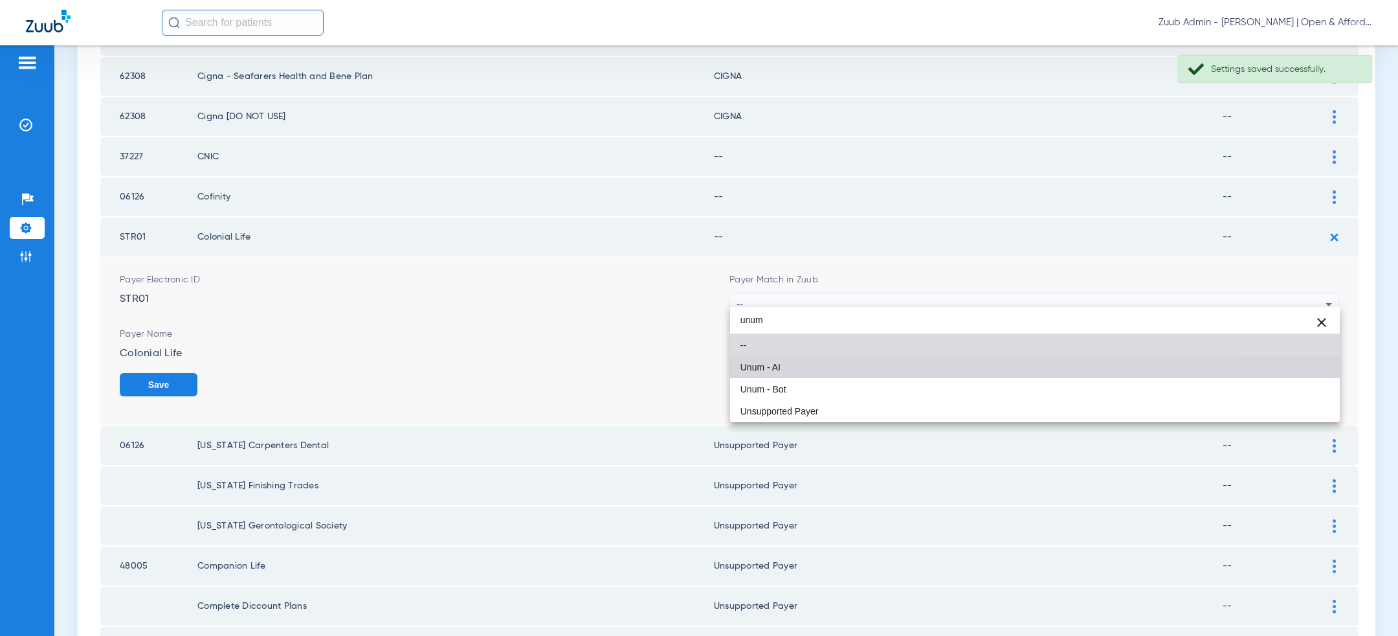
click at [958, 375] on mat-option "Unum - AI" at bounding box center [1035, 367] width 610 height 22
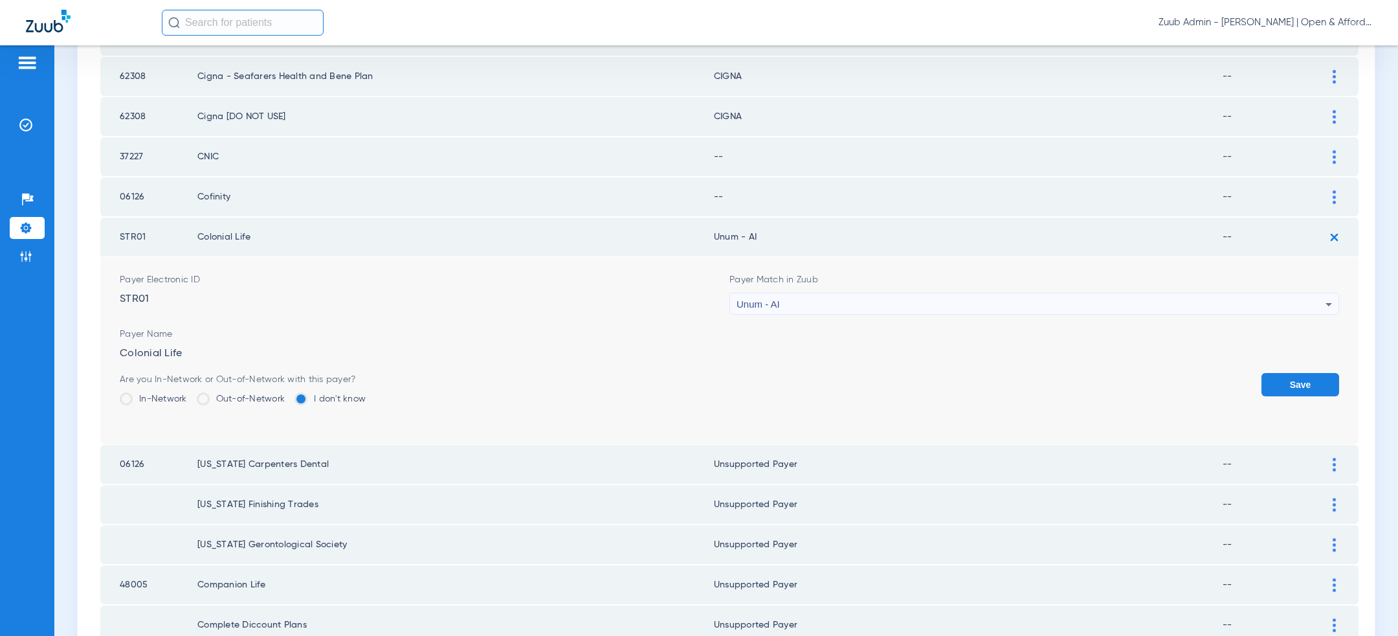
click at [1313, 373] on button "Save" at bounding box center [1301, 384] width 78 height 23
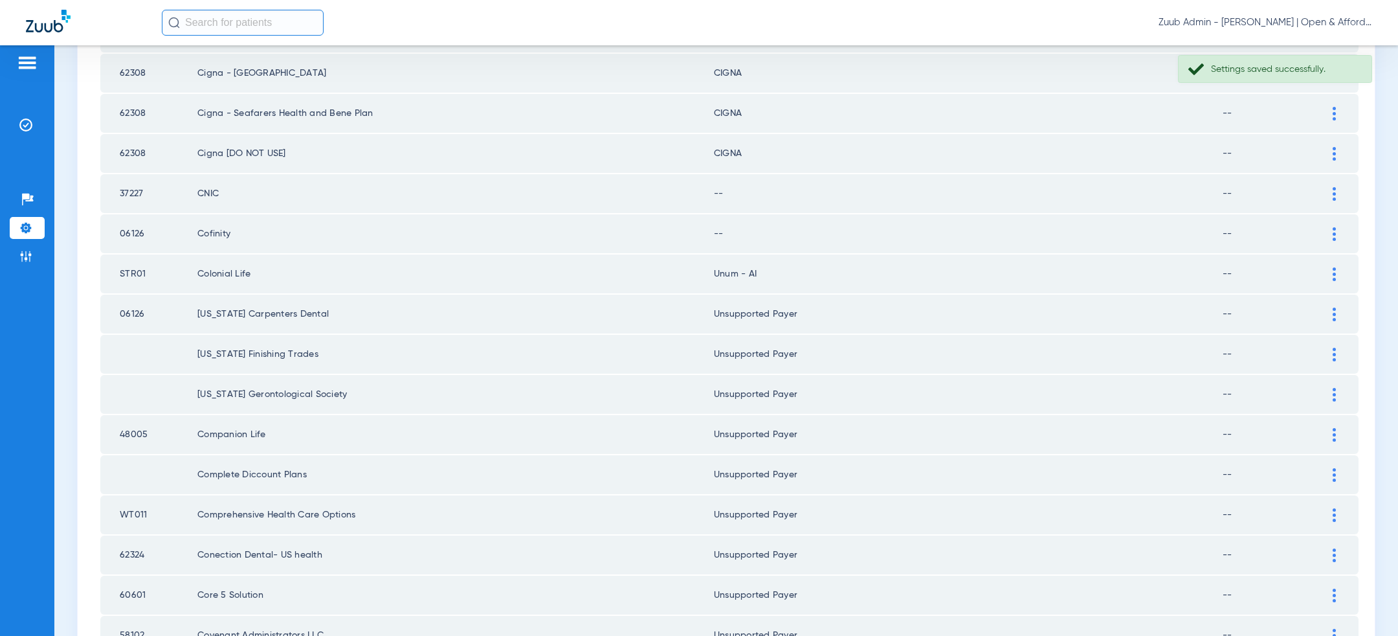
scroll to position [981, 0]
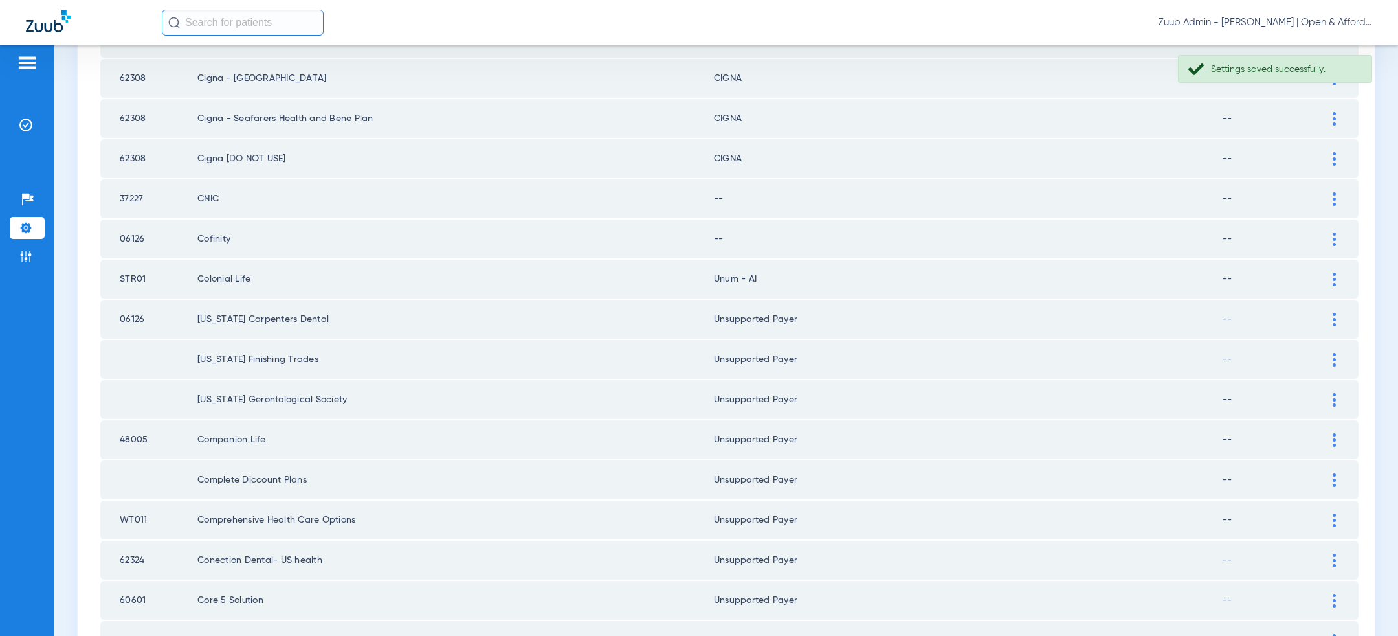
click at [1343, 232] on div at bounding box center [1334, 239] width 23 height 14
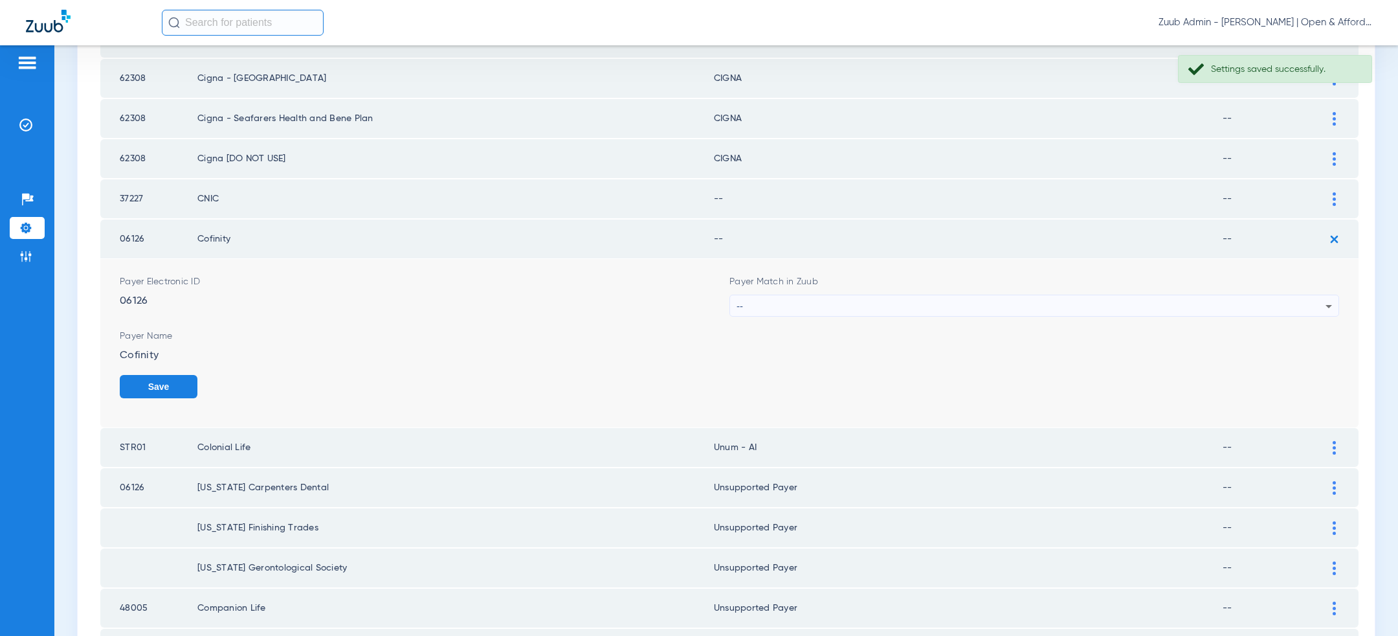
click at [1121, 300] on div "--" at bounding box center [1031, 306] width 589 height 22
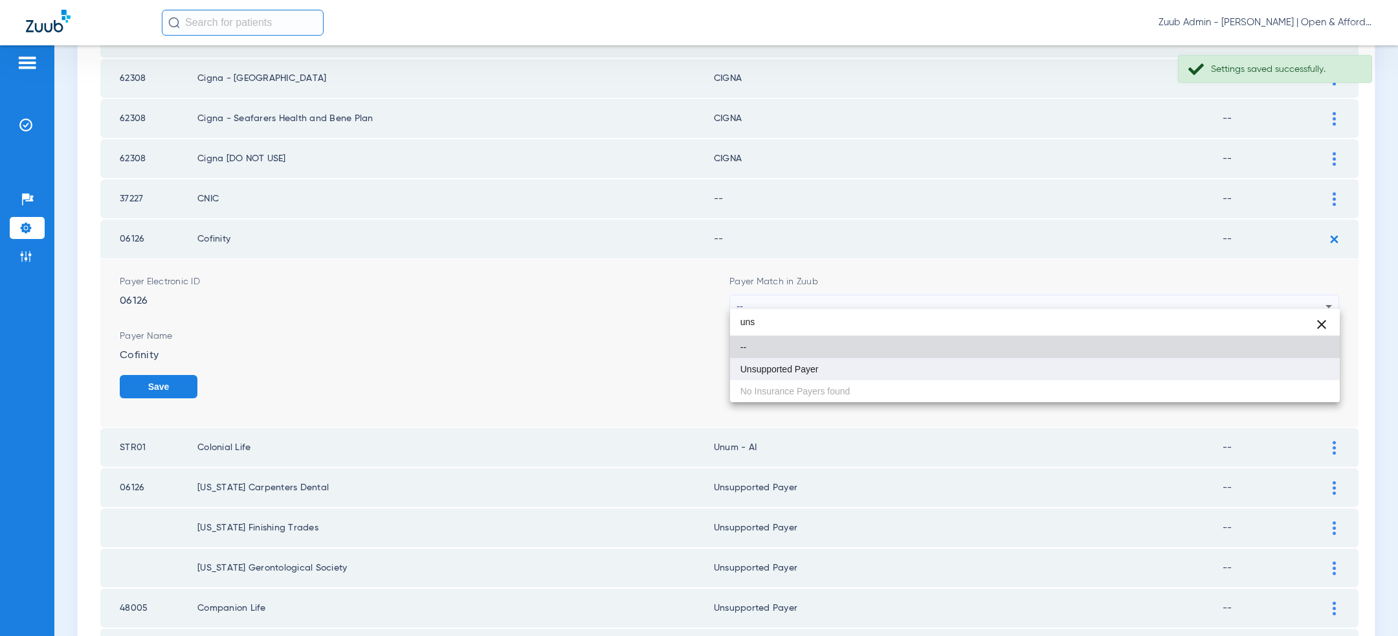
type input "uns"
click at [992, 374] on mat-option "Unsupported Payer" at bounding box center [1035, 369] width 610 height 22
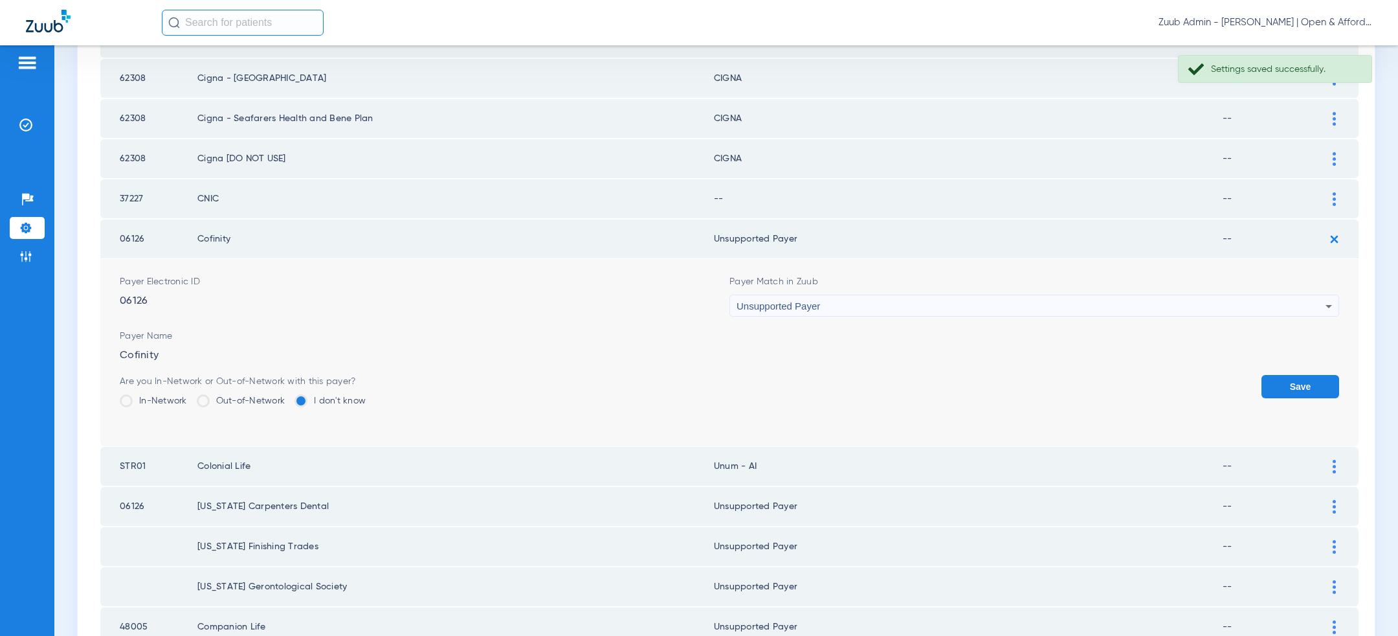
click at [1285, 375] on button "Save" at bounding box center [1301, 386] width 78 height 23
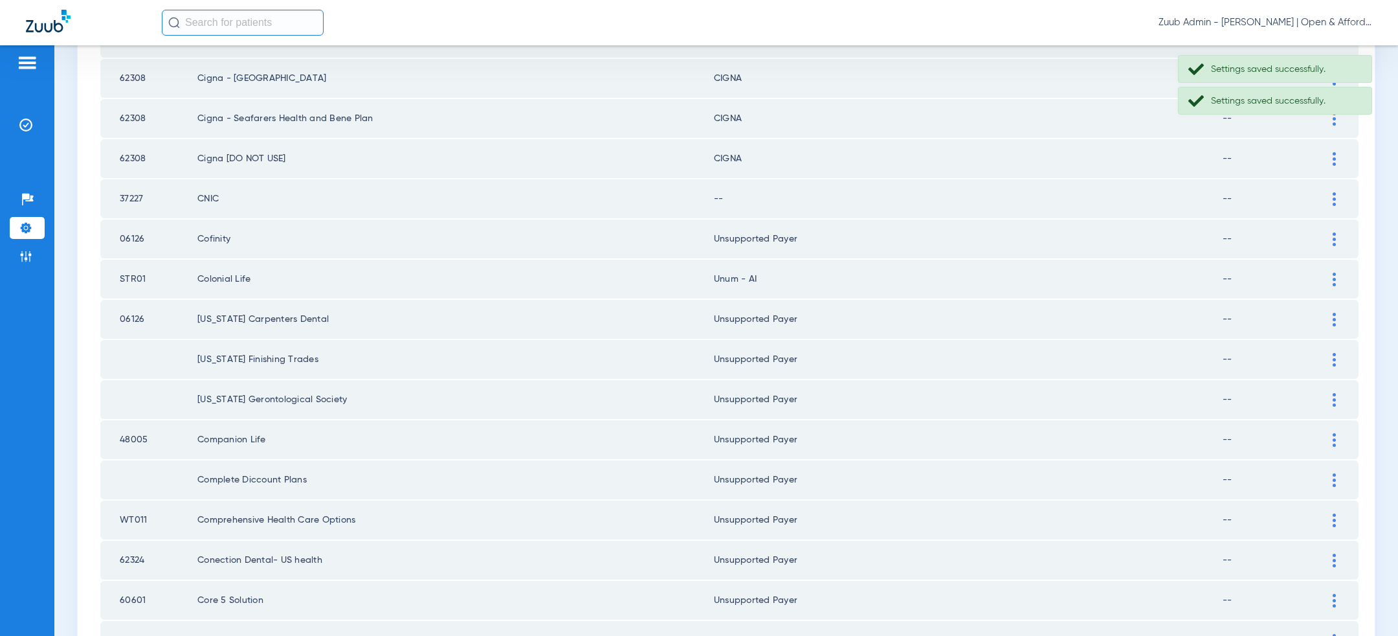
click at [1340, 192] on div at bounding box center [1334, 199] width 23 height 14
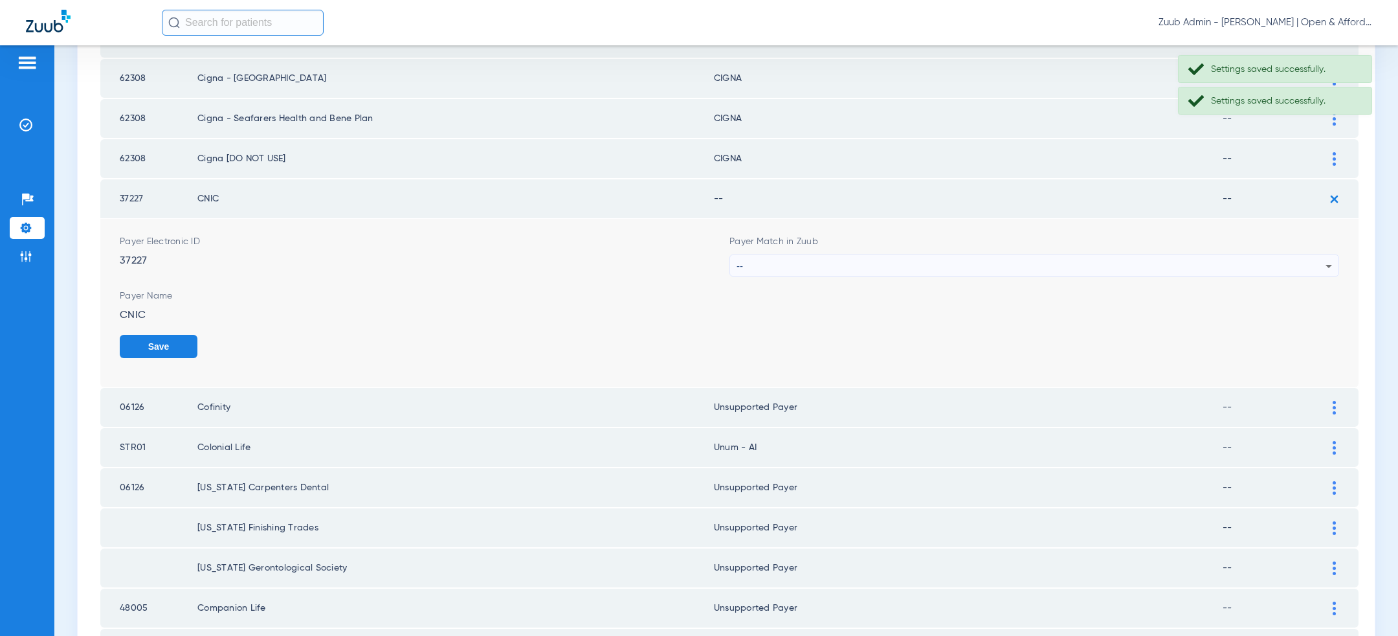
click at [1030, 255] on div "--" at bounding box center [1031, 266] width 589 height 22
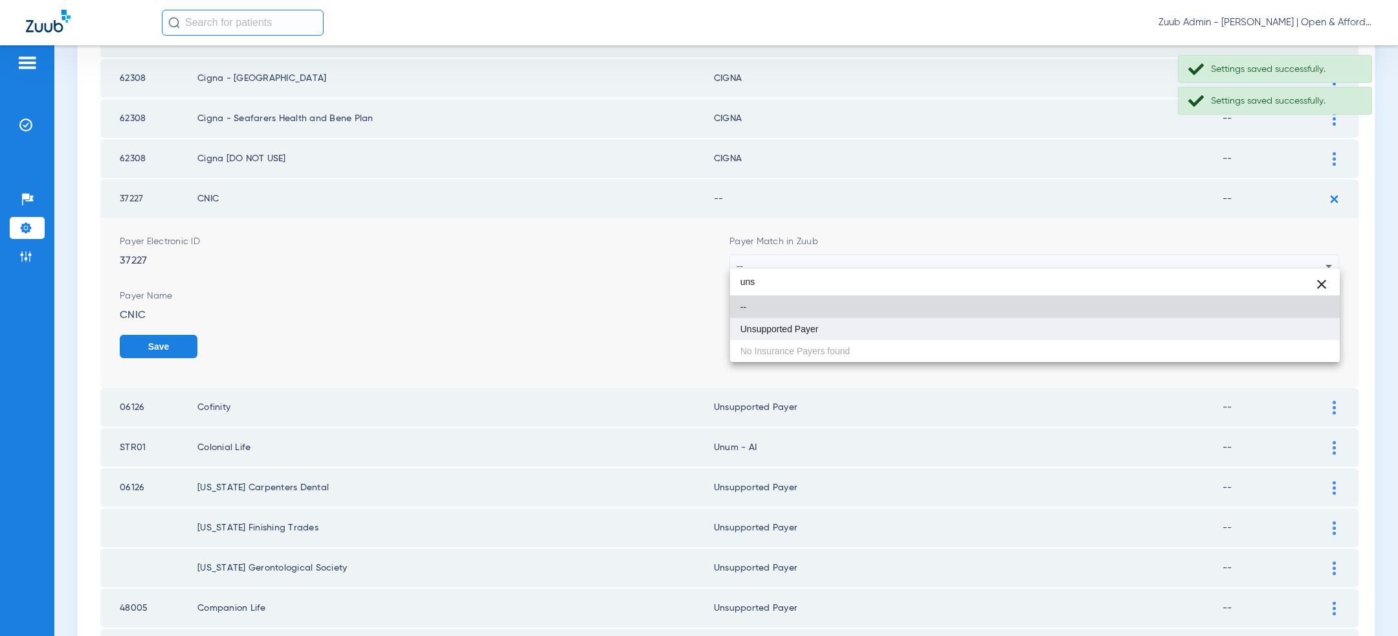
type input "uns"
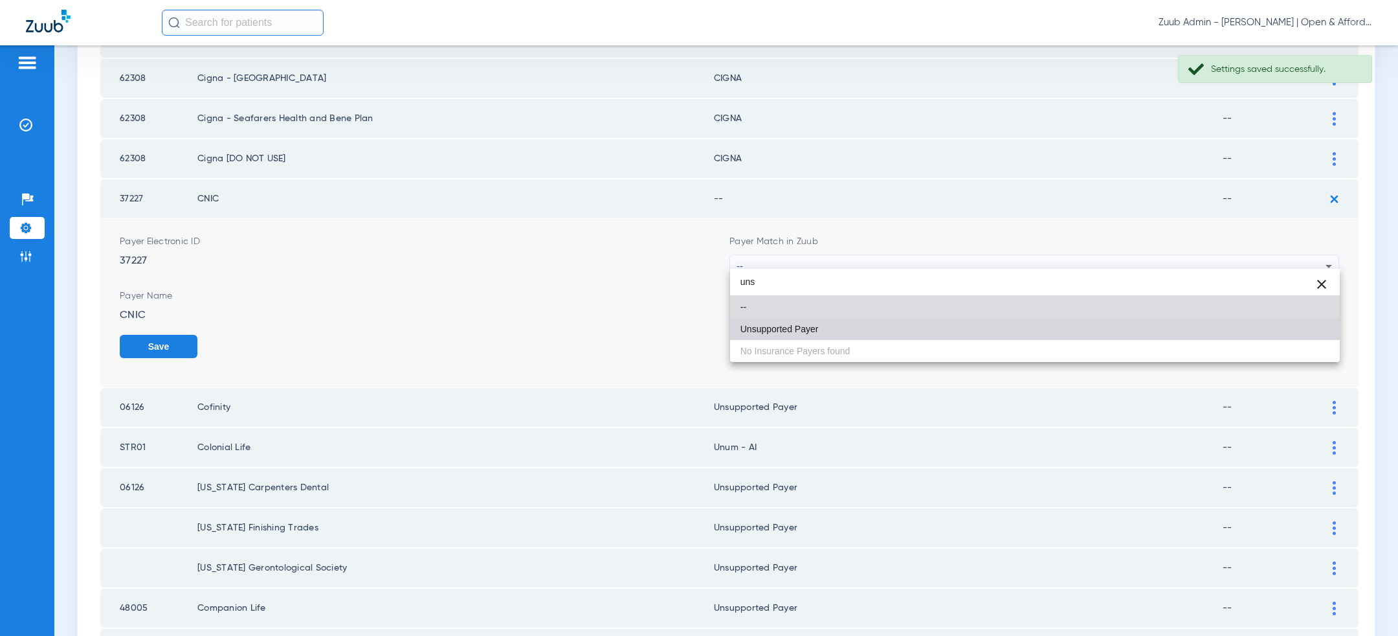
click at [972, 322] on mat-option "Unsupported Payer" at bounding box center [1035, 329] width 610 height 22
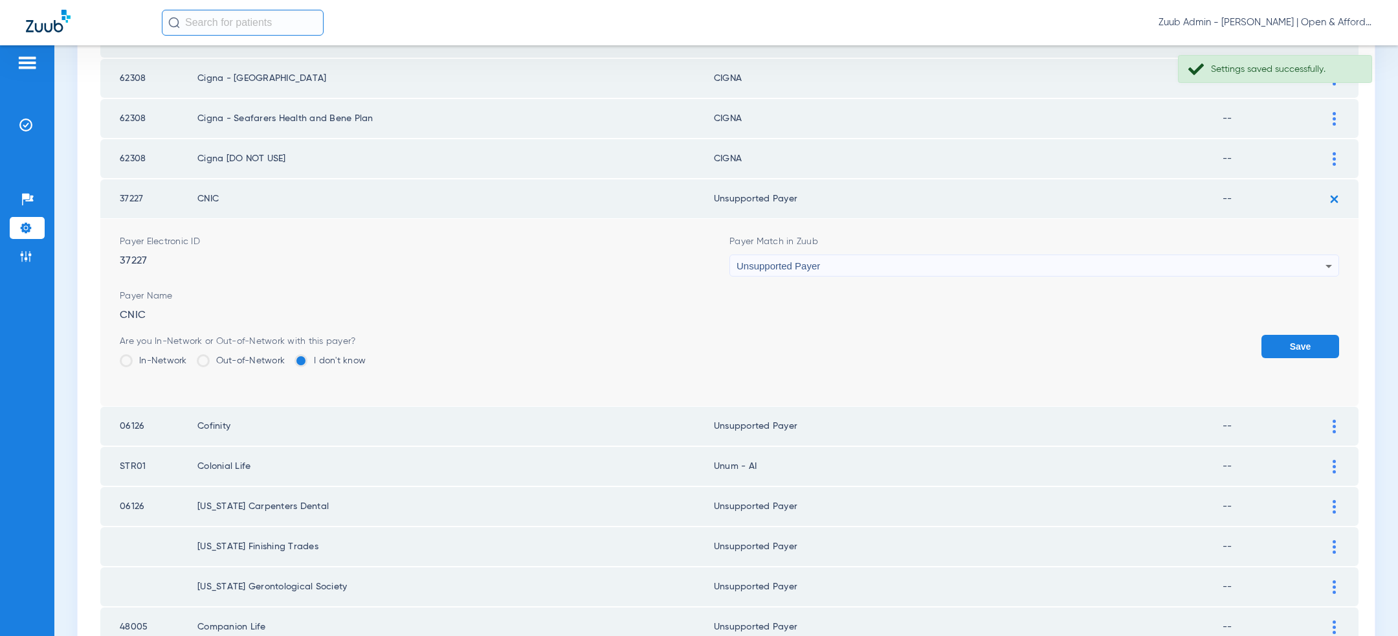
click at [1309, 341] on button "Save" at bounding box center [1301, 346] width 78 height 23
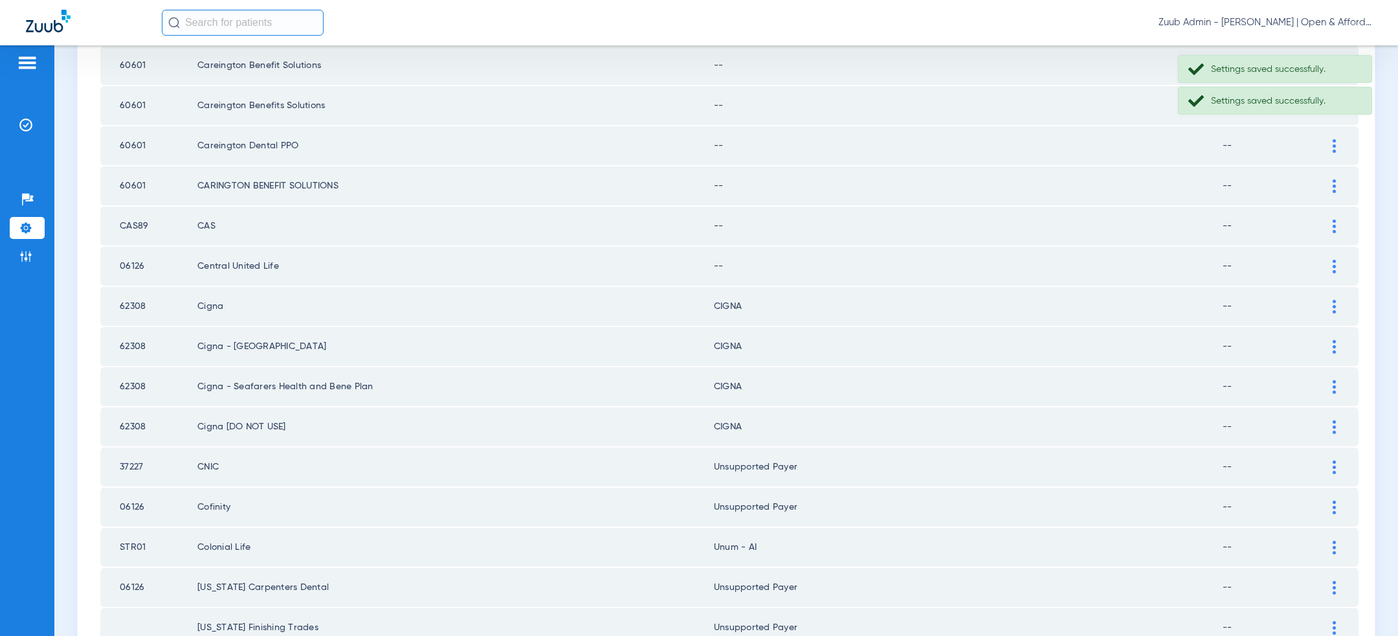
scroll to position [707, 0]
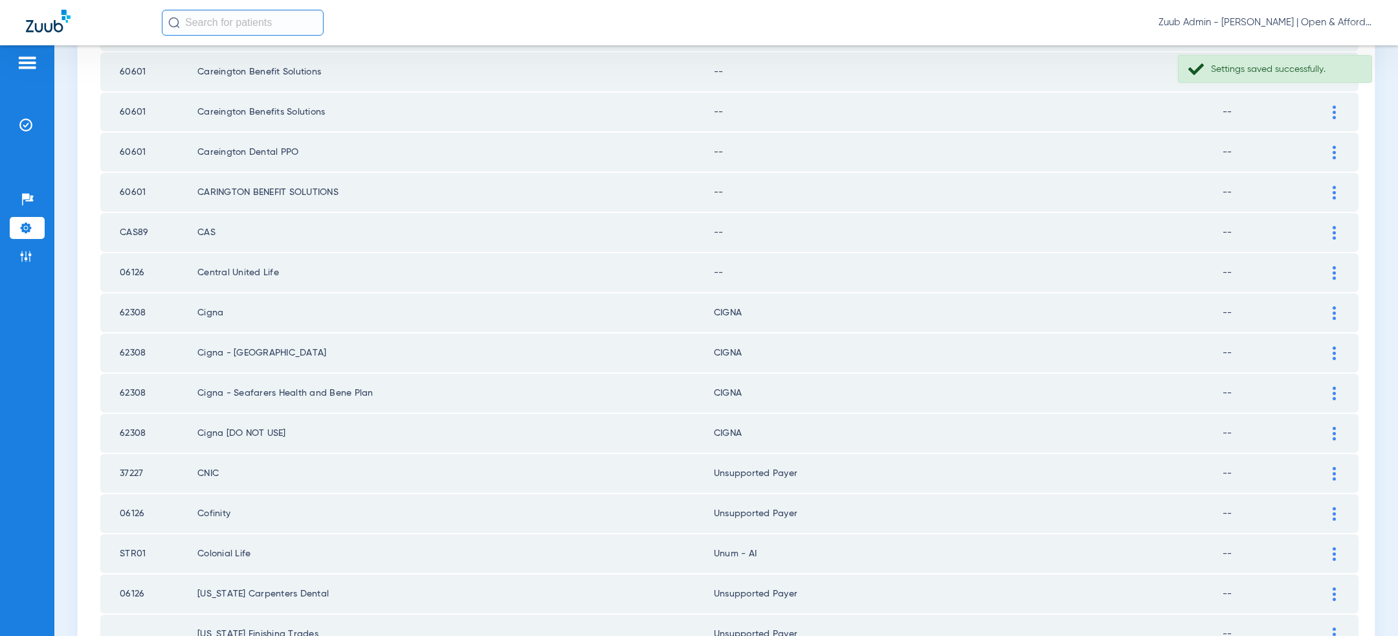
click at [1330, 267] on div at bounding box center [1334, 273] width 23 height 14
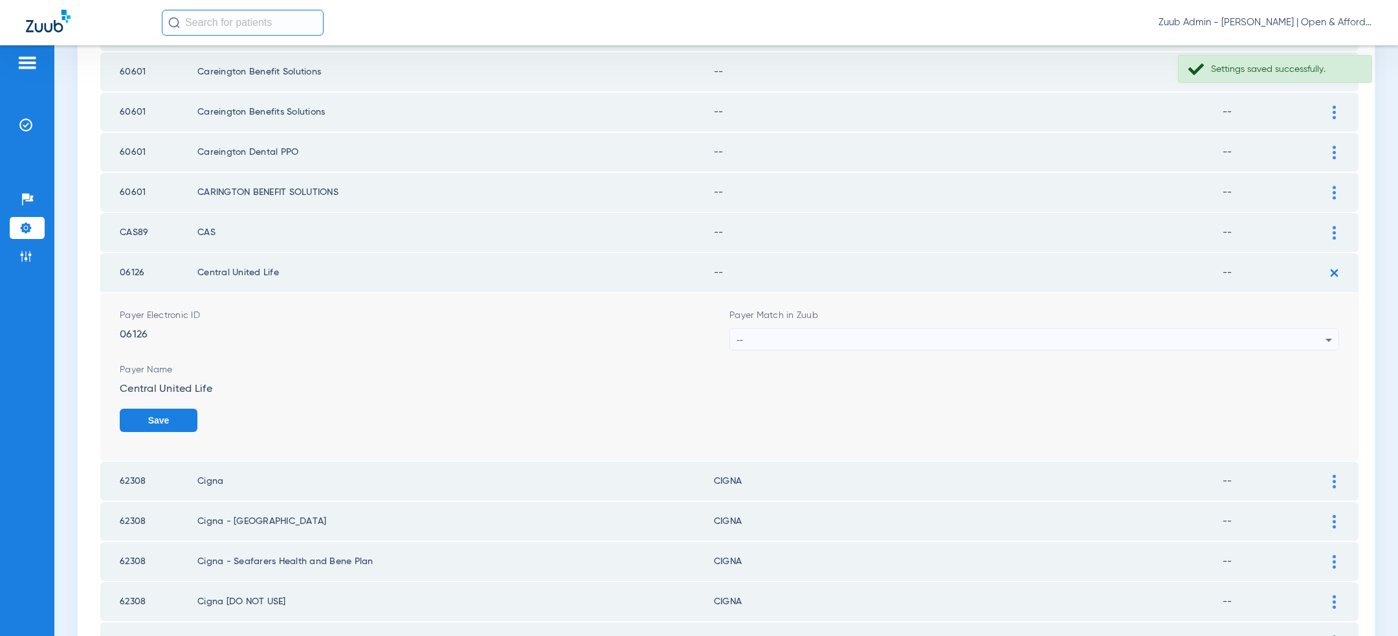
click at [1132, 330] on div "--" at bounding box center [1031, 340] width 589 height 22
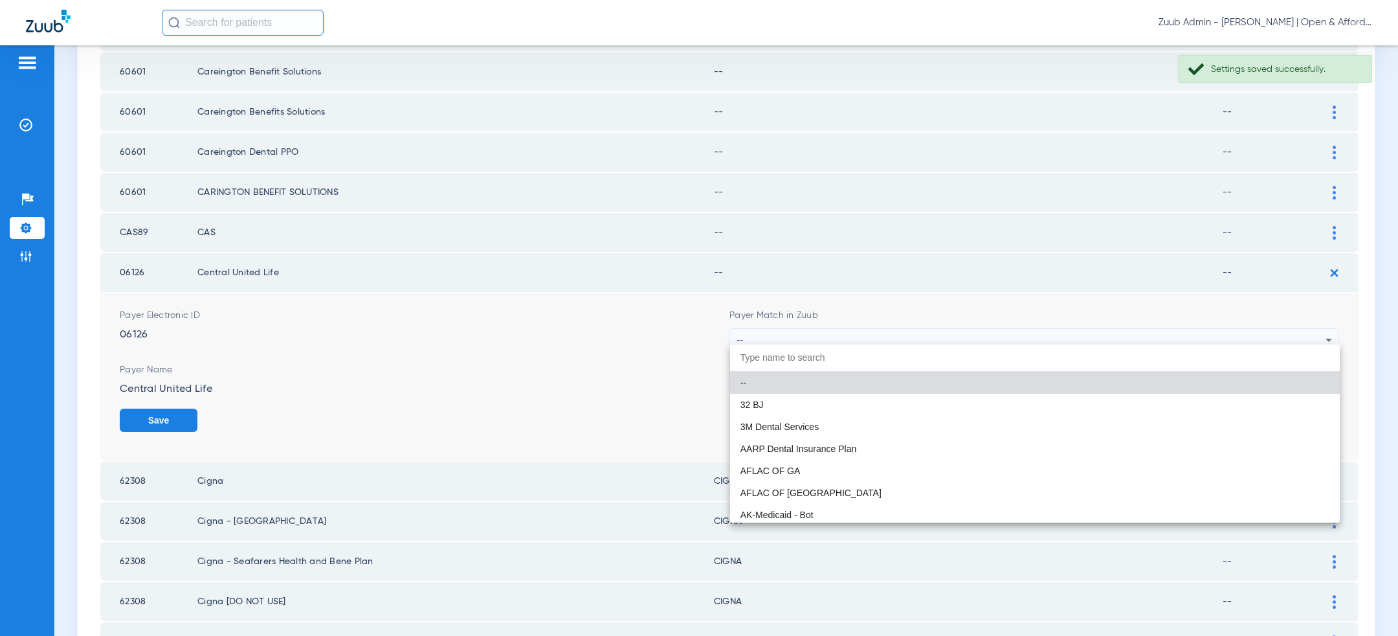
paste input "uns"
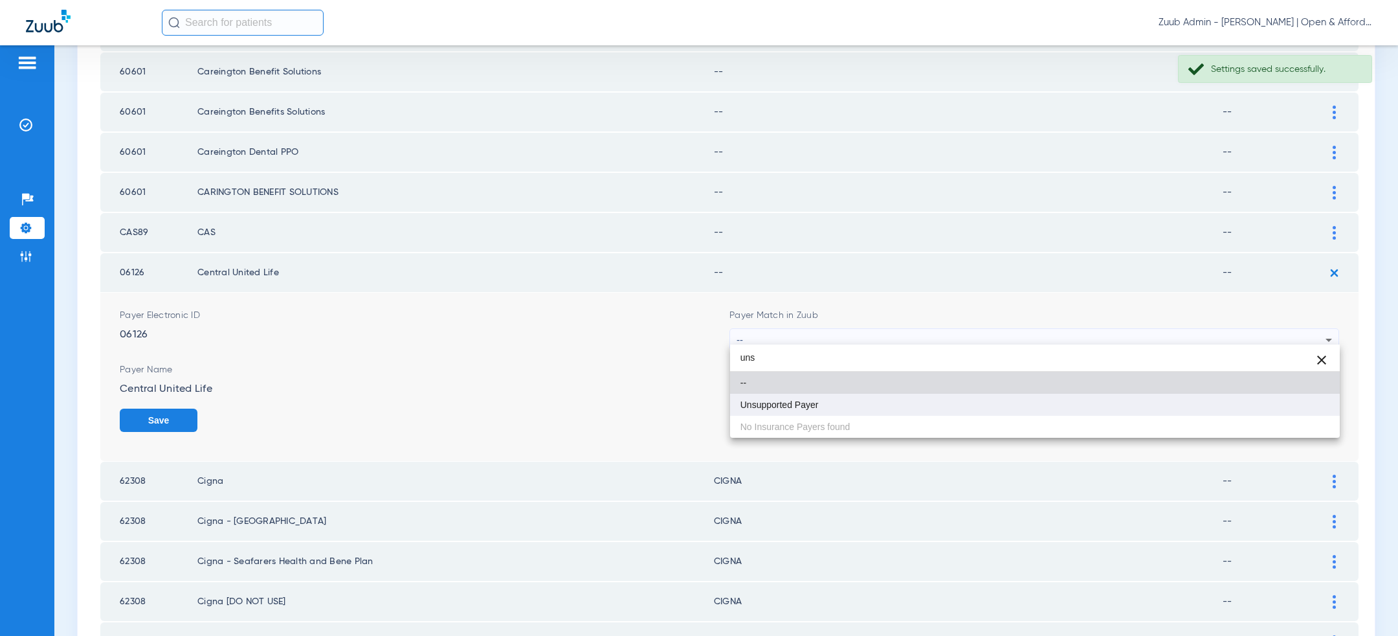
type input "uns"
click at [990, 408] on mat-option "Unsupported Payer" at bounding box center [1035, 405] width 610 height 22
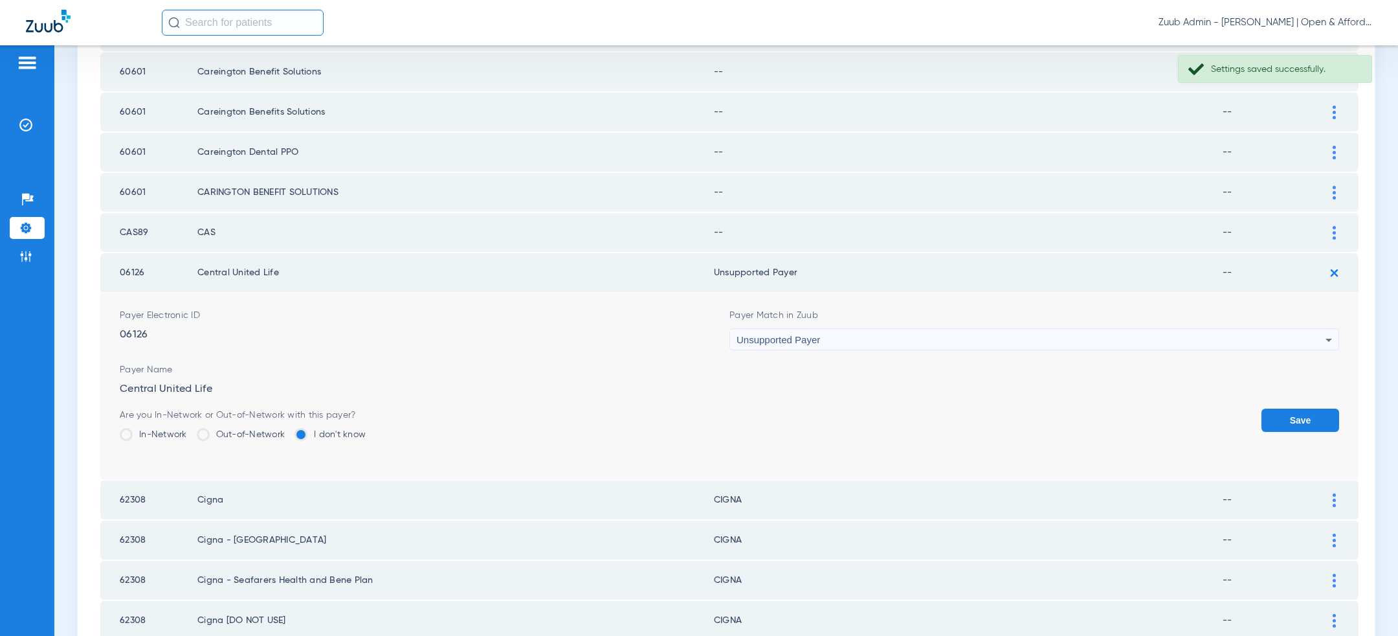
click at [1308, 412] on button "Save" at bounding box center [1301, 419] width 78 height 23
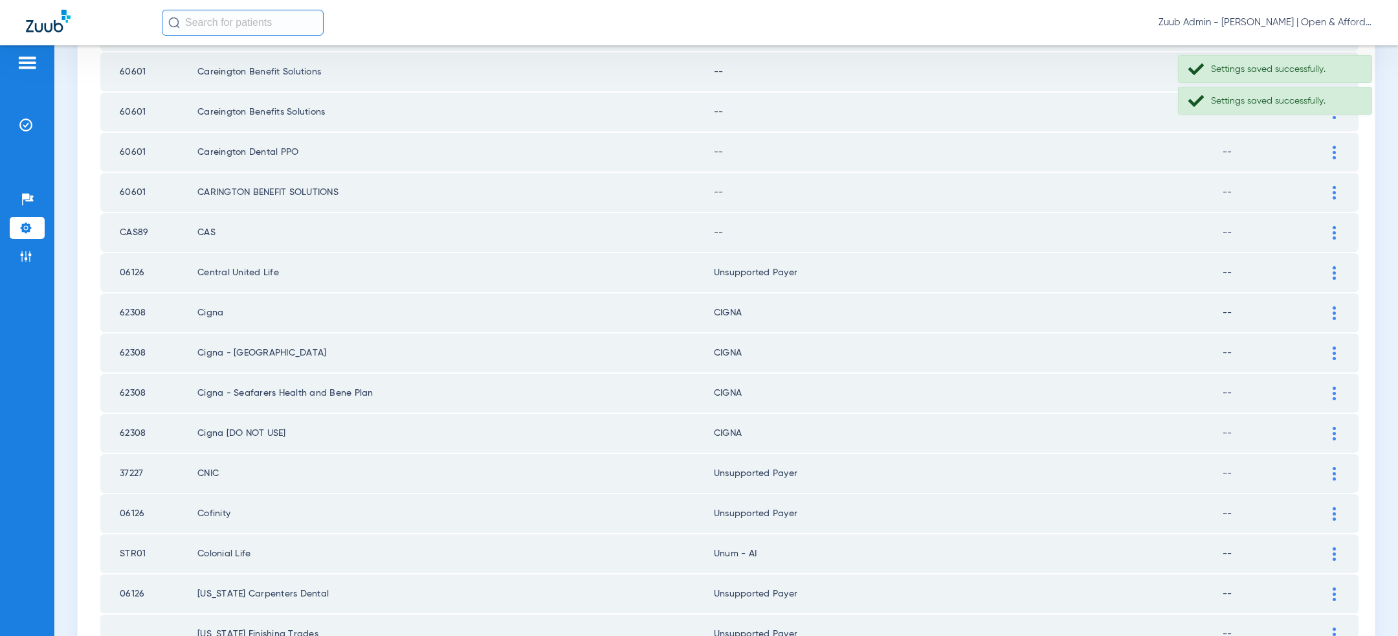
click at [1335, 228] on img at bounding box center [1334, 233] width 3 height 14
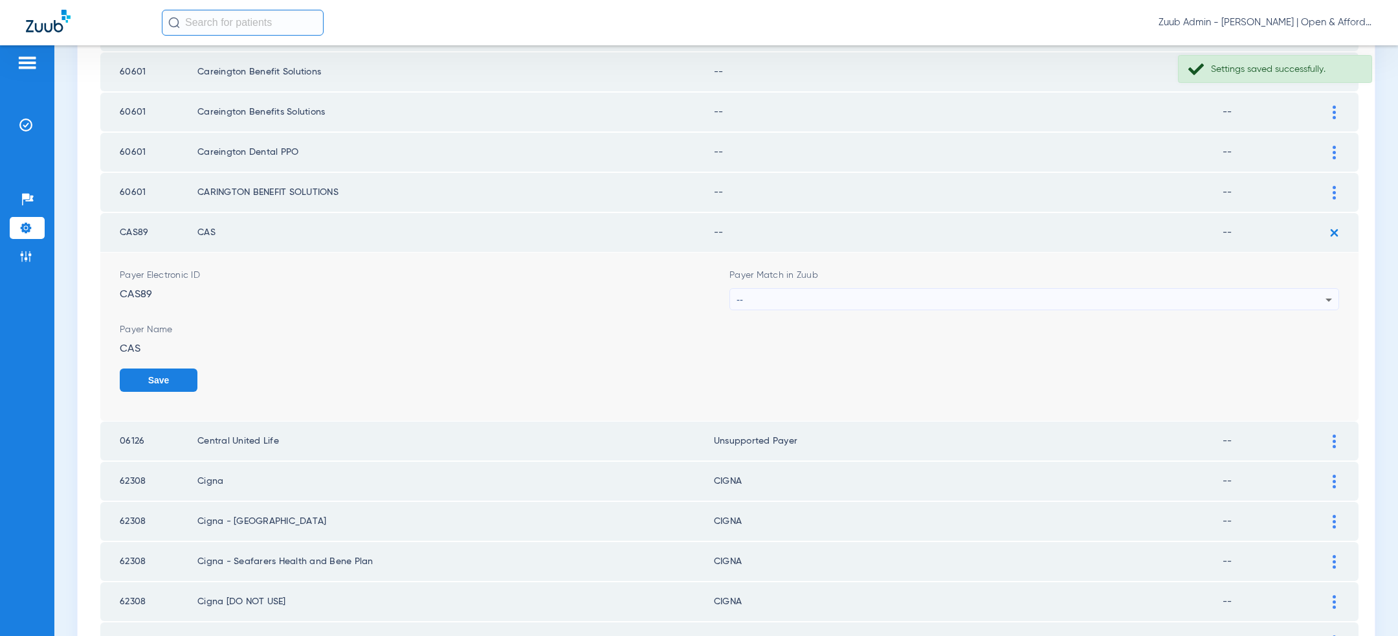
click at [1021, 296] on div "--" at bounding box center [1031, 300] width 589 height 22
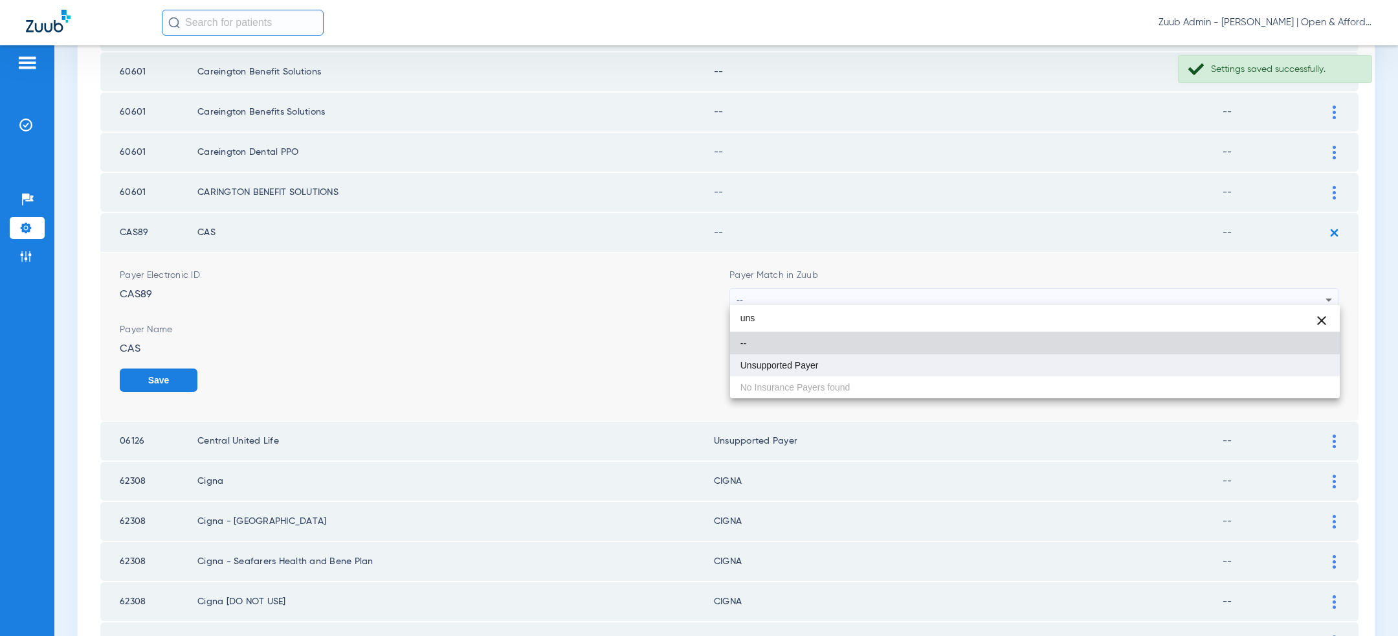
type input "uns"
click at [922, 372] on mat-option "Unsupported Payer" at bounding box center [1035, 365] width 610 height 22
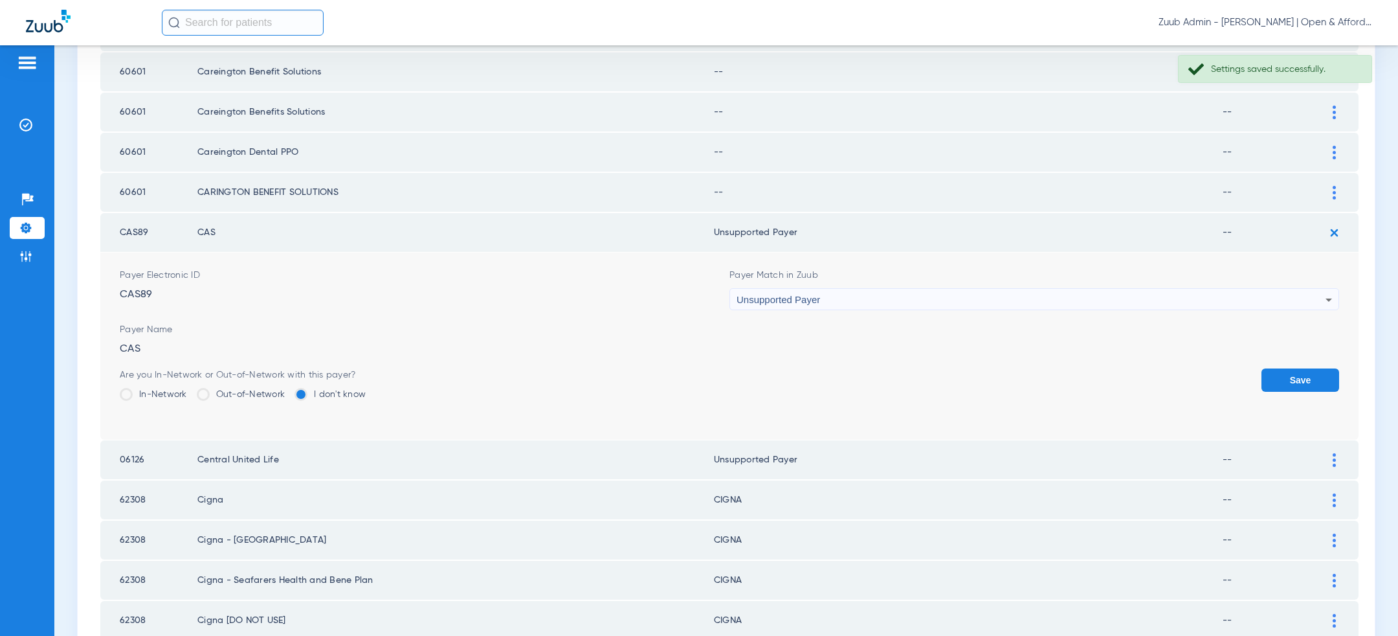
click at [1293, 372] on button "Save" at bounding box center [1301, 379] width 78 height 23
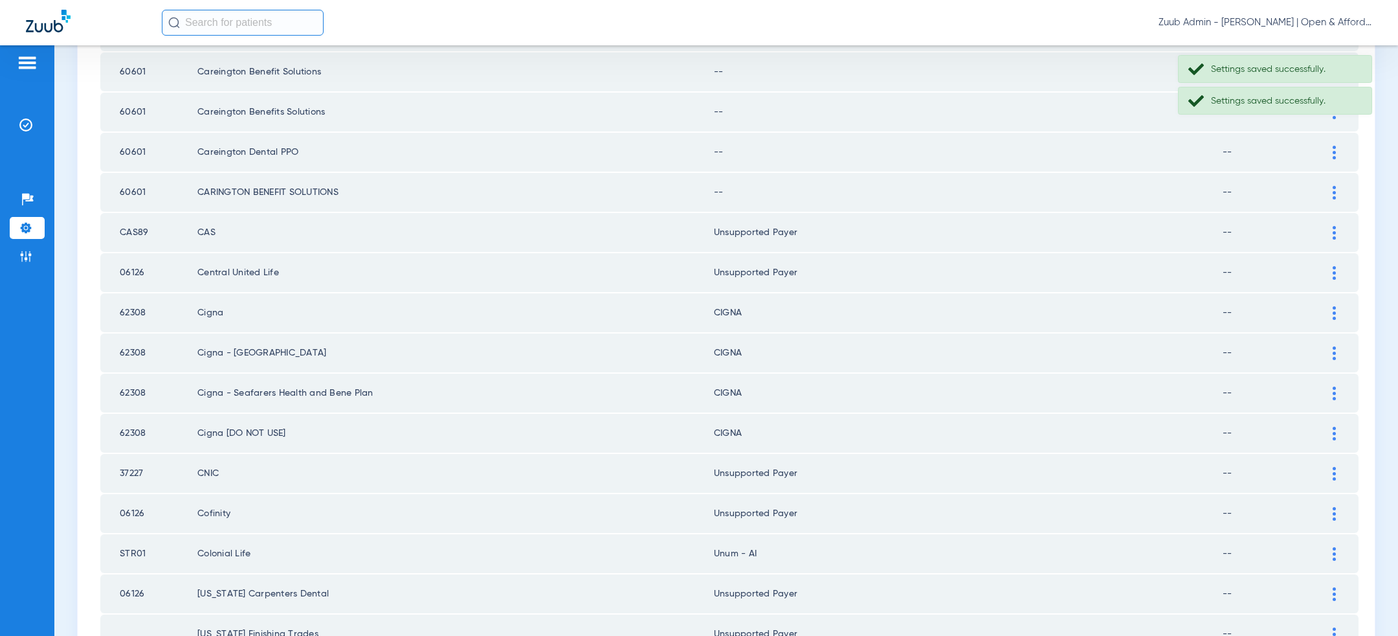
click at [1334, 190] on img at bounding box center [1334, 193] width 3 height 14
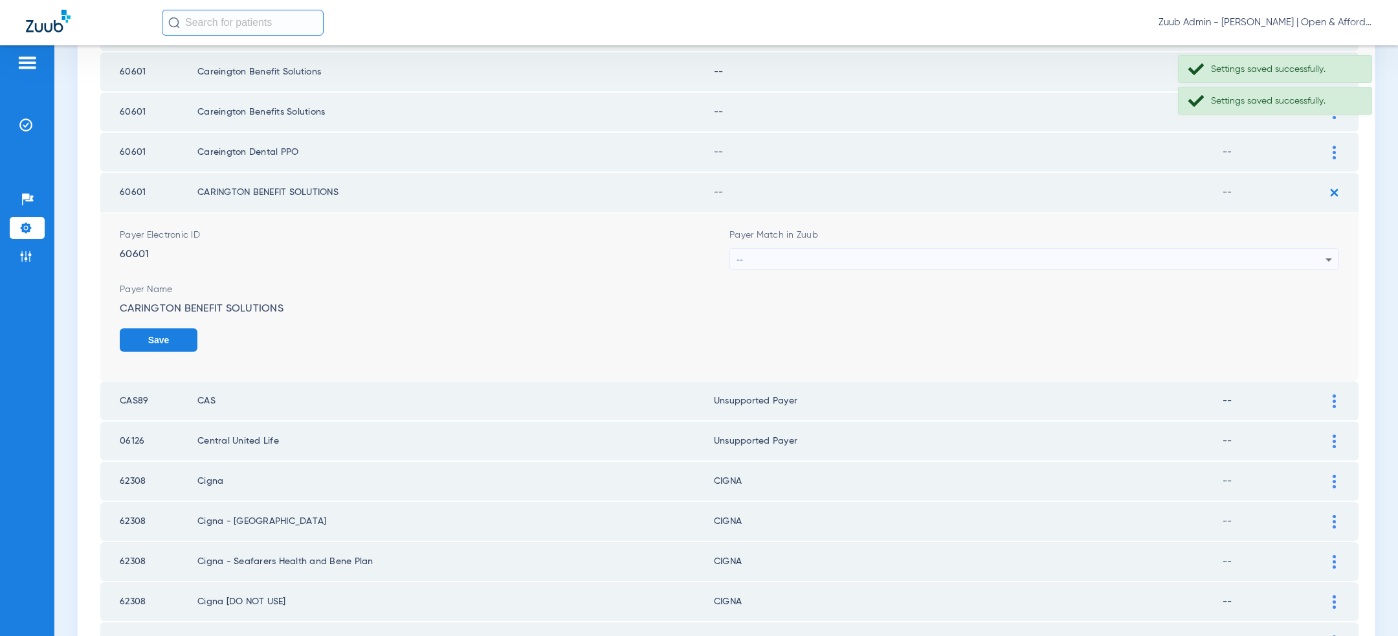
click at [954, 258] on div "--" at bounding box center [1031, 260] width 589 height 22
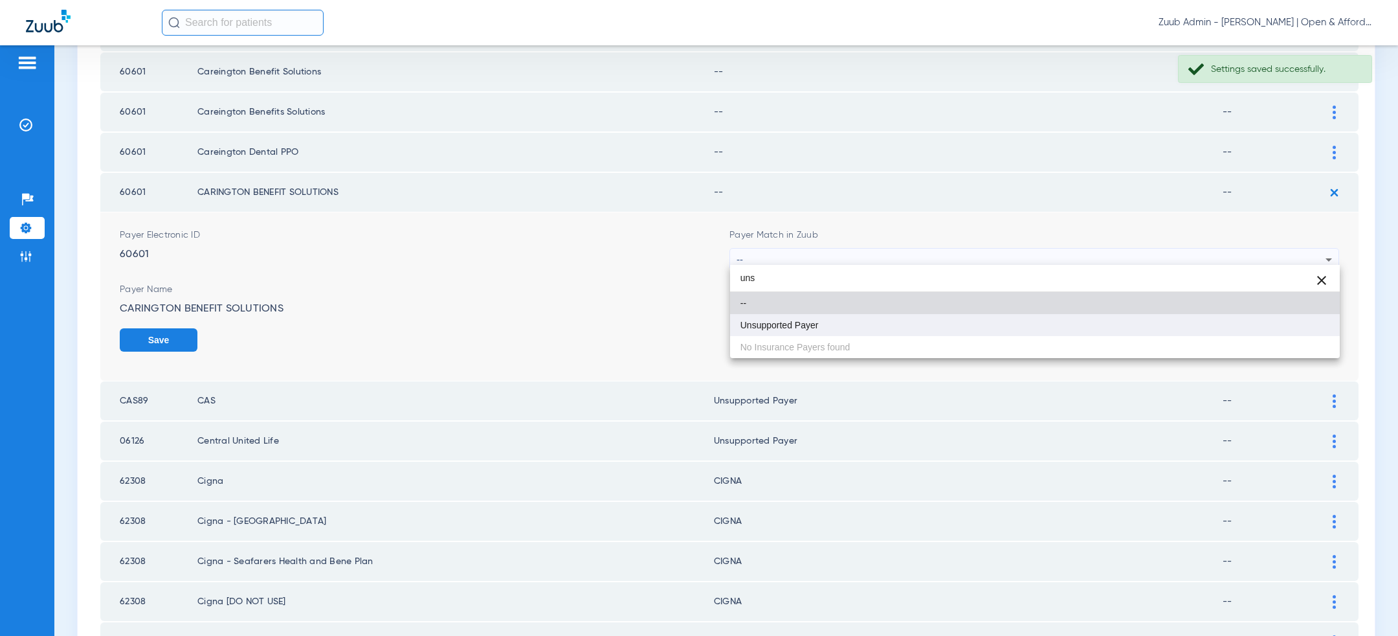
type input "uns"
click at [903, 314] on mat-option "Unsupported Payer" at bounding box center [1035, 325] width 610 height 22
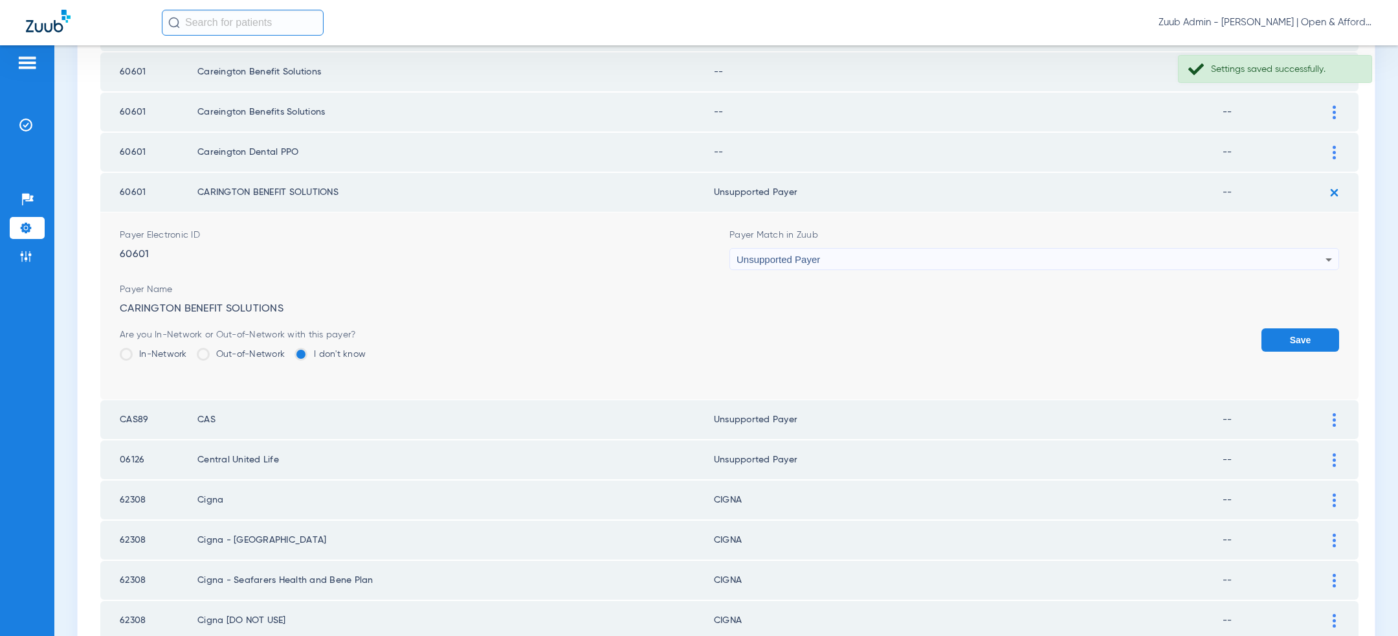
click at [1277, 334] on button "Save" at bounding box center [1301, 339] width 78 height 23
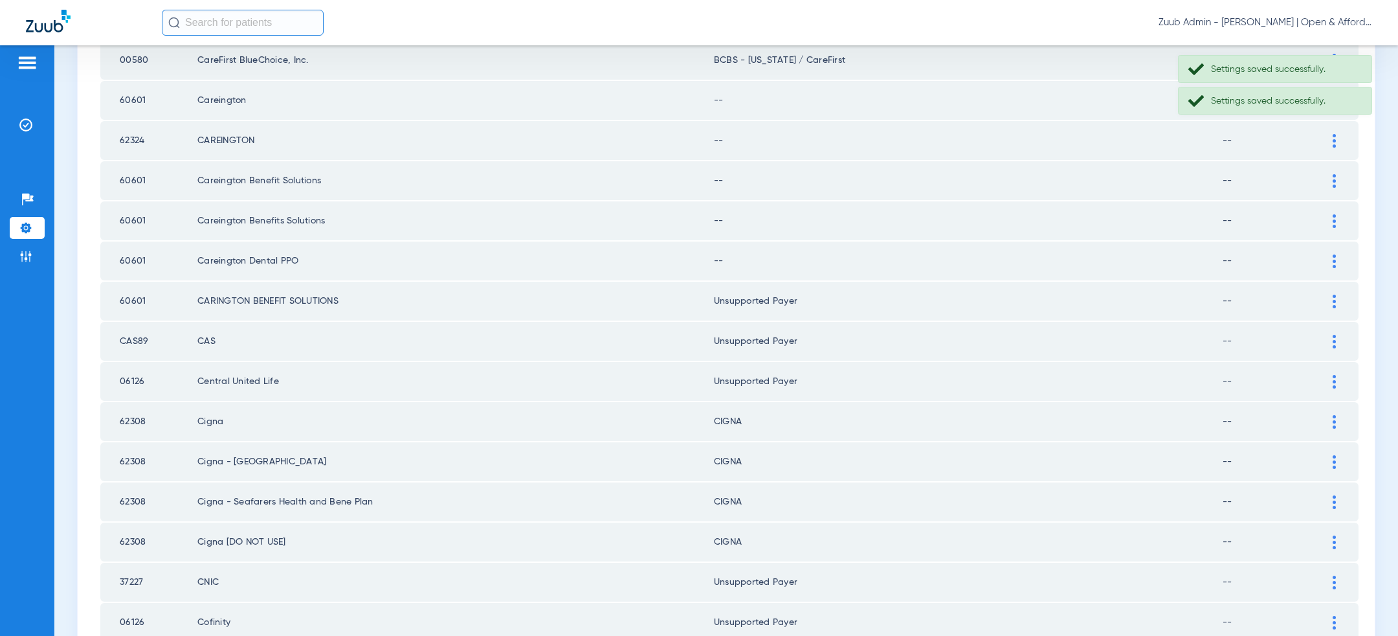
scroll to position [557, 0]
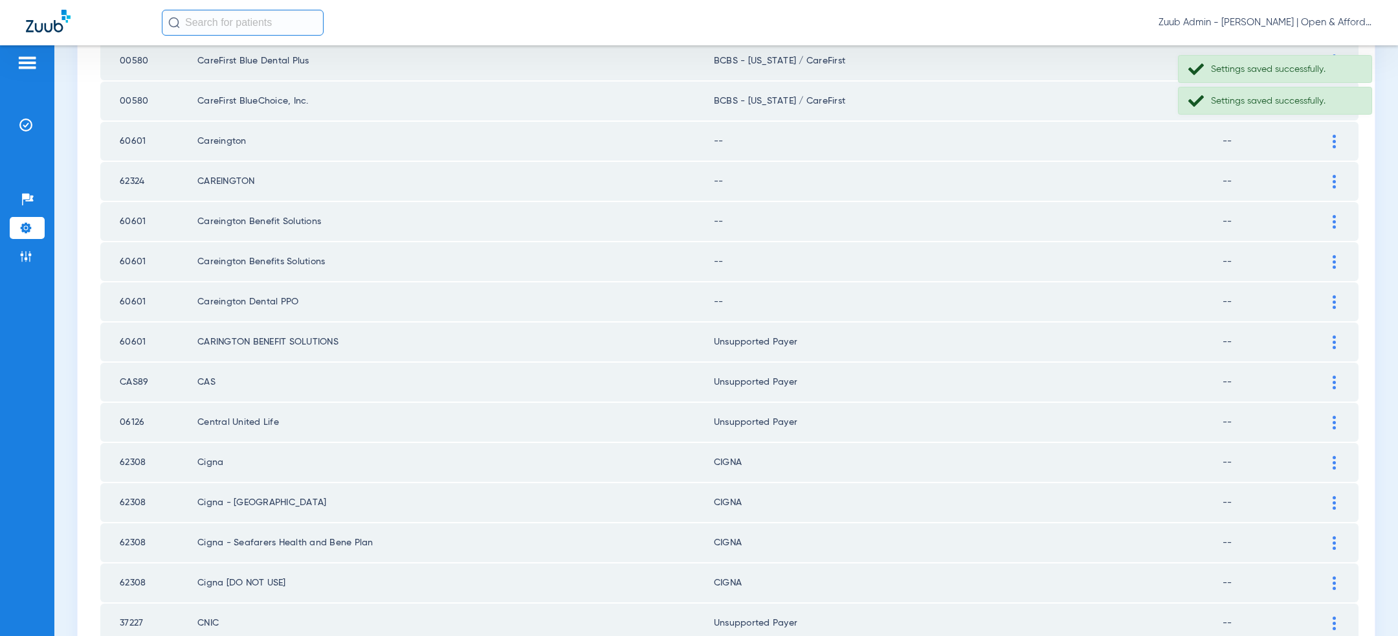
click at [1337, 137] on div at bounding box center [1334, 142] width 23 height 14
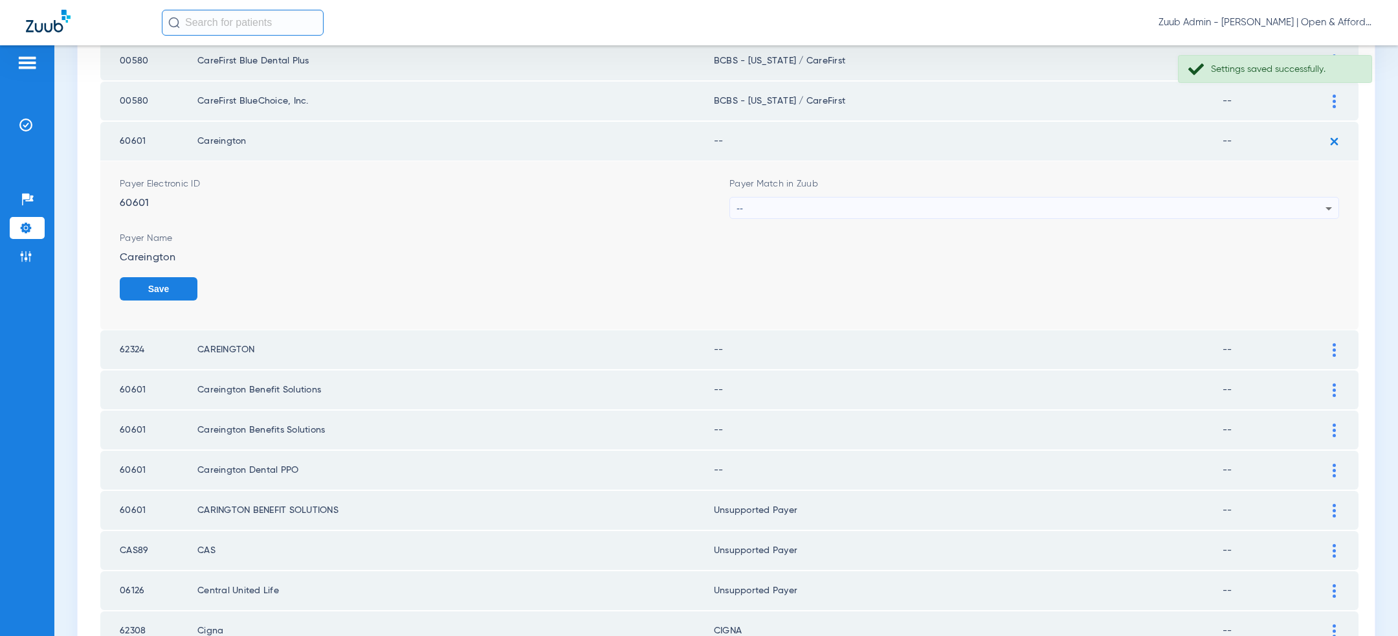
click at [996, 206] on div "--" at bounding box center [1031, 208] width 589 height 22
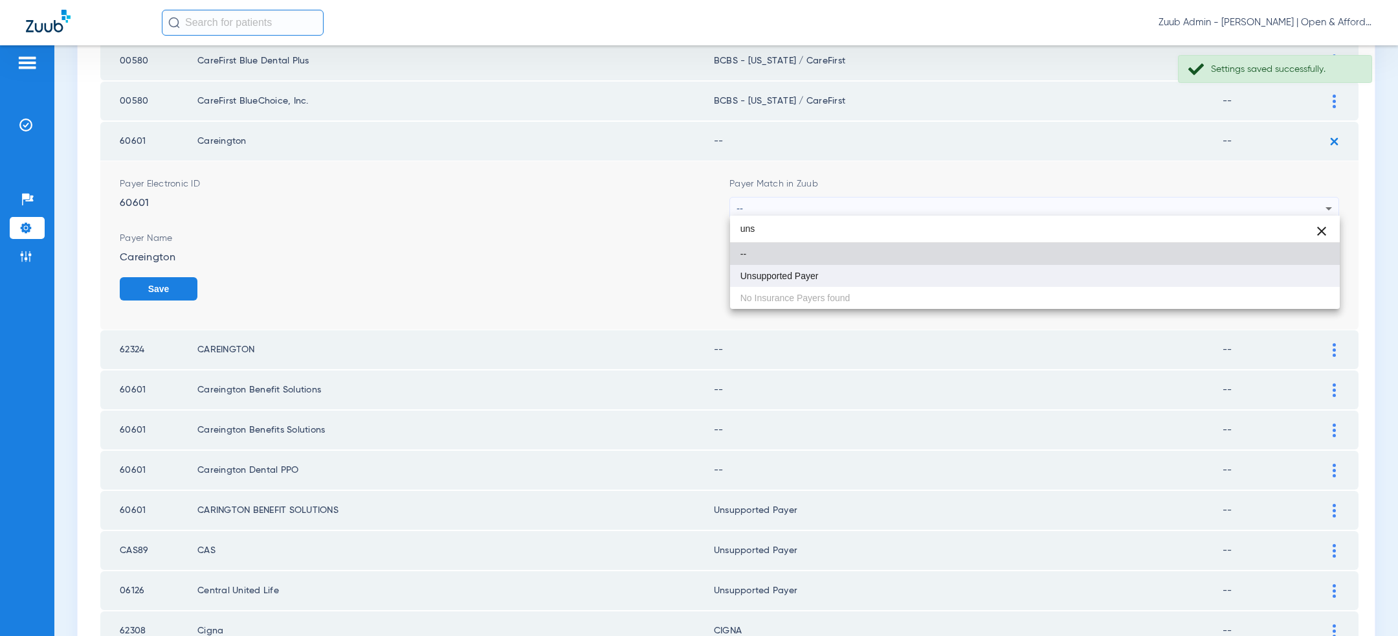
type input "uns"
click at [923, 267] on mat-option "Unsupported Payer" at bounding box center [1035, 276] width 610 height 22
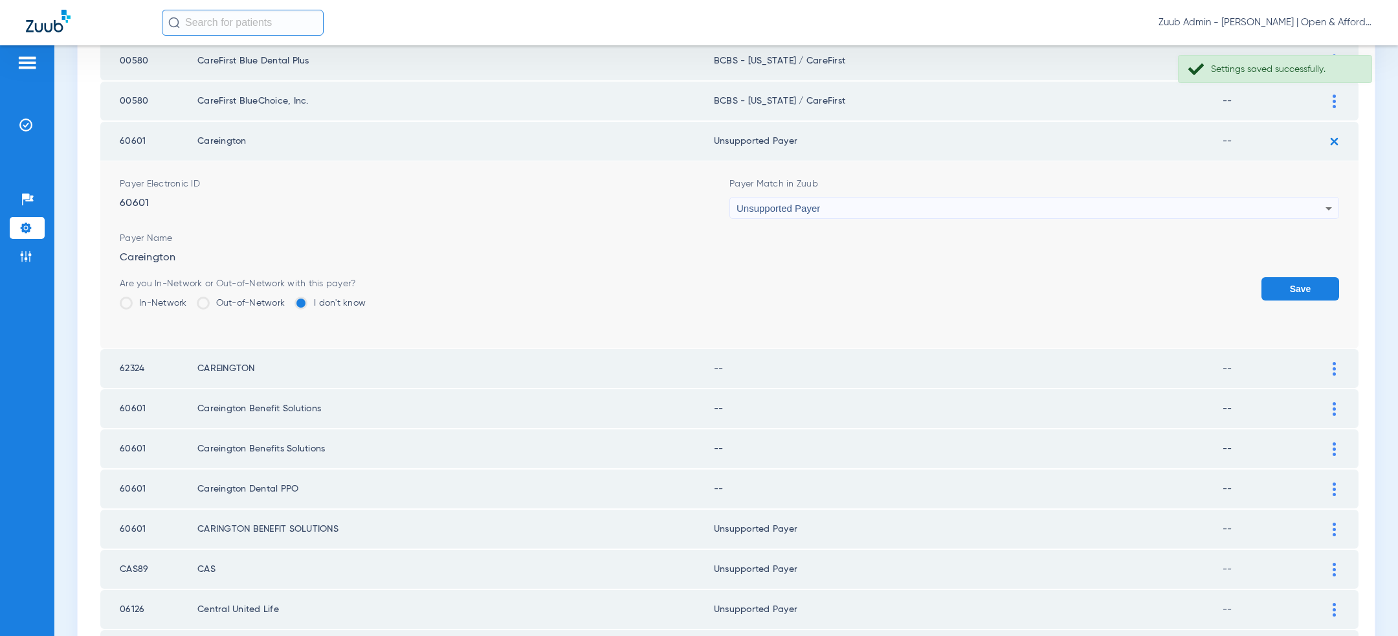
click at [1325, 293] on button "Save" at bounding box center [1301, 288] width 78 height 23
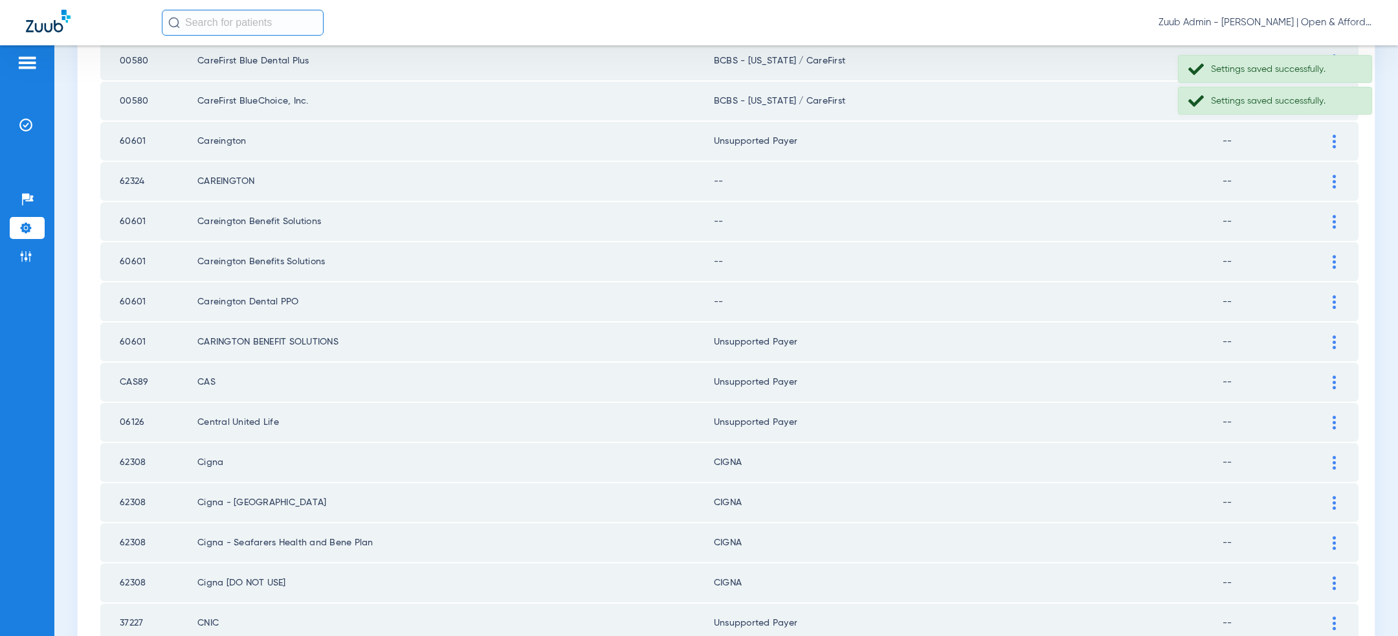
click at [1333, 180] on img at bounding box center [1334, 182] width 3 height 14
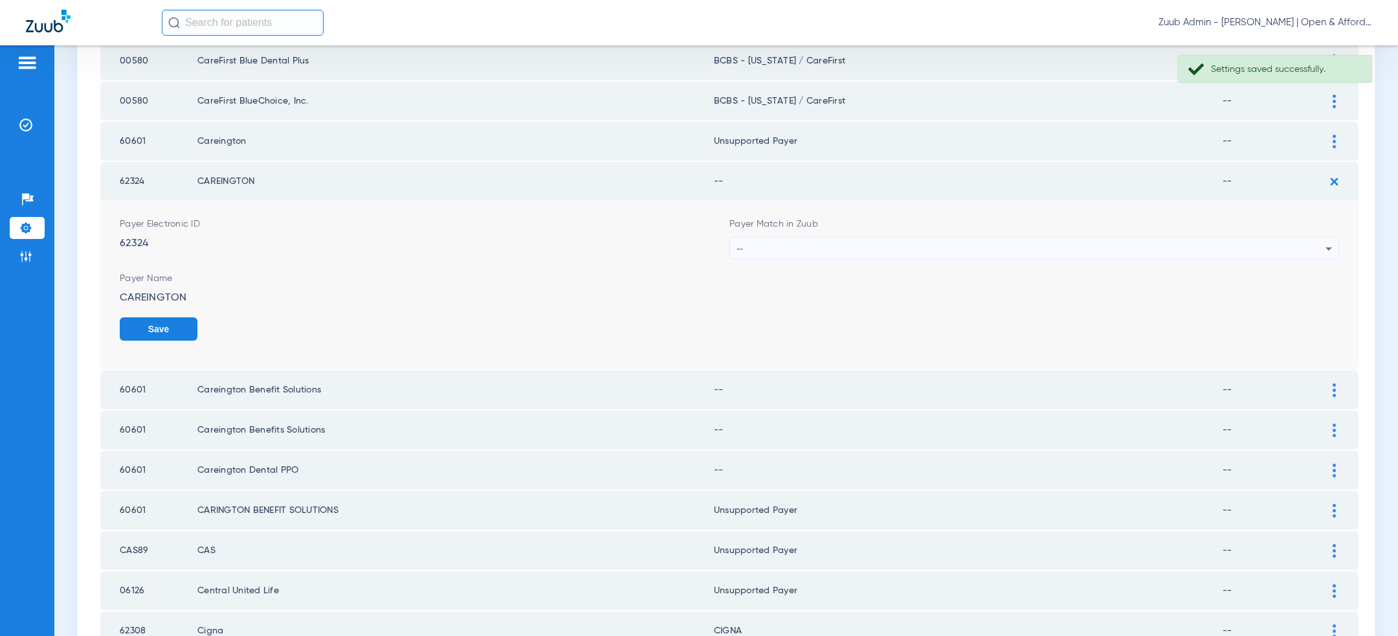
click at [1152, 243] on div "--" at bounding box center [1031, 249] width 589 height 22
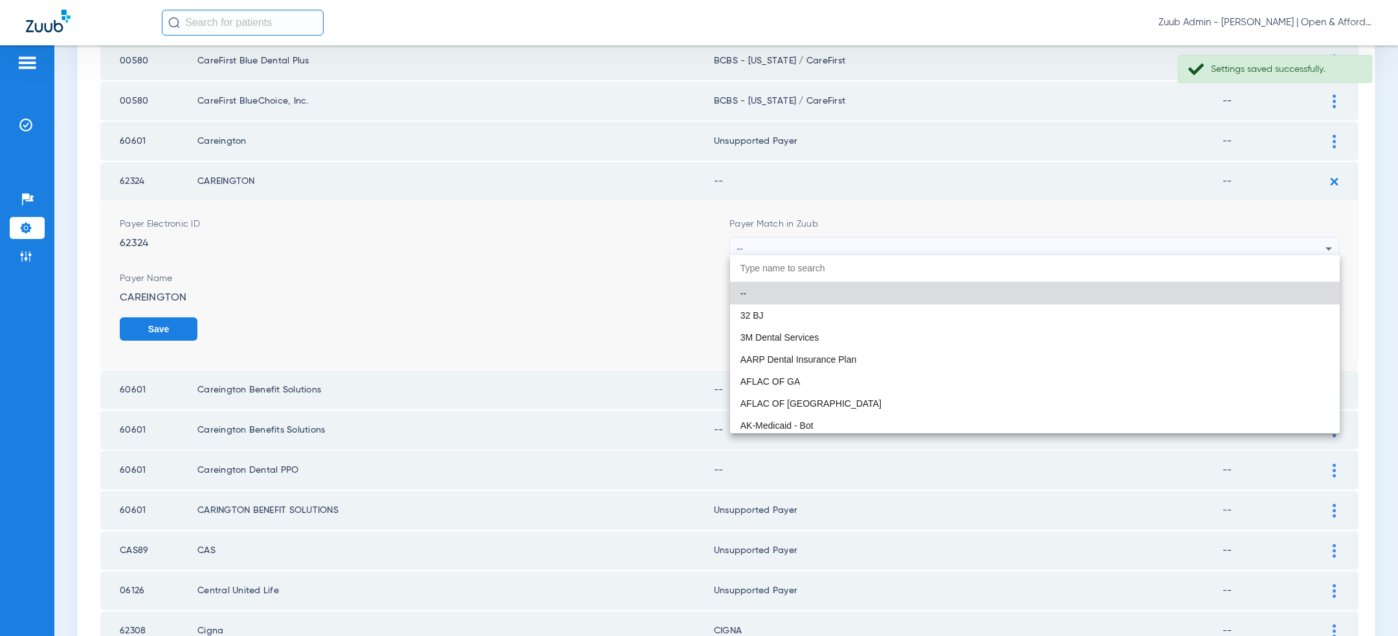
paste input "uns"
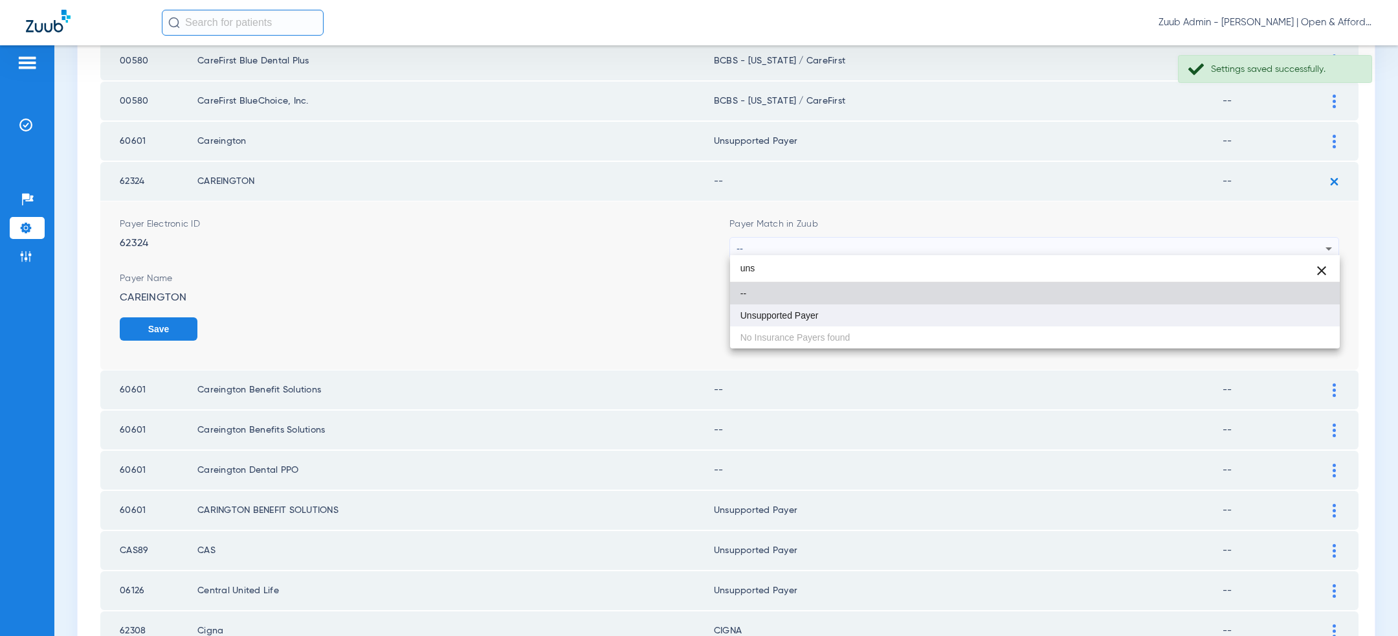
type input "uns"
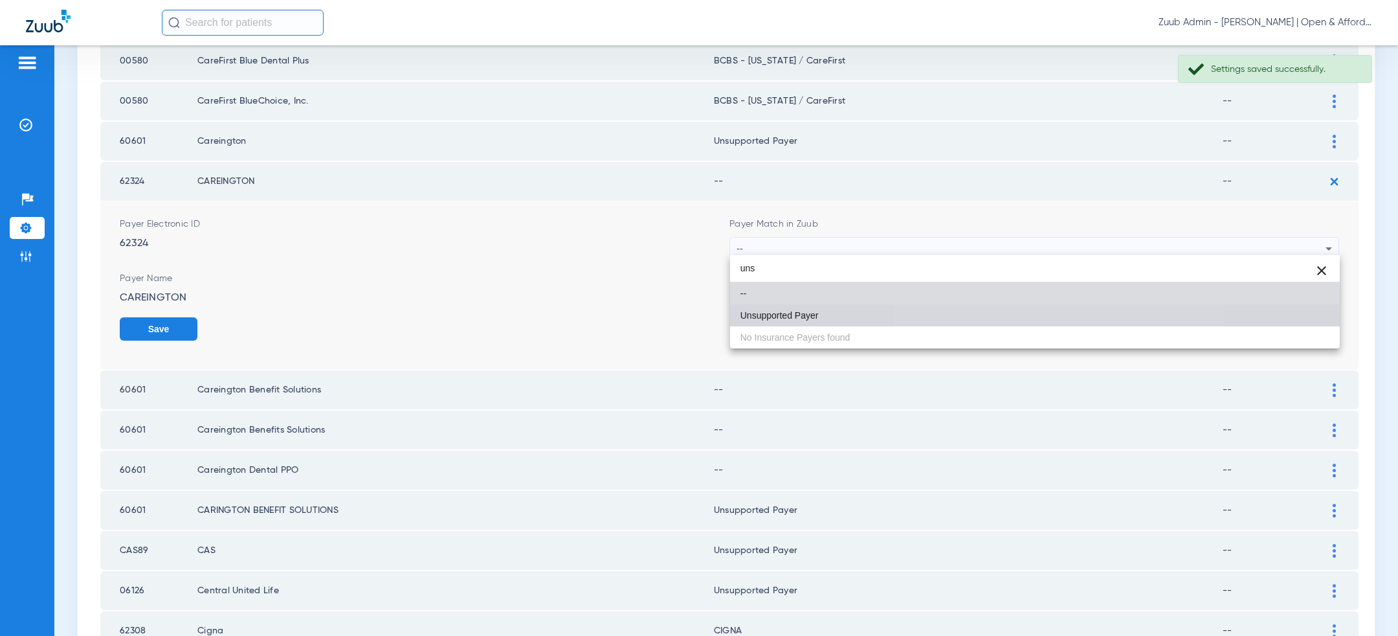
click at [1049, 314] on mat-option "Unsupported Payer" at bounding box center [1035, 315] width 610 height 22
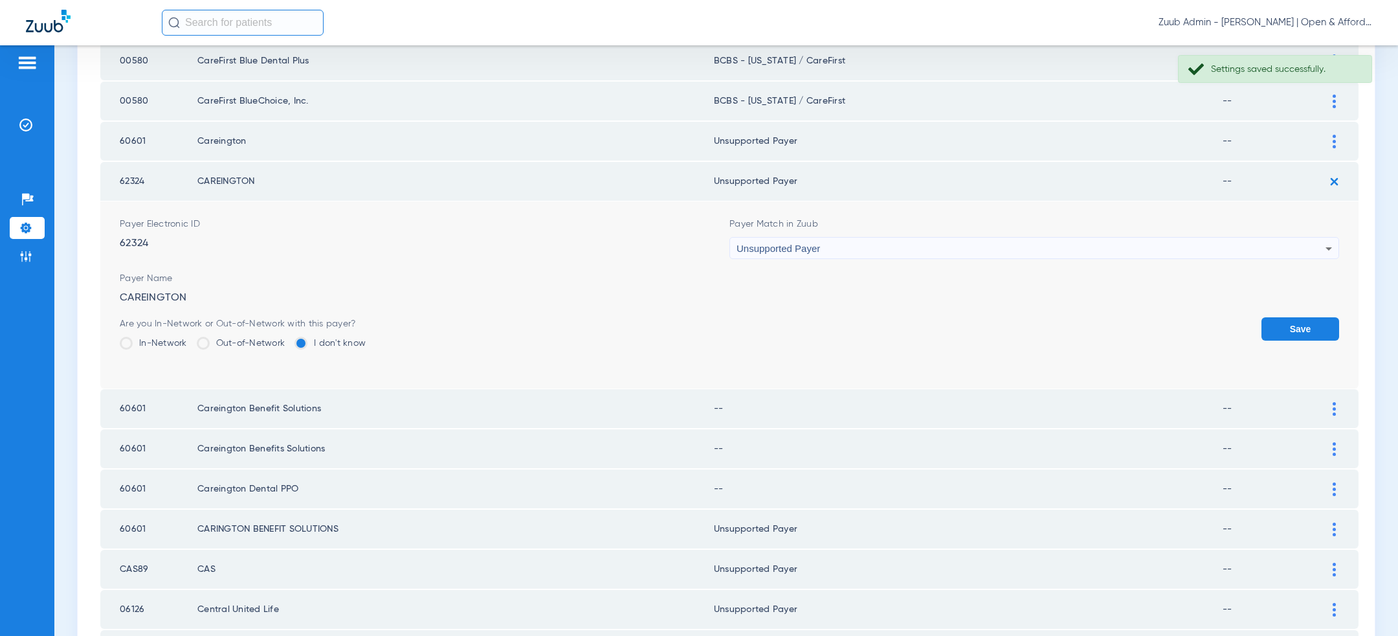
click at [1318, 332] on button "Save" at bounding box center [1301, 328] width 78 height 23
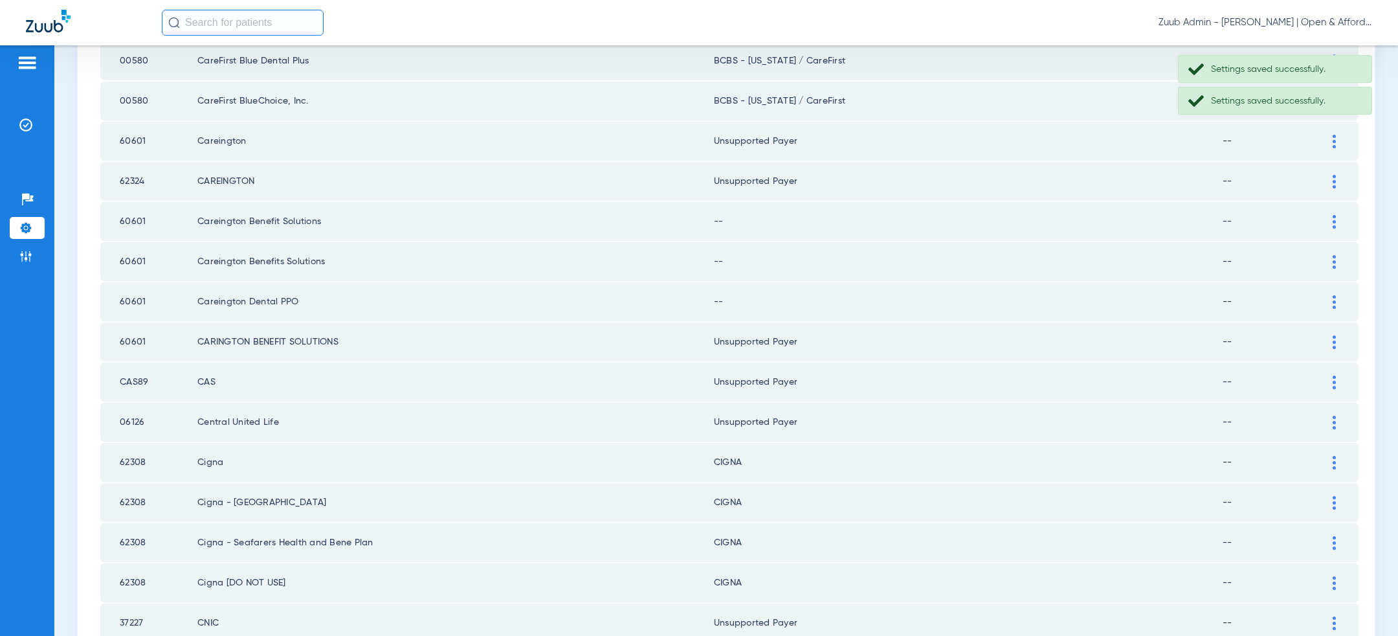
click at [1337, 220] on div at bounding box center [1334, 222] width 23 height 14
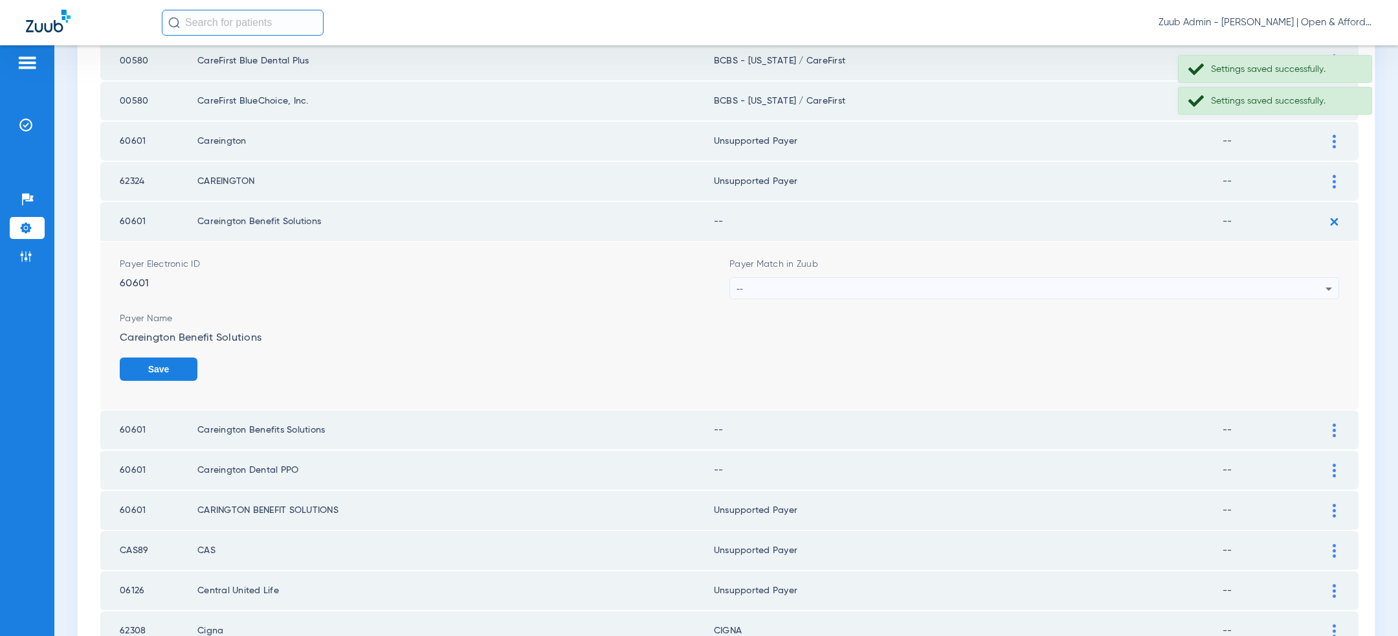
click at [1029, 281] on div "--" at bounding box center [1031, 289] width 589 height 22
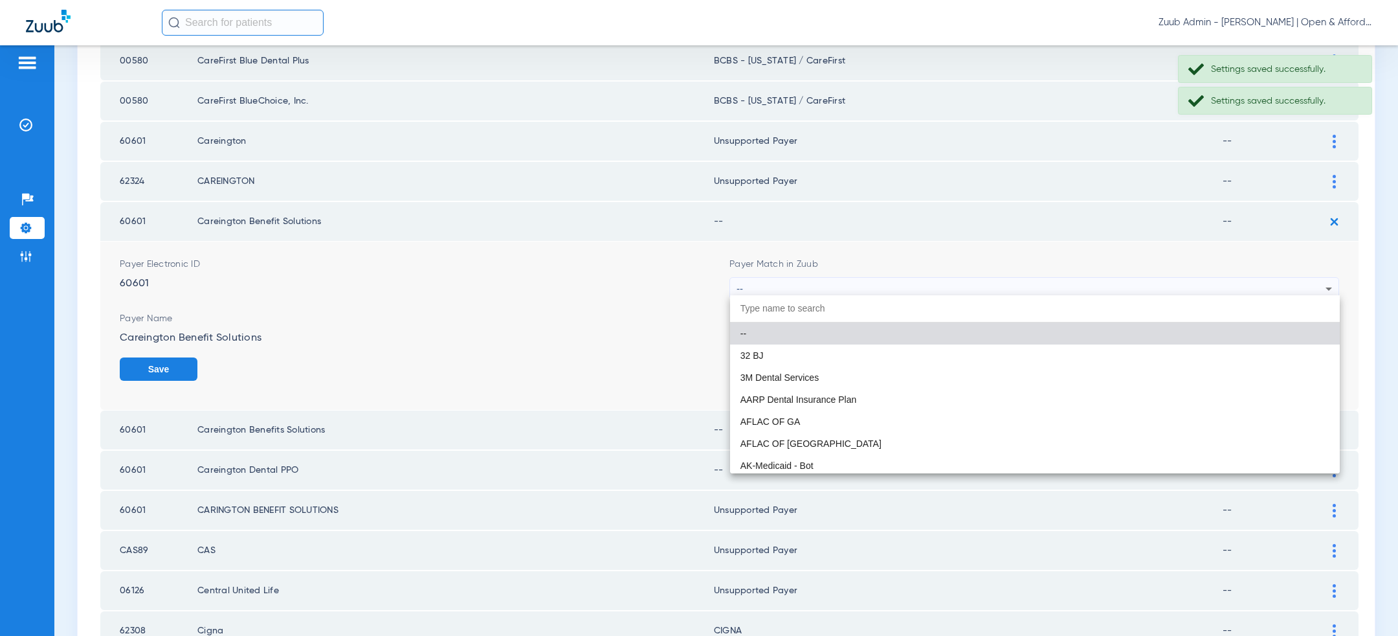
paste input "uns"
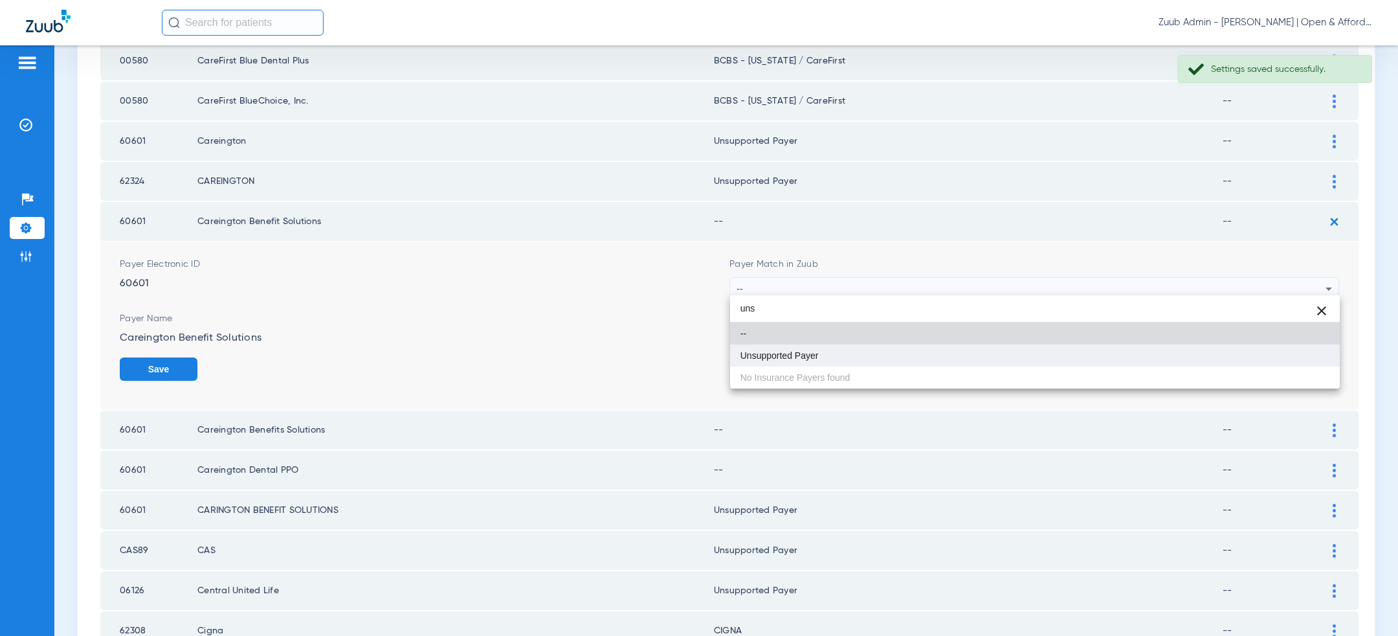
type input "uns"
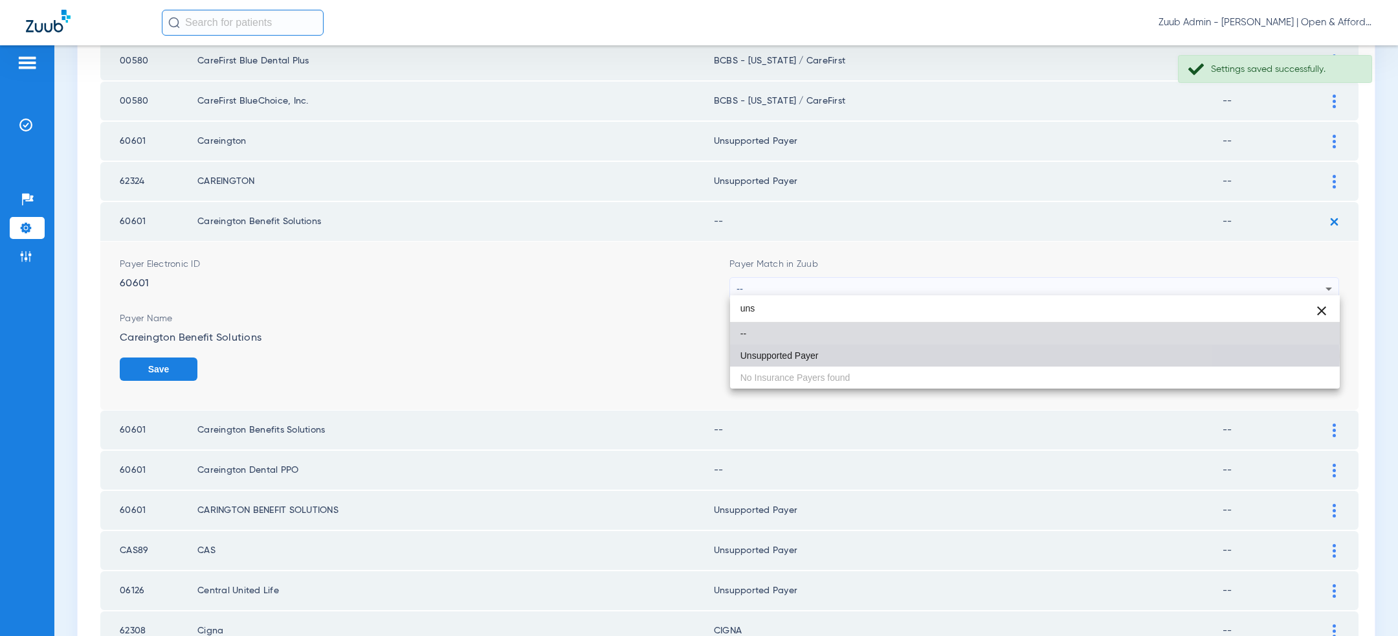
click at [947, 355] on mat-option "Unsupported Payer" at bounding box center [1035, 355] width 610 height 22
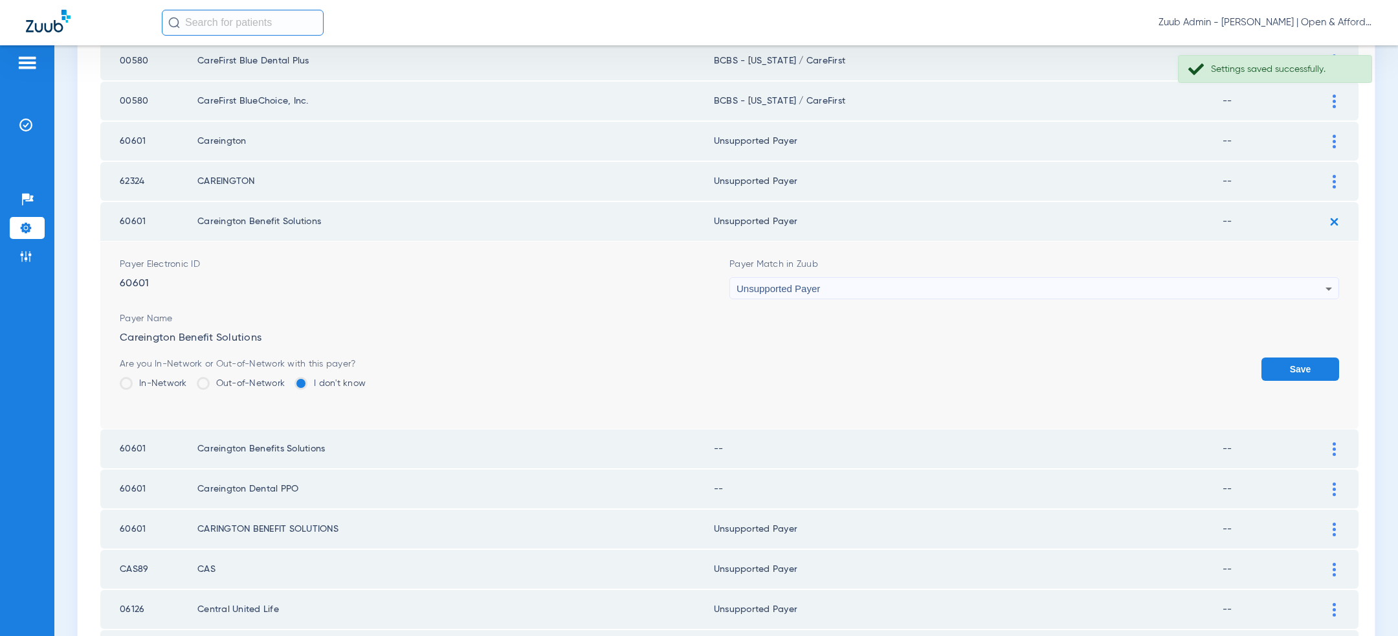
click at [1260, 369] on div "Are you In-Network or Out-of-Network with this payer? In-Network Out-of-Network…" at bounding box center [730, 378] width 1220 height 42
click at [1269, 366] on button "Save" at bounding box center [1301, 368] width 78 height 23
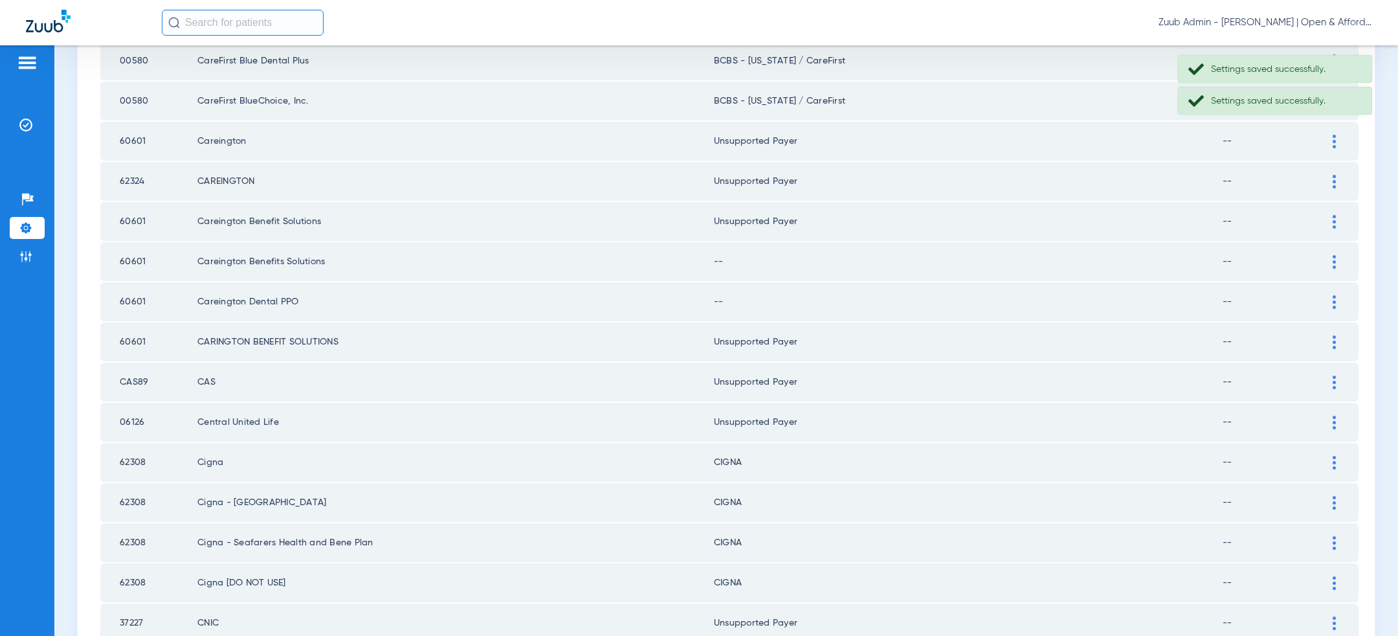
click at [1334, 255] on img at bounding box center [1334, 262] width 3 height 14
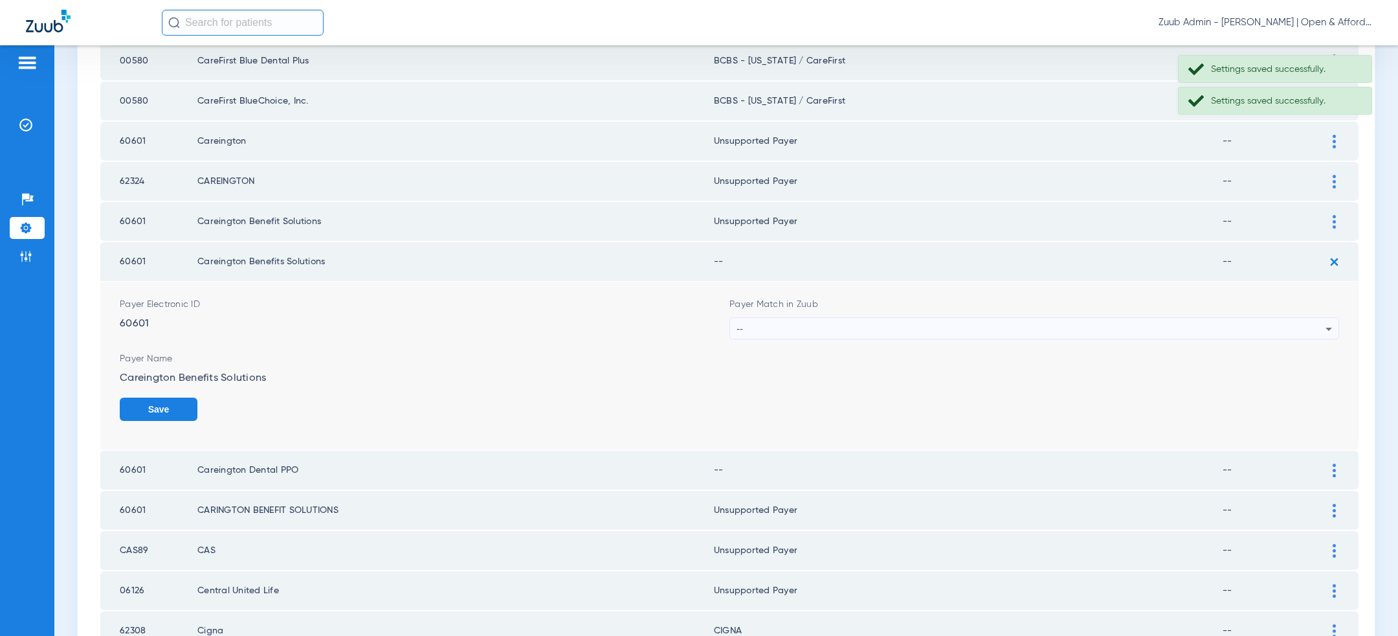
click at [985, 325] on div "--" at bounding box center [1031, 329] width 589 height 22
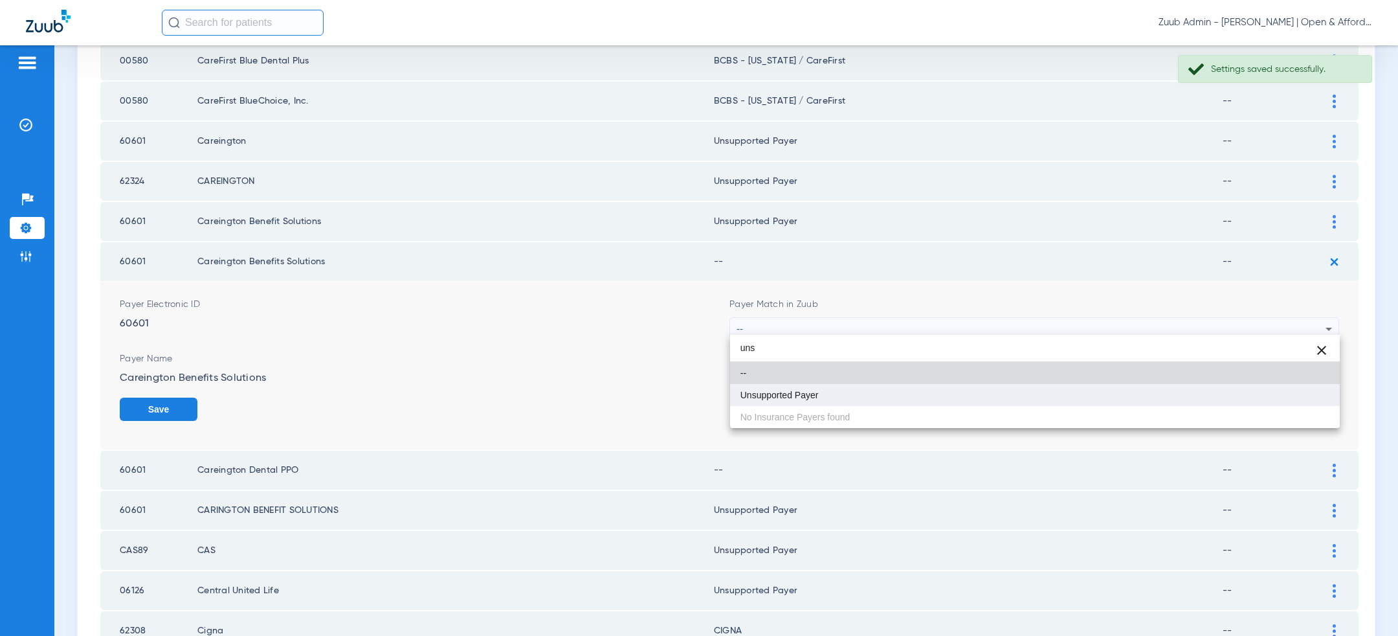
type input "uns"
click at [898, 403] on mat-option "Unsupported Payer" at bounding box center [1035, 395] width 610 height 22
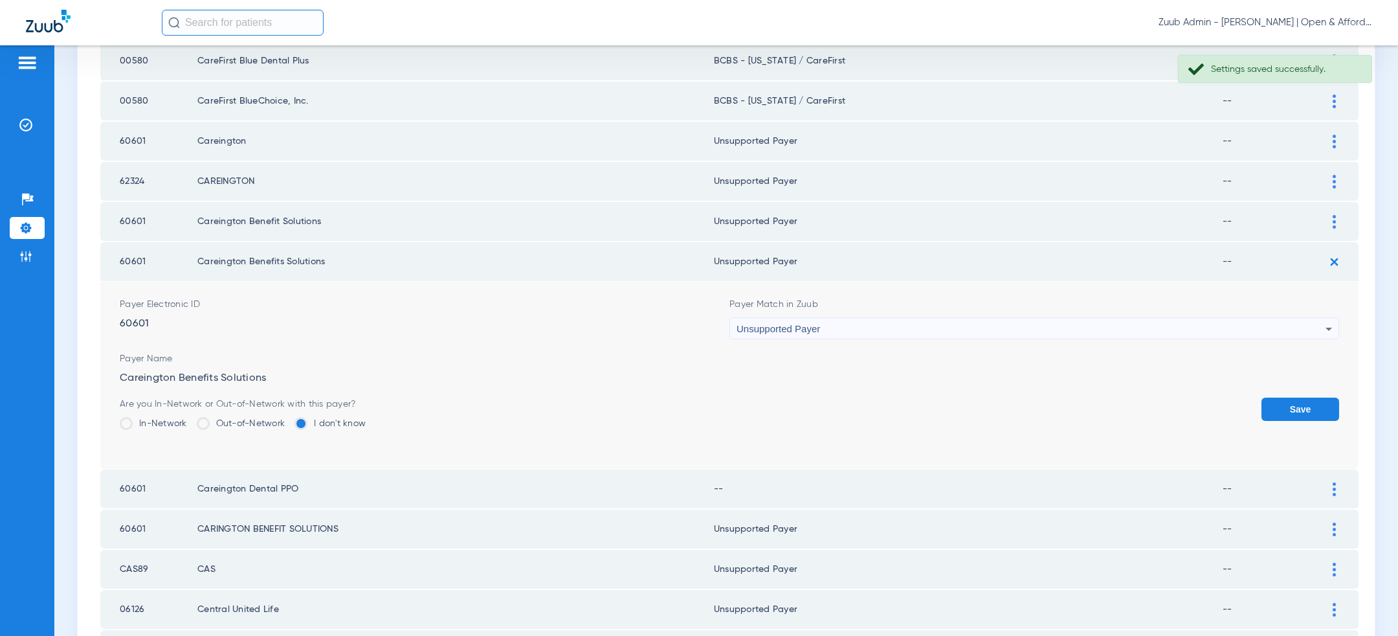
click at [1295, 406] on button "Save" at bounding box center [1301, 408] width 78 height 23
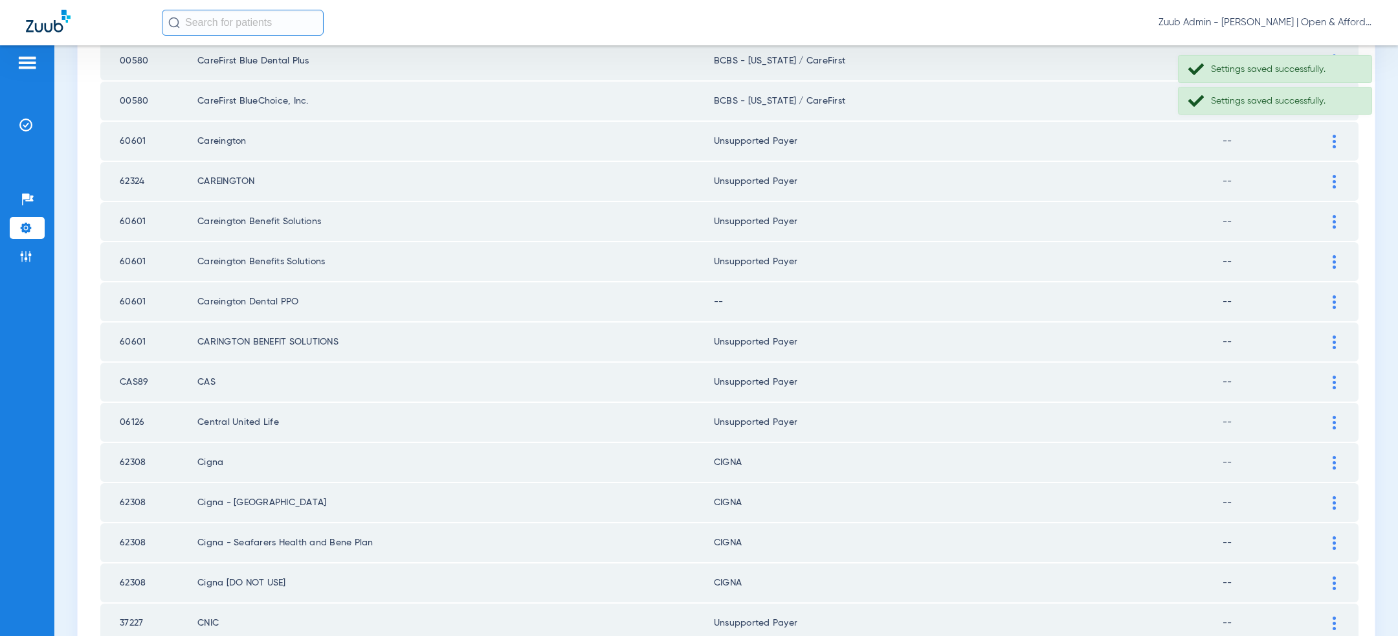
click at [1332, 295] on div at bounding box center [1334, 302] width 23 height 14
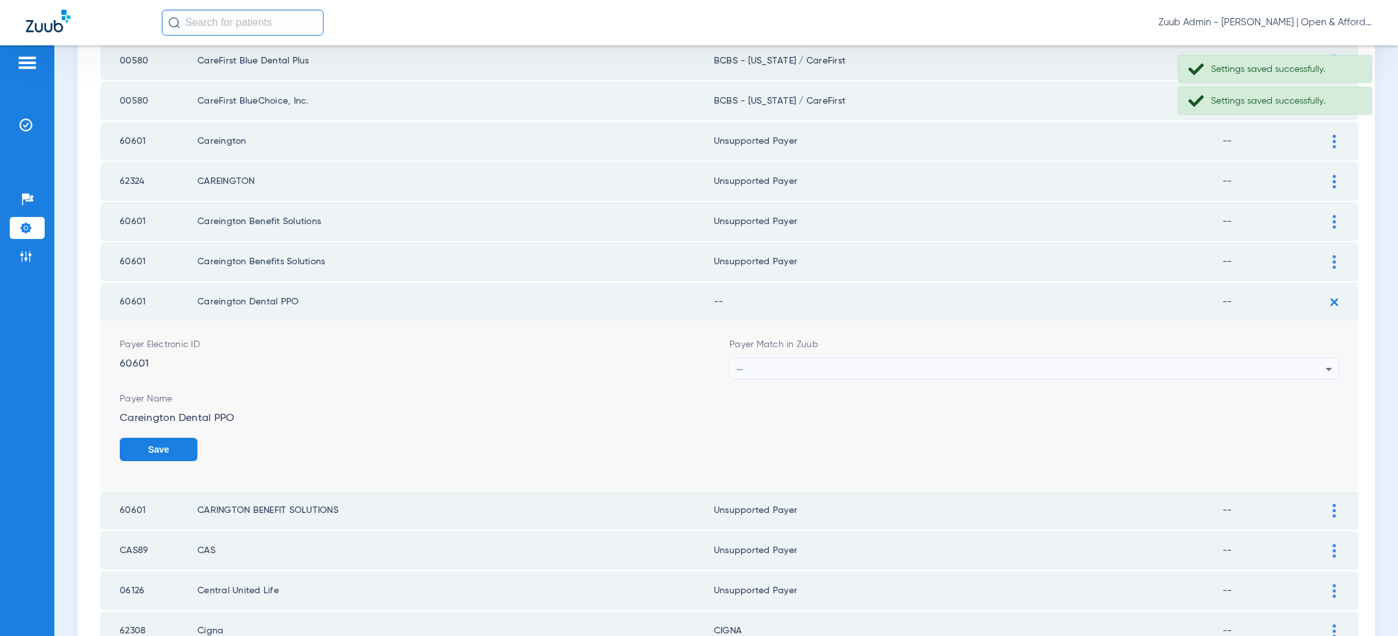
click at [1027, 364] on div "--" at bounding box center [1031, 369] width 589 height 22
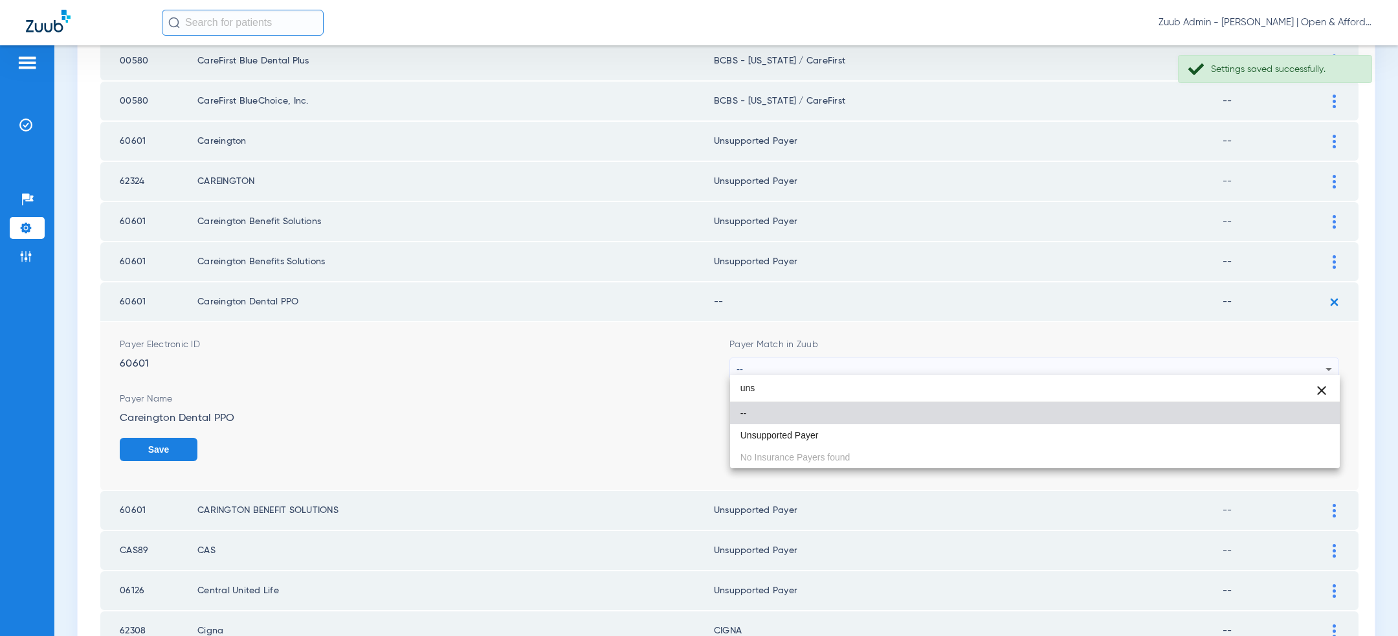
type input "uns"
click at [955, 431] on mat-option "Unsupported Payer" at bounding box center [1035, 435] width 610 height 22
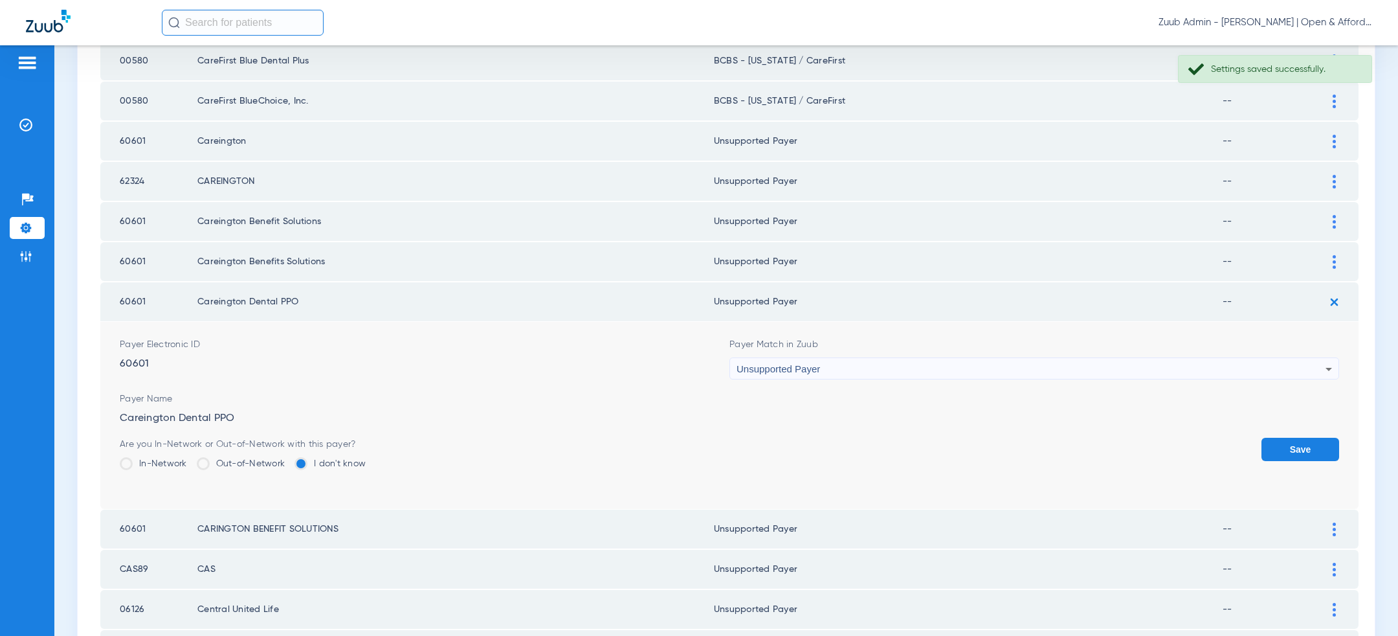
click at [1296, 438] on button "Save" at bounding box center [1301, 449] width 78 height 23
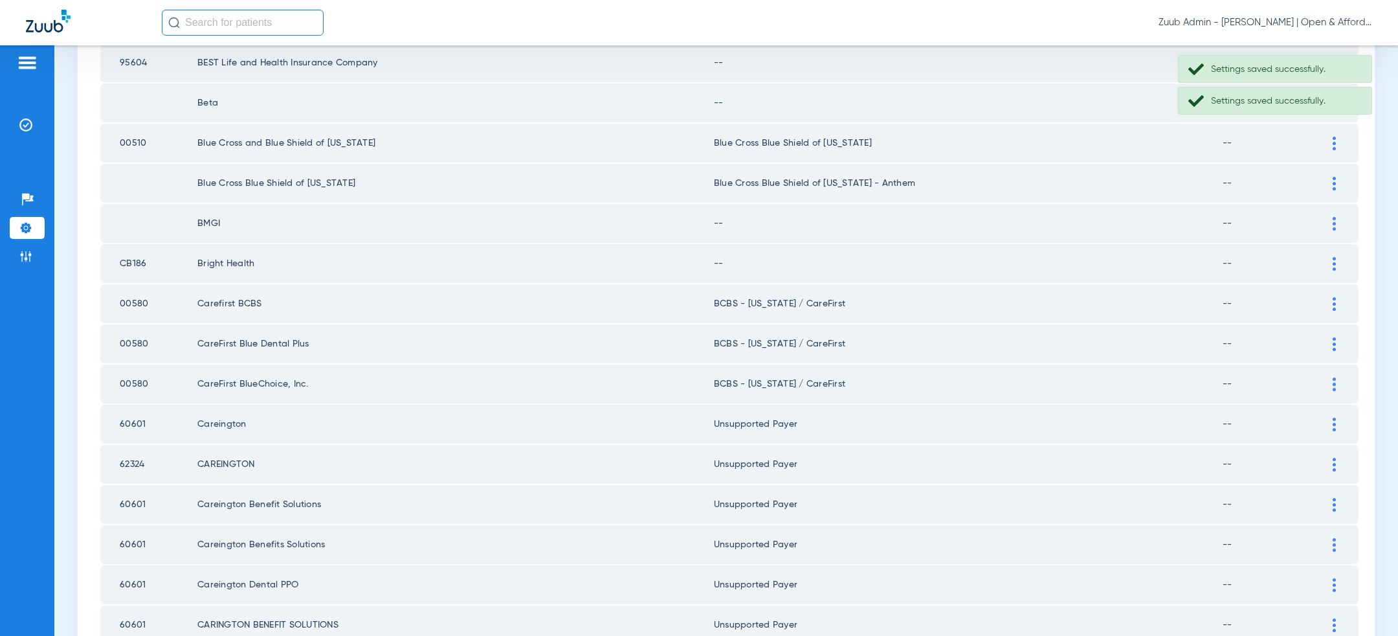
scroll to position [254, 0]
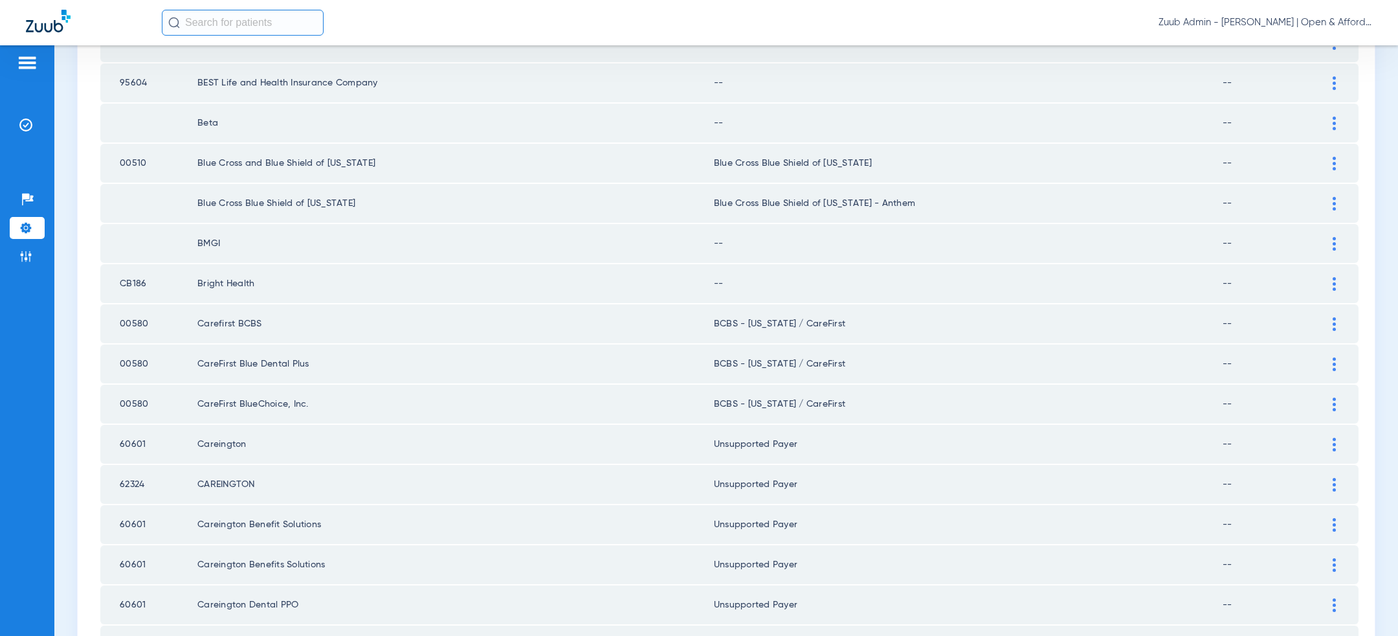
click at [1330, 241] on div at bounding box center [1334, 244] width 23 height 14
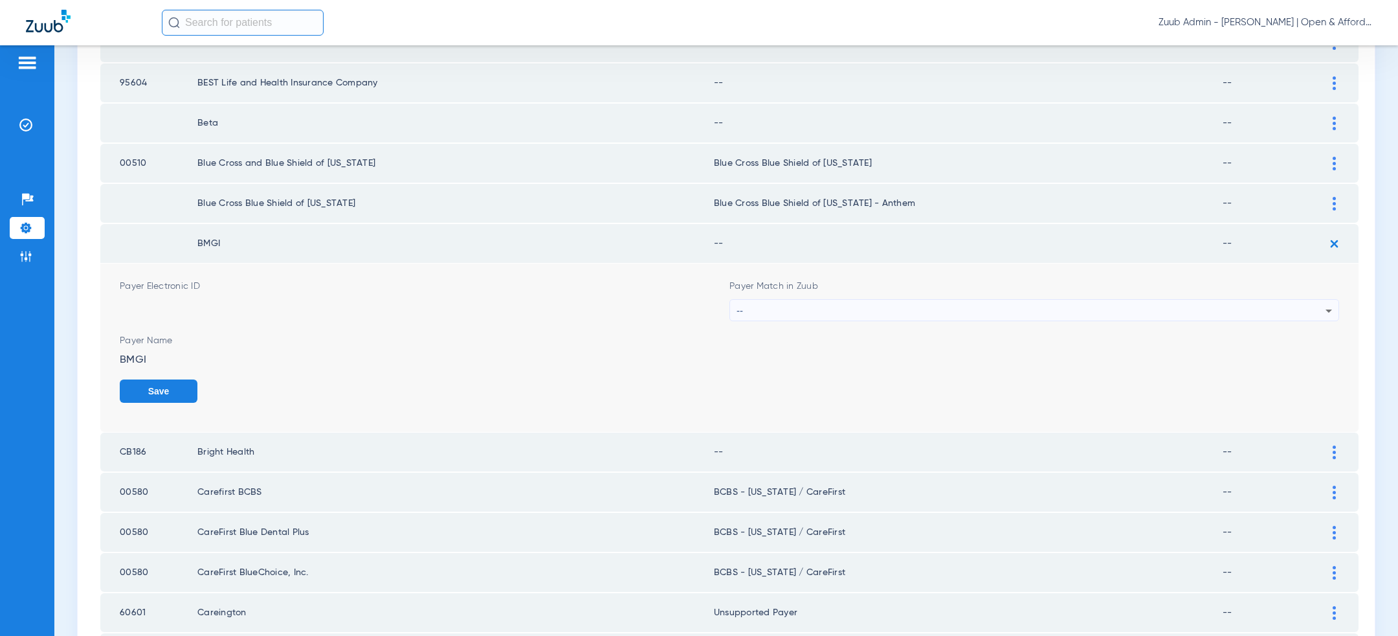
click at [1078, 306] on div "--" at bounding box center [1031, 311] width 589 height 22
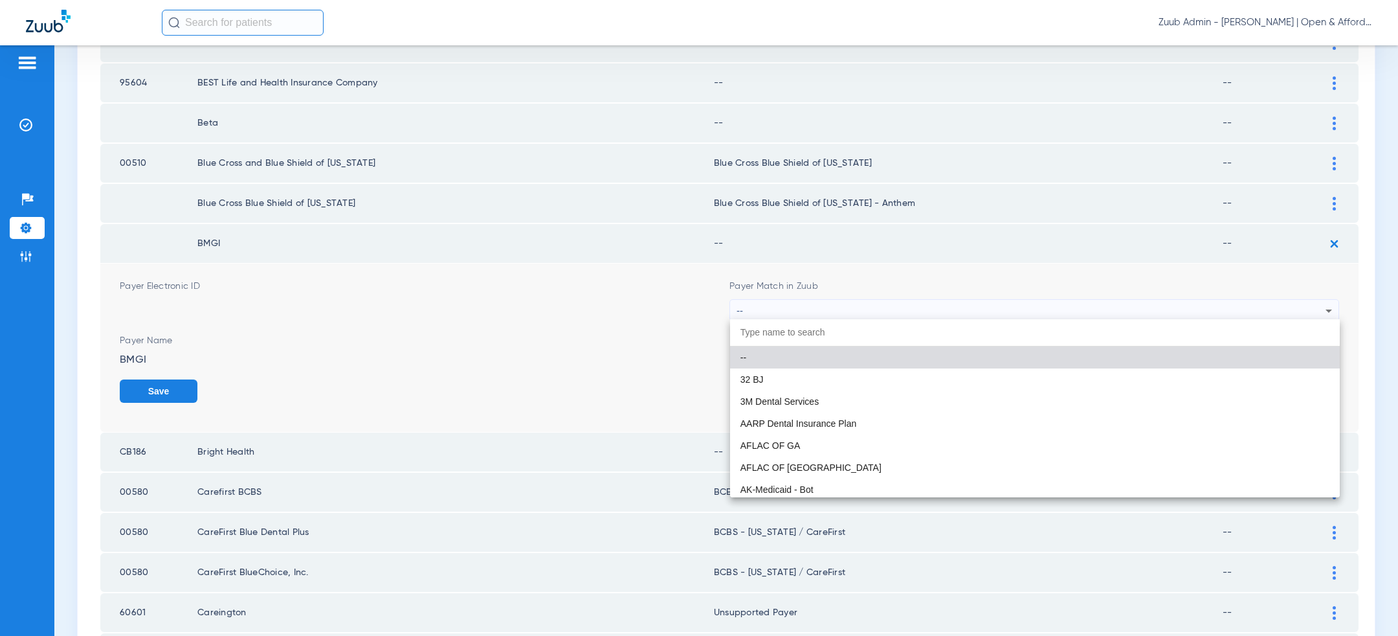
paste input "uns"
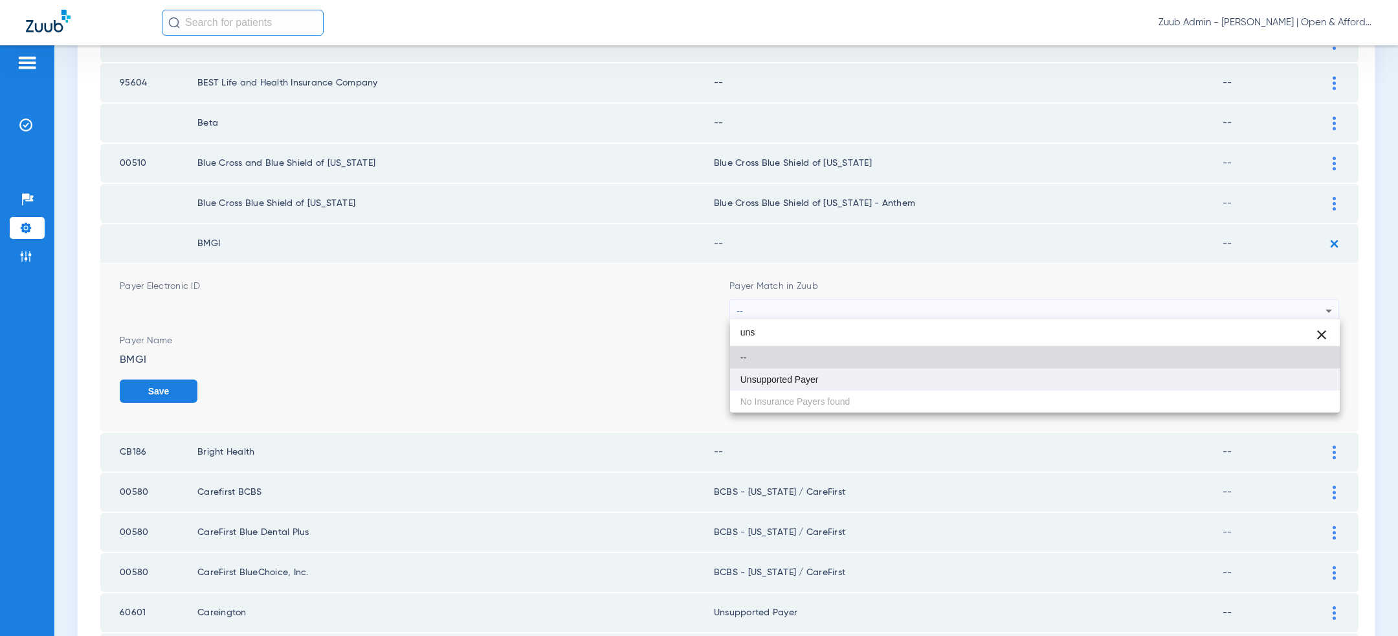
type input "uns"
click at [966, 378] on mat-option "Unsupported Payer" at bounding box center [1035, 379] width 610 height 22
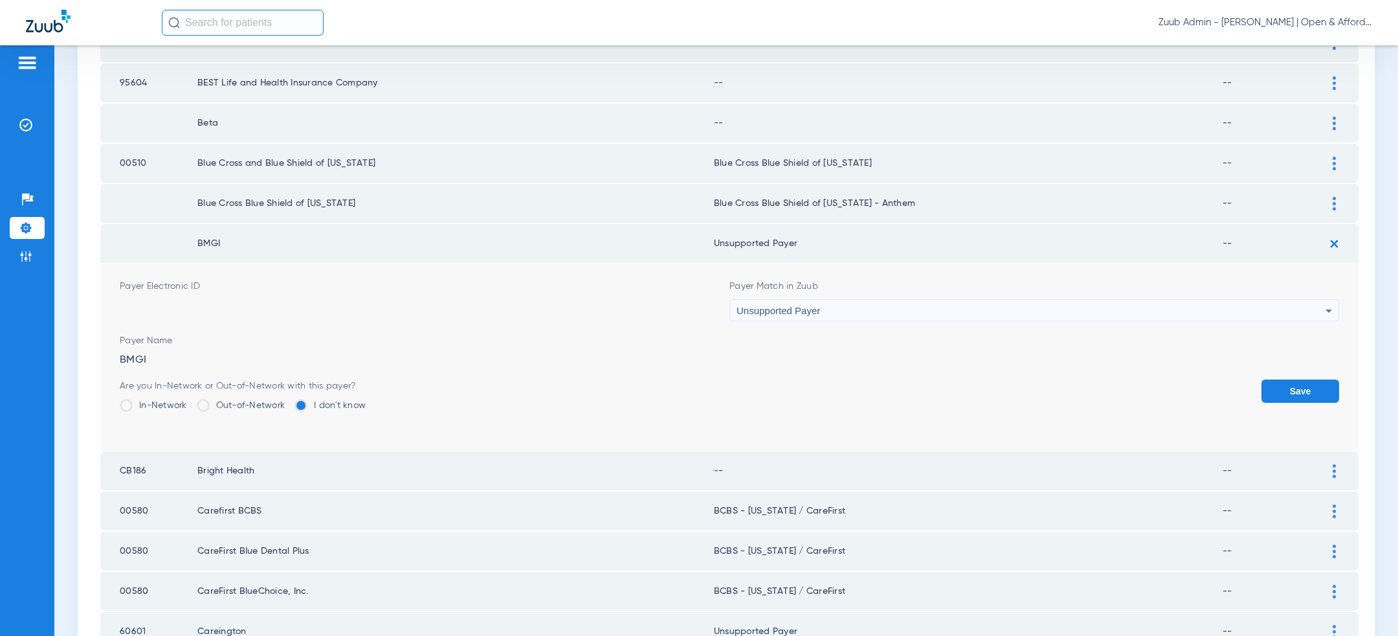
click at [1275, 393] on button "Save" at bounding box center [1301, 390] width 78 height 23
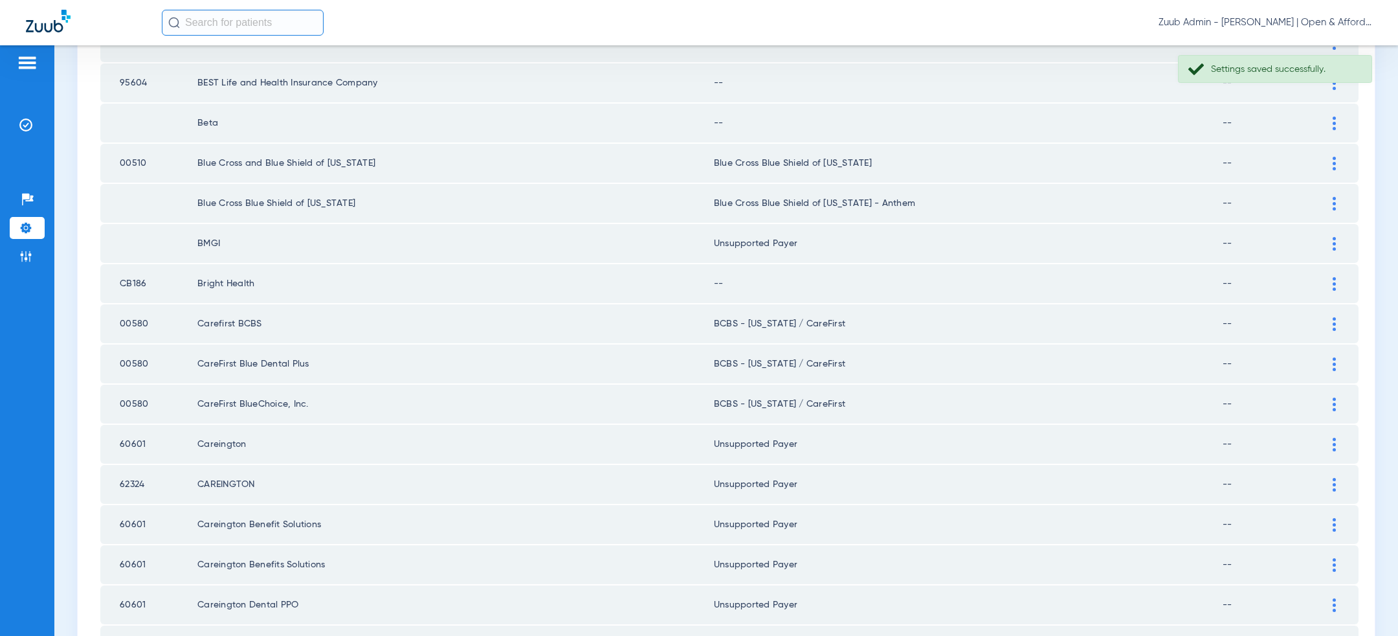
click at [1333, 285] on img at bounding box center [1334, 284] width 3 height 14
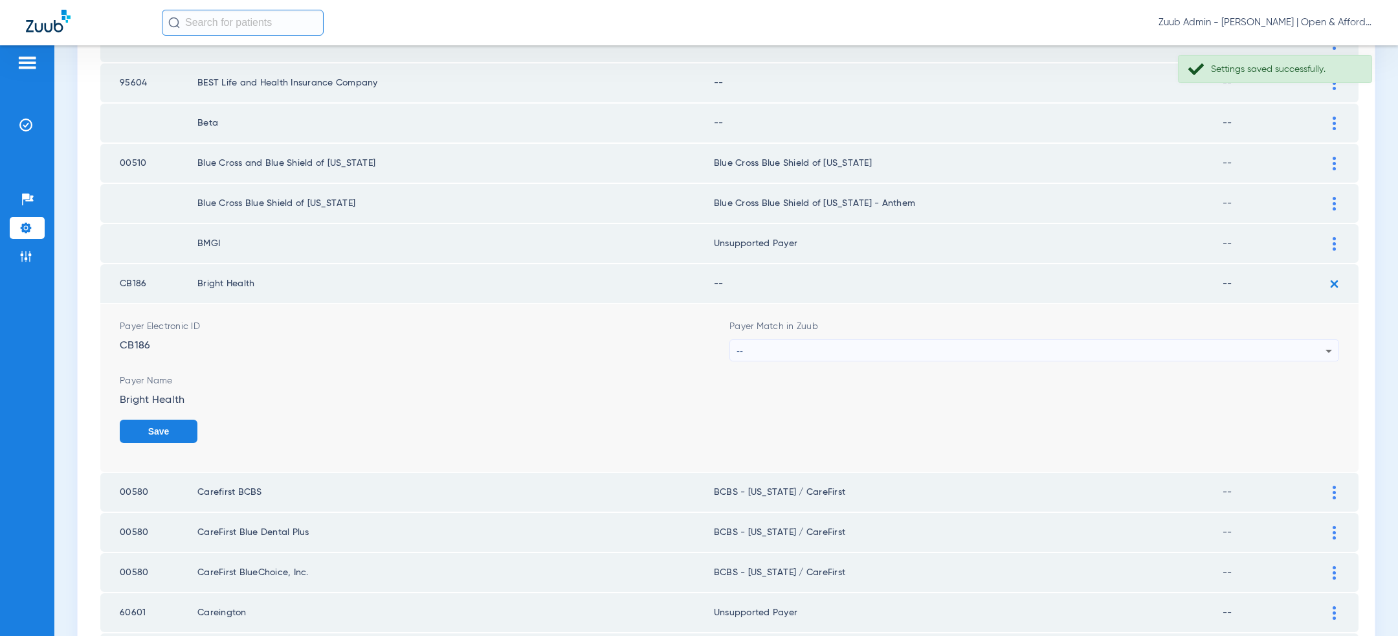
click at [1050, 345] on div "--" at bounding box center [1031, 351] width 589 height 22
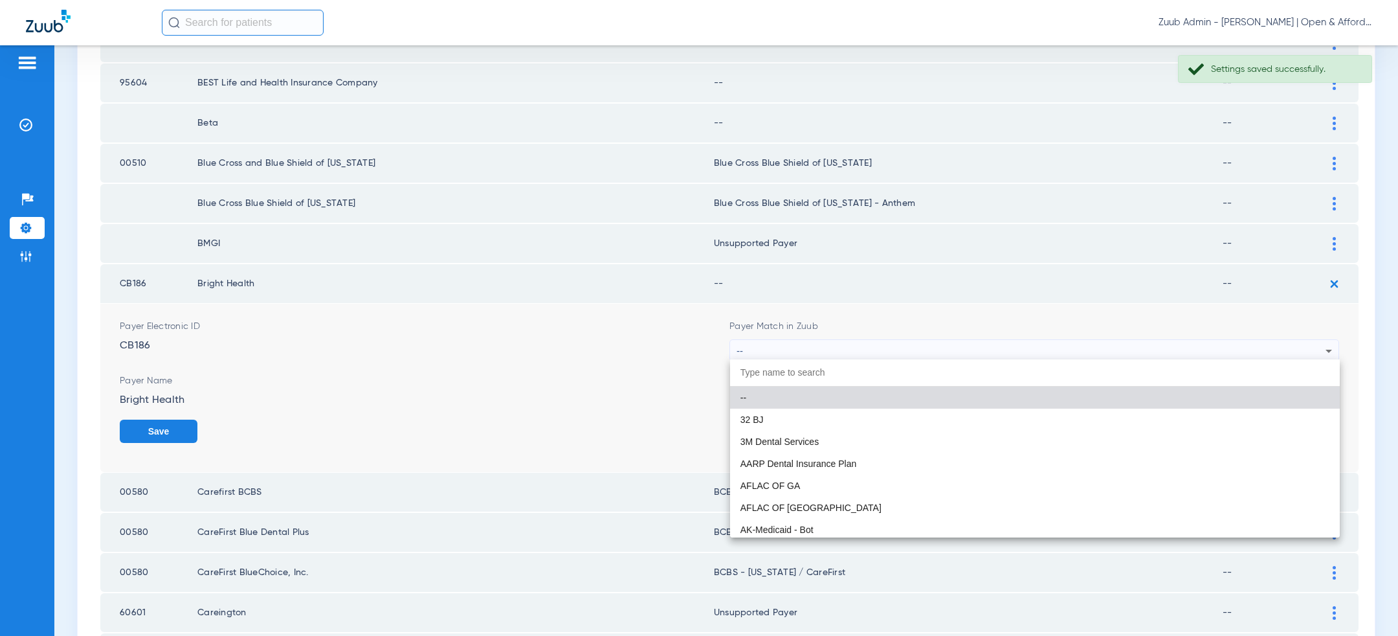
paste input "uns"
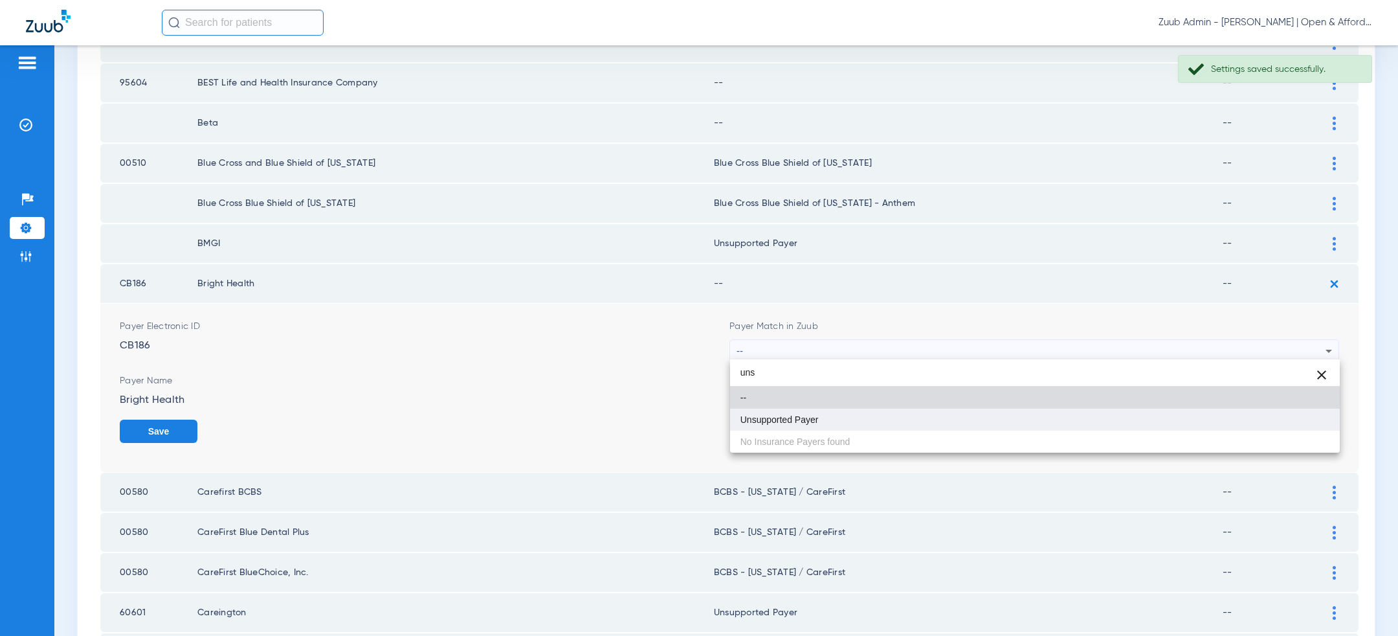
type input "uns"
click at [939, 416] on mat-option "Unsupported Payer" at bounding box center [1035, 419] width 610 height 22
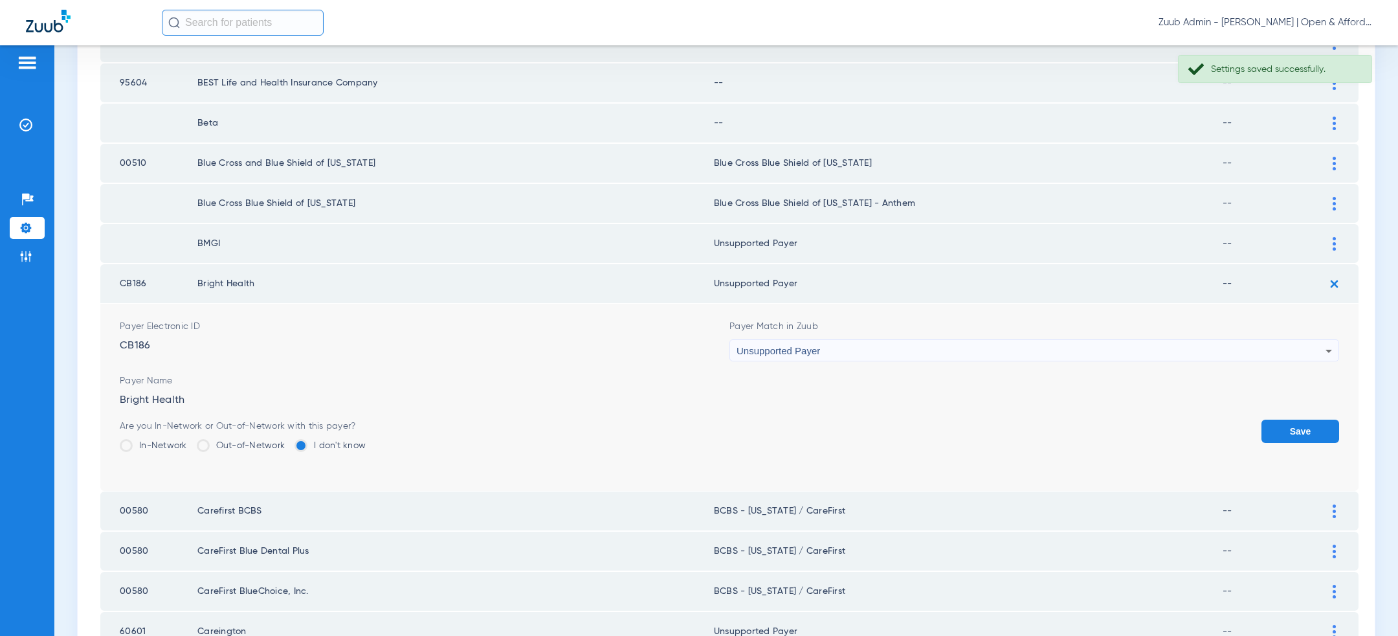
click at [1297, 424] on button "Save" at bounding box center [1301, 430] width 78 height 23
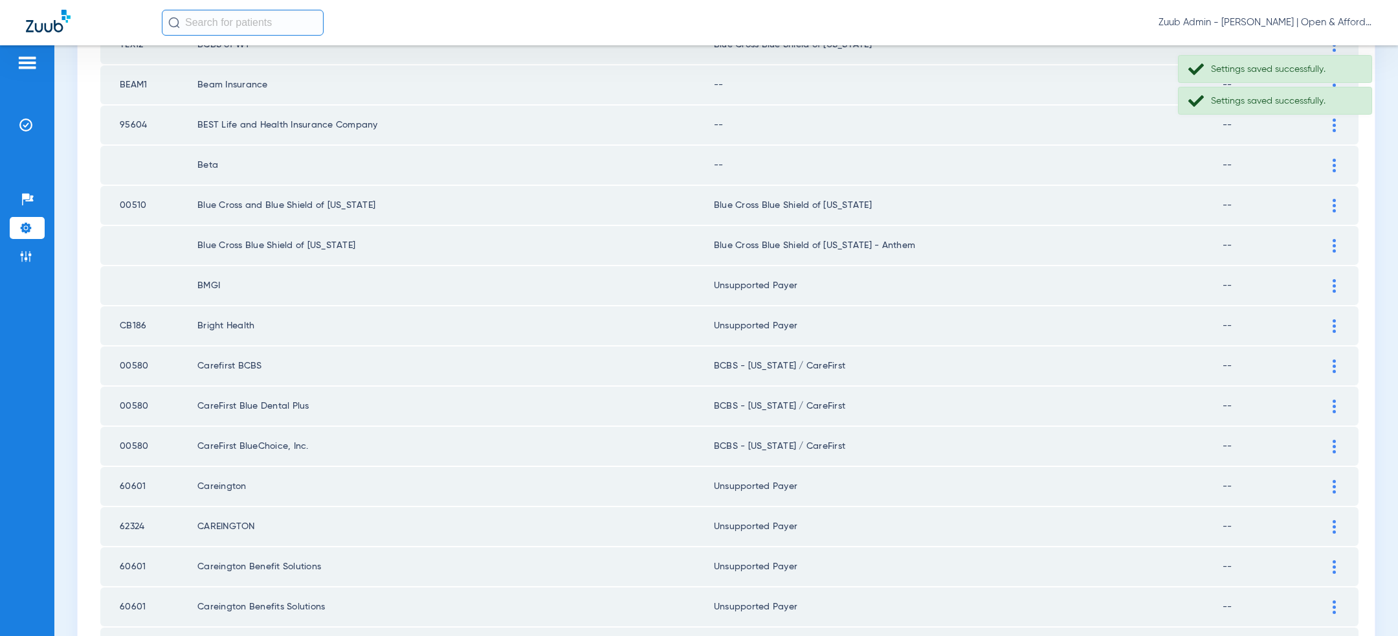
scroll to position [207, 0]
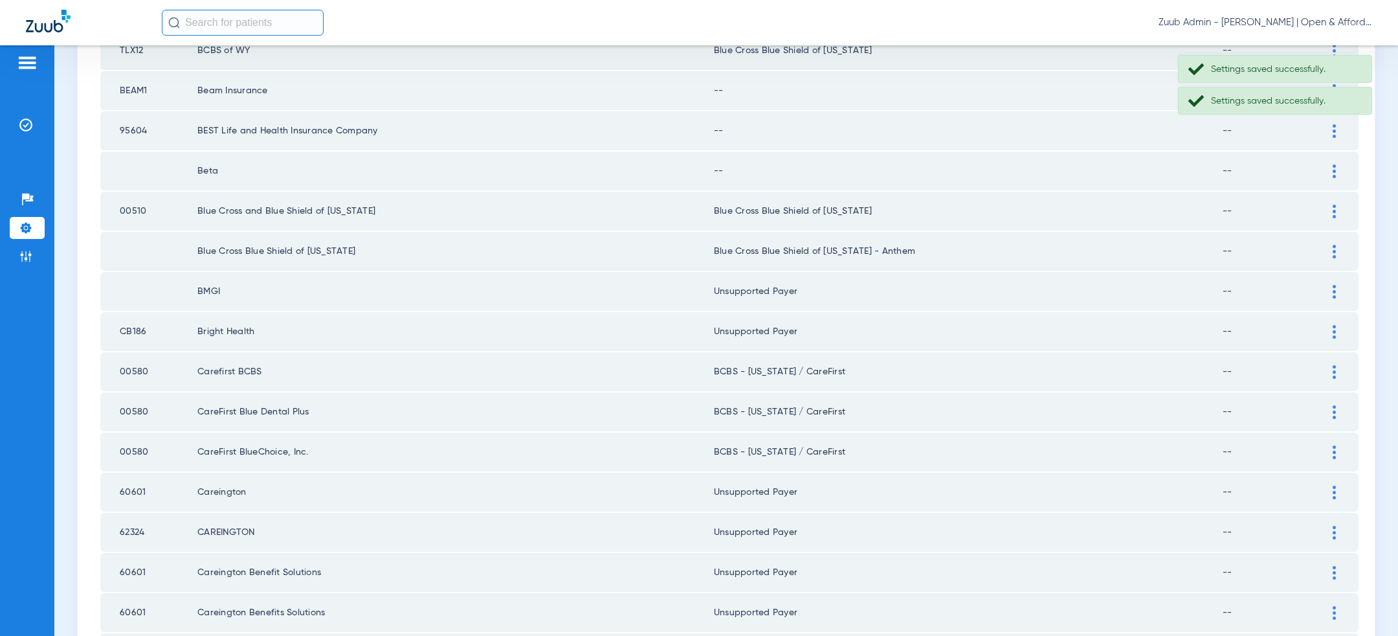
click at [1342, 250] on div at bounding box center [1334, 252] width 23 height 14
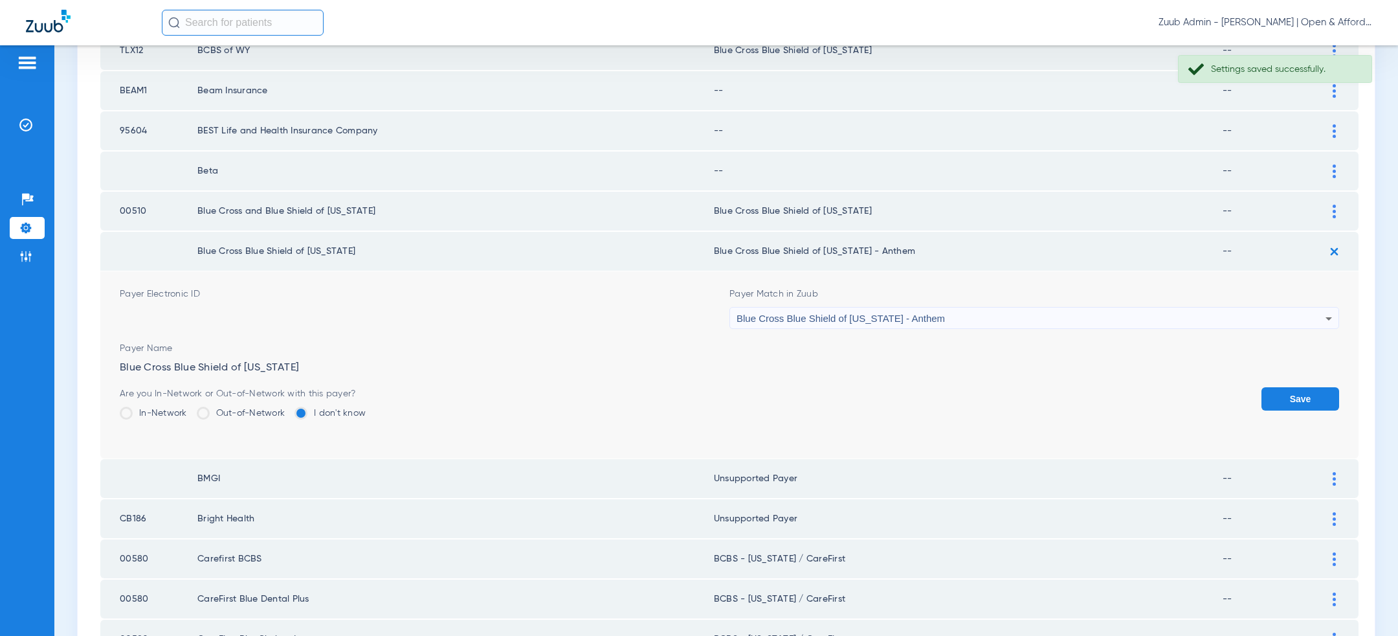
click at [1093, 313] on div "Blue Cross Blue Shield of [US_STATE] - Anthem" at bounding box center [1031, 318] width 589 height 22
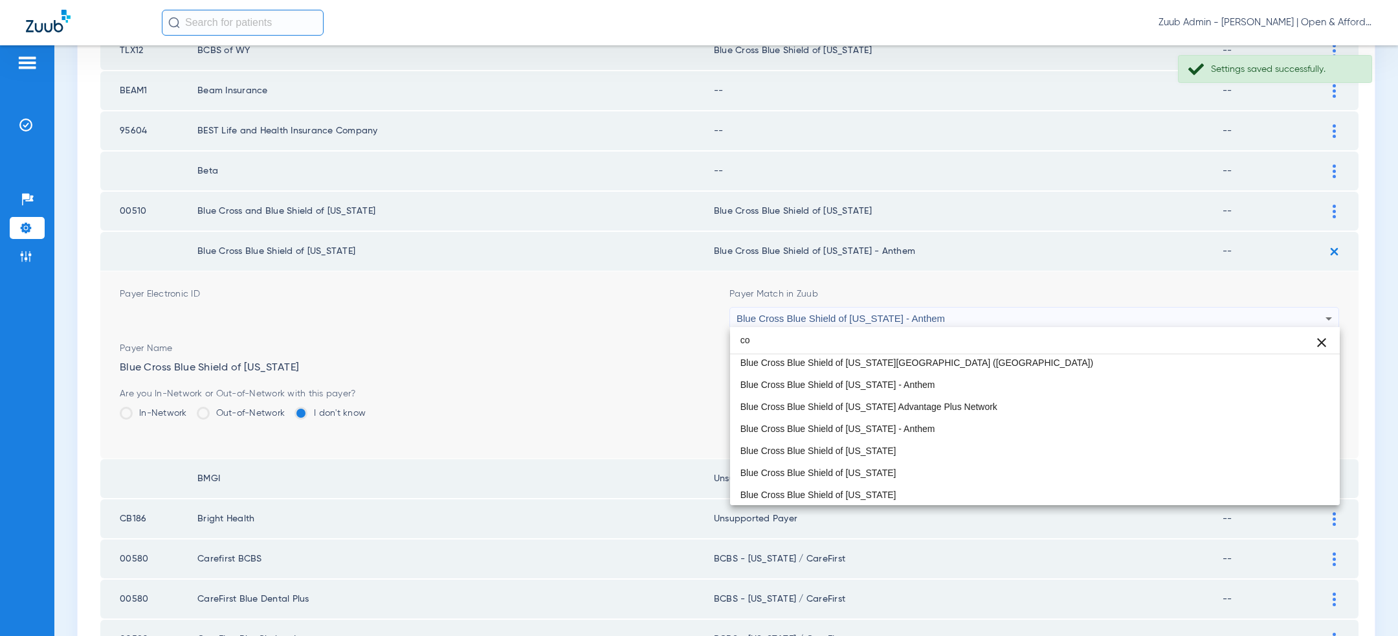
scroll to position [0, 0]
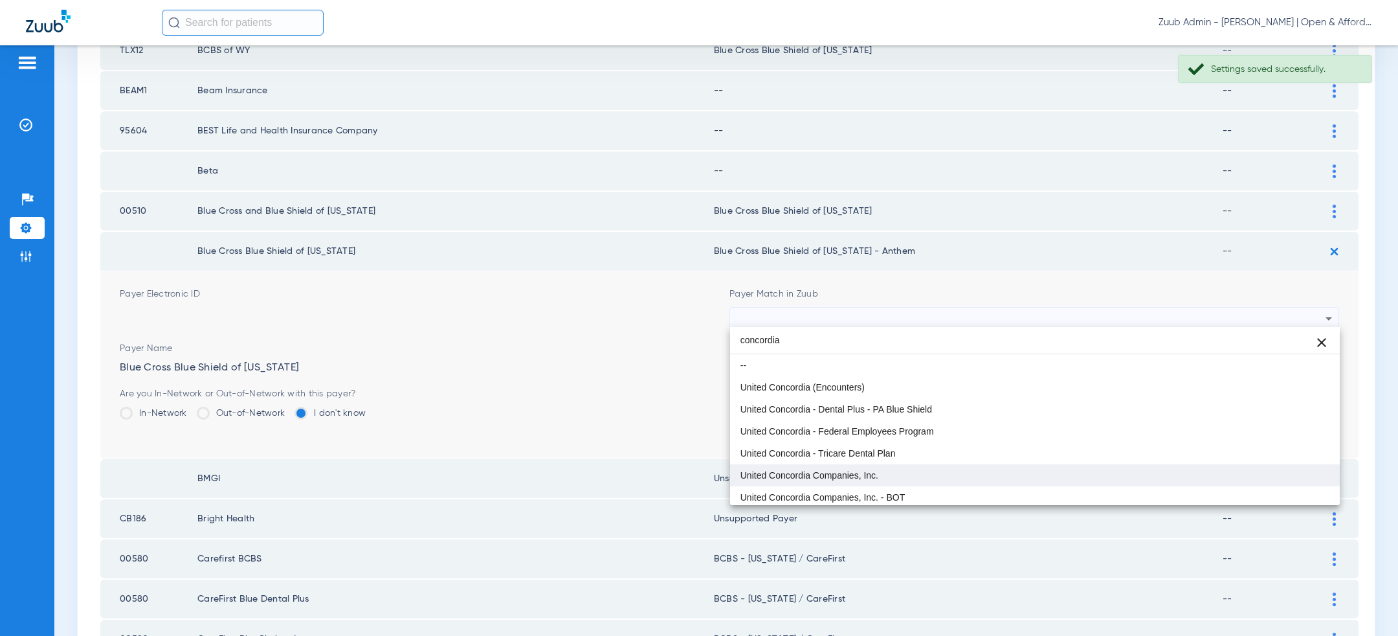
type input "concordia"
click at [981, 473] on mat-option "United Concordia Companies, Inc." at bounding box center [1035, 475] width 610 height 22
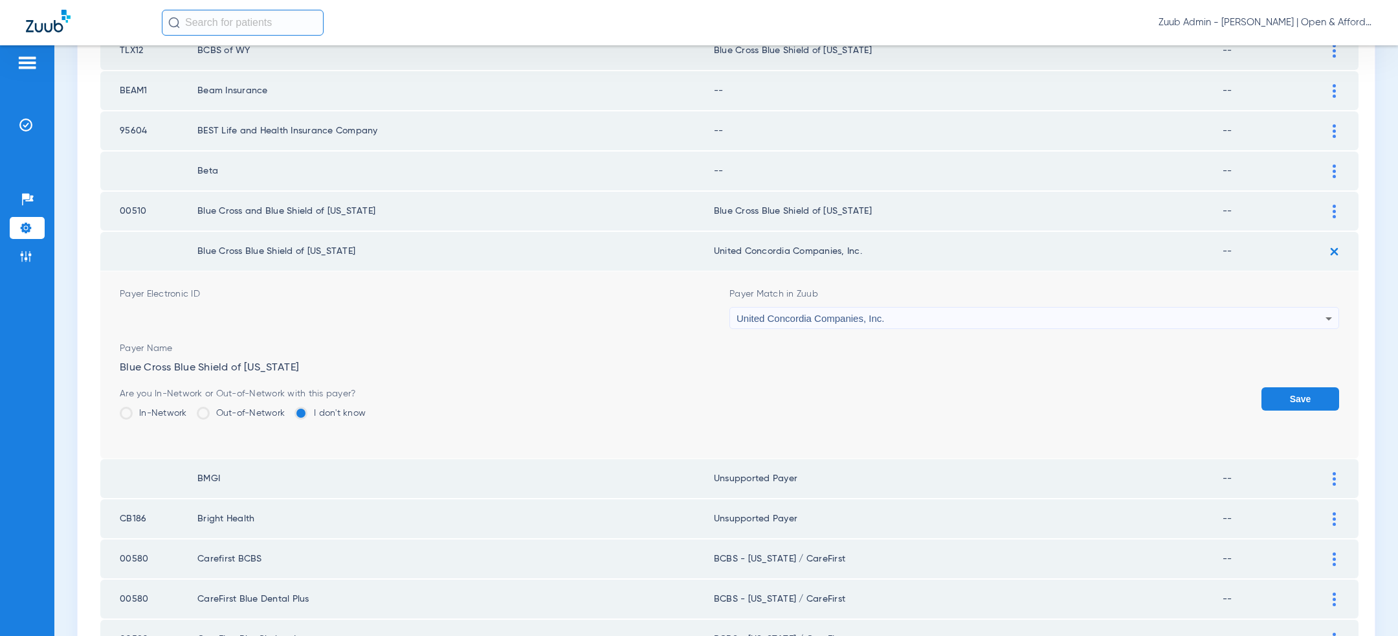
click at [1309, 400] on button "Save" at bounding box center [1301, 398] width 78 height 23
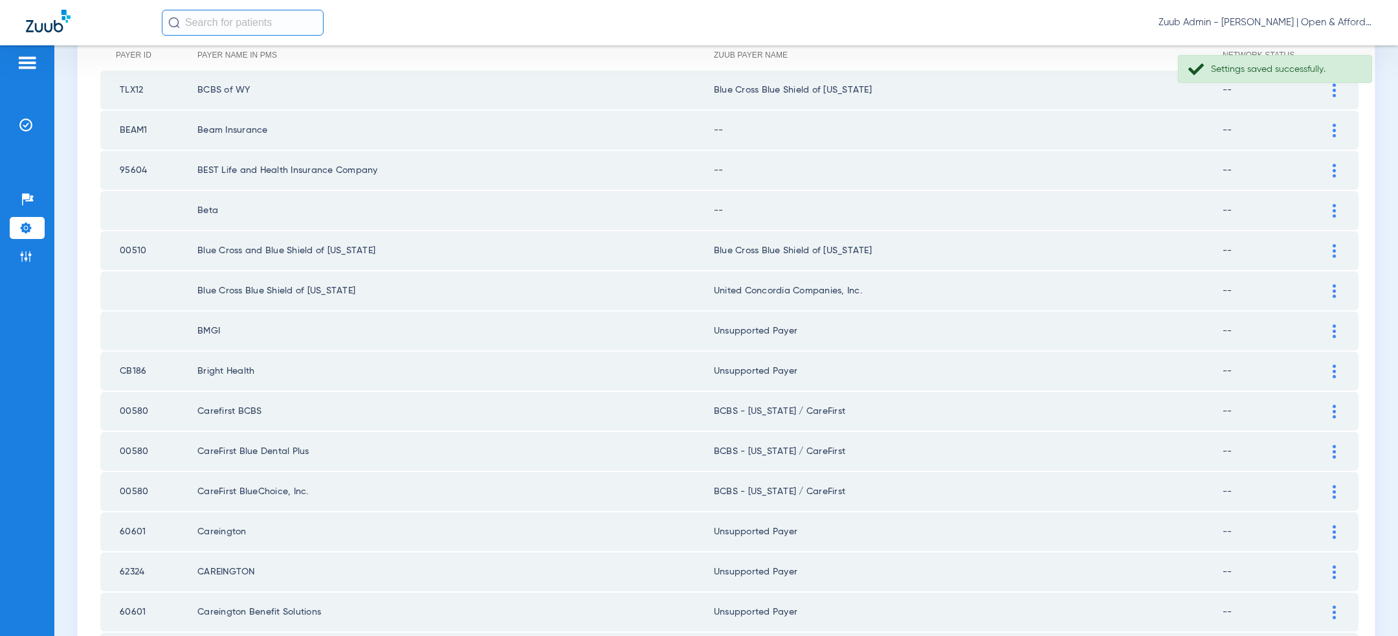
scroll to position [166, 0]
click at [1334, 212] on img at bounding box center [1334, 212] width 3 height 14
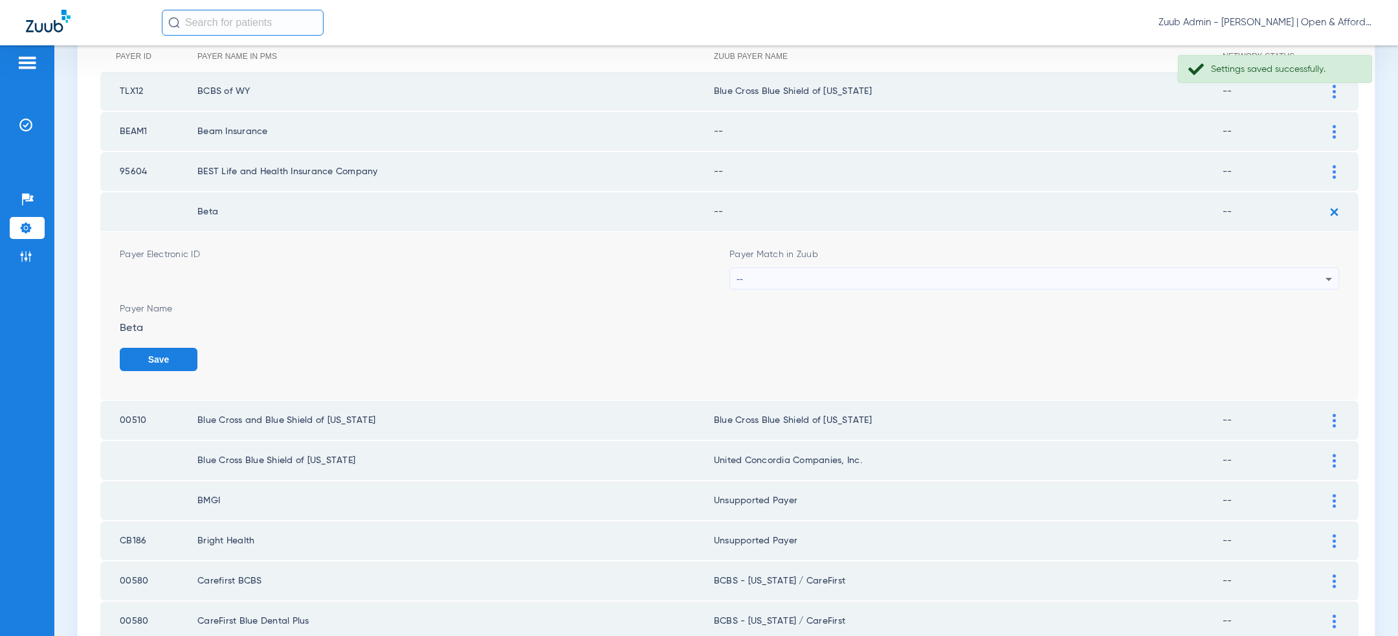
click at [990, 278] on div "--" at bounding box center [1031, 279] width 589 height 22
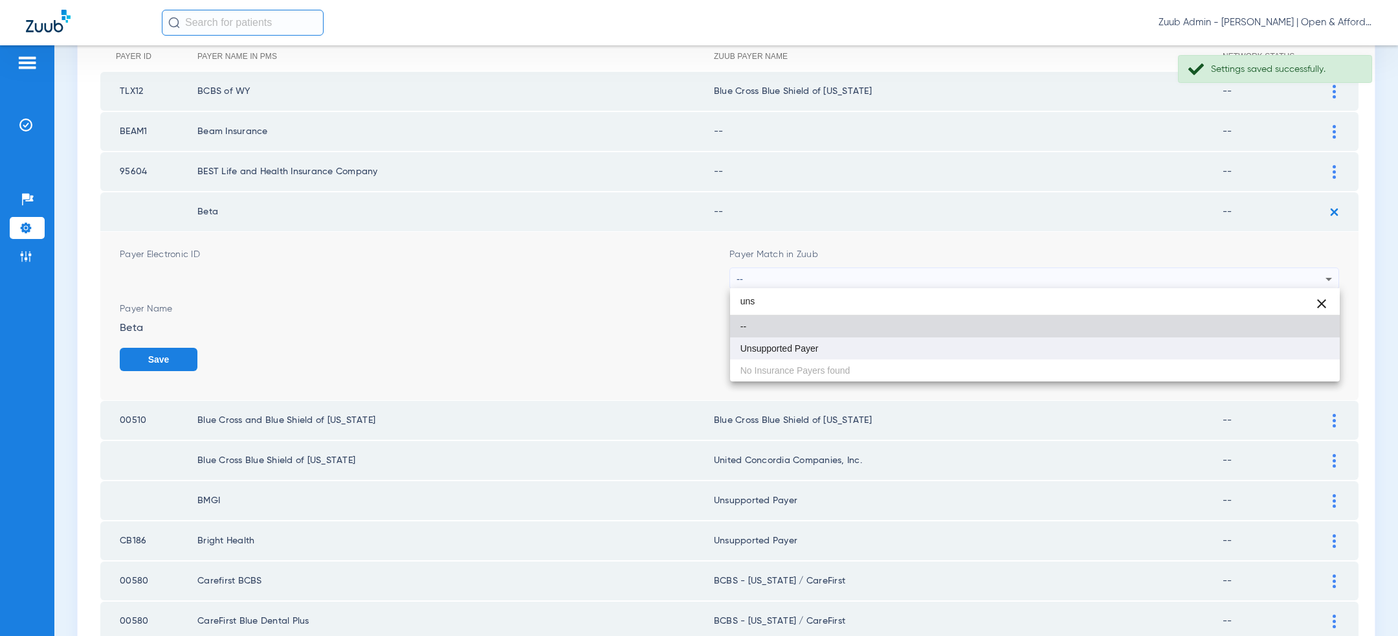
type input "uns"
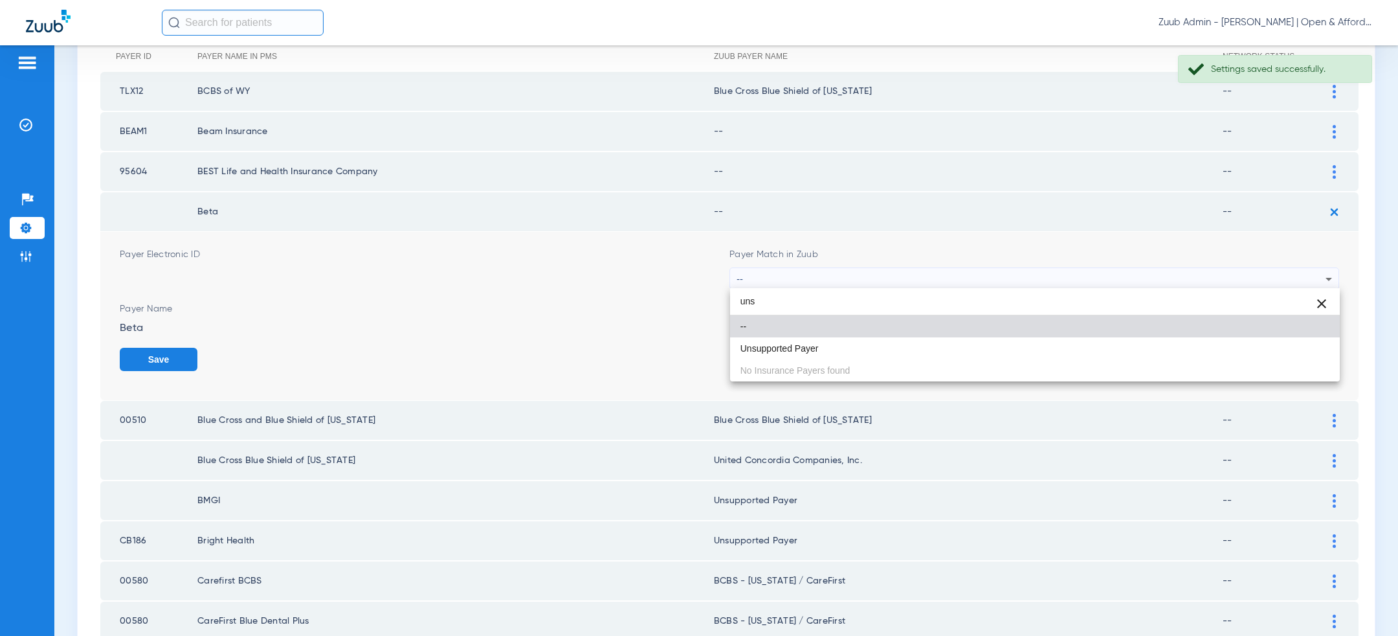
click at [928, 342] on mat-option "Unsupported Payer" at bounding box center [1035, 348] width 610 height 22
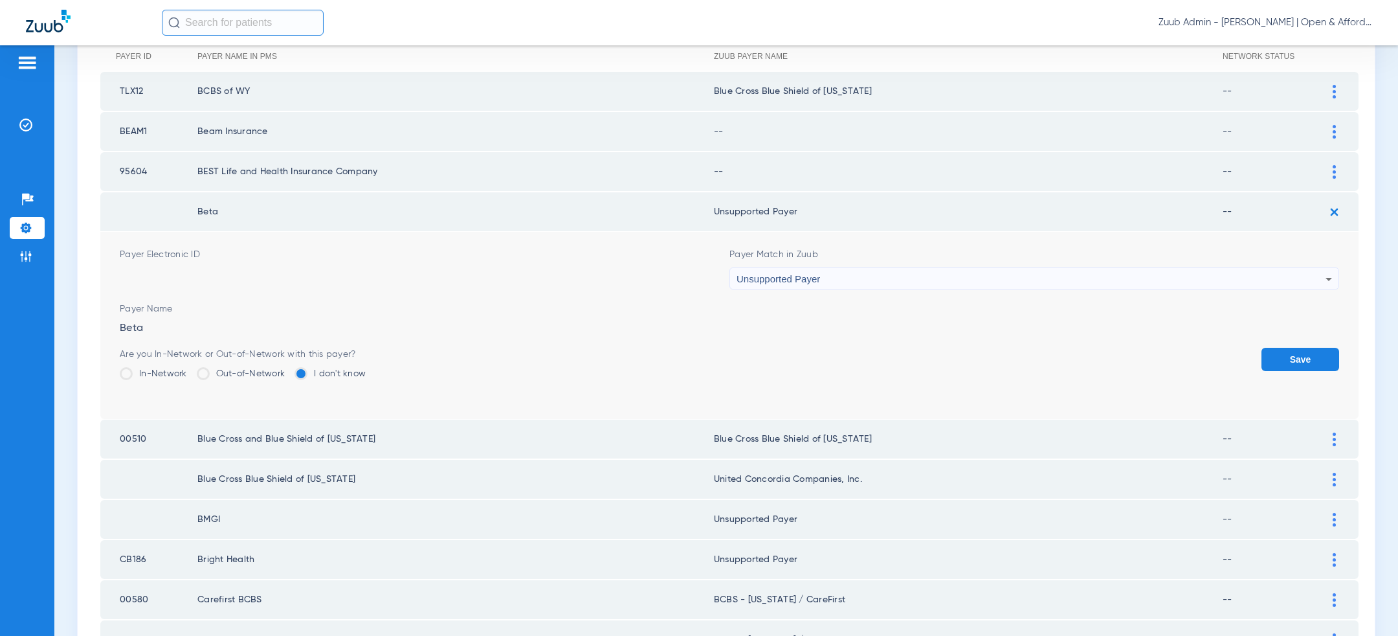
click at [1292, 353] on button "Save" at bounding box center [1301, 359] width 78 height 23
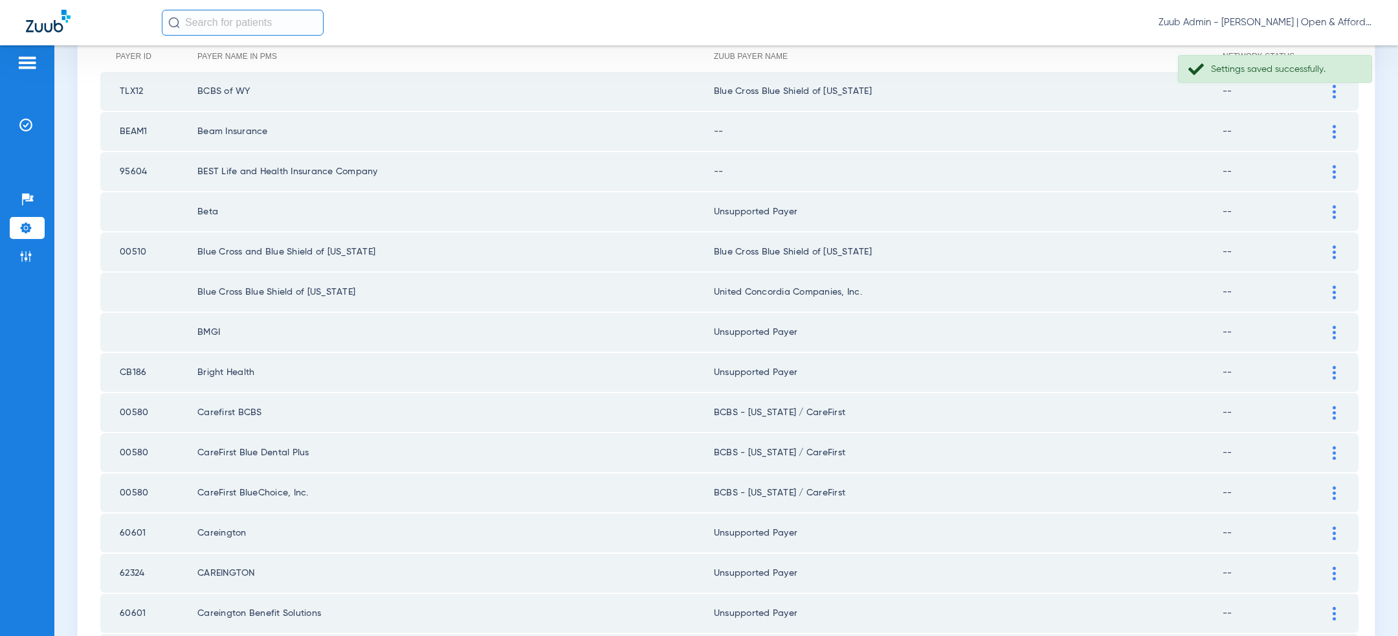
click at [1337, 167] on div at bounding box center [1334, 172] width 23 height 14
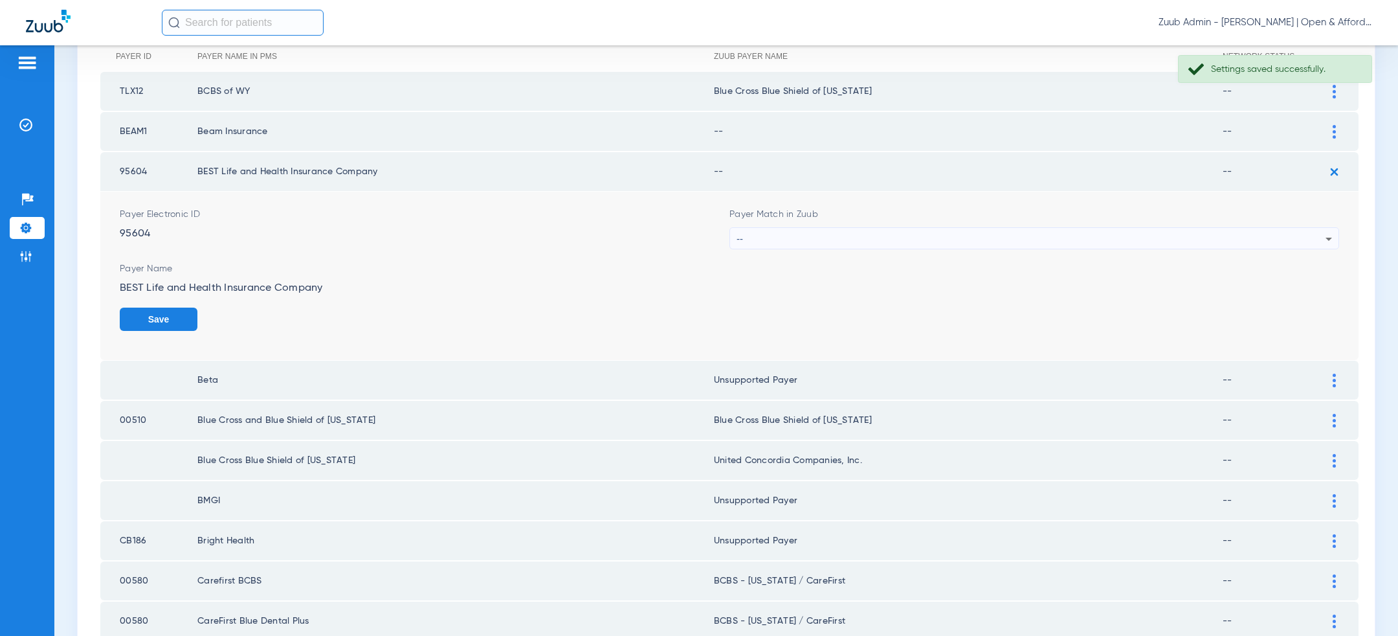
click at [994, 231] on div "--" at bounding box center [1031, 239] width 589 height 22
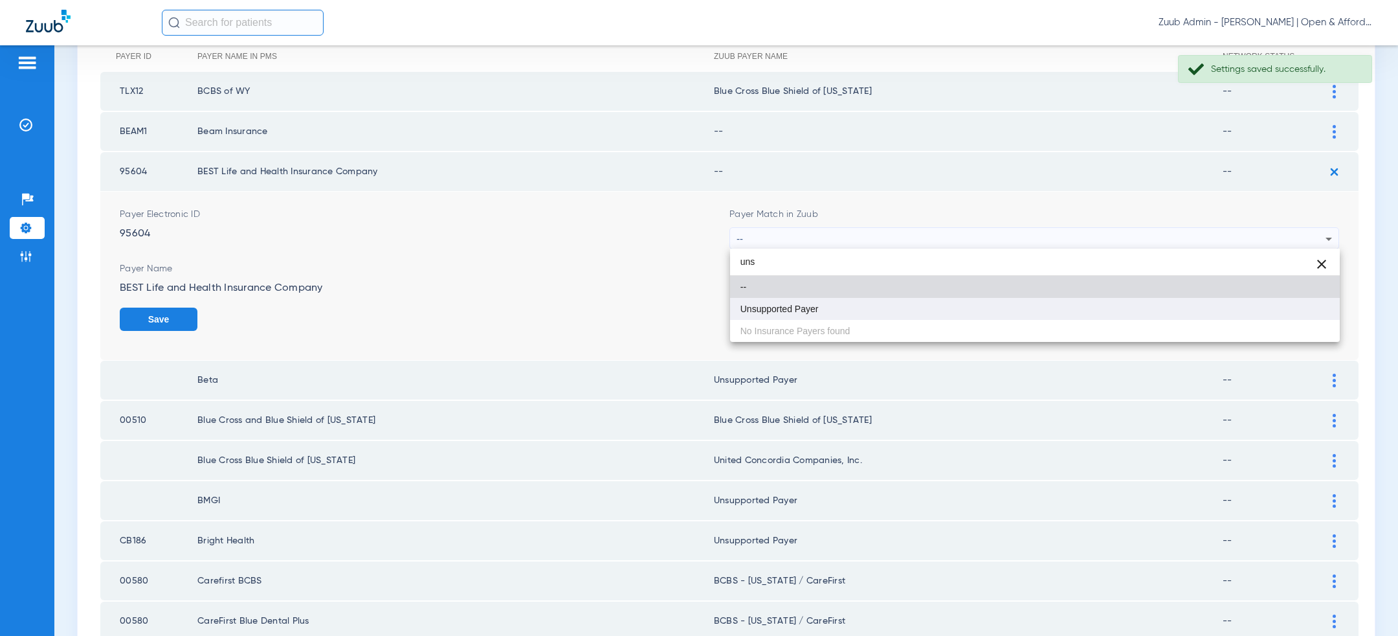
type input "uns"
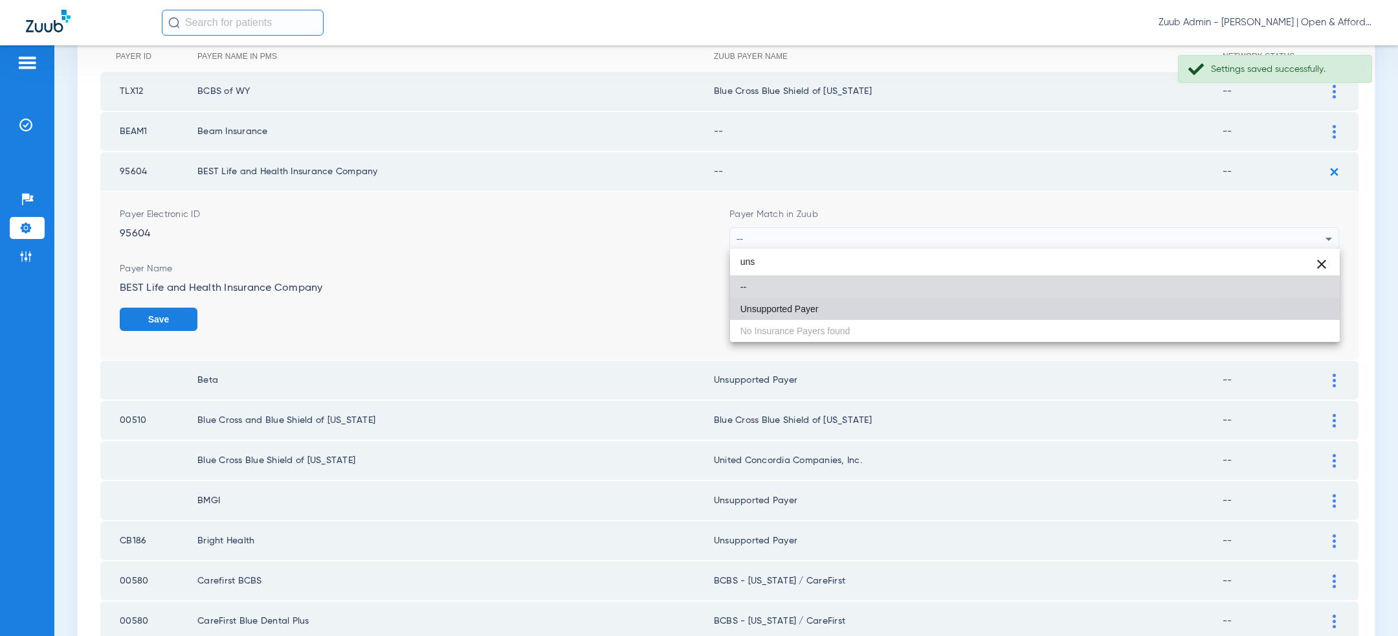
click at [899, 298] on mat-option "Unsupported Payer" at bounding box center [1035, 309] width 610 height 22
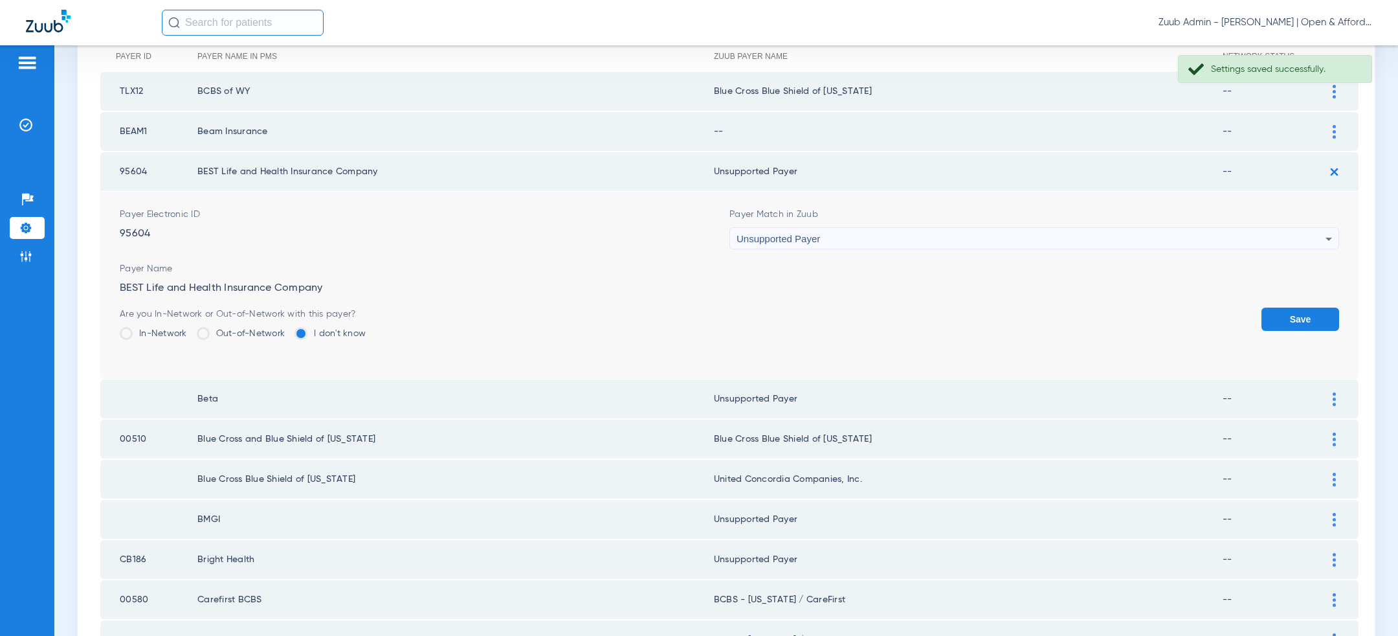
click at [1290, 313] on button "Save" at bounding box center [1301, 318] width 78 height 23
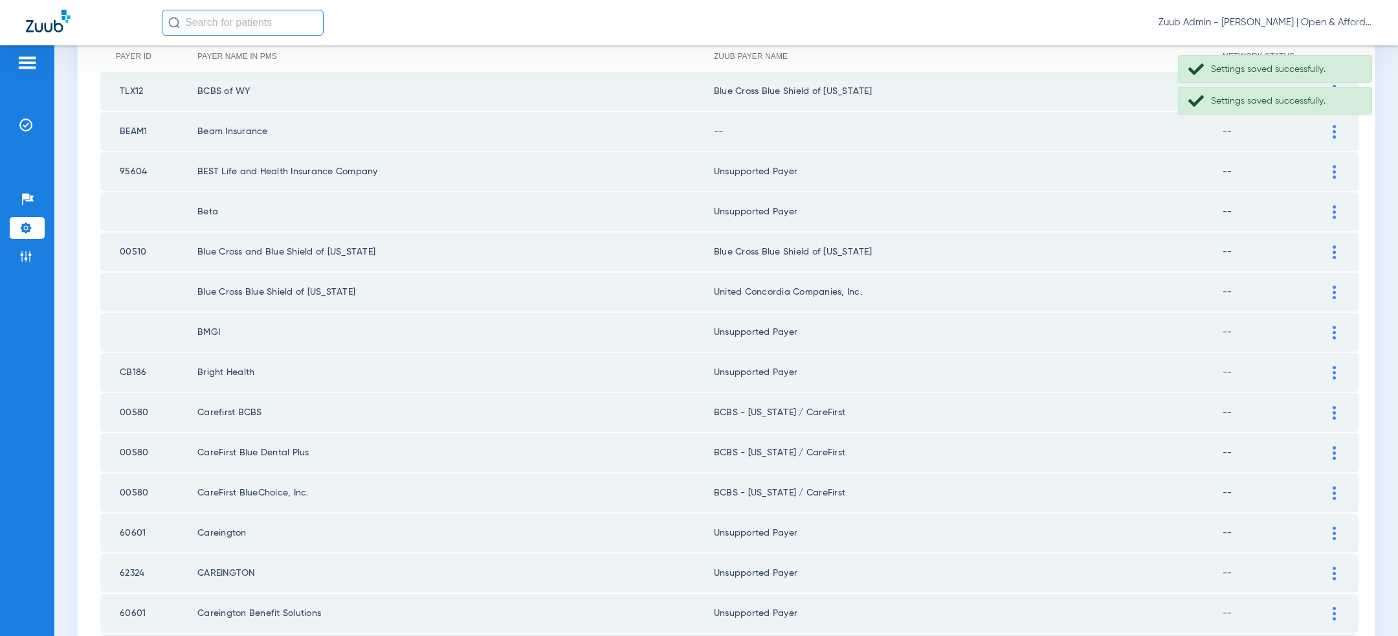
click at [1336, 131] on img at bounding box center [1334, 132] width 3 height 14
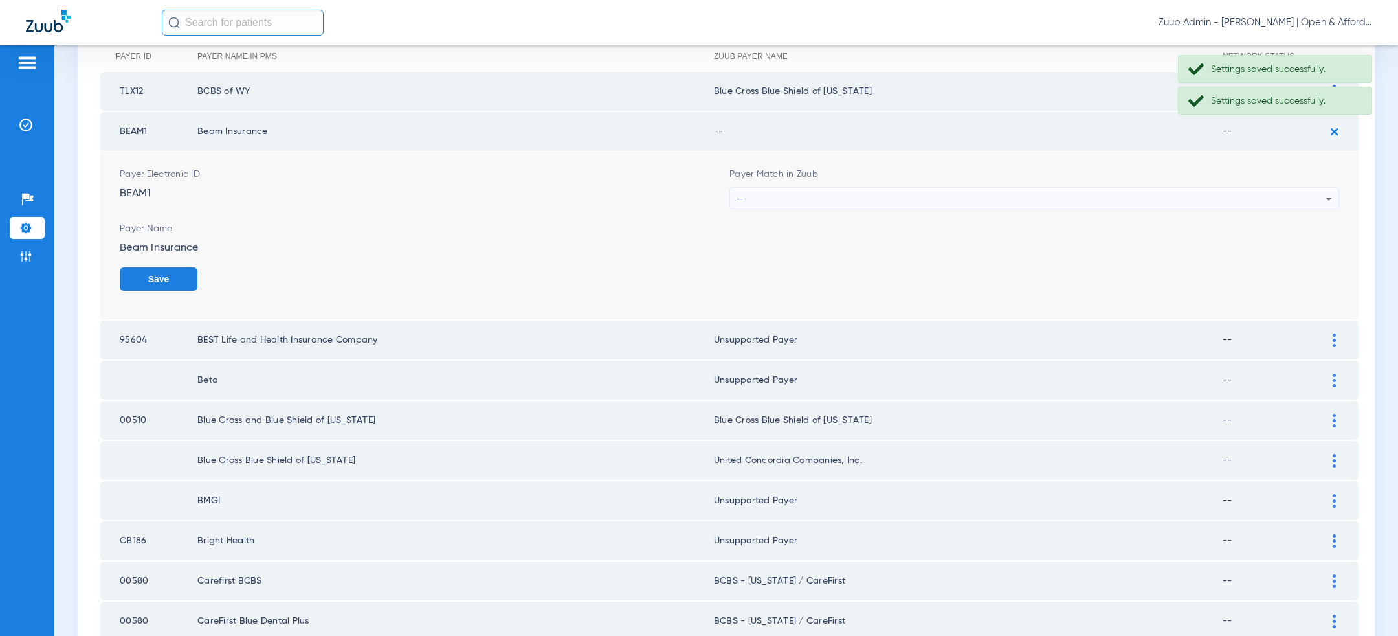
click at [1099, 199] on div "--" at bounding box center [1031, 199] width 589 height 22
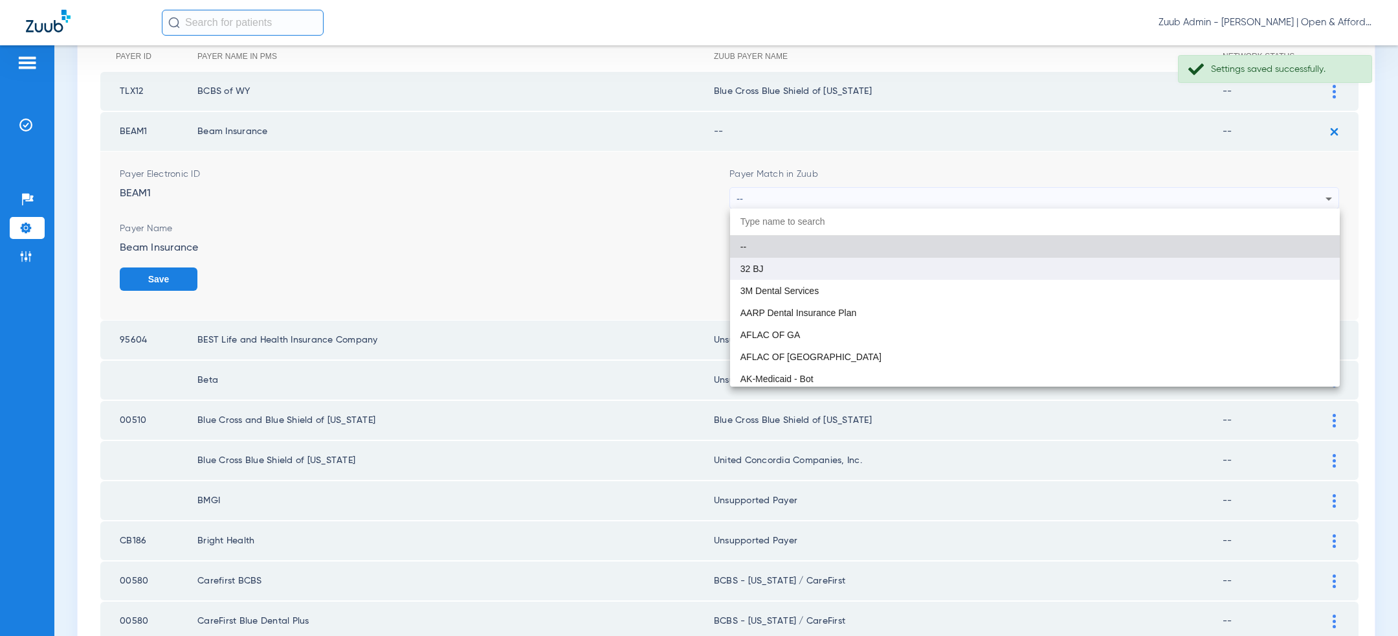
paste input "uns"
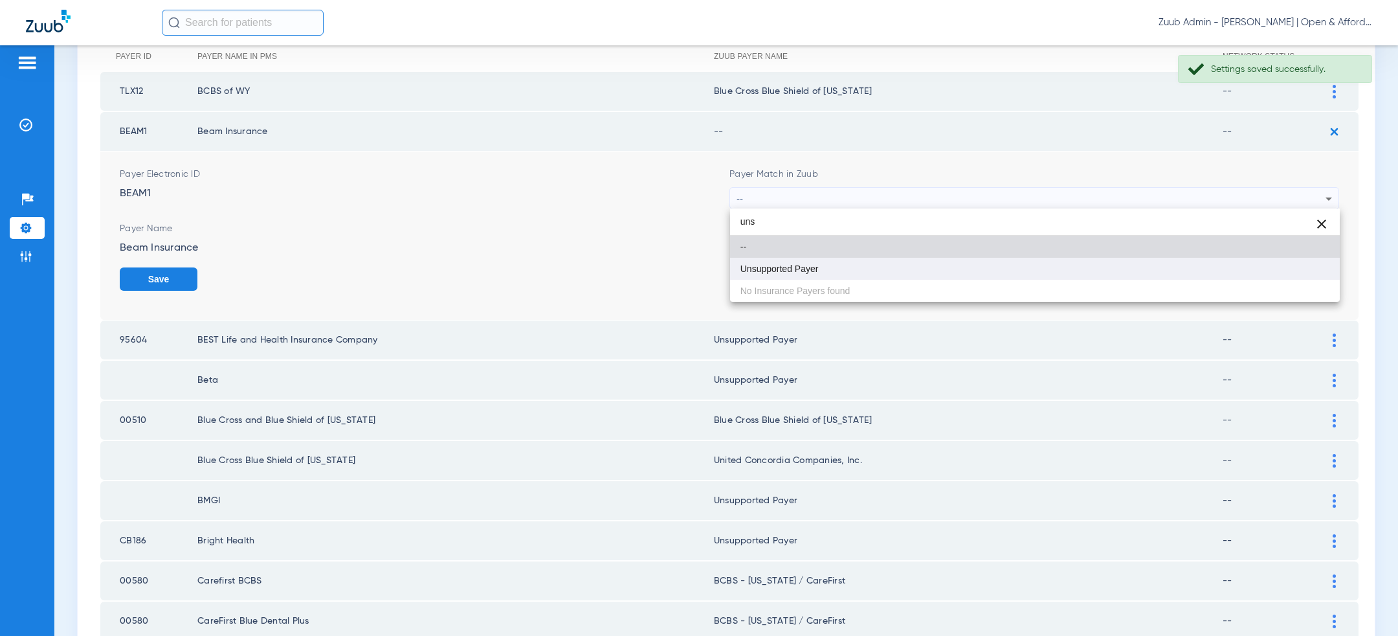
type input "uns"
click at [996, 264] on mat-option "Unsupported Payer" at bounding box center [1035, 269] width 610 height 22
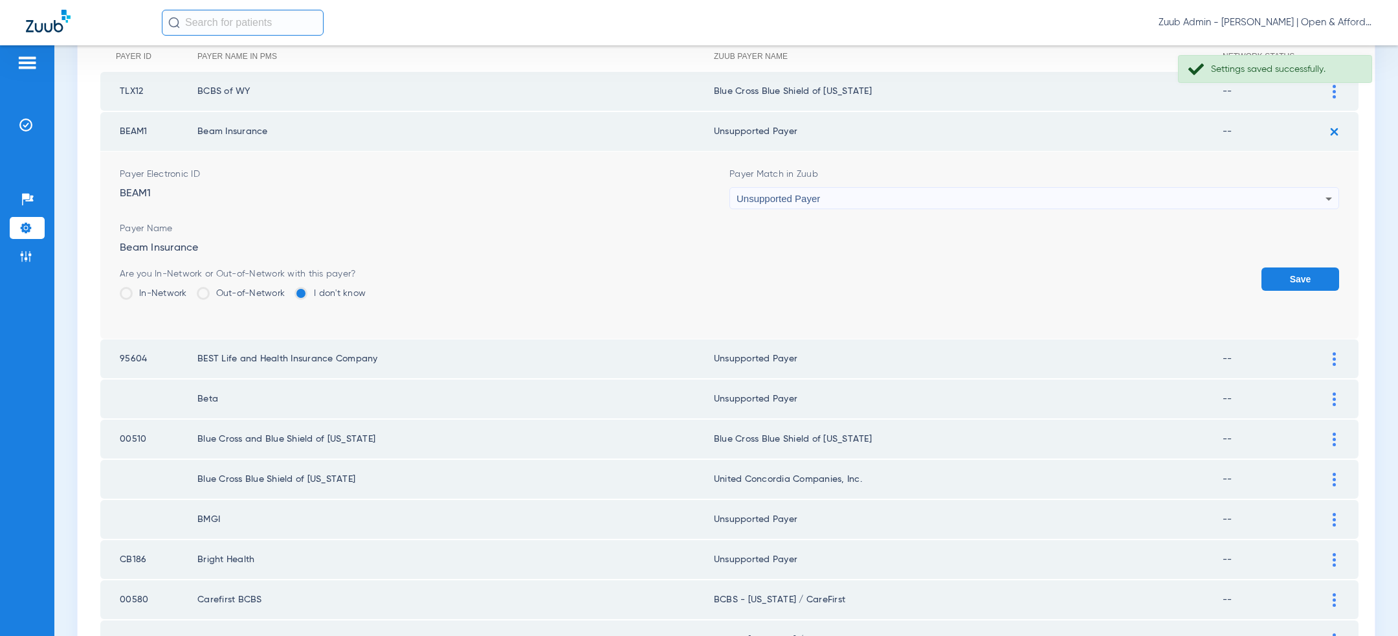
click at [1312, 276] on button "Save" at bounding box center [1301, 278] width 78 height 23
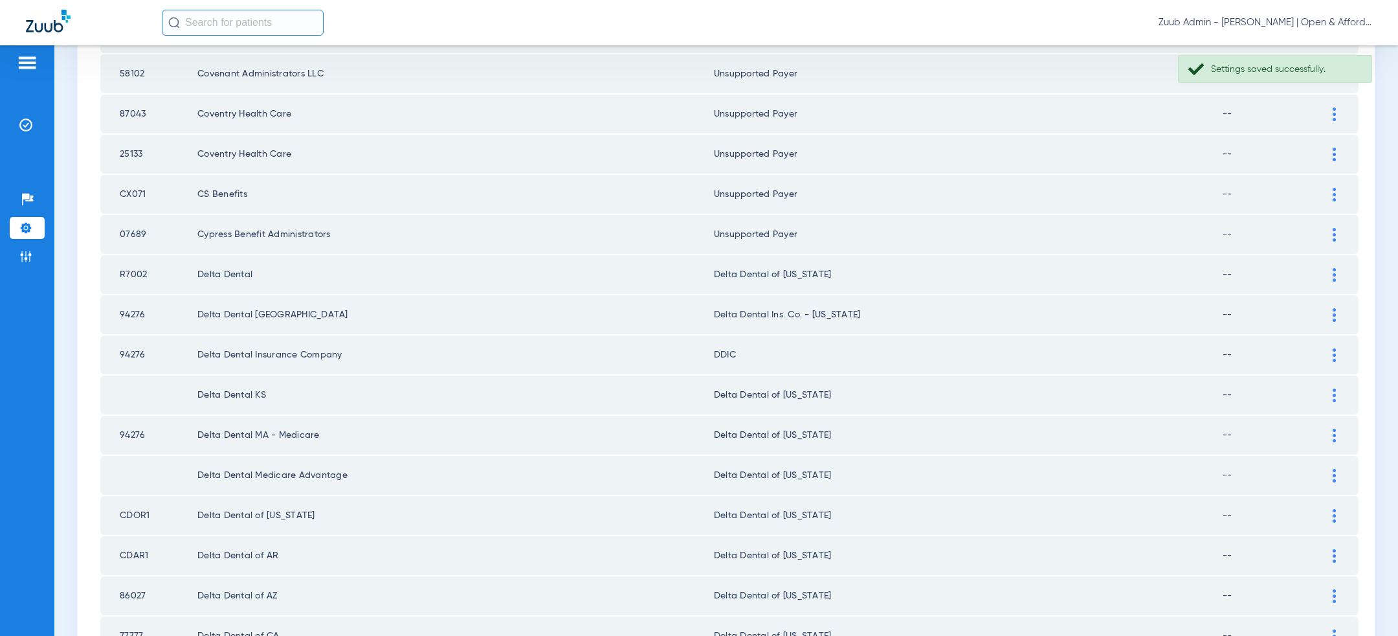
scroll to position [1686, 0]
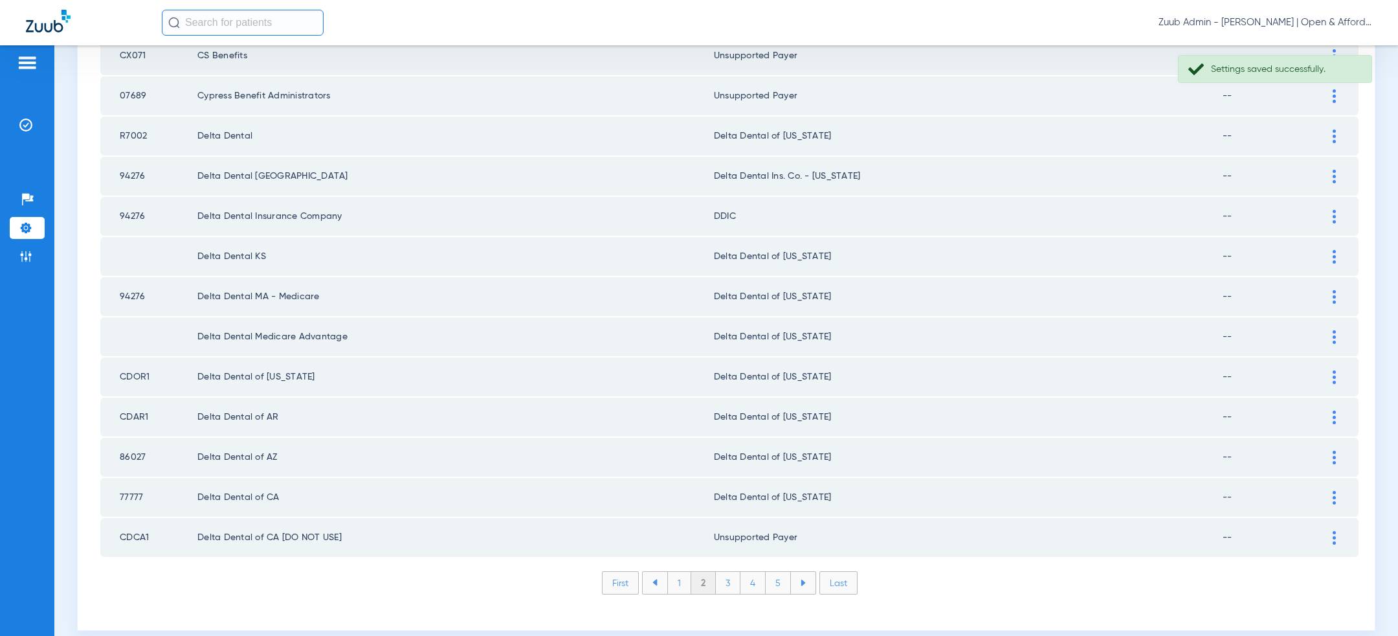
click at [680, 572] on li "1" at bounding box center [679, 583] width 24 height 22
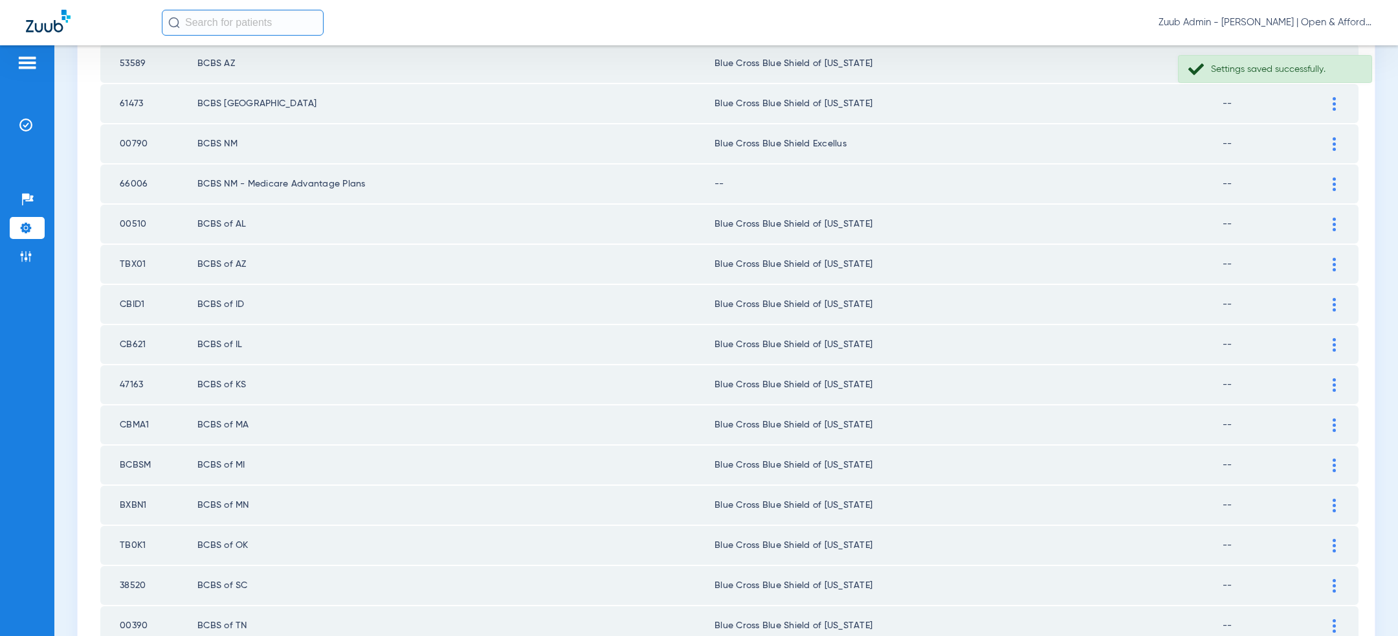
scroll to position [1855, 0]
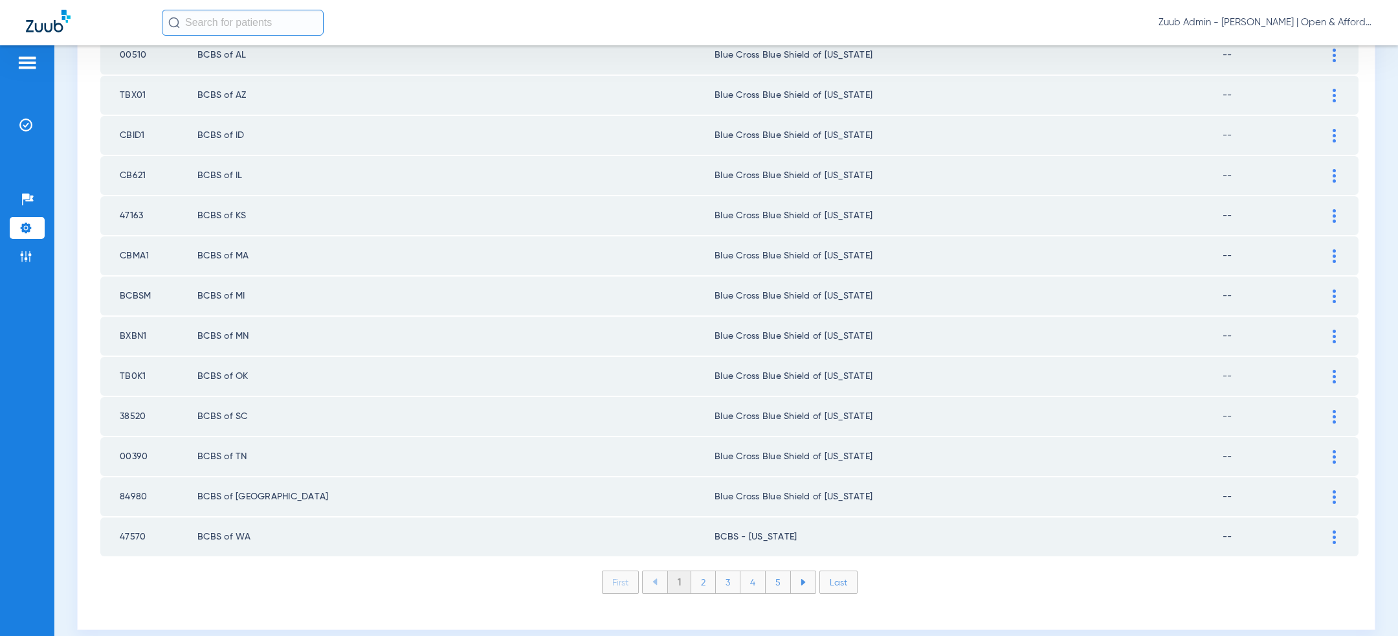
click at [1329, 530] on div at bounding box center [1334, 537] width 23 height 14
click at [1033, 593] on div "BCBS - [US_STATE]" at bounding box center [1031, 604] width 589 height 22
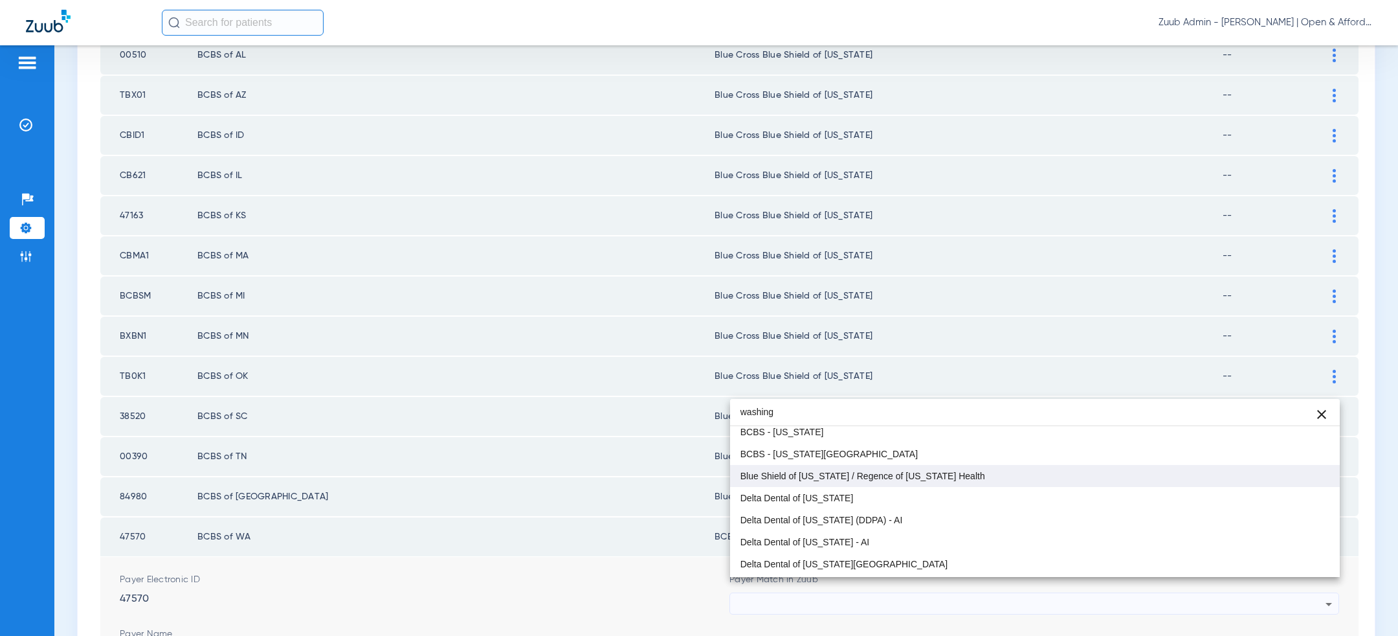
scroll to position [1, 0]
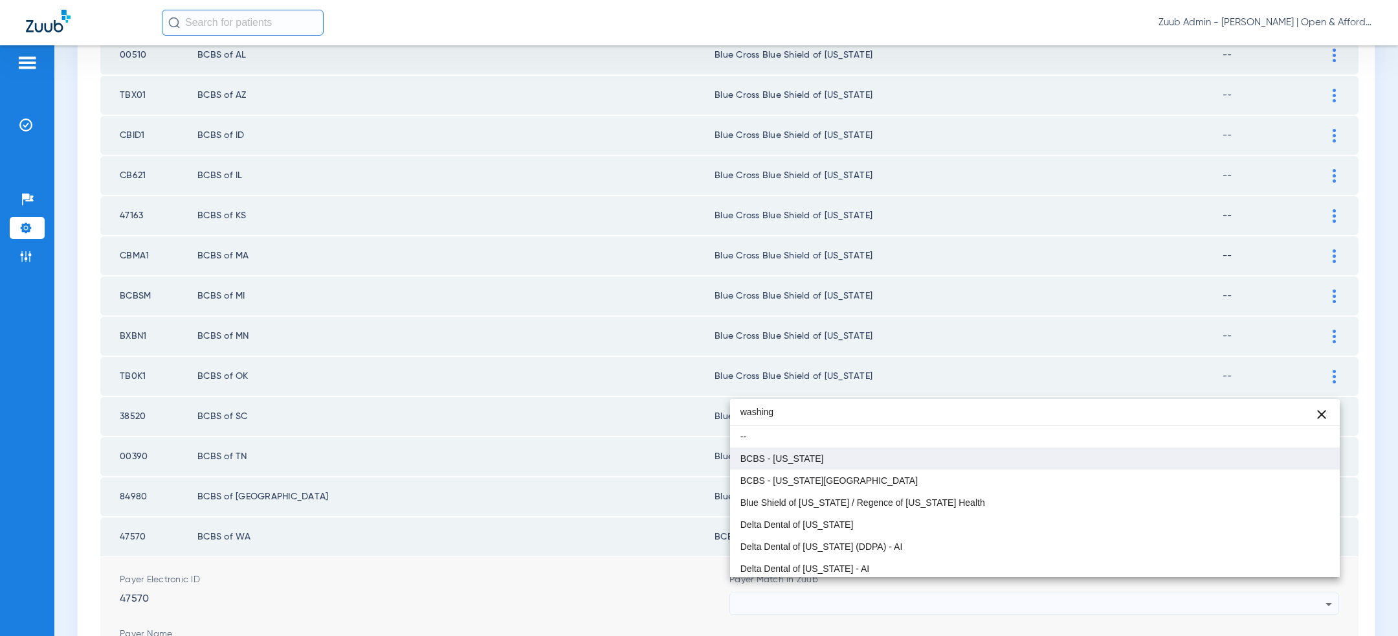
type input "washing"
click at [949, 460] on mat-option "BCBS - [US_STATE]" at bounding box center [1035, 458] width 610 height 22
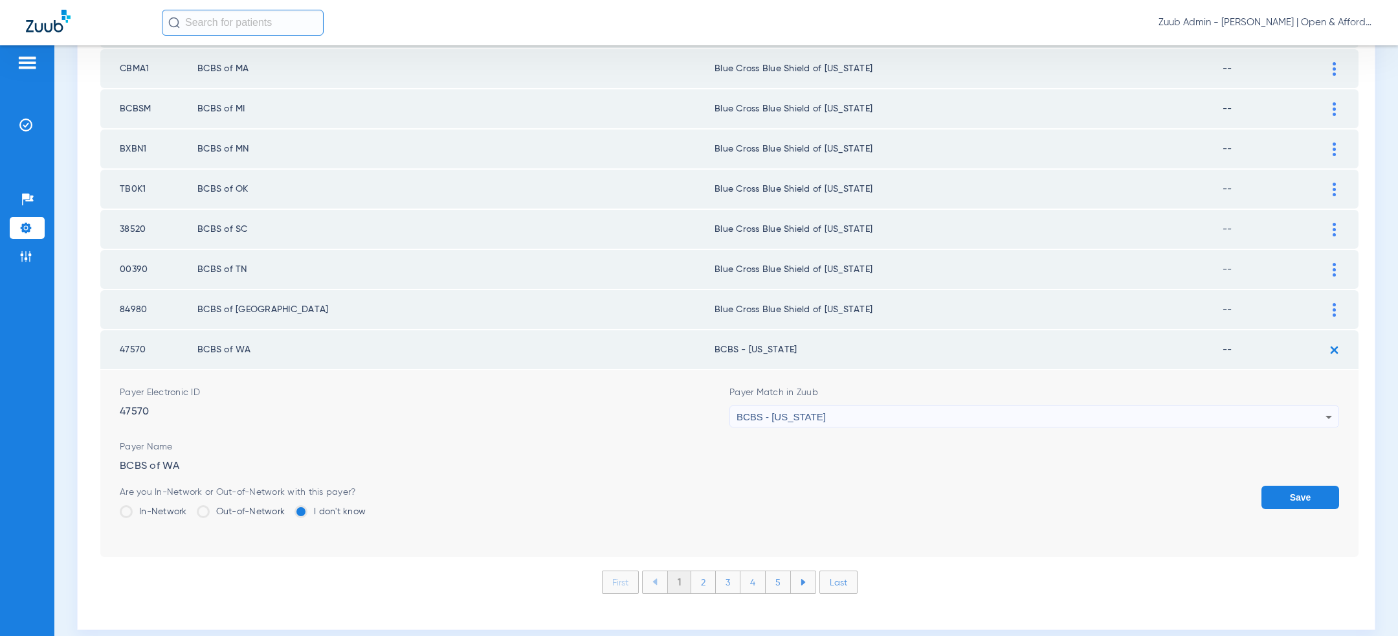
click at [1297, 486] on button "Save" at bounding box center [1301, 497] width 78 height 23
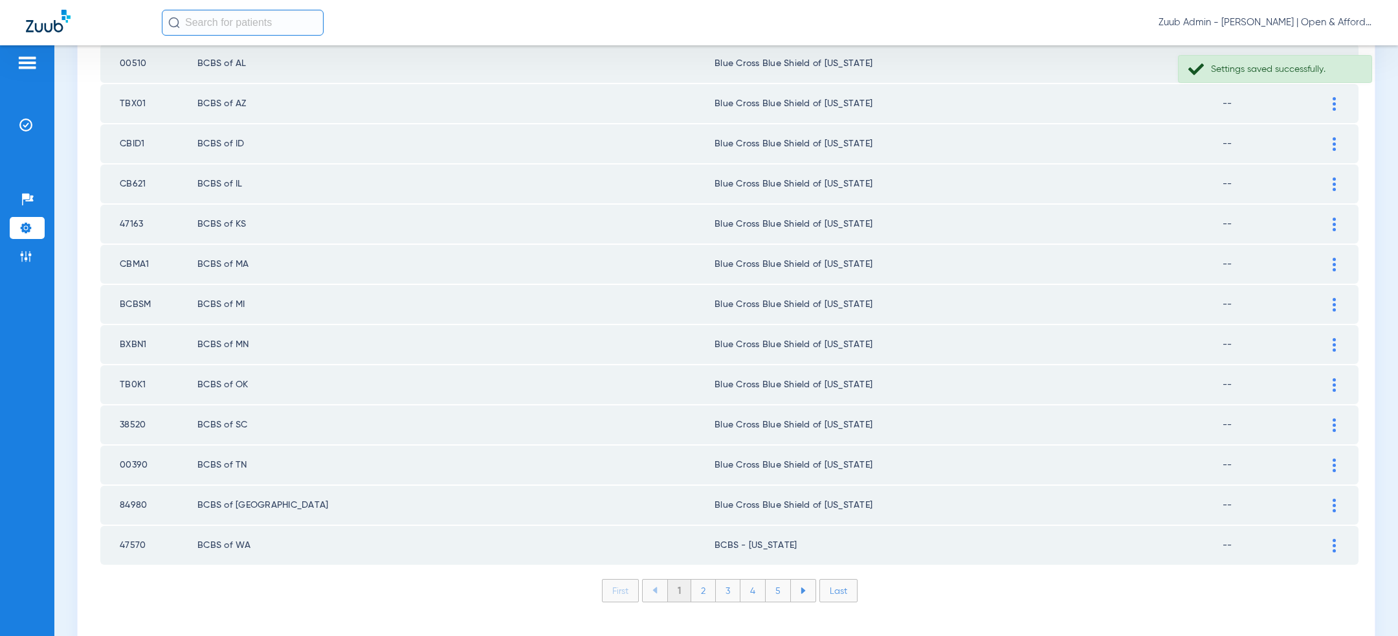
scroll to position [1843, 0]
click at [1341, 341] on td at bounding box center [1341, 348] width 36 height 39
click at [1328, 342] on div at bounding box center [1334, 349] width 23 height 14
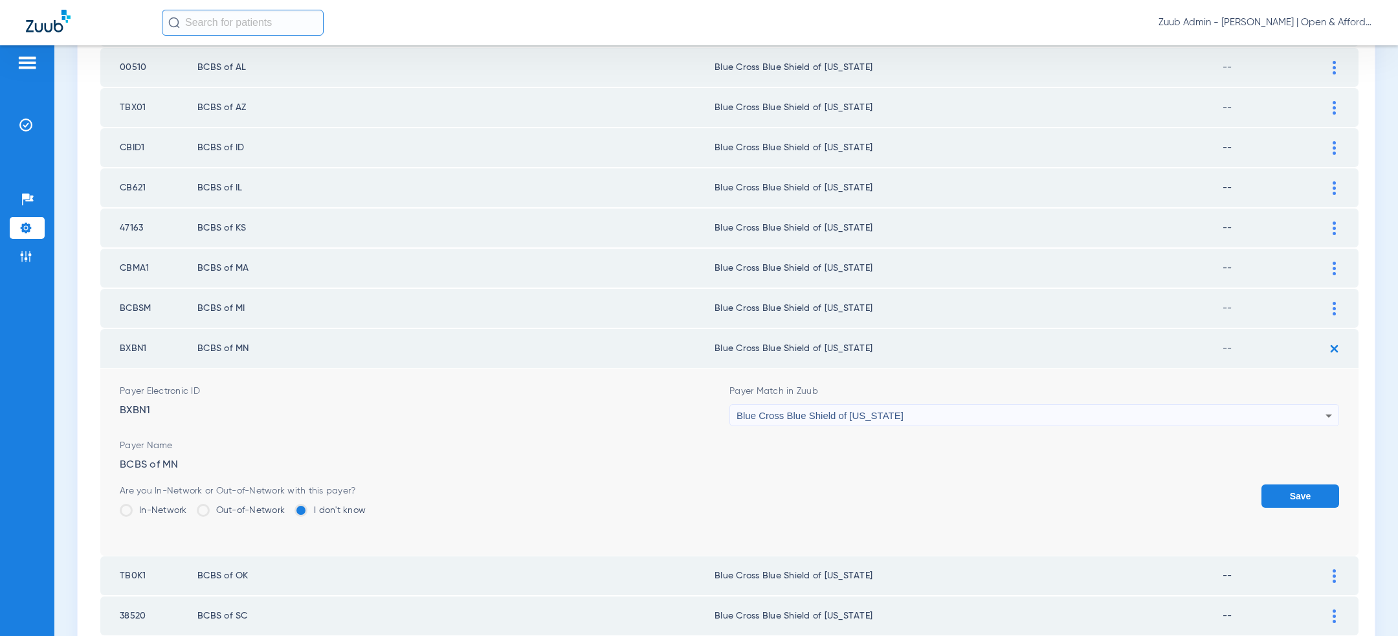
click at [902, 405] on div "Blue Cross Blue Shield of [US_STATE]" at bounding box center [1031, 416] width 589 height 22
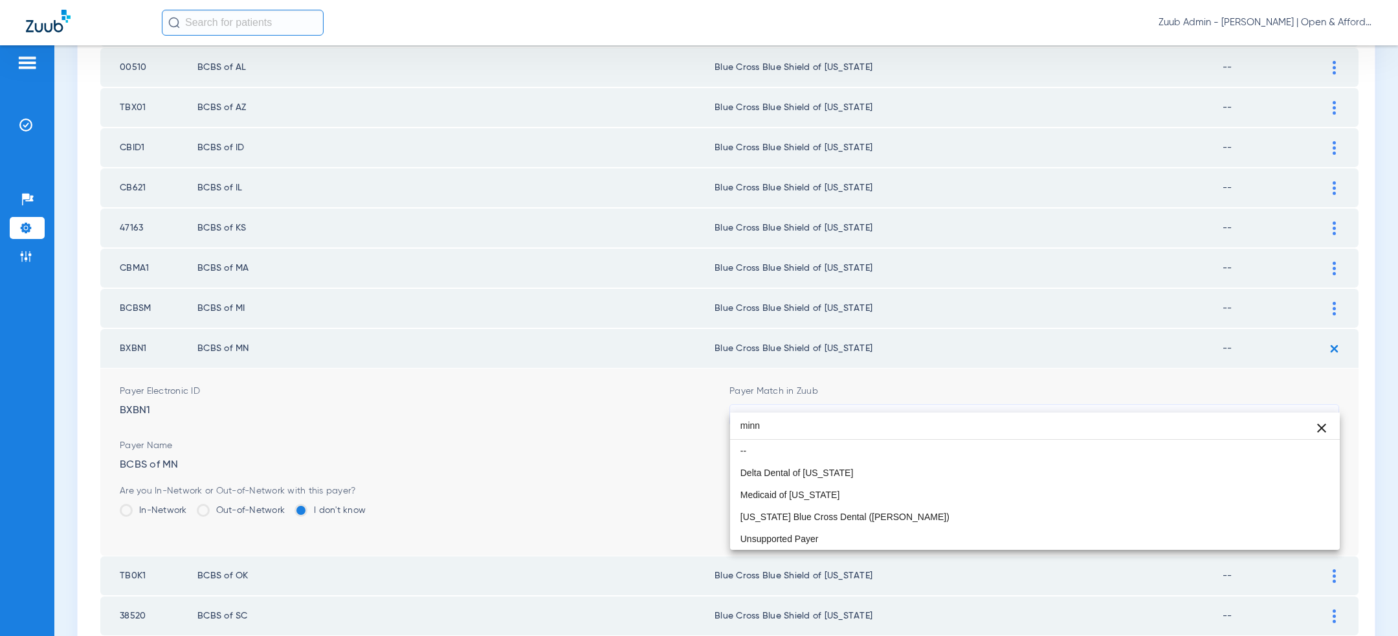
scroll to position [0, 0]
type input "minn"
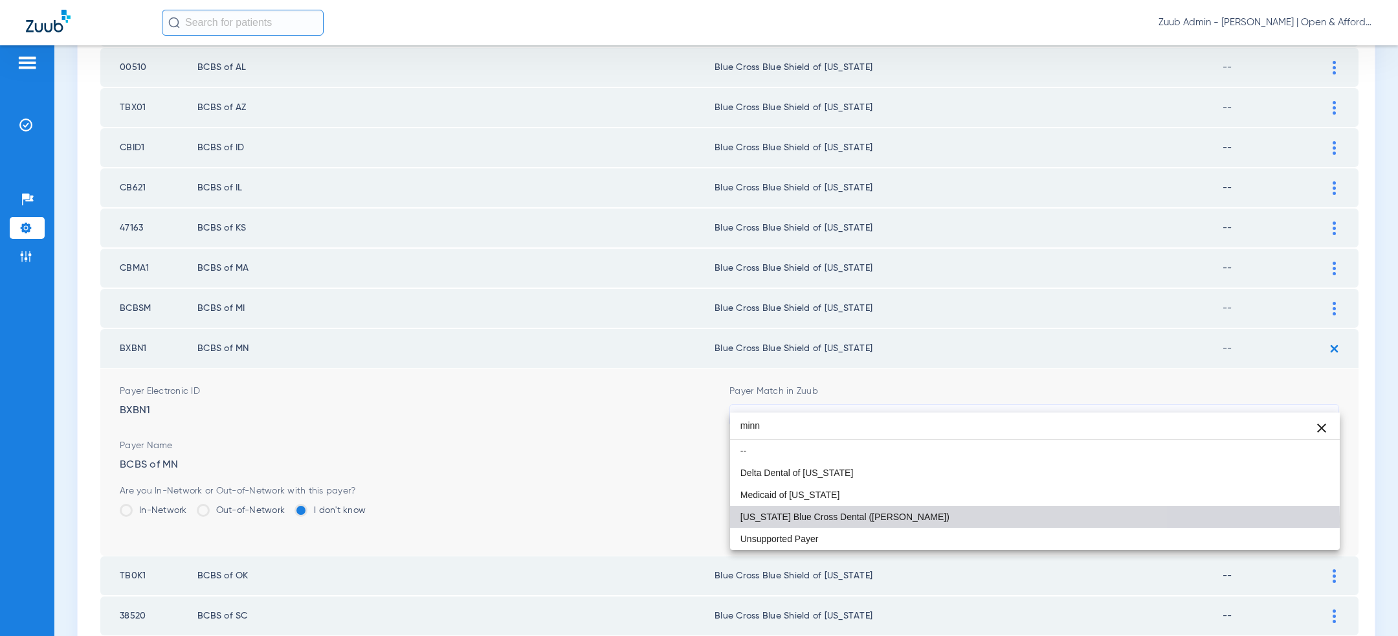
click at [842, 519] on span "[US_STATE] Blue Cross Dental ([PERSON_NAME])" at bounding box center [845, 516] width 209 height 9
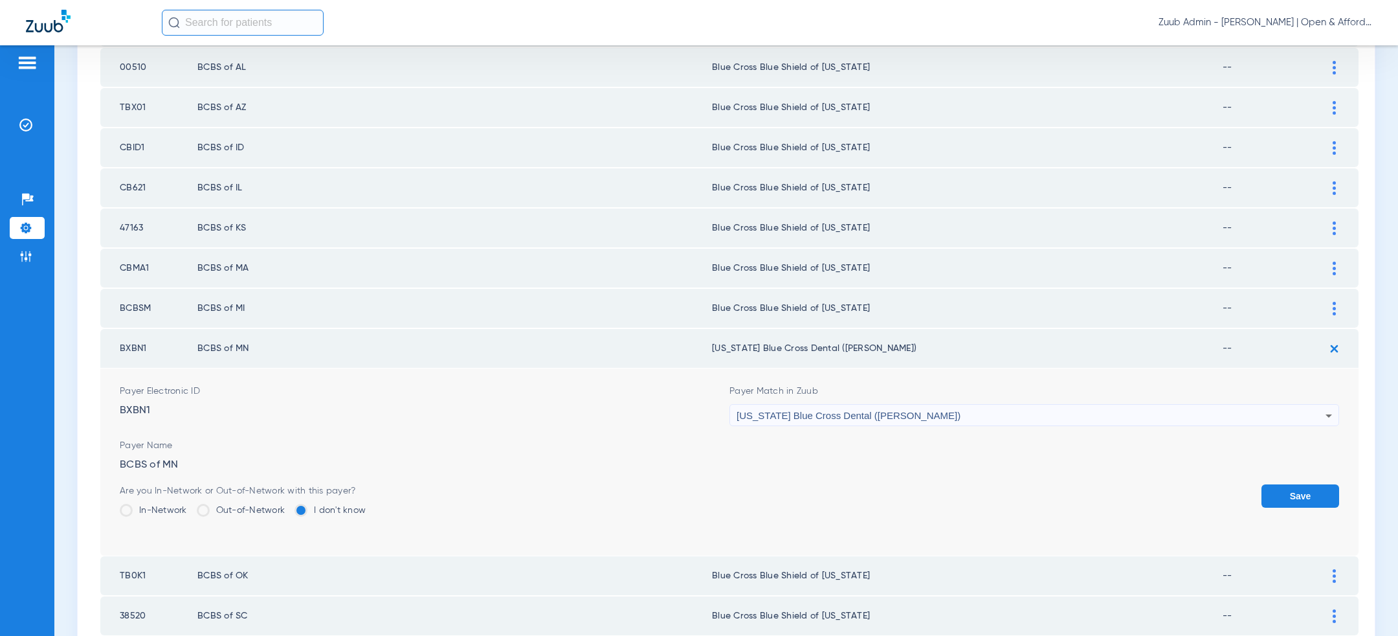
click at [1286, 484] on button "Save" at bounding box center [1301, 495] width 78 height 23
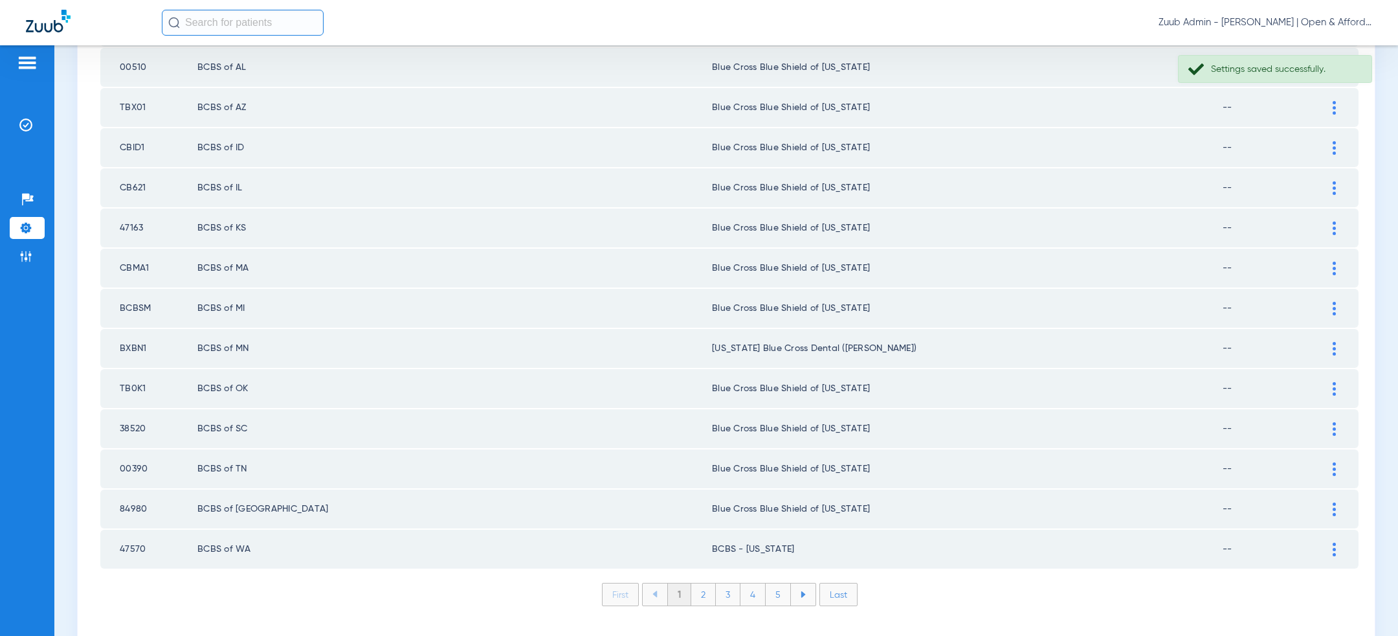
click at [1335, 289] on td at bounding box center [1341, 308] width 36 height 39
click at [1339, 302] on div at bounding box center [1334, 309] width 23 height 14
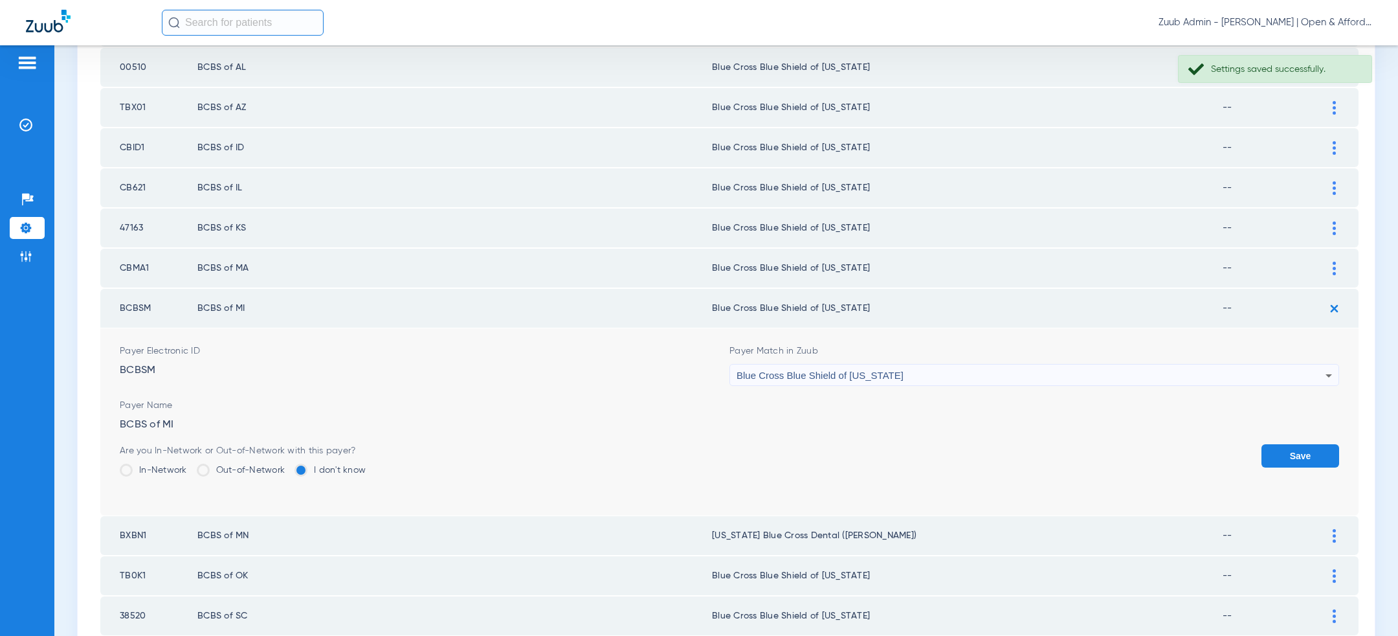
click at [1051, 364] on div "Blue Cross Blue Shield of [US_STATE]" at bounding box center [1031, 375] width 589 height 22
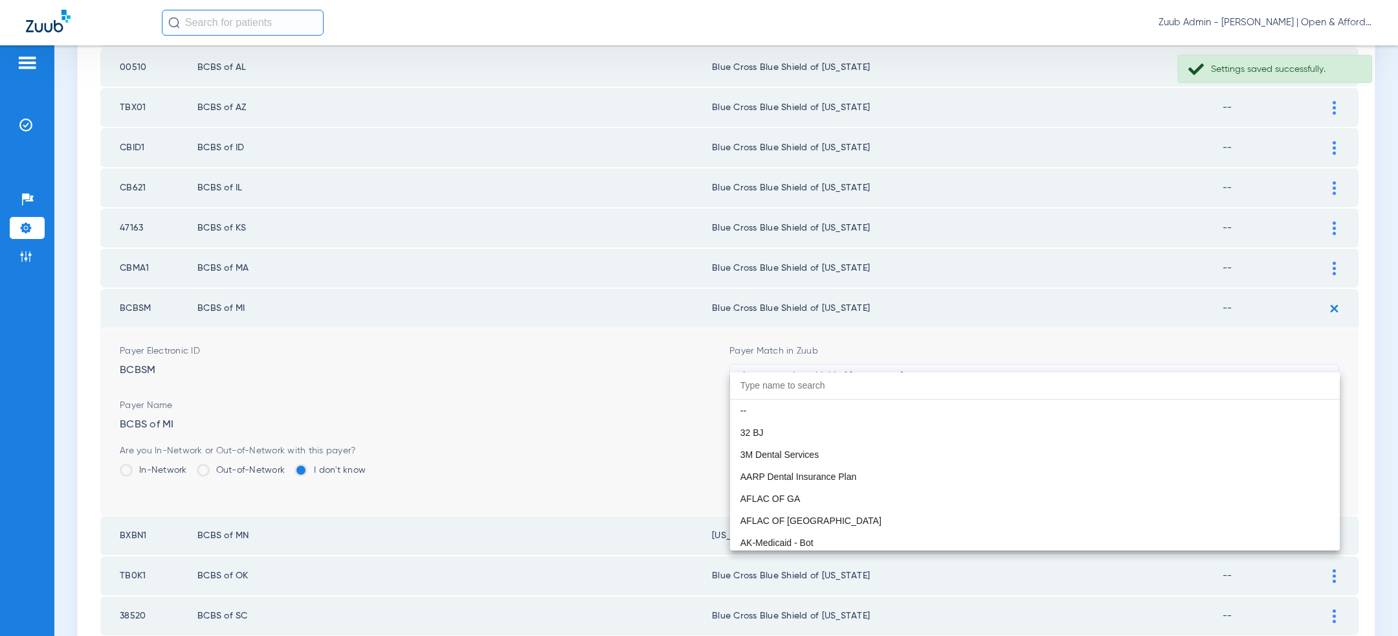
scroll to position [1301, 0]
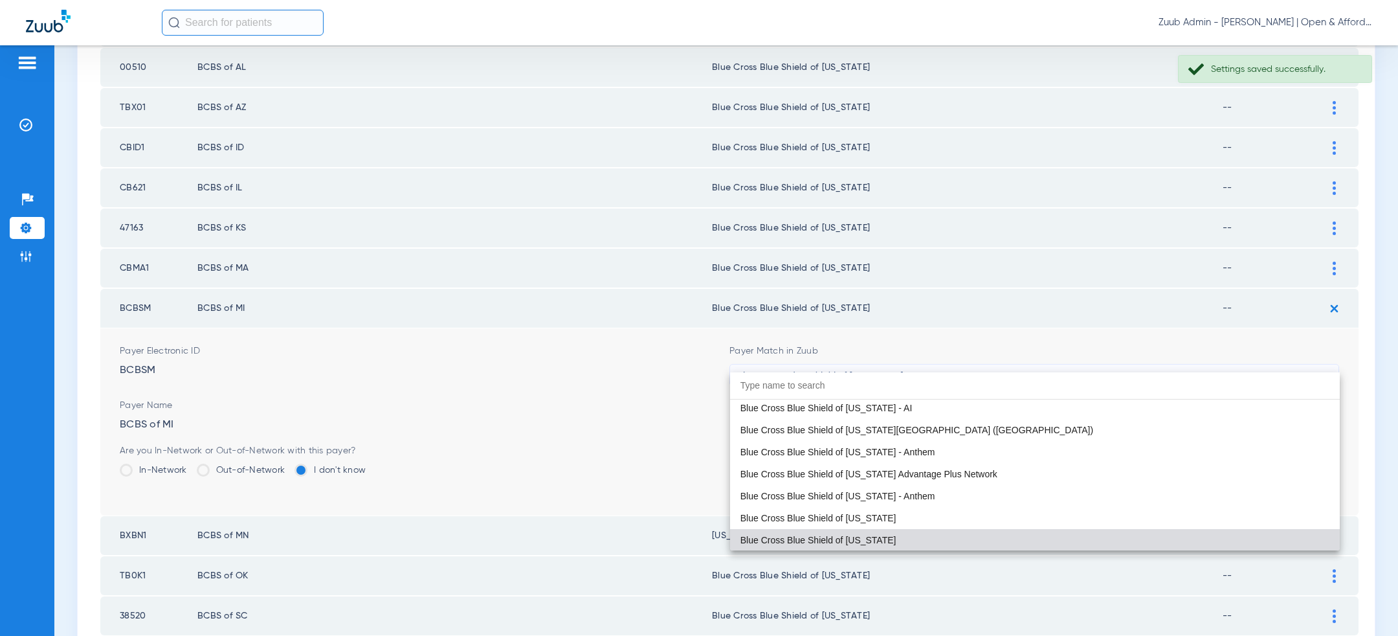
paste input "minn"
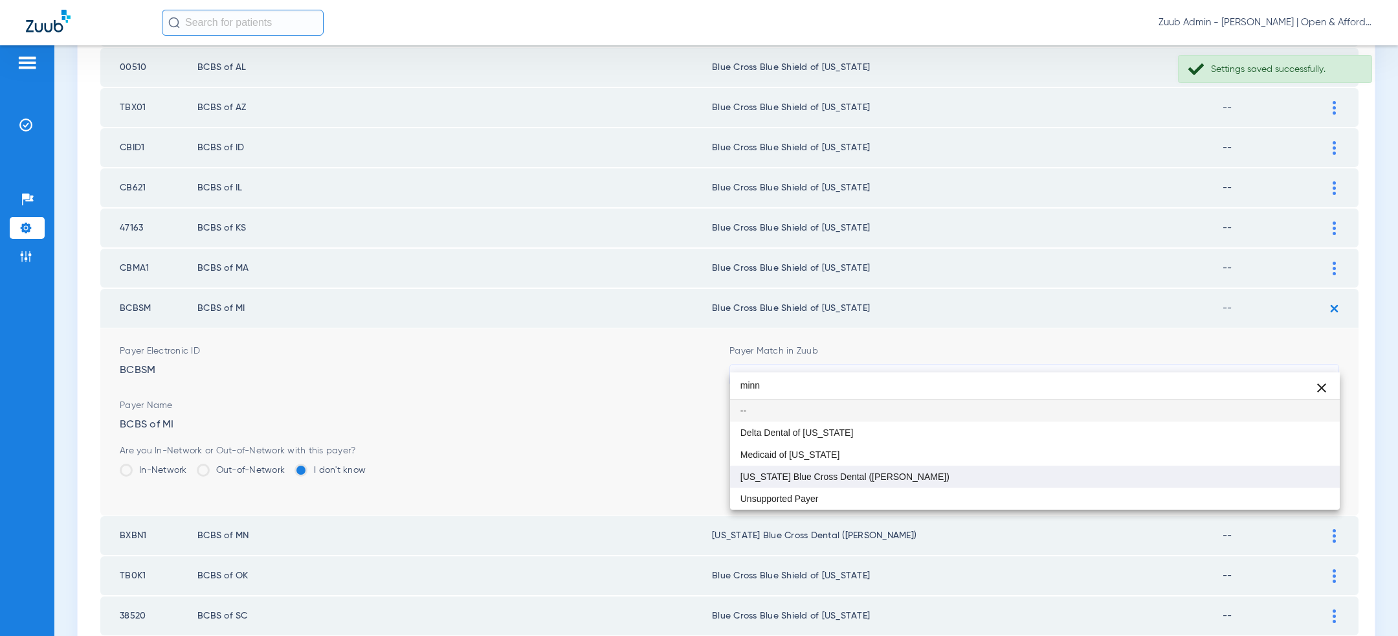
type input "minn"
click at [957, 482] on mat-option "[US_STATE] Blue Cross Dental ([PERSON_NAME])" at bounding box center [1035, 476] width 610 height 22
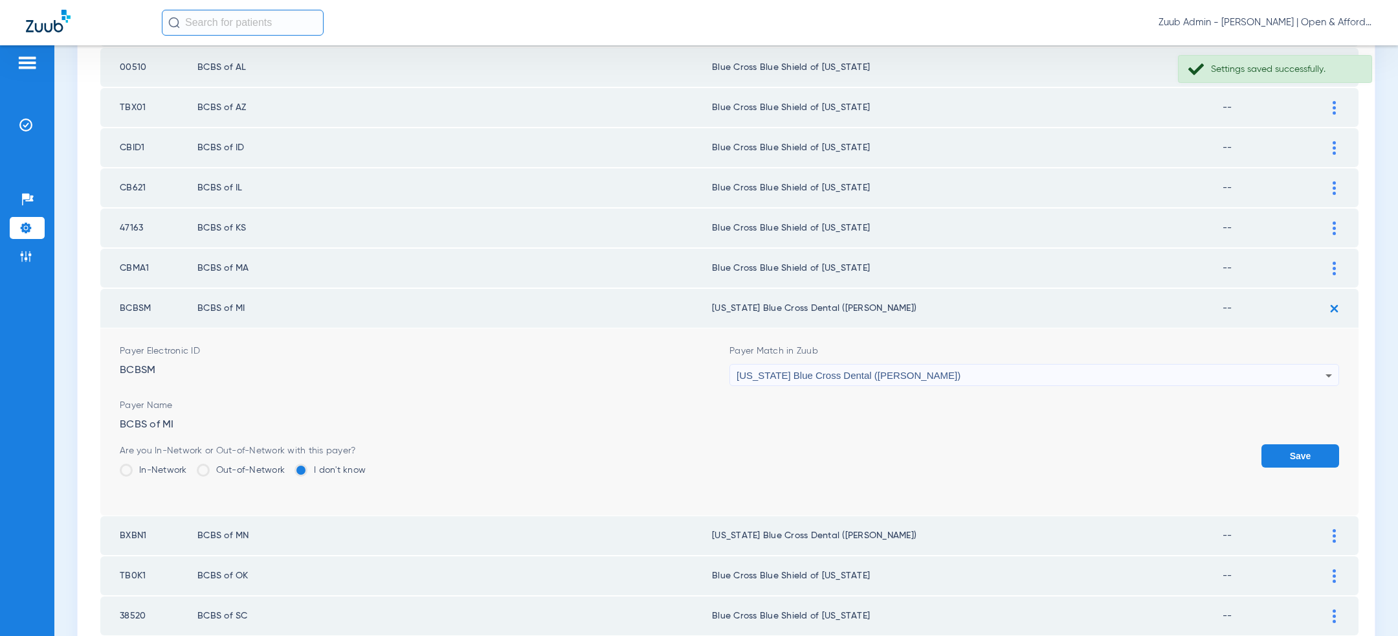
click at [1312, 444] on button "Save" at bounding box center [1301, 455] width 78 height 23
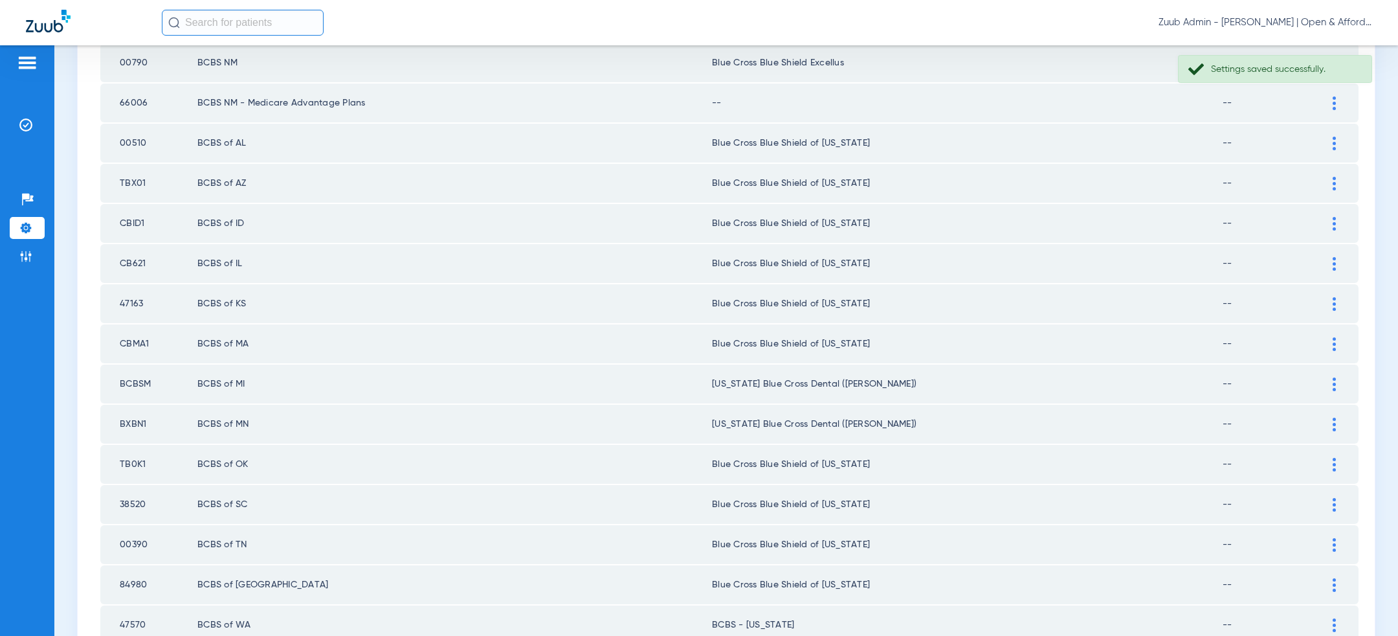
scroll to position [1762, 0]
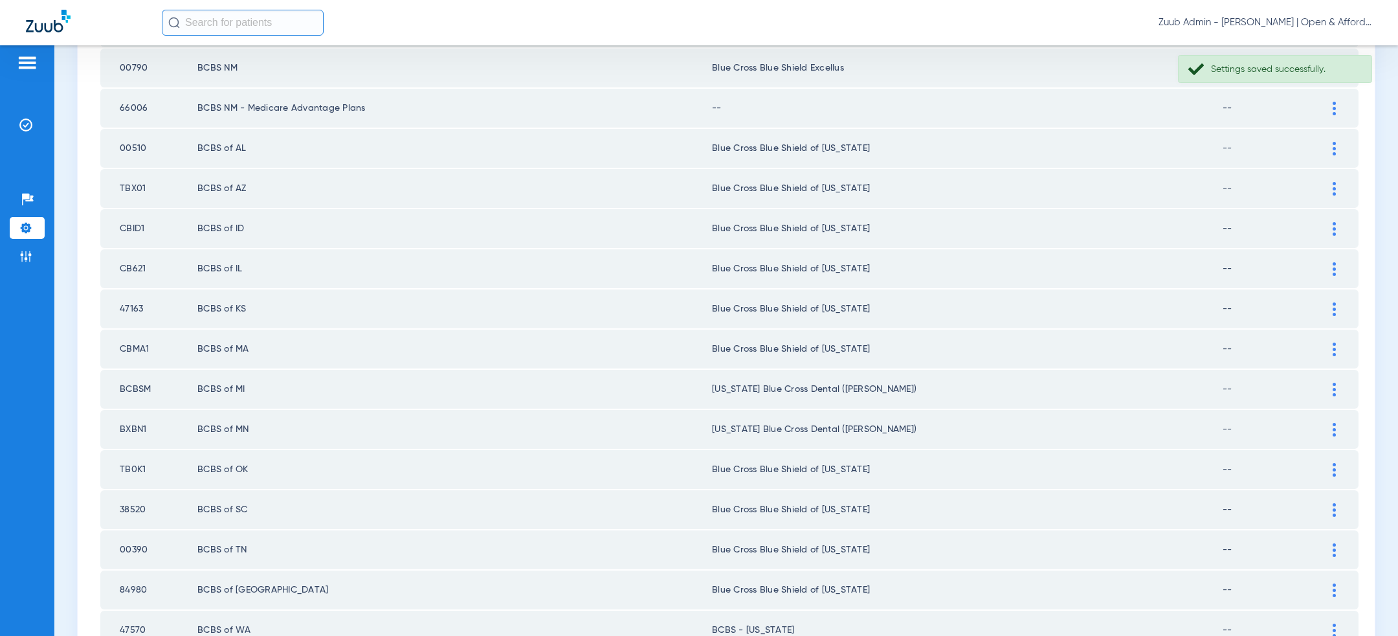
click at [1335, 222] on img at bounding box center [1334, 229] width 3 height 14
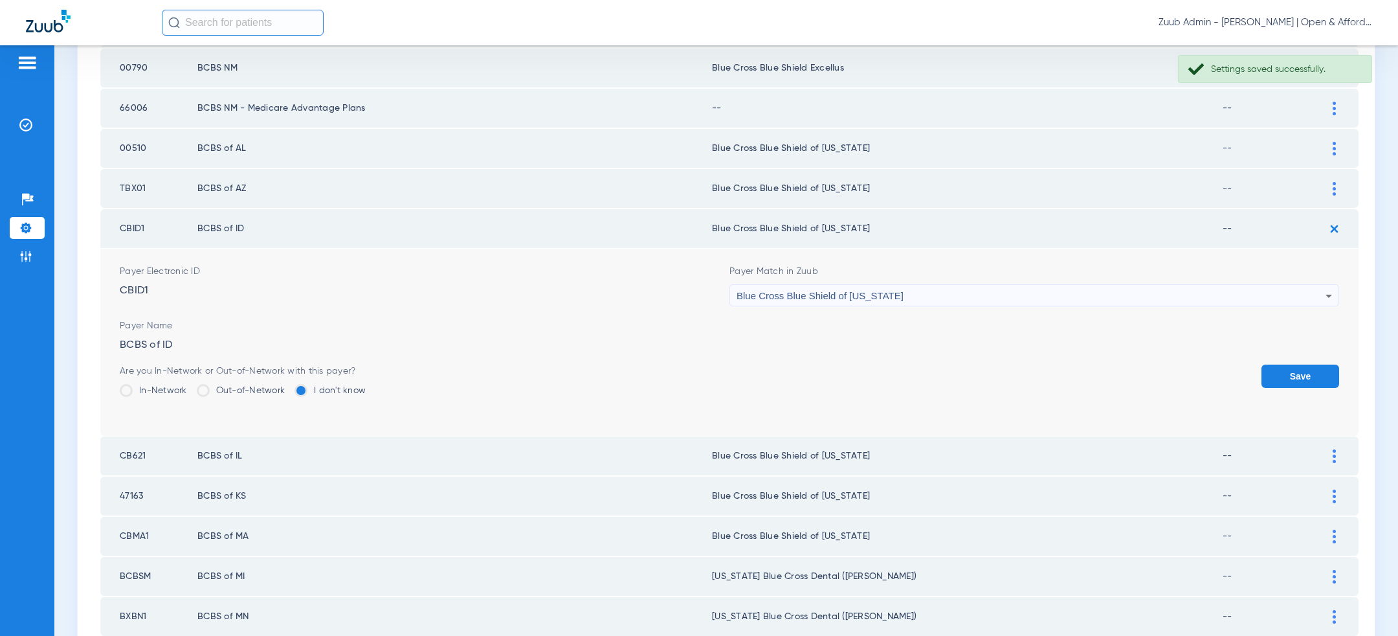
click at [1117, 285] on div "Blue Cross Blue Shield of [US_STATE]" at bounding box center [1031, 296] width 589 height 22
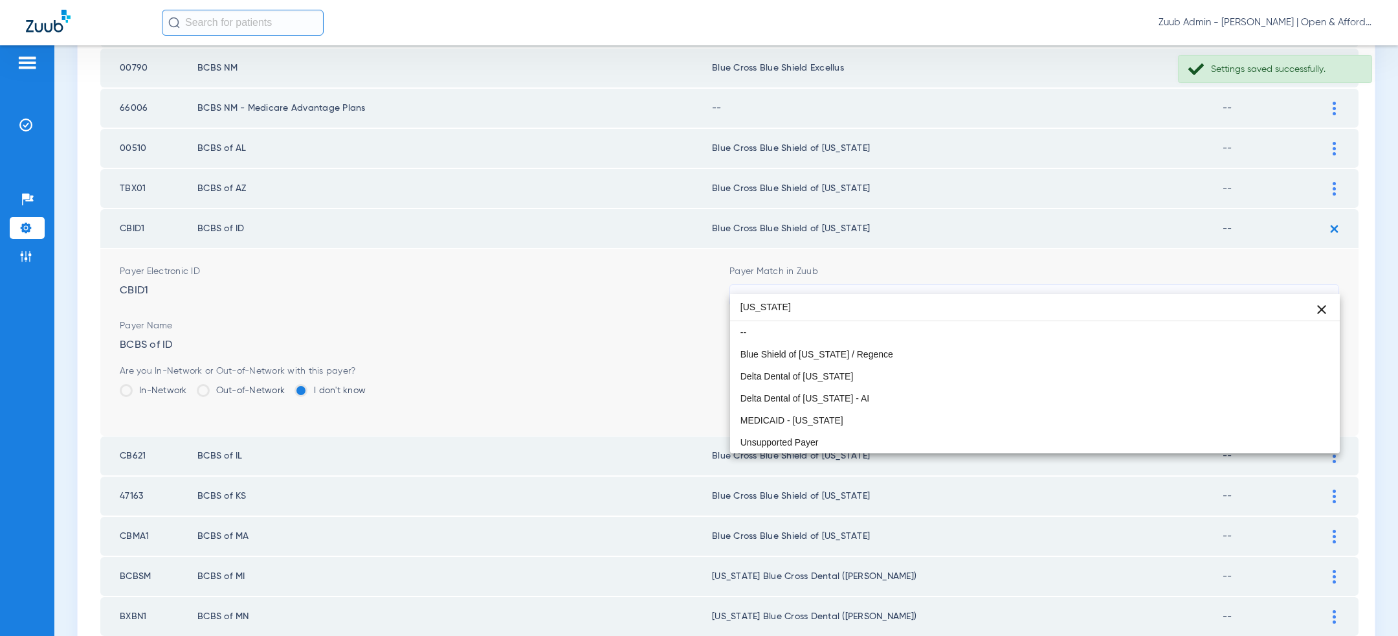
scroll to position [0, 0]
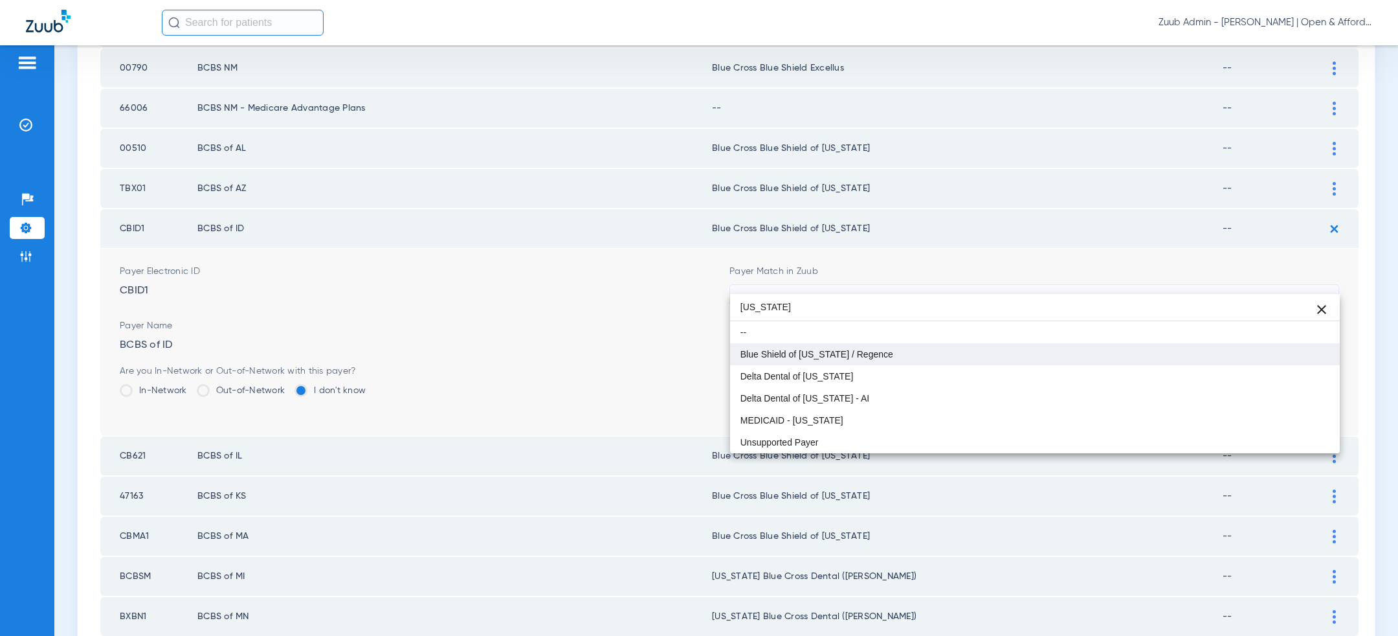
type input "idaho"
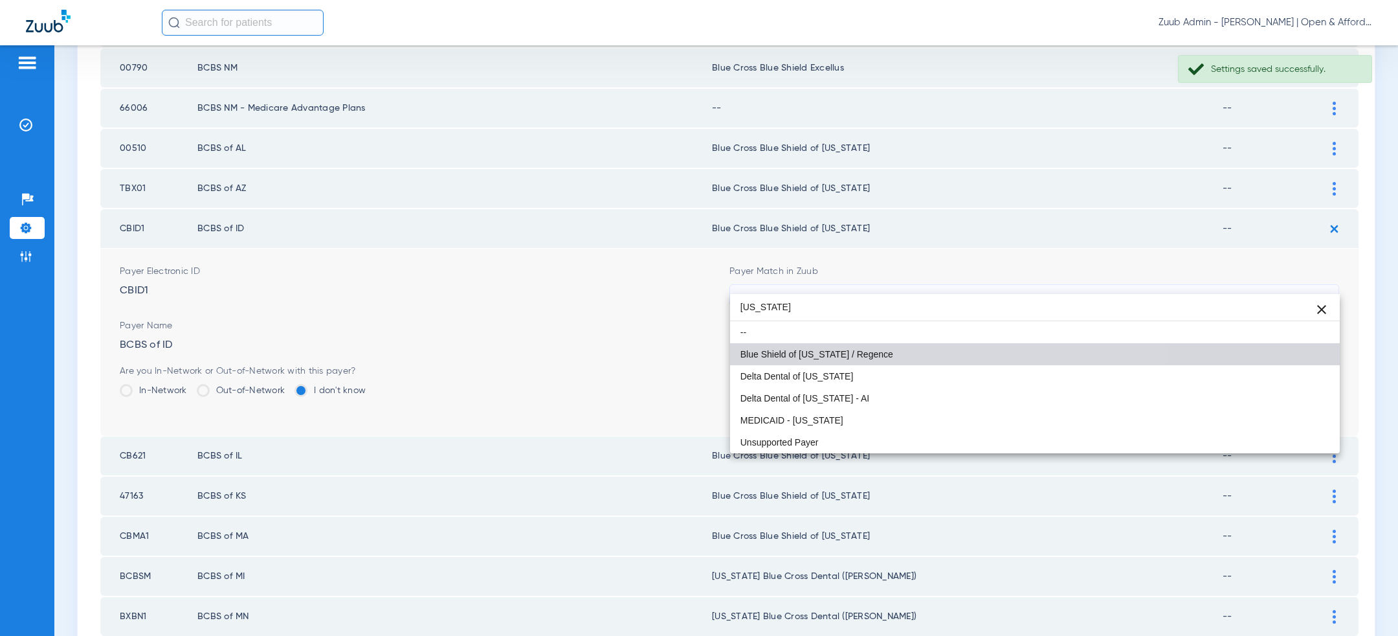
click at [924, 347] on mat-option "Blue Shield of [US_STATE] / Regence" at bounding box center [1035, 354] width 610 height 22
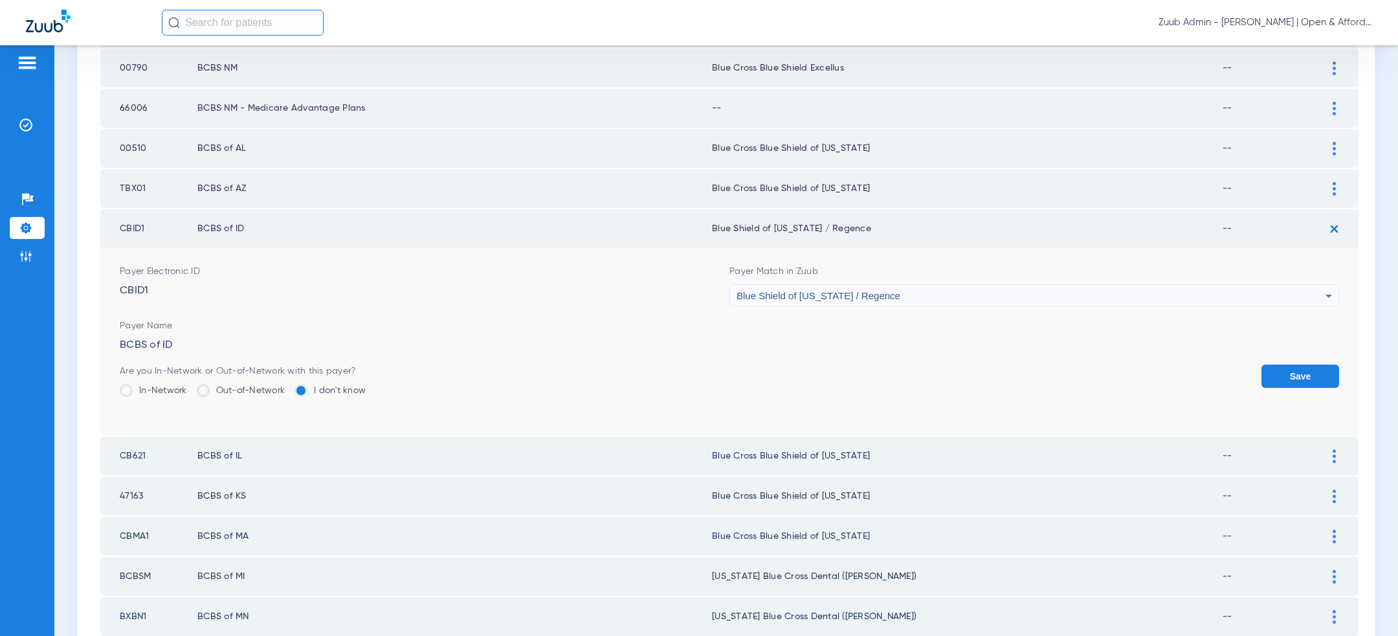
click at [1271, 364] on button "Save" at bounding box center [1301, 375] width 78 height 23
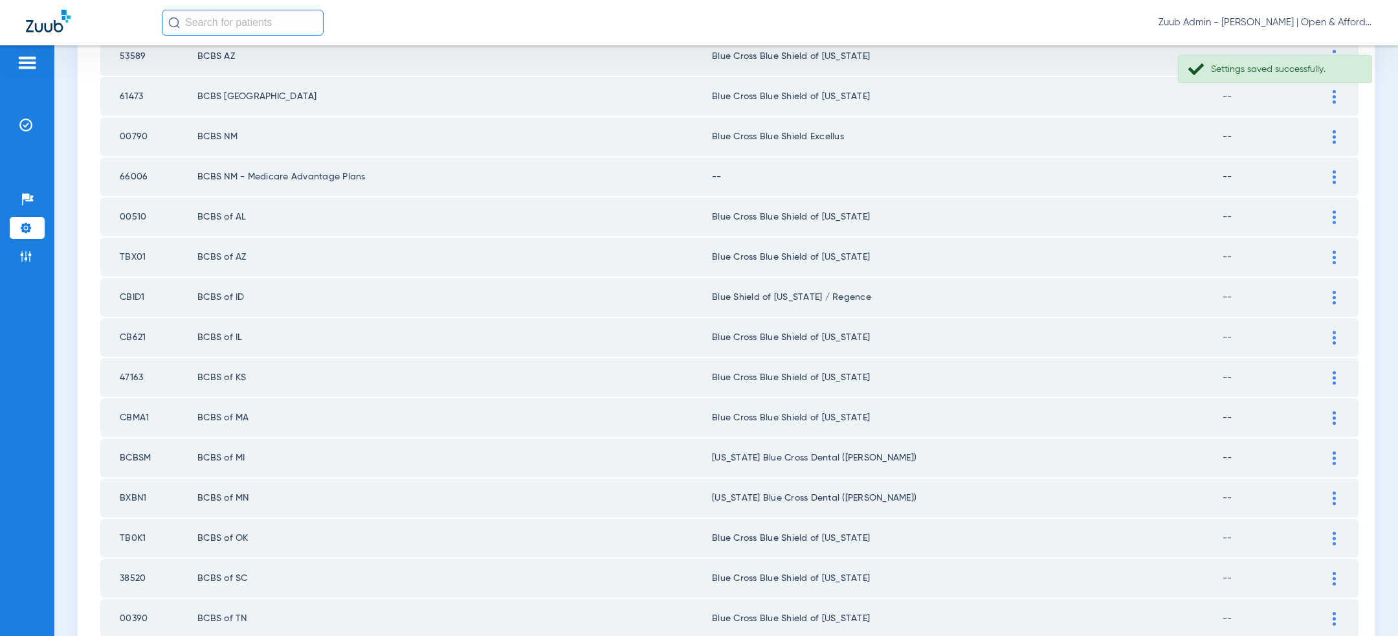
scroll to position [1692, 0]
click at [1326, 172] on div at bounding box center [1334, 179] width 23 height 14
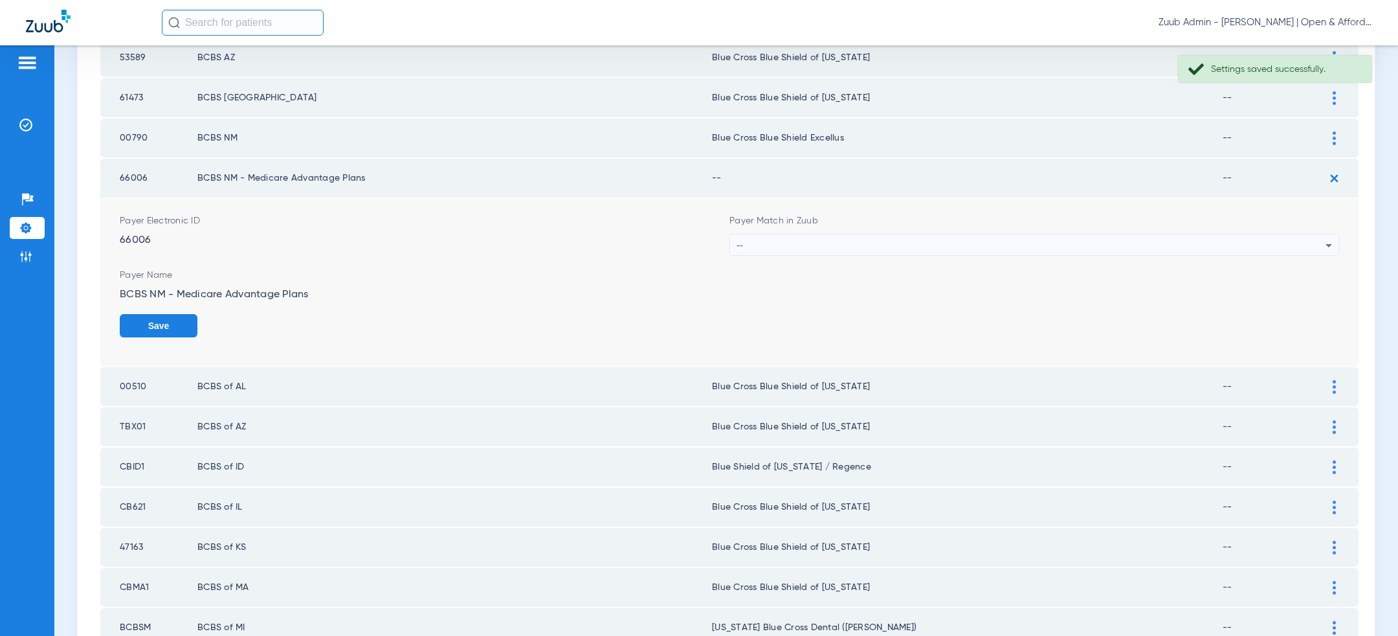
click at [1182, 234] on div "--" at bounding box center [1031, 245] width 589 height 22
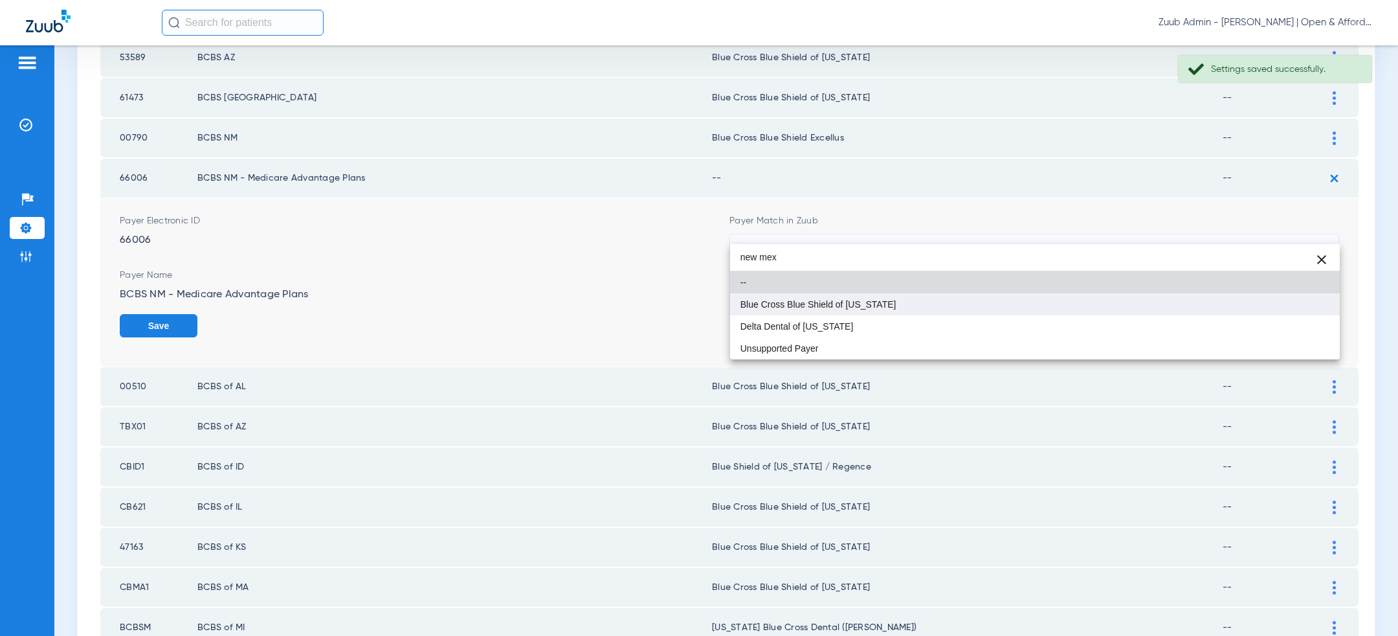
type input "new mex"
click at [1028, 313] on mat-option "Blue Cross Blue Shield of [US_STATE]" at bounding box center [1035, 304] width 610 height 22
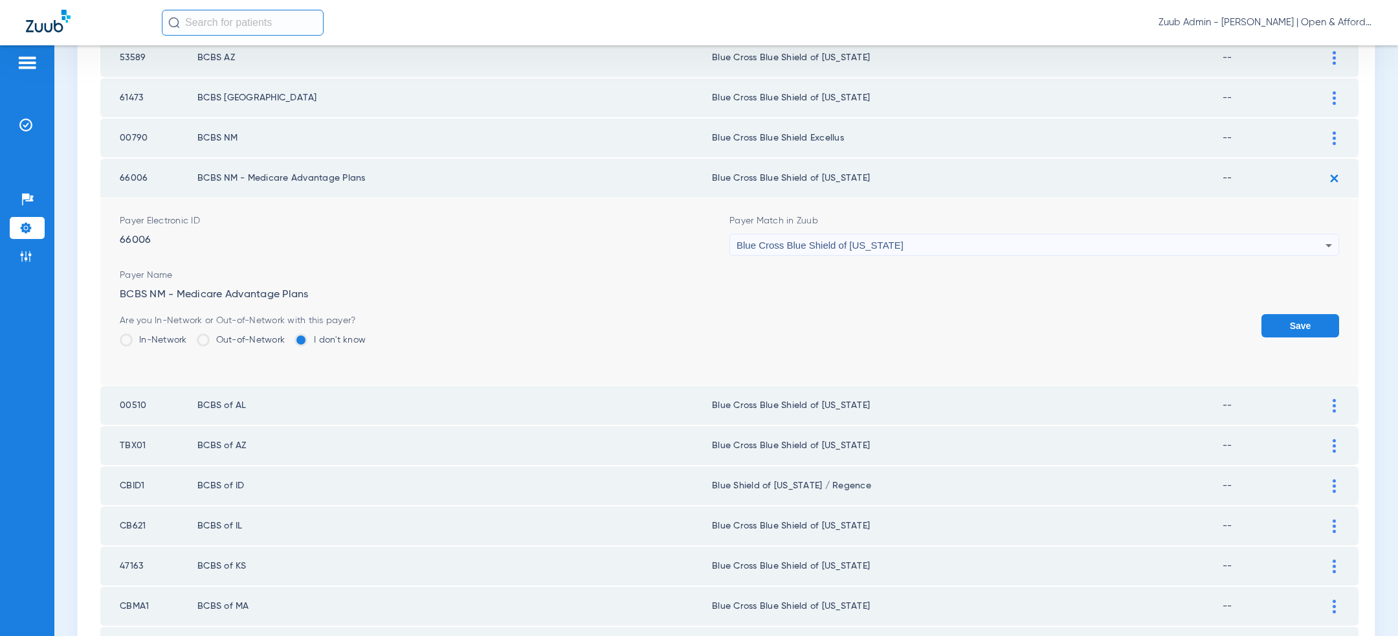
click at [1328, 314] on button "Save" at bounding box center [1301, 325] width 78 height 23
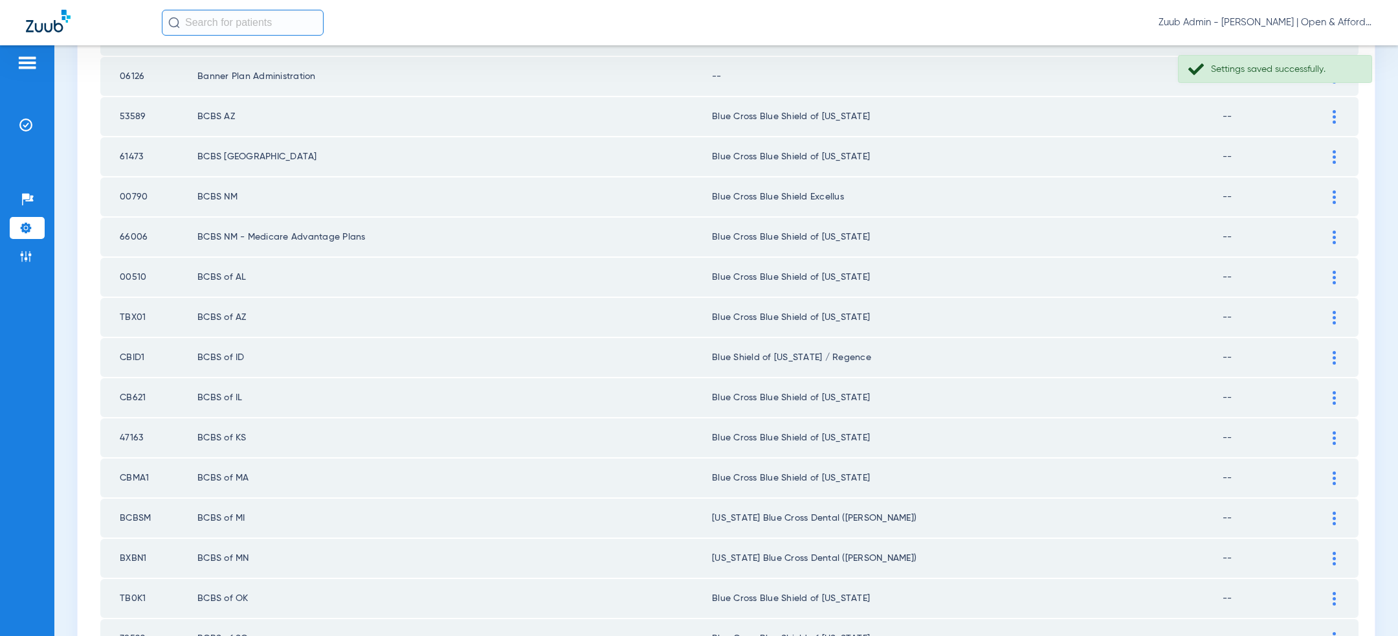
scroll to position [1626, 0]
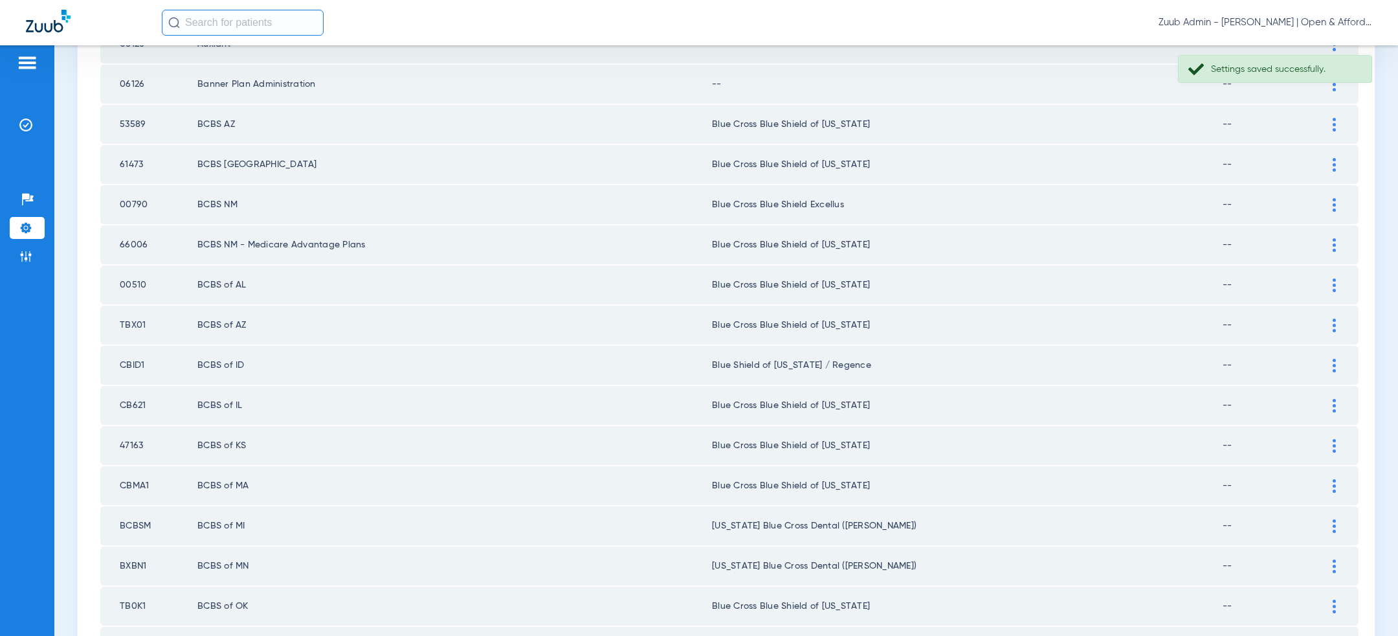
click at [1330, 198] on div at bounding box center [1334, 205] width 23 height 14
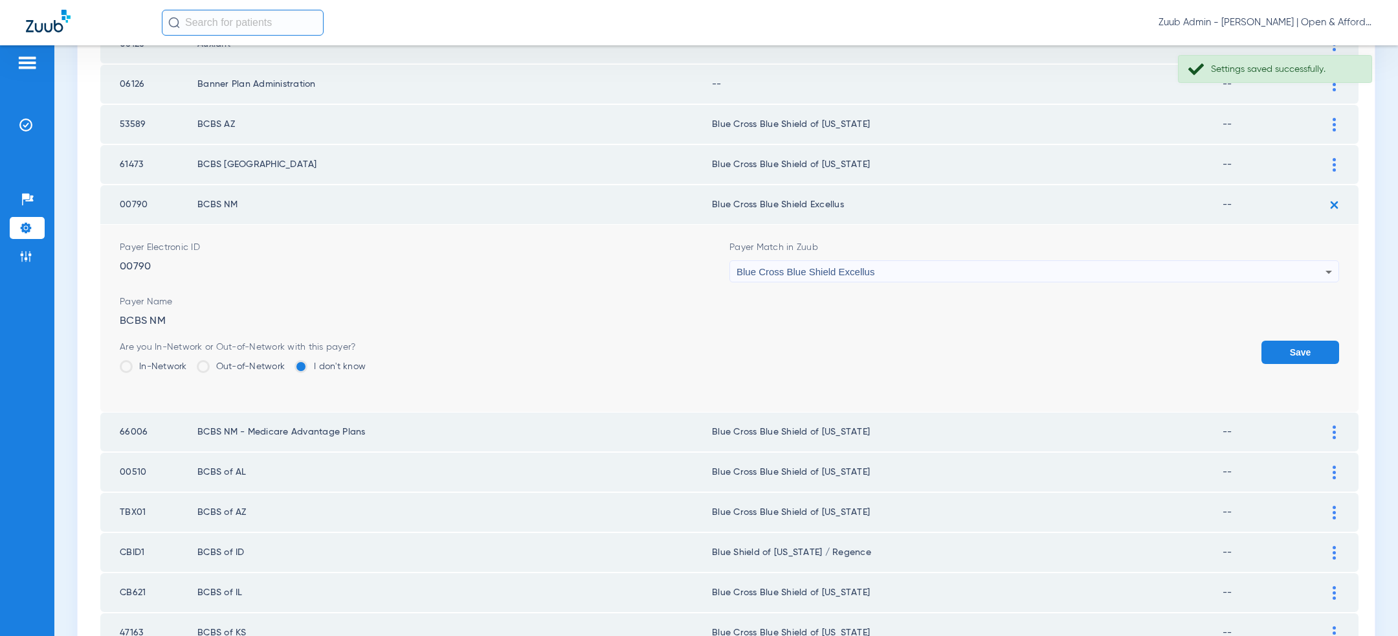
click at [1110, 264] on div "Blue Cross Blue Shield Excellus" at bounding box center [1031, 272] width 589 height 22
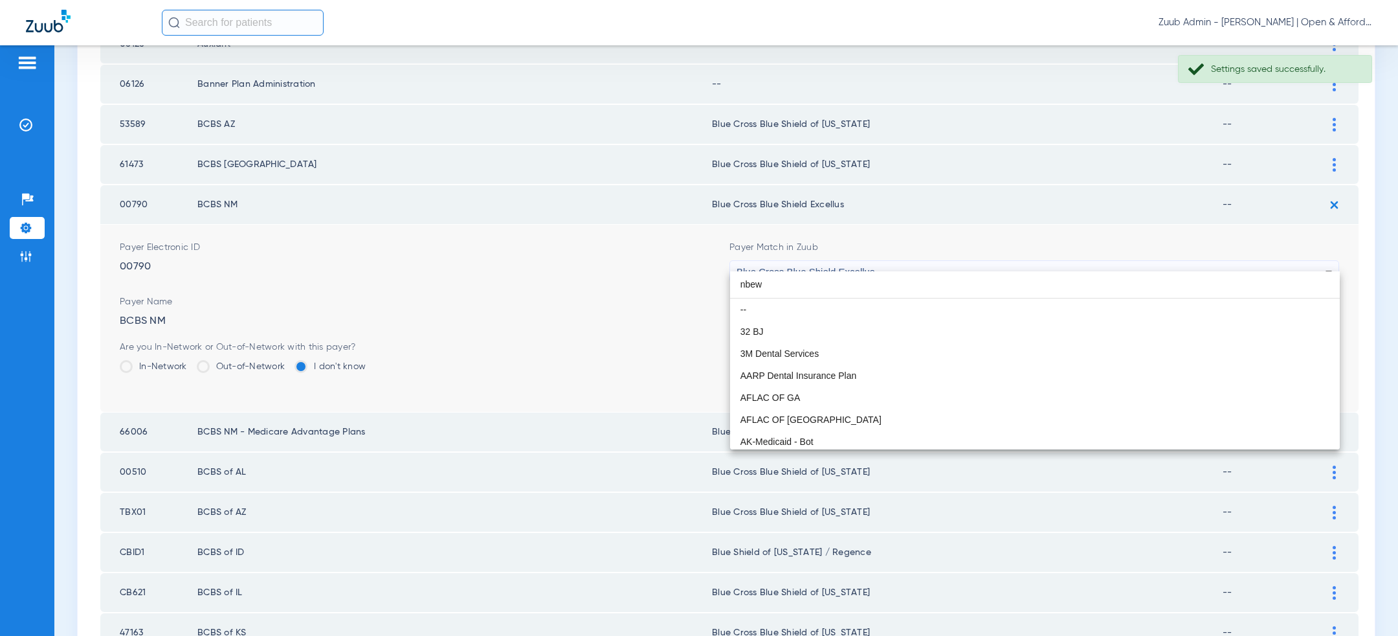
scroll to position [0, 0]
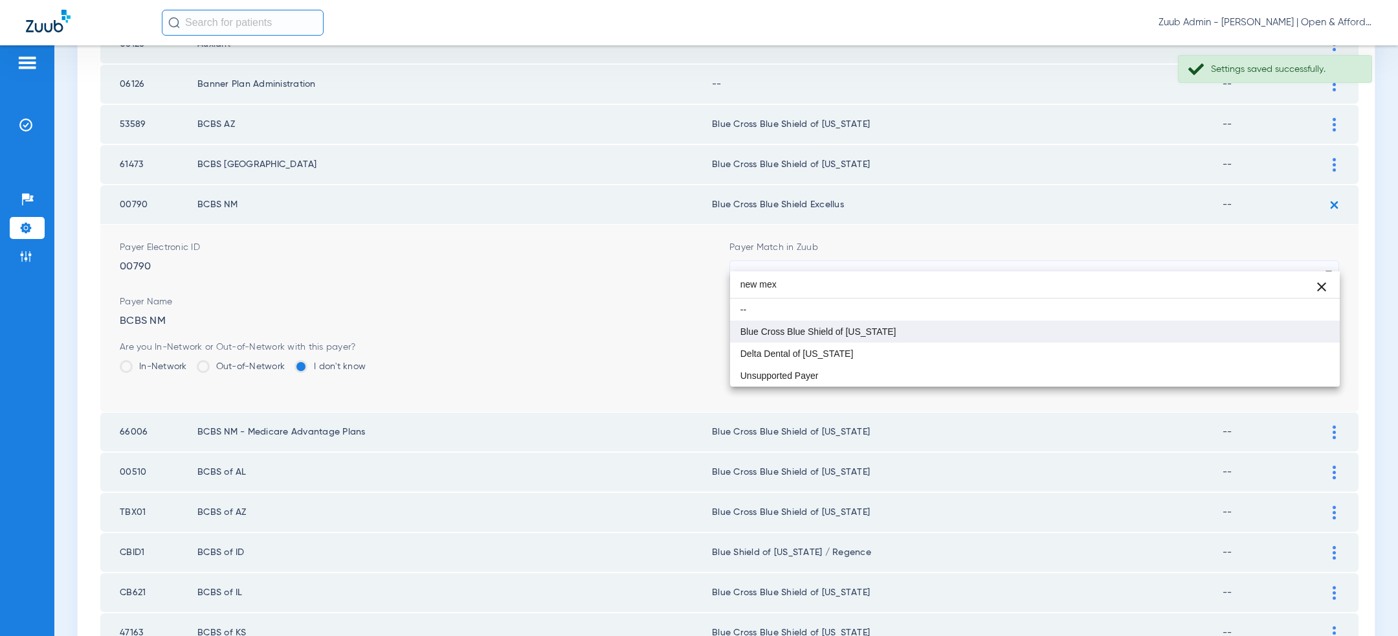
type input "new mex"
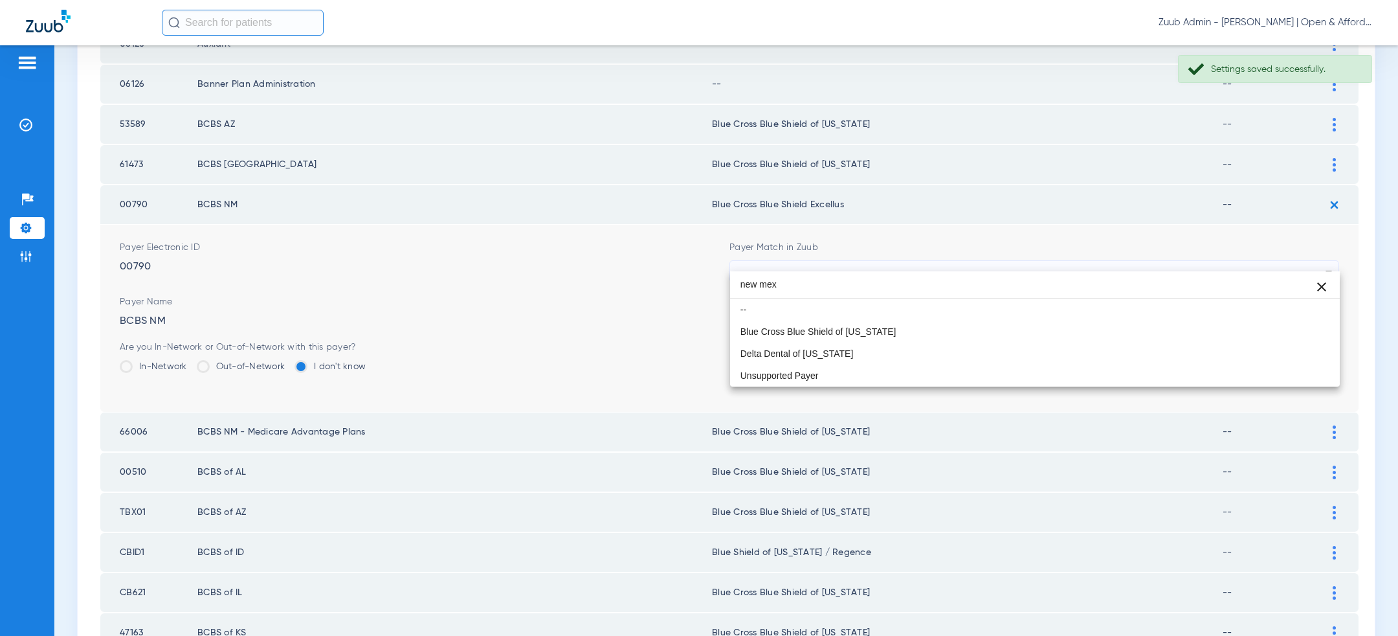
click at [894, 321] on mat-option "Blue Cross Blue Shield of [US_STATE]" at bounding box center [1035, 331] width 610 height 22
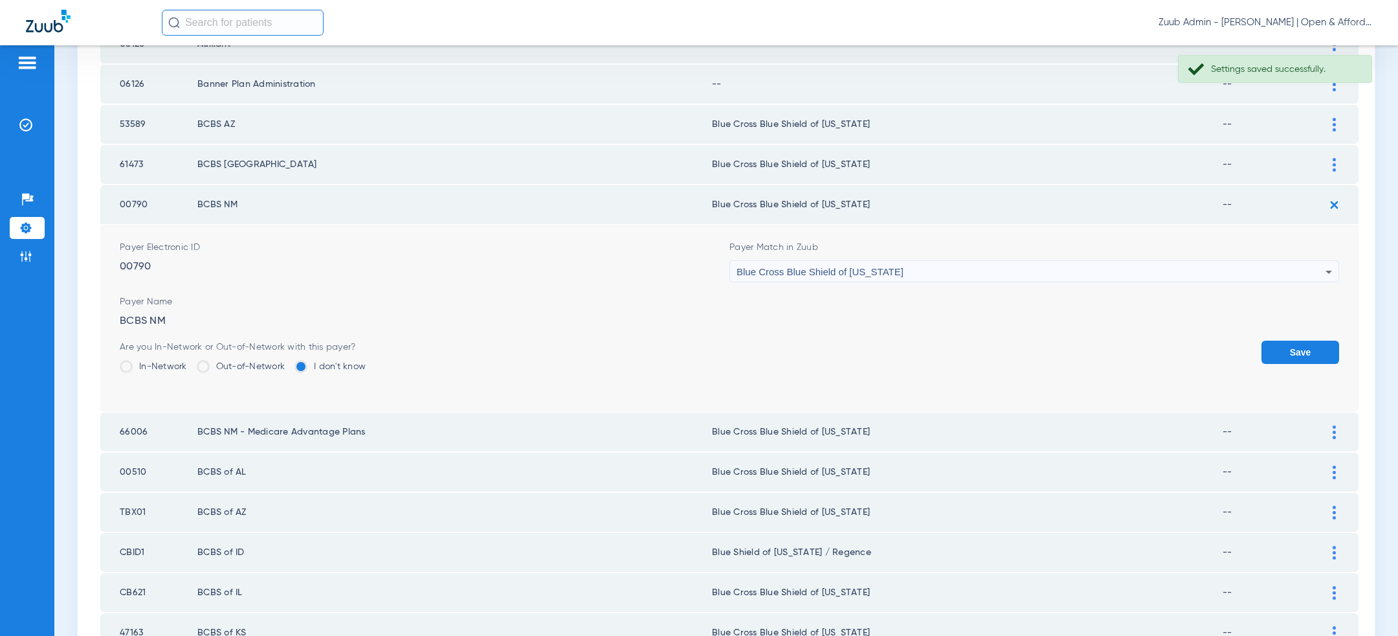
click at [1287, 341] on button "Save" at bounding box center [1301, 352] width 78 height 23
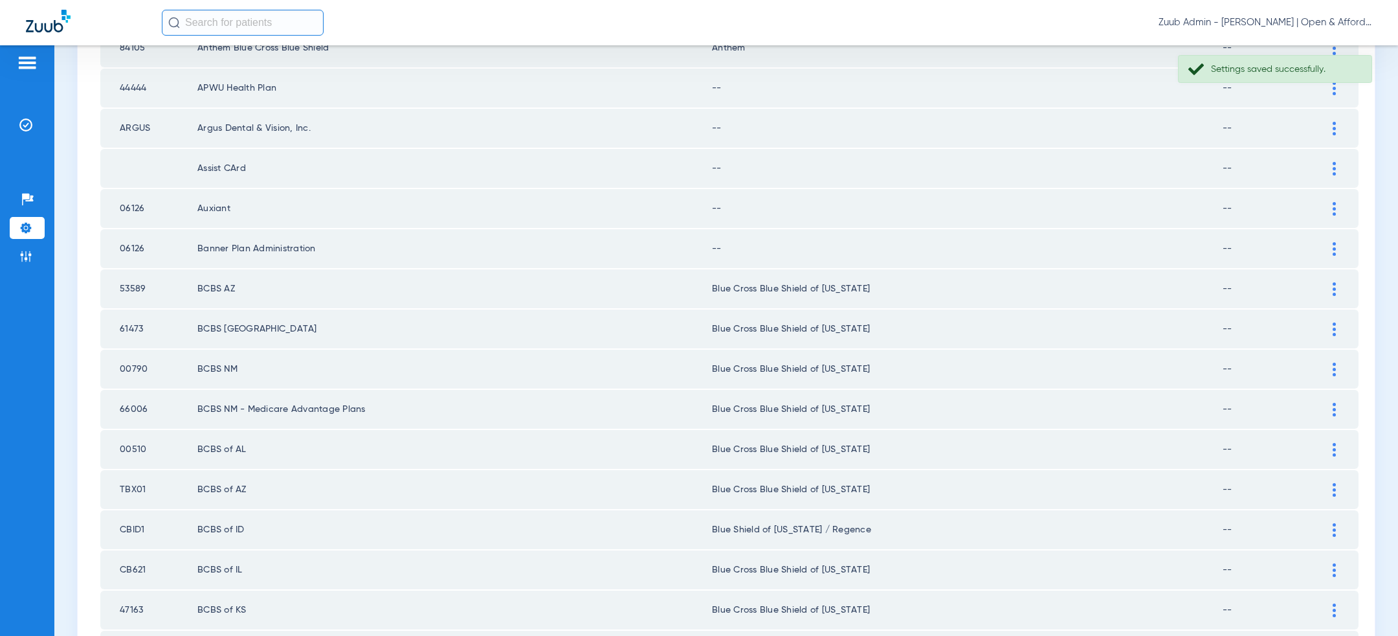
scroll to position [1457, 0]
click at [1337, 247] on div at bounding box center [1334, 254] width 23 height 14
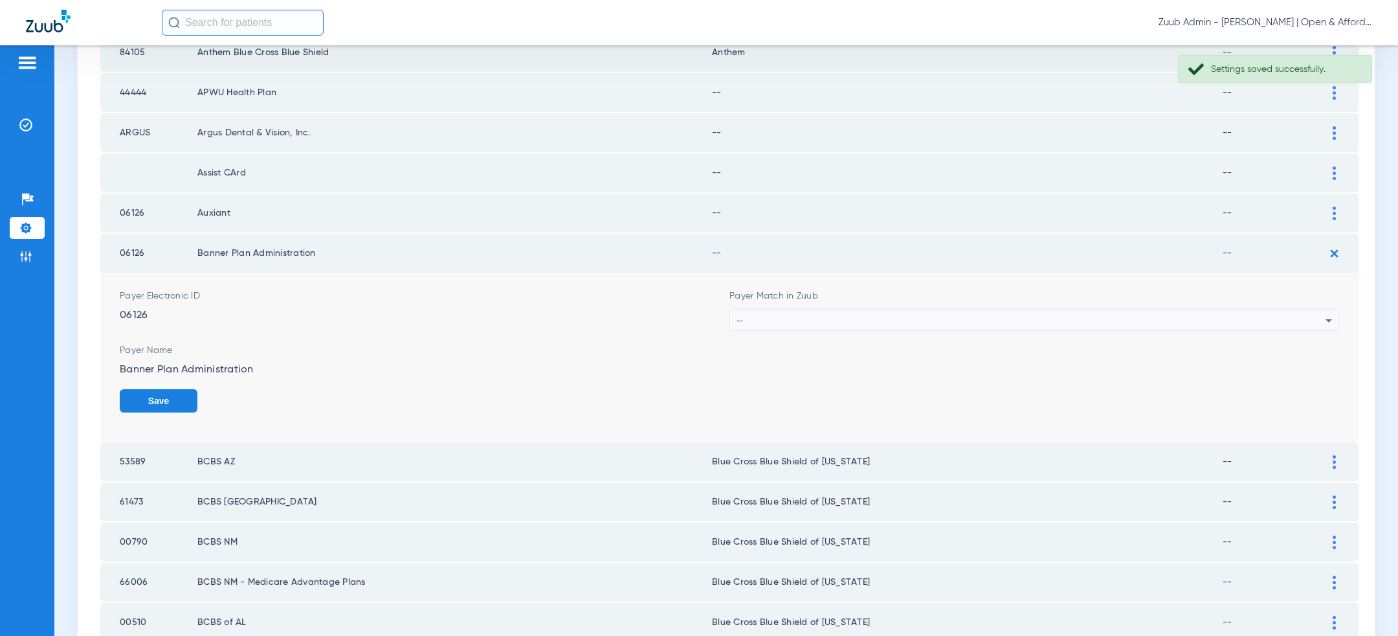
click at [1053, 310] on div "--" at bounding box center [1031, 320] width 589 height 22
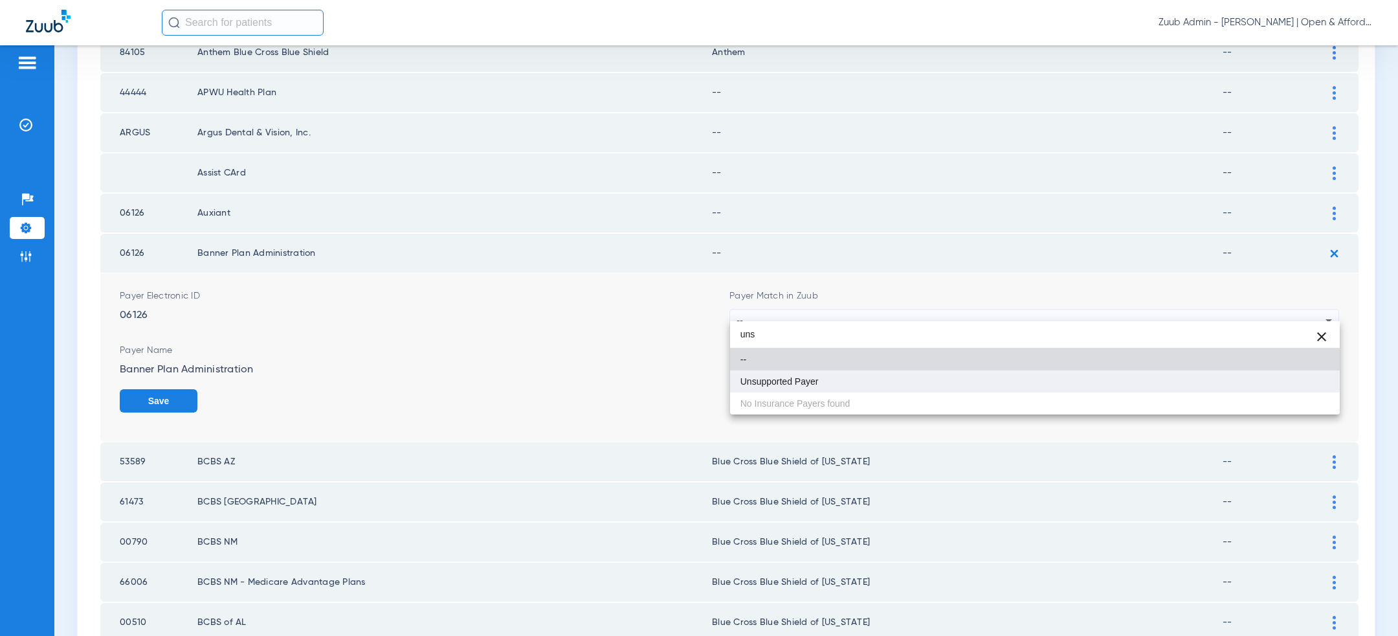
type input "uns"
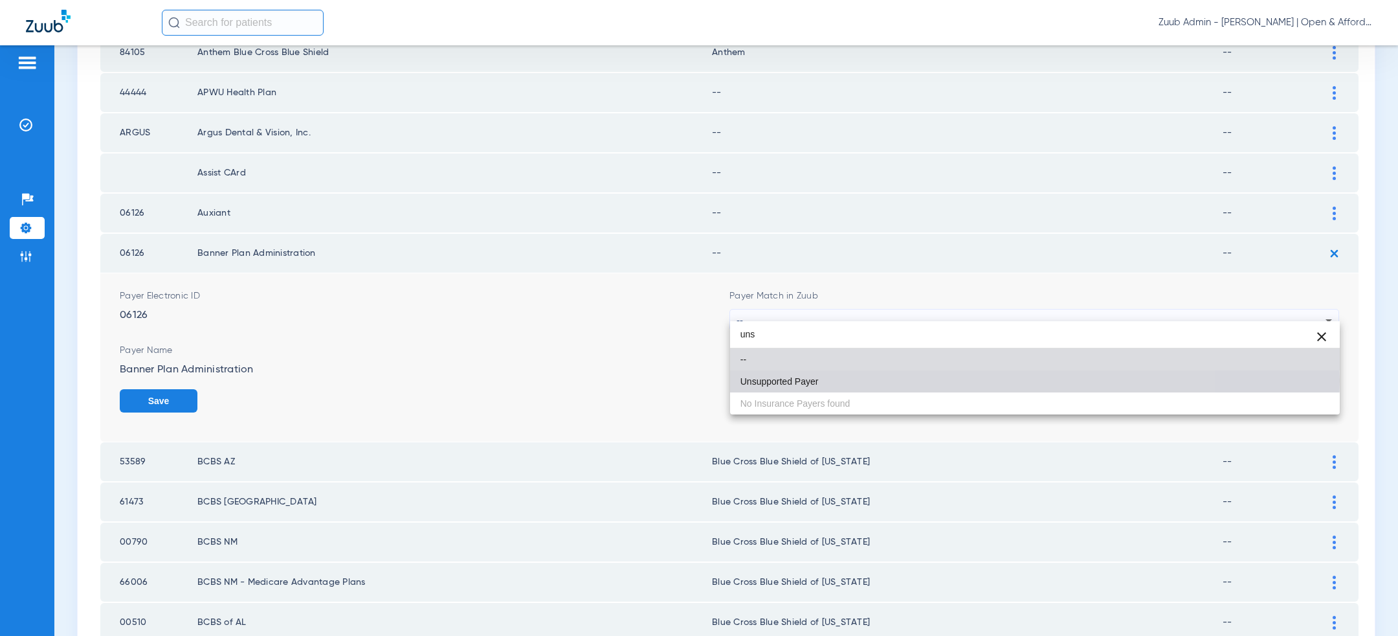
click at [948, 380] on mat-option "Unsupported Payer" at bounding box center [1035, 381] width 610 height 22
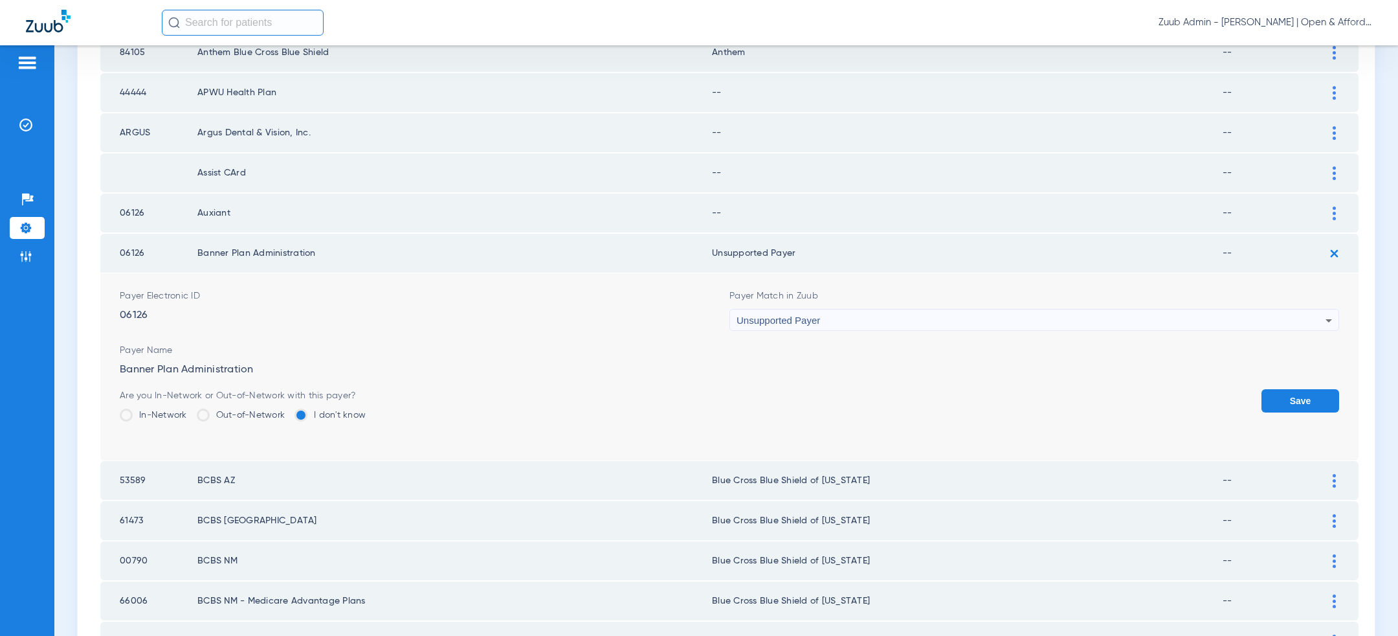
click at [1317, 391] on button "Save" at bounding box center [1301, 400] width 78 height 23
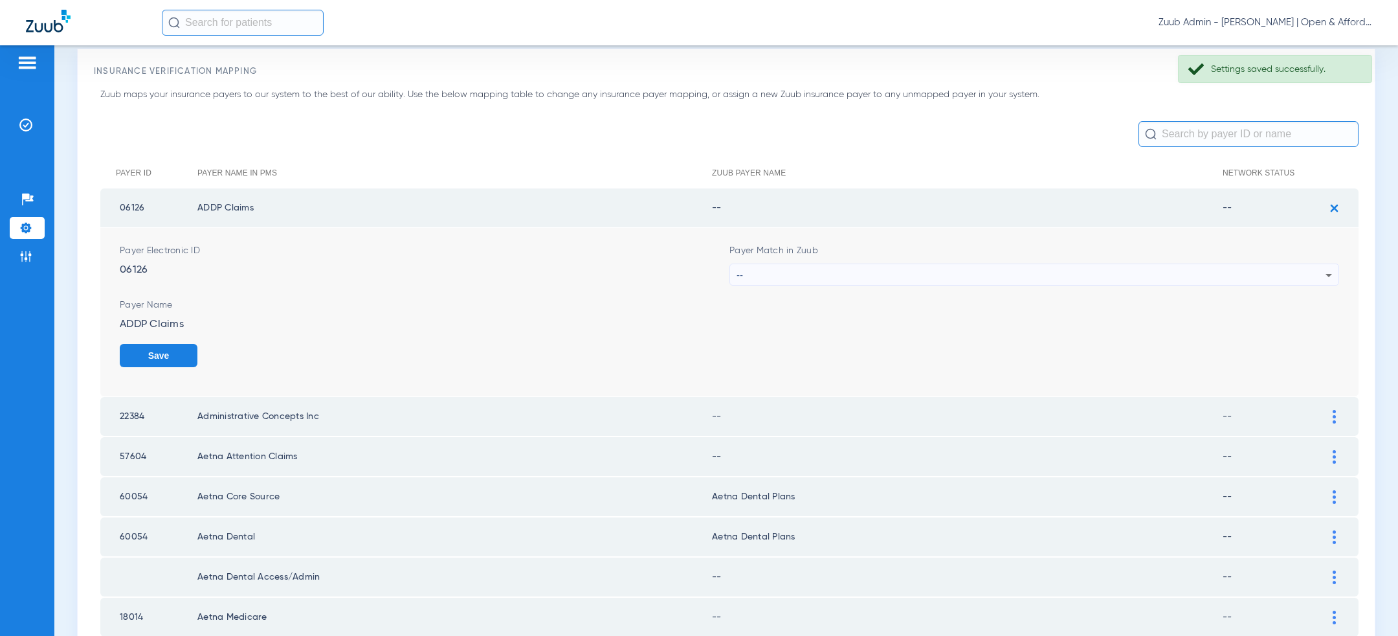
scroll to position [0, 0]
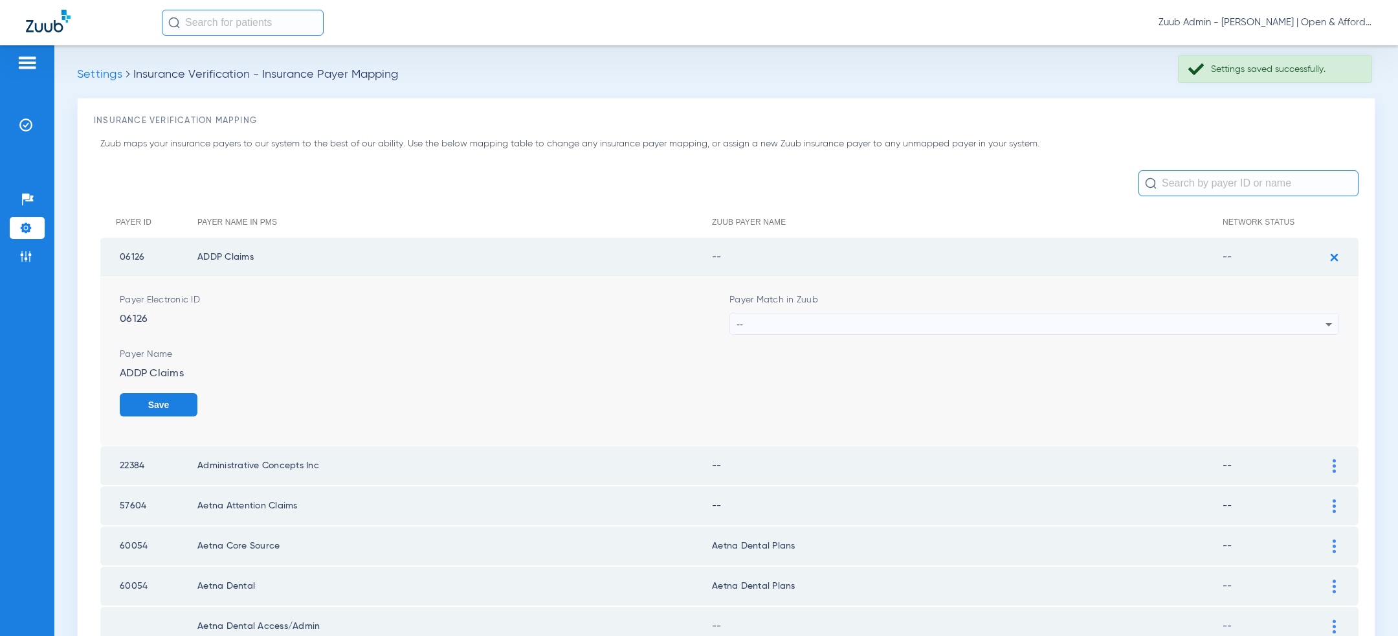
click at [1196, 320] on div "--" at bounding box center [1031, 324] width 589 height 22
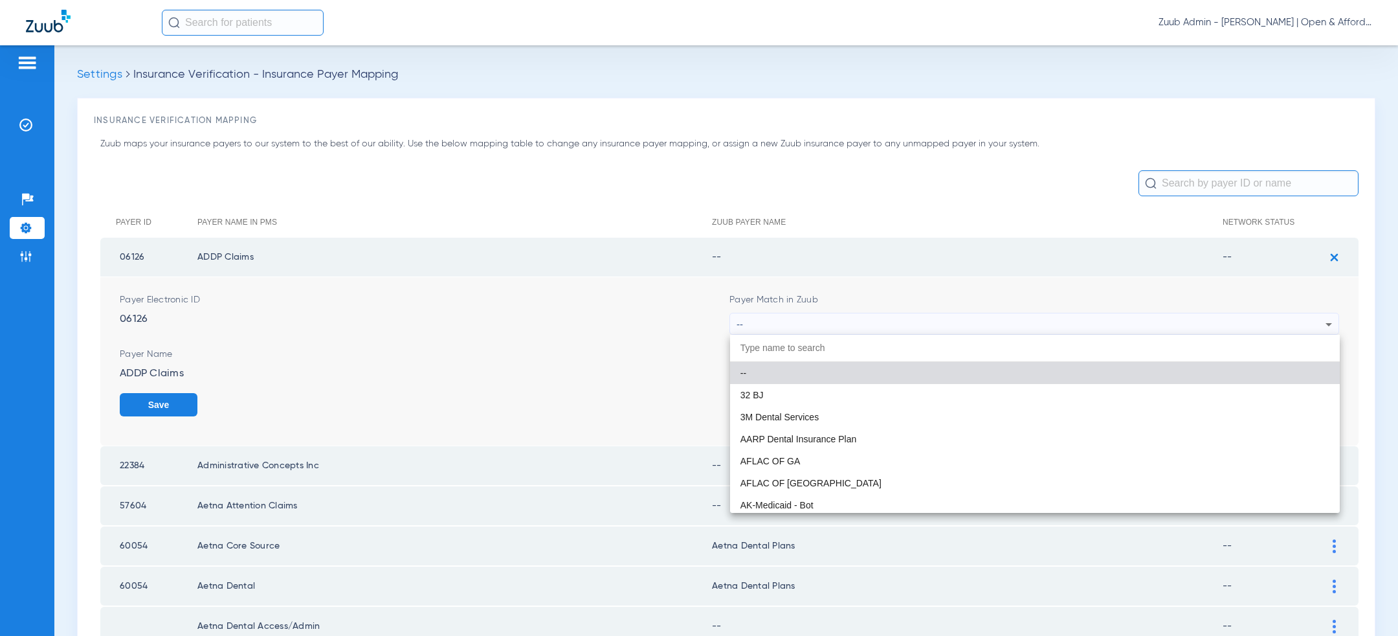
paste input "uns"
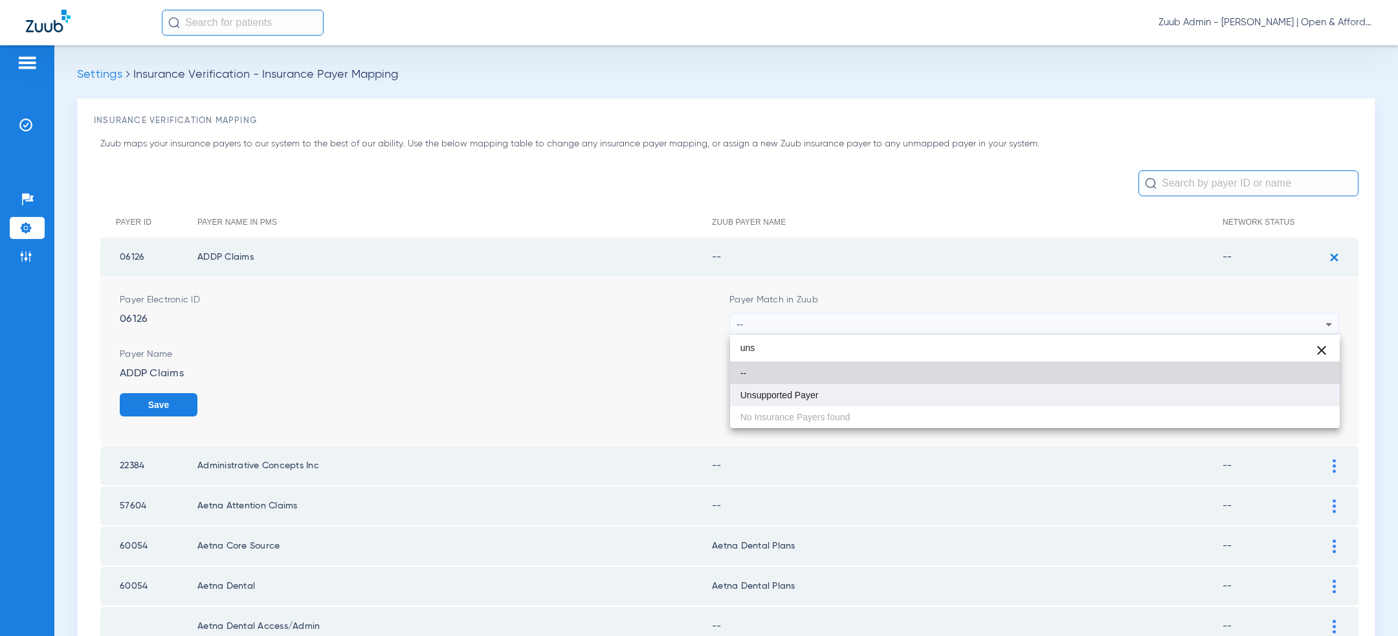
type input "uns"
click at [1038, 397] on mat-option "Unsupported Payer" at bounding box center [1035, 395] width 610 height 22
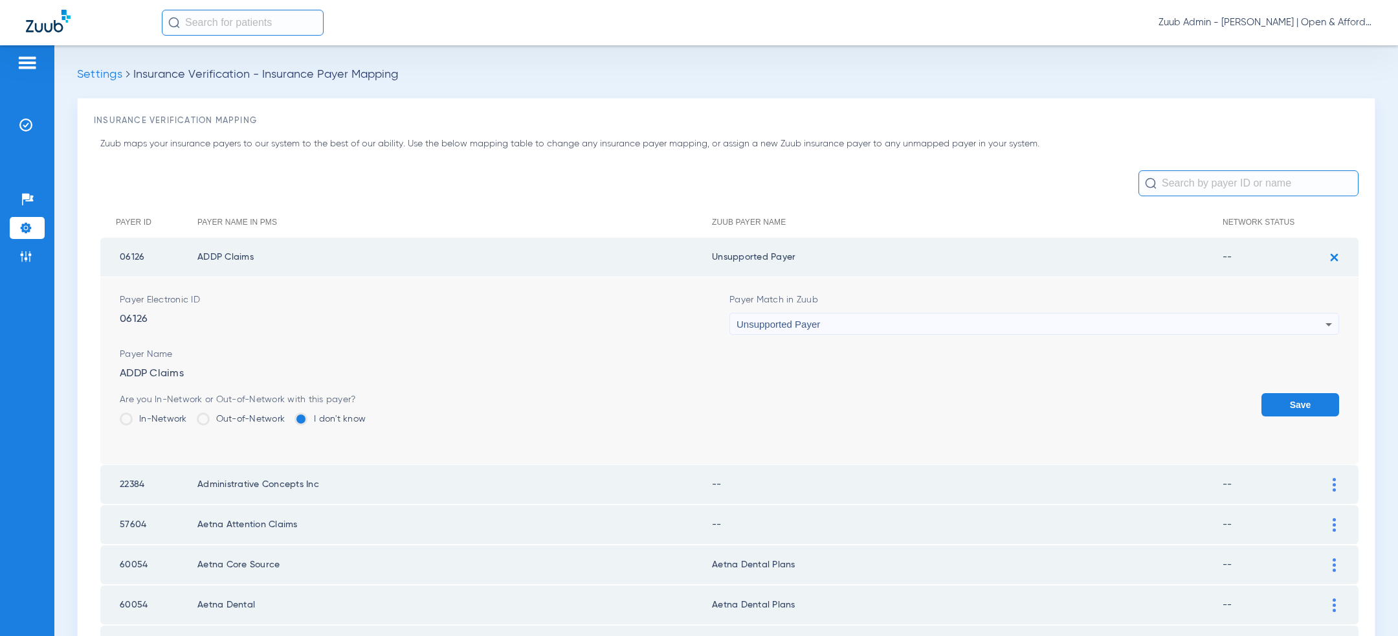
click at [1302, 404] on button "Save" at bounding box center [1301, 404] width 78 height 23
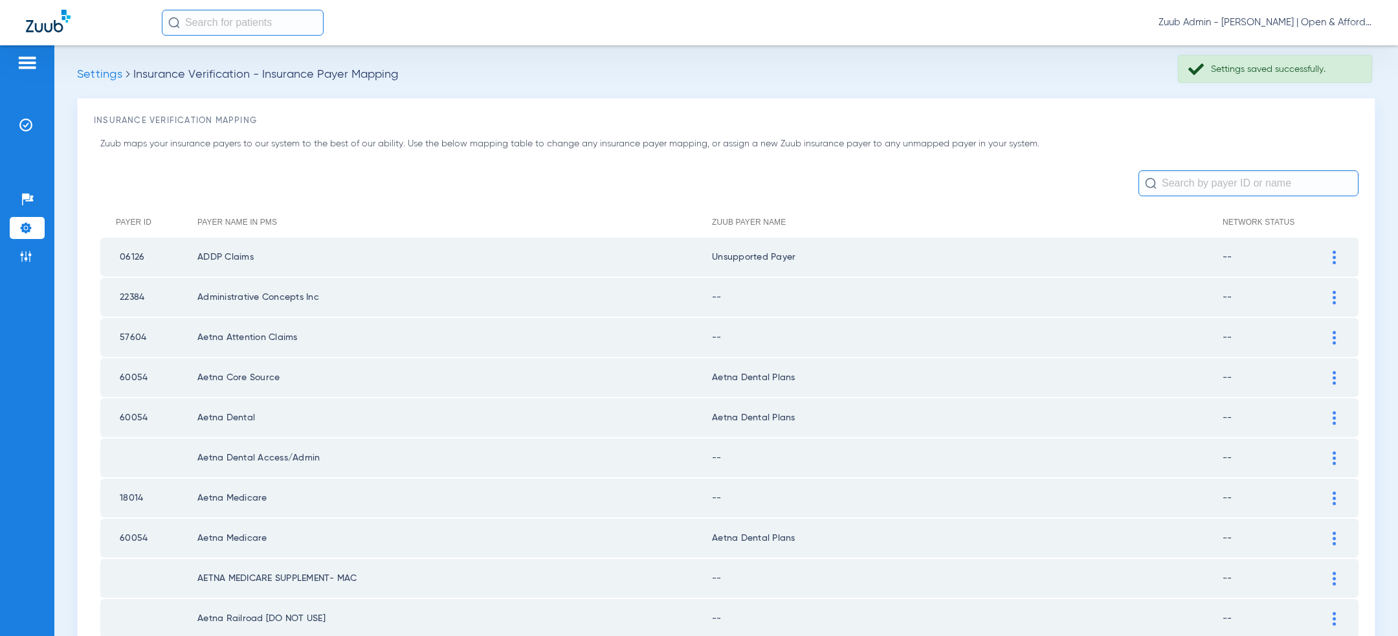
click at [1334, 294] on img at bounding box center [1334, 298] width 3 height 14
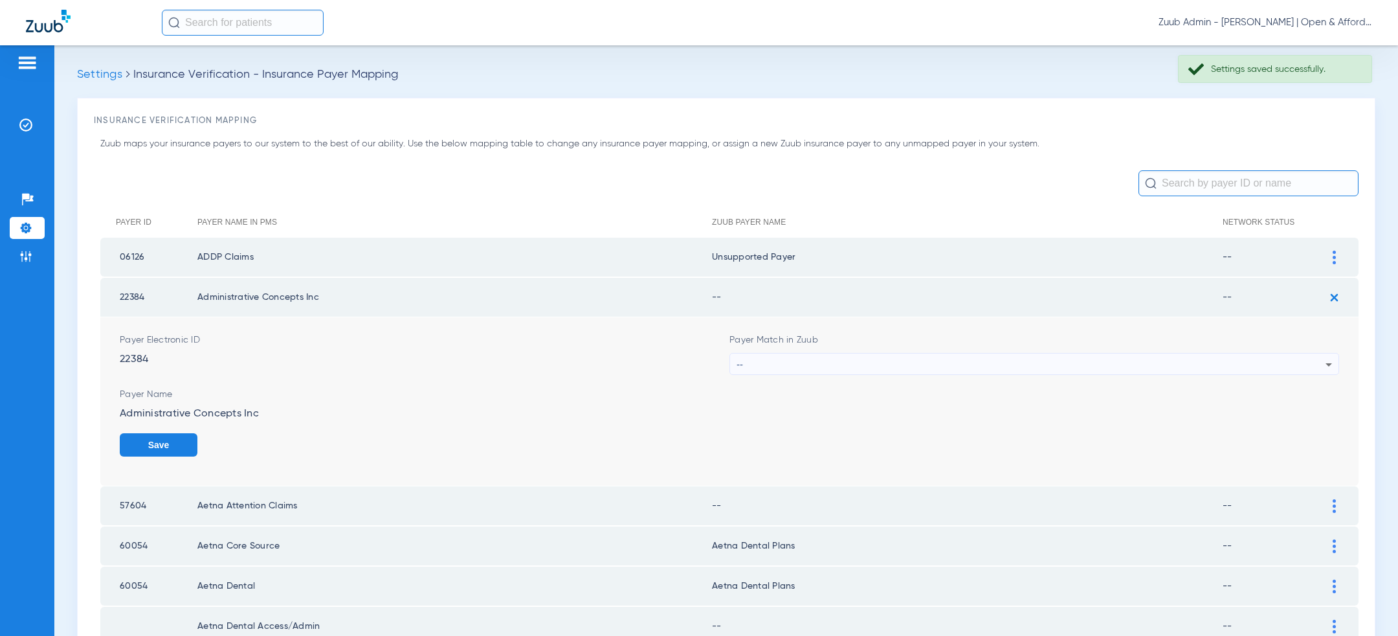
click at [1101, 379] on form "Payer Electronic ID 22384 Payer Match in Zuub -- Payer Name Administrative Conc…" at bounding box center [730, 401] width 1220 height 168
click at [1102, 361] on div "--" at bounding box center [1031, 364] width 589 height 22
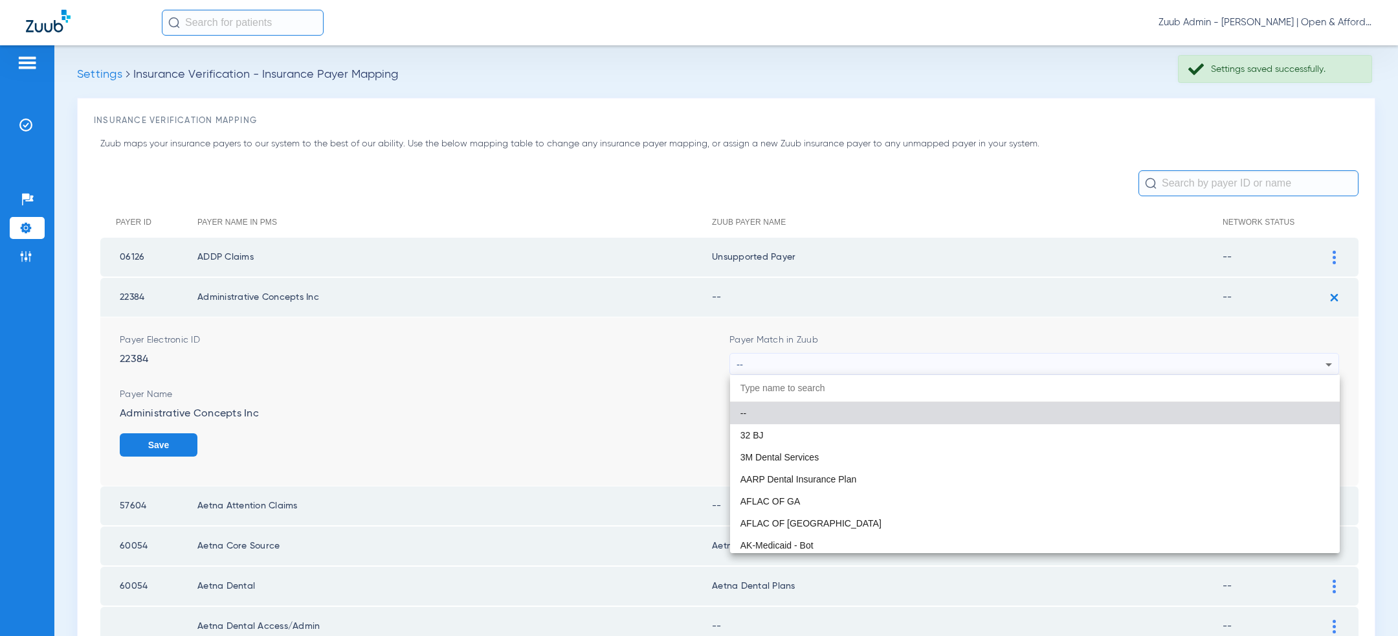
paste input "uns"
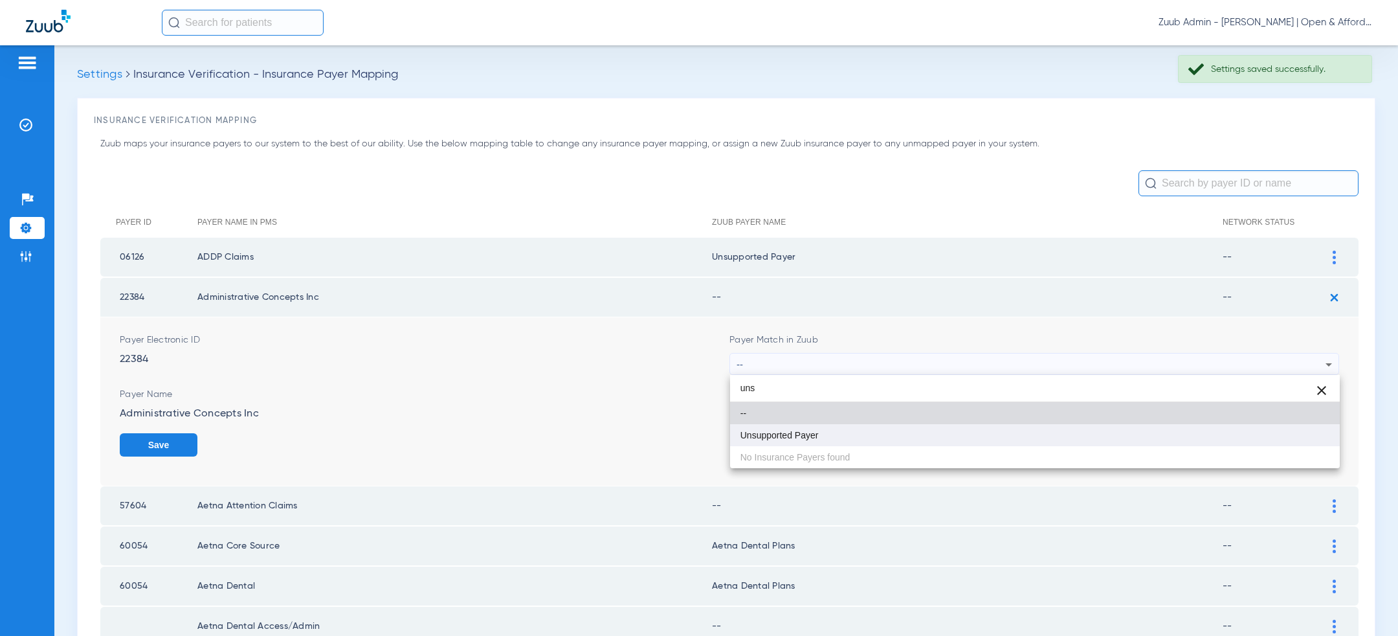
type input "uns"
click at [987, 430] on mat-option "Unsupported Payer" at bounding box center [1035, 435] width 610 height 22
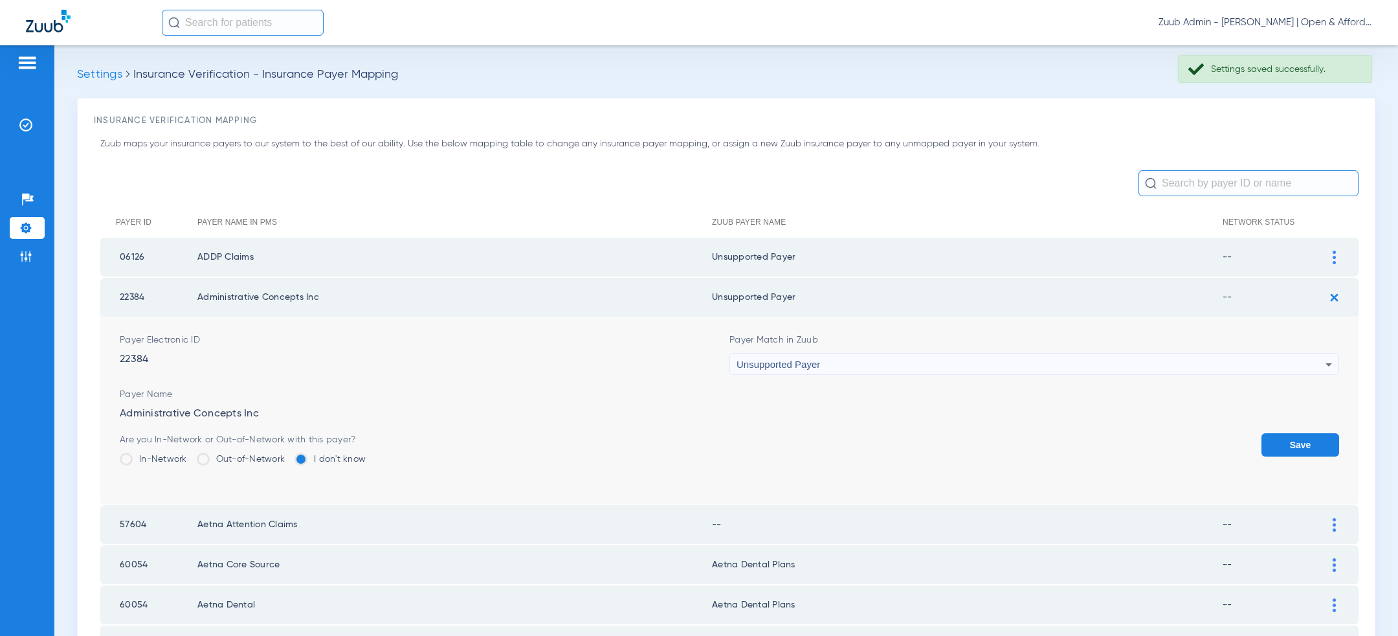
click at [1305, 440] on button "Save" at bounding box center [1301, 444] width 78 height 23
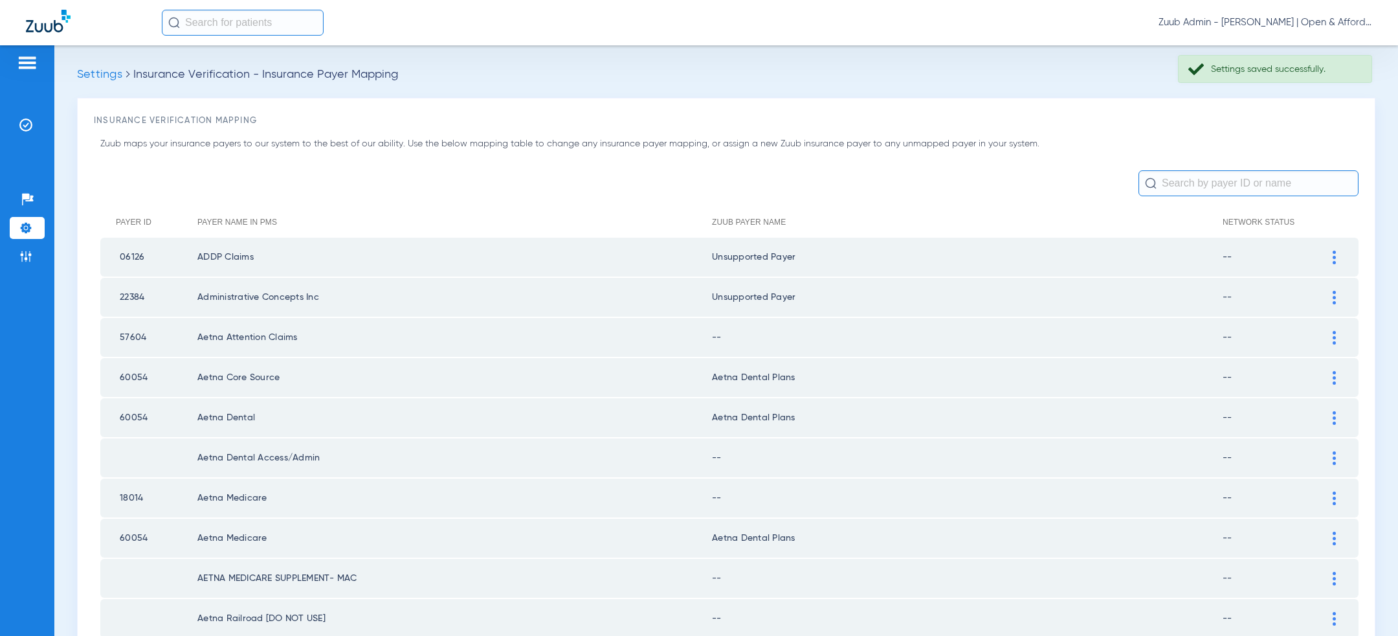
click at [1334, 342] on img at bounding box center [1334, 338] width 3 height 14
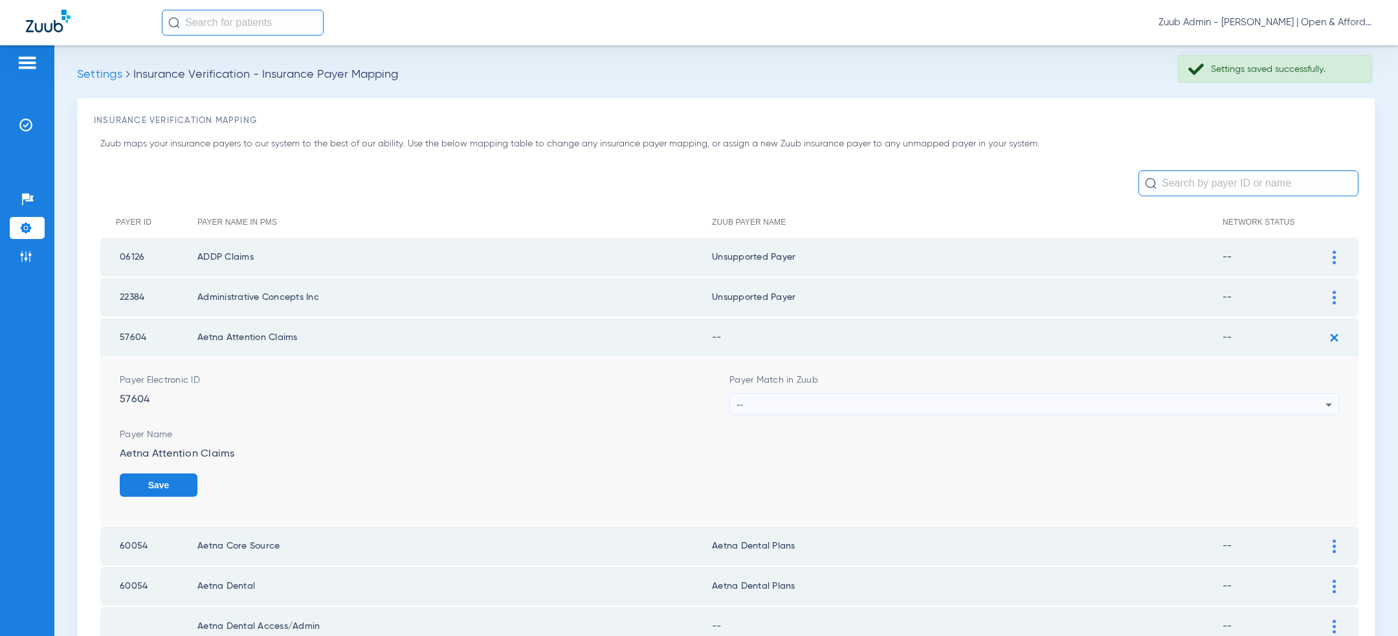
click at [1106, 396] on div "--" at bounding box center [1031, 405] width 589 height 22
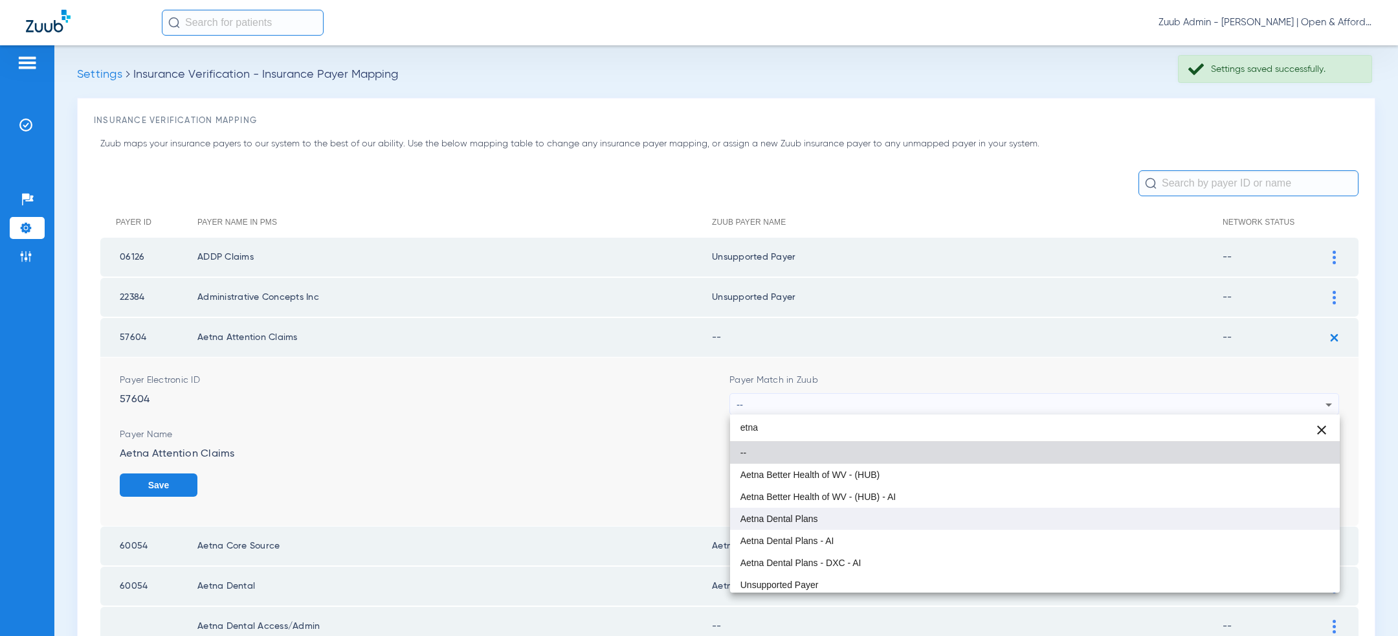
type input "etna"
click at [855, 515] on mat-option "Aetna Dental Plans" at bounding box center [1035, 519] width 610 height 22
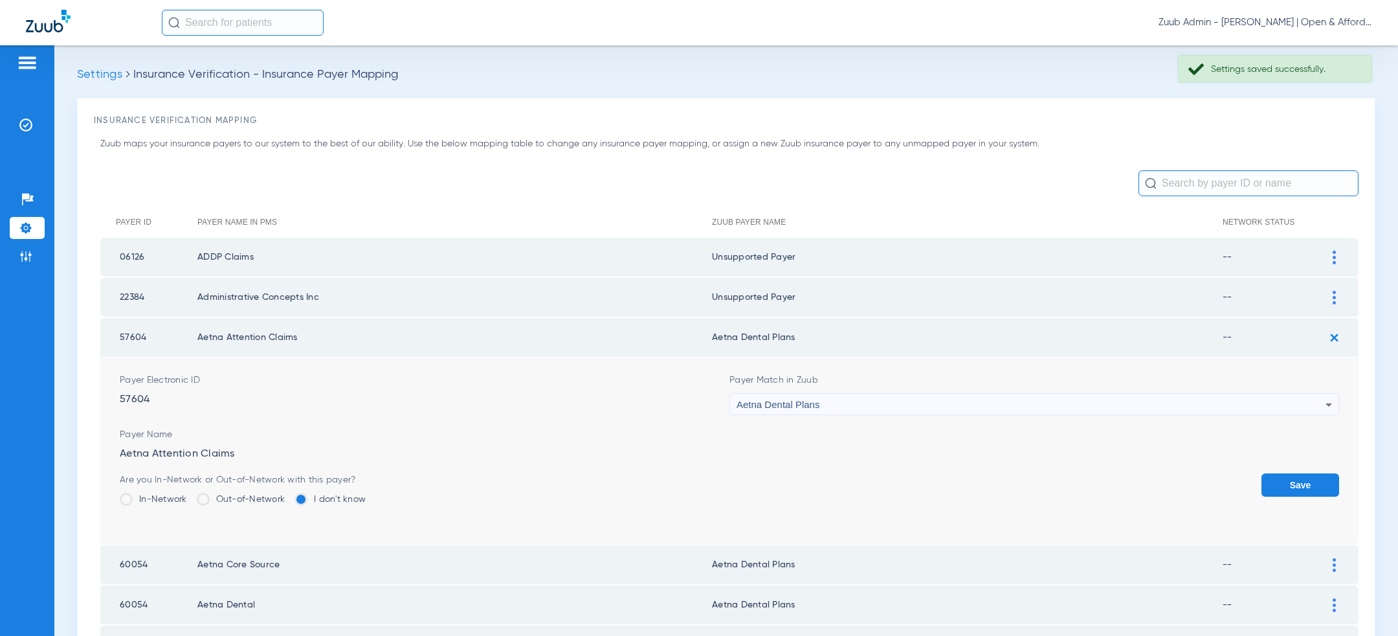
click at [1295, 476] on button "Save" at bounding box center [1301, 484] width 78 height 23
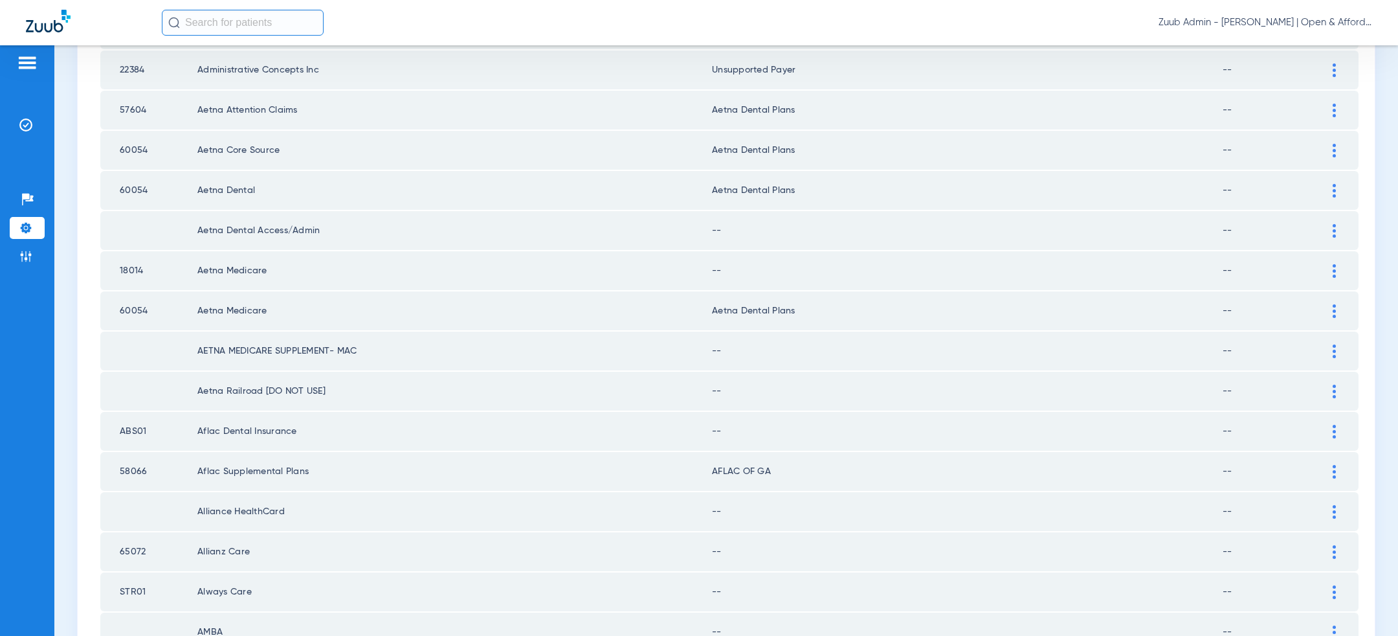
scroll to position [243, 0]
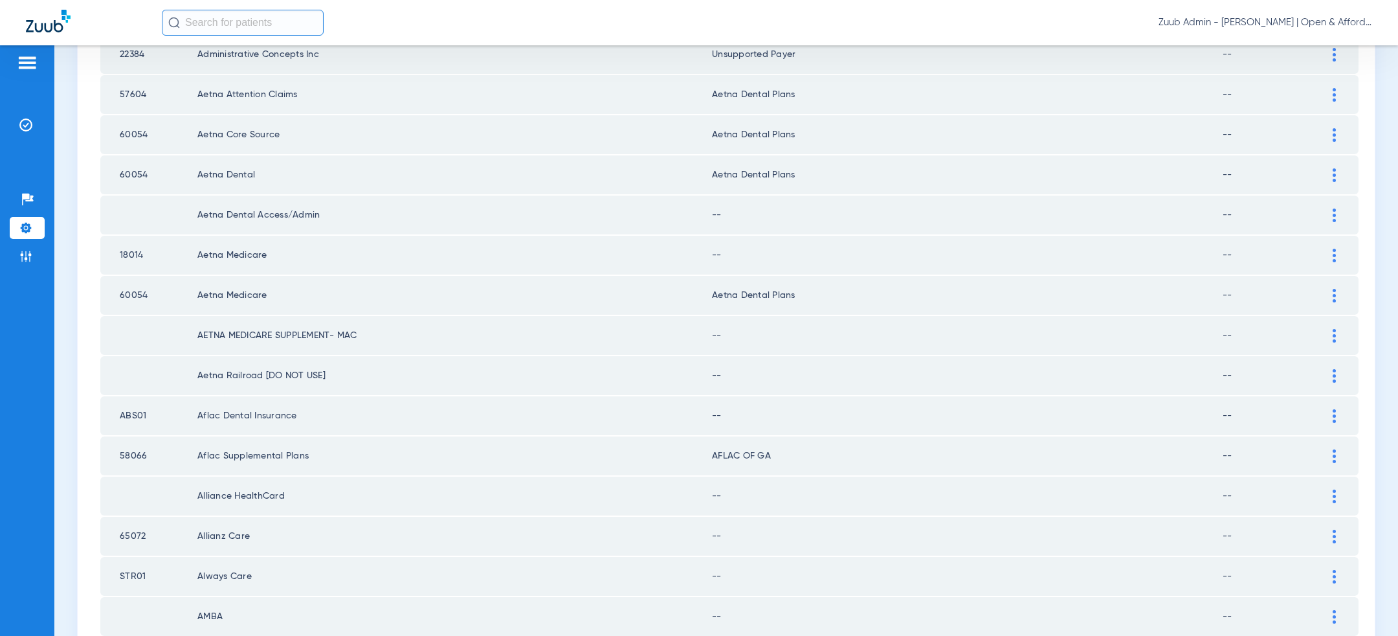
click at [1325, 208] on div at bounding box center [1334, 215] width 23 height 14
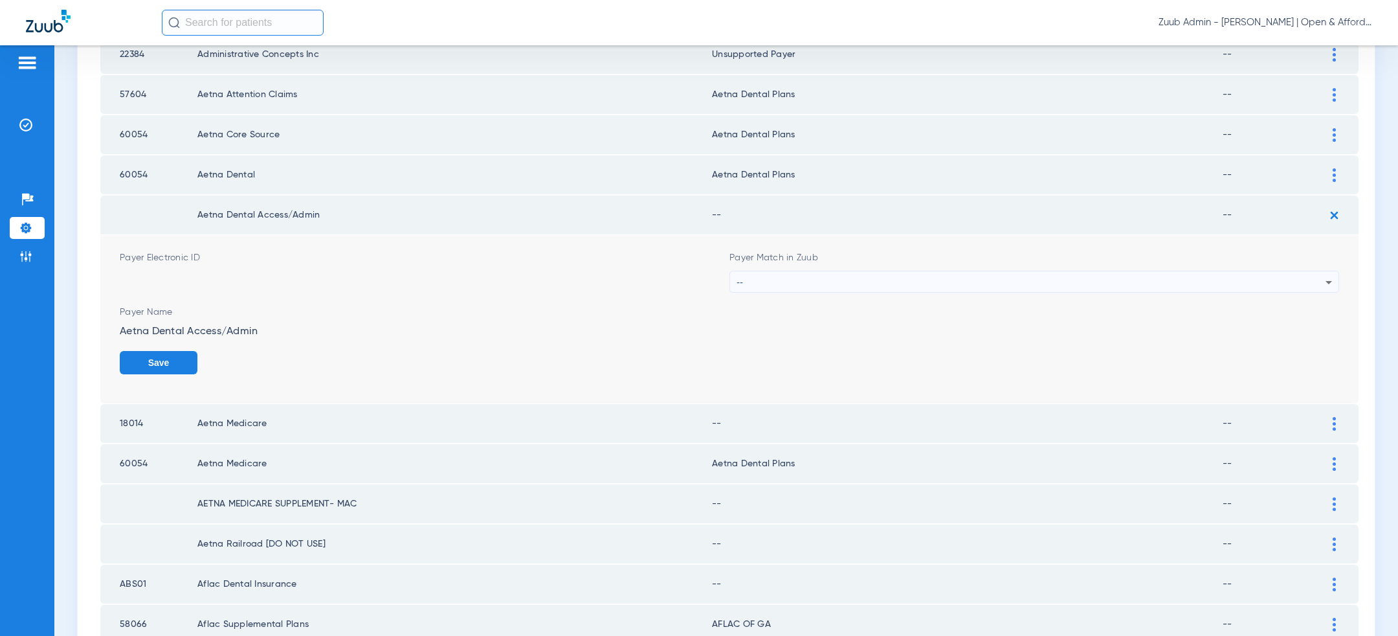
click at [980, 284] on div "--" at bounding box center [1031, 282] width 589 height 22
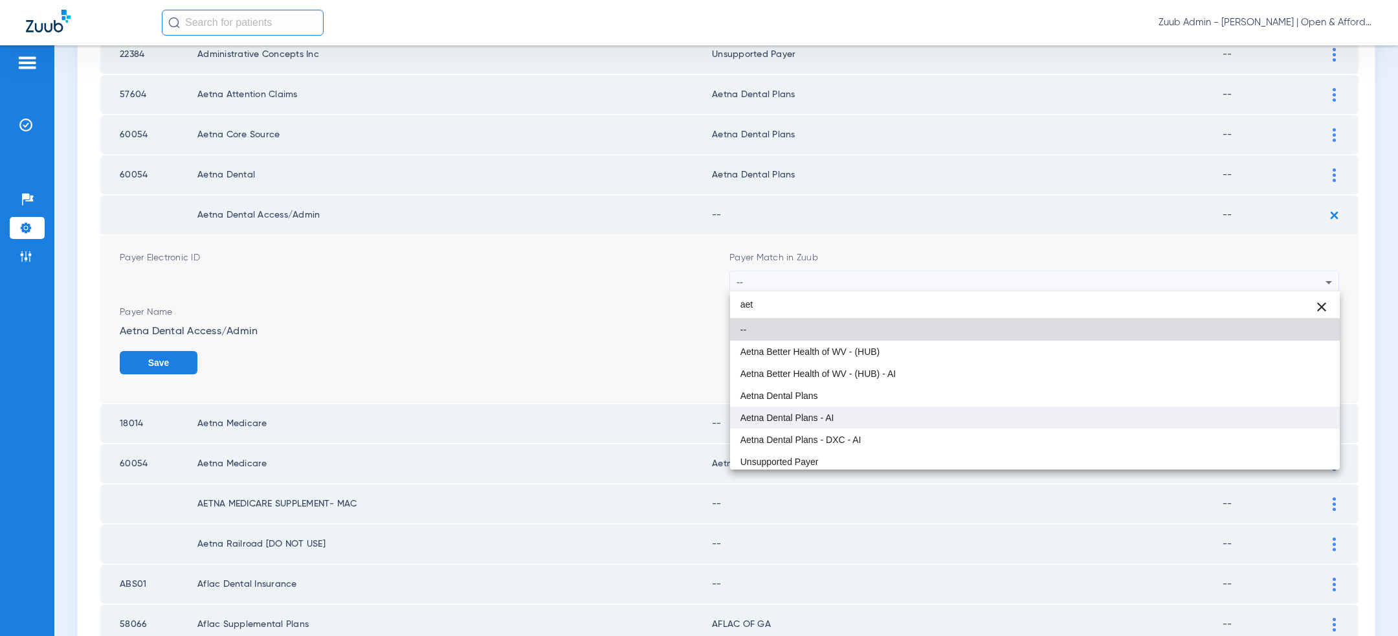
type input "aet"
click at [857, 407] on mat-option "Aetna Dental Plans - AI" at bounding box center [1035, 418] width 610 height 22
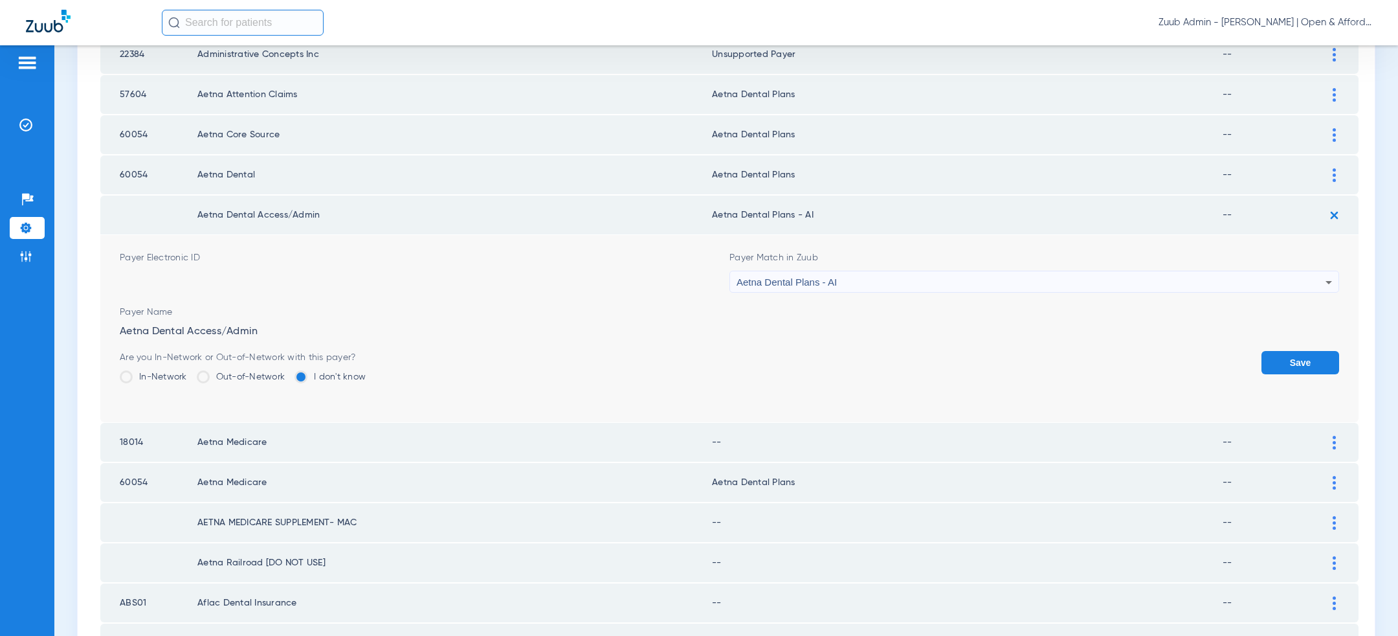
click at [874, 279] on div "Aetna Dental Plans - AI" at bounding box center [1031, 282] width 589 height 22
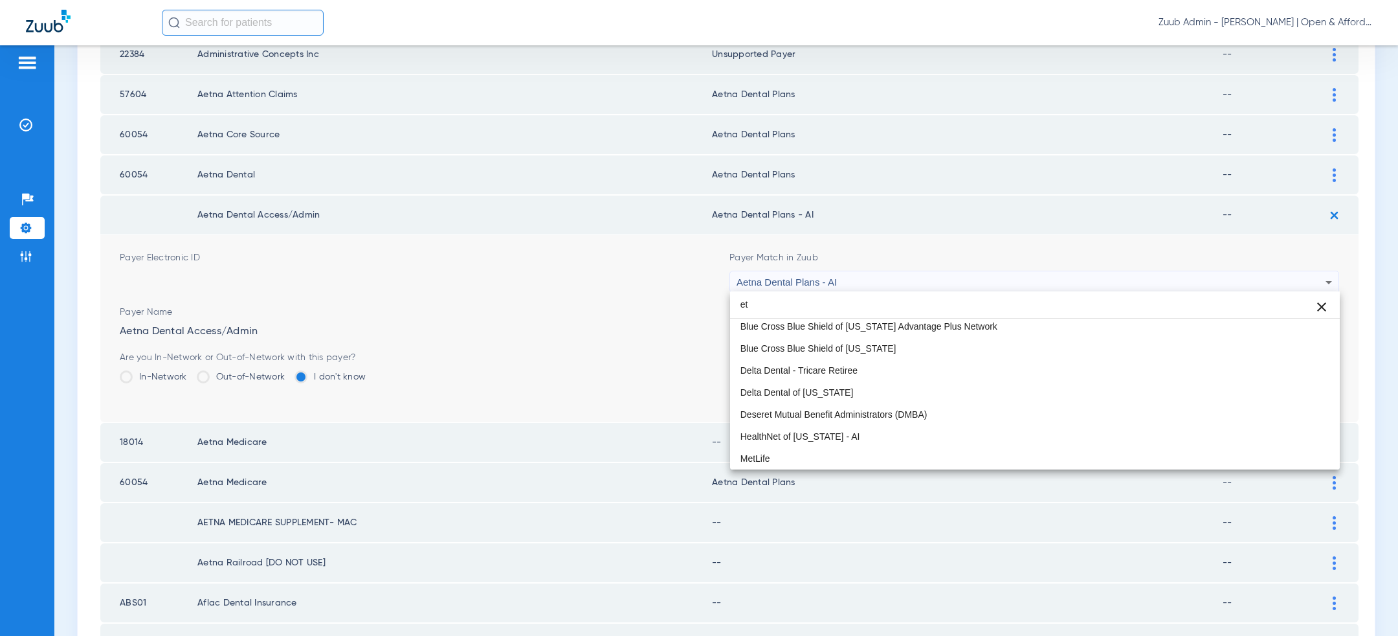
scroll to position [0, 0]
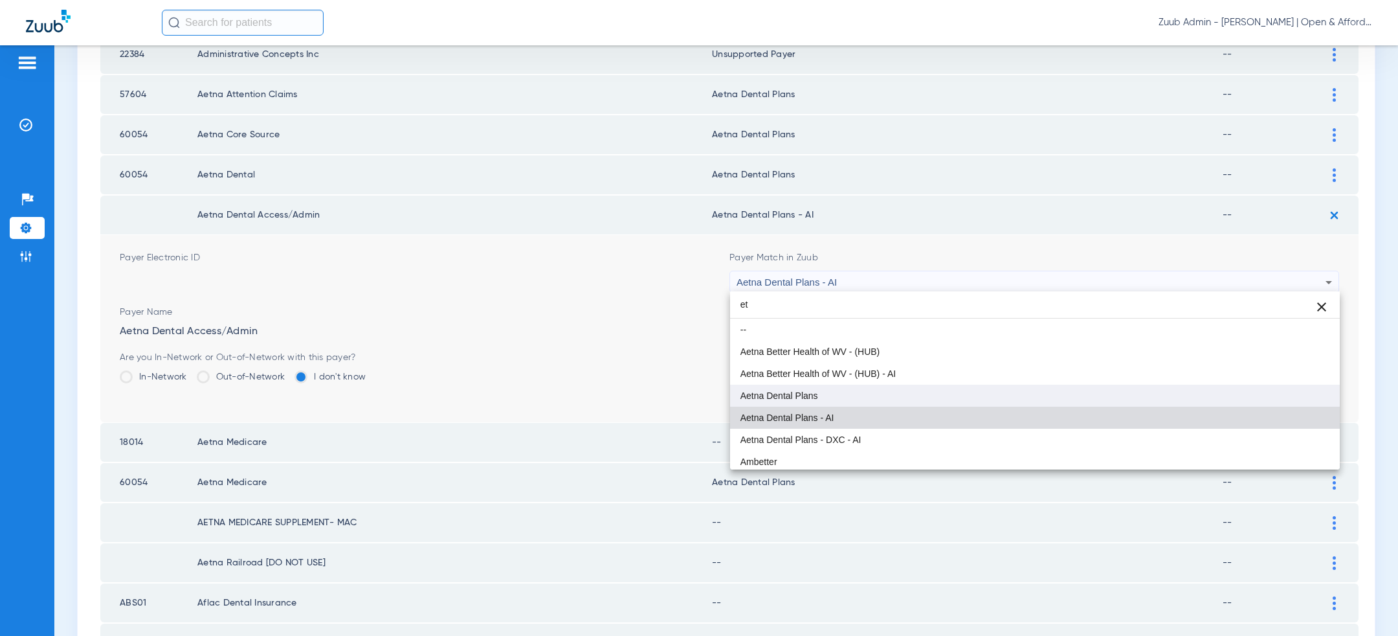
type input "et"
click at [832, 397] on mat-option "Aetna Dental Plans" at bounding box center [1035, 396] width 610 height 22
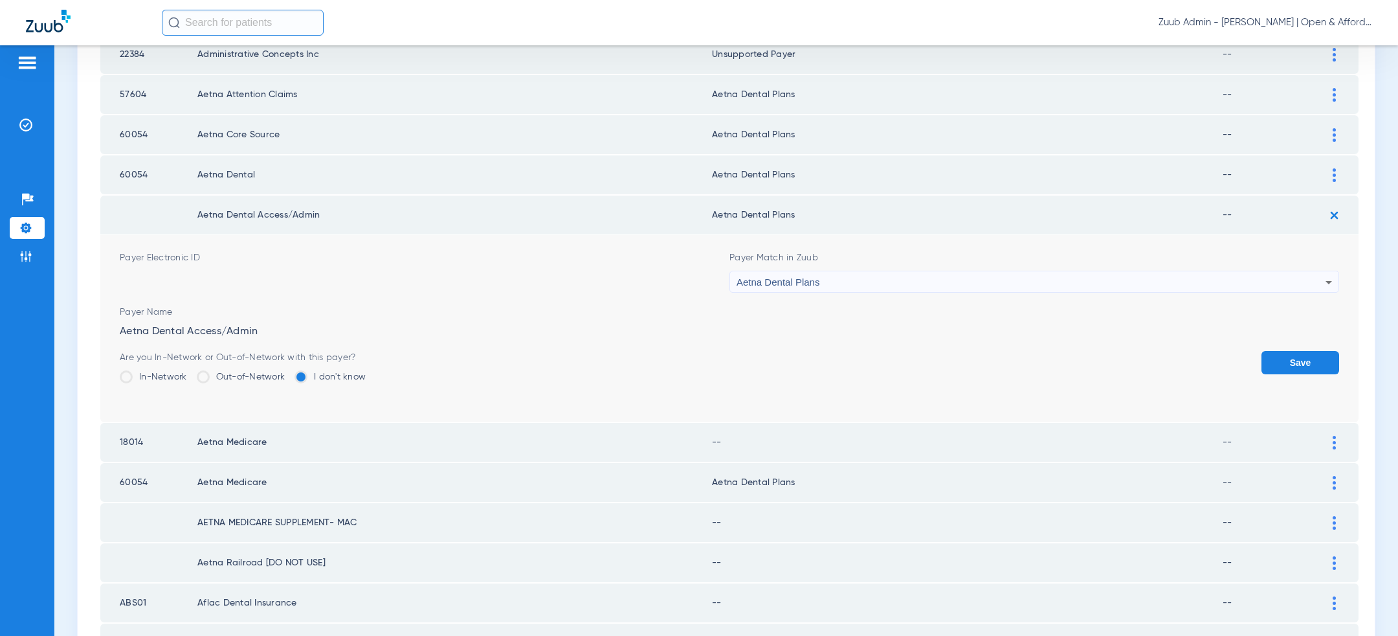
click at [1317, 356] on button "Save" at bounding box center [1301, 362] width 78 height 23
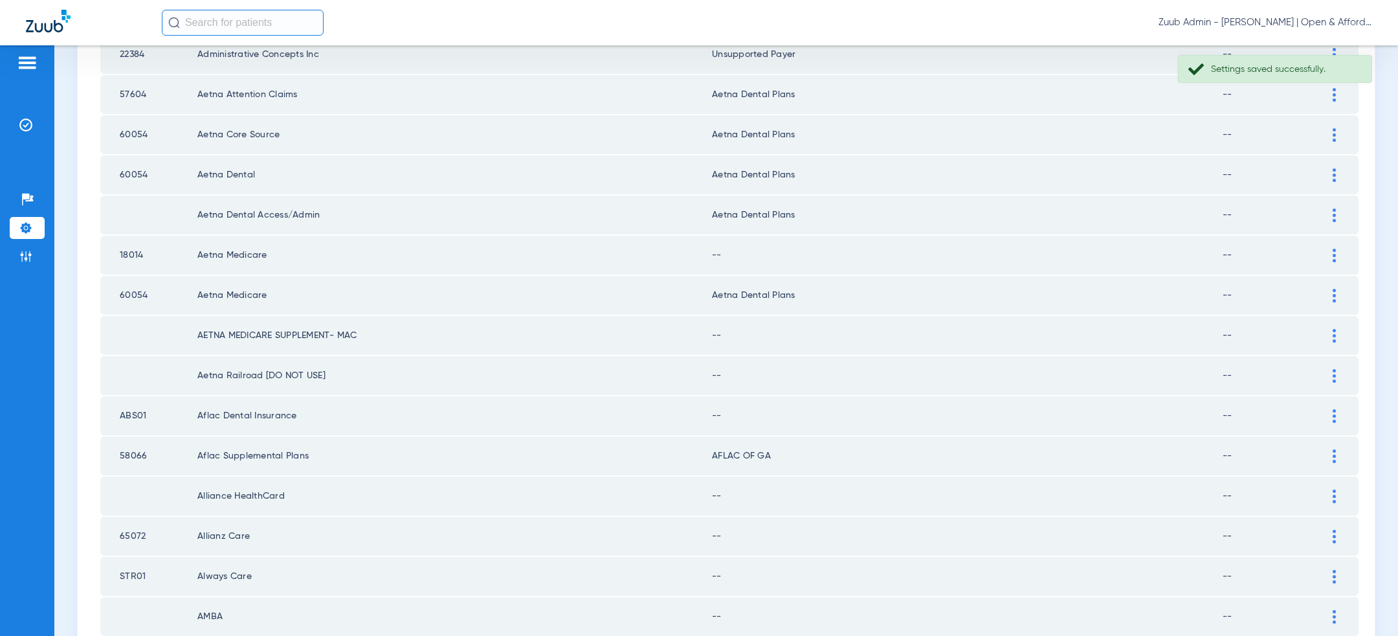
click at [1338, 242] on td at bounding box center [1341, 255] width 36 height 39
click at [1334, 249] on img at bounding box center [1334, 256] width 3 height 14
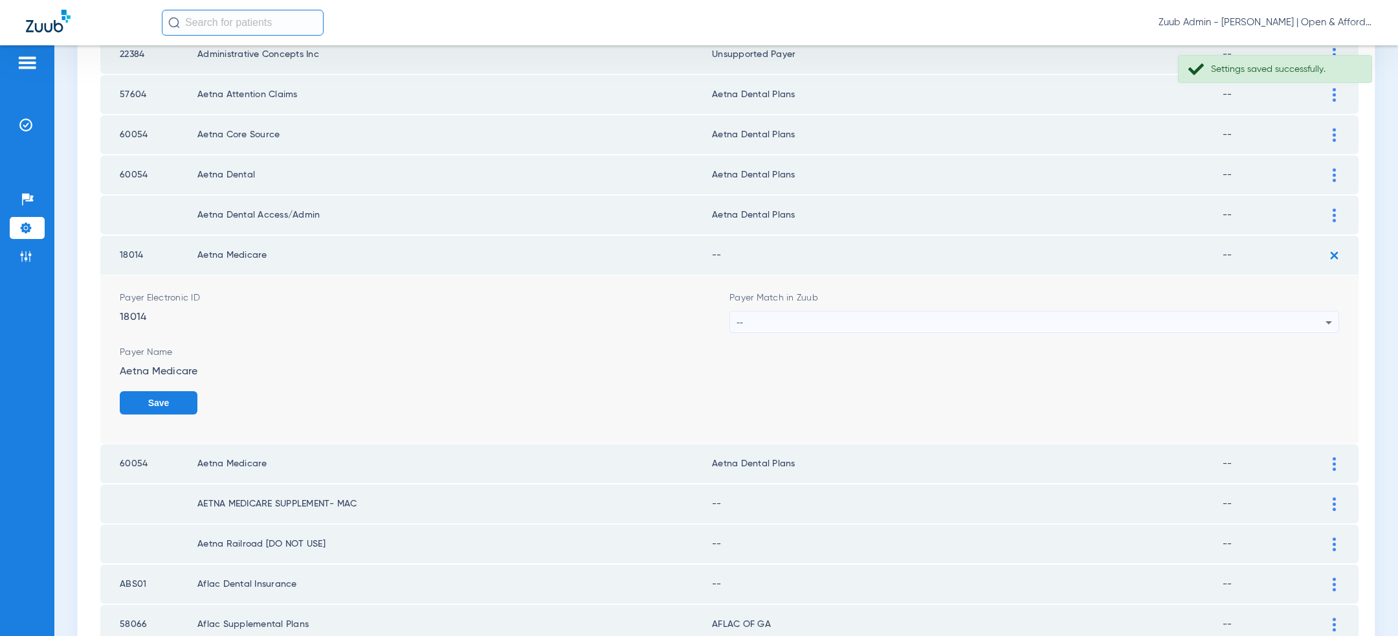
click at [1014, 322] on div "--" at bounding box center [1031, 322] width 589 height 22
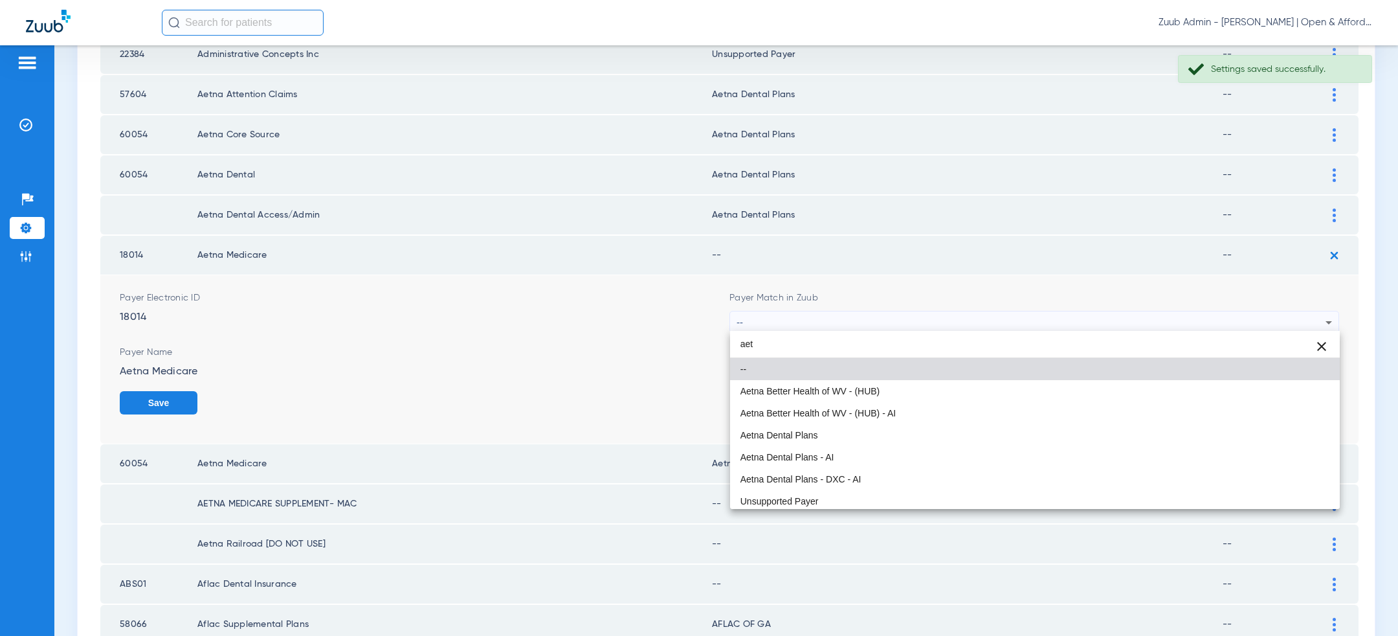
type input "aet"
click at [919, 436] on mat-option "Aetna Dental Plans" at bounding box center [1035, 435] width 610 height 22
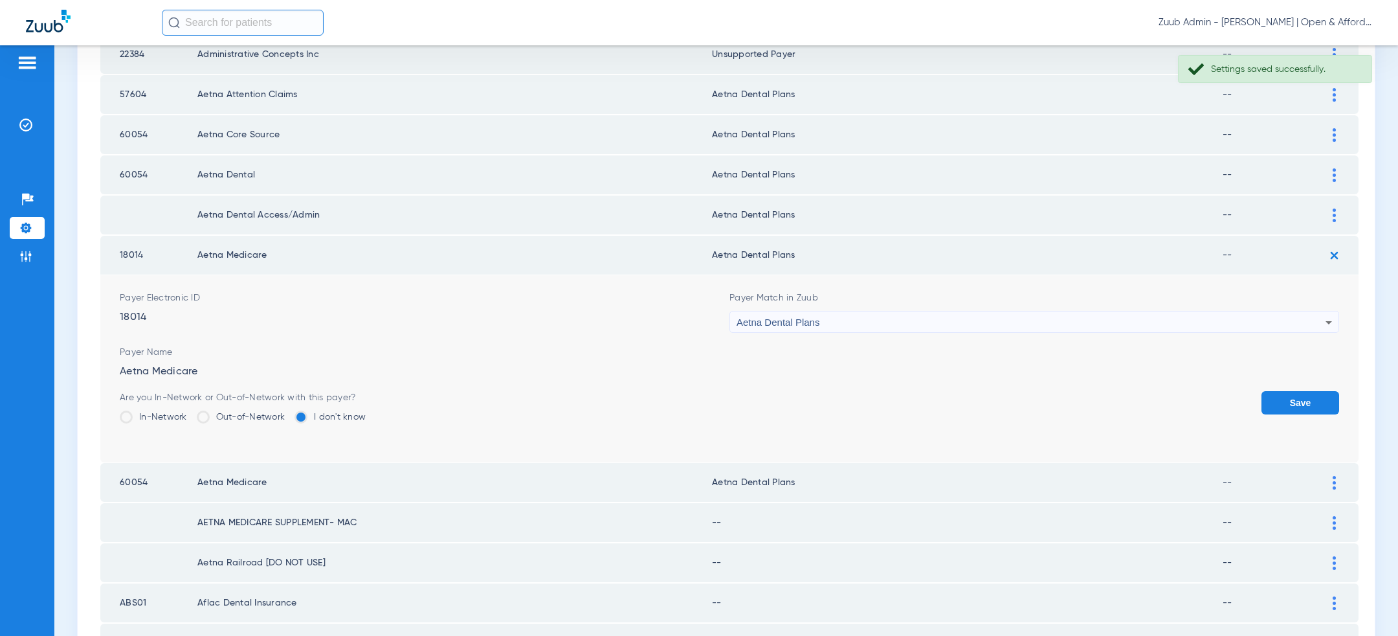
click at [1288, 397] on button "Save" at bounding box center [1301, 402] width 78 height 23
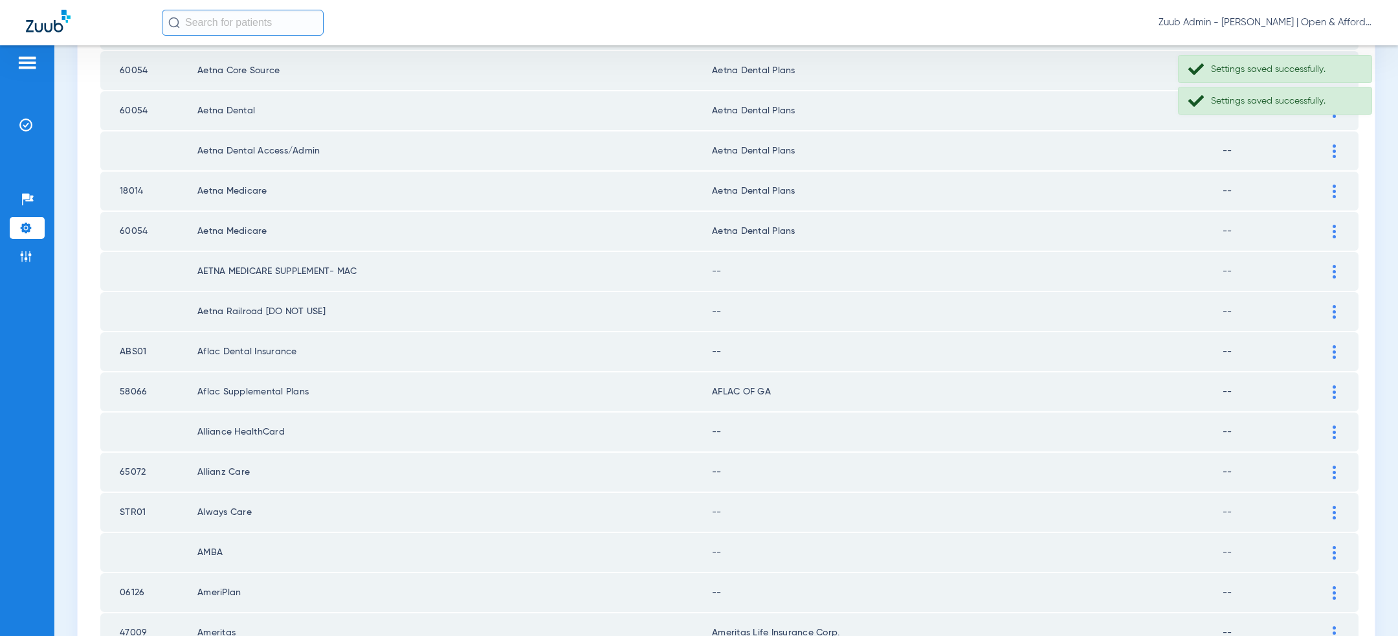
scroll to position [323, 0]
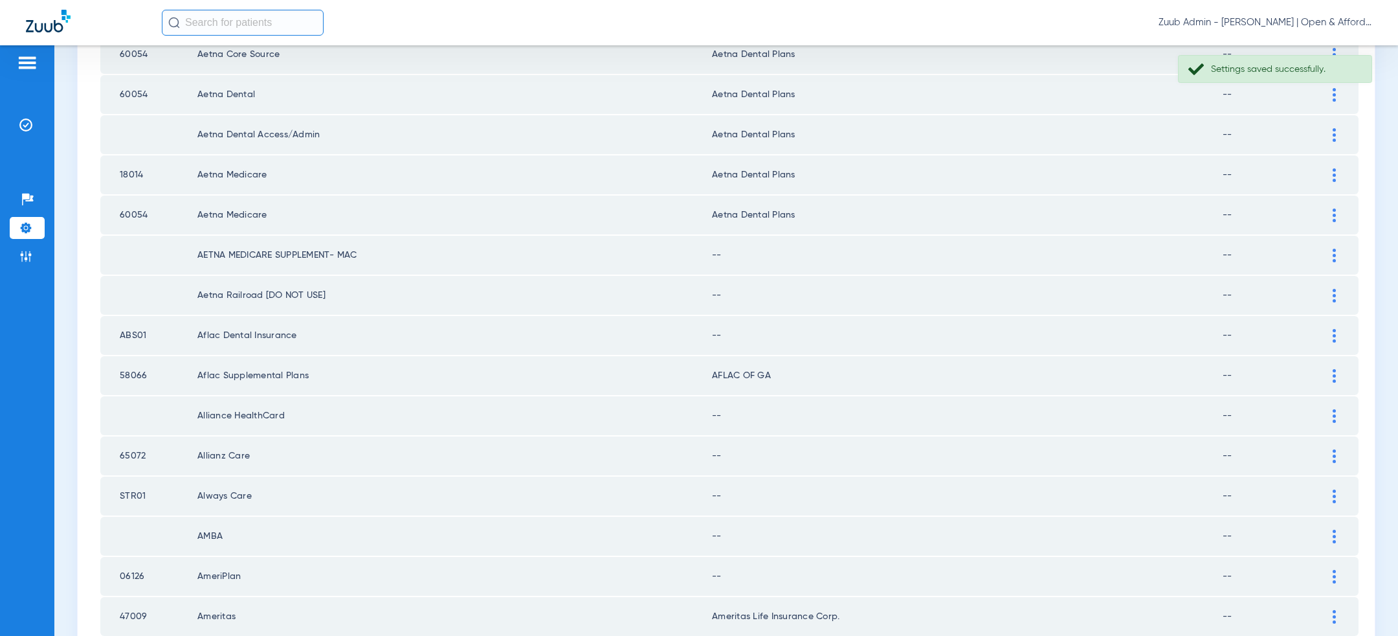
click at [1335, 249] on img at bounding box center [1334, 256] width 3 height 14
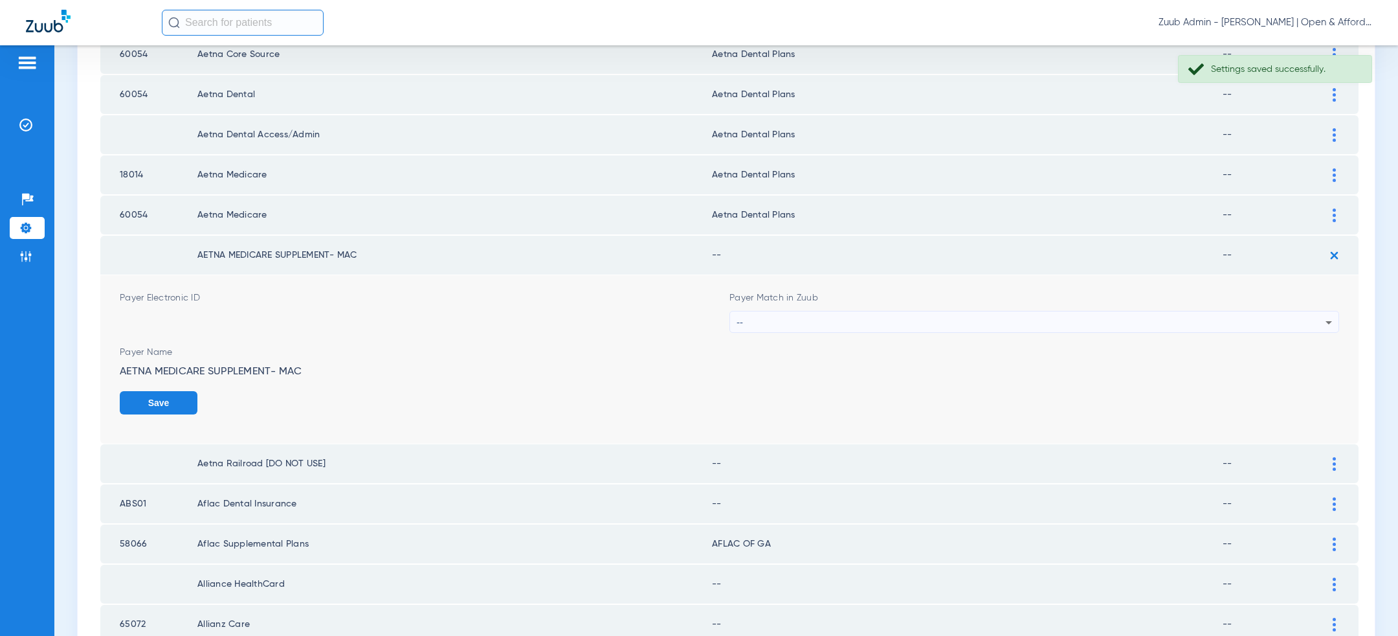
click at [1069, 315] on div "--" at bounding box center [1031, 322] width 589 height 22
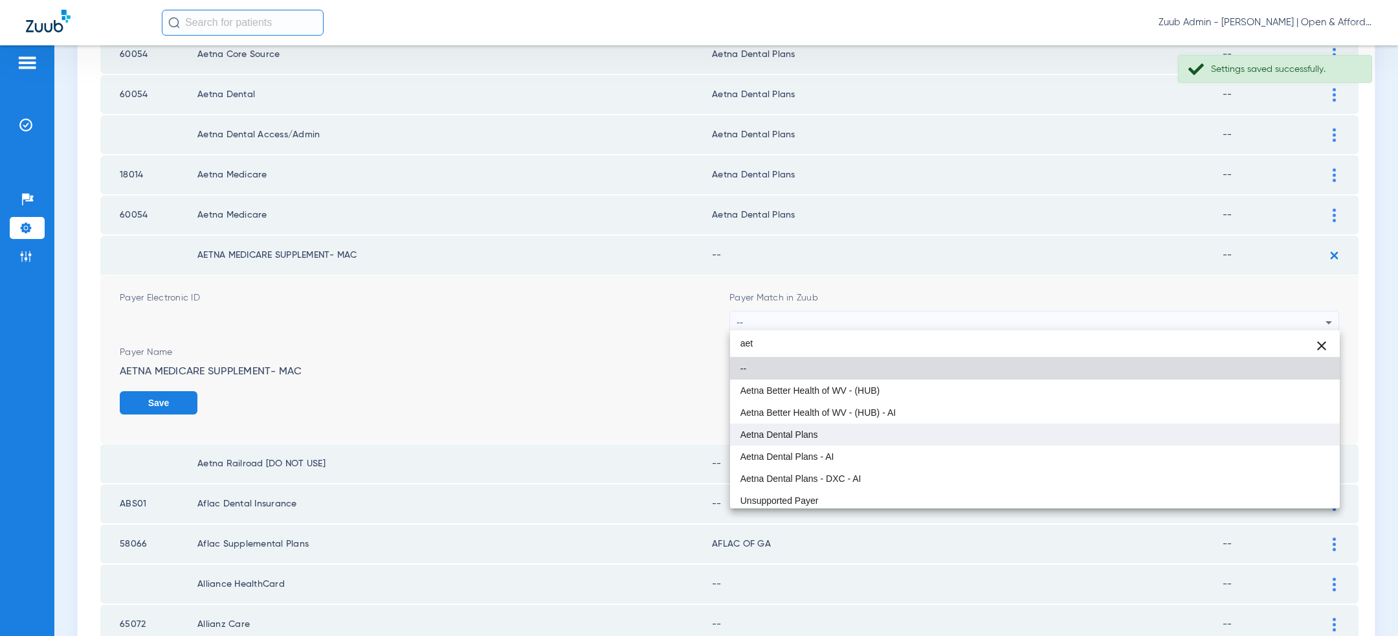
type input "aet"
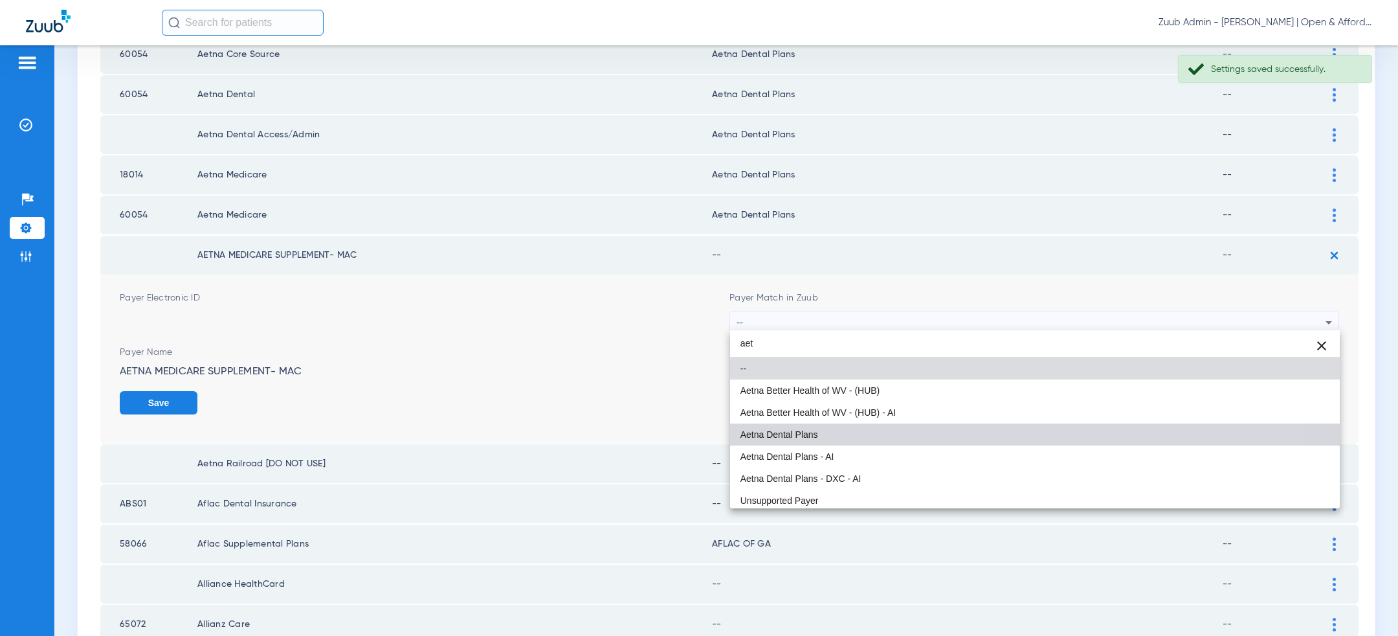
click at [911, 429] on mat-option "Aetna Dental Plans" at bounding box center [1035, 434] width 610 height 22
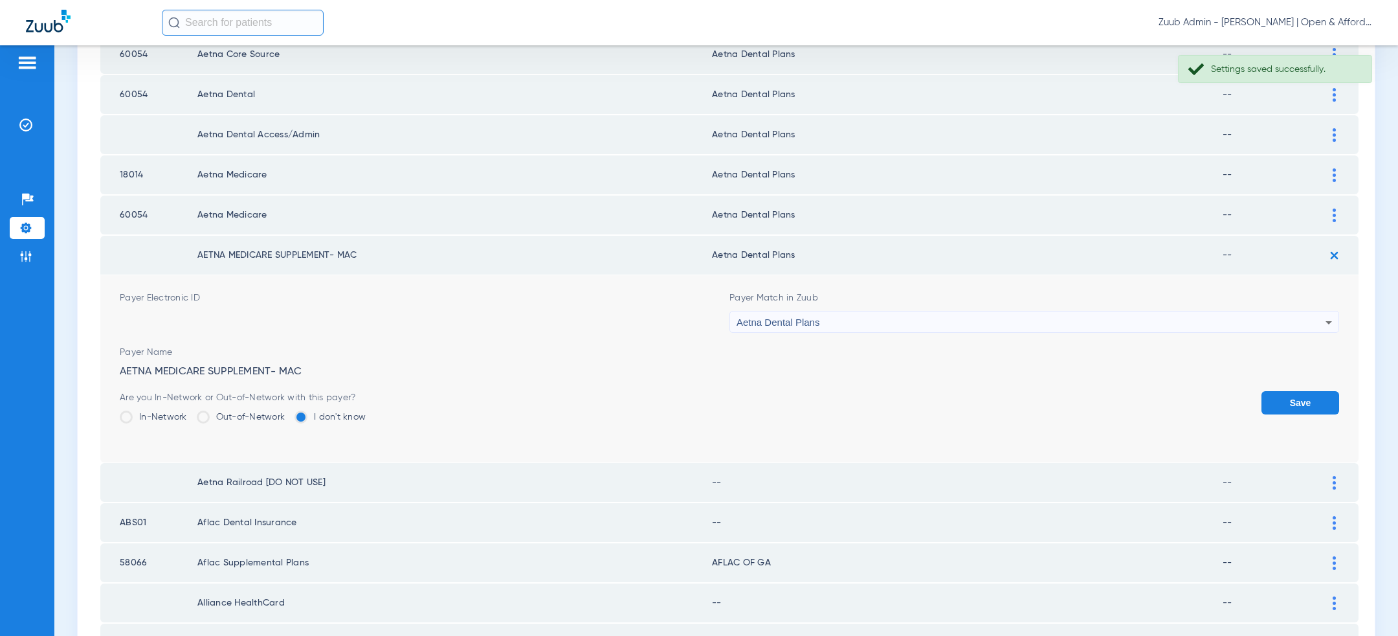
click at [1279, 394] on button "Save" at bounding box center [1301, 402] width 78 height 23
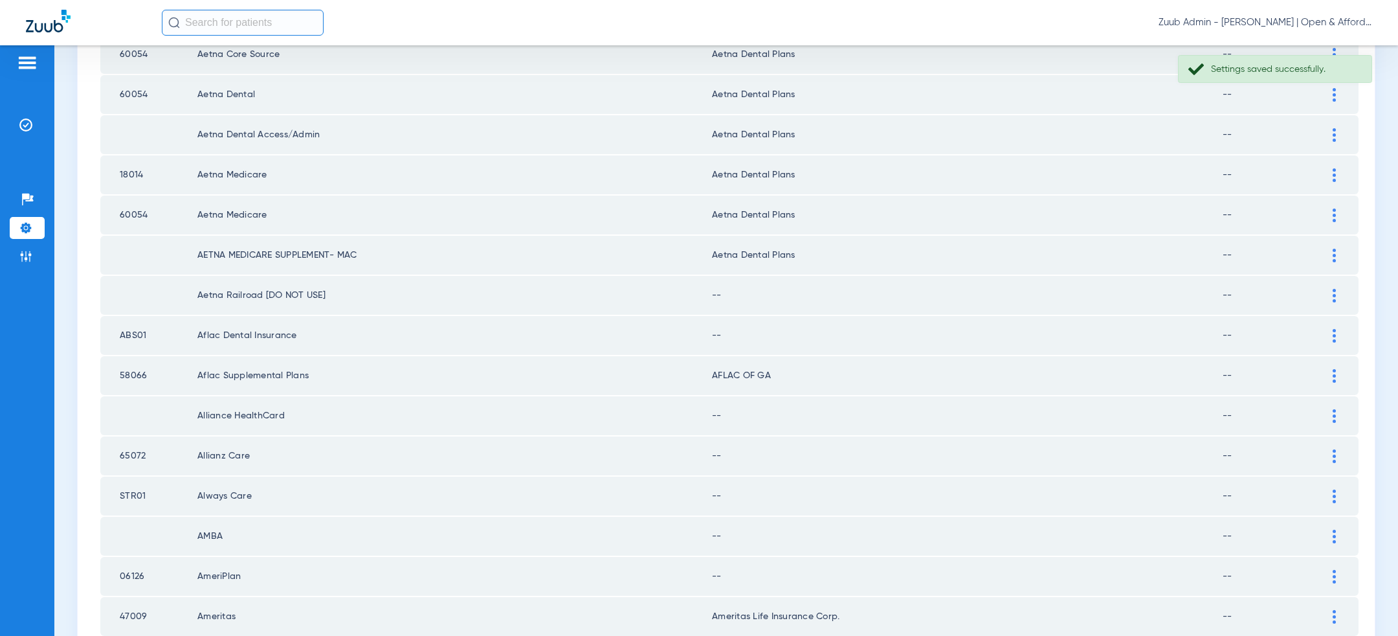
click at [1334, 294] on img at bounding box center [1334, 296] width 3 height 14
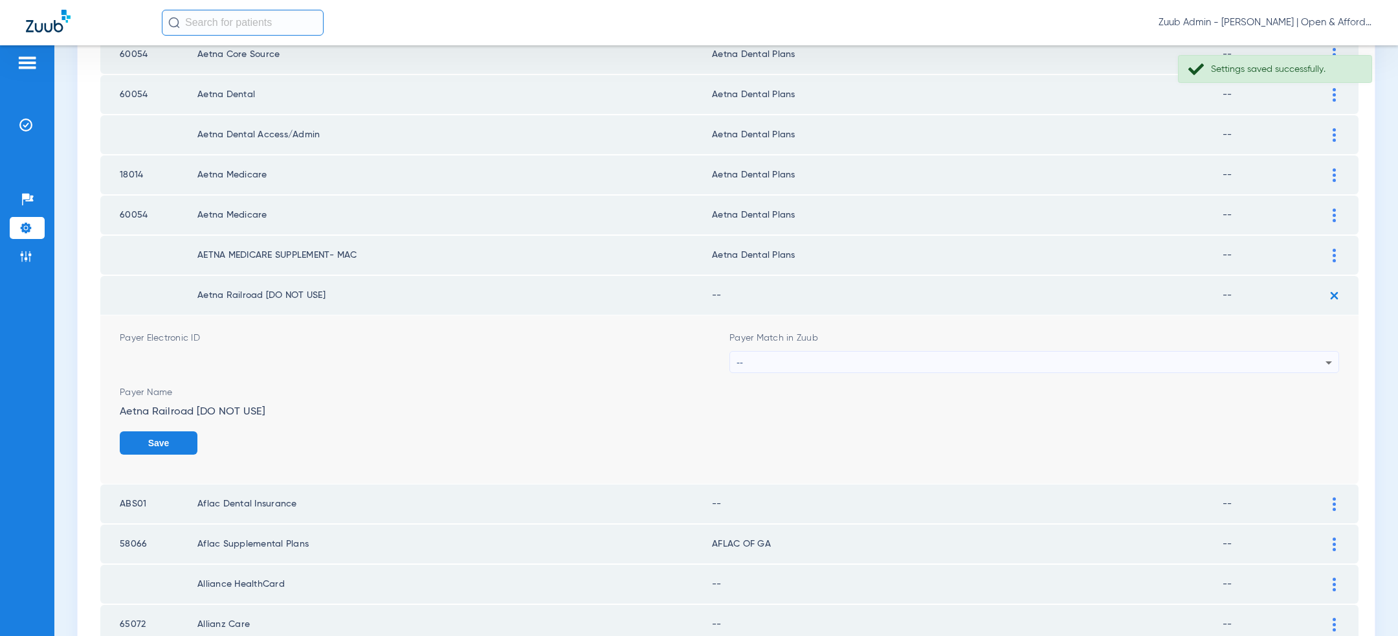
click at [1100, 357] on div "--" at bounding box center [1031, 363] width 589 height 22
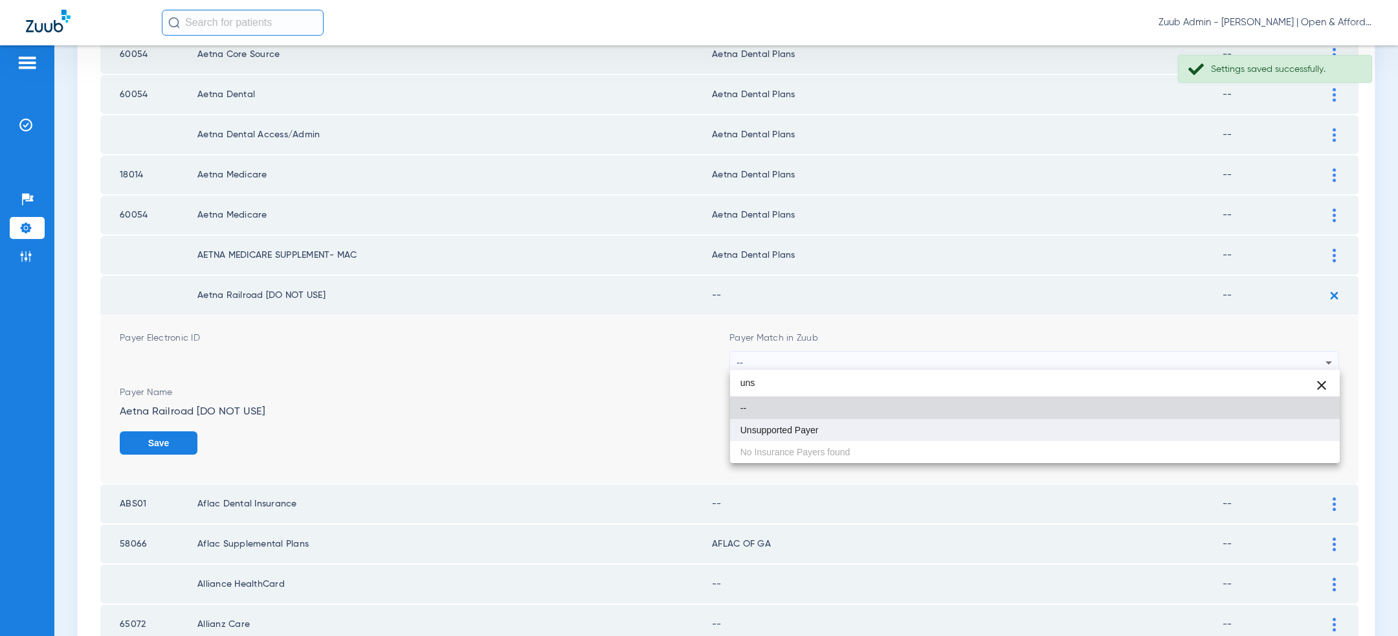
type input "uns"
click at [983, 433] on mat-option "Unsupported Payer" at bounding box center [1035, 430] width 610 height 22
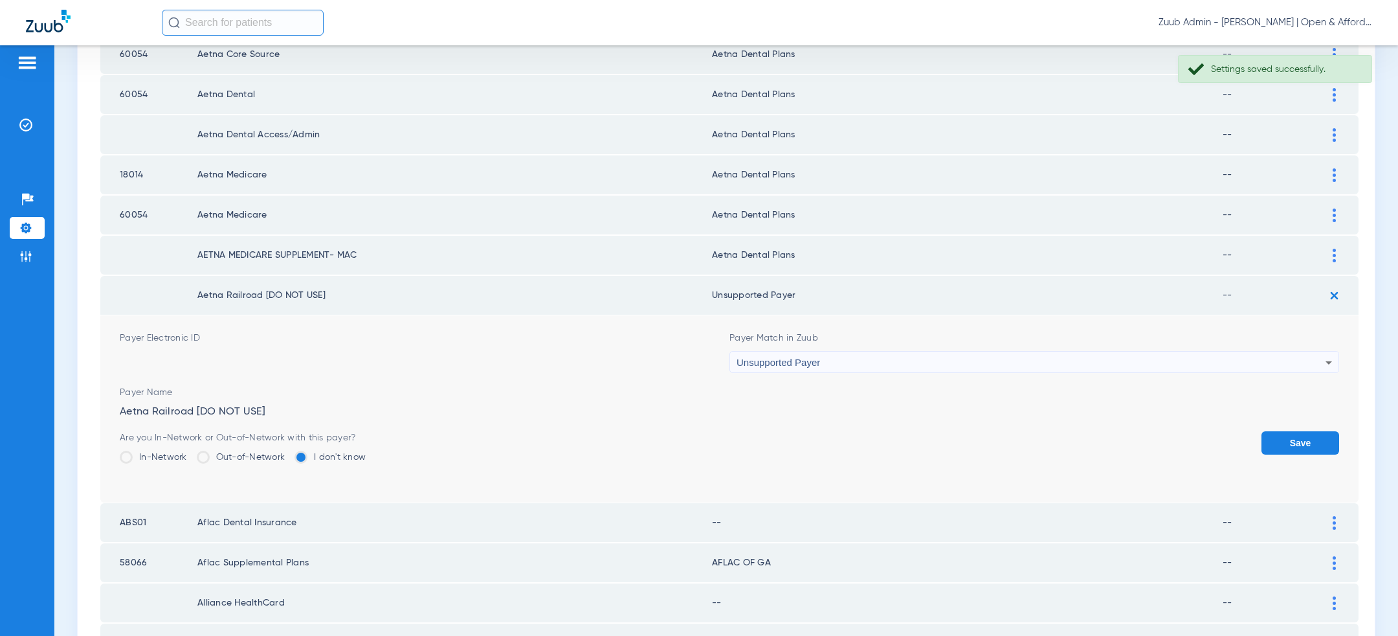
click at [1315, 434] on button "Save" at bounding box center [1301, 442] width 78 height 23
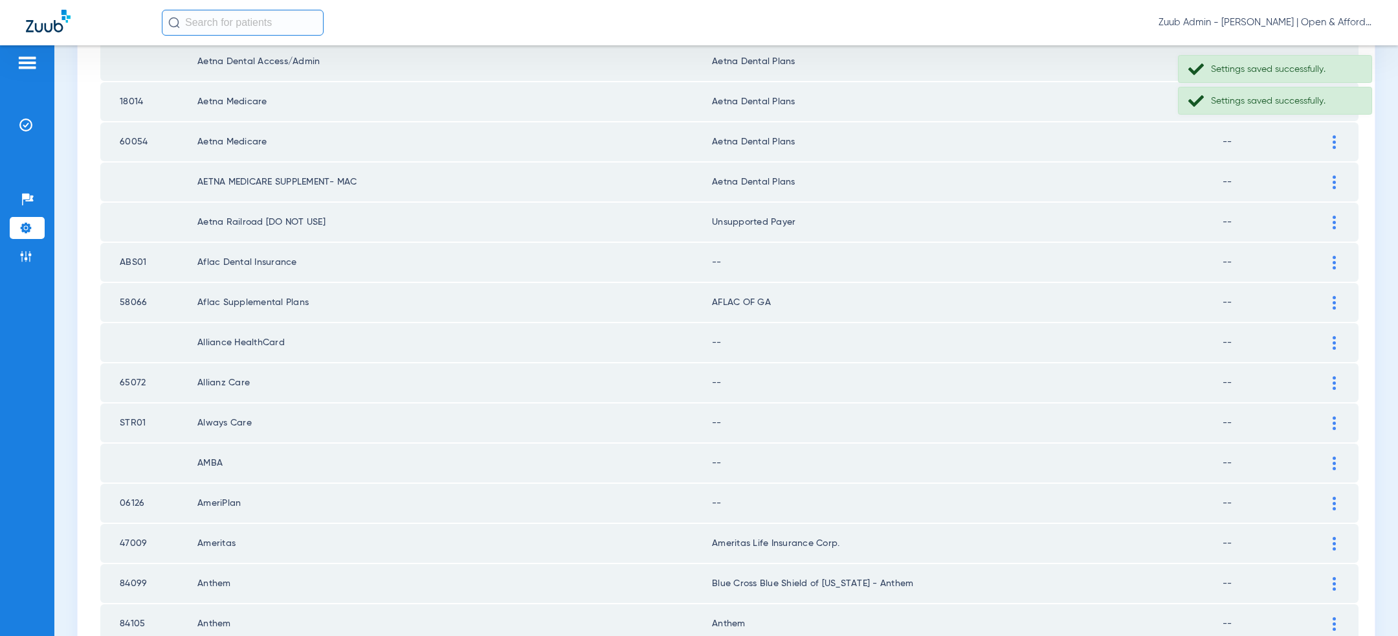
scroll to position [402, 0]
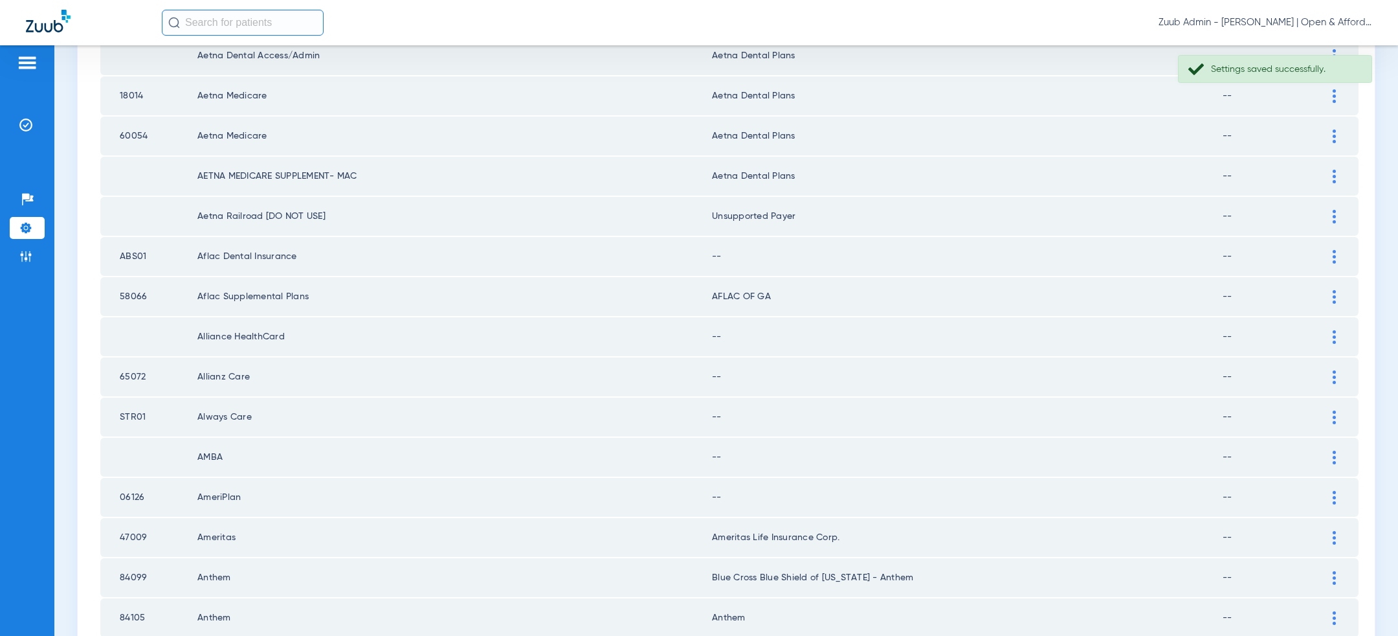
click at [1339, 254] on div at bounding box center [1334, 257] width 23 height 14
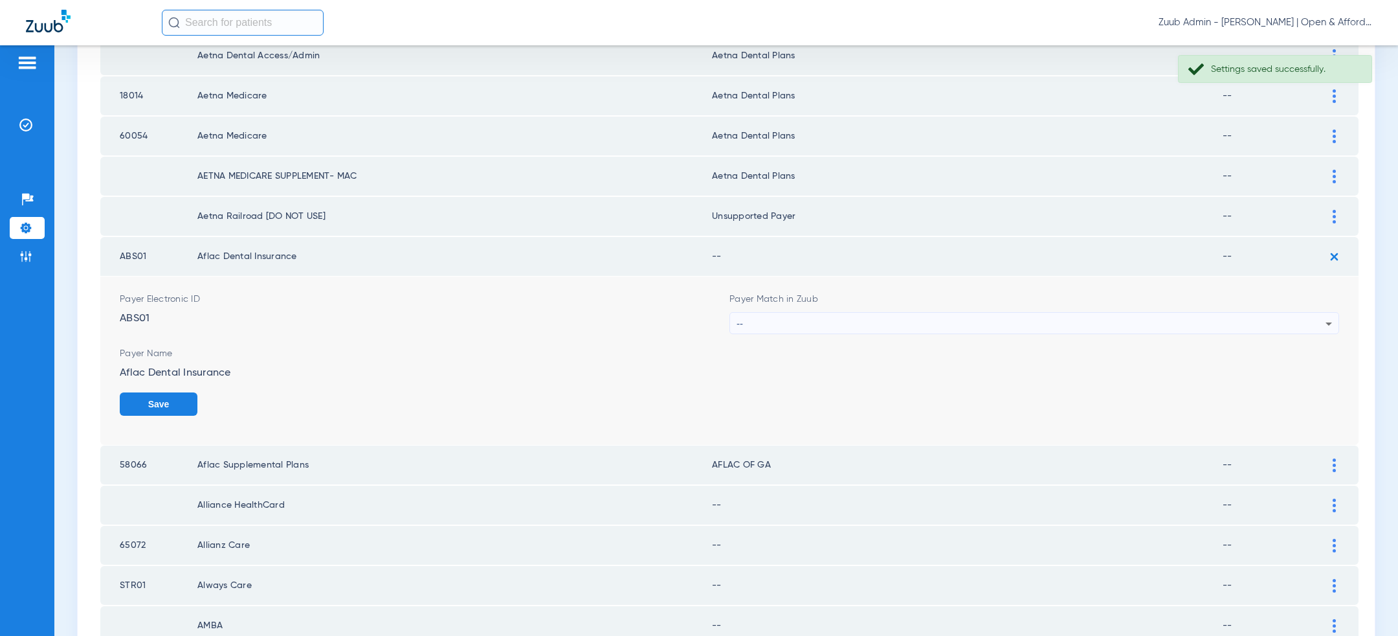
click at [1101, 314] on div "--" at bounding box center [1031, 324] width 589 height 22
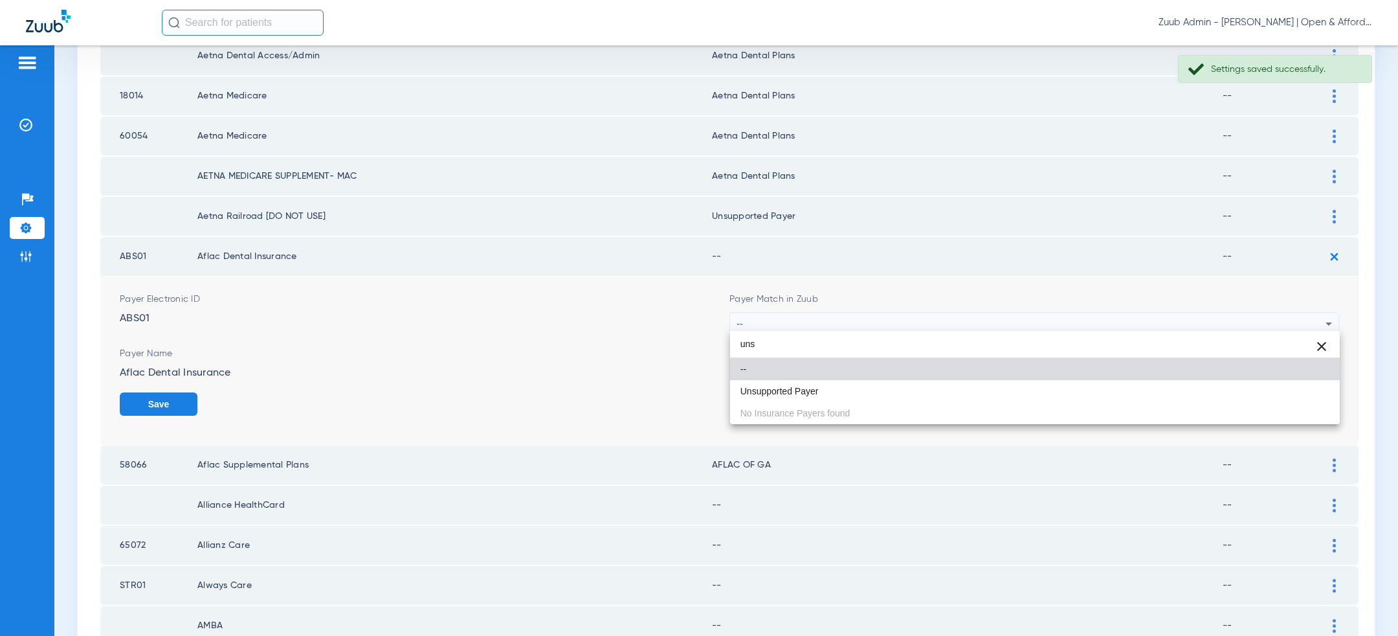
type input "uns"
click at [970, 403] on div "uns close -- Unsupported Payer No Insurance Payers found" at bounding box center [1035, 377] width 610 height 93
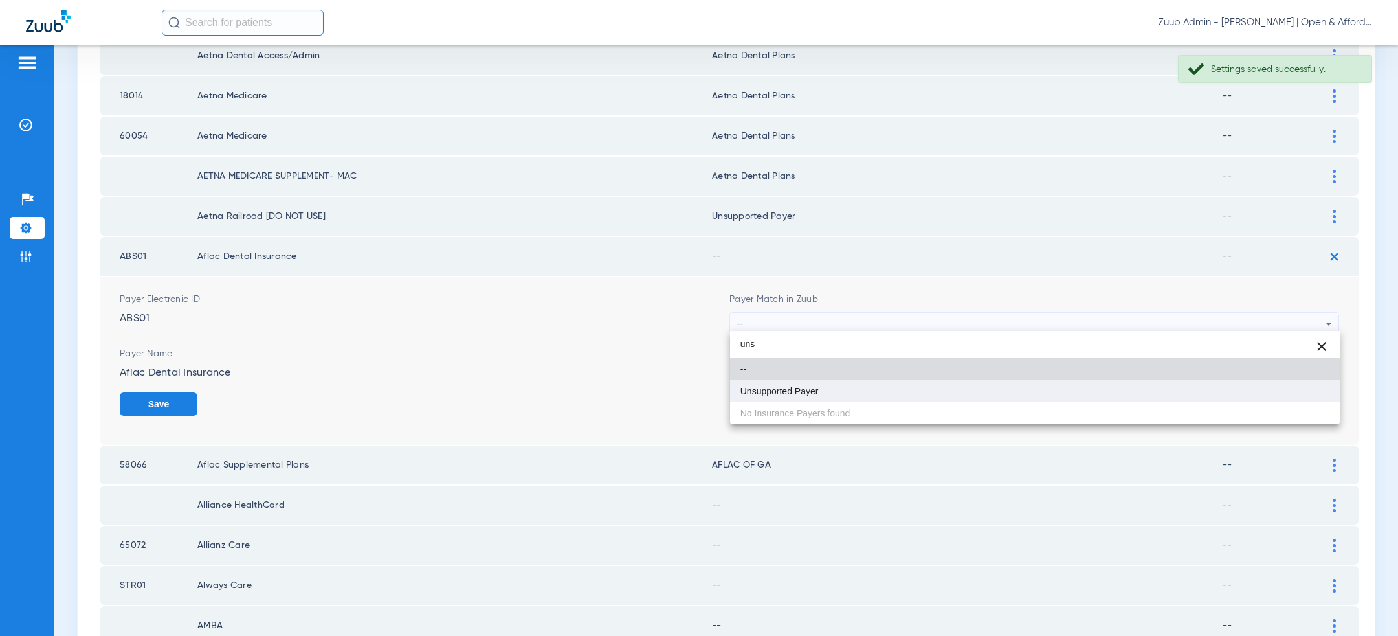
click at [970, 390] on mat-option "Unsupported Payer" at bounding box center [1035, 391] width 610 height 22
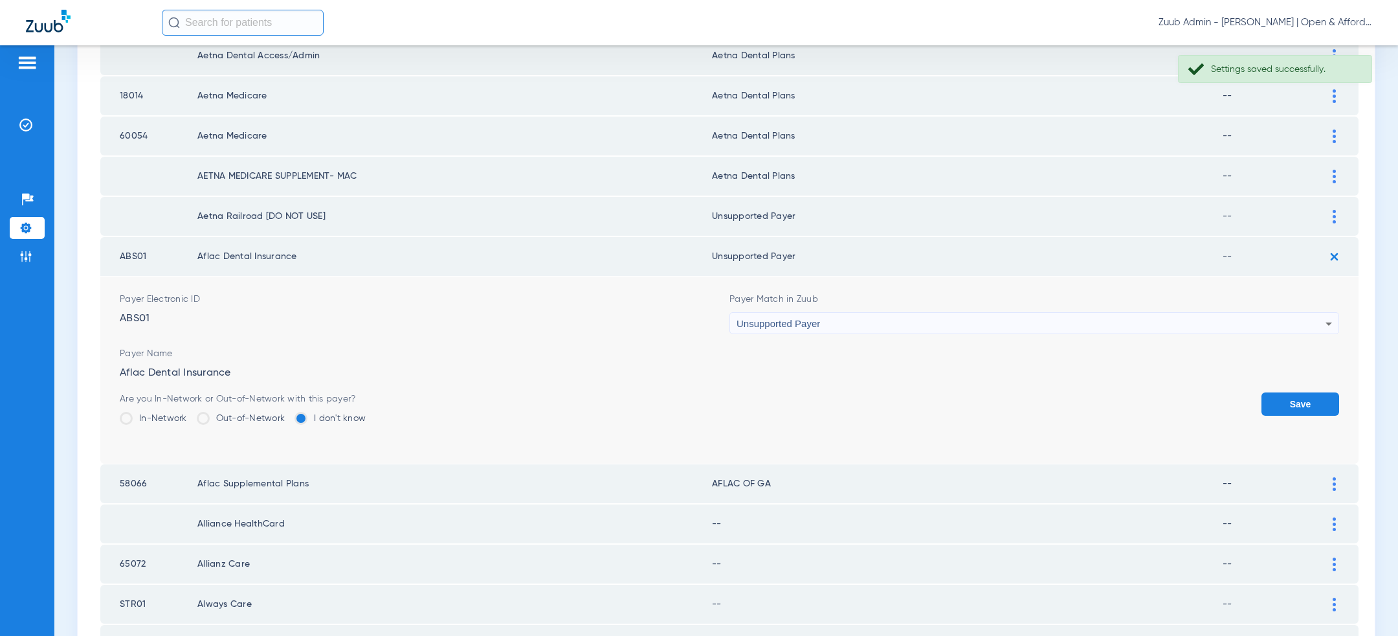
click at [1275, 396] on button "Save" at bounding box center [1301, 403] width 78 height 23
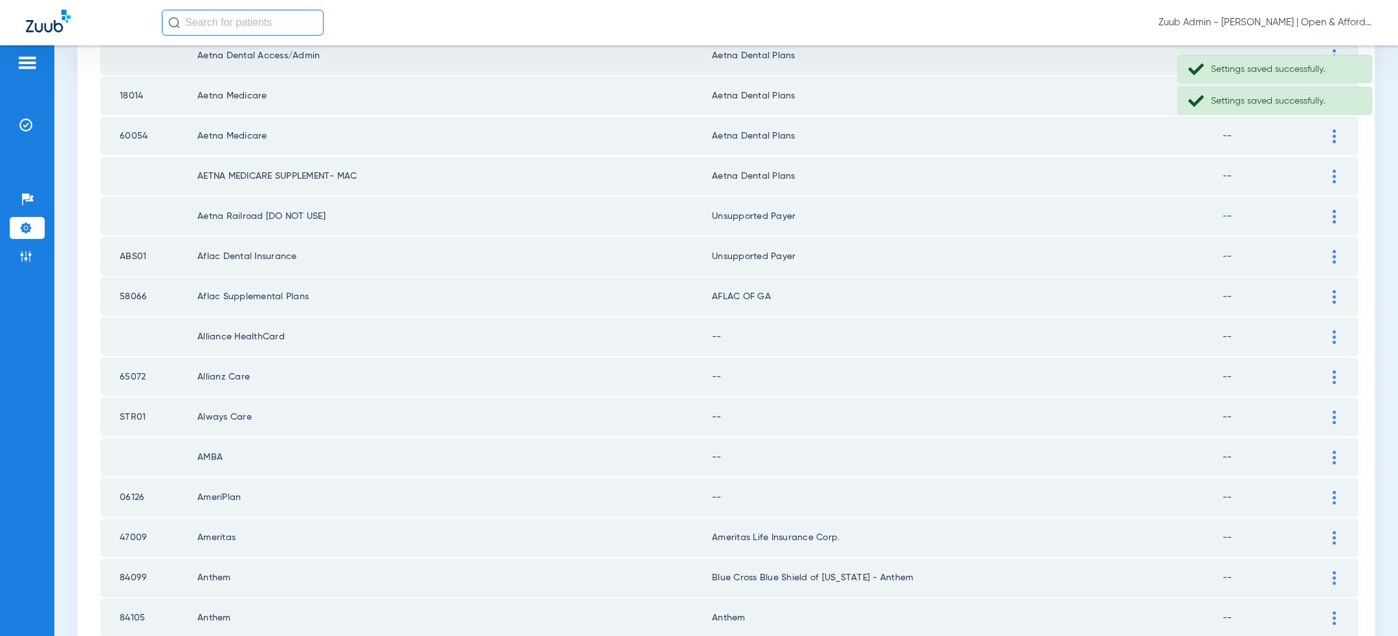
click at [1339, 290] on div at bounding box center [1334, 297] width 23 height 14
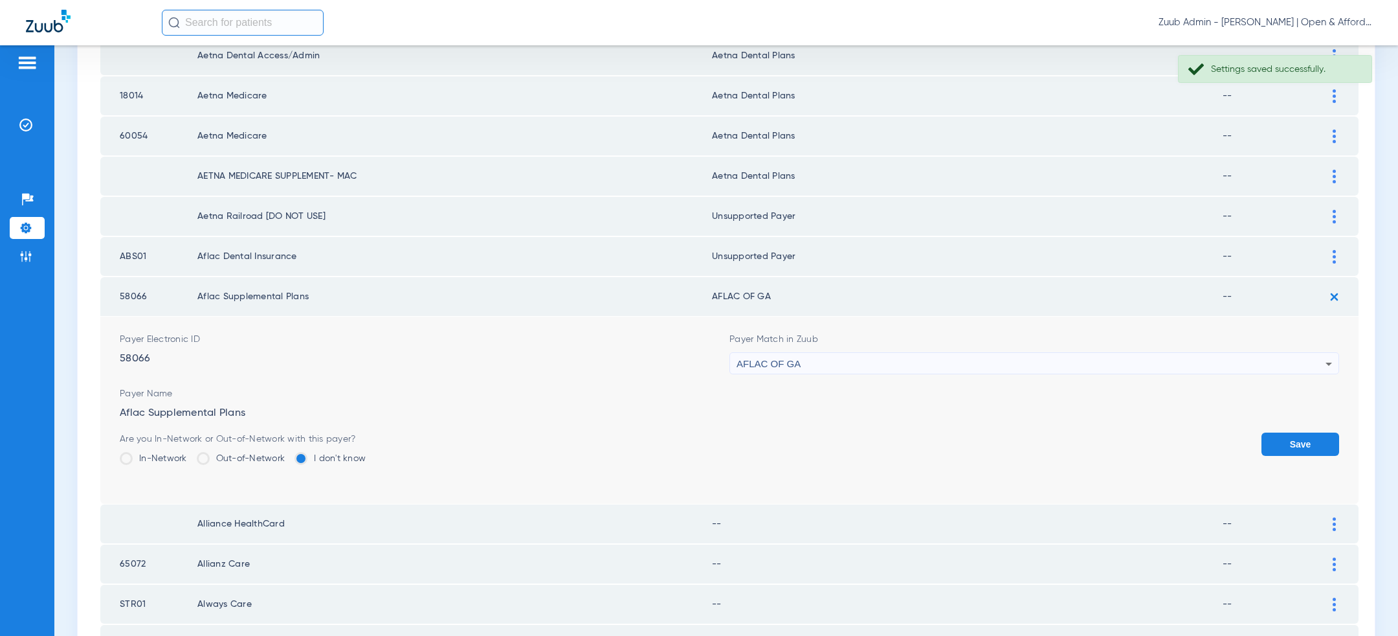
click at [1096, 359] on div "AFLAC OF GA" at bounding box center [1031, 364] width 589 height 22
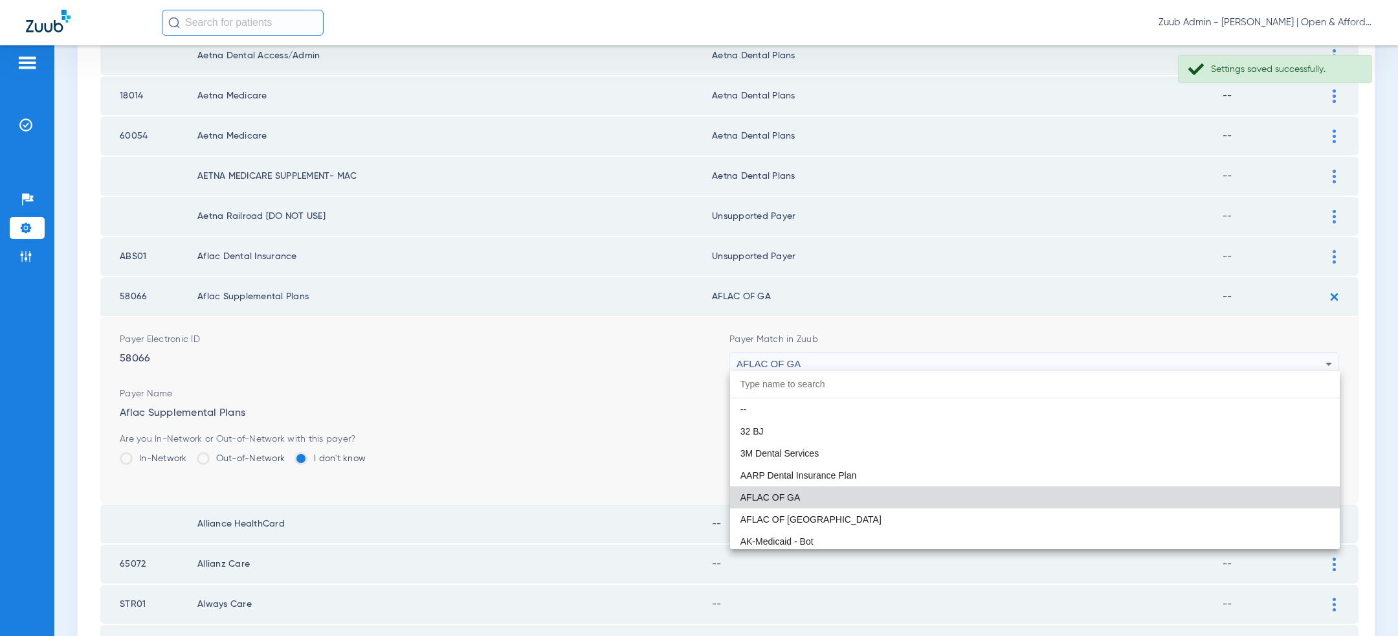
paste input "uns"
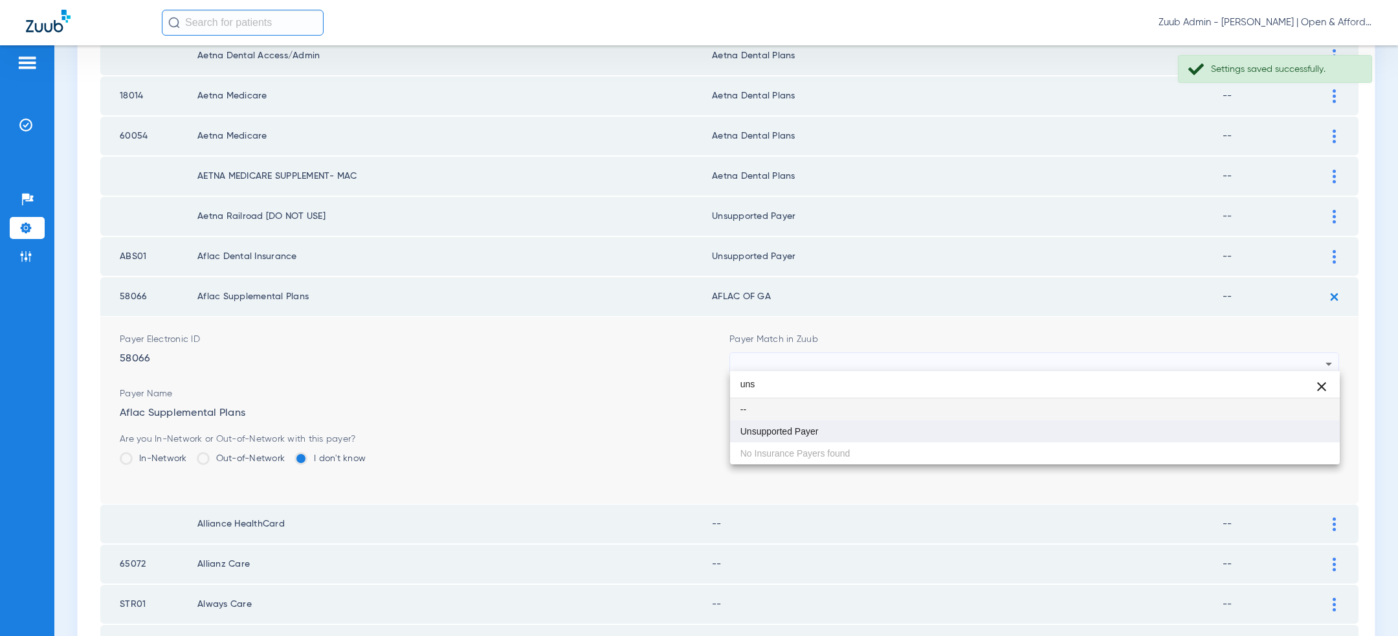
type input "uns"
click at [989, 432] on mat-option "Unsupported Payer" at bounding box center [1035, 431] width 610 height 22
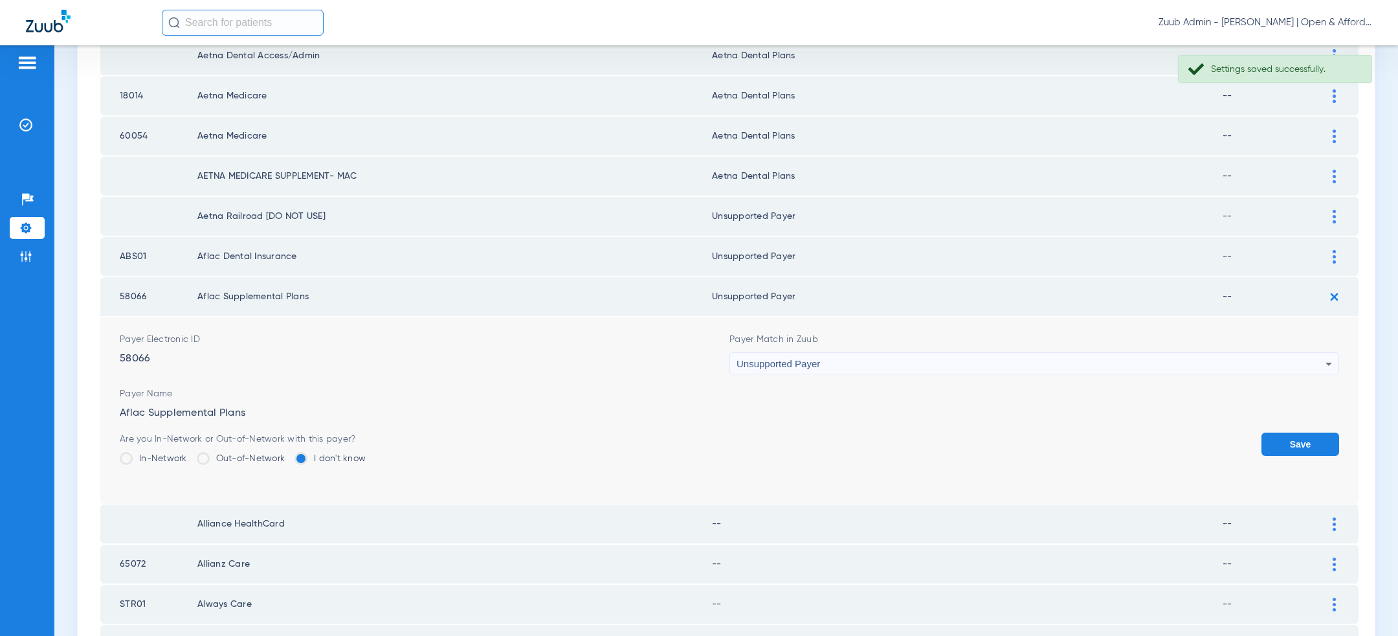
click at [1284, 432] on button "Save" at bounding box center [1301, 443] width 78 height 23
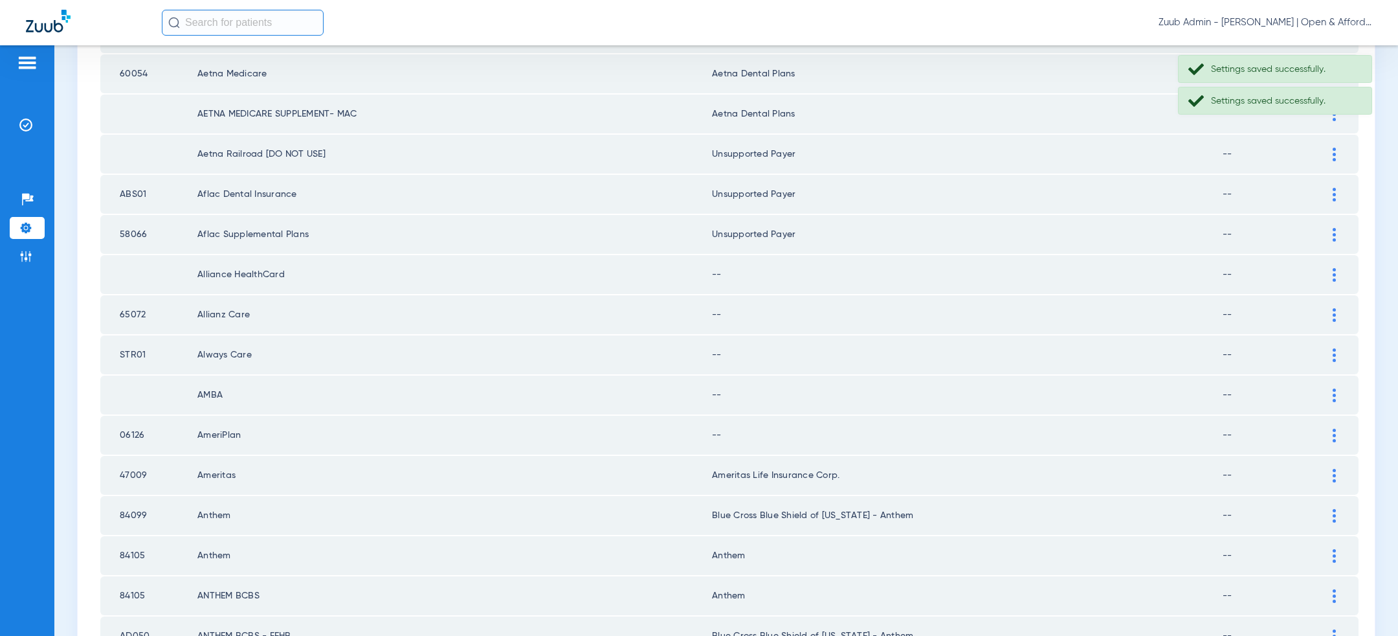
scroll to position [469, 0]
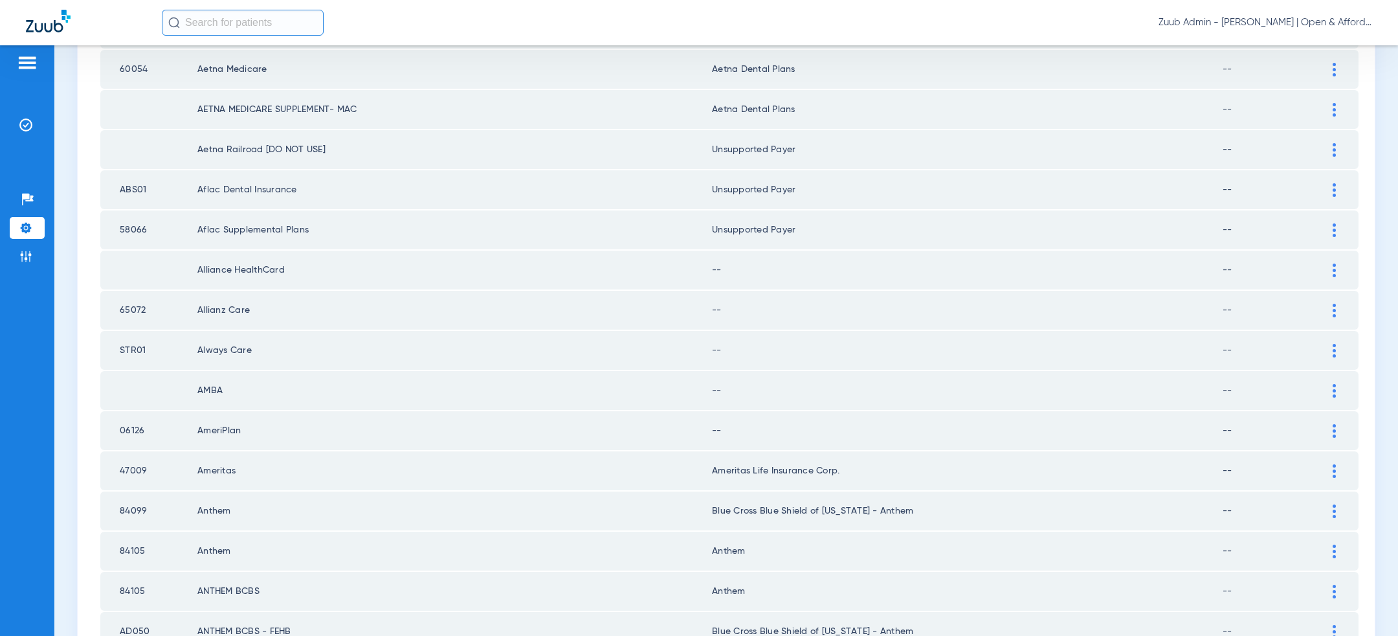
click at [1115, 210] on td "Unsupported Payer" at bounding box center [967, 229] width 511 height 39
click at [1336, 265] on div at bounding box center [1334, 270] width 23 height 14
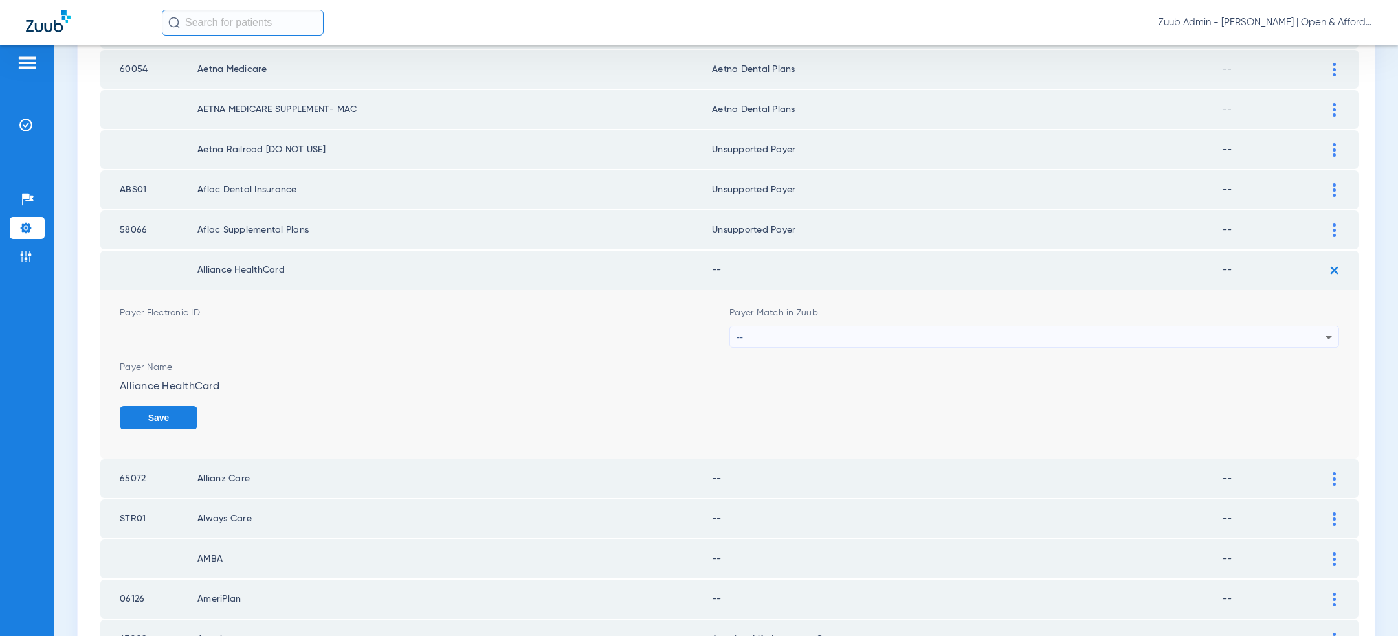
click at [920, 339] on div "--" at bounding box center [1031, 337] width 589 height 22
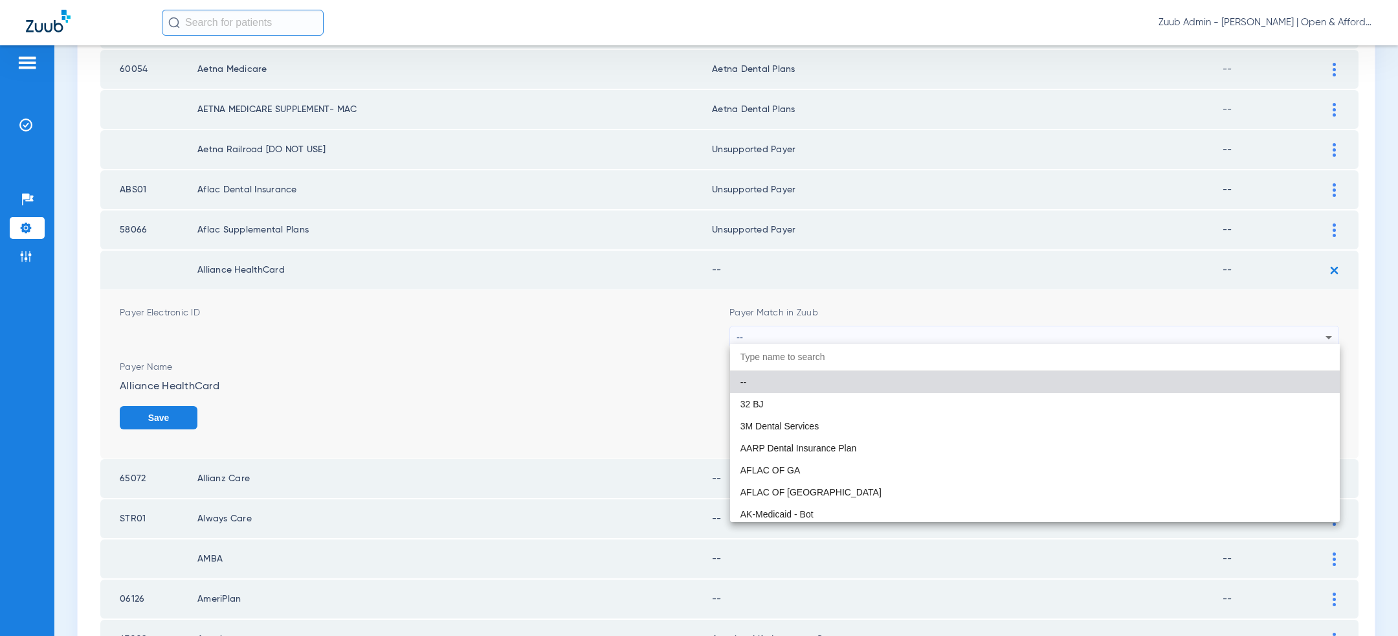
paste input "uns"
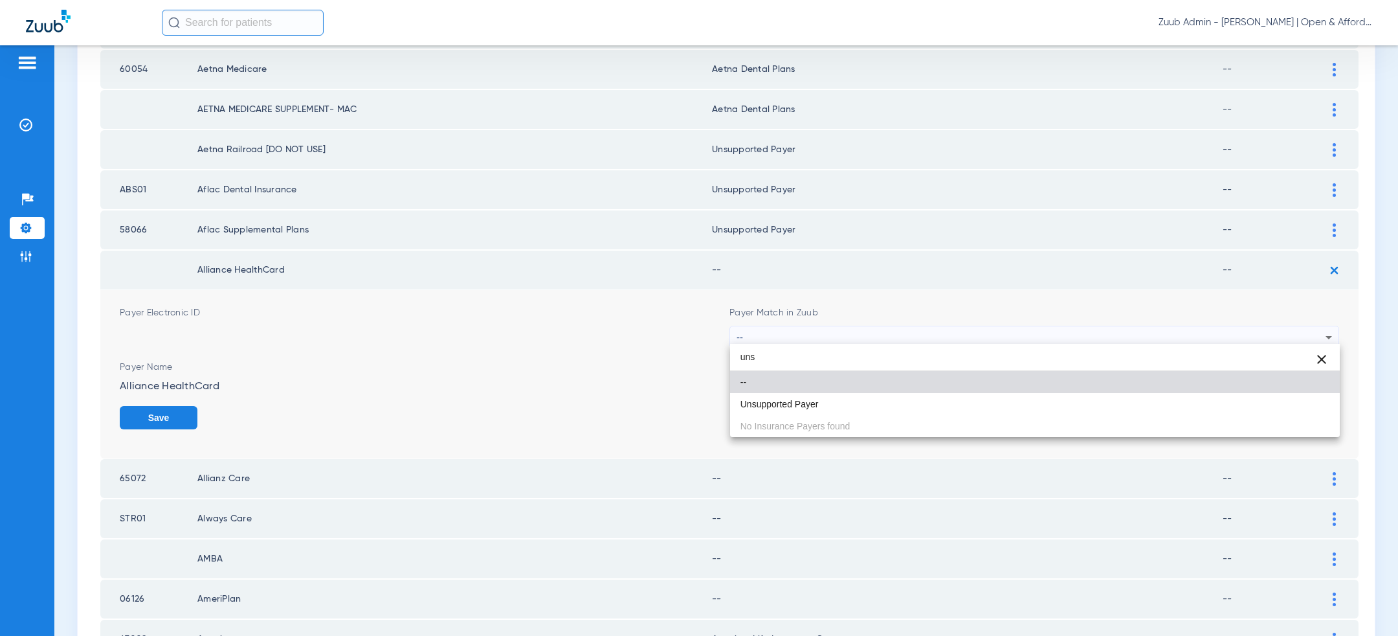
type input "uns"
click at [884, 397] on mat-option "Unsupported Payer" at bounding box center [1035, 404] width 610 height 22
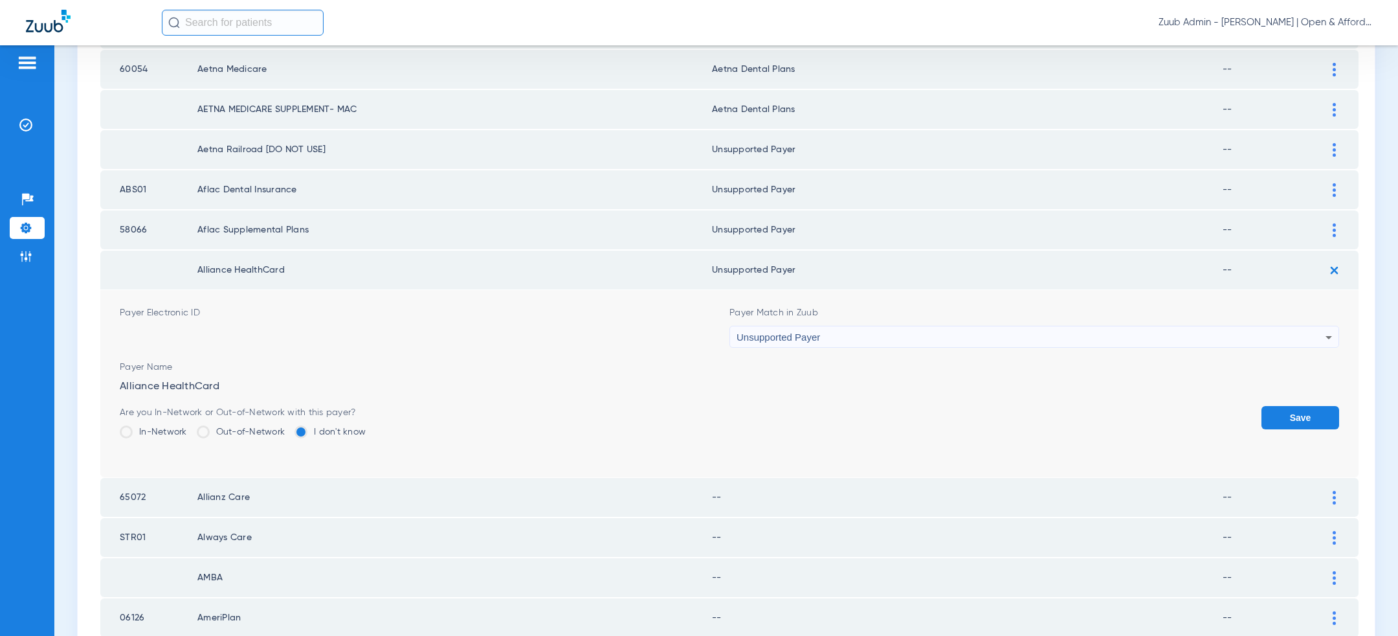
click at [1300, 416] on button "Save" at bounding box center [1301, 417] width 78 height 23
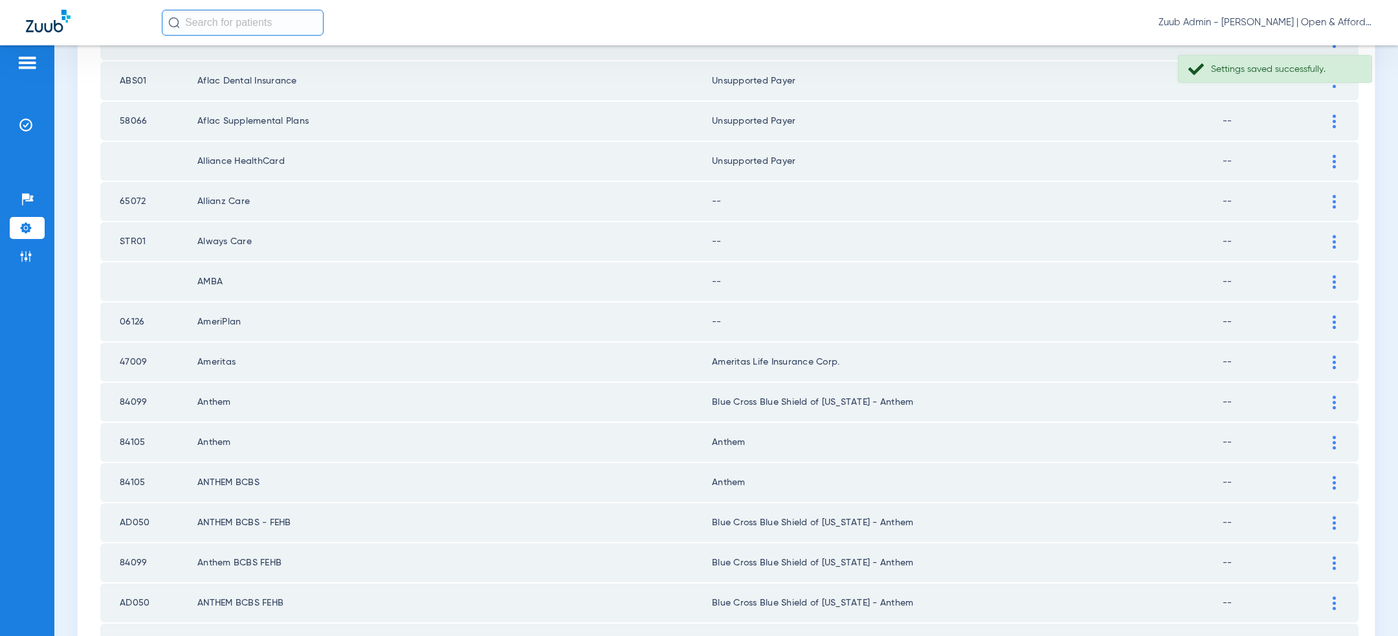
scroll to position [583, 0]
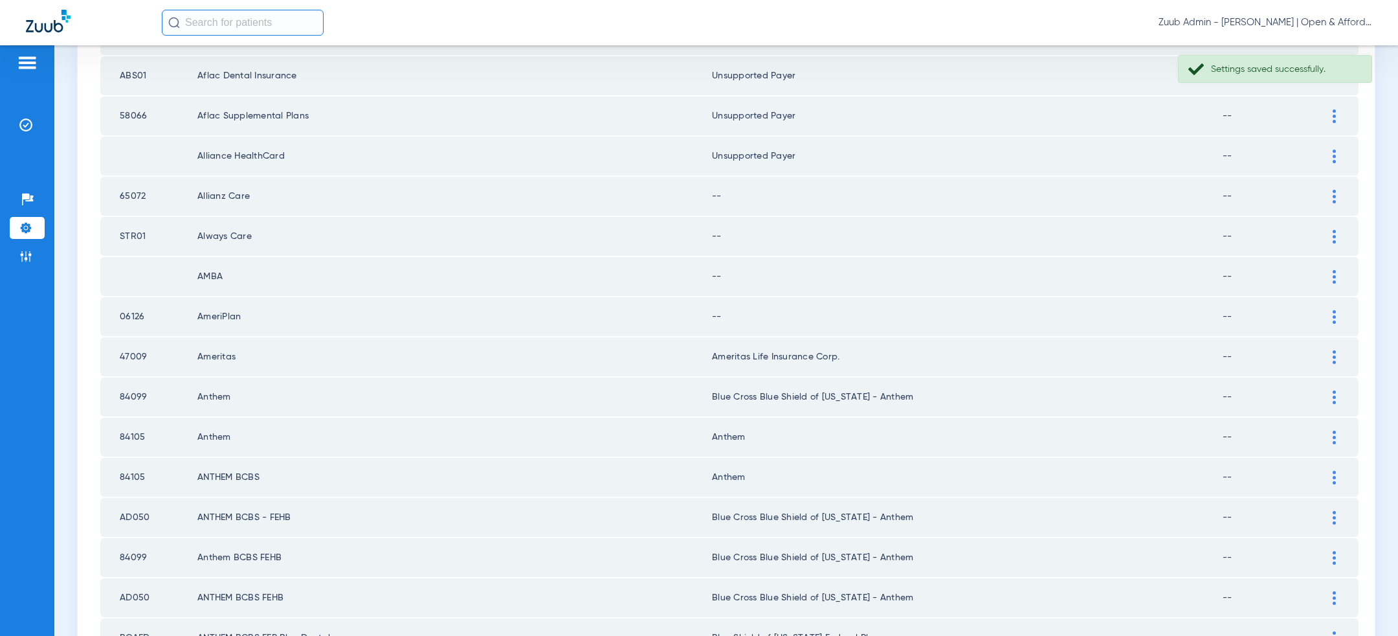
click at [1335, 230] on img at bounding box center [1334, 237] width 3 height 14
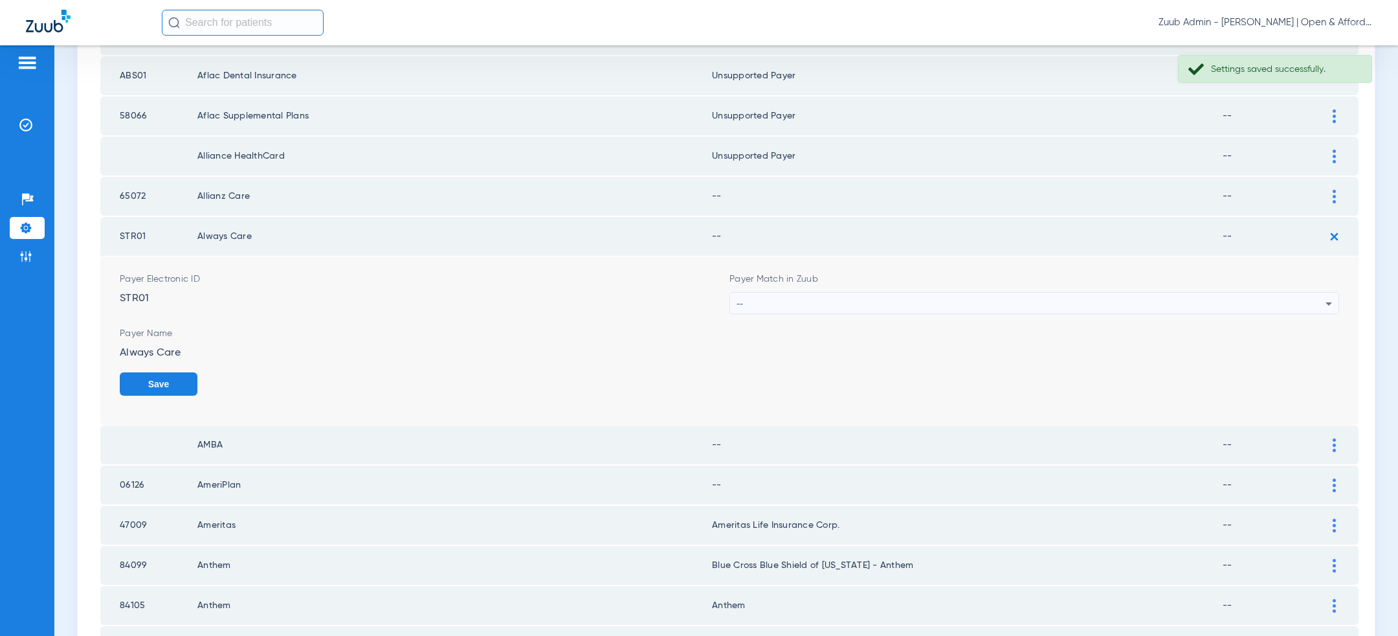
click at [1067, 297] on div "--" at bounding box center [1031, 304] width 589 height 22
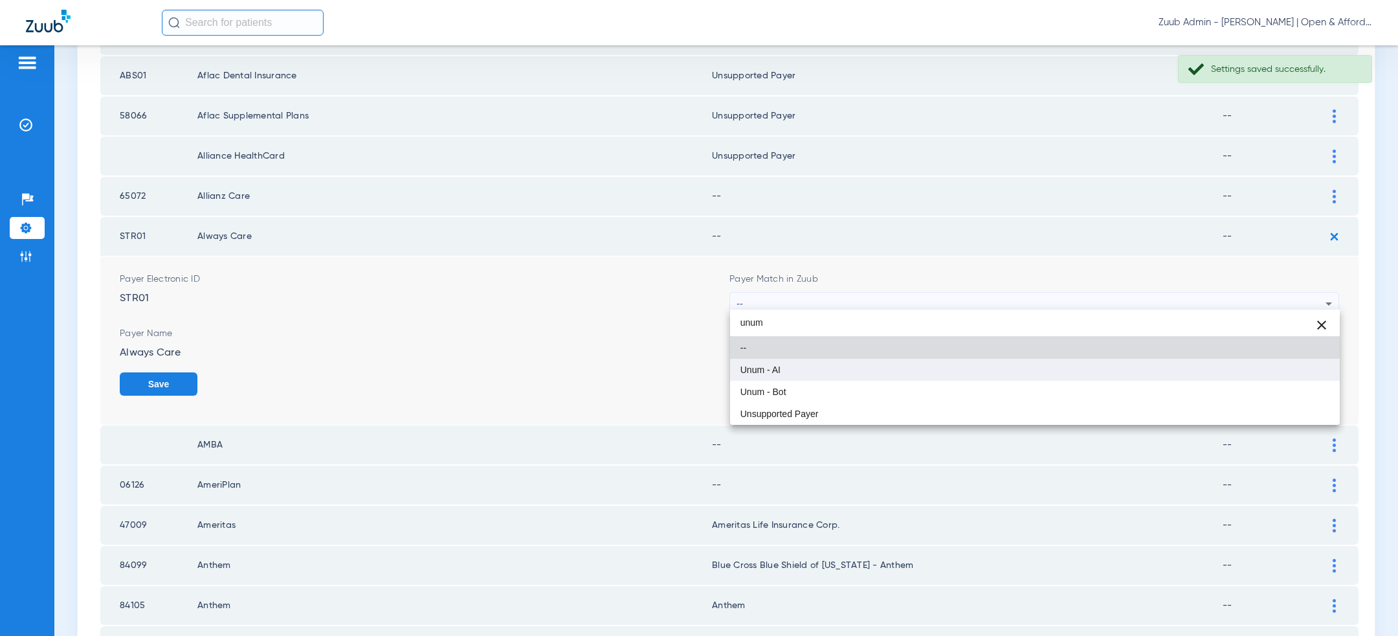
type input "unum"
click at [946, 374] on mat-option "Unum - AI" at bounding box center [1035, 370] width 610 height 22
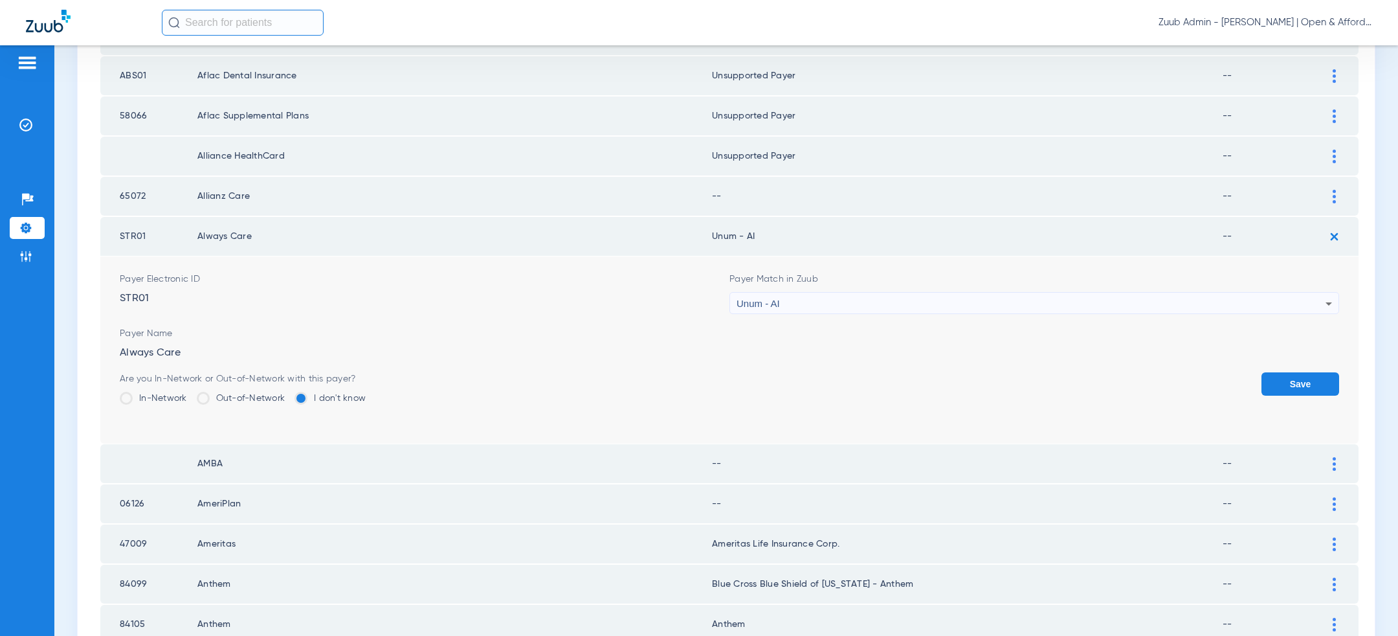
click at [1355, 371] on td "Payer Electronic ID STR01 Payer Match in Zuub Unum - AI Payer Name Always Care …" at bounding box center [729, 349] width 1258 height 187
click at [1242, 388] on div "Are you In-Network or Out-of-Network with this payer? In-Network Out-of-Network…" at bounding box center [730, 393] width 1220 height 42
click at [1287, 383] on button "Save" at bounding box center [1301, 383] width 78 height 23
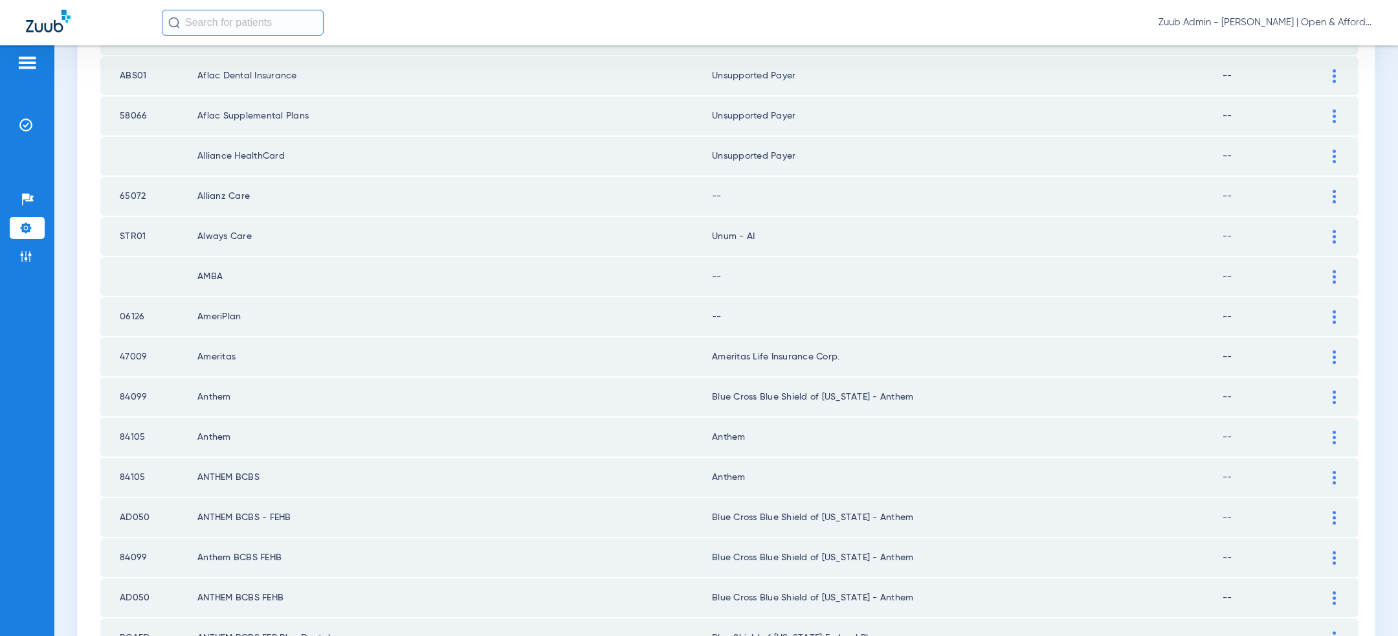
click at [1332, 190] on div at bounding box center [1334, 197] width 23 height 14
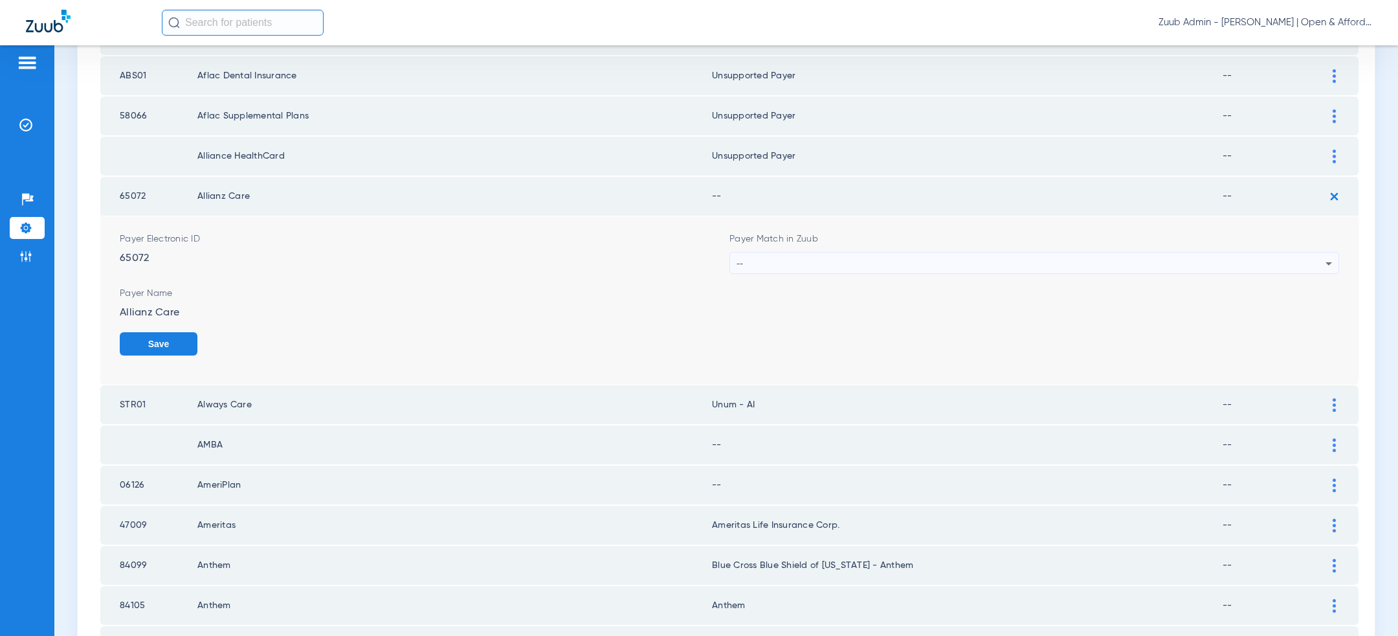
click at [924, 265] on div "--" at bounding box center [1031, 263] width 589 height 22
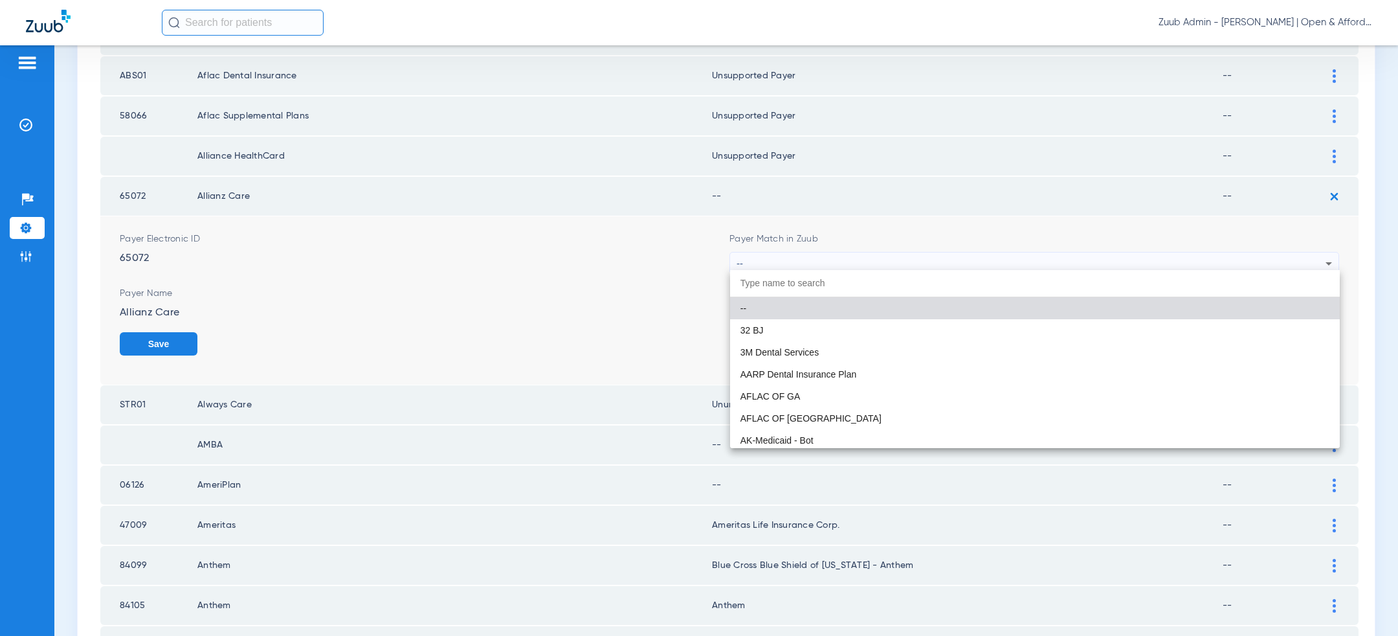
paste input "unum"
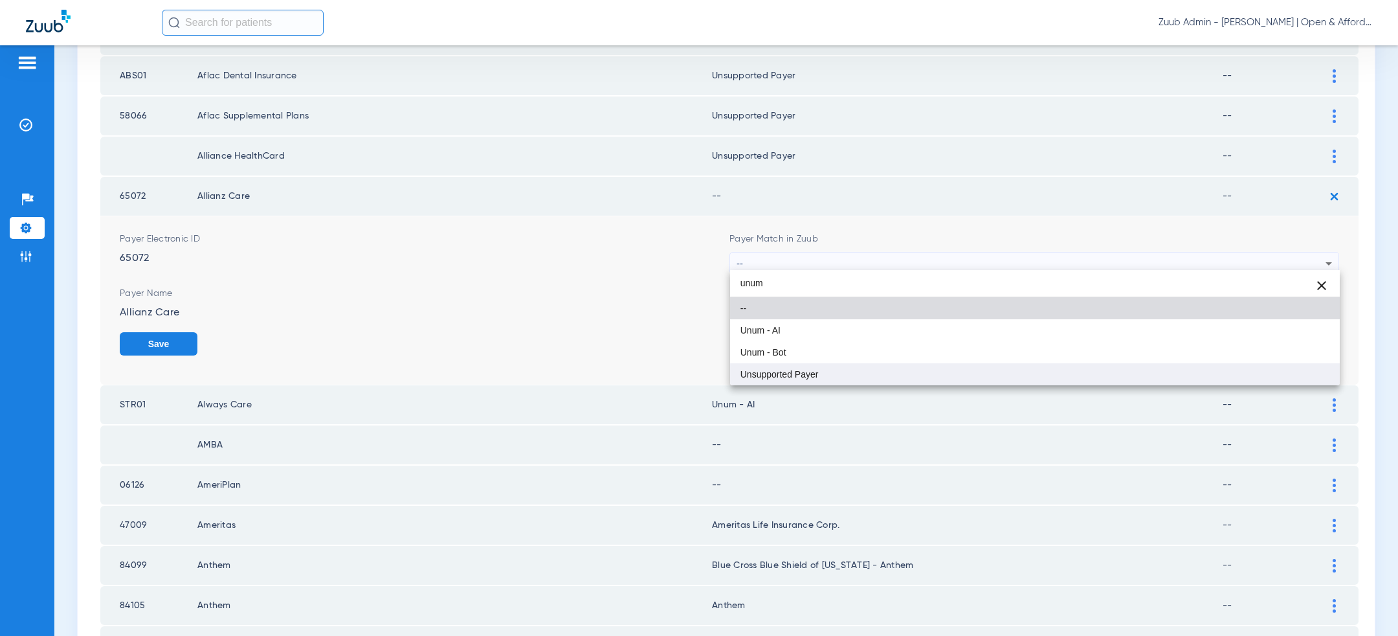
type input "unum"
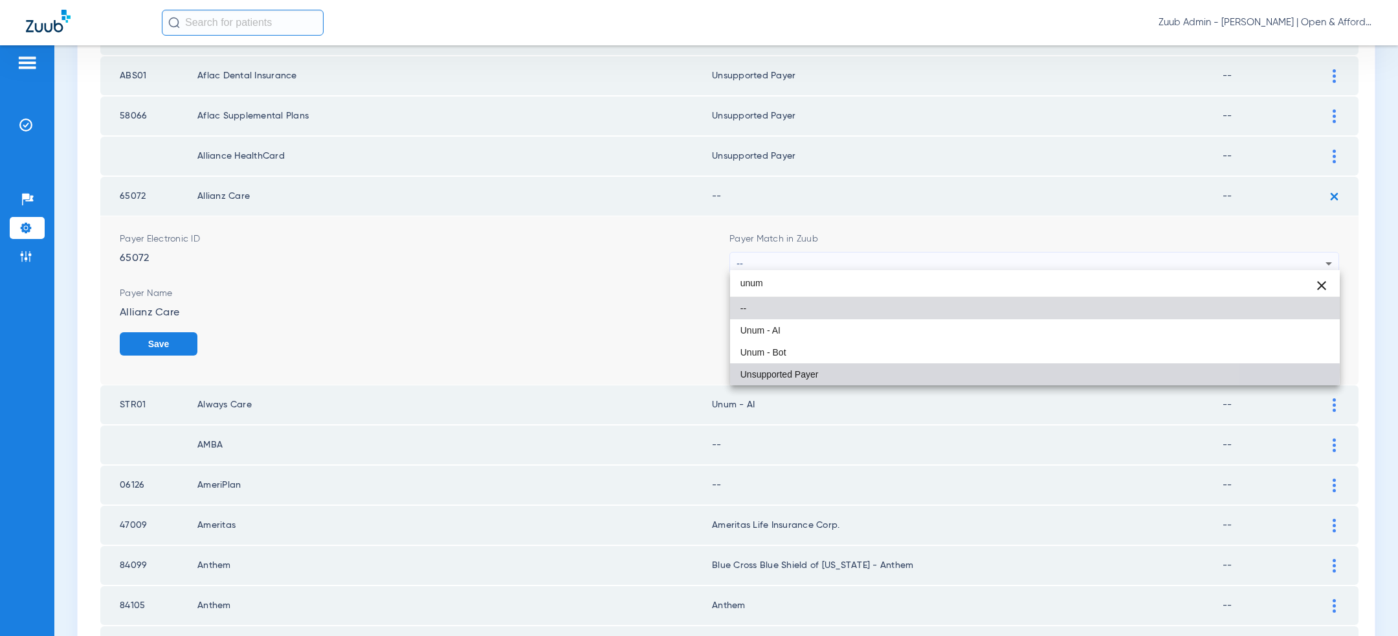
click at [878, 369] on mat-option "Unsupported Payer" at bounding box center [1035, 374] width 610 height 22
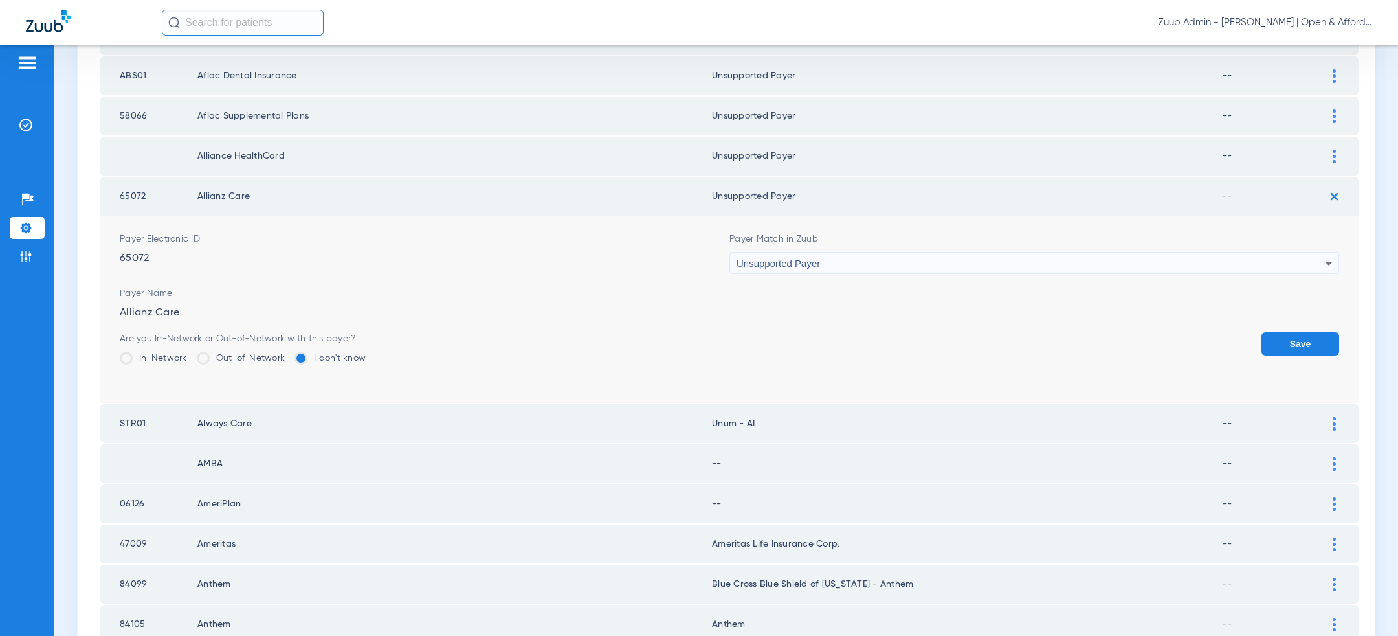
click at [1306, 339] on button "Save" at bounding box center [1301, 343] width 78 height 23
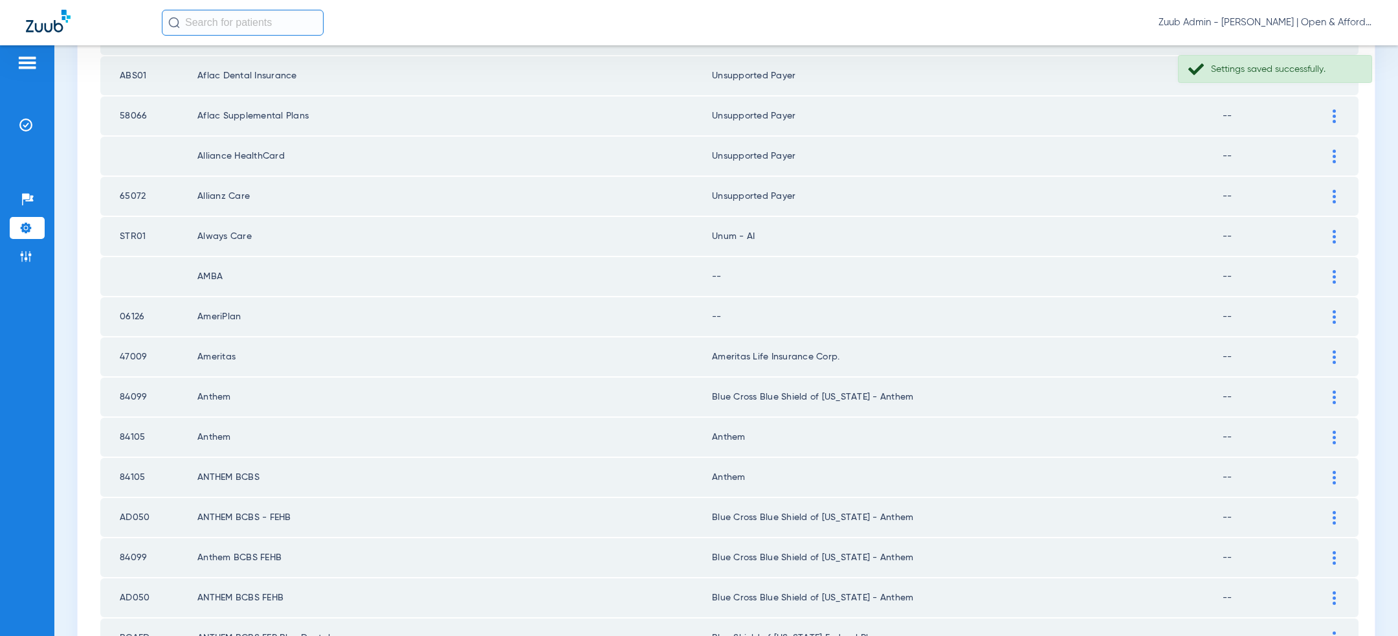
click at [1339, 270] on div at bounding box center [1334, 277] width 23 height 14
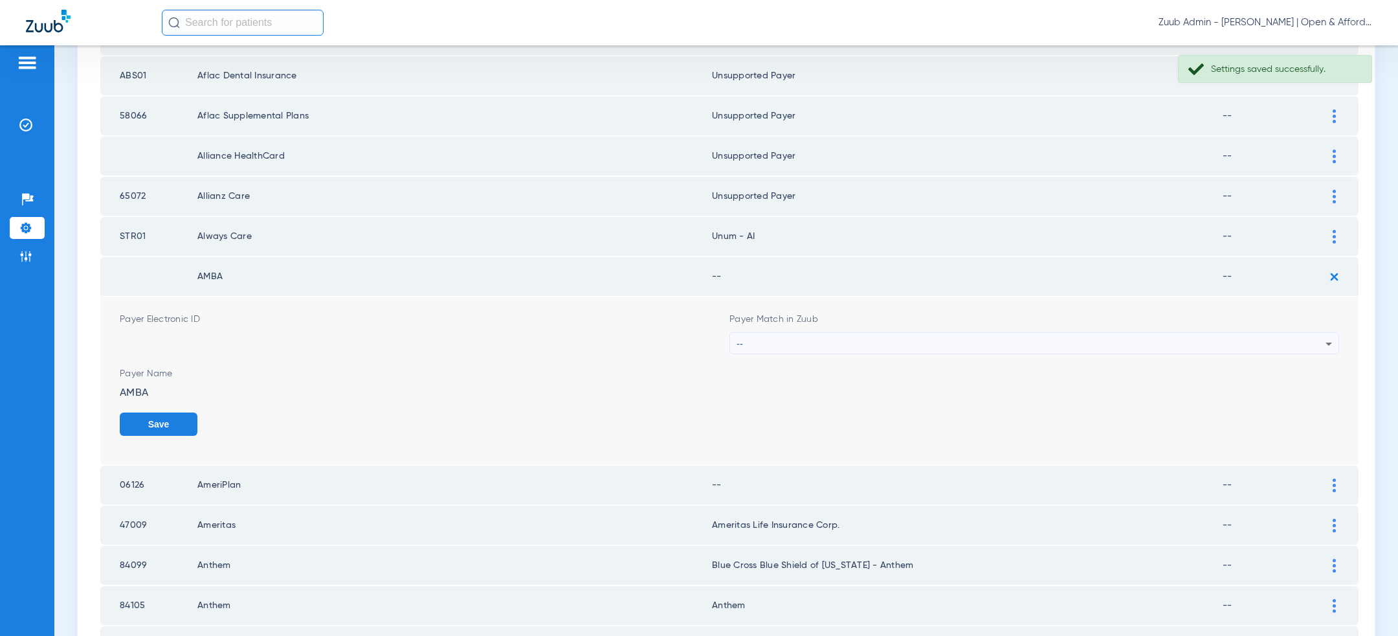
click at [1084, 335] on div "--" at bounding box center [1031, 344] width 589 height 22
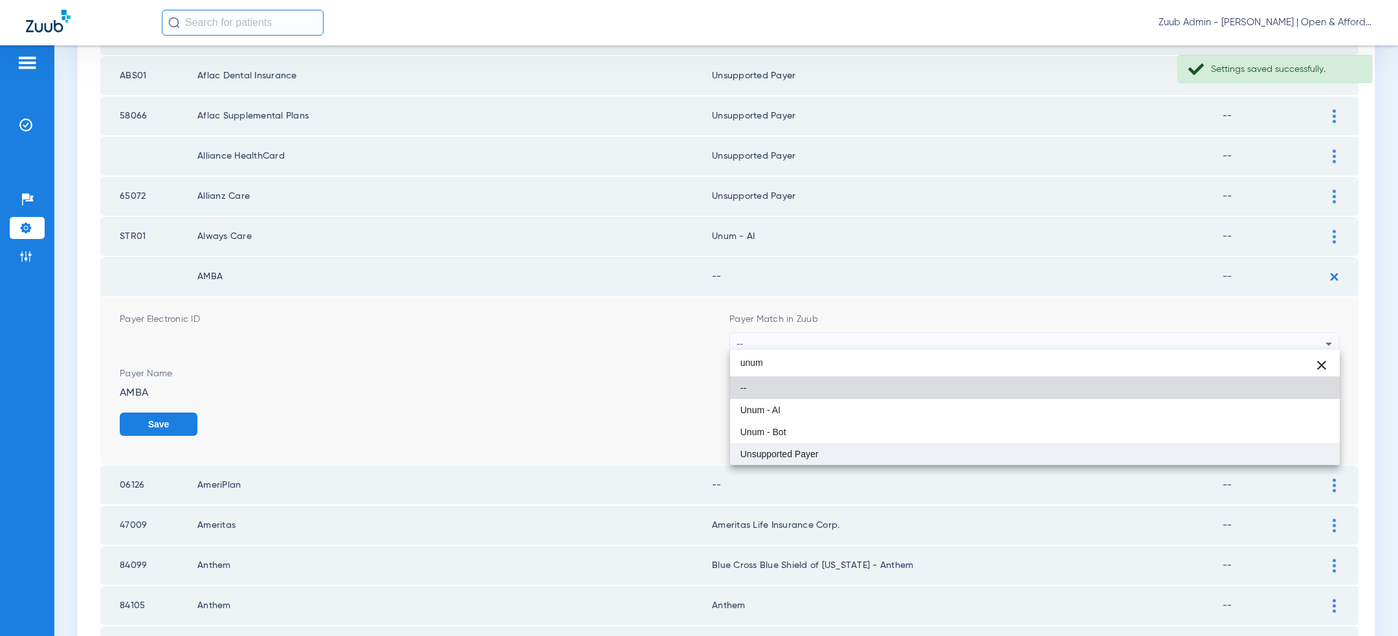
type input "unum"
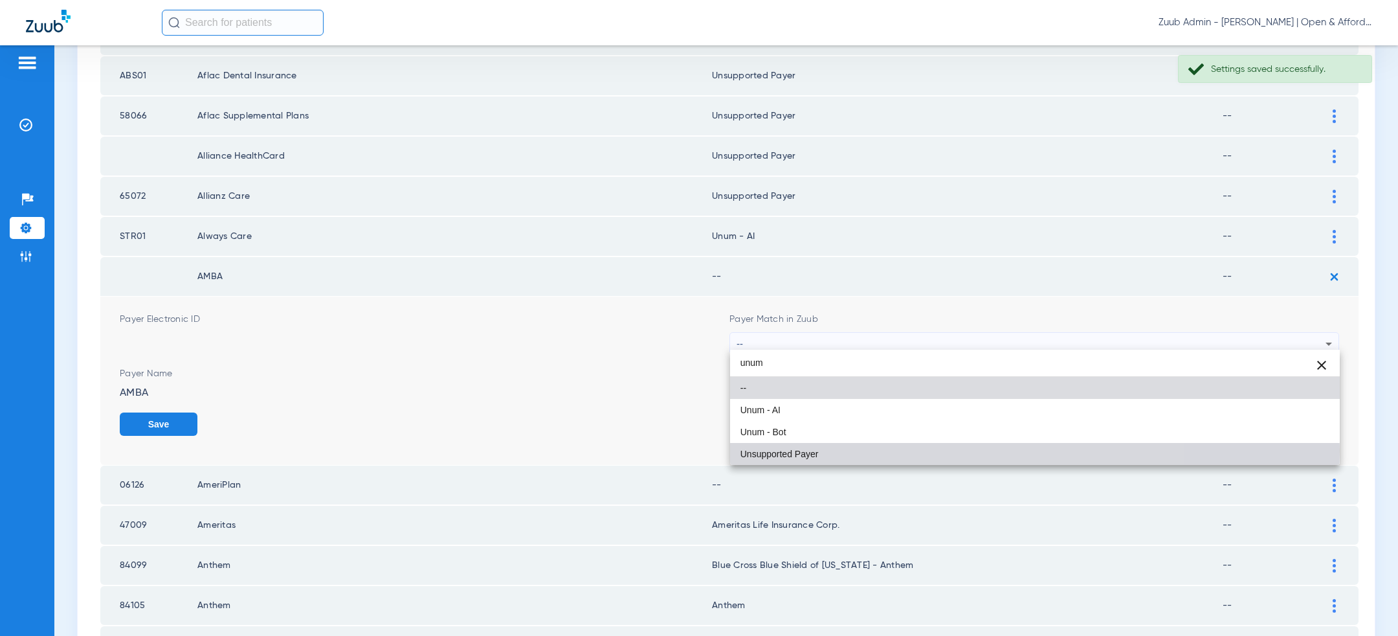
click at [933, 450] on mat-option "Unsupported Payer" at bounding box center [1035, 454] width 610 height 22
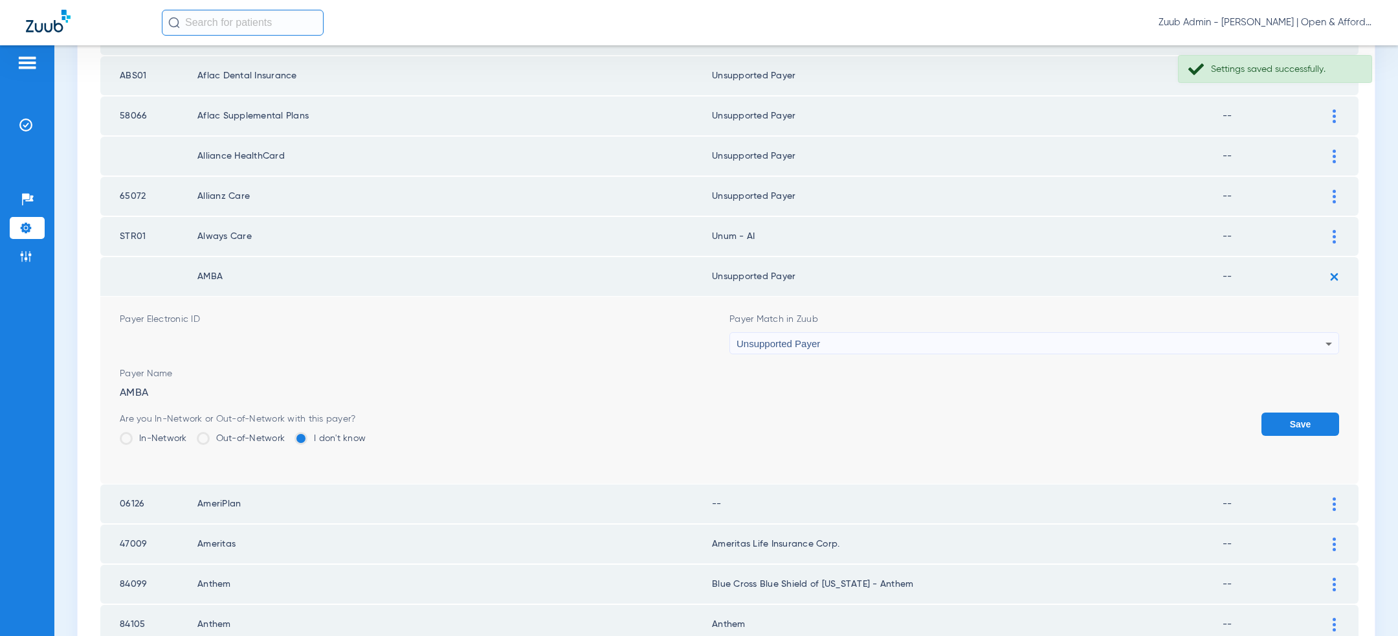
click at [1302, 427] on button "Save" at bounding box center [1301, 423] width 78 height 23
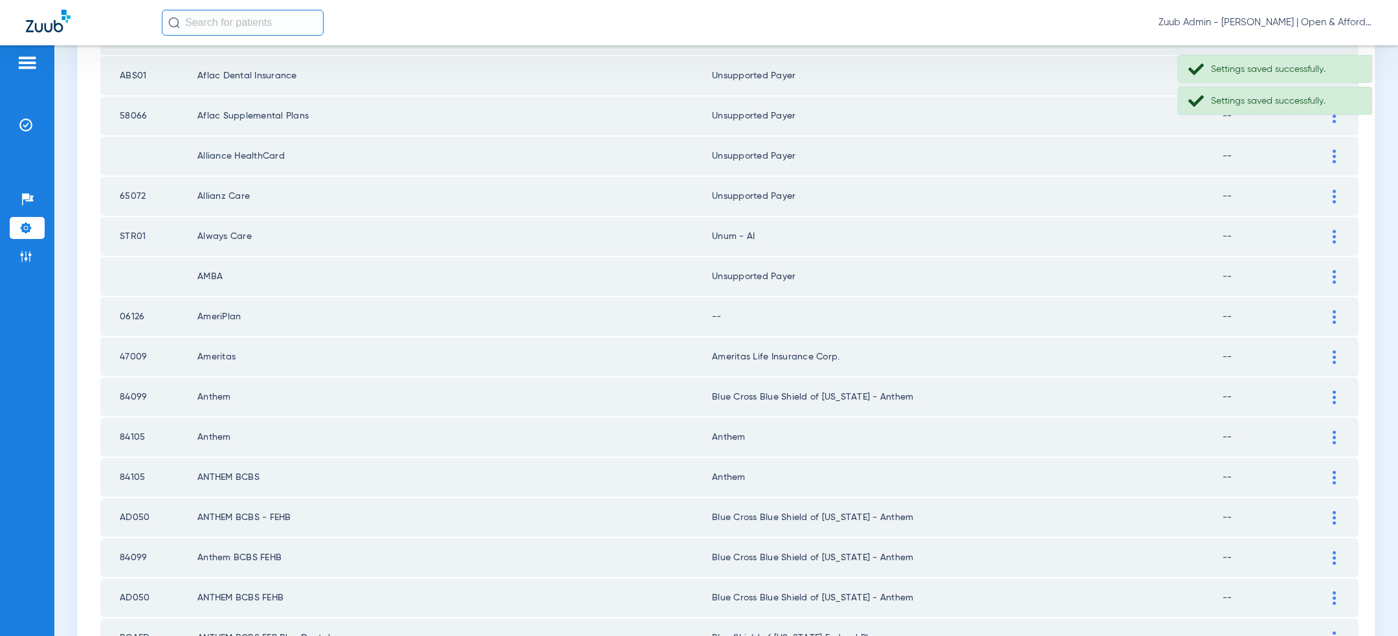
click at [1334, 311] on img at bounding box center [1334, 317] width 3 height 14
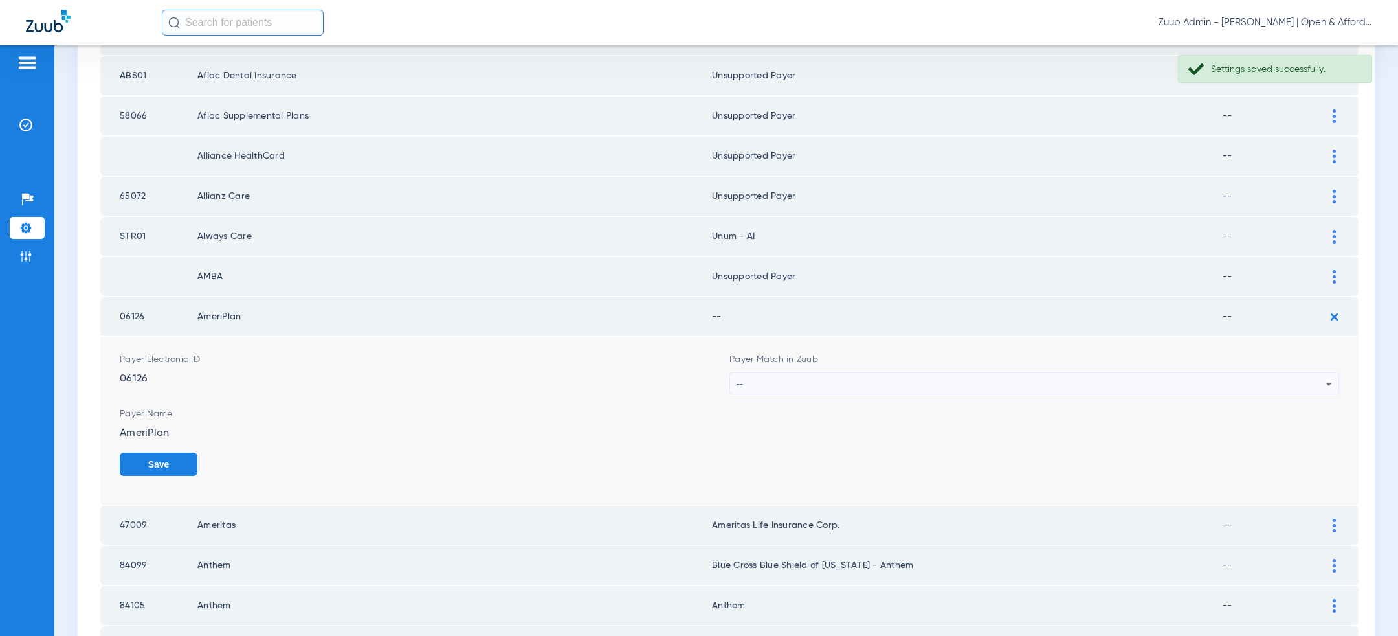
click at [1014, 385] on div "--" at bounding box center [1031, 384] width 589 height 22
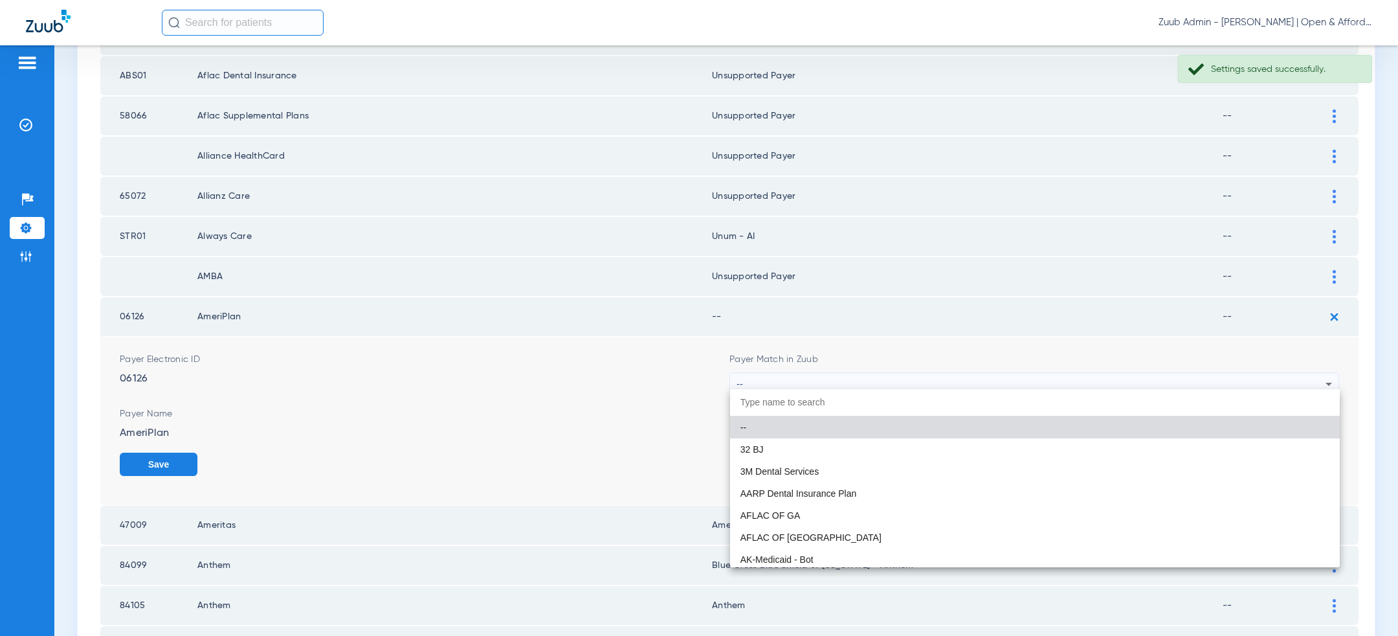
paste input "unum"
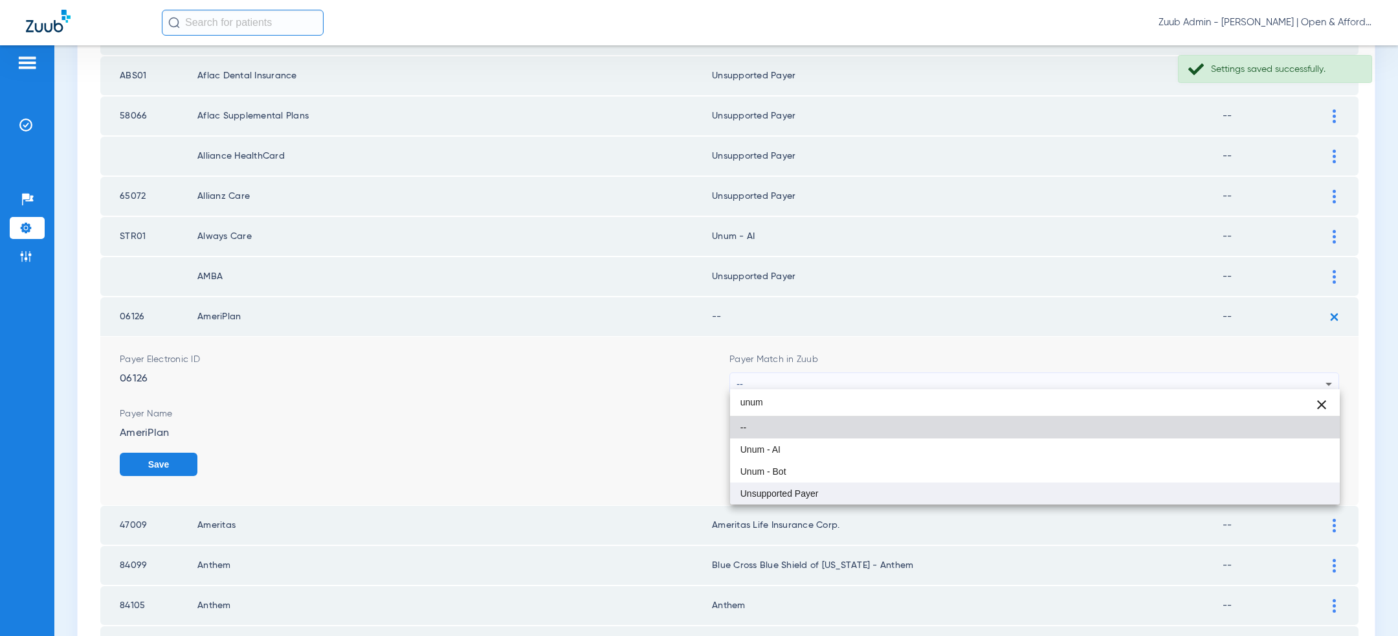
type input "unum"
click at [939, 484] on mat-option "Unsupported Payer" at bounding box center [1035, 493] width 610 height 22
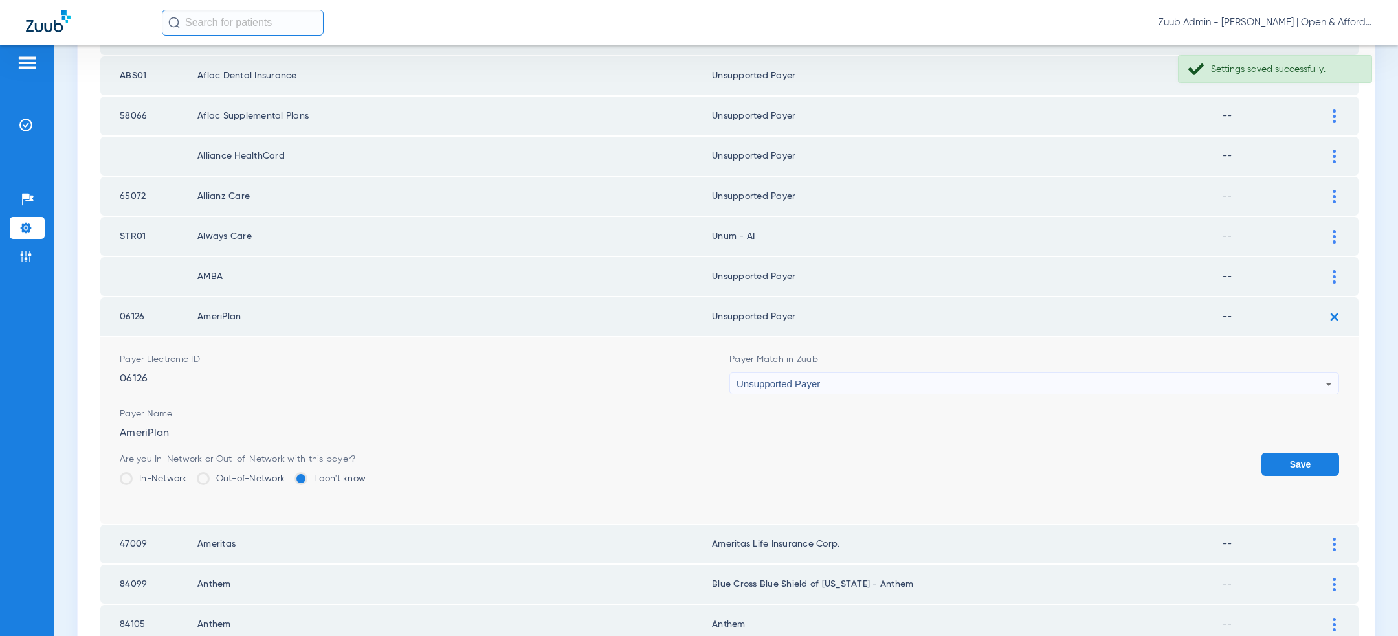
click at [1297, 458] on button "Save" at bounding box center [1301, 463] width 78 height 23
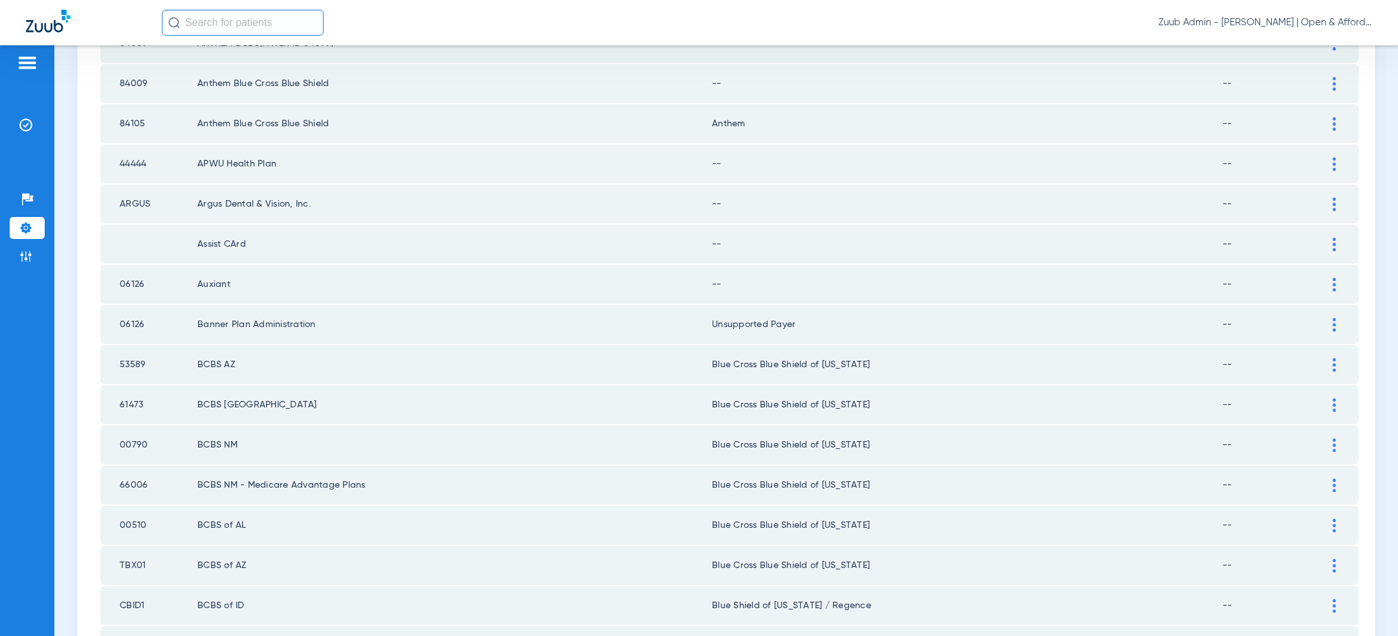
scroll to position [1213, 0]
click at [1340, 284] on div at bounding box center [1334, 289] width 23 height 14
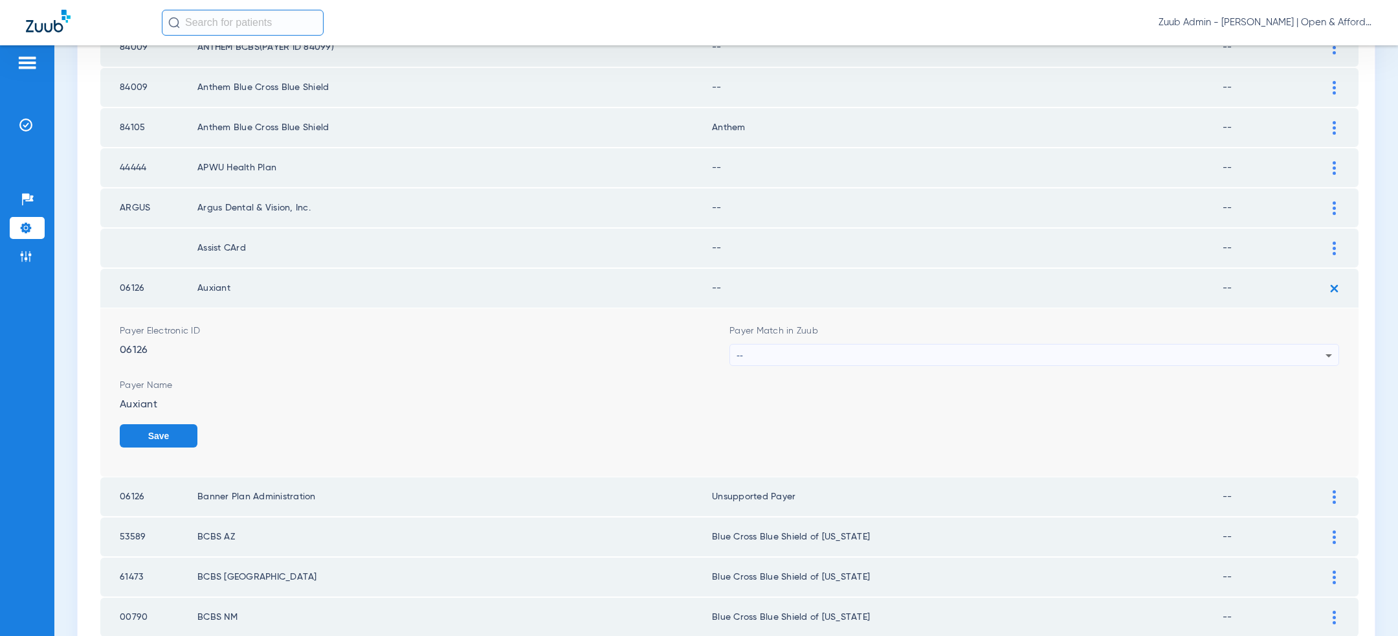
click at [1153, 344] on div "--" at bounding box center [1031, 355] width 589 height 22
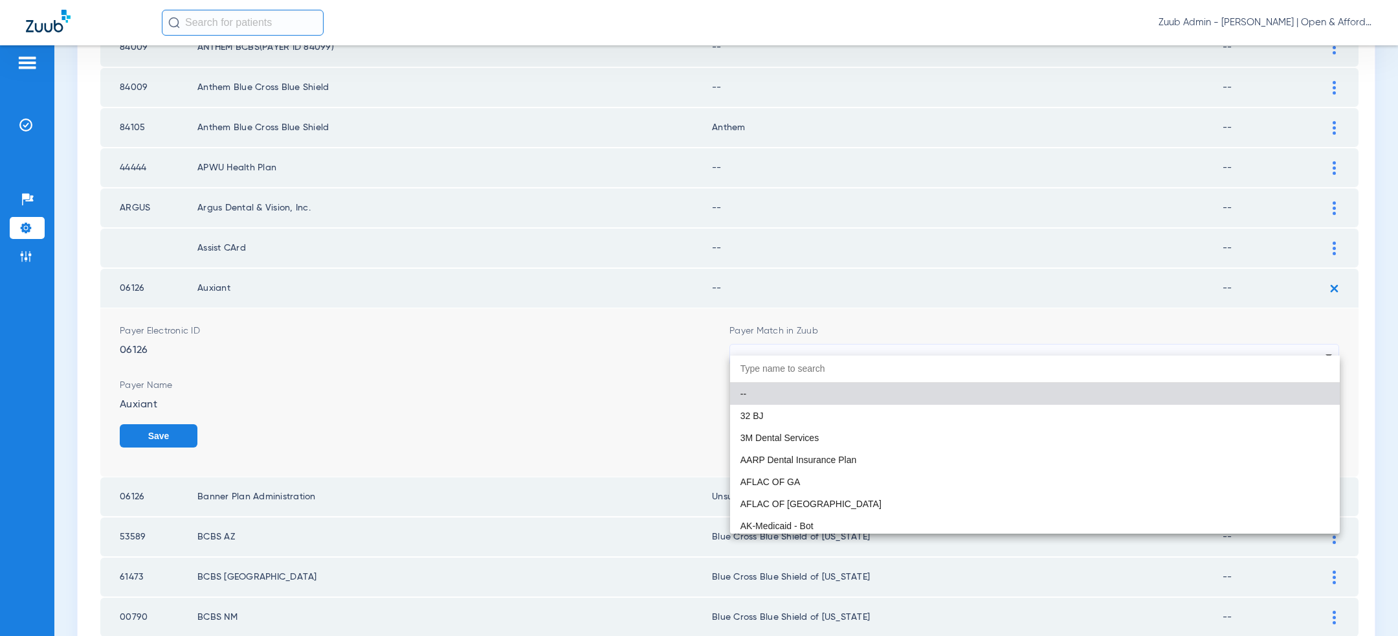
paste input "unum"
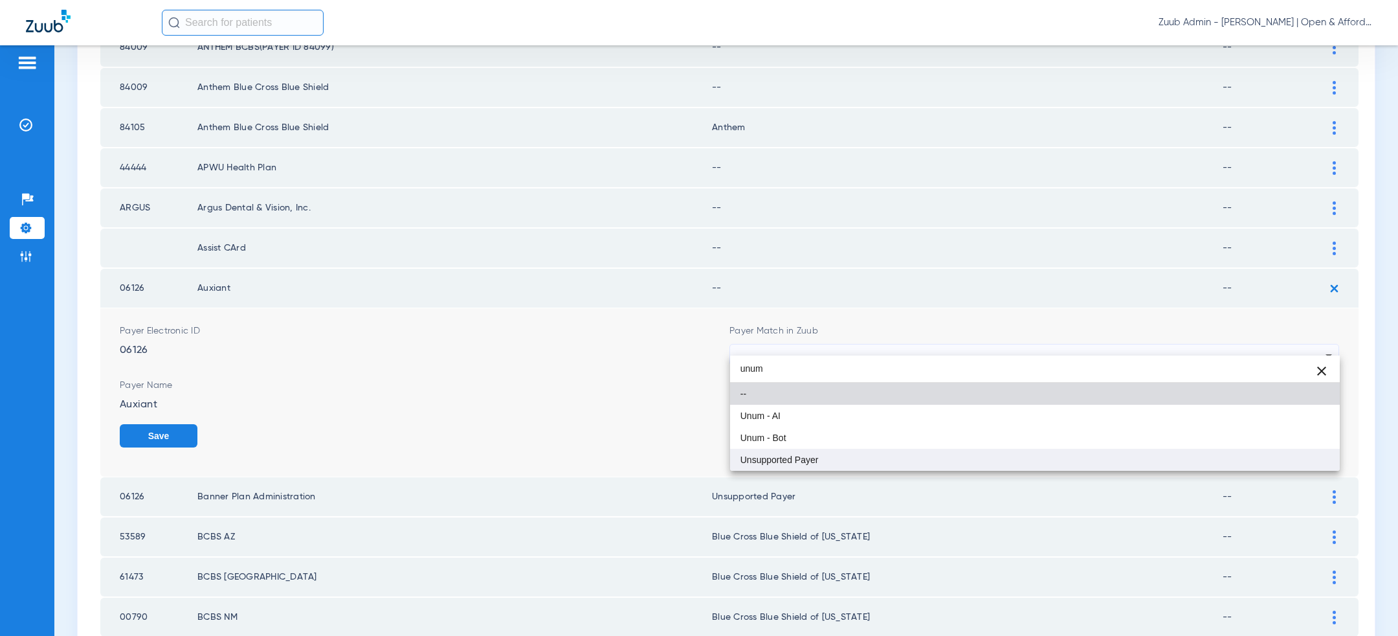
type input "unum"
click at [987, 458] on mat-option "Unsupported Payer" at bounding box center [1035, 460] width 610 height 22
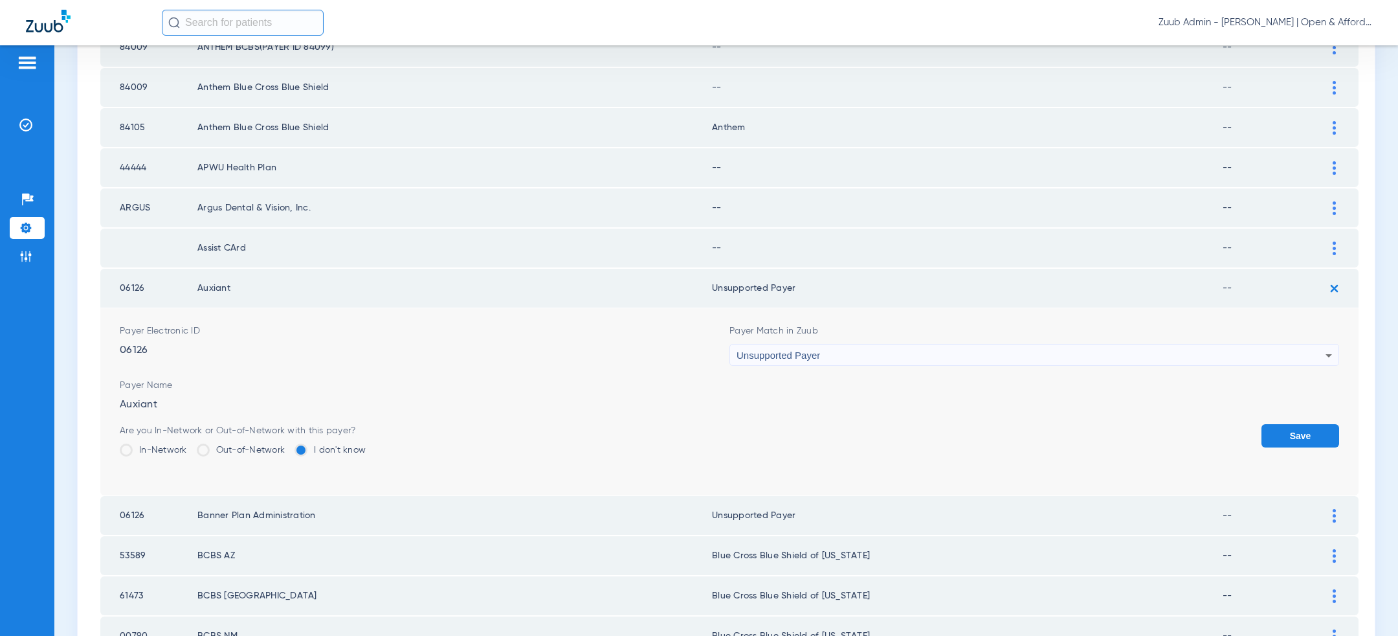
click at [1303, 424] on button "Save" at bounding box center [1301, 435] width 78 height 23
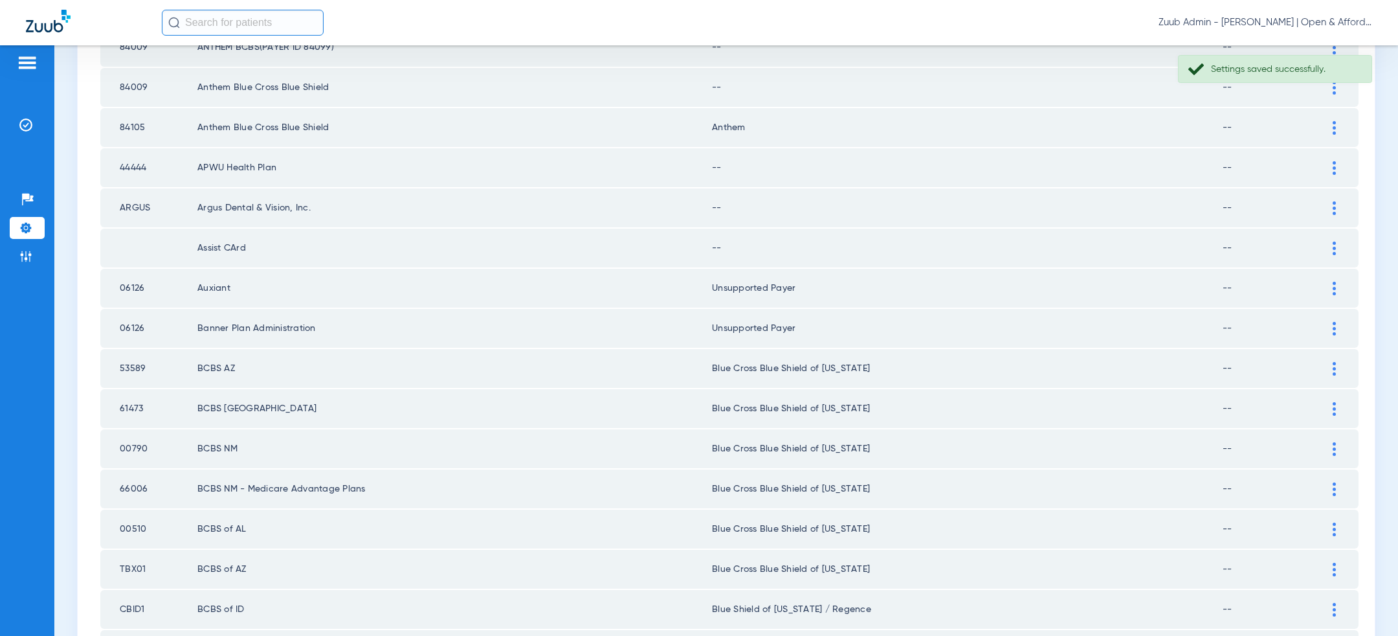
click at [1333, 241] on img at bounding box center [1334, 248] width 3 height 14
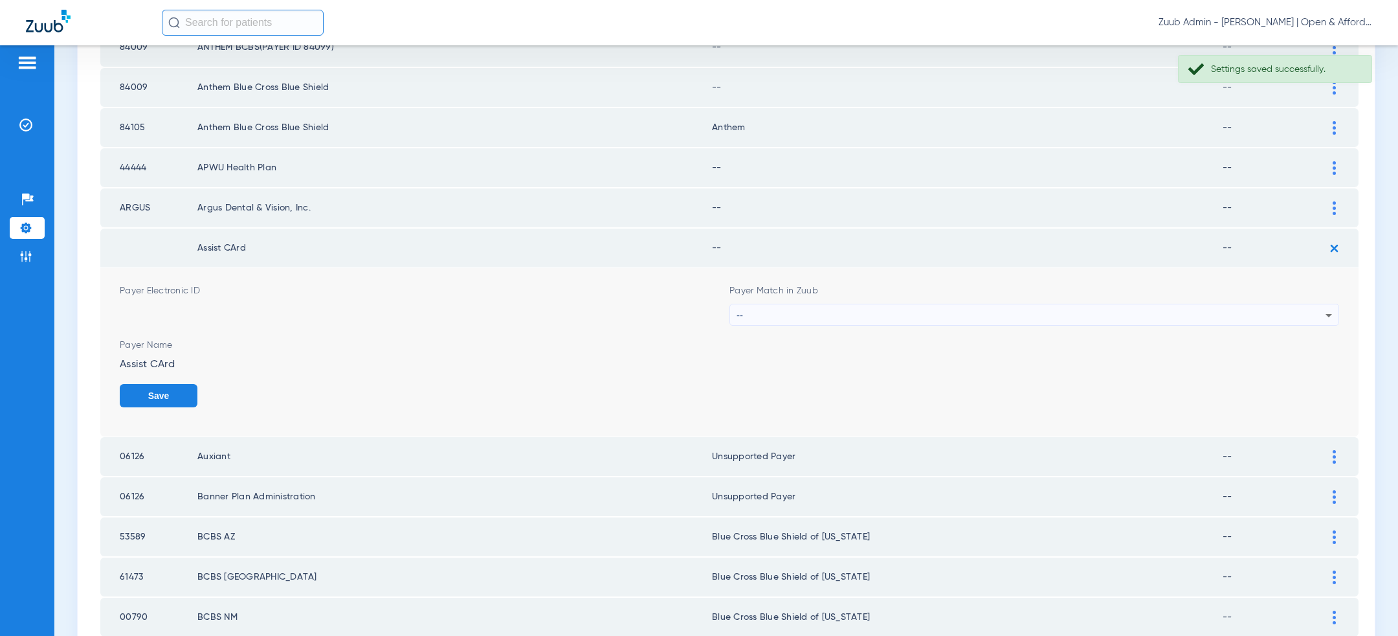
click at [1036, 309] on div "--" at bounding box center [1031, 315] width 589 height 22
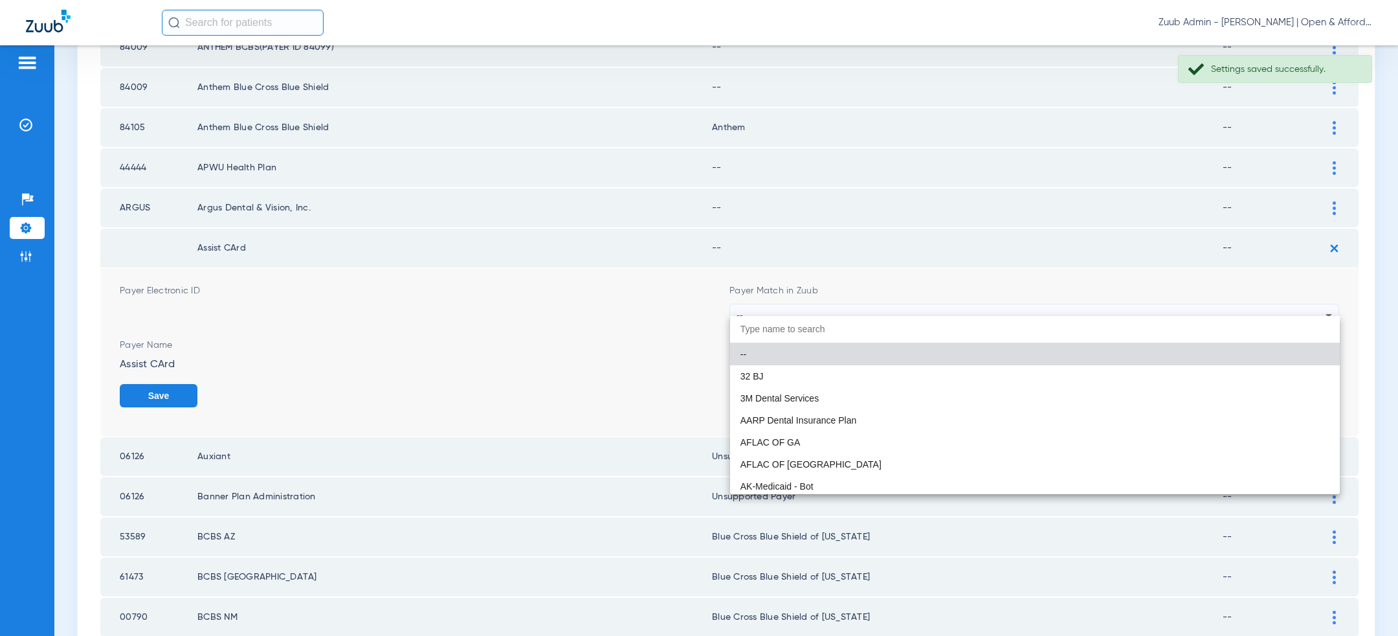
paste input "unum"
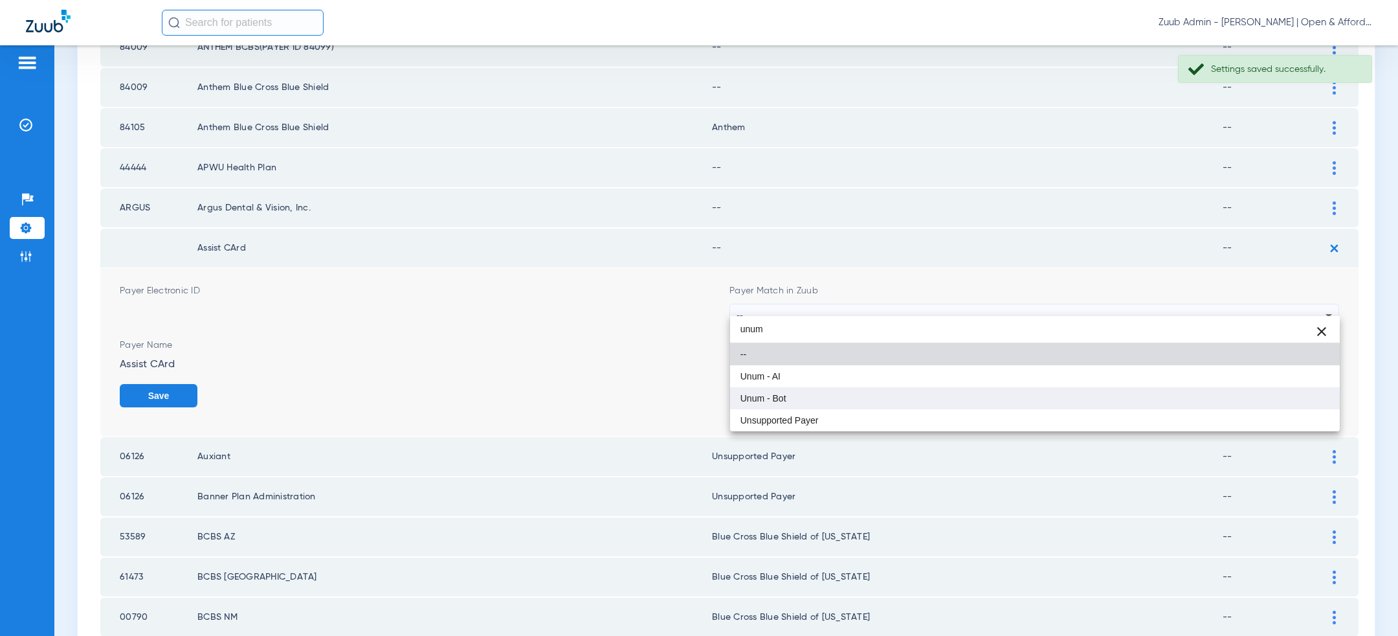
type input "unum"
click at [947, 401] on mat-option "Unum - Bot" at bounding box center [1035, 398] width 610 height 22
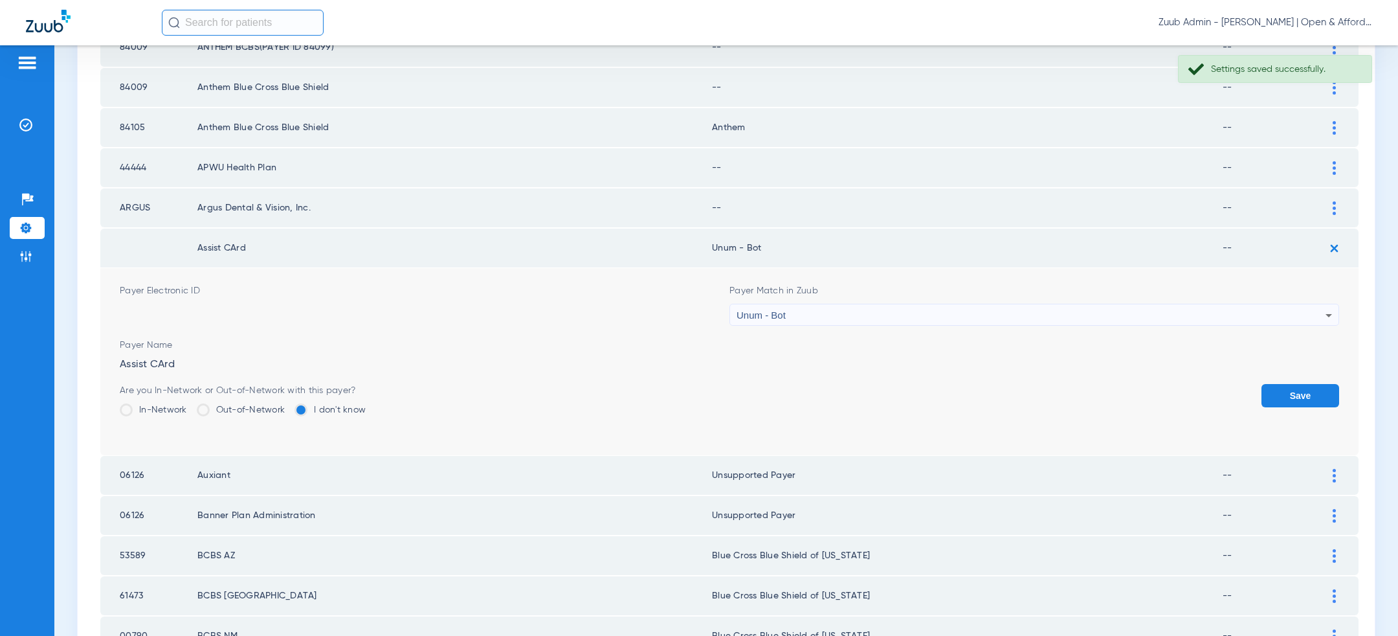
click at [955, 310] on div "Unum - Bot" at bounding box center [1031, 315] width 589 height 22
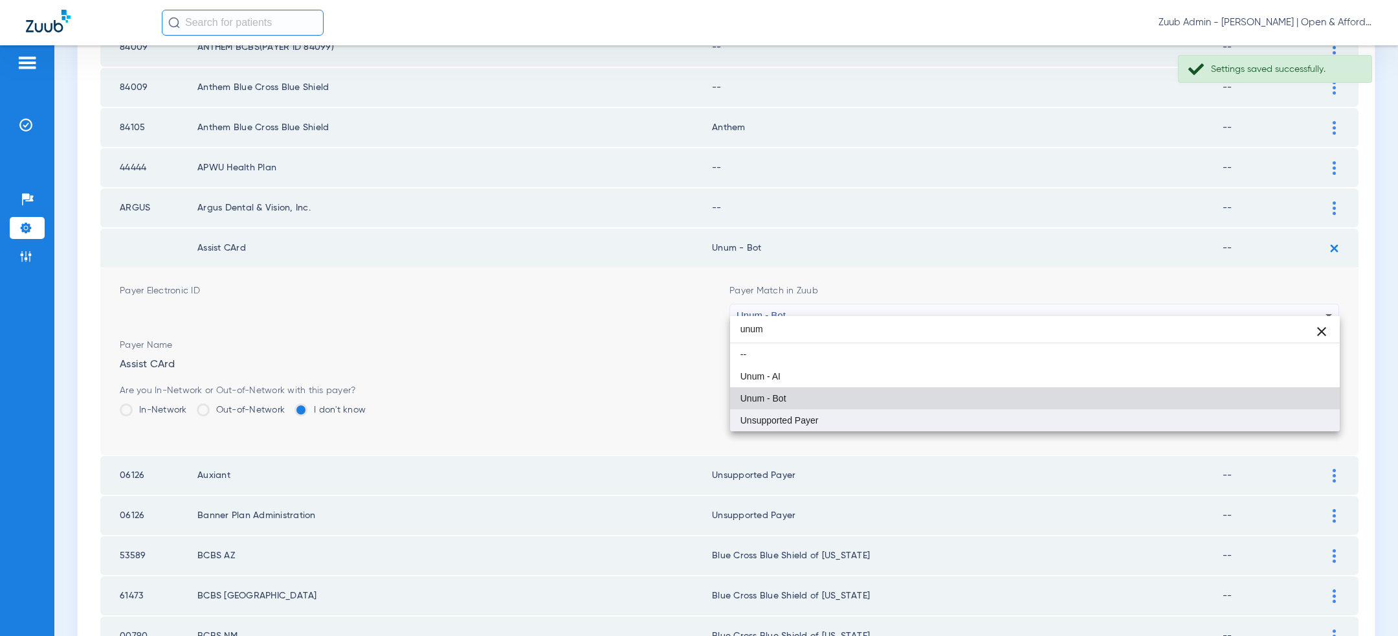
type input "unum"
click at [922, 419] on mat-option "Unsupported Payer" at bounding box center [1035, 420] width 610 height 22
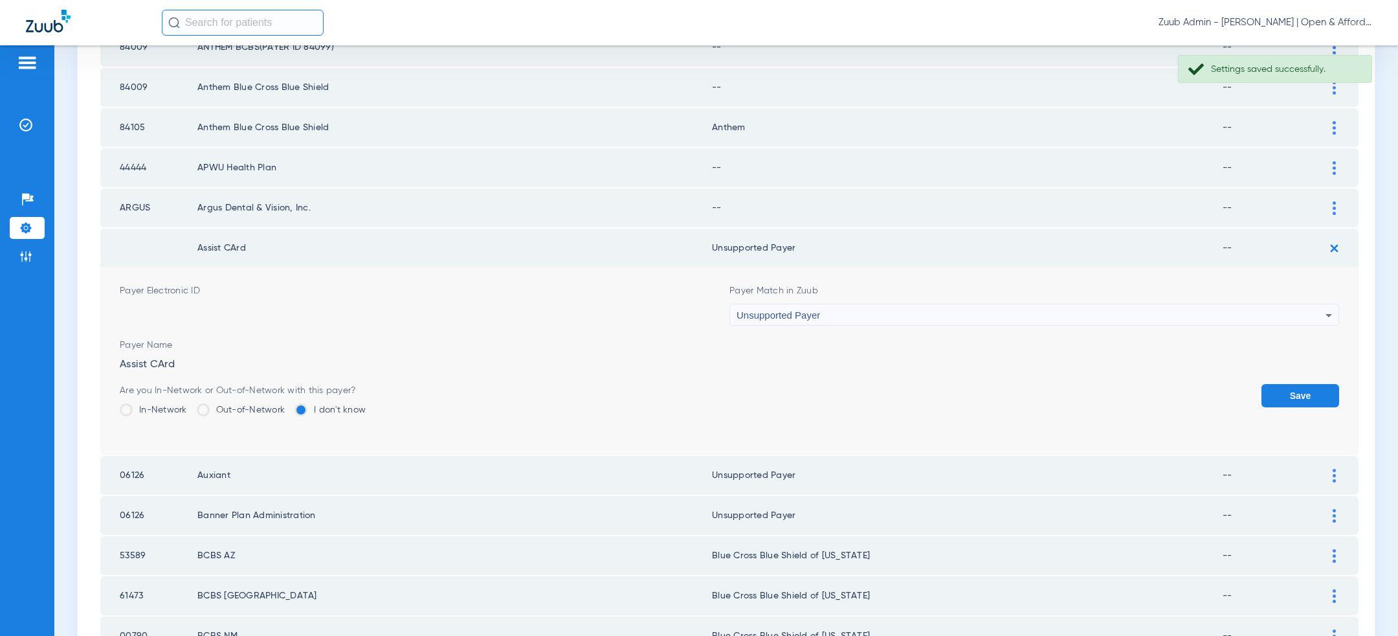
click at [1290, 389] on button "Save" at bounding box center [1301, 395] width 78 height 23
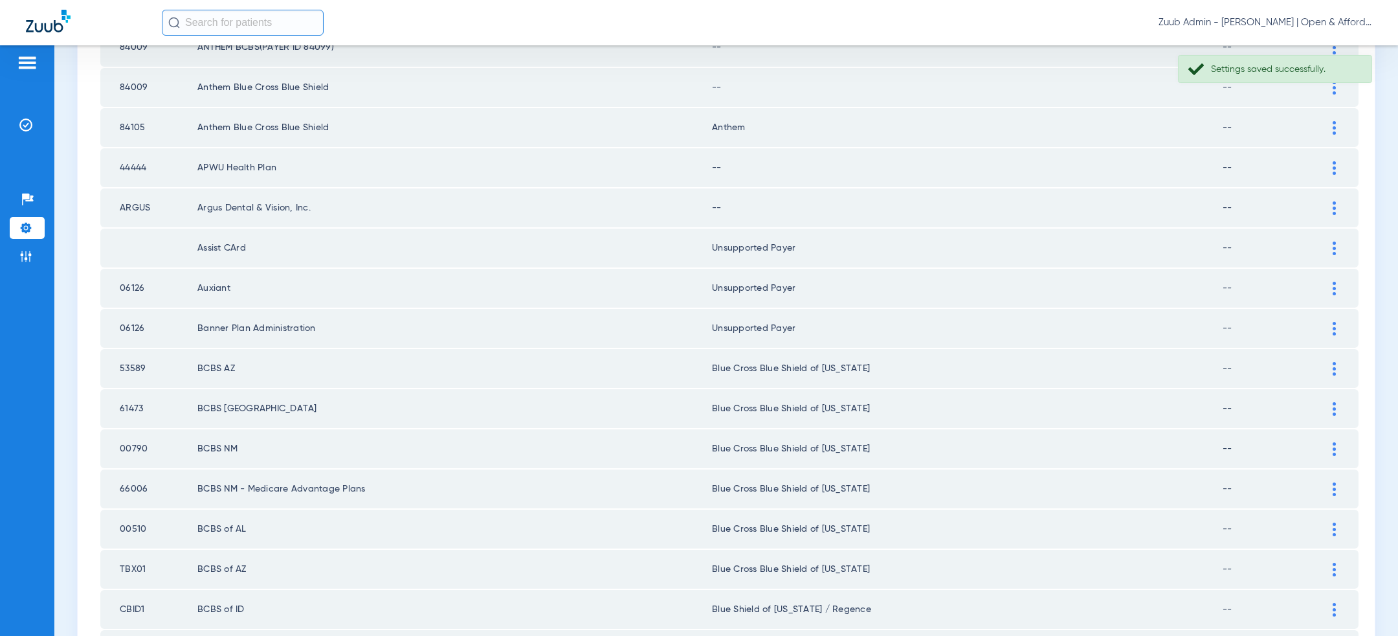
click at [1334, 201] on img at bounding box center [1334, 208] width 3 height 14
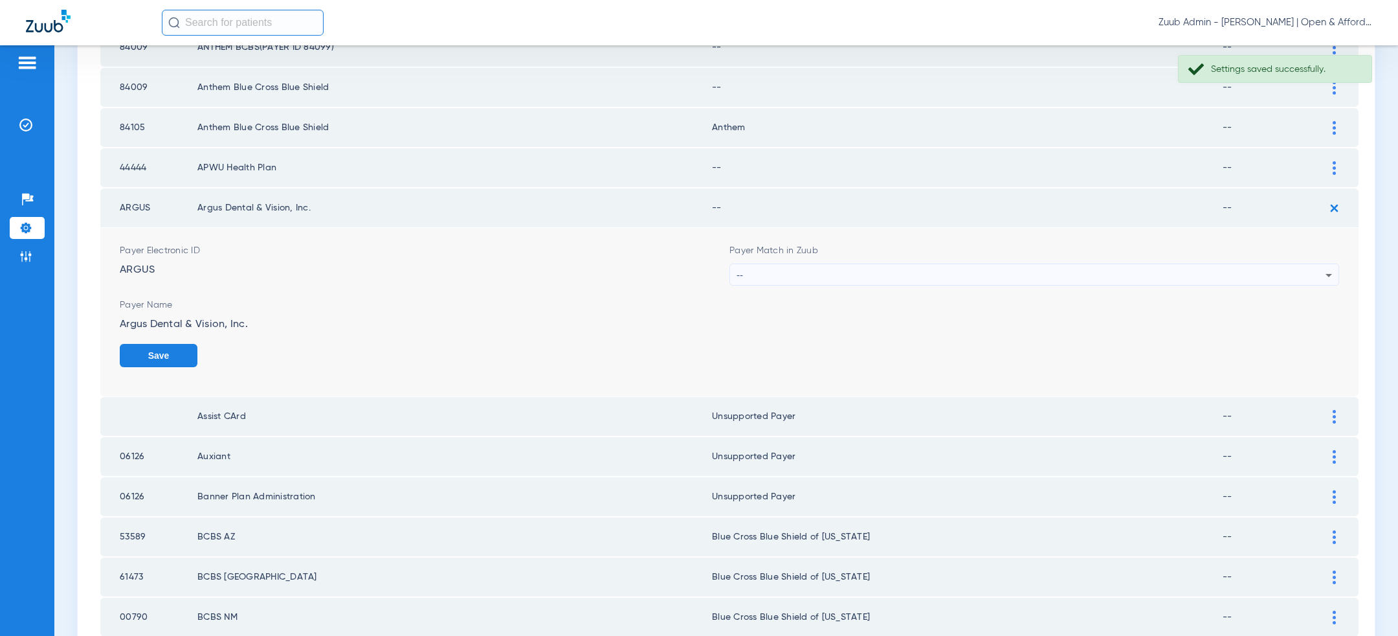
click at [1090, 272] on div "--" at bounding box center [1031, 275] width 589 height 22
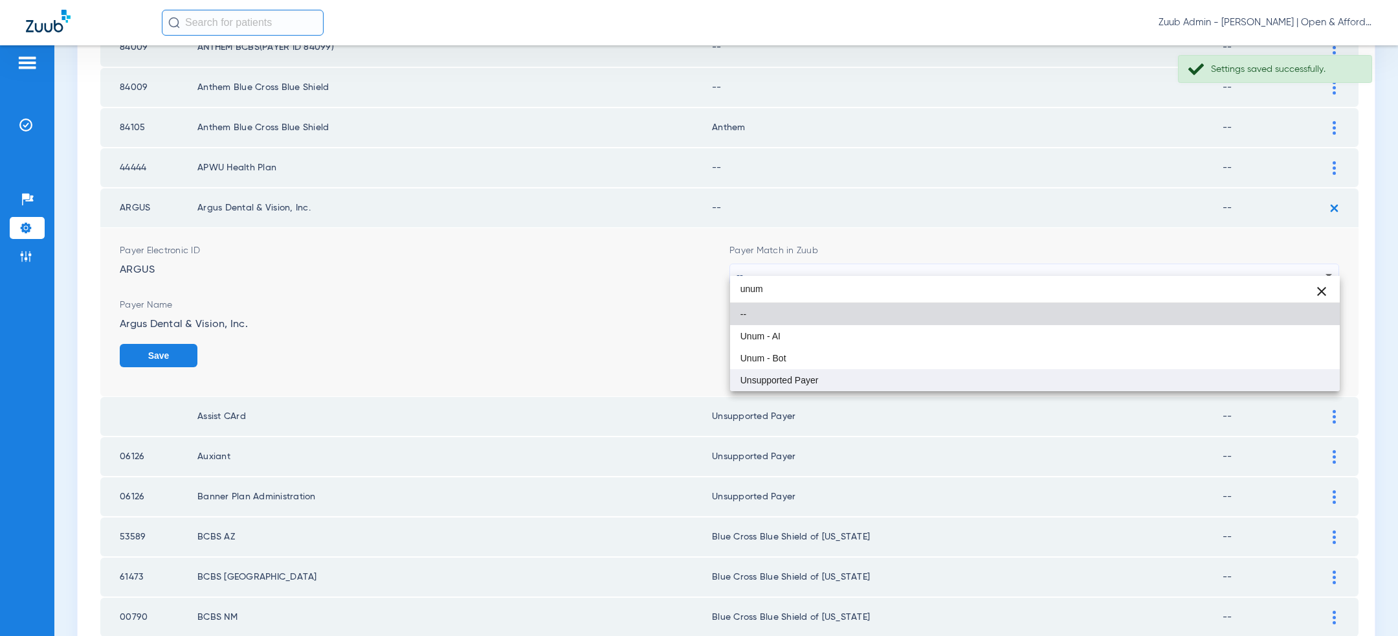
type input "unum"
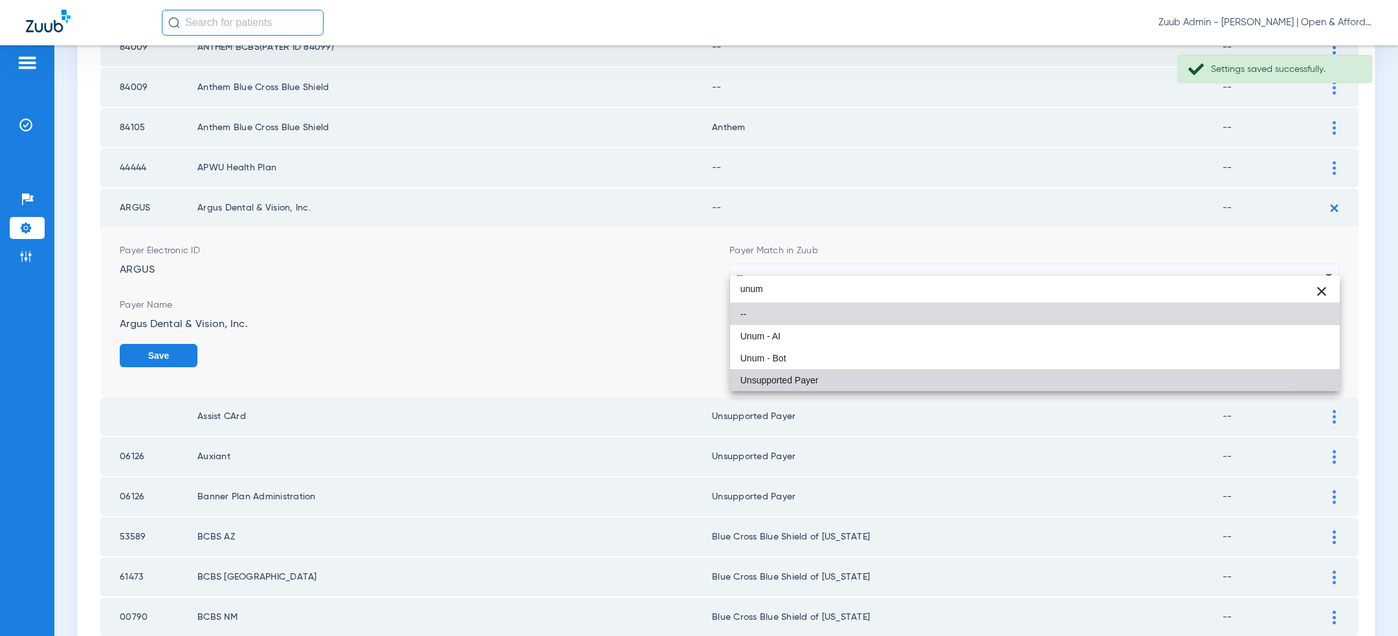
click at [988, 375] on mat-option "Unsupported Payer" at bounding box center [1035, 380] width 610 height 22
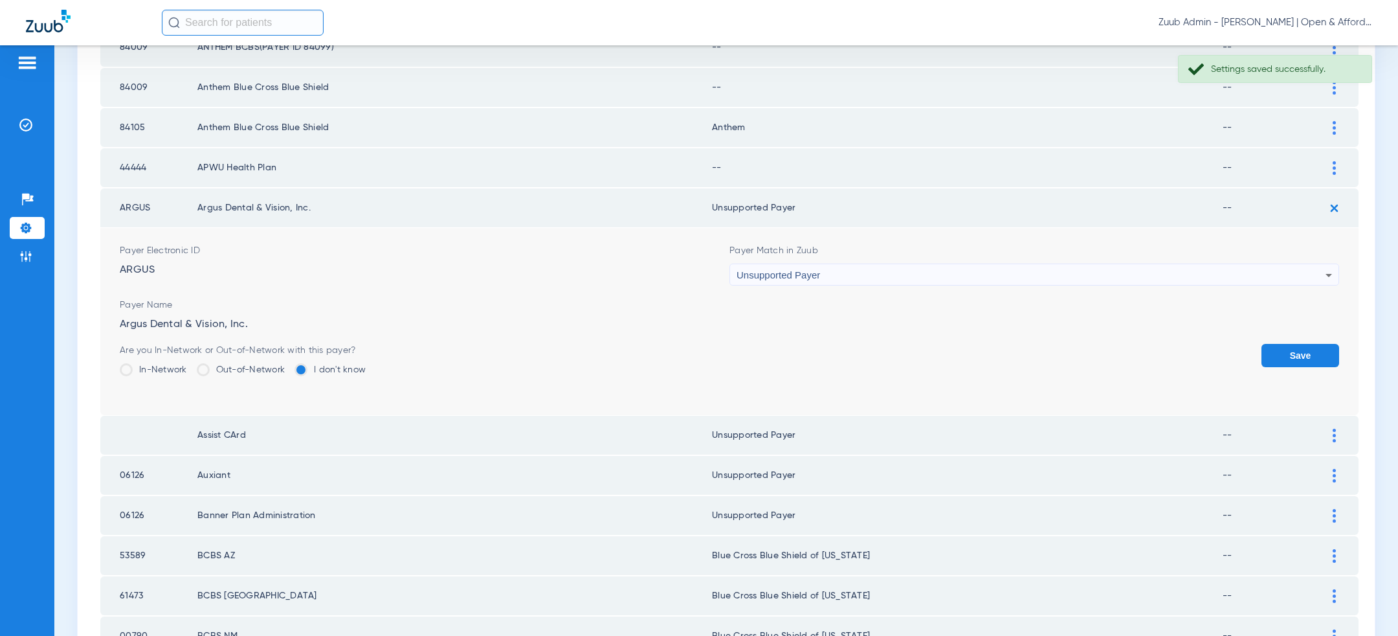
click at [1292, 347] on button "Save" at bounding box center [1301, 355] width 78 height 23
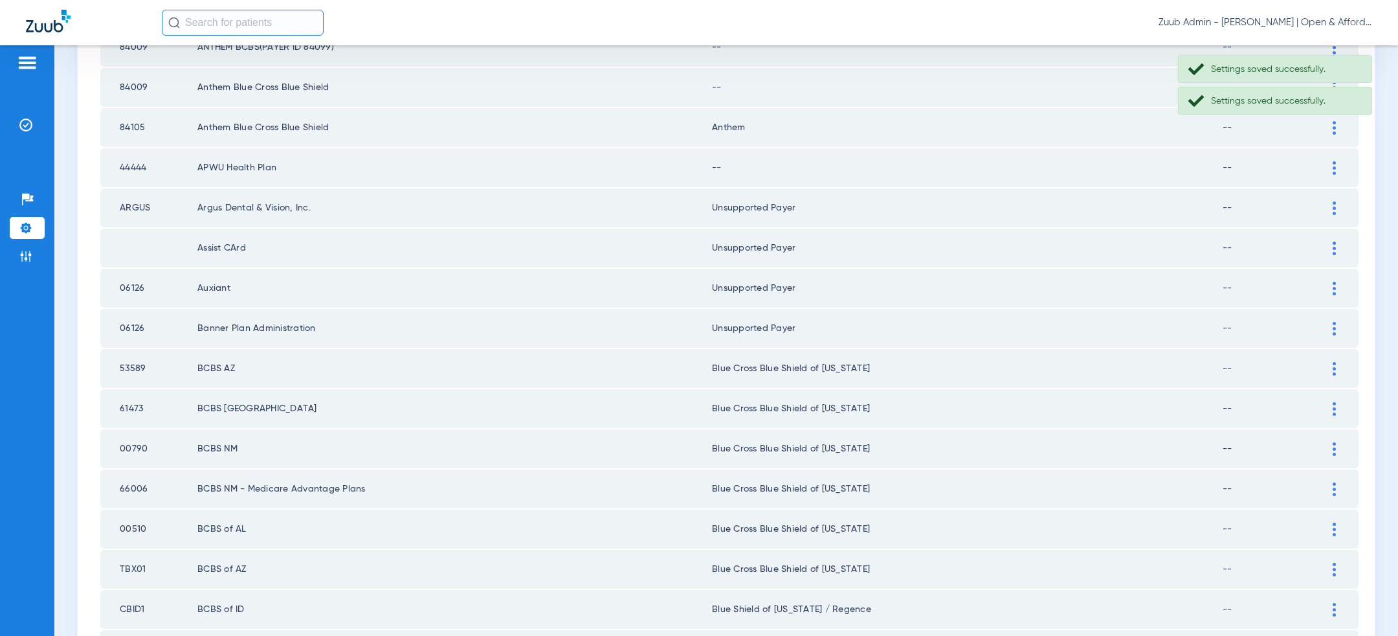
click at [1337, 161] on div at bounding box center [1334, 168] width 23 height 14
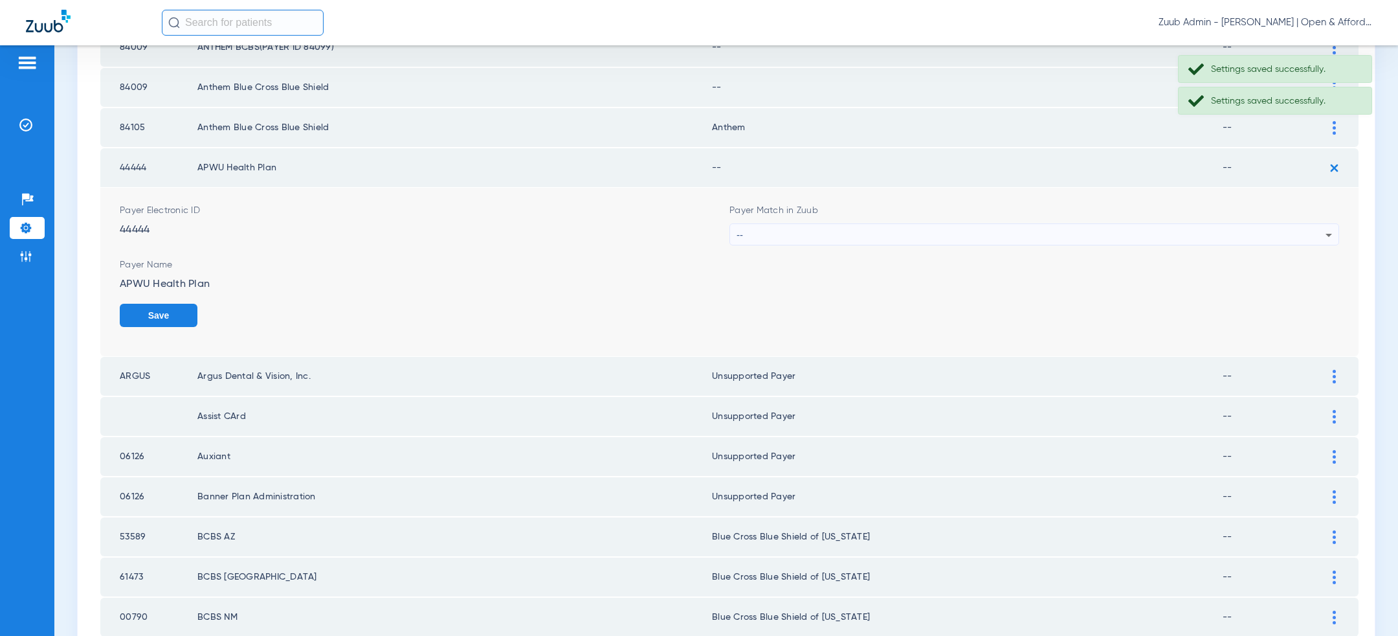
click at [1031, 232] on div "--" at bounding box center [1031, 235] width 589 height 22
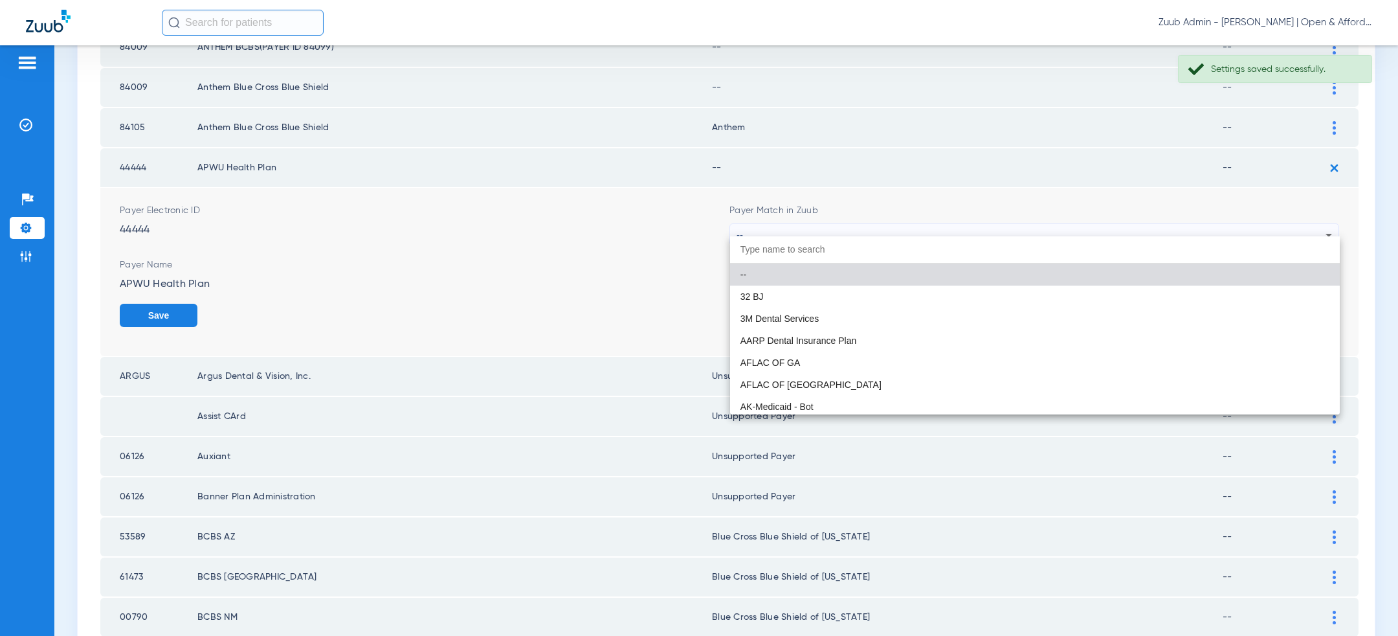
paste input "unum"
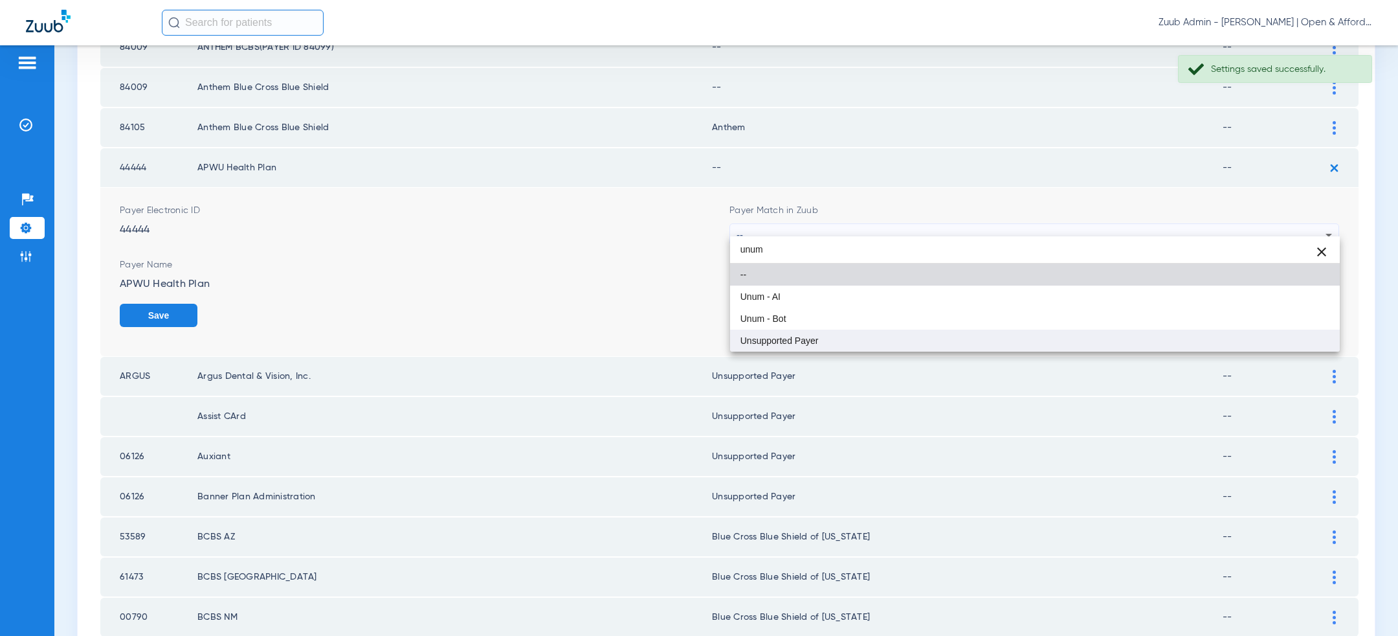
type input "unum"
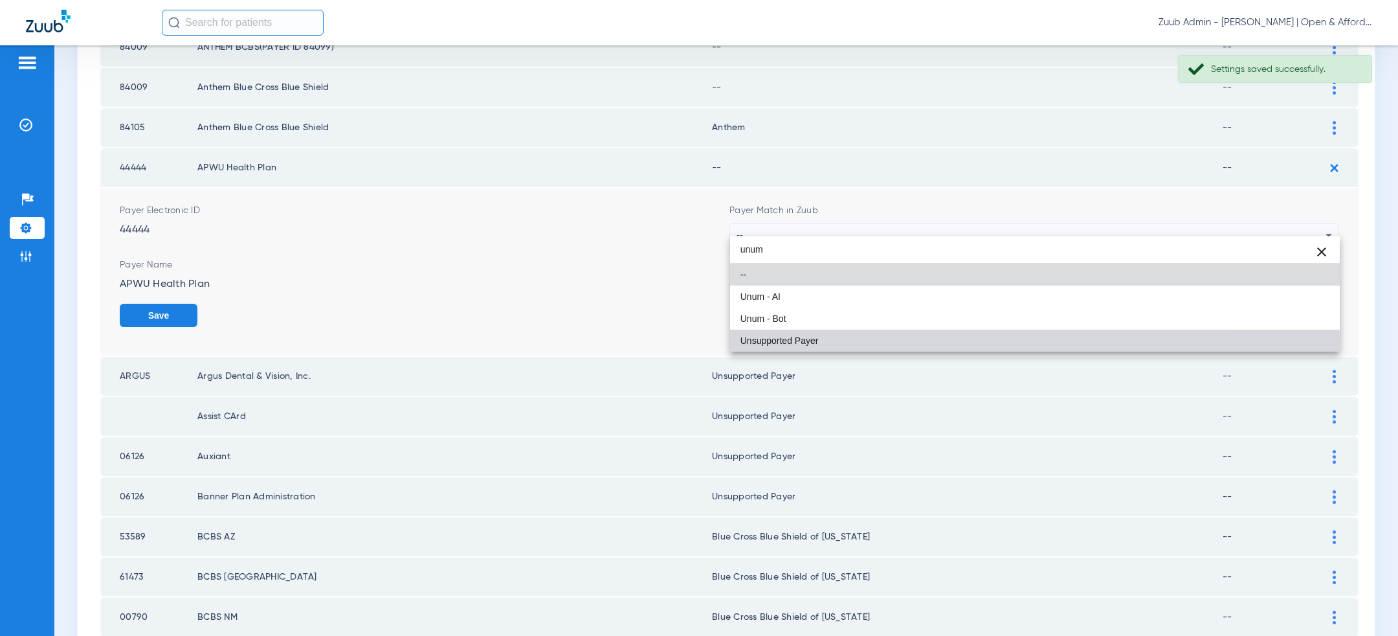
click at [956, 341] on mat-option "Unsupported Payer" at bounding box center [1035, 341] width 610 height 22
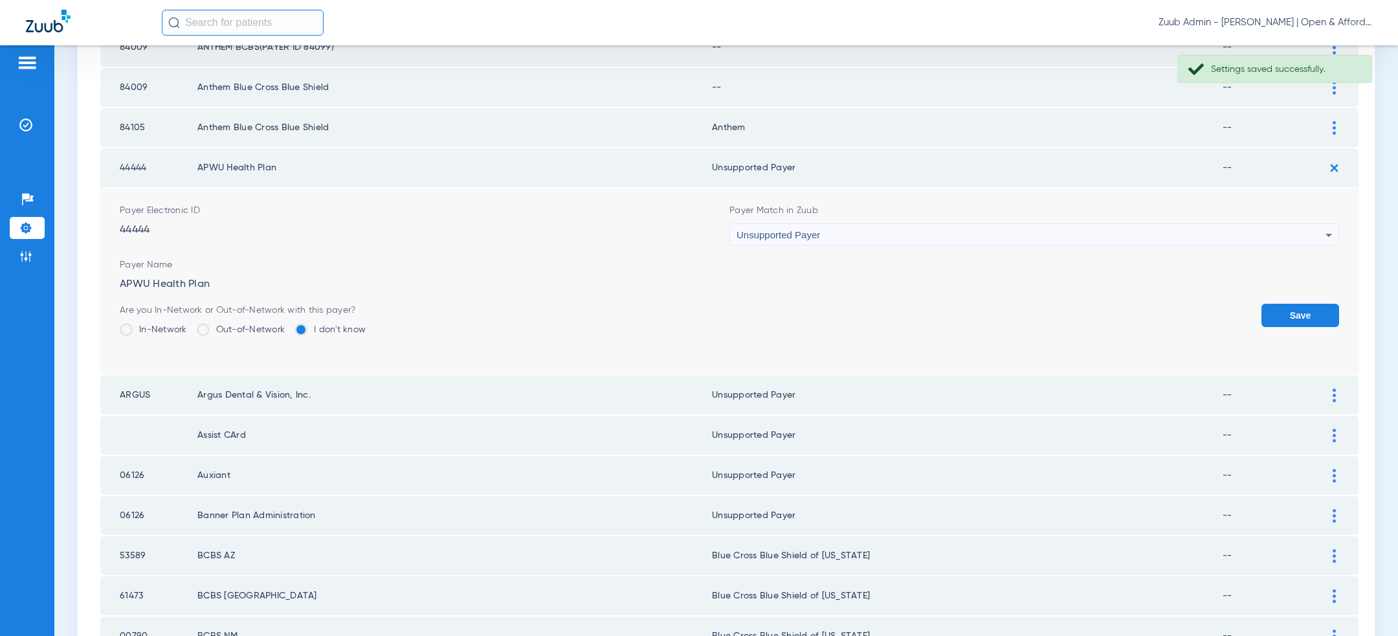
click at [1346, 306] on td "Payer Electronic ID 44444 Payer Match in Zuub Unsupported Payer Payer Name APWU…" at bounding box center [729, 281] width 1258 height 187
click at [1317, 306] on button "Save" at bounding box center [1301, 315] width 78 height 23
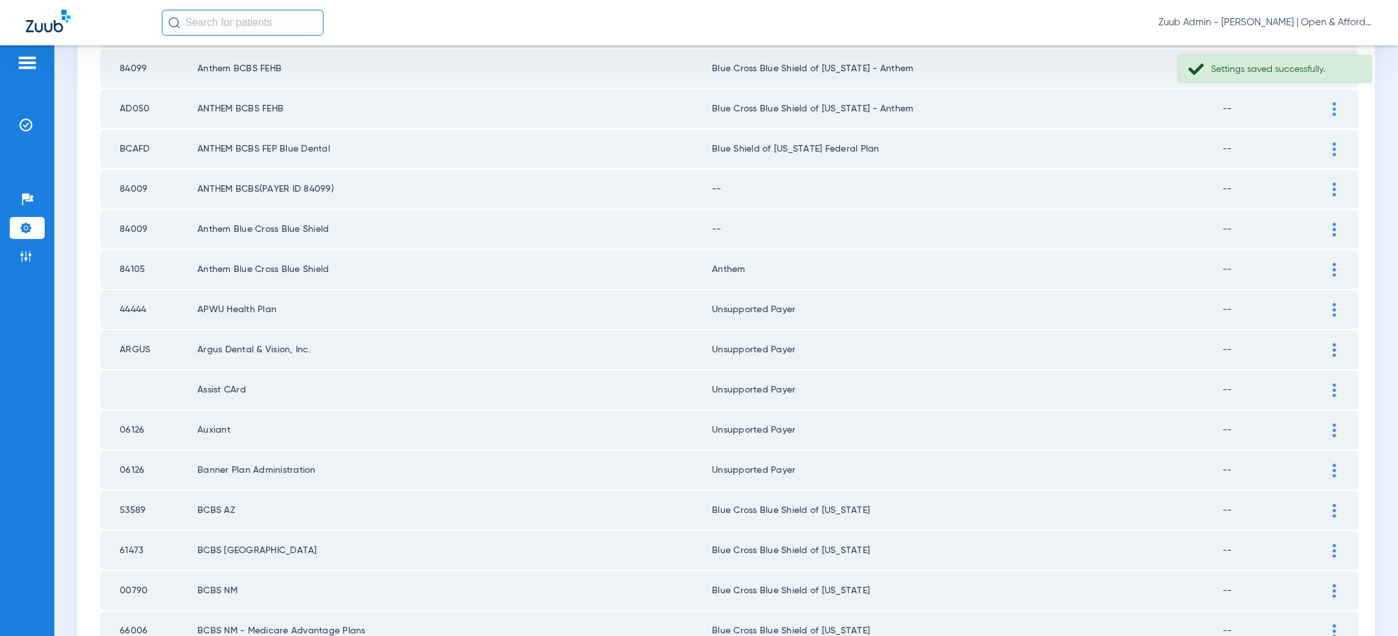
scroll to position [1062, 0]
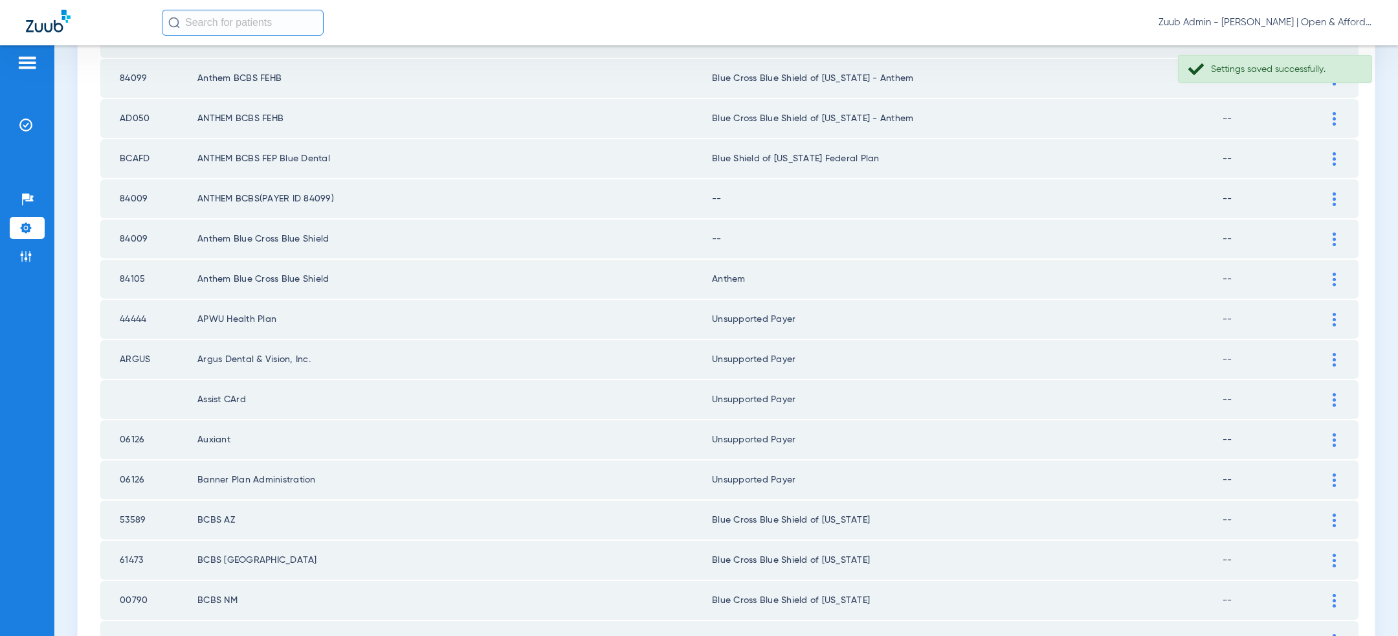
click at [130, 227] on td "84009" at bounding box center [148, 238] width 97 height 39
copy td "84009"
click at [1323, 230] on tr "84009 Anthem Blue Cross Blue Shield -- --" at bounding box center [729, 238] width 1258 height 39
click at [1334, 232] on img at bounding box center [1334, 239] width 3 height 14
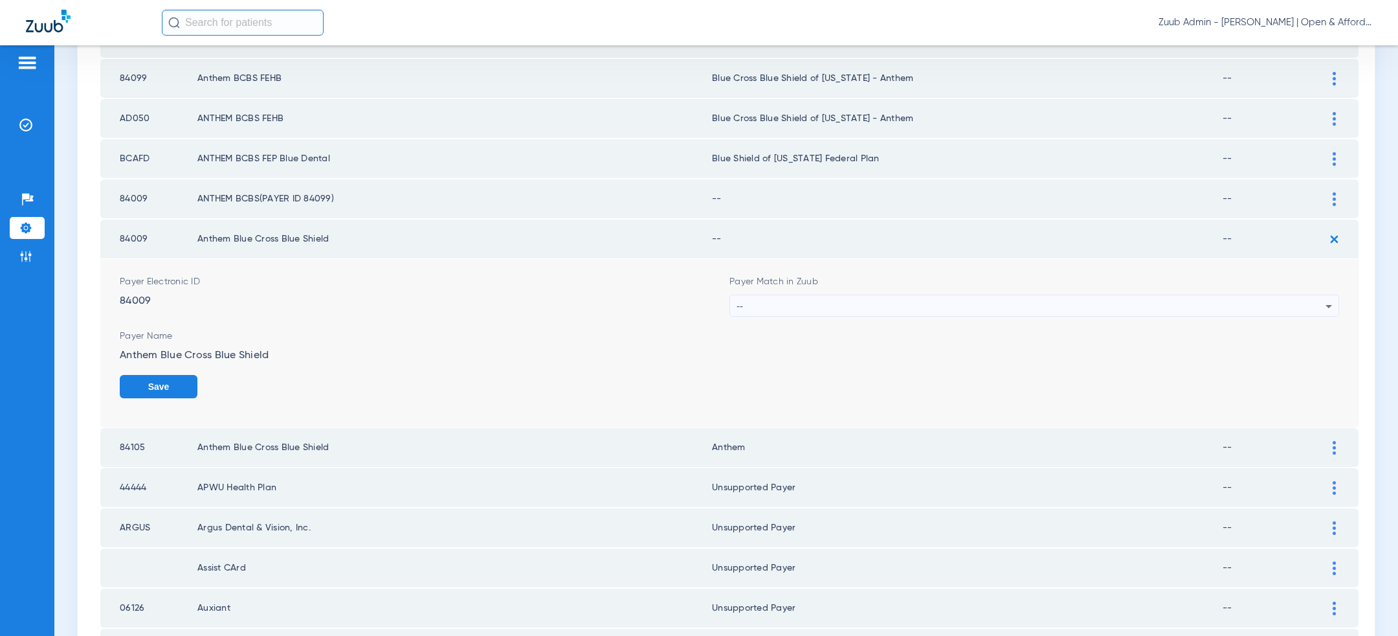
click at [987, 302] on div "--" at bounding box center [1031, 306] width 589 height 22
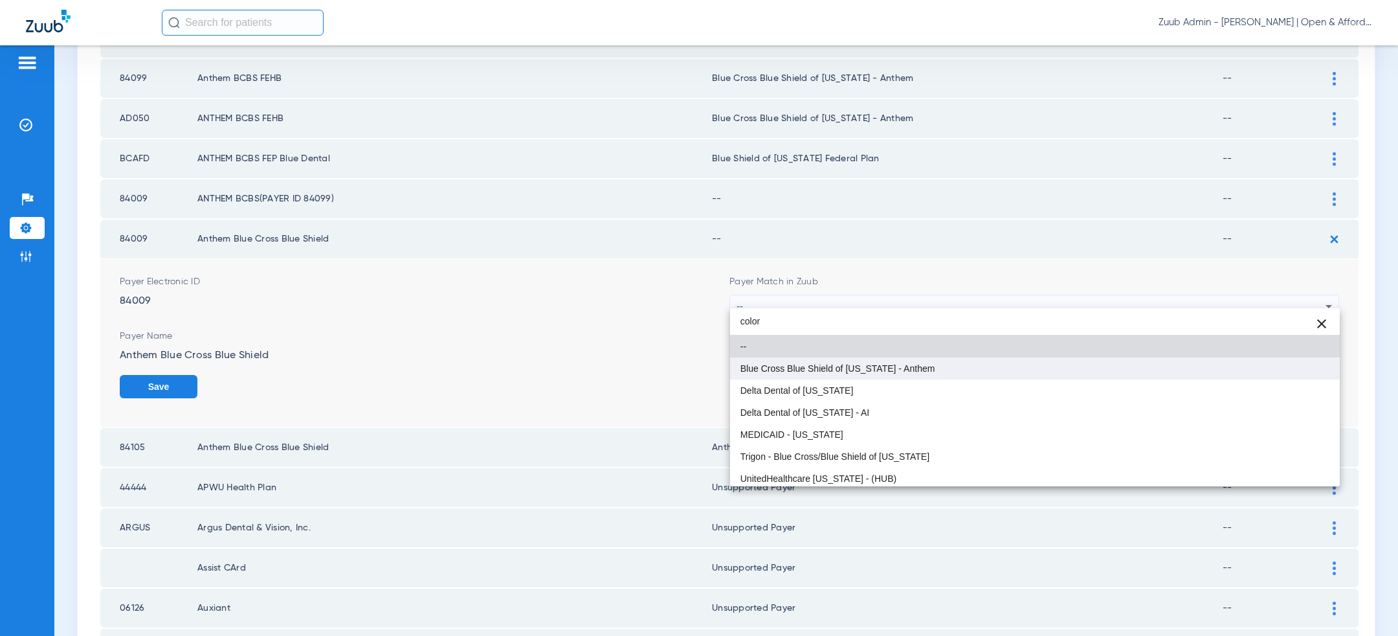
type input "color"
click at [957, 370] on mat-option "Blue Cross Blue Shield of [US_STATE] - Anthem" at bounding box center [1035, 368] width 610 height 22
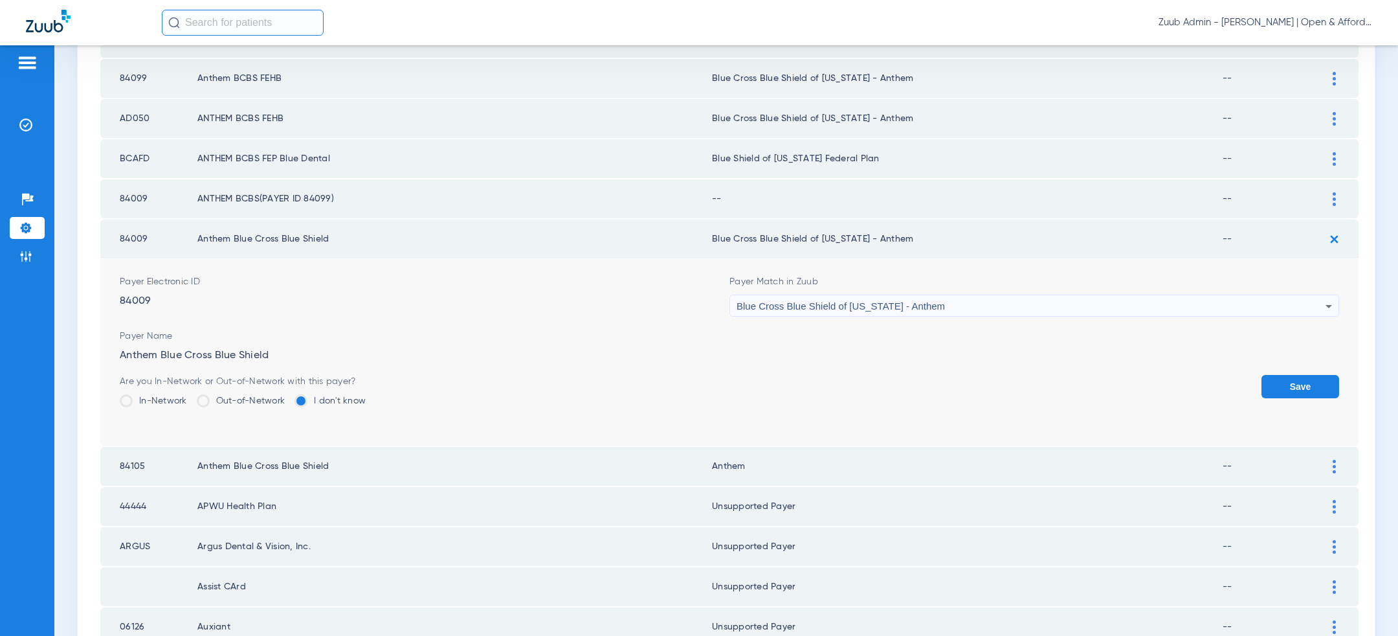
click at [1294, 375] on button "Save" at bounding box center [1301, 386] width 78 height 23
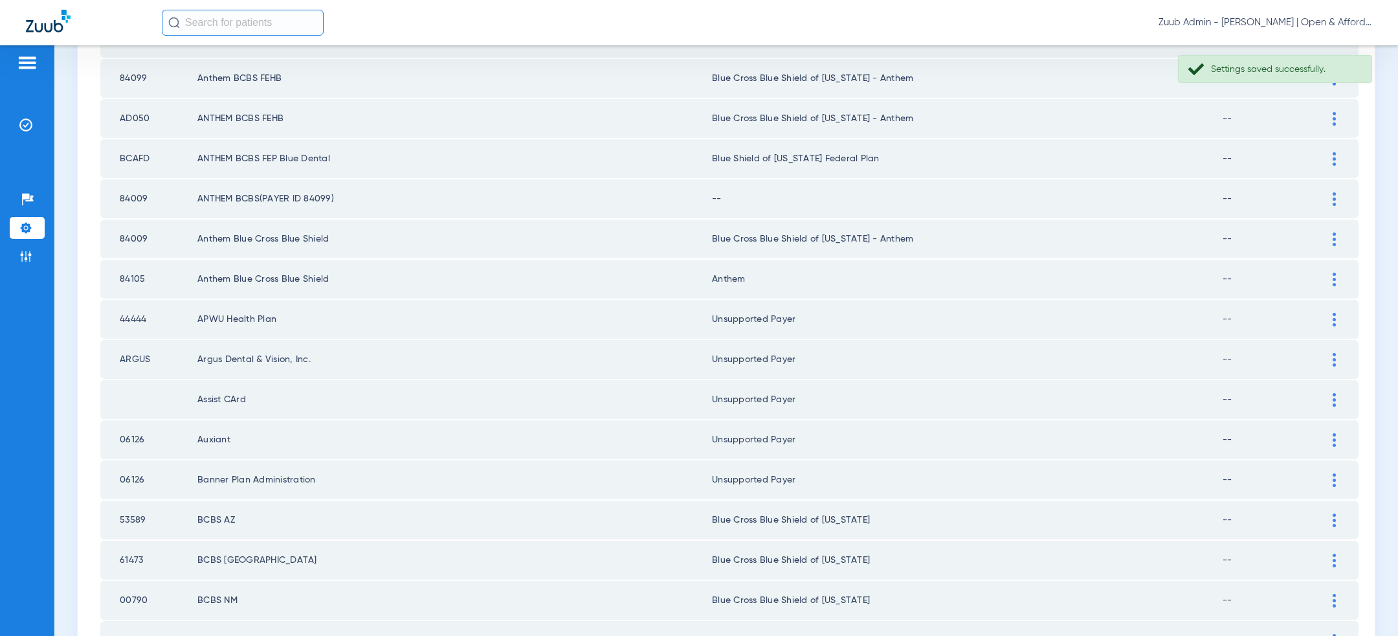
click at [1332, 192] on div at bounding box center [1334, 199] width 23 height 14
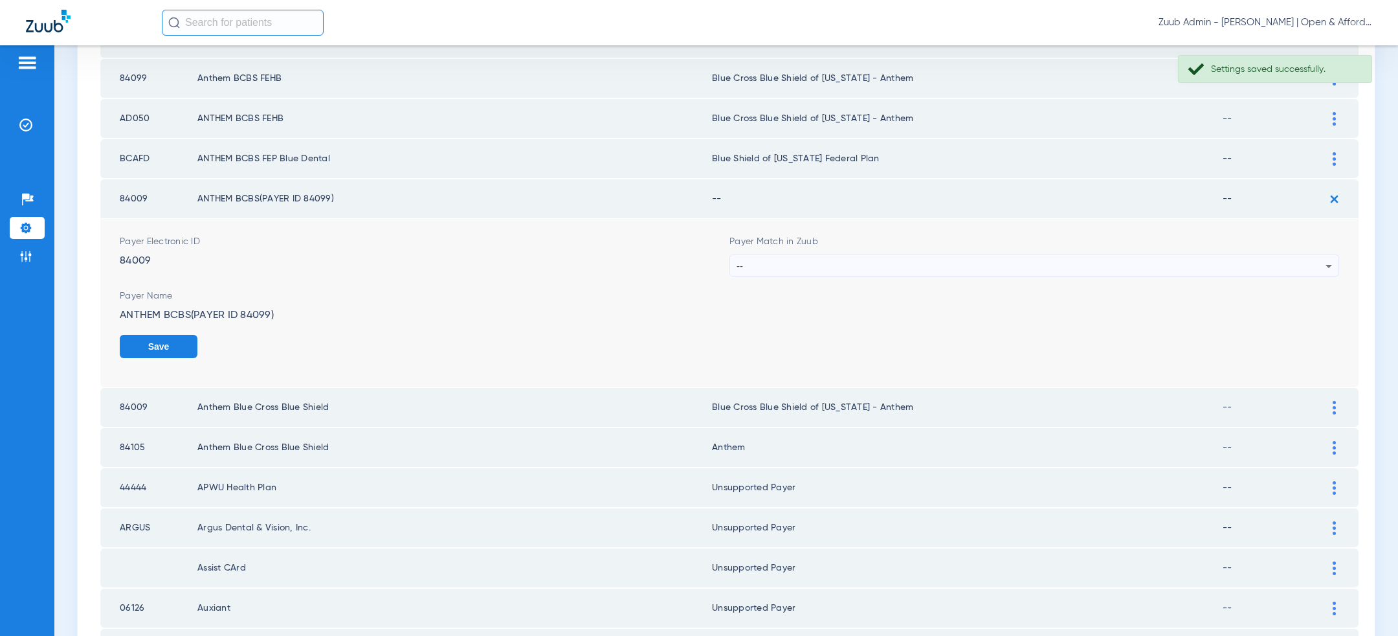
click at [1021, 258] on div "--" at bounding box center [1031, 266] width 589 height 22
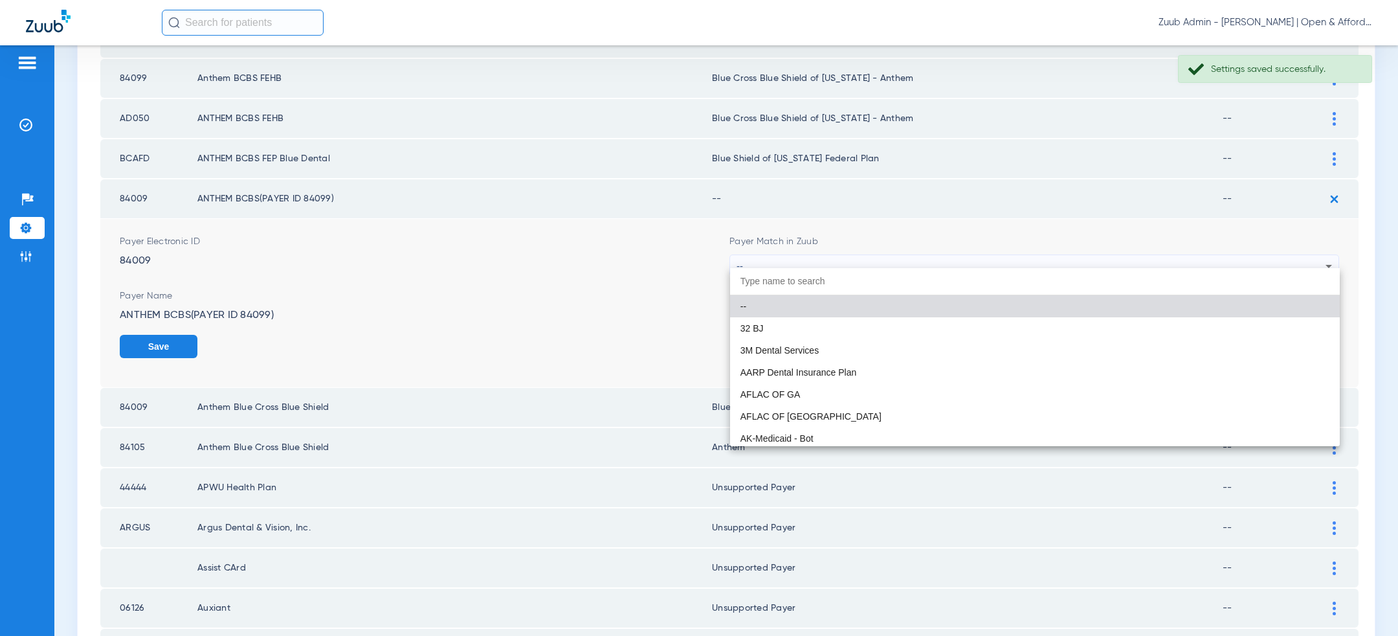
paste input "color"
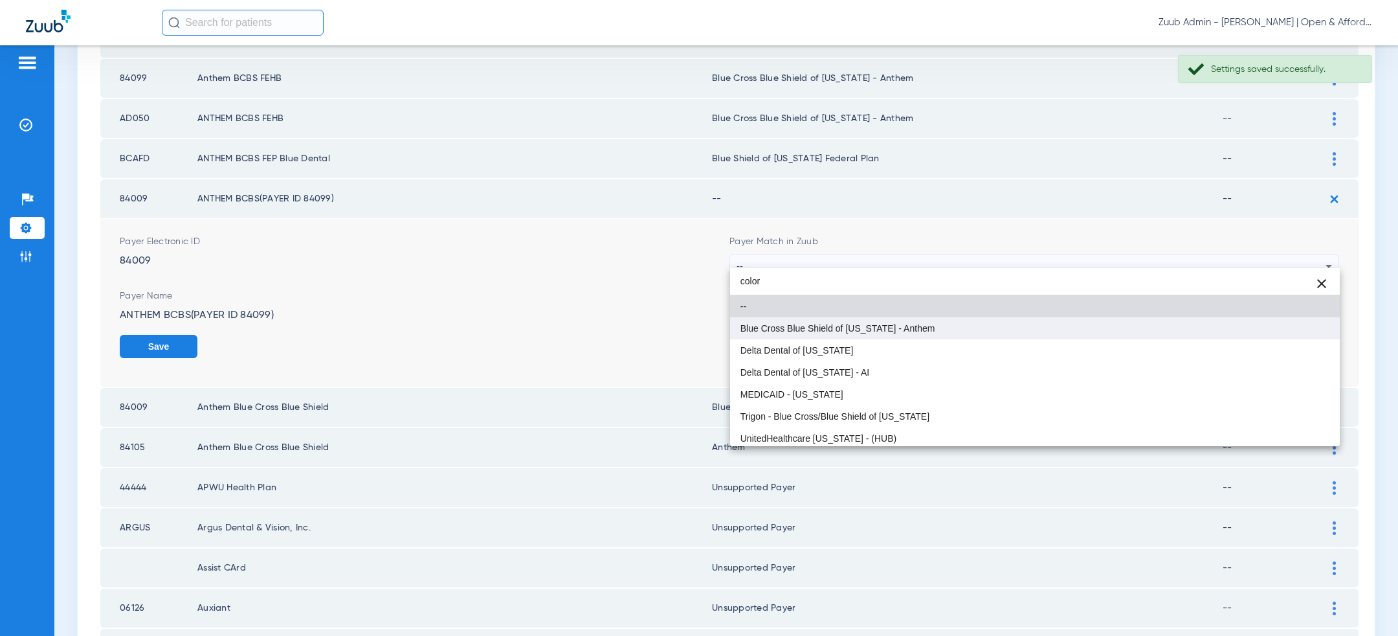
type input "color"
click at [932, 330] on mat-option "Blue Cross Blue Shield of [US_STATE] - Anthem" at bounding box center [1035, 328] width 610 height 22
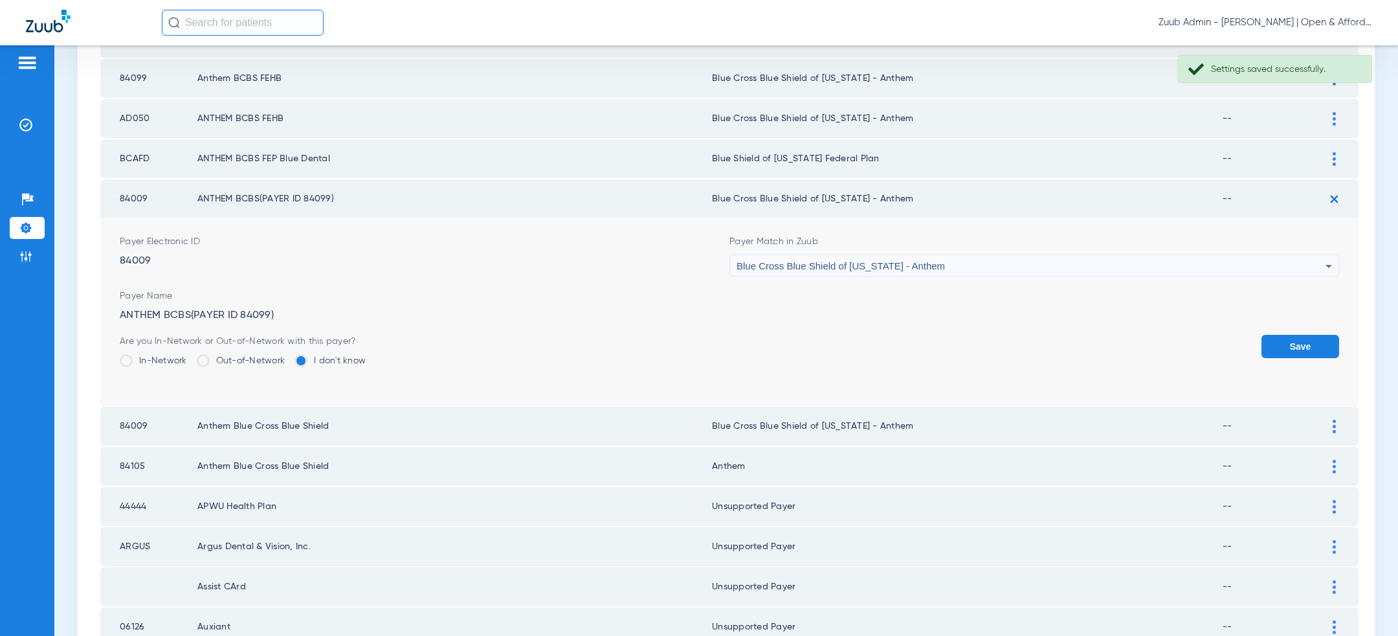
click at [1317, 335] on button "Save" at bounding box center [1301, 346] width 78 height 23
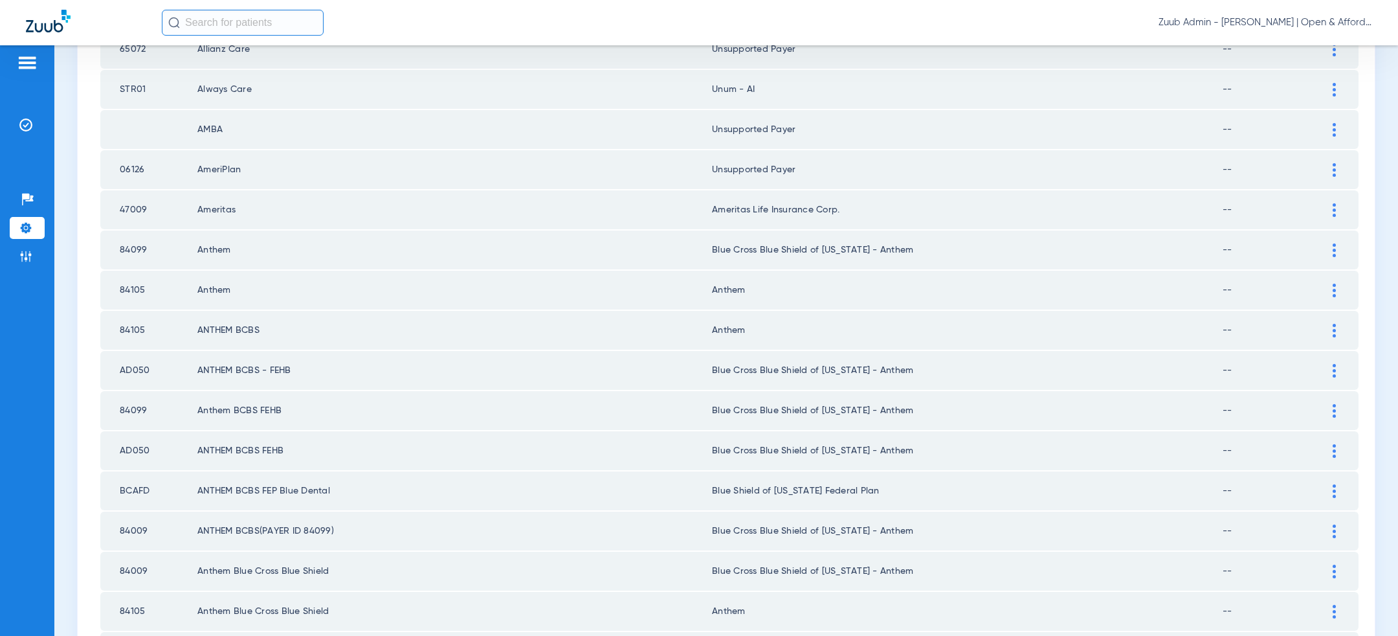
scroll to position [0, 0]
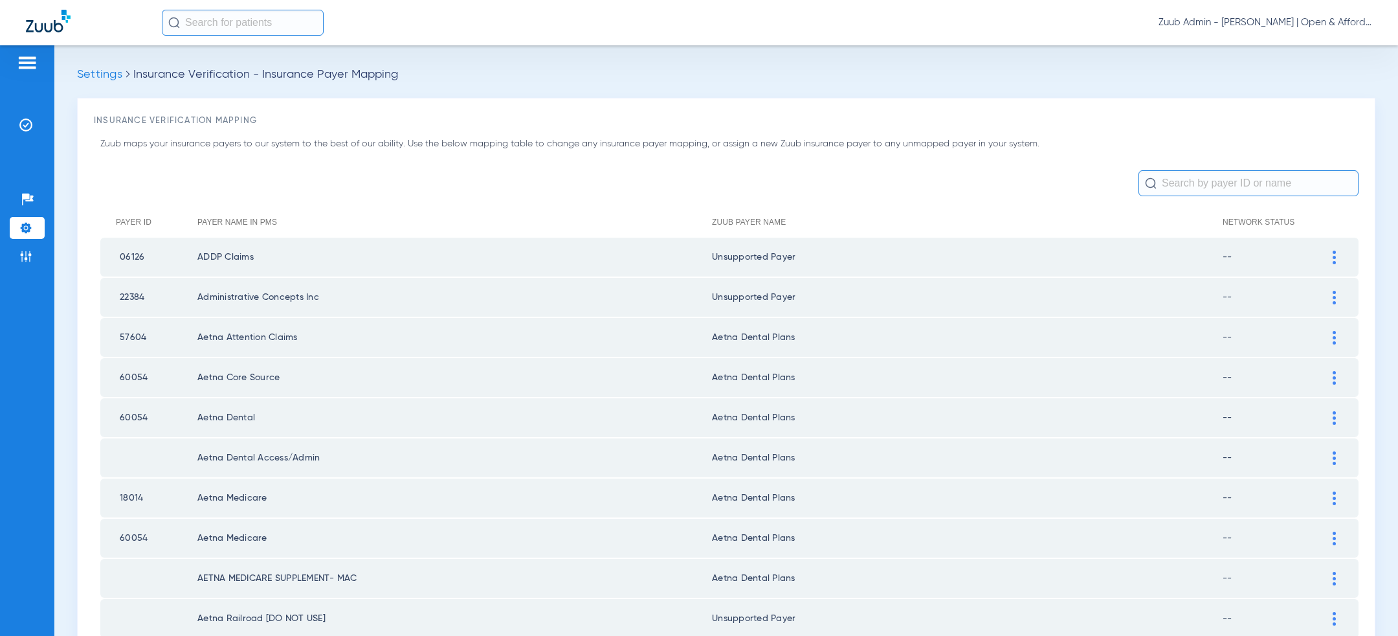
click at [35, 243] on ul "Help Center Settings Admin" at bounding box center [27, 234] width 35 height 92
click at [34, 225] on li "Settings" at bounding box center [27, 228] width 35 height 22
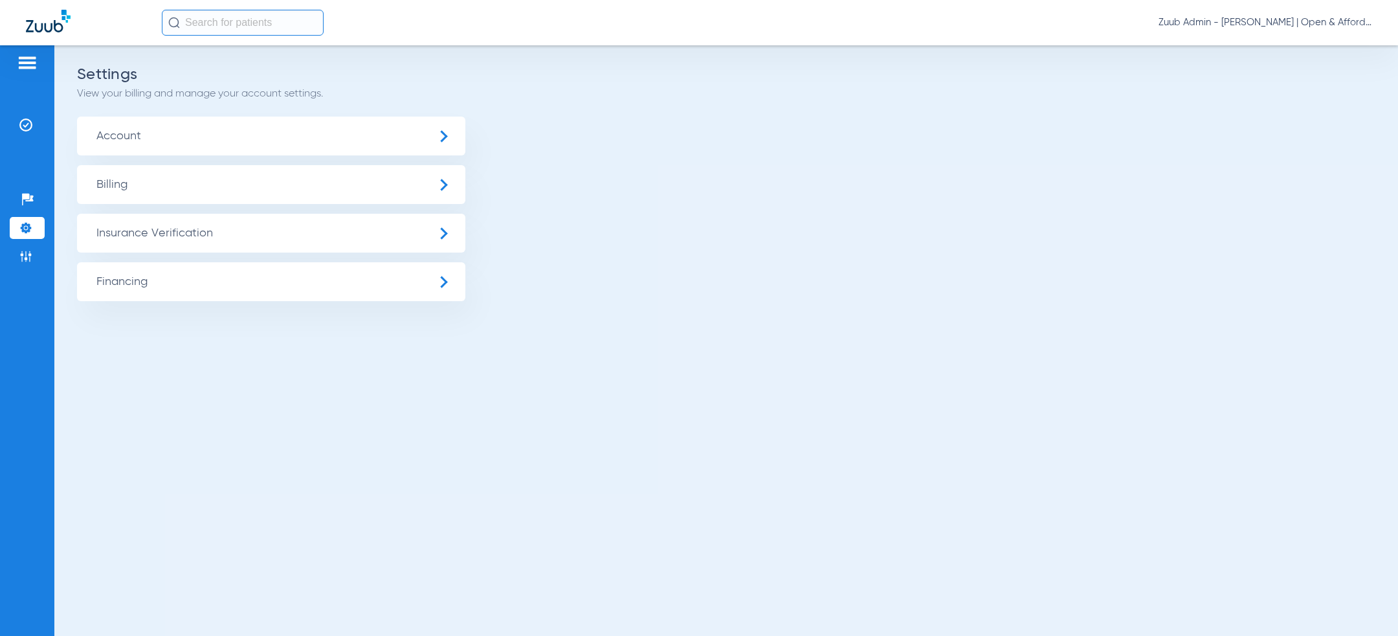
click at [158, 225] on span "Insurance Verification" at bounding box center [271, 233] width 388 height 39
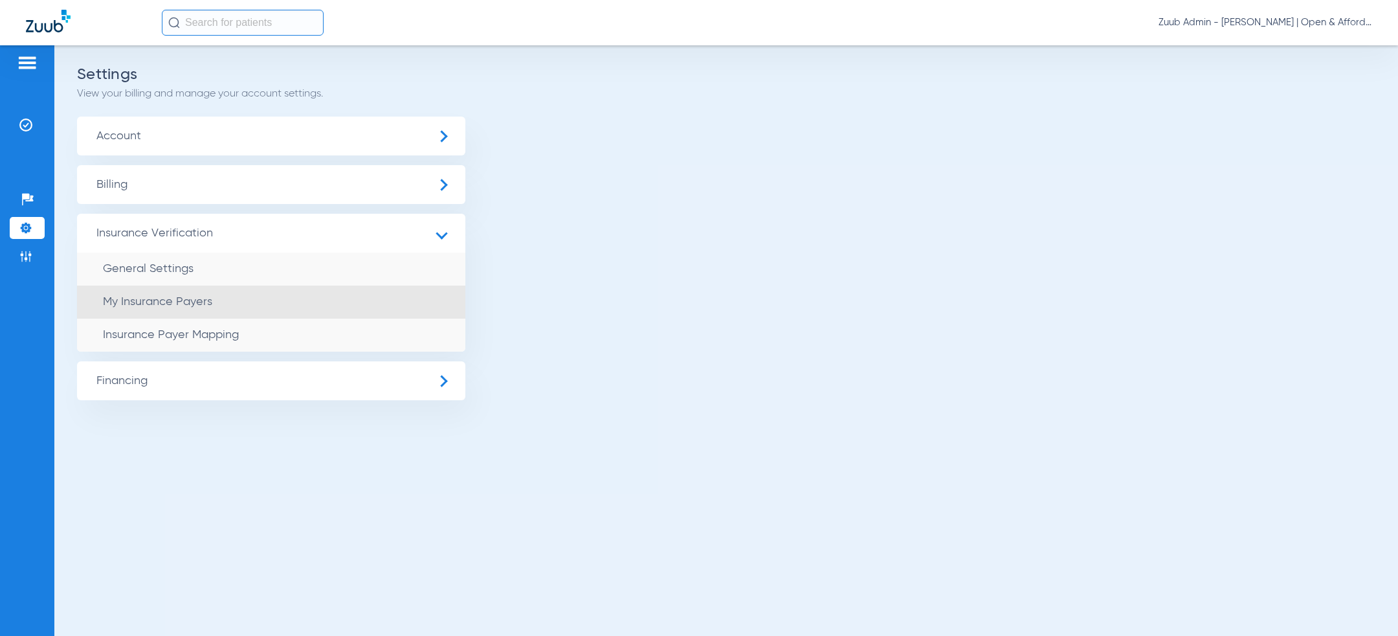
click at [221, 301] on li "My Insurance Payers" at bounding box center [271, 301] width 388 height 33
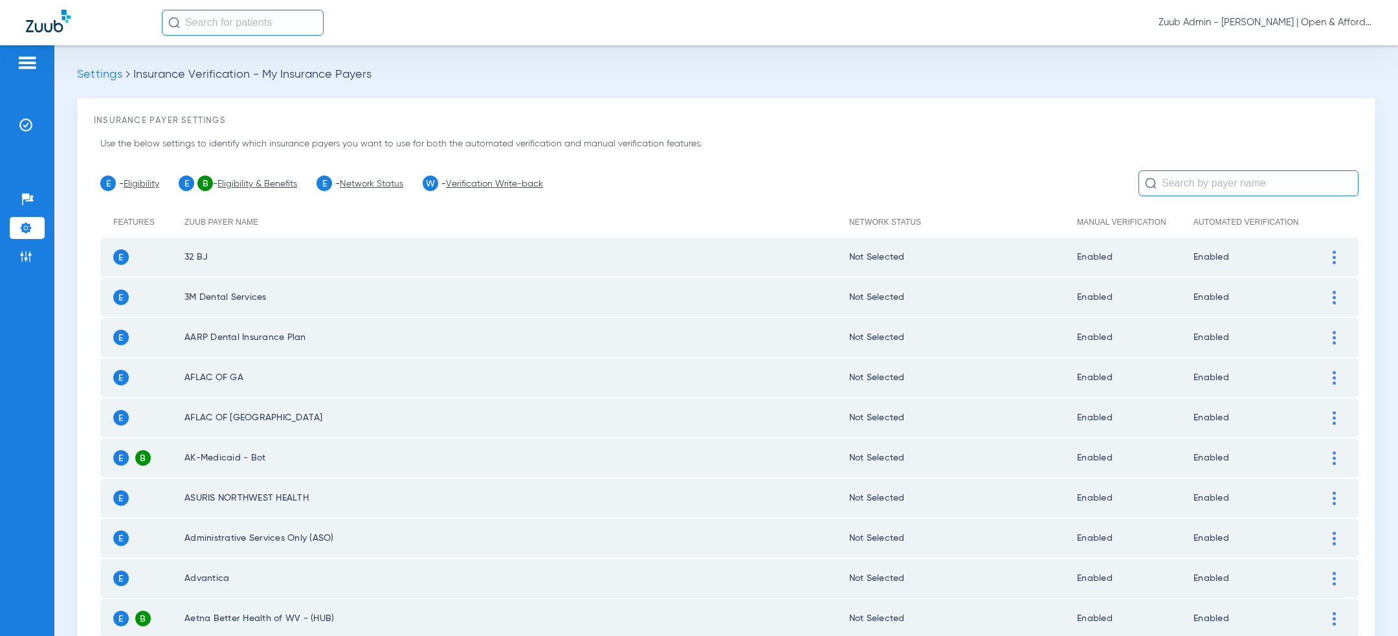
click at [381, 183] on link "Network Status" at bounding box center [371, 183] width 63 height 9
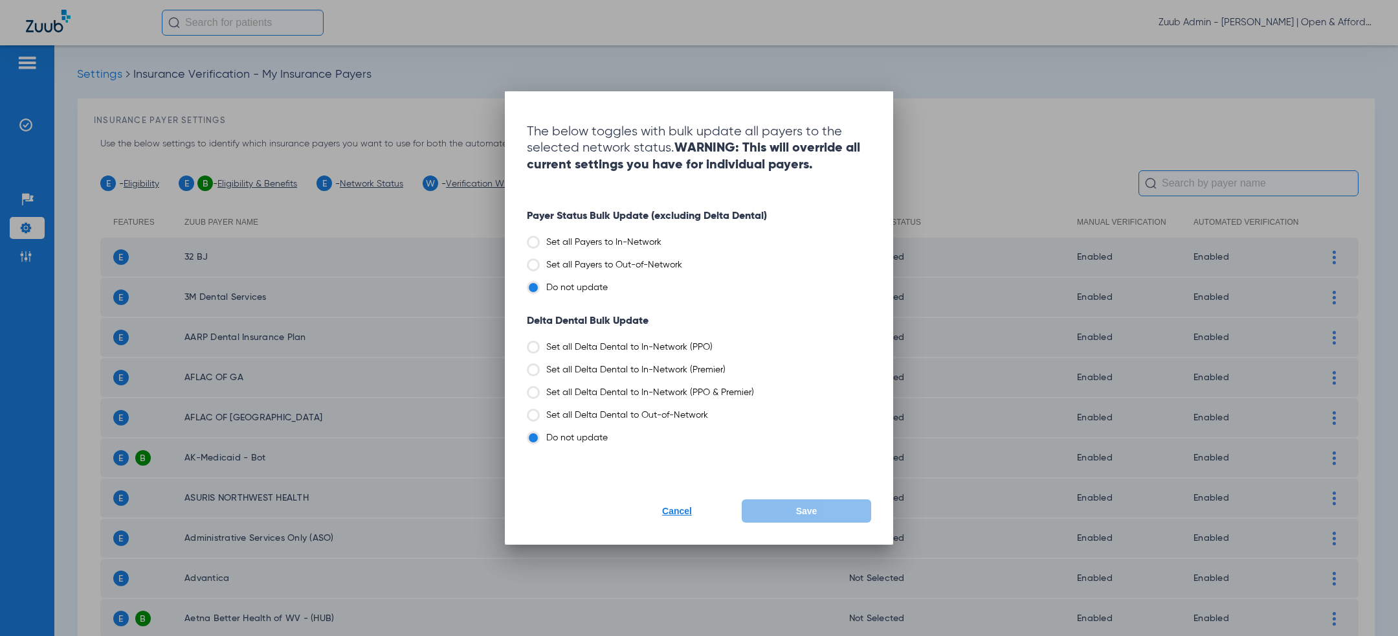
click at [588, 258] on label "Set all Payers to Out-of-Network" at bounding box center [699, 264] width 344 height 13
click at [686, 260] on input "Set all Payers to Out-of-Network" at bounding box center [686, 260] width 0 height 0
click at [622, 420] on label "Set all Delta Dental to Out-of-Network" at bounding box center [699, 414] width 344 height 13
click at [711, 410] on input "Set all Delta Dental to Out-of-Network" at bounding box center [711, 410] width 0 height 0
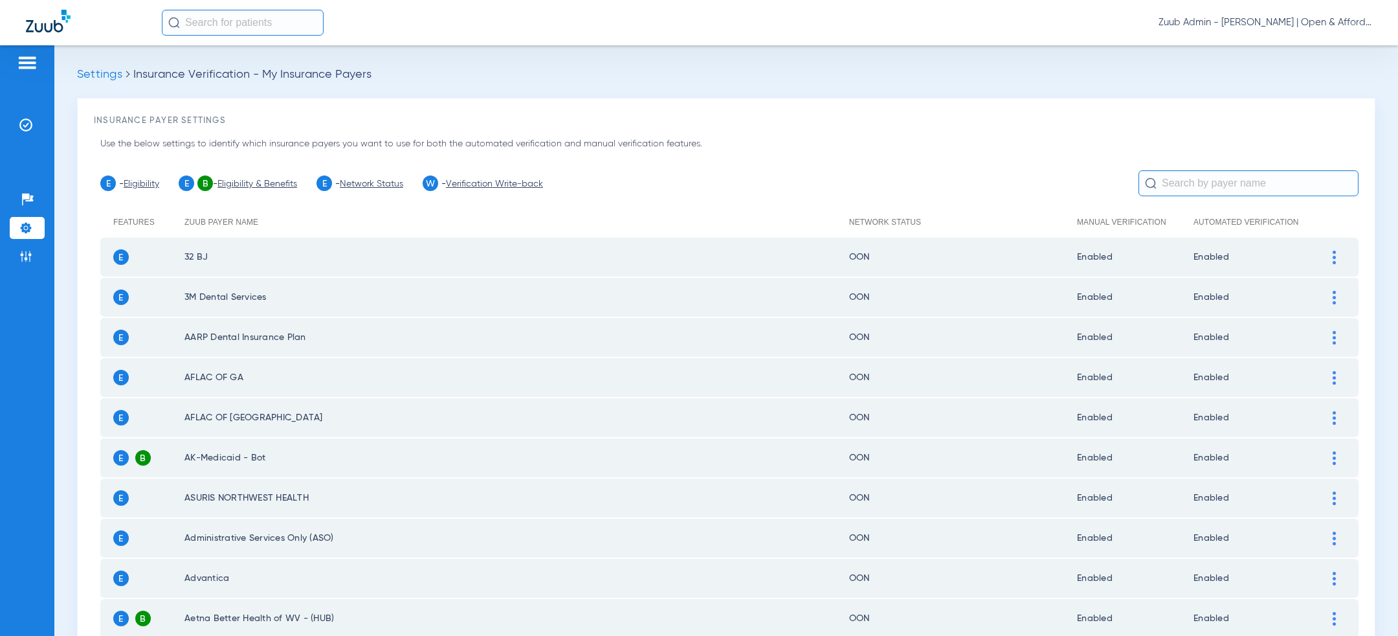
click at [1185, 186] on input "text" at bounding box center [1249, 183] width 220 height 26
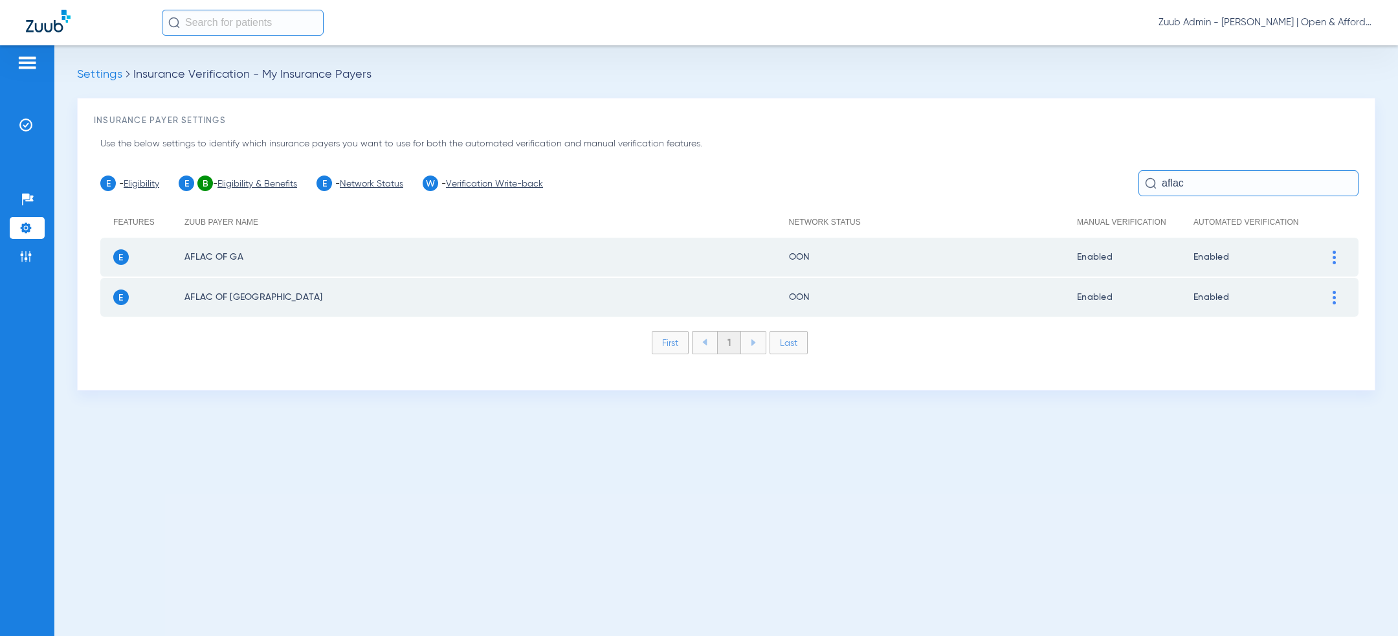
click at [1342, 251] on div at bounding box center [1334, 258] width 23 height 14
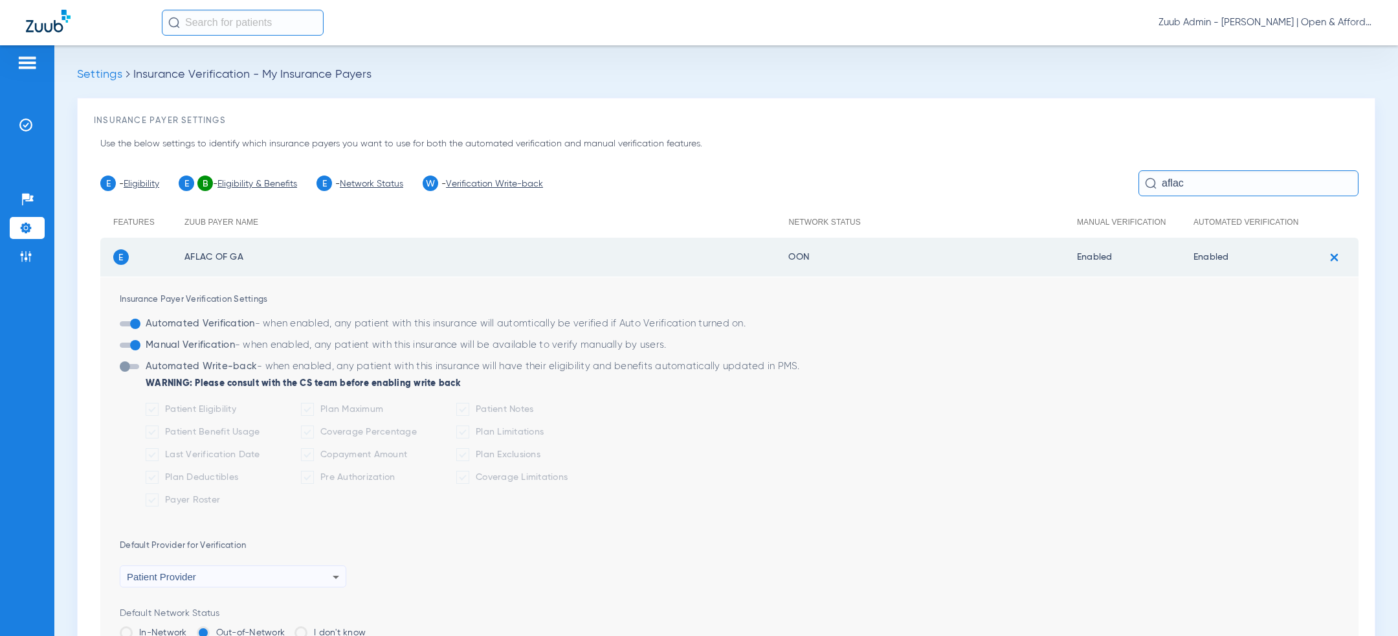
scroll to position [200, 0]
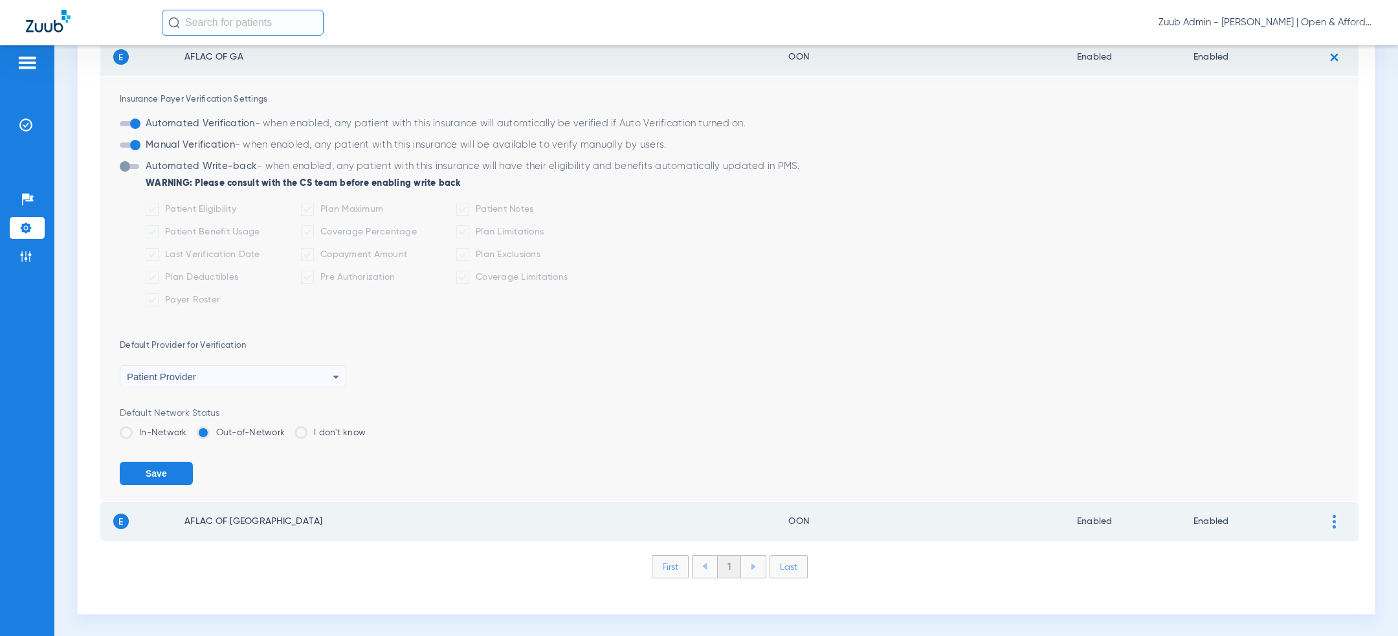
click at [146, 427] on label "In-Network" at bounding box center [153, 432] width 67 height 13
click at [190, 428] on input "In-Network" at bounding box center [190, 428] width 0 height 0
click at [152, 474] on button "Save" at bounding box center [156, 473] width 73 height 23
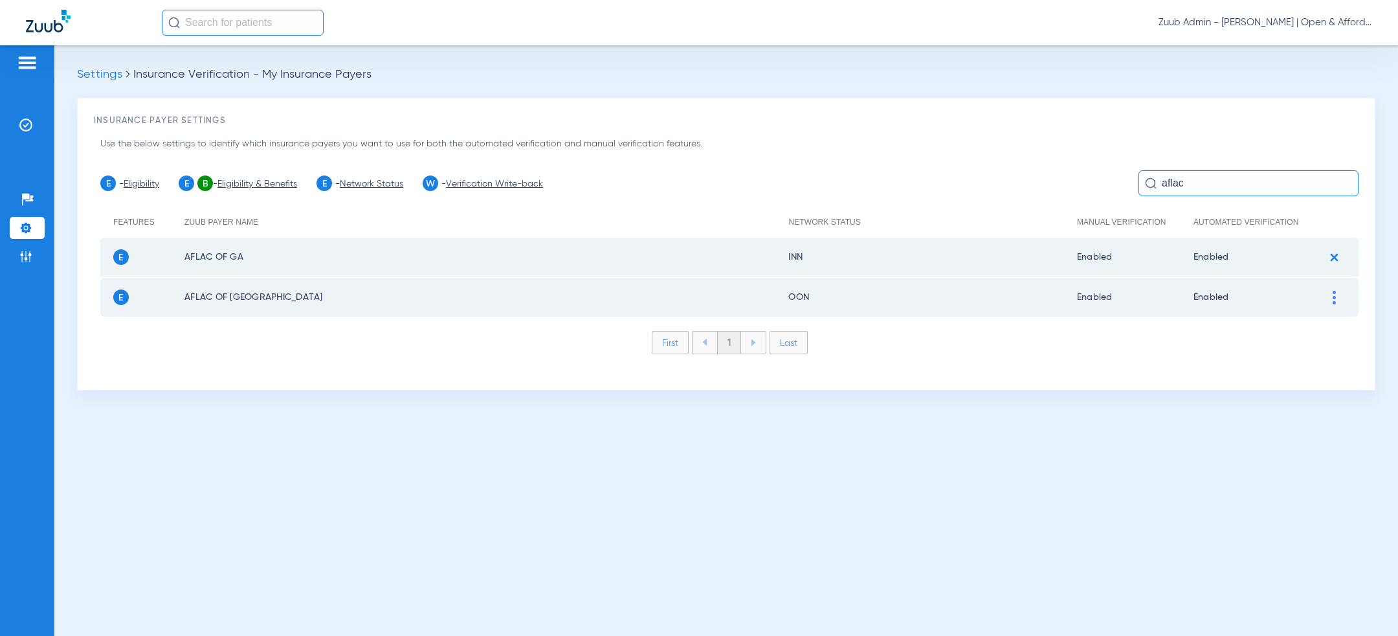
scroll to position [0, 0]
click at [1181, 184] on input "aflac" at bounding box center [1249, 183] width 220 height 26
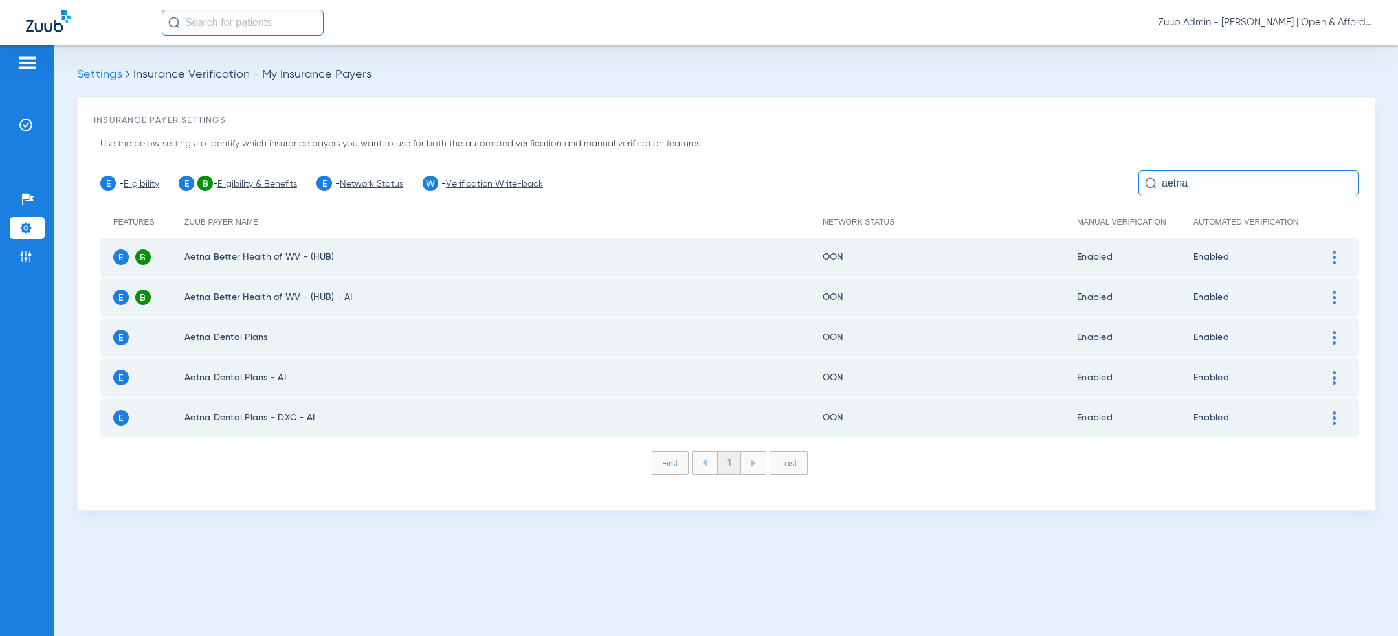
click at [1329, 343] on td at bounding box center [1341, 337] width 36 height 39
click at [1334, 339] on img at bounding box center [1334, 338] width 3 height 14
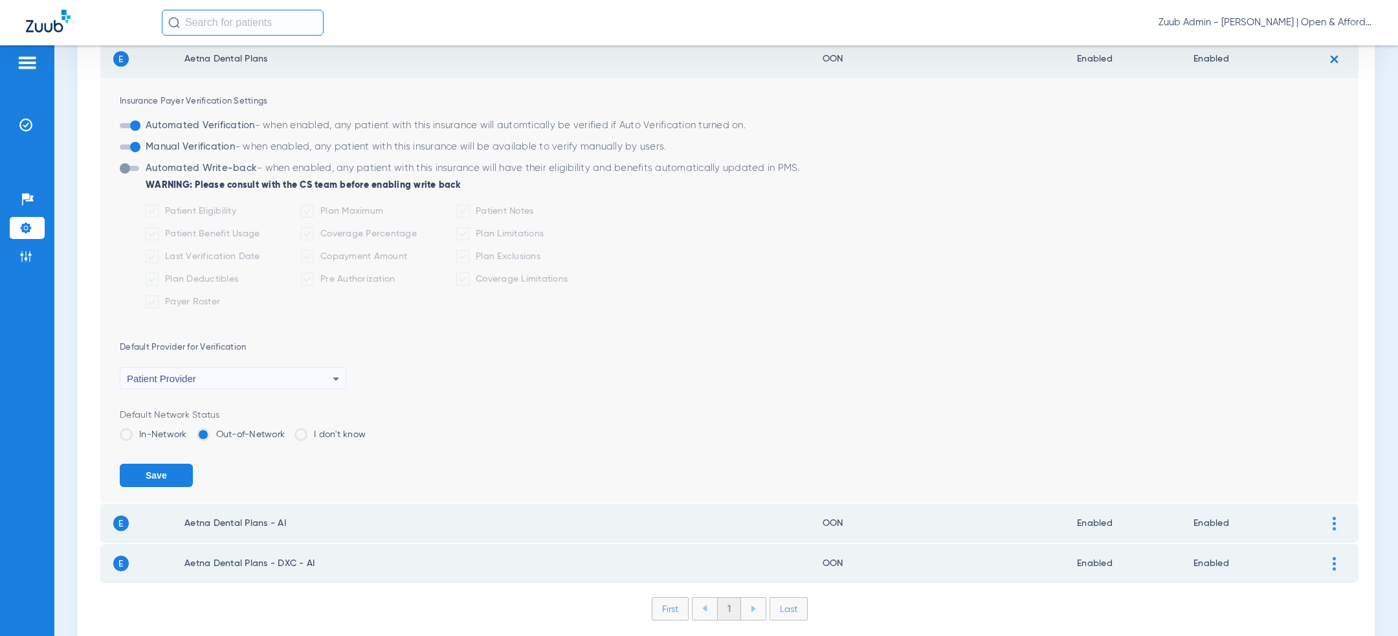
scroll to position [305, 0]
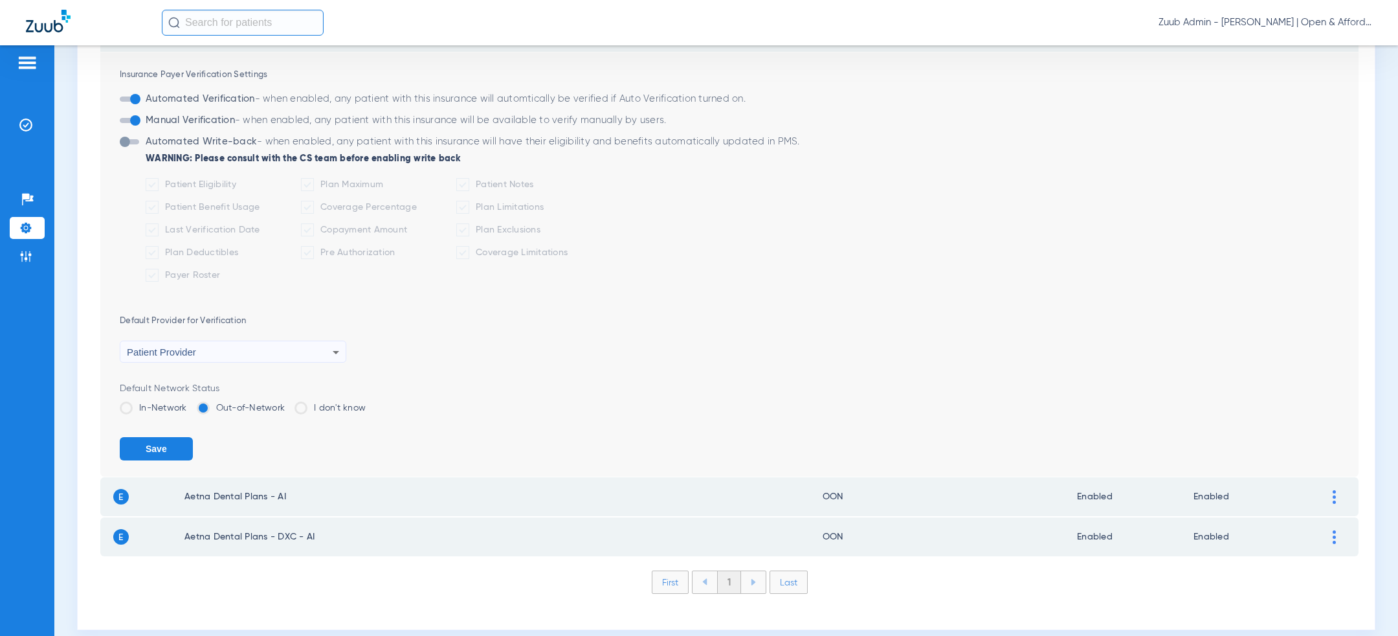
click at [165, 403] on label "In-Network" at bounding box center [153, 407] width 67 height 13
click at [190, 403] on input "In-Network" at bounding box center [190, 403] width 0 height 0
click at [165, 440] on button "Save" at bounding box center [156, 448] width 73 height 23
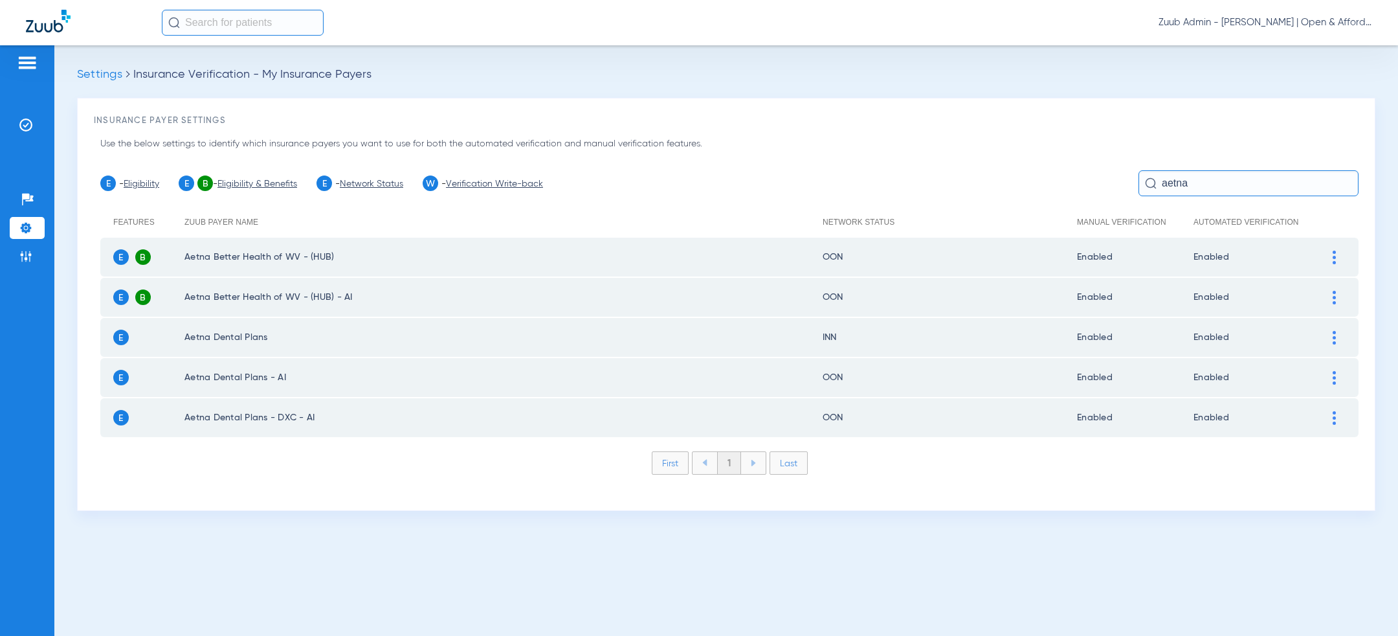
scroll to position [0, 0]
click at [1330, 375] on div at bounding box center [1334, 378] width 23 height 14
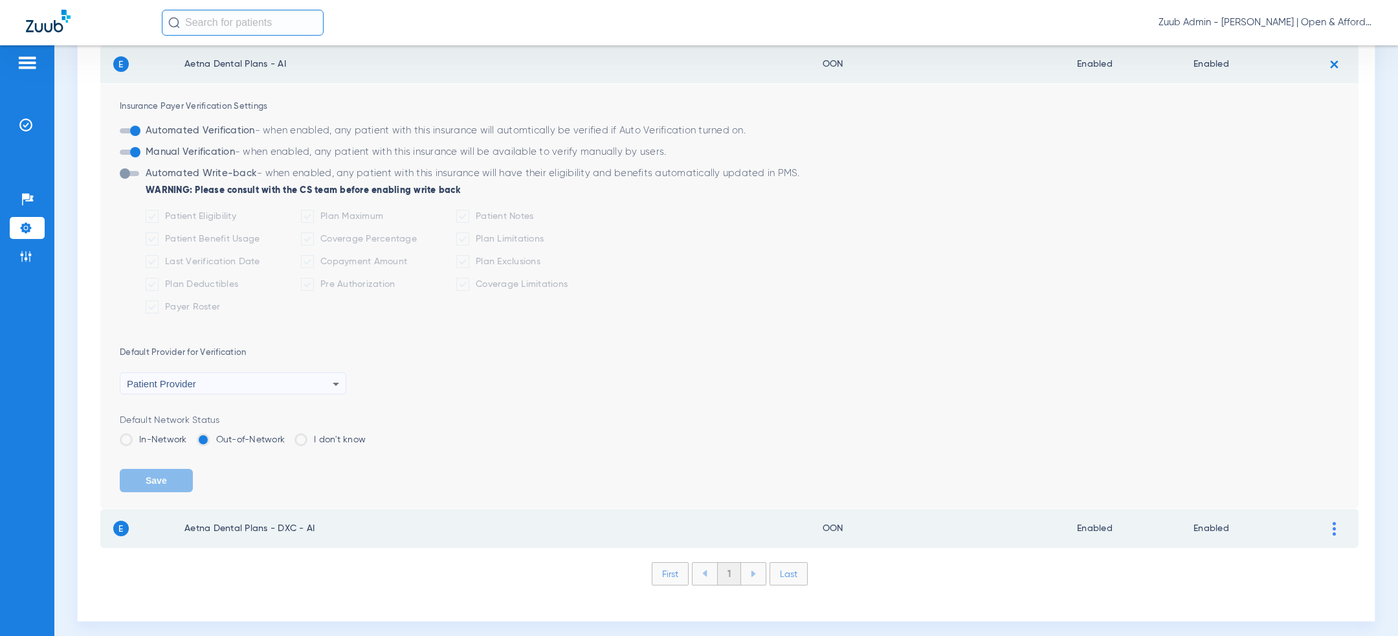
scroll to position [319, 0]
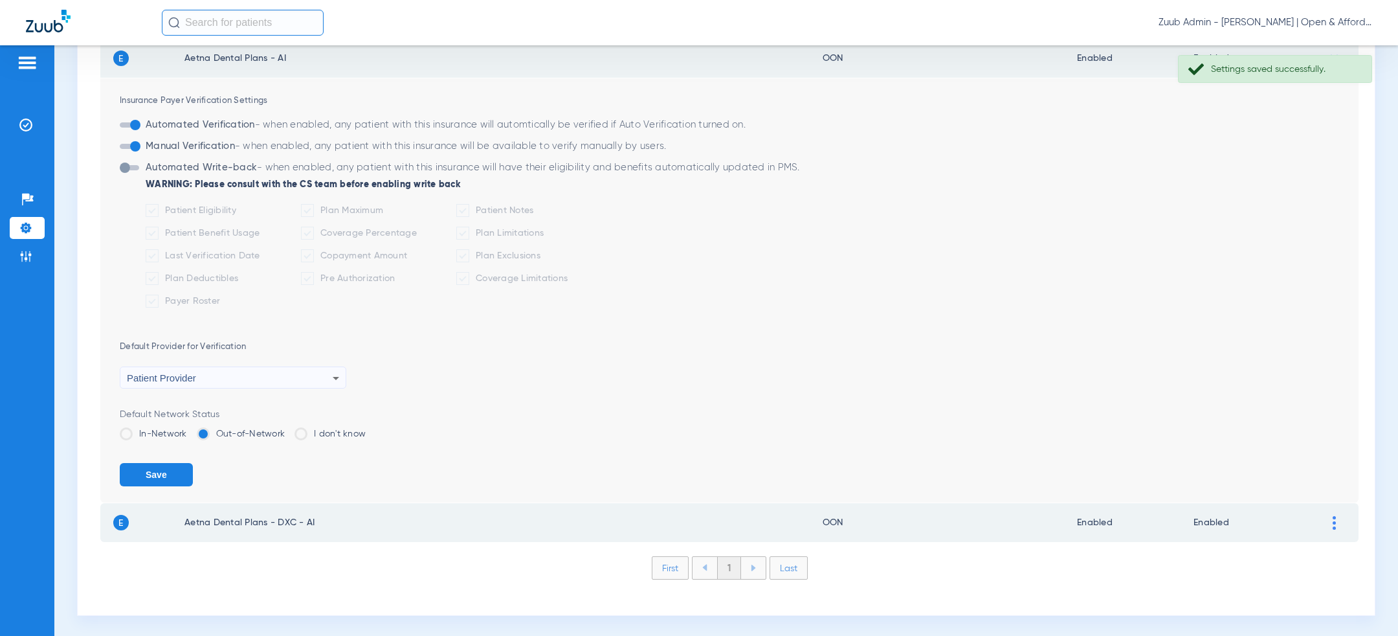
click at [157, 427] on label "In-Network" at bounding box center [153, 433] width 67 height 13
click at [190, 429] on input "In-Network" at bounding box center [190, 429] width 0 height 0
click at [157, 460] on form "Insurance Payer Verification Settings Automated Verification - when enabled, an…" at bounding box center [739, 290] width 1239 height 424
click at [157, 466] on button "Save" at bounding box center [156, 474] width 73 height 23
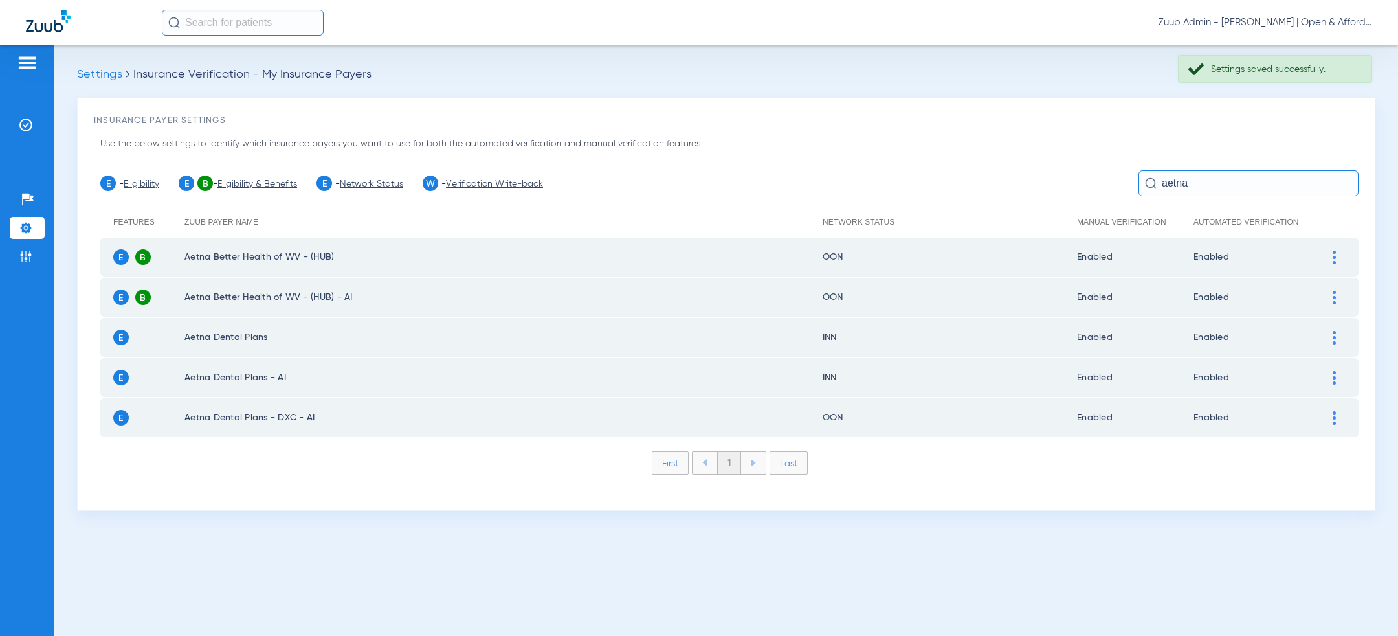
scroll to position [0, 0]
click at [1333, 416] on img at bounding box center [1334, 418] width 3 height 14
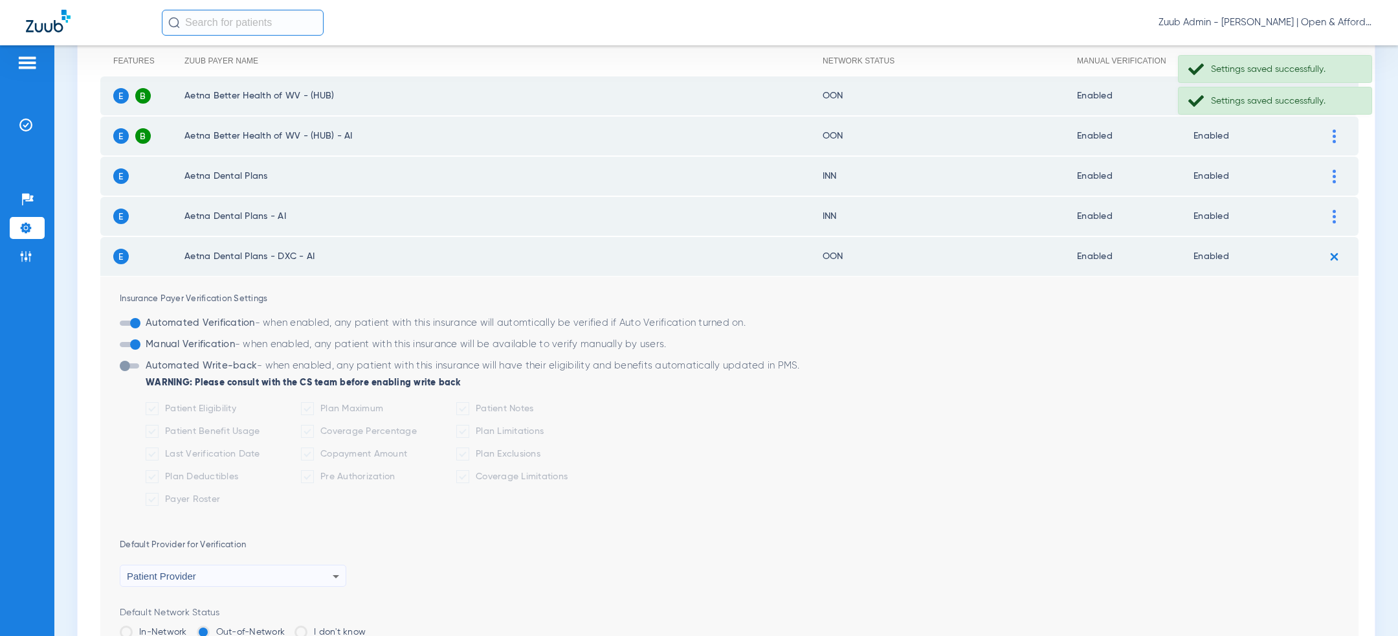
scroll to position [207, 0]
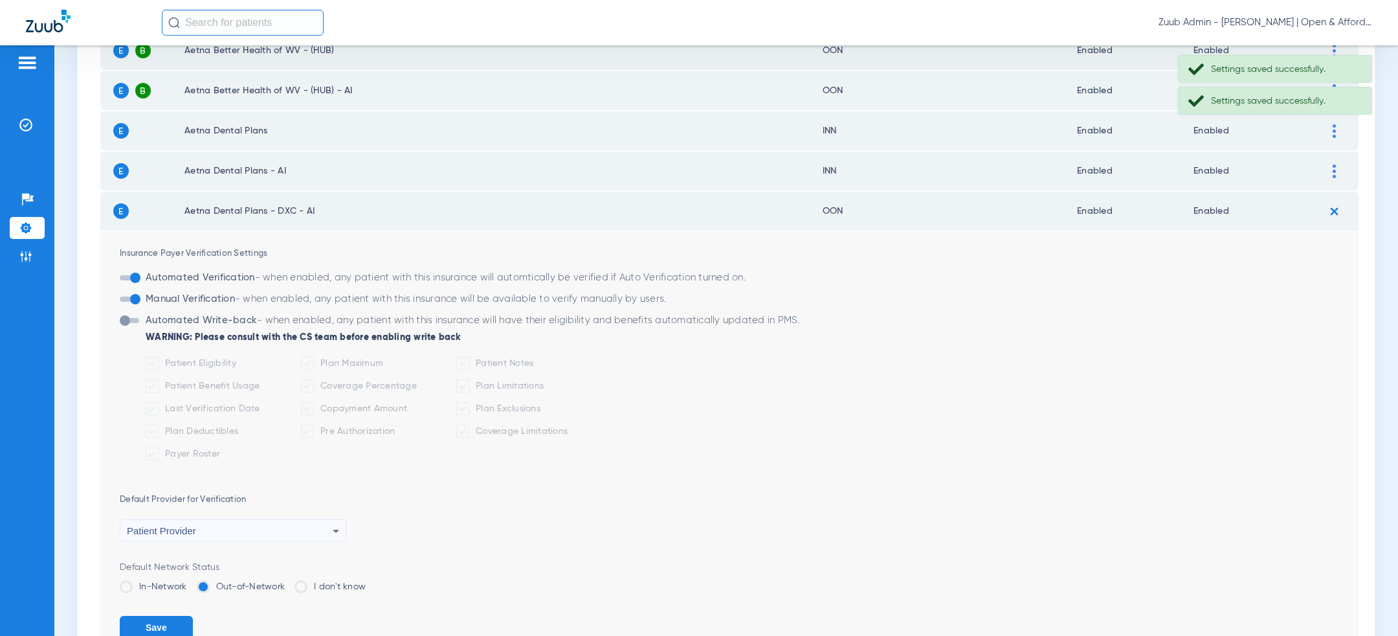
click at [148, 580] on label "In-Network" at bounding box center [153, 586] width 67 height 13
click at [190, 582] on input "In-Network" at bounding box center [190, 582] width 0 height 0
click at [150, 623] on button "Save" at bounding box center [156, 627] width 73 height 23
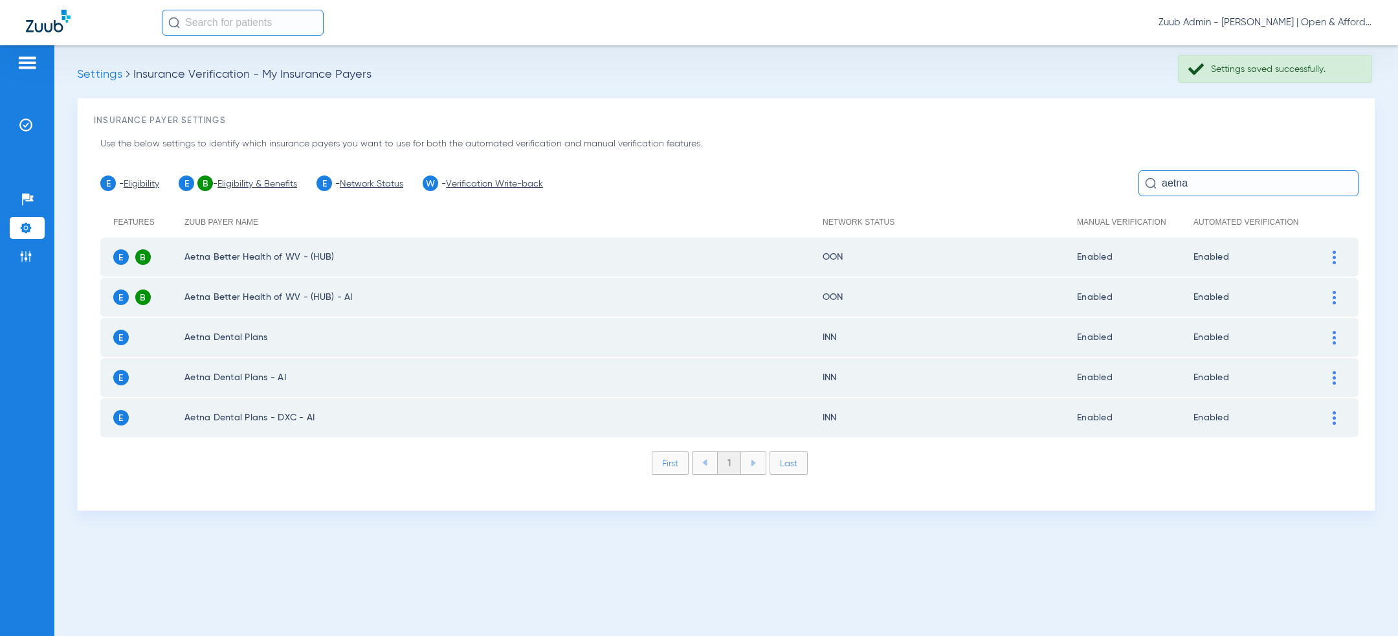
scroll to position [0, 0]
click at [1197, 175] on input "aetna" at bounding box center [1249, 183] width 220 height 26
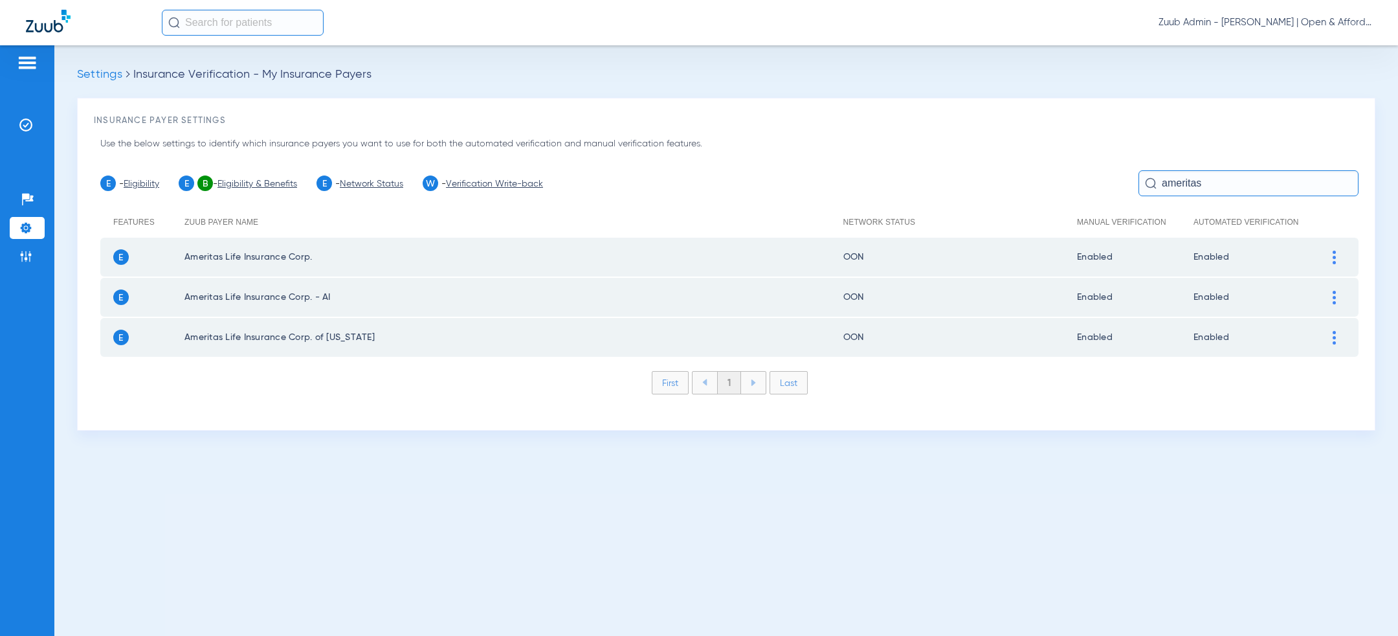
click at [1324, 256] on div at bounding box center [1334, 258] width 23 height 14
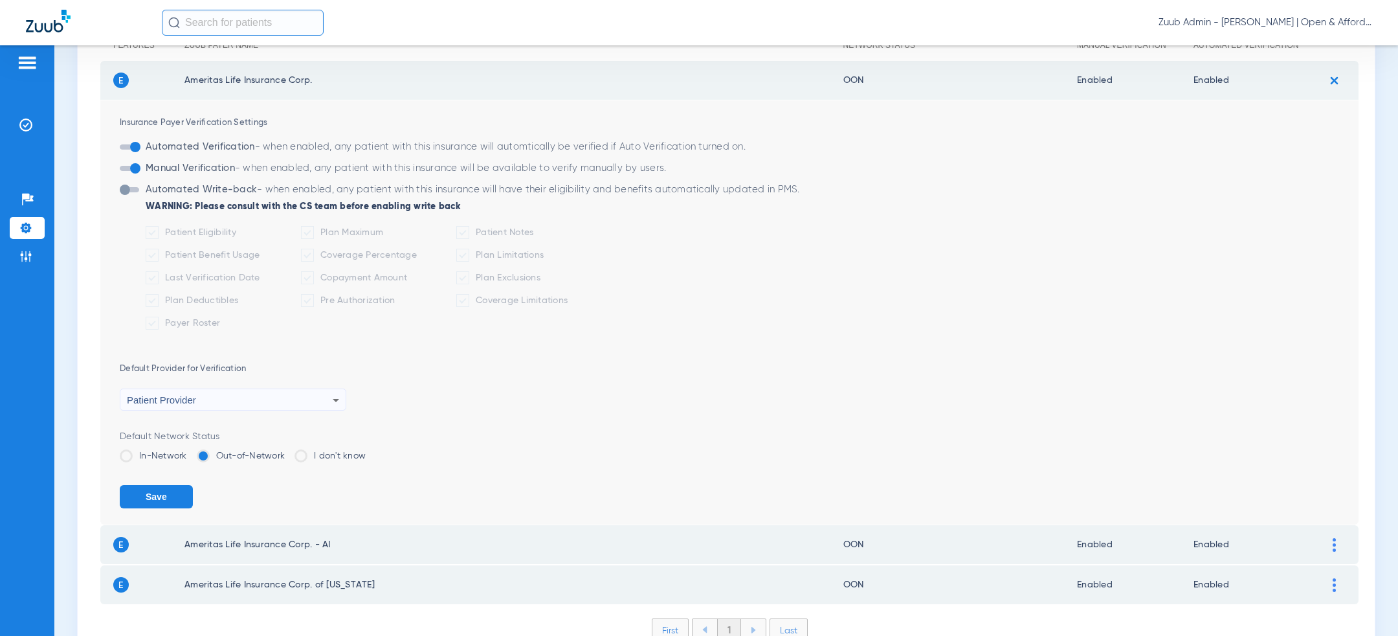
scroll to position [240, 0]
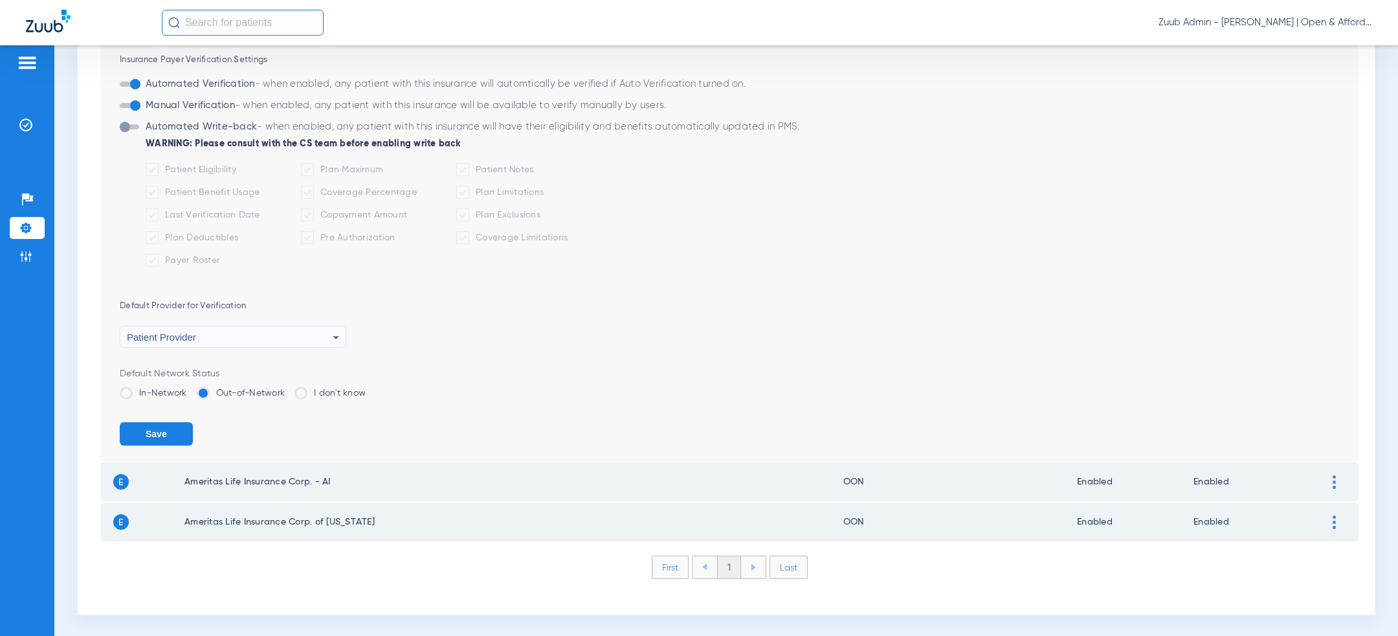
click at [130, 389] on span at bounding box center [126, 392] width 13 height 13
click at [190, 388] on input "In-Network" at bounding box center [190, 388] width 0 height 0
click at [138, 425] on button "Save" at bounding box center [156, 433] width 73 height 23
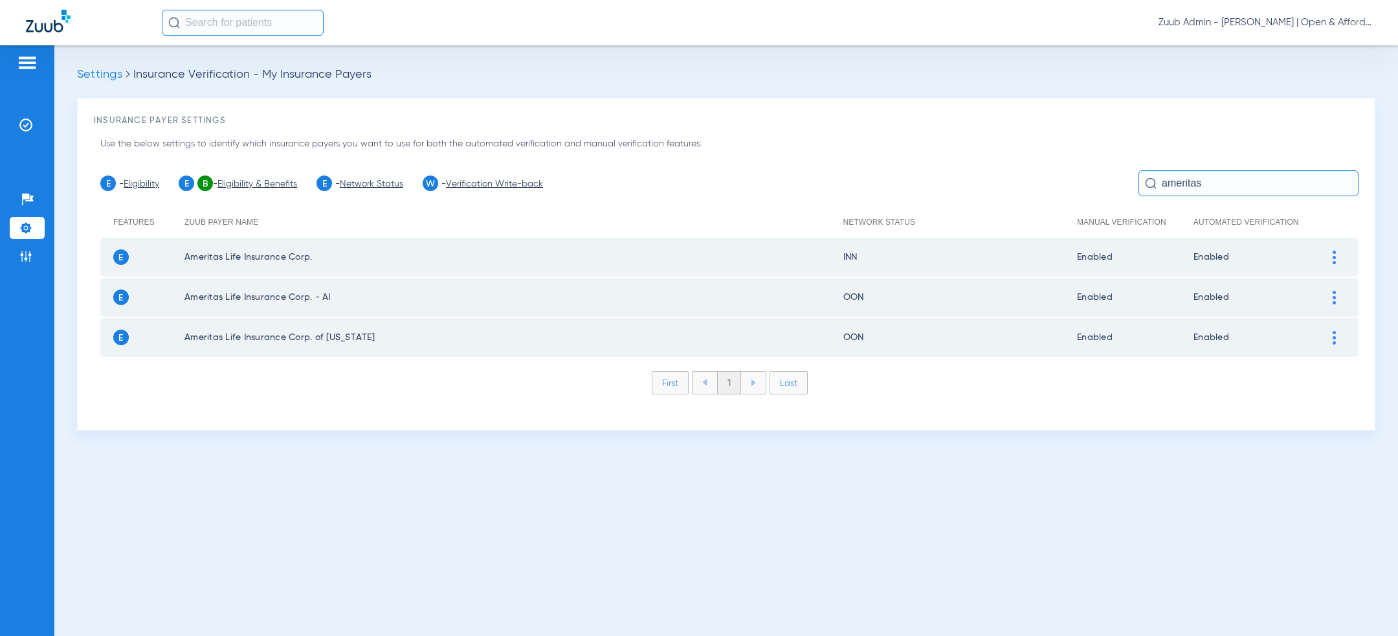
scroll to position [0, 0]
click at [1338, 296] on div at bounding box center [1334, 298] width 23 height 14
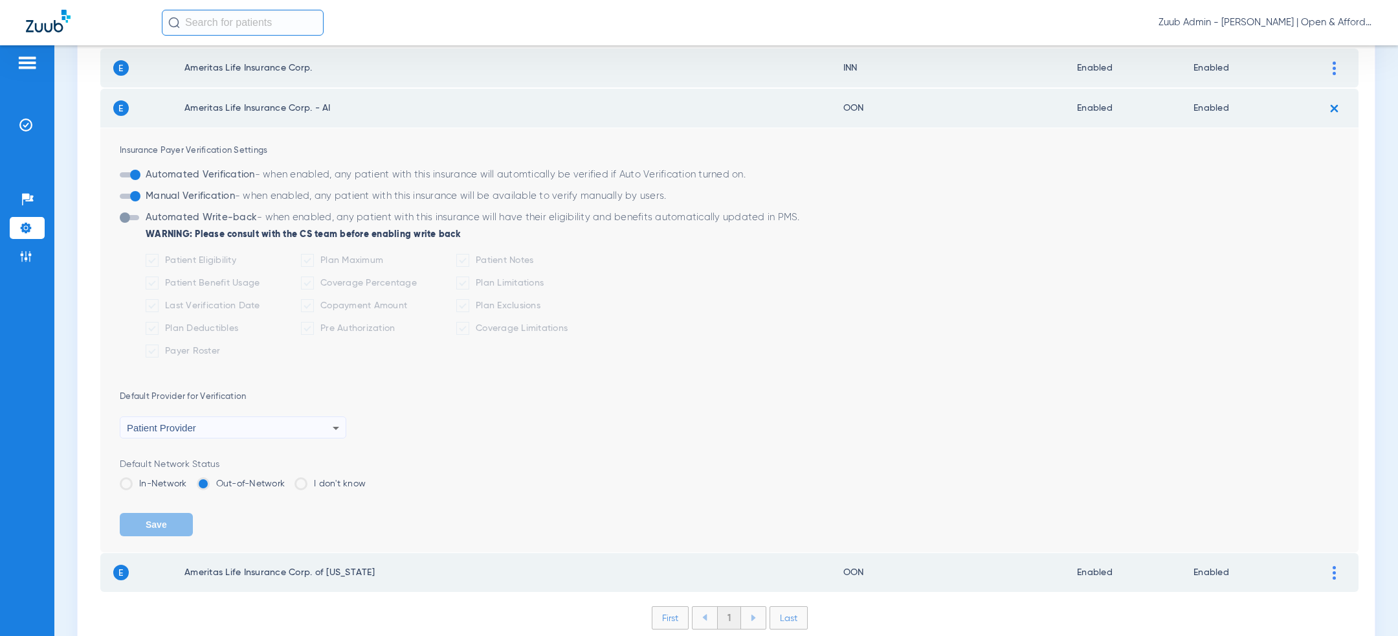
scroll to position [240, 0]
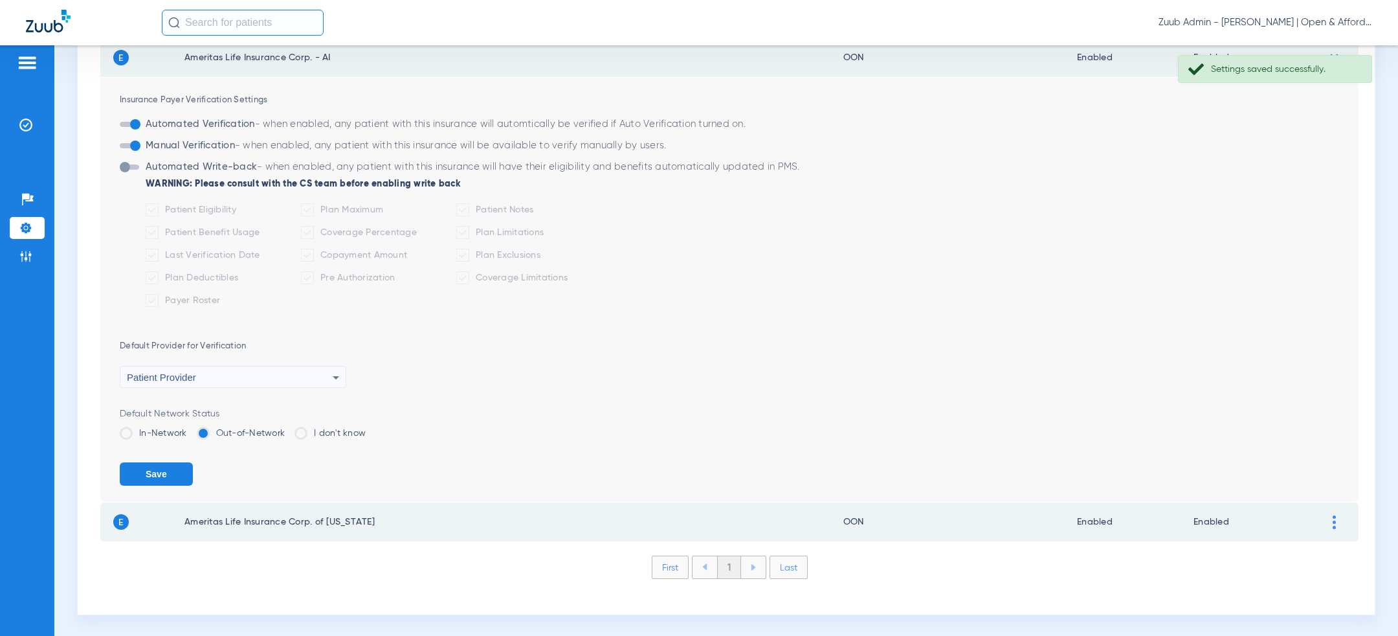
click at [157, 430] on label "In-Network" at bounding box center [153, 433] width 67 height 13
click at [190, 429] on input "In-Network" at bounding box center [190, 429] width 0 height 0
click at [155, 467] on button "Save" at bounding box center [156, 473] width 73 height 23
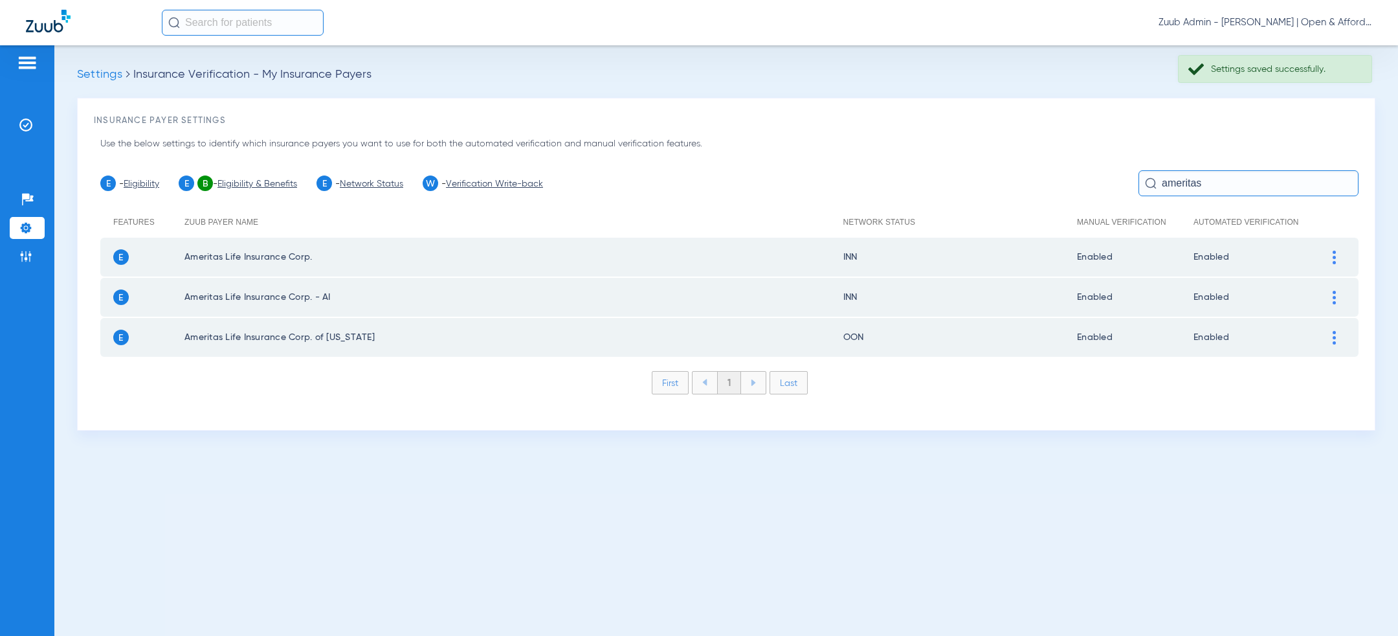
scroll to position [0, 0]
click at [1176, 179] on input "ameritas" at bounding box center [1249, 183] width 220 height 26
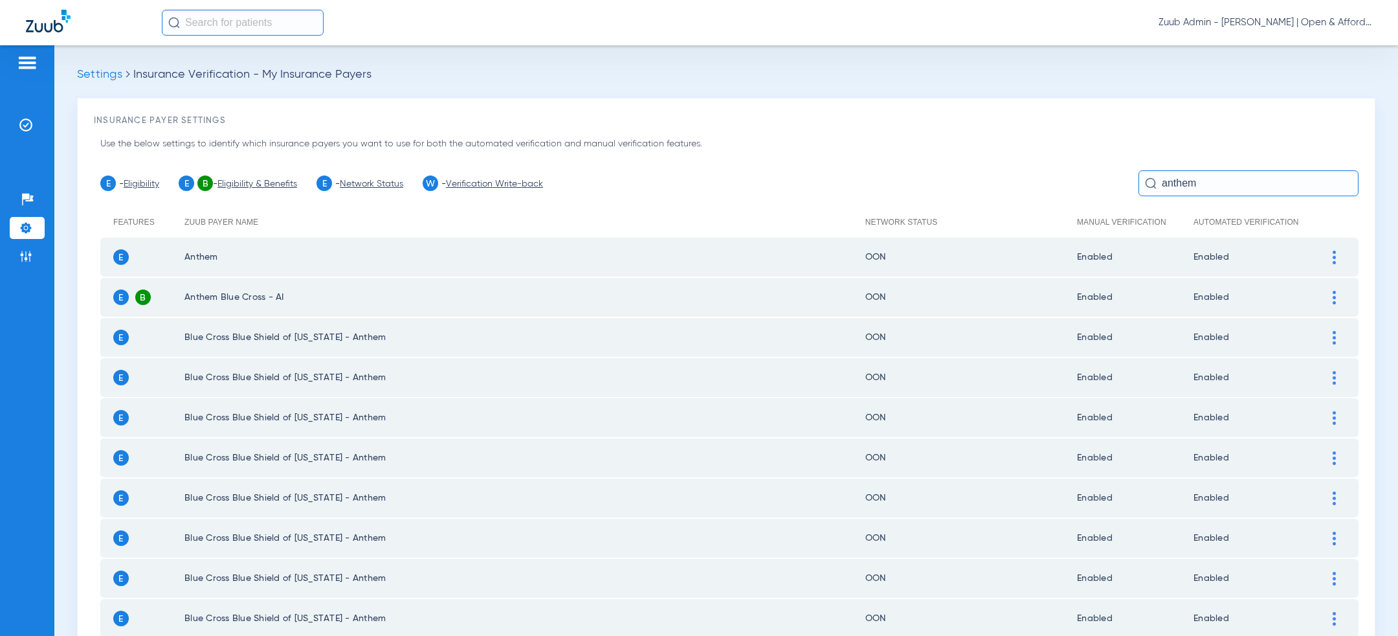
click at [1337, 252] on div at bounding box center [1334, 258] width 23 height 14
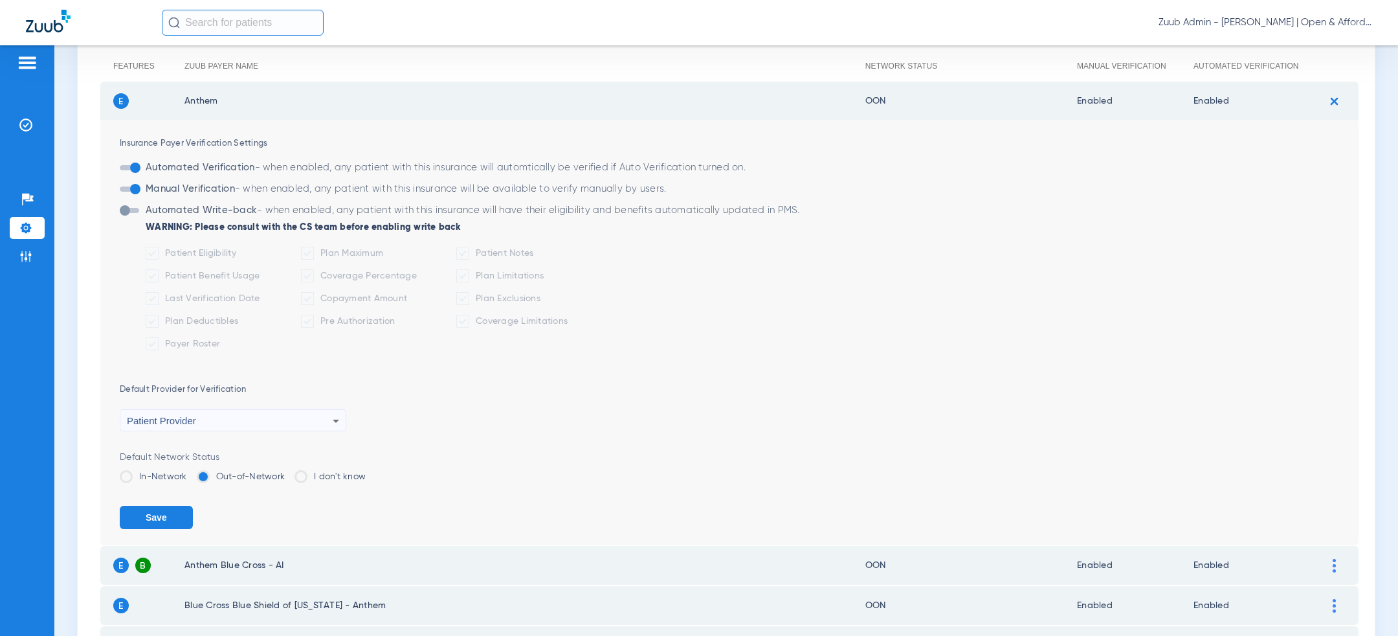
scroll to position [160, 0]
click at [150, 467] on label "In-Network" at bounding box center [153, 472] width 67 height 13
click at [190, 468] on input "In-Network" at bounding box center [190, 468] width 0 height 0
click at [150, 510] on button "Save" at bounding box center [156, 513] width 73 height 23
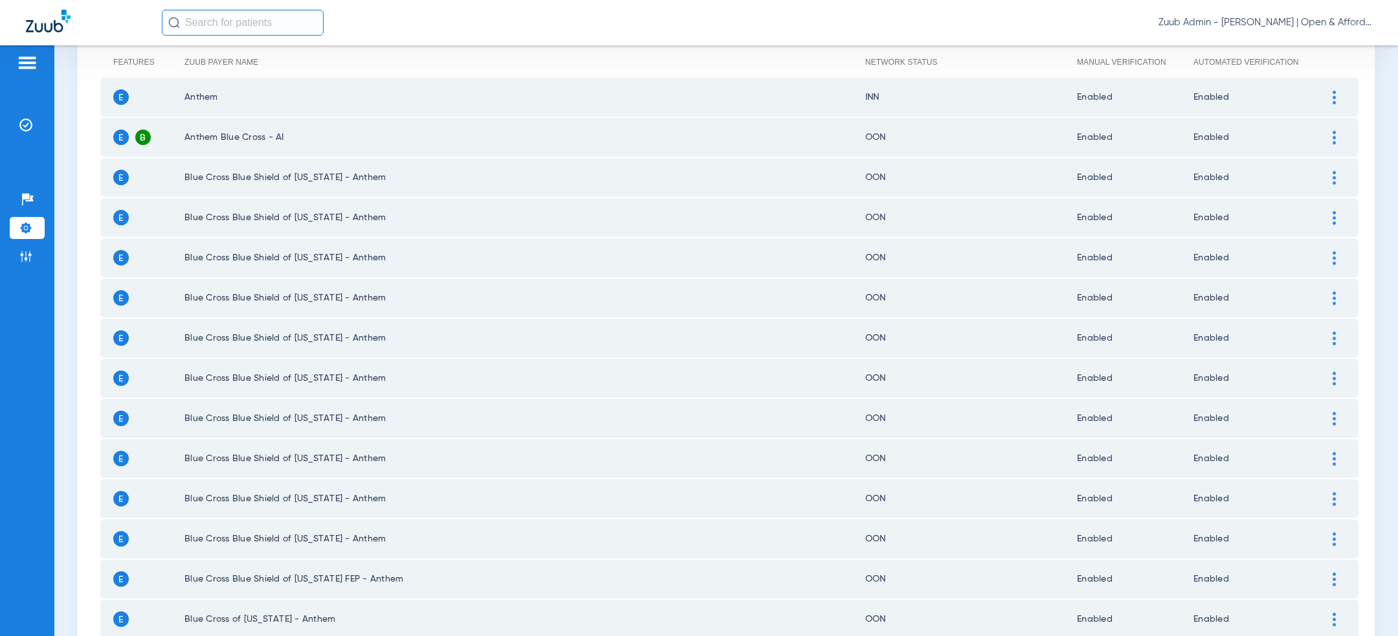
scroll to position [0, 0]
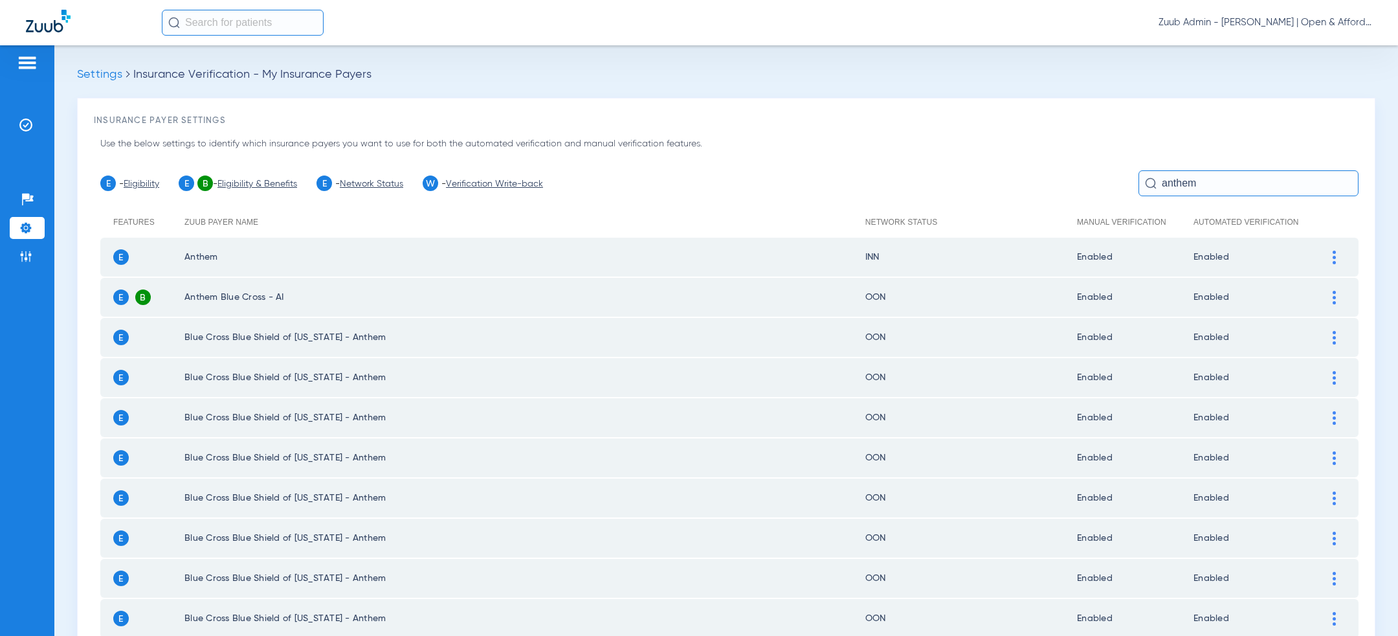
click at [1268, 170] on input "anthem" at bounding box center [1249, 183] width 220 height 26
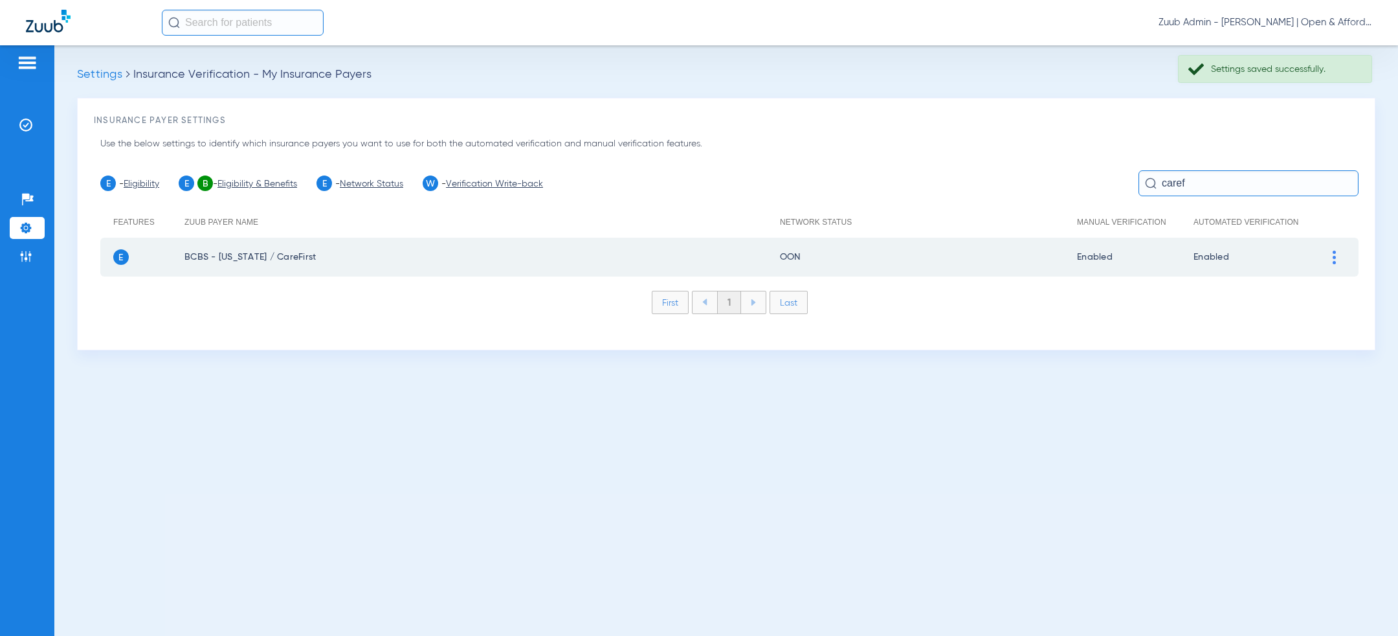
click at [1338, 256] on div at bounding box center [1334, 258] width 23 height 14
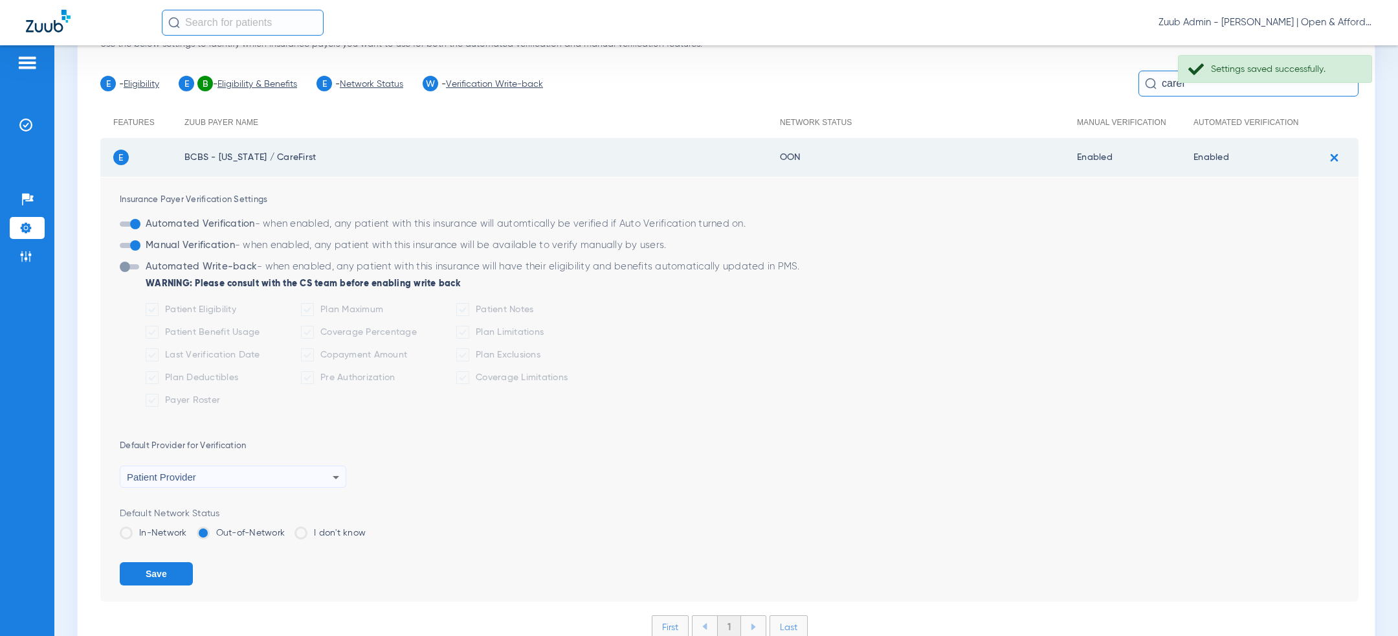
scroll to position [160, 0]
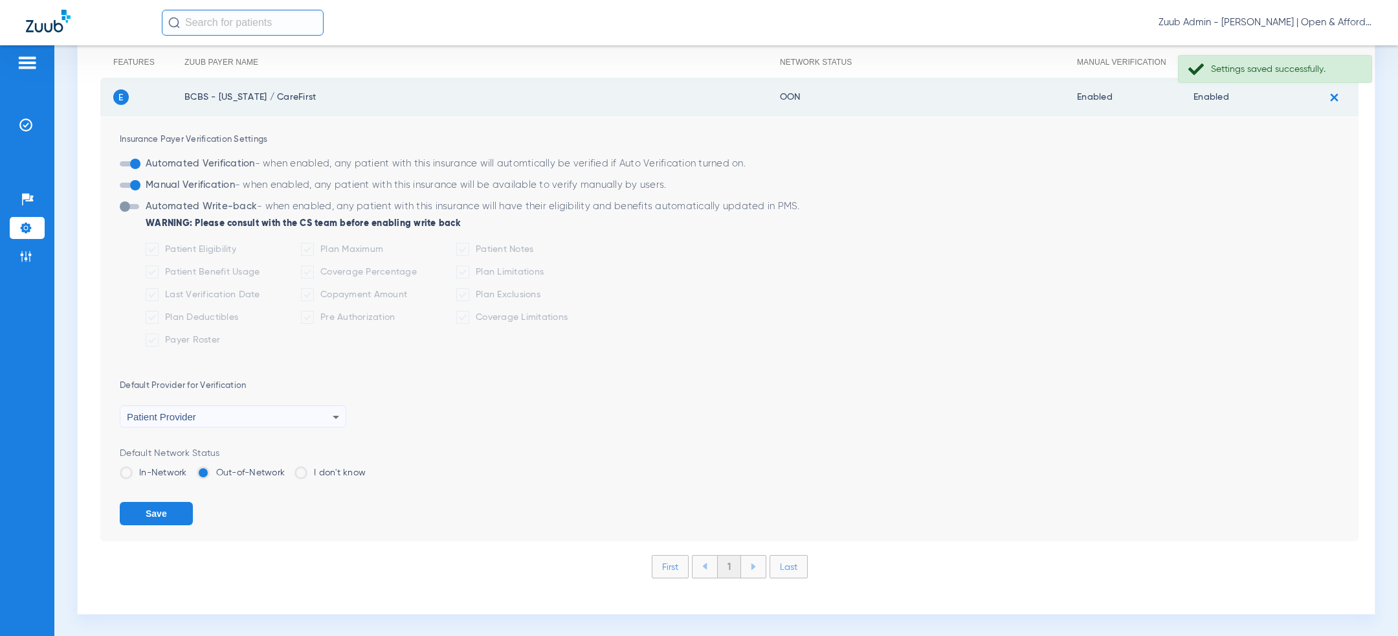
click at [155, 467] on label "In-Network" at bounding box center [153, 472] width 67 height 13
click at [190, 468] on input "In-Network" at bounding box center [190, 468] width 0 height 0
click at [155, 506] on button "Save" at bounding box center [156, 513] width 73 height 23
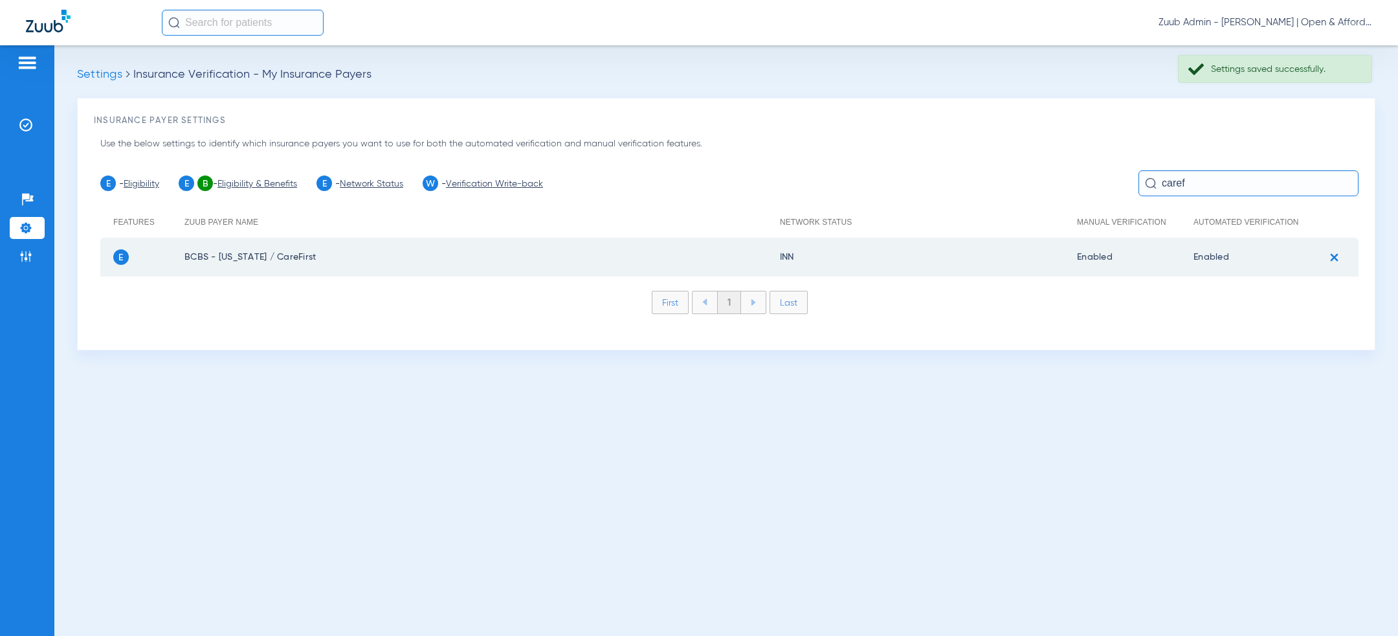
scroll to position [0, 0]
click at [1211, 176] on input "caref" at bounding box center [1249, 183] width 220 height 26
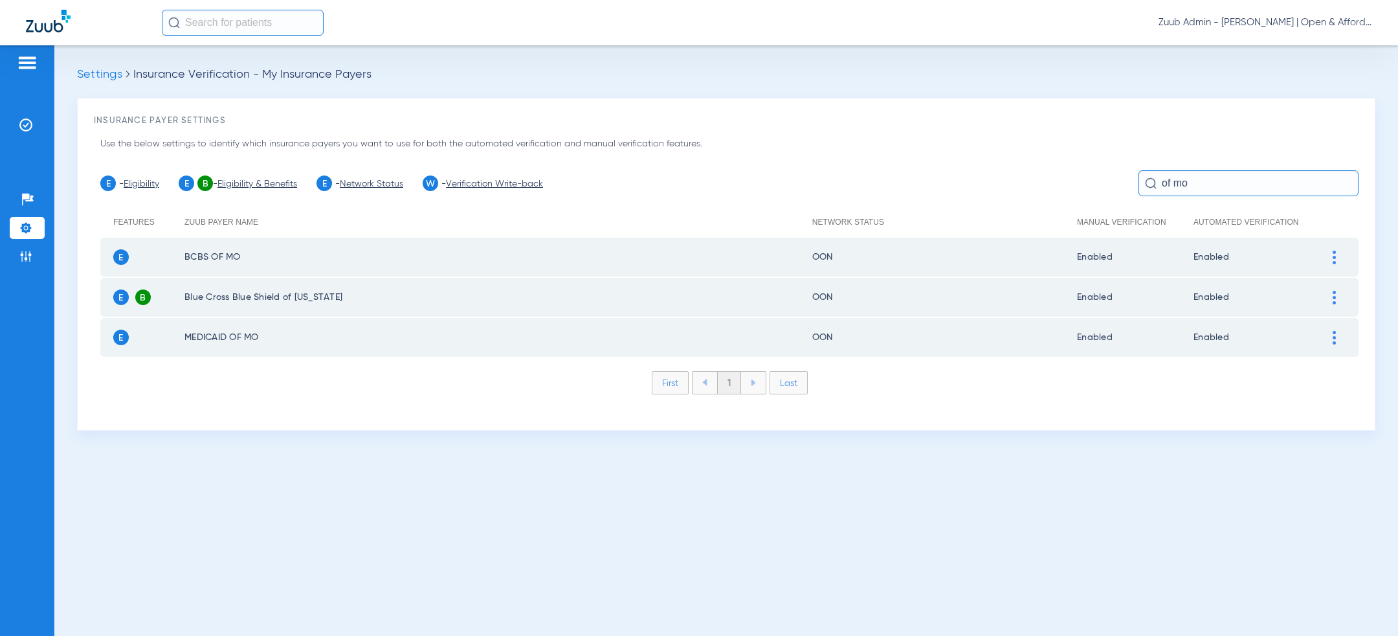
click at [1338, 256] on div at bounding box center [1334, 258] width 23 height 14
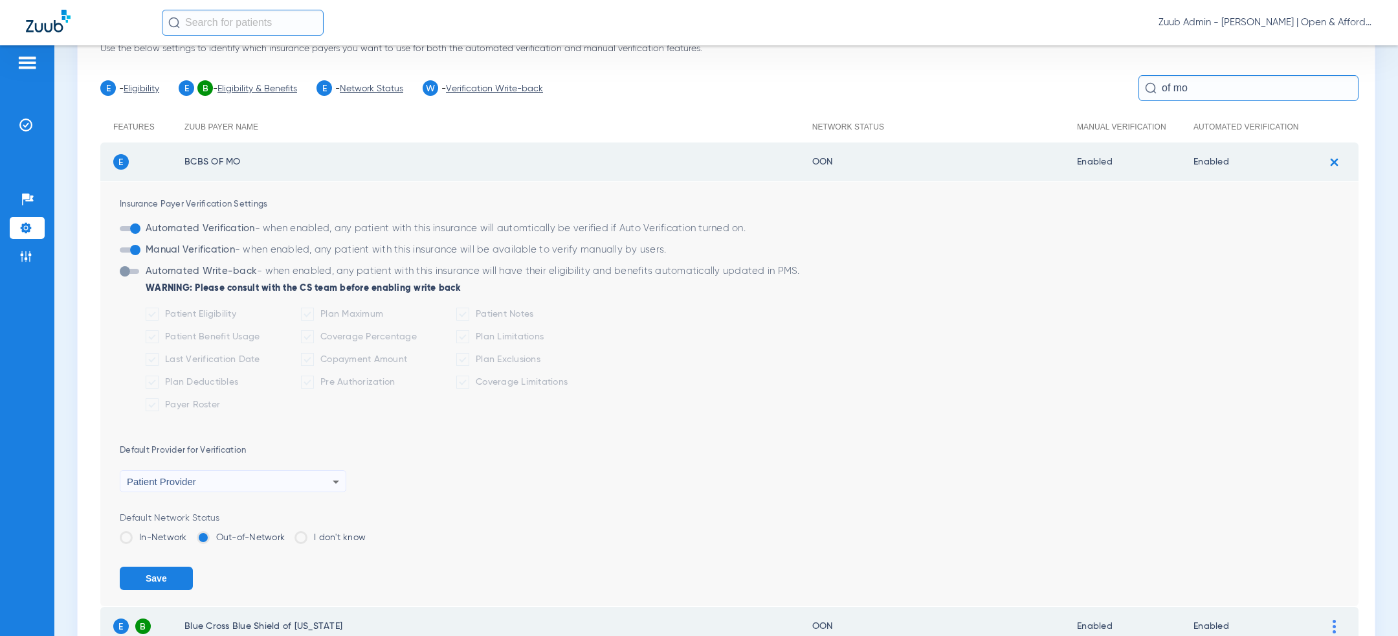
scroll to position [240, 0]
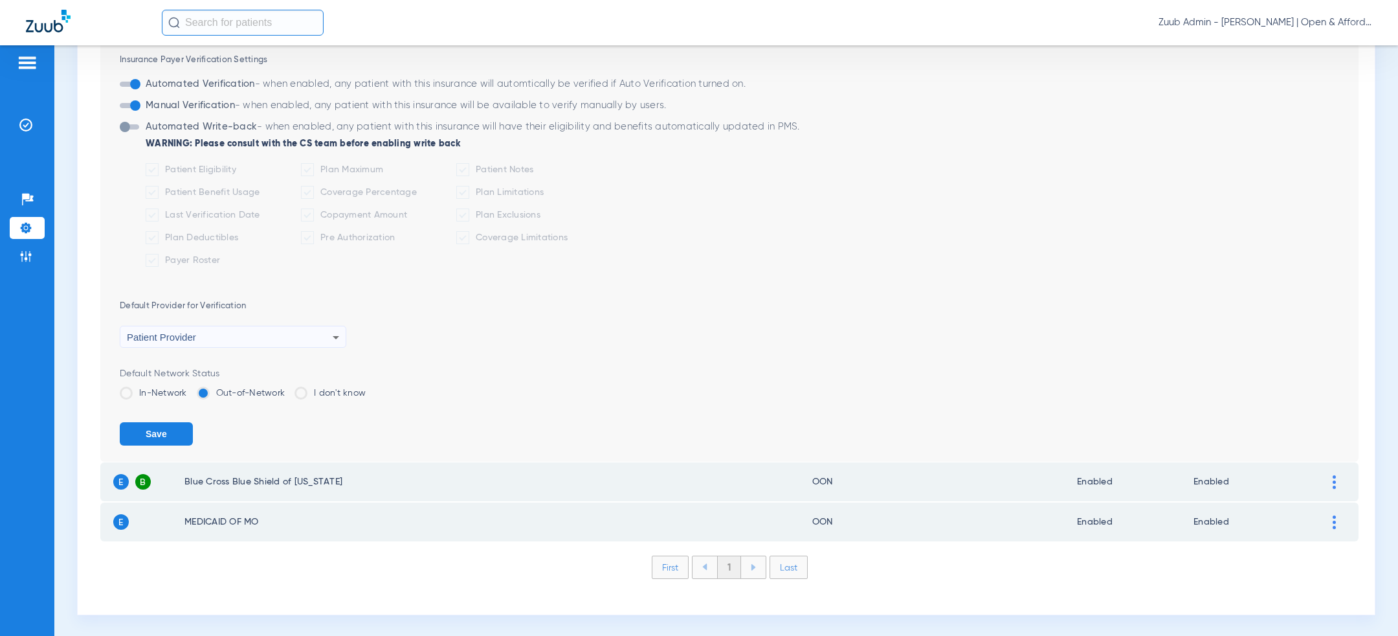
click at [122, 392] on span at bounding box center [126, 392] width 13 height 13
click at [190, 388] on input "In-Network" at bounding box center [190, 388] width 0 height 0
click at [146, 430] on button "Save" at bounding box center [156, 433] width 73 height 23
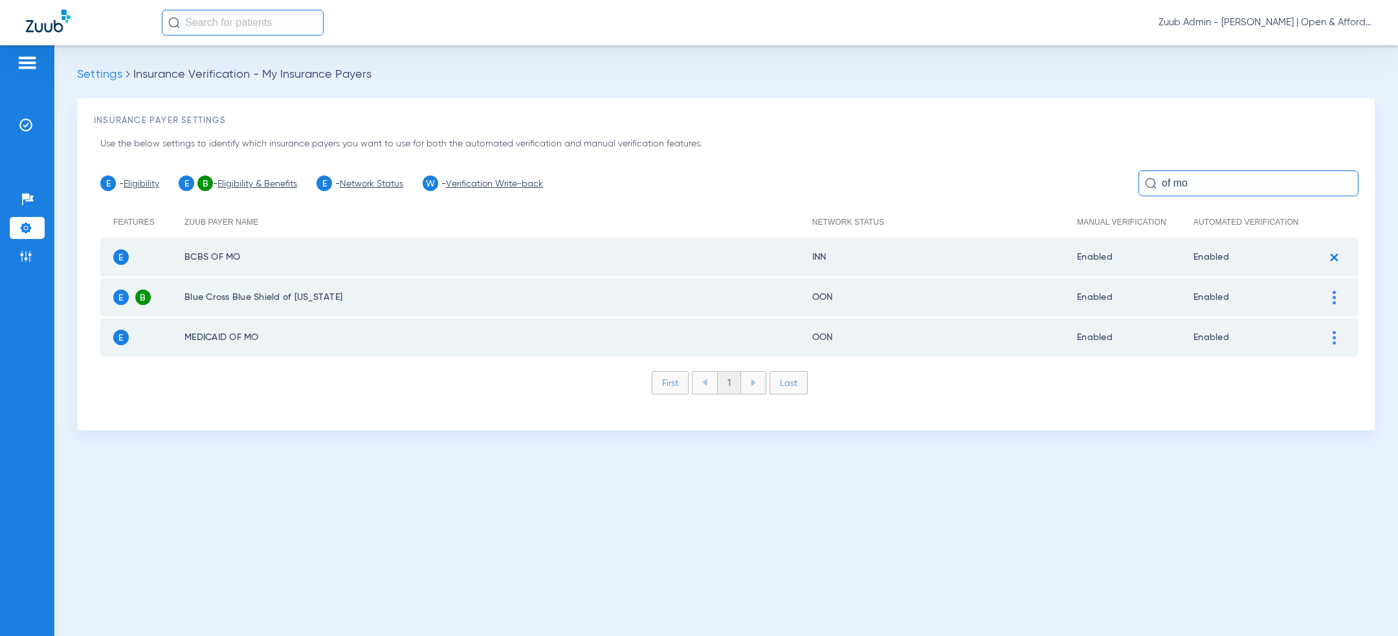
scroll to position [0, 0]
click at [1211, 181] on input "of mo" at bounding box center [1249, 183] width 220 height 26
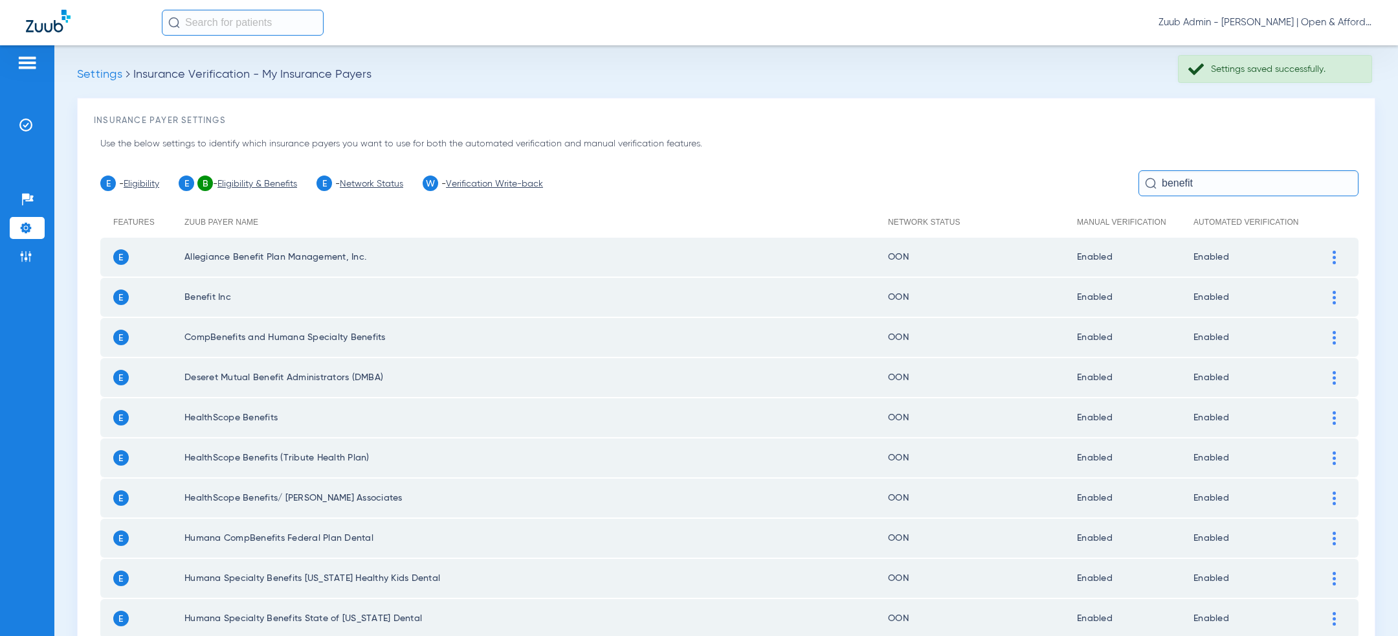
click at [1338, 297] on div at bounding box center [1334, 298] width 23 height 14
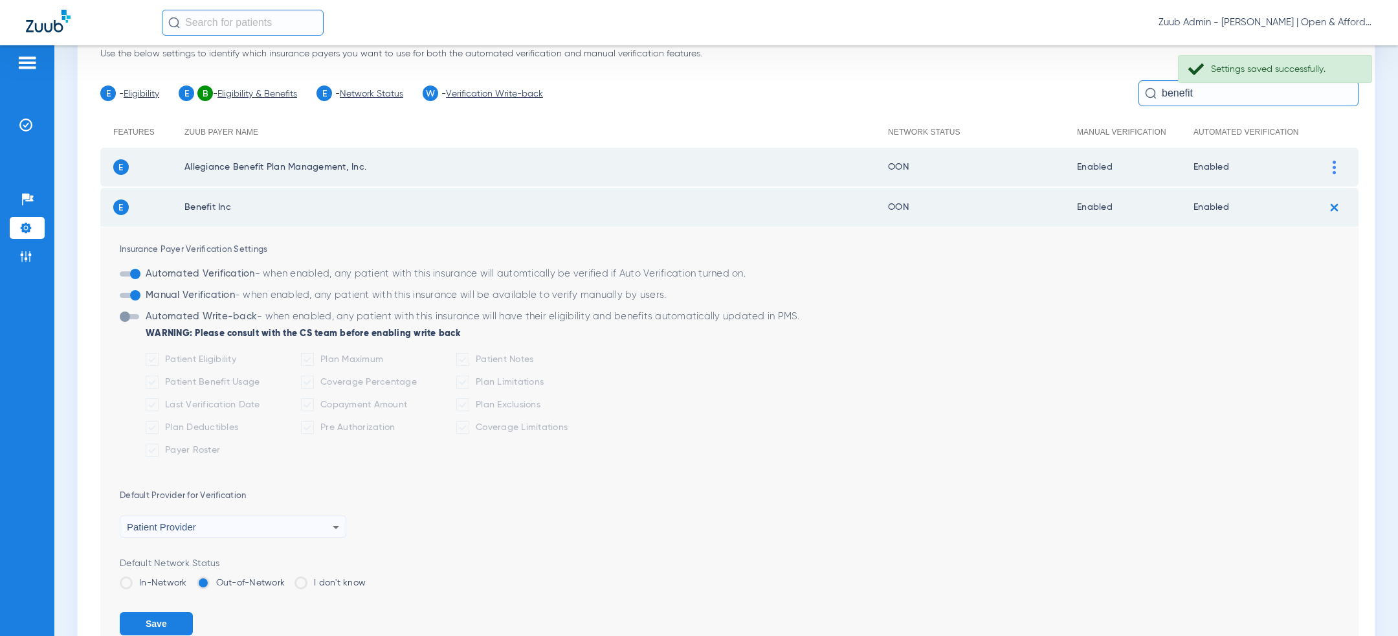
scroll to position [251, 0]
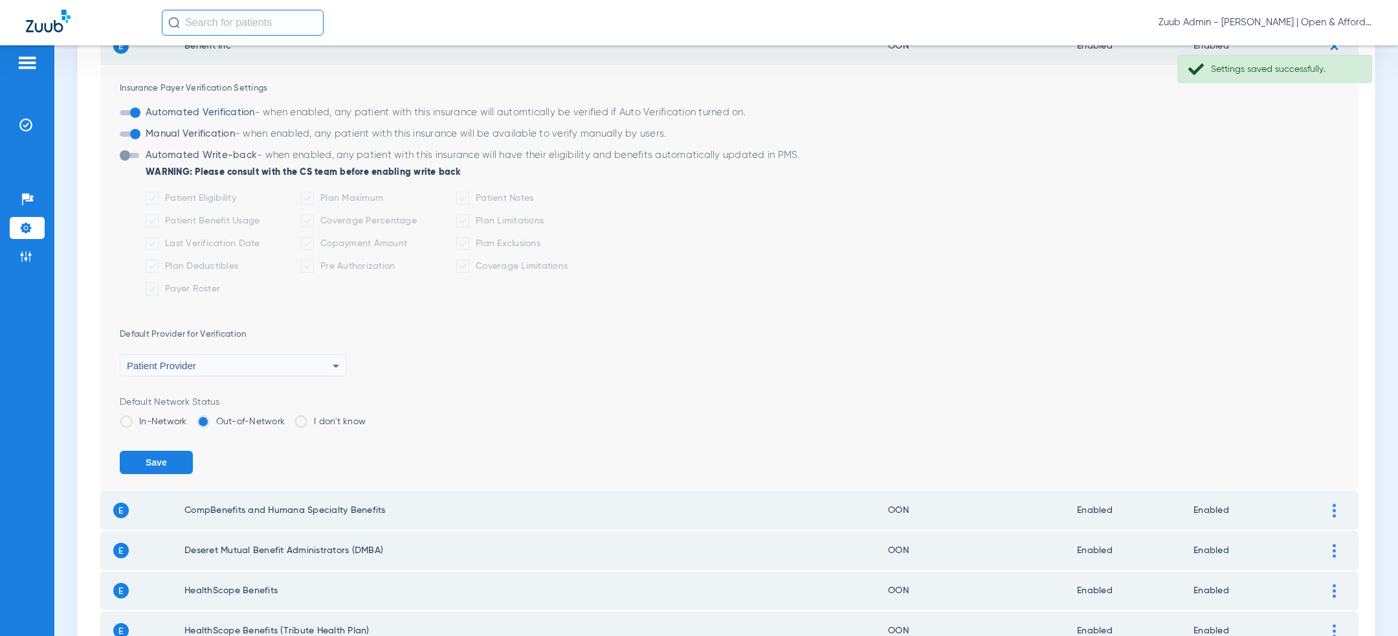
click at [173, 422] on label "In-Network" at bounding box center [153, 421] width 67 height 13
click at [190, 417] on input "In-Network" at bounding box center [190, 417] width 0 height 0
click at [166, 456] on button "Save" at bounding box center [156, 462] width 73 height 23
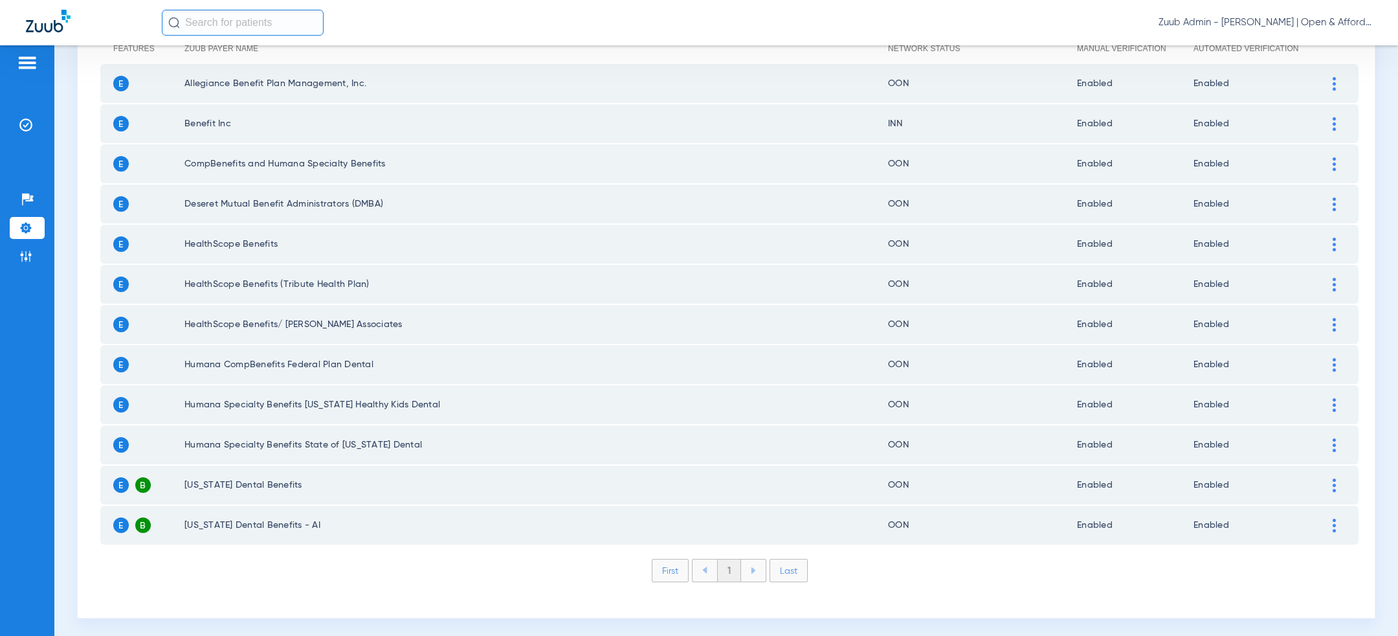
scroll to position [0, 0]
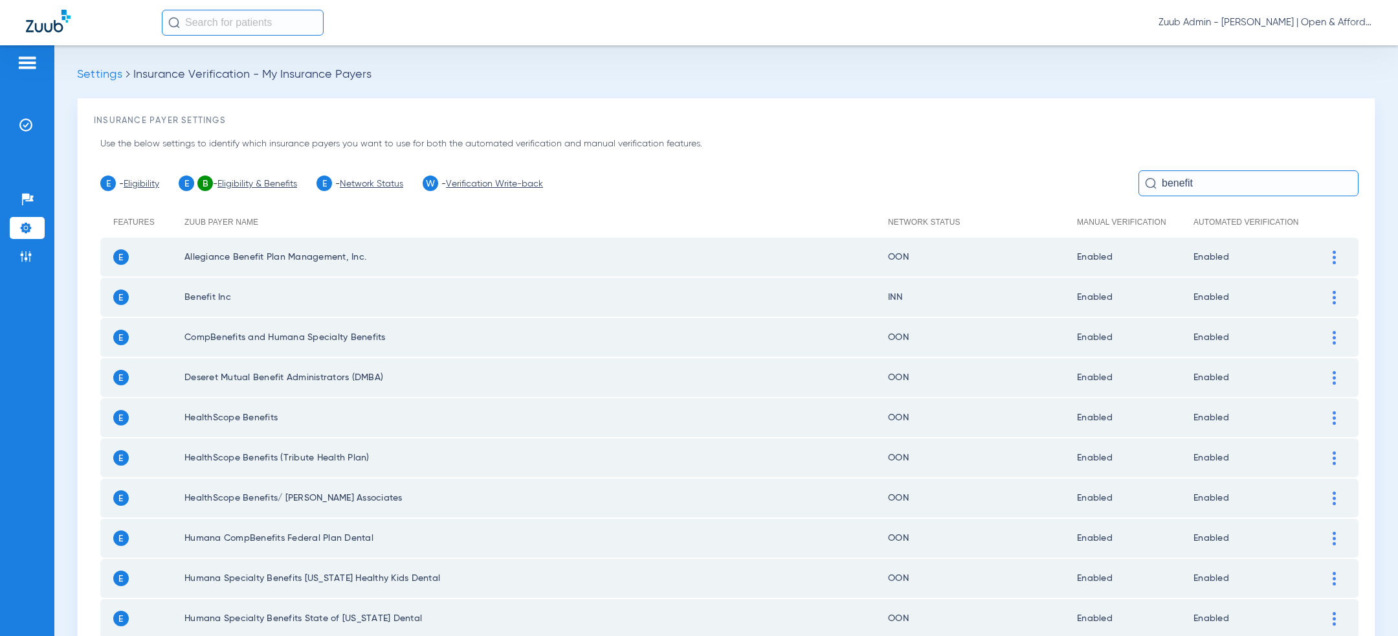
click at [1200, 175] on input "benefit" at bounding box center [1249, 183] width 220 height 26
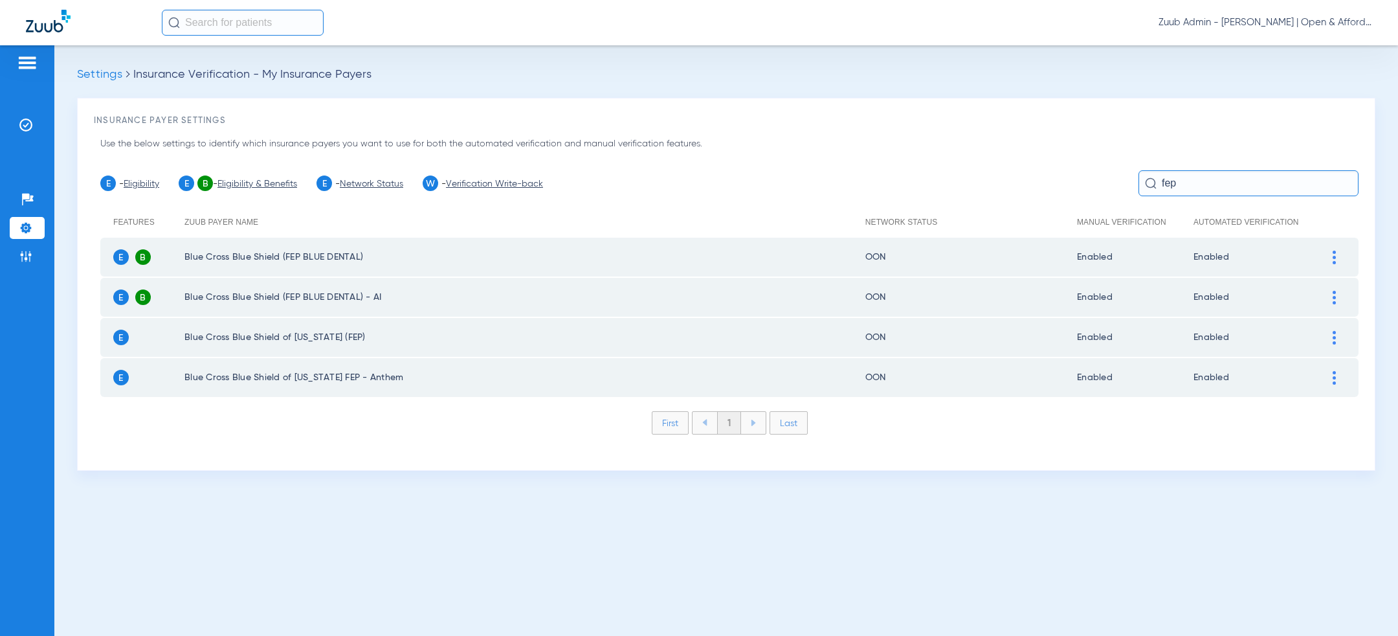
click at [1344, 257] on div at bounding box center [1334, 258] width 23 height 14
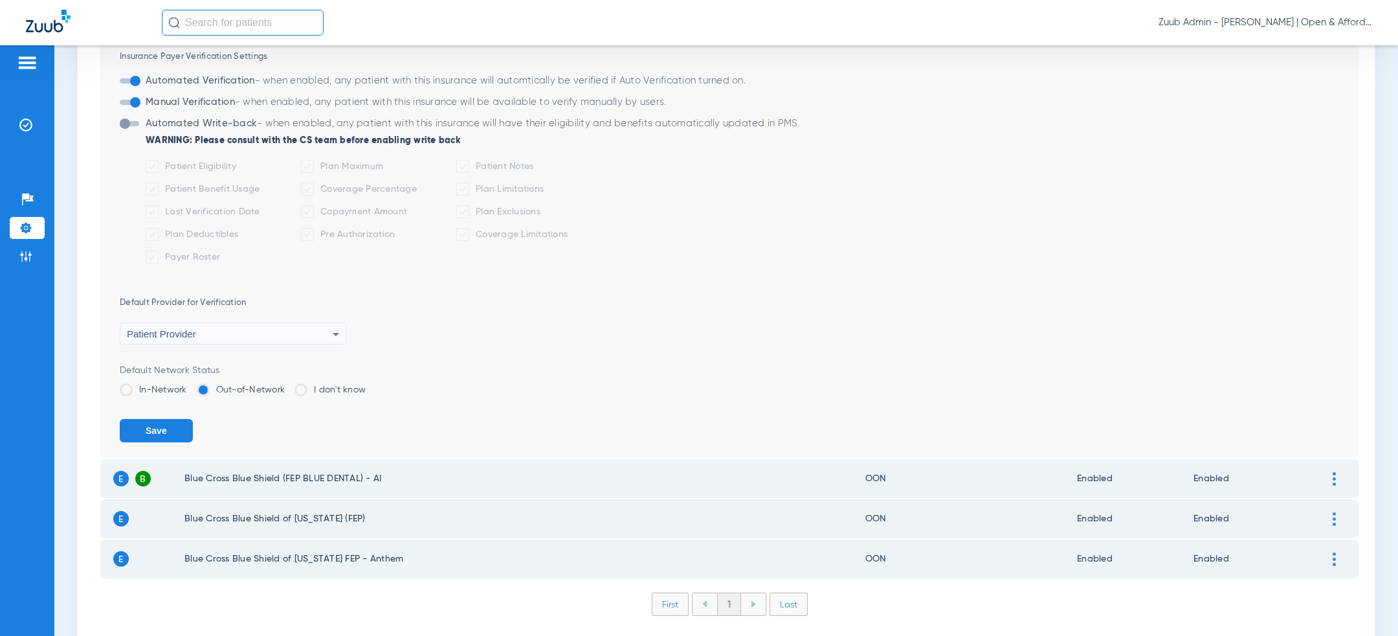
scroll to position [280, 0]
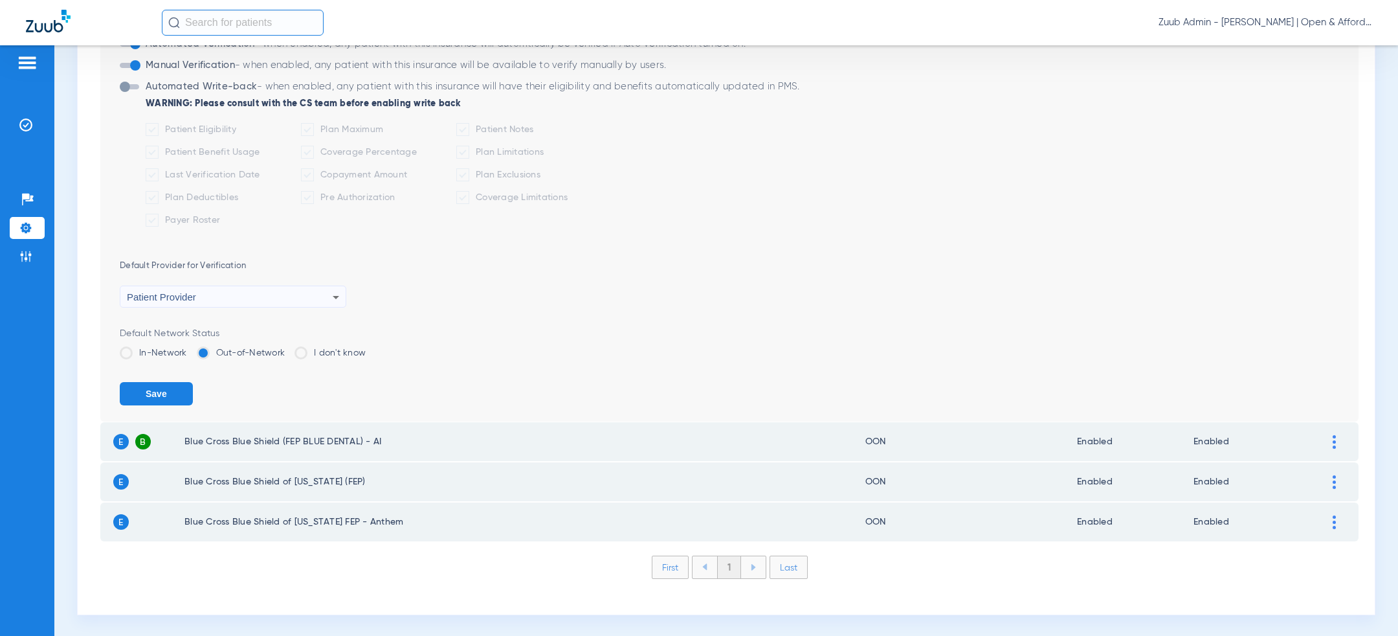
click at [157, 347] on label "In-Network" at bounding box center [153, 352] width 67 height 13
click at [190, 348] on input "In-Network" at bounding box center [190, 348] width 0 height 0
click at [157, 388] on button "Save" at bounding box center [156, 393] width 73 height 23
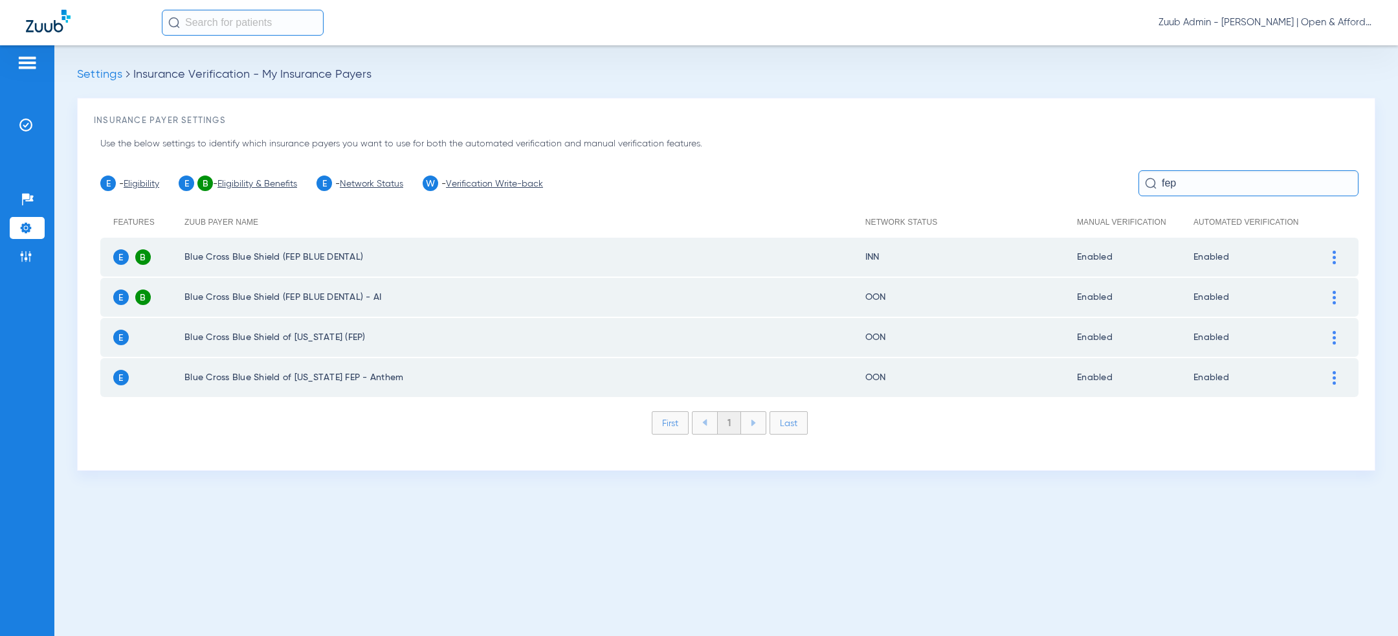
scroll to position [0, 0]
click at [1334, 295] on img at bounding box center [1334, 298] width 3 height 14
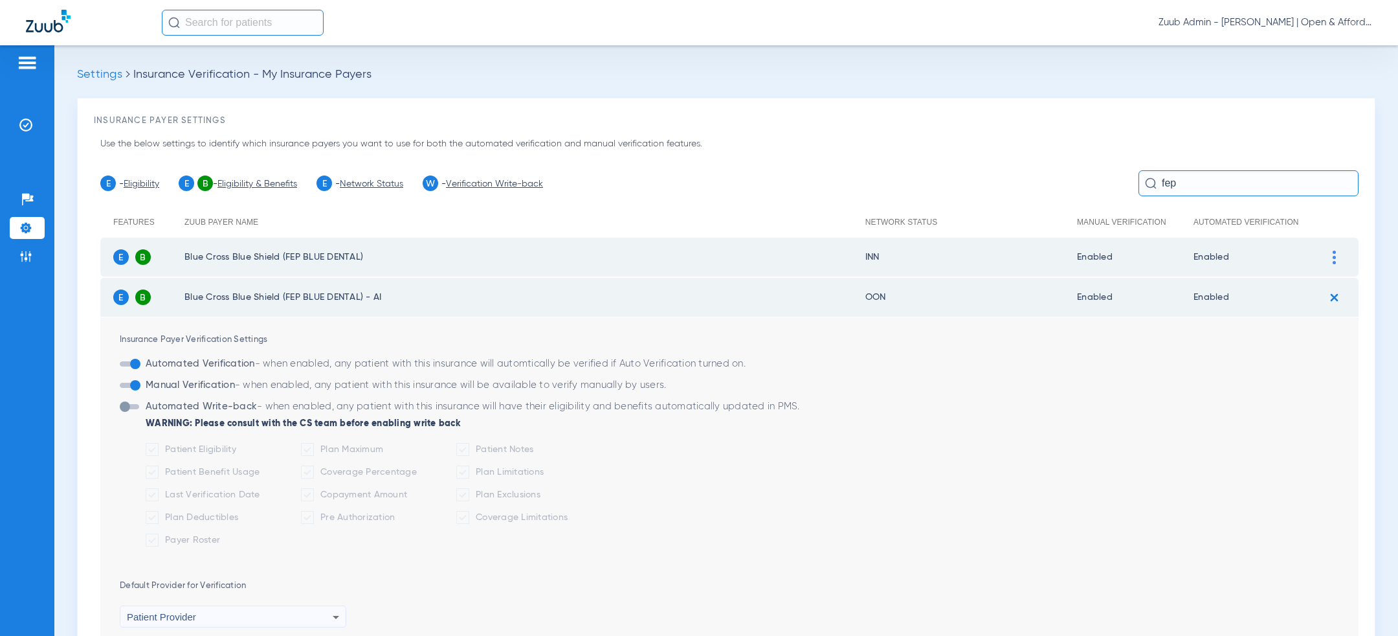
scroll to position [280, 0]
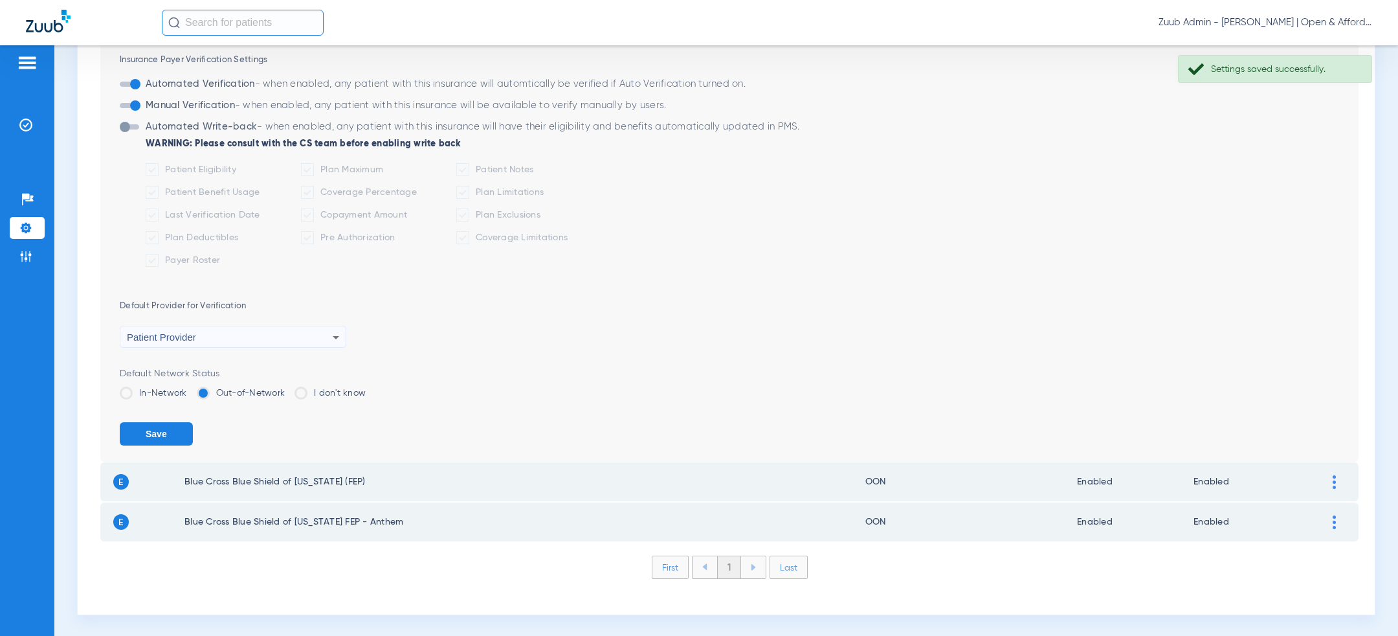
click at [148, 394] on label "In-Network" at bounding box center [153, 392] width 67 height 13
click at [190, 388] on input "In-Network" at bounding box center [190, 388] width 0 height 0
click at [155, 427] on button "Save" at bounding box center [156, 433] width 73 height 23
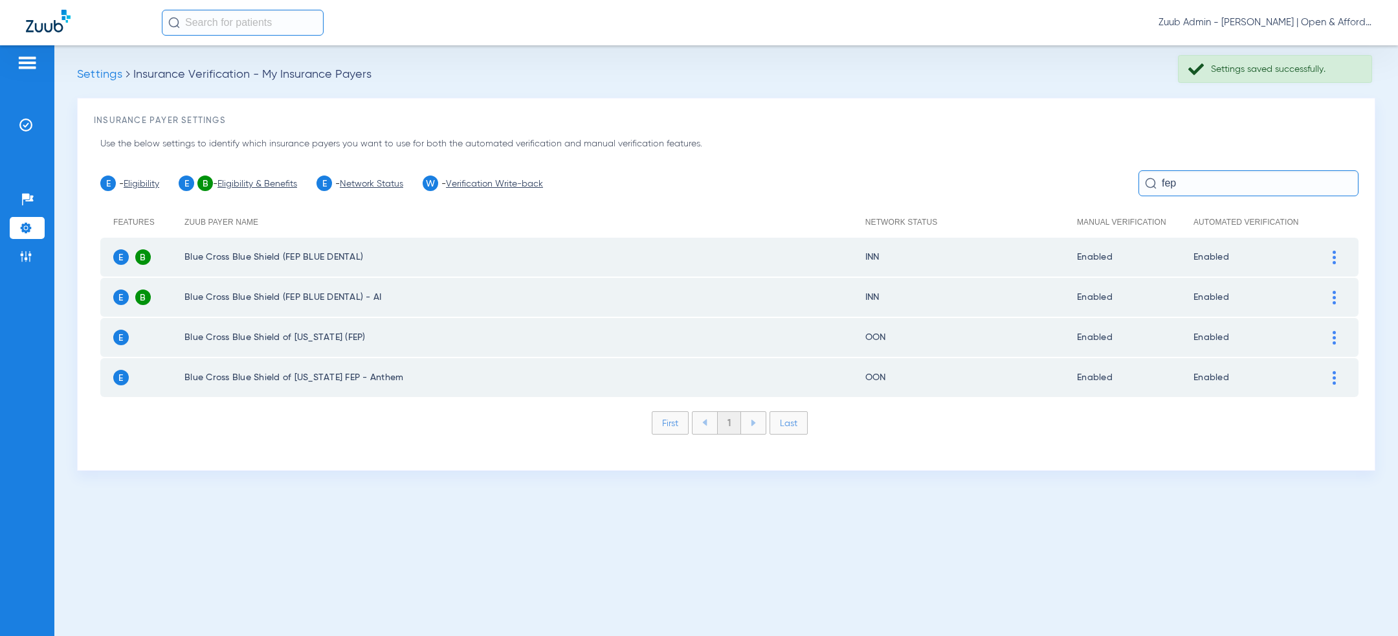
scroll to position [0, 0]
click at [1224, 173] on input "fep" at bounding box center [1249, 183] width 220 height 26
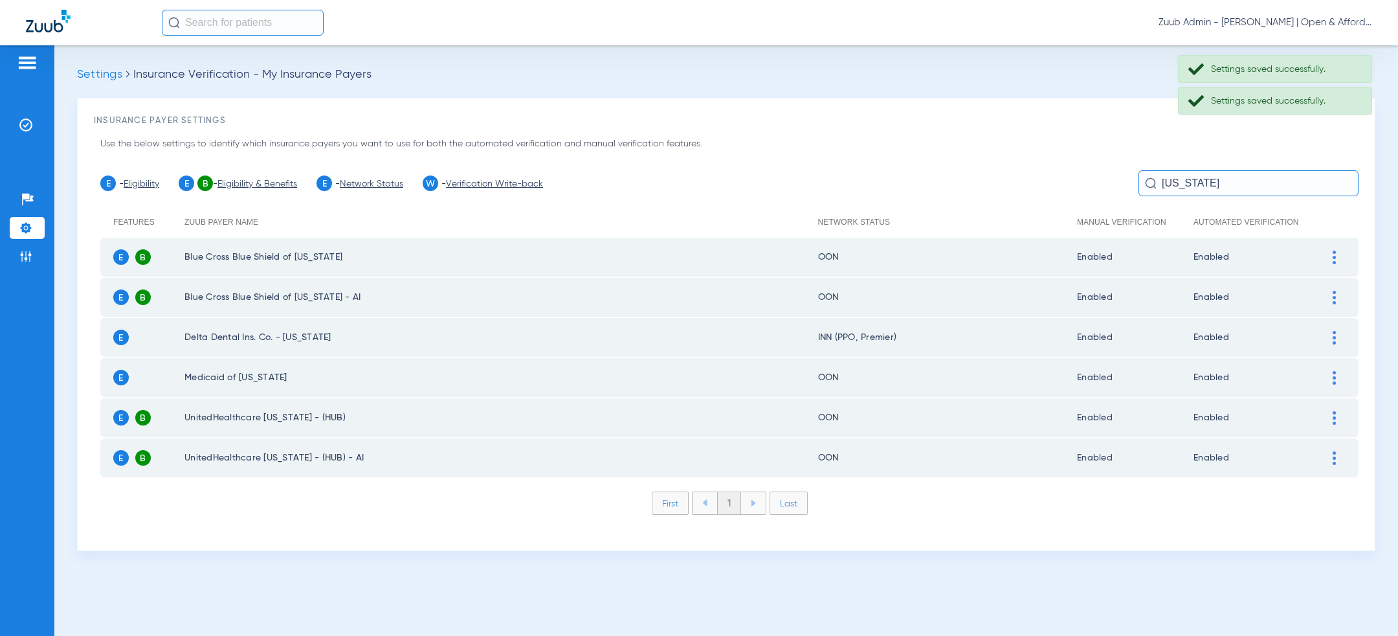
click at [1334, 260] on img at bounding box center [1334, 258] width 3 height 14
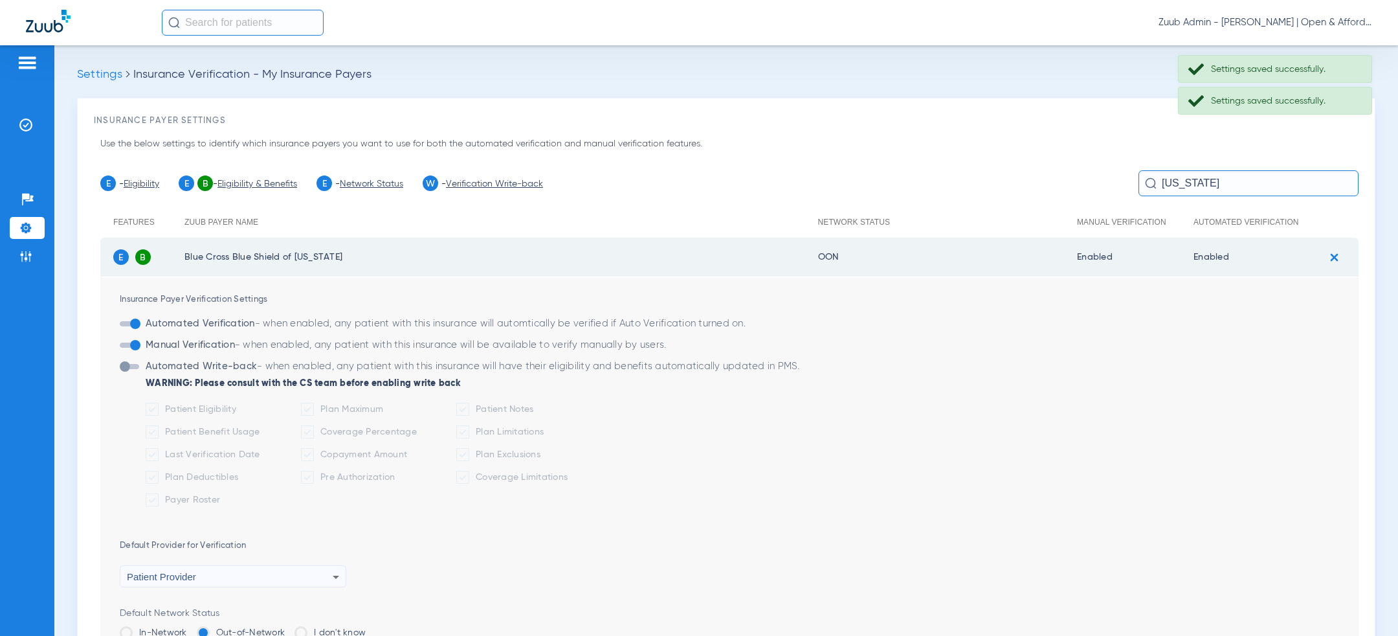
scroll to position [218, 0]
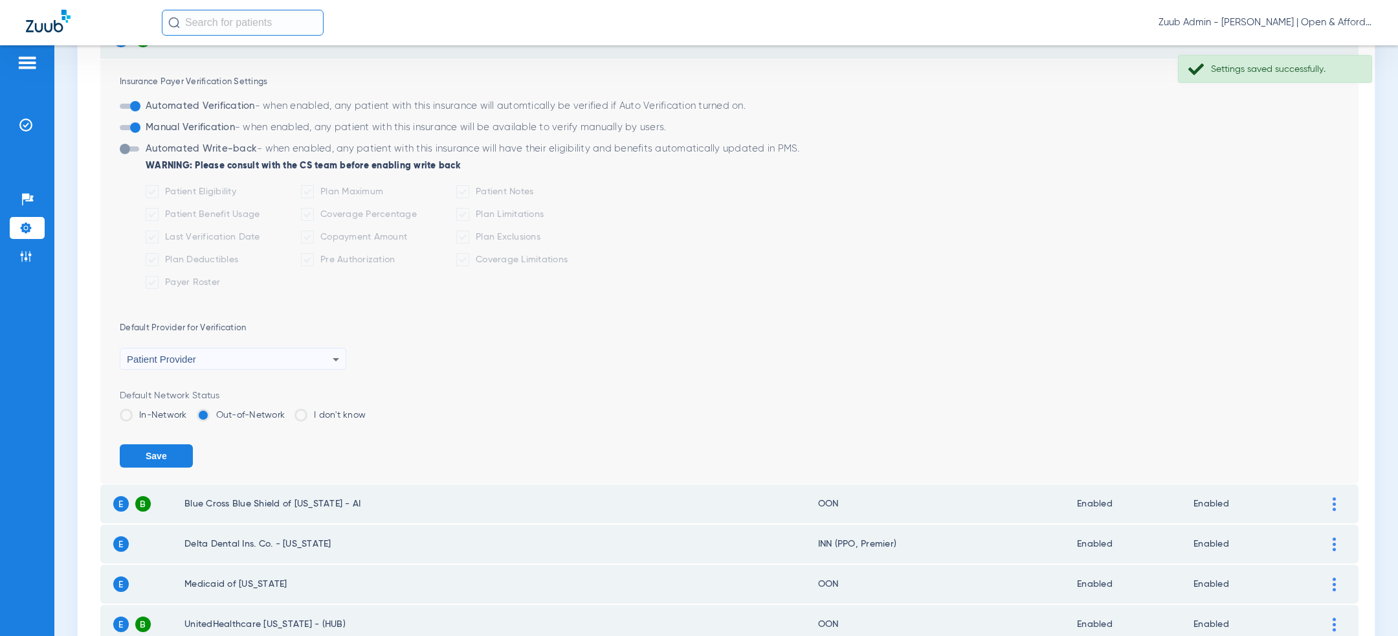
click at [153, 414] on label "In-Network" at bounding box center [153, 414] width 67 height 13
click at [190, 410] on input "In-Network" at bounding box center [190, 410] width 0 height 0
click at [153, 451] on button "Save" at bounding box center [156, 455] width 73 height 23
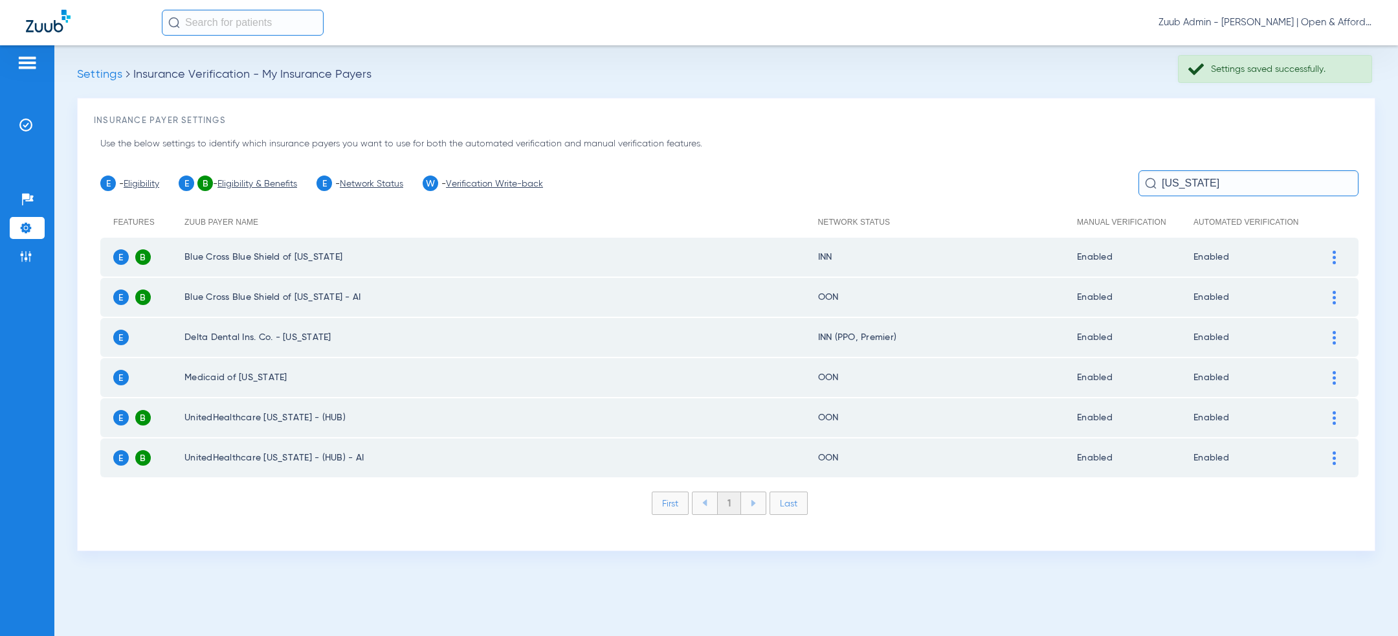
scroll to position [0, 0]
click at [1330, 295] on div at bounding box center [1334, 298] width 23 height 14
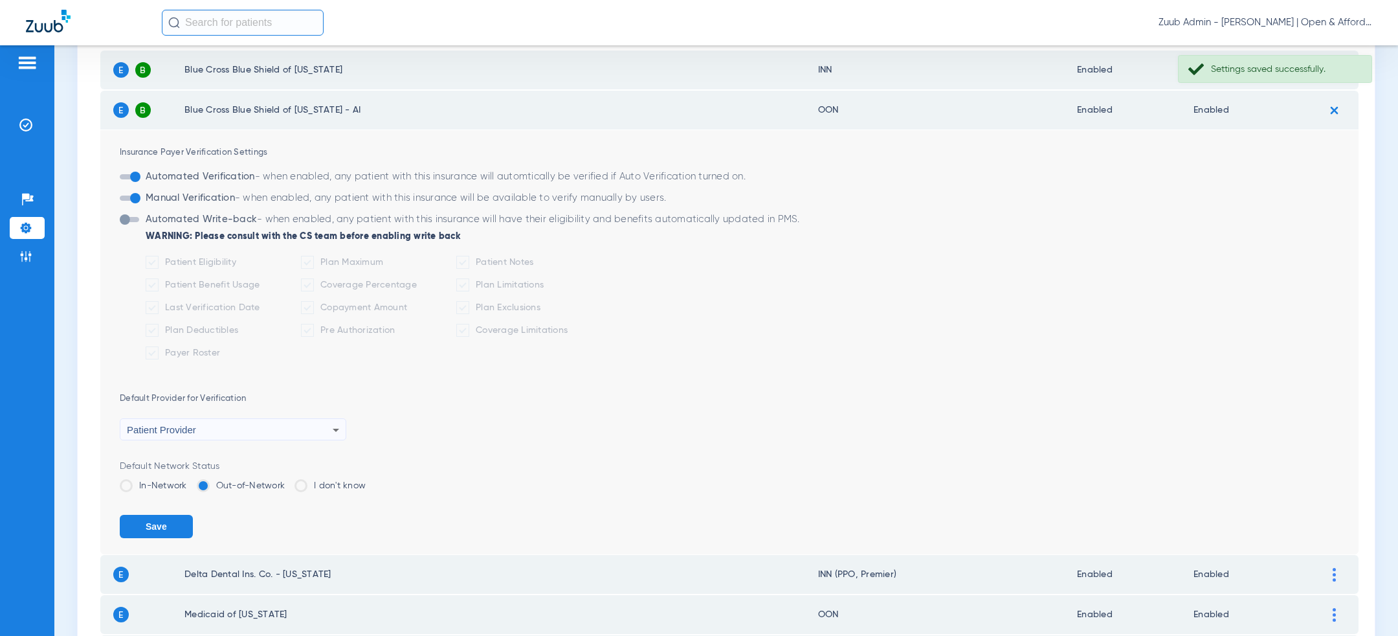
scroll to position [206, 0]
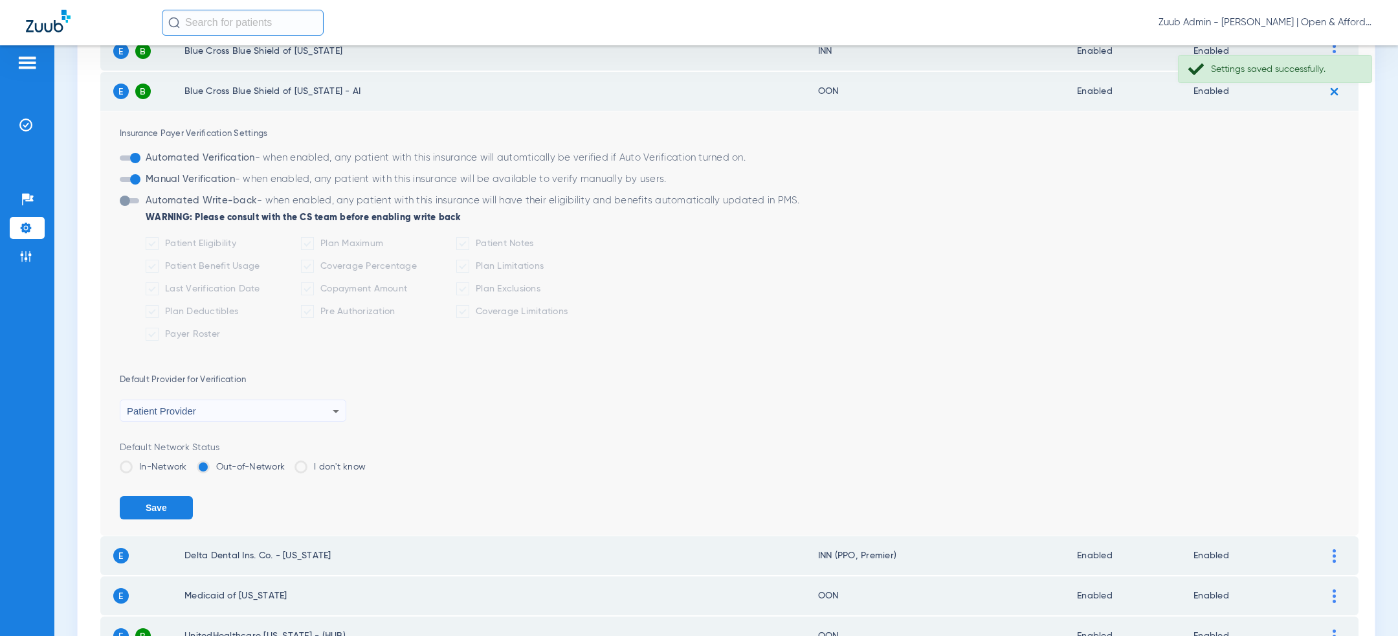
click at [158, 465] on label "In-Network" at bounding box center [153, 466] width 67 height 13
click at [190, 462] on input "In-Network" at bounding box center [190, 462] width 0 height 0
click at [158, 500] on button "Save" at bounding box center [156, 507] width 73 height 23
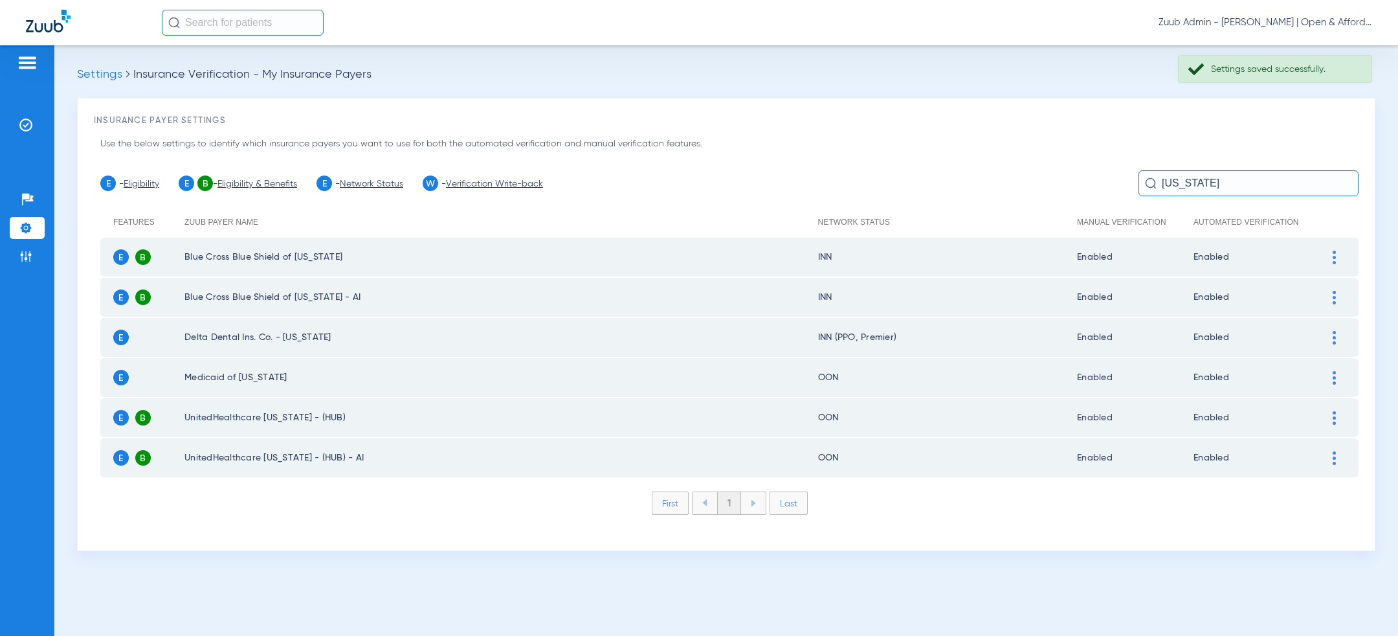
scroll to position [0, 0]
click at [1210, 183] on input "alabama" at bounding box center [1249, 183] width 220 height 26
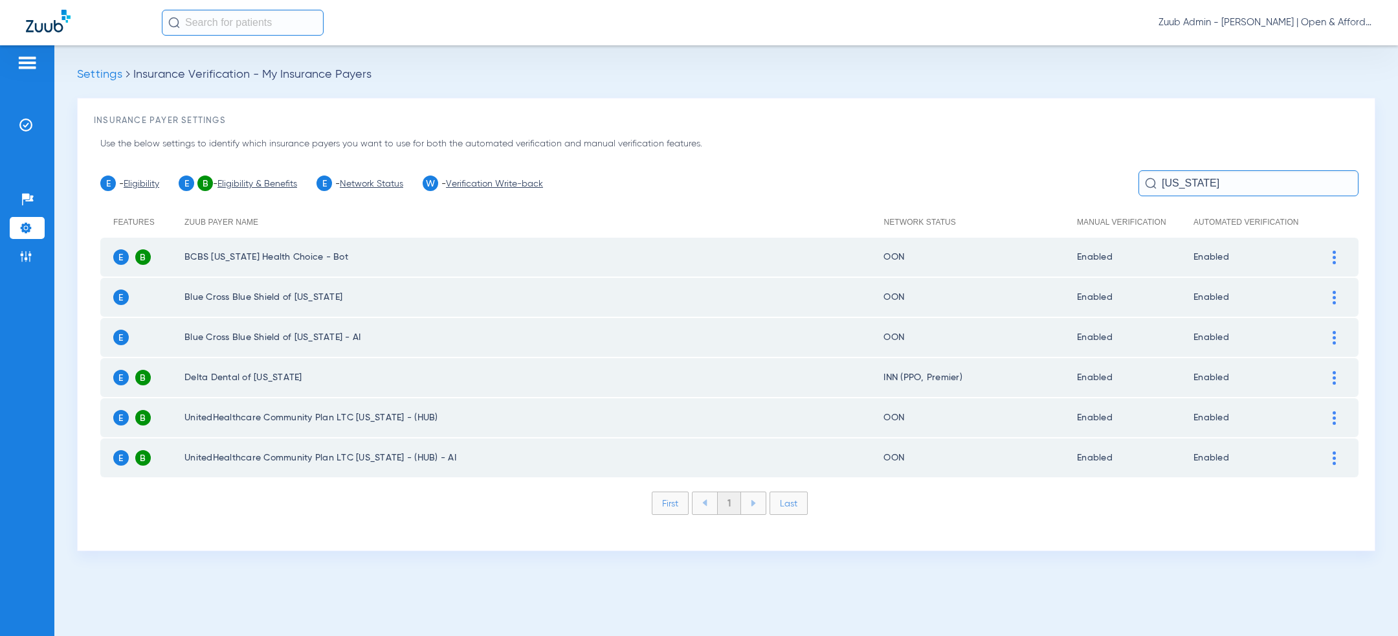
click at [1330, 296] on div at bounding box center [1334, 298] width 23 height 14
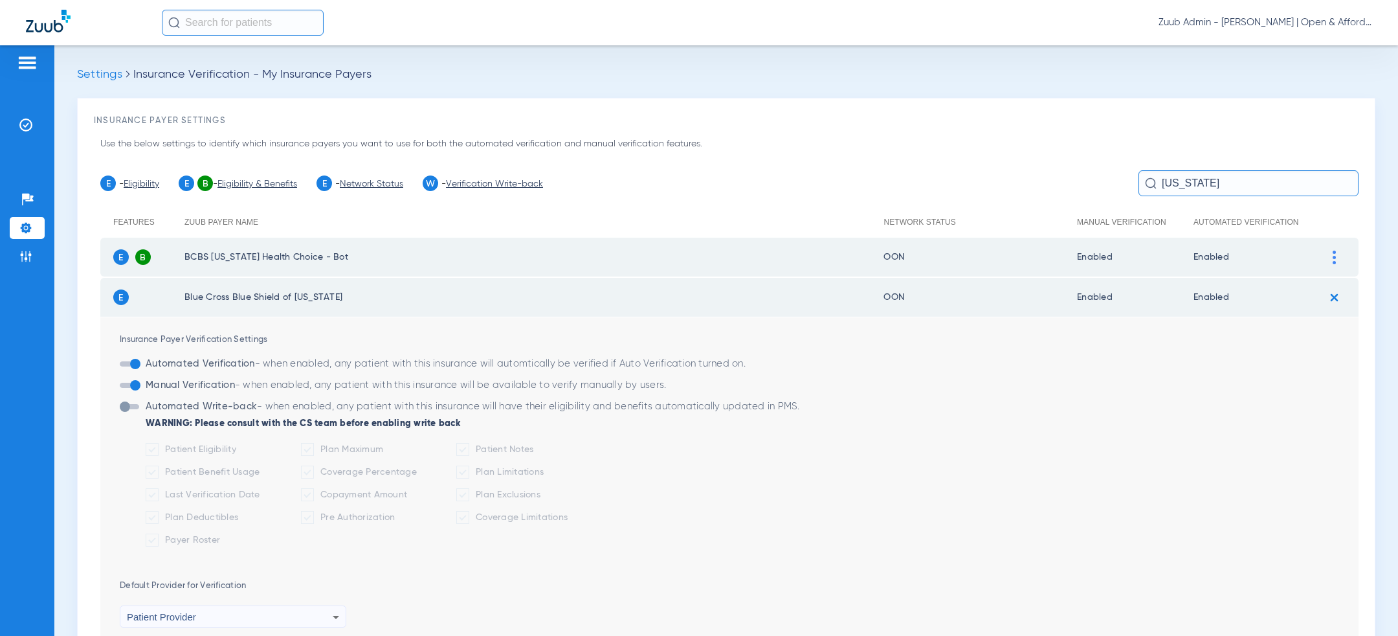
scroll to position [206, 0]
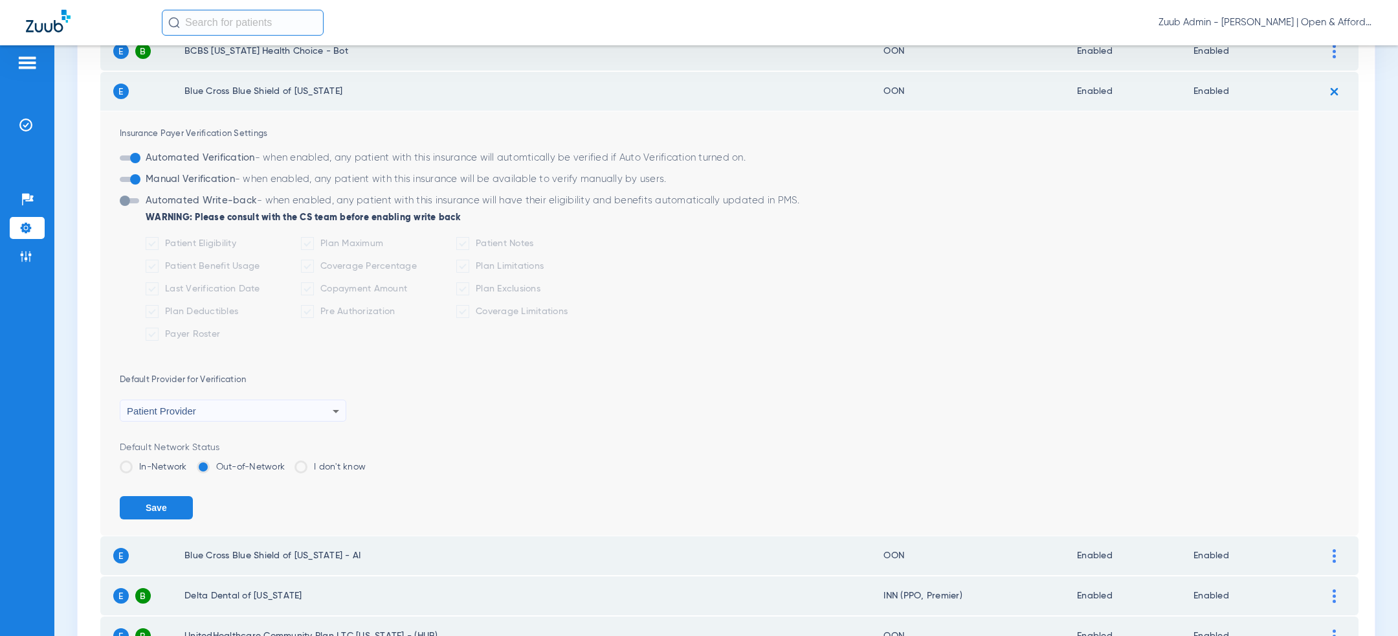
click at [162, 463] on label "In-Network" at bounding box center [153, 466] width 67 height 13
click at [190, 462] on input "In-Network" at bounding box center [190, 462] width 0 height 0
click at [162, 513] on button "Save" at bounding box center [156, 507] width 73 height 23
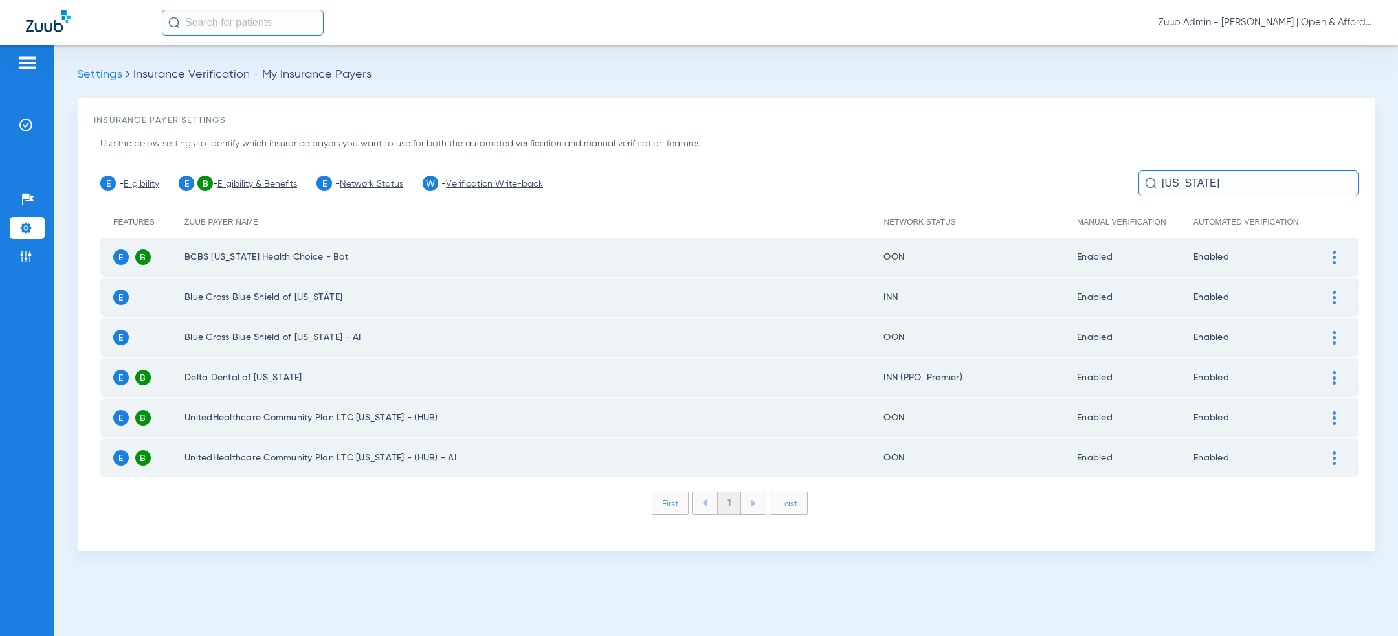
scroll to position [0, 0]
click at [1335, 335] on img at bounding box center [1334, 338] width 3 height 14
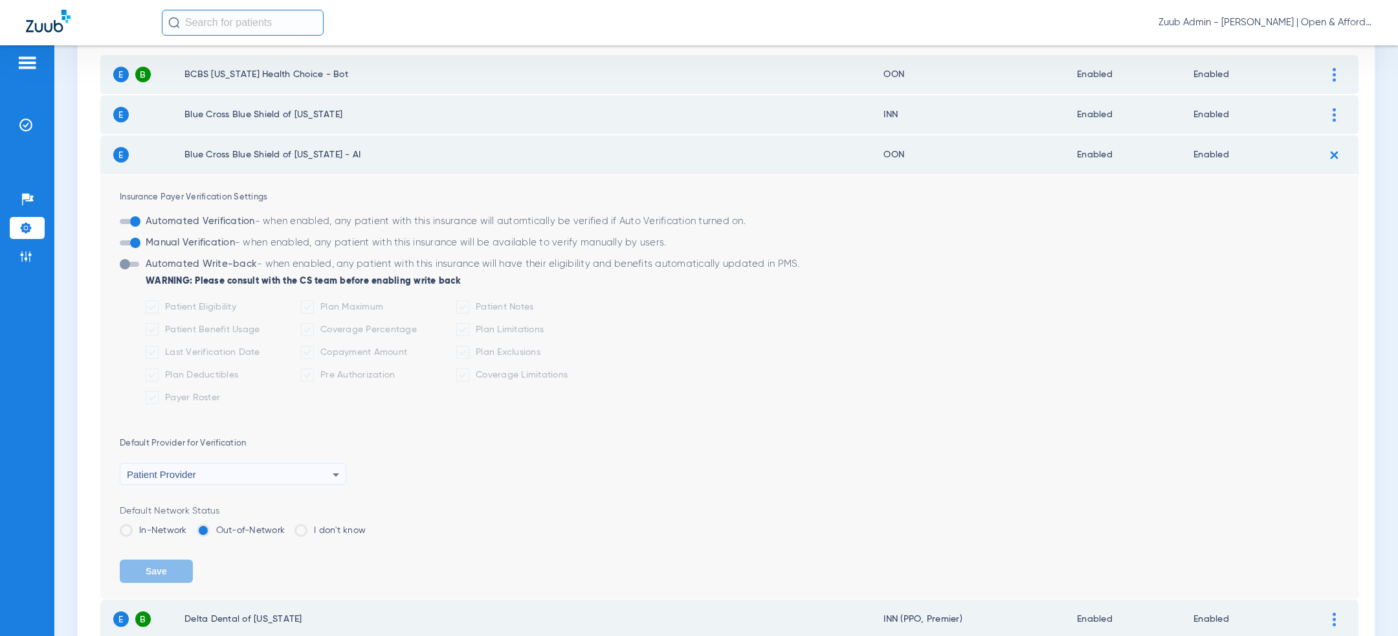
scroll to position [201, 0]
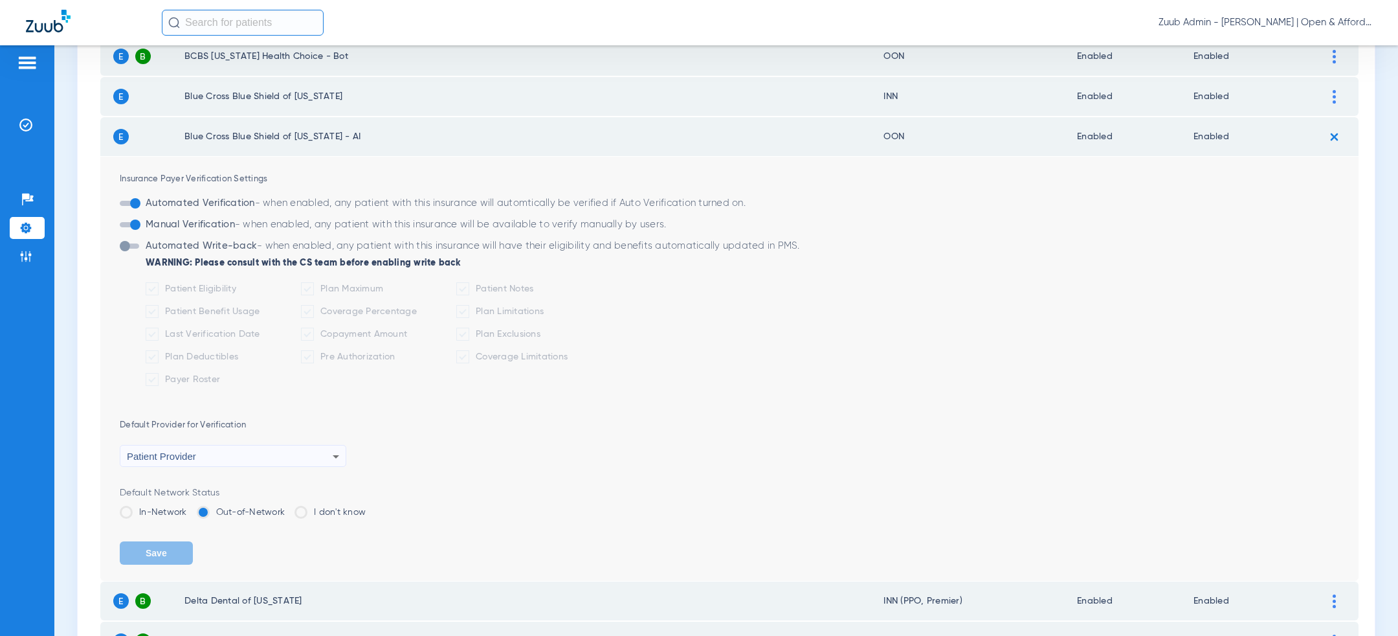
click at [166, 513] on label "In-Network" at bounding box center [153, 512] width 67 height 13
click at [190, 508] on input "In-Network" at bounding box center [190, 508] width 0 height 0
click at [170, 549] on button "Save" at bounding box center [156, 552] width 73 height 23
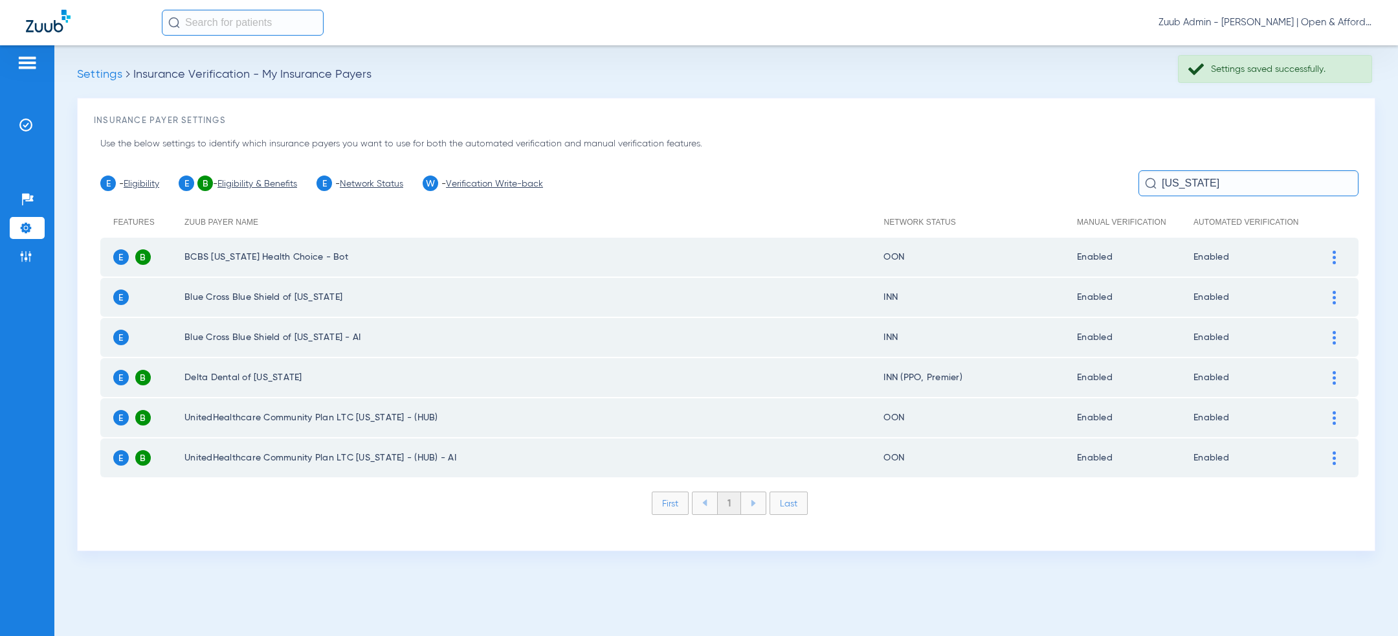
scroll to position [0, 0]
click at [1336, 258] on div at bounding box center [1334, 258] width 23 height 14
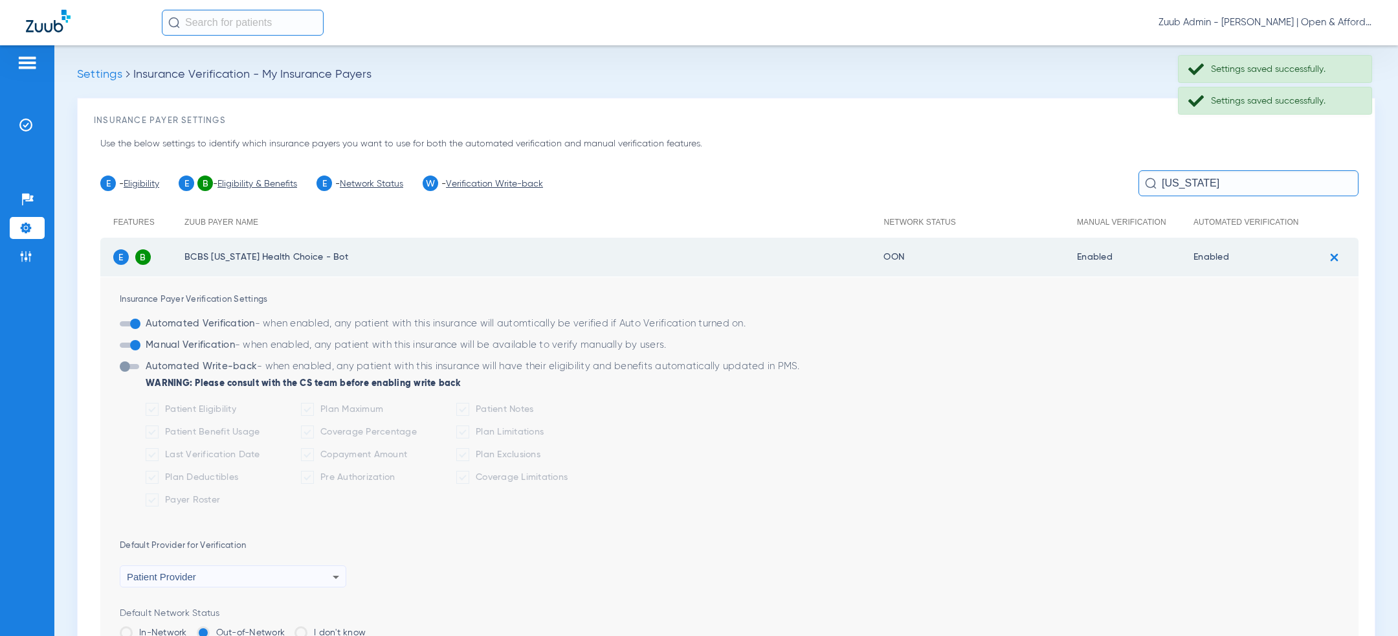
scroll to position [80, 0]
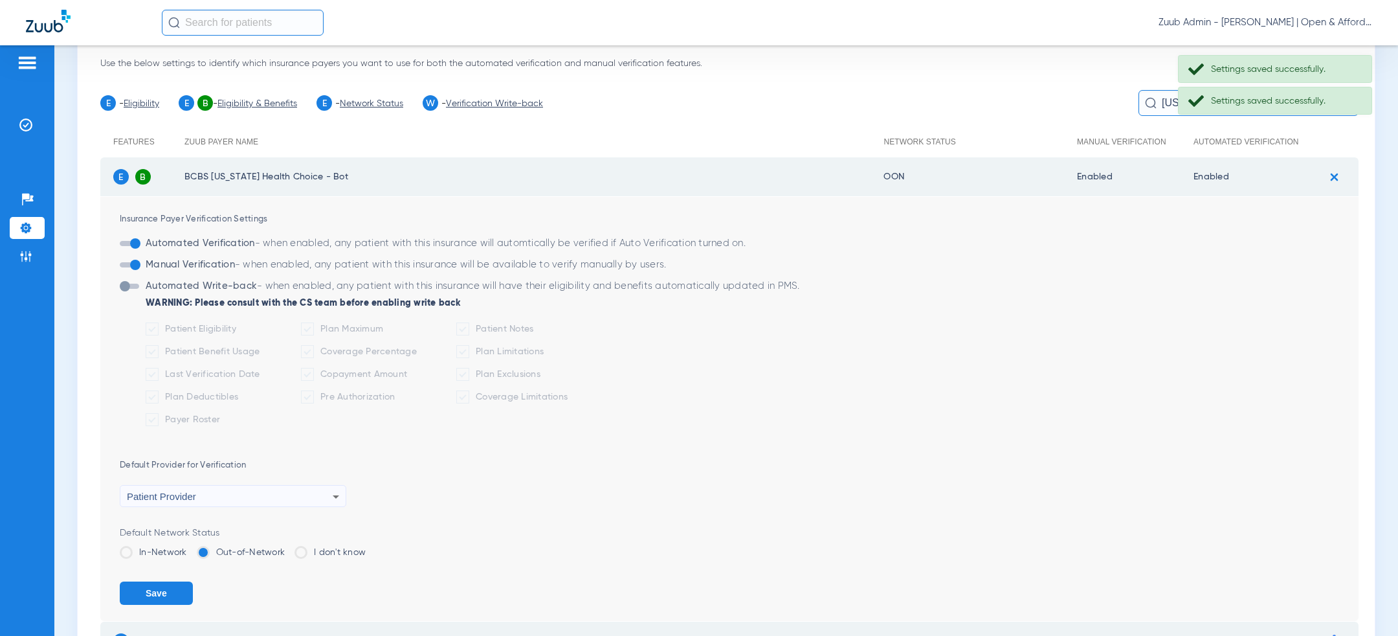
click at [173, 548] on label "In-Network" at bounding box center [153, 552] width 67 height 13
click at [190, 548] on input "In-Network" at bounding box center [190, 548] width 0 height 0
click at [170, 591] on button "Save" at bounding box center [156, 592] width 73 height 23
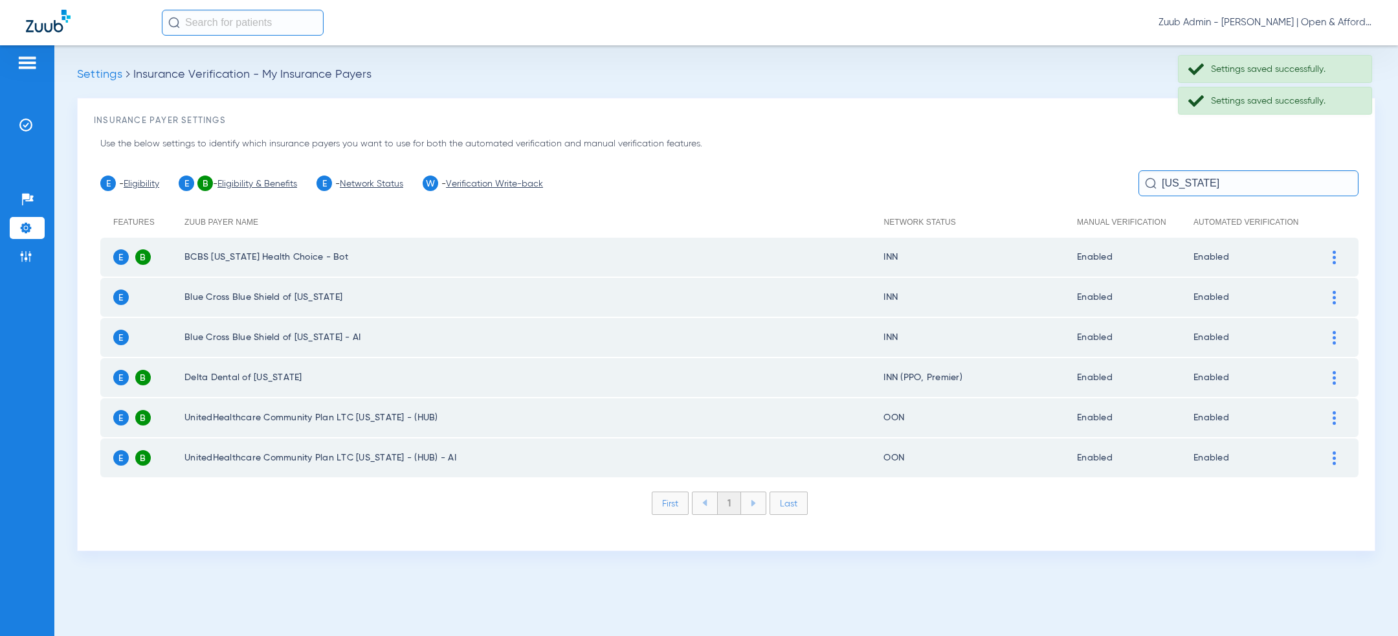
scroll to position [0, 0]
click at [1227, 183] on input "arizona" at bounding box center [1249, 183] width 220 height 26
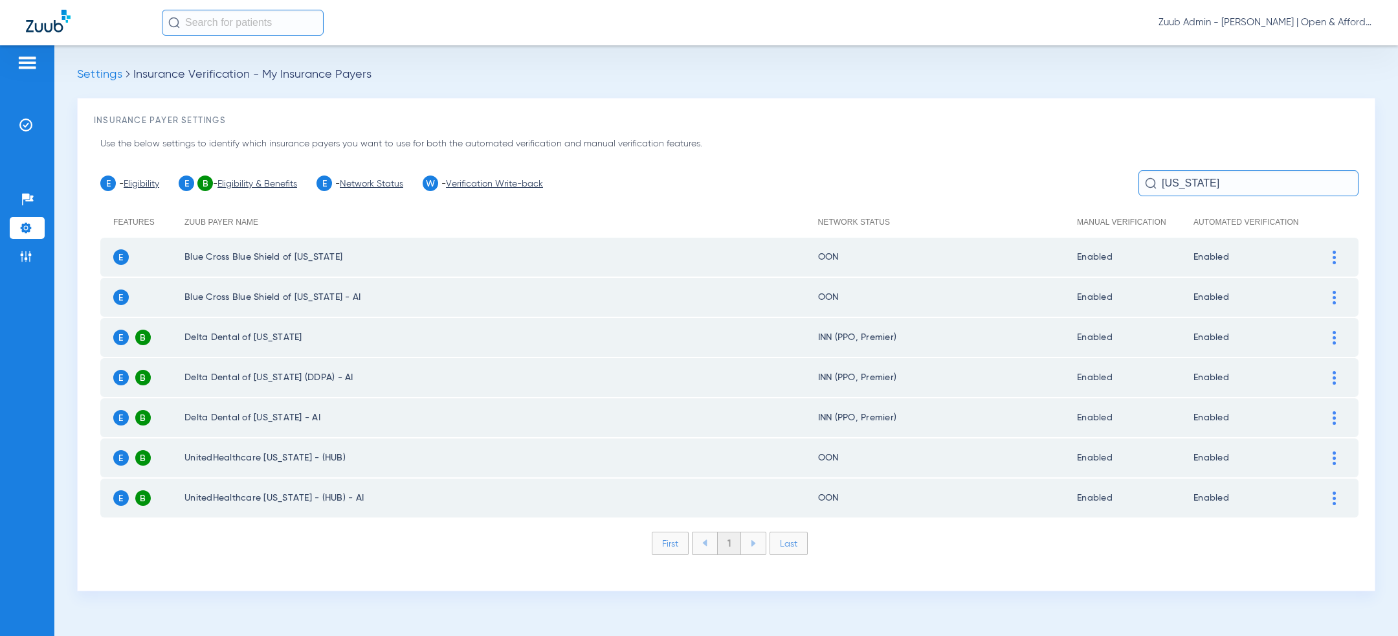
click at [1333, 260] on img at bounding box center [1334, 258] width 3 height 14
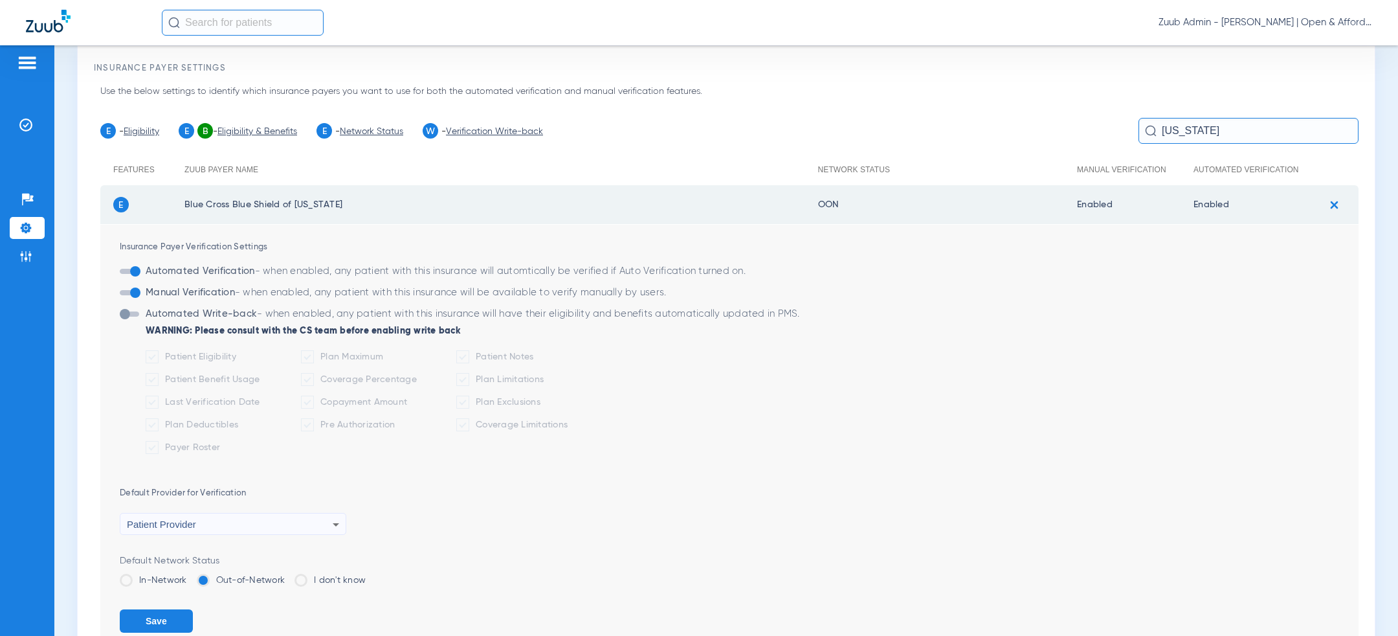
scroll to position [142, 0]
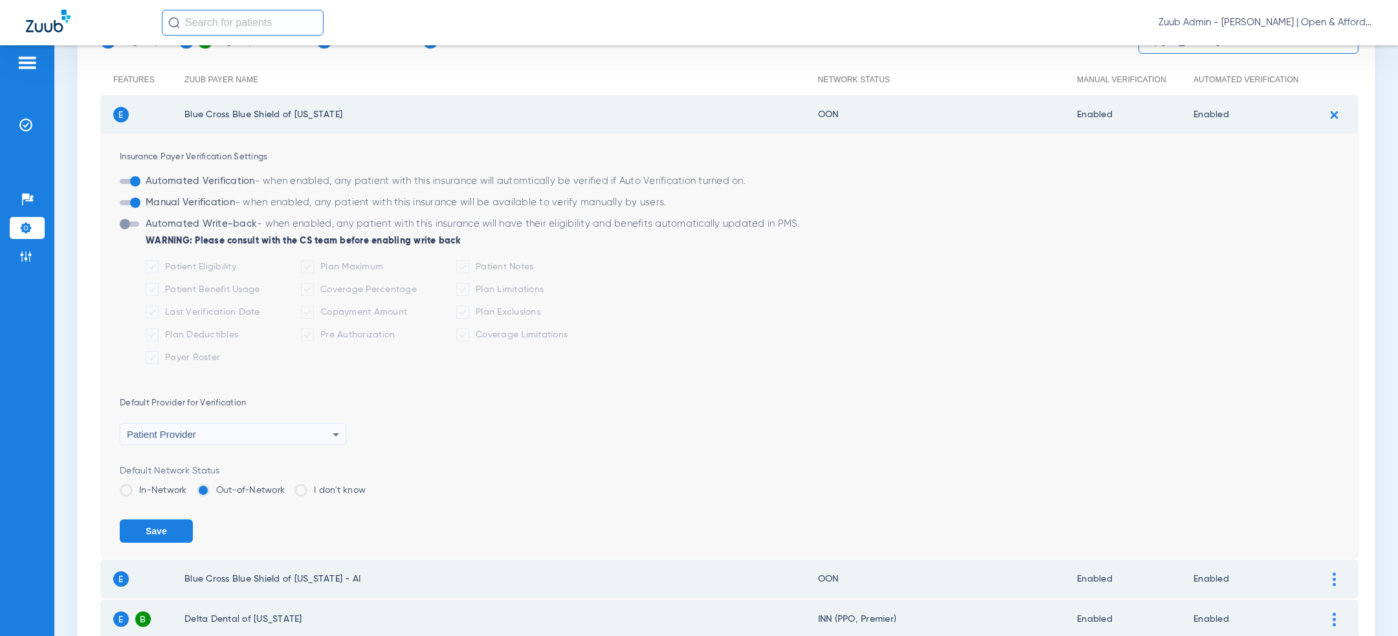
click at [162, 489] on label "In-Network" at bounding box center [153, 490] width 67 height 13
click at [190, 486] on input "In-Network" at bounding box center [190, 486] width 0 height 0
click at [162, 533] on button "Save" at bounding box center [156, 530] width 73 height 23
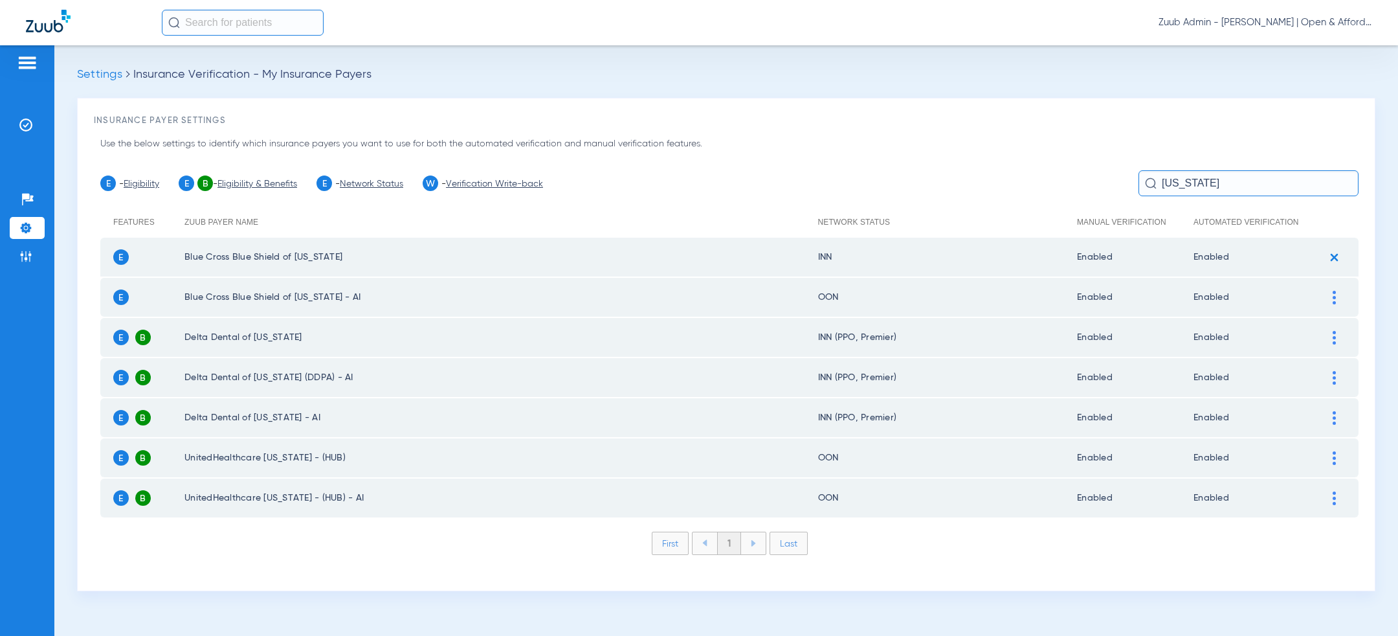
scroll to position [0, 0]
click at [1337, 291] on div at bounding box center [1334, 298] width 23 height 14
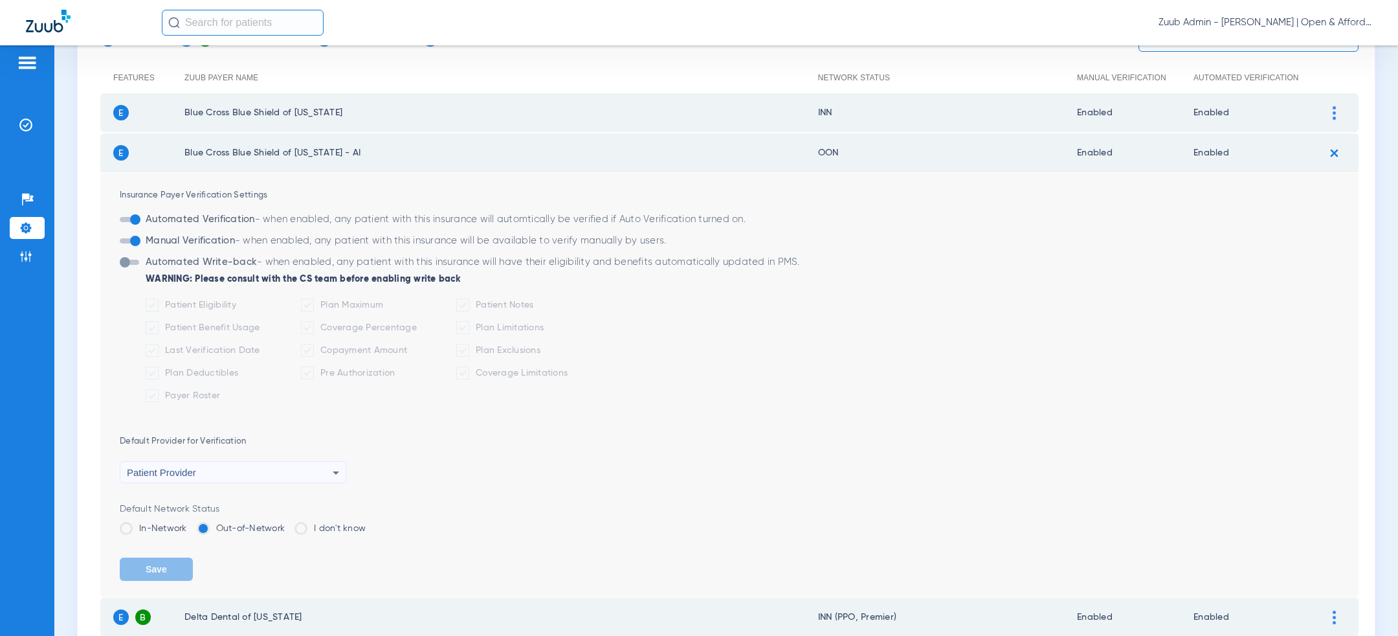
scroll to position [204, 0]
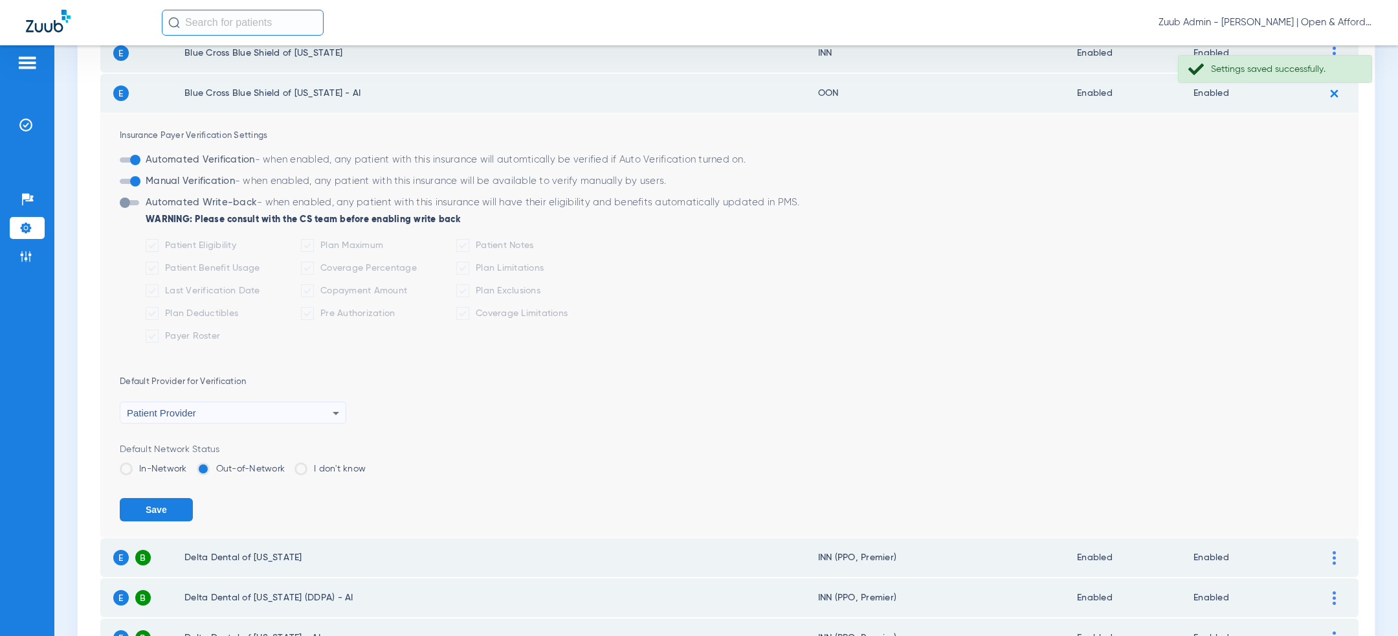
click at [151, 458] on div "Default Network Status In-Network Out-of-Network I don't know" at bounding box center [739, 464] width 1239 height 42
click at [151, 462] on label "In-Network" at bounding box center [153, 468] width 67 height 13
click at [190, 464] on input "In-Network" at bounding box center [190, 464] width 0 height 0
click at [152, 507] on button "Save" at bounding box center [156, 509] width 73 height 23
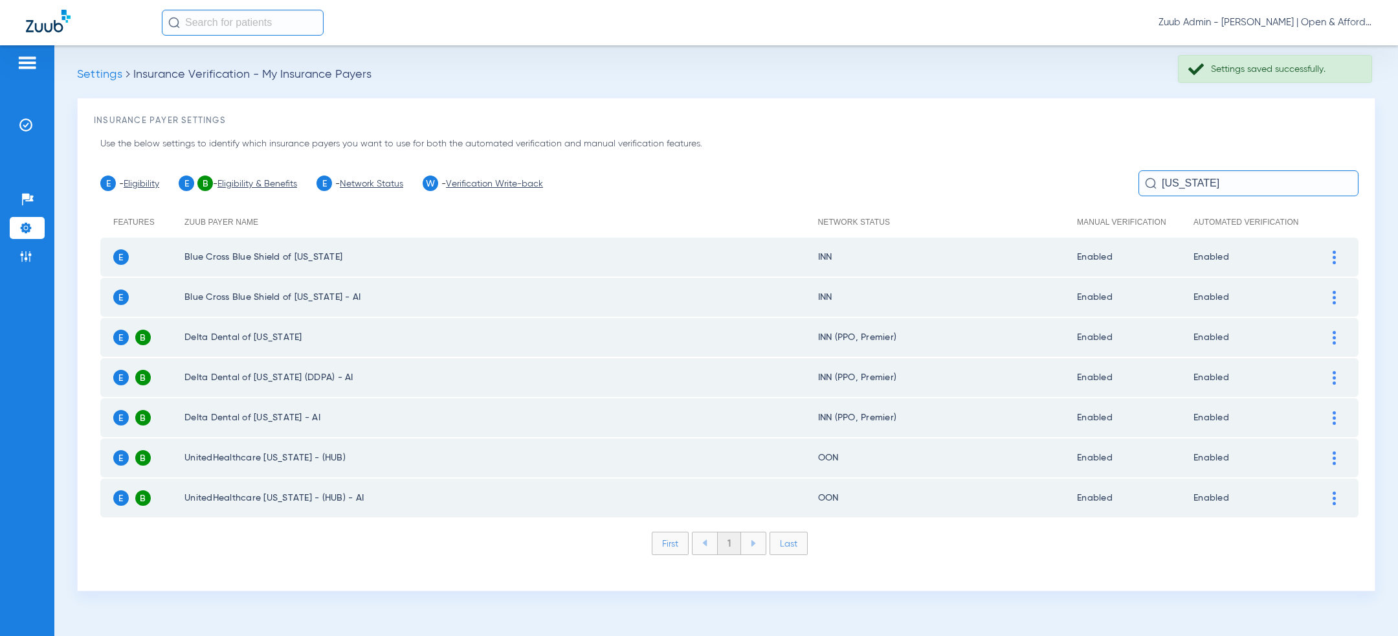
scroll to position [0, 0]
click at [1246, 183] on input "arkansas" at bounding box center [1249, 183] width 220 height 26
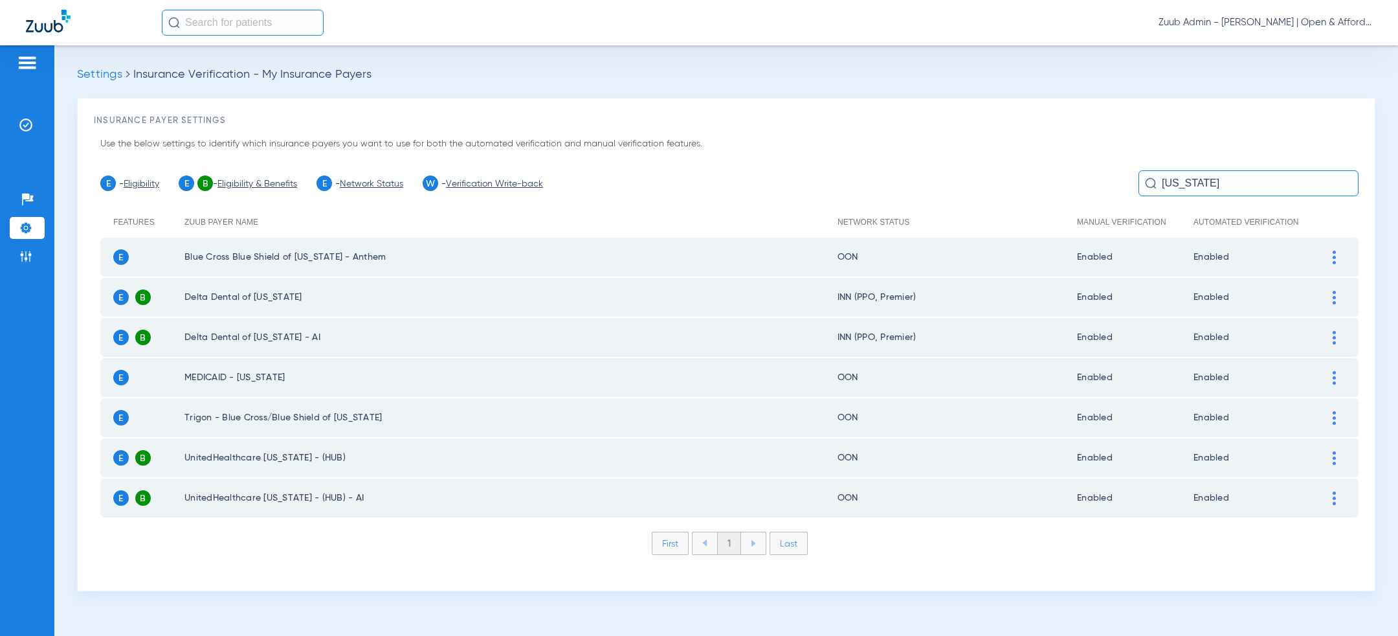
click at [1327, 252] on div at bounding box center [1334, 258] width 23 height 14
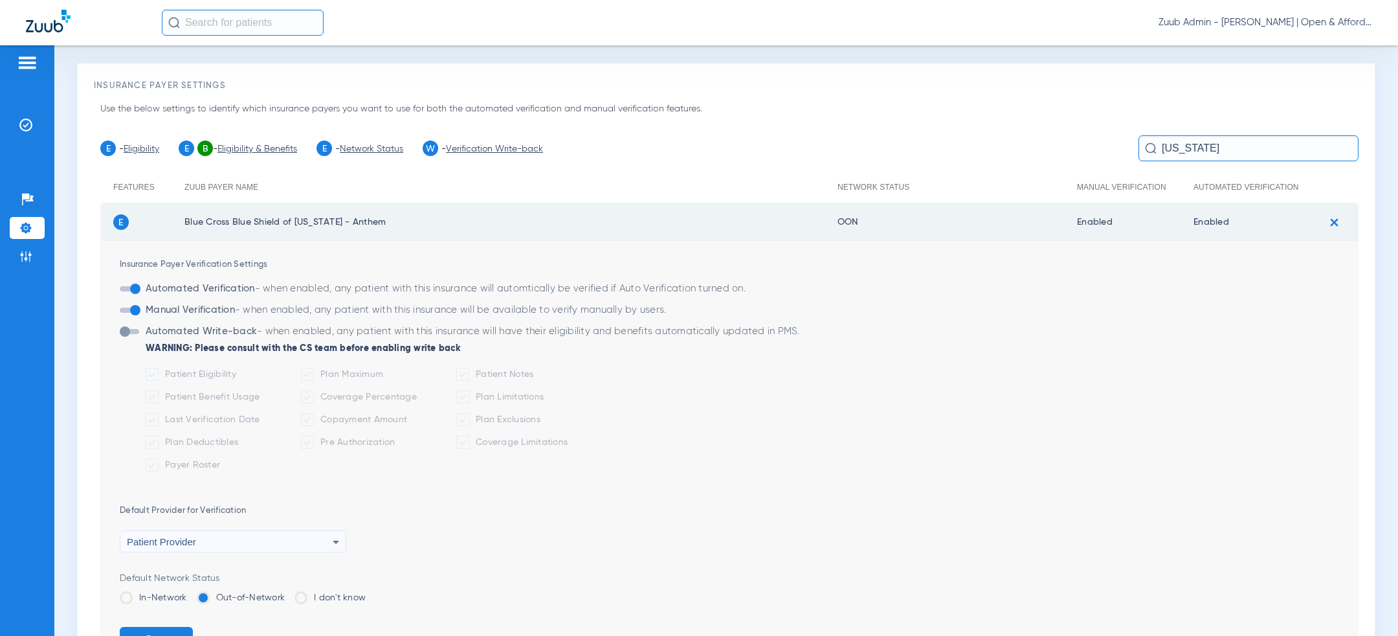
click at [159, 599] on label "In-Network" at bounding box center [153, 597] width 67 height 13
click at [190, 593] on input "In-Network" at bounding box center [190, 593] width 0 height 0
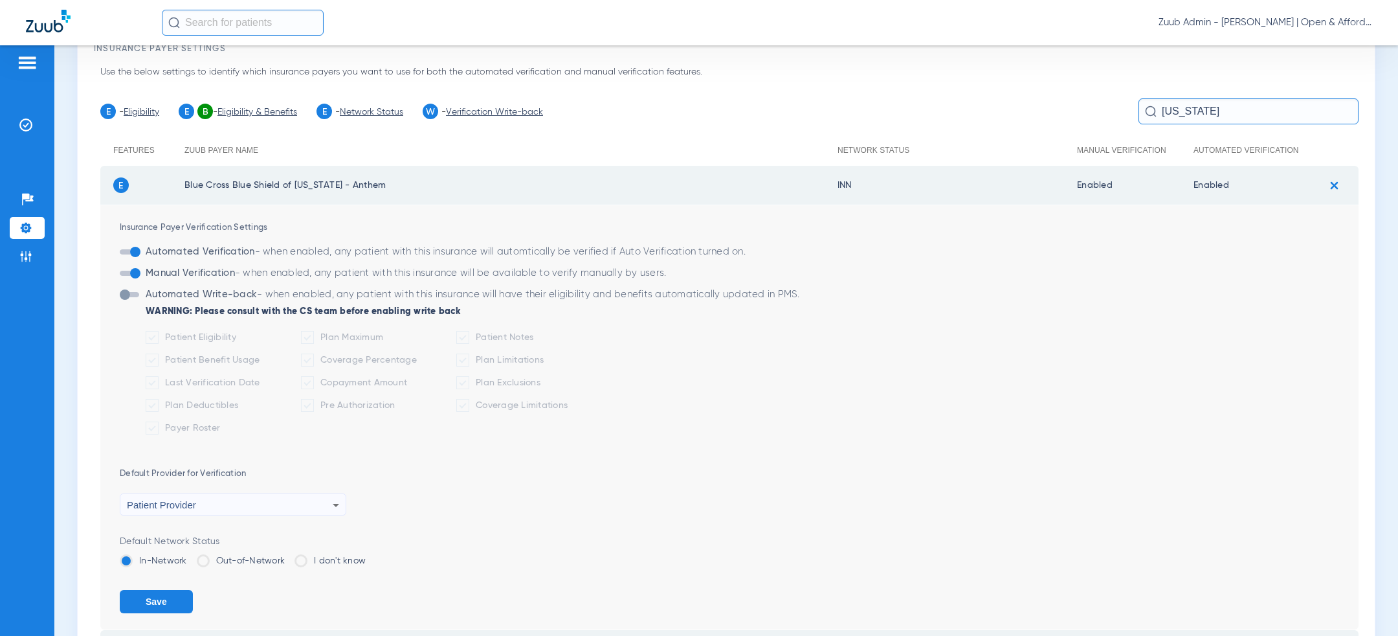
scroll to position [74, 0]
click at [159, 597] on button "Save" at bounding box center [156, 598] width 73 height 23
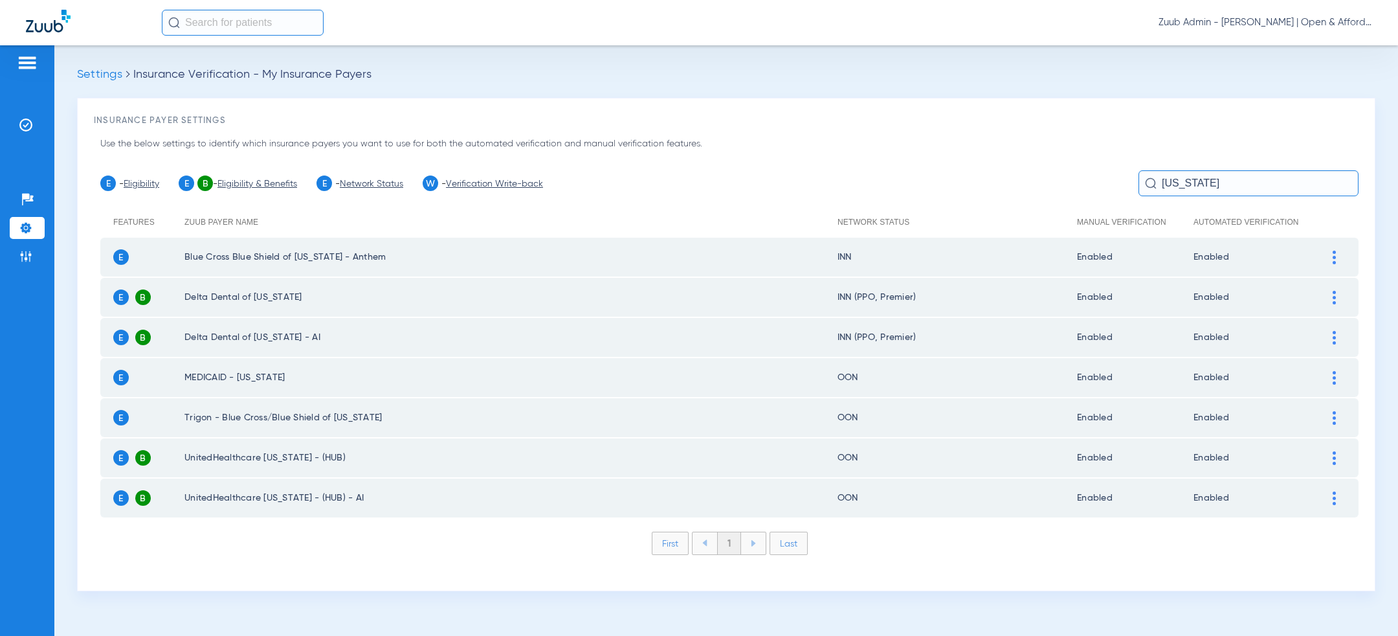
scroll to position [0, 0]
click at [1221, 187] on input "[US_STATE]" at bounding box center [1249, 183] width 220 height 26
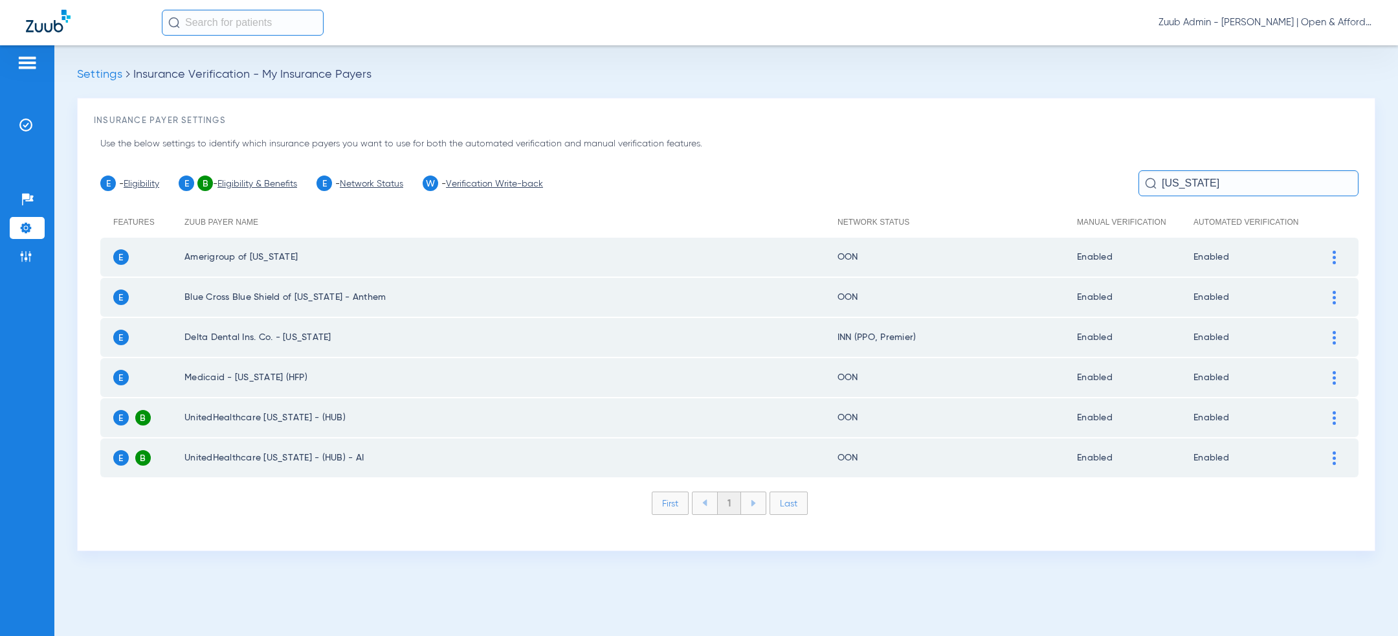
click at [1333, 288] on td at bounding box center [1341, 297] width 36 height 39
click at [1334, 291] on img at bounding box center [1334, 298] width 3 height 14
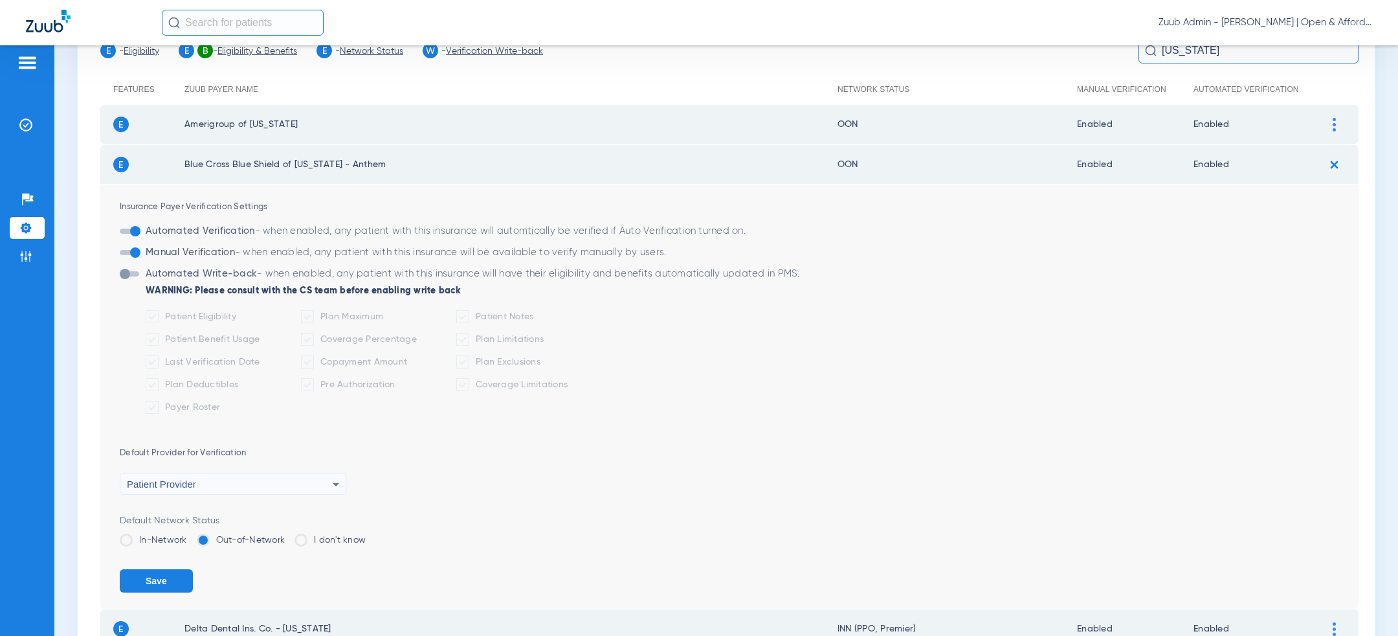
scroll to position [183, 0]
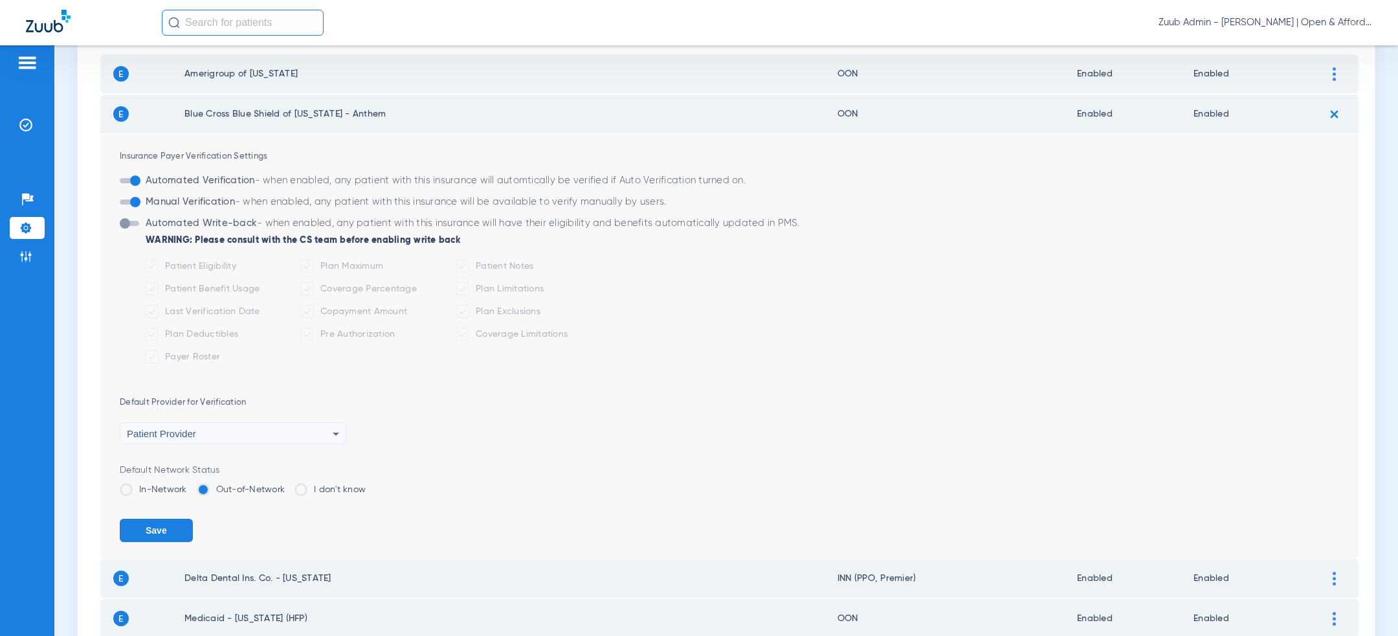
click at [142, 483] on label "In-Network" at bounding box center [153, 489] width 67 height 13
click at [190, 485] on input "In-Network" at bounding box center [190, 485] width 0 height 0
click at [154, 529] on button "Save" at bounding box center [156, 530] width 73 height 23
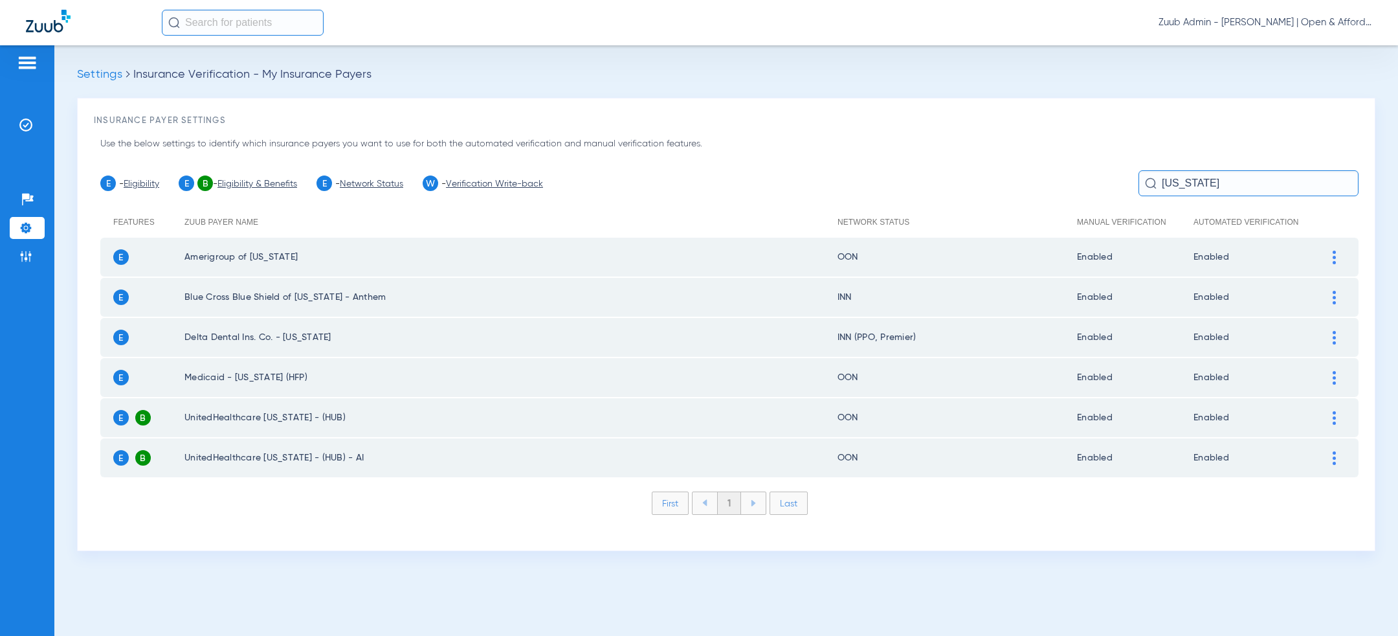
scroll to position [0, 0]
click at [1193, 185] on input "georgia" at bounding box center [1249, 183] width 220 height 26
click at [1343, 261] on div at bounding box center [1334, 258] width 23 height 14
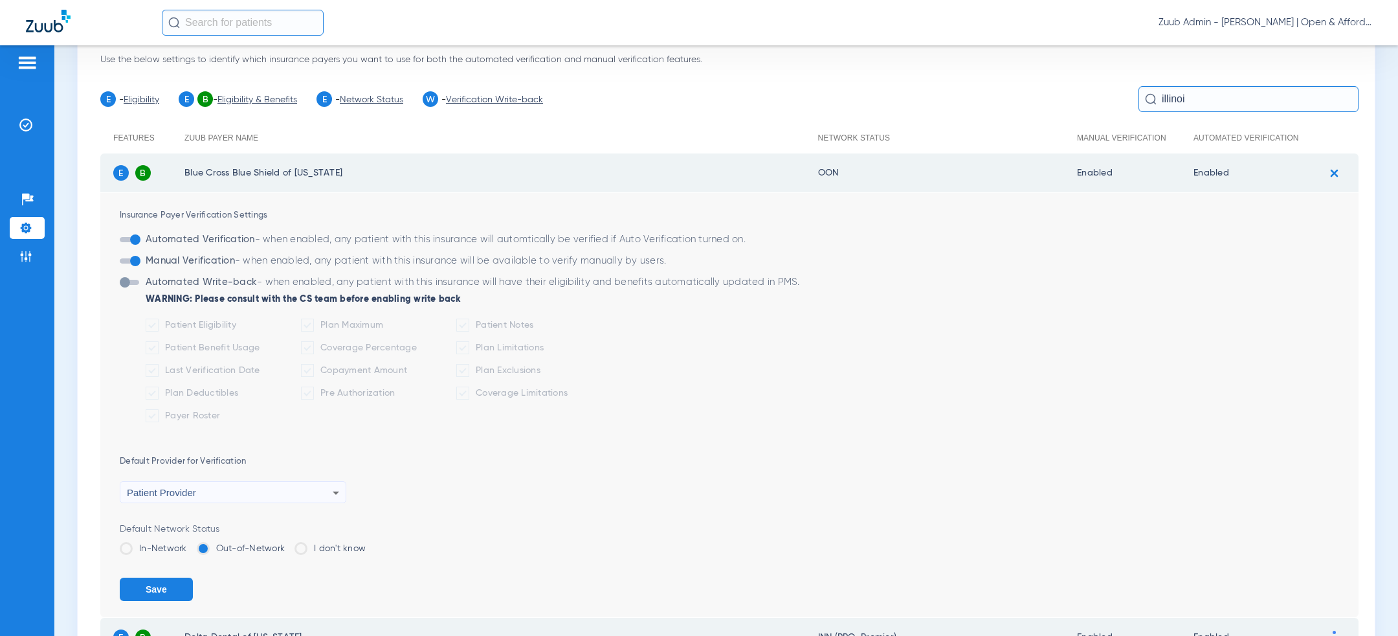
scroll to position [152, 0]
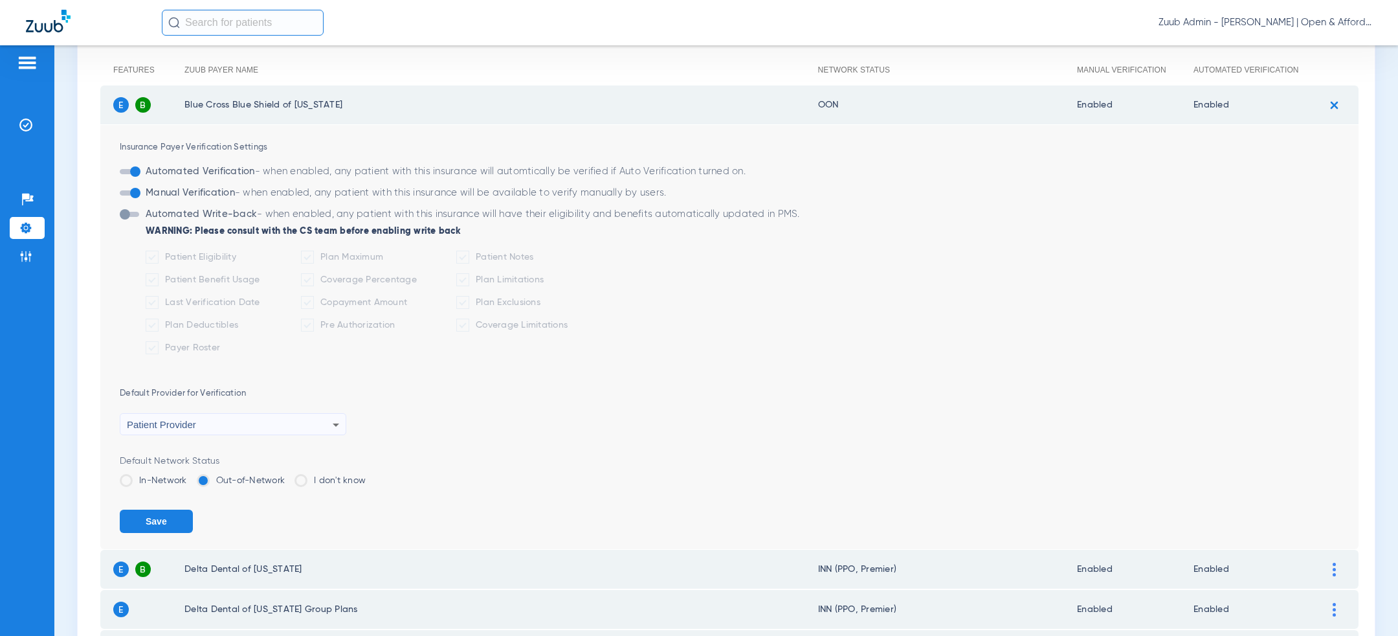
click at [138, 478] on label "In-Network" at bounding box center [153, 480] width 67 height 13
click at [190, 476] on input "In-Network" at bounding box center [190, 476] width 0 height 0
click at [150, 517] on button "Save" at bounding box center [156, 520] width 73 height 23
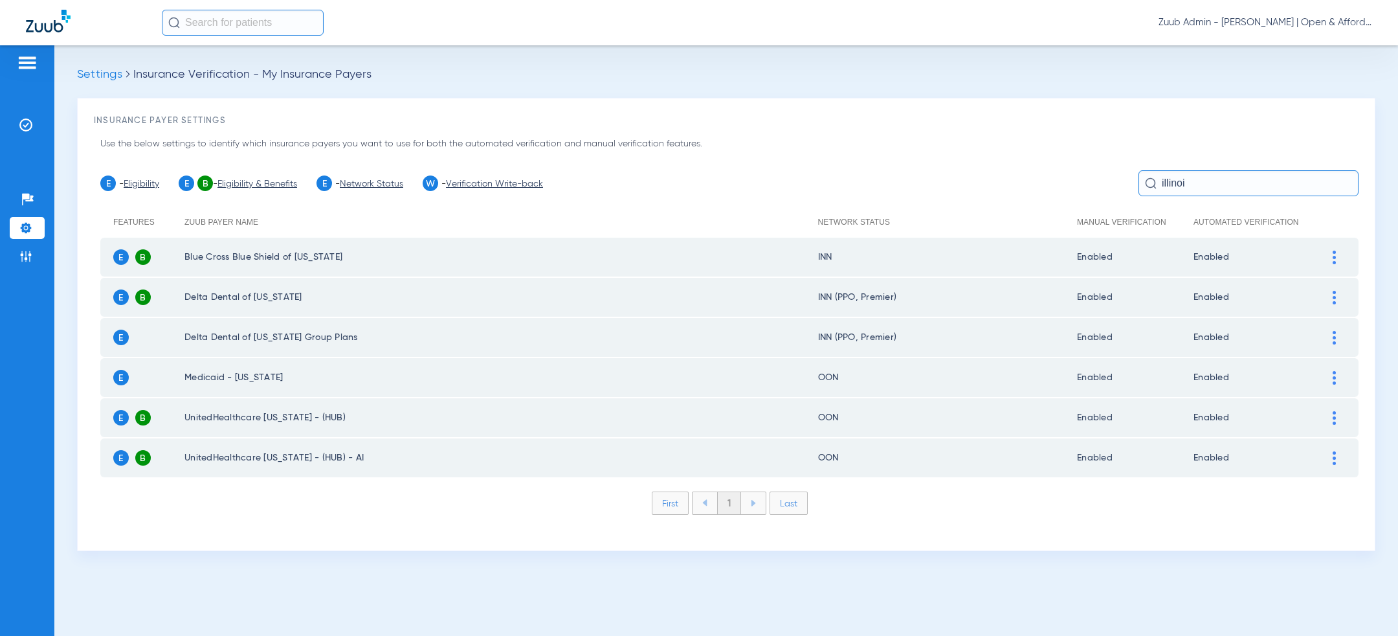
scroll to position [0, 0]
click at [1203, 191] on input "illinoi" at bounding box center [1249, 183] width 220 height 26
click at [1203, 190] on input "illinoi" at bounding box center [1249, 183] width 220 height 26
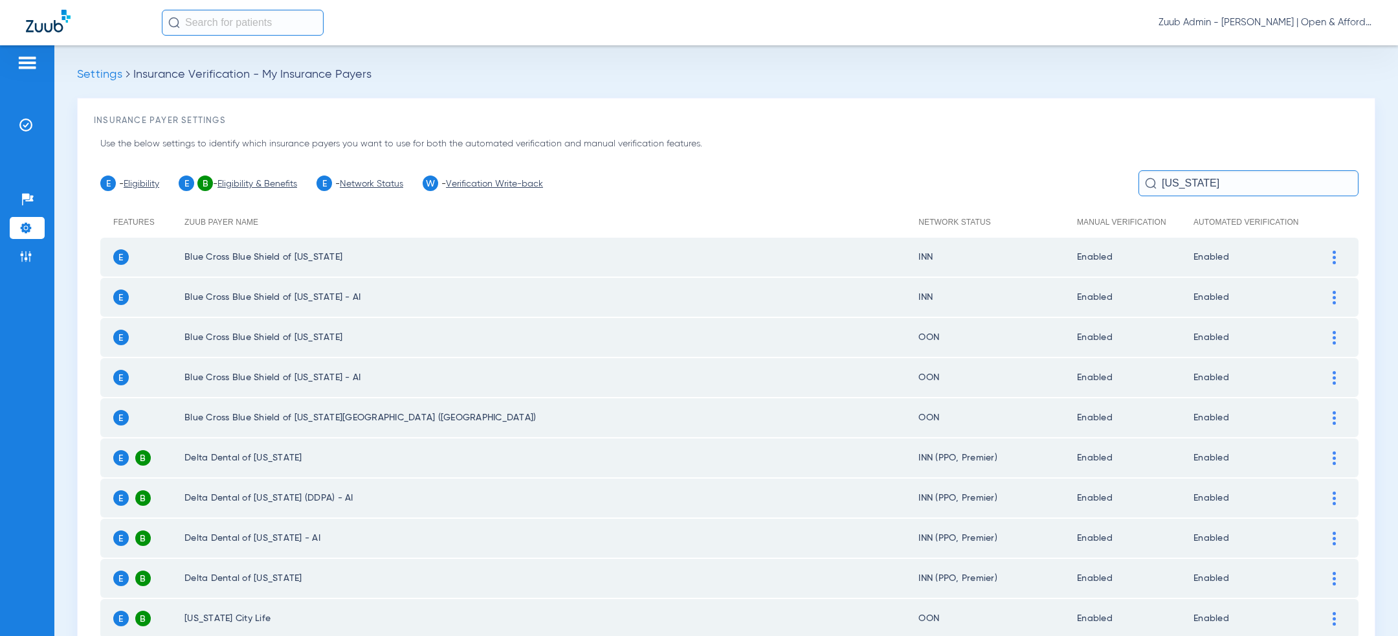
click at [1333, 333] on img at bounding box center [1334, 338] width 3 height 14
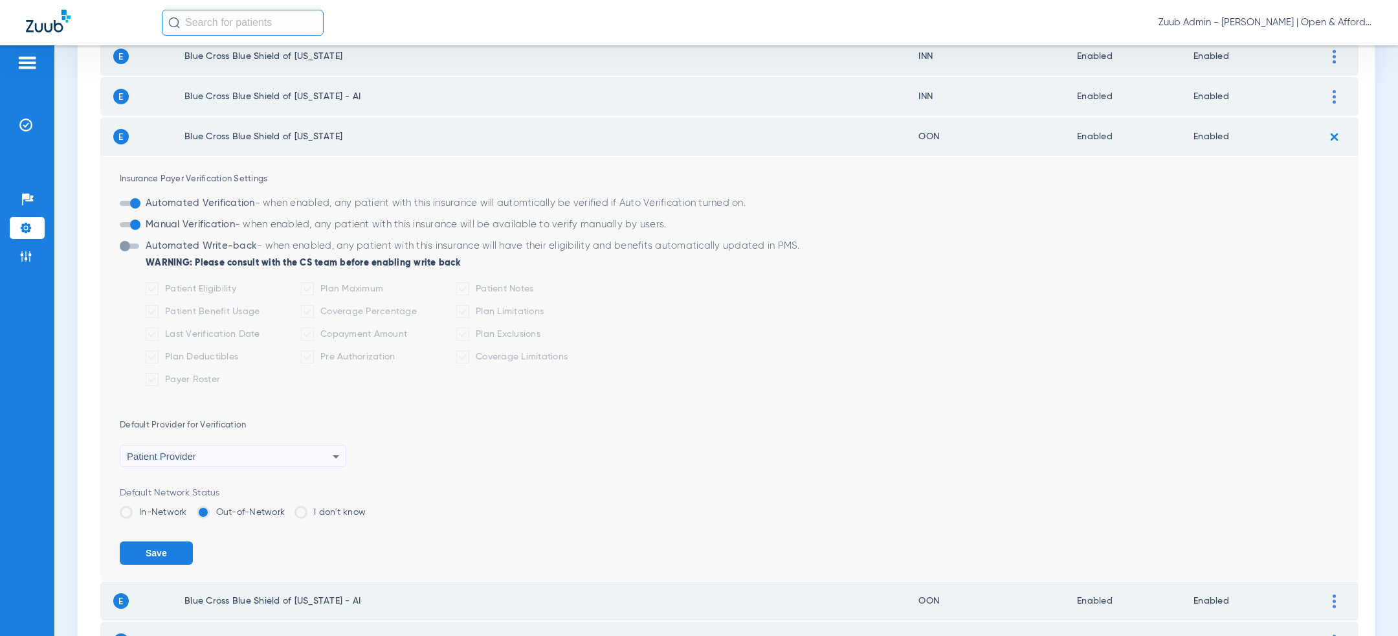
scroll to position [219, 0]
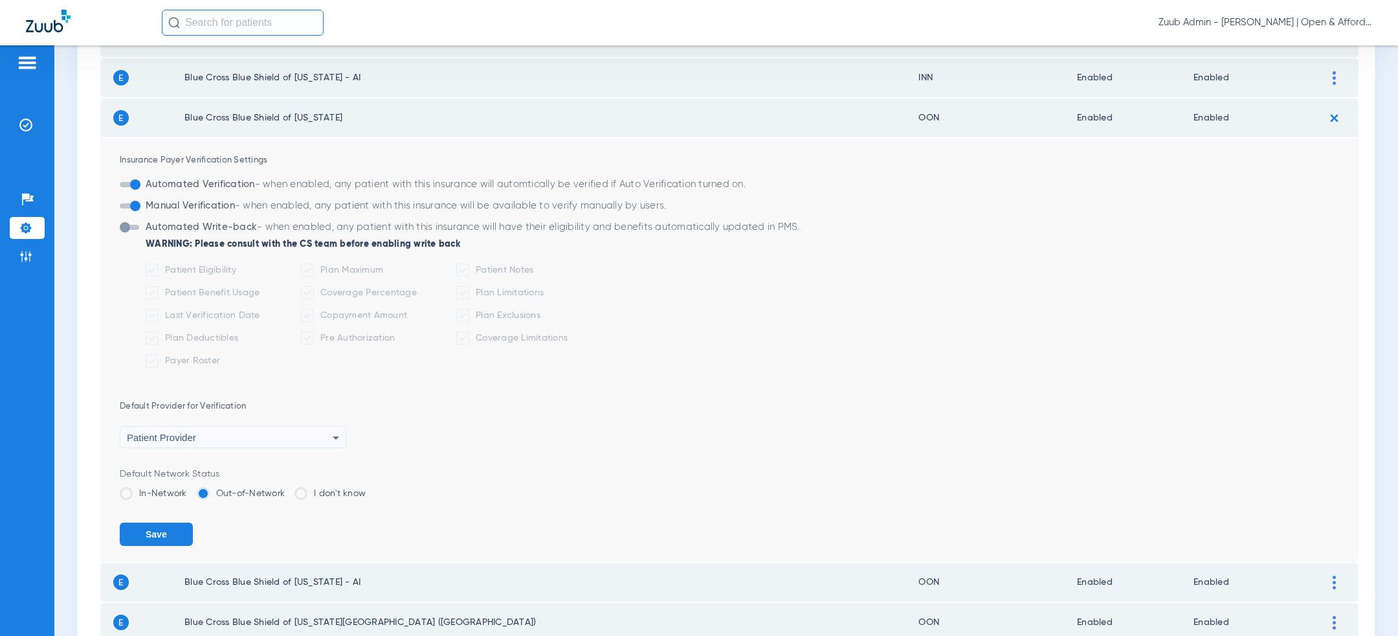
click at [142, 488] on label "In-Network" at bounding box center [153, 493] width 67 height 13
click at [190, 489] on input "In-Network" at bounding box center [190, 489] width 0 height 0
click at [142, 533] on button "Save" at bounding box center [156, 533] width 73 height 23
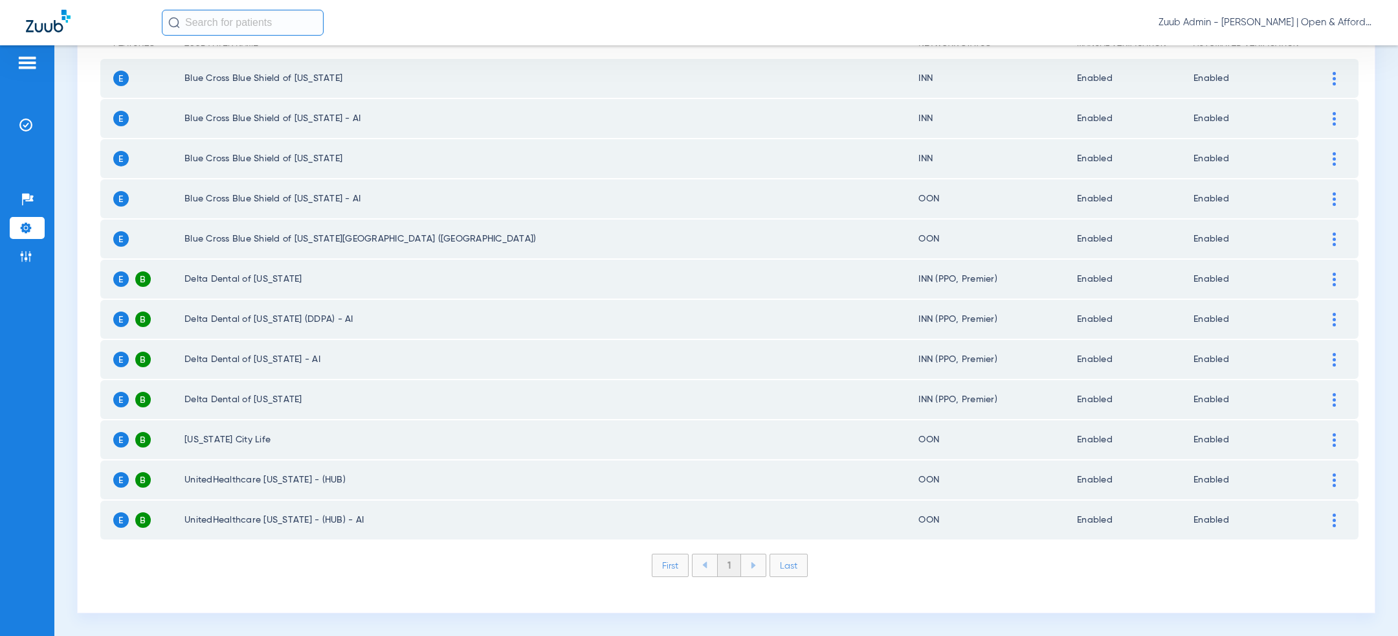
scroll to position [173, 0]
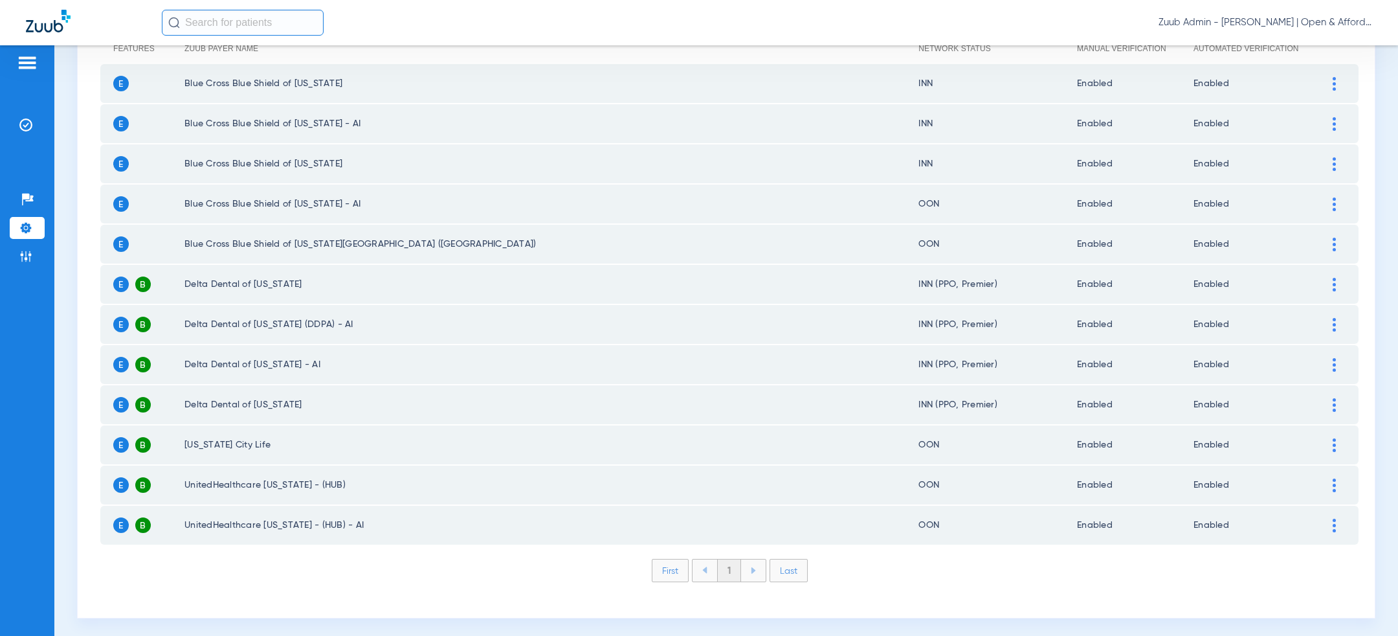
click at [1334, 205] on img at bounding box center [1334, 204] width 3 height 14
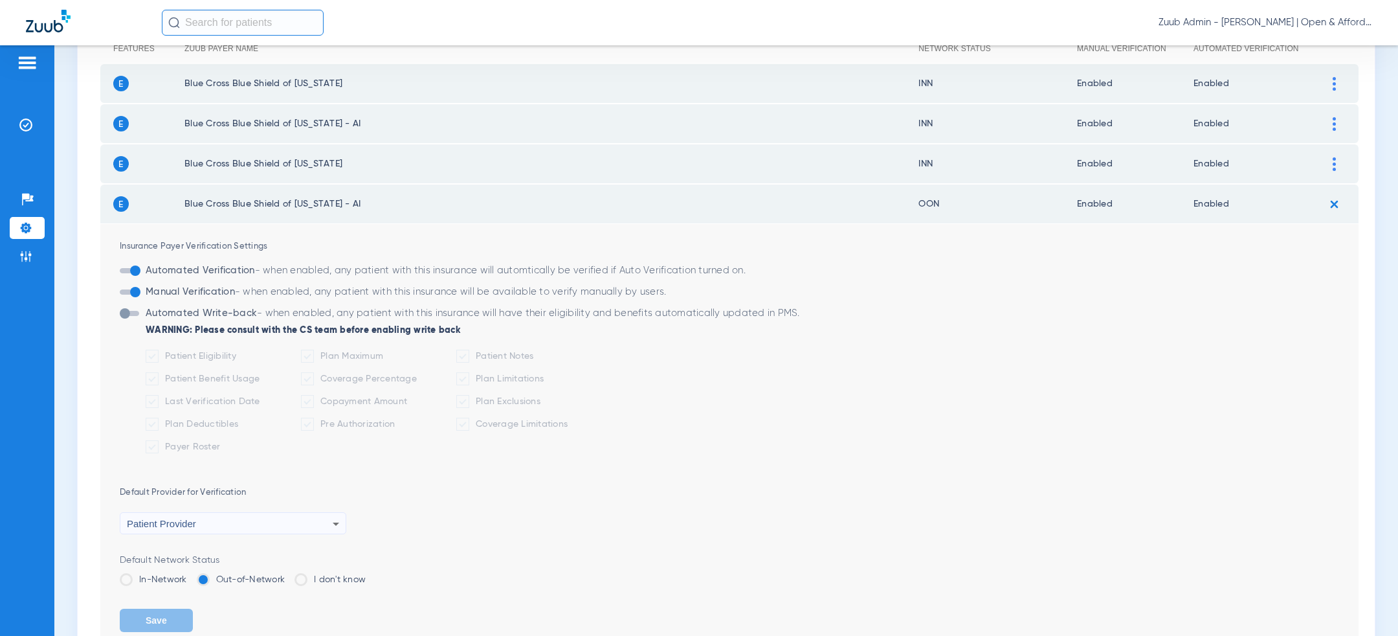
scroll to position [219, 0]
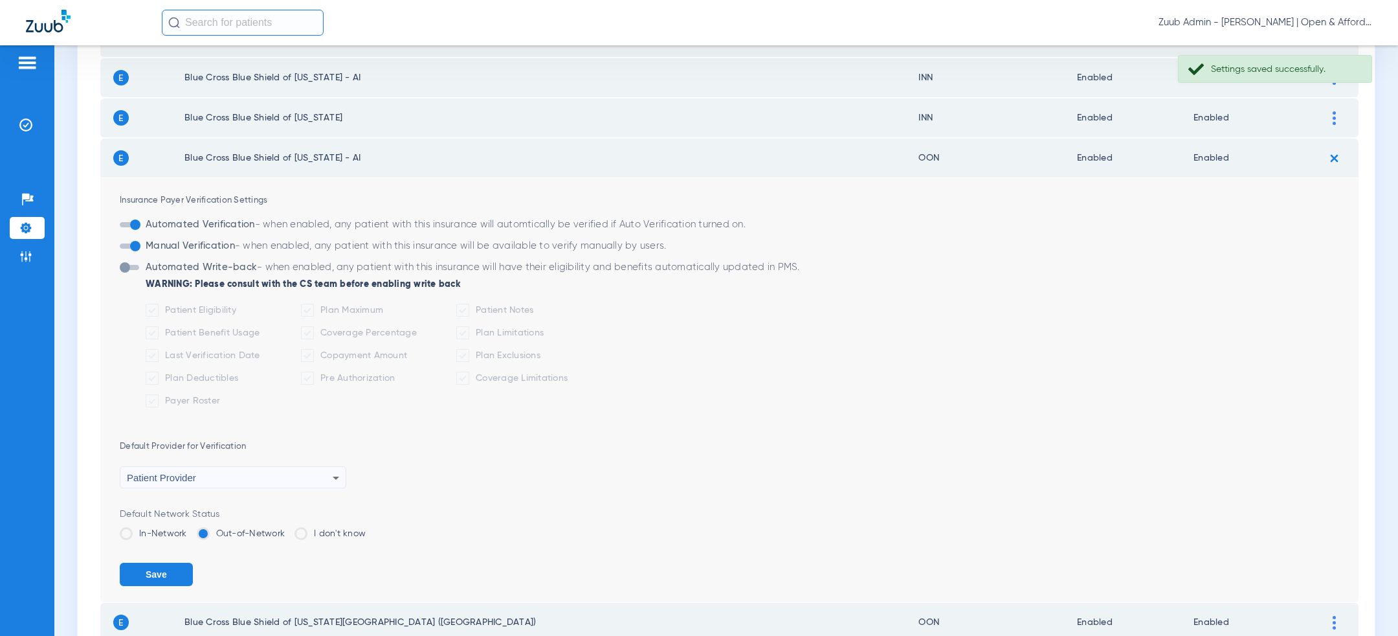
click at [134, 537] on label "In-Network" at bounding box center [153, 533] width 67 height 13
click at [190, 529] on input "In-Network" at bounding box center [190, 529] width 0 height 0
click at [135, 563] on button "Save" at bounding box center [156, 574] width 73 height 23
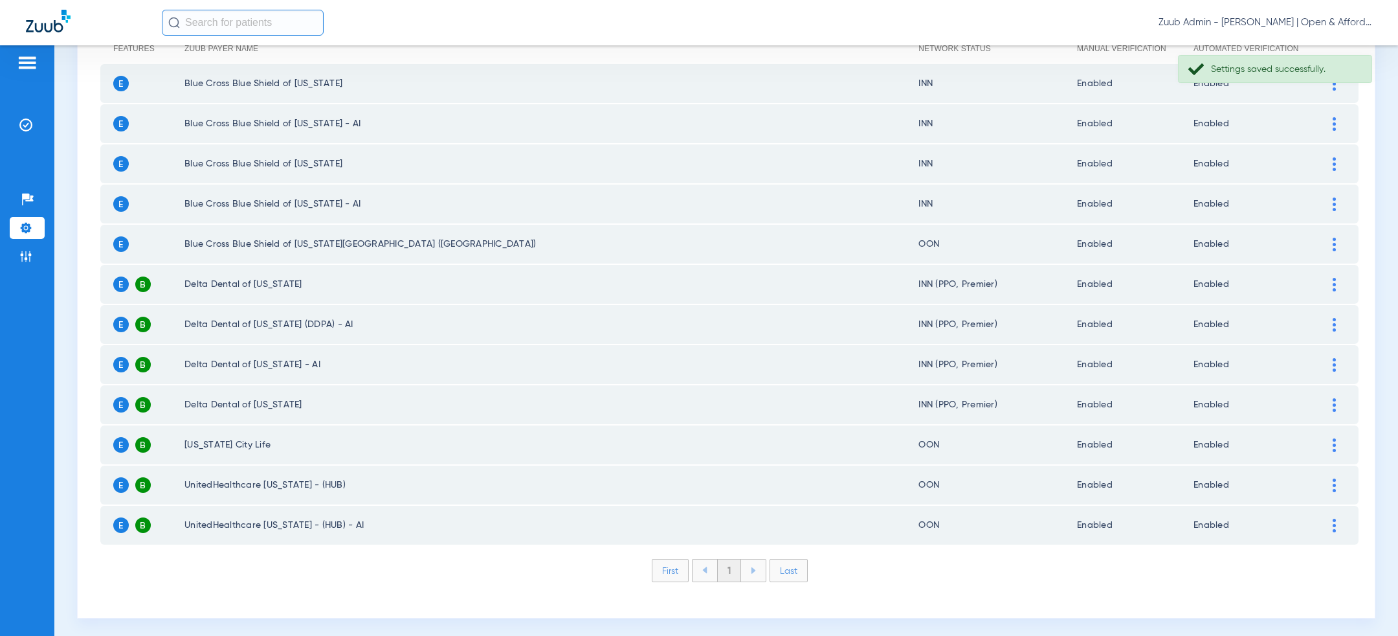
click at [1334, 245] on img at bounding box center [1334, 245] width 3 height 14
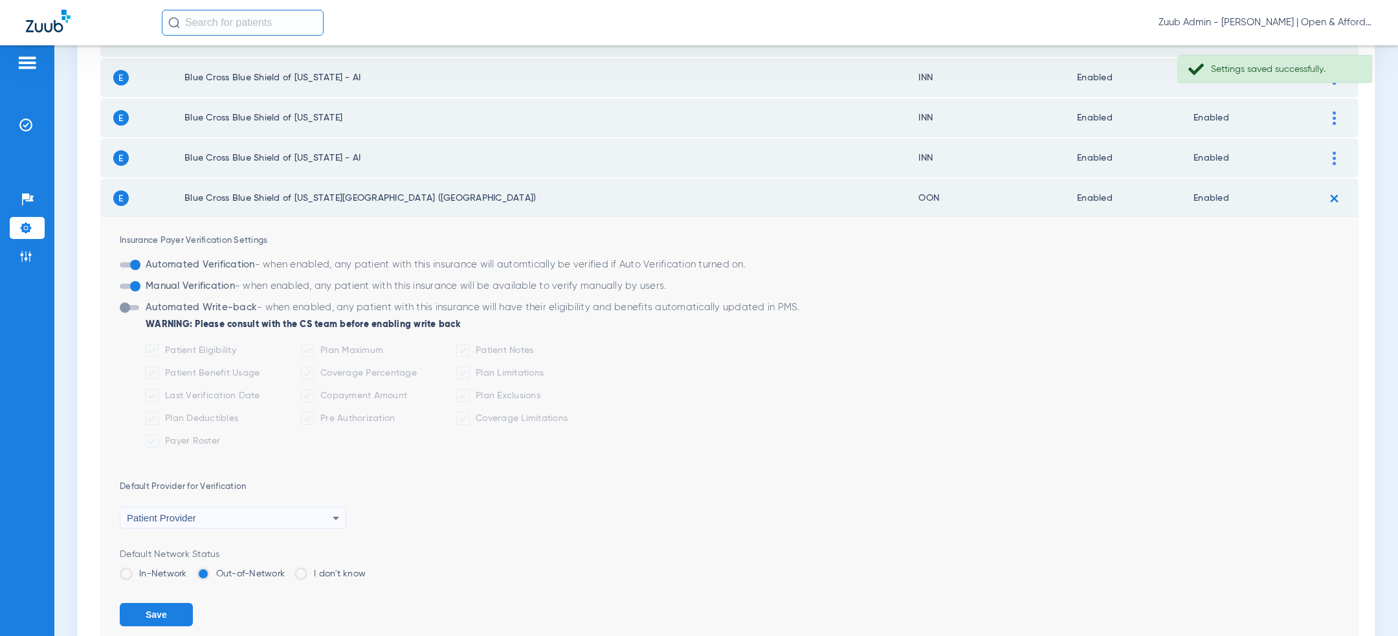
scroll to position [398, 0]
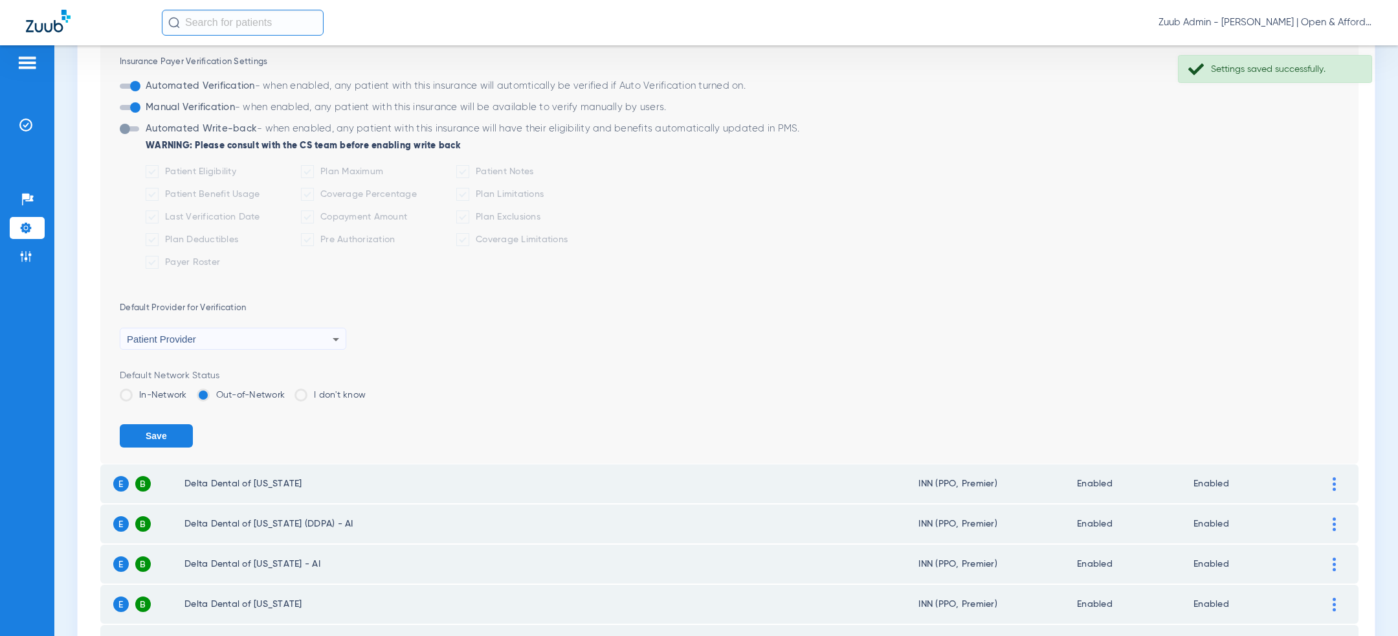
click at [160, 390] on label "In-Network" at bounding box center [153, 394] width 67 height 13
click at [190, 390] on input "In-Network" at bounding box center [190, 390] width 0 height 0
click at [160, 438] on button "Save" at bounding box center [156, 435] width 73 height 23
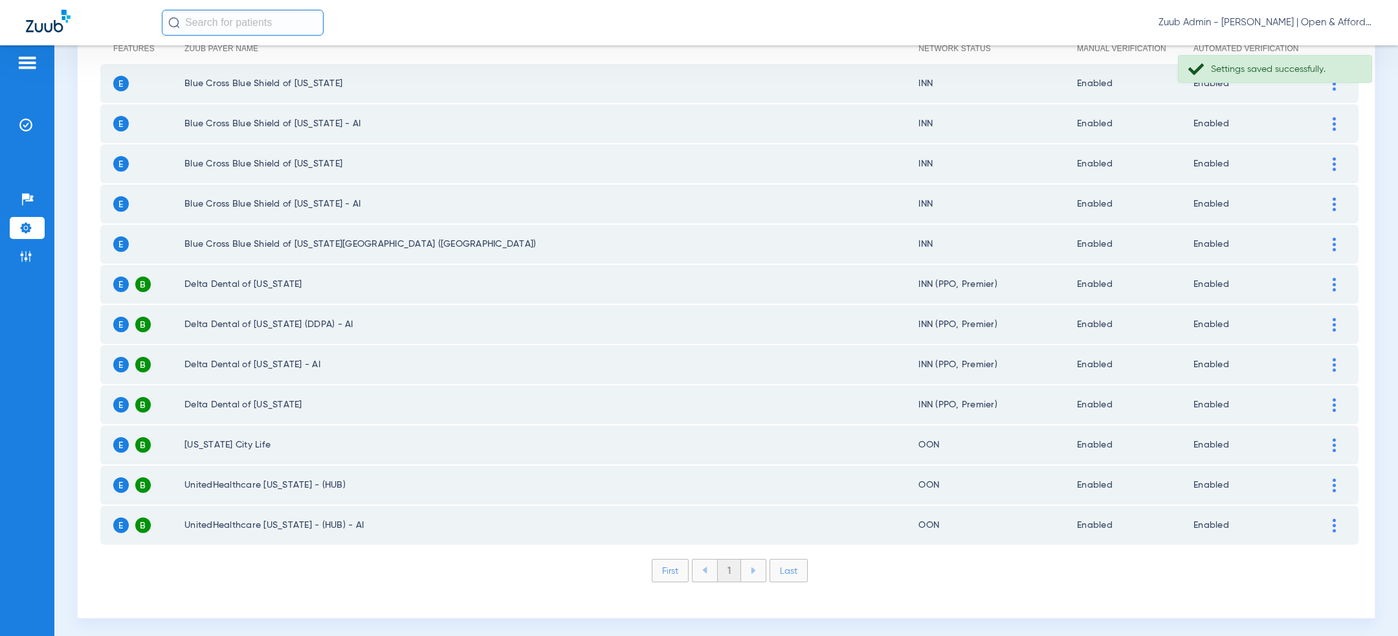
scroll to position [0, 0]
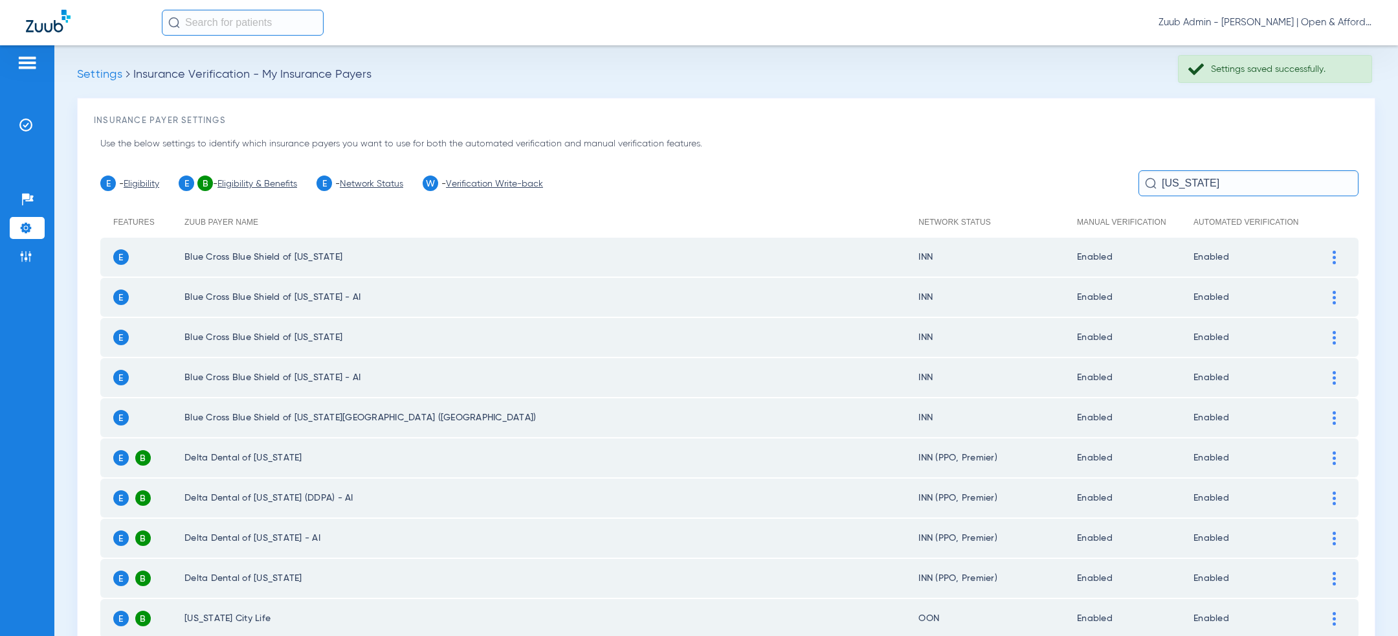
click at [1214, 183] on input "kansas" at bounding box center [1249, 183] width 220 height 26
type input "e"
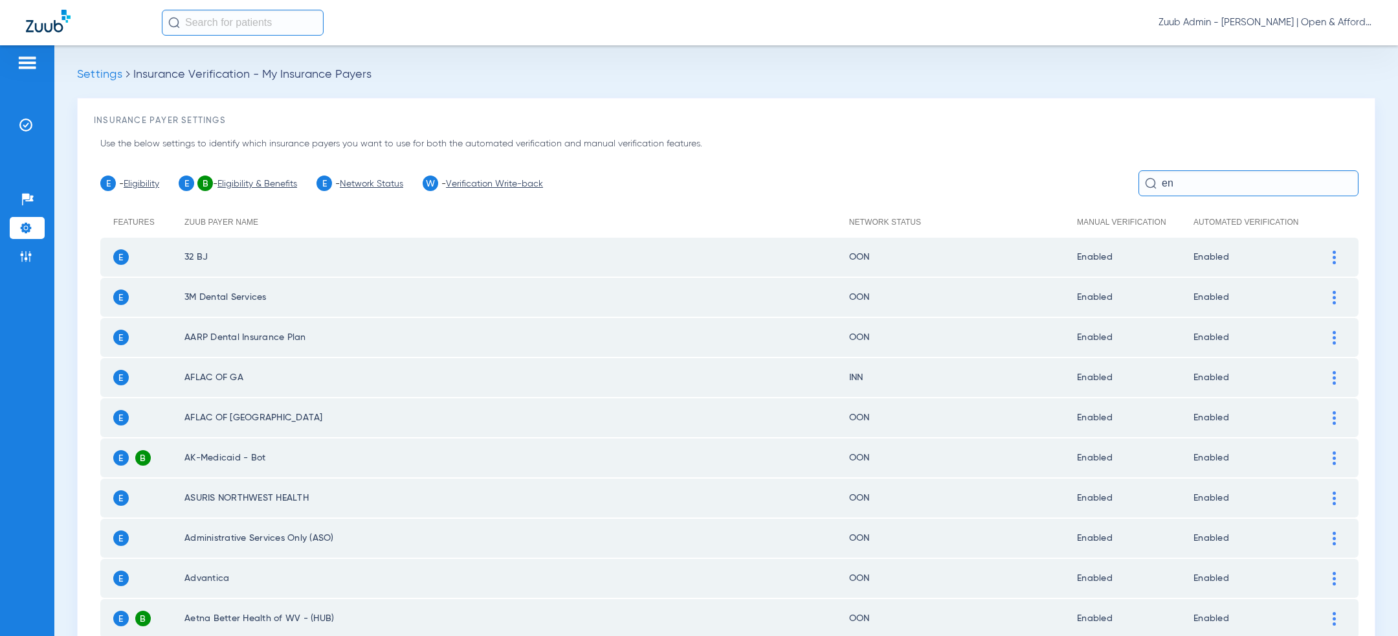
type input "e"
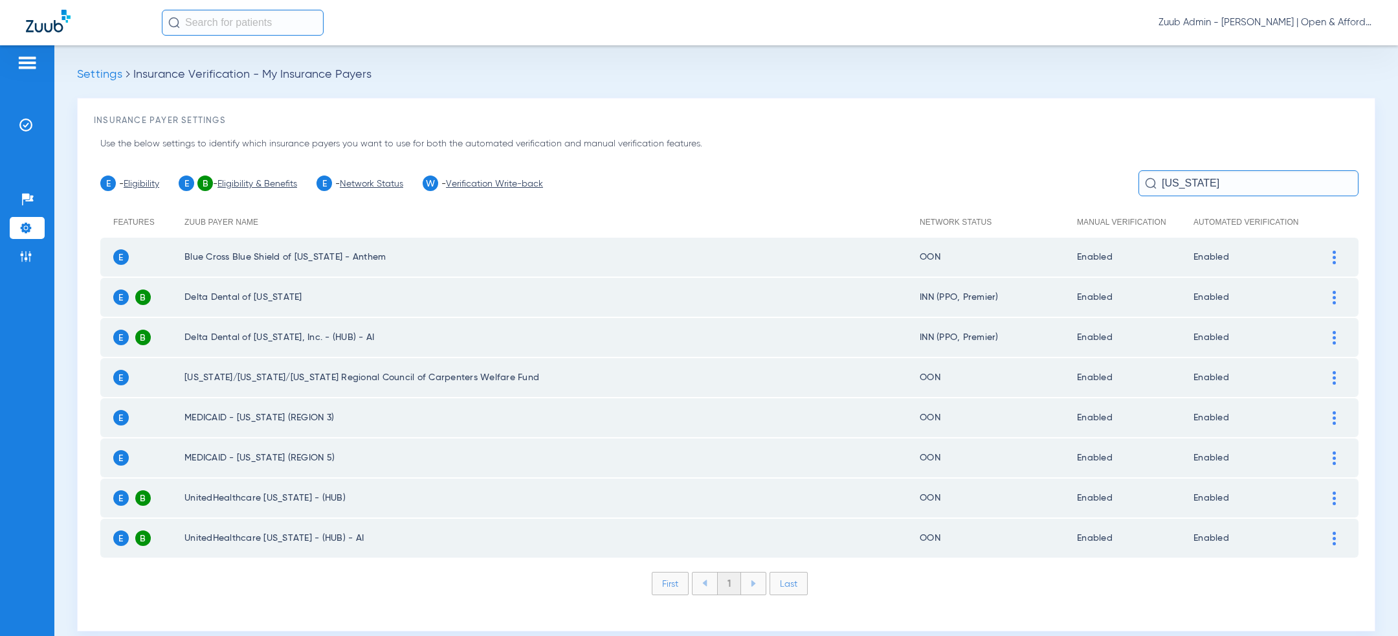
click at [1337, 259] on div at bounding box center [1334, 258] width 23 height 14
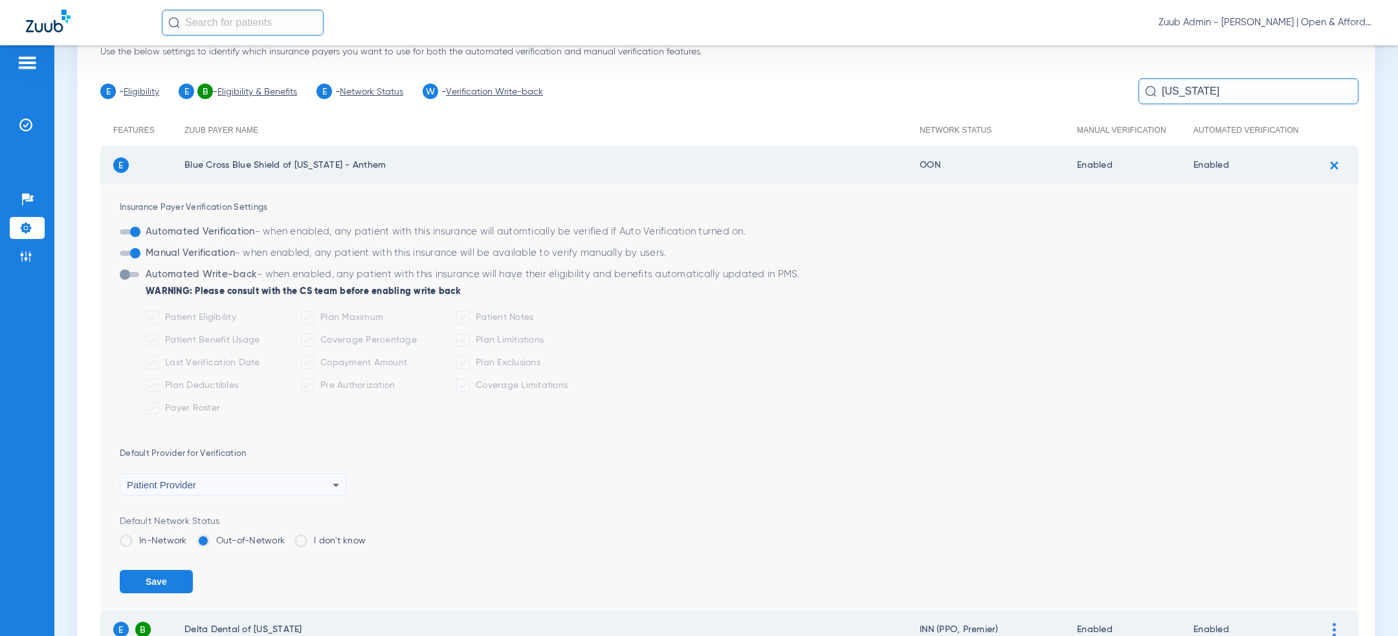
scroll to position [105, 0]
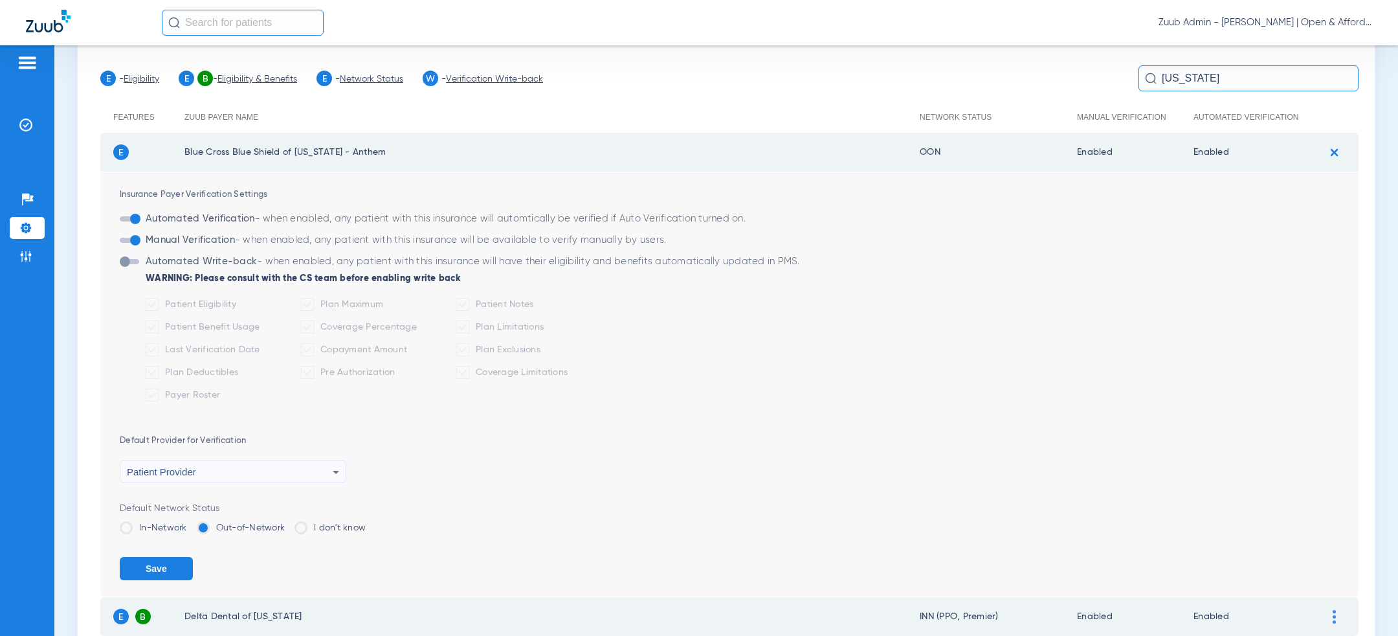
click at [170, 524] on label "In-Network" at bounding box center [153, 527] width 67 height 13
click at [190, 523] on input "In-Network" at bounding box center [190, 523] width 0 height 0
click at [170, 571] on button "Save" at bounding box center [156, 568] width 73 height 23
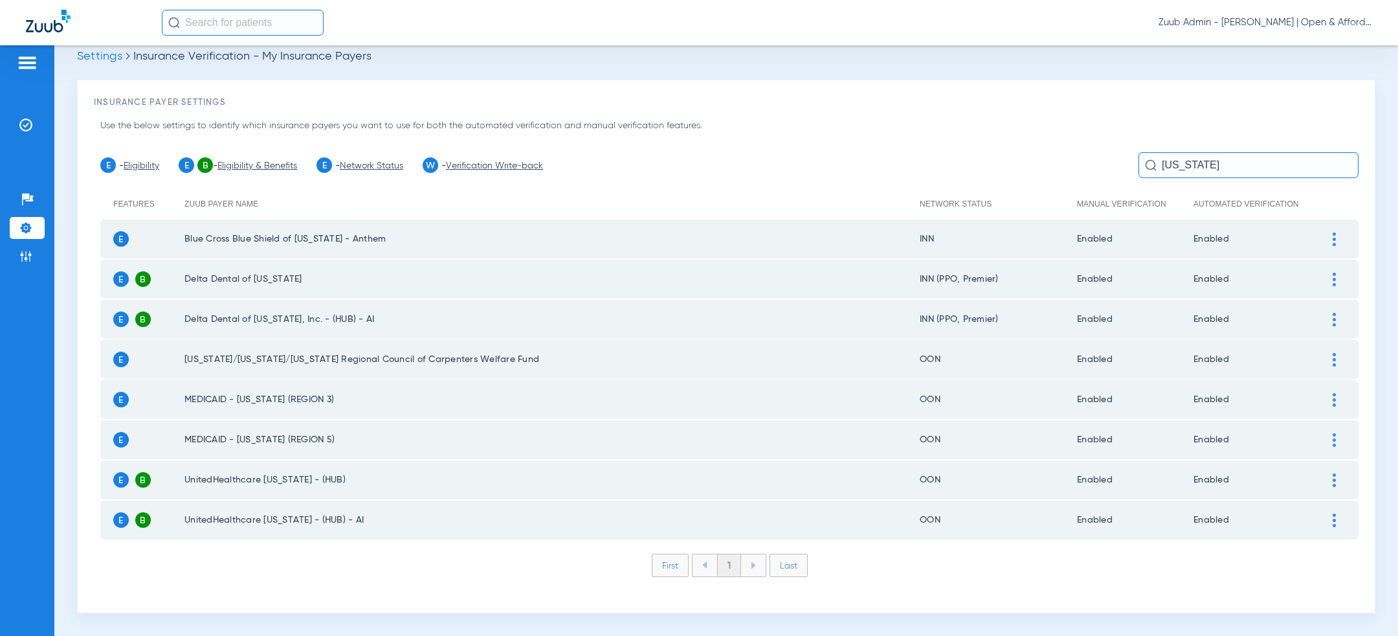
scroll to position [14, 0]
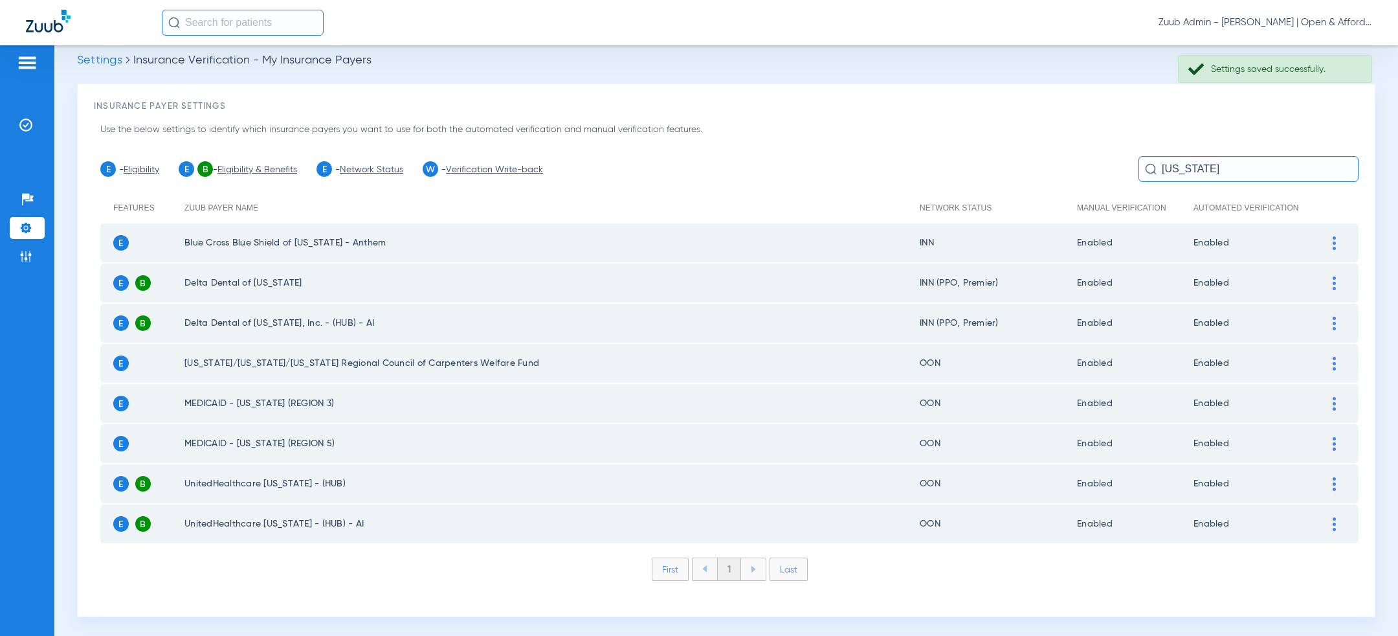
click at [1223, 174] on input "kentucky" at bounding box center [1249, 169] width 220 height 26
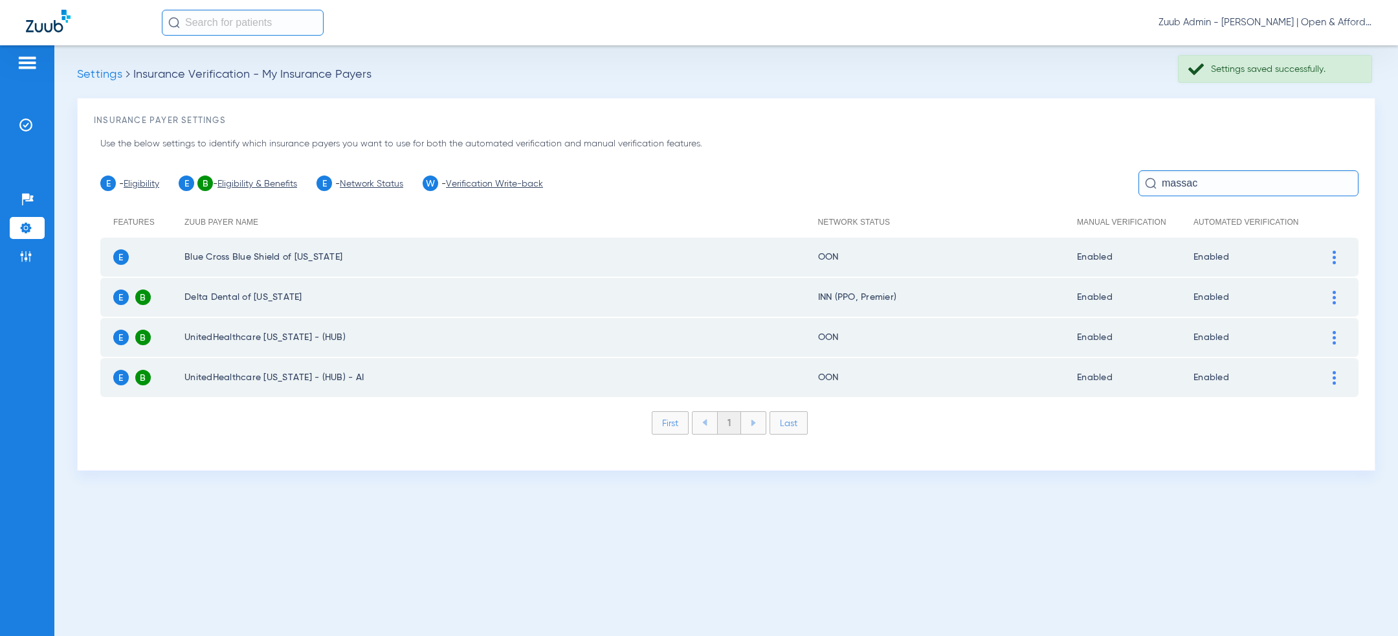
scroll to position [0, 0]
click at [1329, 259] on div at bounding box center [1334, 258] width 23 height 14
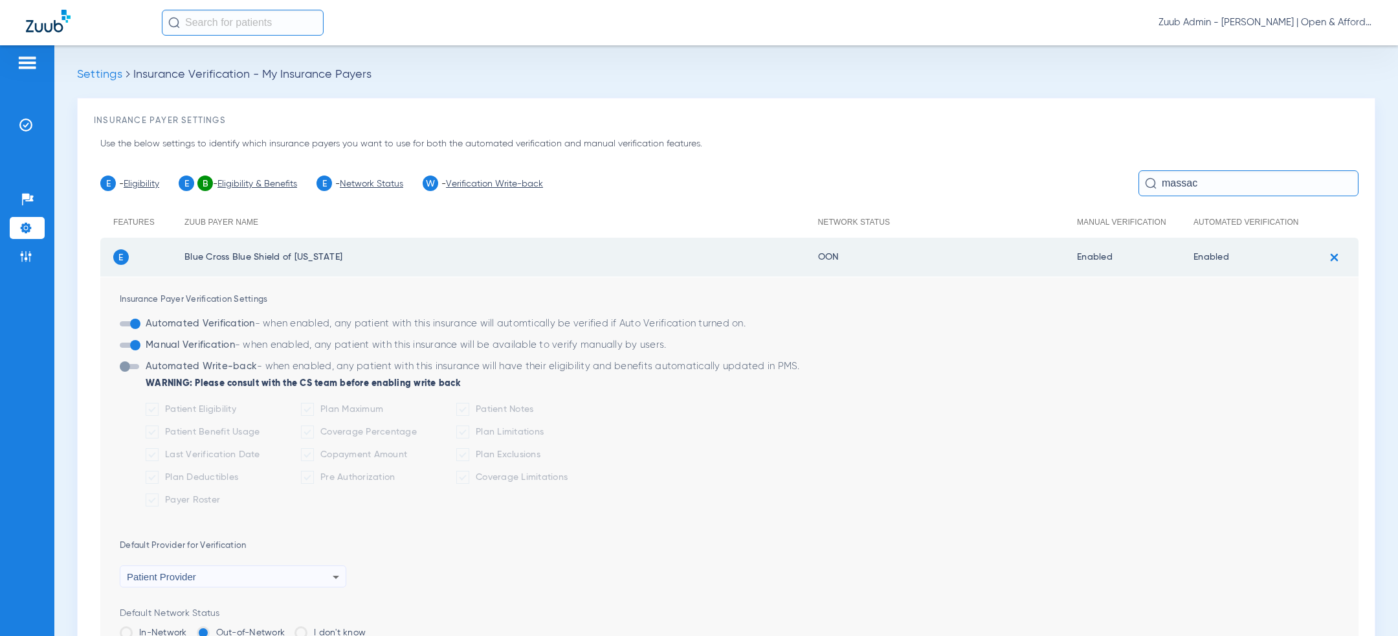
scroll to position [148, 0]
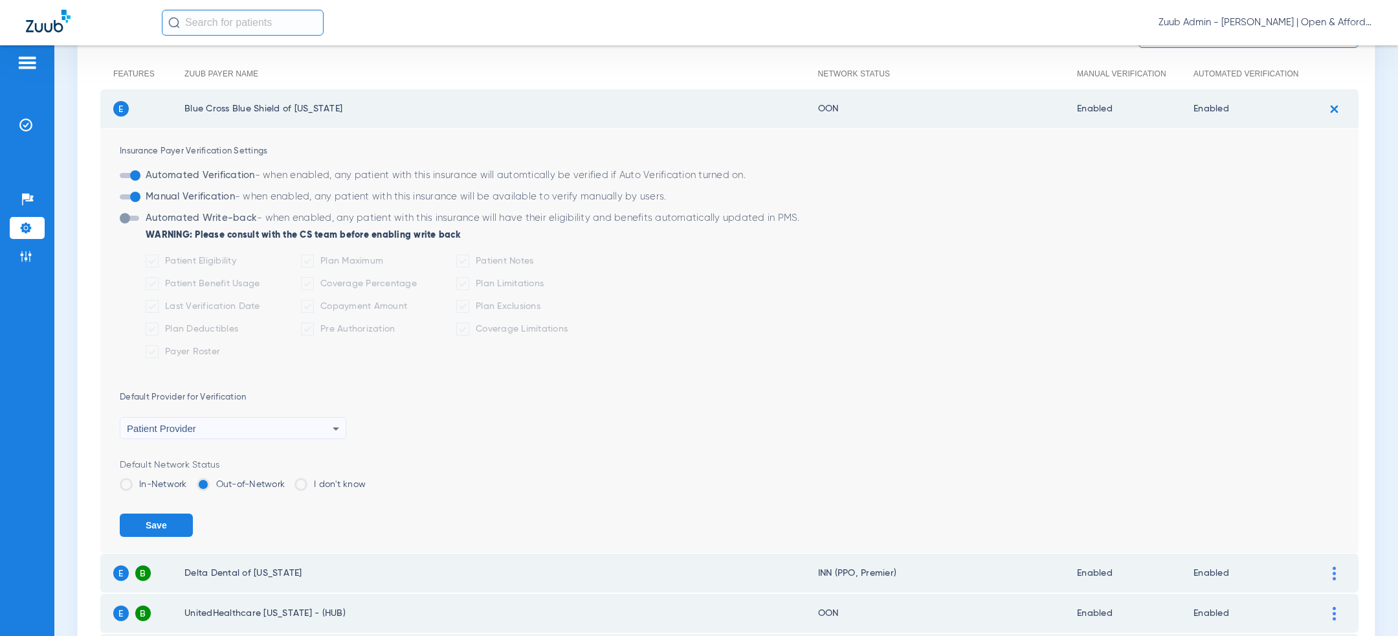
click at [129, 482] on span at bounding box center [126, 484] width 13 height 13
click at [190, 480] on input "In-Network" at bounding box center [190, 480] width 0 height 0
click at [140, 522] on button "Save" at bounding box center [156, 524] width 73 height 23
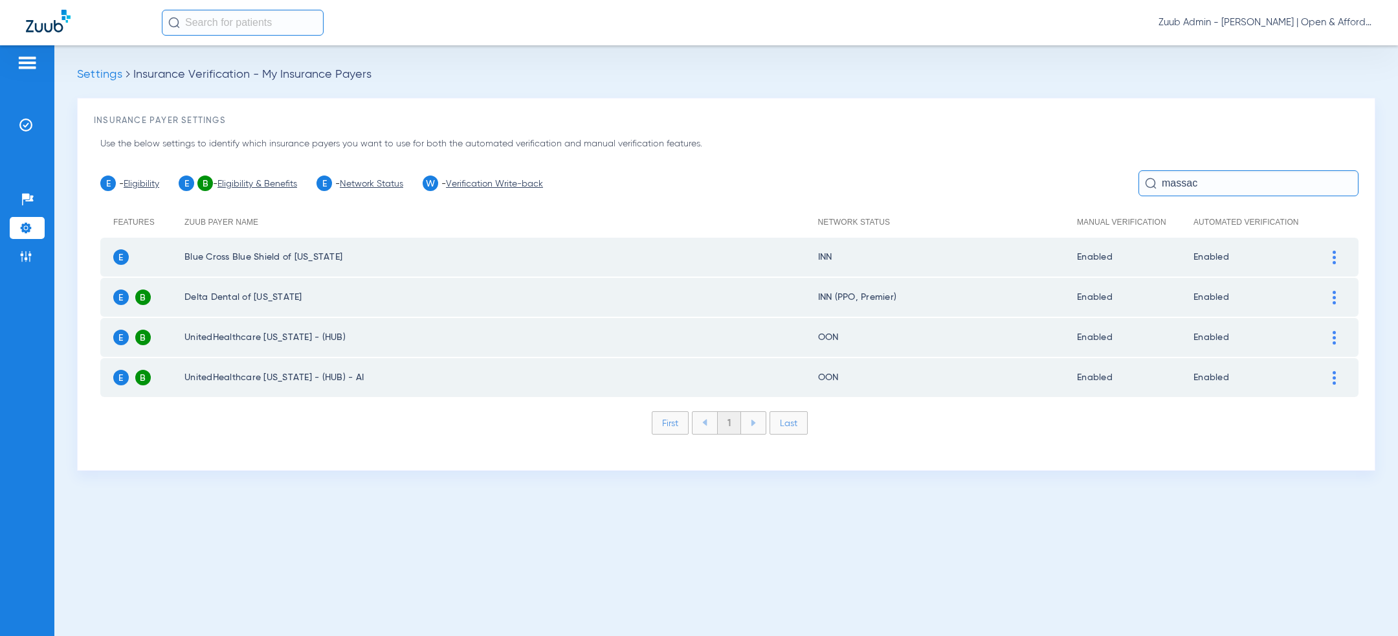
scroll to position [0, 0]
click at [1193, 178] on input "massac" at bounding box center [1249, 183] width 220 height 26
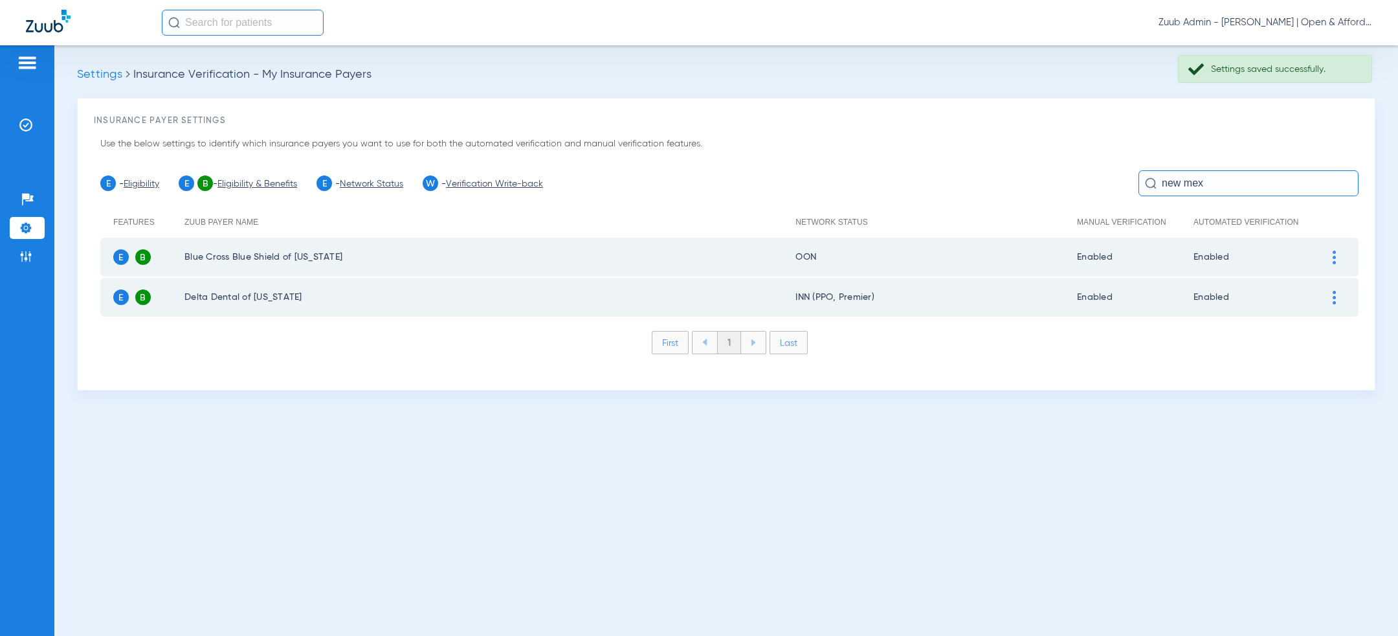
click at [1326, 251] on div at bounding box center [1334, 258] width 23 height 14
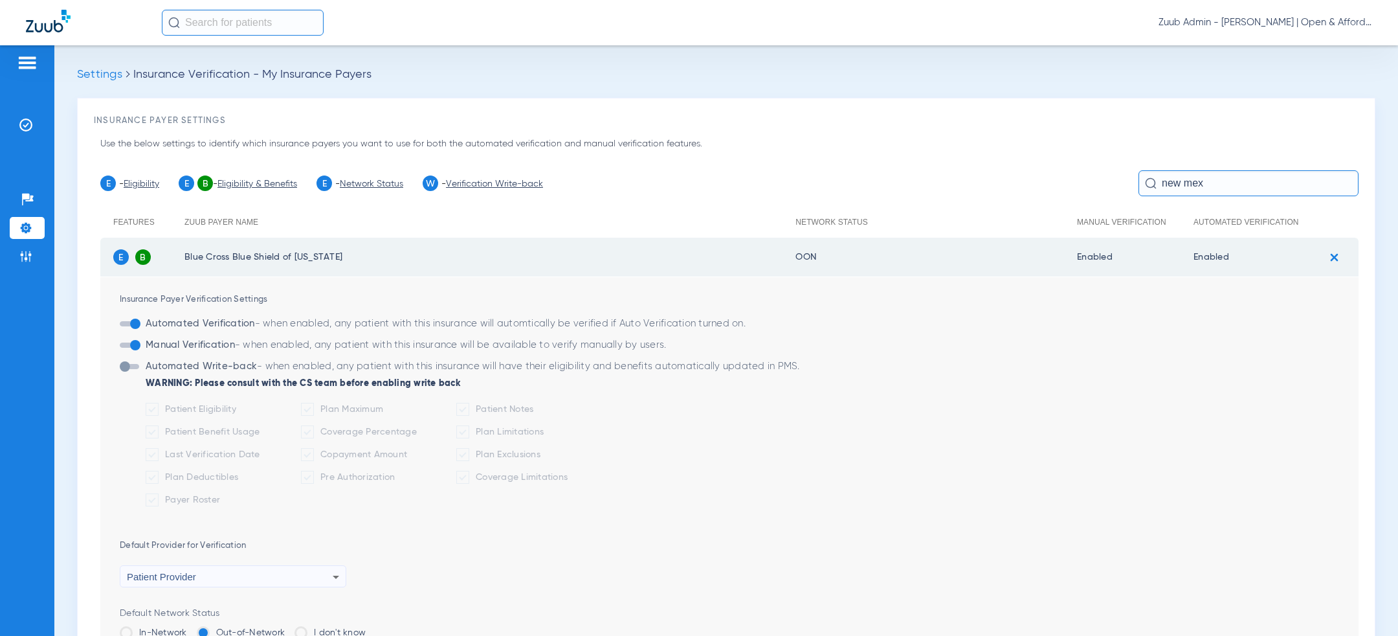
scroll to position [115, 0]
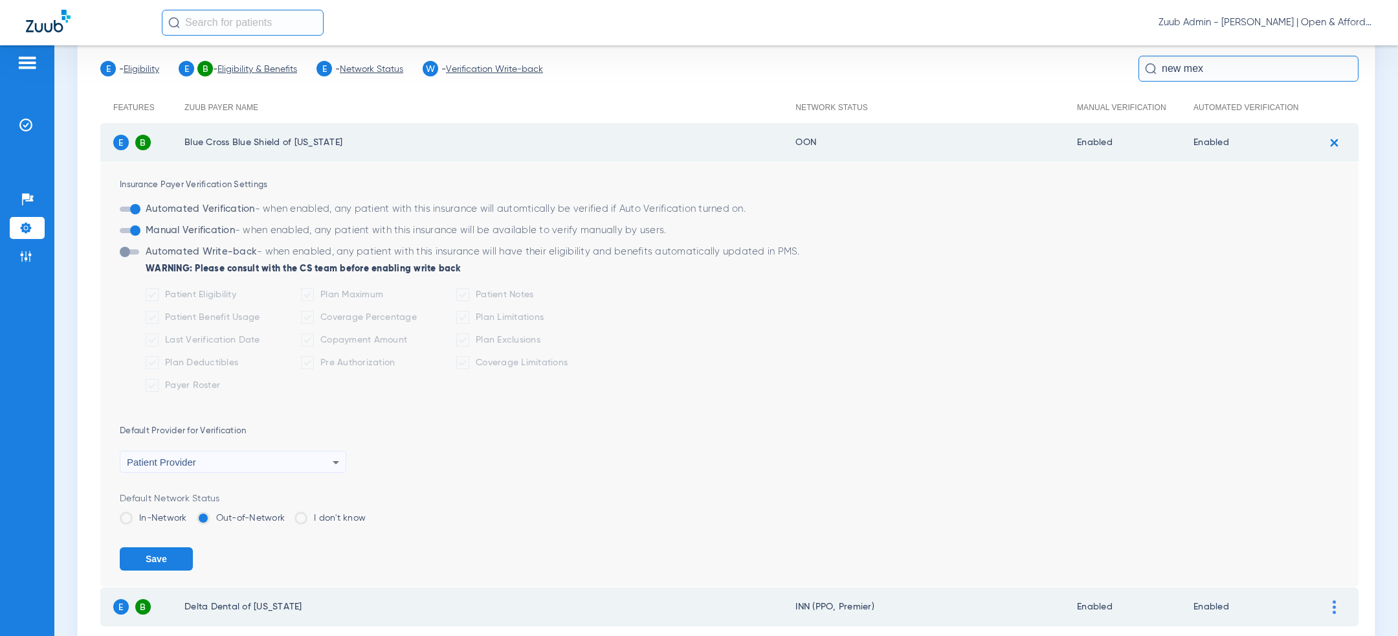
click at [126, 521] on span at bounding box center [126, 517] width 13 height 13
click at [190, 513] on input "In-Network" at bounding box center [190, 513] width 0 height 0
click at [146, 549] on button "Save" at bounding box center [156, 558] width 73 height 23
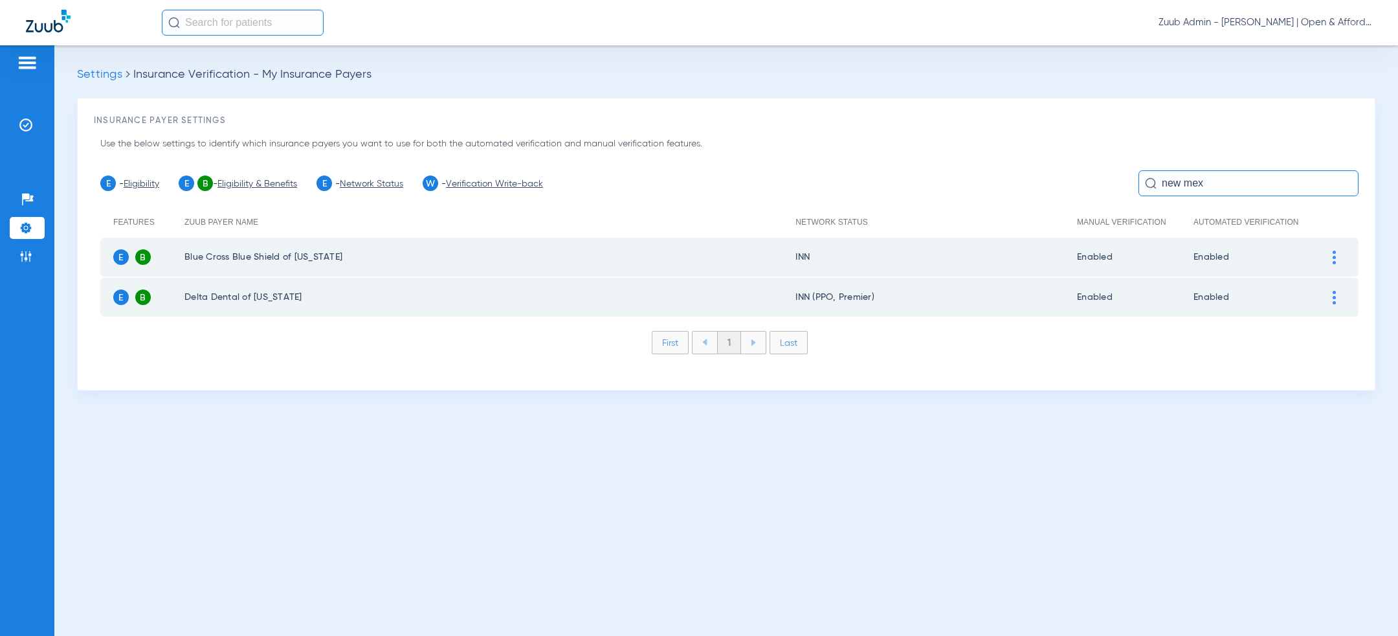
scroll to position [0, 0]
click at [1207, 189] on input "new mex" at bounding box center [1249, 183] width 220 height 26
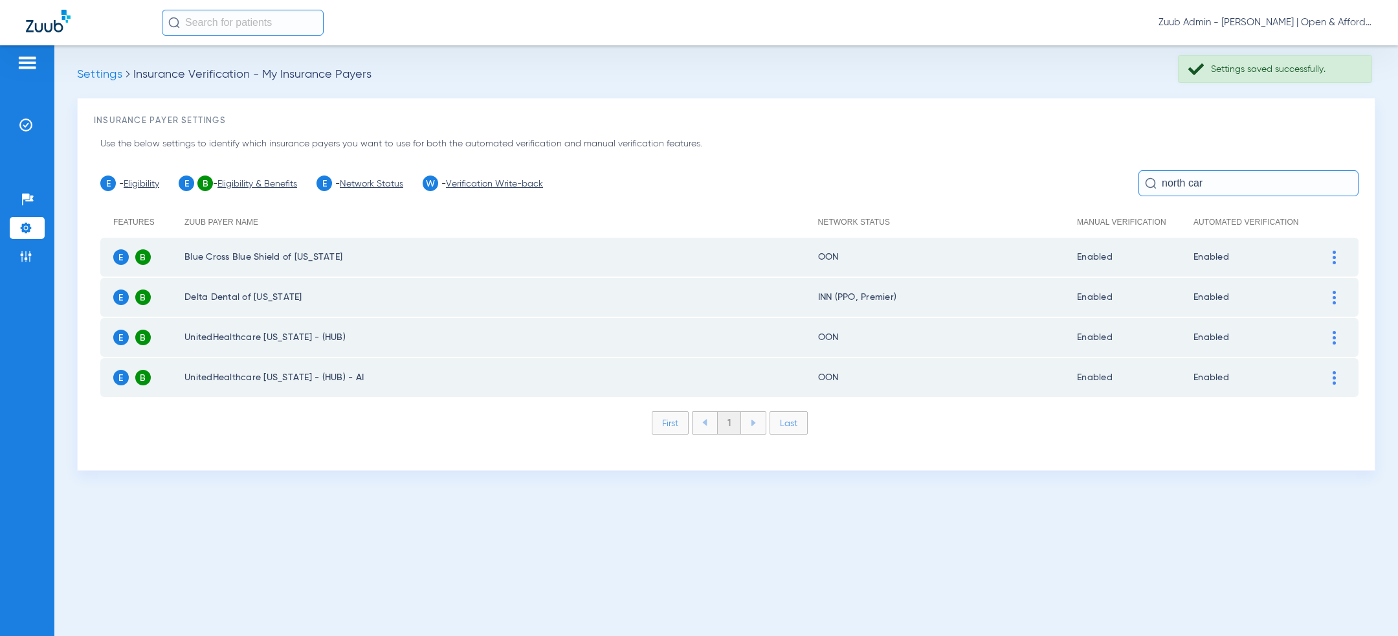
click at [1324, 251] on div at bounding box center [1334, 258] width 23 height 14
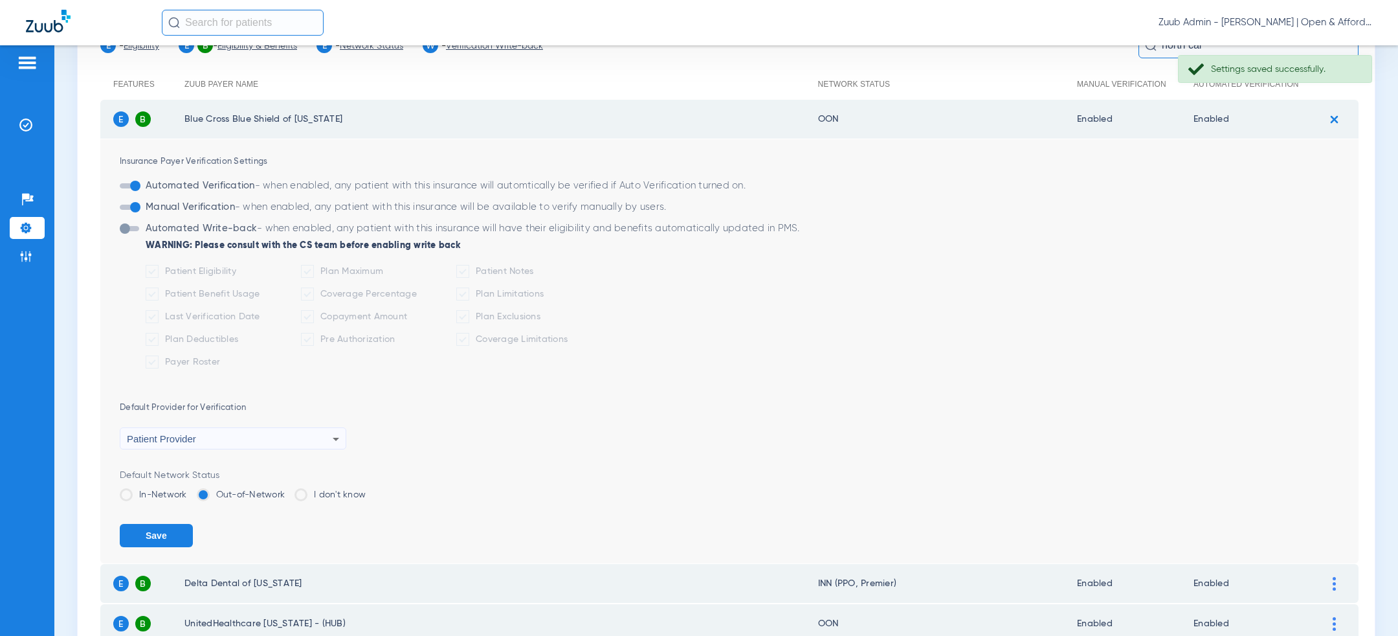
scroll to position [163, 0]
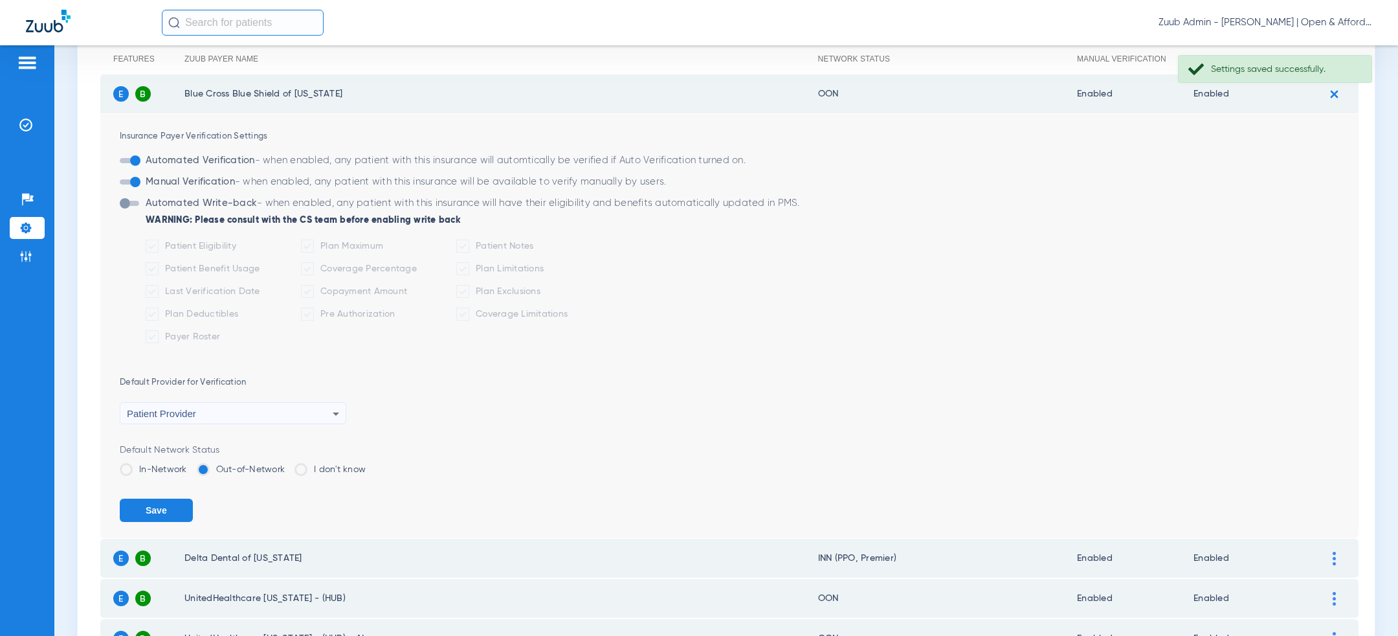
click at [169, 460] on div "Default Network Status In-Network Out-of-Network I don't know" at bounding box center [739, 464] width 1239 height 42
click at [168, 475] on label "In-Network" at bounding box center [153, 469] width 67 height 13
click at [190, 465] on input "In-Network" at bounding box center [190, 465] width 0 height 0
click at [175, 505] on button "Save" at bounding box center [156, 509] width 73 height 23
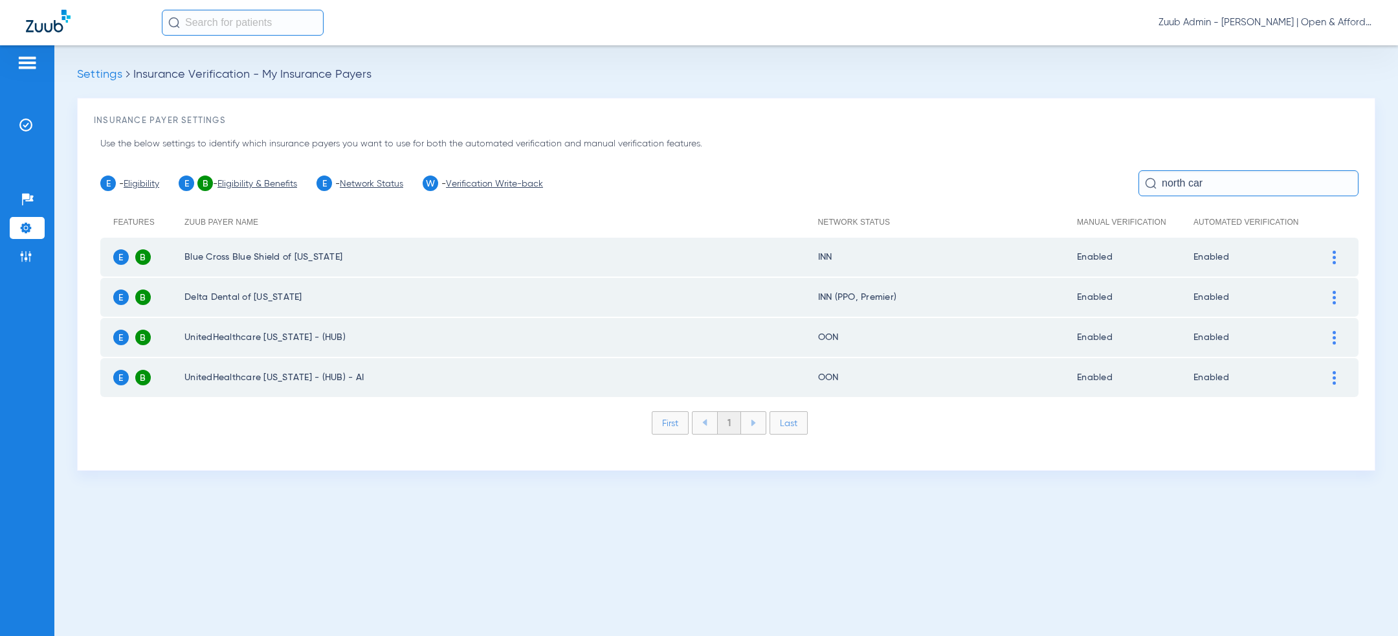
scroll to position [0, 0]
click at [1222, 179] on input "north car" at bounding box center [1249, 183] width 220 height 26
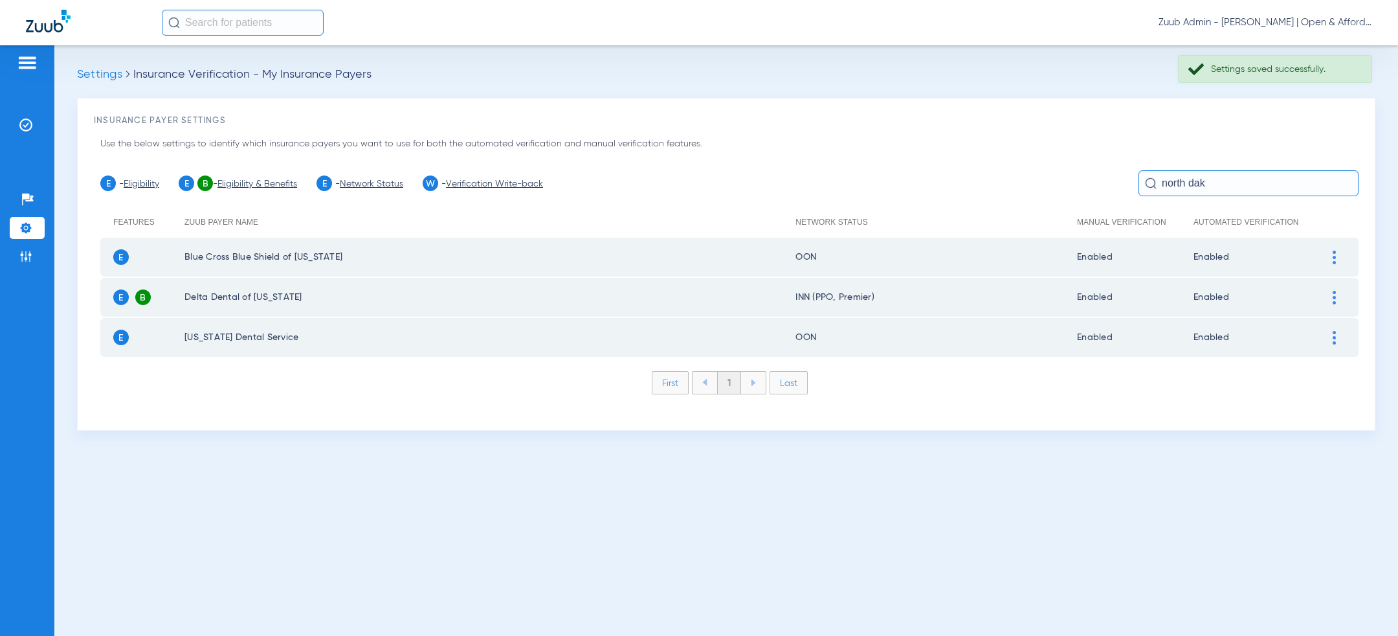
click at [1333, 260] on img at bounding box center [1334, 258] width 3 height 14
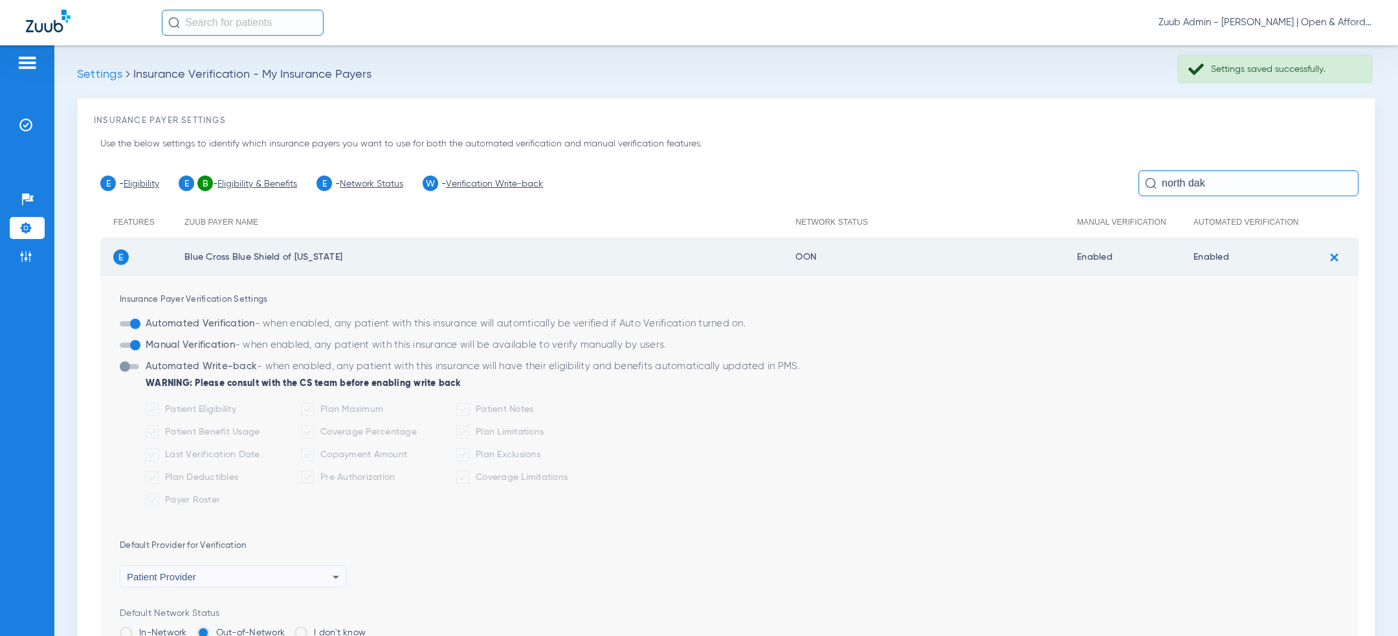
scroll to position [198, 0]
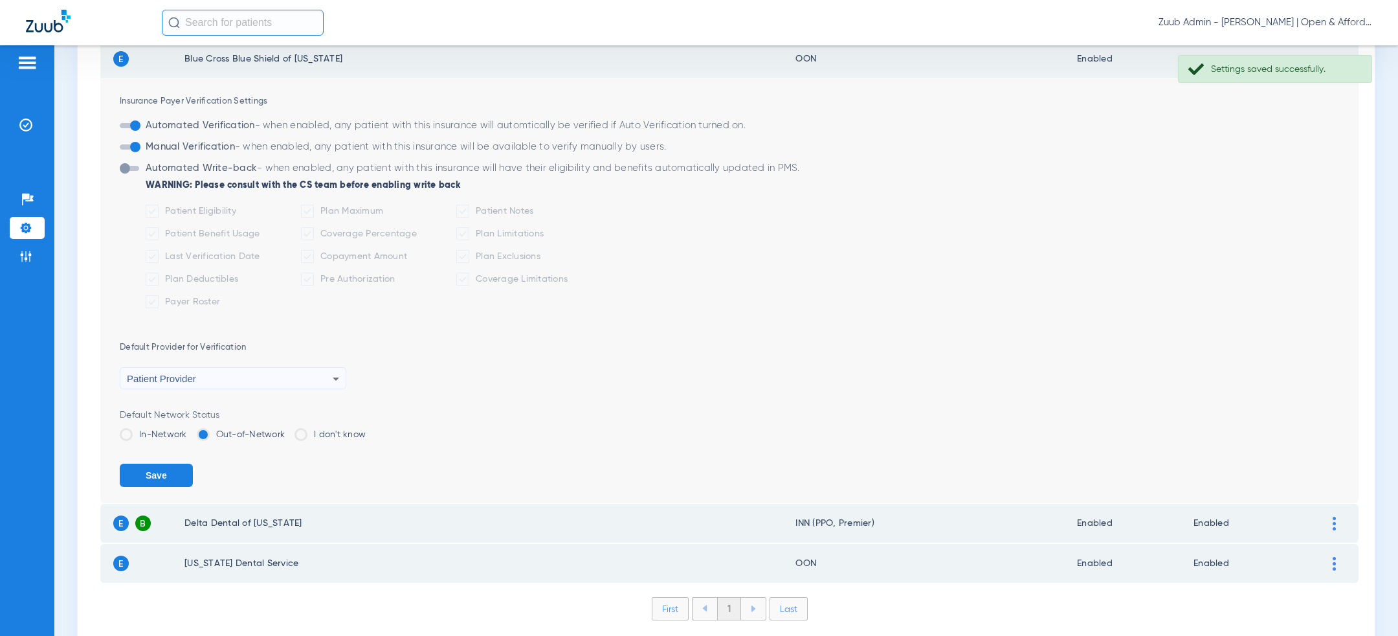
click at [157, 432] on label "In-Network" at bounding box center [153, 434] width 67 height 13
click at [190, 430] on input "In-Network" at bounding box center [190, 430] width 0 height 0
click at [157, 478] on button "Save" at bounding box center [156, 475] width 73 height 23
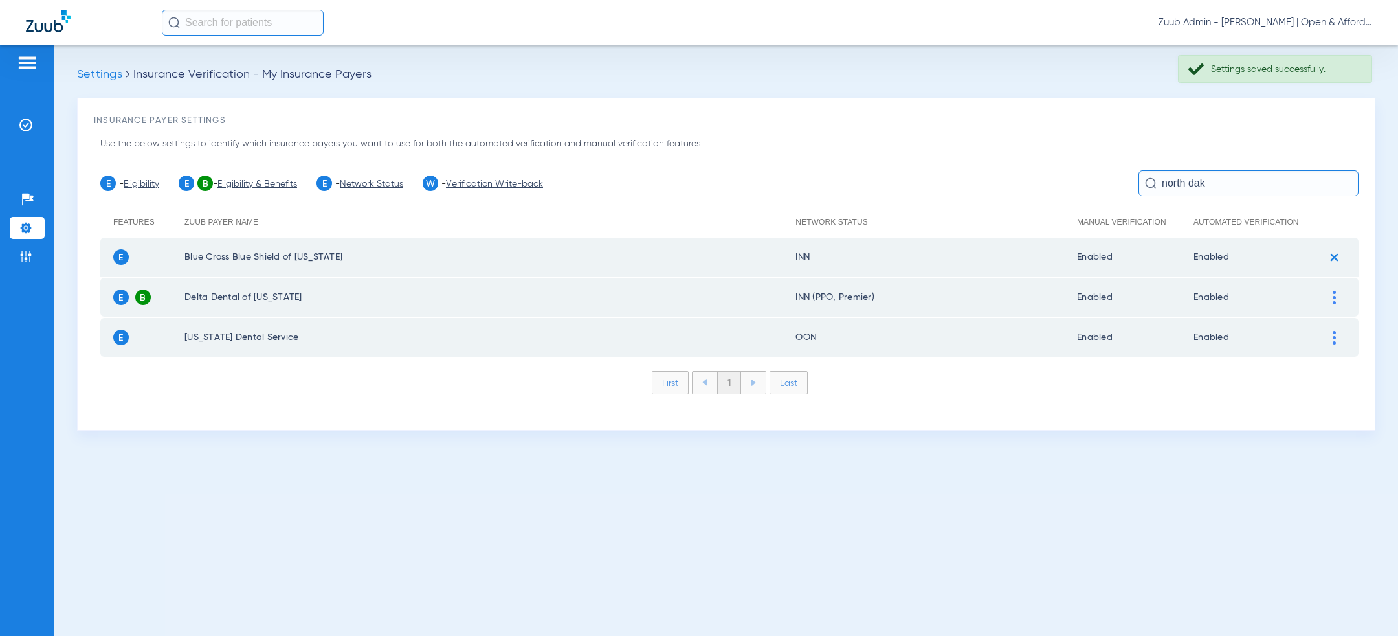
scroll to position [0, 0]
click at [1231, 183] on input "north dak" at bounding box center [1249, 183] width 220 height 26
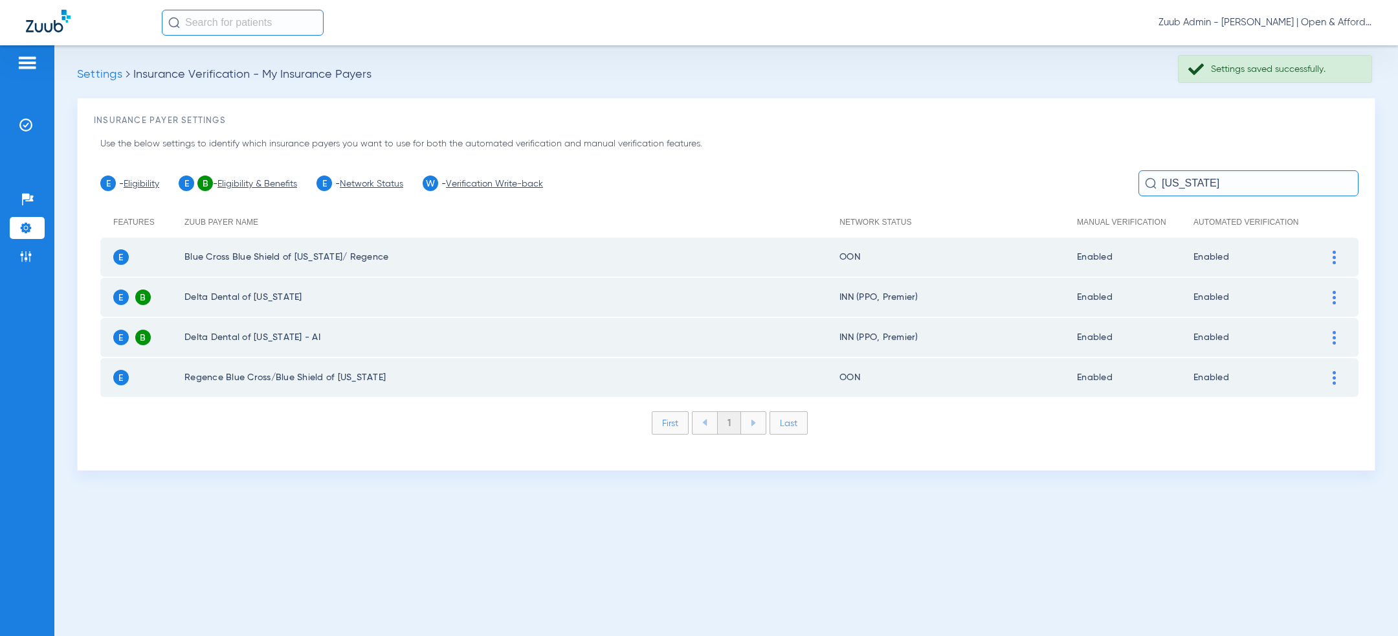
click at [1335, 251] on img at bounding box center [1334, 258] width 3 height 14
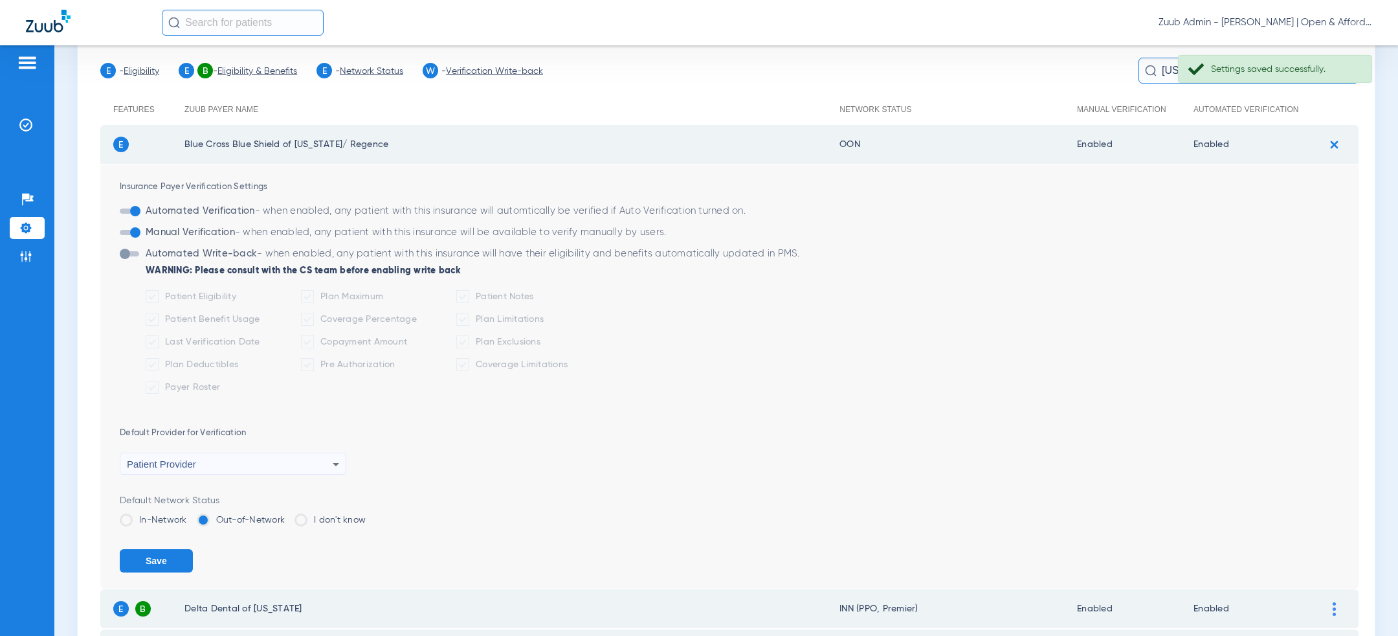
scroll to position [121, 0]
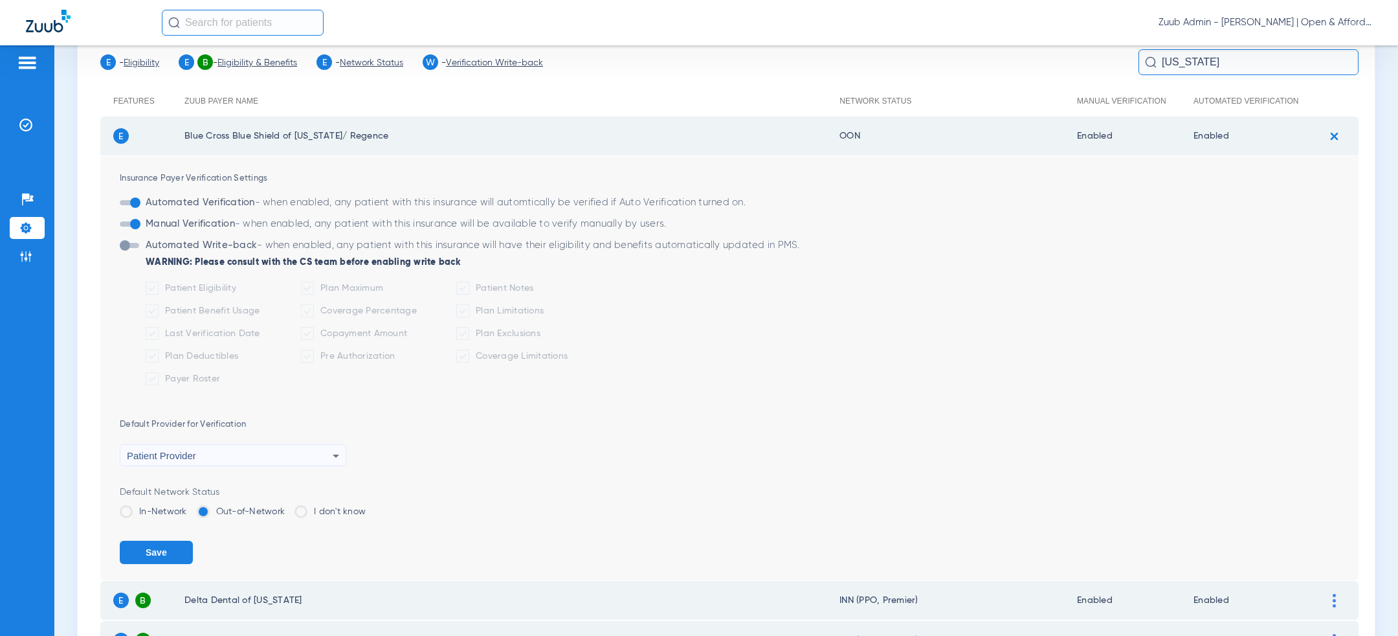
click at [161, 514] on label "In-Network" at bounding box center [153, 511] width 67 height 13
click at [190, 507] on input "In-Network" at bounding box center [190, 507] width 0 height 0
click at [161, 558] on button "Save" at bounding box center [156, 552] width 73 height 23
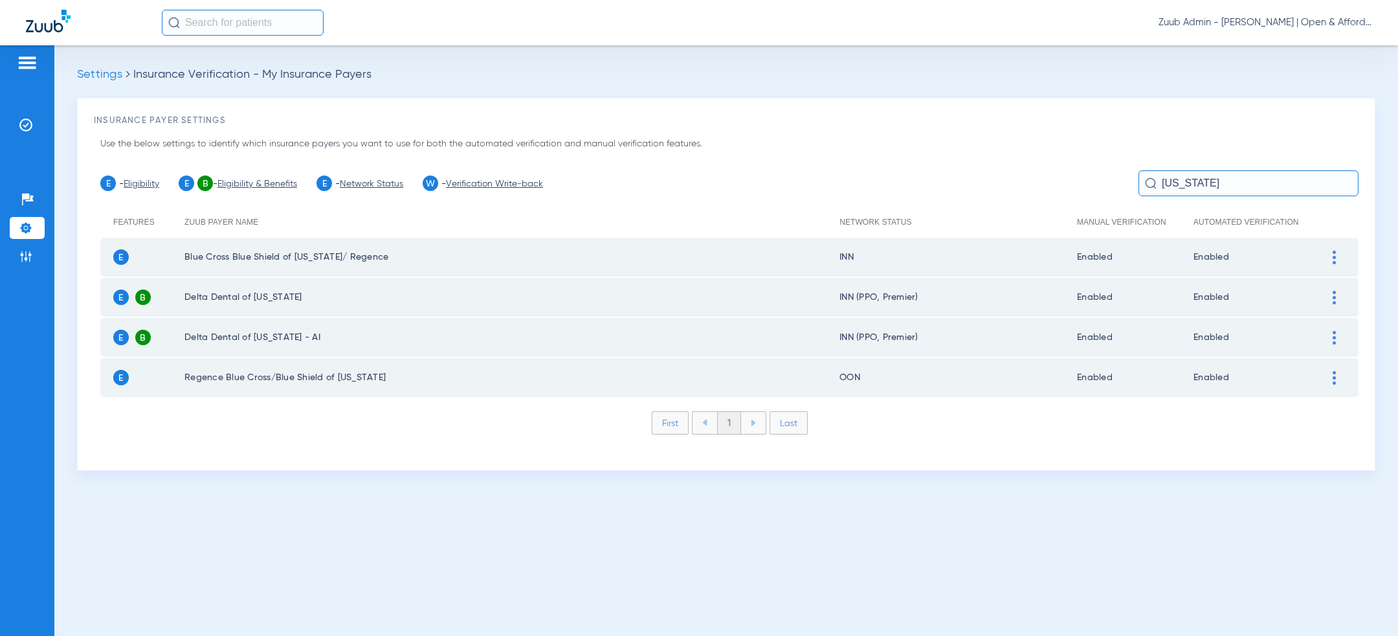
scroll to position [0, 0]
click at [1200, 183] on input "[US_STATE]" at bounding box center [1249, 183] width 220 height 26
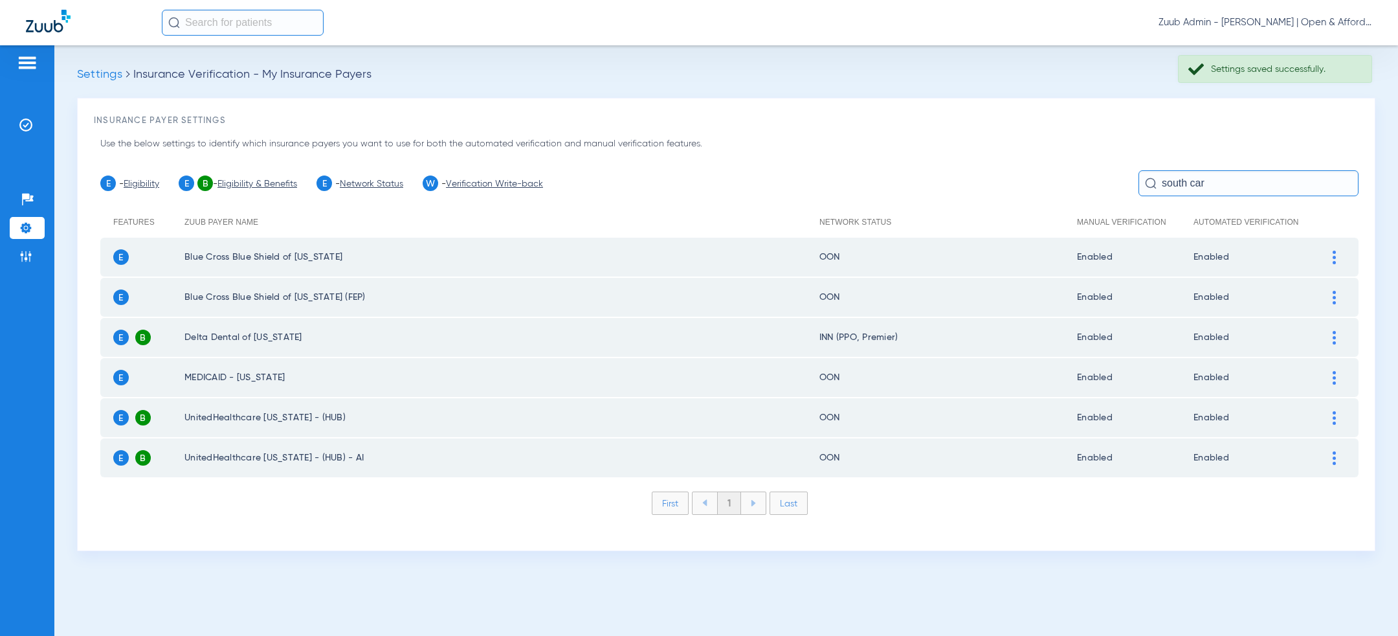
click at [1335, 254] on img at bounding box center [1334, 258] width 3 height 14
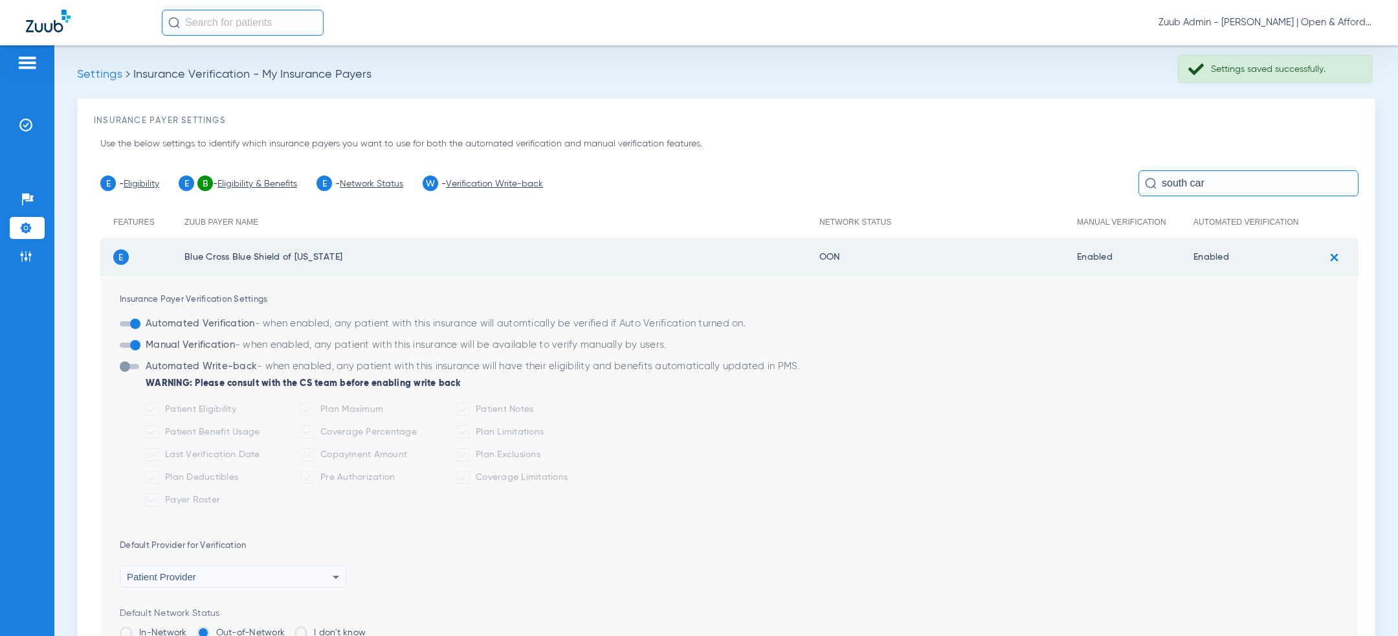
scroll to position [221, 0]
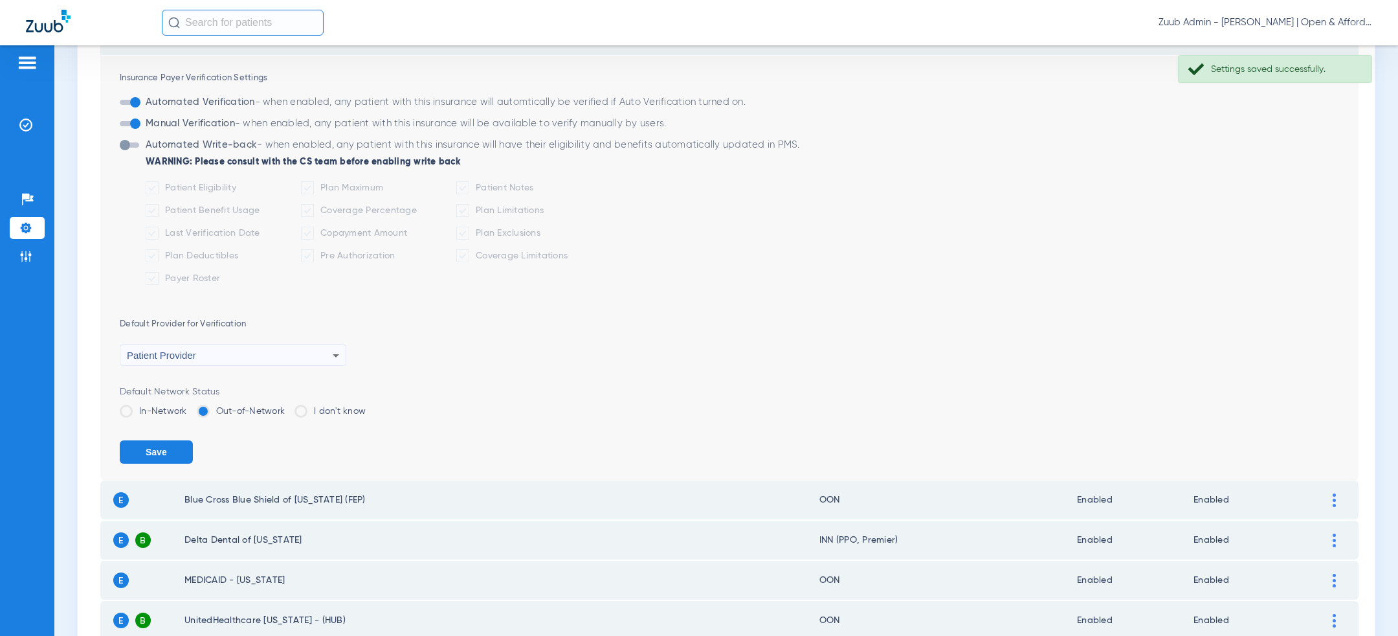
click at [164, 412] on label "In-Network" at bounding box center [153, 411] width 67 height 13
click at [190, 407] on input "In-Network" at bounding box center [190, 407] width 0 height 0
click at [164, 449] on button "Save" at bounding box center [156, 451] width 73 height 23
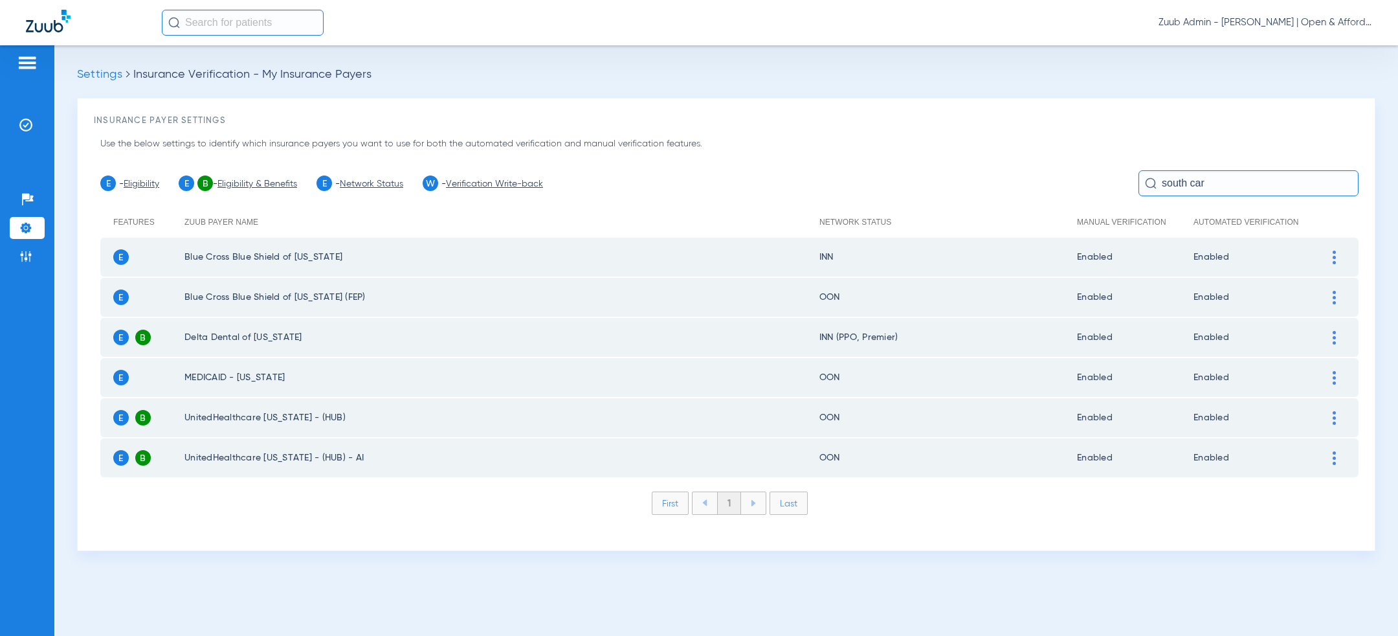
scroll to position [0, 0]
click at [1196, 186] on input "south car" at bounding box center [1249, 183] width 220 height 26
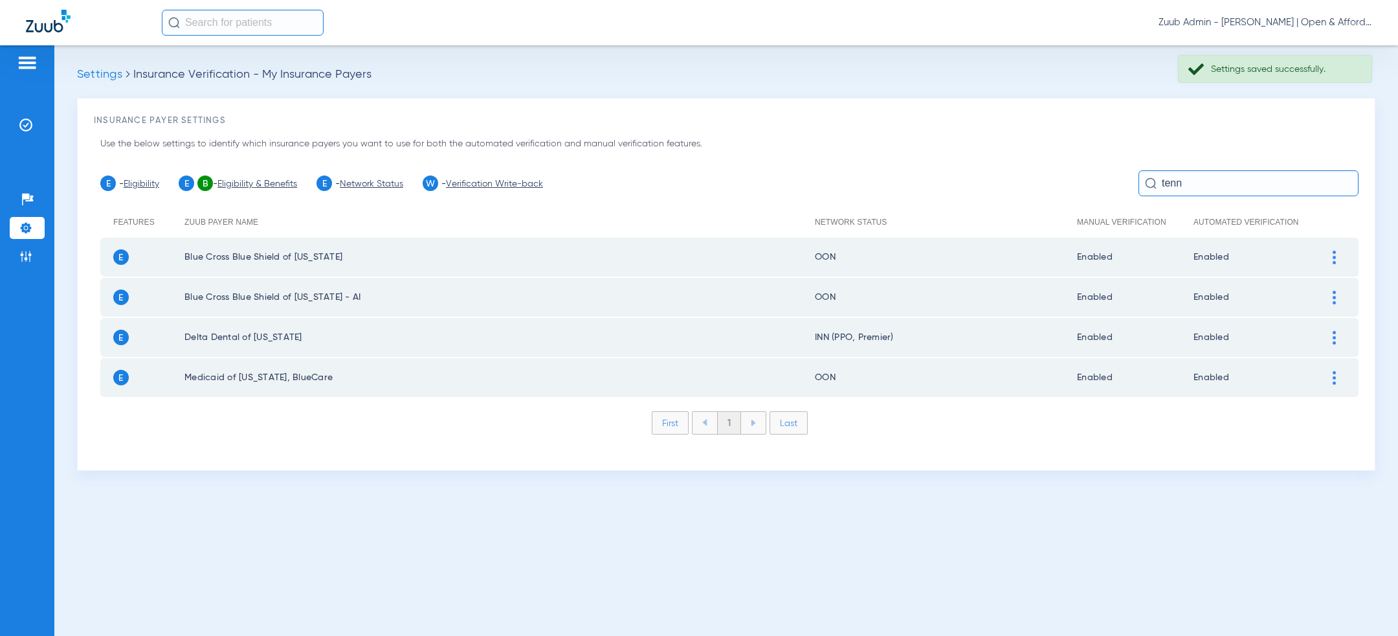
click at [1335, 253] on img at bounding box center [1334, 258] width 3 height 14
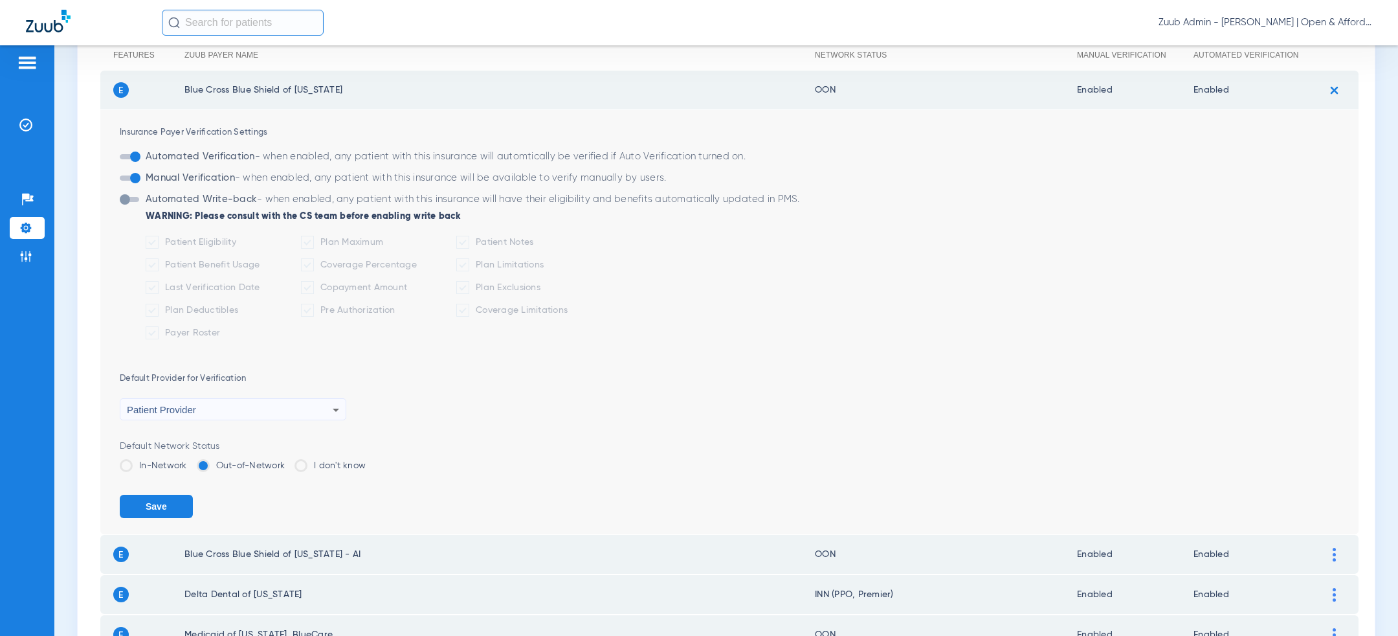
scroll to position [223, 0]
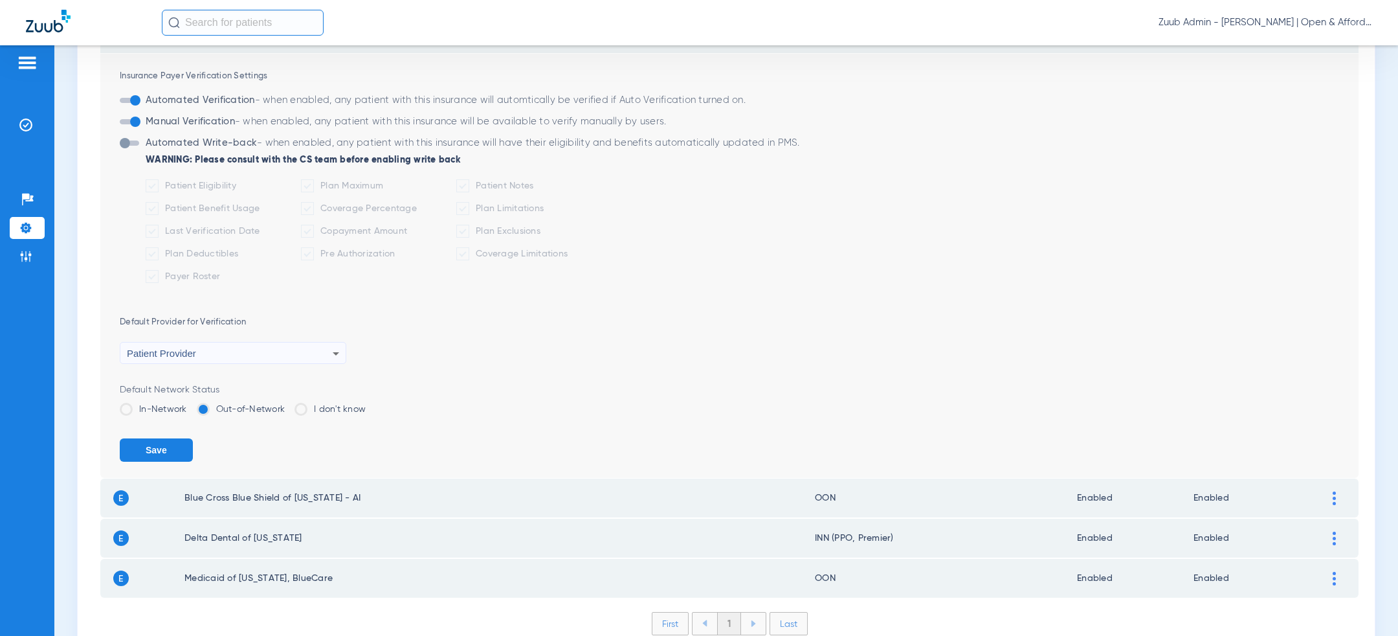
click at [153, 405] on label "In-Network" at bounding box center [153, 409] width 67 height 13
click at [190, 405] on input "In-Network" at bounding box center [190, 405] width 0 height 0
click at [158, 450] on button "Save" at bounding box center [156, 449] width 73 height 23
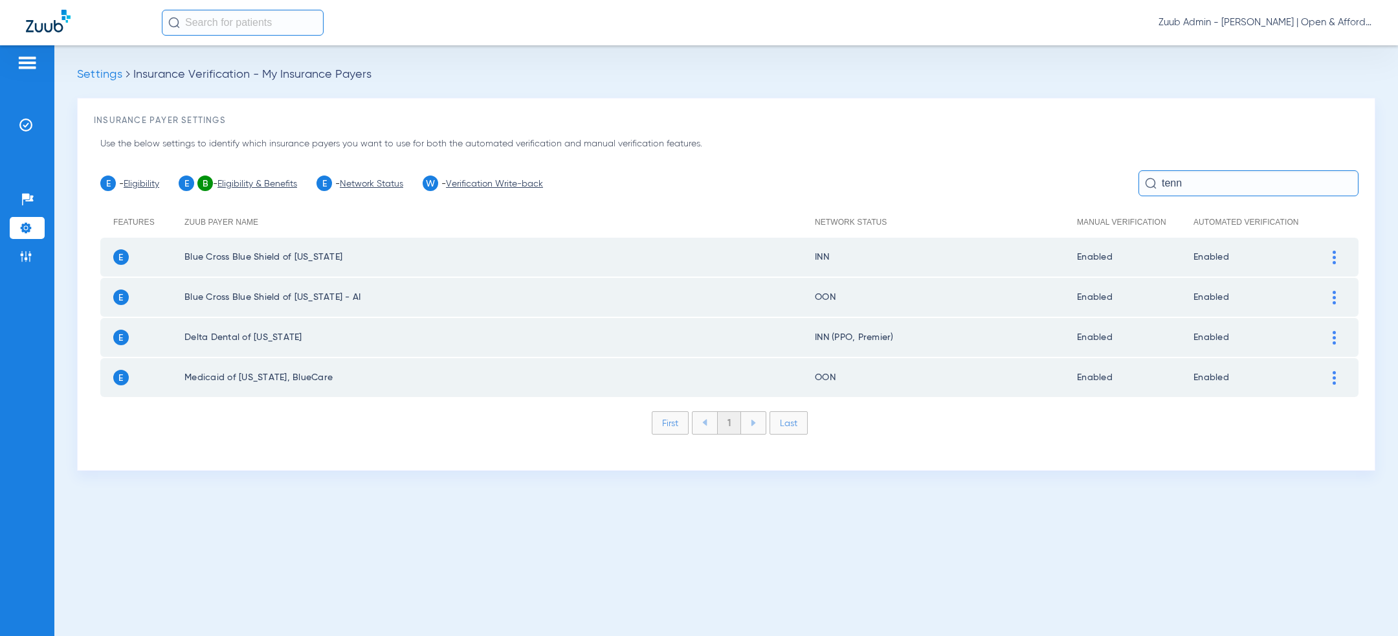
scroll to position [0, 0]
click at [1335, 296] on img at bounding box center [1334, 298] width 3 height 14
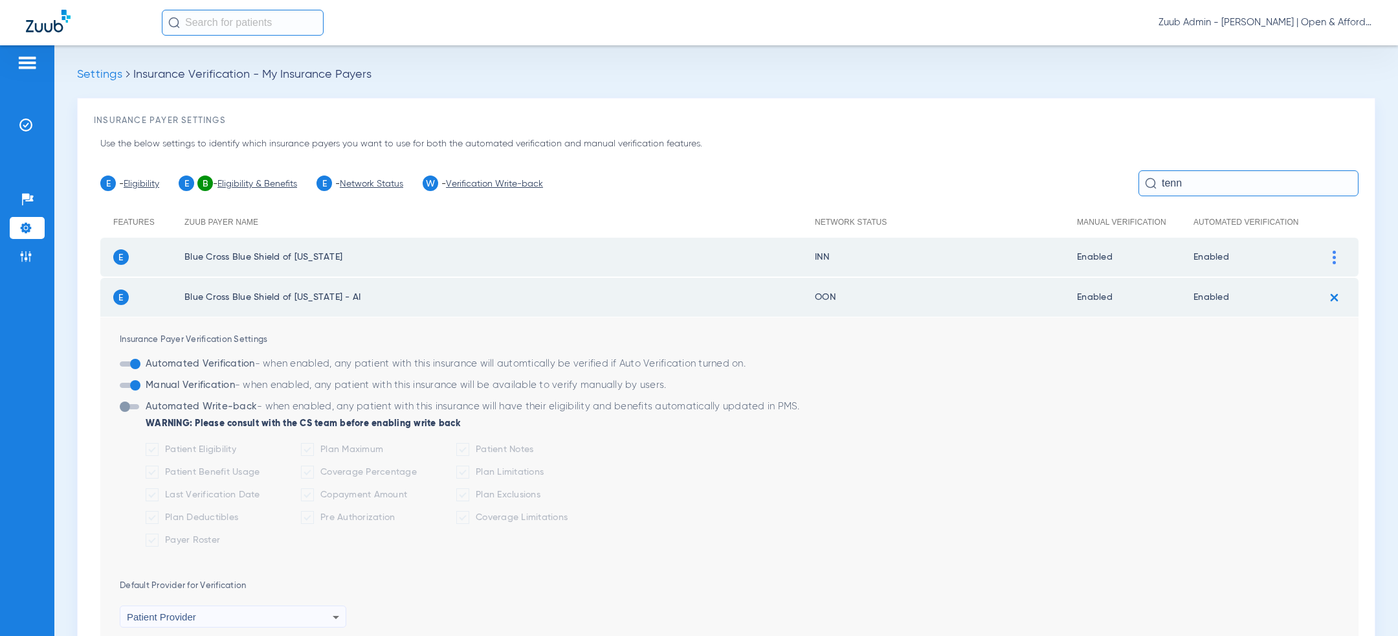
scroll to position [249, 0]
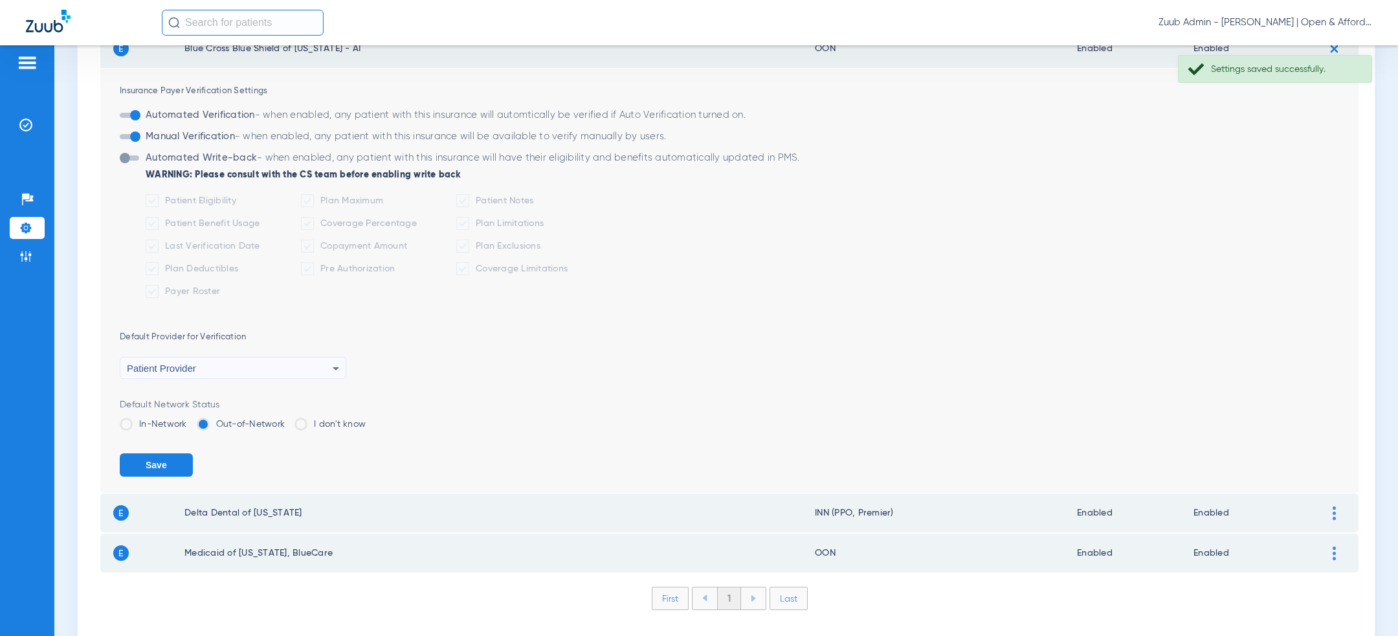
click at [174, 421] on label "In-Network" at bounding box center [153, 424] width 67 height 13
click at [190, 419] on input "In-Network" at bounding box center [190, 419] width 0 height 0
click at [174, 460] on button "Save" at bounding box center [156, 464] width 73 height 23
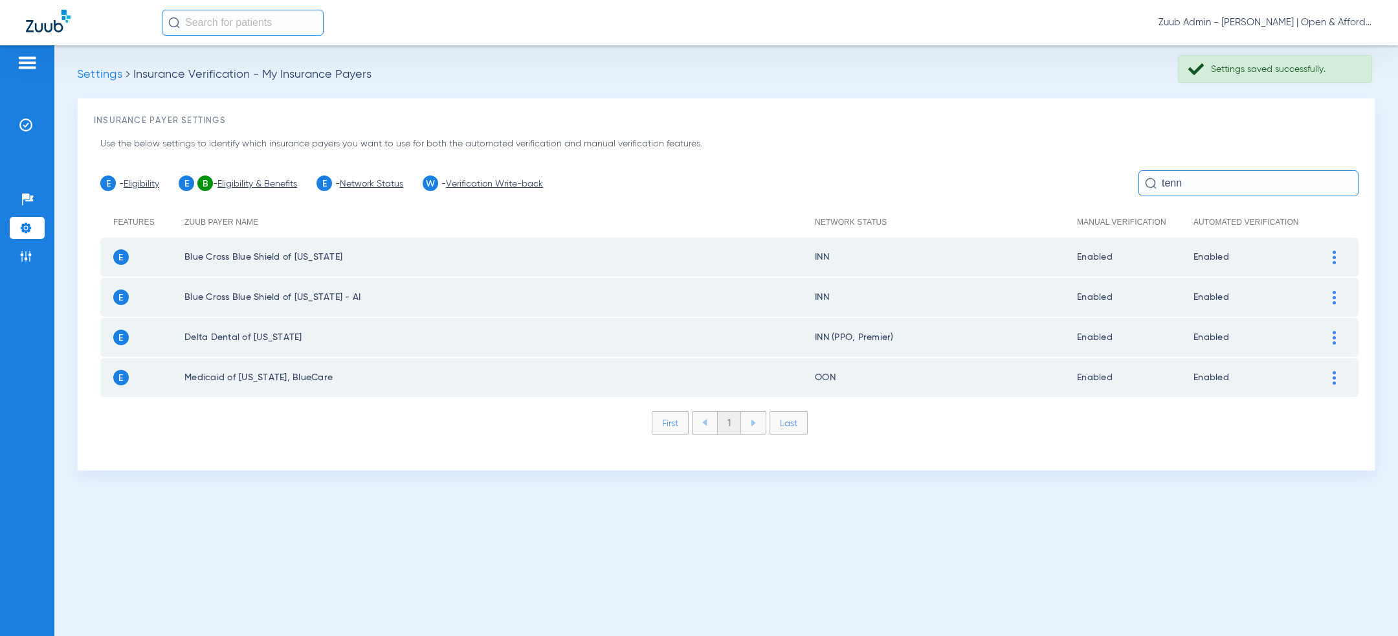
scroll to position [0, 0]
click at [1208, 177] on input "tenn" at bounding box center [1249, 183] width 220 height 26
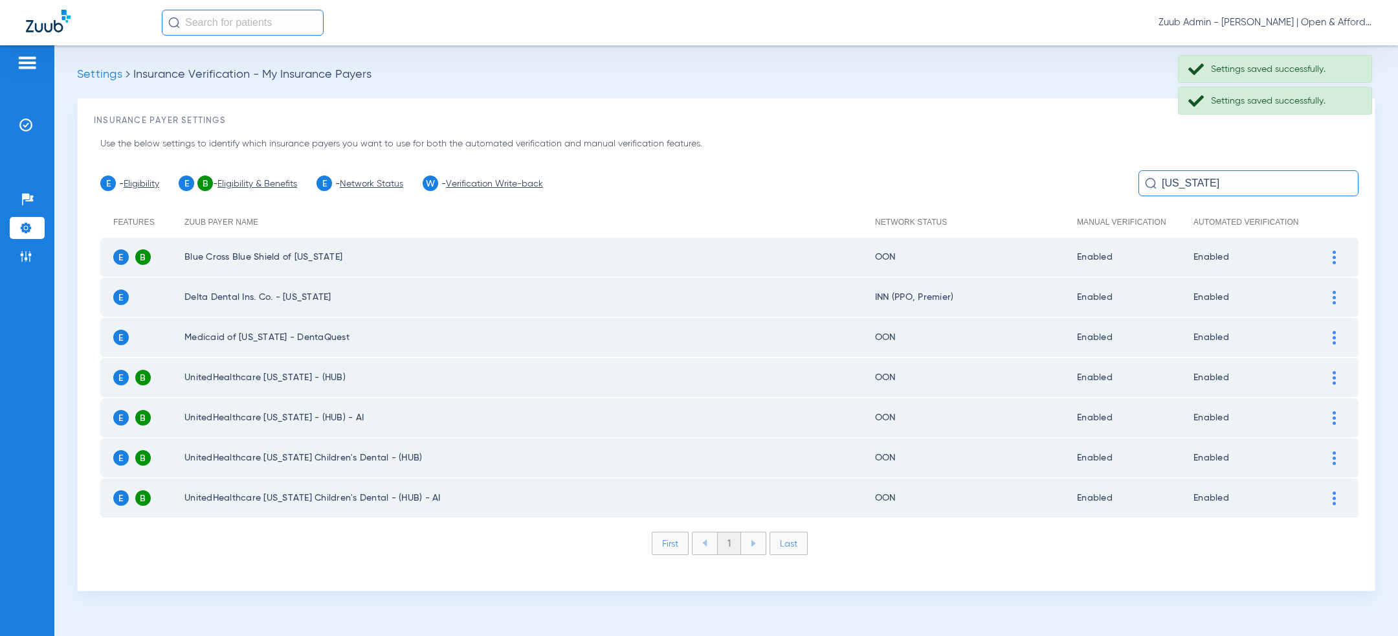
click at [1334, 258] on img at bounding box center [1334, 258] width 3 height 14
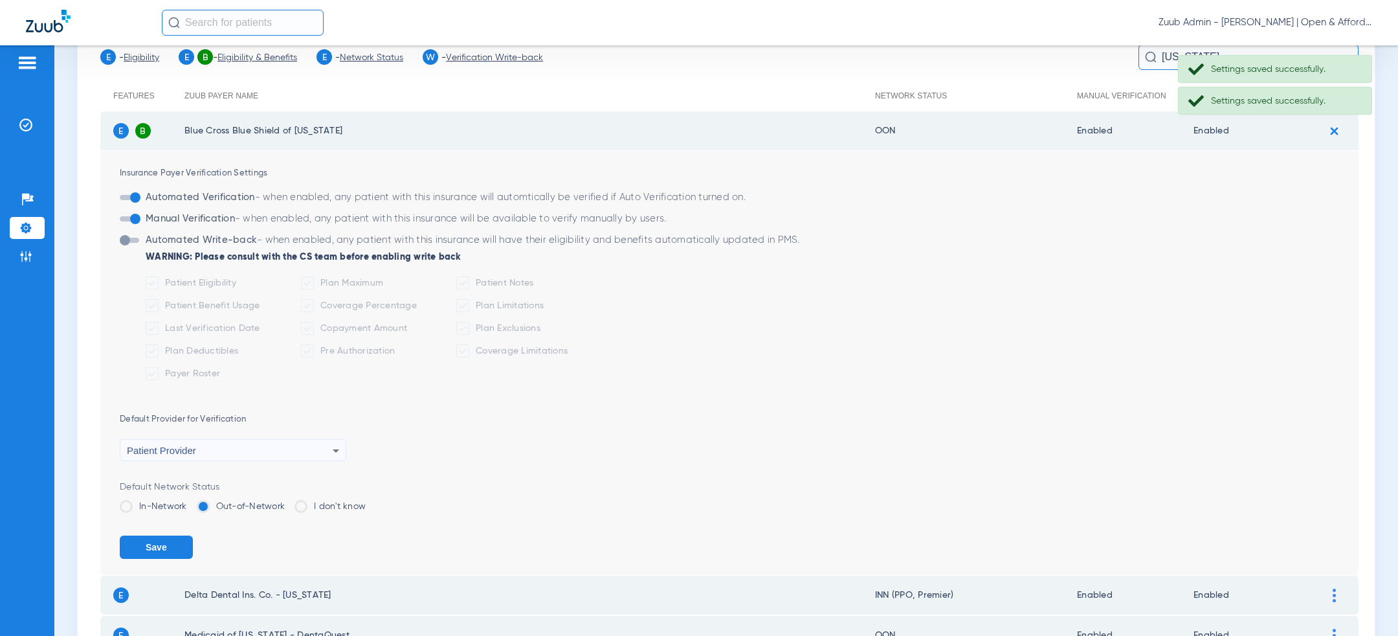
scroll to position [138, 0]
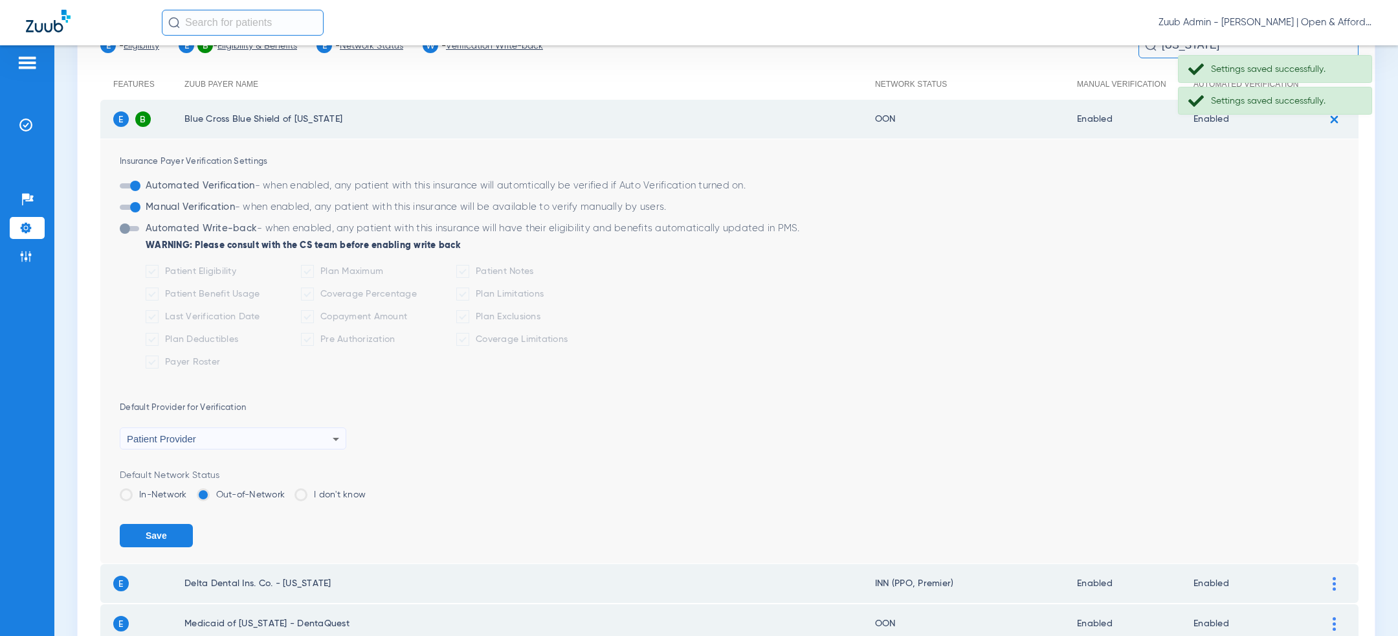
click at [159, 482] on div "Default Network Status In-Network Out-of-Network I don't know" at bounding box center [739, 490] width 1239 height 42
click at [159, 487] on div "Default Network Status In-Network Out-of-Network I don't know" at bounding box center [739, 490] width 1239 height 42
click at [157, 488] on label "In-Network" at bounding box center [153, 494] width 67 height 13
click at [190, 490] on input "In-Network" at bounding box center [190, 490] width 0 height 0
click at [161, 533] on button "Save" at bounding box center [156, 535] width 73 height 23
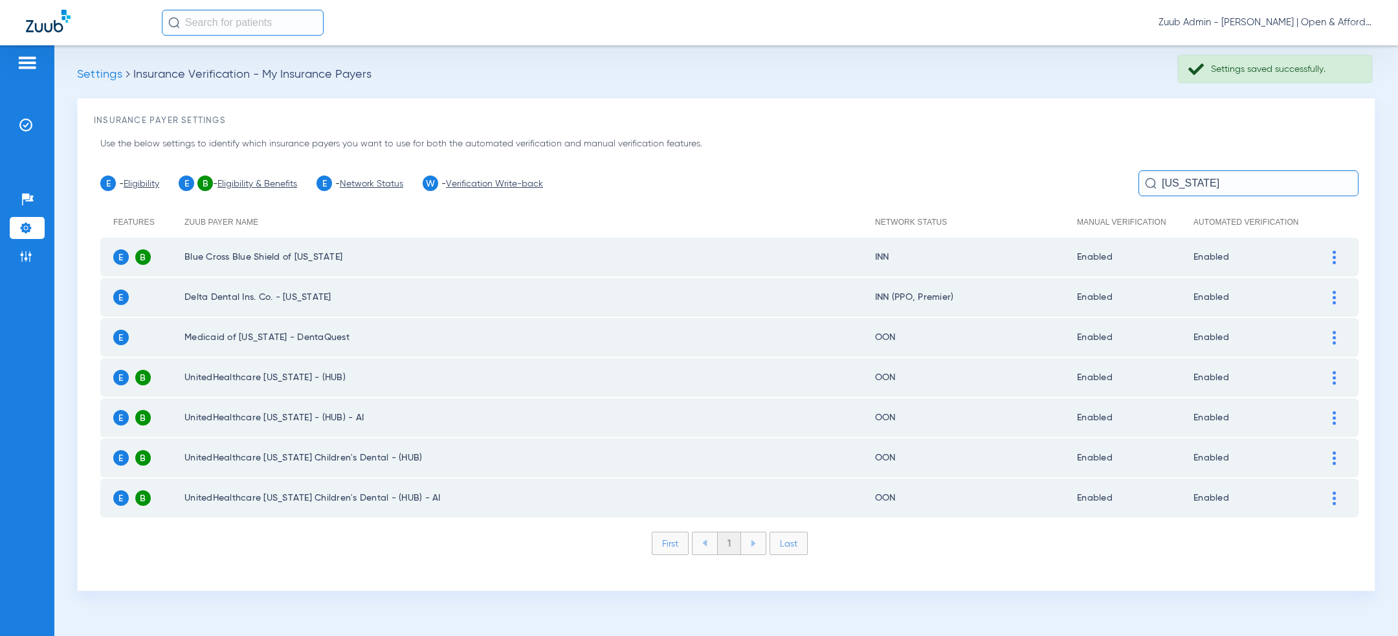
scroll to position [0, 0]
click at [1198, 183] on input "texas" at bounding box center [1249, 183] width 220 height 26
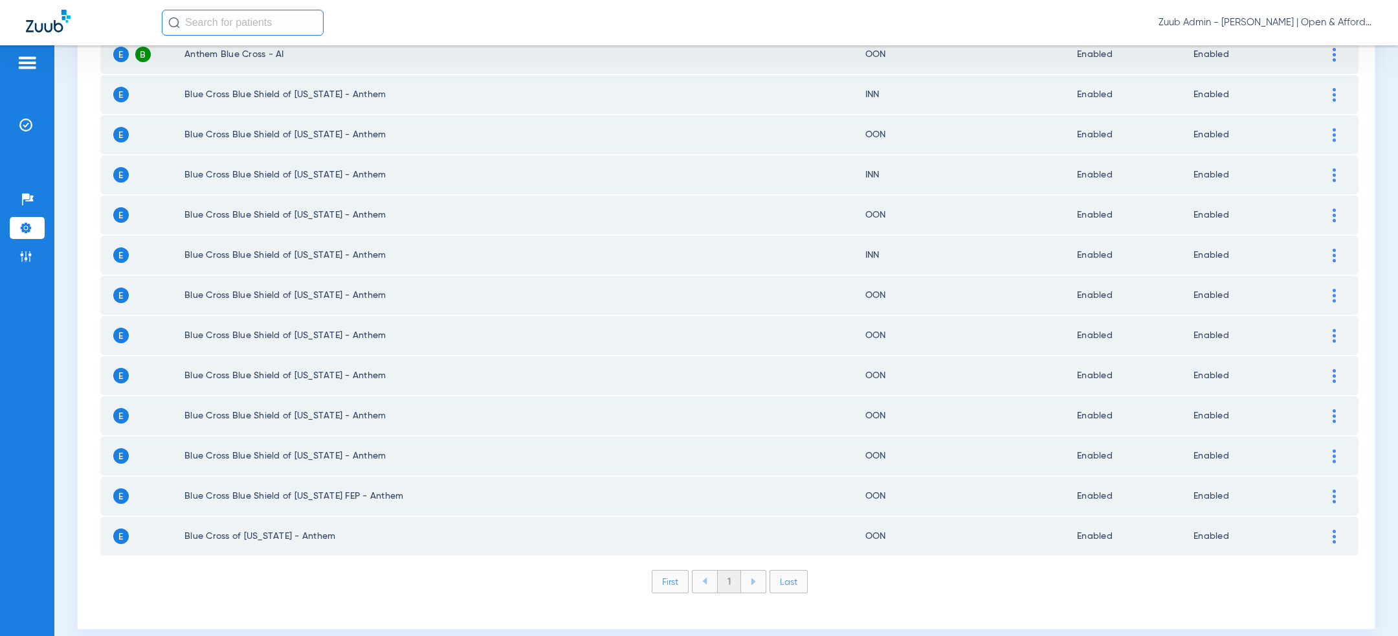
scroll to position [253, 0]
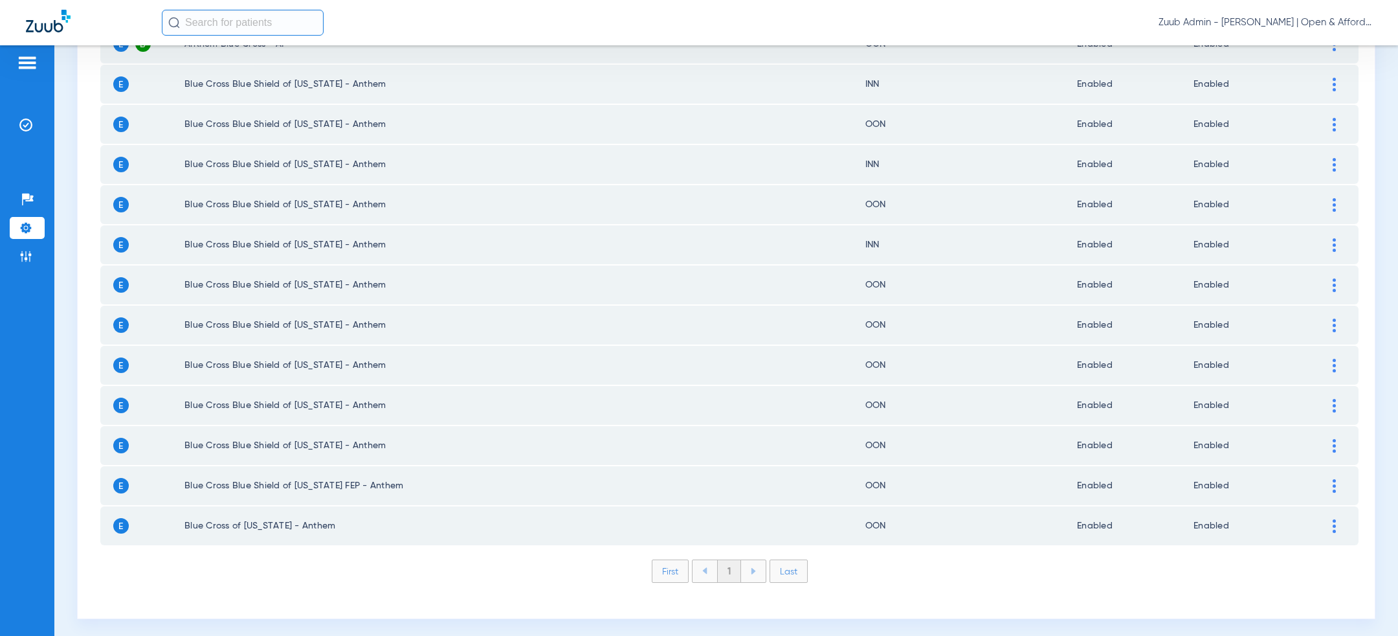
click at [1331, 519] on div at bounding box center [1334, 526] width 23 height 14
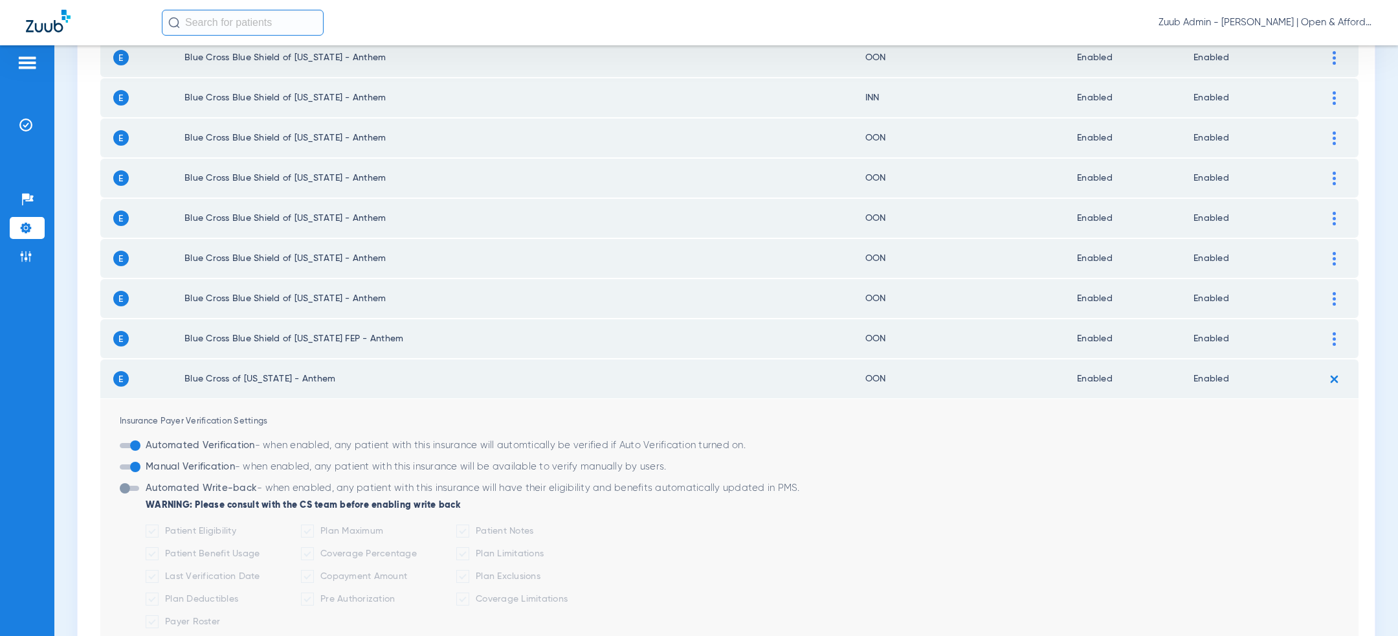
scroll to position [678, 0]
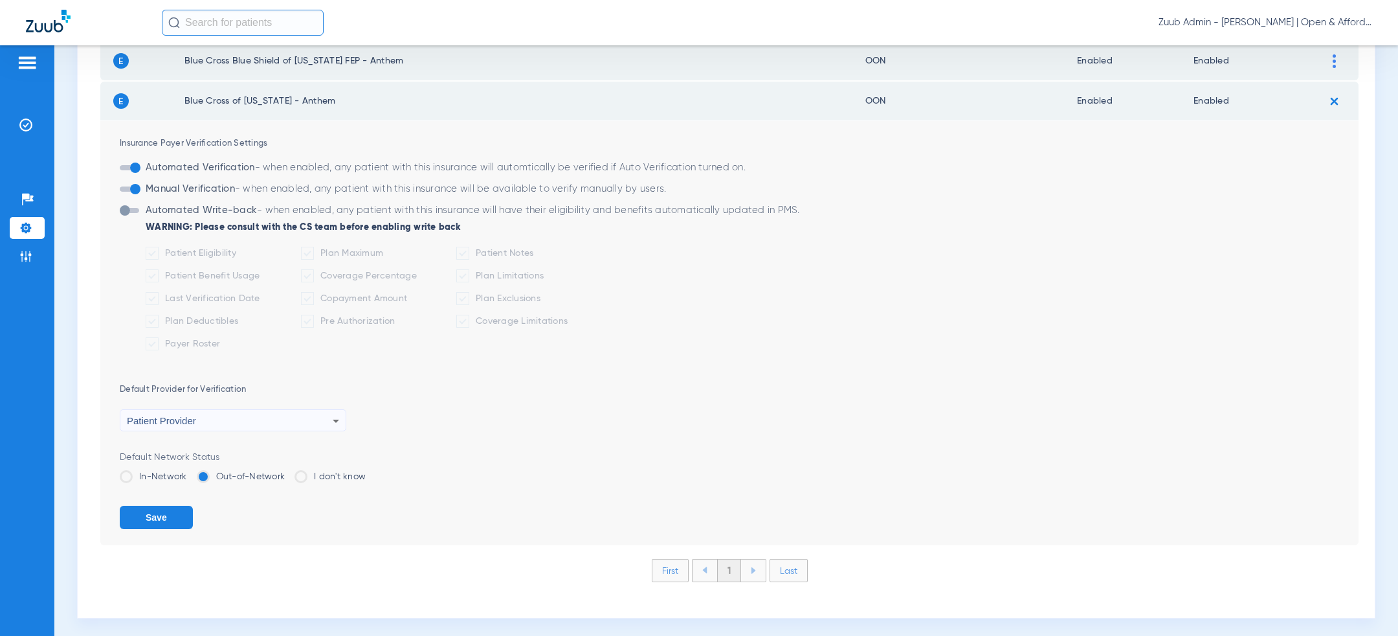
click at [164, 472] on label "In-Network" at bounding box center [153, 476] width 67 height 13
click at [190, 472] on input "In-Network" at bounding box center [190, 472] width 0 height 0
click at [164, 512] on button "Save" at bounding box center [156, 517] width 73 height 23
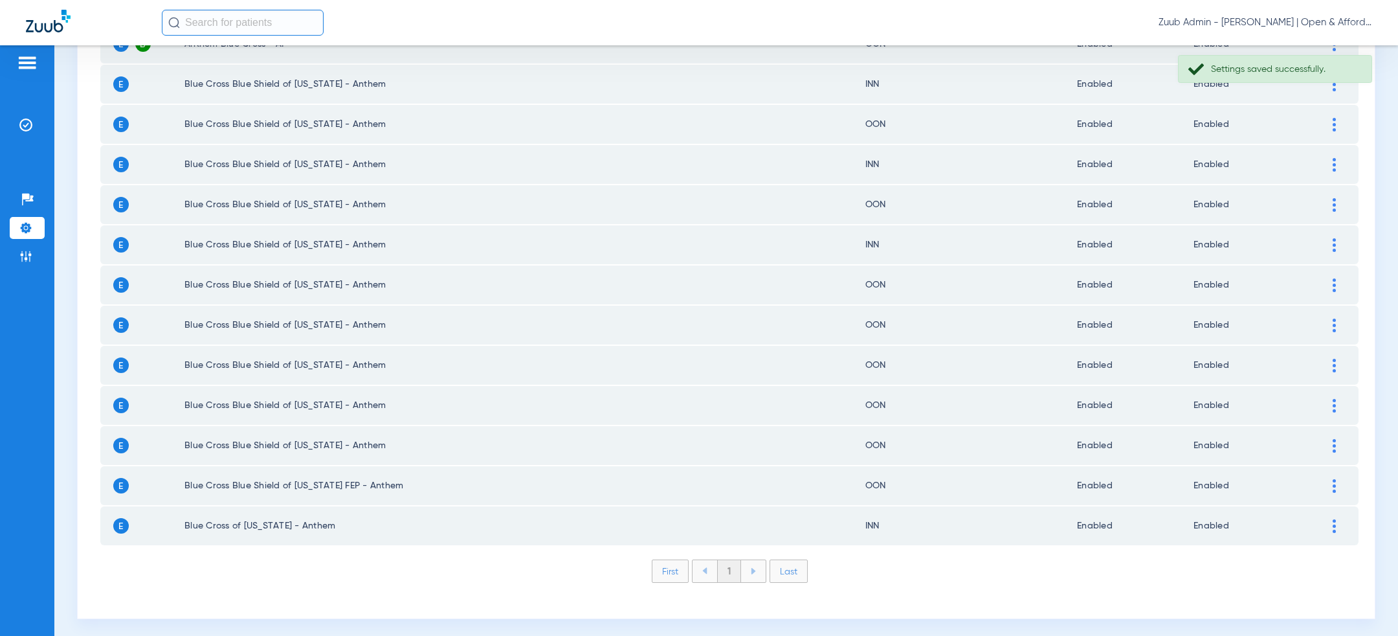
scroll to position [0, 0]
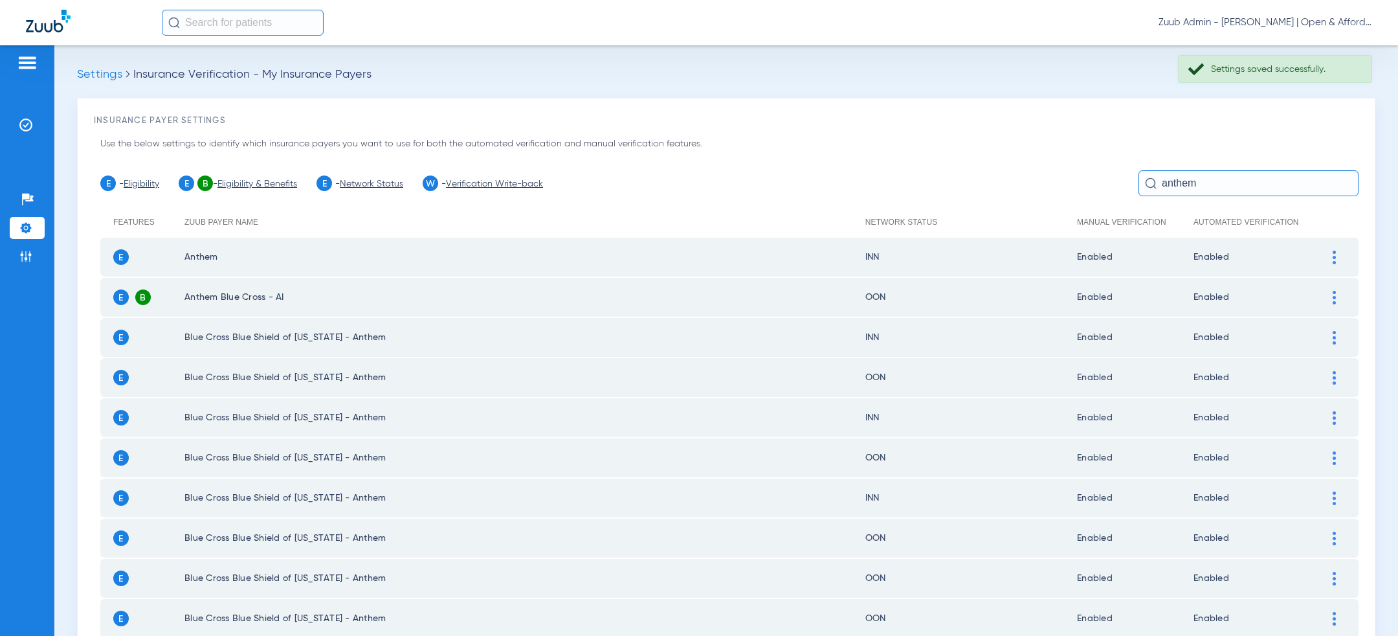
click at [1181, 179] on input "anthem" at bounding box center [1249, 183] width 220 height 26
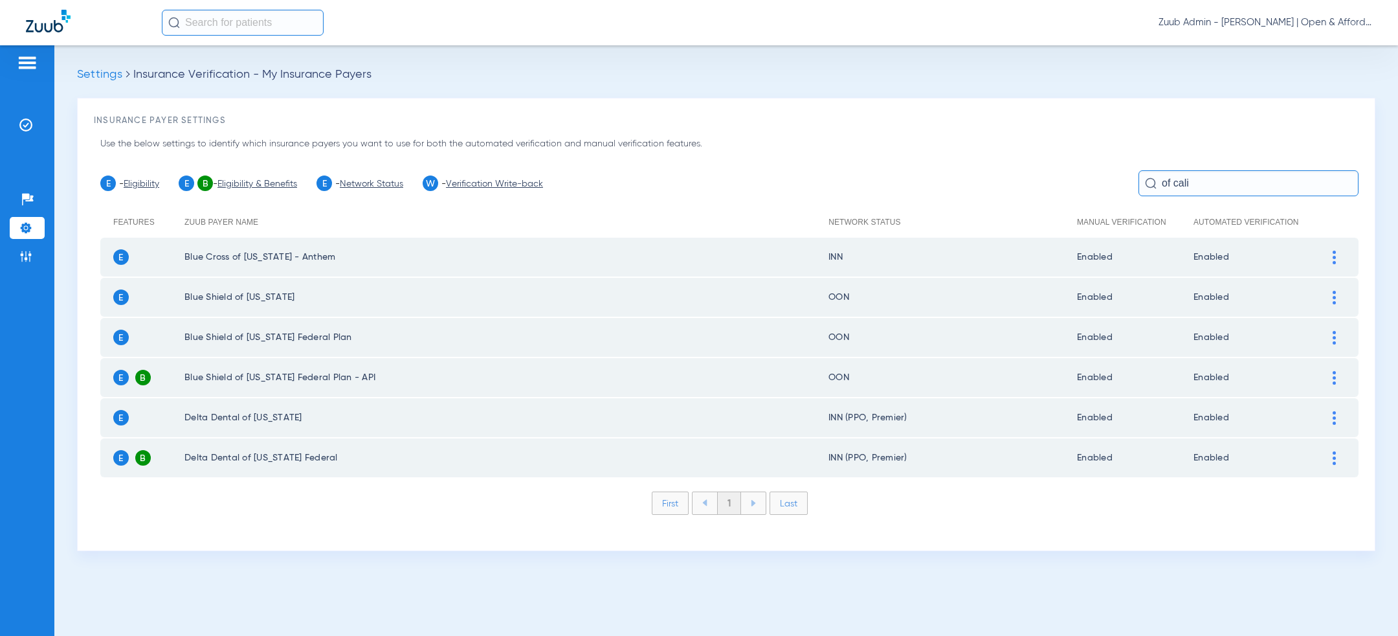
click at [1333, 297] on img at bounding box center [1334, 298] width 3 height 14
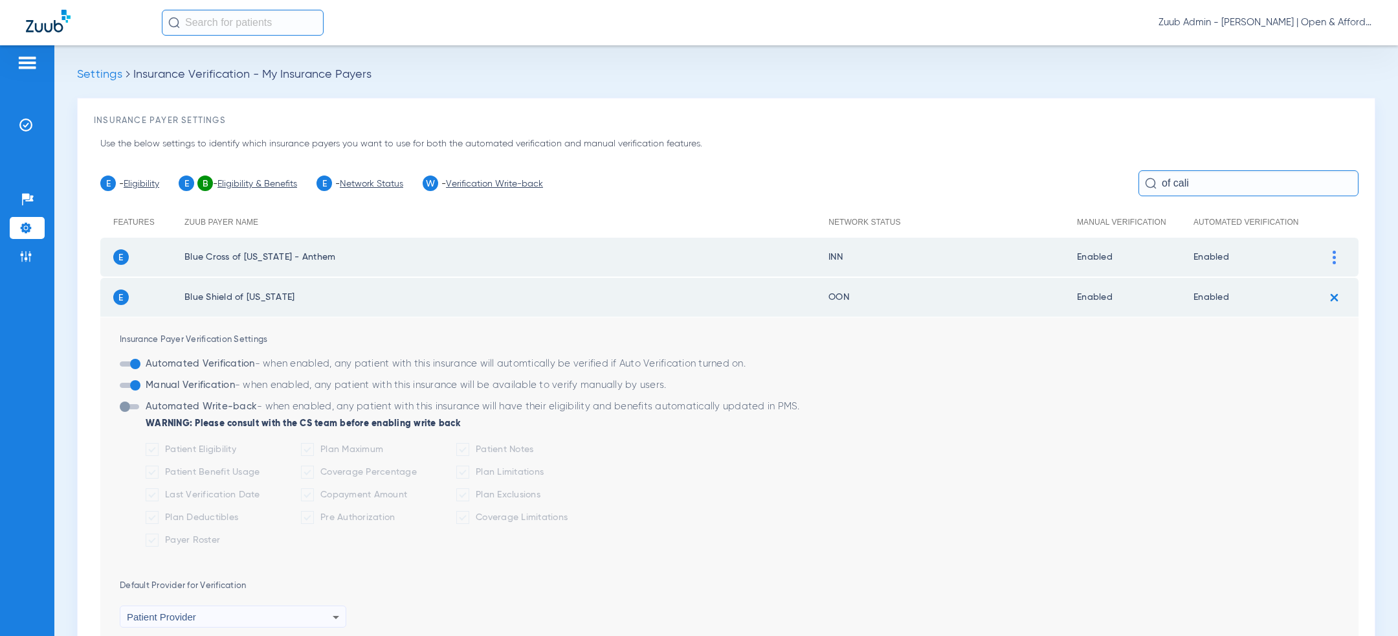
scroll to position [202, 0]
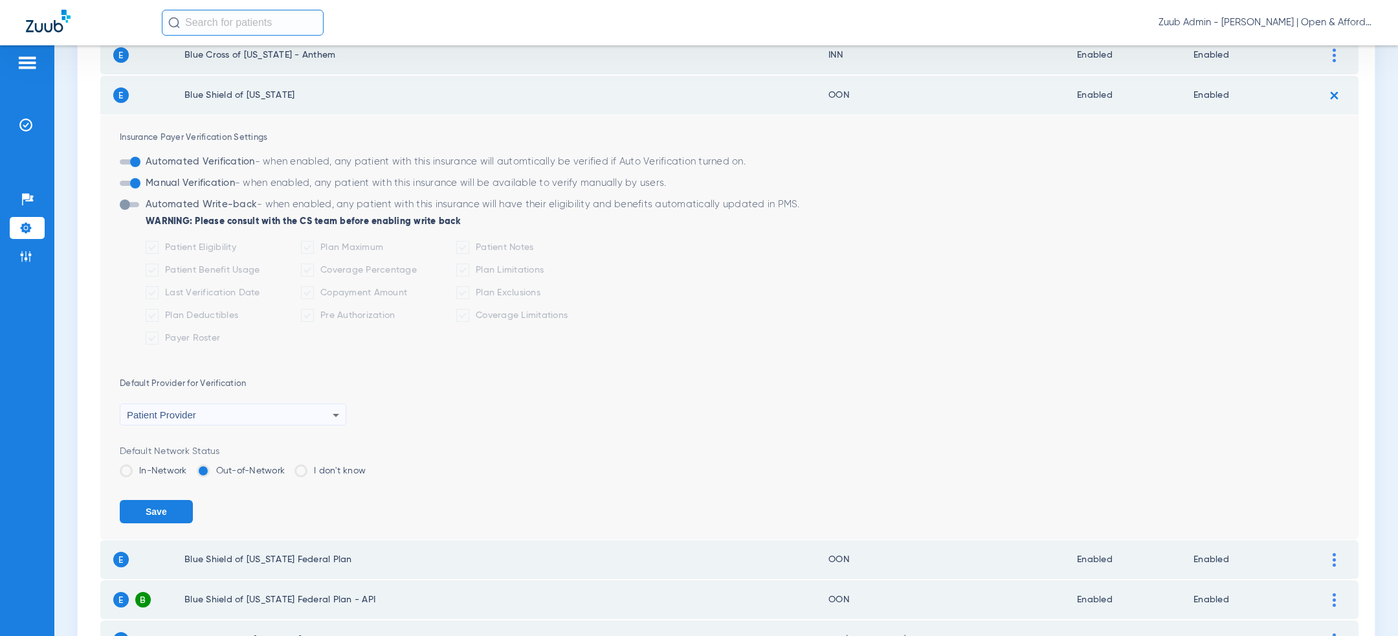
click at [164, 465] on label "In-Network" at bounding box center [153, 470] width 67 height 13
click at [190, 466] on input "In-Network" at bounding box center [190, 466] width 0 height 0
click at [164, 509] on button "Save" at bounding box center [156, 511] width 73 height 23
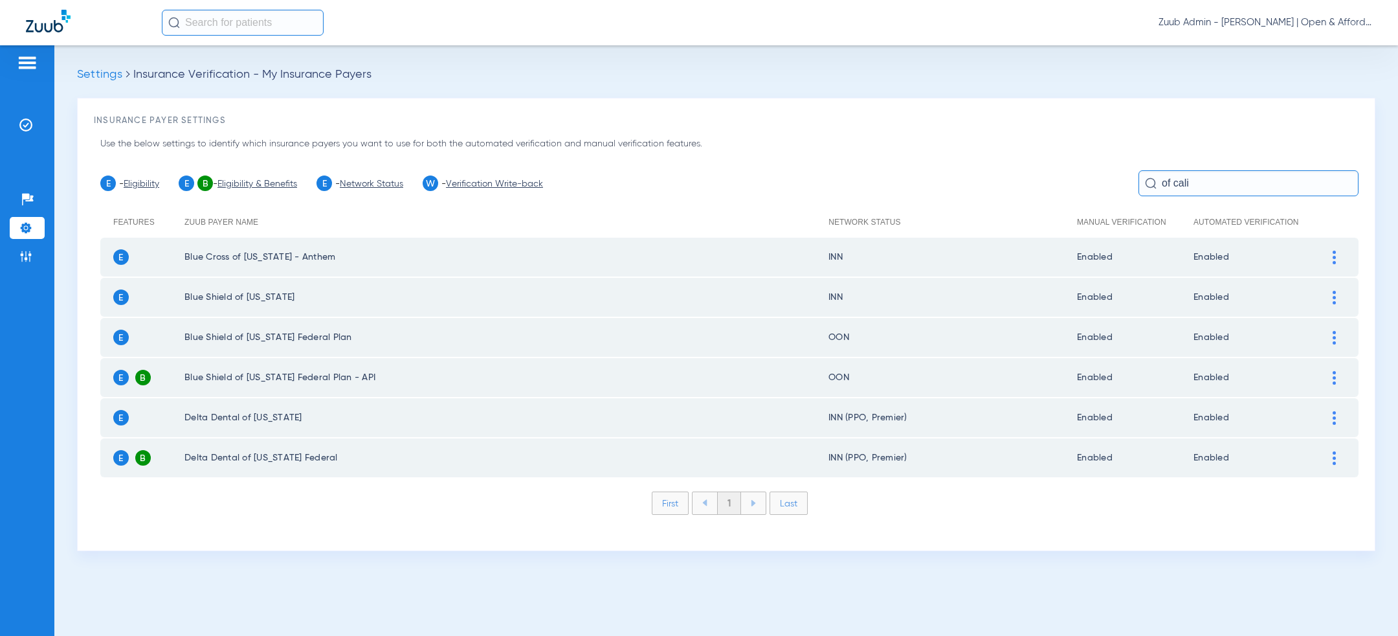
scroll to position [0, 0]
click at [1229, 177] on input "of cali" at bounding box center [1249, 183] width 220 height 26
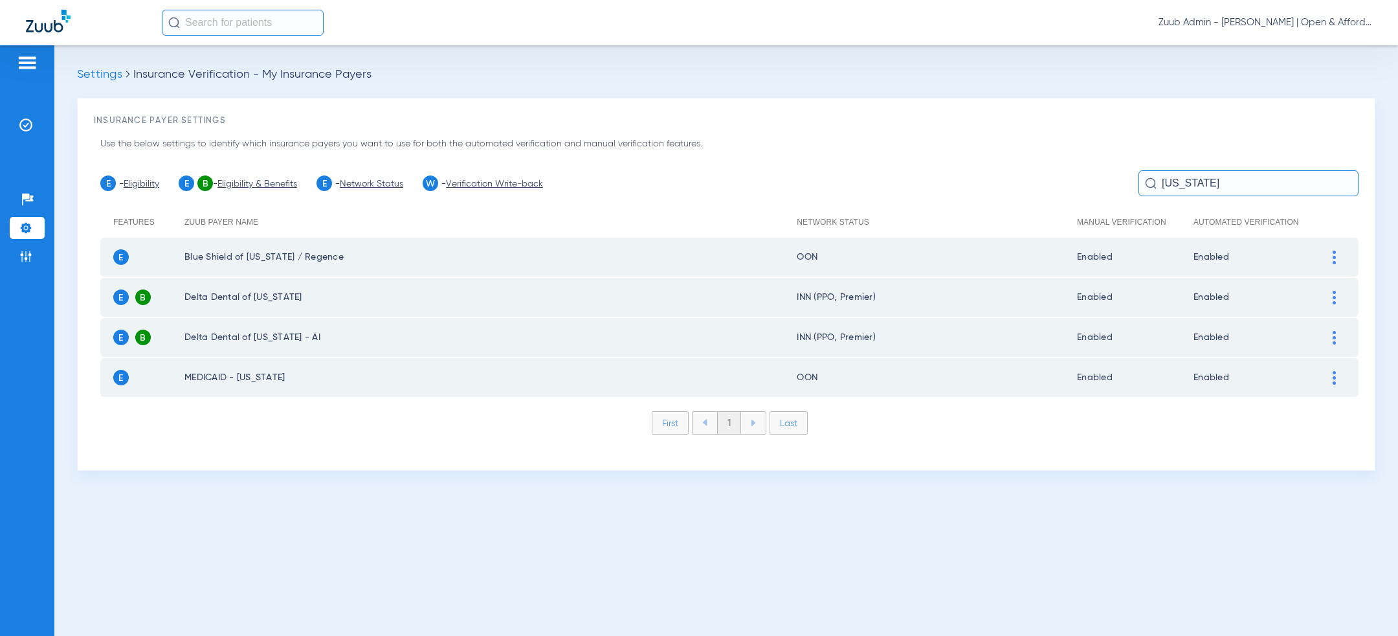
click at [1335, 254] on img at bounding box center [1334, 258] width 3 height 14
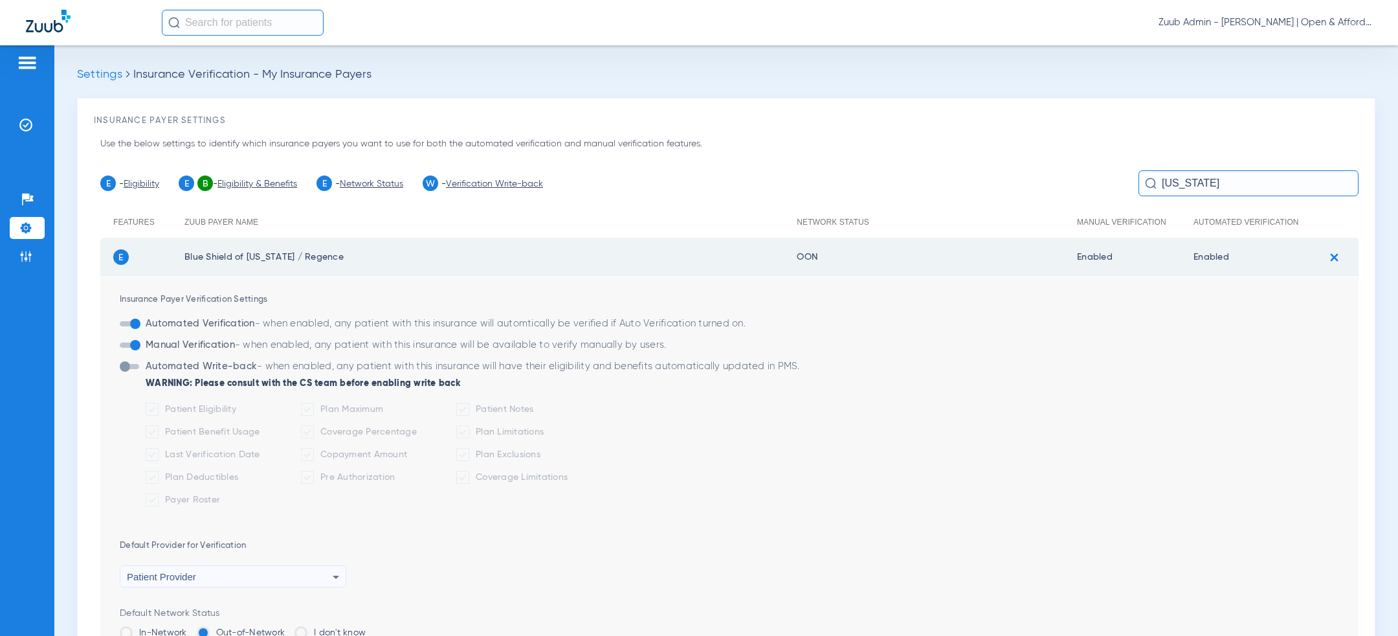
scroll to position [199, 0]
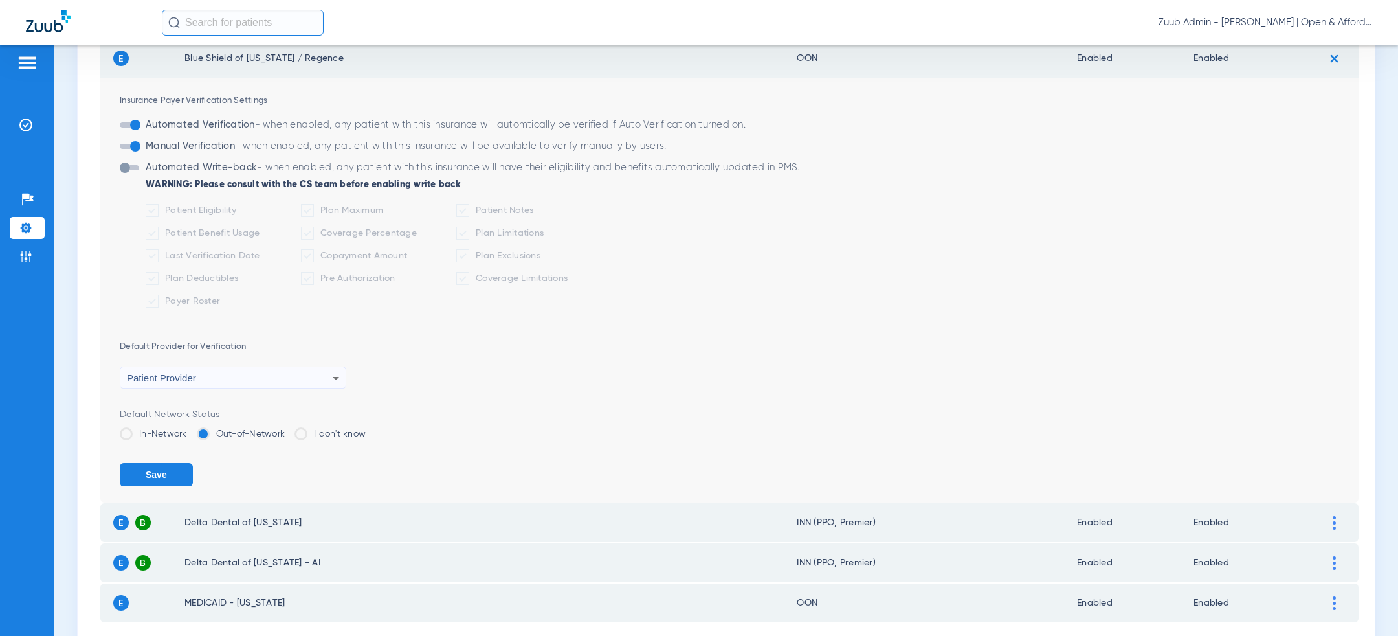
click at [139, 441] on li "In-Network" at bounding box center [153, 438] width 67 height 23
click at [139, 433] on label "In-Network" at bounding box center [153, 433] width 67 height 13
click at [190, 429] on input "In-Network" at bounding box center [190, 429] width 0 height 0
click at [148, 467] on button "Save" at bounding box center [156, 474] width 73 height 23
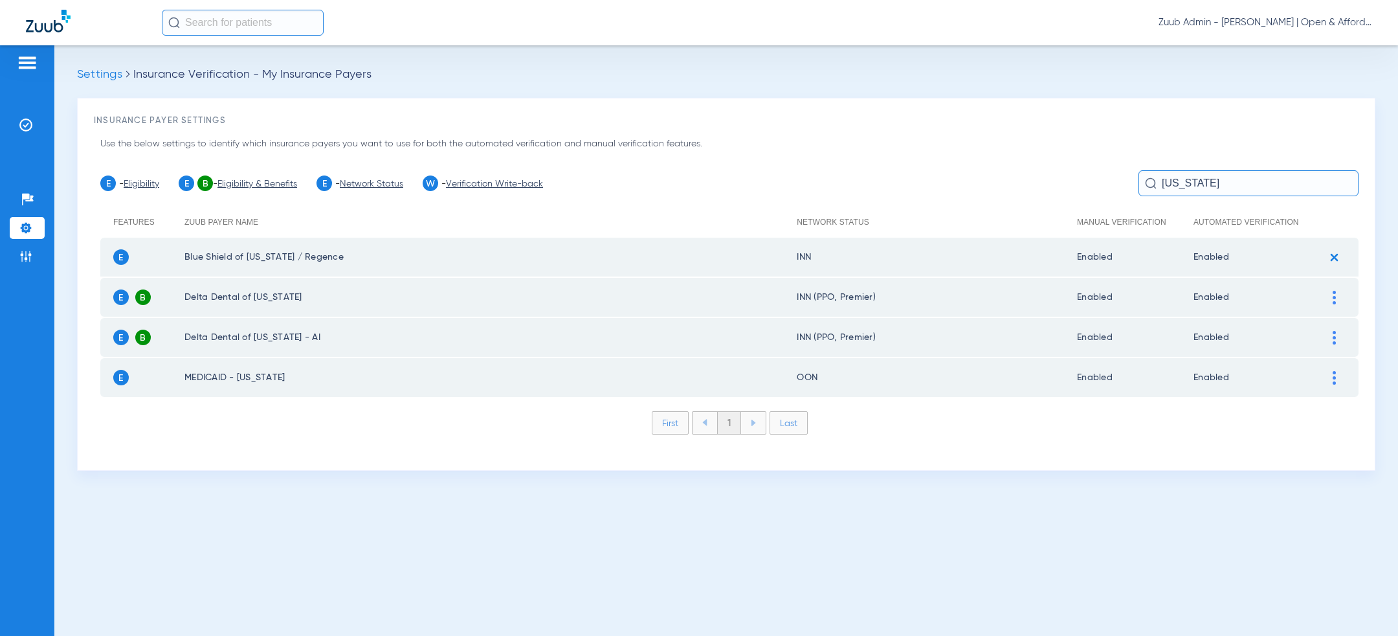
scroll to position [0, 0]
click at [1192, 190] on input "idaho" at bounding box center [1249, 183] width 220 height 26
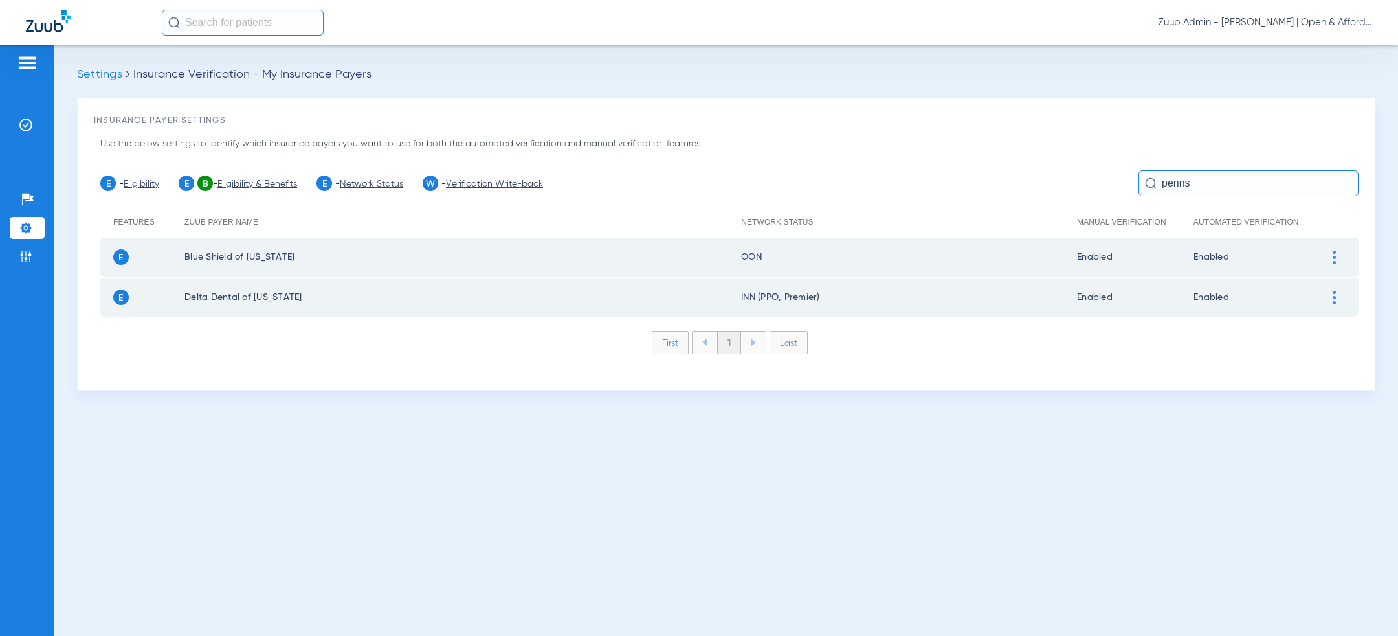
click at [1335, 254] on div at bounding box center [1334, 258] width 23 height 14
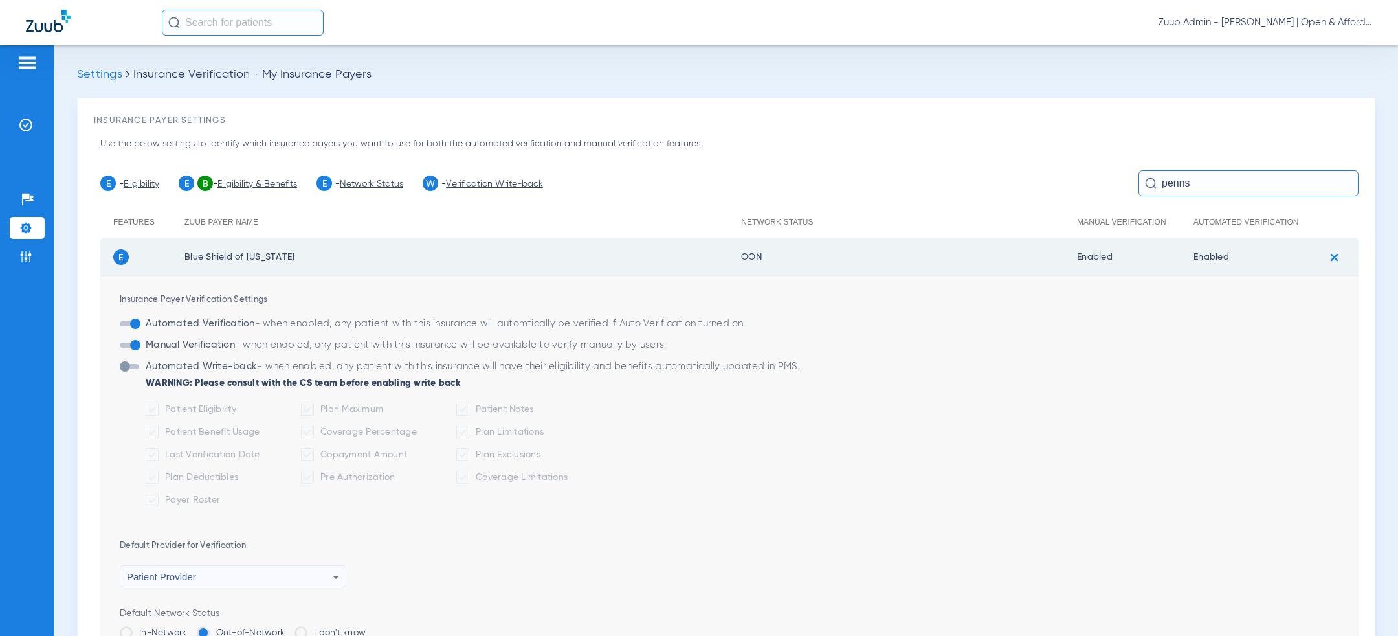
scroll to position [200, 0]
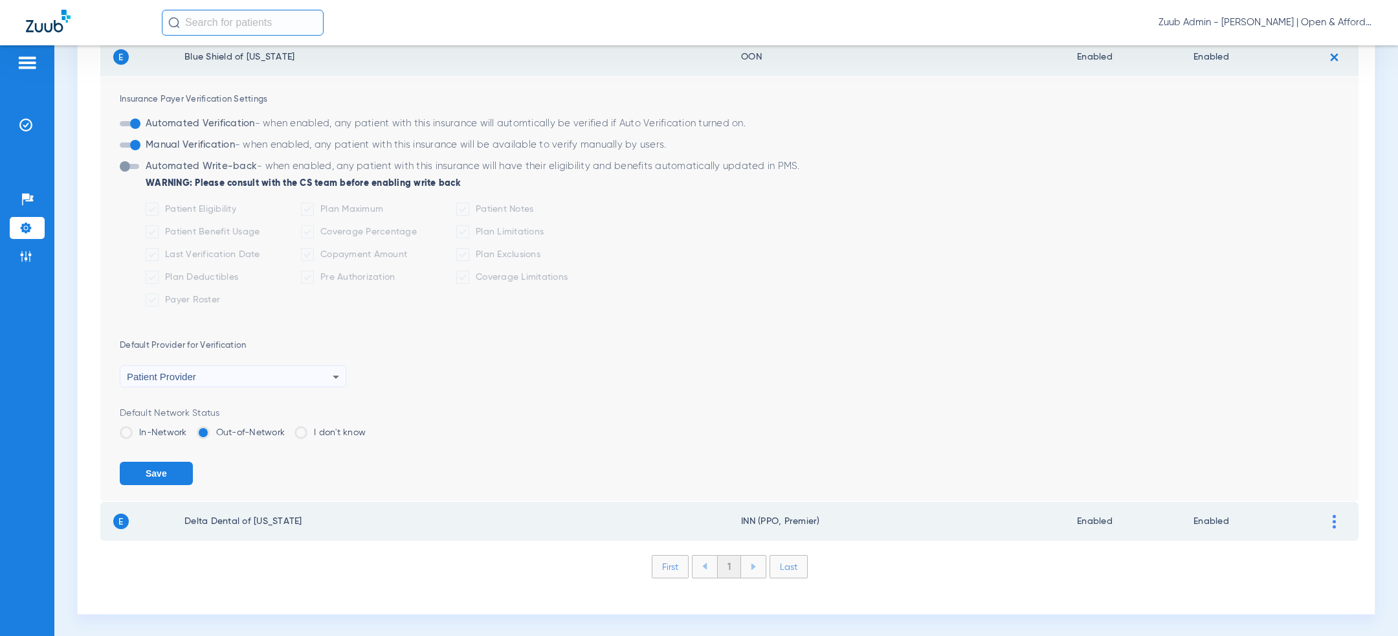
click at [142, 435] on label "In-Network" at bounding box center [153, 432] width 67 height 13
click at [190, 428] on input "In-Network" at bounding box center [190, 428] width 0 height 0
click at [144, 464] on button "Save" at bounding box center [156, 473] width 73 height 23
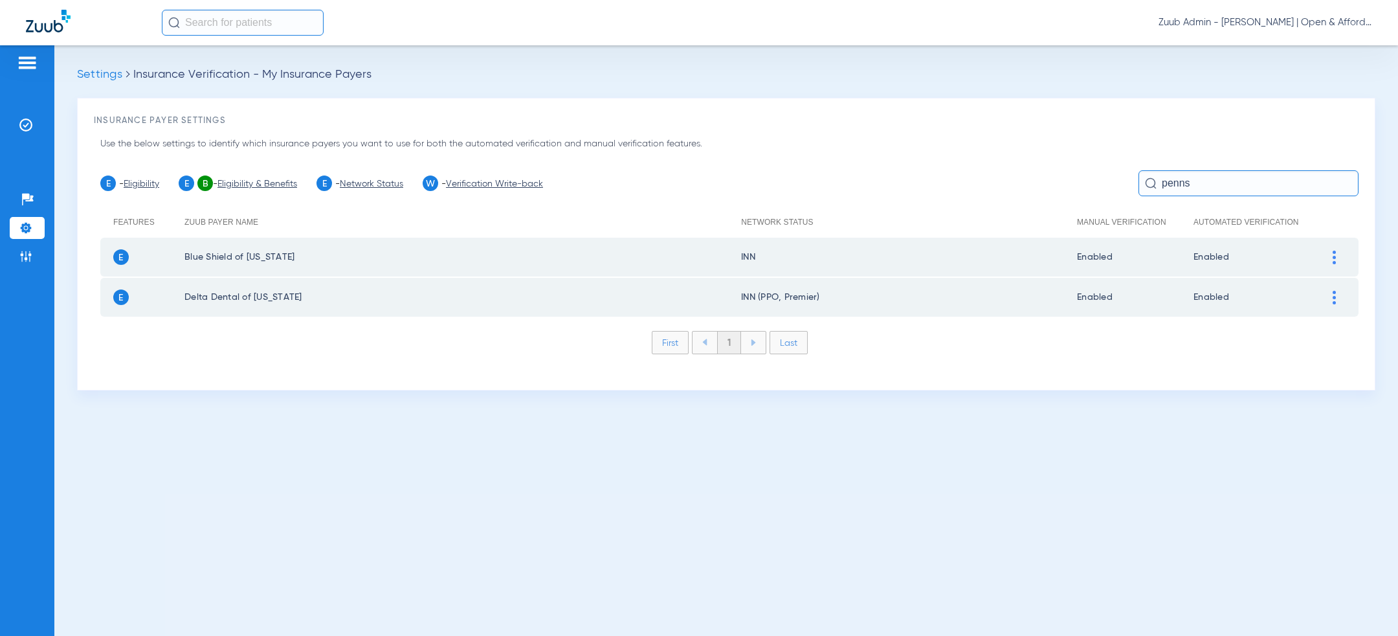
scroll to position [0, 0]
click at [1209, 175] on input "penns" at bounding box center [1249, 183] width 220 height 26
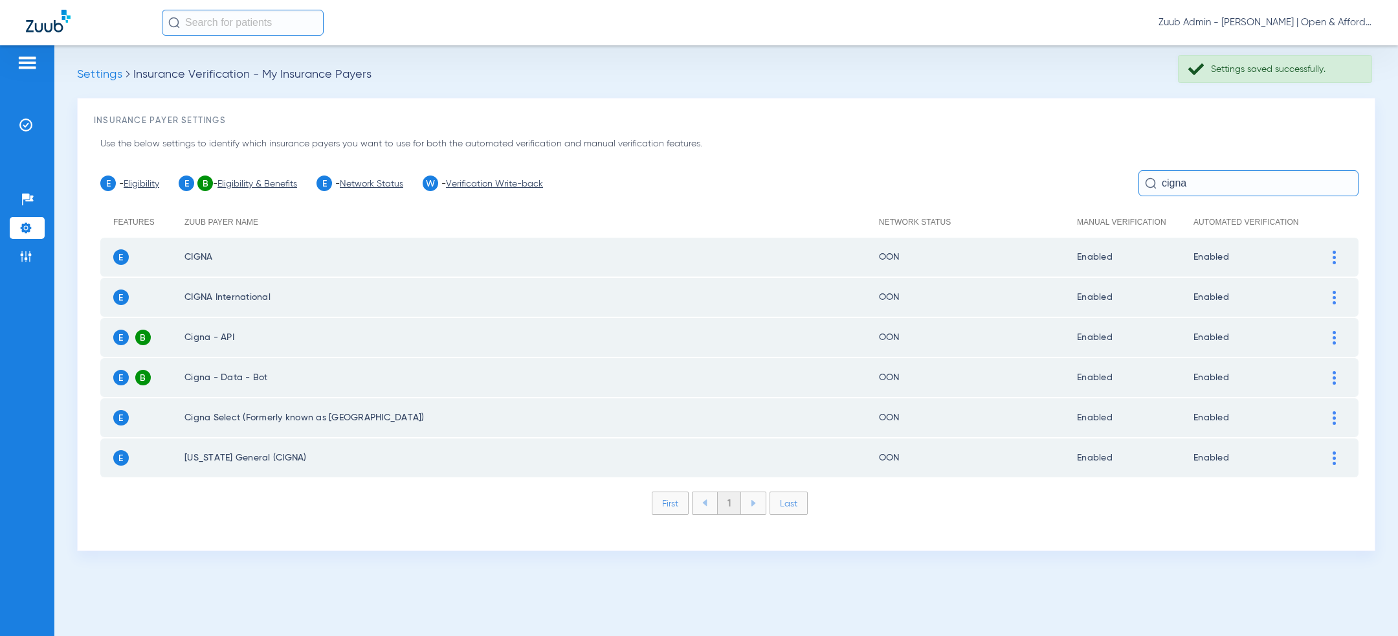
click at [1333, 256] on img at bounding box center [1334, 258] width 3 height 14
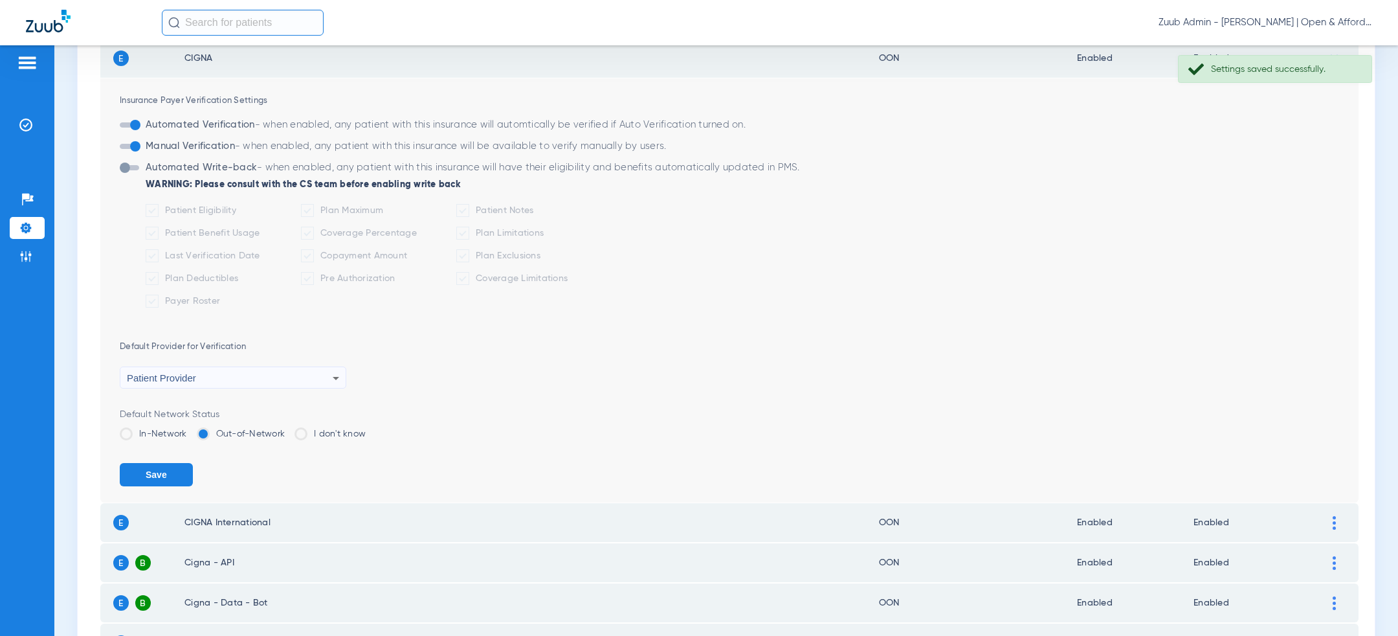
scroll to position [243, 0]
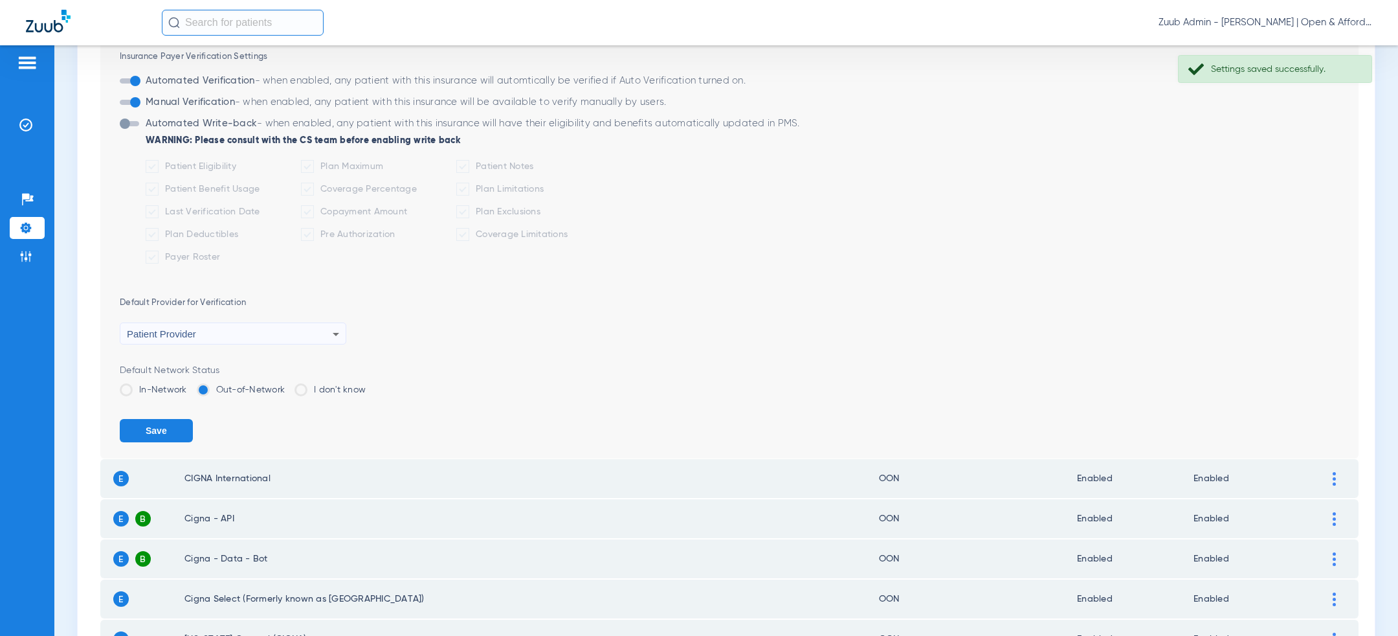
click at [175, 381] on div "Default Network Status In-Network Out-of-Network I don't know" at bounding box center [739, 385] width 1239 height 42
click at [168, 389] on label "In-Network" at bounding box center [153, 389] width 67 height 13
click at [190, 385] on input "In-Network" at bounding box center [190, 385] width 0 height 0
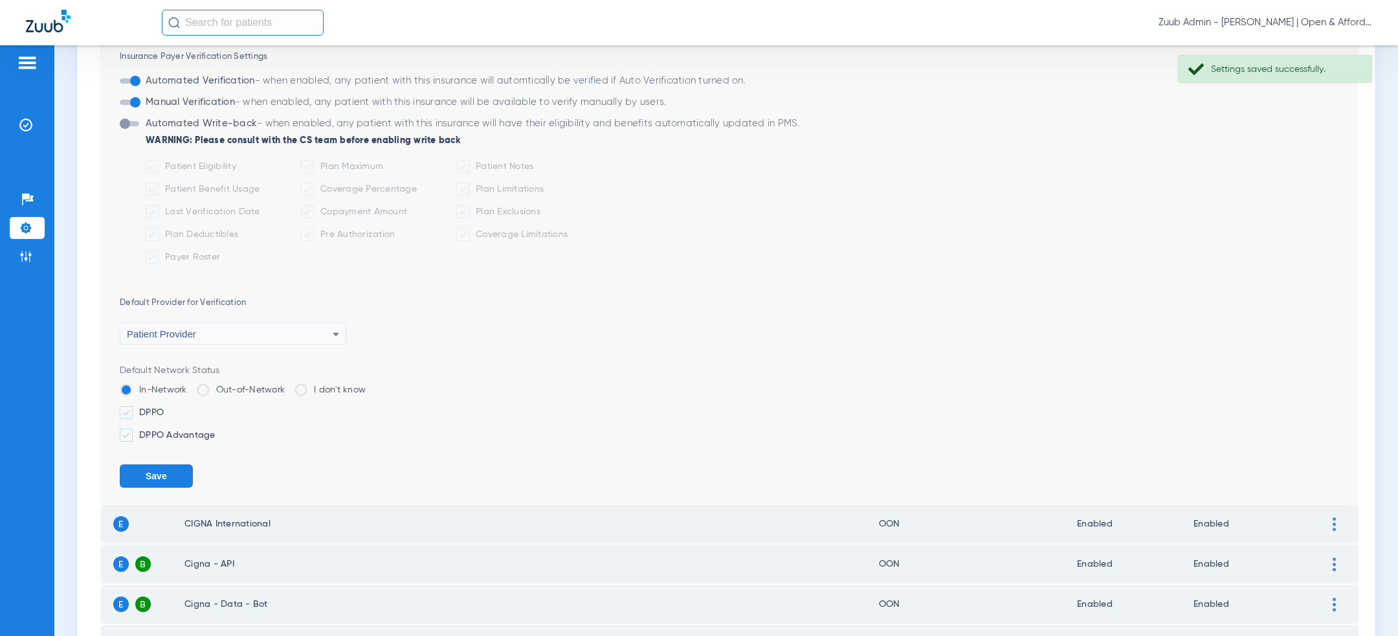
click at [165, 403] on li "In-Network" at bounding box center [153, 394] width 67 height 23
click at [165, 421] on ul "DPPO DPPO Advantage" at bounding box center [739, 424] width 1239 height 36
click at [162, 411] on label "DPPO" at bounding box center [739, 412] width 1239 height 13
click at [166, 408] on input "DPPO" at bounding box center [166, 408] width 0 height 0
click at [162, 430] on label "DPPO Advantage" at bounding box center [739, 435] width 1239 height 13
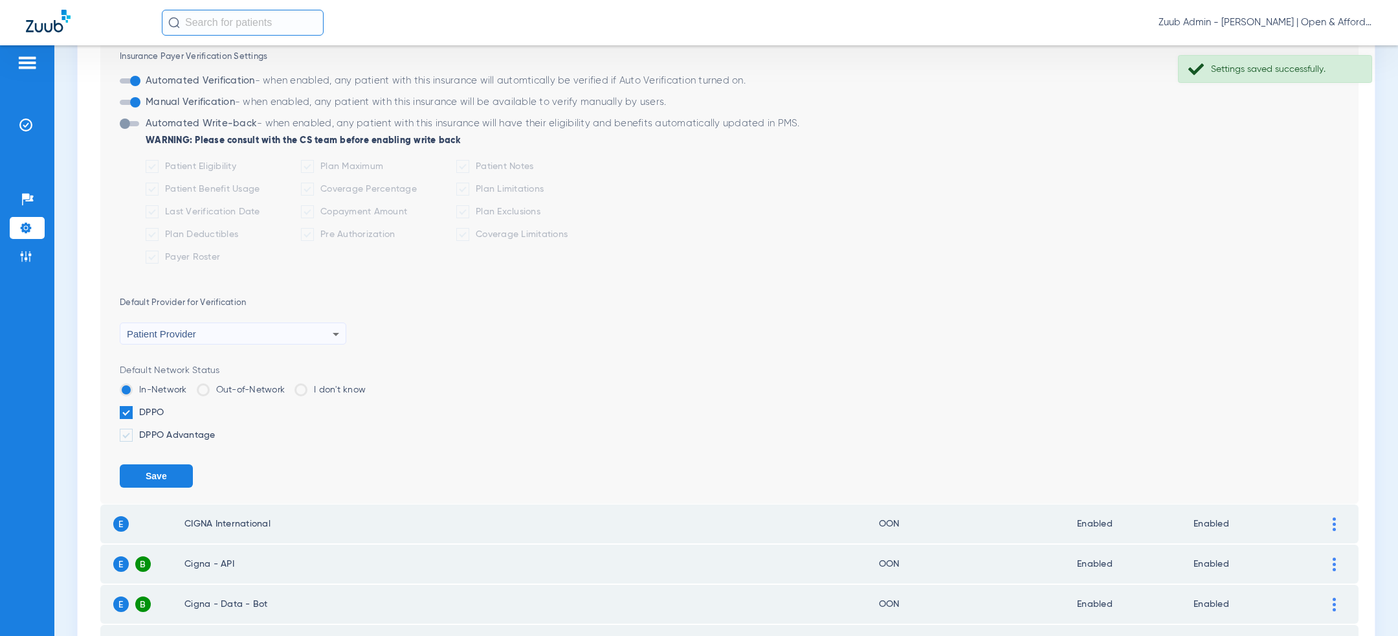
click at [218, 430] on input "DPPO Advantage" at bounding box center [218, 430] width 0 height 0
click at [163, 477] on button "Save" at bounding box center [156, 475] width 73 height 23
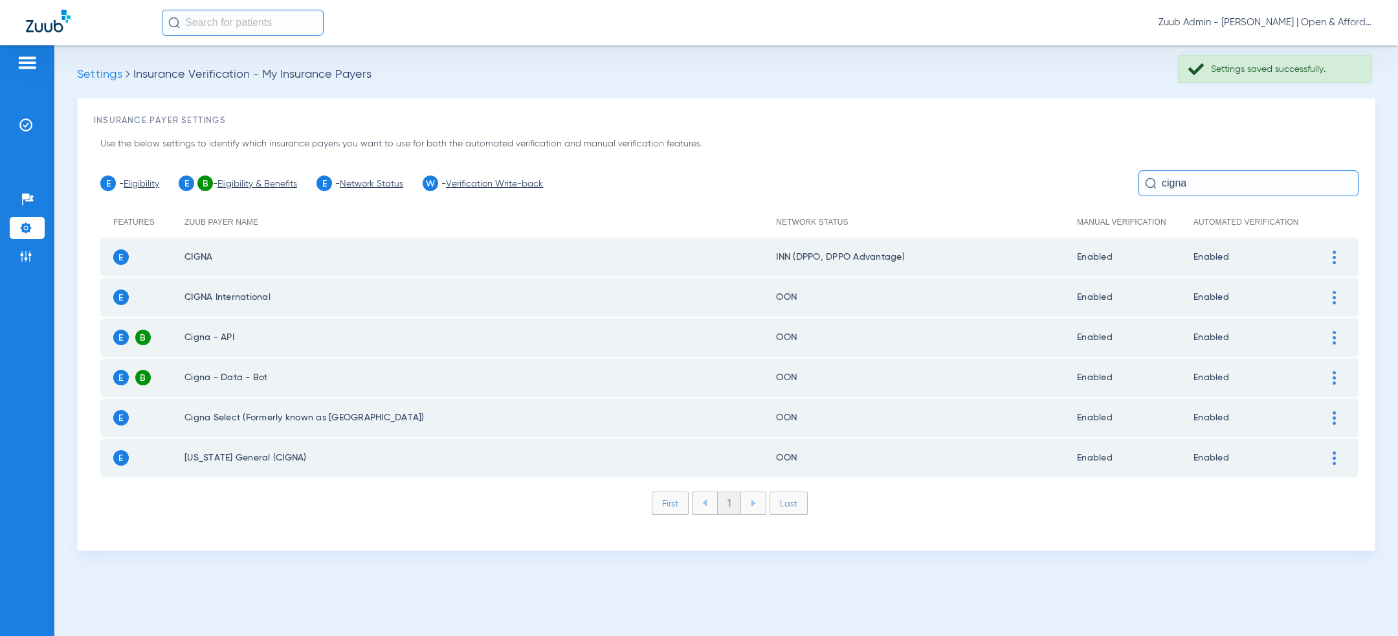
scroll to position [0, 0]
click at [1335, 298] on img at bounding box center [1334, 298] width 3 height 14
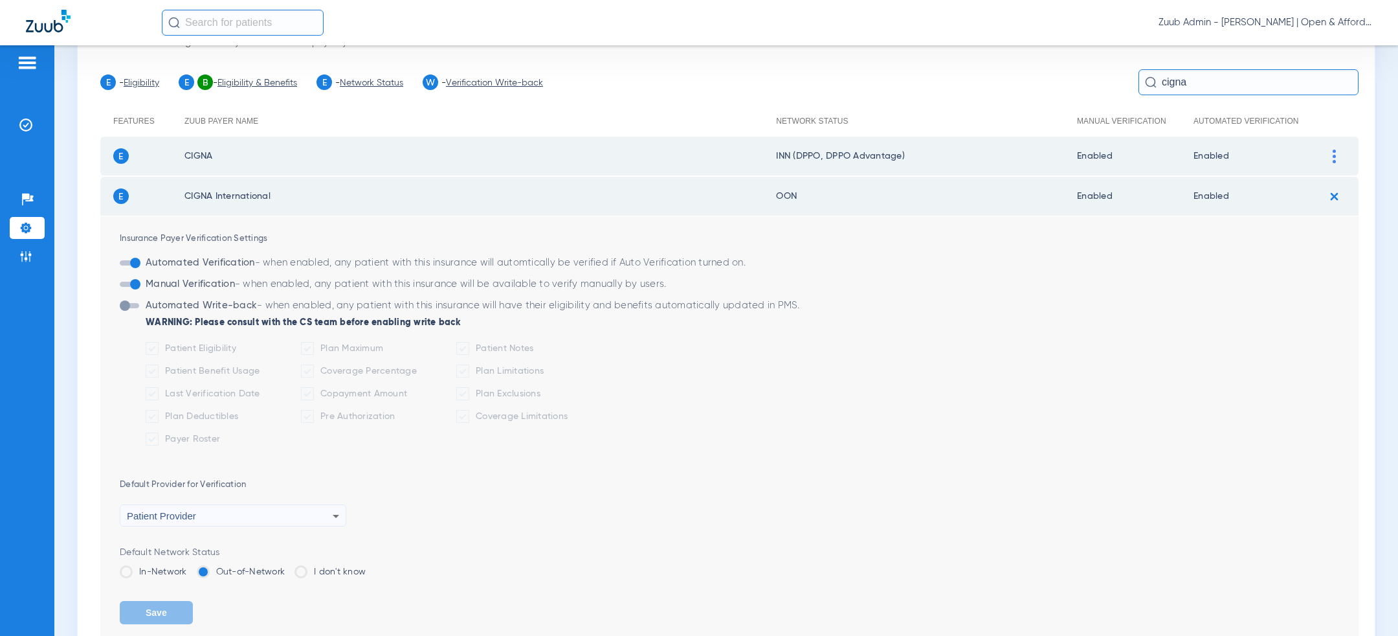
scroll to position [214, 0]
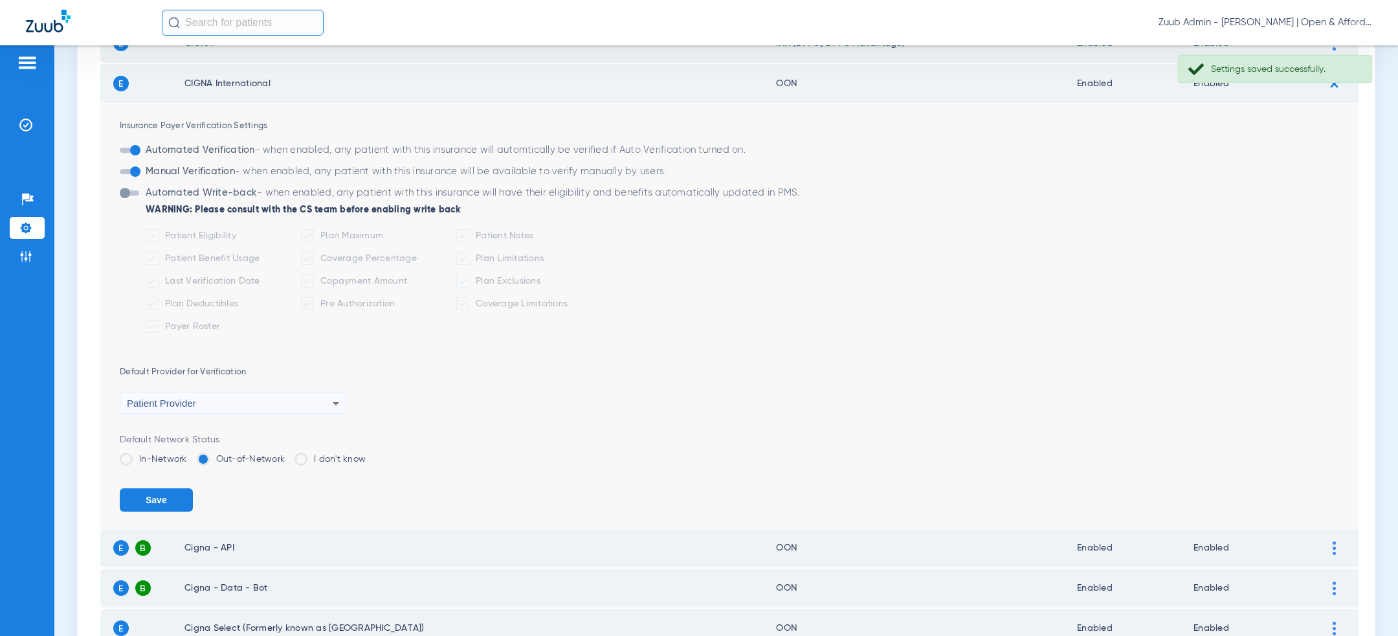
click at [139, 453] on label "In-Network" at bounding box center [153, 458] width 67 height 13
click at [190, 454] on input "In-Network" at bounding box center [190, 454] width 0 height 0
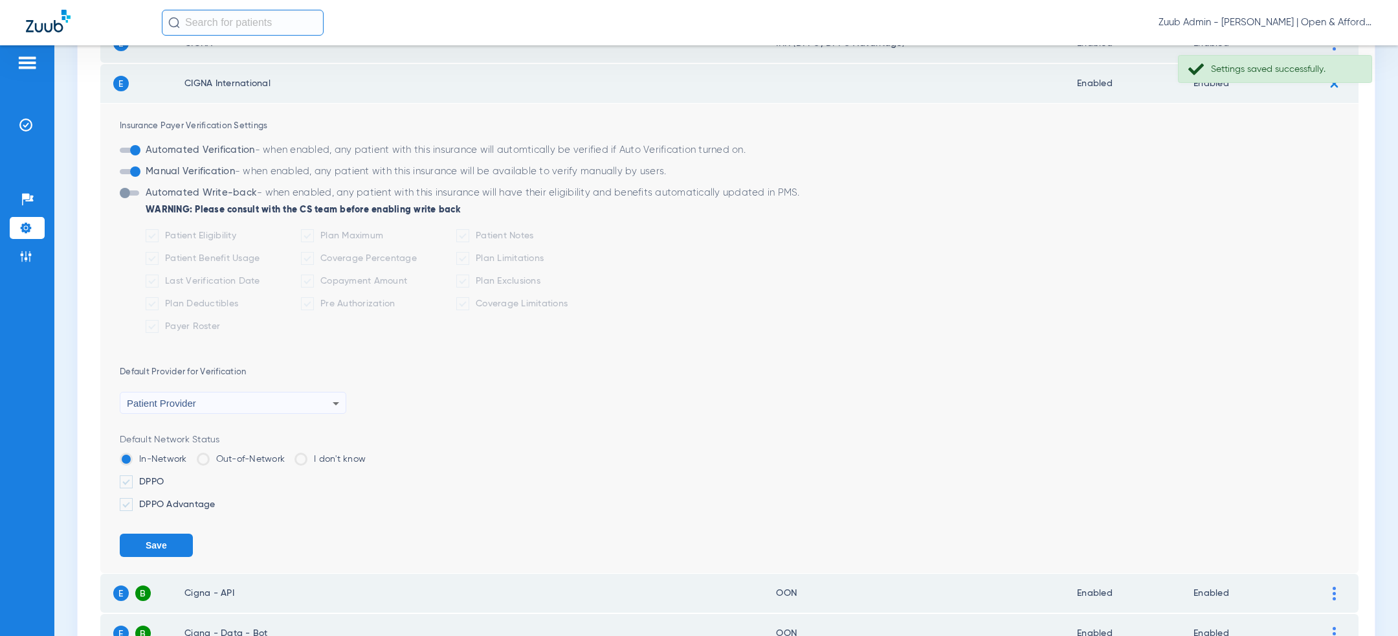
click at [139, 475] on label "DPPO" at bounding box center [739, 481] width 1239 height 13
click at [166, 477] on input "DPPO" at bounding box center [166, 477] width 0 height 0
click at [139, 504] on label "DPPO Advantage" at bounding box center [739, 504] width 1239 height 13
click at [218, 500] on input "DPPO Advantage" at bounding box center [218, 500] width 0 height 0
click at [150, 548] on button "Save" at bounding box center [156, 544] width 73 height 23
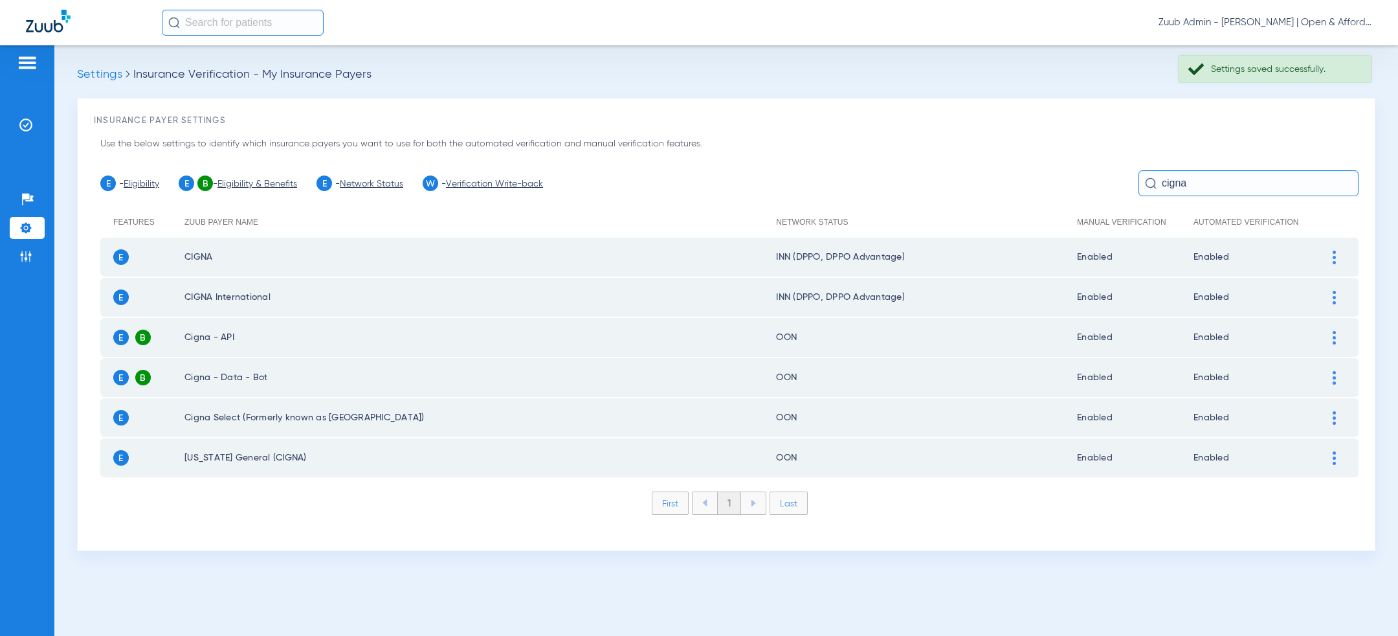
scroll to position [0, 0]
click at [1332, 344] on td at bounding box center [1341, 337] width 36 height 39
click at [1332, 339] on div at bounding box center [1334, 338] width 23 height 14
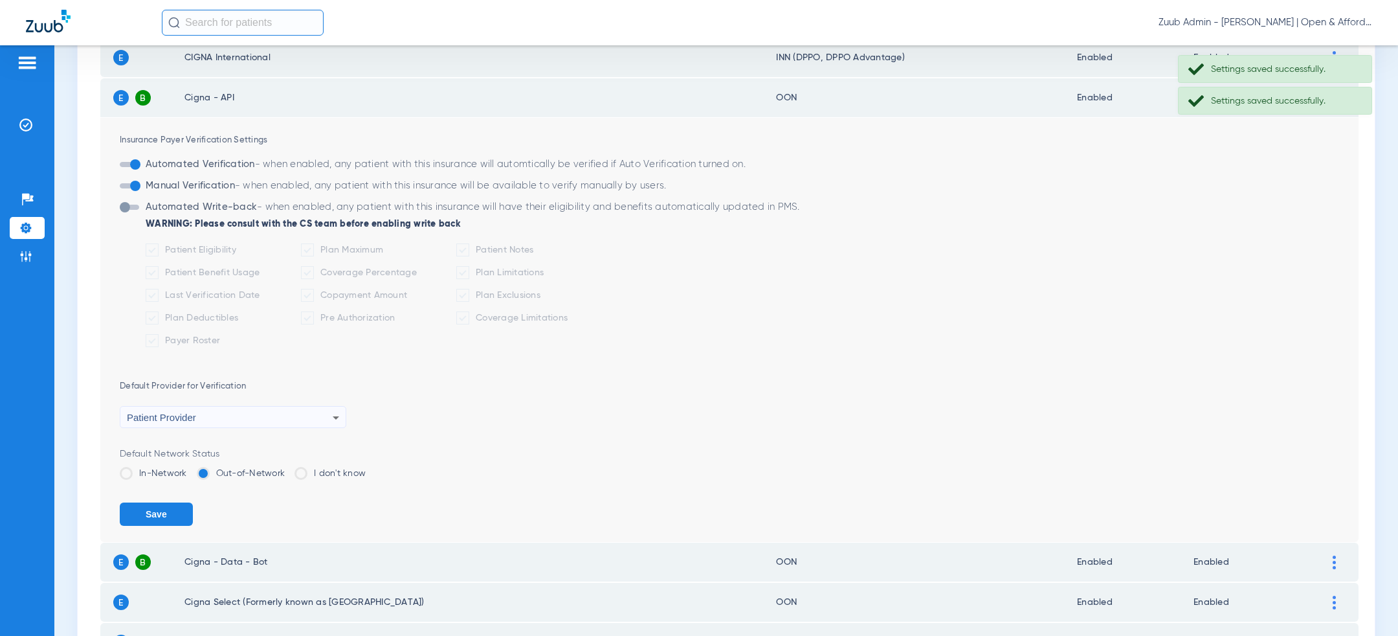
scroll to position [298, 0]
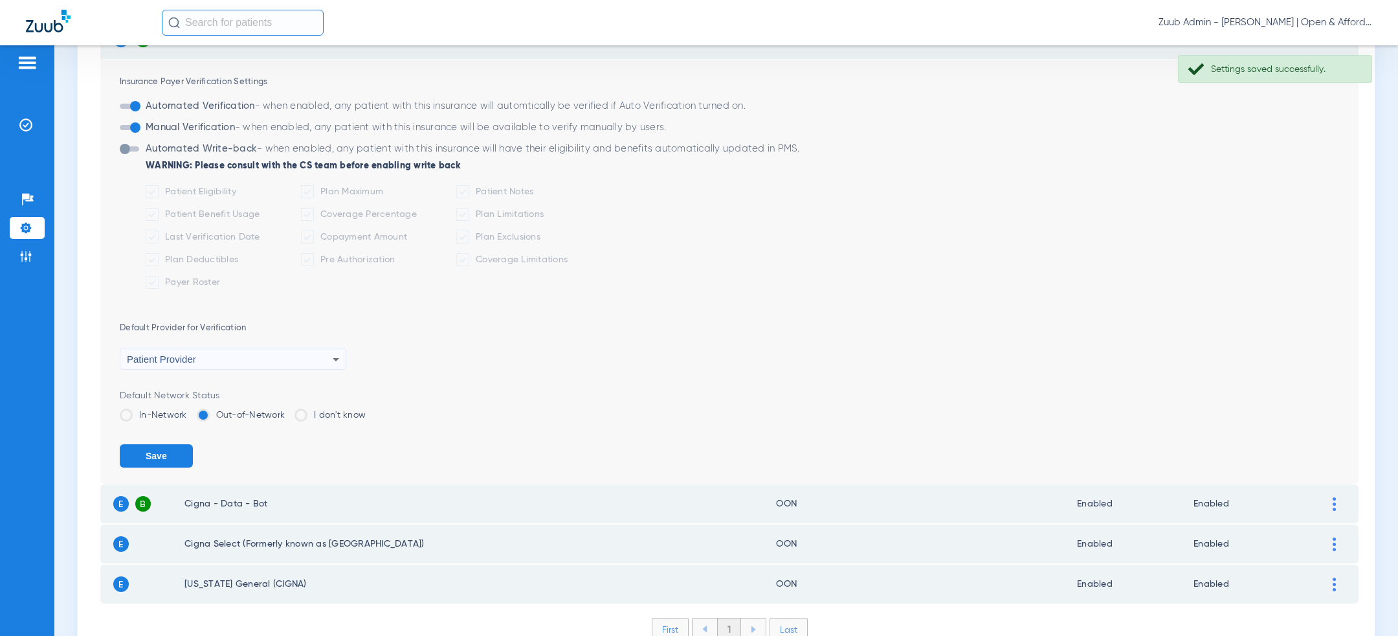
click at [133, 416] on label "In-Network" at bounding box center [153, 414] width 67 height 13
click at [190, 410] on input "In-Network" at bounding box center [190, 410] width 0 height 0
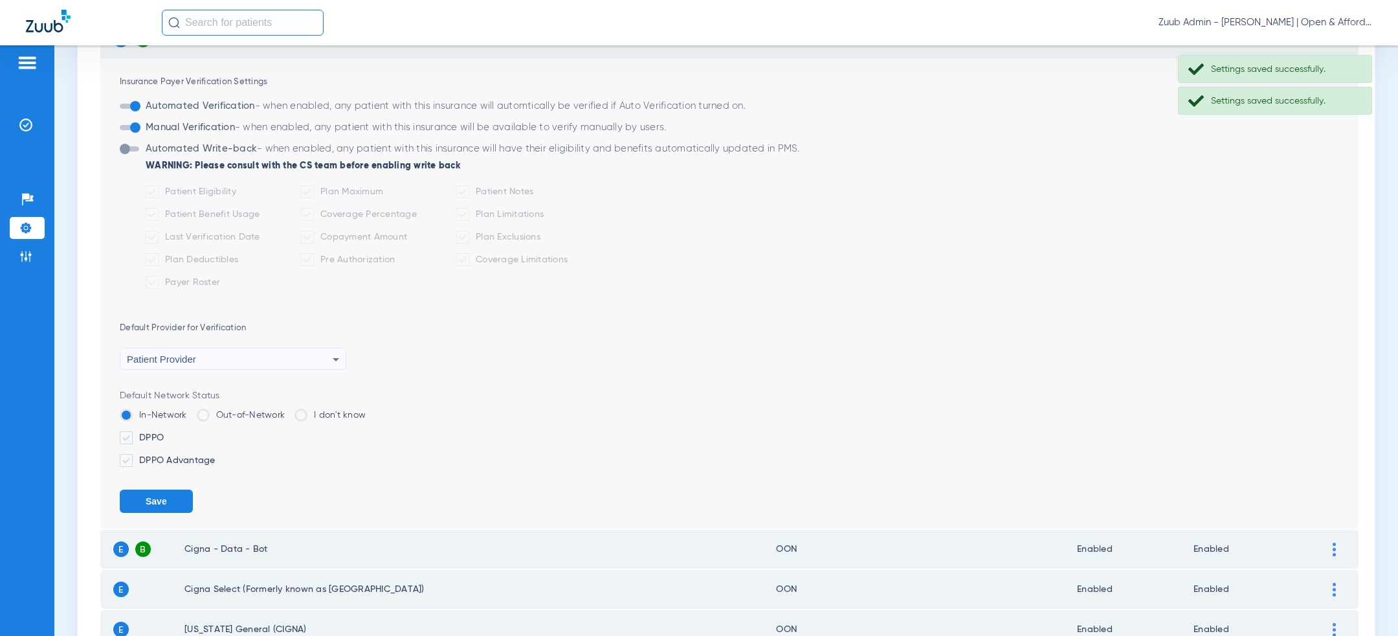
click at [133, 431] on label "DPPO" at bounding box center [739, 437] width 1239 height 13
click at [166, 433] on input "DPPO" at bounding box center [166, 433] width 0 height 0
click at [133, 456] on label "DPPO Advantage" at bounding box center [739, 460] width 1239 height 13
click at [218, 456] on input "DPPO Advantage" at bounding box center [218, 456] width 0 height 0
click at [155, 504] on button "Save" at bounding box center [156, 500] width 73 height 23
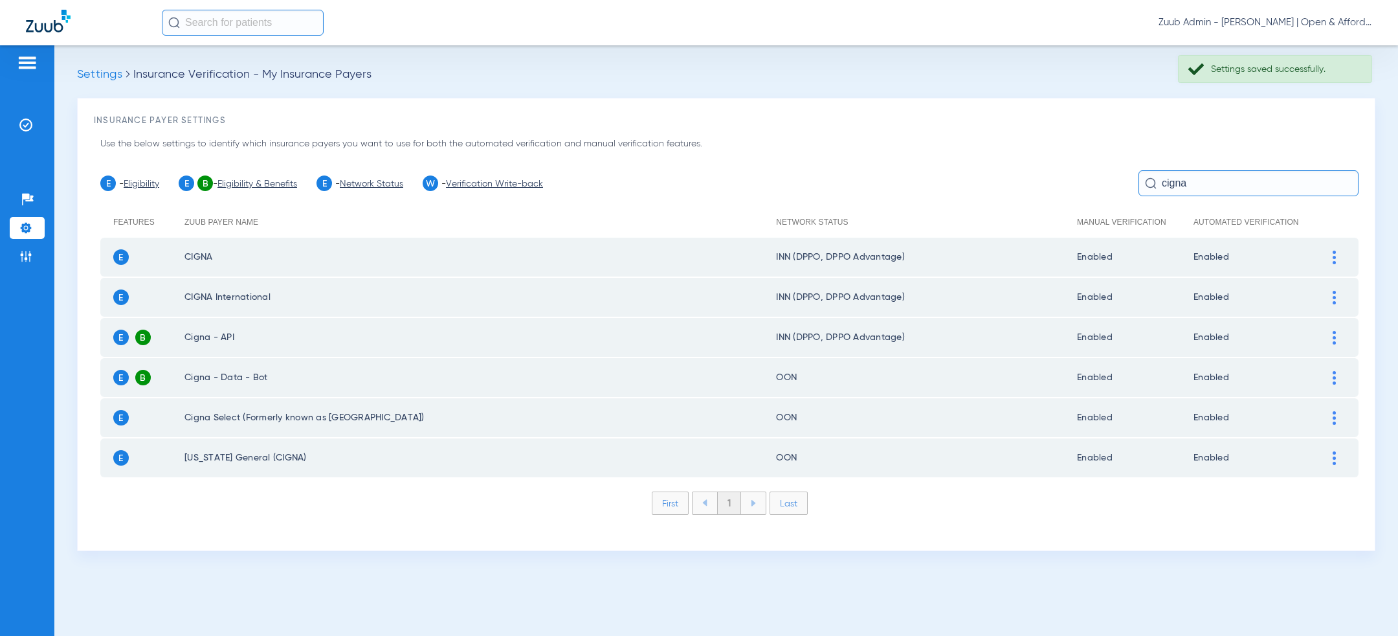
scroll to position [0, 0]
click at [1336, 374] on div at bounding box center [1334, 378] width 23 height 14
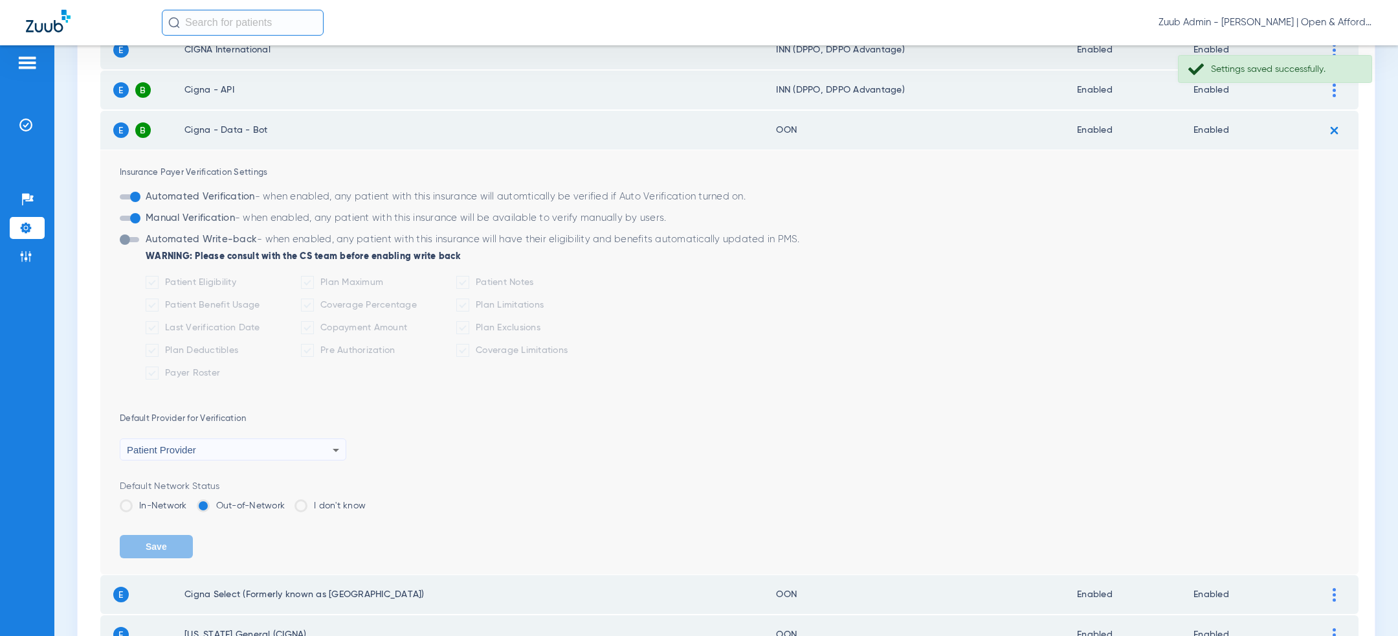
scroll to position [269, 0]
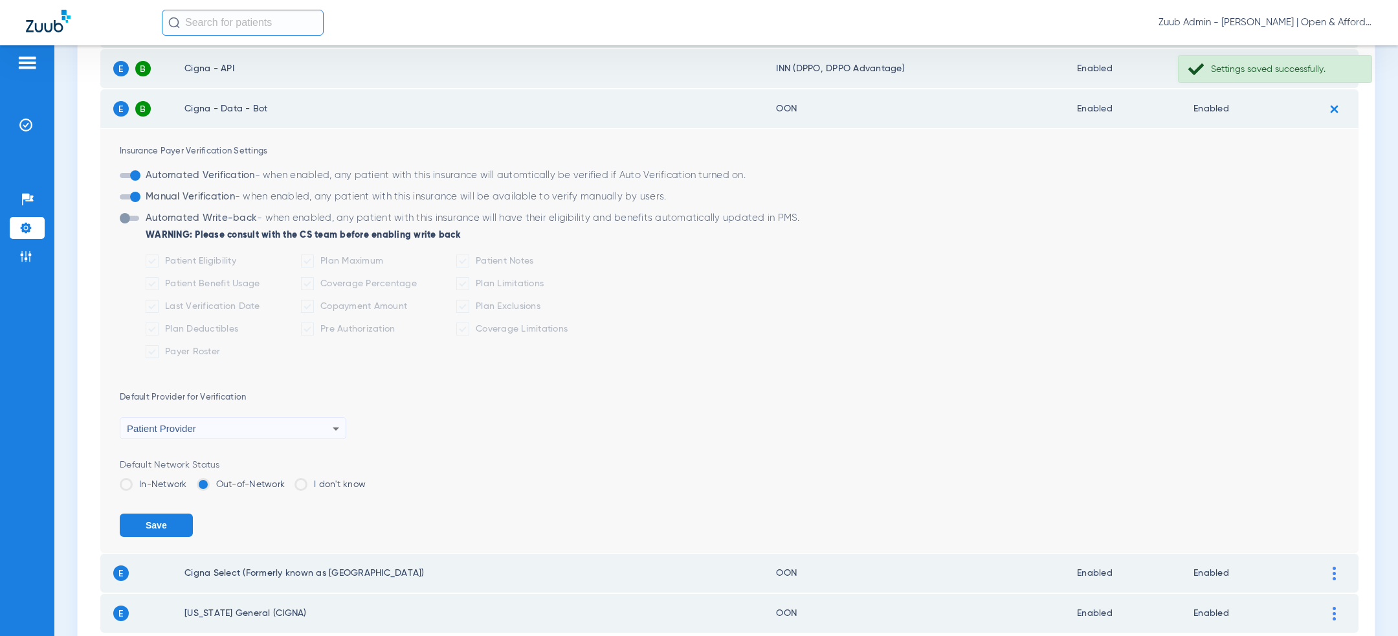
click at [164, 480] on label "In-Network" at bounding box center [153, 484] width 67 height 13
click at [190, 480] on input "In-Network" at bounding box center [190, 480] width 0 height 0
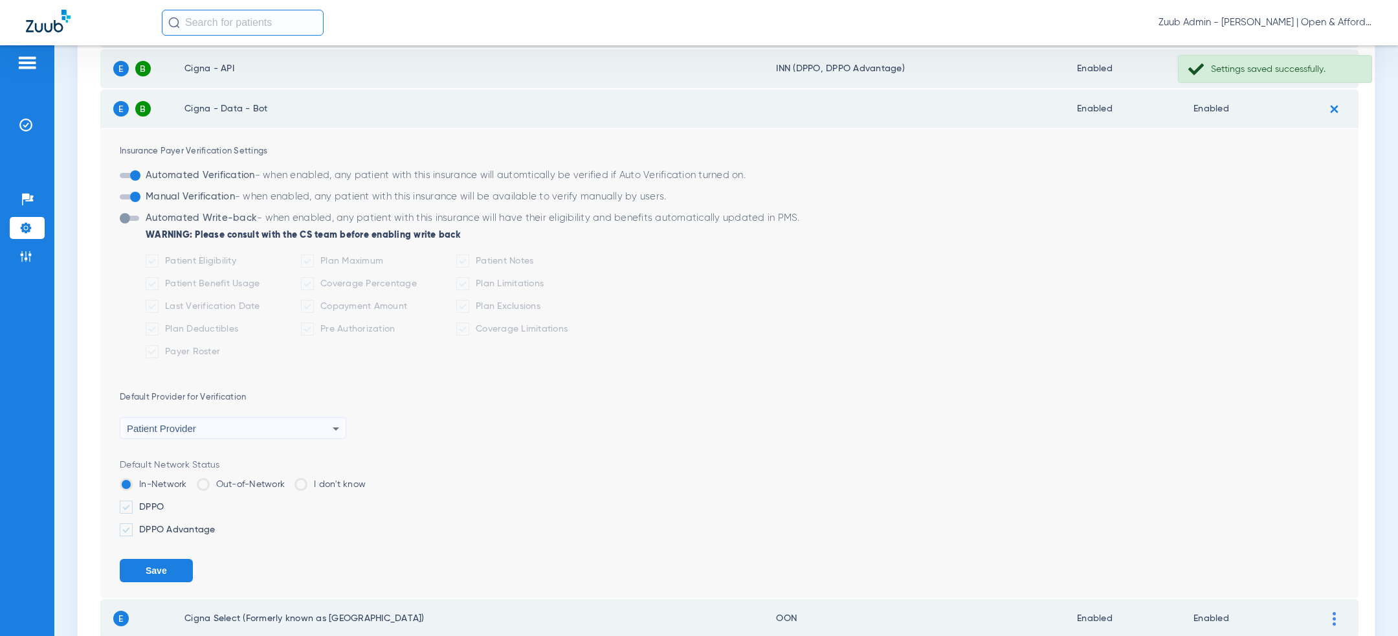
click at [145, 513] on ul "DPPO DPPO Advantage" at bounding box center [739, 518] width 1239 height 36
click at [145, 524] on label "DPPO Advantage" at bounding box center [739, 529] width 1239 height 13
click at [218, 525] on input "DPPO Advantage" at bounding box center [218, 525] width 0 height 0
click at [145, 505] on label "DPPO" at bounding box center [739, 506] width 1239 height 13
click at [166, 502] on input "DPPO" at bounding box center [166, 502] width 0 height 0
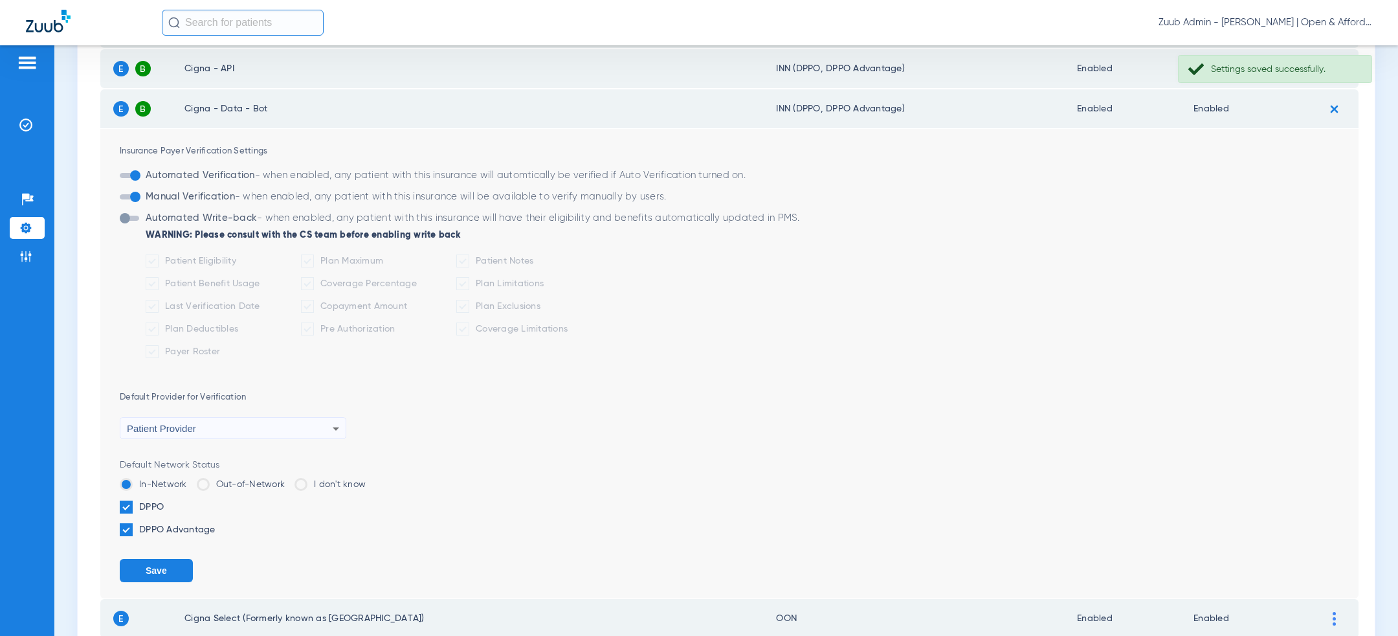
click at [149, 570] on button "Save" at bounding box center [156, 570] width 73 height 23
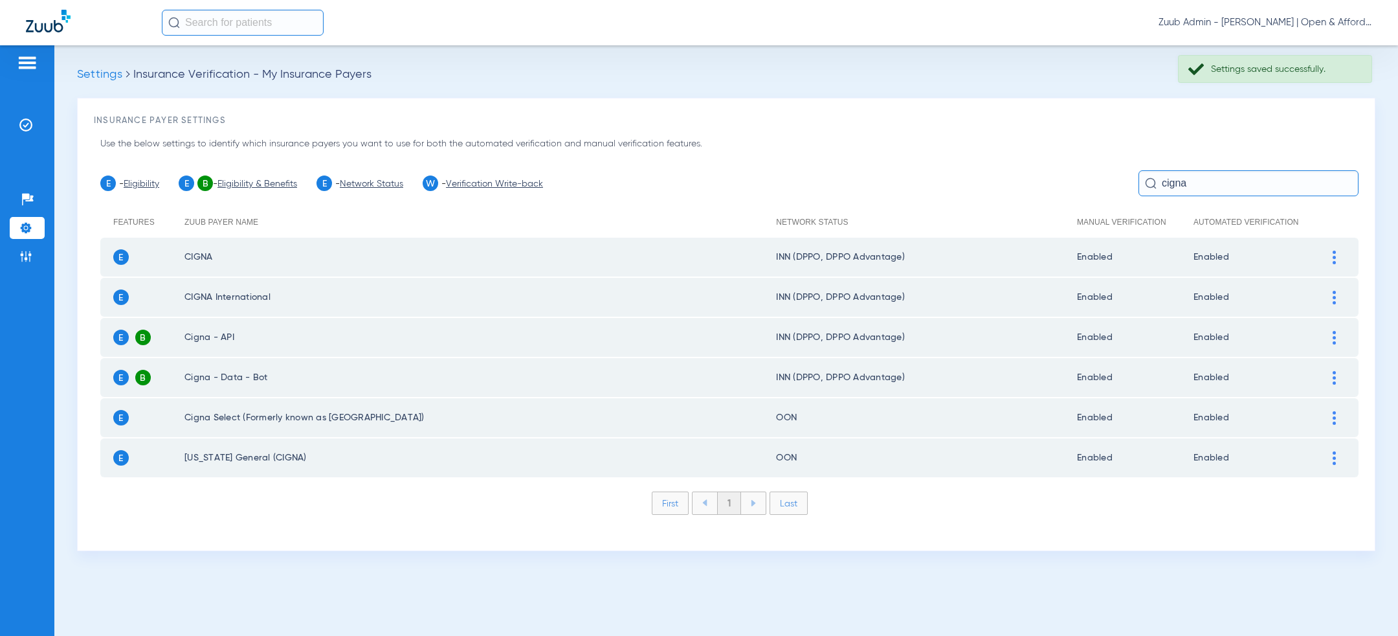
scroll to position [0, 0]
click at [1335, 297] on img at bounding box center [1334, 298] width 3 height 14
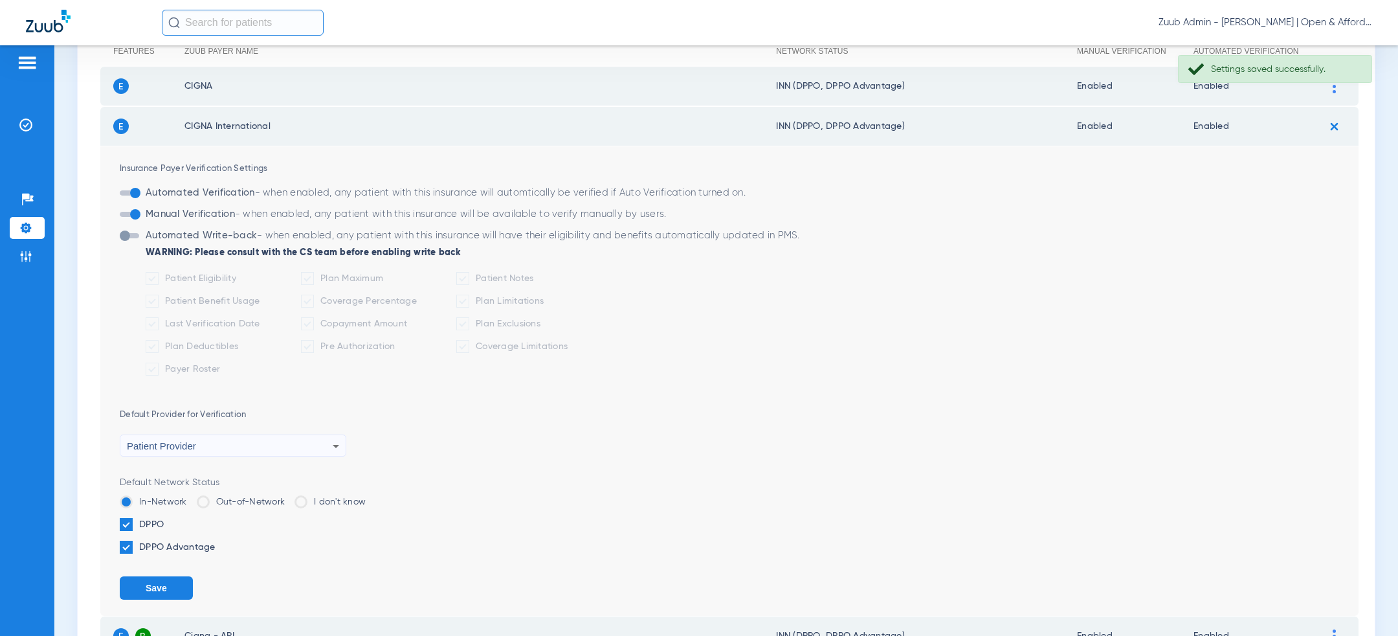
scroll to position [214, 0]
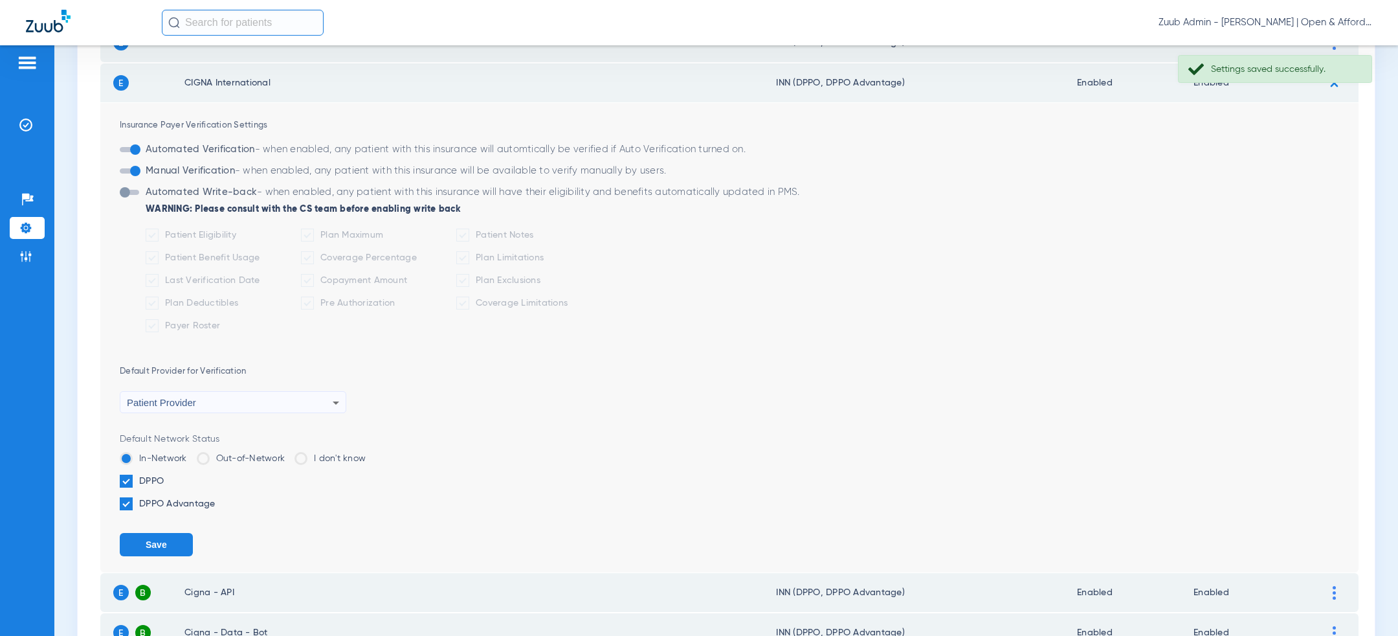
click at [257, 461] on label "Out-of-Network" at bounding box center [241, 458] width 89 height 13
click at [288, 454] on input "Out-of-Network" at bounding box center [288, 454] width 0 height 0
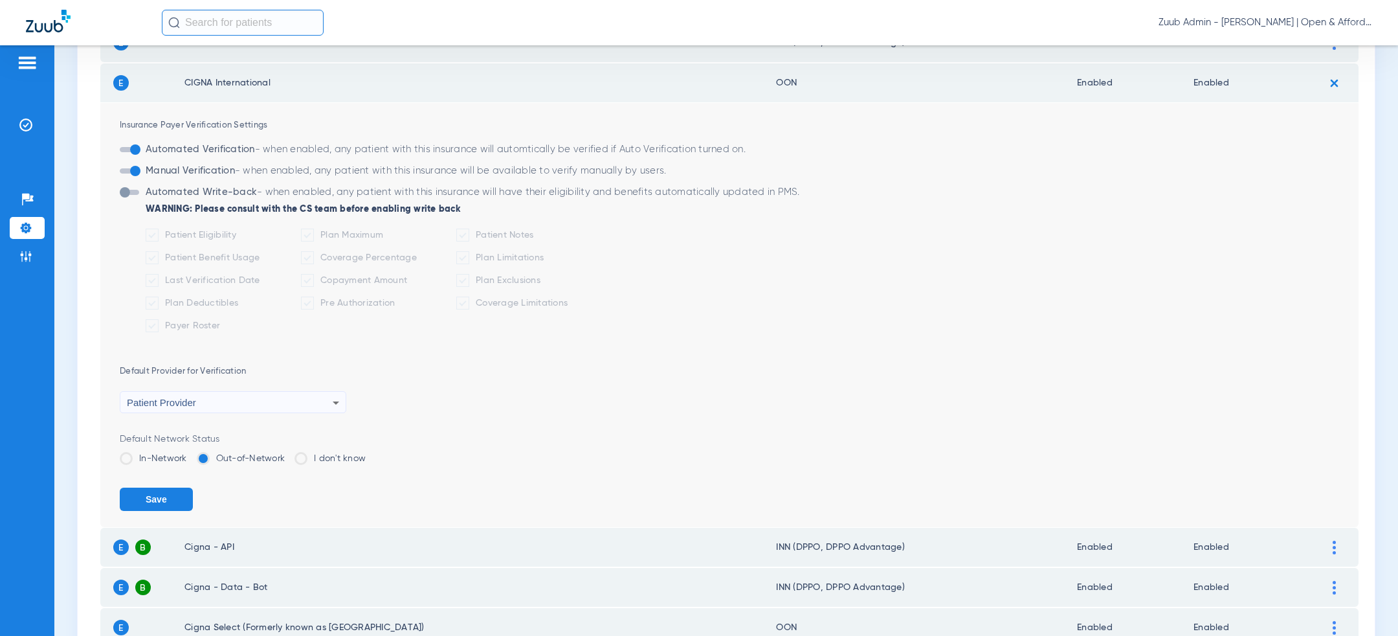
click at [161, 492] on button "Save" at bounding box center [156, 498] width 73 height 23
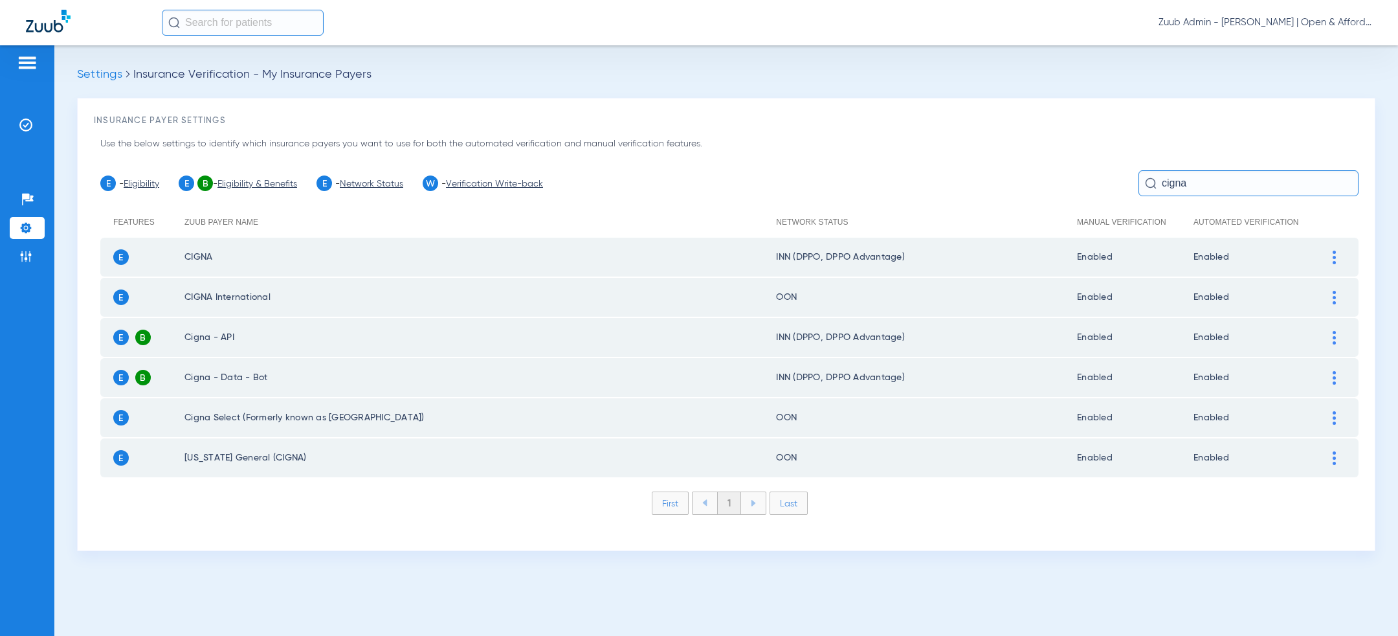
scroll to position [0, 0]
click at [1340, 411] on div at bounding box center [1334, 418] width 23 height 14
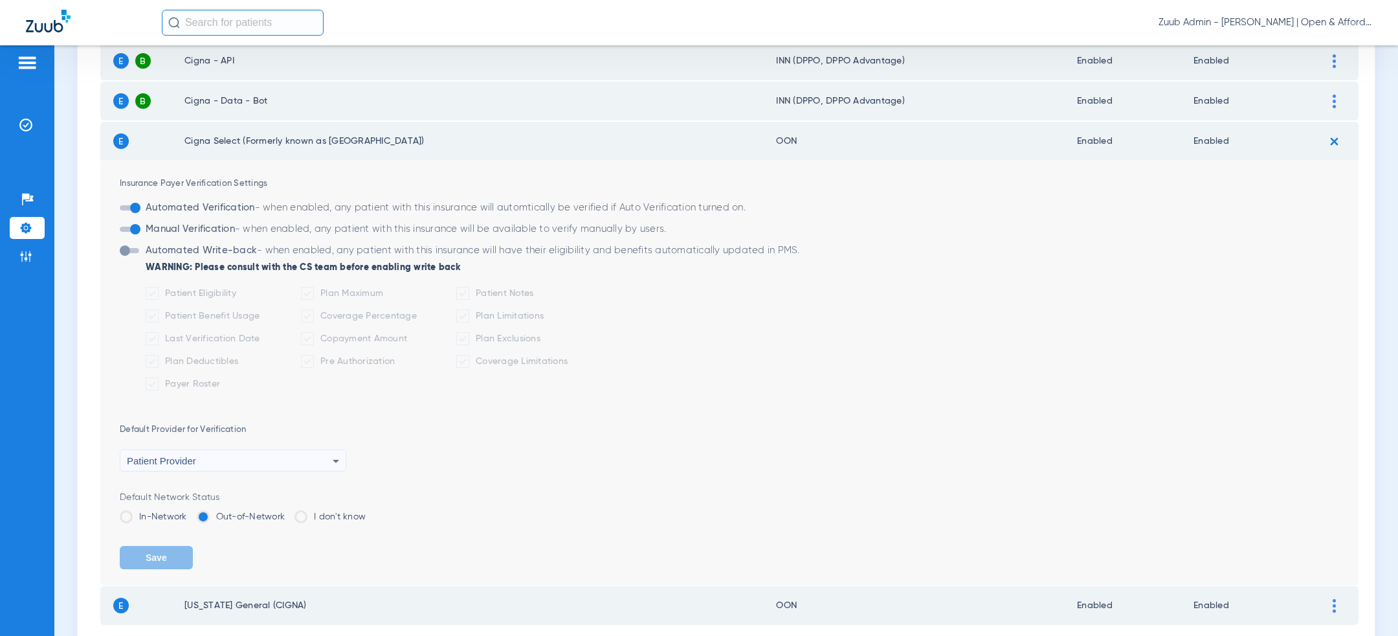
scroll to position [359, 0]
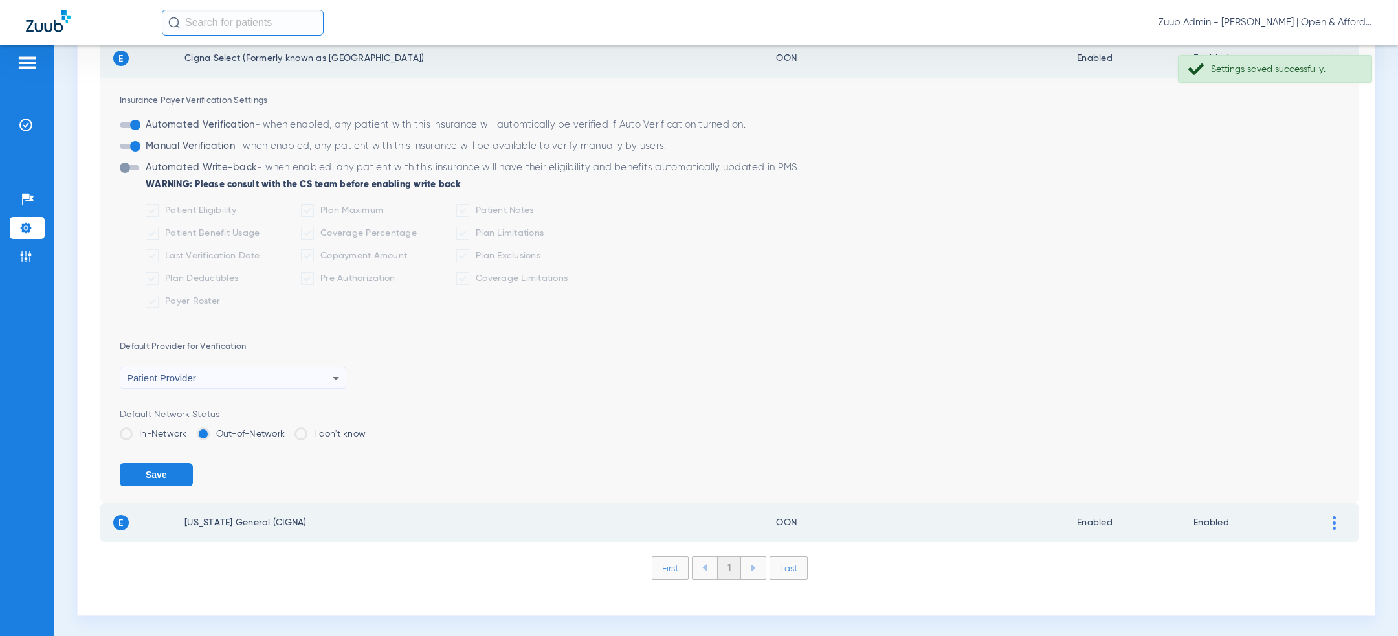
click at [142, 429] on label "In-Network" at bounding box center [153, 433] width 67 height 13
click at [190, 429] on input "In-Network" at bounding box center [190, 429] width 0 height 0
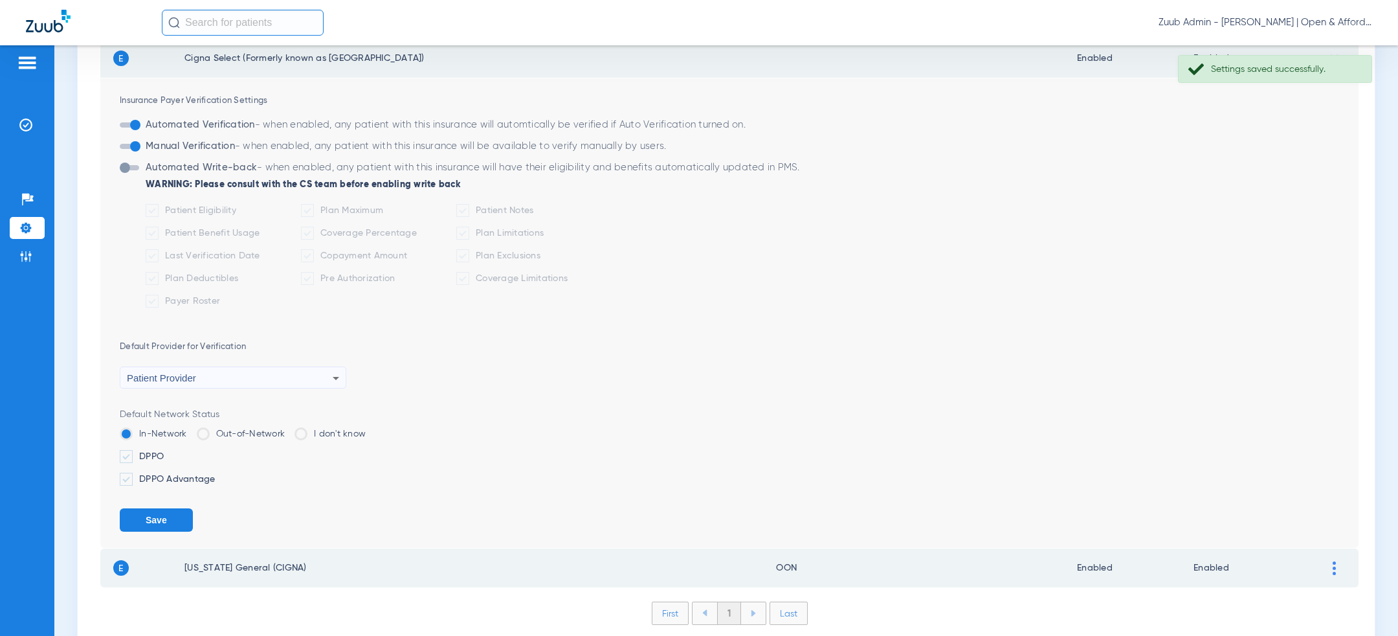
click at [142, 450] on label "DPPO" at bounding box center [739, 456] width 1239 height 13
click at [166, 452] on input "DPPO" at bounding box center [166, 452] width 0 height 0
click at [144, 479] on label "DPPO Advantage" at bounding box center [739, 479] width 1239 height 13
click at [218, 475] on input "DPPO Advantage" at bounding box center [218, 475] width 0 height 0
click at [148, 512] on button "Save" at bounding box center [156, 519] width 73 height 23
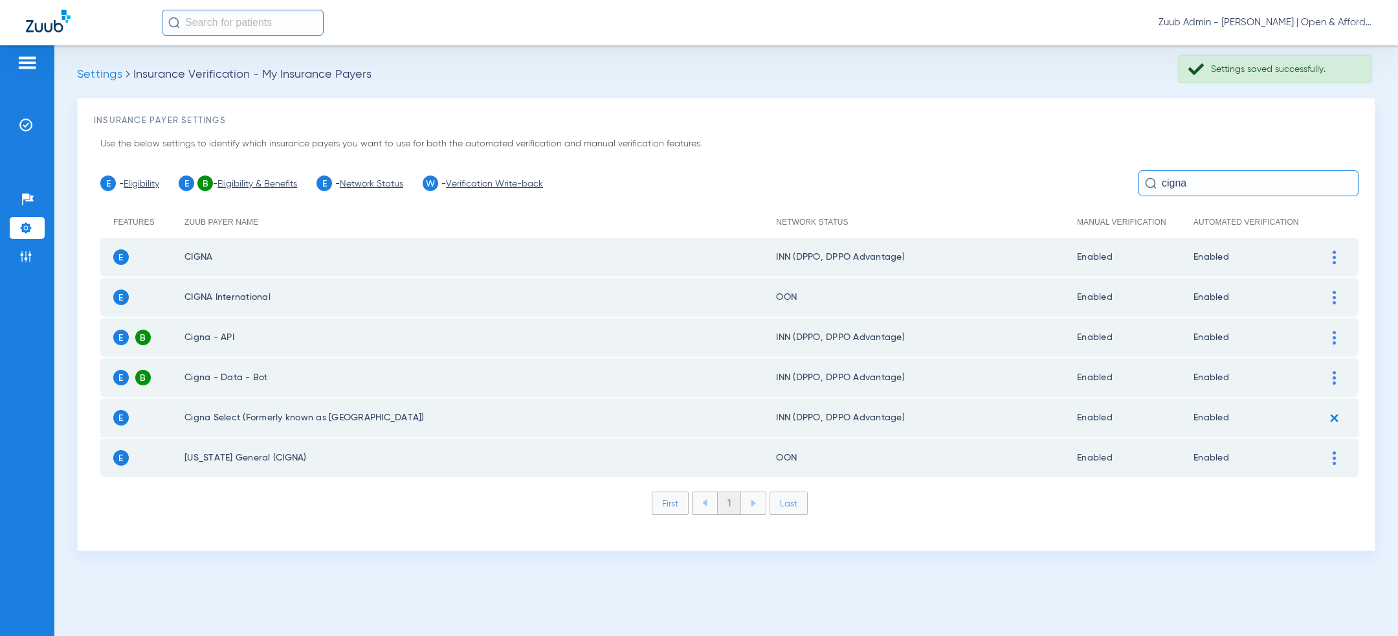
scroll to position [0, 0]
click at [1234, 184] on input "cigna" at bounding box center [1249, 183] width 220 height 26
click at [1234, 184] on input "d" at bounding box center [1249, 183] width 220 height 26
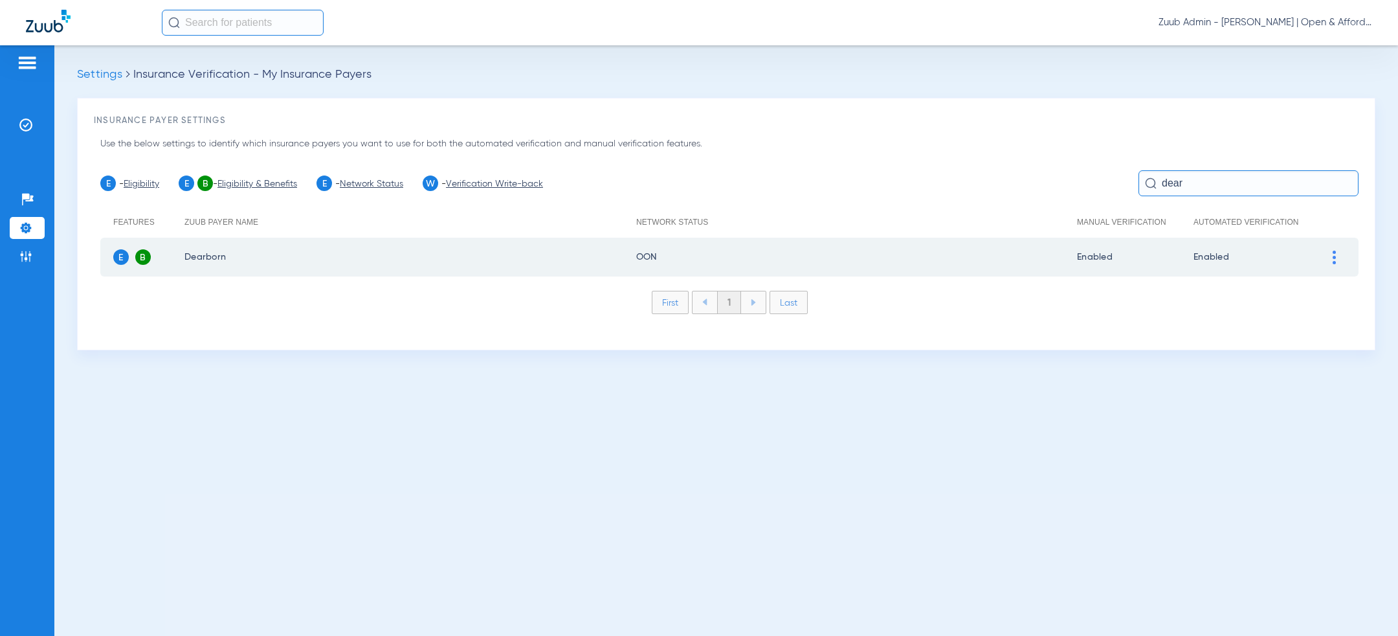
click at [1332, 252] on div at bounding box center [1334, 258] width 23 height 14
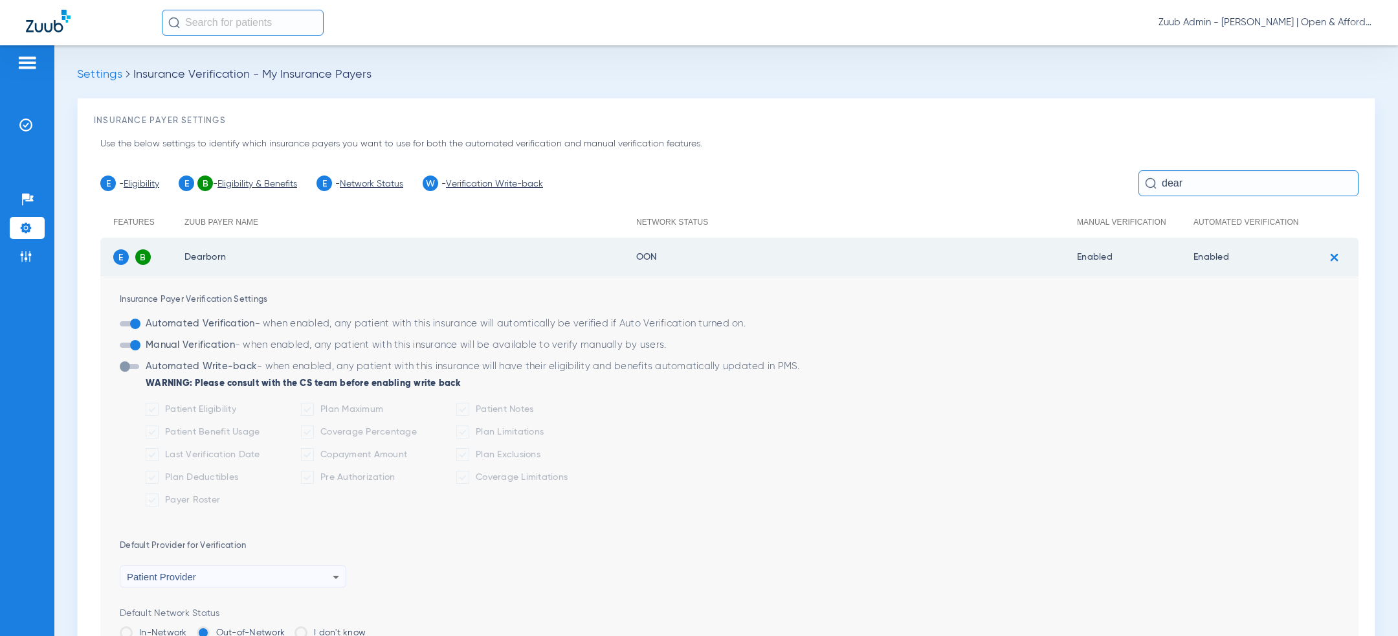
scroll to position [160, 0]
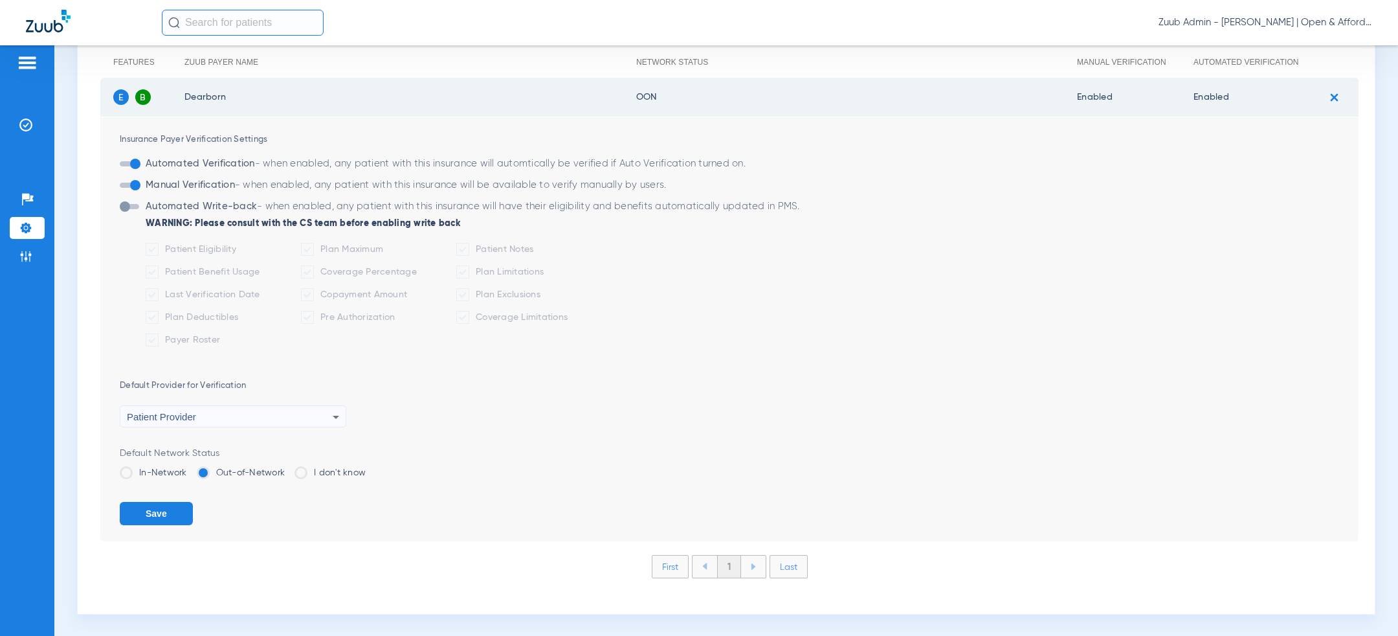
click at [134, 480] on li "In-Network" at bounding box center [153, 477] width 67 height 23
click at [134, 471] on label "In-Network" at bounding box center [153, 472] width 67 height 13
click at [190, 468] on input "In-Network" at bounding box center [190, 468] width 0 height 0
click at [146, 508] on button "Save" at bounding box center [156, 513] width 73 height 23
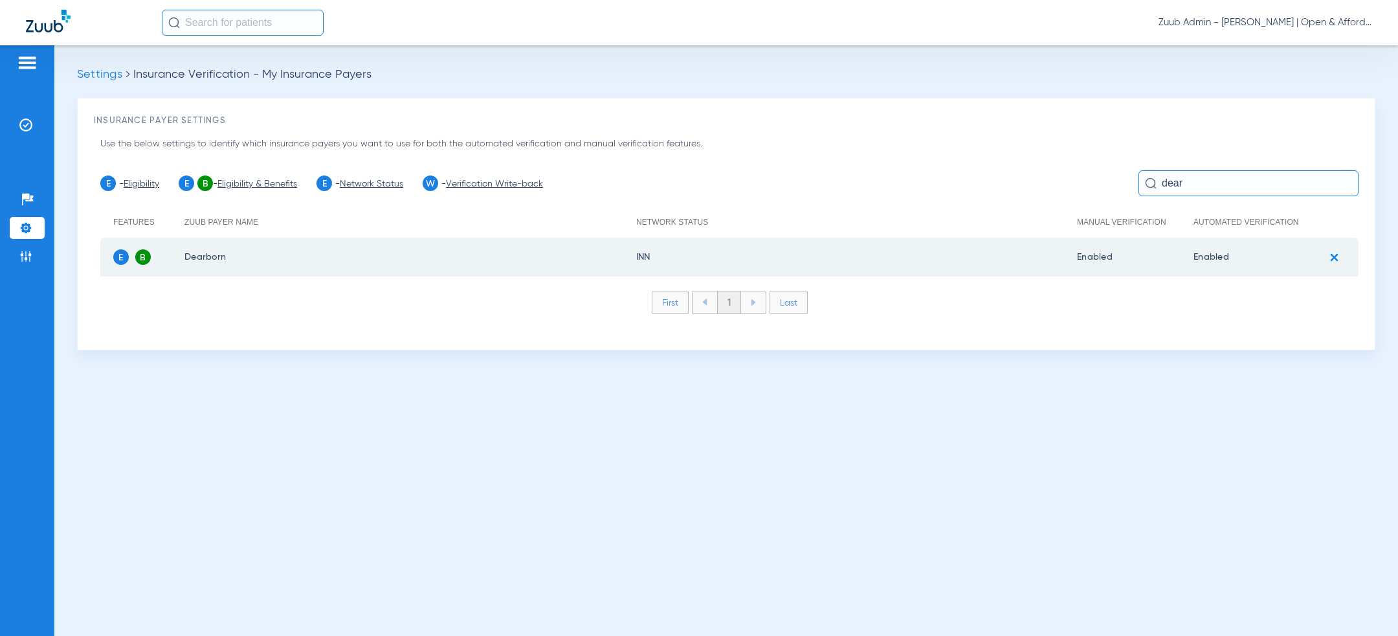
scroll to position [0, 0]
click at [1223, 178] on input "dear" at bounding box center [1249, 183] width 220 height 26
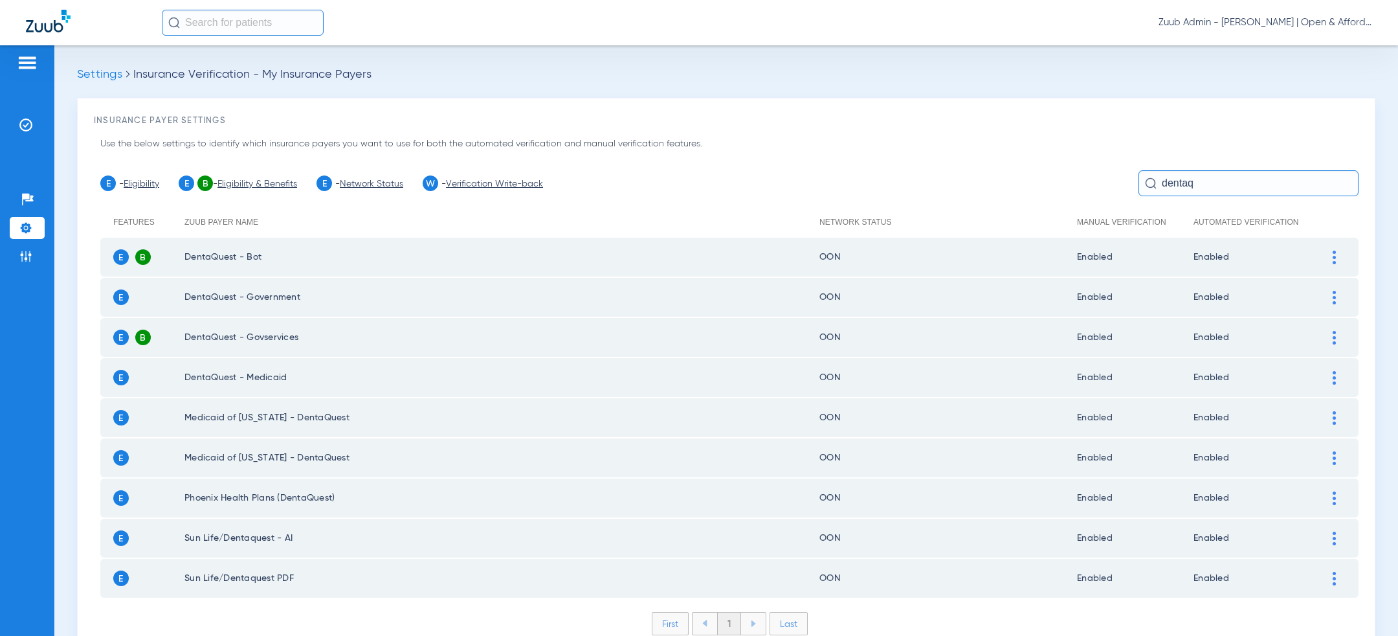
click at [1331, 376] on div at bounding box center [1334, 378] width 23 height 14
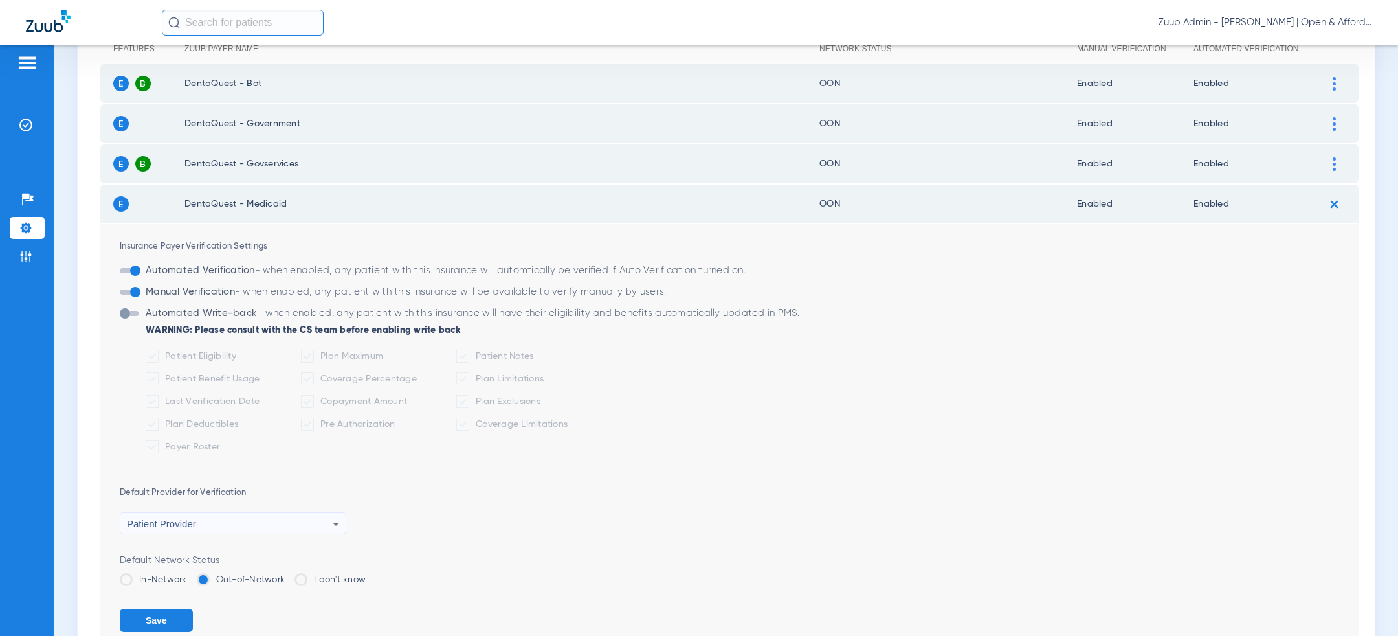
scroll to position [212, 0]
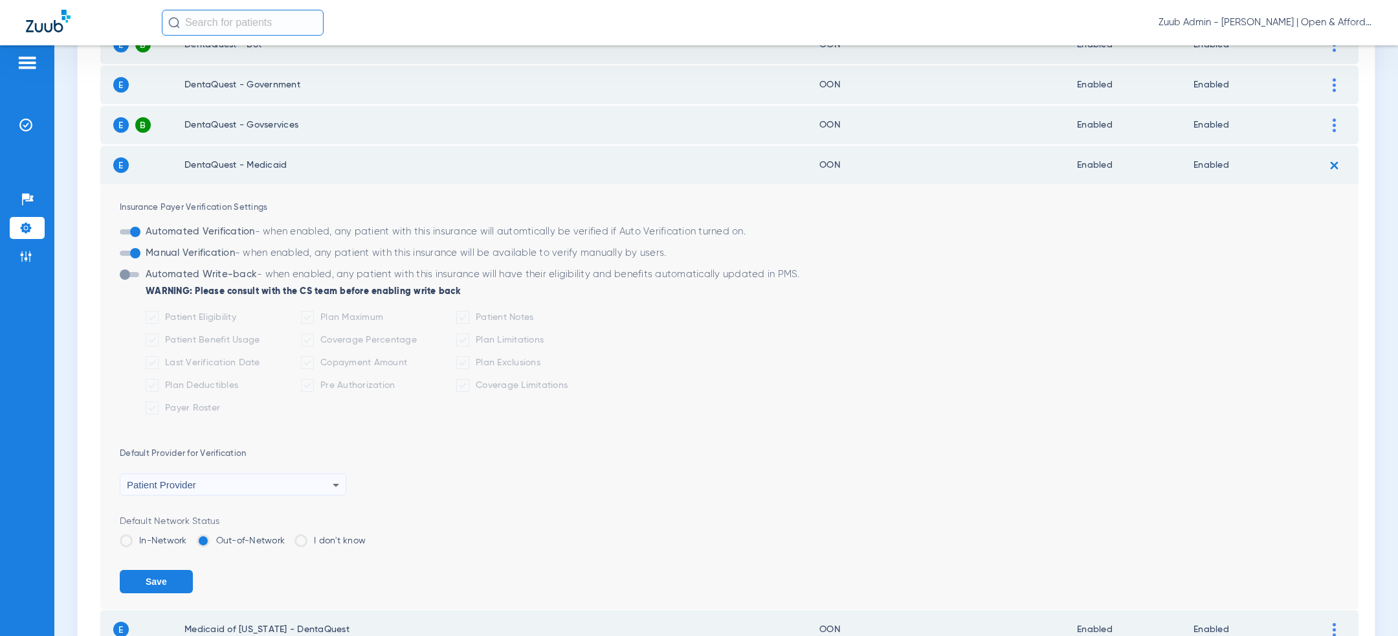
click at [159, 541] on label "In-Network" at bounding box center [153, 540] width 67 height 13
click at [190, 536] on input "In-Network" at bounding box center [190, 536] width 0 height 0
click at [159, 575] on button "Save" at bounding box center [156, 581] width 73 height 23
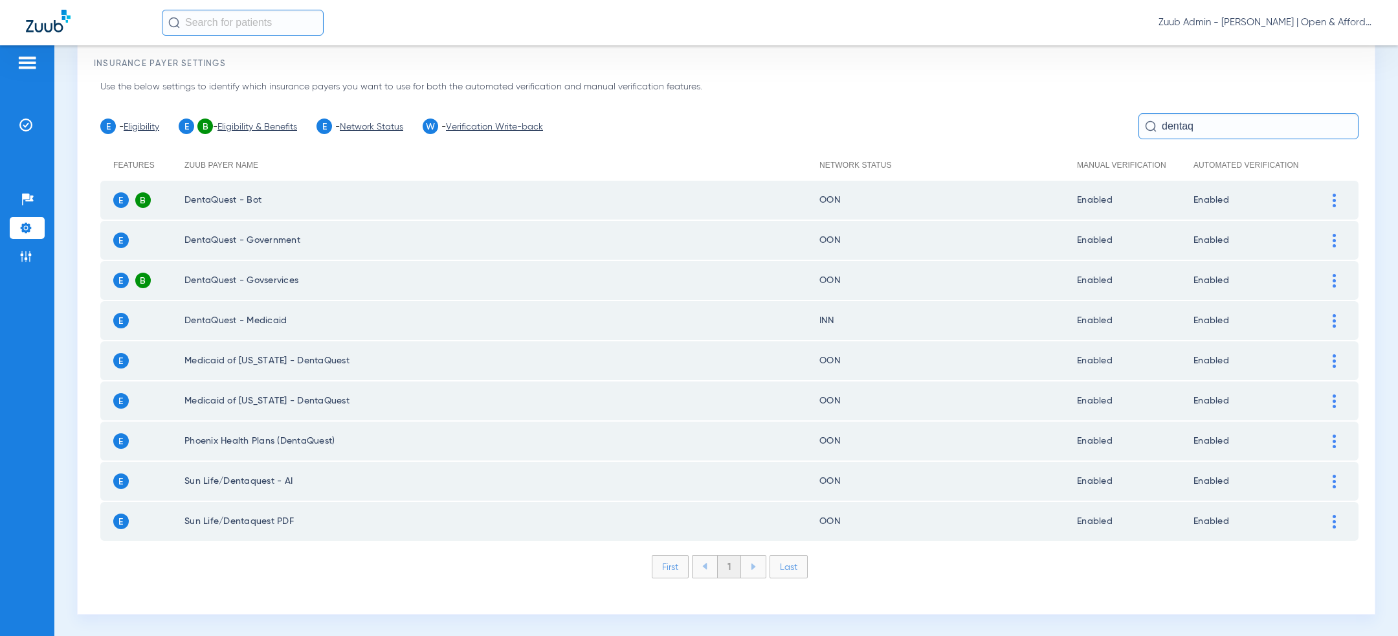
scroll to position [54, 0]
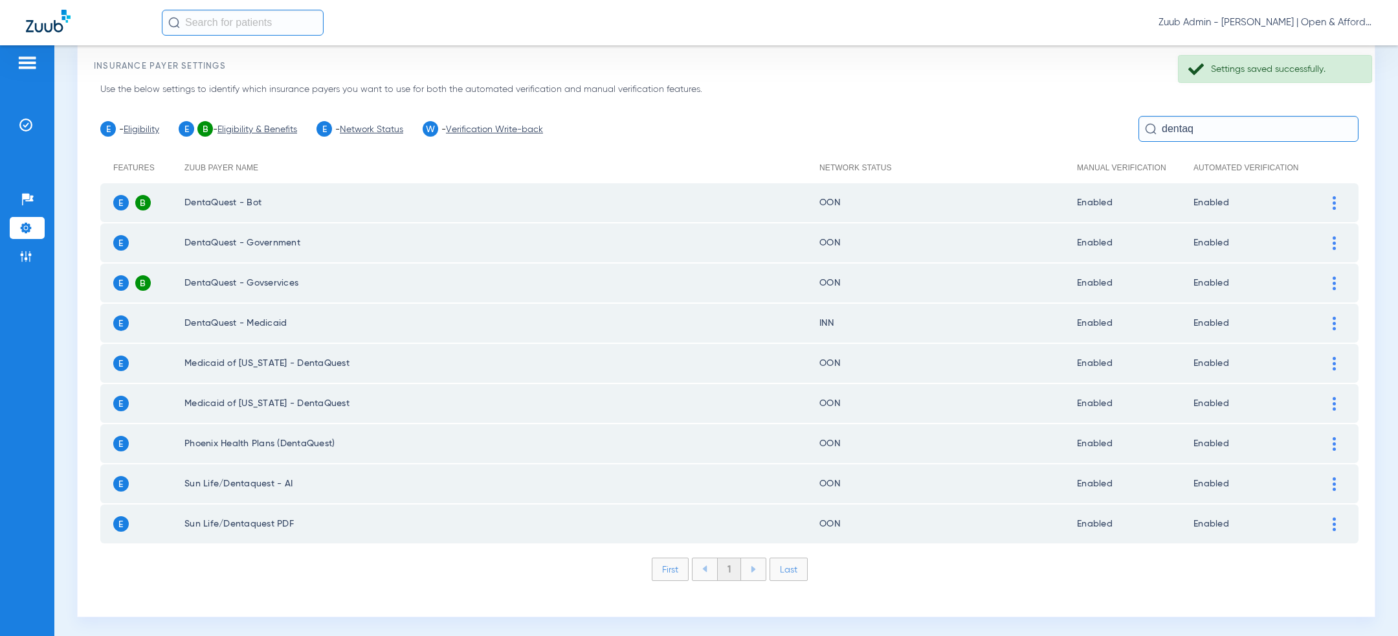
click at [1197, 129] on input "dentaq" at bounding box center [1249, 129] width 220 height 26
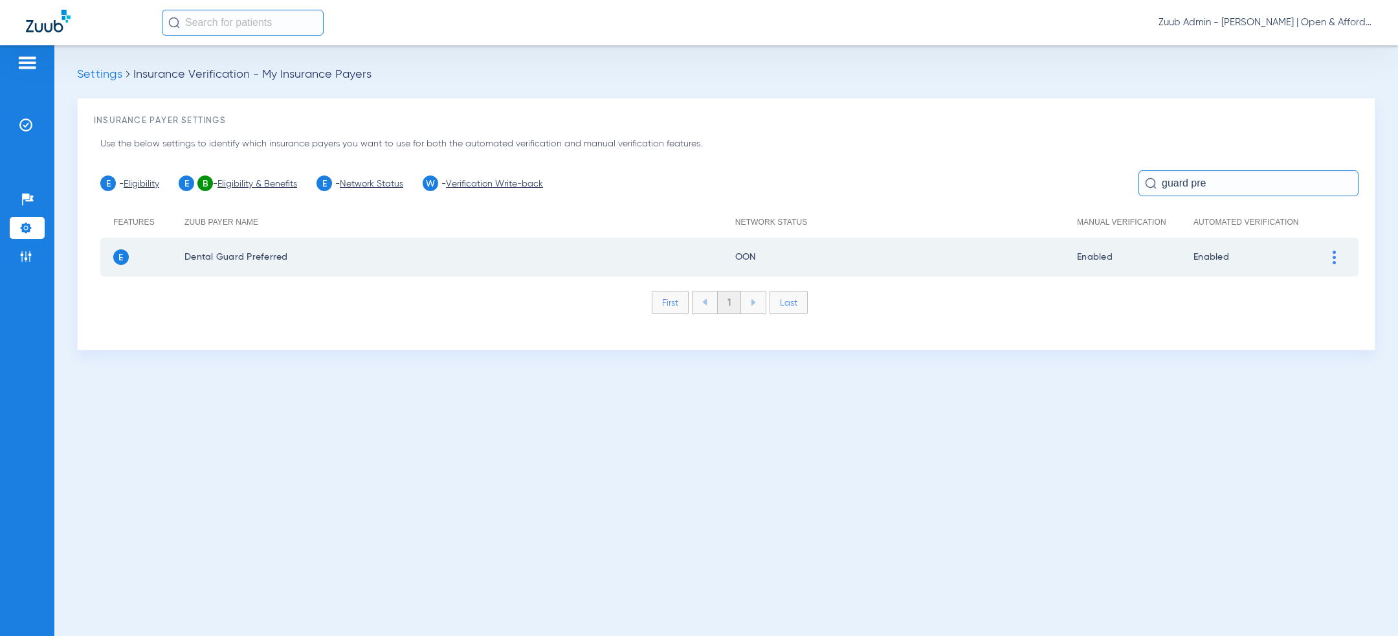
click at [1334, 258] on img at bounding box center [1334, 258] width 3 height 14
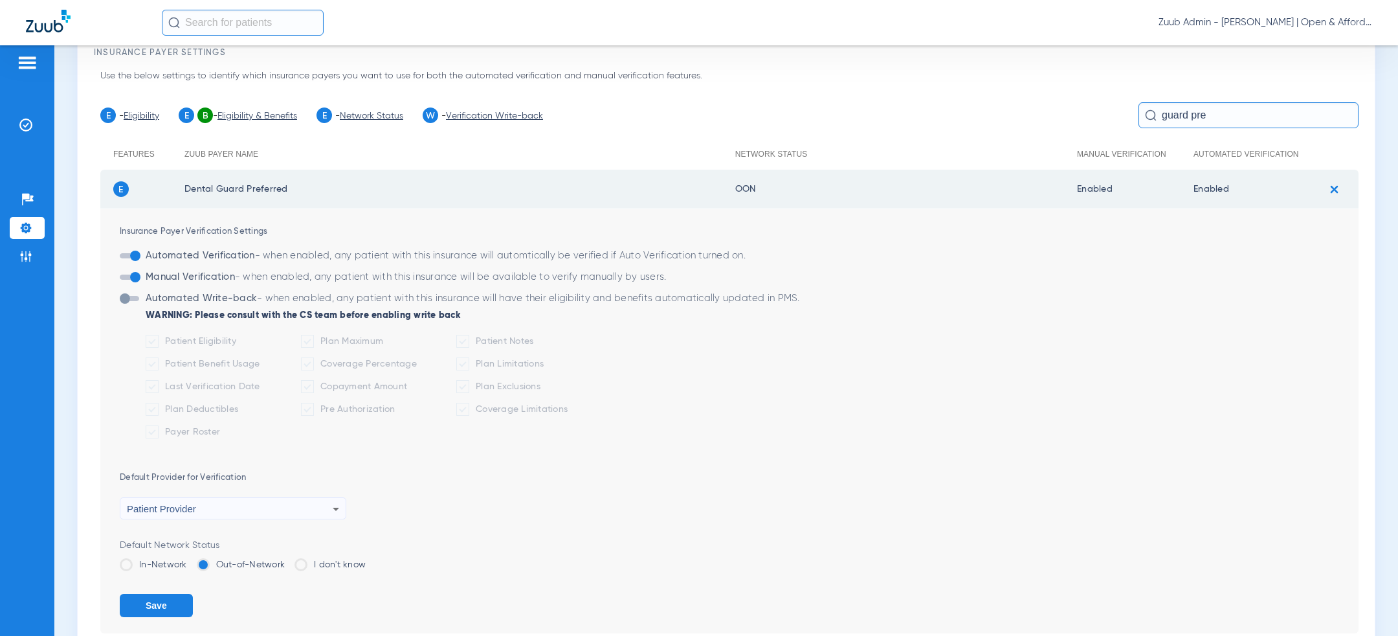
scroll to position [160, 0]
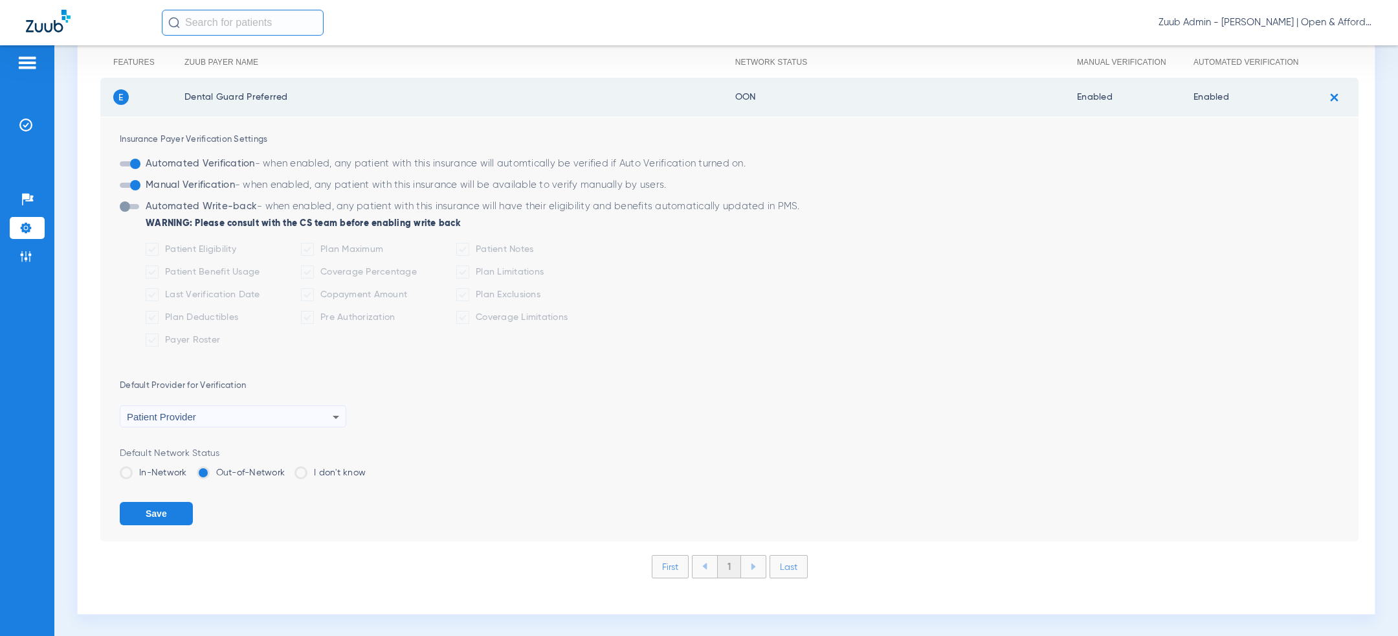
click at [165, 470] on label "In-Network" at bounding box center [153, 472] width 67 height 13
click at [190, 468] on input "In-Network" at bounding box center [190, 468] width 0 height 0
click at [165, 509] on button "Save" at bounding box center [156, 513] width 73 height 23
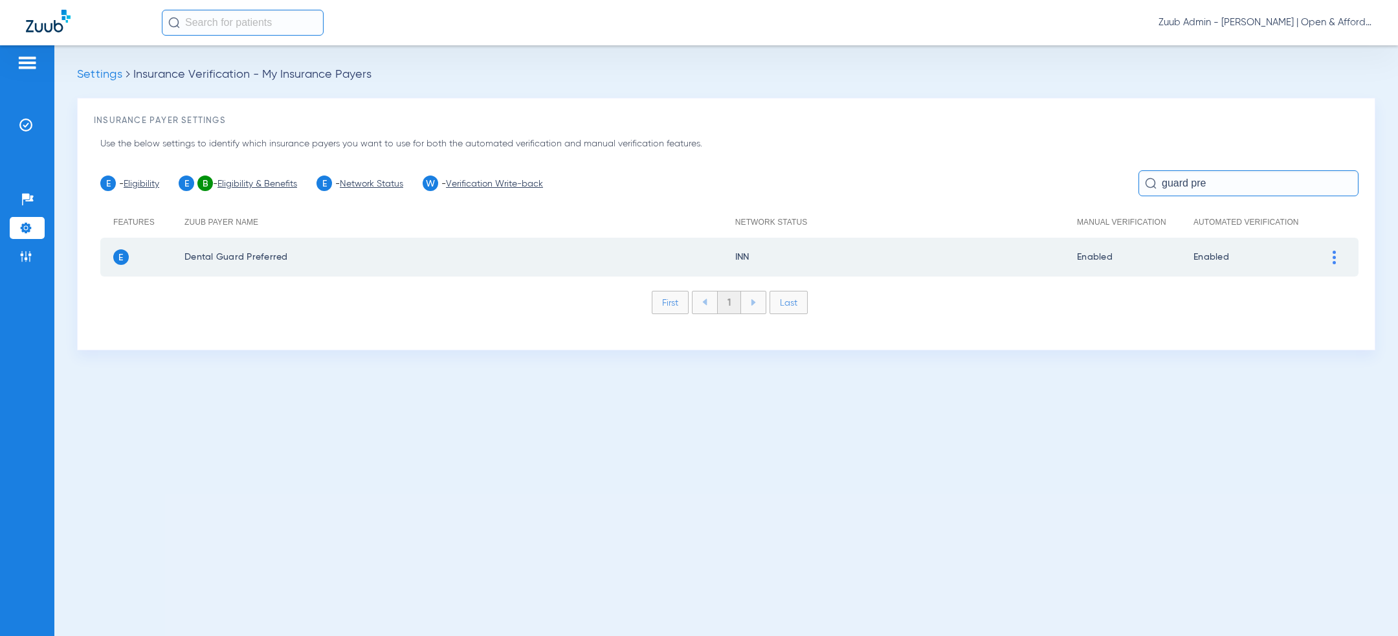
scroll to position [0, 0]
click at [1211, 184] on input "guard pre" at bounding box center [1249, 183] width 220 height 26
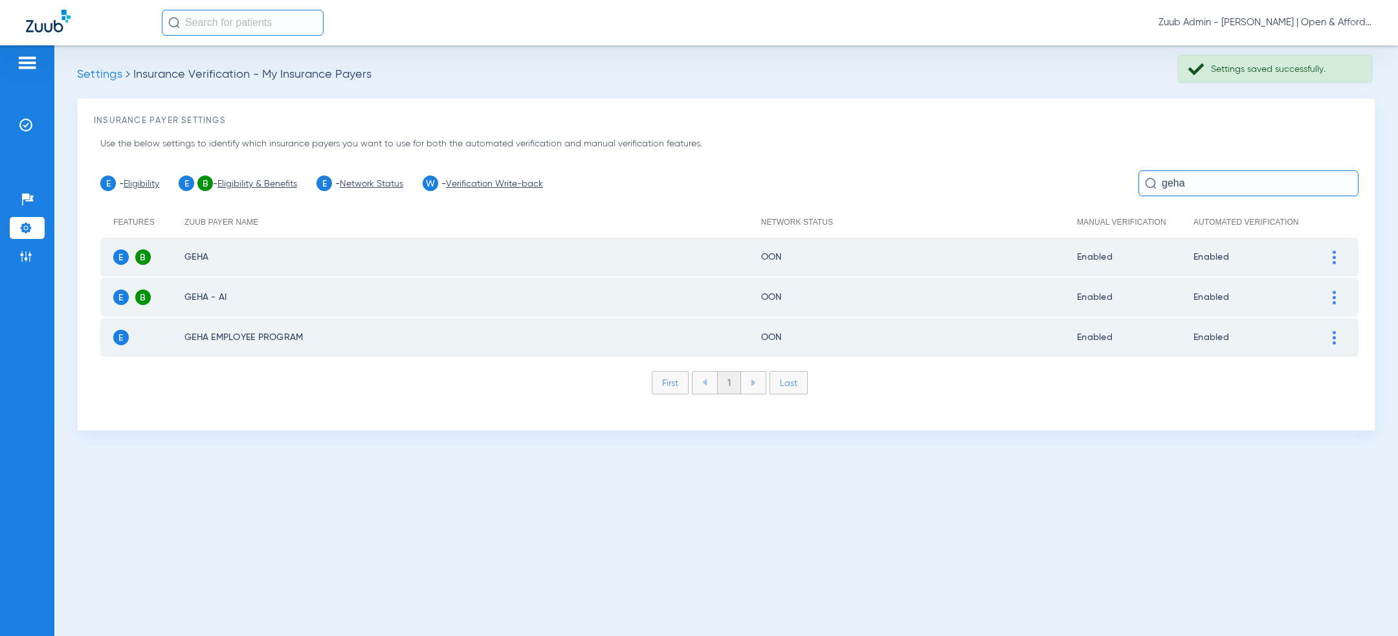
click at [1337, 256] on div at bounding box center [1334, 258] width 23 height 14
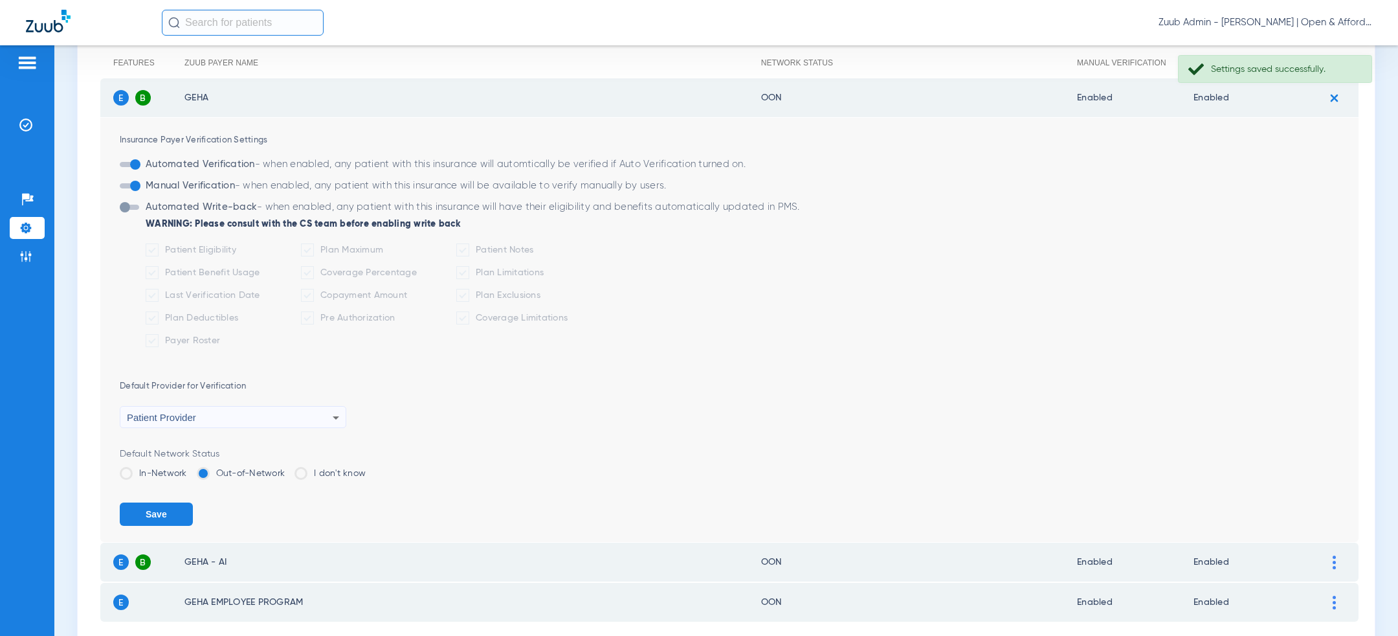
scroll to position [175, 0]
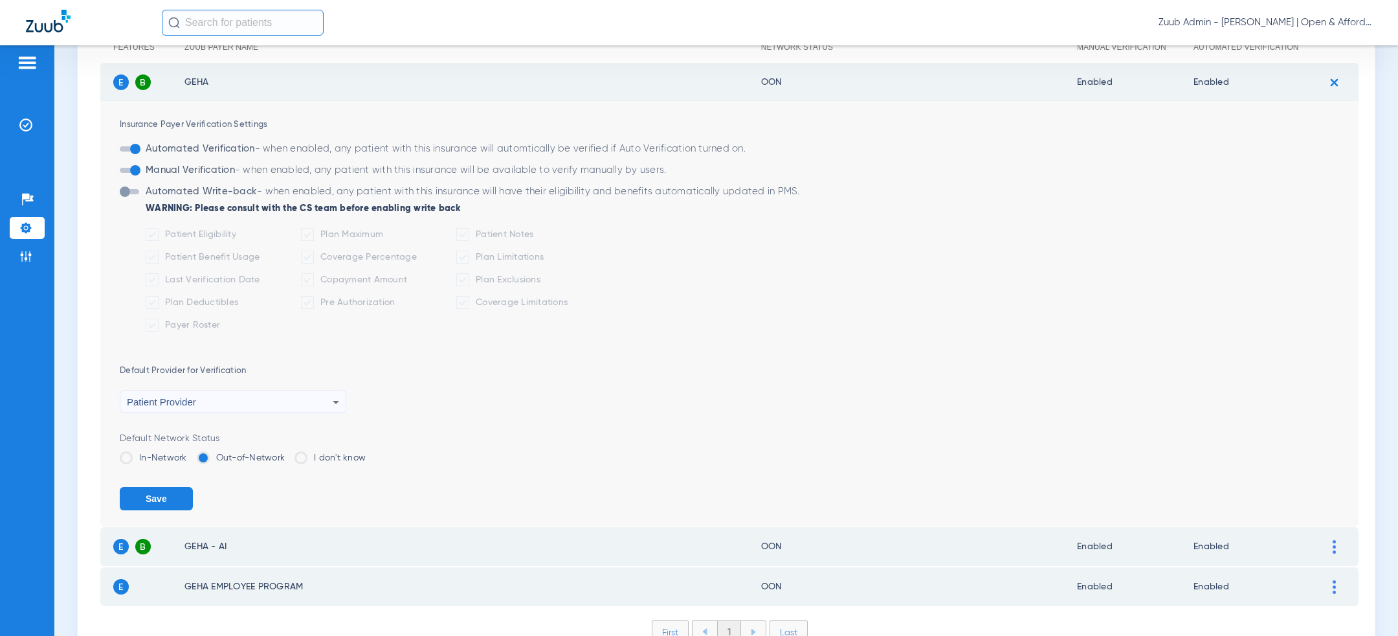
click at [148, 457] on label "In-Network" at bounding box center [153, 457] width 67 height 13
click at [190, 453] on input "In-Network" at bounding box center [190, 453] width 0 height 0
click at [148, 491] on button "Save" at bounding box center [156, 498] width 73 height 23
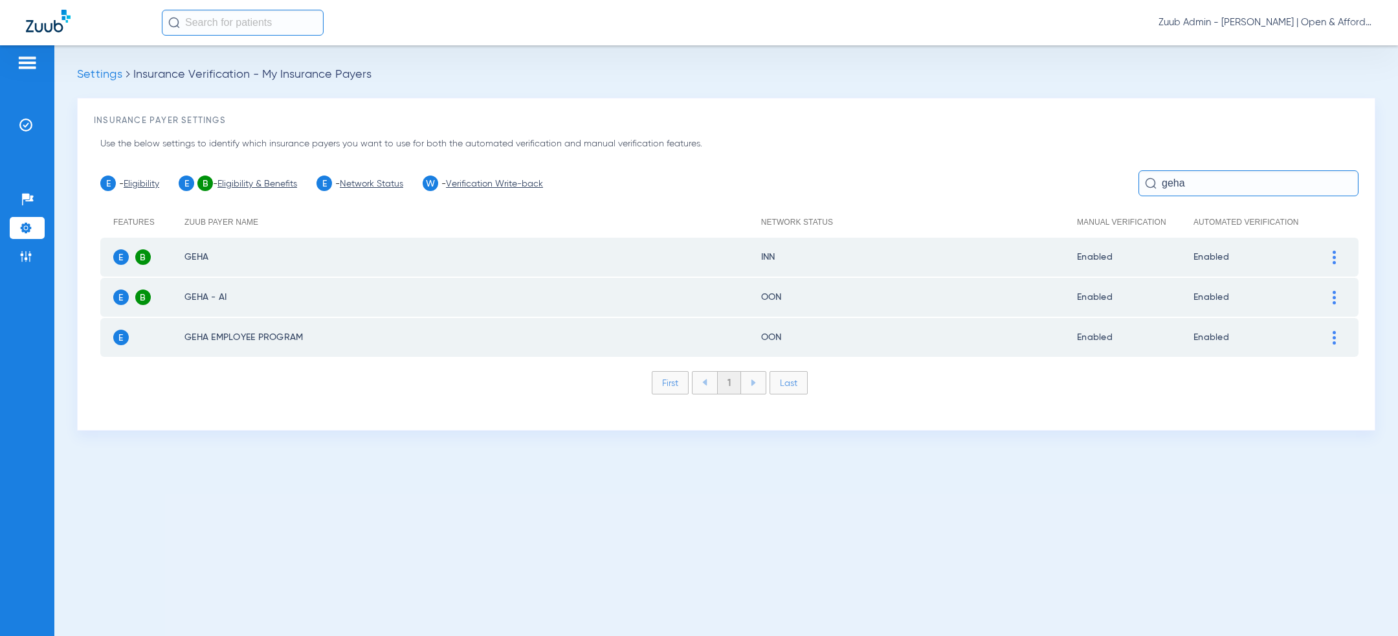
scroll to position [0, 0]
click at [1334, 289] on td at bounding box center [1341, 297] width 36 height 39
click at [1334, 295] on img at bounding box center [1334, 298] width 3 height 14
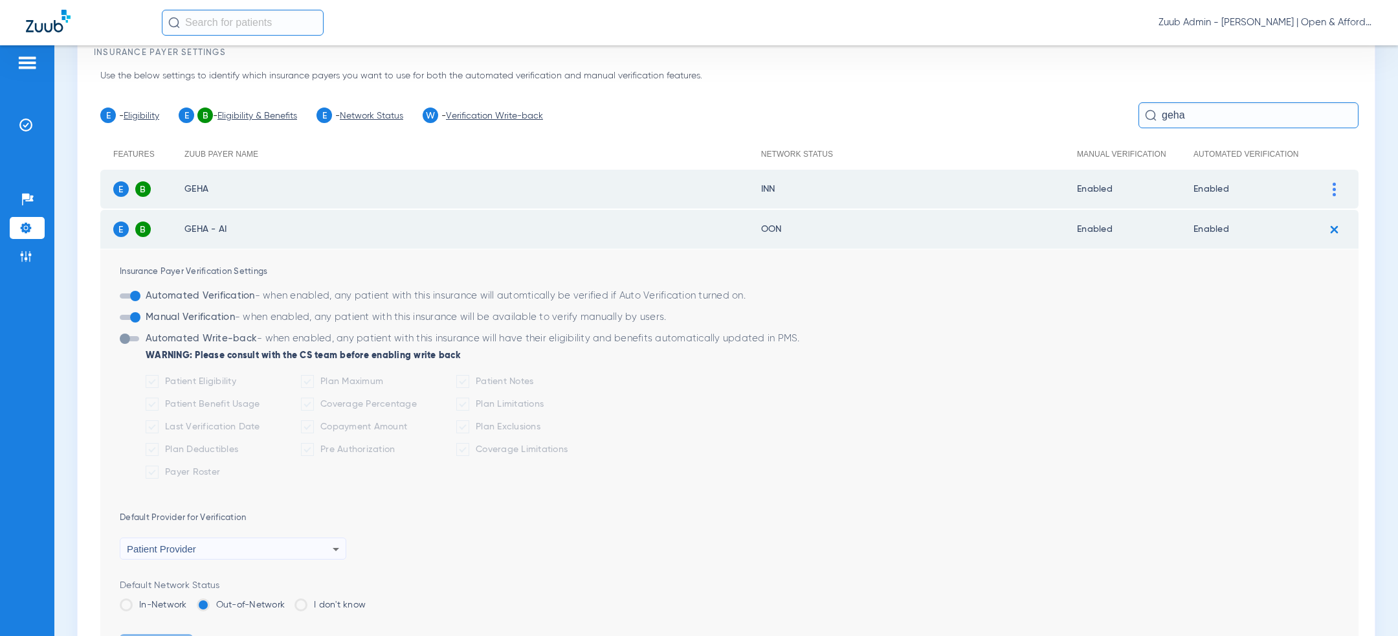
scroll to position [240, 0]
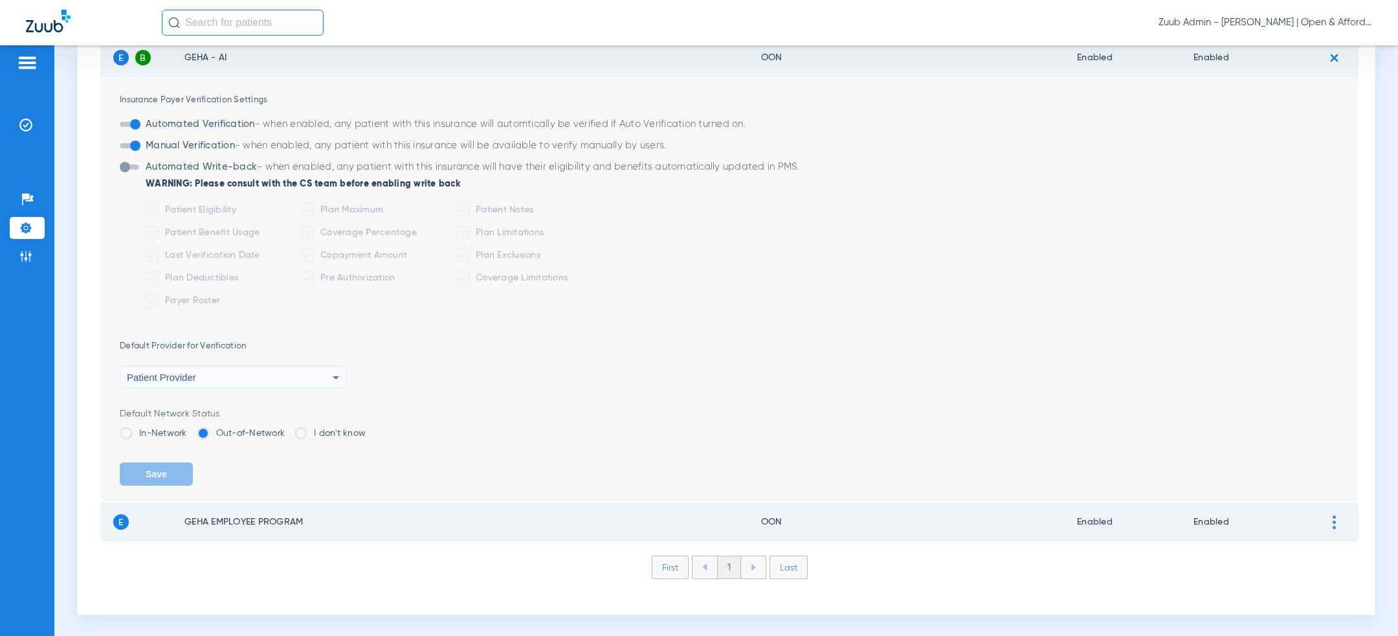
click at [144, 440] on li "In-Network" at bounding box center [153, 438] width 67 height 23
click at [144, 439] on li "In-Network" at bounding box center [153, 438] width 67 height 23
click at [148, 431] on label "In-Network" at bounding box center [153, 433] width 67 height 13
click at [190, 429] on input "In-Network" at bounding box center [190, 429] width 0 height 0
click at [218, 468] on form "Insurance Payer Verification Settings Automated Verification - when enabled, an…" at bounding box center [739, 290] width 1239 height 424
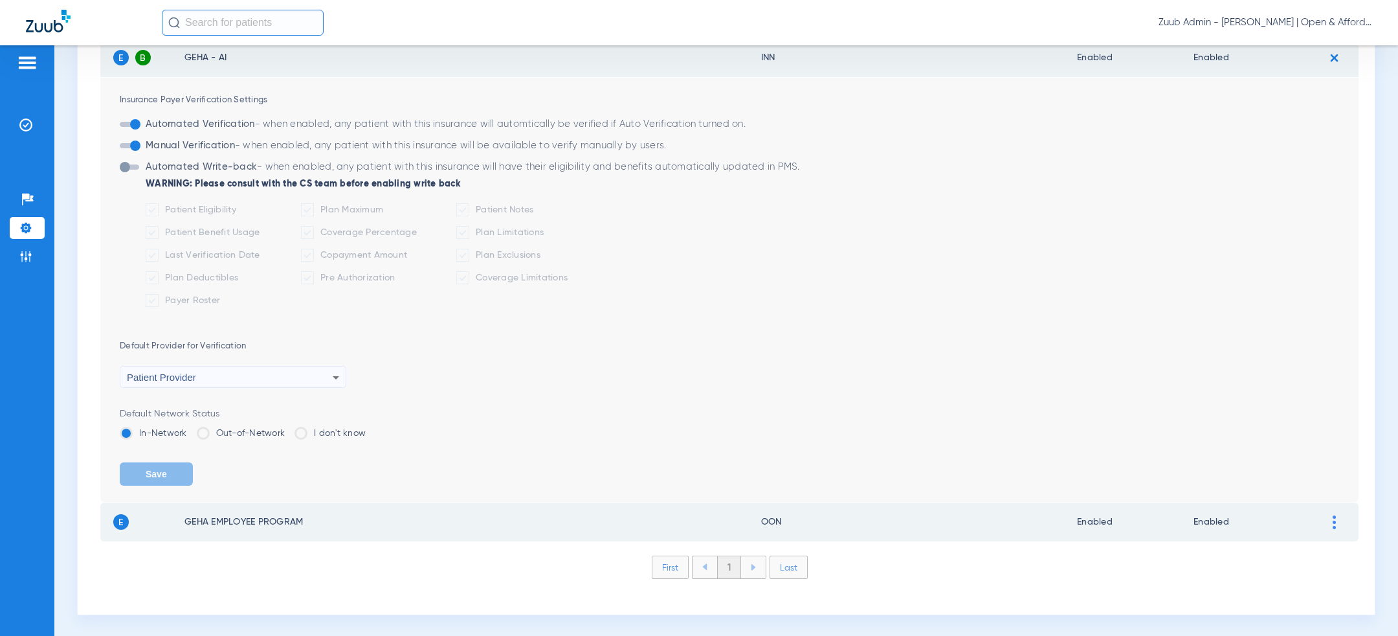
scroll to position [234, 0]
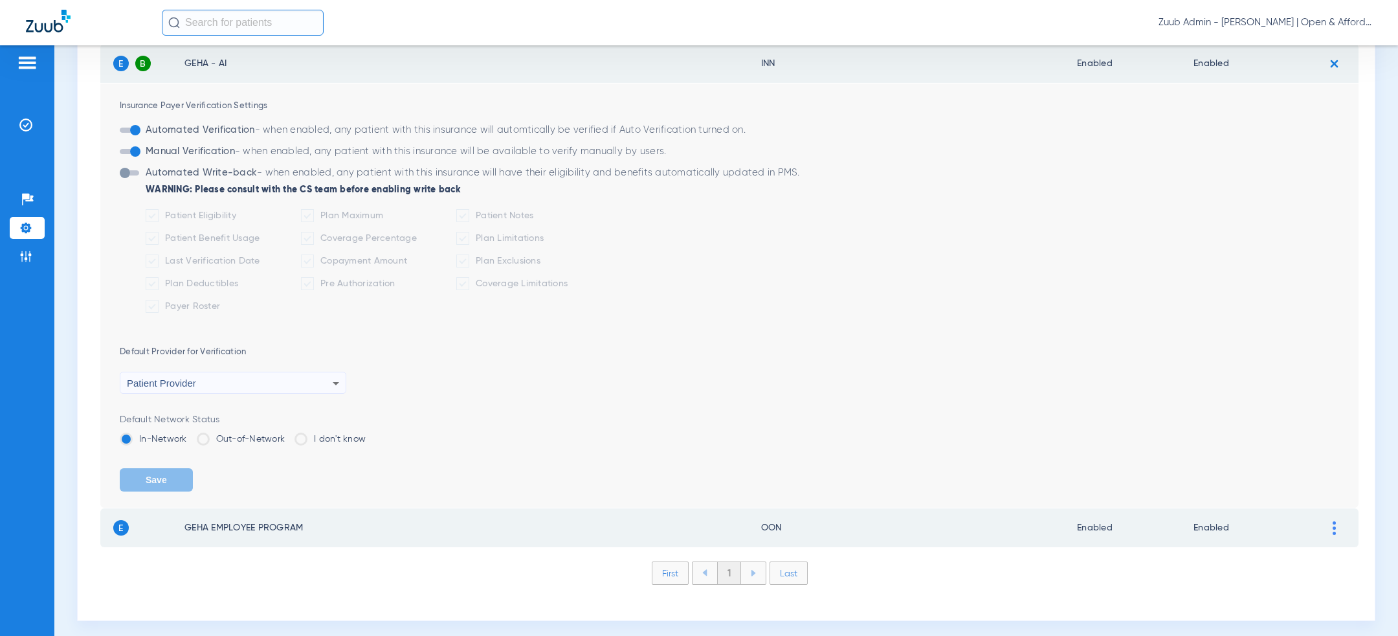
click at [1330, 62] on img at bounding box center [1334, 63] width 21 height 21
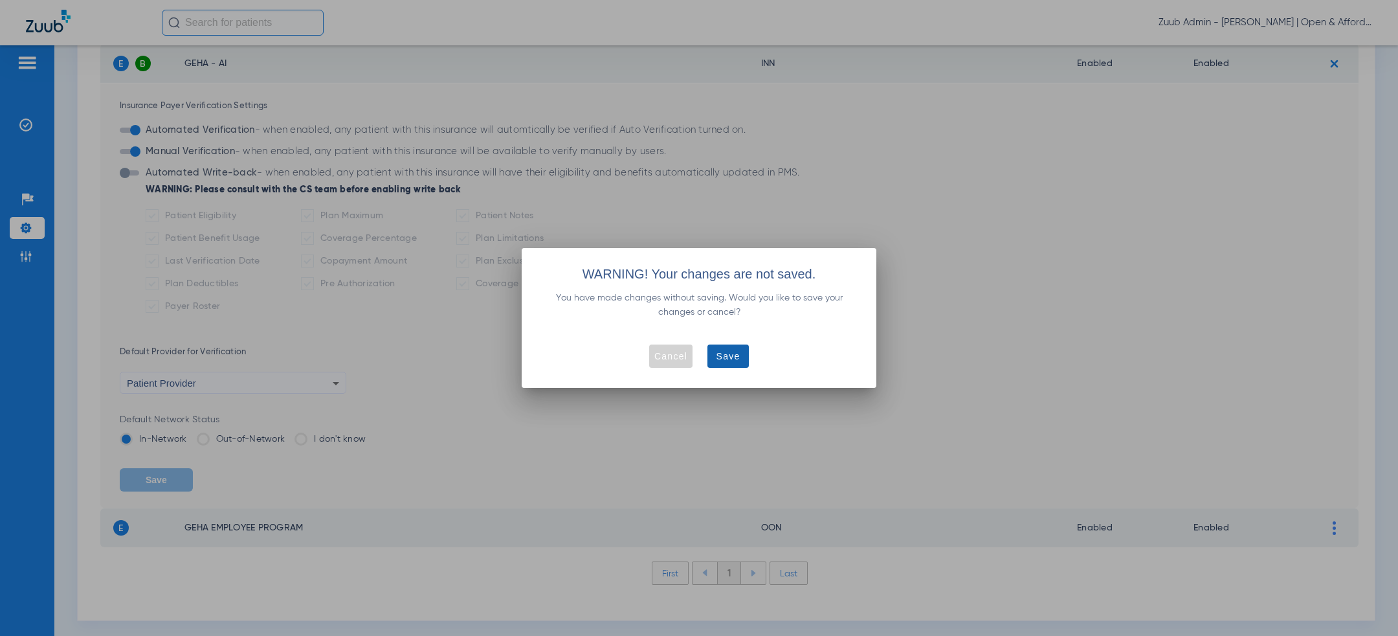
click at [733, 355] on span "Save" at bounding box center [729, 356] width 24 height 13
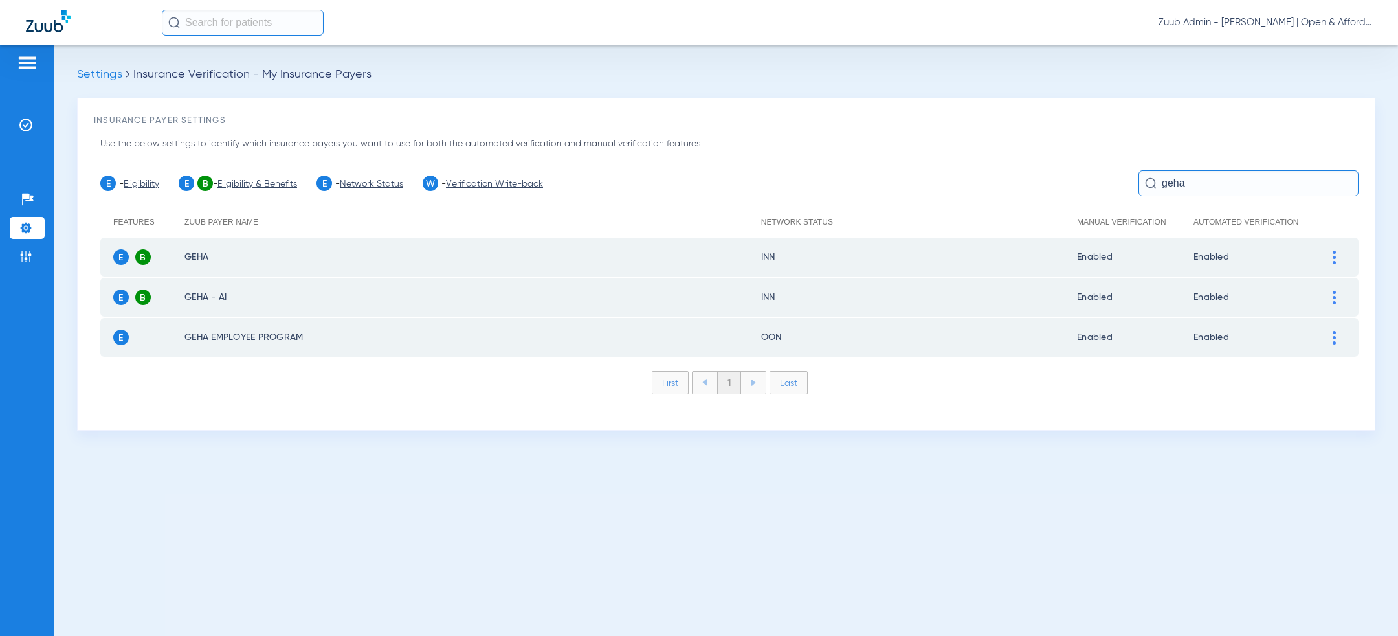
scroll to position [0, 0]
click at [1338, 334] on div at bounding box center [1334, 338] width 23 height 14
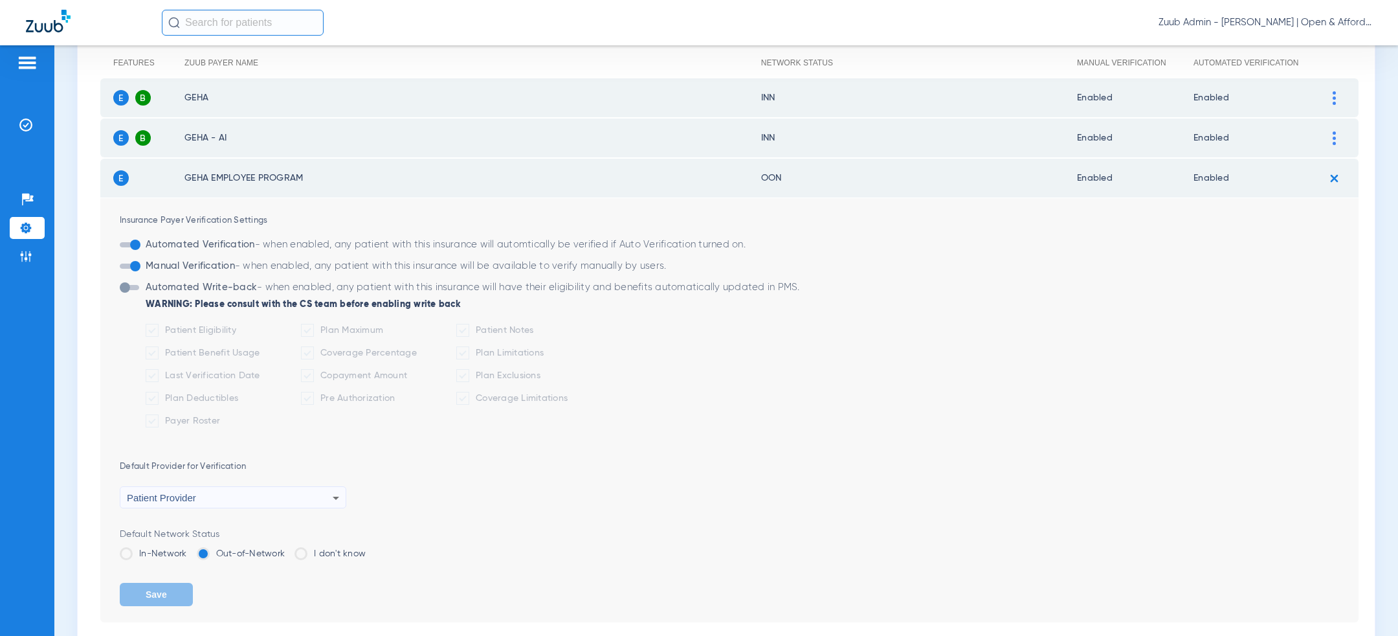
scroll to position [188, 0]
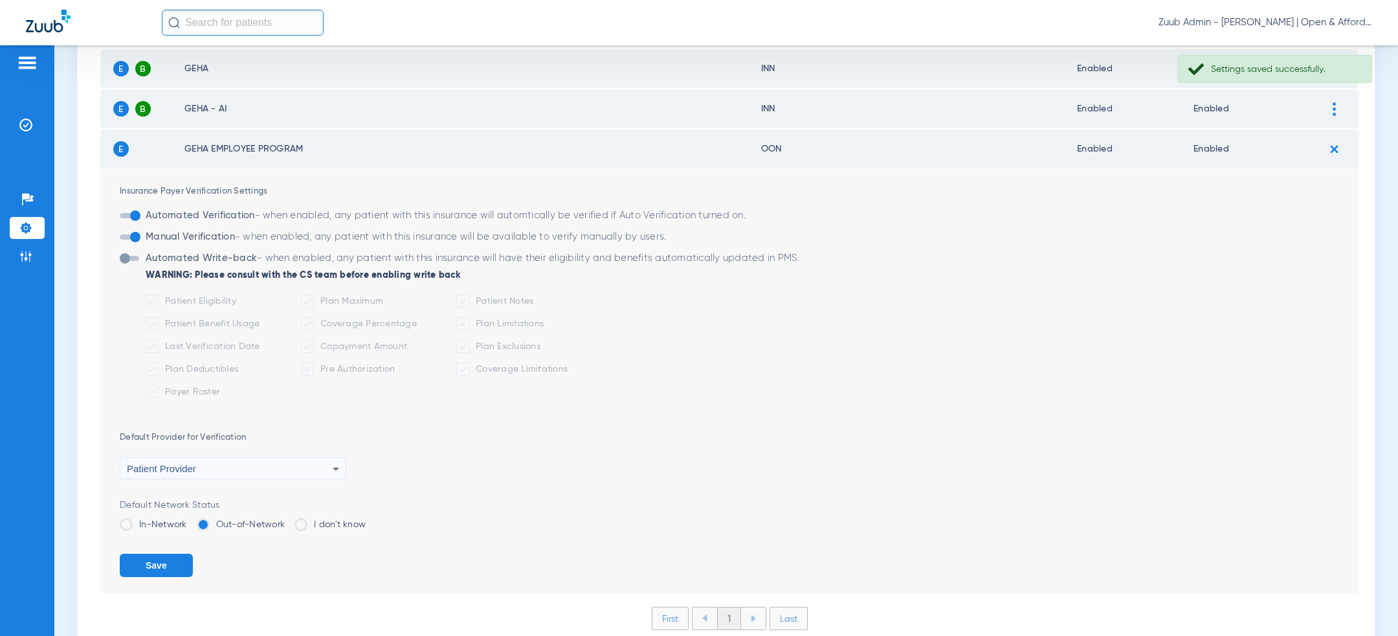
click at [134, 520] on label "In-Network" at bounding box center [153, 524] width 67 height 13
click at [190, 520] on input "In-Network" at bounding box center [190, 520] width 0 height 0
click at [137, 563] on button "Save" at bounding box center [156, 564] width 73 height 23
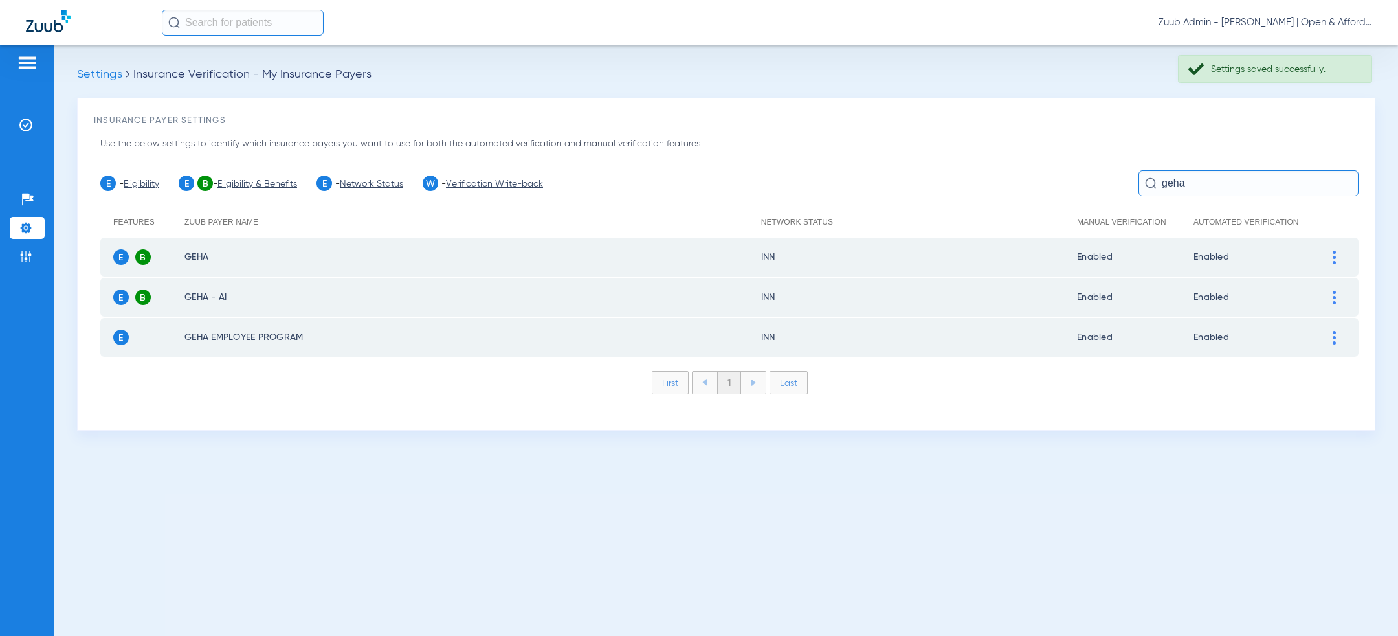
scroll to position [0, 0]
click at [1194, 186] on input "geha" at bounding box center [1249, 183] width 220 height 26
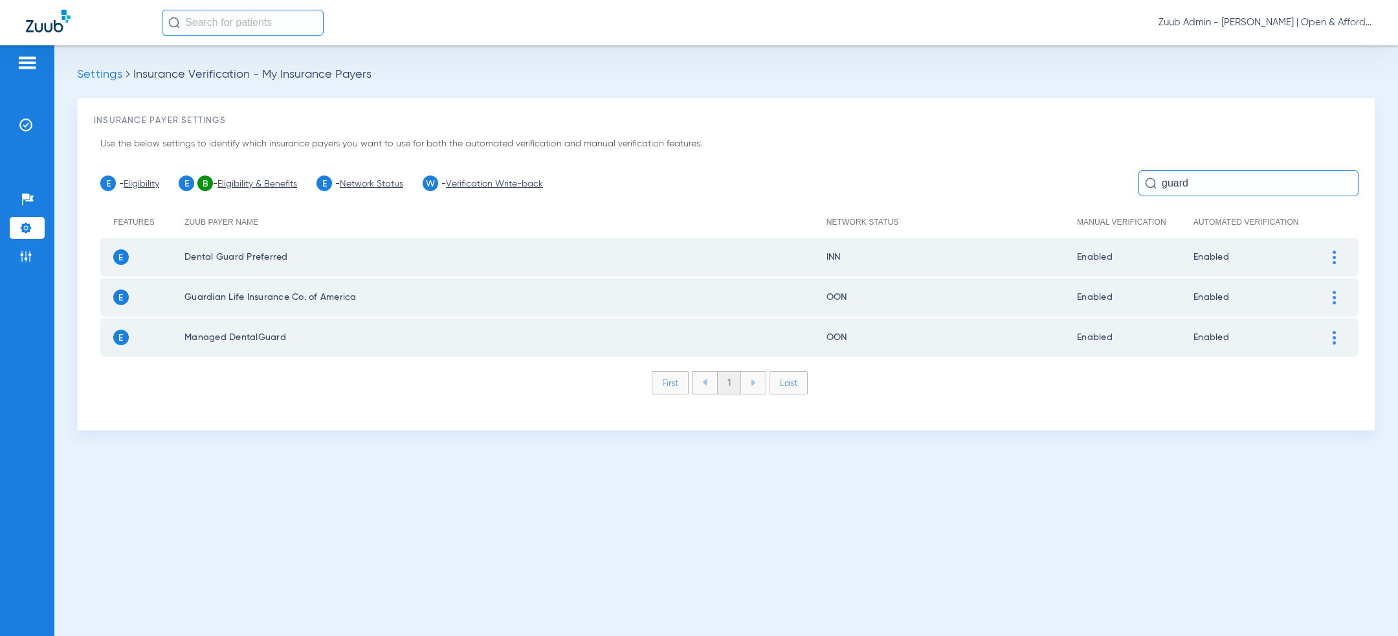
click at [1329, 296] on div at bounding box center [1334, 298] width 23 height 14
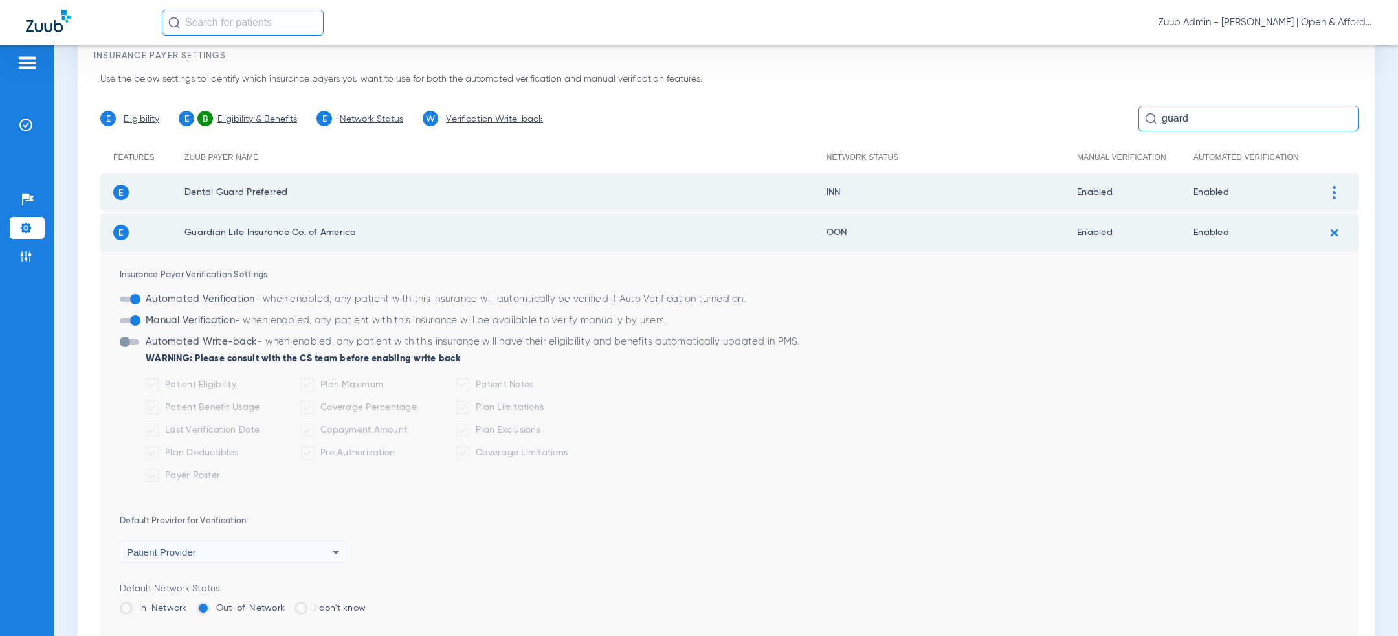
scroll to position [169, 0]
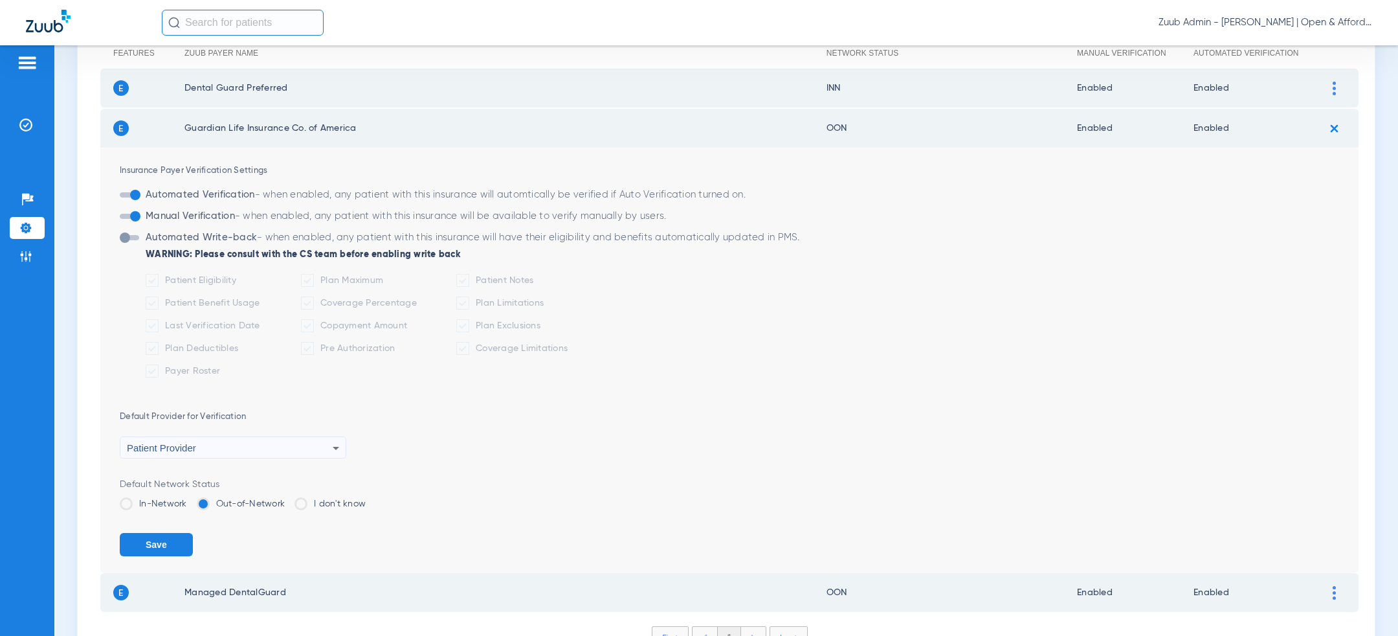
click at [157, 502] on label "In-Network" at bounding box center [153, 503] width 67 height 13
click at [190, 499] on input "In-Network" at bounding box center [190, 499] width 0 height 0
click at [157, 544] on button "Save" at bounding box center [156, 544] width 73 height 23
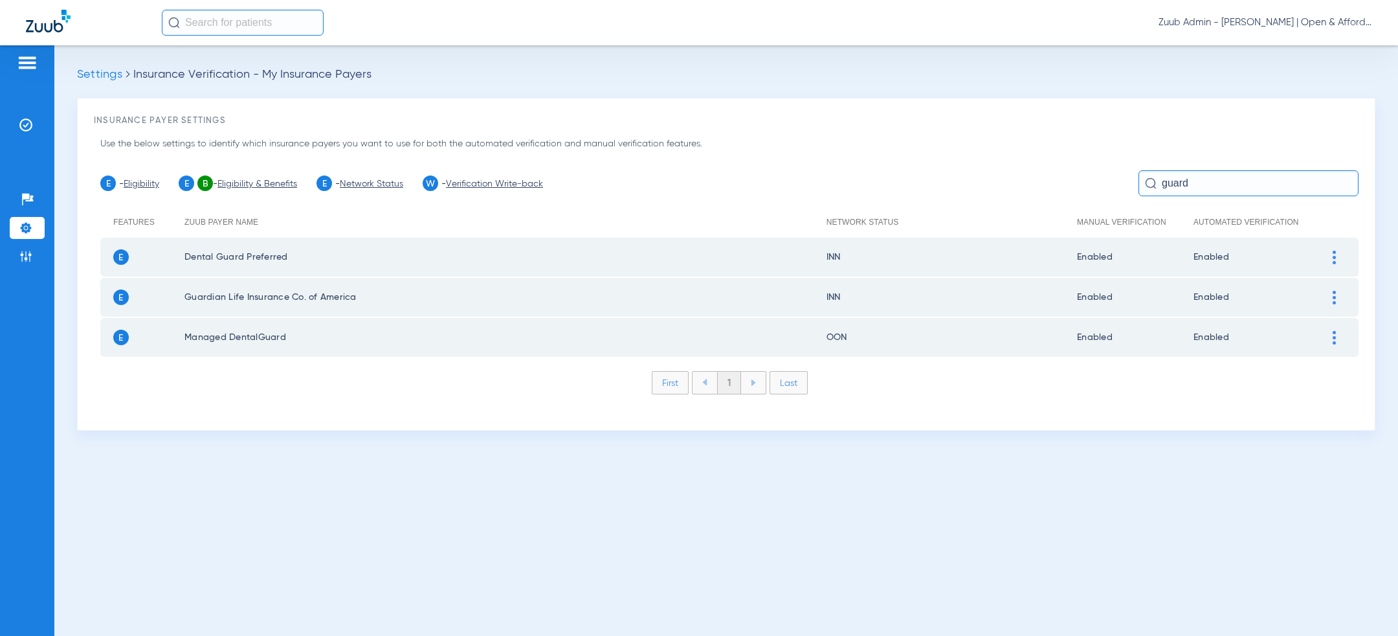
scroll to position [0, 0]
click at [1180, 176] on input "guard" at bounding box center [1249, 183] width 220 height 26
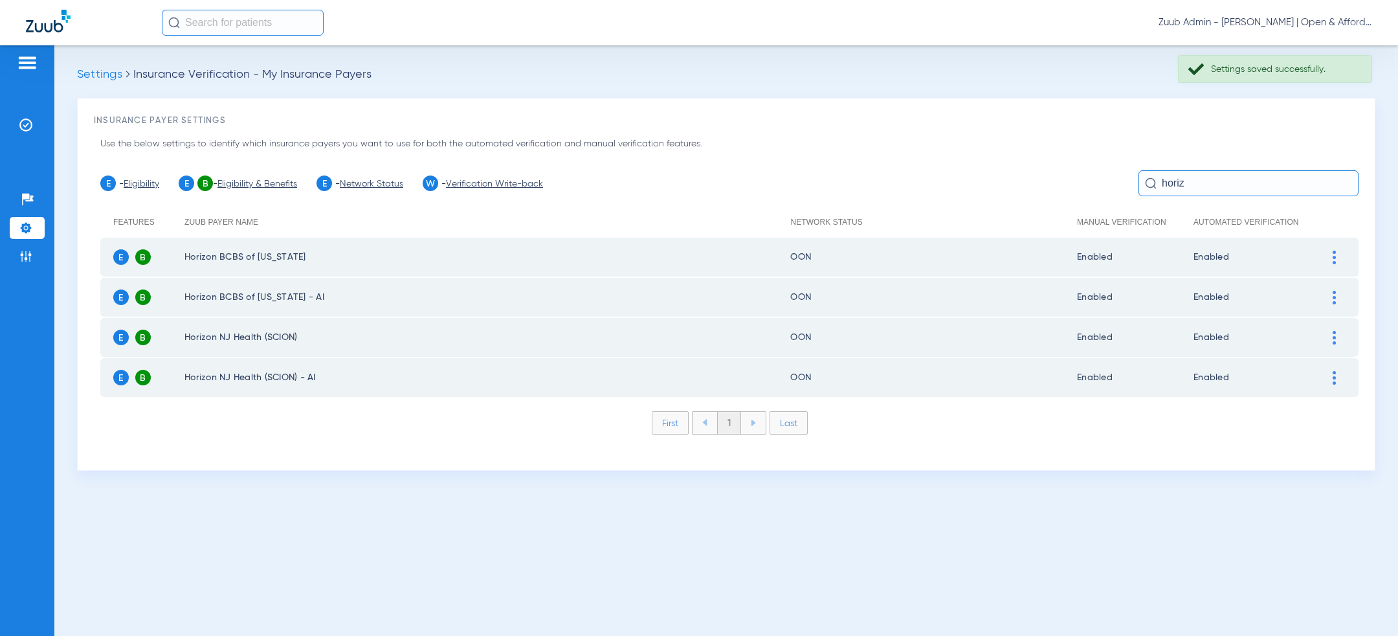
click at [1332, 254] on div at bounding box center [1334, 258] width 23 height 14
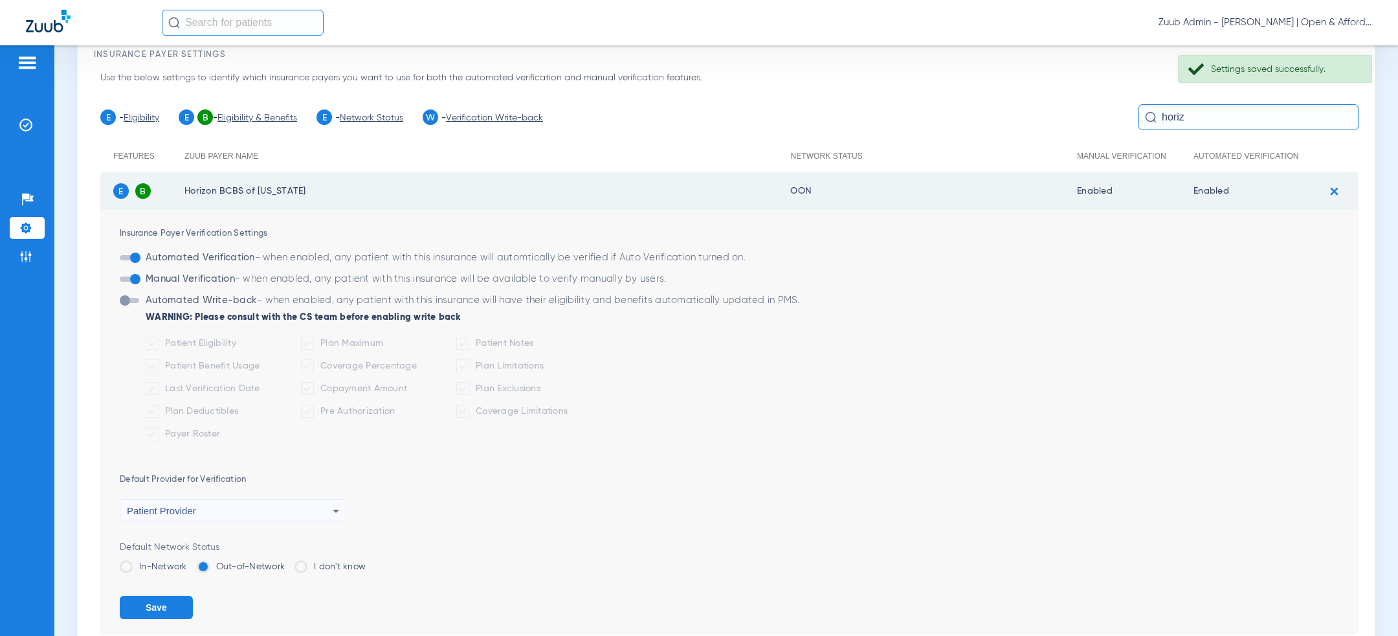
scroll to position [183, 0]
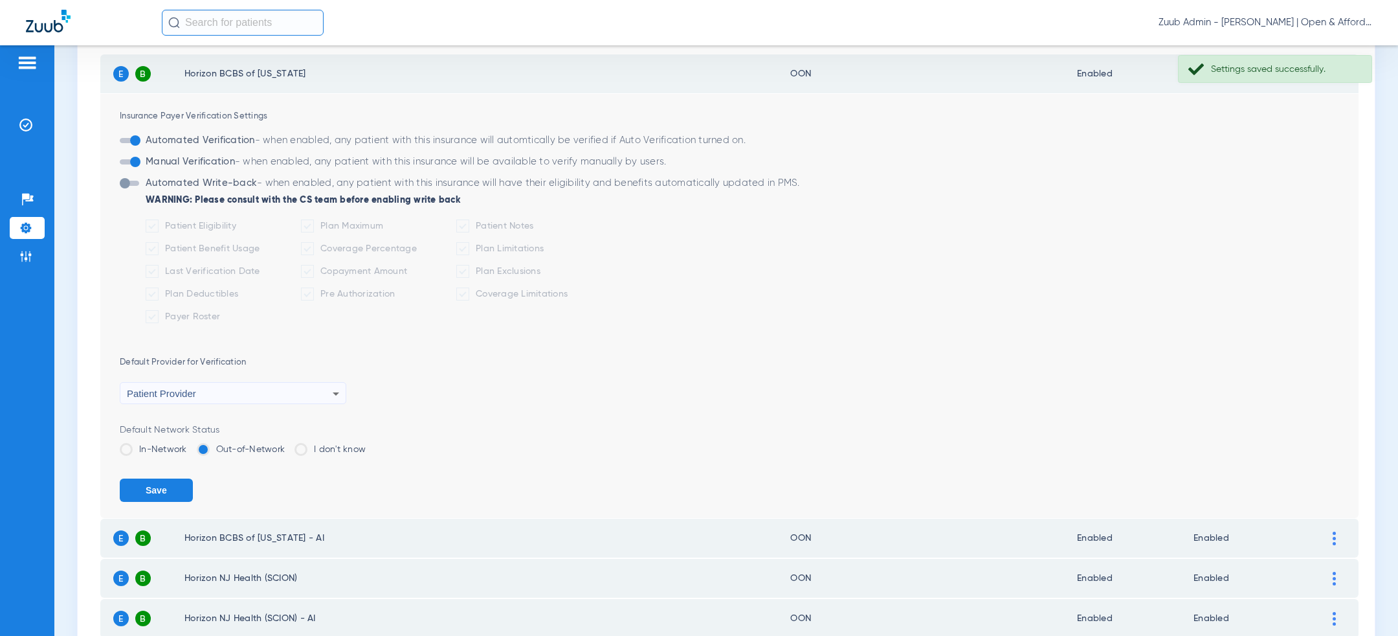
click at [142, 444] on label "In-Network" at bounding box center [153, 449] width 67 height 13
click at [190, 445] on input "In-Network" at bounding box center [190, 445] width 0 height 0
click at [144, 478] on button "Save" at bounding box center [156, 489] width 73 height 23
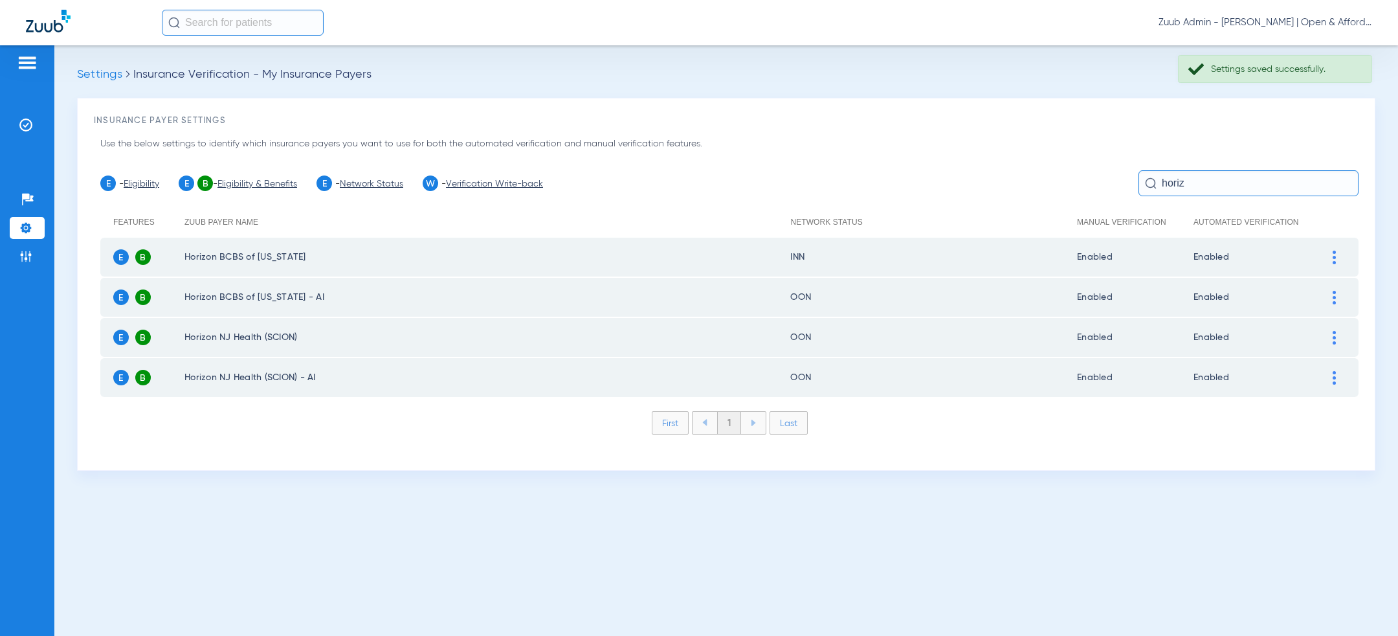
scroll to position [0, 0]
click at [1330, 294] on div at bounding box center [1334, 298] width 23 height 14
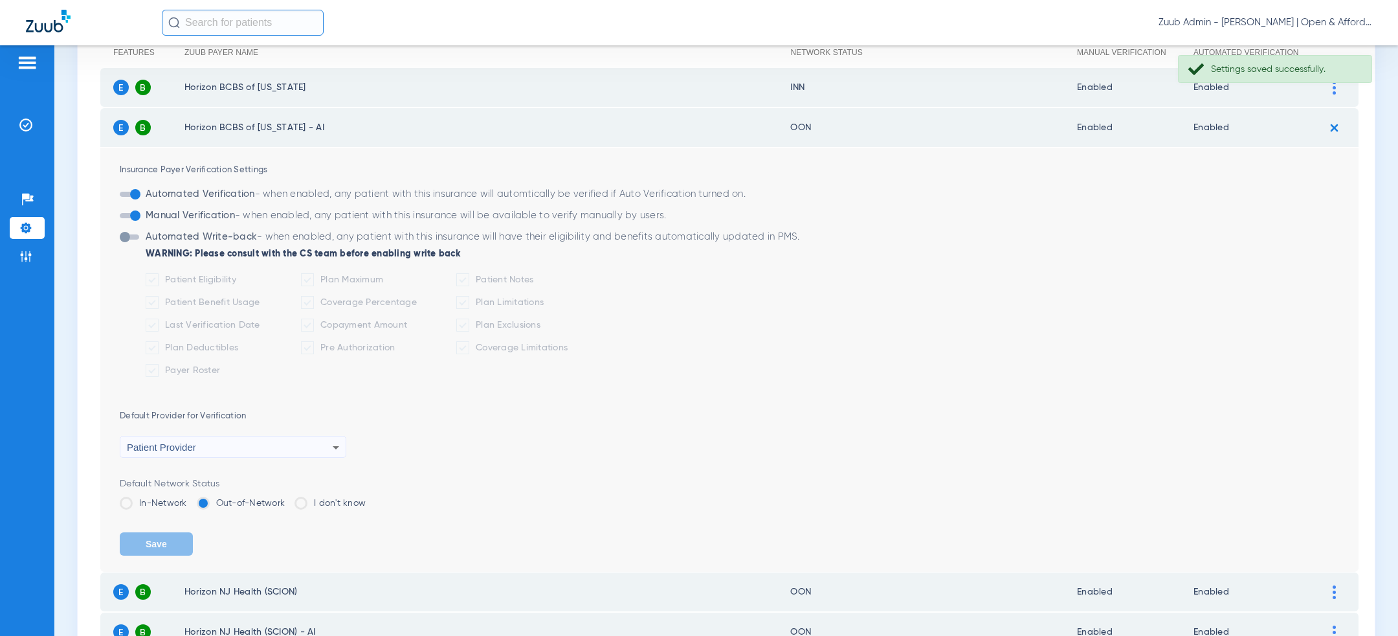
scroll to position [186, 0]
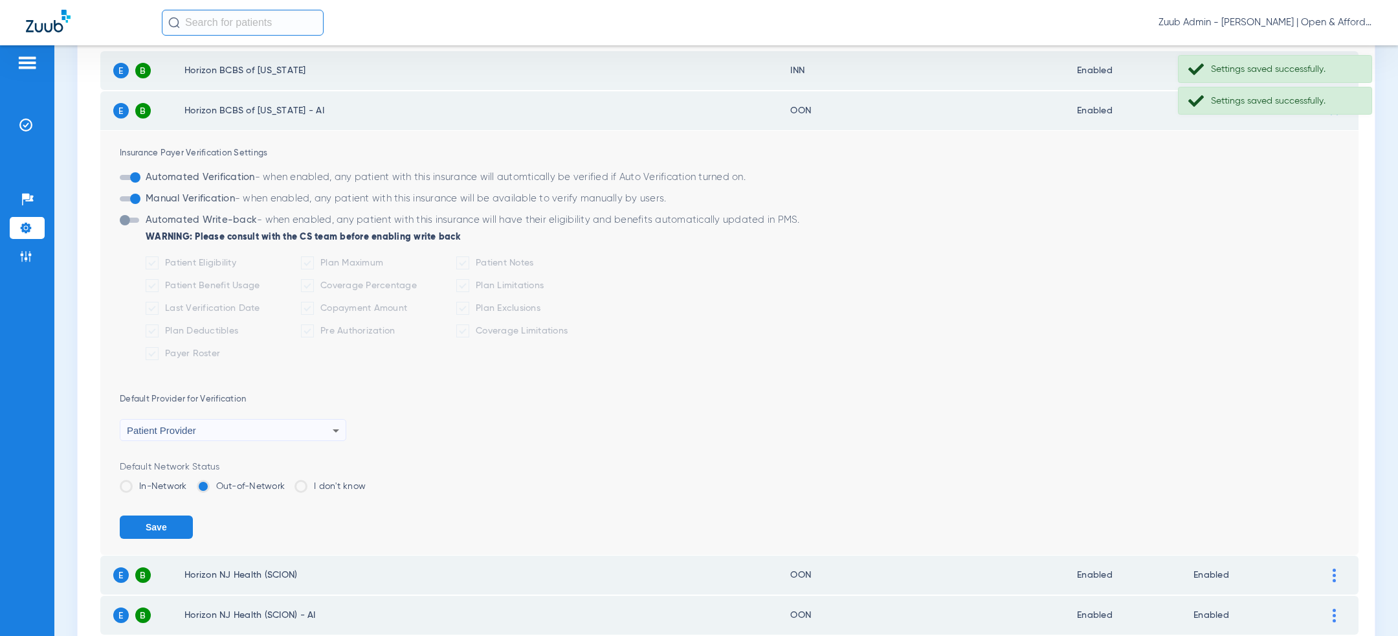
click at [126, 486] on span at bounding box center [126, 486] width 13 height 13
click at [190, 482] on input "In-Network" at bounding box center [190, 482] width 0 height 0
click at [144, 524] on button "Save" at bounding box center [156, 526] width 73 height 23
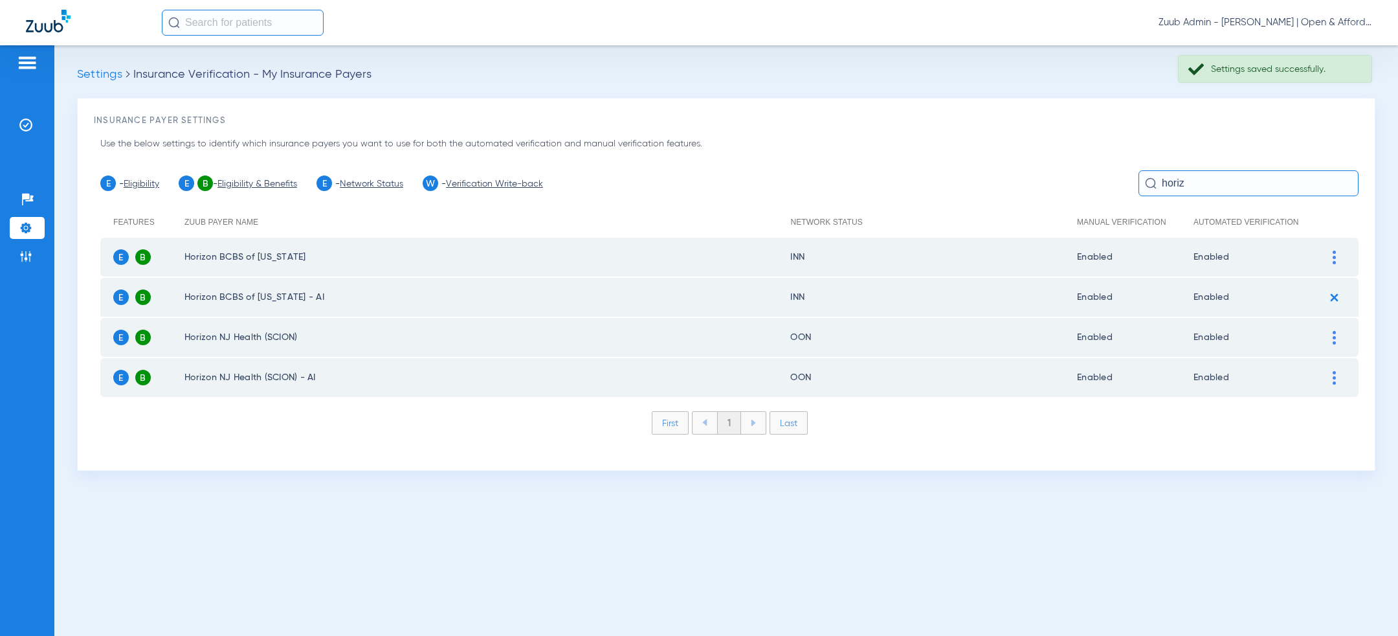
scroll to position [0, 0]
click at [1181, 166] on div "Use the below settings to identify which insurance payers you want to use for b…" at bounding box center [726, 295] width 1265 height 317
click at [1181, 175] on input "horiz" at bounding box center [1249, 183] width 220 height 26
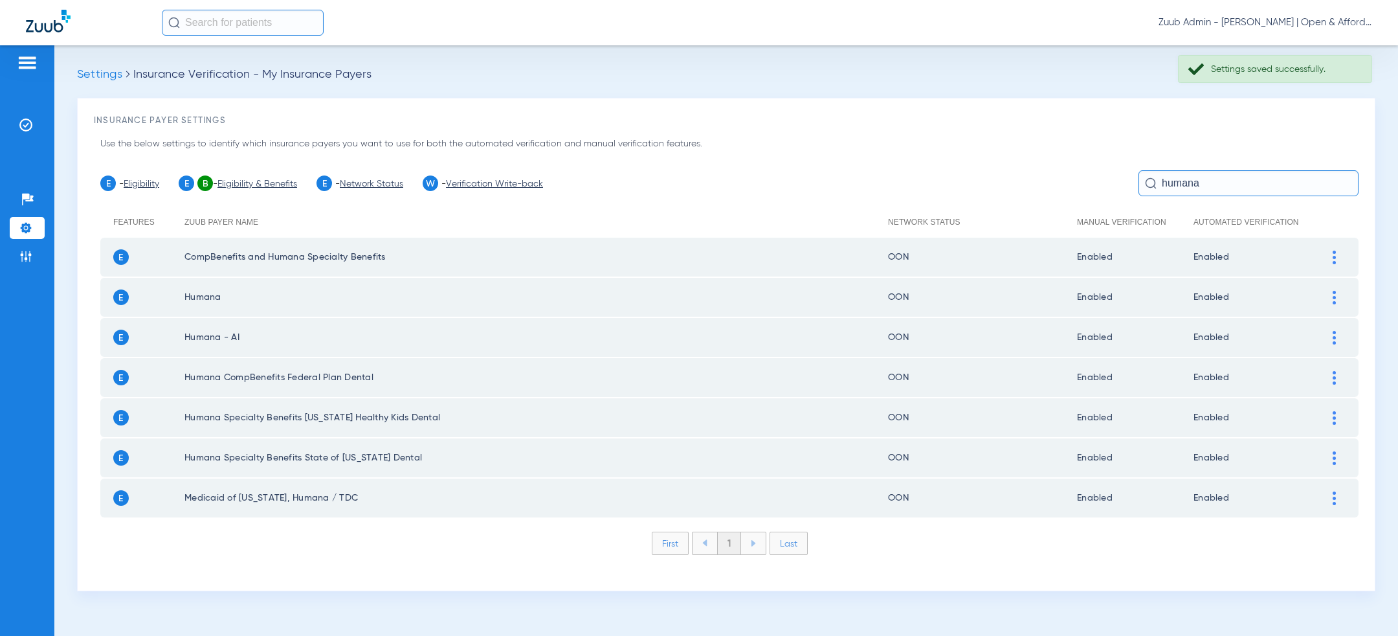
click at [1330, 302] on div at bounding box center [1334, 298] width 23 height 14
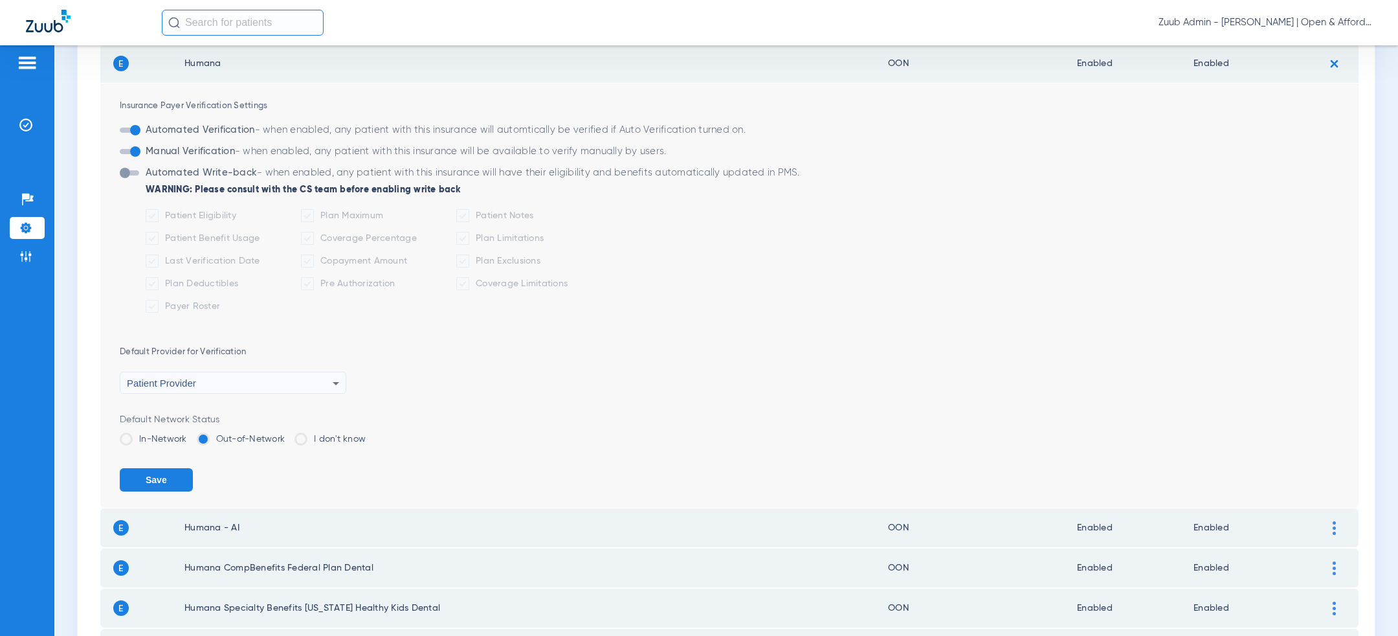
scroll to position [278, 0]
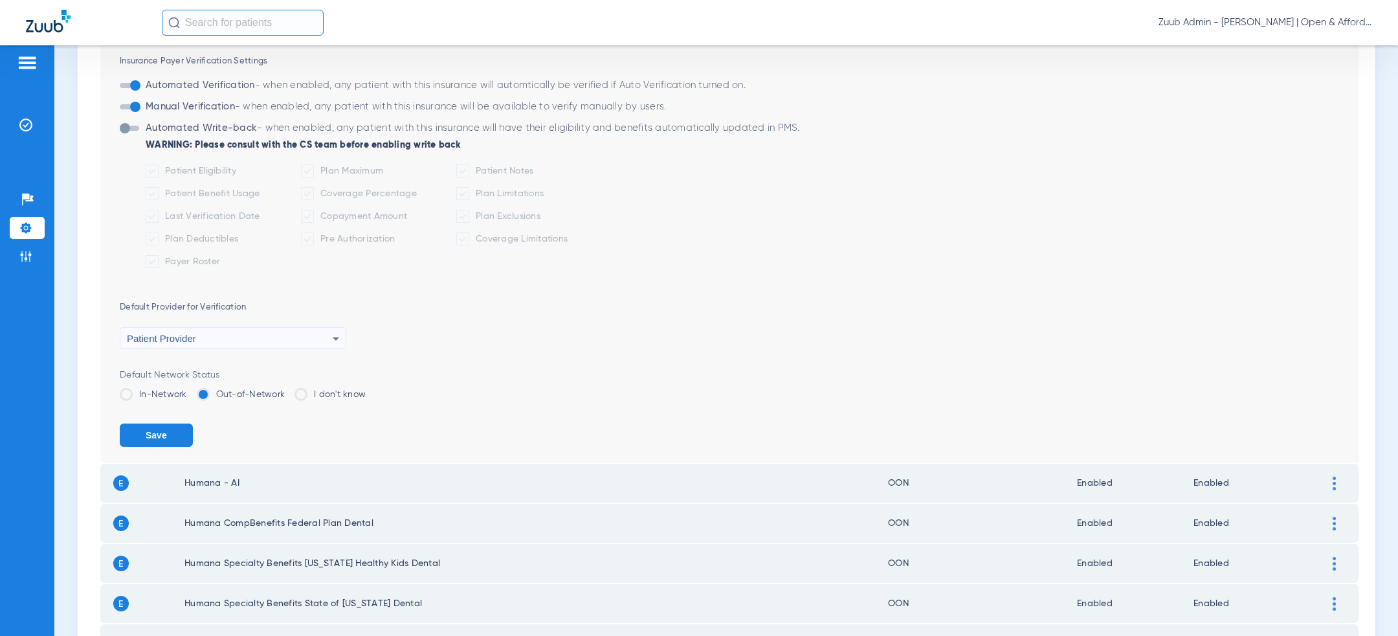
click at [134, 388] on label "In-Network" at bounding box center [153, 394] width 67 height 13
click at [190, 390] on input "In-Network" at bounding box center [190, 390] width 0 height 0
click at [140, 425] on button "Save" at bounding box center [156, 434] width 73 height 23
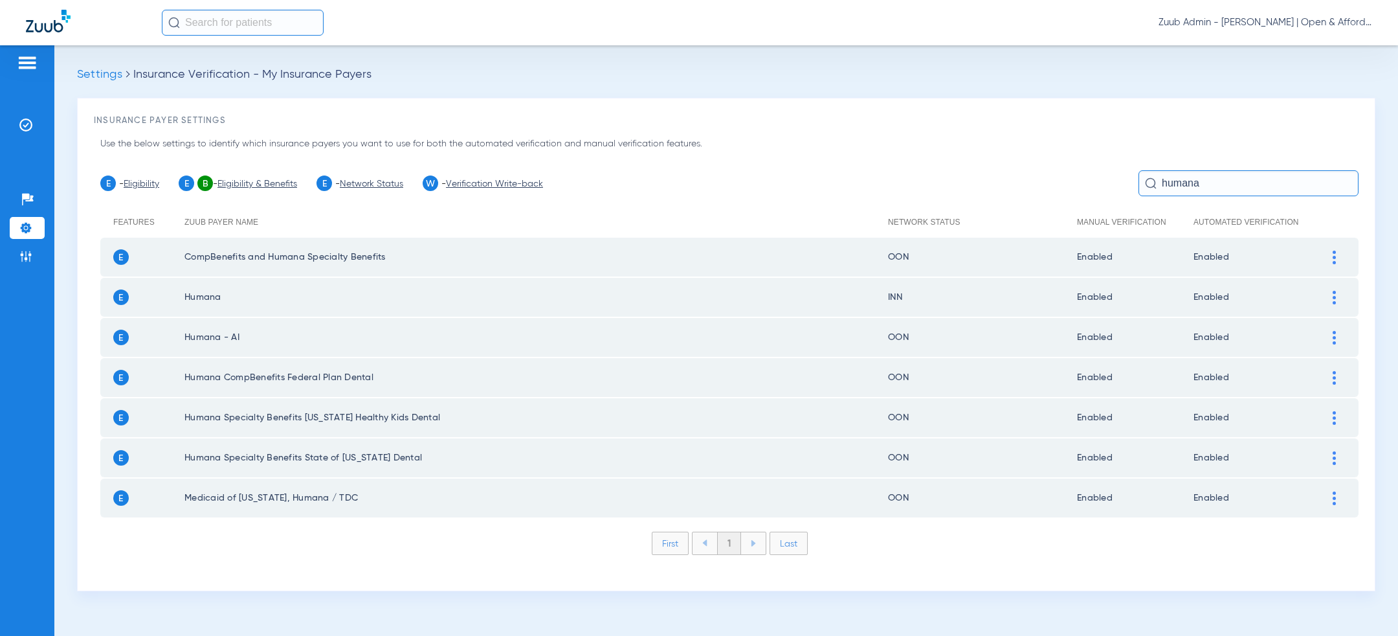
scroll to position [0, 0]
click at [1341, 337] on div at bounding box center [1334, 338] width 23 height 14
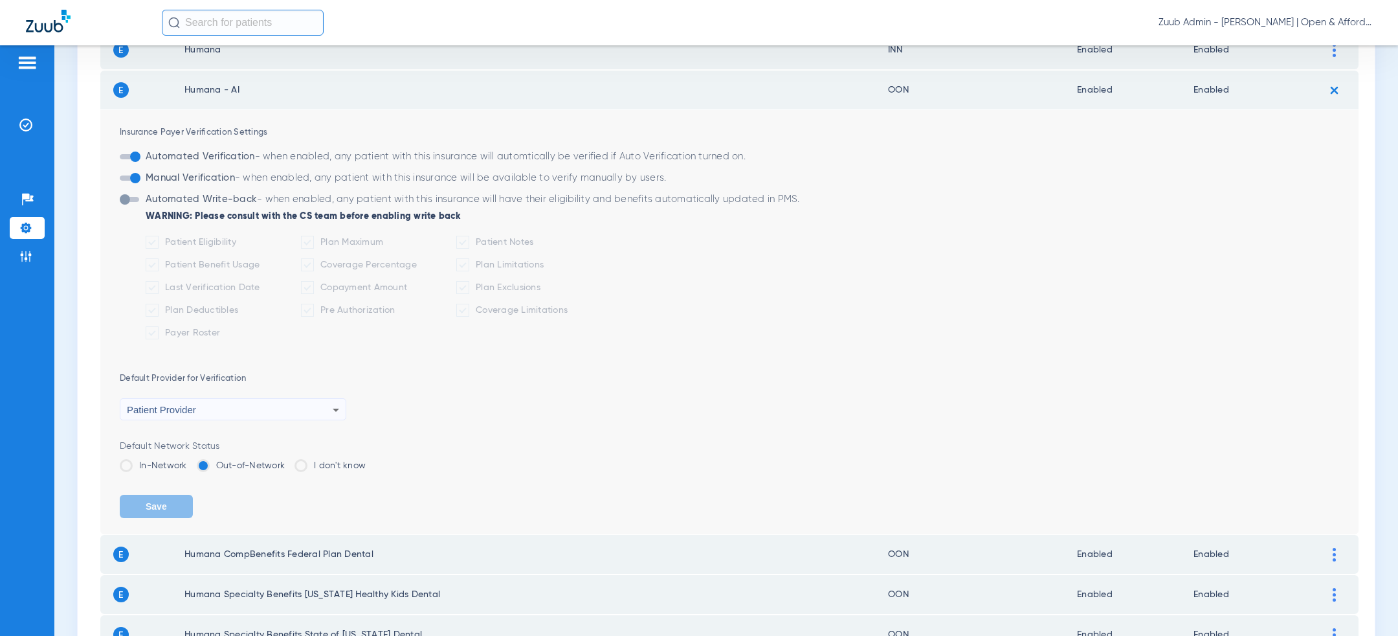
scroll to position [379, 0]
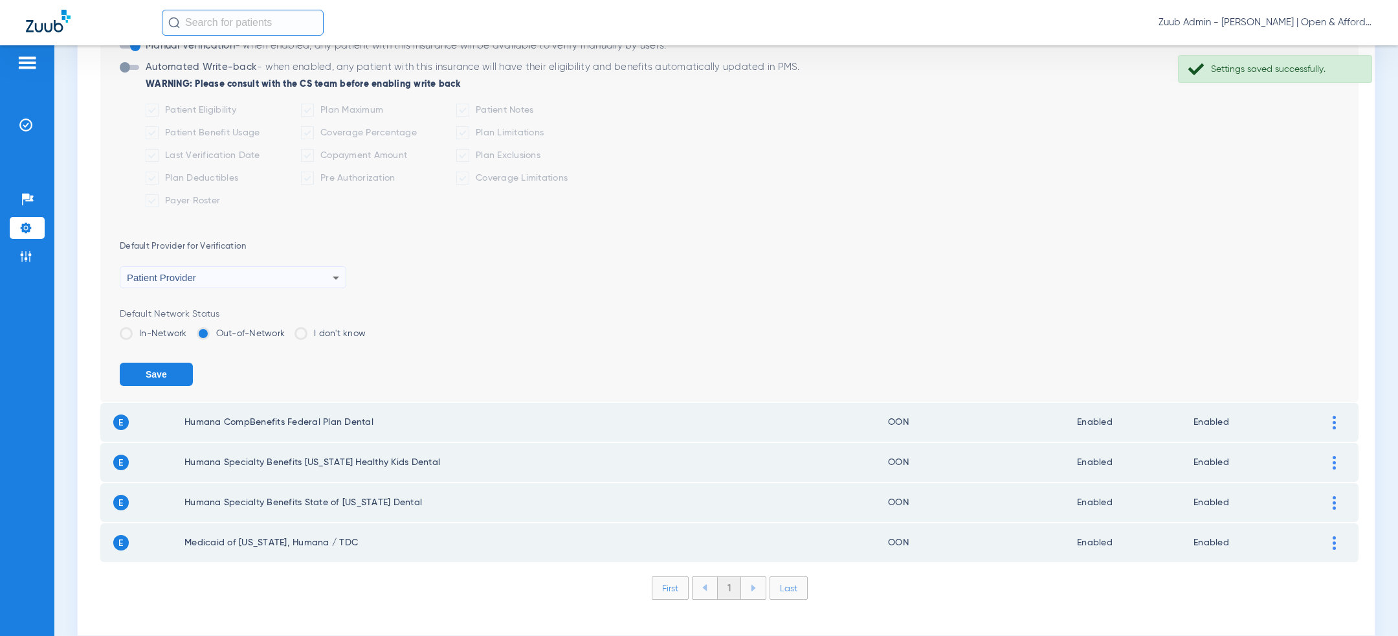
click at [172, 333] on label "In-Network" at bounding box center [153, 333] width 67 height 13
click at [190, 329] on input "In-Network" at bounding box center [190, 329] width 0 height 0
click at [172, 374] on button "Save" at bounding box center [156, 374] width 73 height 23
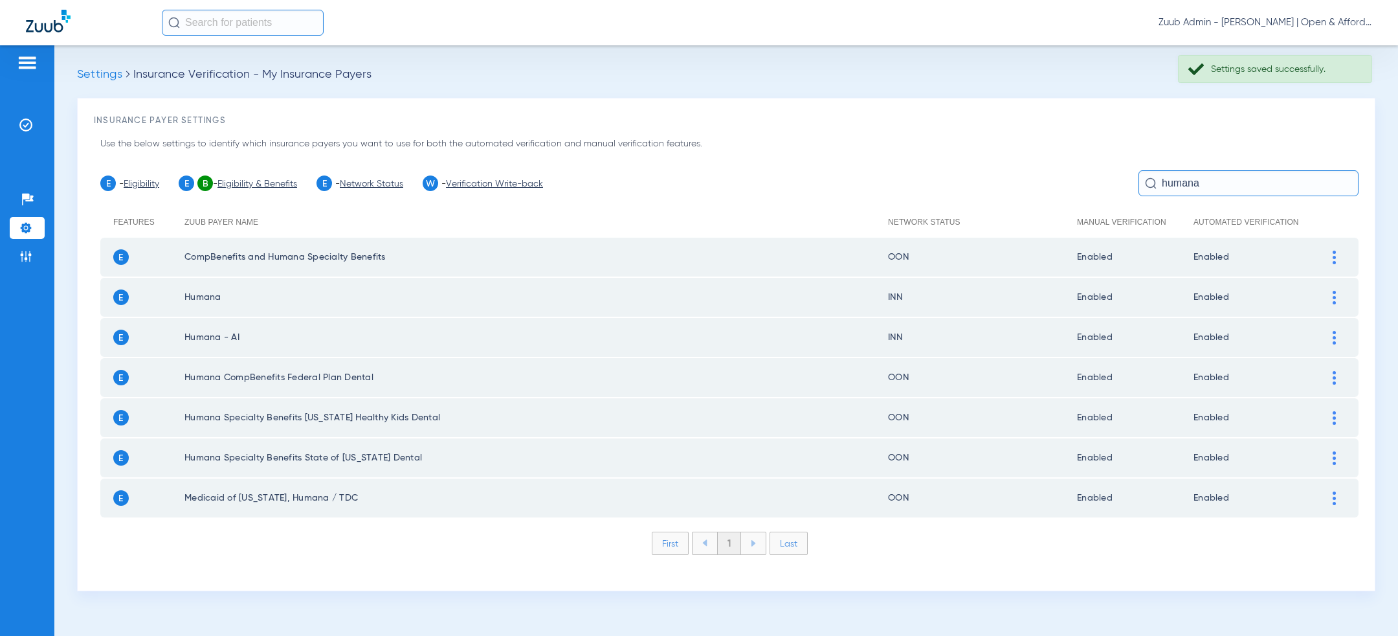
scroll to position [0, 0]
click at [1229, 186] on input "humana" at bounding box center [1249, 183] width 220 height 26
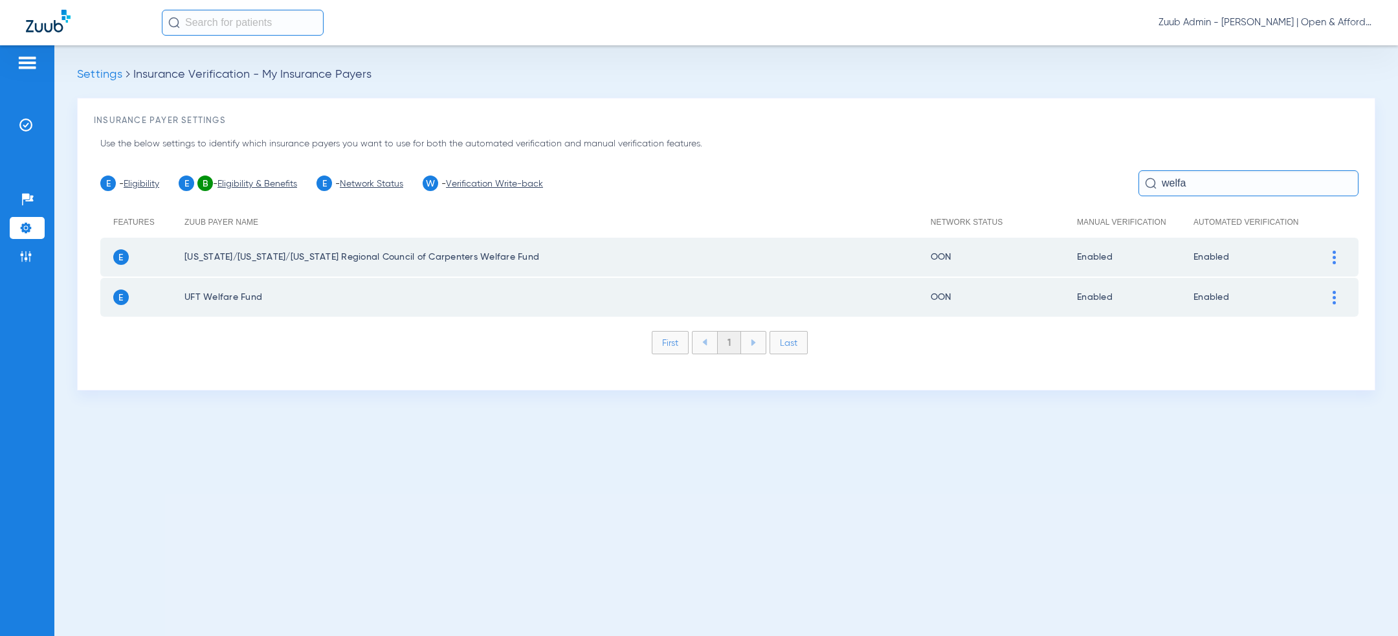
click at [1338, 251] on div at bounding box center [1334, 258] width 23 height 14
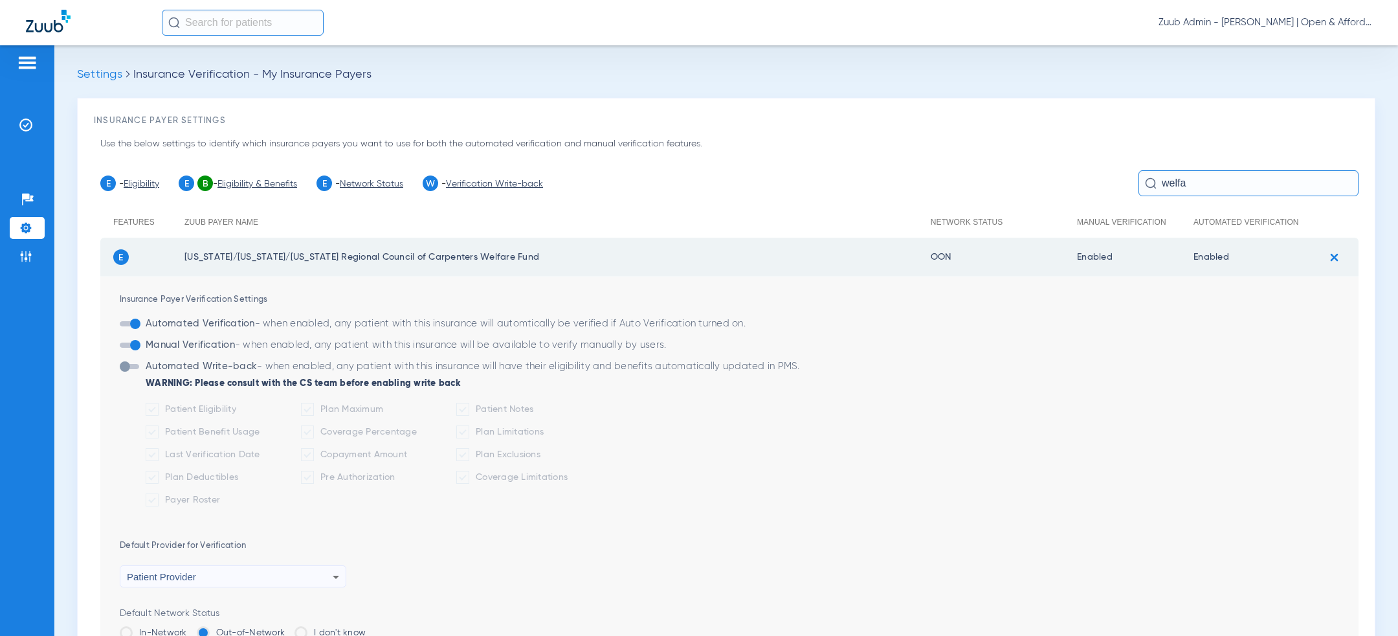
scroll to position [121, 0]
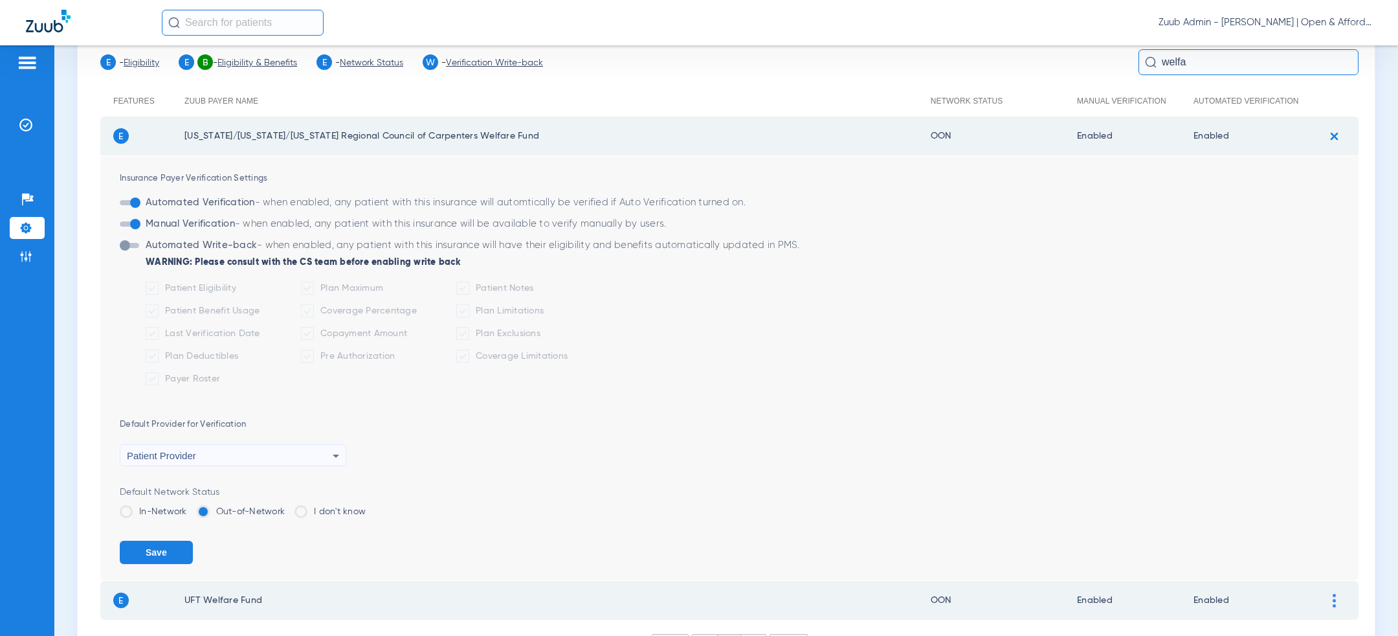
click at [159, 509] on label "In-Network" at bounding box center [153, 511] width 67 height 13
click at [190, 507] on input "In-Network" at bounding box center [190, 507] width 0 height 0
click at [159, 553] on button "Save" at bounding box center [156, 552] width 73 height 23
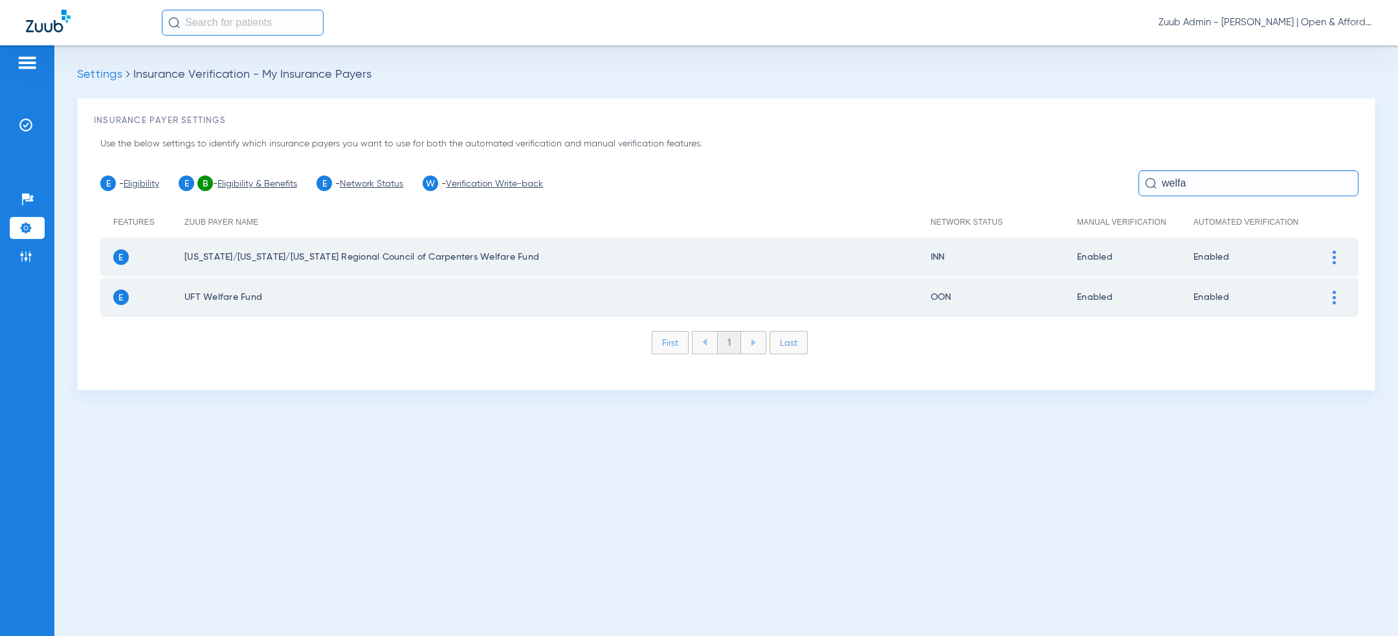
scroll to position [0, 0]
click at [1192, 184] on input "welfa" at bounding box center [1249, 183] width 220 height 26
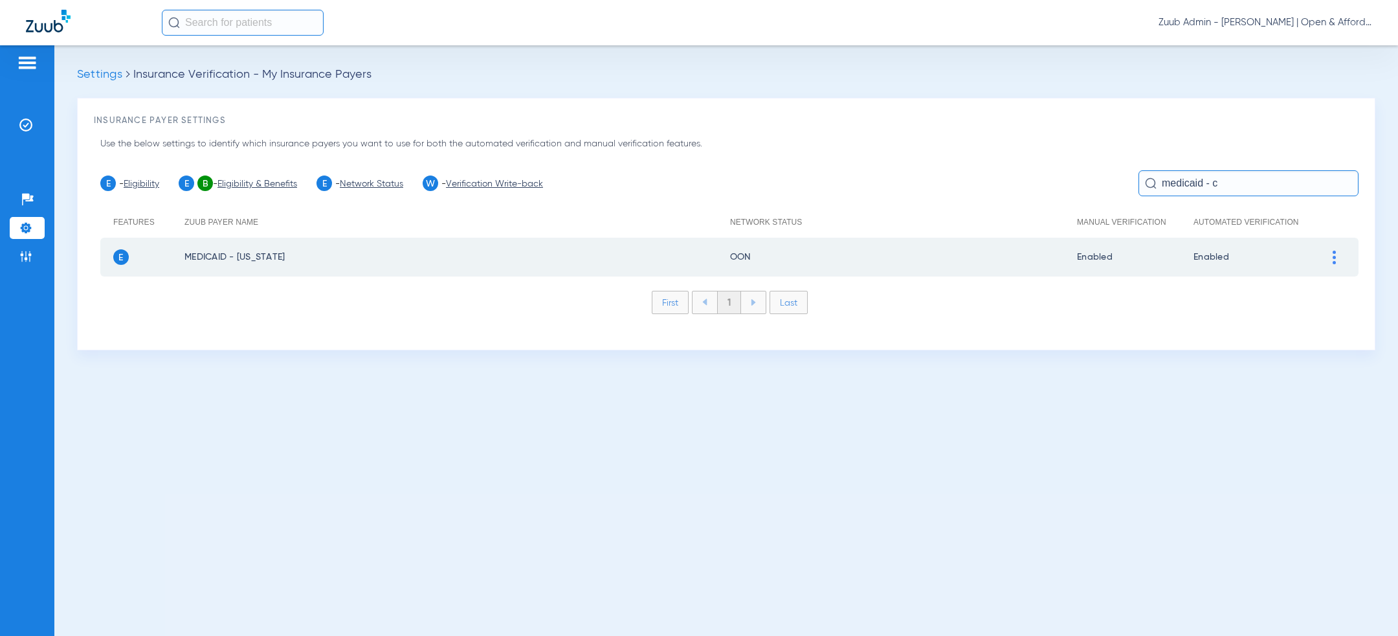
click at [1335, 262] on img at bounding box center [1334, 258] width 3 height 14
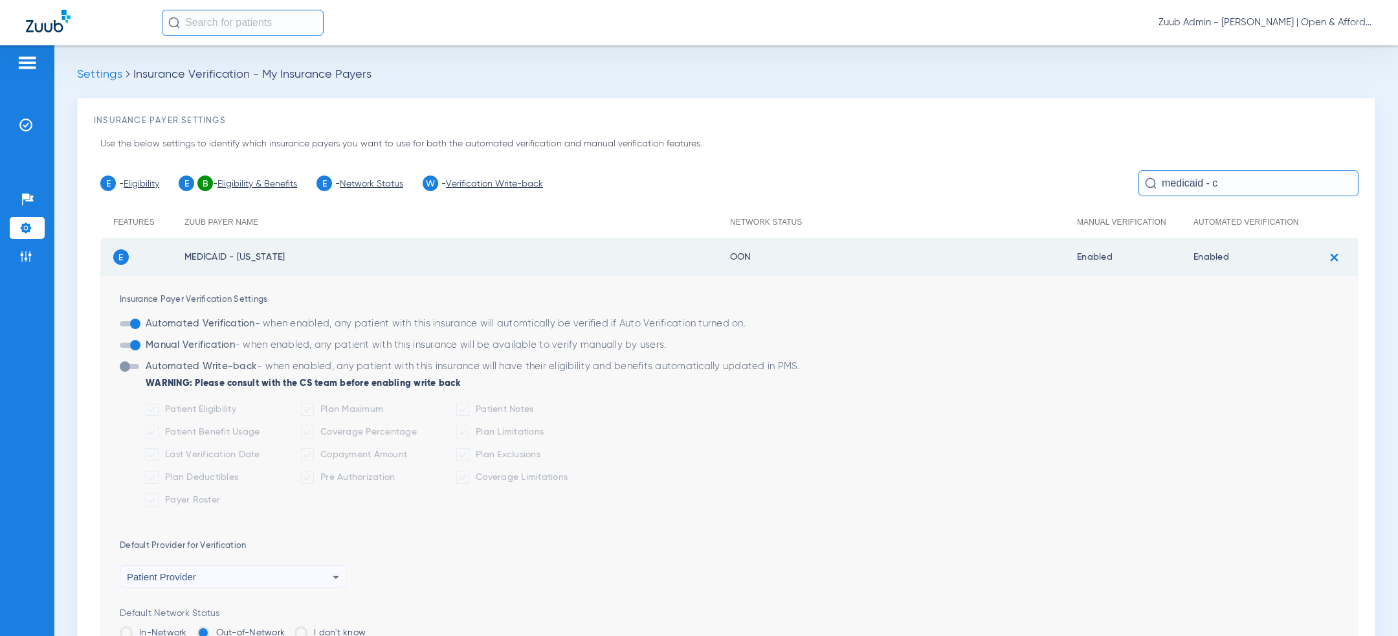
scroll to position [160, 0]
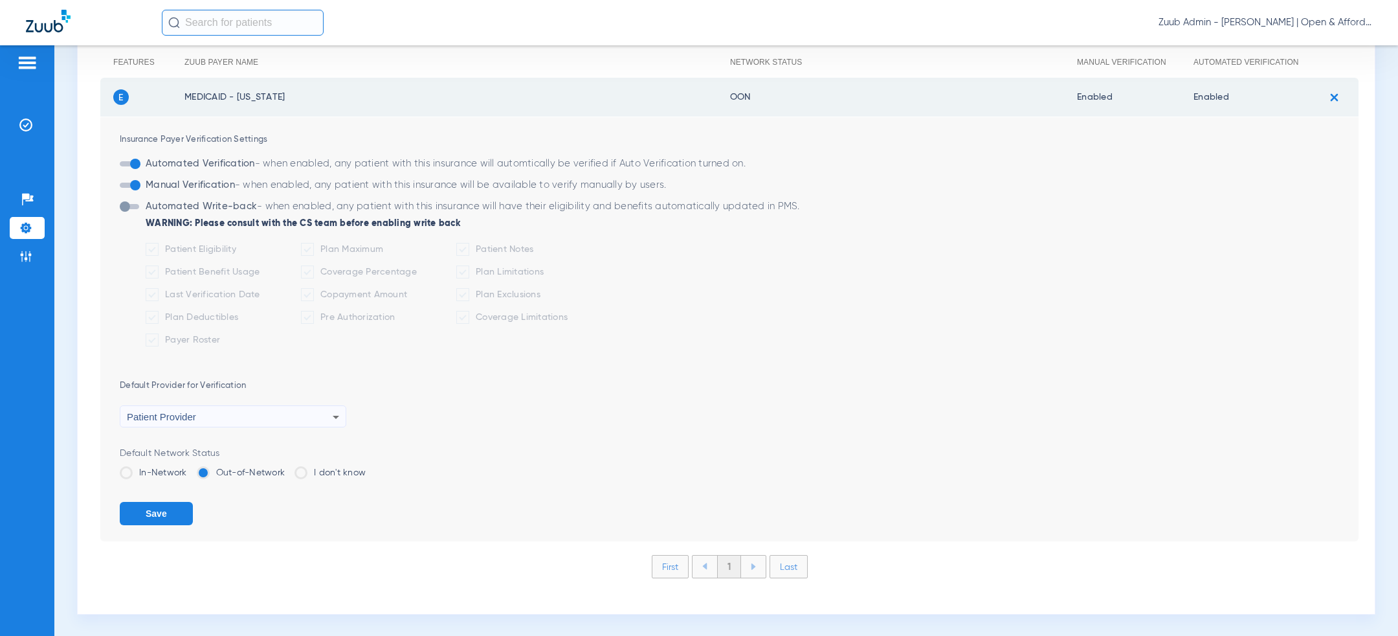
click at [161, 470] on label "In-Network" at bounding box center [153, 472] width 67 height 13
click at [190, 468] on input "In-Network" at bounding box center [190, 468] width 0 height 0
click at [161, 517] on button "Save" at bounding box center [156, 513] width 73 height 23
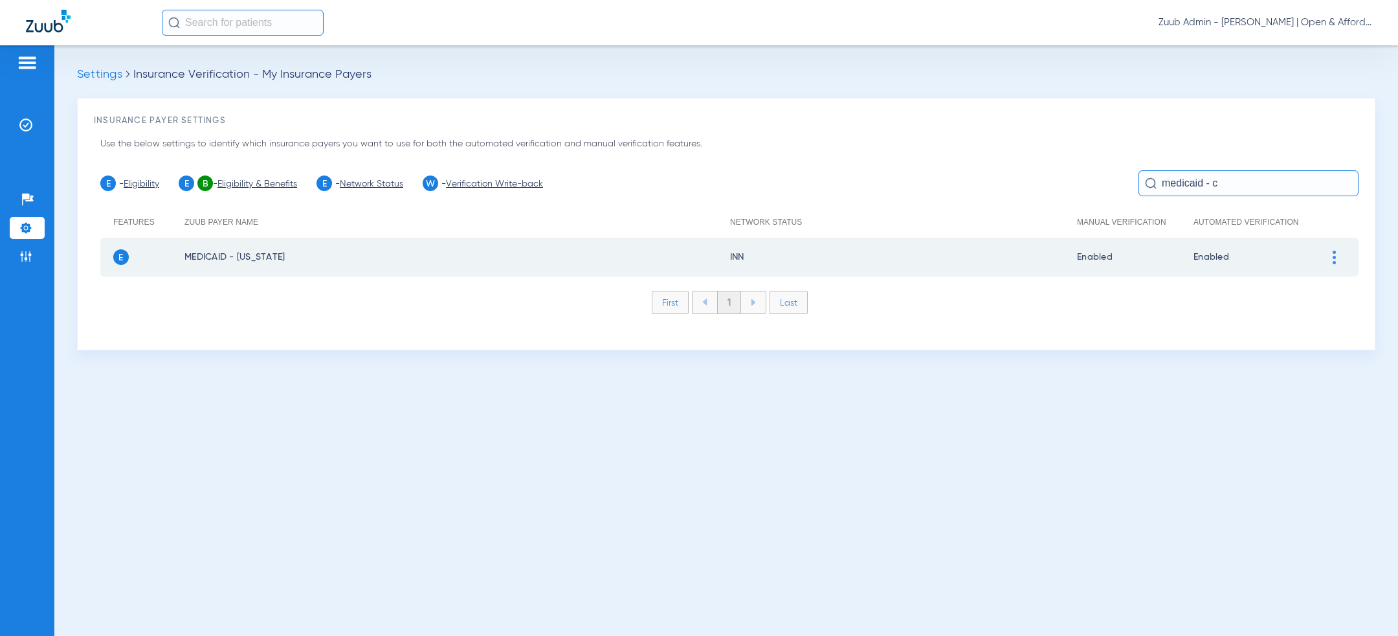
scroll to position [0, 0]
click at [1209, 188] on input "medicaid - c" at bounding box center [1249, 183] width 220 height 26
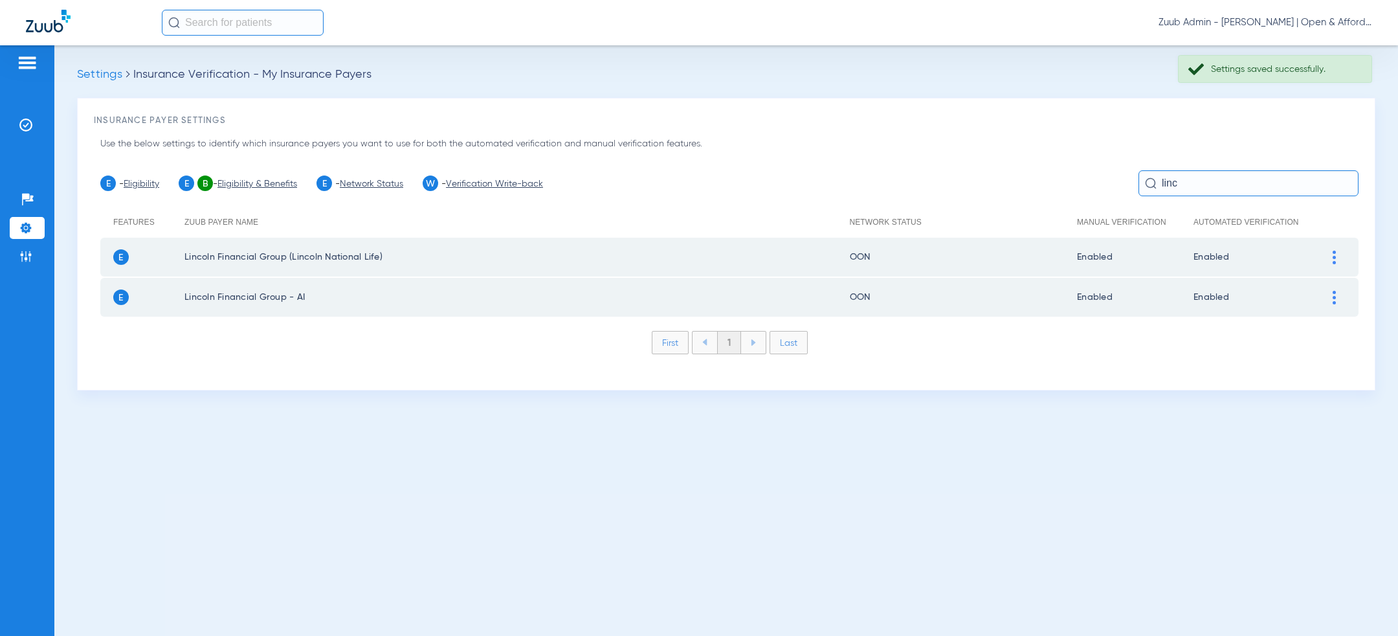
click at [1332, 254] on div at bounding box center [1334, 258] width 23 height 14
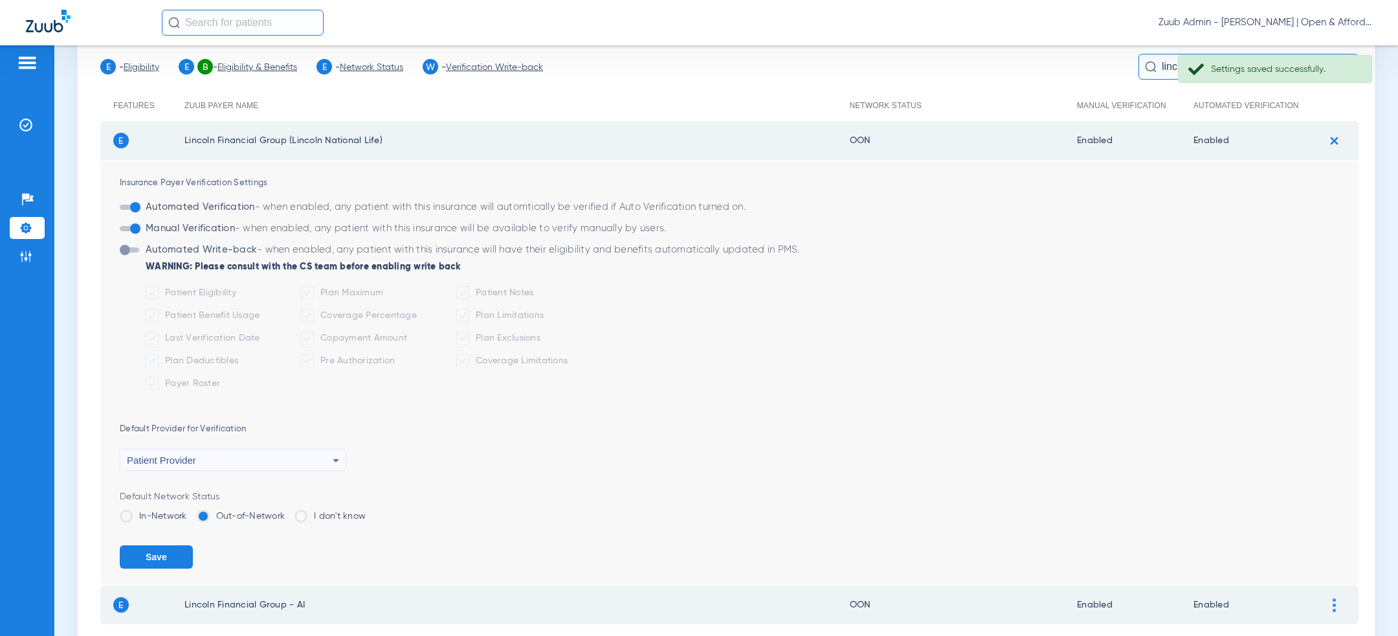
scroll to position [154, 0]
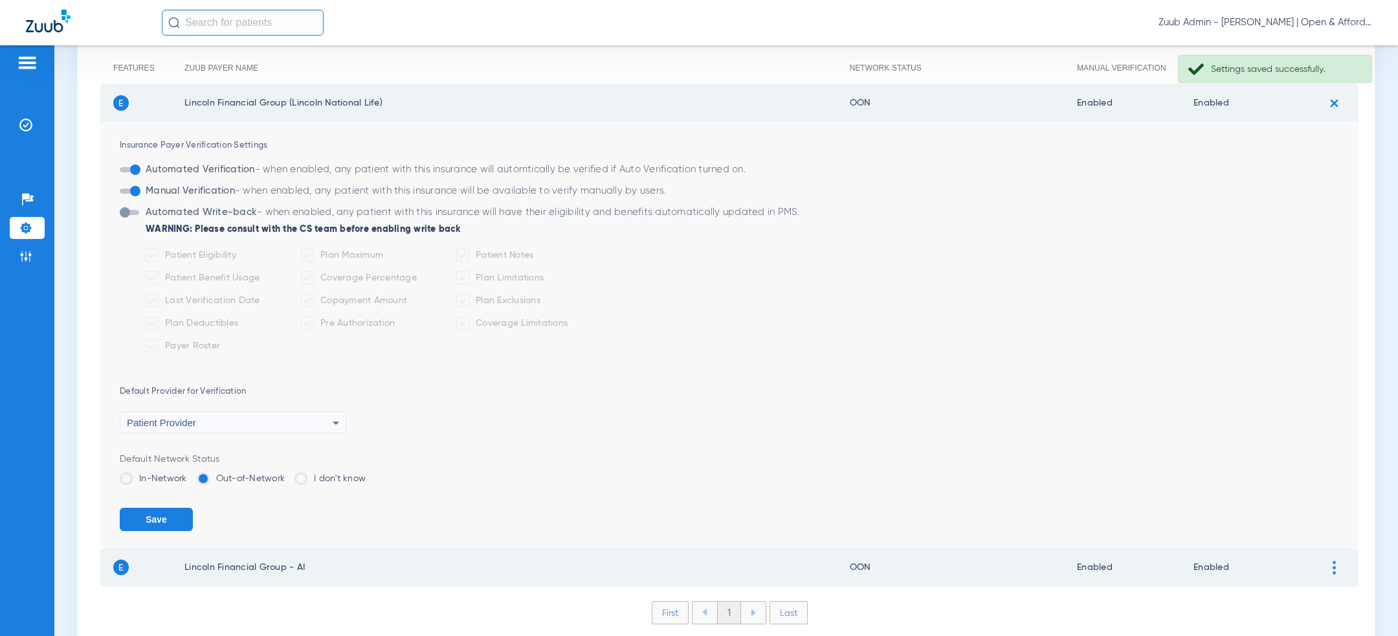
click at [159, 471] on div "Default Network Status In-Network Out-of-Network I don't know" at bounding box center [739, 473] width 1239 height 42
click at [159, 481] on label "In-Network" at bounding box center [153, 478] width 67 height 13
click at [190, 474] on input "In-Network" at bounding box center [190, 474] width 0 height 0
click at [159, 511] on button "Save" at bounding box center [156, 519] width 73 height 23
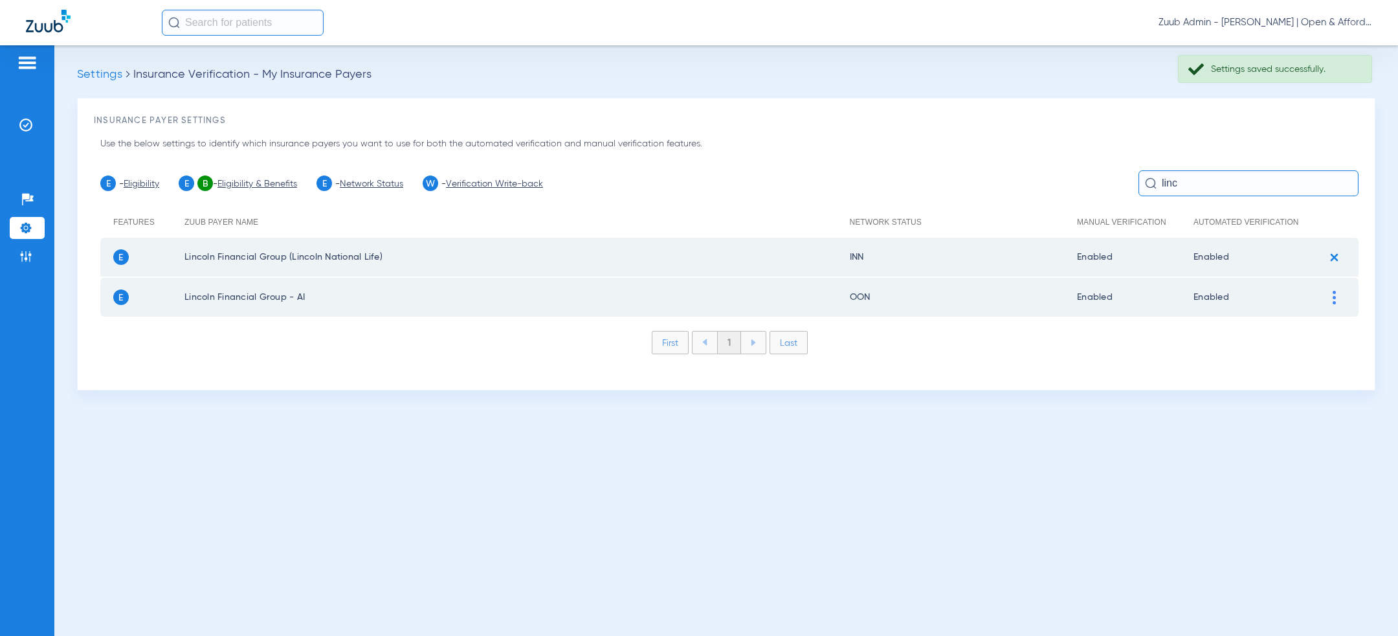
scroll to position [0, 0]
click at [1336, 295] on div at bounding box center [1334, 298] width 23 height 14
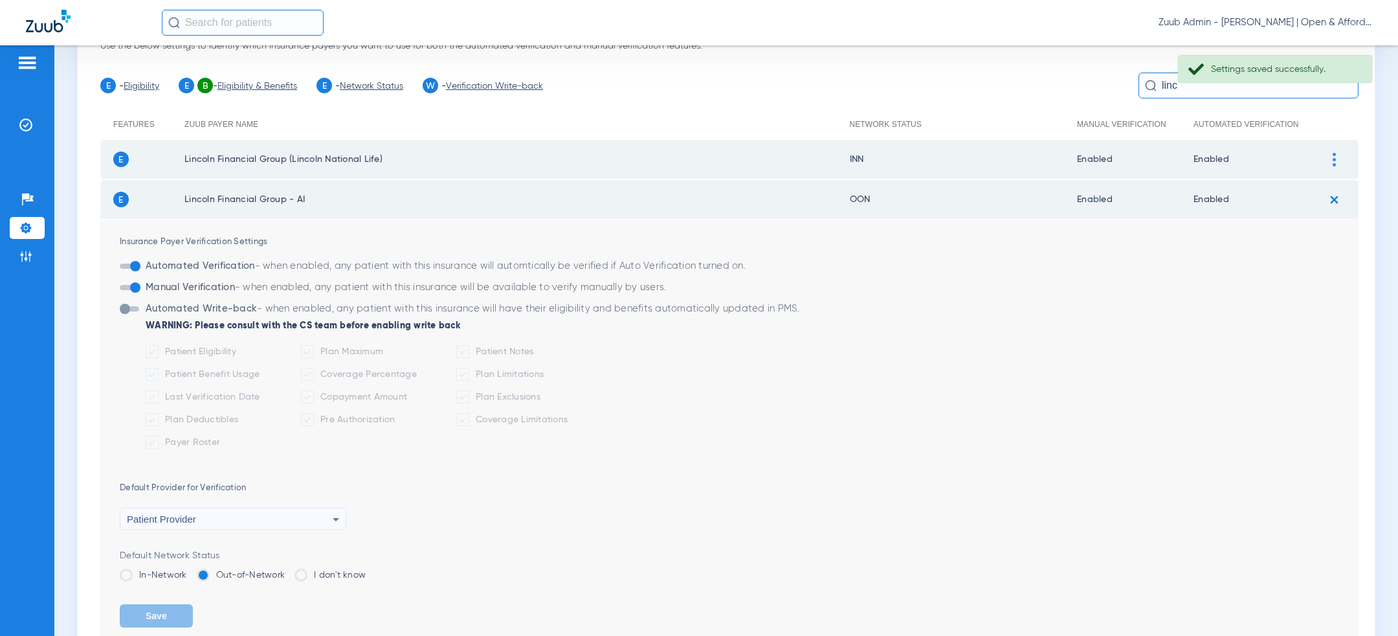
scroll to position [200, 0]
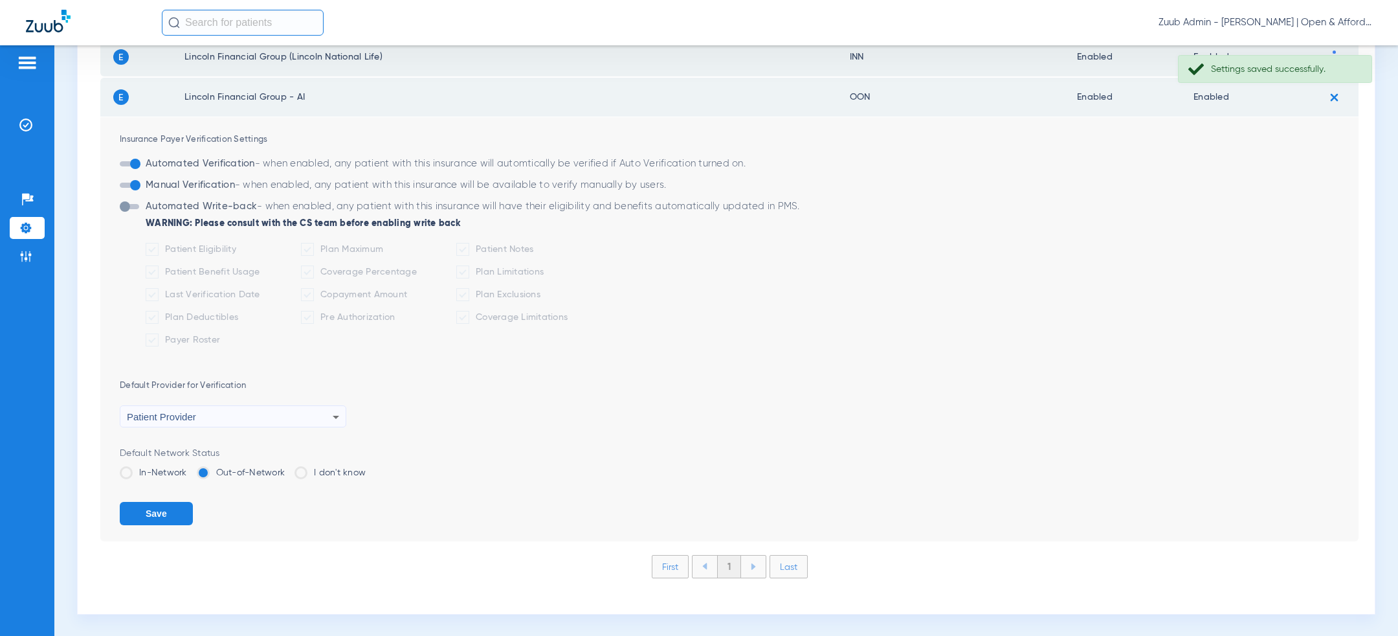
click at [155, 469] on label "In-Network" at bounding box center [153, 472] width 67 height 13
click at [190, 468] on input "In-Network" at bounding box center [190, 468] width 0 height 0
click at [155, 510] on button "Save" at bounding box center [156, 513] width 73 height 23
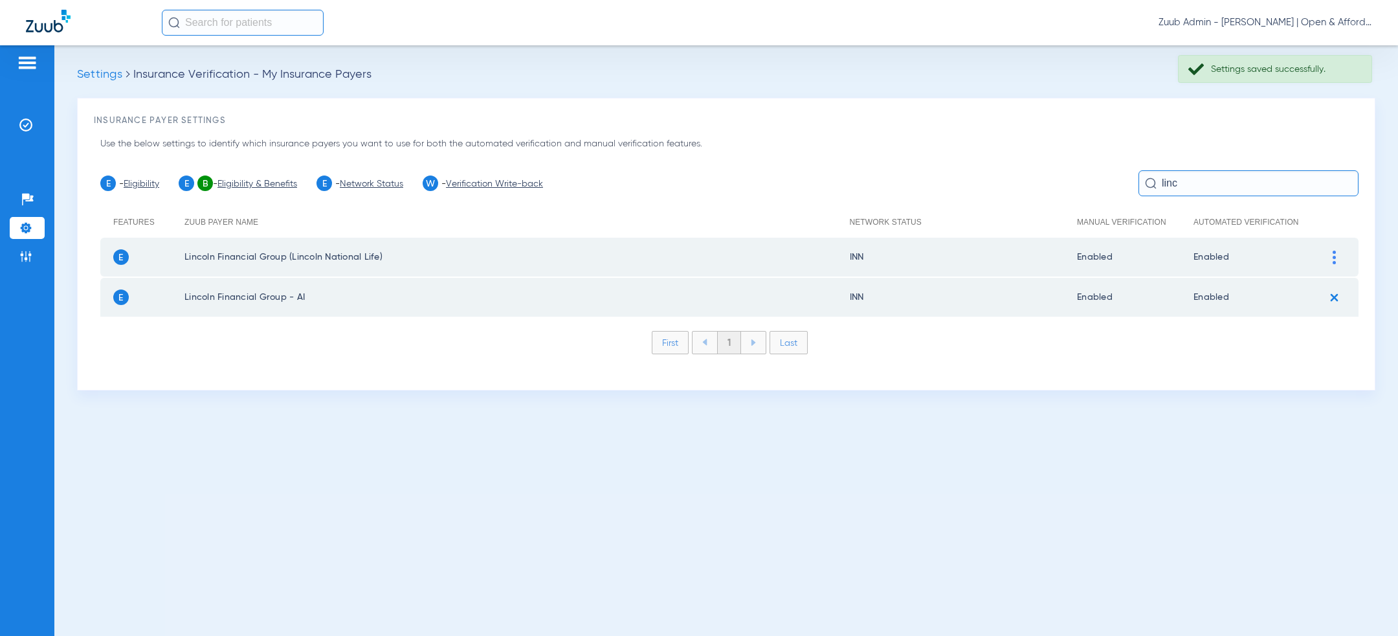
scroll to position [0, 0]
click at [1172, 183] on input "linc" at bounding box center [1249, 183] width 220 height 26
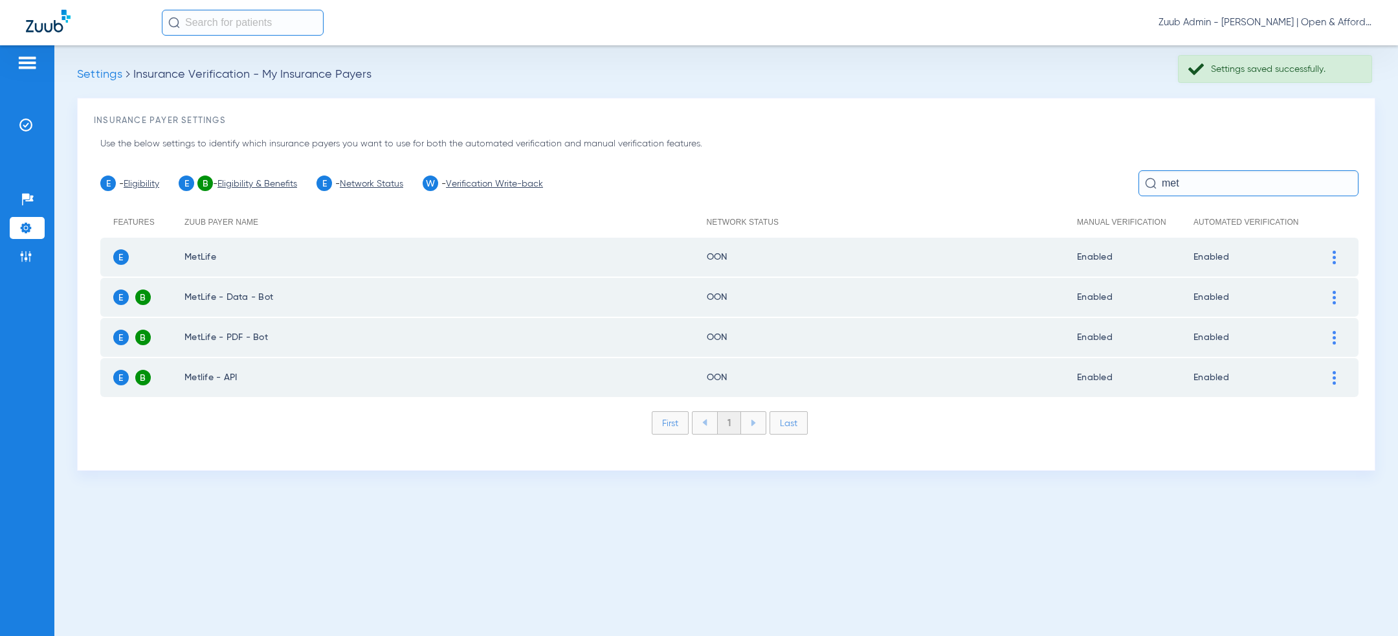
click at [1342, 254] on div at bounding box center [1334, 258] width 23 height 14
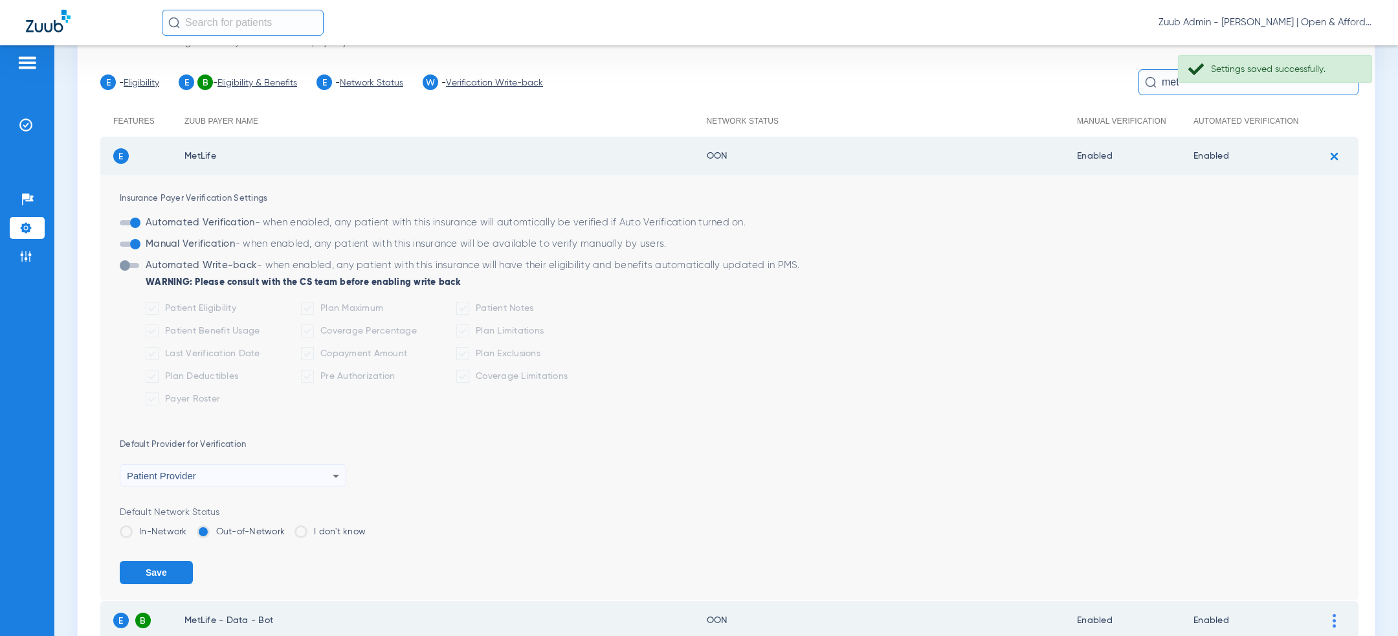
scroll to position [263, 0]
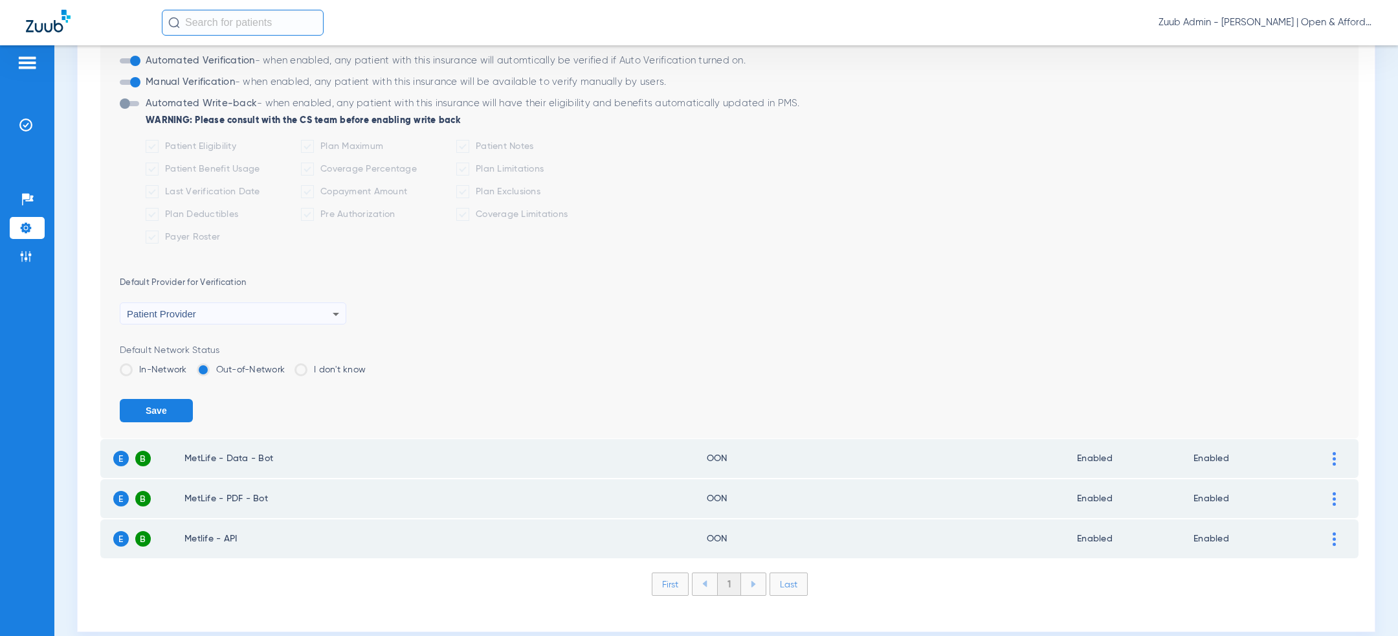
click at [154, 363] on label "In-Network" at bounding box center [153, 369] width 67 height 13
click at [190, 365] on input "In-Network" at bounding box center [190, 365] width 0 height 0
click at [154, 413] on button "Save" at bounding box center [156, 410] width 73 height 23
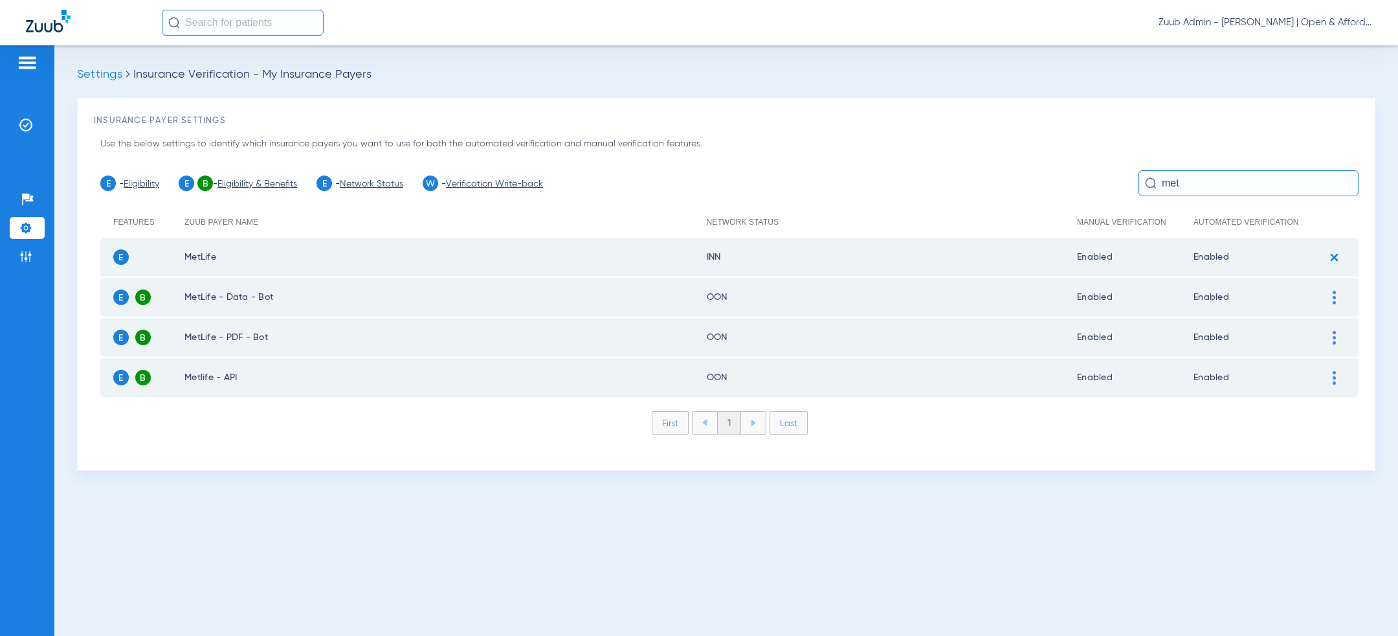
scroll to position [0, 0]
click at [1330, 294] on div at bounding box center [1334, 298] width 23 height 14
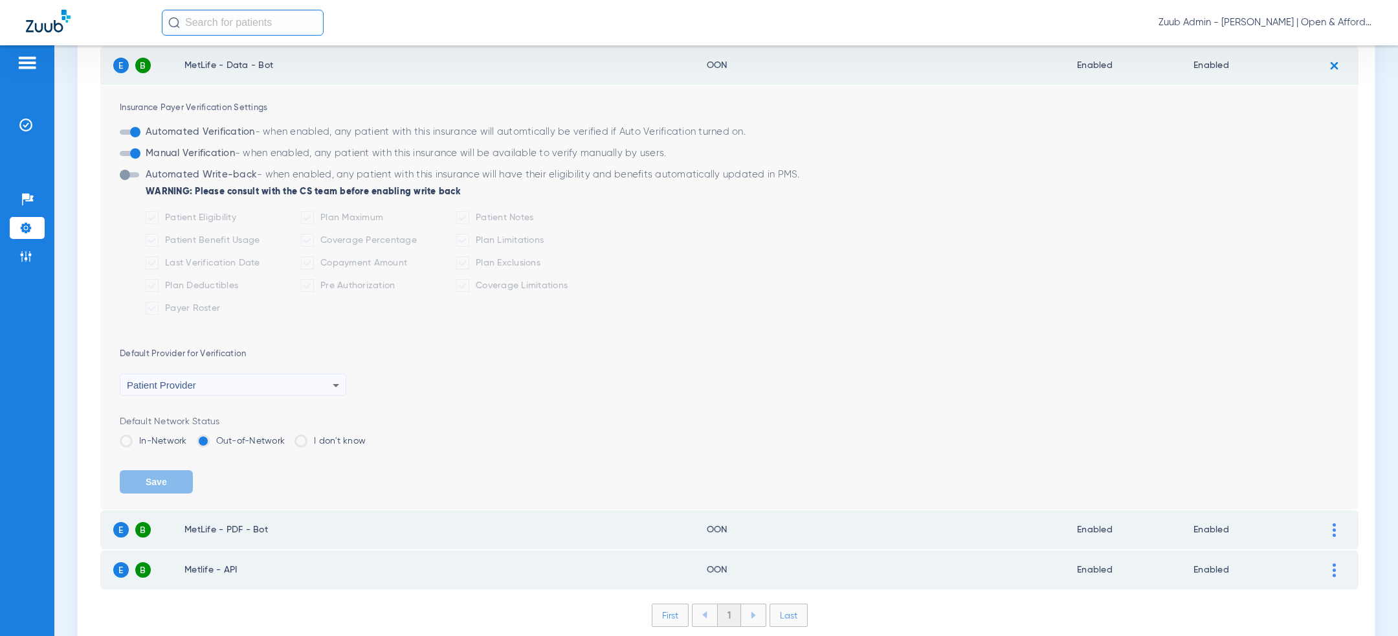
scroll to position [280, 0]
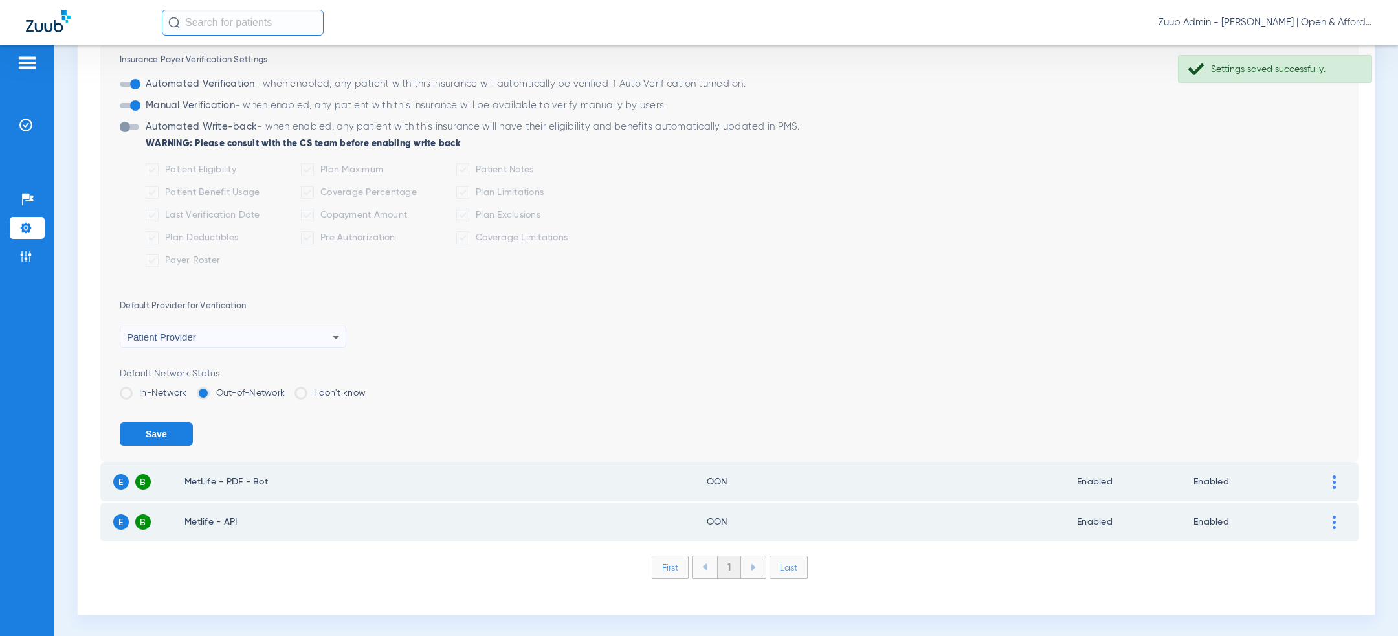
click at [144, 388] on label "In-Network" at bounding box center [153, 392] width 67 height 13
click at [190, 388] on input "In-Network" at bounding box center [190, 388] width 0 height 0
click at [146, 436] on button "Save" at bounding box center [156, 433] width 73 height 23
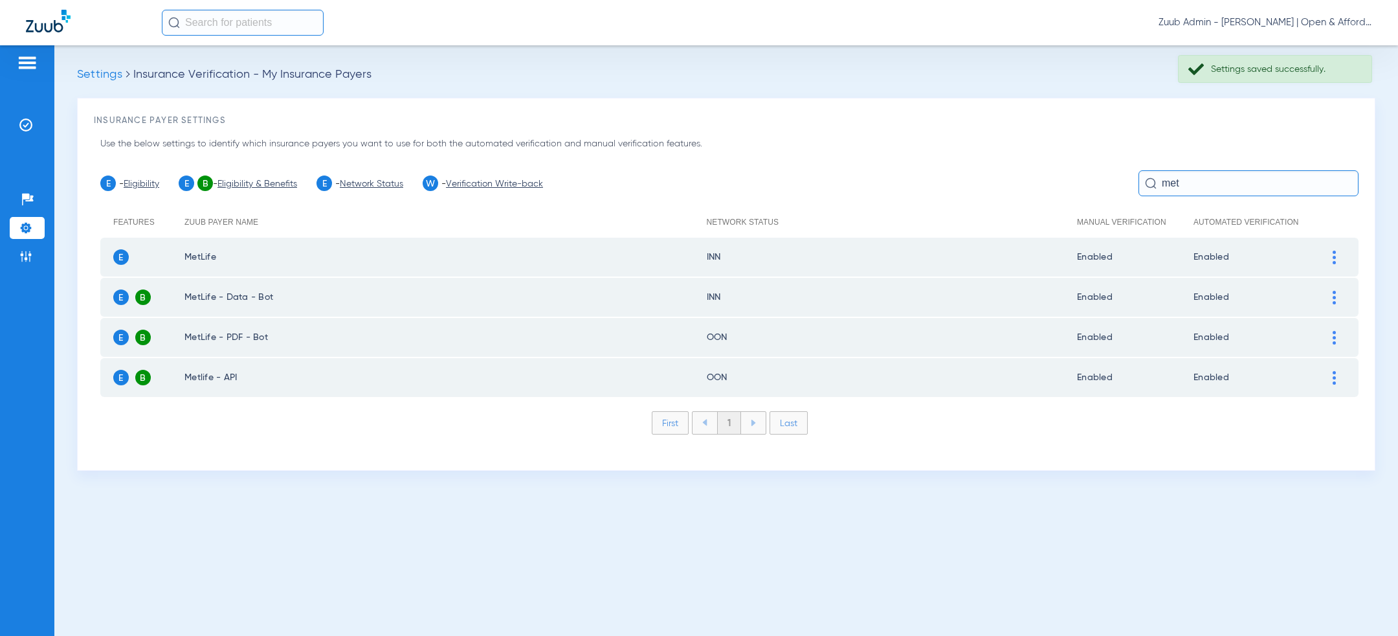
scroll to position [0, 0]
click at [1326, 331] on div at bounding box center [1334, 338] width 23 height 14
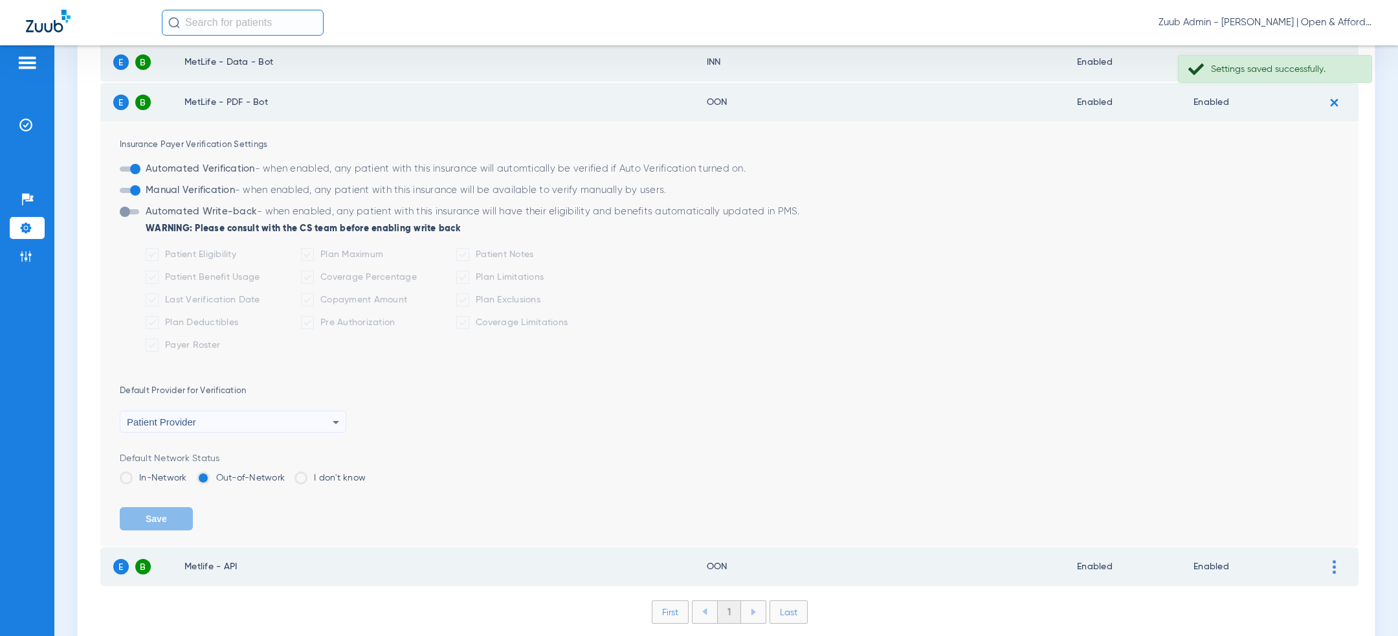
scroll to position [258, 0]
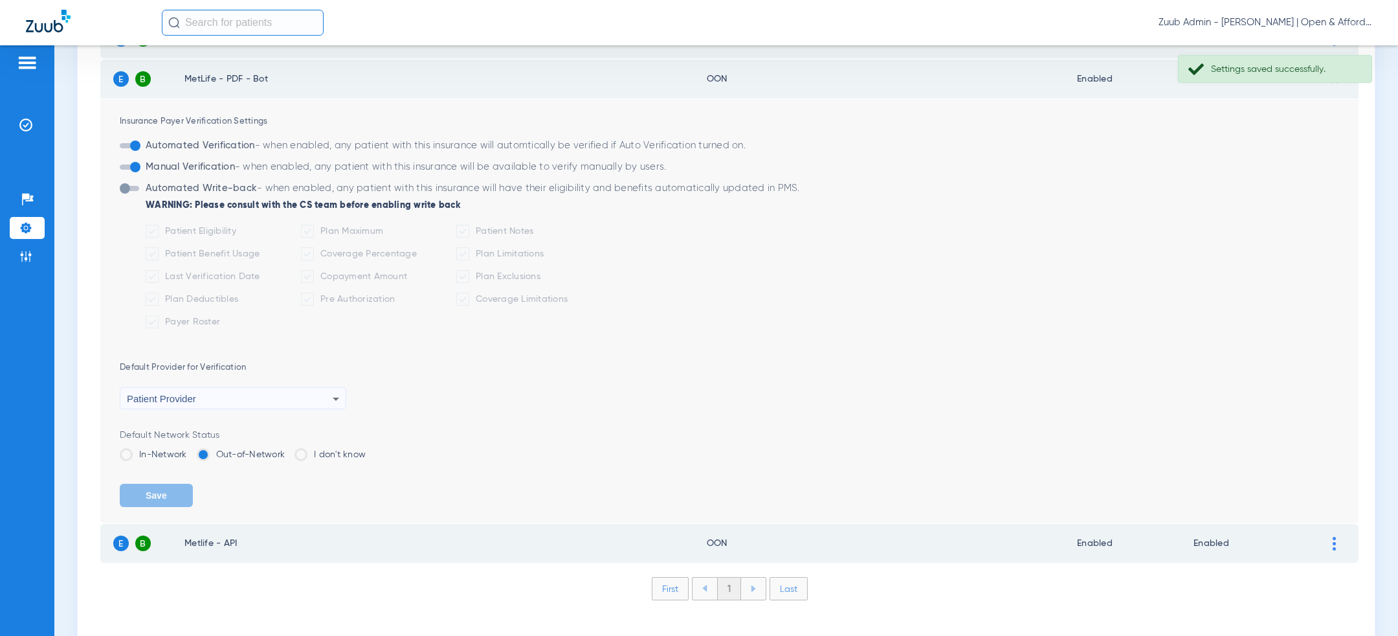
click at [150, 452] on label "In-Network" at bounding box center [153, 454] width 67 height 13
click at [190, 450] on input "In-Network" at bounding box center [190, 450] width 0 height 0
click at [150, 485] on button "Save" at bounding box center [156, 495] width 73 height 23
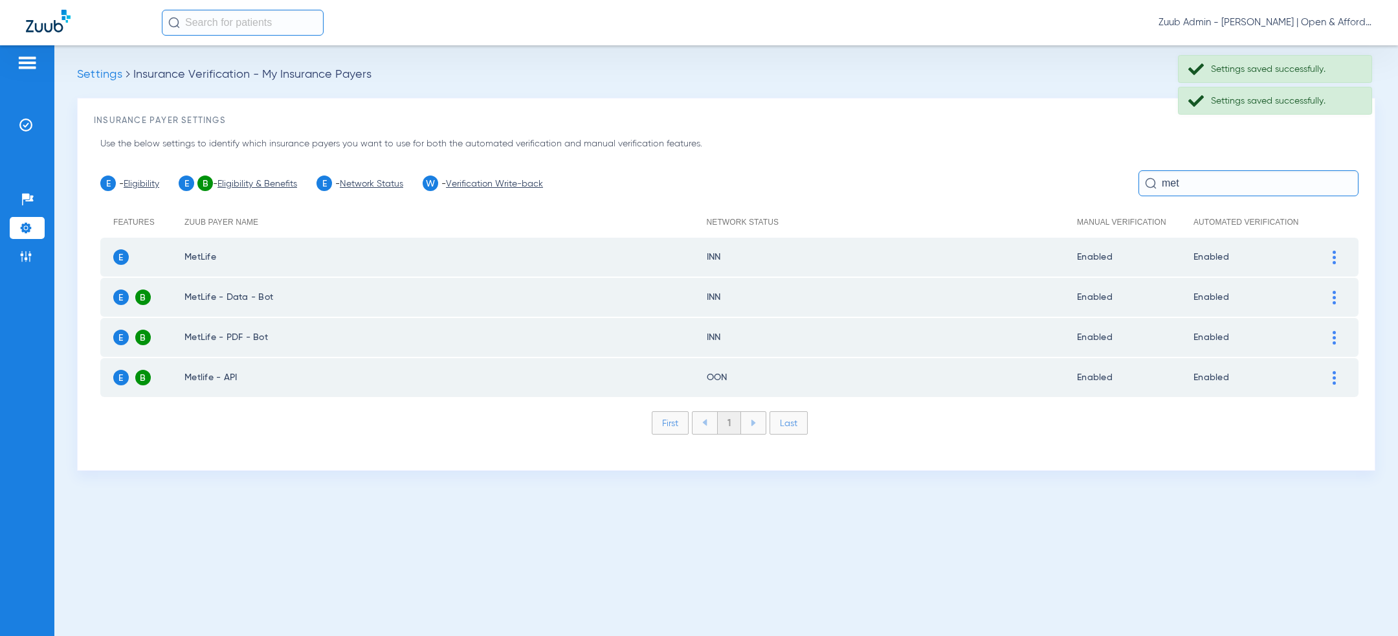
scroll to position [0, 0]
click at [1332, 375] on div at bounding box center [1334, 378] width 23 height 14
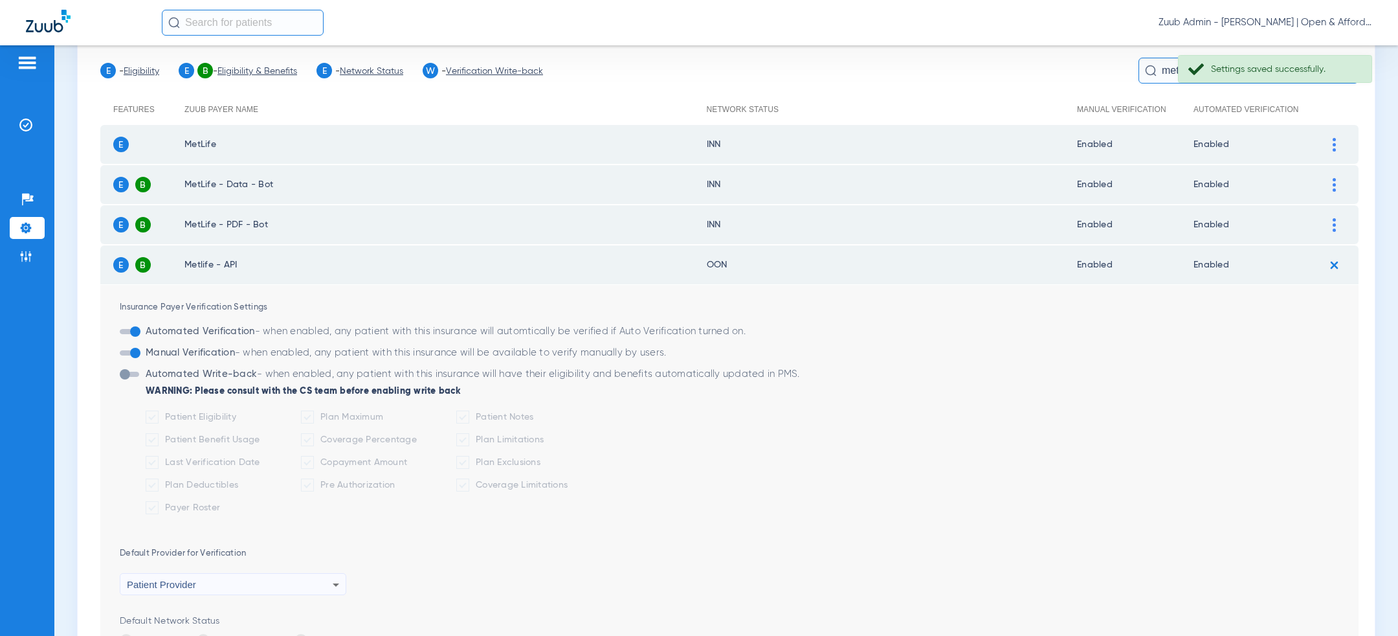
scroll to position [280, 0]
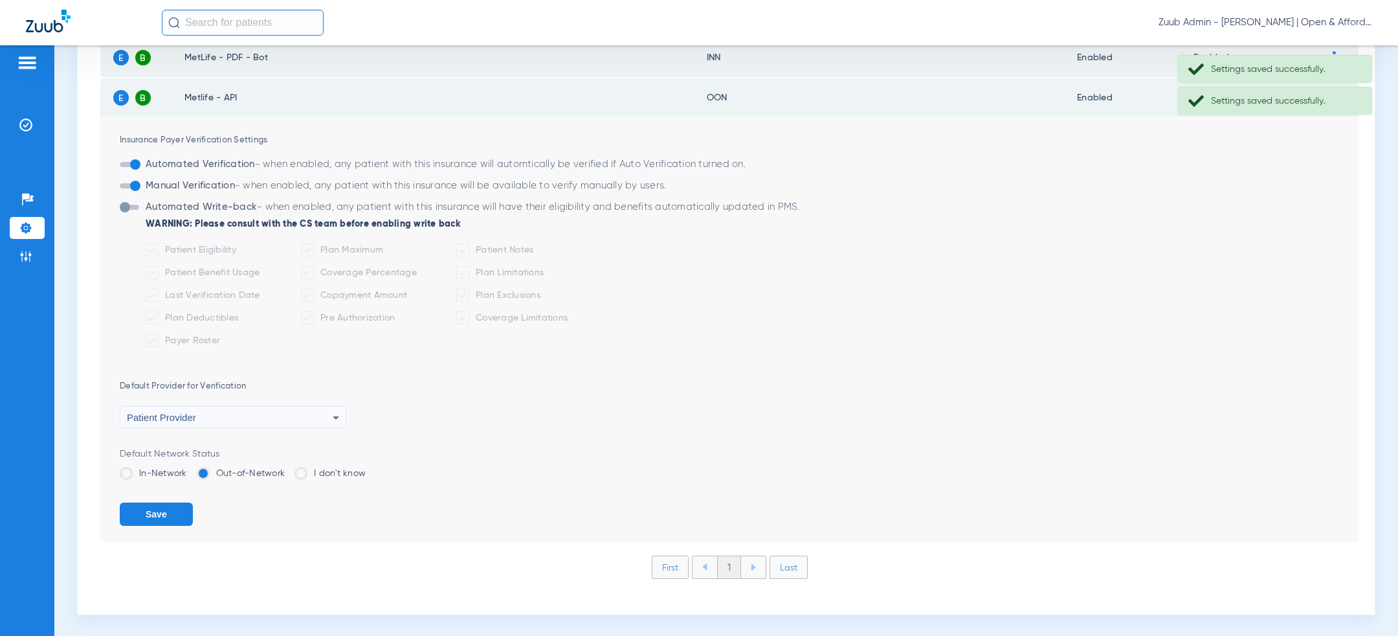
click at [160, 469] on label "In-Network" at bounding box center [153, 473] width 67 height 13
click at [190, 469] on input "In-Network" at bounding box center [190, 469] width 0 height 0
click at [160, 510] on button "Save" at bounding box center [156, 513] width 73 height 23
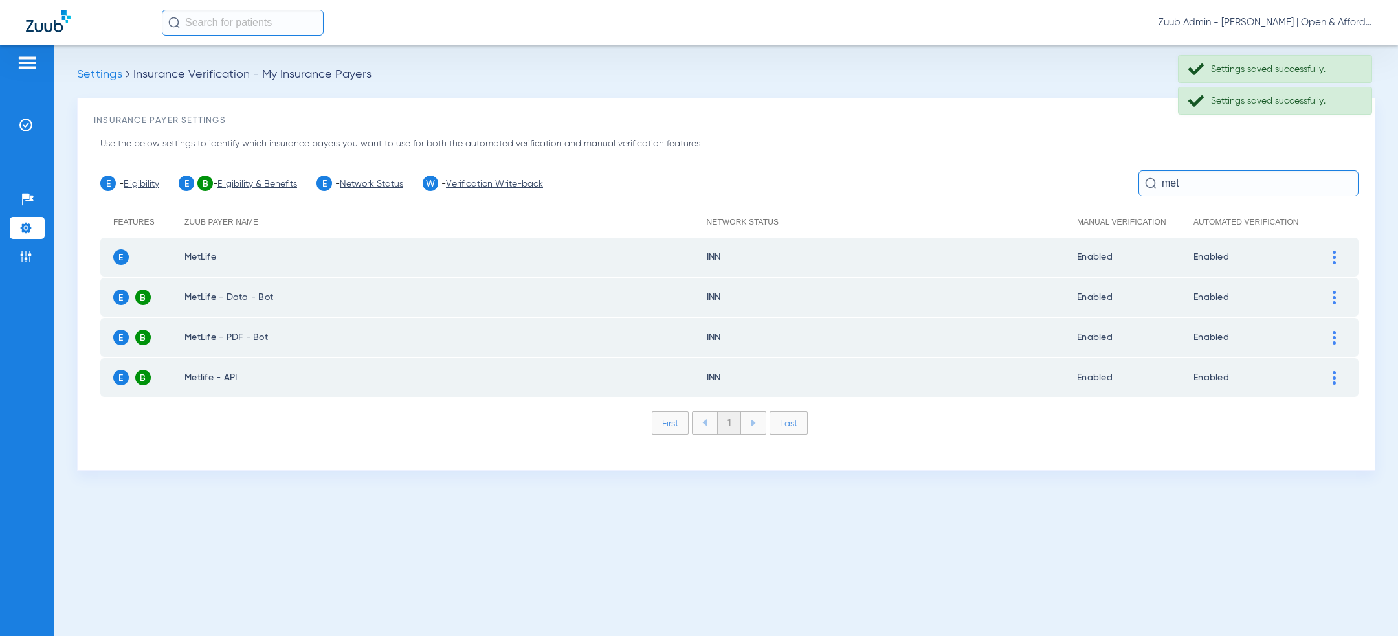
scroll to position [0, 0]
click at [1187, 182] on input "met" at bounding box center [1249, 183] width 220 height 26
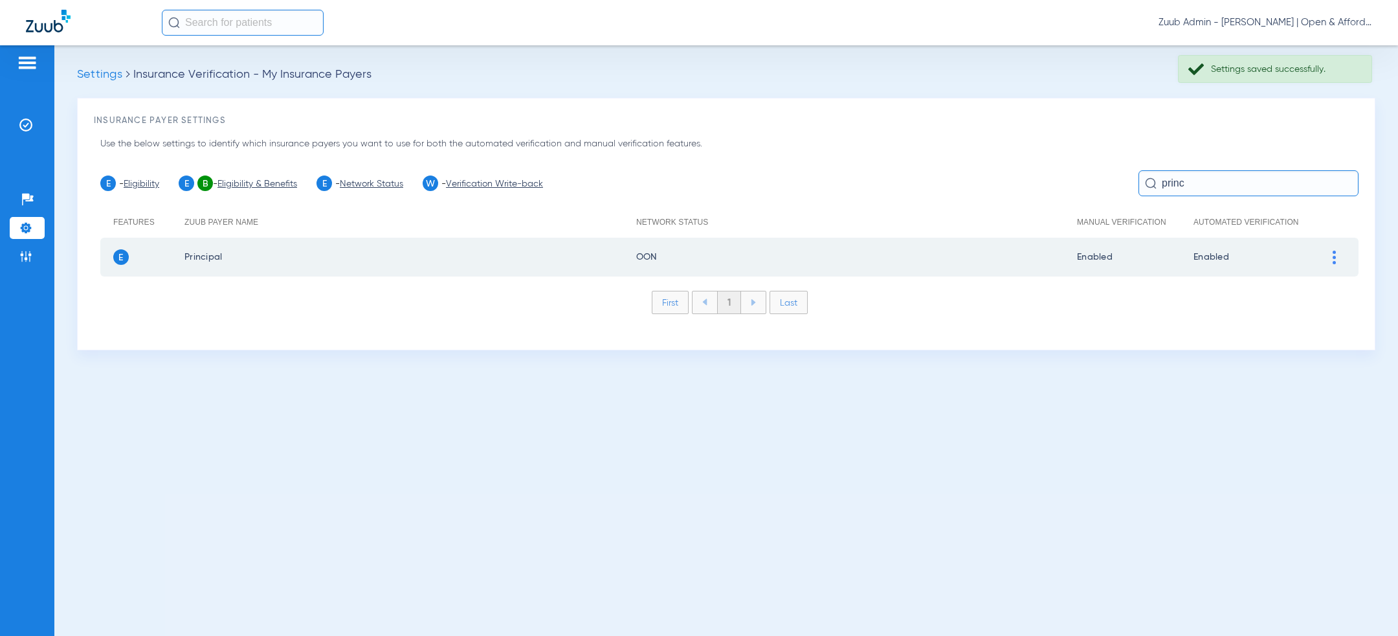
click at [1330, 255] on div at bounding box center [1334, 258] width 23 height 14
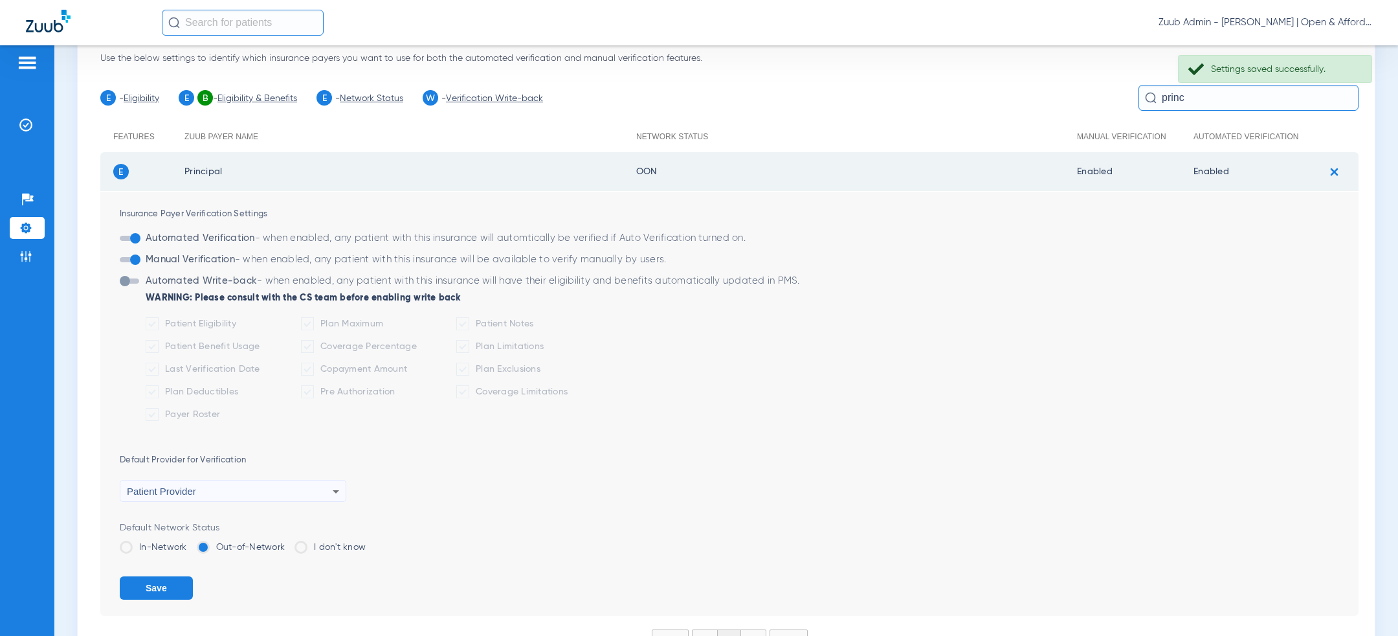
scroll to position [160, 0]
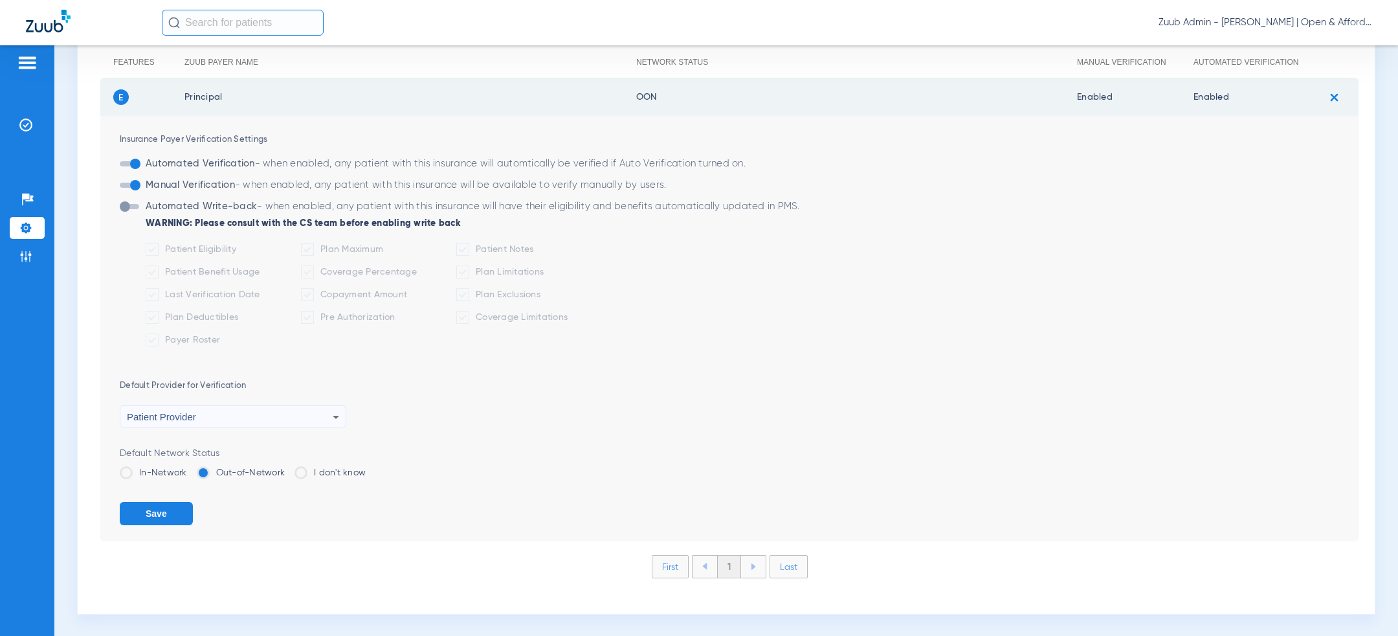
click at [154, 472] on label "In-Network" at bounding box center [153, 472] width 67 height 13
click at [190, 468] on input "In-Network" at bounding box center [190, 468] width 0 height 0
click at [154, 517] on button "Save" at bounding box center [156, 513] width 73 height 23
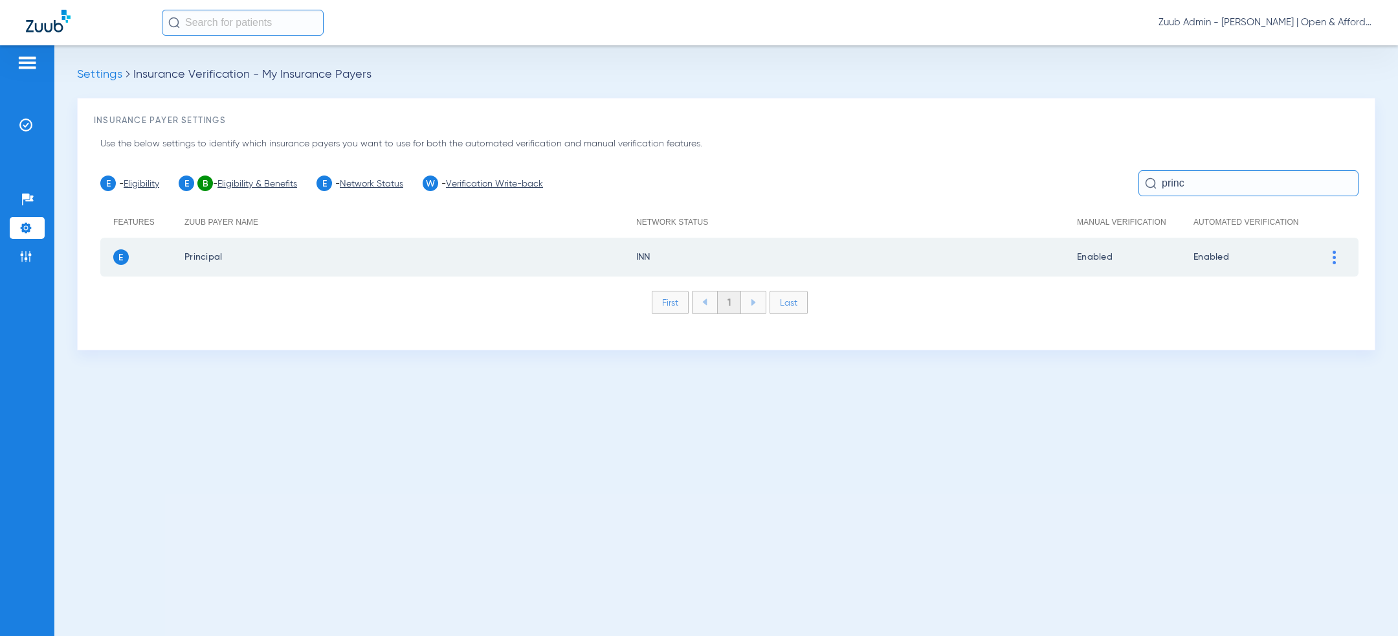
scroll to position [0, 0]
click at [1191, 177] on input "princ" at bounding box center [1249, 183] width 220 height 26
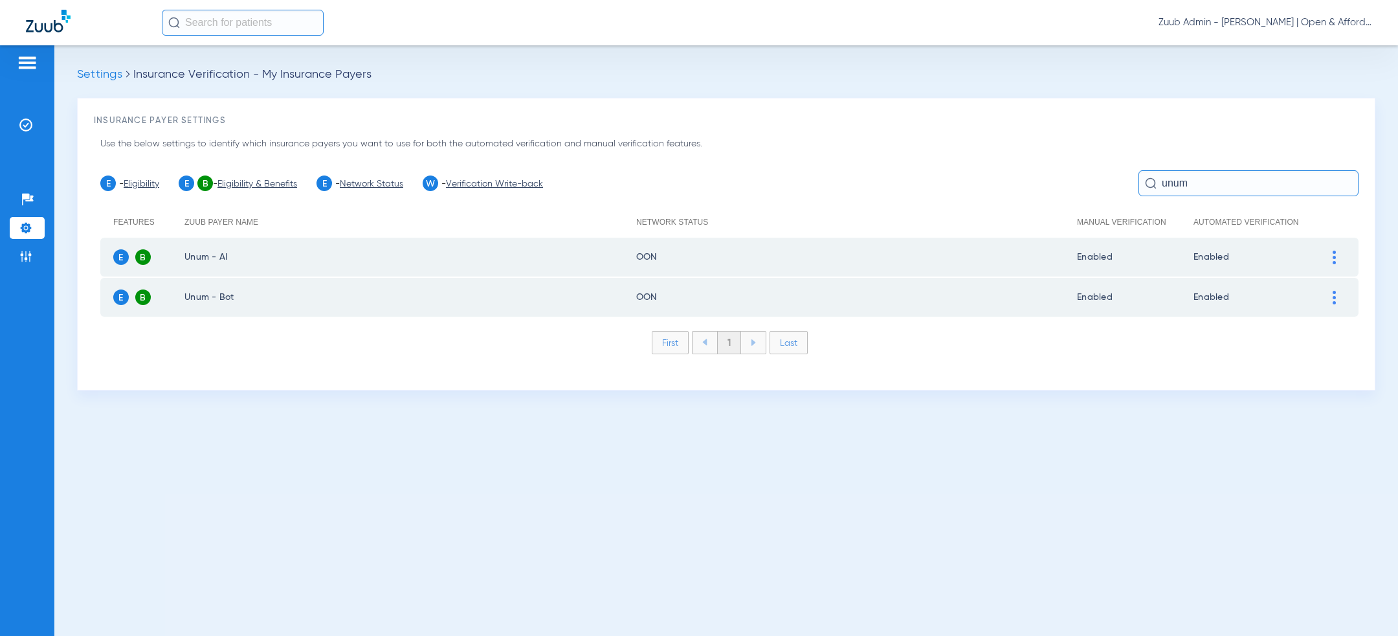
click at [1337, 258] on div at bounding box center [1334, 258] width 23 height 14
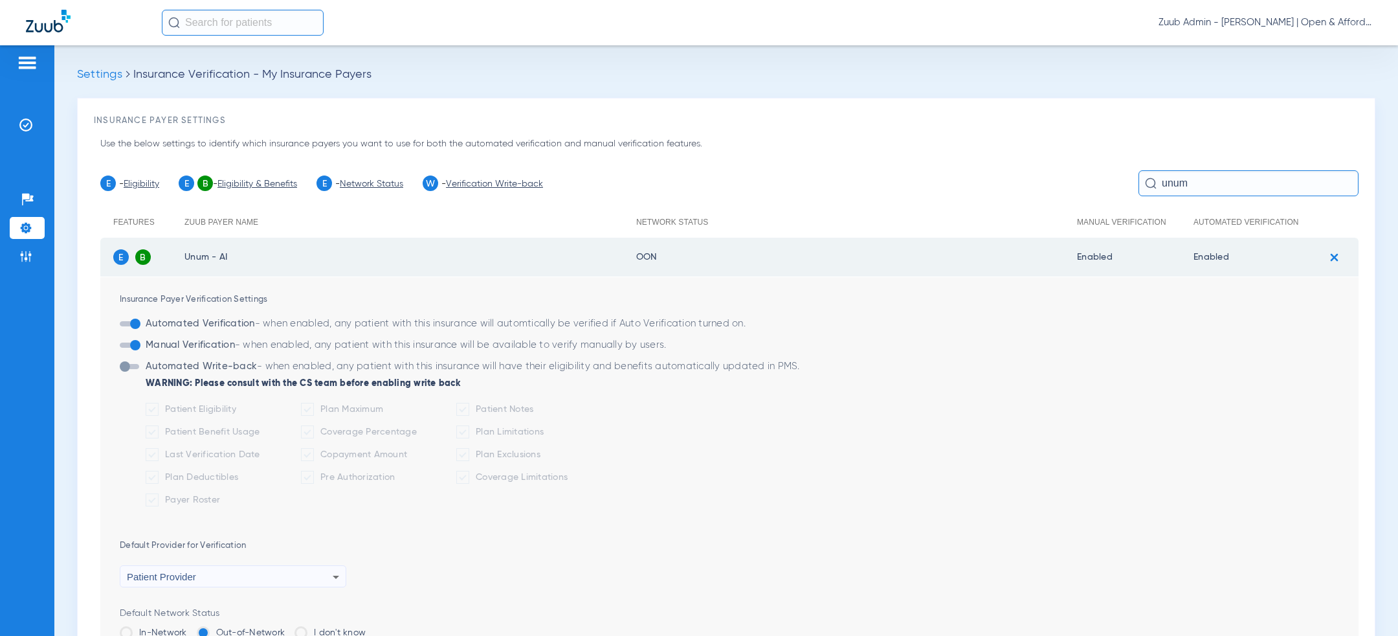
scroll to position [200, 0]
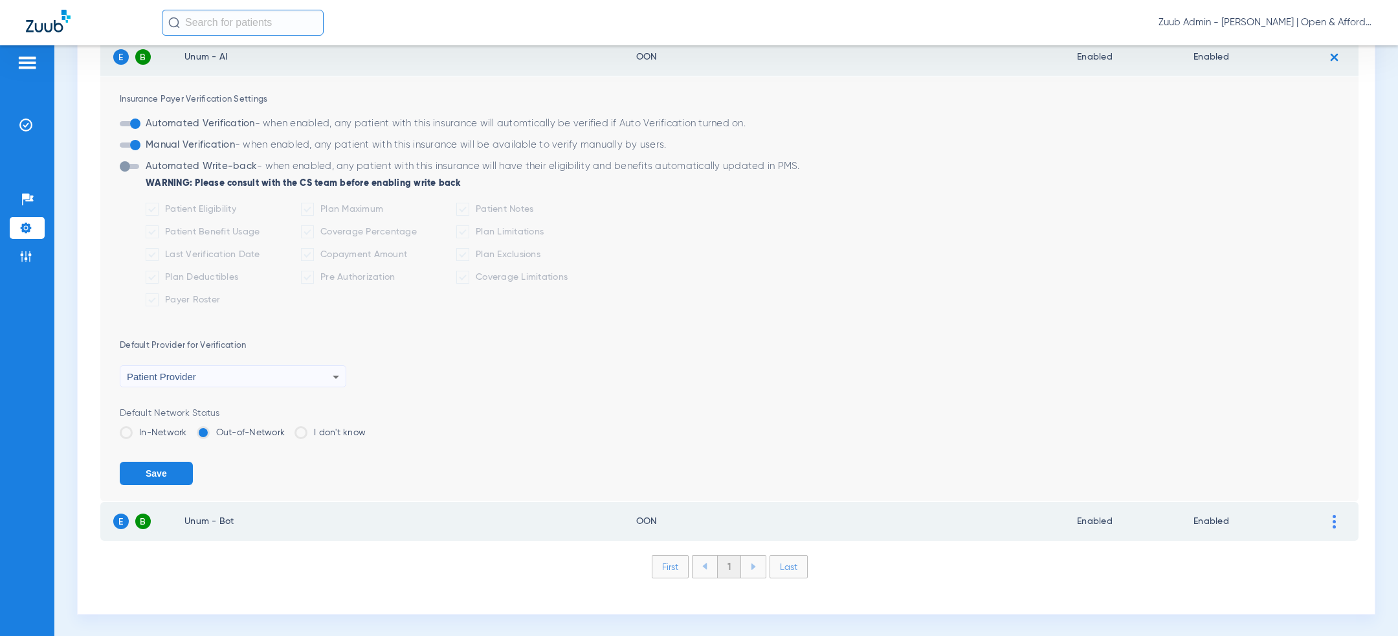
click at [140, 426] on label "In-Network" at bounding box center [153, 432] width 67 height 13
click at [190, 428] on input "In-Network" at bounding box center [190, 428] width 0 height 0
click at [150, 470] on button "Save" at bounding box center [156, 473] width 73 height 23
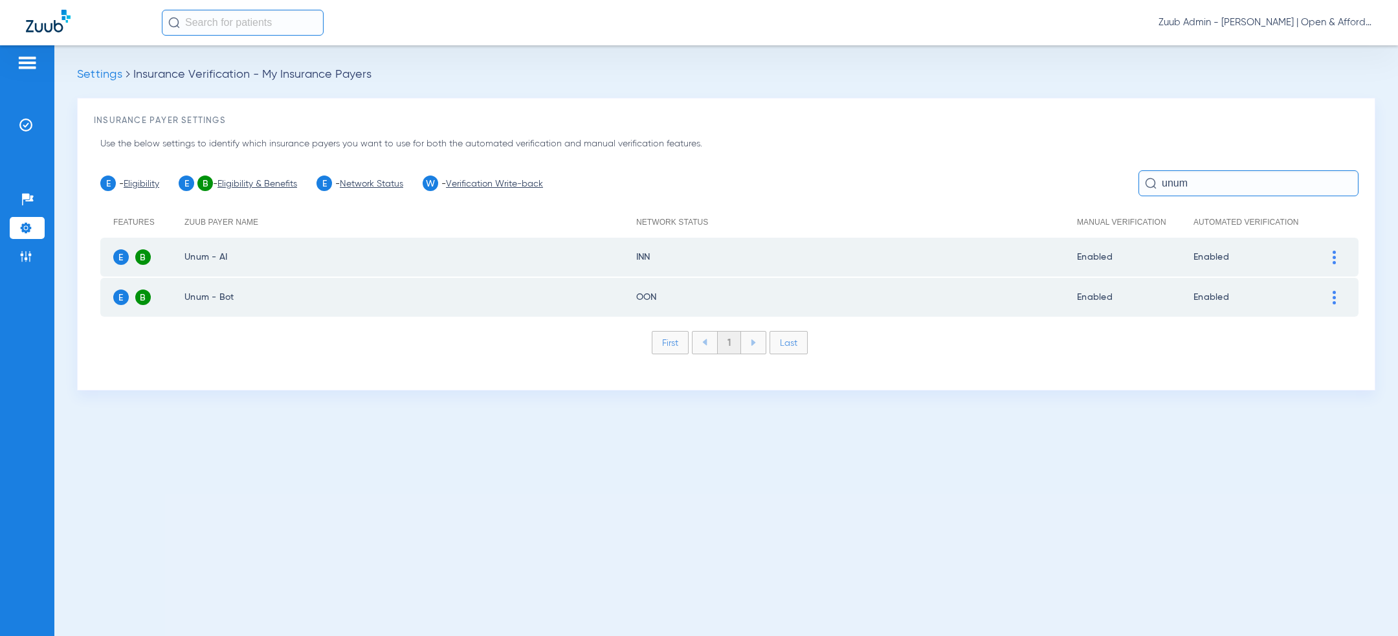
scroll to position [0, 0]
click at [1243, 183] on input "unum" at bounding box center [1249, 183] width 220 height 26
click at [1341, 257] on div at bounding box center [1334, 258] width 23 height 14
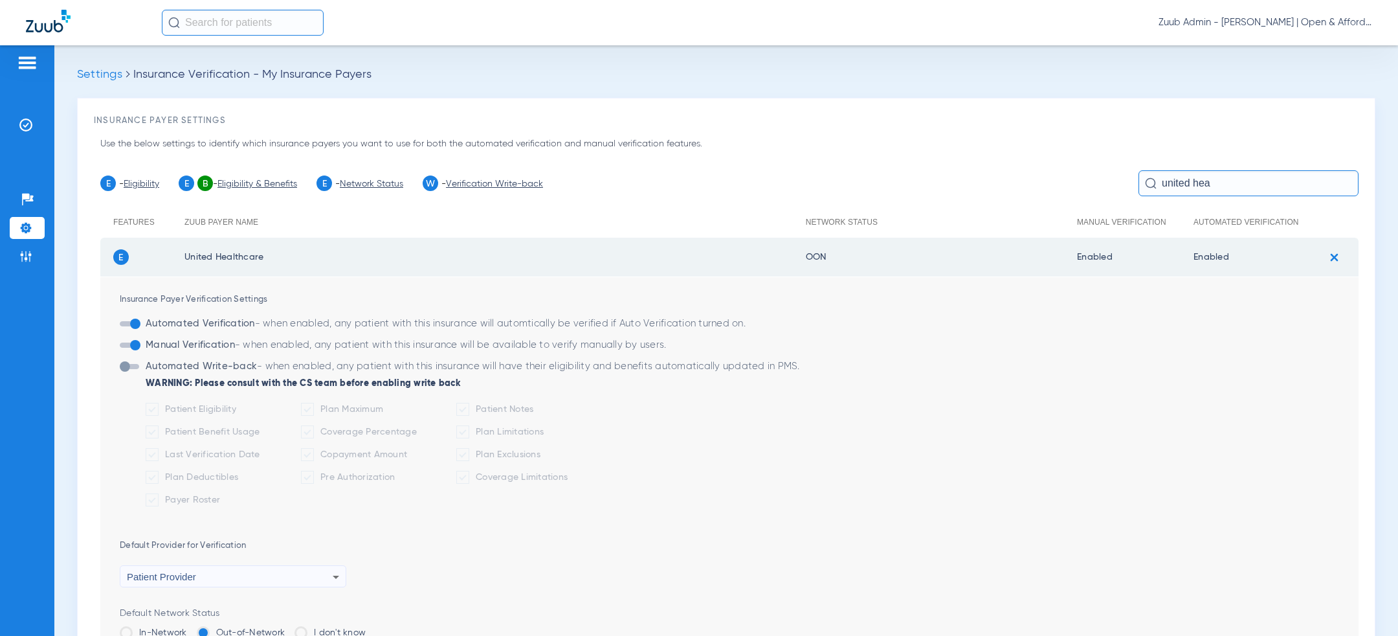
scroll to position [200, 0]
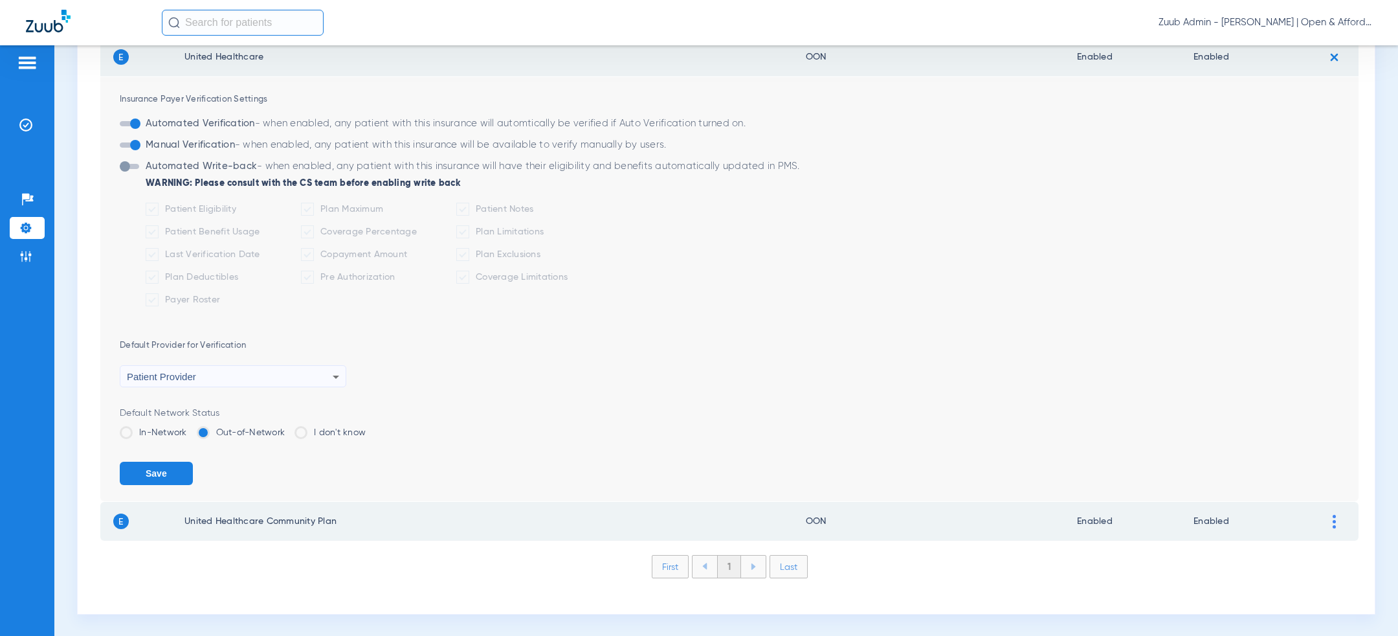
click at [152, 432] on label "In-Network" at bounding box center [153, 432] width 67 height 13
click at [190, 428] on input "In-Network" at bounding box center [190, 428] width 0 height 0
click at [152, 473] on button "Save" at bounding box center [156, 473] width 73 height 23
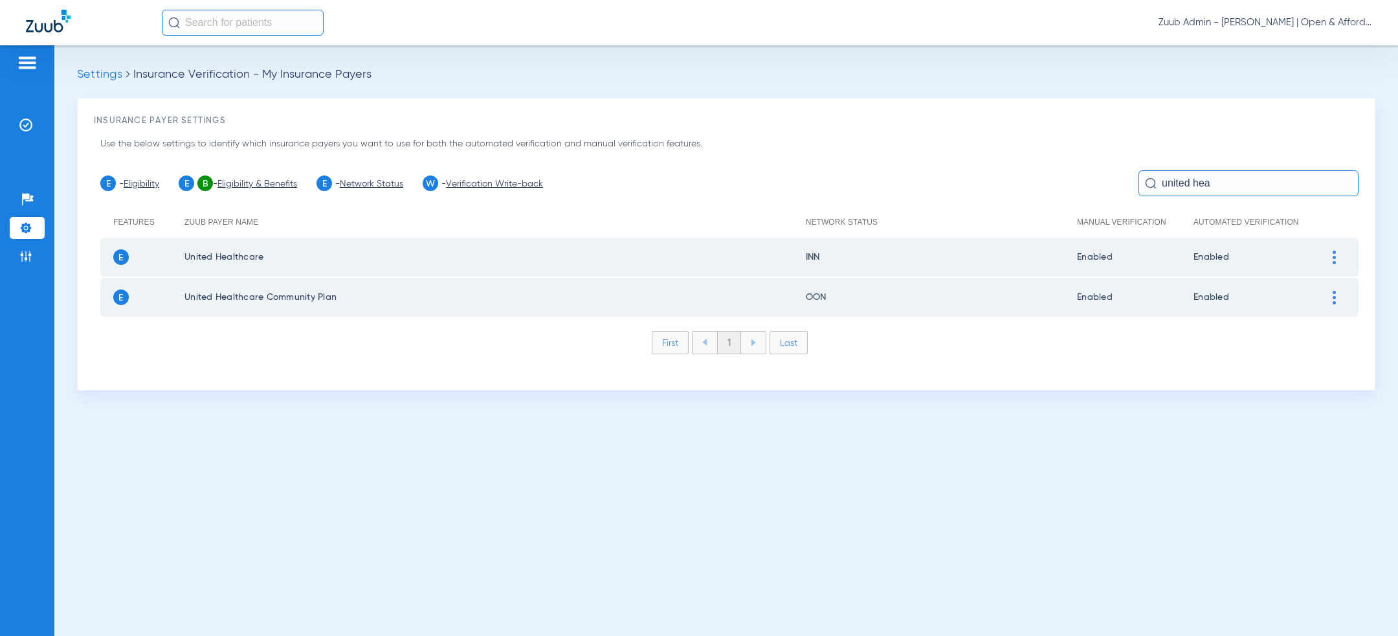
scroll to position [0, 0]
click at [1227, 179] on input "united hea" at bounding box center [1249, 183] width 220 height 26
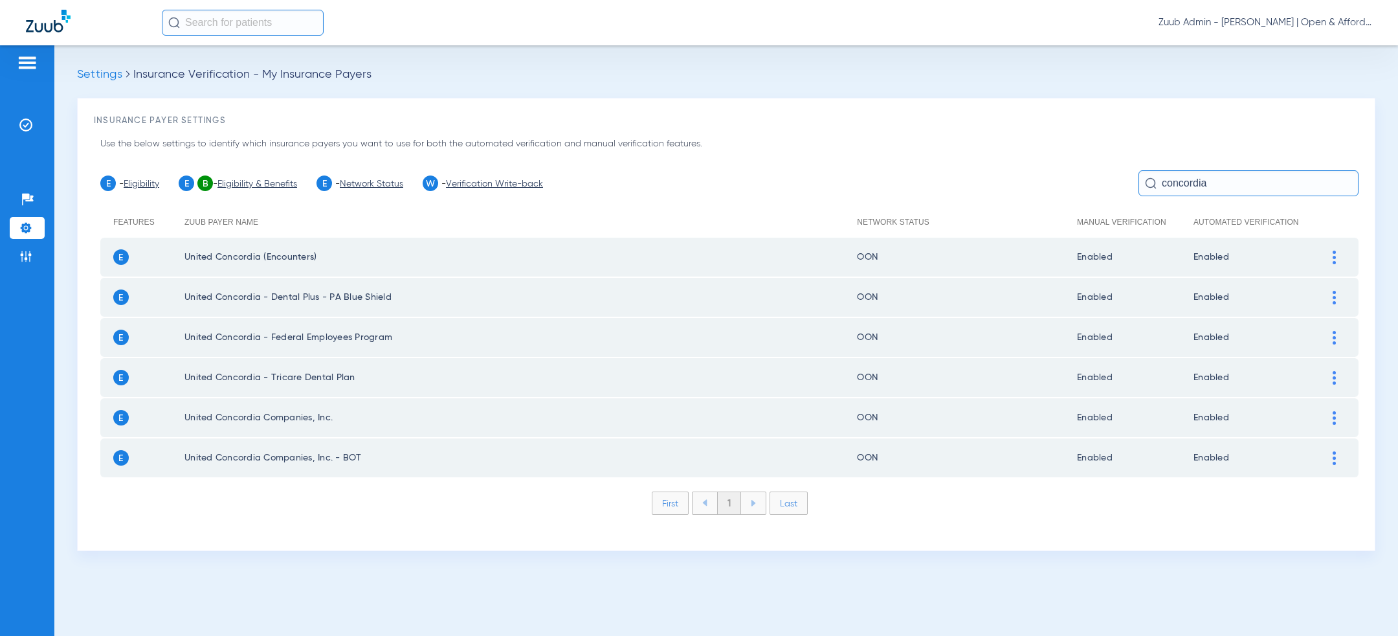
click at [1331, 411] on div at bounding box center [1334, 418] width 23 height 14
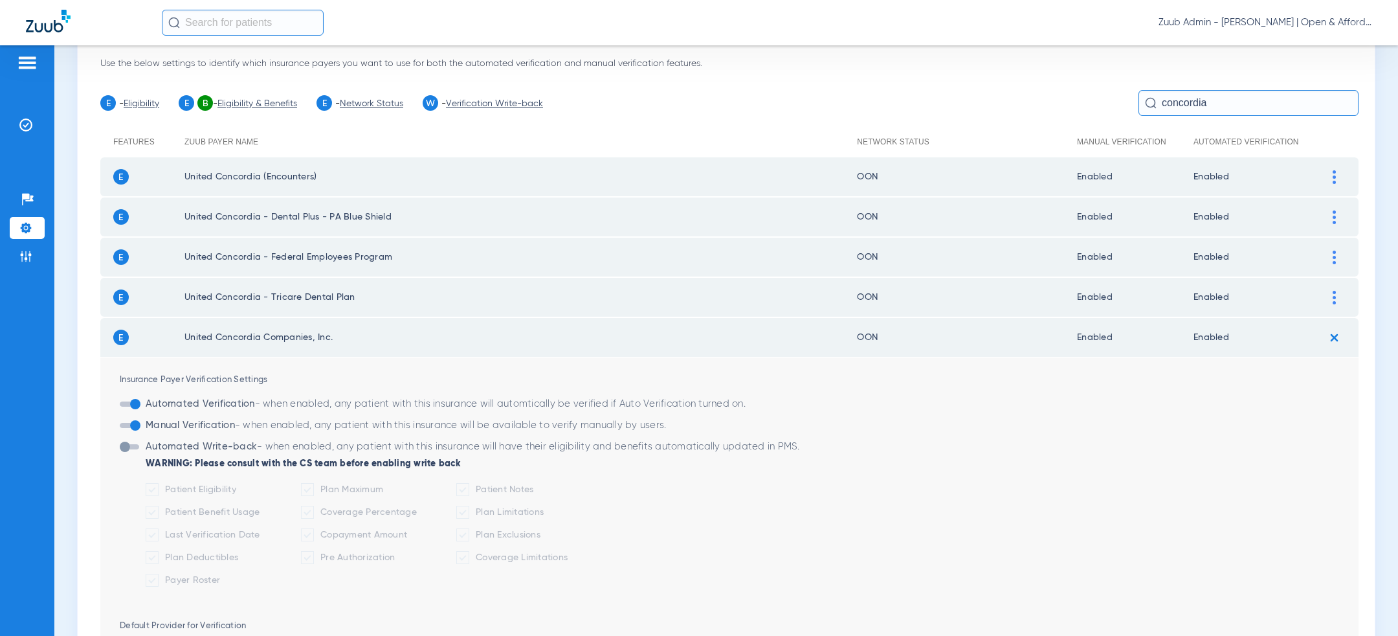
scroll to position [241, 0]
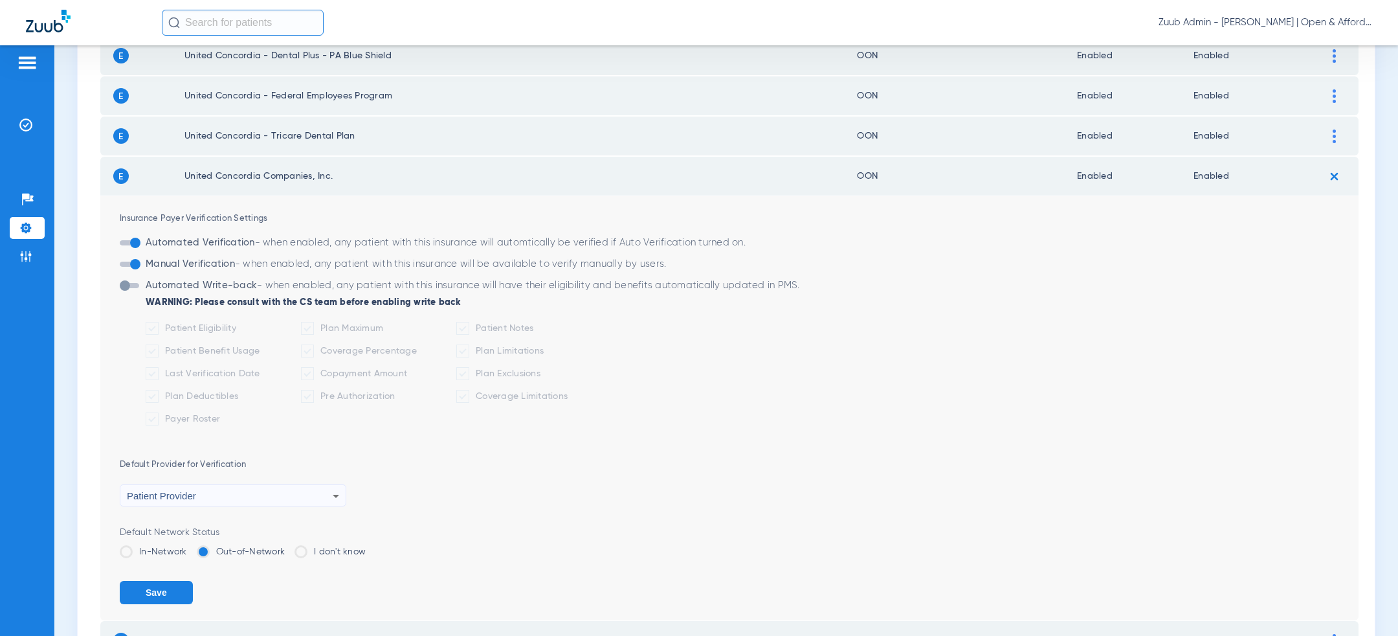
click at [167, 548] on label "In-Network" at bounding box center [153, 551] width 67 height 13
click at [190, 547] on input "In-Network" at bounding box center [190, 547] width 0 height 0
click at [164, 586] on button "Save" at bounding box center [156, 592] width 73 height 23
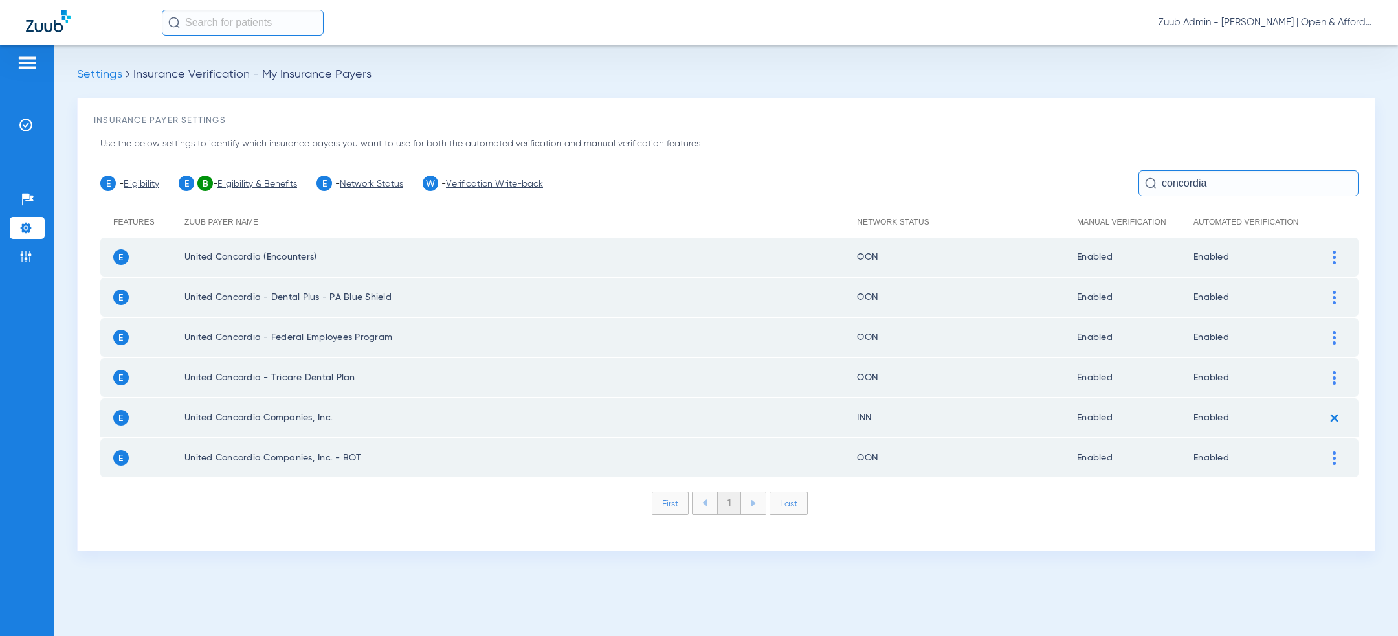
scroll to position [0, 0]
click at [1334, 376] on img at bounding box center [1334, 378] width 3 height 14
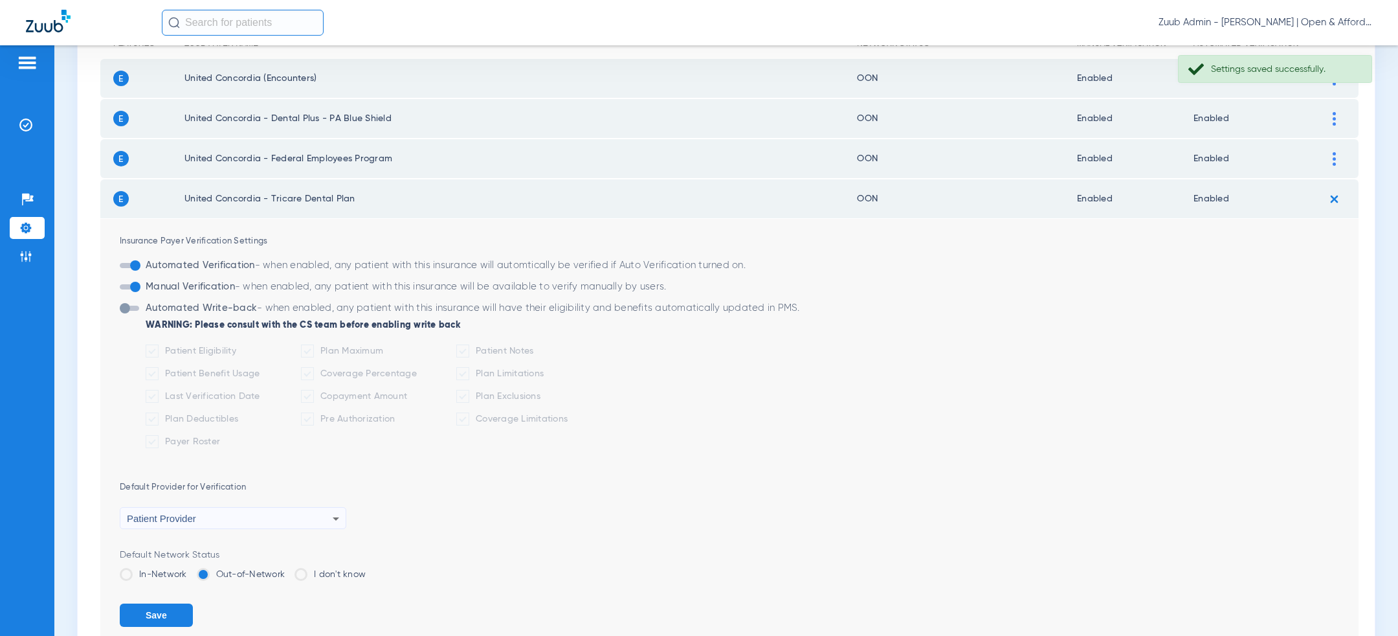
scroll to position [197, 0]
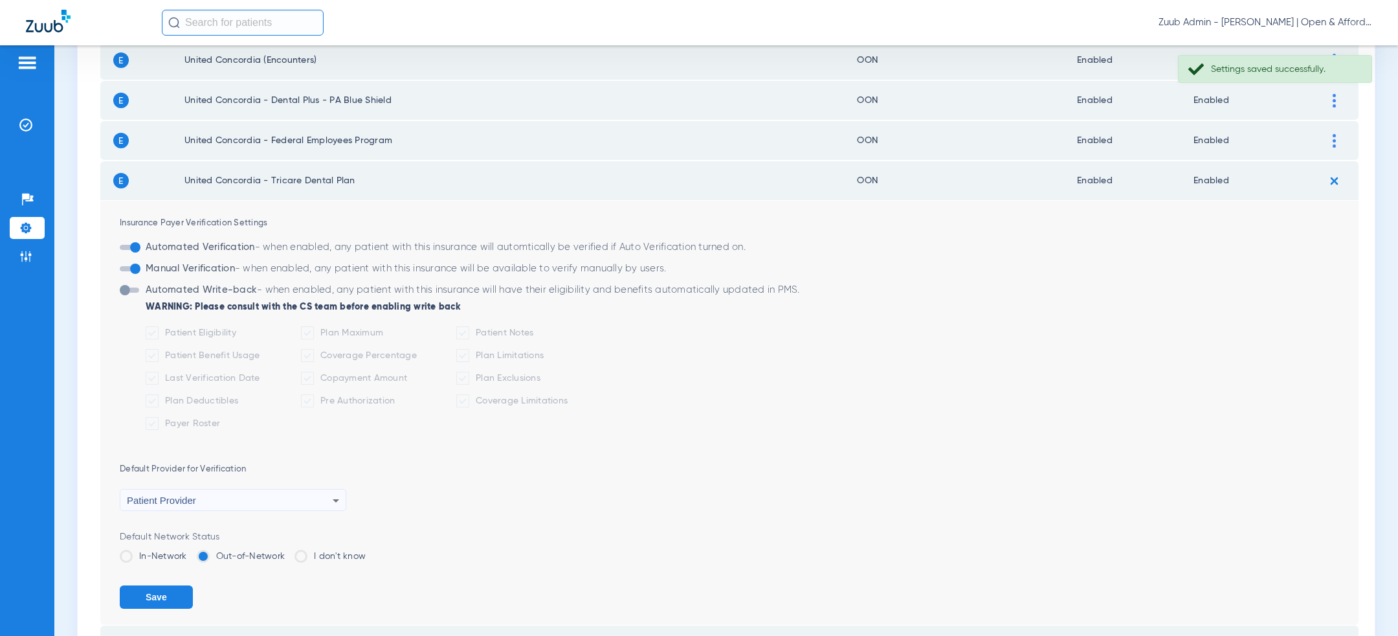
click at [161, 550] on label "In-Network" at bounding box center [153, 556] width 67 height 13
click at [190, 552] on input "In-Network" at bounding box center [190, 552] width 0 height 0
click at [161, 601] on button "Save" at bounding box center [156, 596] width 73 height 23
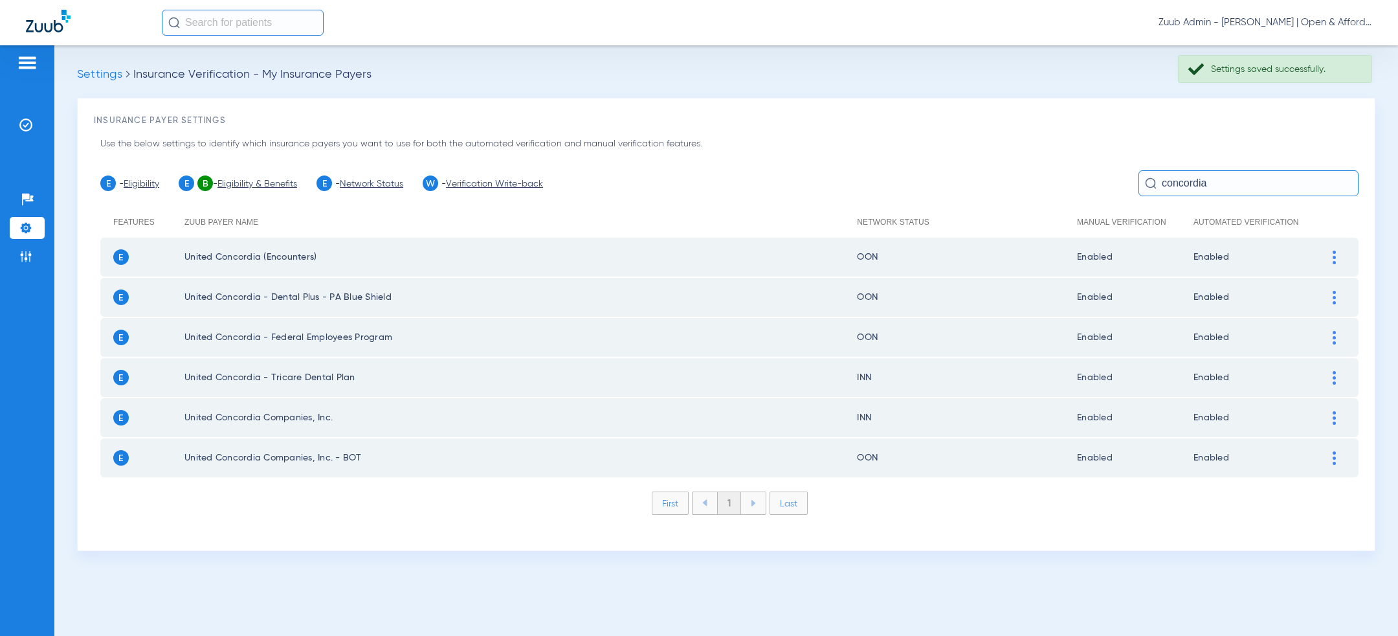
scroll to position [0, 0]
click at [1278, 187] on input "concordia" at bounding box center [1249, 183] width 220 height 26
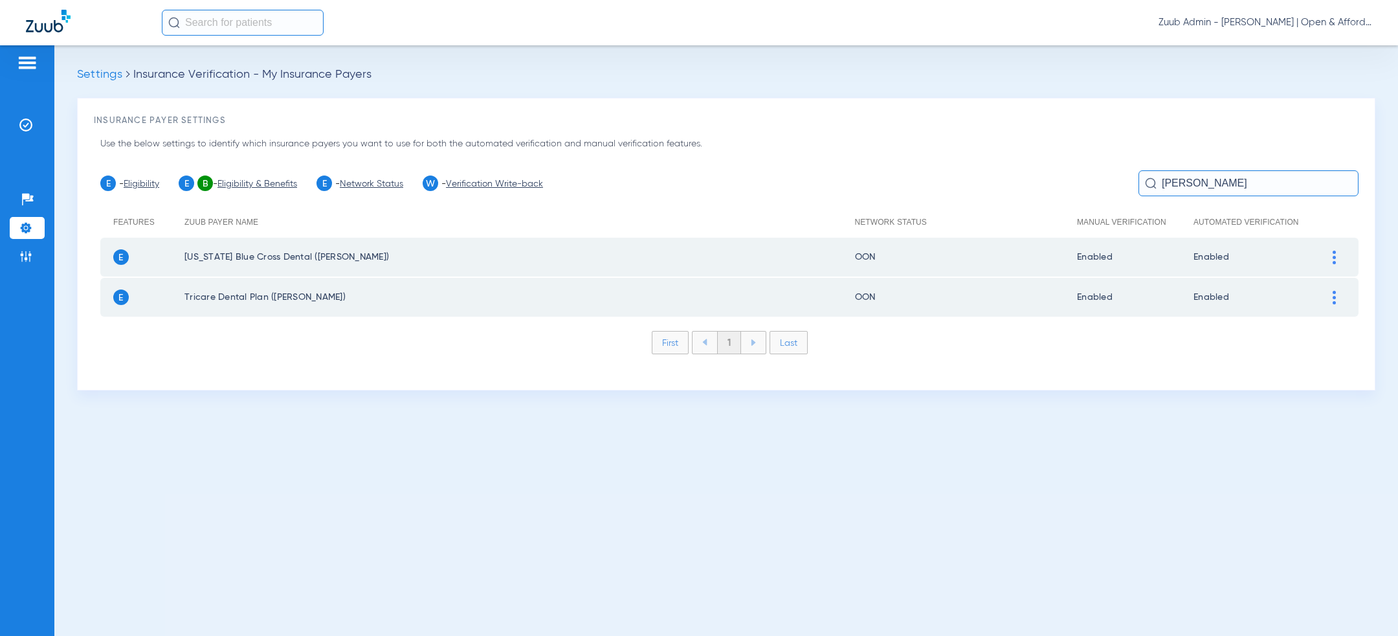
click at [1336, 300] on div at bounding box center [1334, 298] width 23 height 14
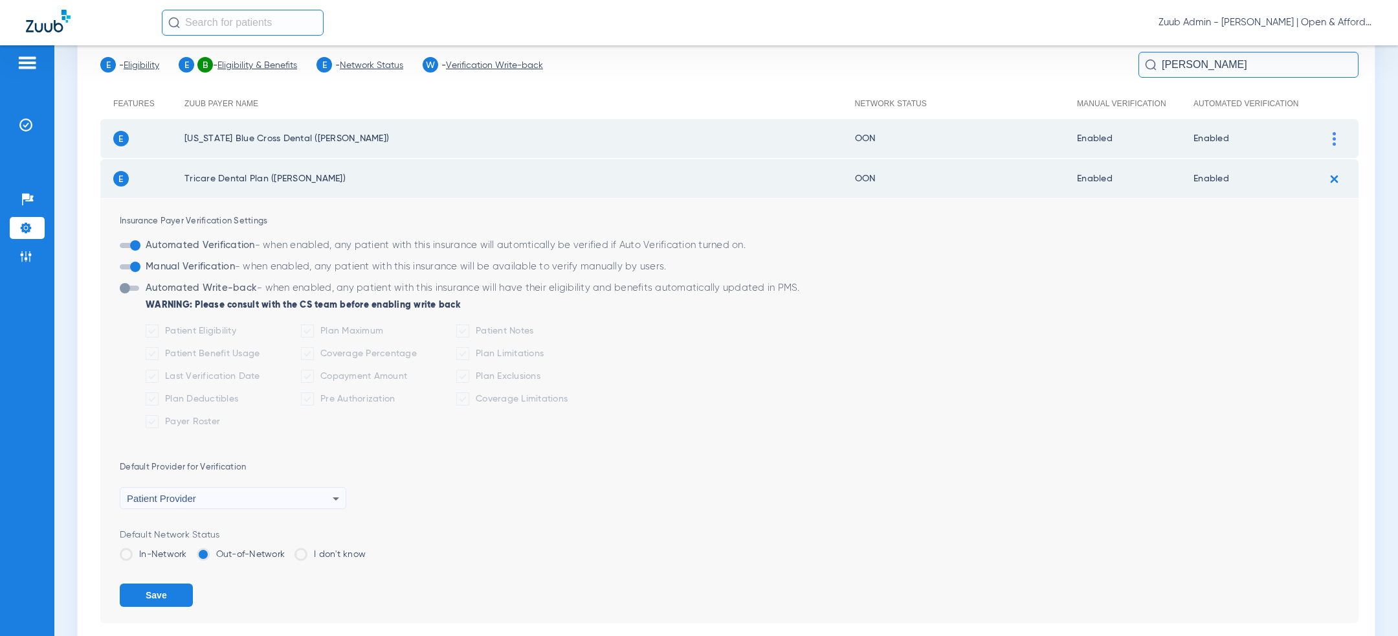
scroll to position [144, 0]
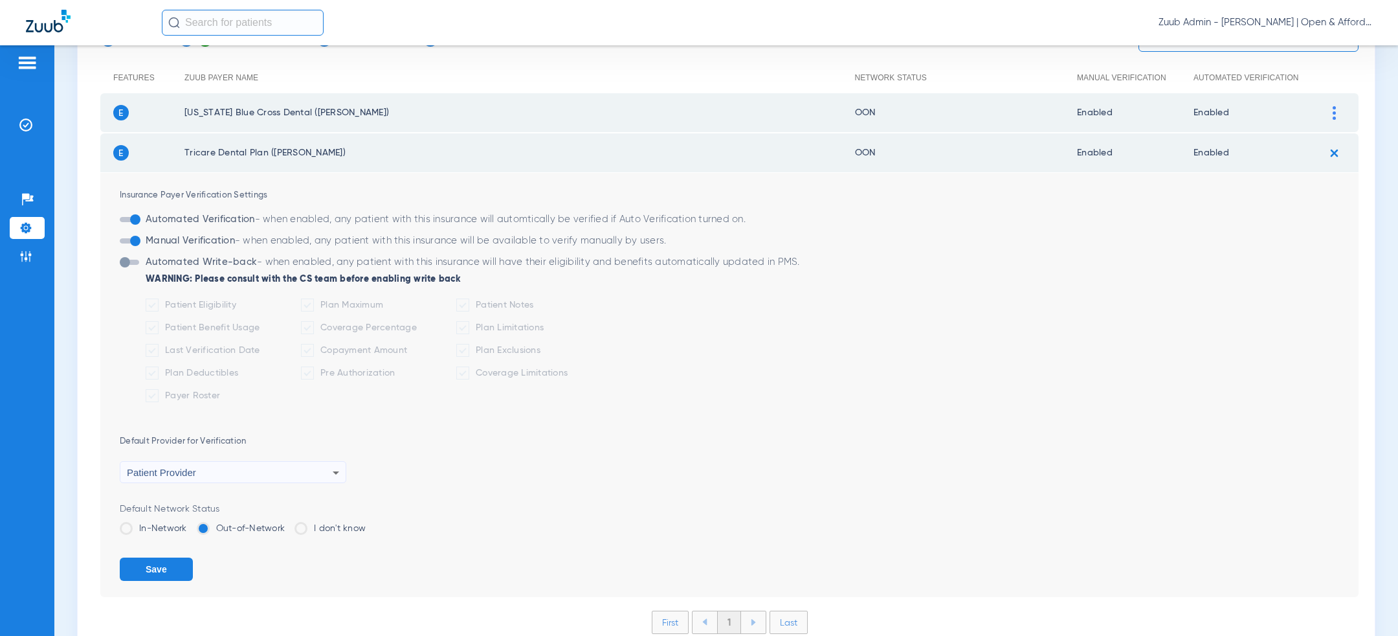
click at [141, 523] on label "In-Network" at bounding box center [153, 528] width 67 height 13
click at [190, 524] on input "In-Network" at bounding box center [190, 524] width 0 height 0
click at [143, 569] on button "Save" at bounding box center [156, 568] width 73 height 23
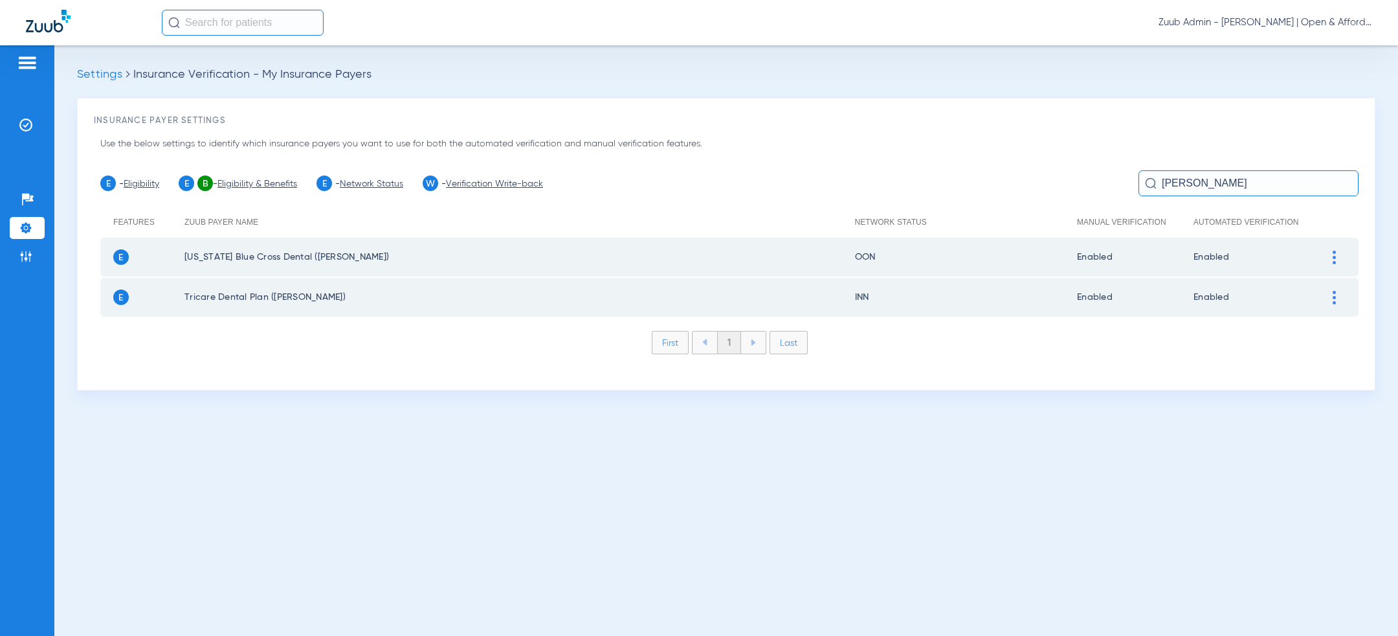
scroll to position [0, 0]
click at [1224, 182] on input "ucci" at bounding box center [1249, 183] width 220 height 26
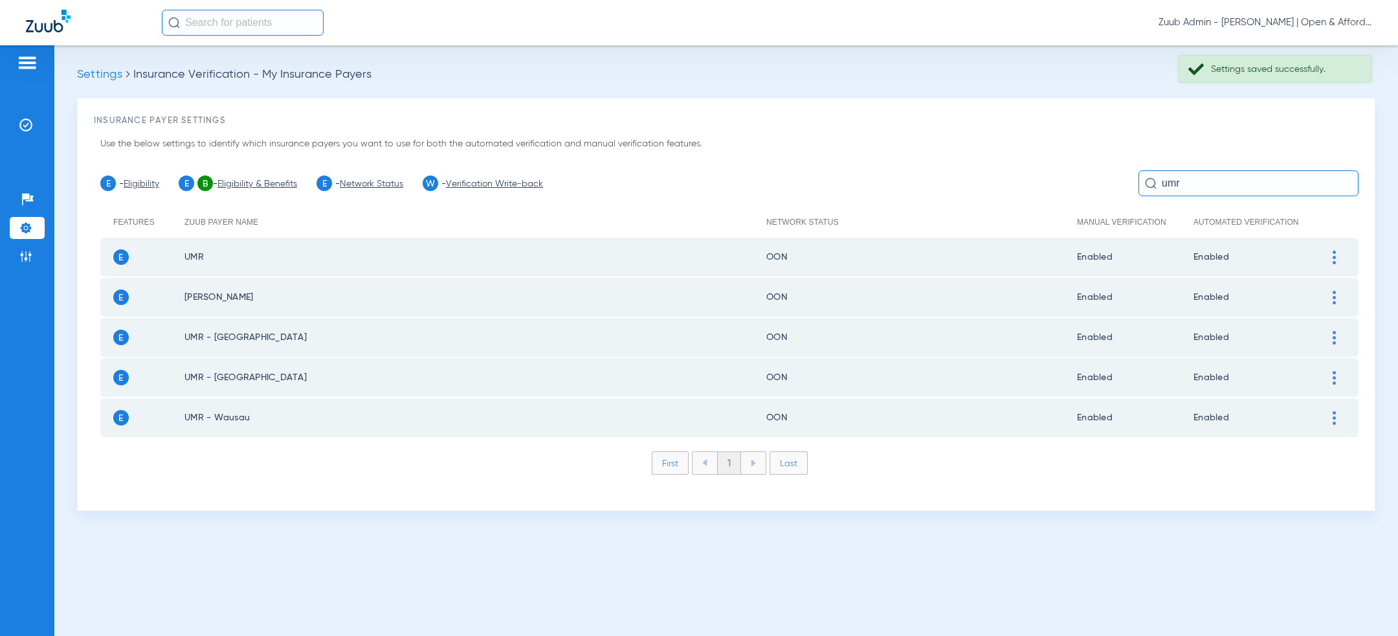
click at [1335, 257] on img at bounding box center [1334, 258] width 3 height 14
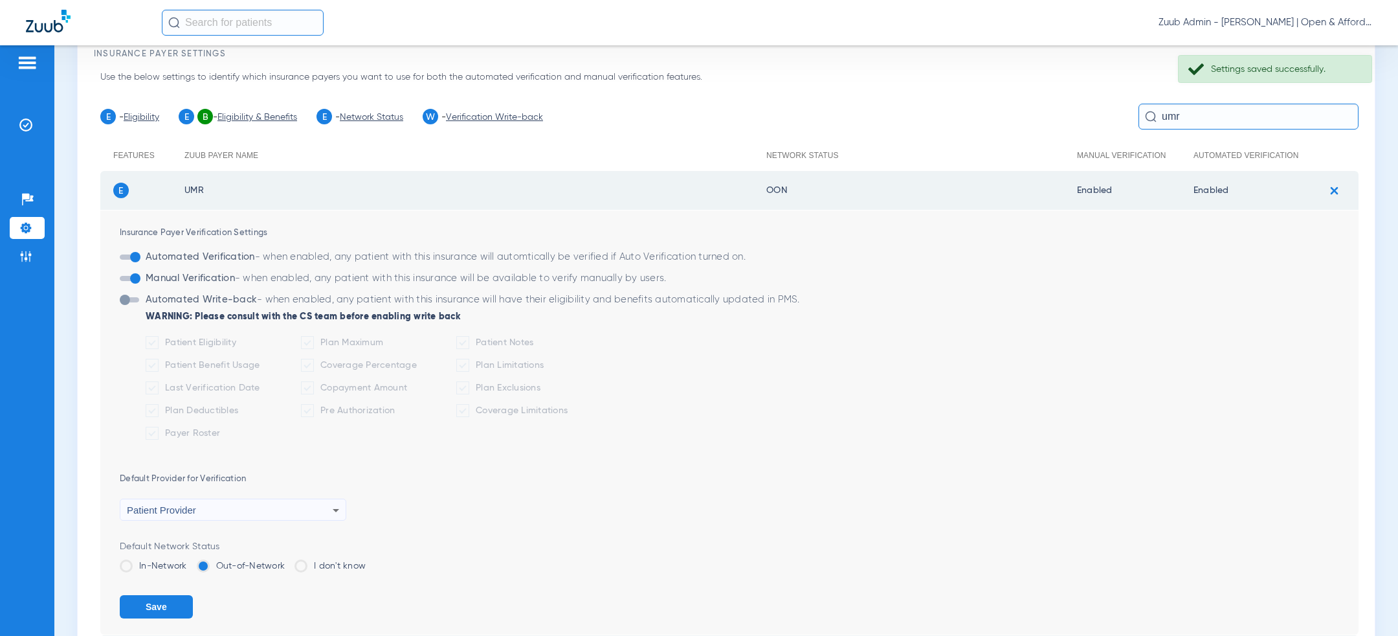
scroll to position [144, 0]
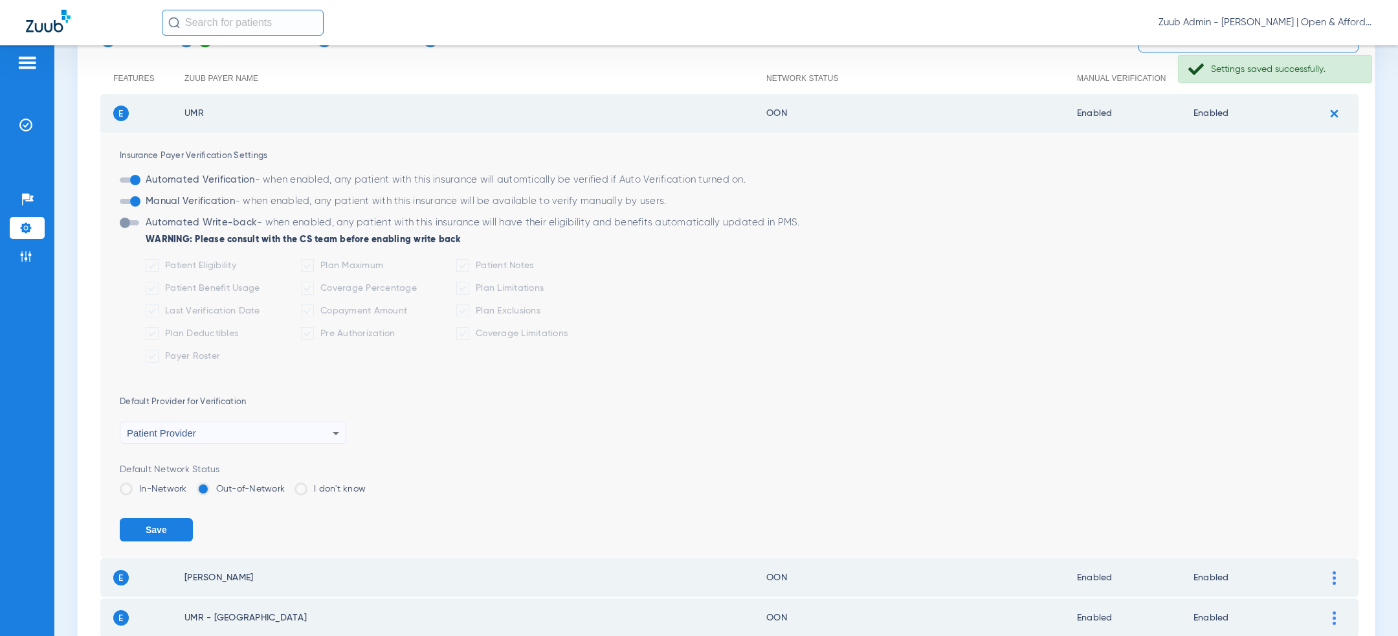
click at [136, 486] on label "In-Network" at bounding box center [153, 488] width 67 height 13
click at [190, 484] on input "In-Network" at bounding box center [190, 484] width 0 height 0
click at [142, 531] on button "Save" at bounding box center [156, 529] width 73 height 23
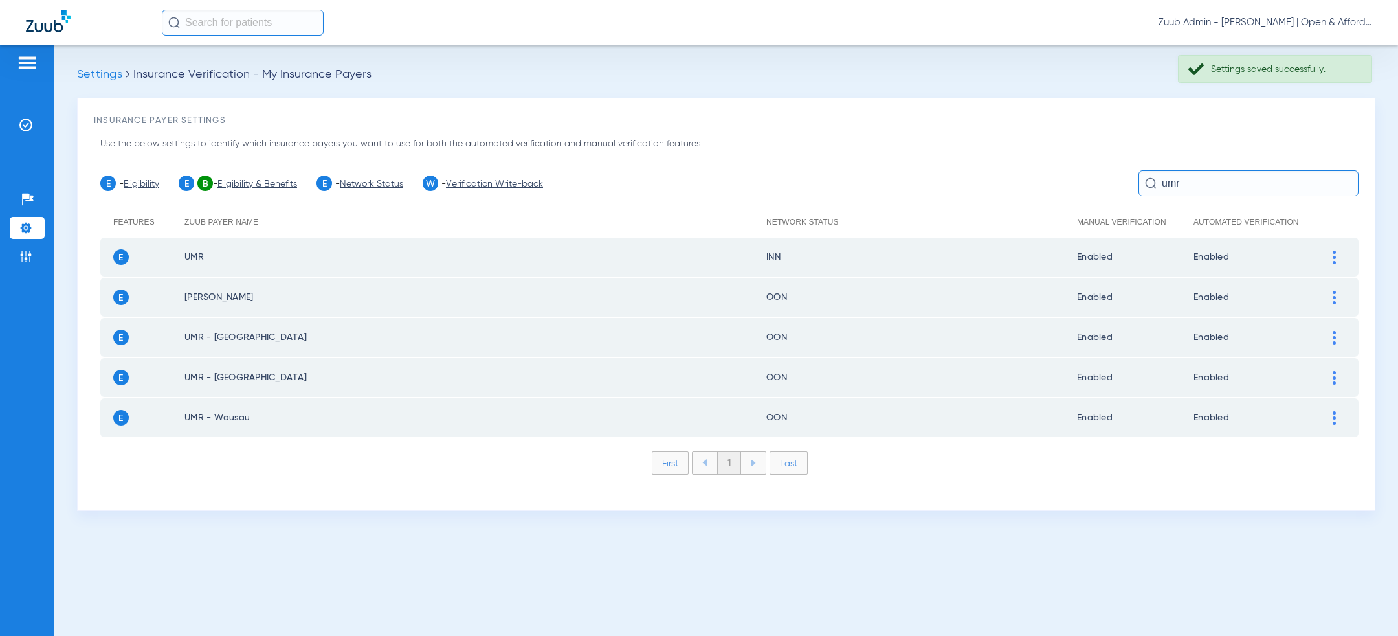
scroll to position [0, 0]
click at [1173, 181] on input "umr" at bounding box center [1249, 183] width 220 height 26
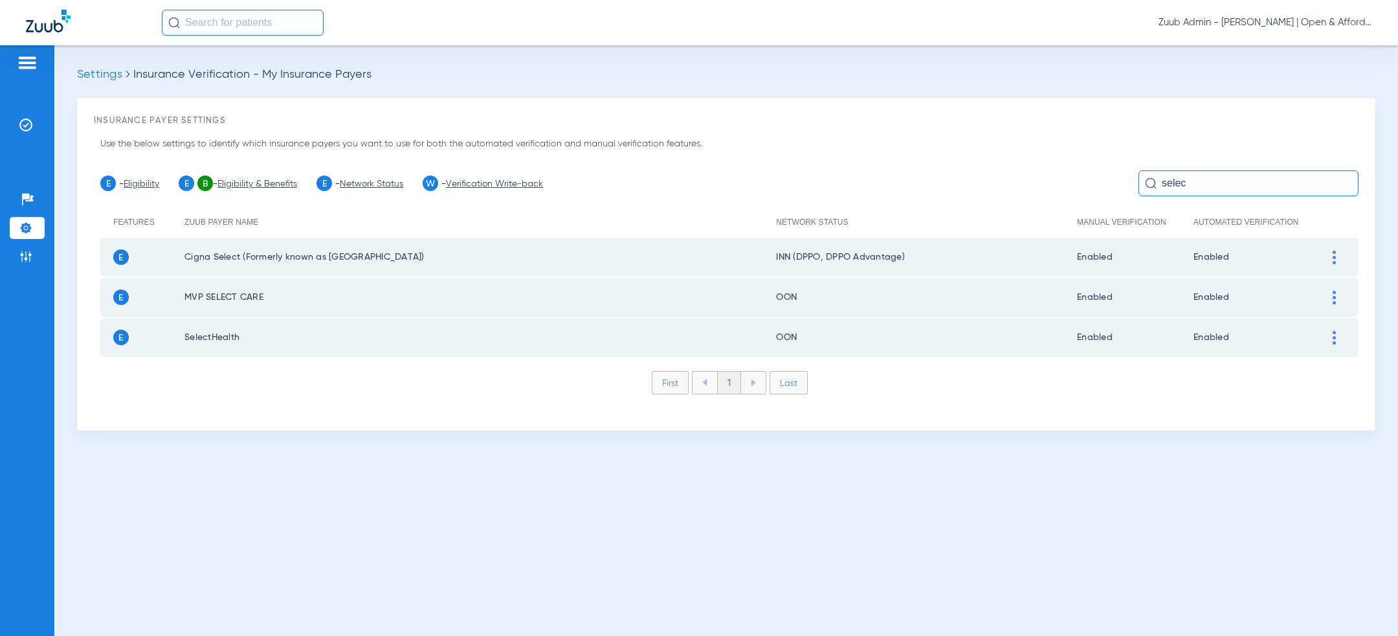
click at [1329, 334] on div at bounding box center [1334, 338] width 23 height 14
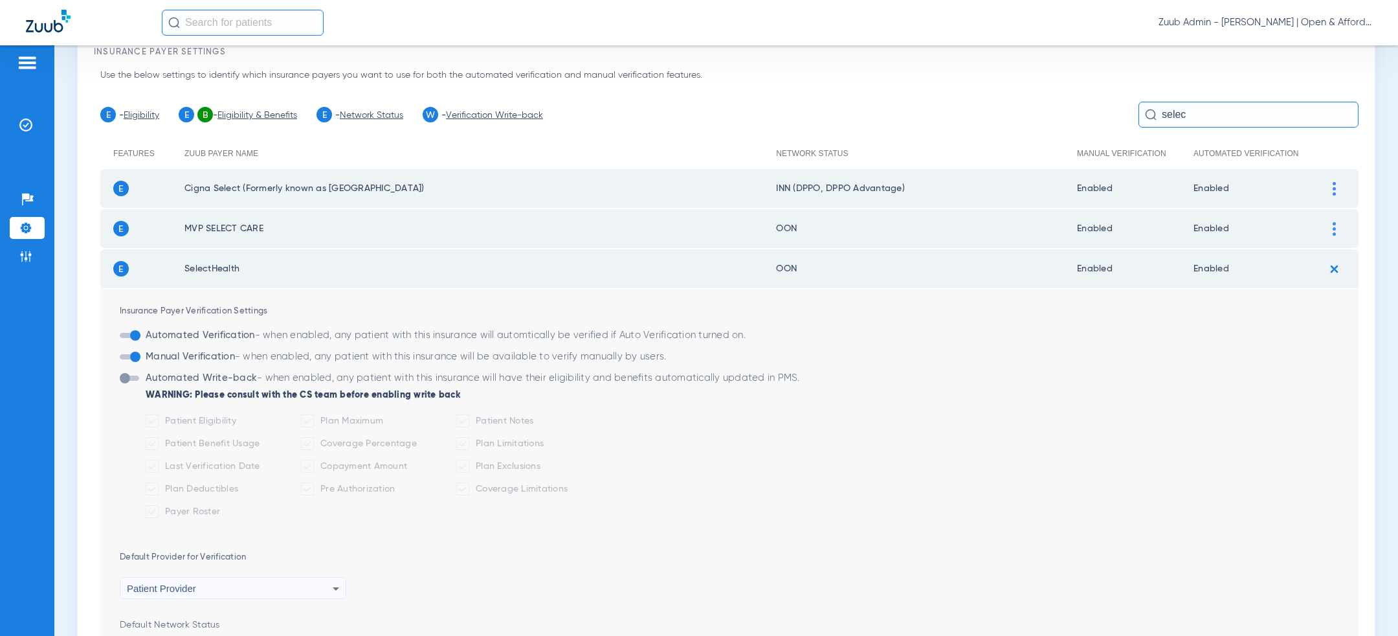
scroll to position [240, 0]
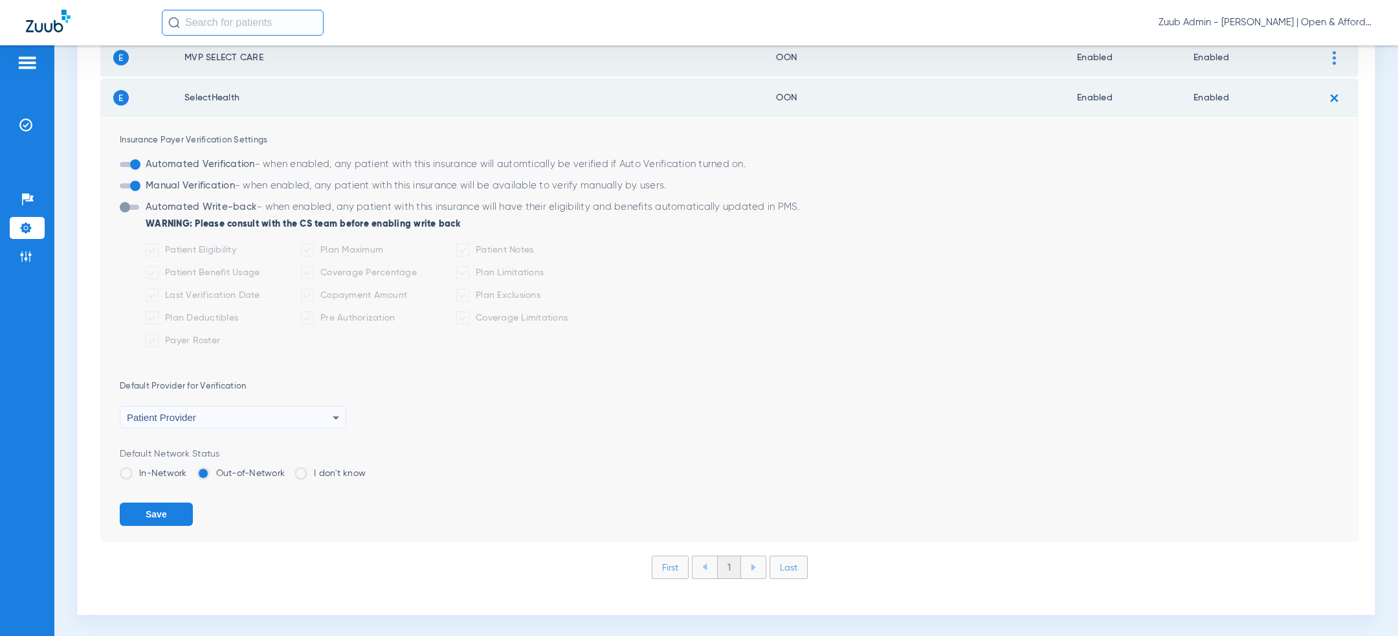
click at [165, 471] on label "In-Network" at bounding box center [153, 473] width 67 height 13
click at [190, 469] on input "In-Network" at bounding box center [190, 469] width 0 height 0
click at [165, 504] on button "Save" at bounding box center [156, 513] width 73 height 23
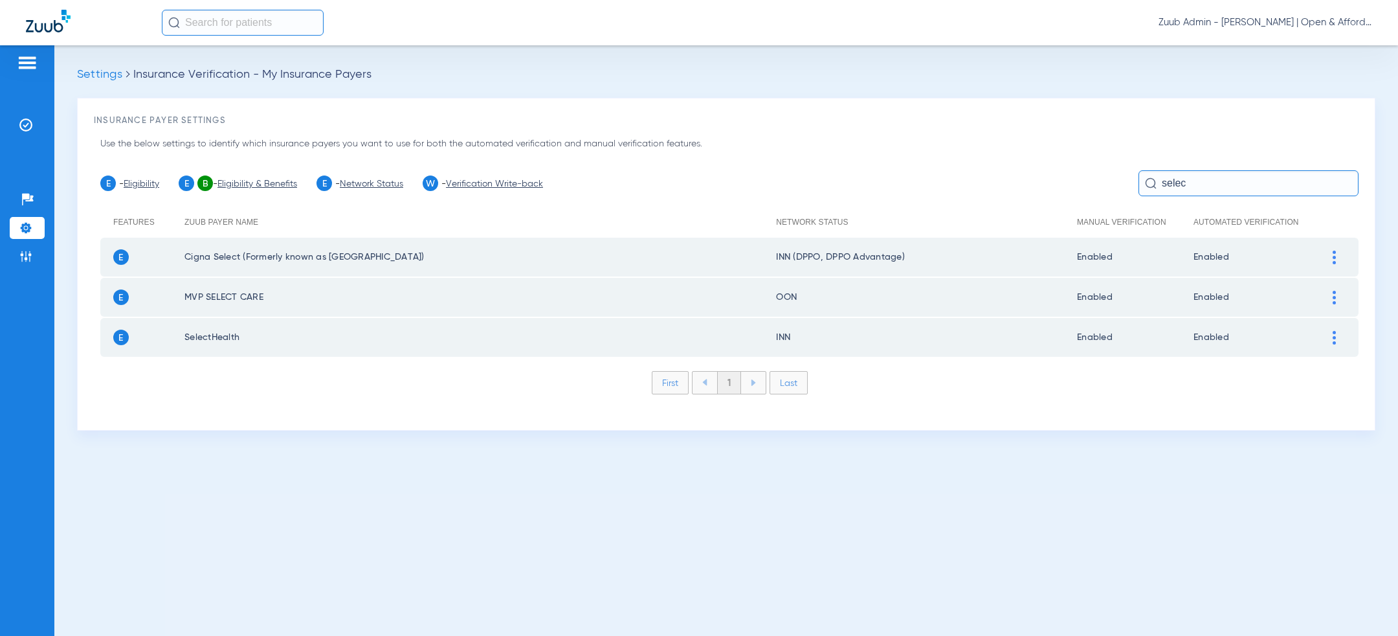
scroll to position [0, 0]
click at [1216, 179] on input "selec" at bounding box center [1249, 183] width 220 height 26
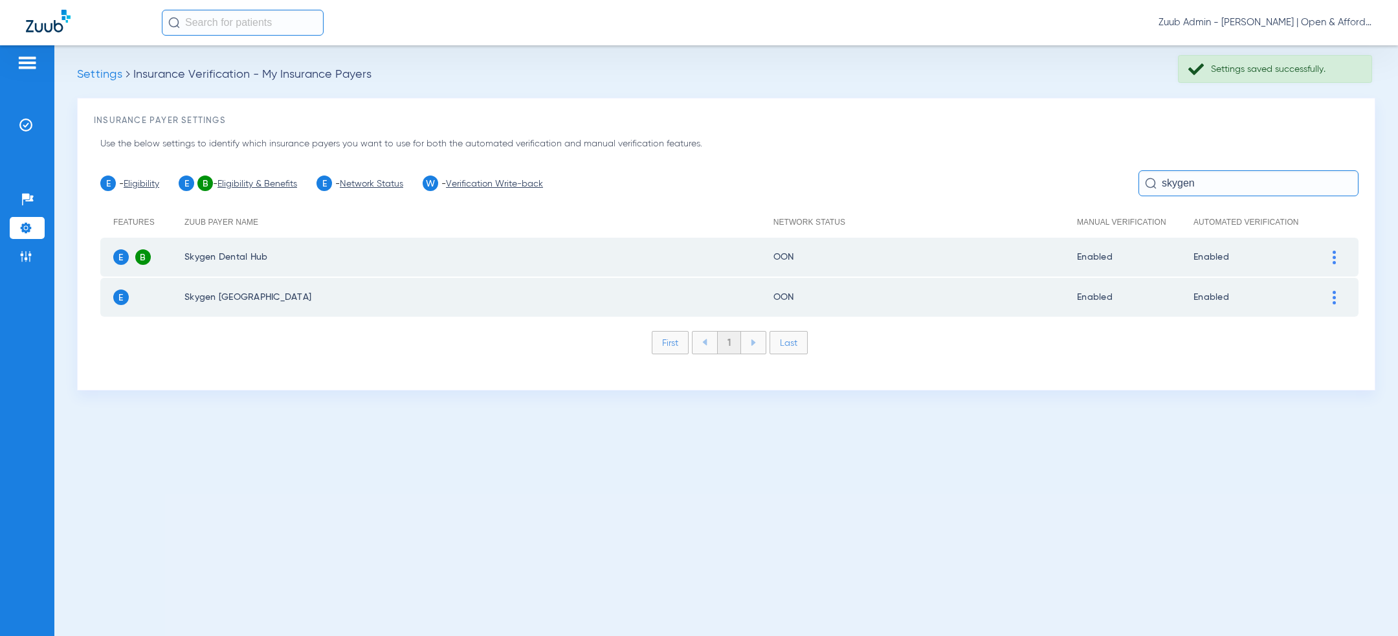
click at [1334, 300] on img at bounding box center [1334, 298] width 3 height 14
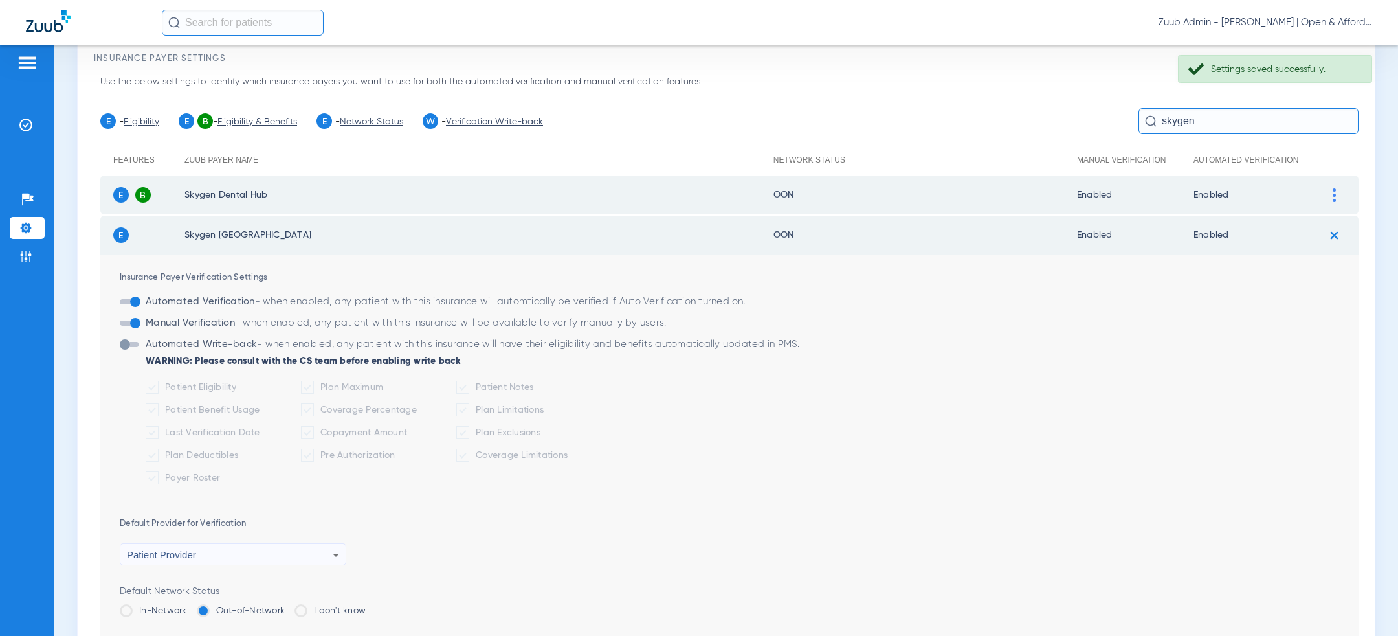
scroll to position [200, 0]
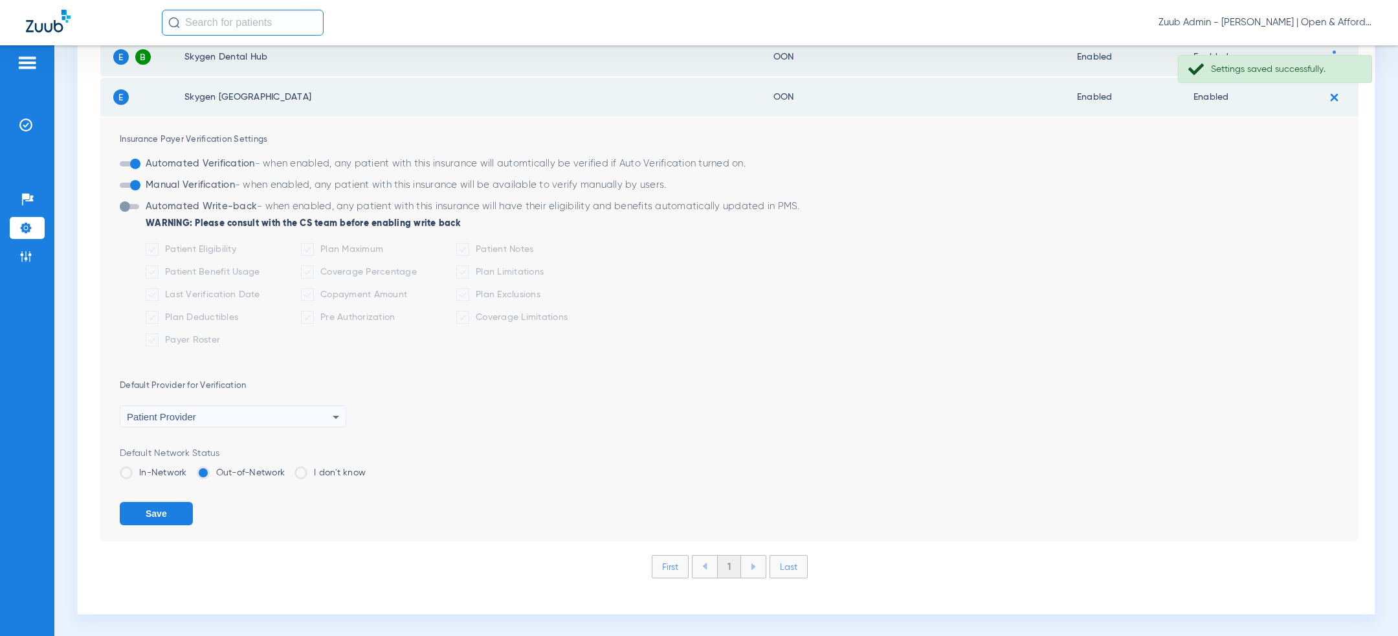
click at [164, 475] on label "In-Network" at bounding box center [153, 472] width 67 height 13
click at [190, 468] on input "In-Network" at bounding box center [190, 468] width 0 height 0
click at [164, 515] on button "Save" at bounding box center [156, 513] width 73 height 23
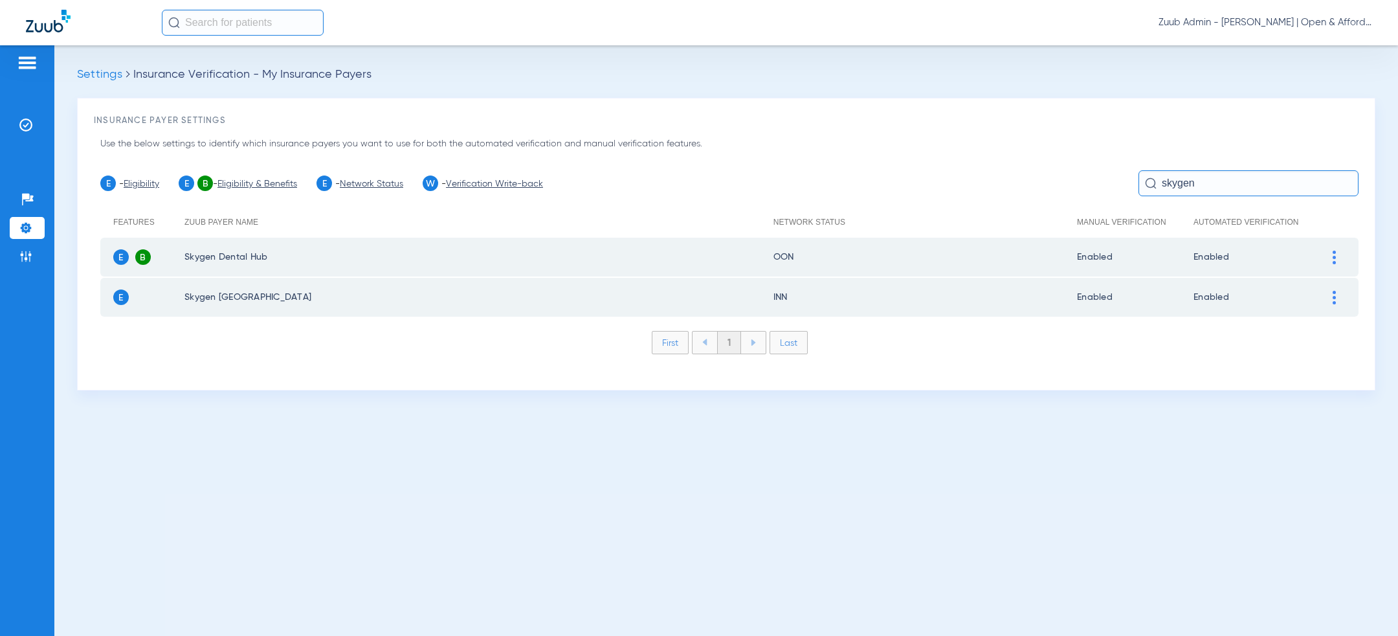
scroll to position [0, 0]
click at [1333, 256] on img at bounding box center [1334, 258] width 3 height 14
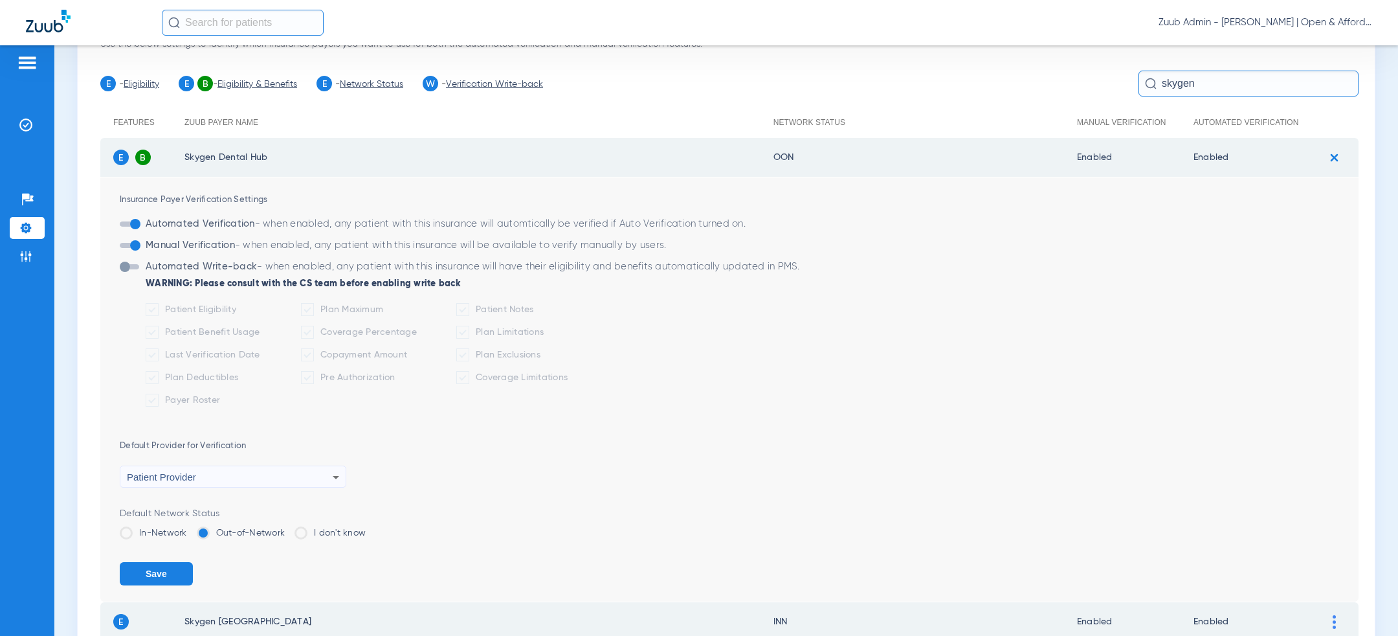
scroll to position [200, 0]
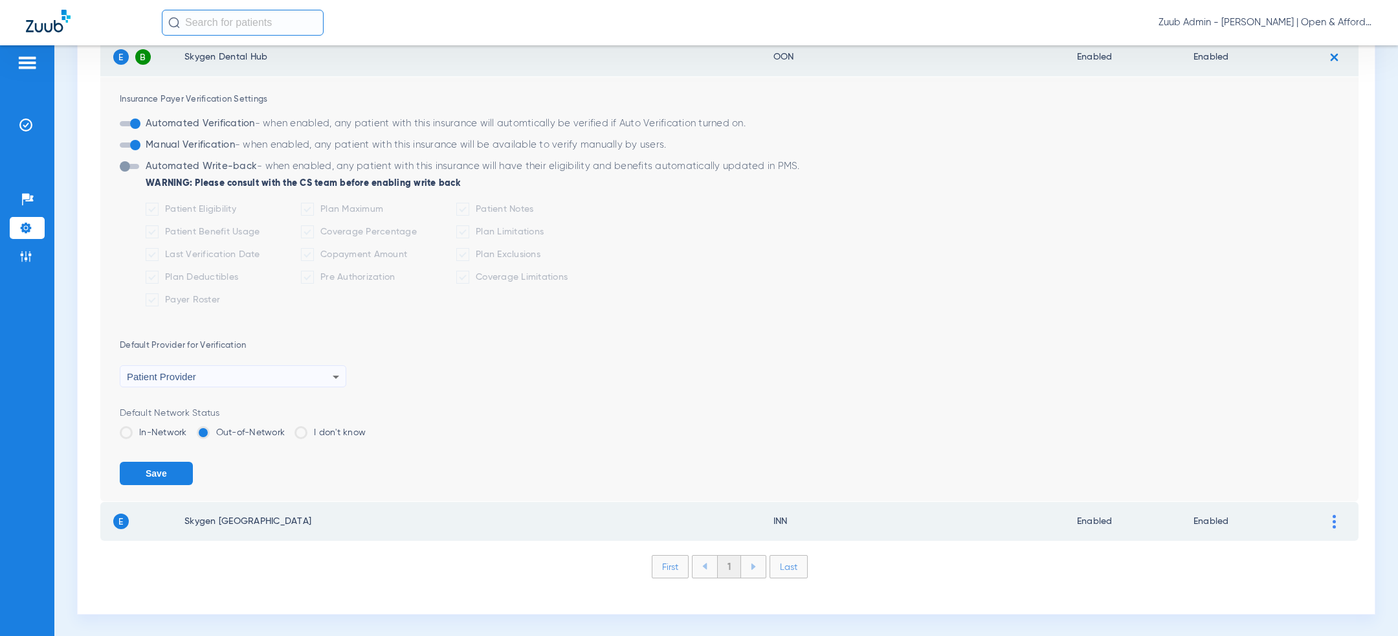
click at [150, 429] on label "In-Network" at bounding box center [153, 432] width 67 height 13
click at [190, 428] on input "In-Network" at bounding box center [190, 428] width 0 height 0
click at [151, 471] on button "Save" at bounding box center [156, 473] width 73 height 23
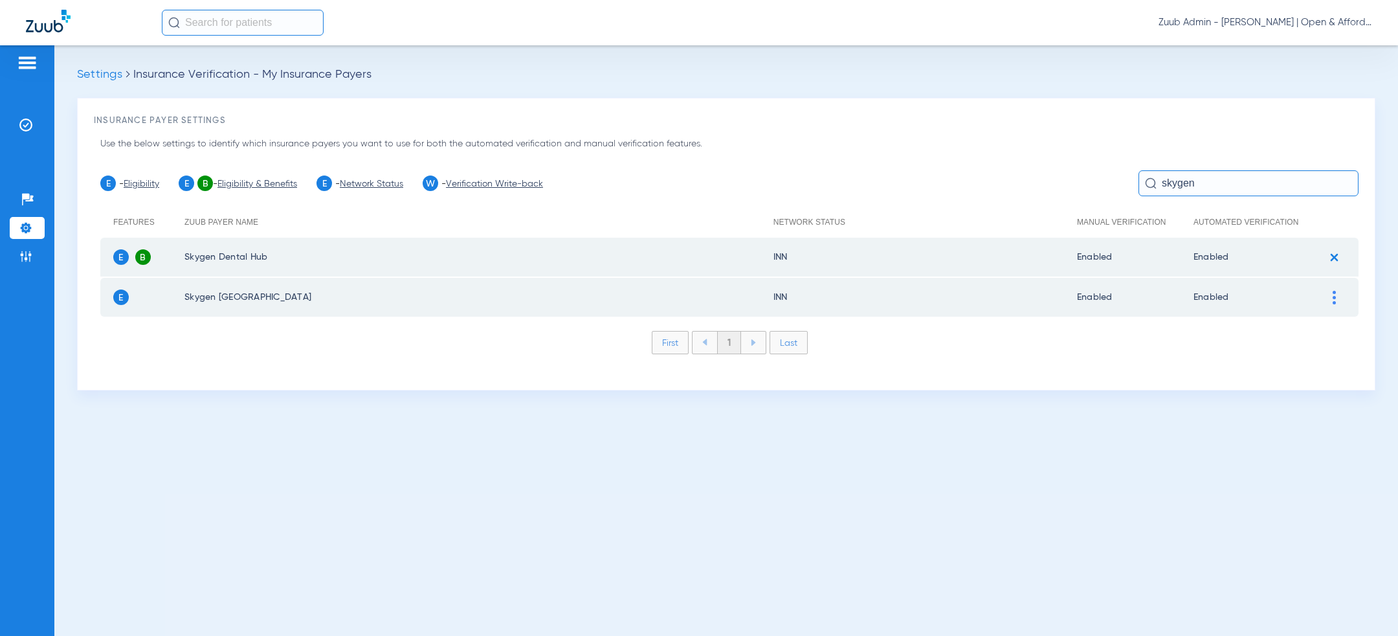
scroll to position [0, 0]
click at [1334, 295] on img at bounding box center [1334, 298] width 3 height 14
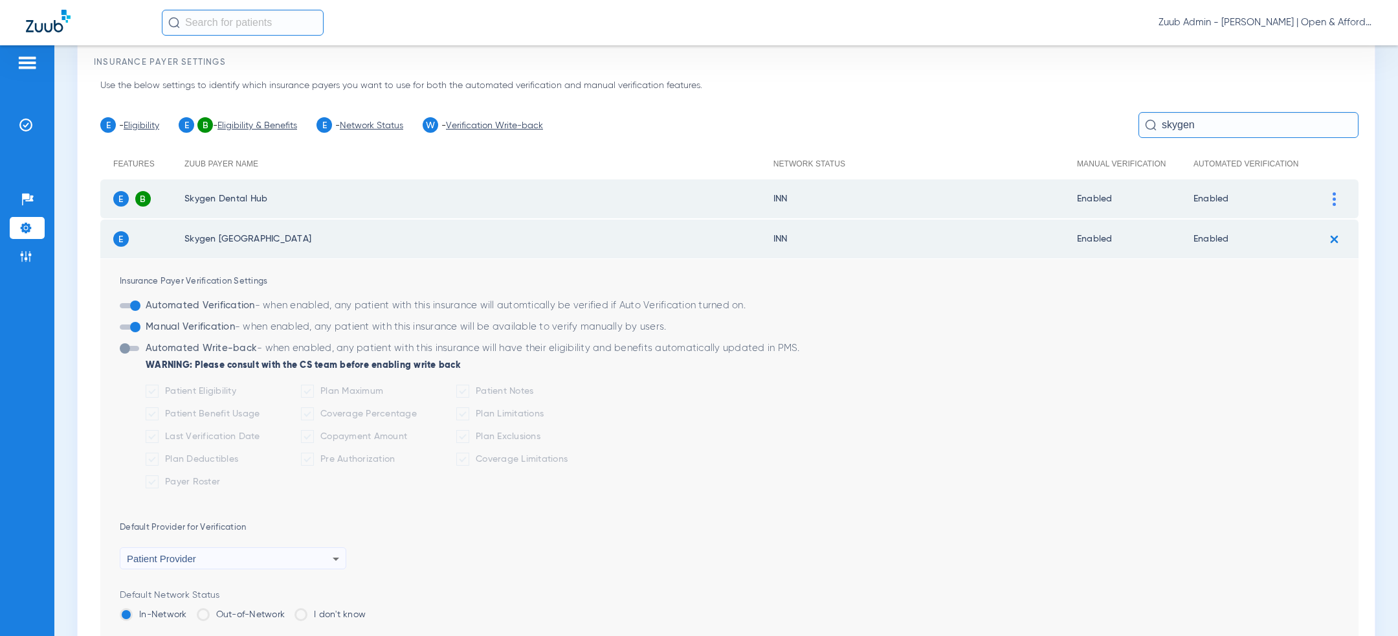
scroll to position [200, 0]
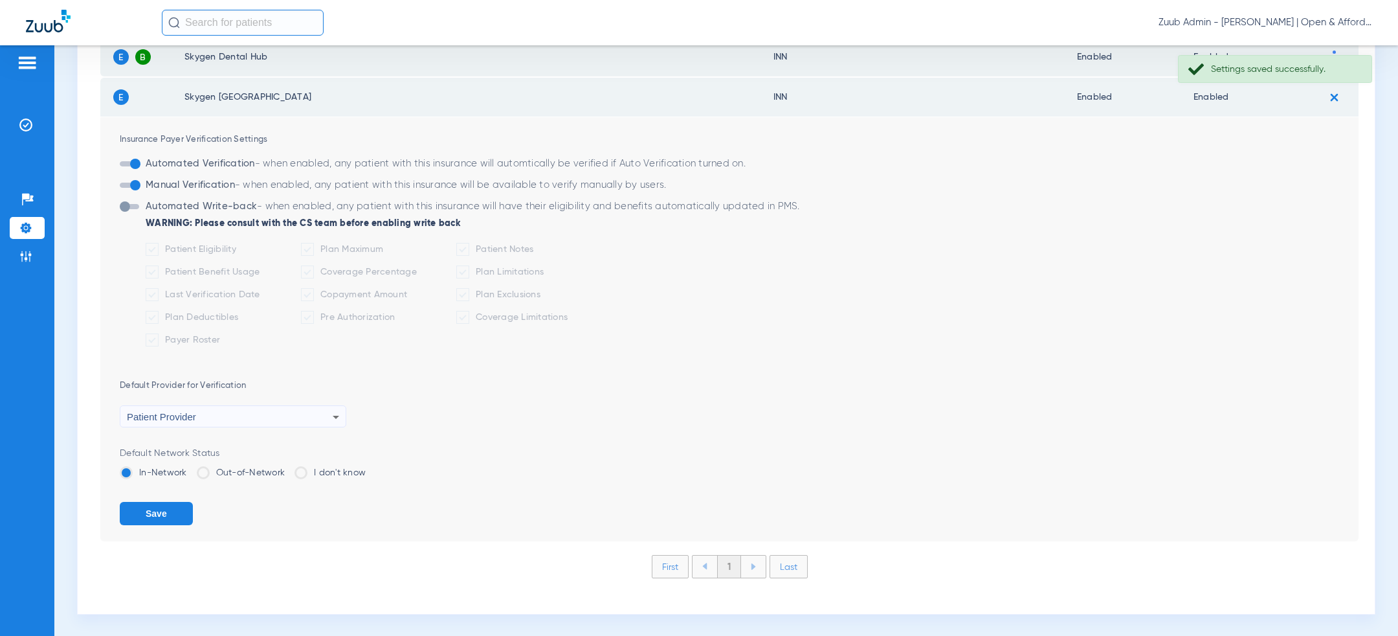
click at [260, 471] on label "Out-of-Network" at bounding box center [241, 472] width 89 height 13
click at [288, 468] on input "Out-of-Network" at bounding box center [288, 468] width 0 height 0
click at [155, 502] on button "Save" at bounding box center [156, 513] width 73 height 23
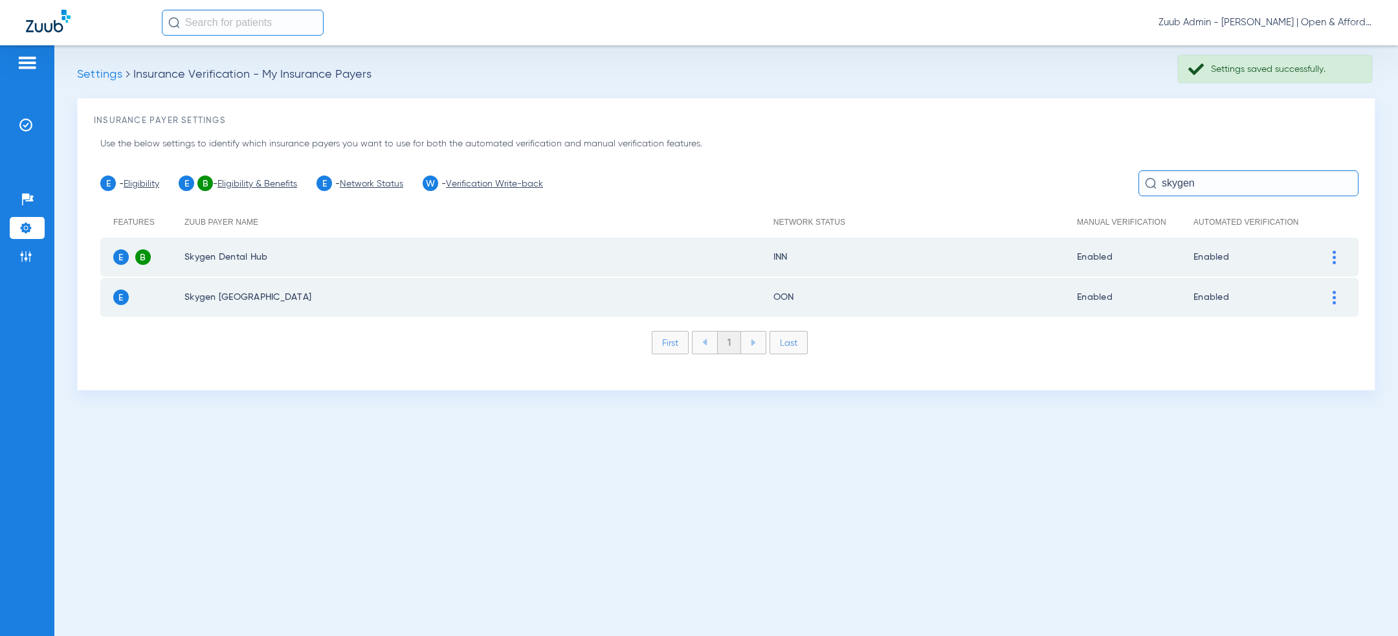
scroll to position [0, 0]
click at [1217, 188] on input "skygen" at bounding box center [1249, 183] width 220 height 26
click at [1217, 188] on input "s" at bounding box center [1249, 183] width 220 height 26
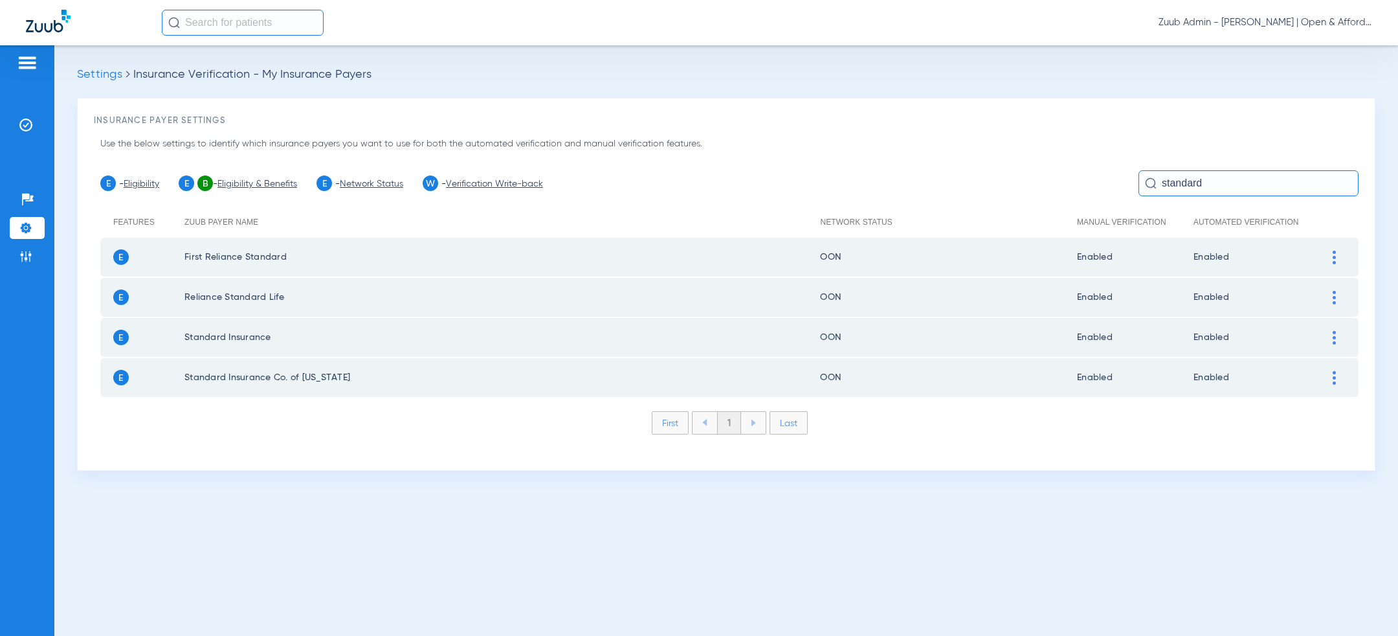
click at [1333, 343] on td at bounding box center [1341, 337] width 36 height 39
click at [1334, 336] on img at bounding box center [1334, 338] width 3 height 14
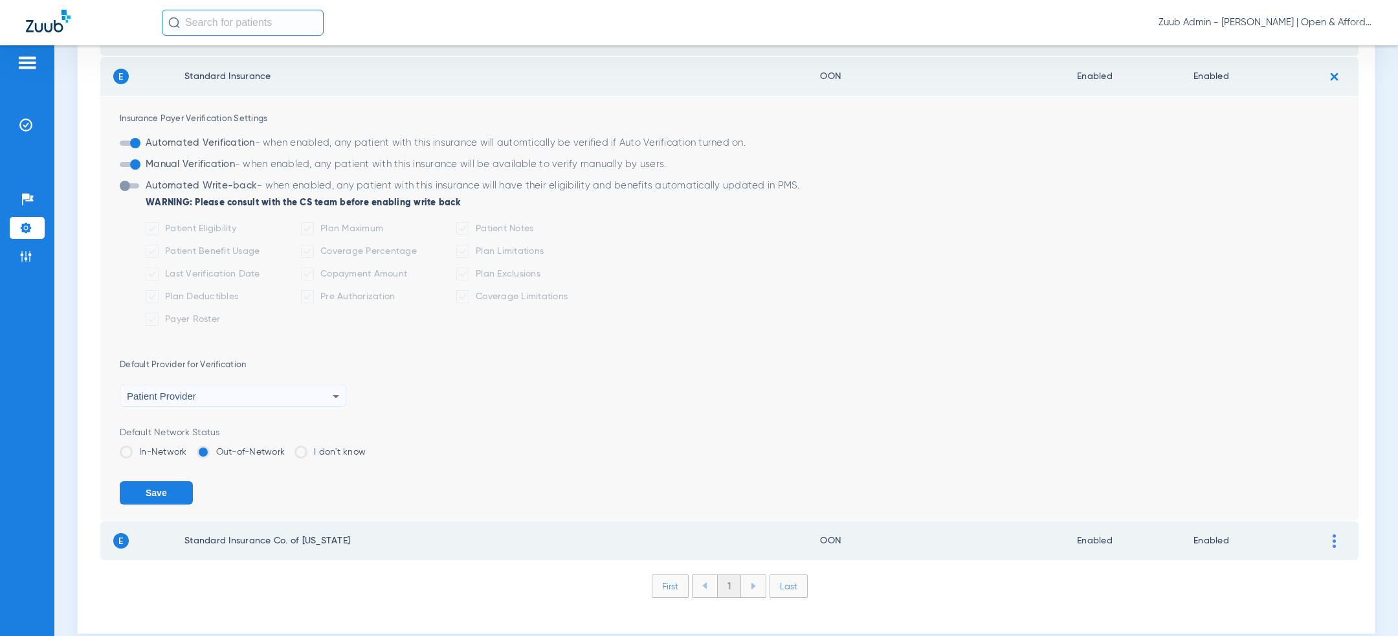
scroll to position [280, 0]
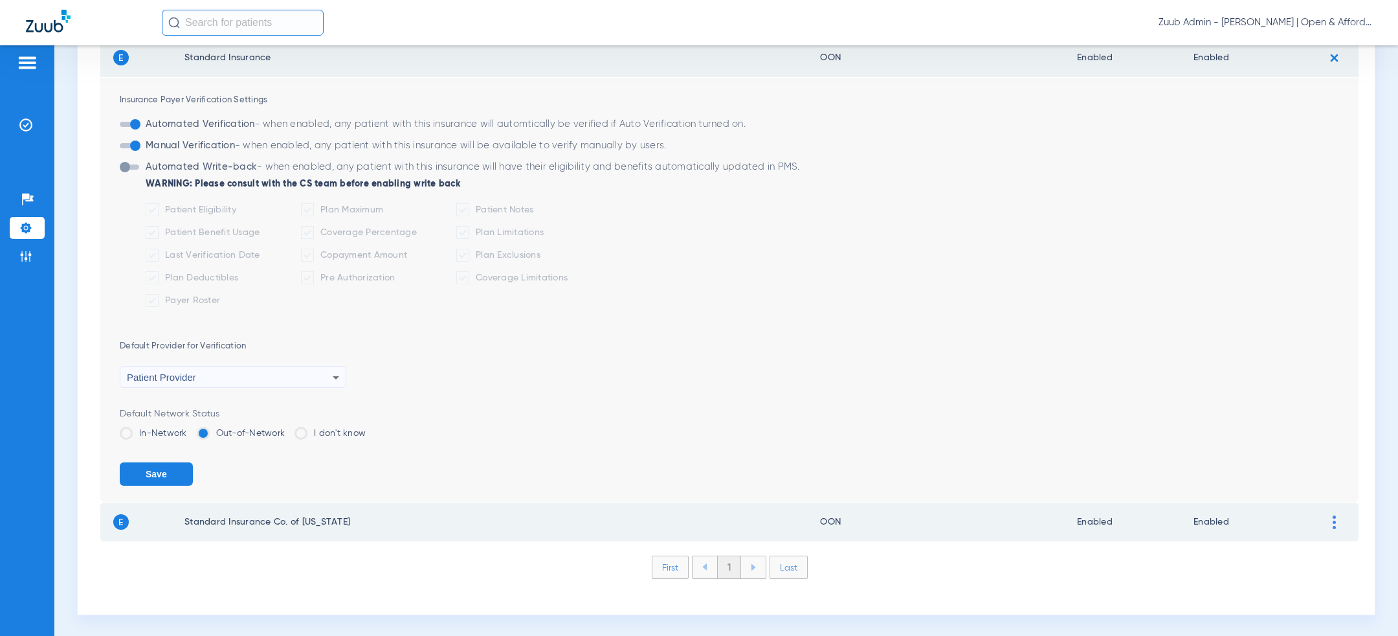
click at [172, 430] on label "In-Network" at bounding box center [153, 433] width 67 height 13
click at [190, 429] on input "In-Network" at bounding box center [190, 429] width 0 height 0
click at [172, 464] on button "Save" at bounding box center [156, 473] width 73 height 23
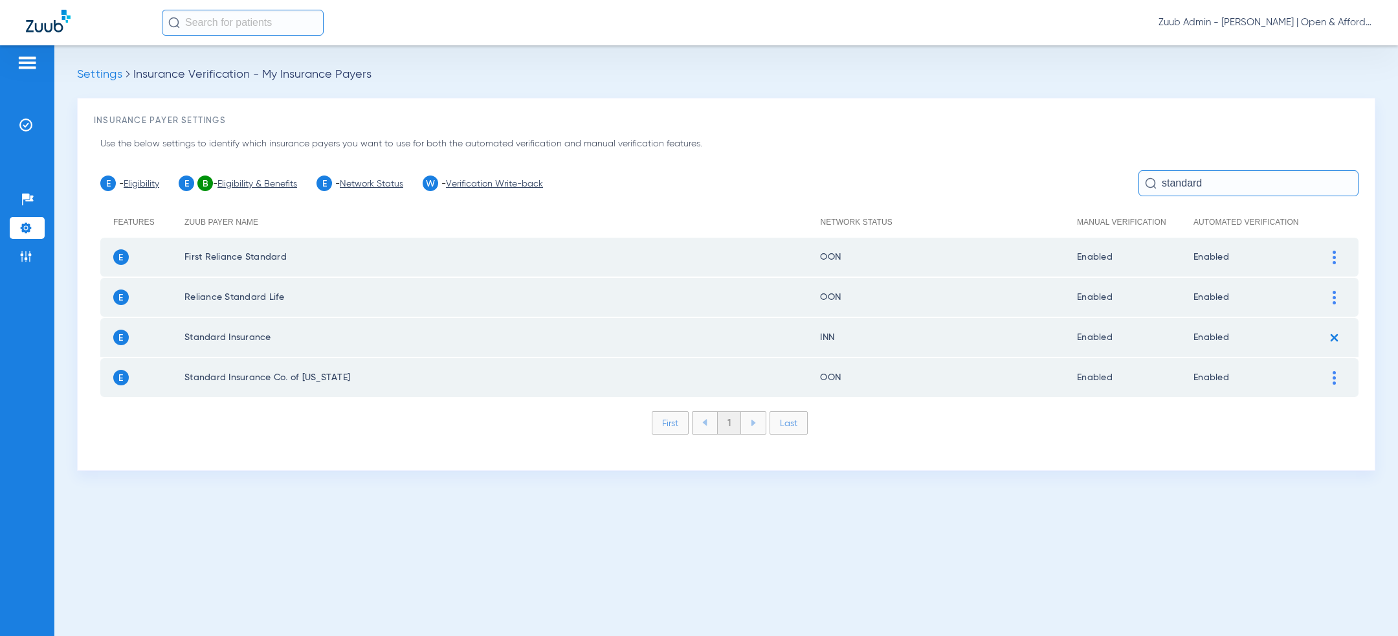
scroll to position [0, 0]
click at [1200, 184] on input "standard" at bounding box center [1249, 183] width 220 height 26
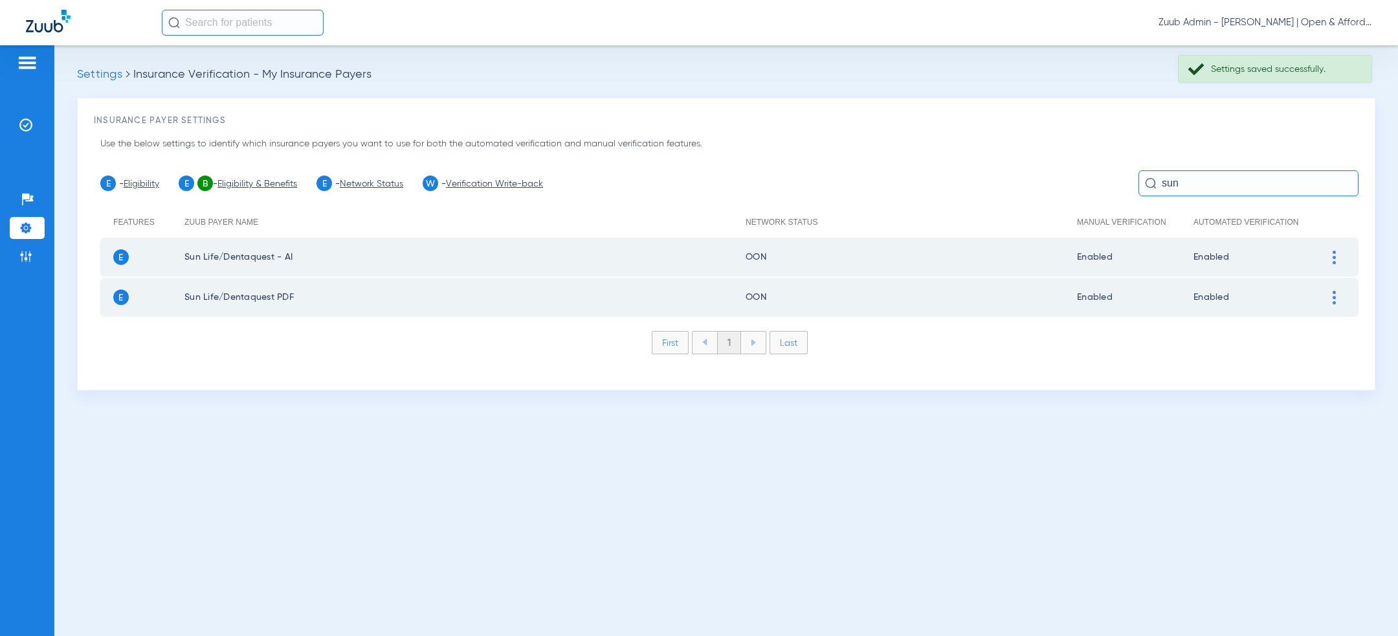
click at [1341, 254] on div at bounding box center [1334, 258] width 23 height 14
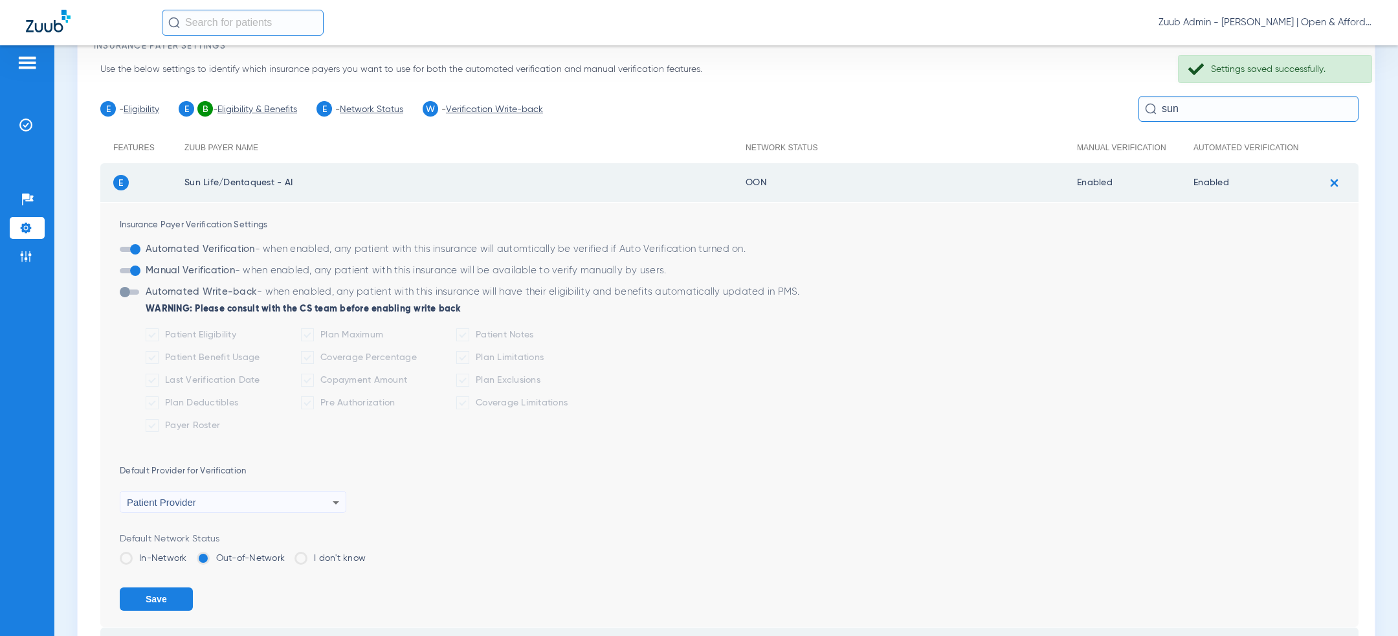
scroll to position [171, 0]
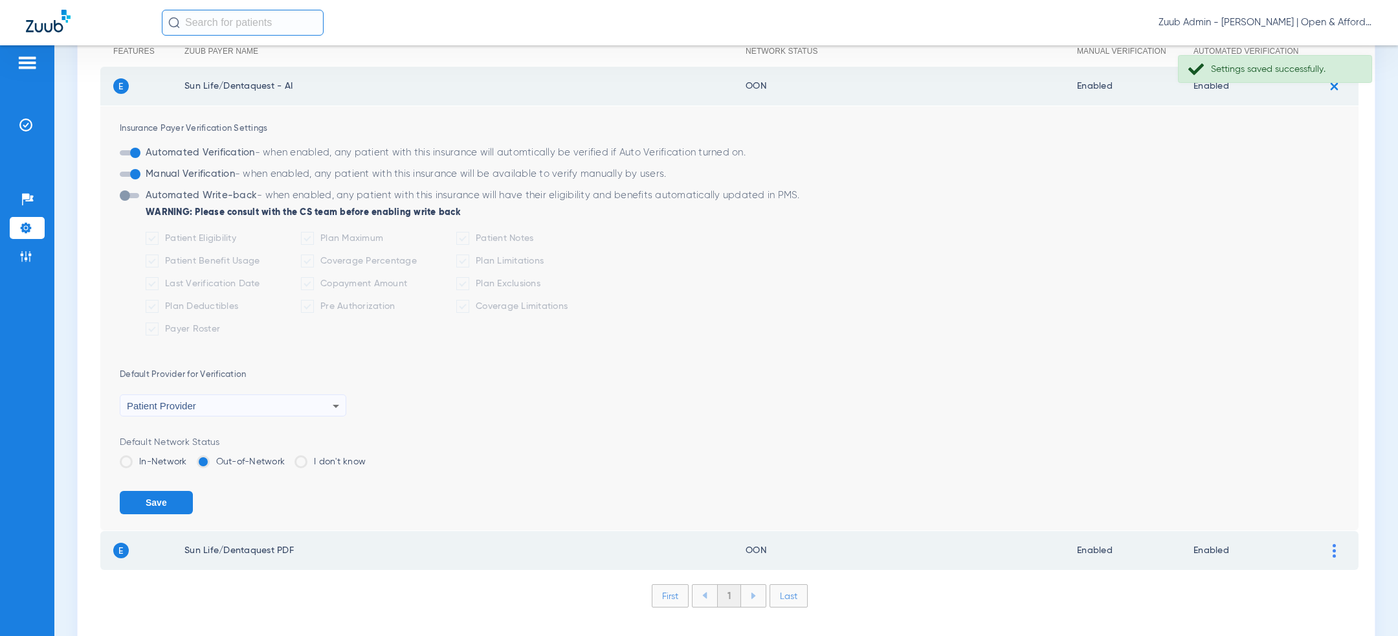
click at [173, 462] on label "In-Network" at bounding box center [153, 461] width 67 height 13
click at [190, 457] on input "In-Network" at bounding box center [190, 457] width 0 height 0
click at [166, 506] on button "Save" at bounding box center [156, 502] width 73 height 23
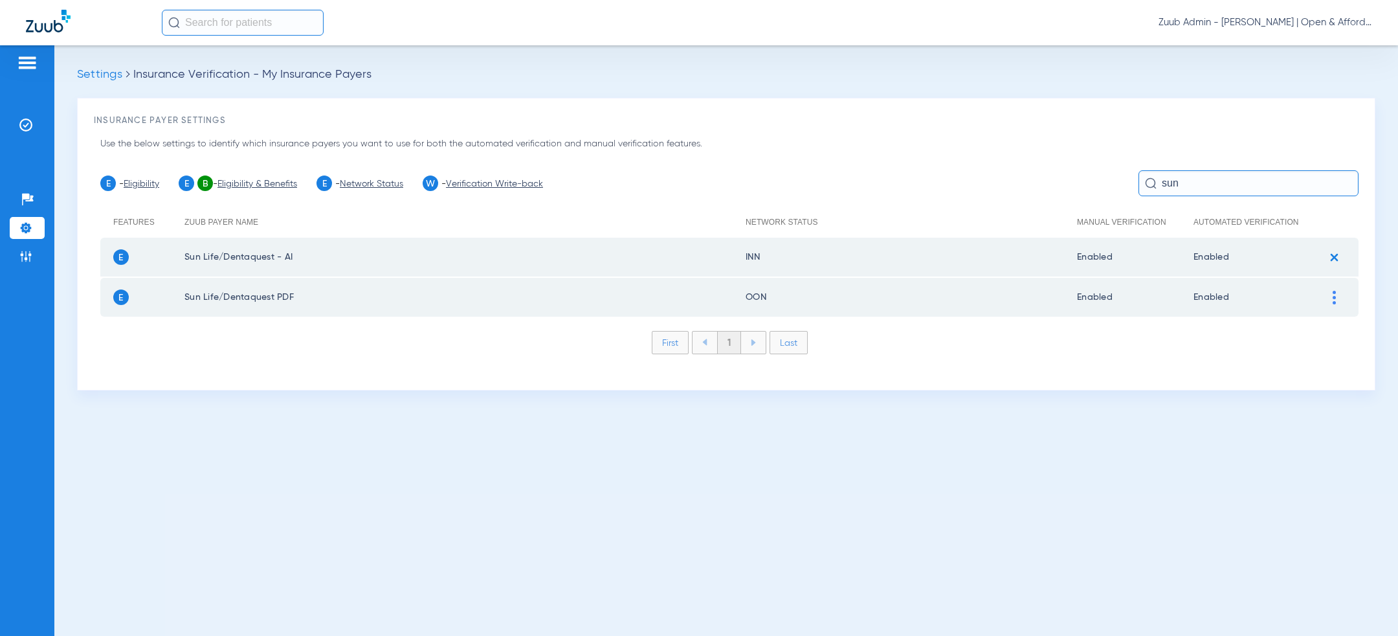
scroll to position [0, 0]
click at [1198, 186] on input "sun" at bounding box center [1249, 183] width 220 height 26
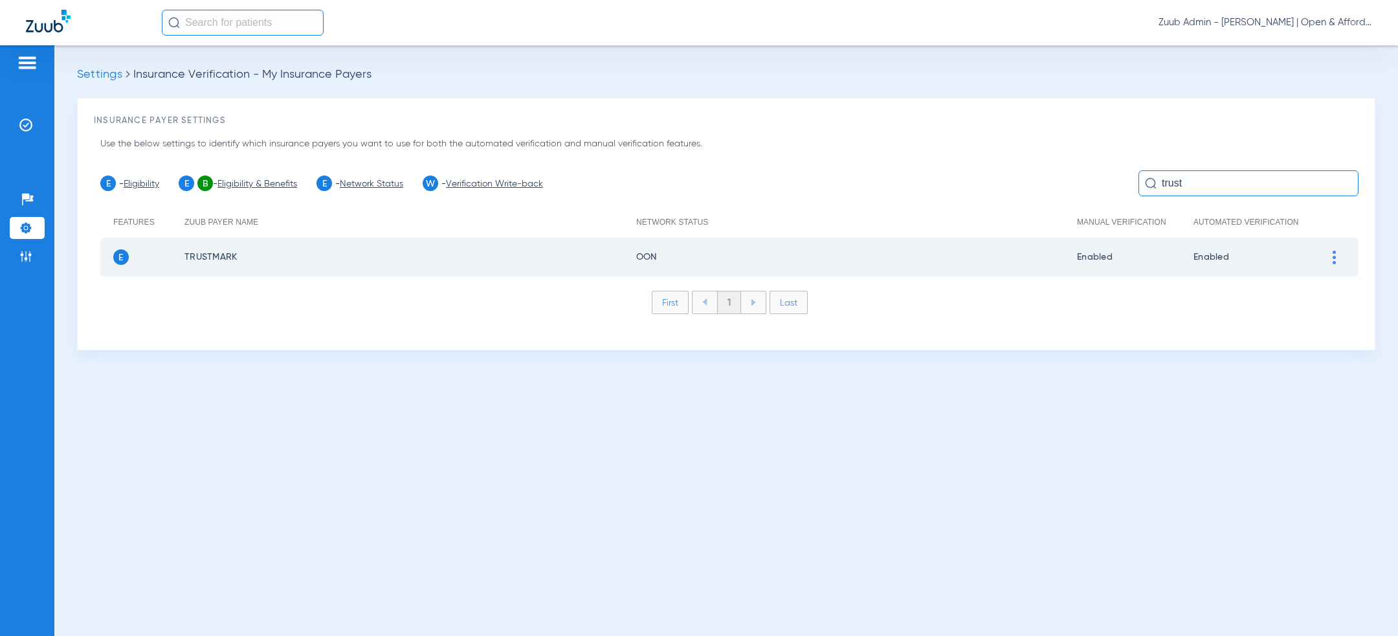
click at [1328, 257] on div at bounding box center [1334, 258] width 23 height 14
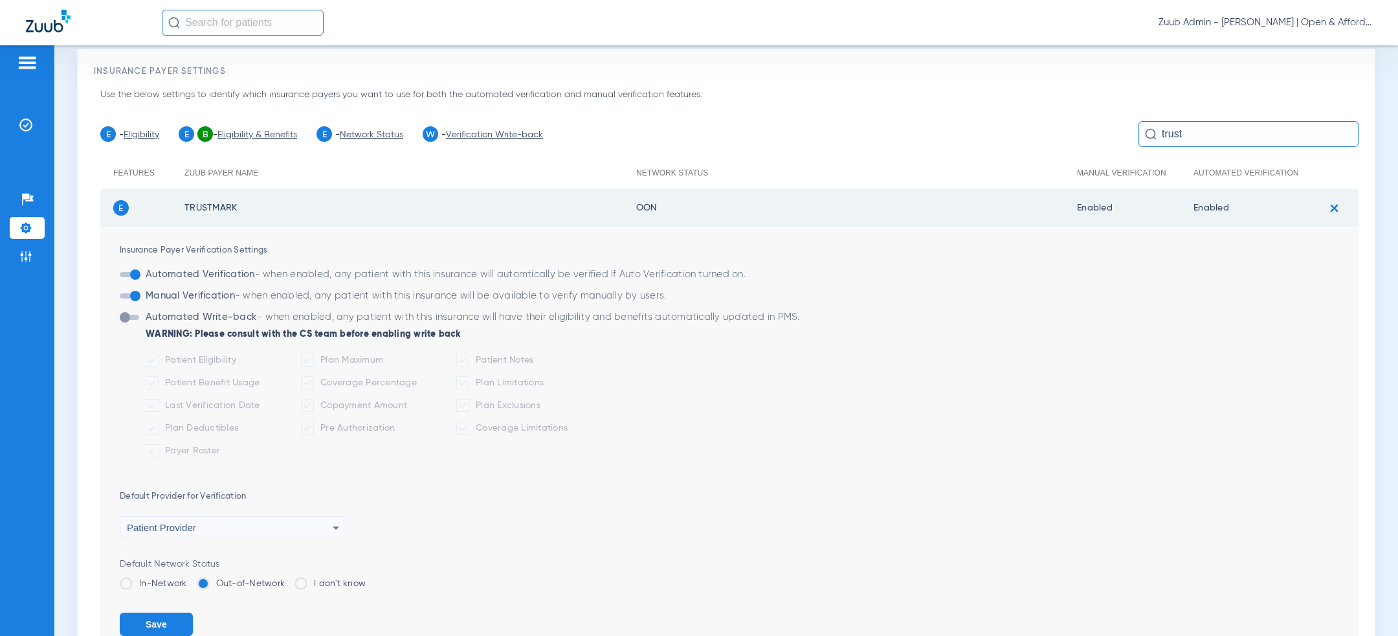
scroll to position [130, 0]
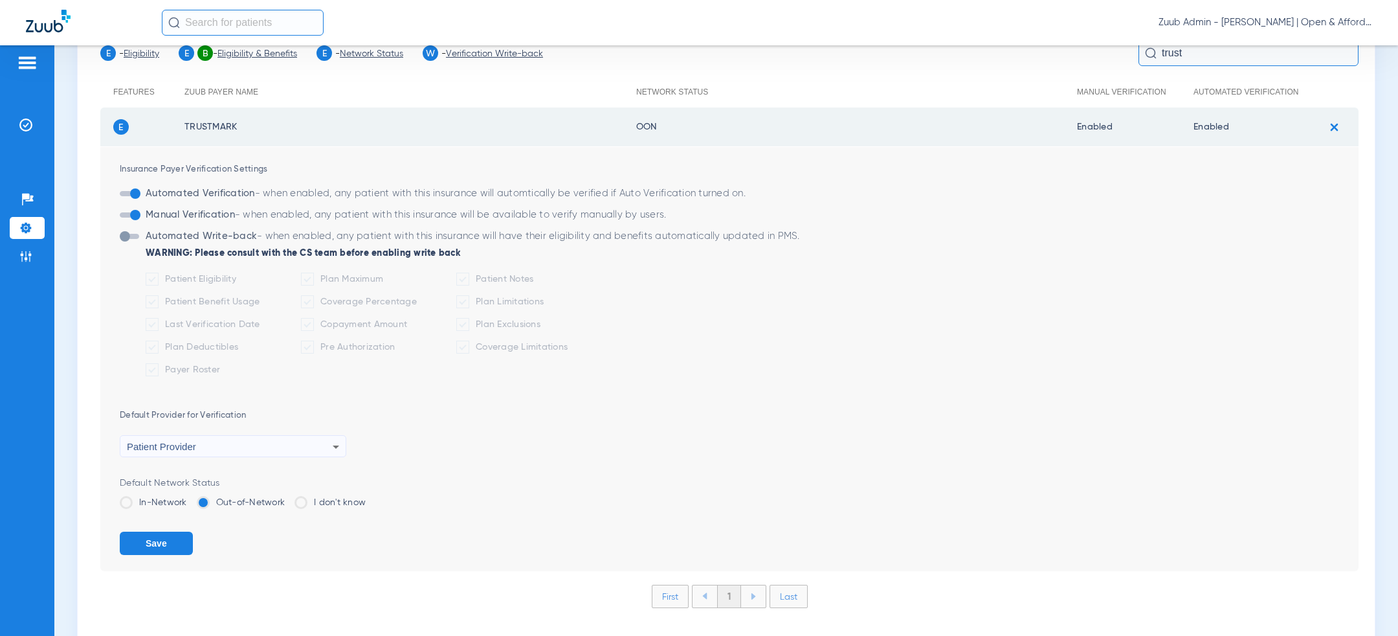
click at [155, 502] on label "In-Network" at bounding box center [153, 502] width 67 height 13
click at [190, 498] on input "In-Network" at bounding box center [190, 498] width 0 height 0
click at [158, 541] on button "Save" at bounding box center [156, 542] width 73 height 23
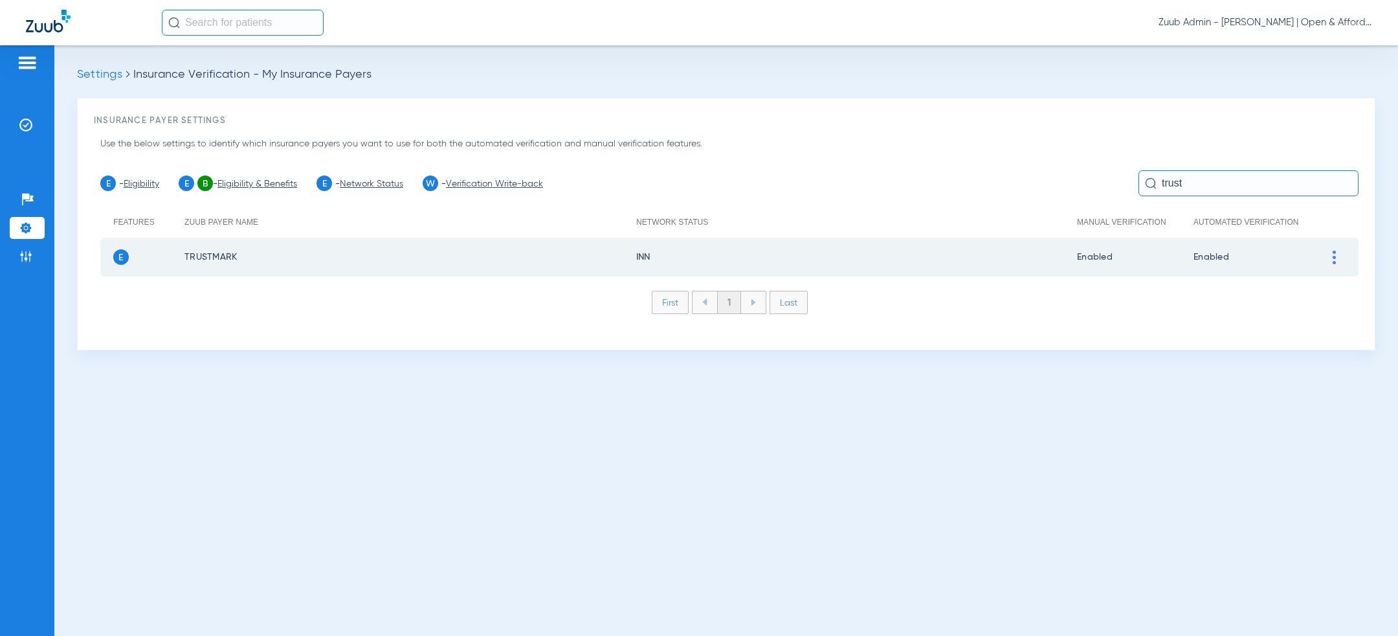
scroll to position [0, 0]
click at [1214, 181] on input "trust" at bounding box center [1249, 183] width 220 height 26
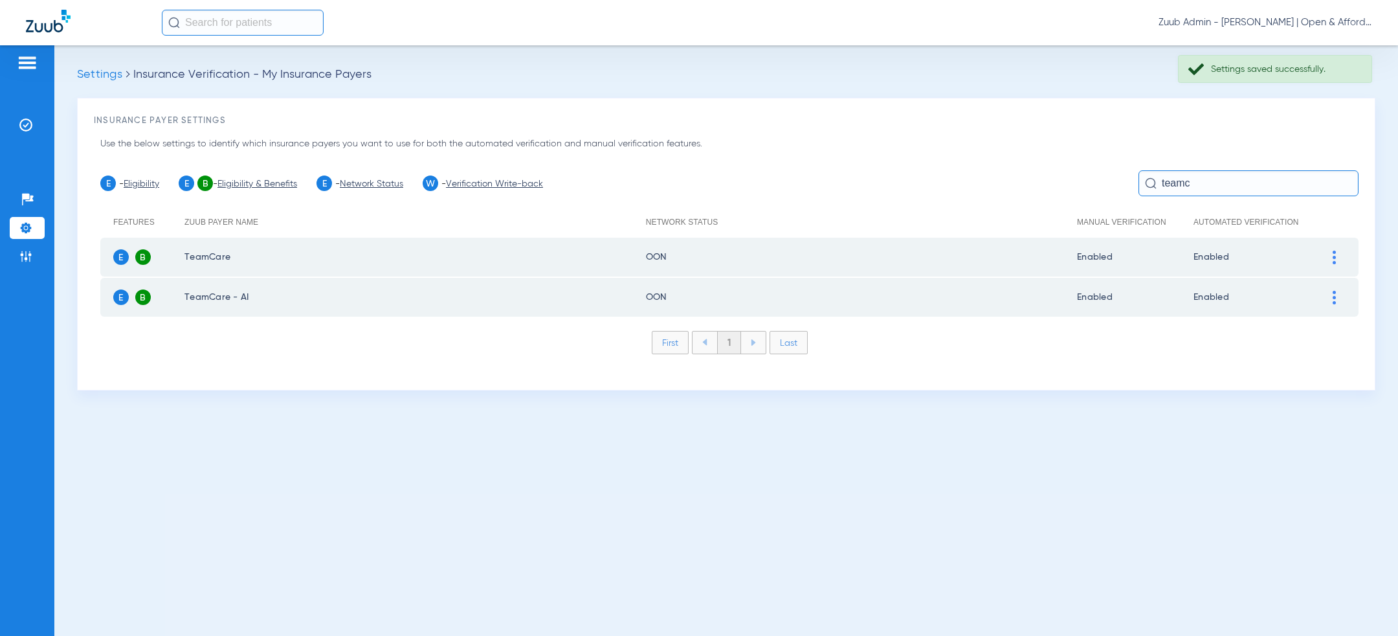
type input "teamc"
click at [1335, 255] on img at bounding box center [1334, 258] width 3 height 14
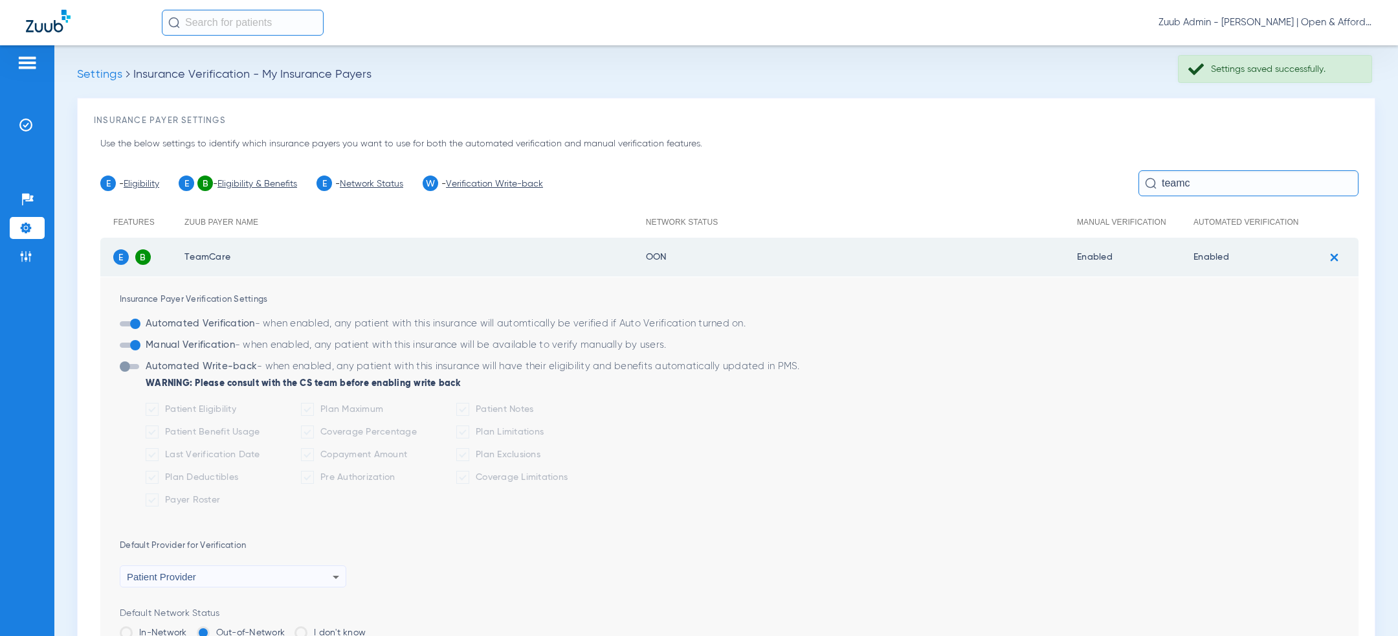
scroll to position [165, 0]
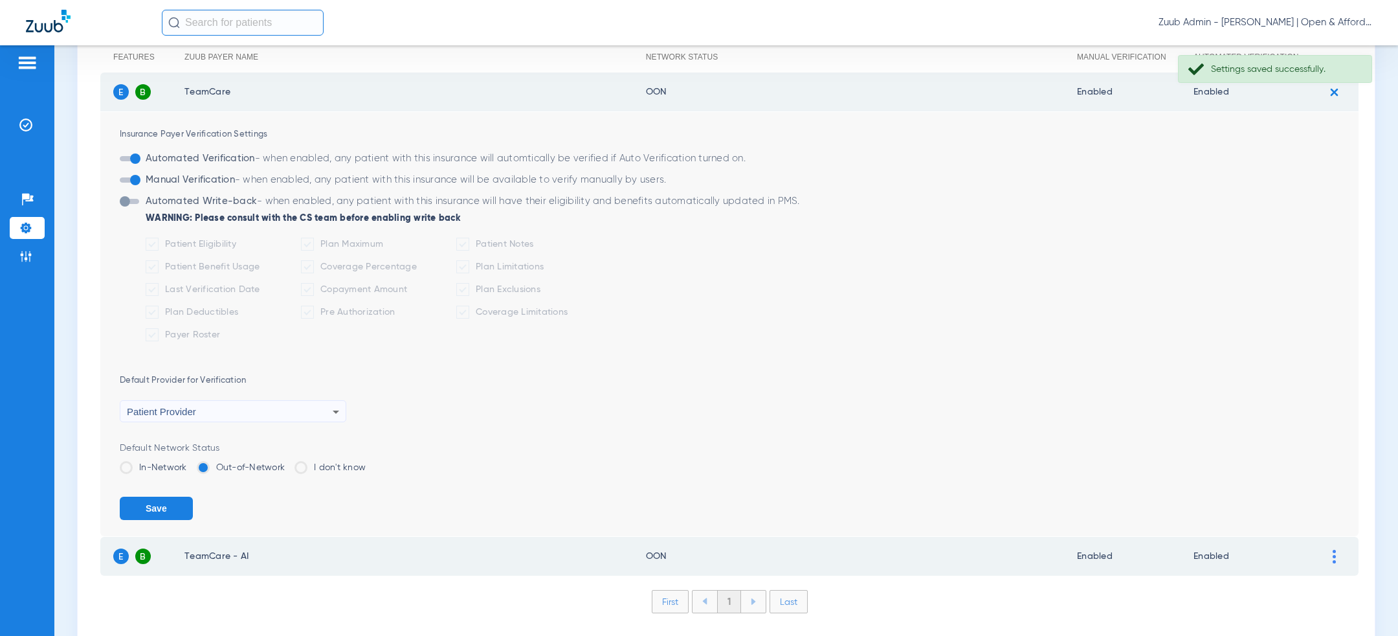
click at [139, 475] on li "In-Network" at bounding box center [153, 472] width 67 height 23
click at [148, 452] on div "Default Network Status" at bounding box center [739, 447] width 1239 height 13
click at [148, 456] on div "Default Network Status In-Network Out-of-Network I don't know" at bounding box center [739, 462] width 1239 height 42
click at [148, 461] on label "In-Network" at bounding box center [153, 467] width 67 height 13
click at [190, 463] on input "In-Network" at bounding box center [190, 463] width 0 height 0
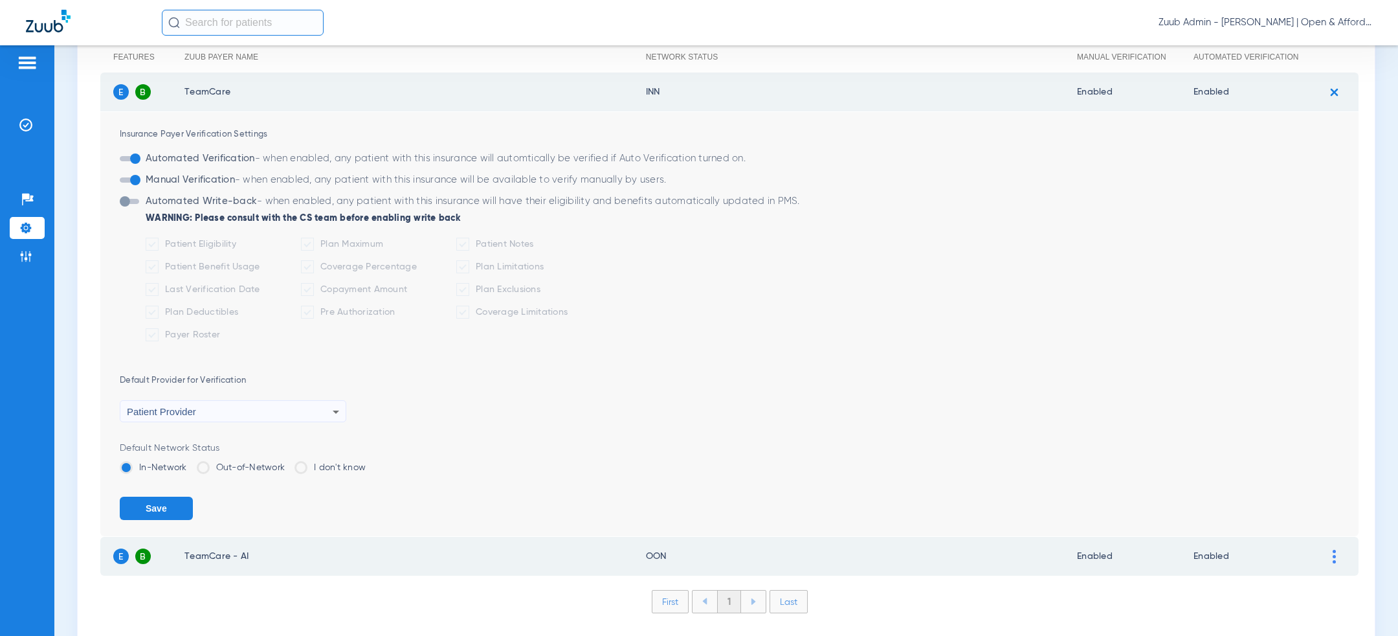
click at [150, 498] on button "Save" at bounding box center [156, 508] width 73 height 23
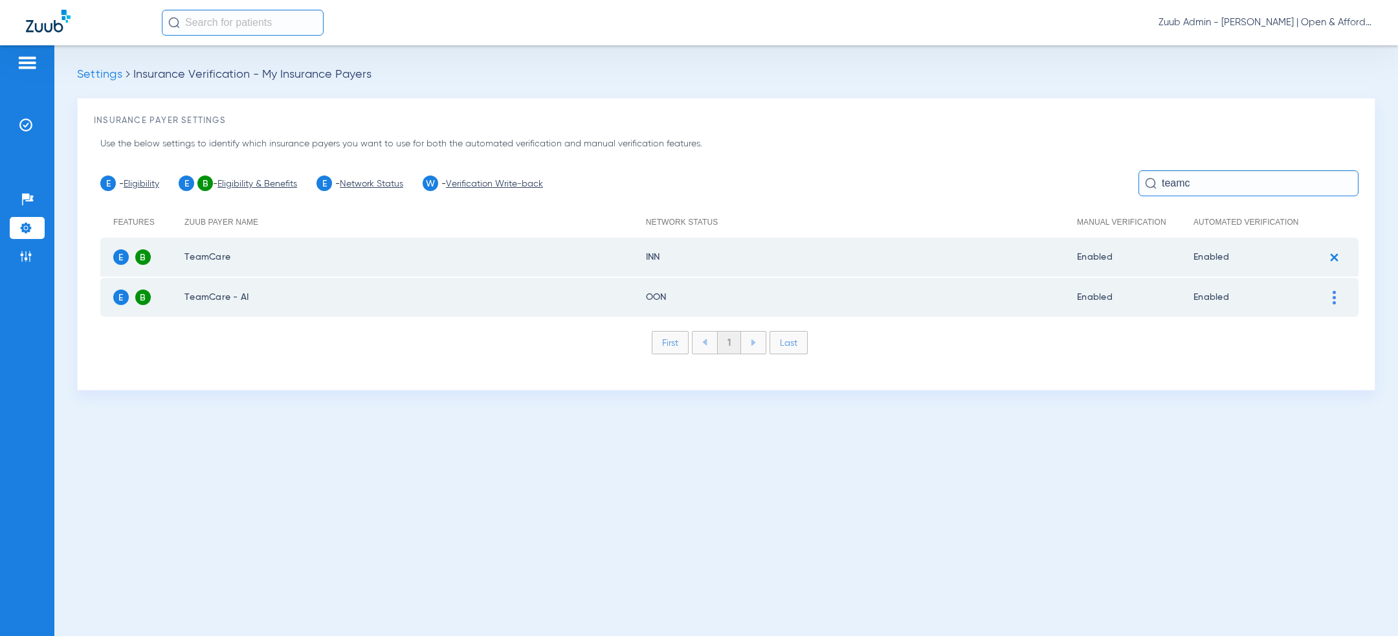
scroll to position [0, 0]
click at [1331, 295] on div at bounding box center [1334, 298] width 23 height 14
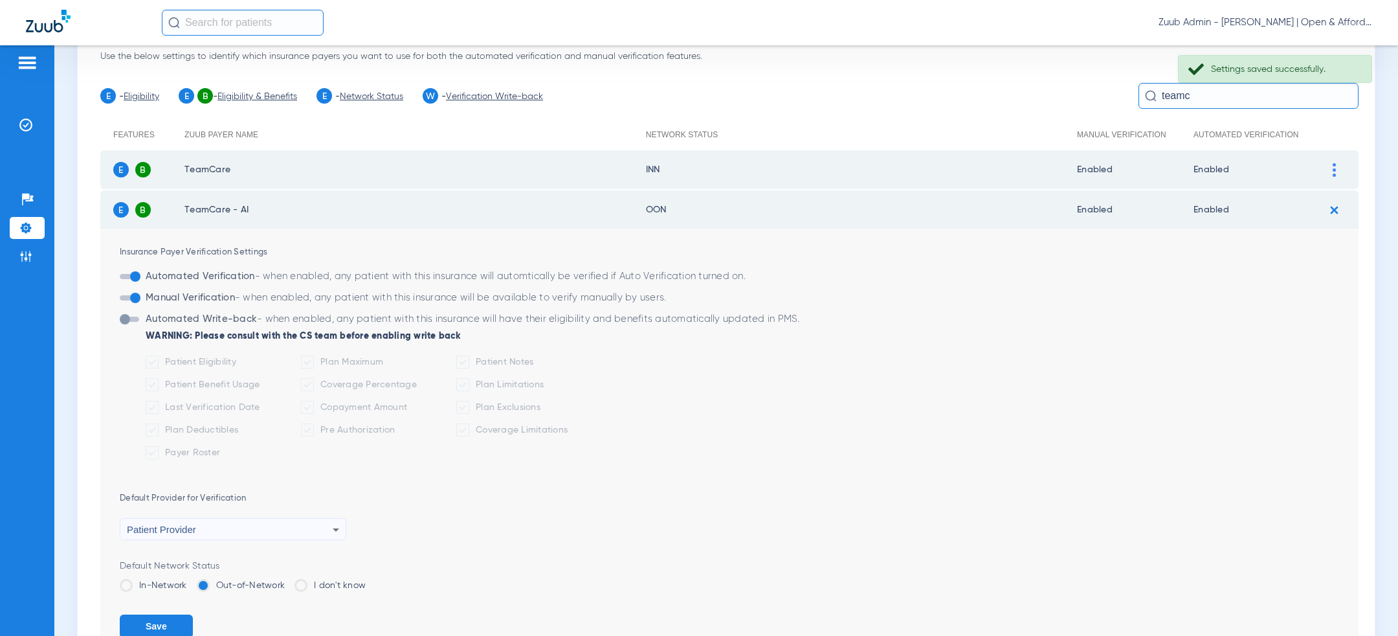
scroll to position [200, 0]
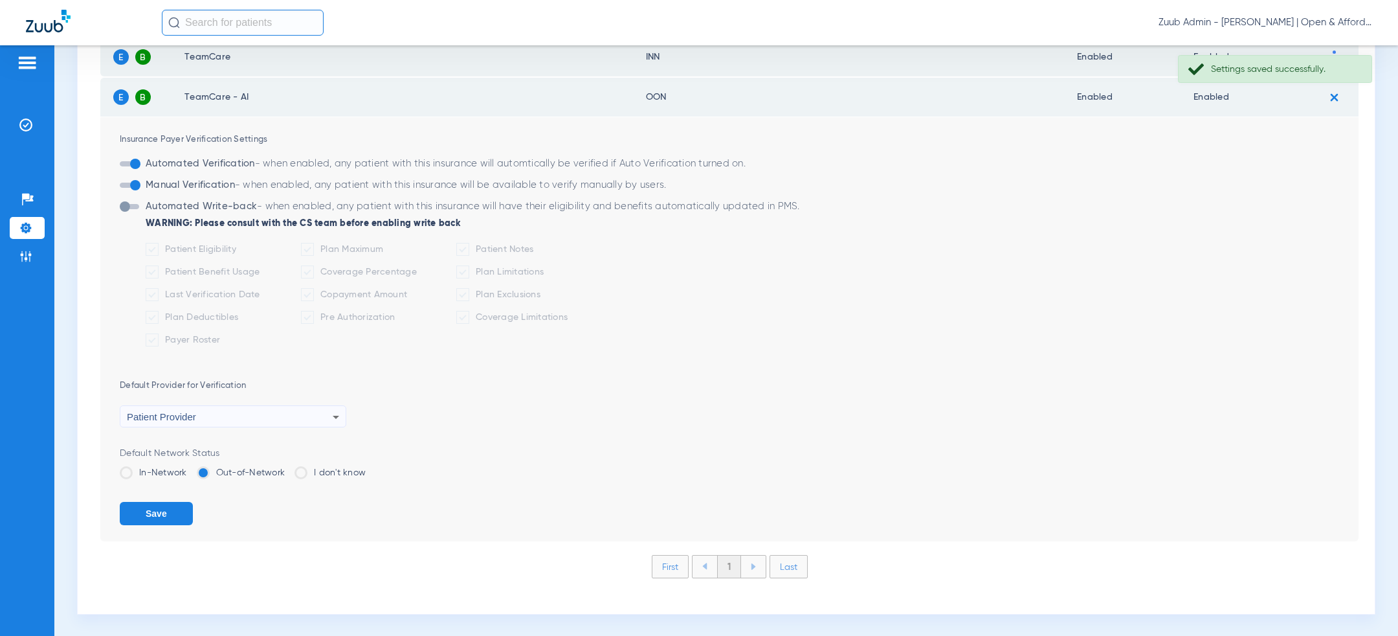
click at [166, 476] on label "In-Network" at bounding box center [153, 472] width 67 height 13
click at [190, 468] on input "In-Network" at bounding box center [190, 468] width 0 height 0
click at [161, 513] on button "Save" at bounding box center [156, 513] width 73 height 23
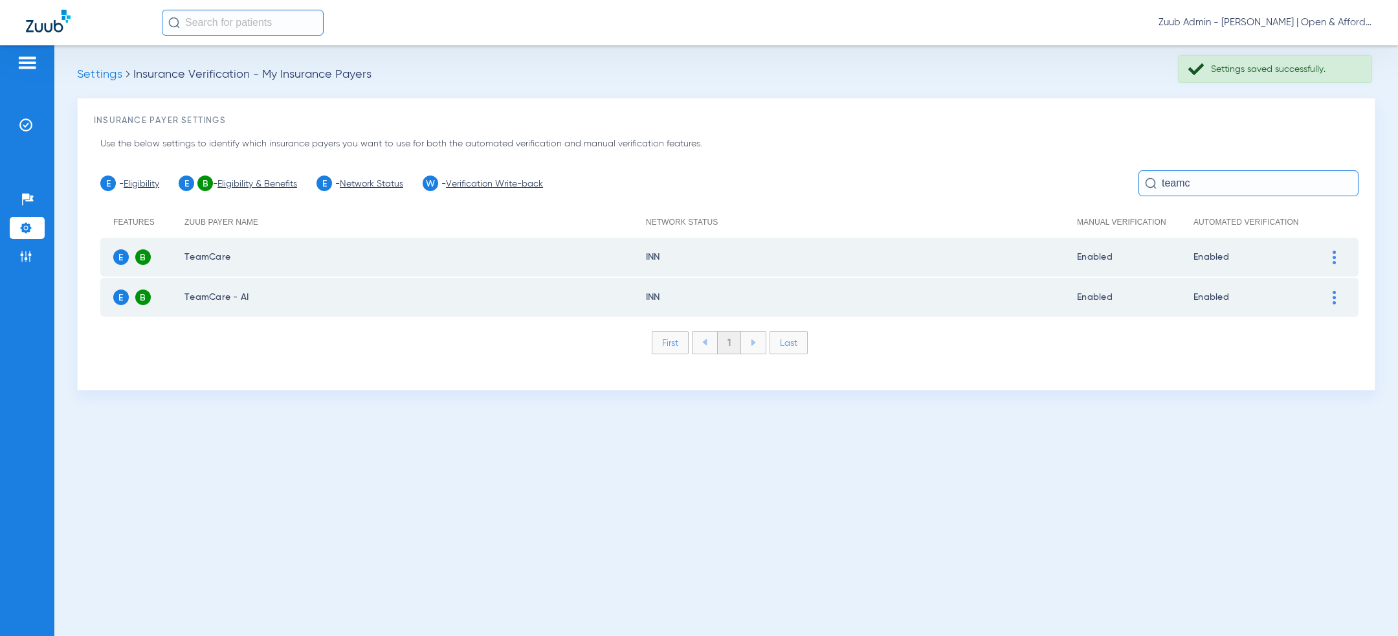
scroll to position [0, 0]
click at [38, 130] on li "Insurance Verification" at bounding box center [27, 125] width 35 height 22
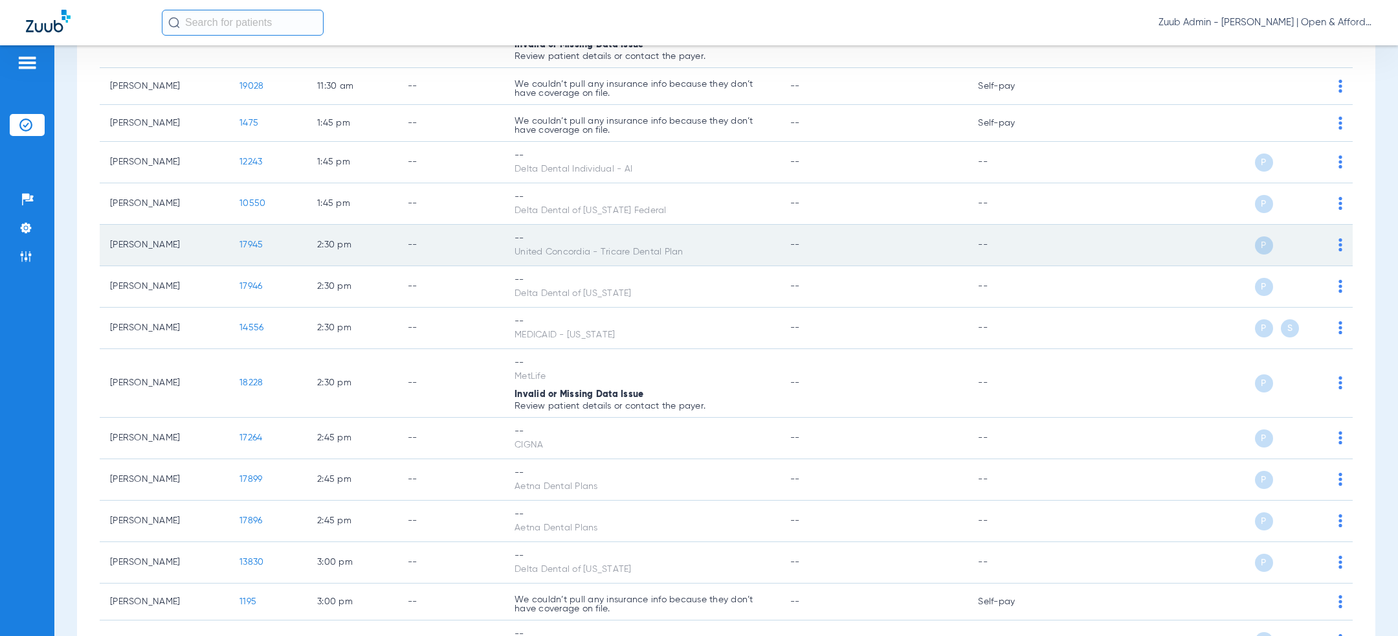
scroll to position [1638, 0]
